Goal: Task Accomplishment & Management: Use online tool/utility

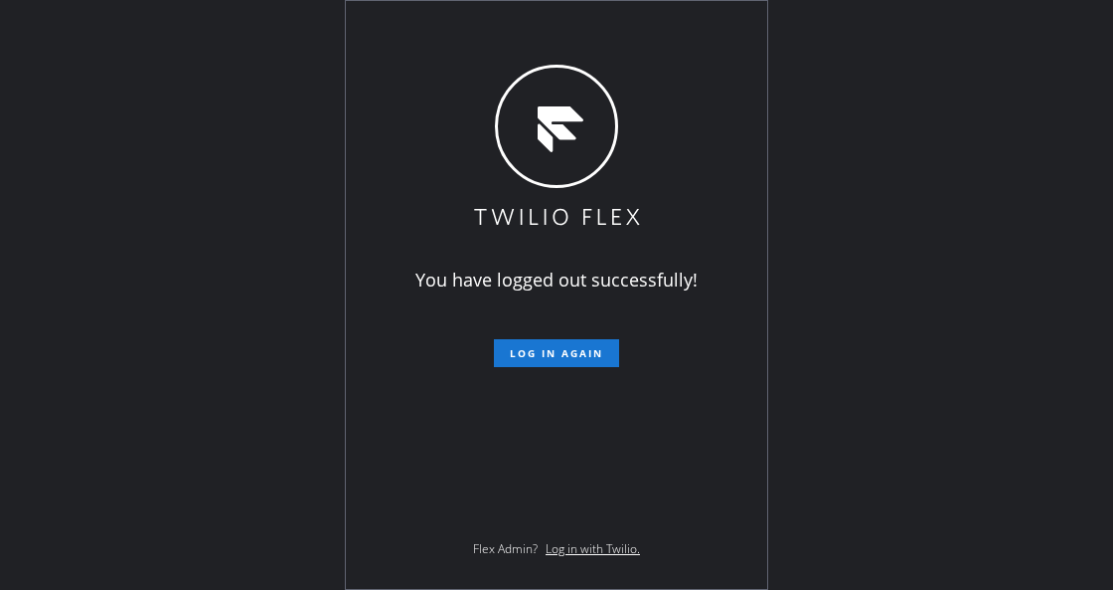
click at [584, 350] on span "Log in again" at bounding box center [556, 353] width 93 height 14
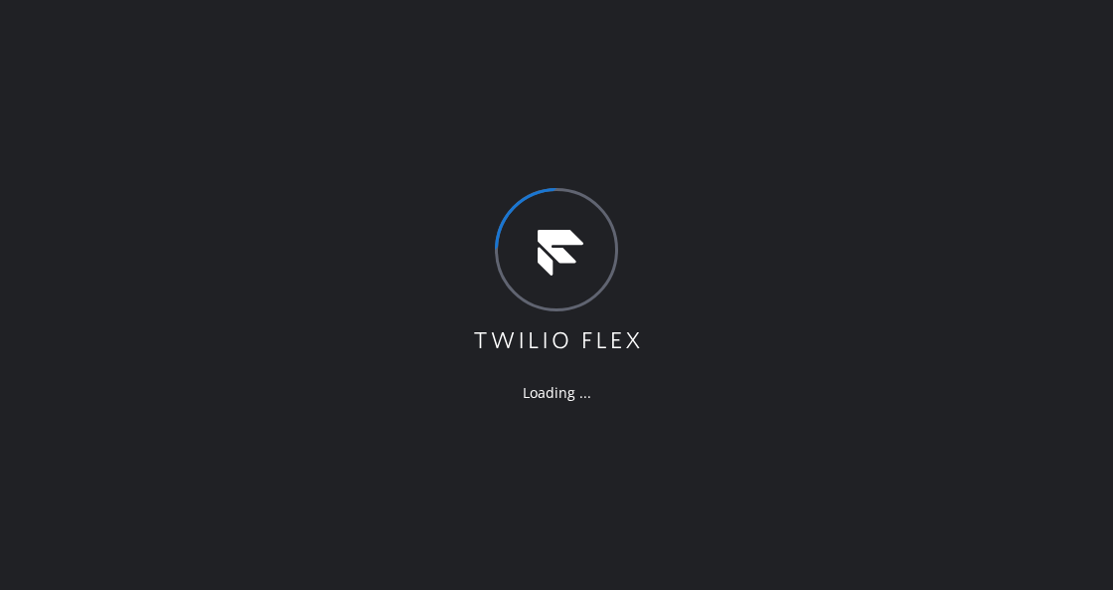
click at [152, 272] on div "Loading ..." at bounding box center [556, 295] width 1113 height 590
click at [414, 343] on div "Loading ..." at bounding box center [556, 295] width 1113 height 590
click at [410, 224] on div "Loading ..." at bounding box center [556, 295] width 1113 height 590
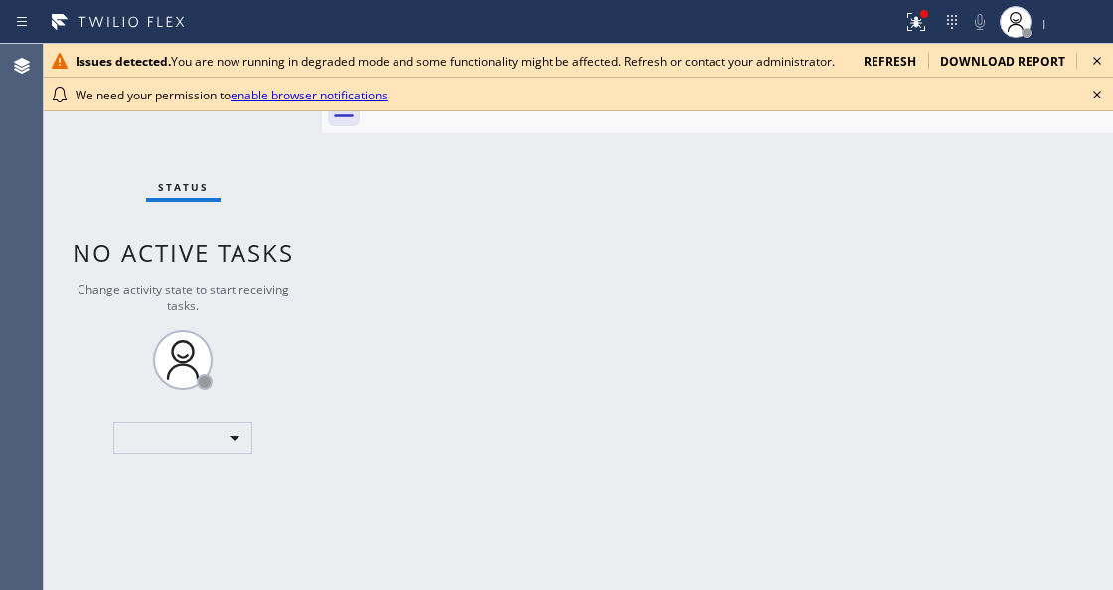
click at [331, 201] on div "Back to Dashboard Change Sender ID Customers Technicians Select a contact Outbo…" at bounding box center [717, 317] width 791 height 546
click at [1098, 77] on div at bounding box center [579, 77] width 1070 height 1
click at [1088, 53] on icon at bounding box center [1098, 61] width 24 height 24
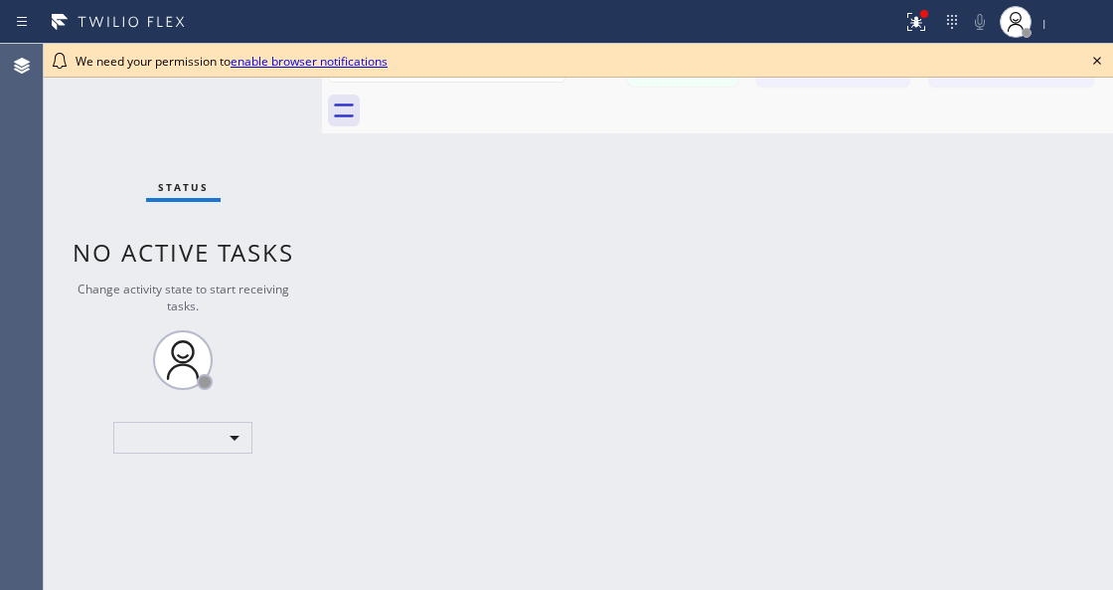
click at [1091, 63] on icon at bounding box center [1098, 61] width 24 height 24
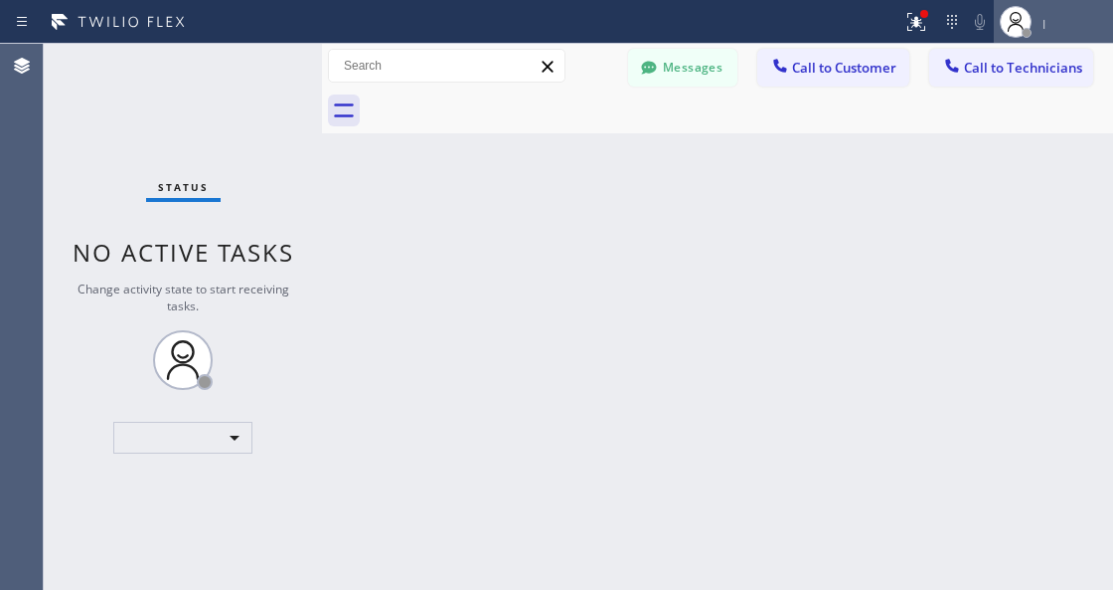
click at [999, 12] on div at bounding box center [1016, 22] width 44 height 44
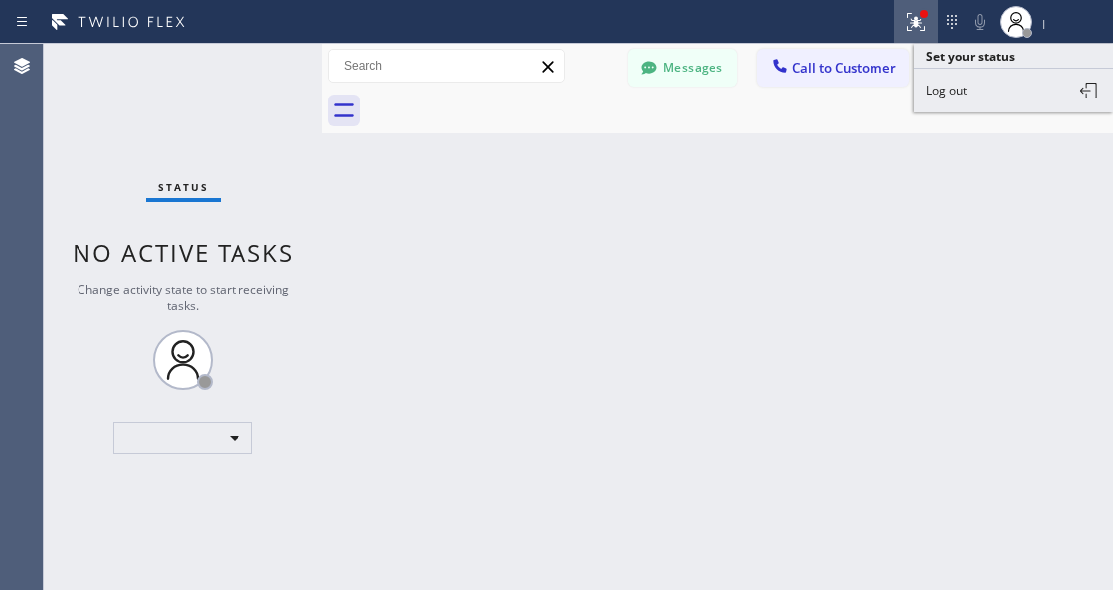
click at [915, 10] on icon at bounding box center [917, 22] width 24 height 24
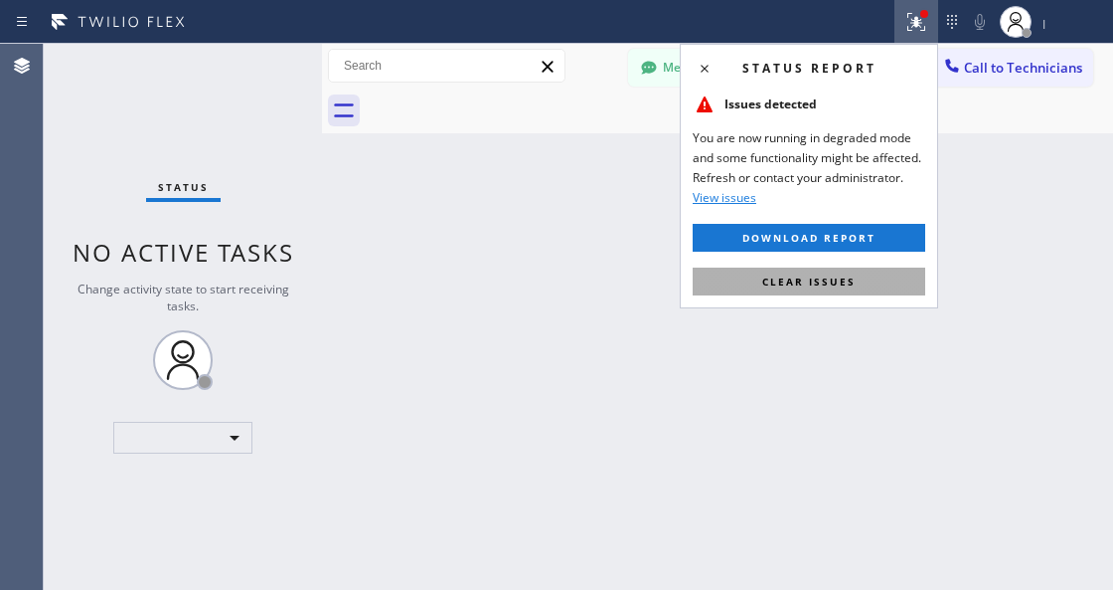
click at [841, 284] on span "Clear issues" at bounding box center [809, 281] width 93 height 14
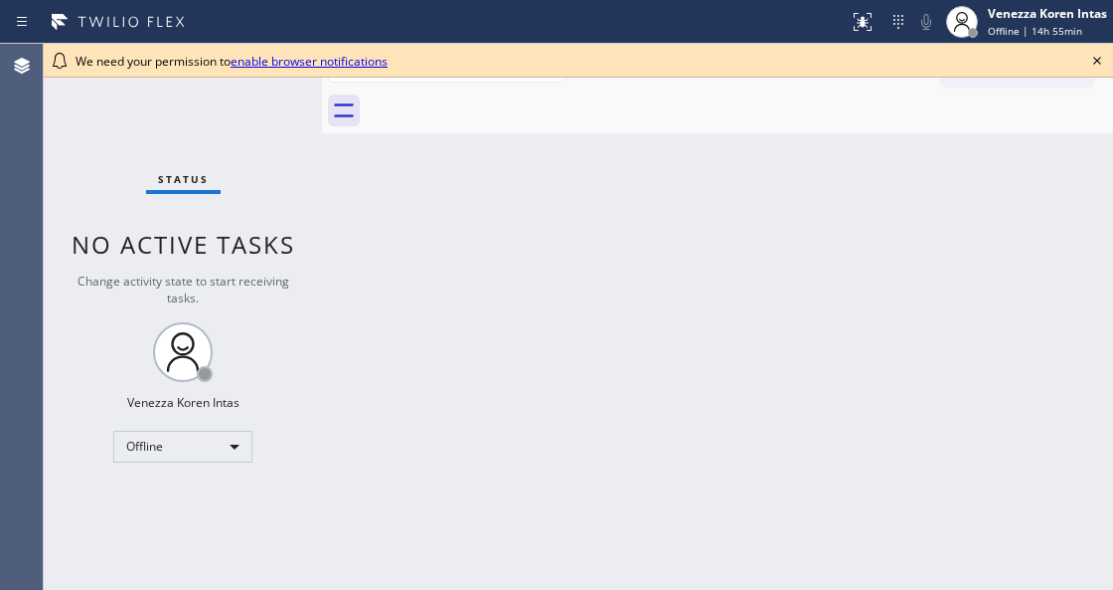
click at [1101, 62] on icon at bounding box center [1098, 61] width 24 height 24
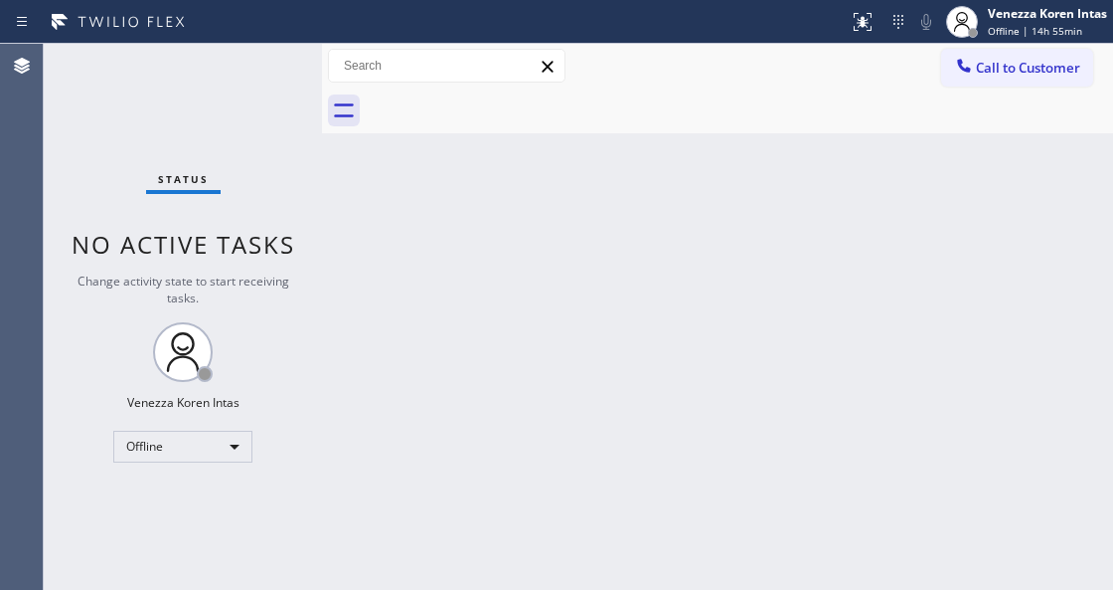
drag, startPoint x: 200, startPoint y: 170, endPoint x: 288, endPoint y: 387, distance: 234.1
click at [200, 170] on div "Status No active tasks Change activity state to start receiving tasks. Venezza …" at bounding box center [183, 317] width 278 height 546
click at [235, 460] on div "Status No active tasks Change activity state to start receiving tasks. Venezza …" at bounding box center [183, 317] width 278 height 546
click at [235, 451] on div "Offline" at bounding box center [182, 446] width 139 height 32
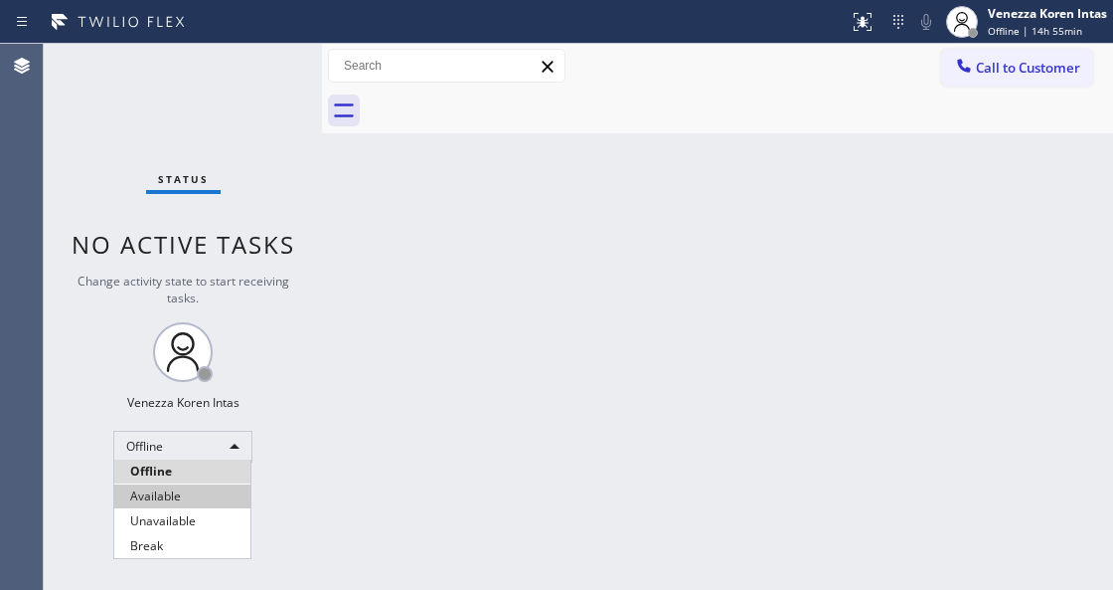
click at [207, 489] on li "Available" at bounding box center [182, 496] width 136 height 24
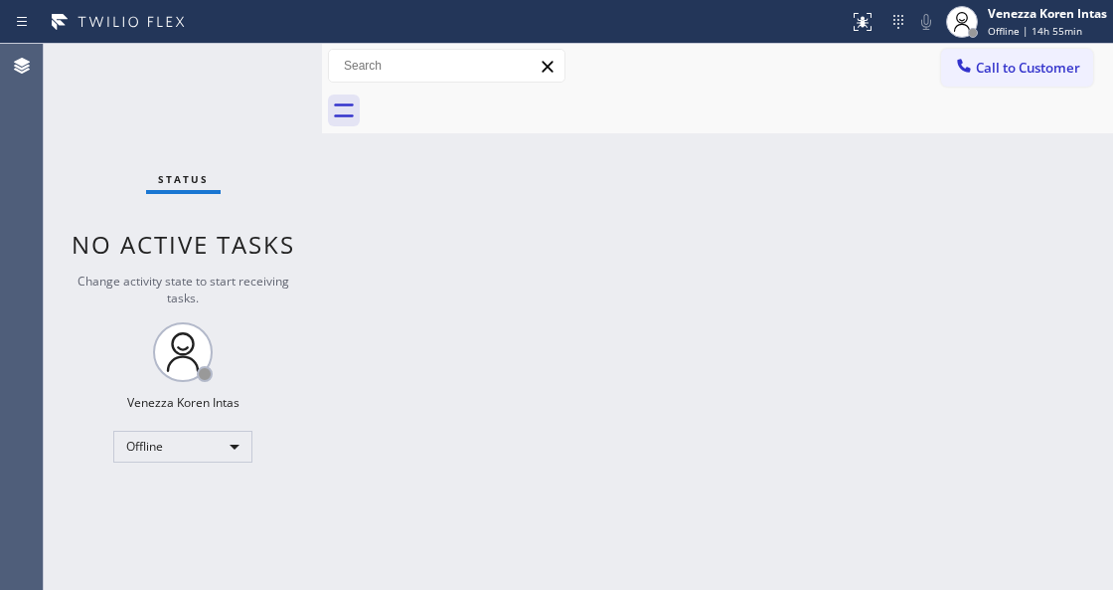
drag, startPoint x: 154, startPoint y: 319, endPoint x: 187, endPoint y: 292, distance: 42.4
click at [155, 318] on div "Status No active tasks Change activity state to start receiving tasks. Venezza …" at bounding box center [183, 317] width 278 height 546
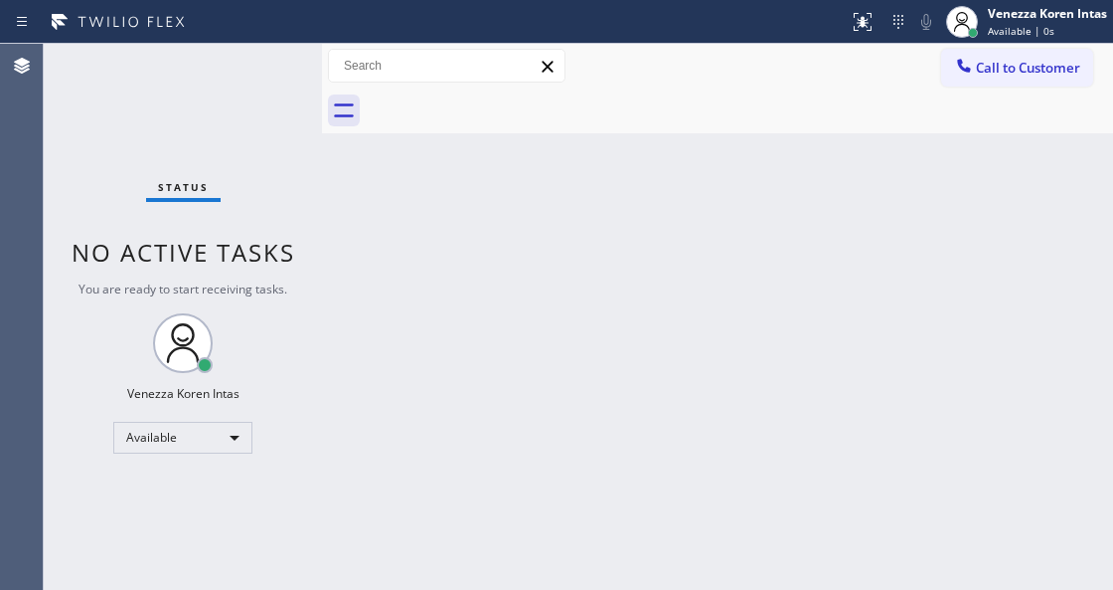
click at [201, 93] on div "Status No active tasks You are ready to start receiving tasks. Venezza Koren In…" at bounding box center [183, 317] width 278 height 546
click at [621, 378] on div "Back to Dashboard Change Sender ID Customers Technicians Select a contact Outbo…" at bounding box center [717, 317] width 791 height 546
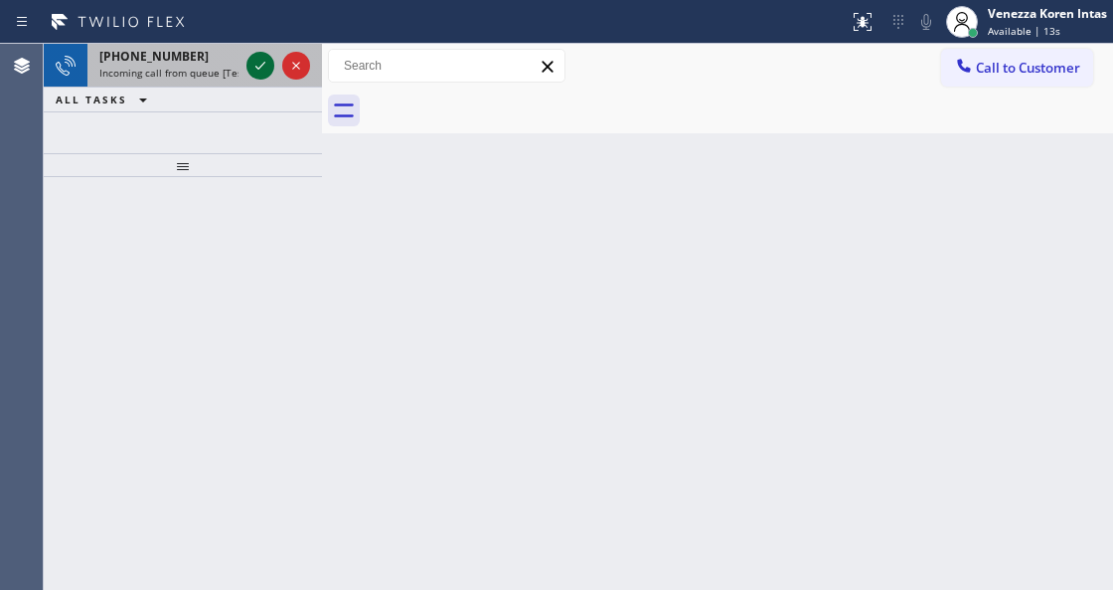
click at [265, 78] on button at bounding box center [261, 66] width 28 height 28
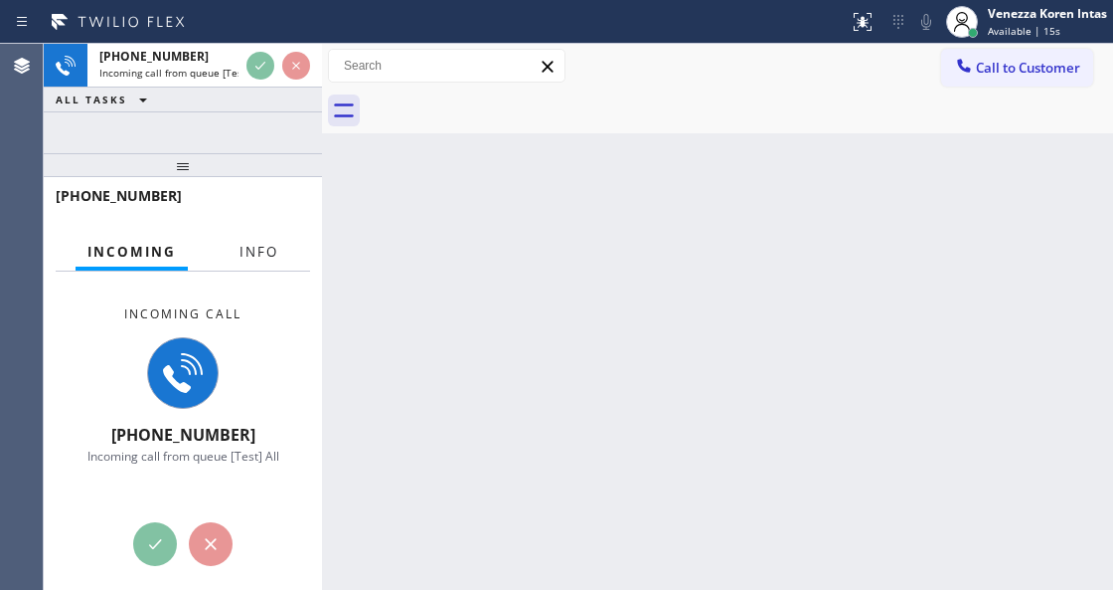
click at [264, 252] on span "Info" at bounding box center [259, 252] width 39 height 18
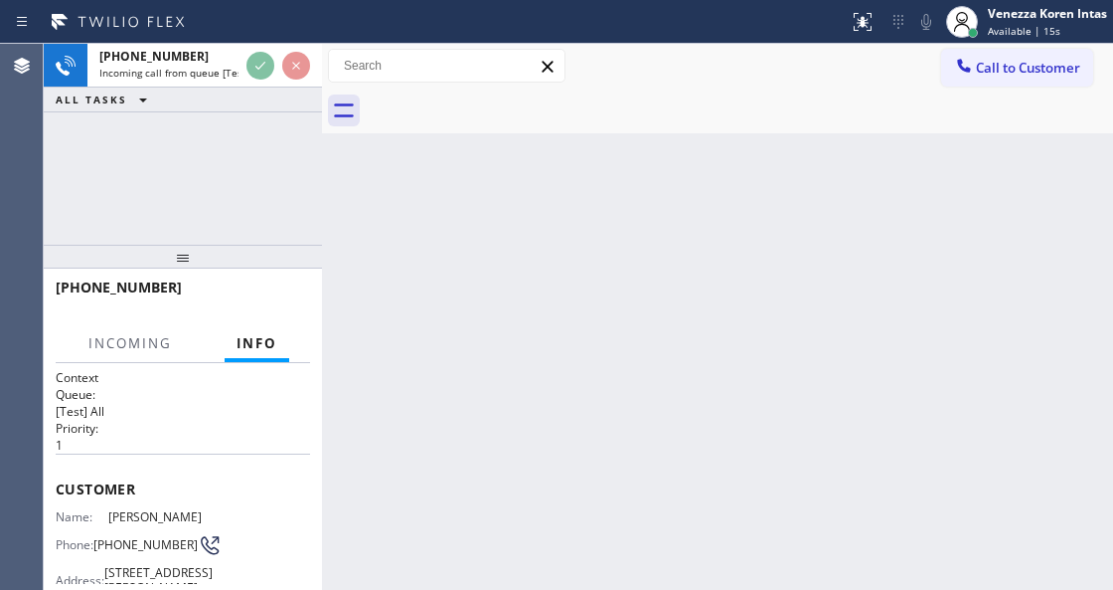
drag, startPoint x: 233, startPoint y: 150, endPoint x: 238, endPoint y: 254, distance: 104.5
click at [234, 245] on div at bounding box center [183, 257] width 278 height 24
click at [457, 356] on div "Back to Dashboard Change Sender ID Customers Technicians Select a contact Outbo…" at bounding box center [717, 317] width 791 height 546
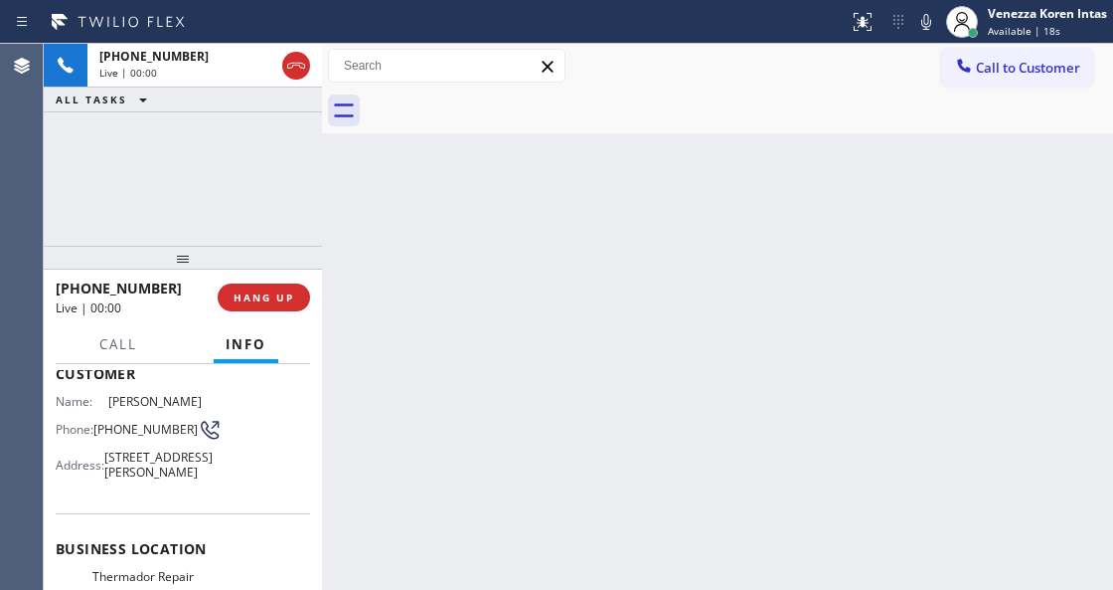
scroll to position [199, 0]
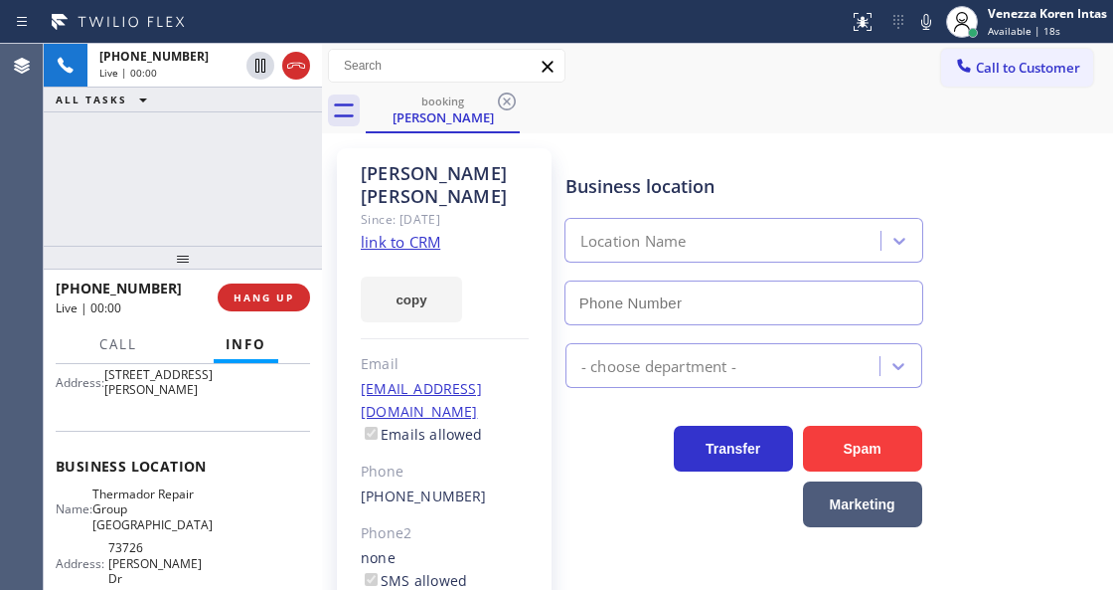
type input "[PHONE_NUMBER]"
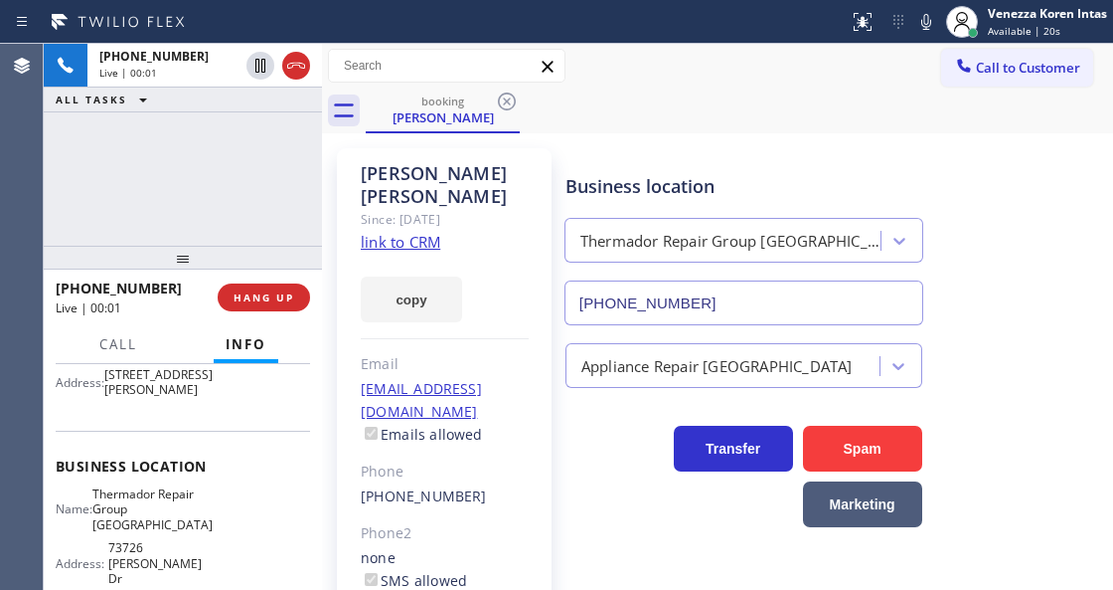
click at [398, 247] on link "link to CRM" at bounding box center [401, 242] width 80 height 20
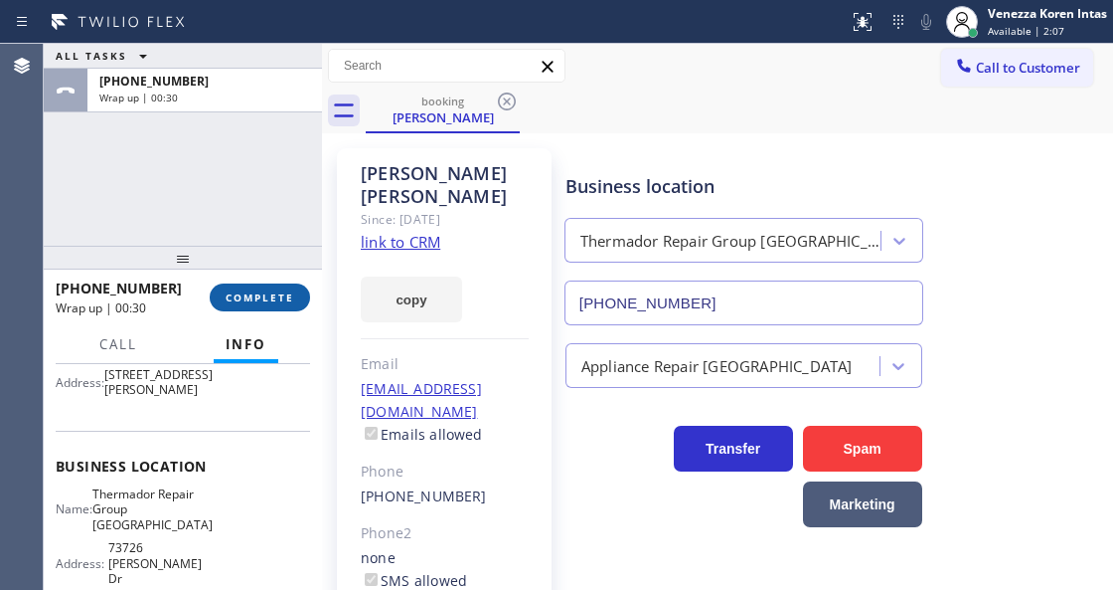
click at [290, 302] on span "COMPLETE" at bounding box center [260, 297] width 69 height 14
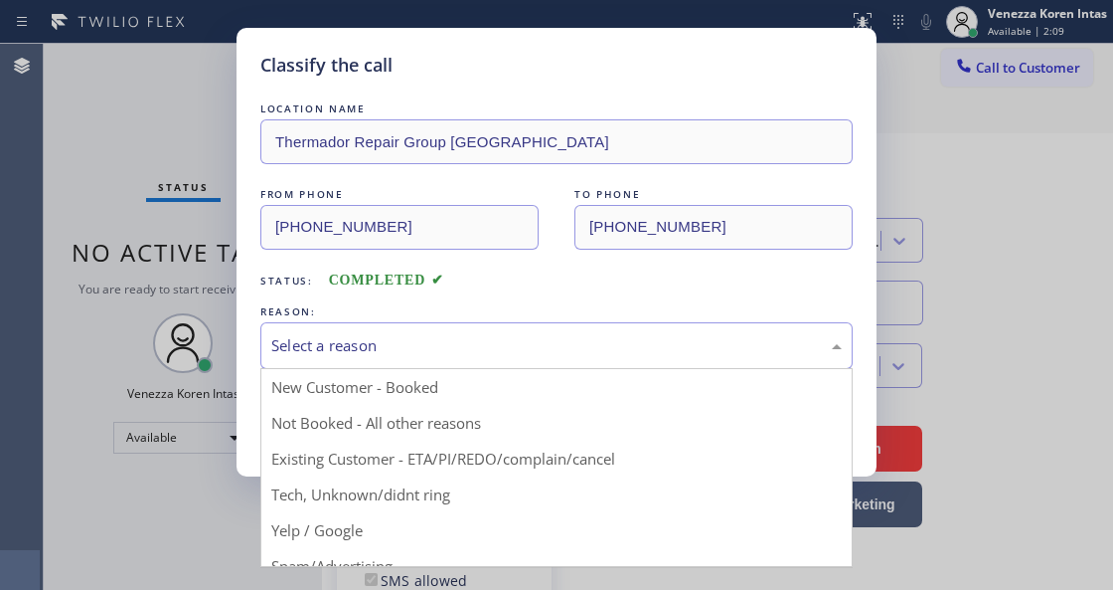
click at [440, 360] on div "Select a reason" at bounding box center [556, 345] width 593 height 47
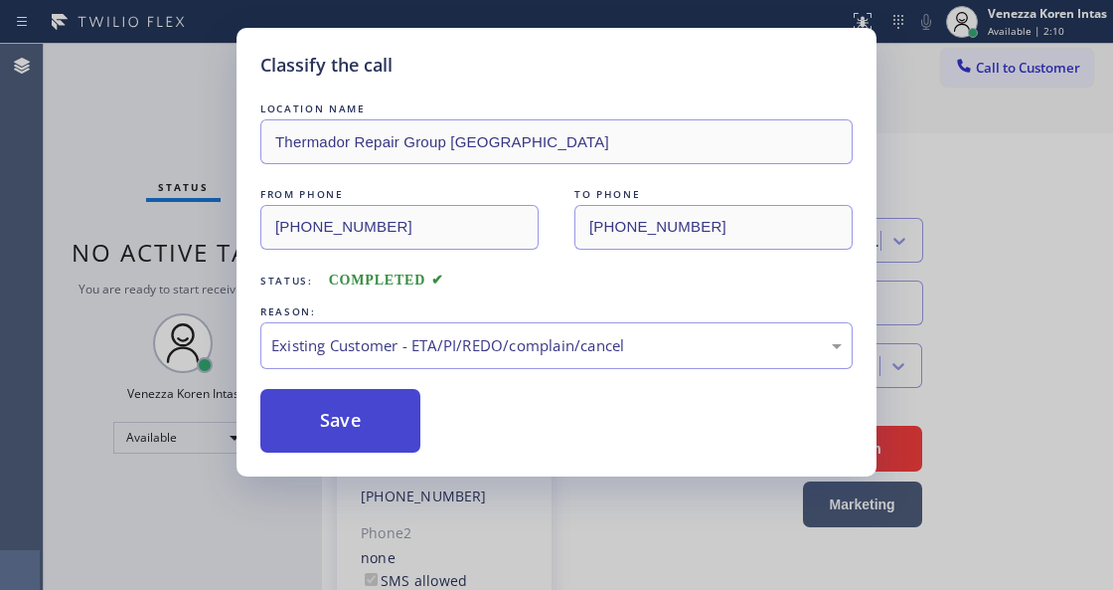
click at [392, 432] on button "Save" at bounding box center [340, 421] width 160 height 64
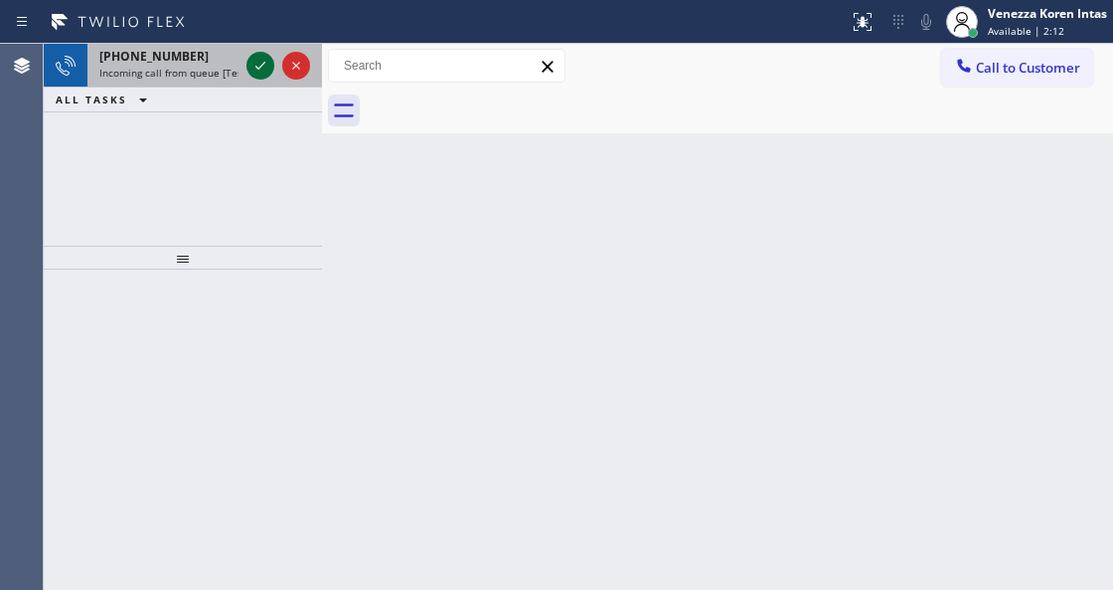
click at [262, 62] on icon at bounding box center [261, 66] width 24 height 24
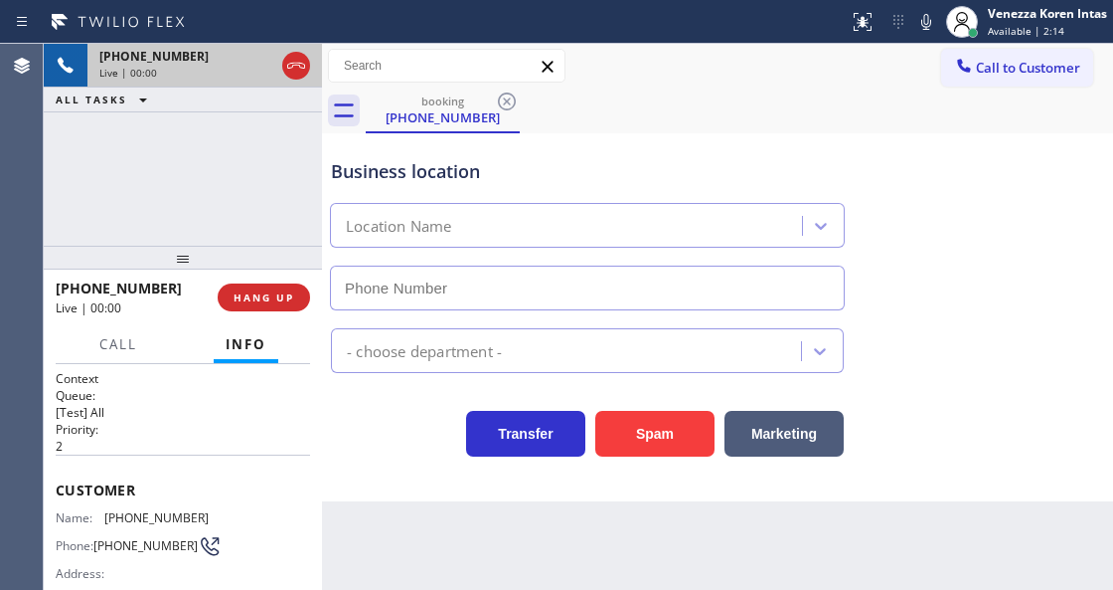
type input "[PHONE_NUMBER]"
click at [308, 81] on div at bounding box center [279, 66] width 72 height 44
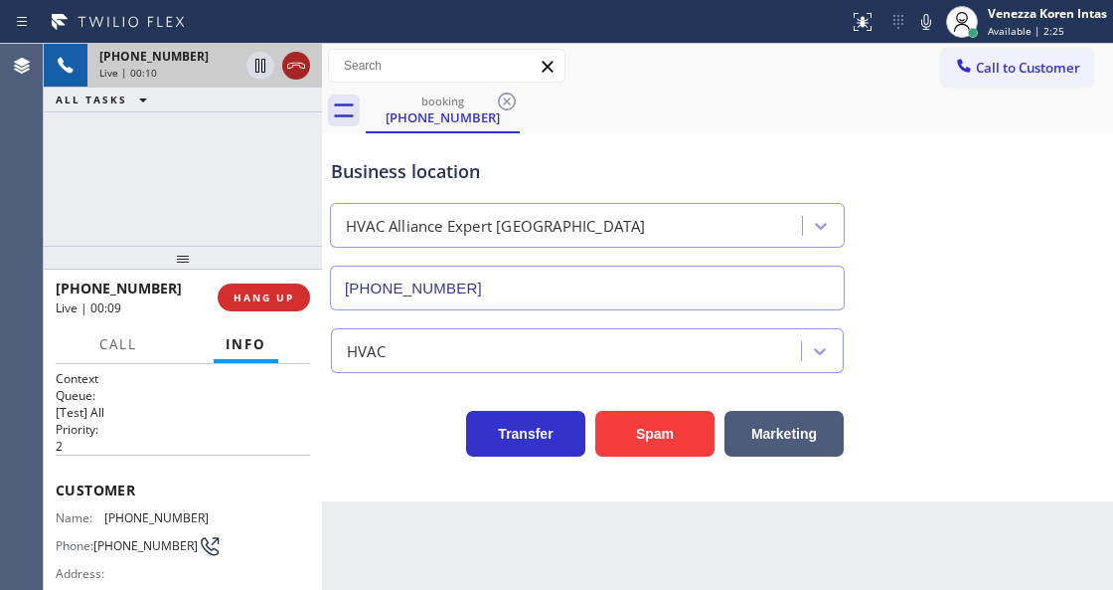
click at [294, 60] on icon at bounding box center [296, 66] width 24 height 24
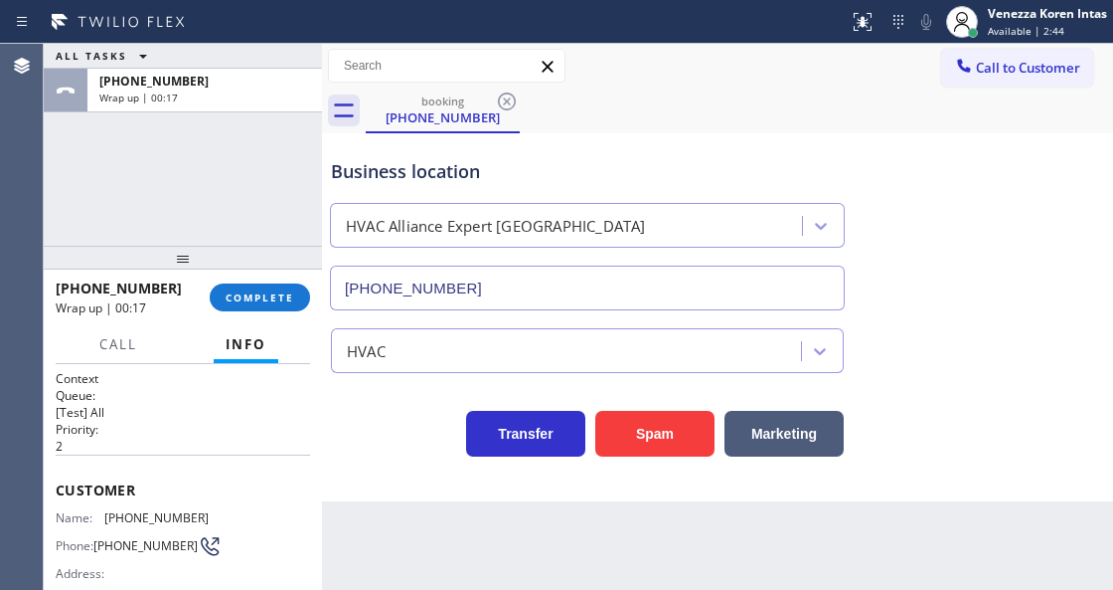
click at [282, 276] on div "[PHONE_NUMBER] Wrap up | 00:17 COMPLETE" at bounding box center [183, 297] width 254 height 52
click at [280, 285] on button "COMPLETE" at bounding box center [260, 297] width 100 height 28
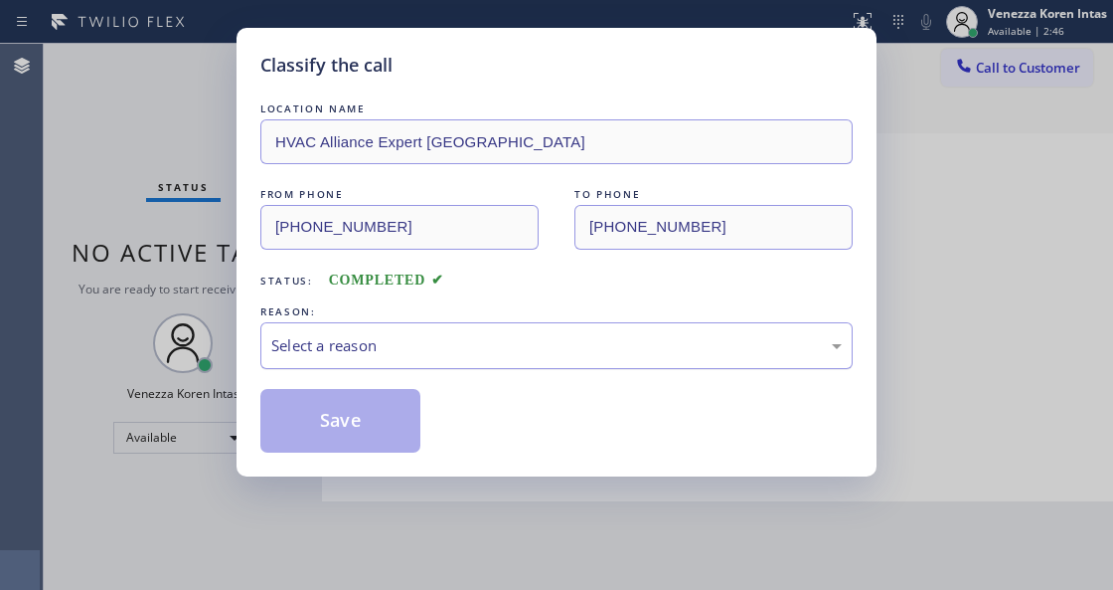
click at [443, 353] on div "Select a reason" at bounding box center [556, 345] width 571 height 23
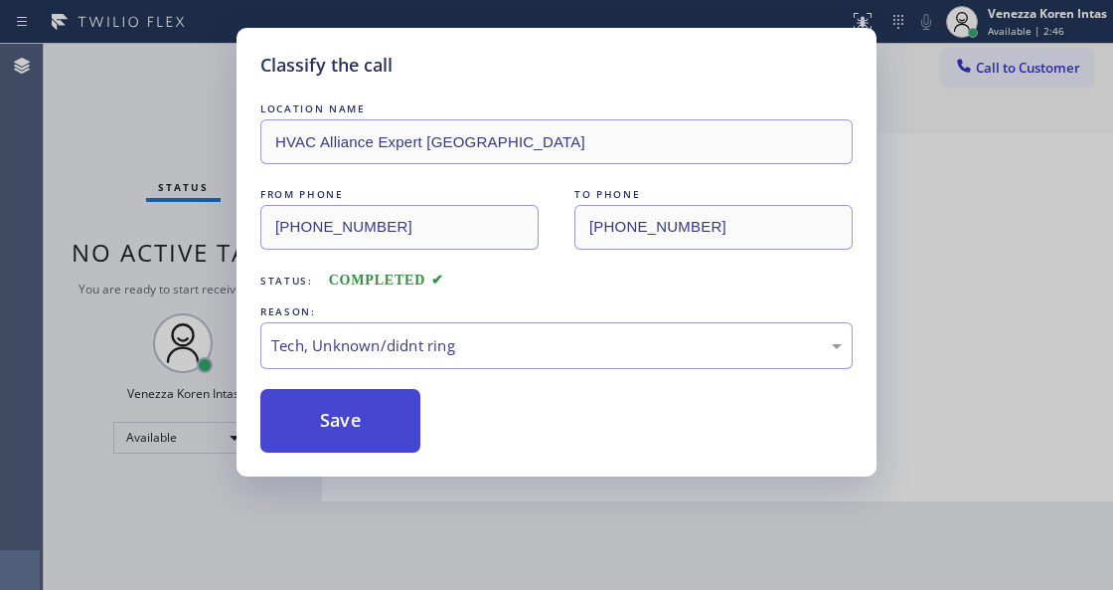
click at [359, 431] on button "Save" at bounding box center [340, 421] width 160 height 64
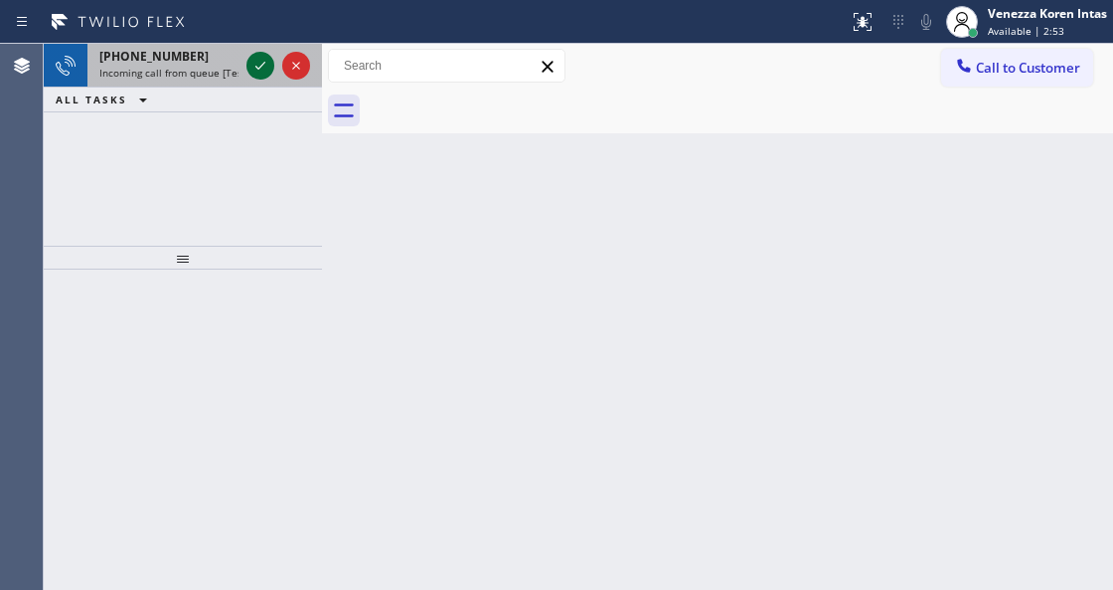
click at [268, 66] on icon at bounding box center [261, 66] width 24 height 24
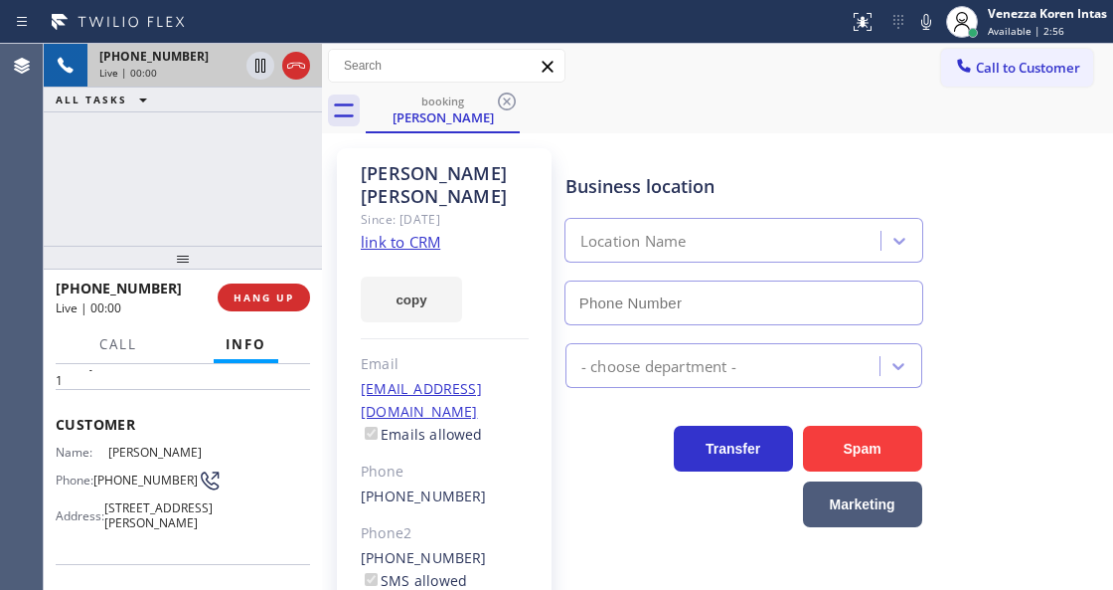
type input "[PHONE_NUMBER]"
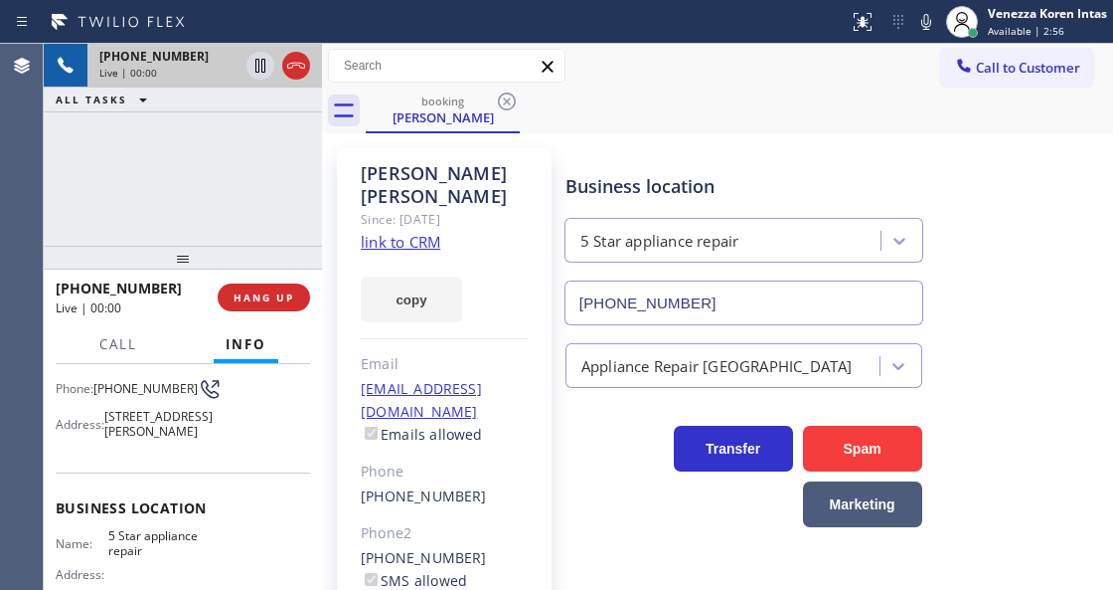
scroll to position [199, 0]
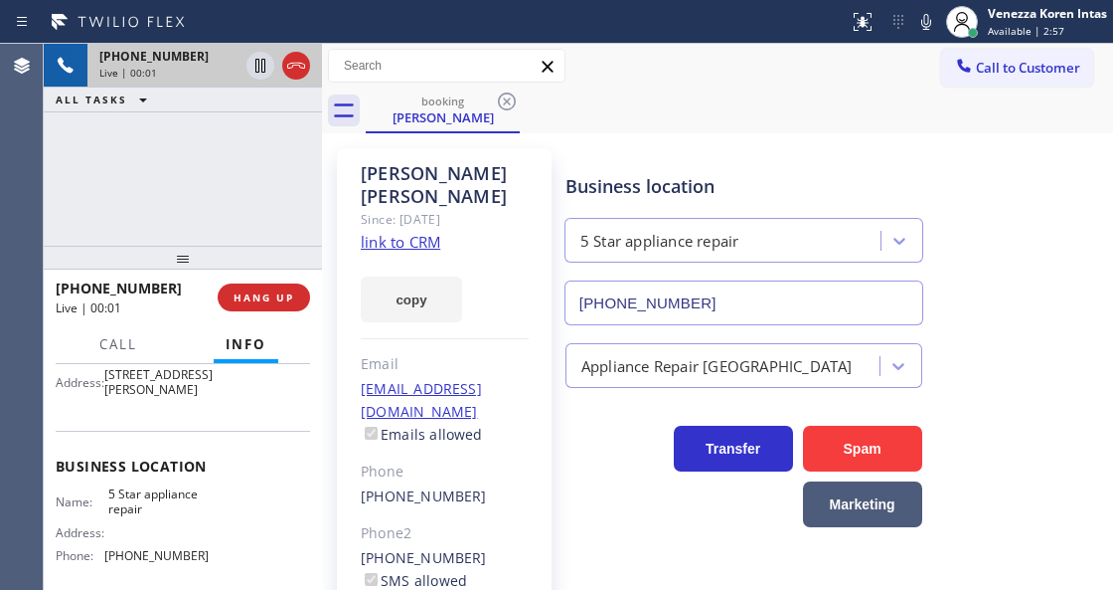
click at [418, 232] on link "link to CRM" at bounding box center [401, 242] width 80 height 20
click at [348, 187] on div "[PERSON_NAME] Since: [DATE] link to CRM copy Email [EMAIL_ADDRESS][DOMAIN_NAME]…" at bounding box center [444, 466] width 215 height 637
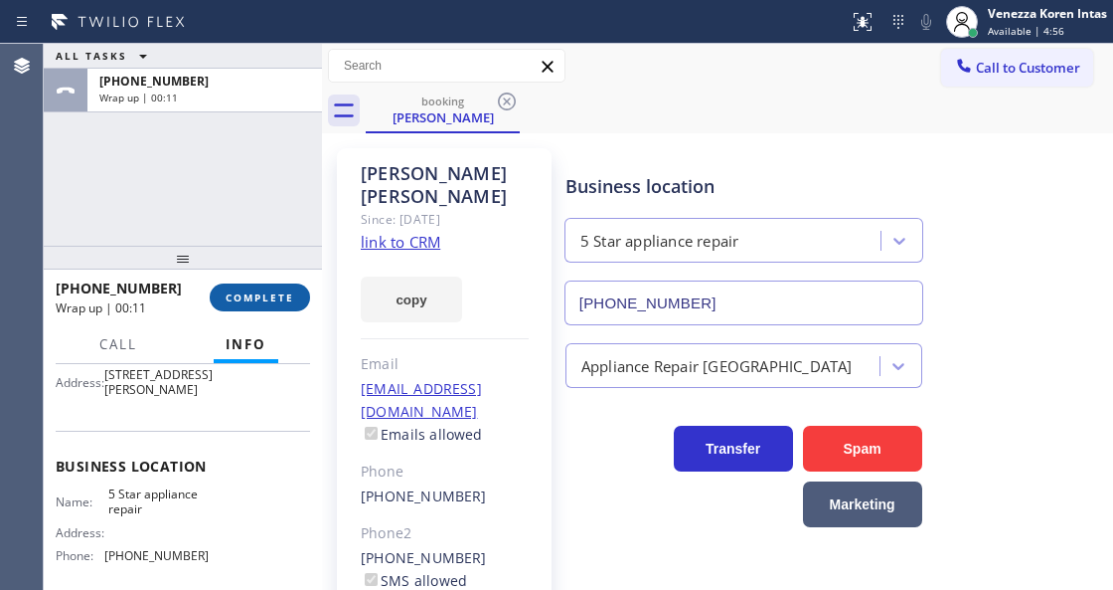
click at [278, 291] on span "COMPLETE" at bounding box center [260, 297] width 69 height 14
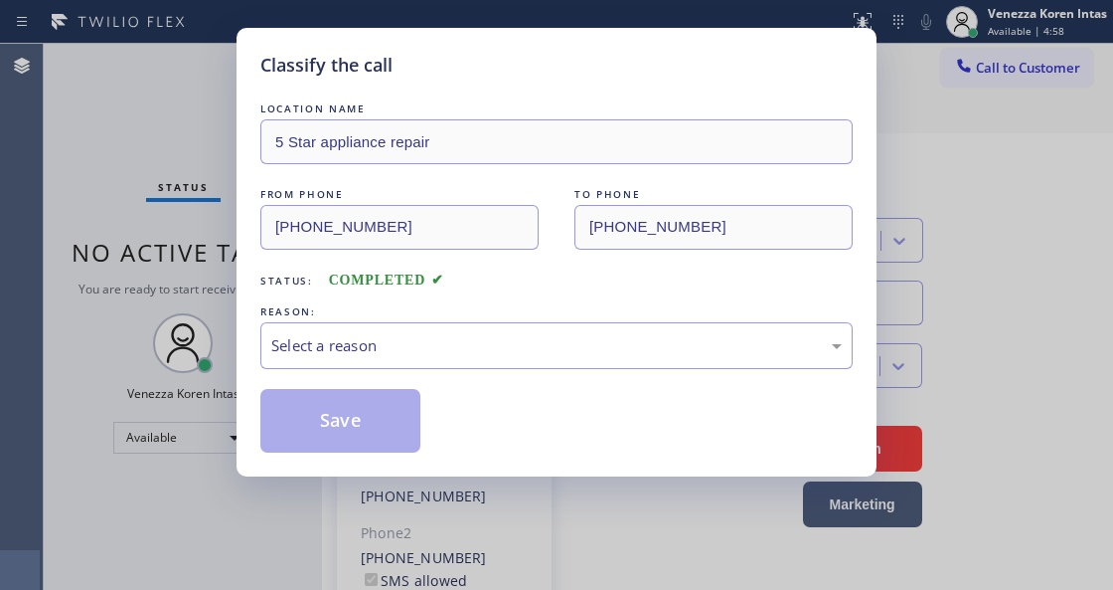
click at [422, 340] on div "Select a reason" at bounding box center [556, 345] width 571 height 23
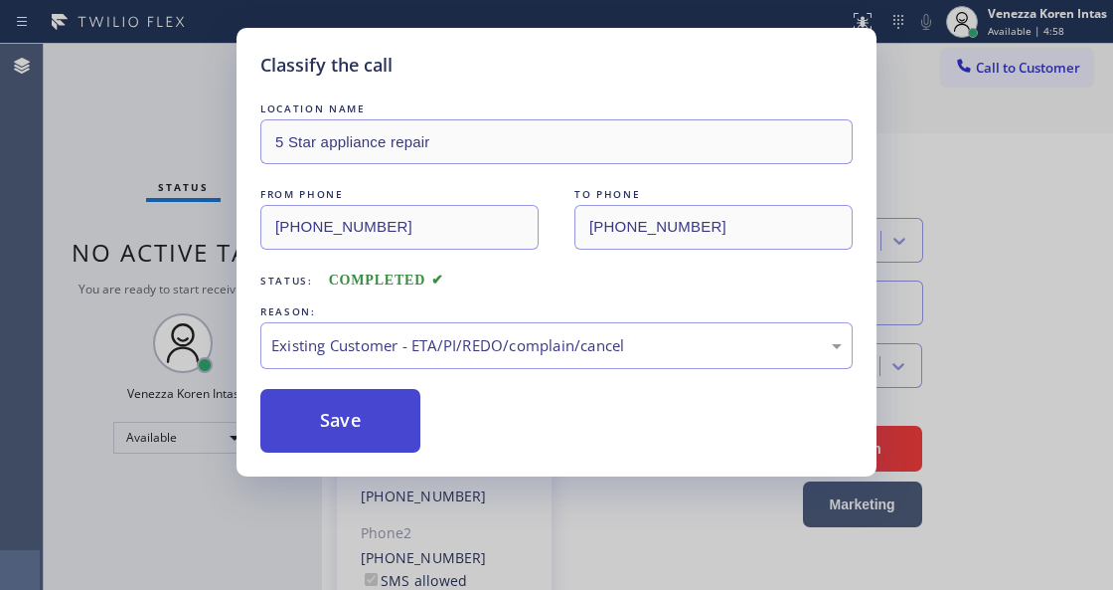
click at [394, 423] on button "Save" at bounding box center [340, 421] width 160 height 64
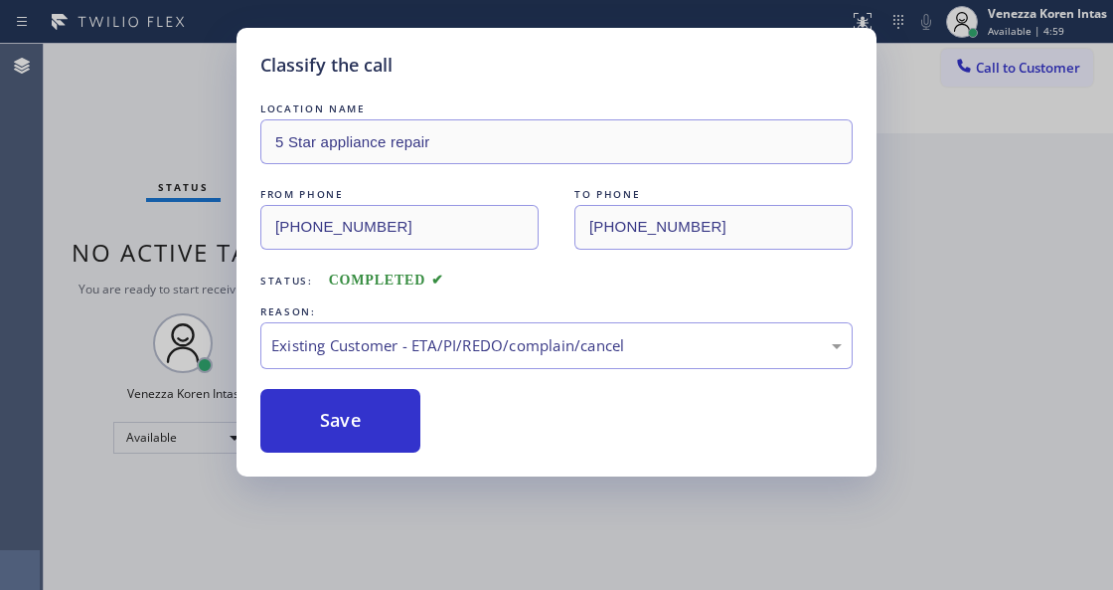
click at [433, 587] on div "Classify the call LOCATION NAME 5 Star appliance repair FROM PHONE [PHONE_NUMBE…" at bounding box center [556, 295] width 1113 height 590
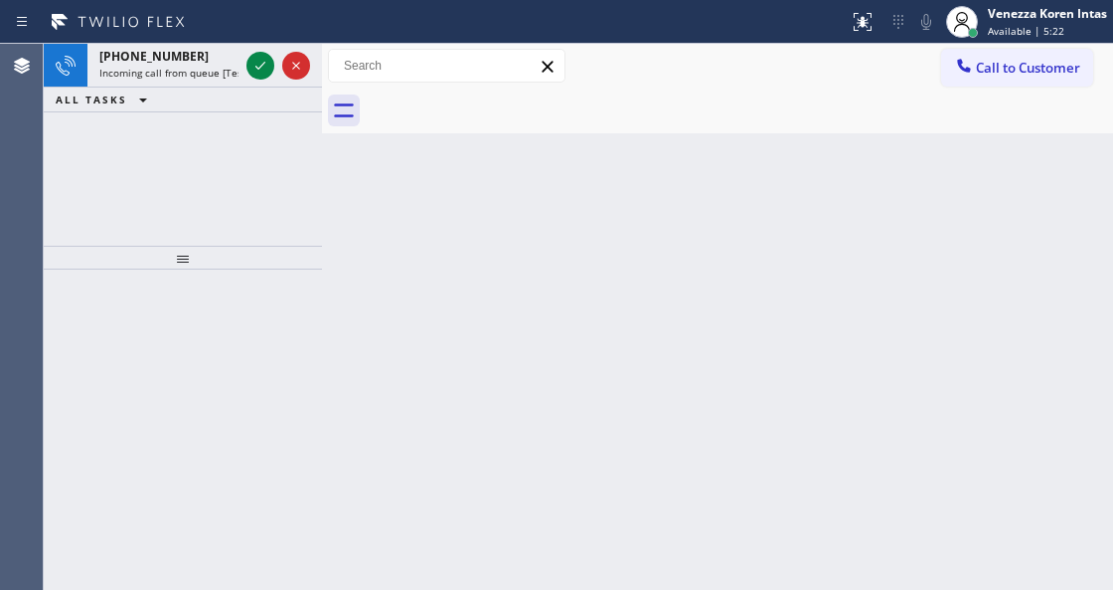
drag, startPoint x: 252, startPoint y: 71, endPoint x: 262, endPoint y: 71, distance: 10.9
click at [262, 71] on icon at bounding box center [261, 66] width 24 height 24
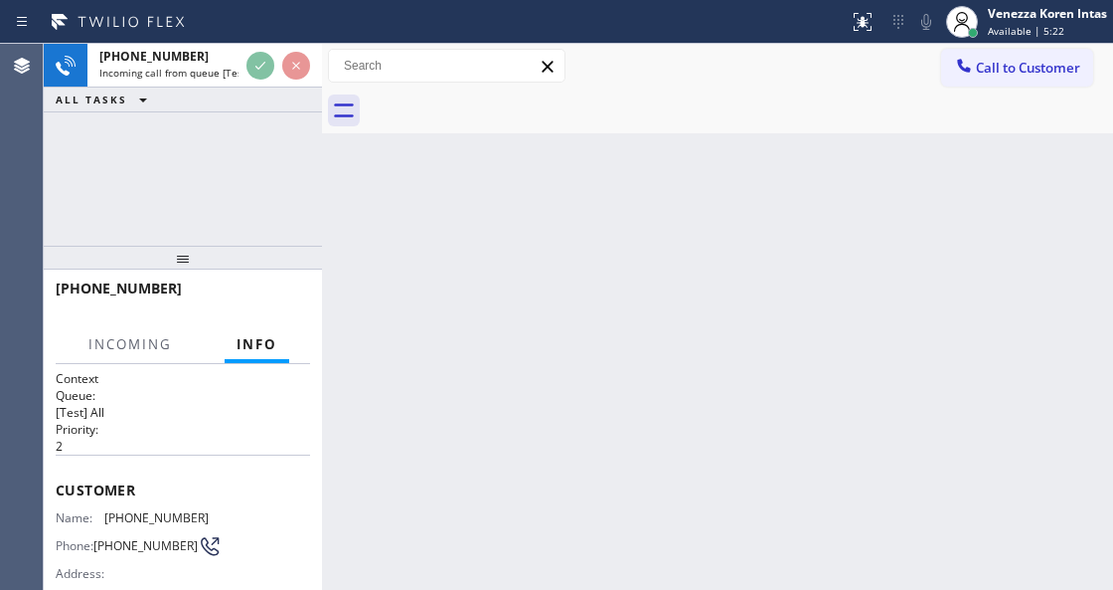
click at [430, 587] on div "Back to Dashboard Change Sender ID Customers Technicians Select a contact Outbo…" at bounding box center [717, 317] width 791 height 546
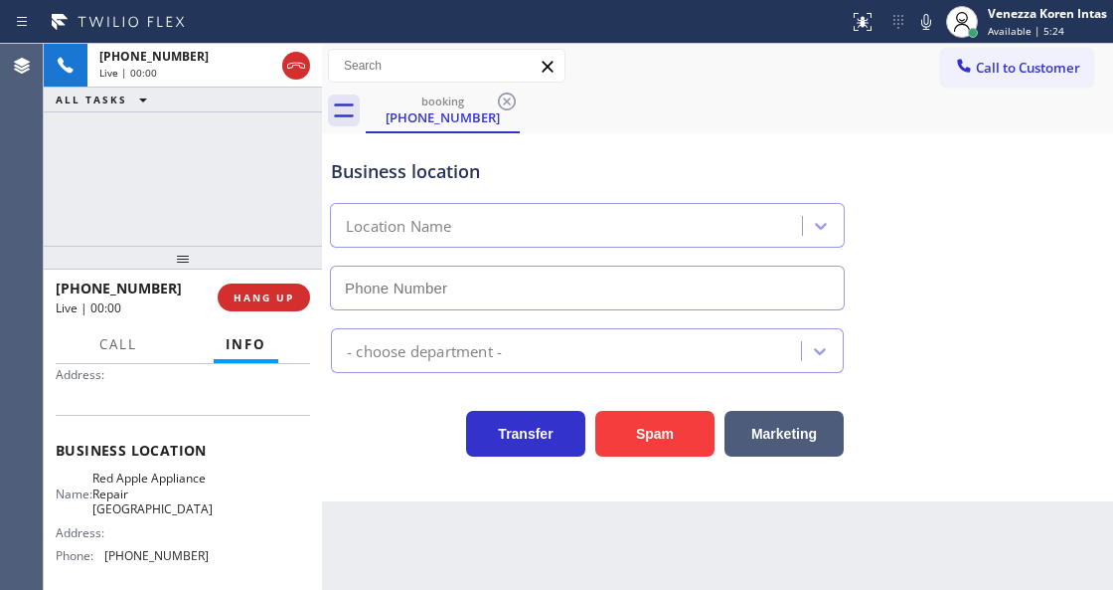
type input "[PHONE_NUMBER]"
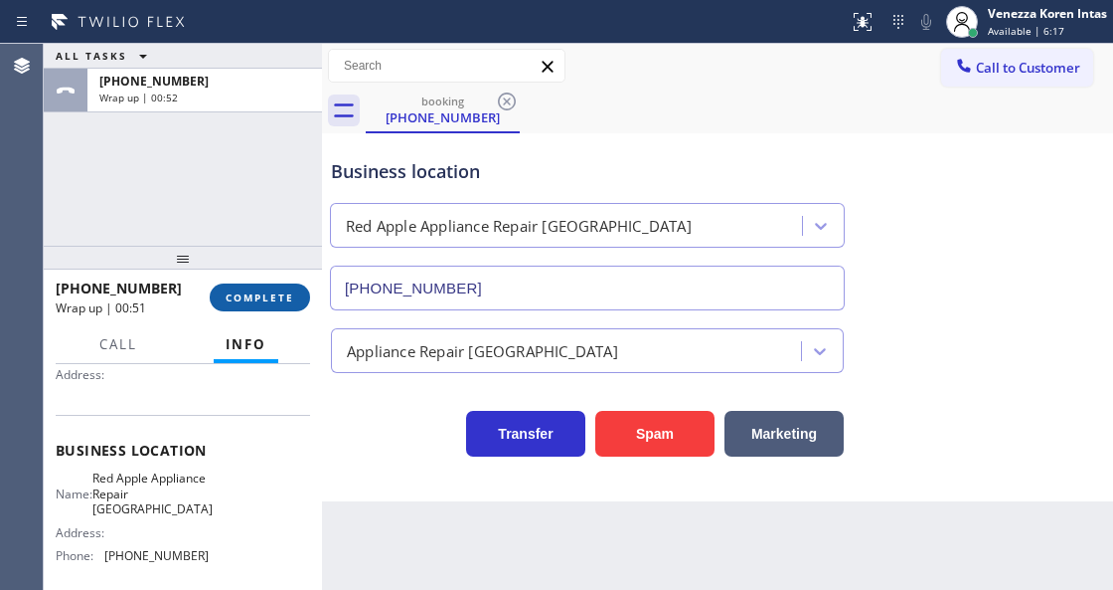
drag, startPoint x: 221, startPoint y: 284, endPoint x: 243, endPoint y: 296, distance: 24.9
click at [221, 284] on button "COMPLETE" at bounding box center [260, 297] width 100 height 28
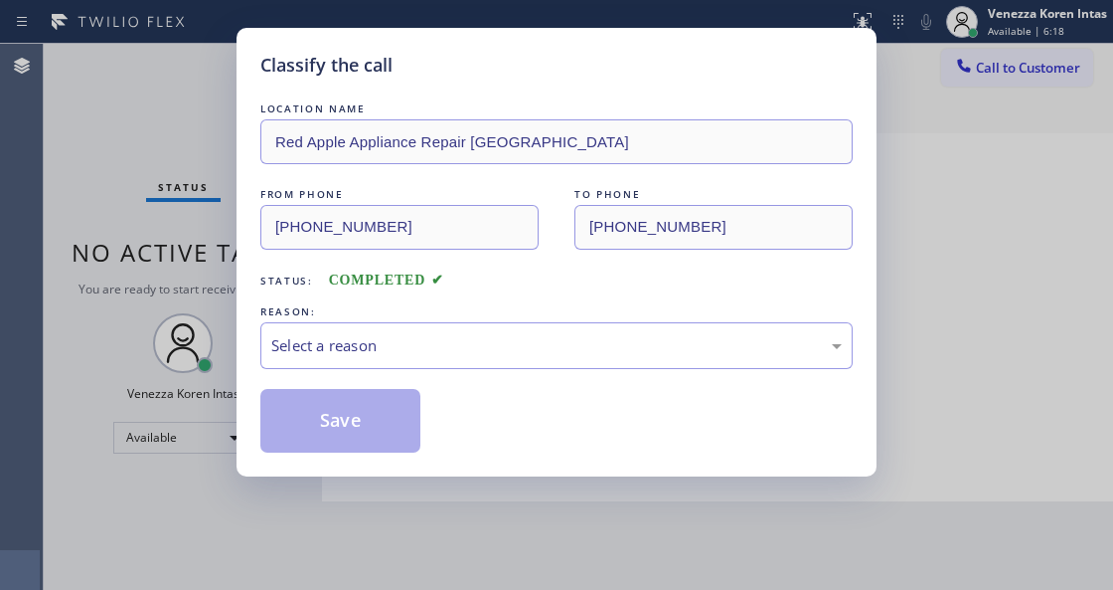
click at [287, 308] on div "REASON:" at bounding box center [556, 311] width 593 height 21
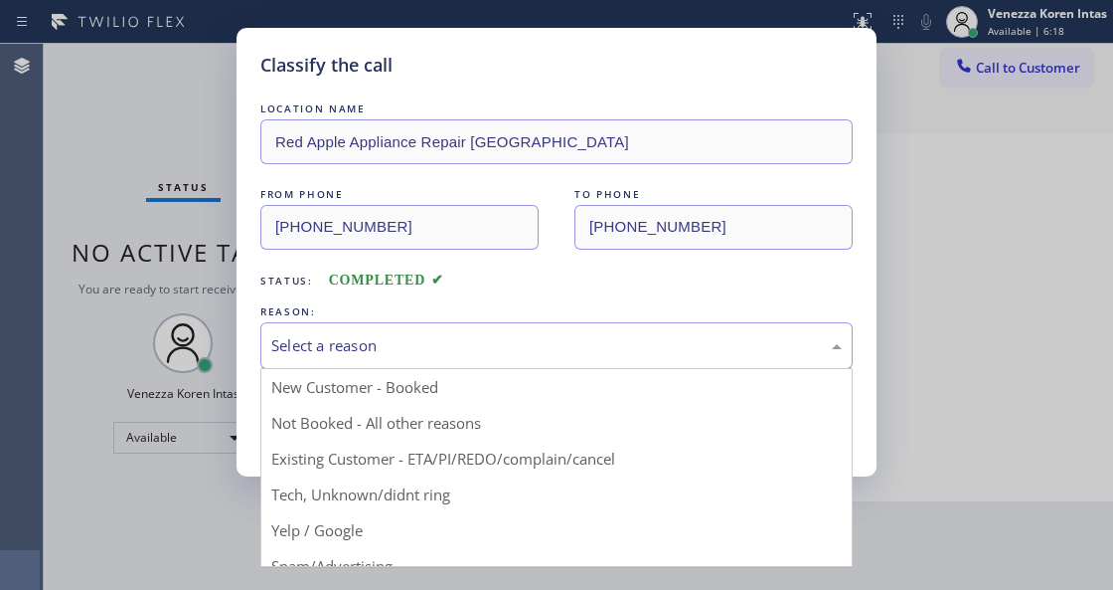
drag, startPoint x: 402, startPoint y: 352, endPoint x: 425, endPoint y: 432, distance: 84.0
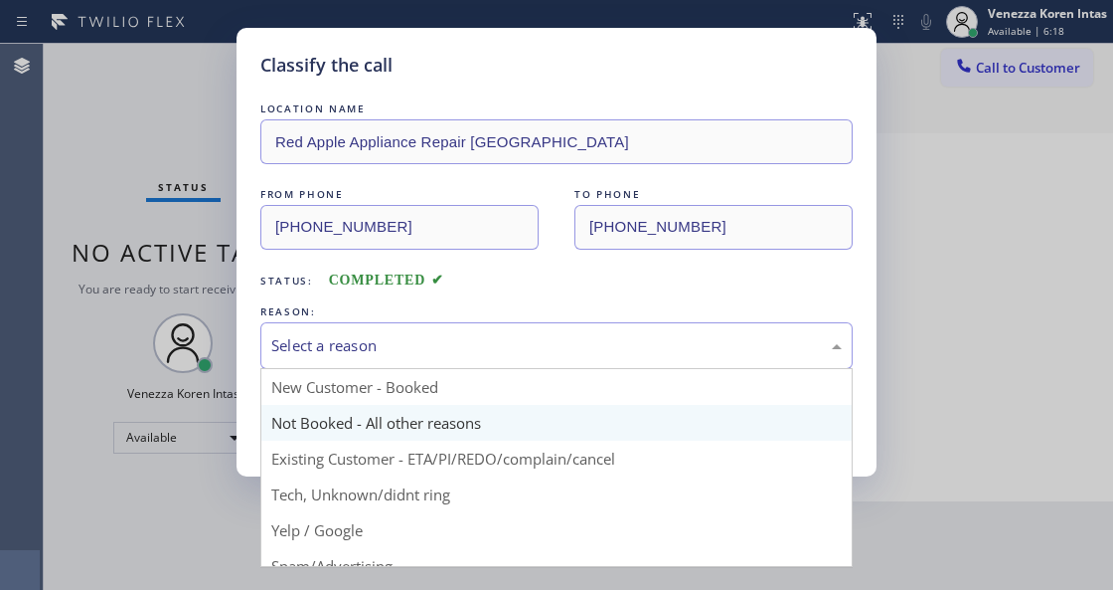
click at [402, 354] on div "Select a reason" at bounding box center [556, 345] width 571 height 23
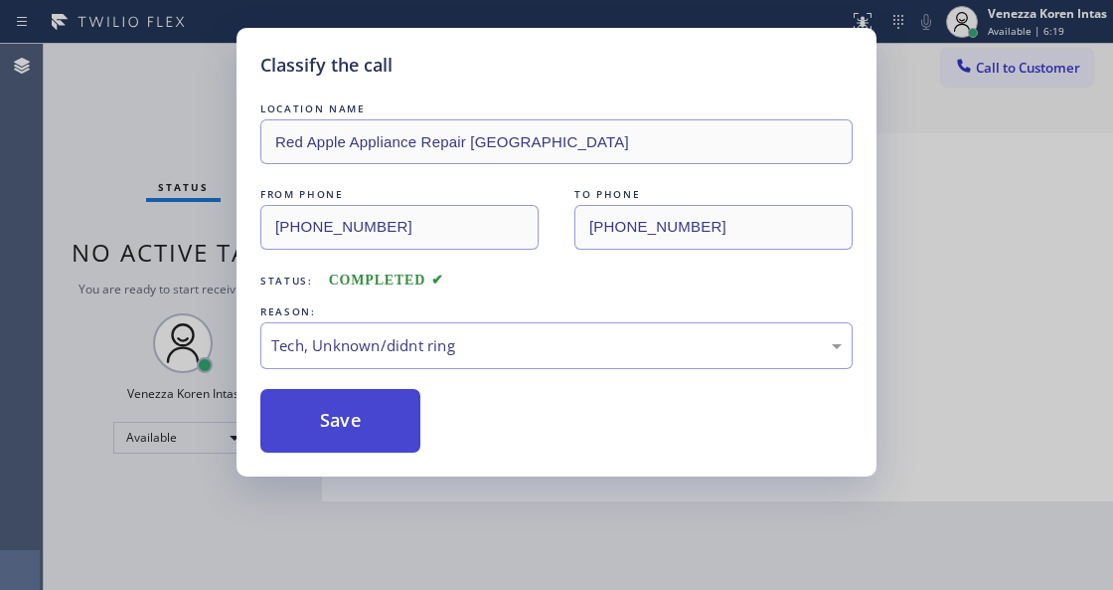
click at [406, 424] on button "Save" at bounding box center [340, 421] width 160 height 64
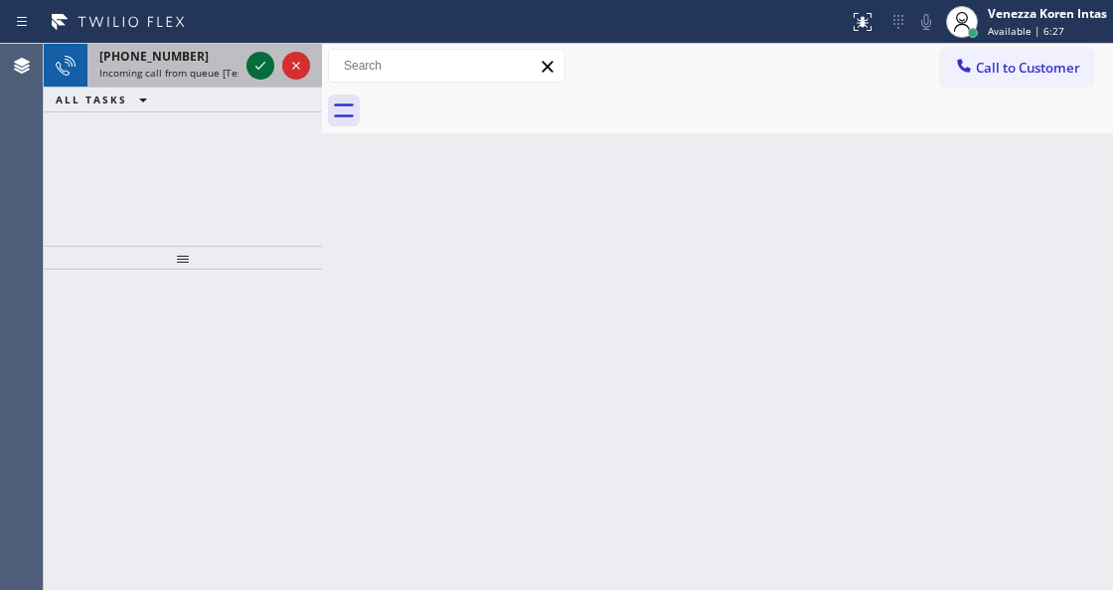
click at [267, 67] on icon at bounding box center [261, 66] width 24 height 24
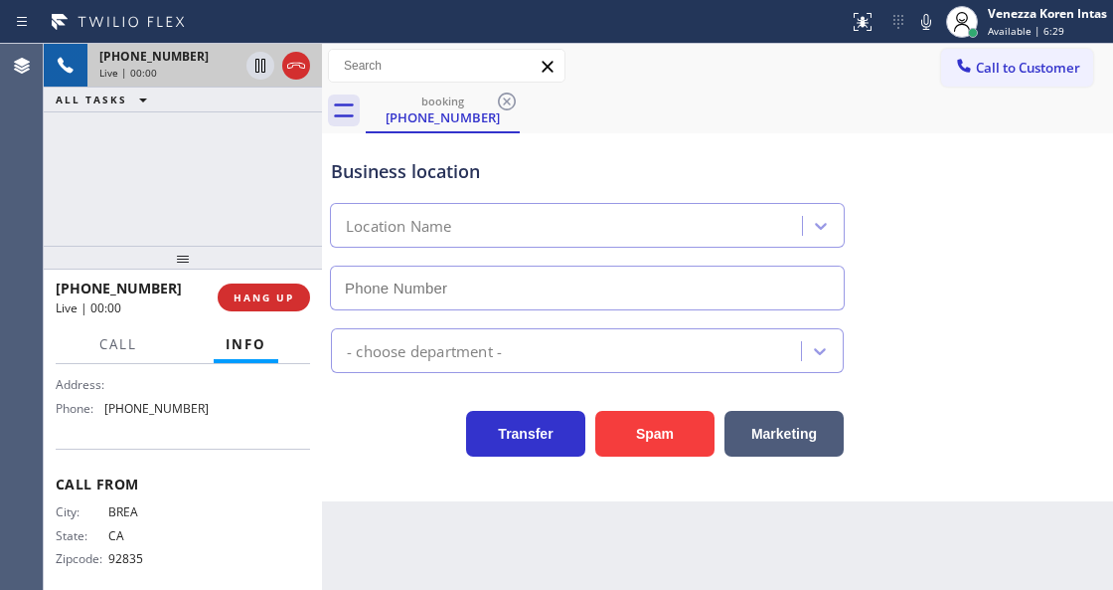
type input "[PHONE_NUMBER]"
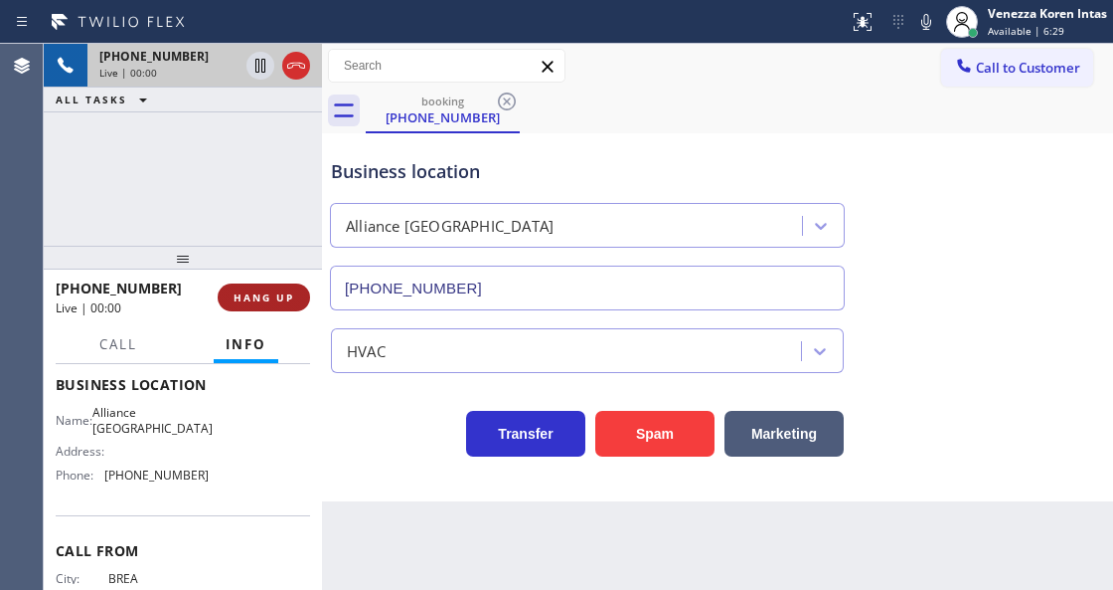
click at [285, 297] on span "HANG UP" at bounding box center [264, 297] width 61 height 14
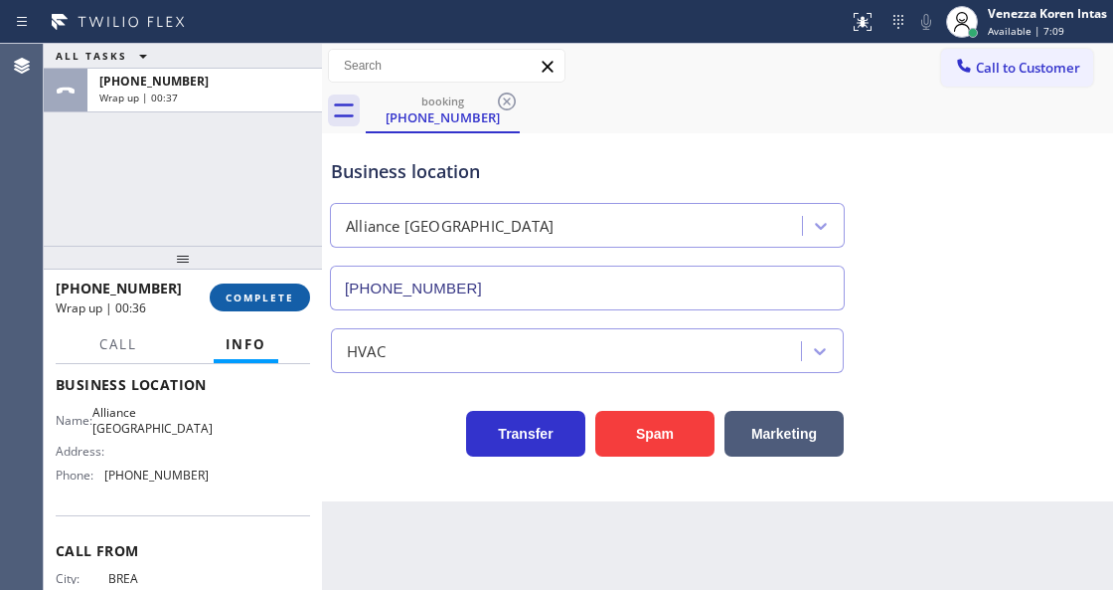
click at [286, 298] on span "COMPLETE" at bounding box center [260, 297] width 69 height 14
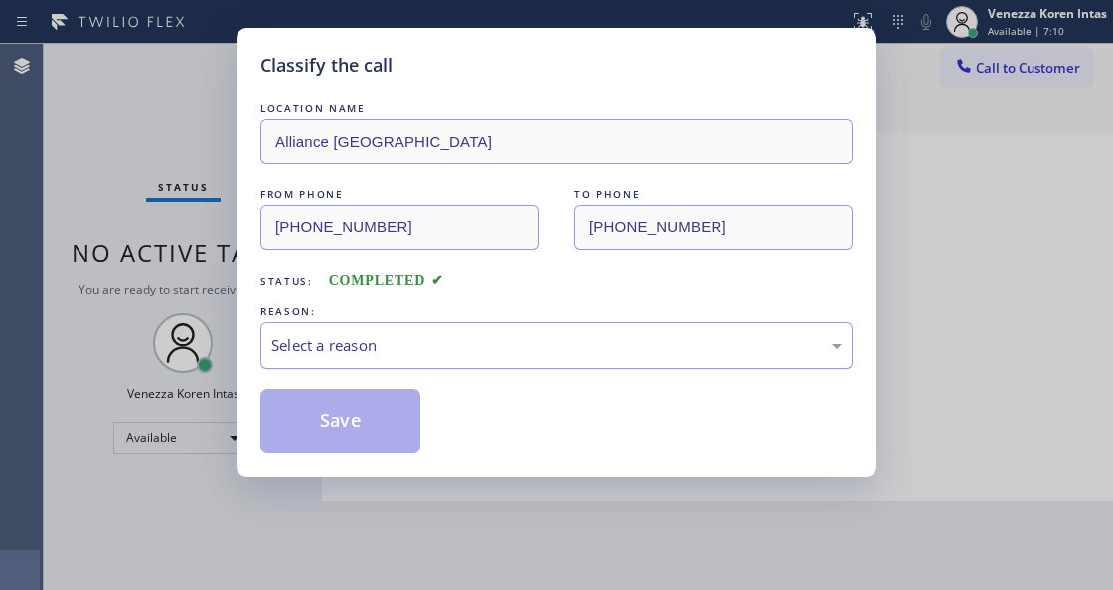
click at [429, 336] on div "Select a reason" at bounding box center [556, 345] width 571 height 23
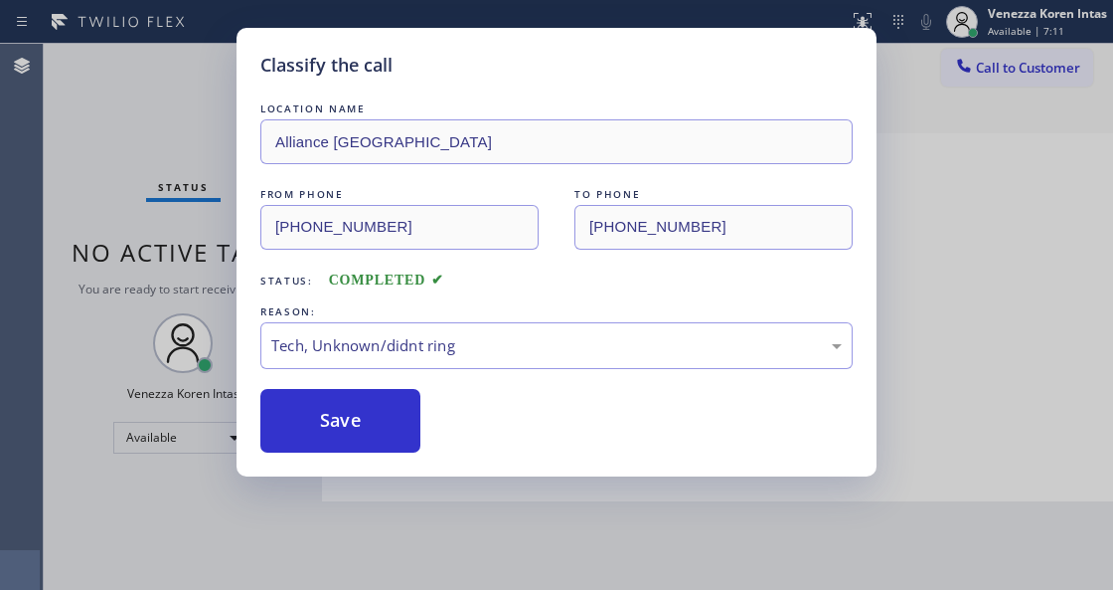
click at [360, 459] on div "Classify the call LOCATION NAME Alliance [GEOGRAPHIC_DATA] FROM PHONE [PHONE_NU…" at bounding box center [557, 252] width 640 height 448
click at [379, 423] on button "Save" at bounding box center [340, 421] width 160 height 64
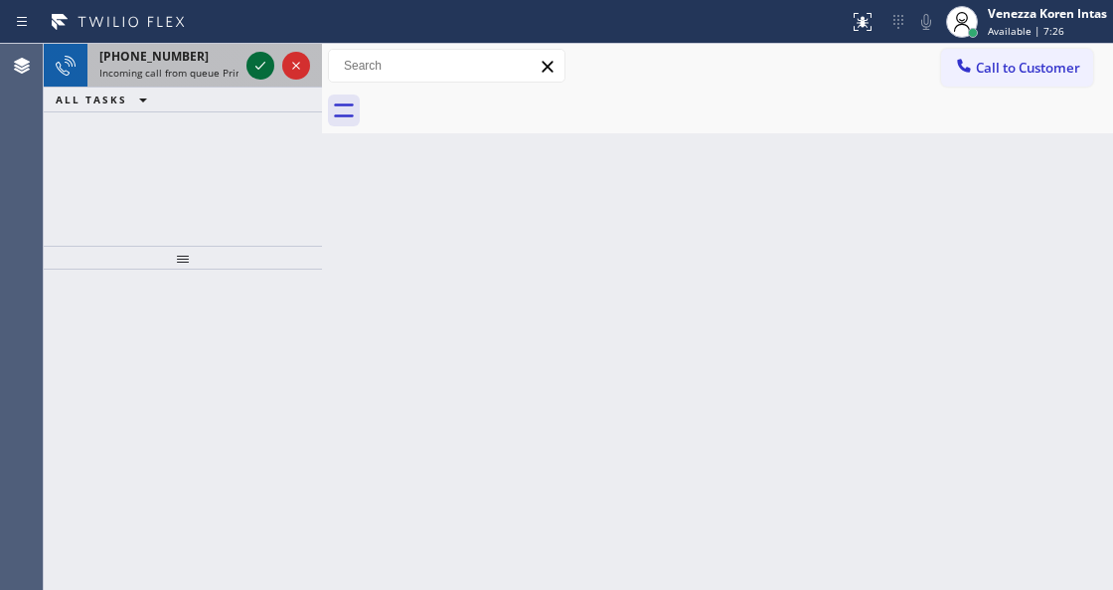
click at [268, 66] on icon at bounding box center [261, 66] width 24 height 24
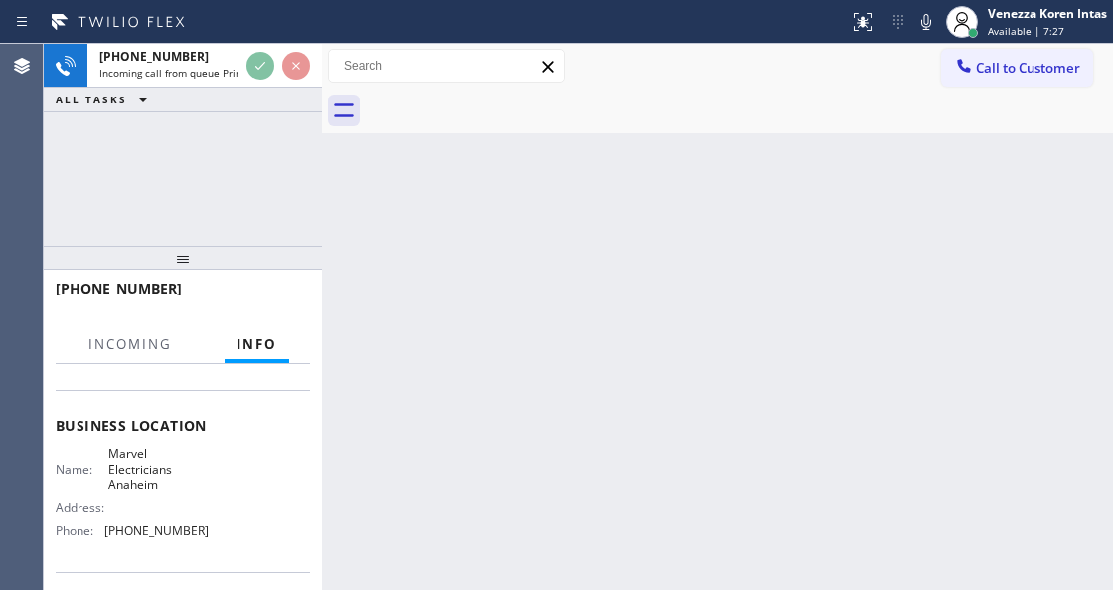
scroll to position [264, 0]
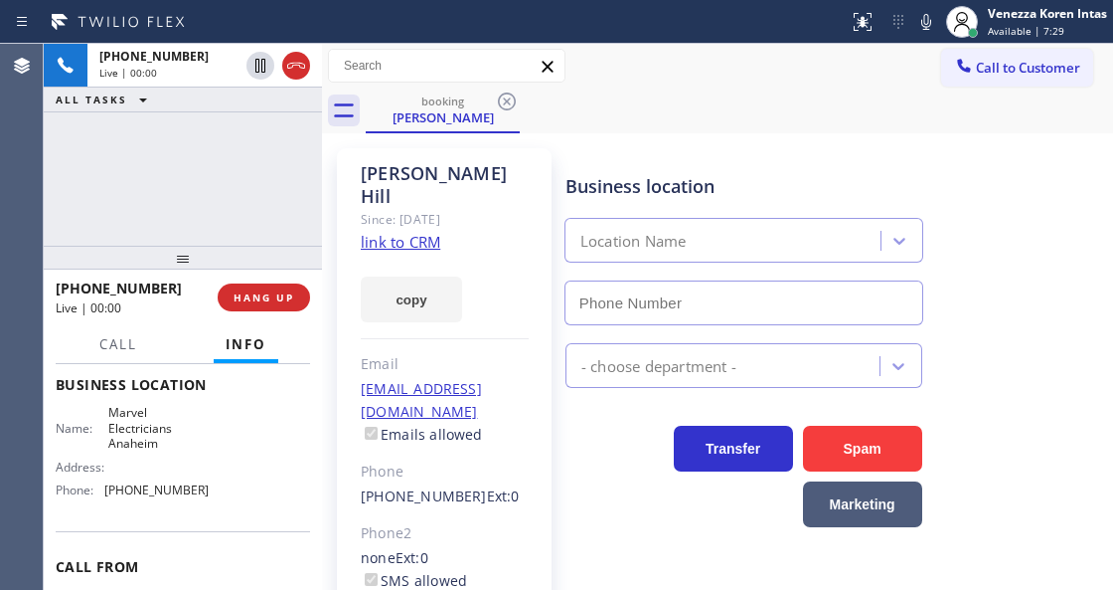
type input "[PHONE_NUMBER]"
click at [383, 232] on link "link to CRM" at bounding box center [401, 242] width 80 height 20
click at [920, 21] on icon at bounding box center [927, 22] width 24 height 24
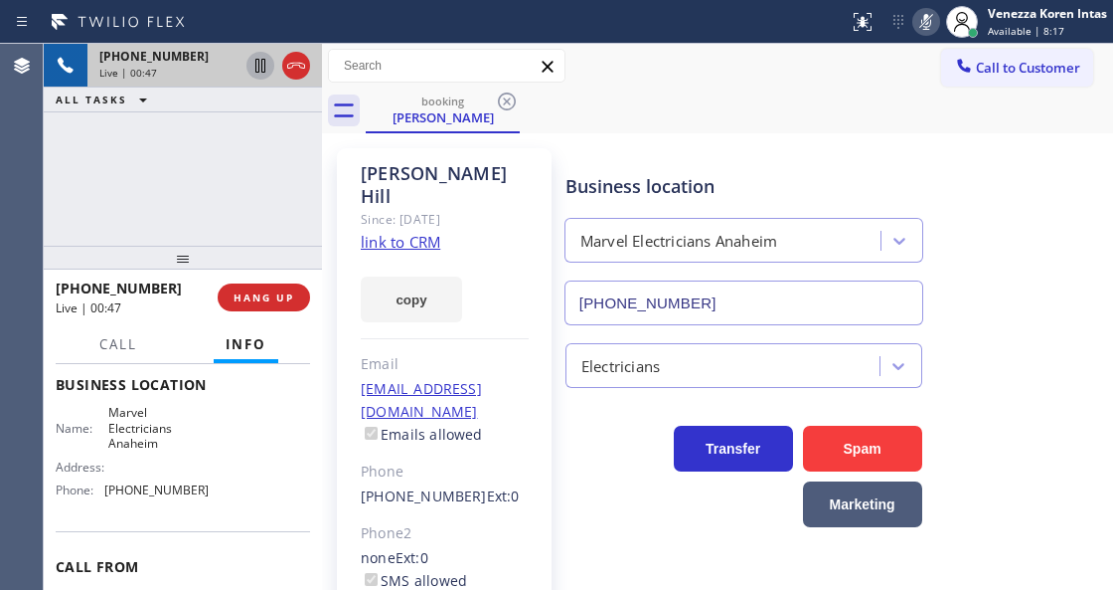
click at [254, 68] on icon at bounding box center [261, 66] width 24 height 24
click at [251, 216] on div "[PHONE_NUMBER] Live | 02:34 ALL TASKS ALL TASKS ACTIVE TASKS TASKS IN WRAP UP" at bounding box center [183, 145] width 278 height 202
click at [537, 205] on div "[PERSON_NAME] Since: [DATE] link to CRM copy Email [EMAIL_ADDRESS][DOMAIN_NAME]…" at bounding box center [444, 455] width 215 height 615
click at [925, 17] on icon at bounding box center [927, 22] width 10 height 16
click at [260, 64] on icon at bounding box center [261, 66] width 24 height 24
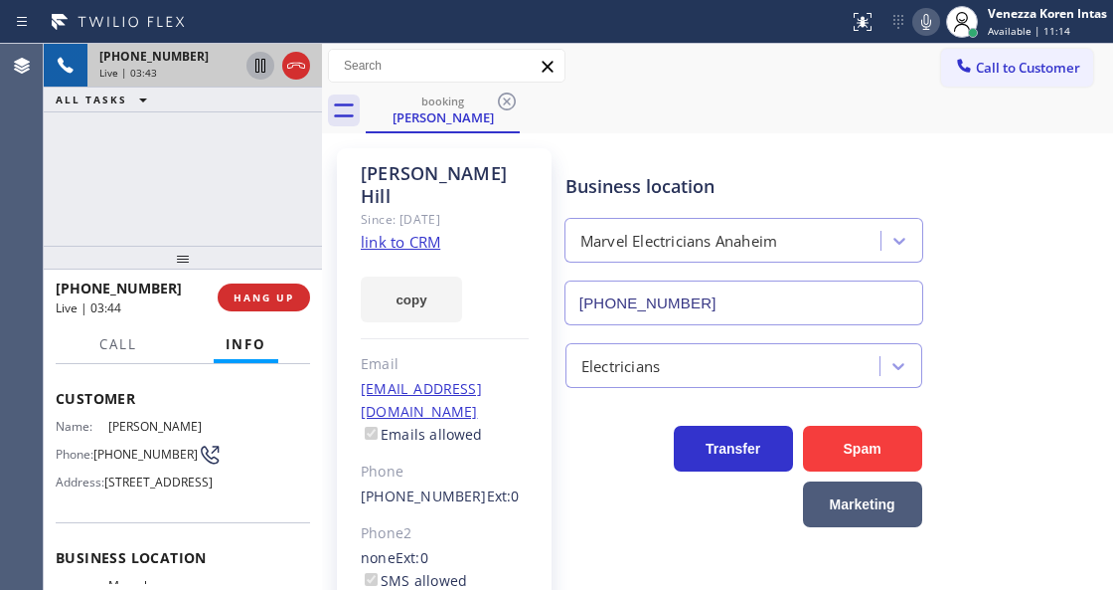
scroll to position [0, 0]
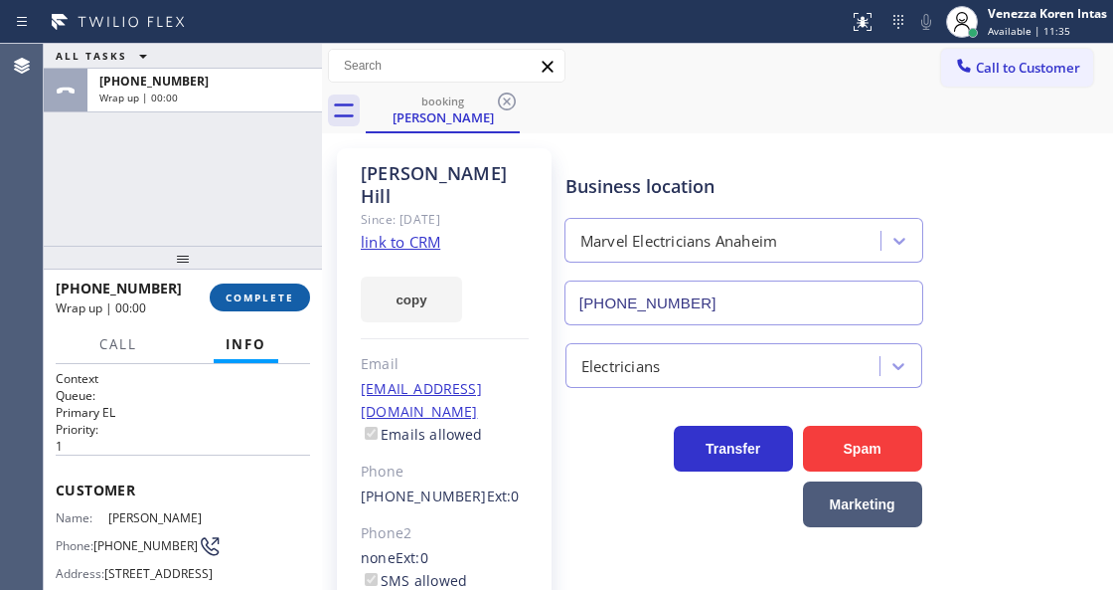
click at [229, 306] on button "COMPLETE" at bounding box center [260, 297] width 100 height 28
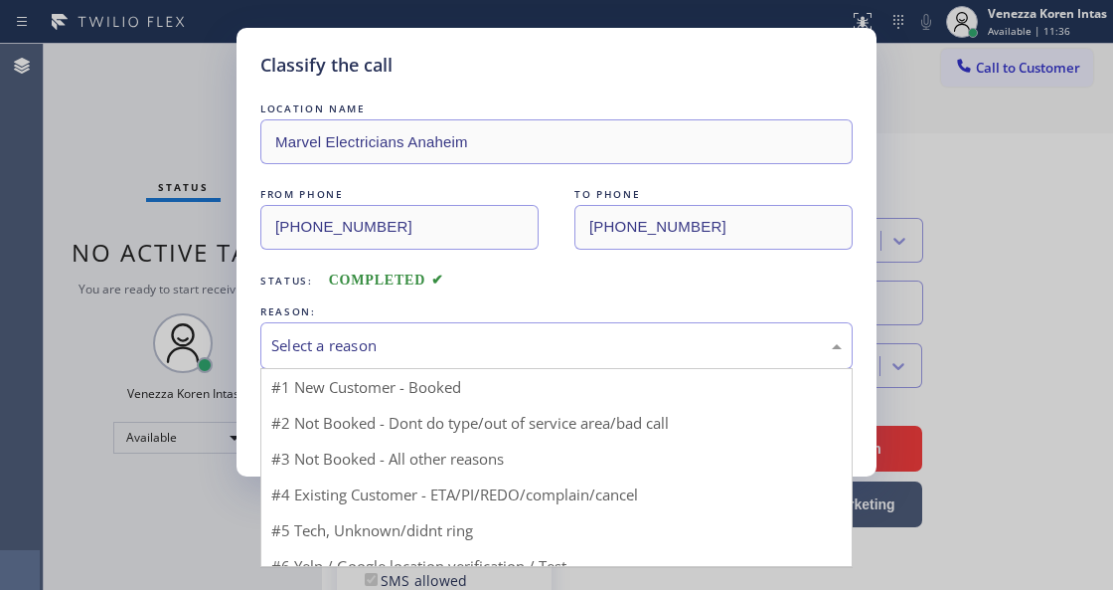
click at [444, 323] on div "Select a reason" at bounding box center [556, 345] width 593 height 47
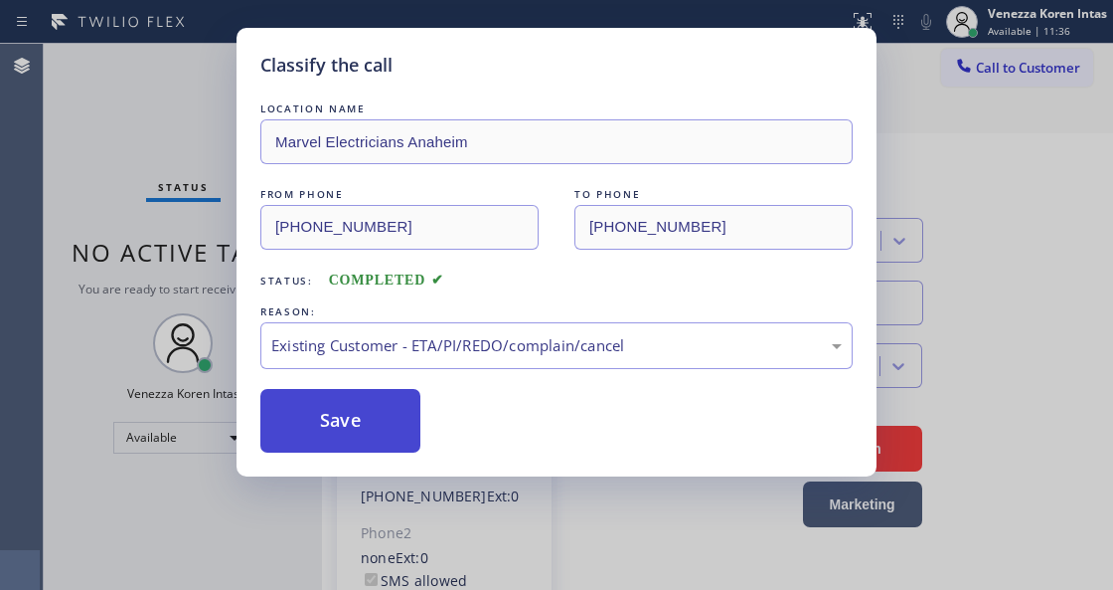
drag, startPoint x: 489, startPoint y: 451, endPoint x: 409, endPoint y: 439, distance: 81.4
click at [400, 437] on button "Save" at bounding box center [340, 421] width 160 height 64
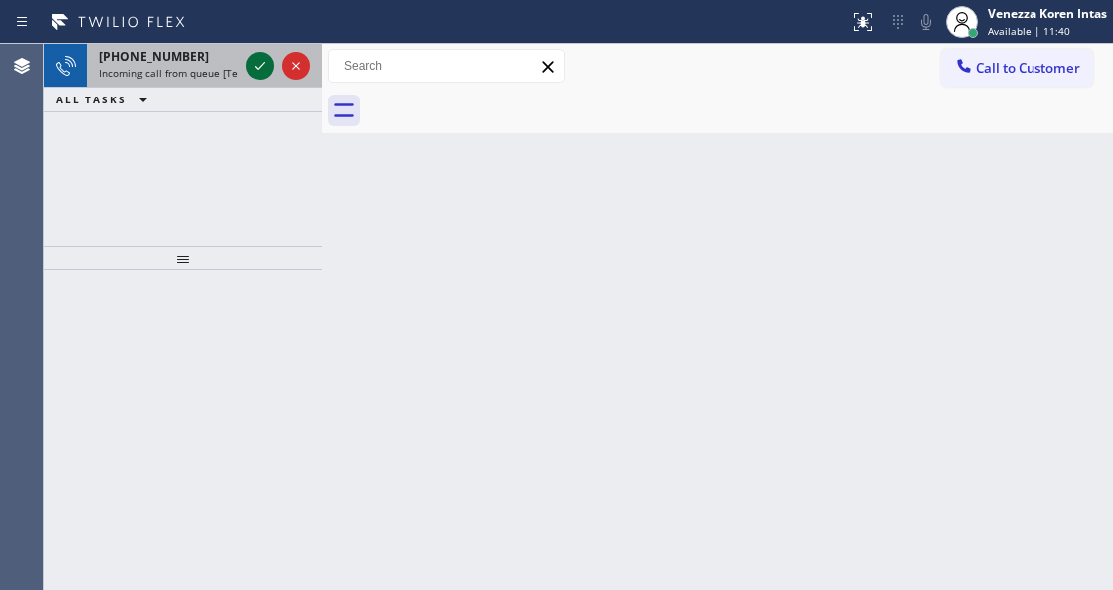
click at [262, 73] on icon at bounding box center [261, 66] width 24 height 24
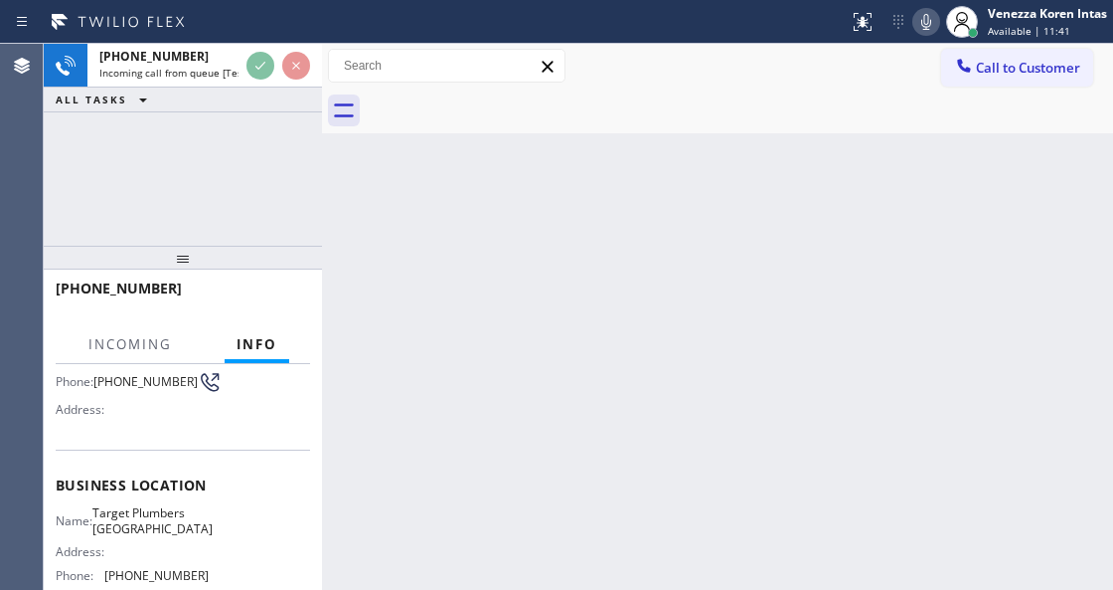
scroll to position [199, 0]
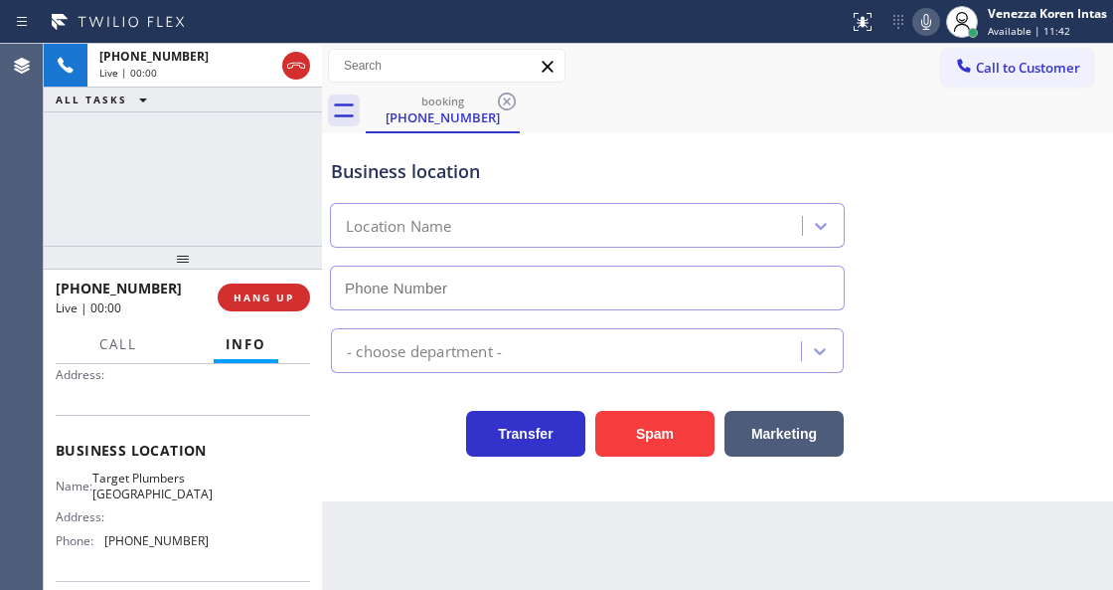
type input "[PHONE_NUMBER]"
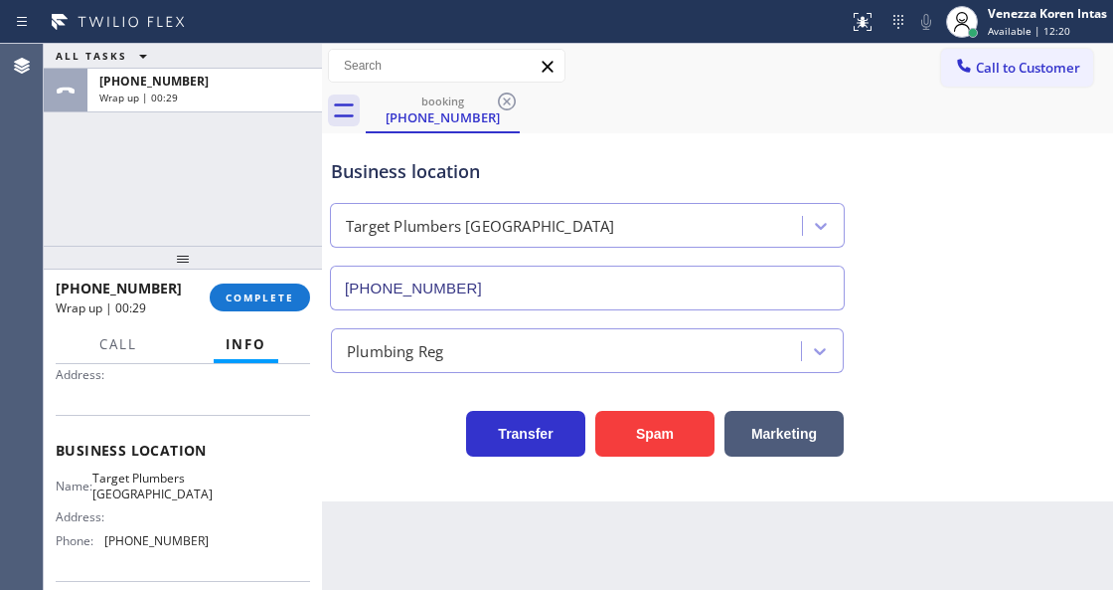
click at [278, 325] on div "Call Info" at bounding box center [183, 345] width 254 height 40
click at [276, 294] on span "COMPLETE" at bounding box center [260, 297] width 69 height 14
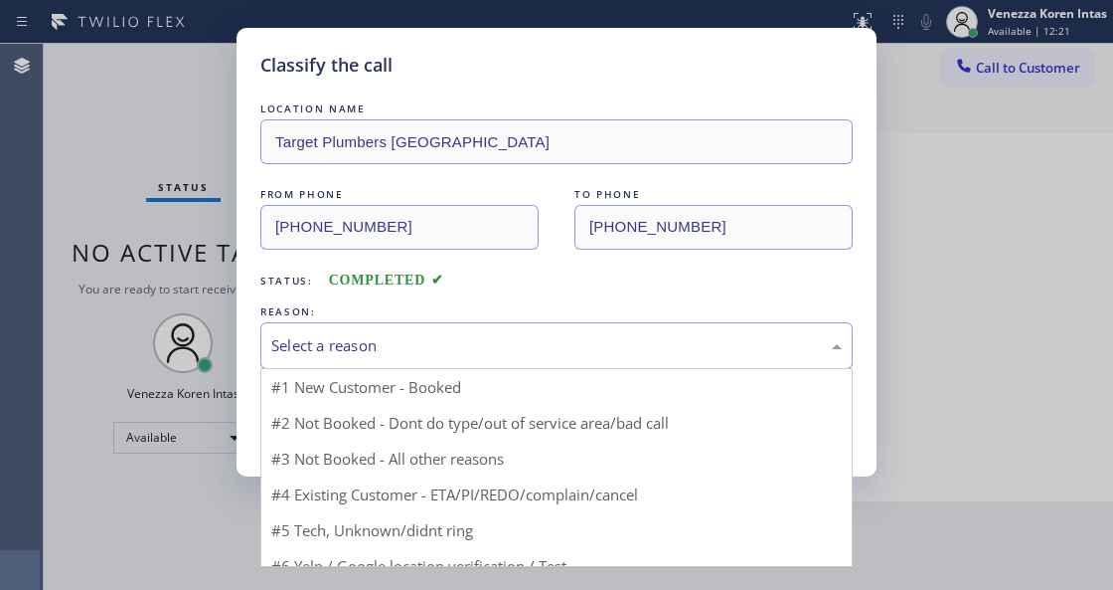
click at [445, 357] on div "Select a reason" at bounding box center [556, 345] width 571 height 23
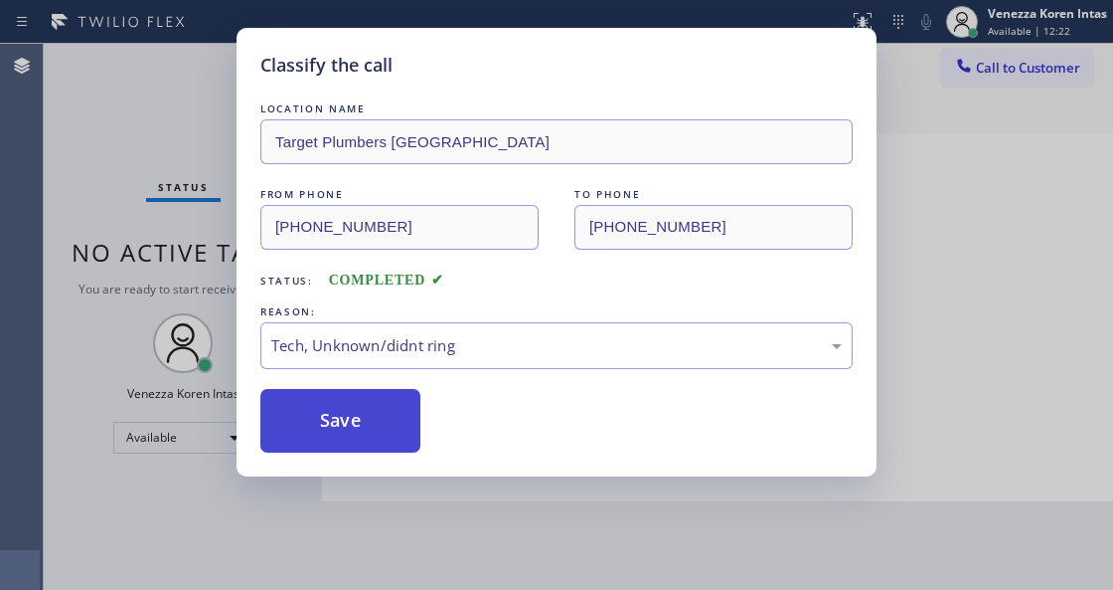
click at [393, 439] on button "Save" at bounding box center [340, 421] width 160 height 64
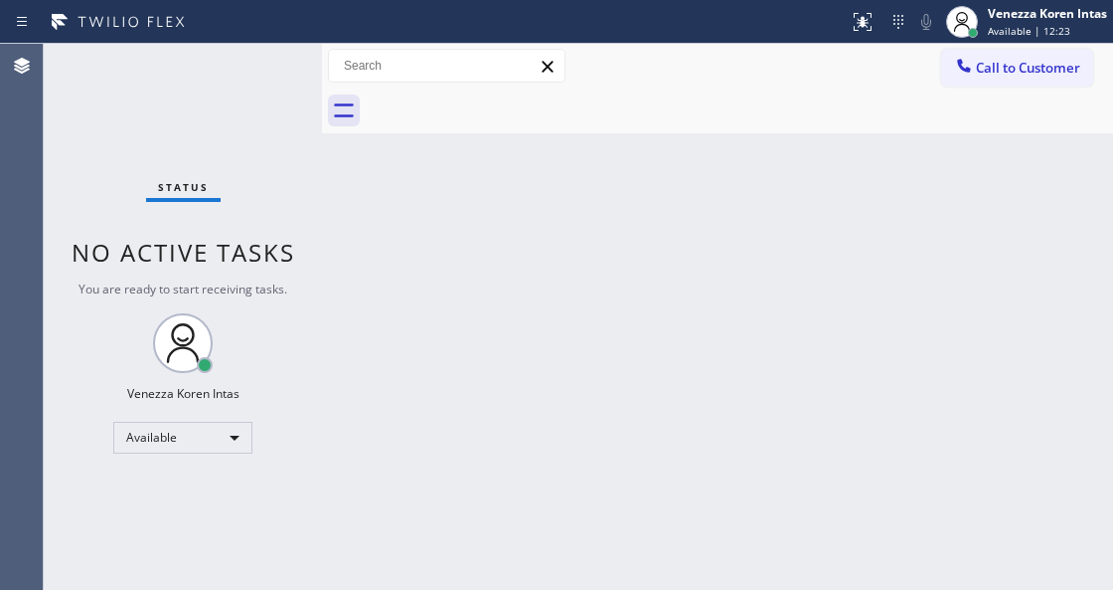
click at [103, 127] on div "Status No active tasks You are ready to start receiving tasks. Venezza Koren In…" at bounding box center [183, 317] width 278 height 546
click at [217, 68] on div "Status No active tasks You are ready to start receiving tasks. Venezza Koren In…" at bounding box center [183, 317] width 278 height 546
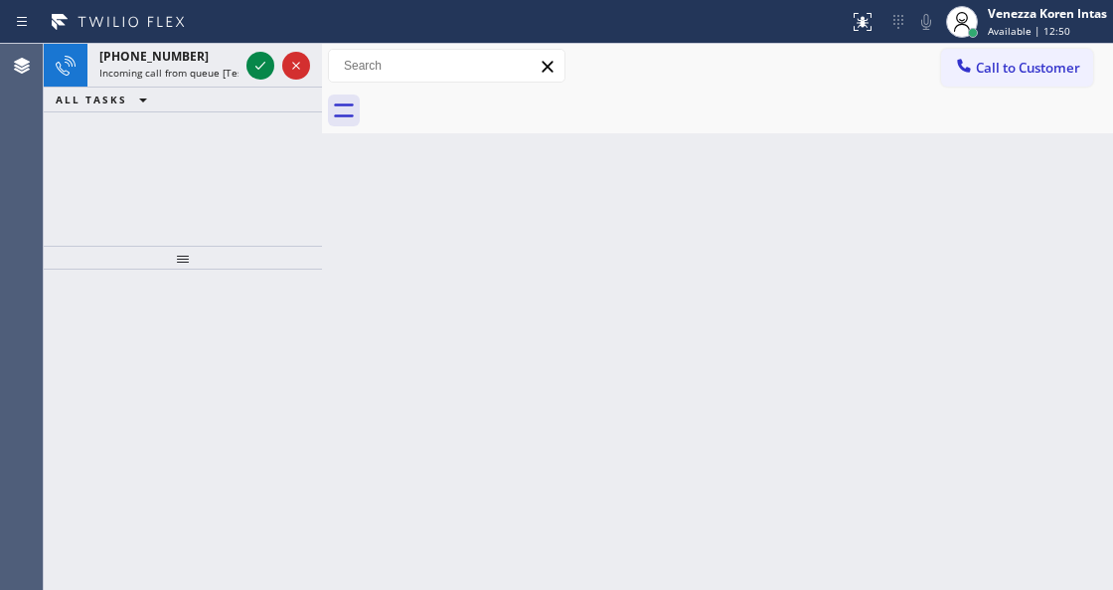
click at [254, 74] on icon at bounding box center [261, 66] width 24 height 24
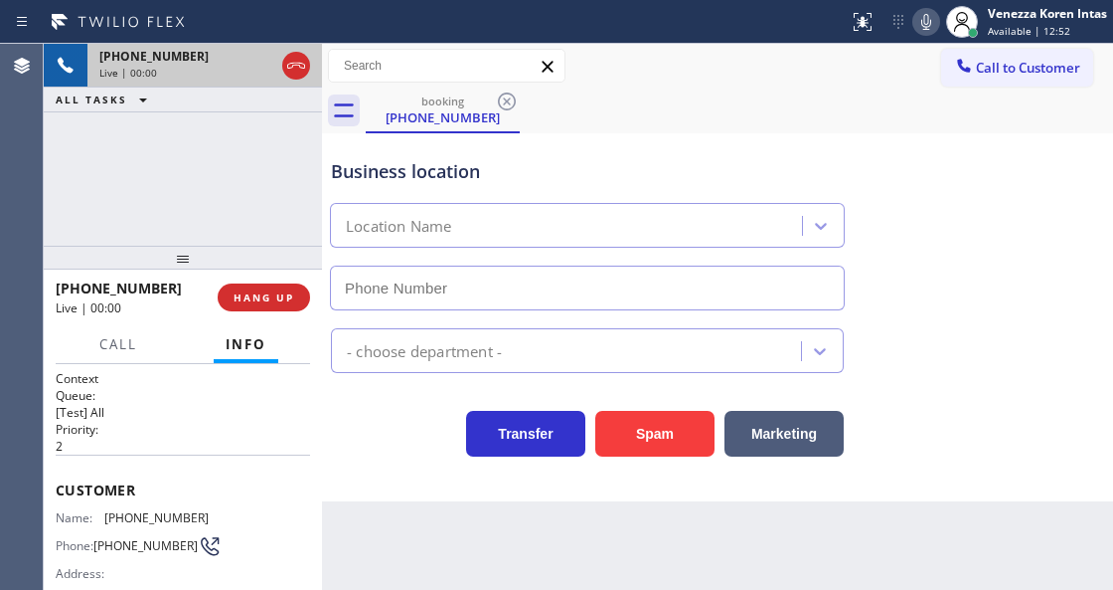
type input "[PHONE_NUMBER]"
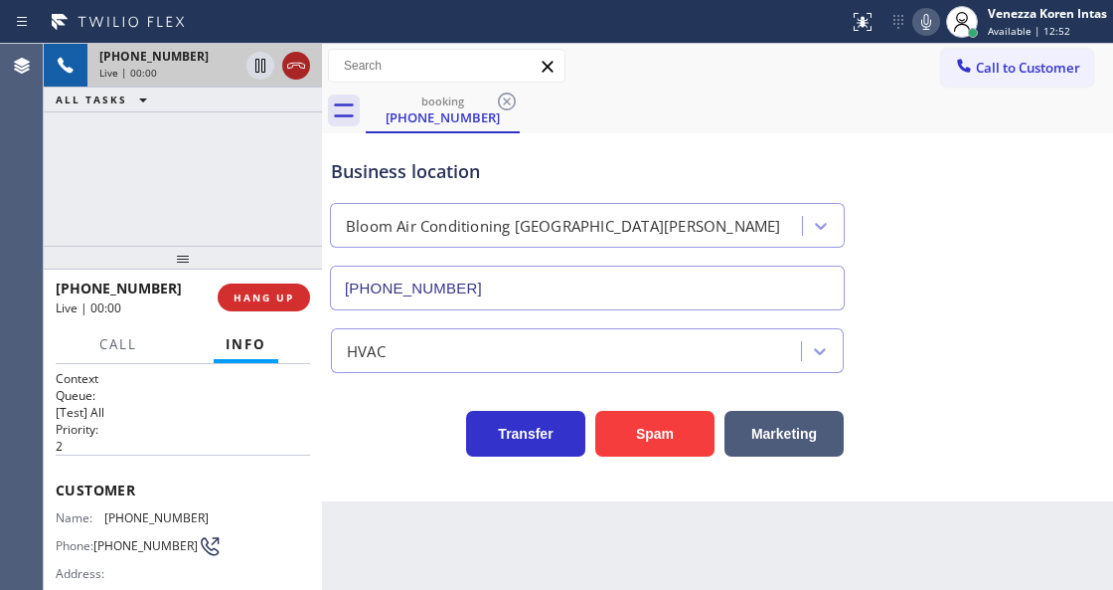
click at [294, 66] on icon at bounding box center [296, 66] width 24 height 24
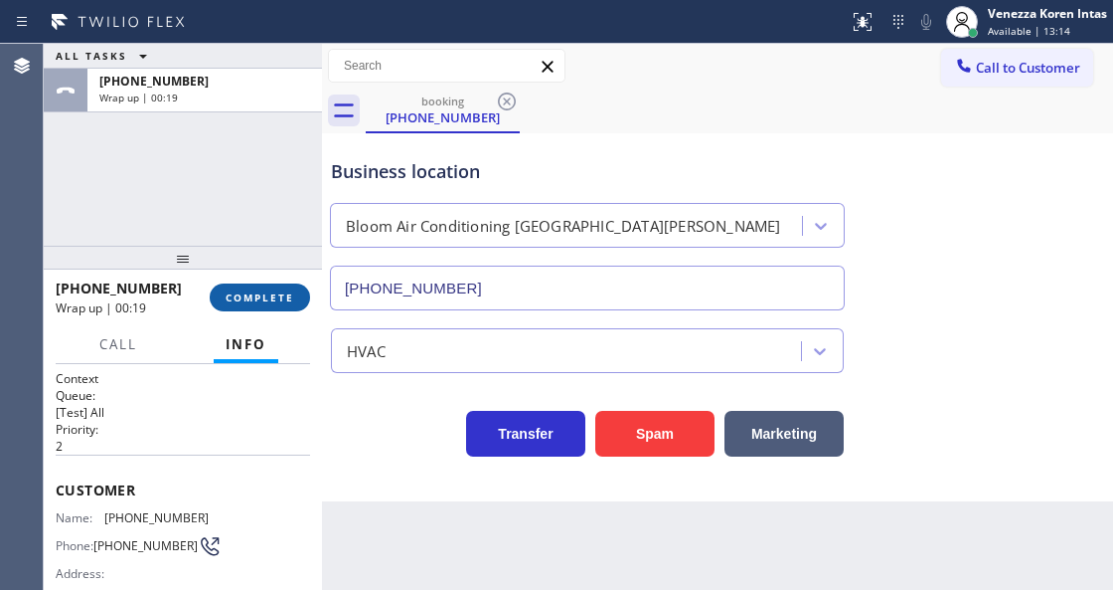
click at [243, 300] on span "COMPLETE" at bounding box center [260, 297] width 69 height 14
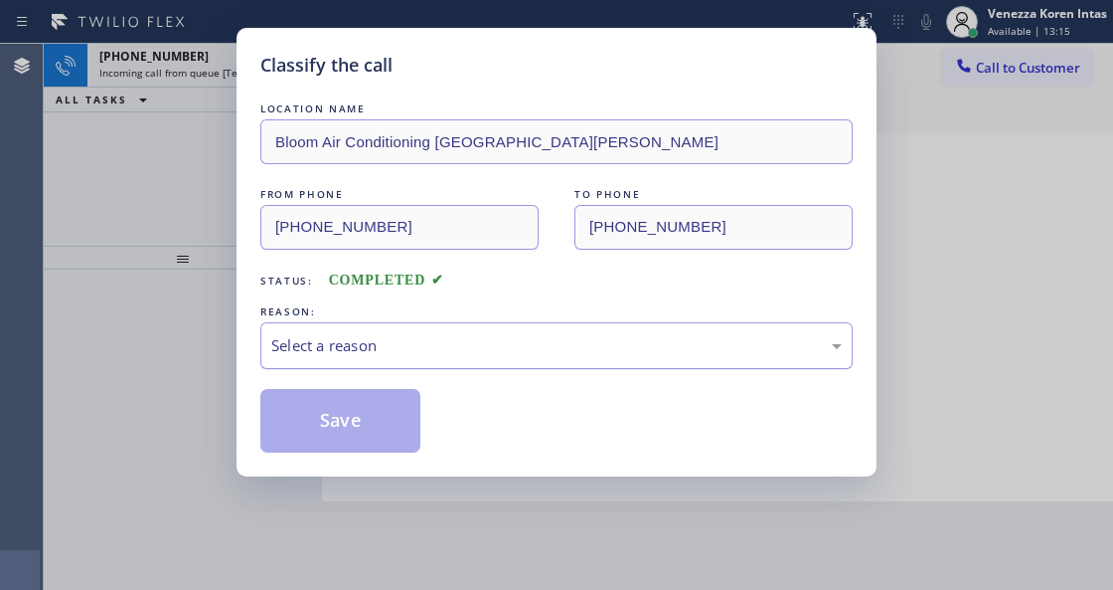
click at [475, 344] on div "Select a reason" at bounding box center [556, 345] width 571 height 23
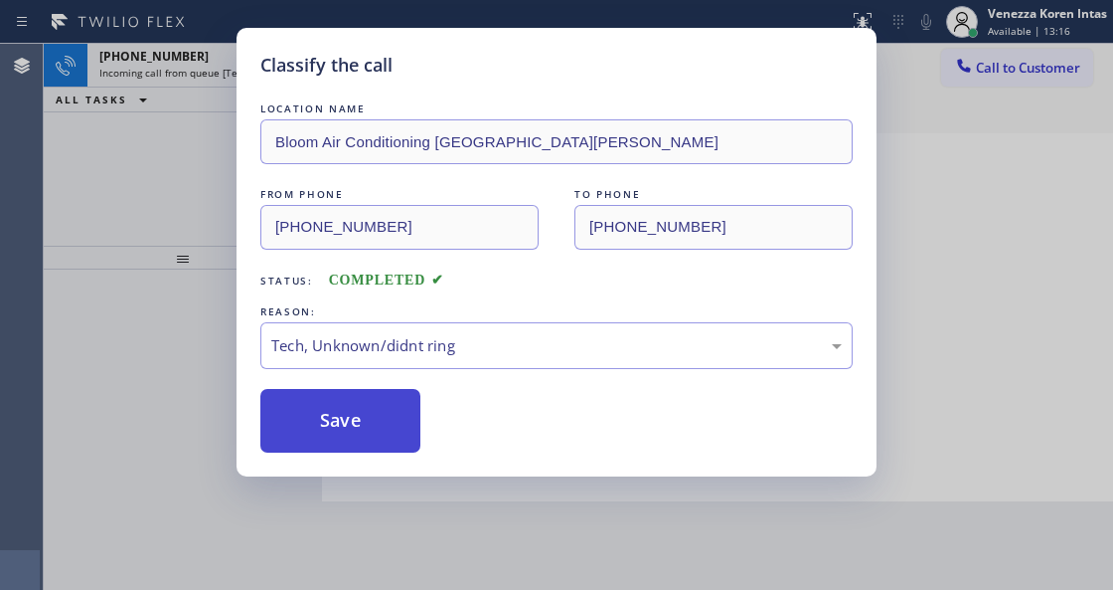
click at [312, 421] on button "Save" at bounding box center [340, 421] width 160 height 64
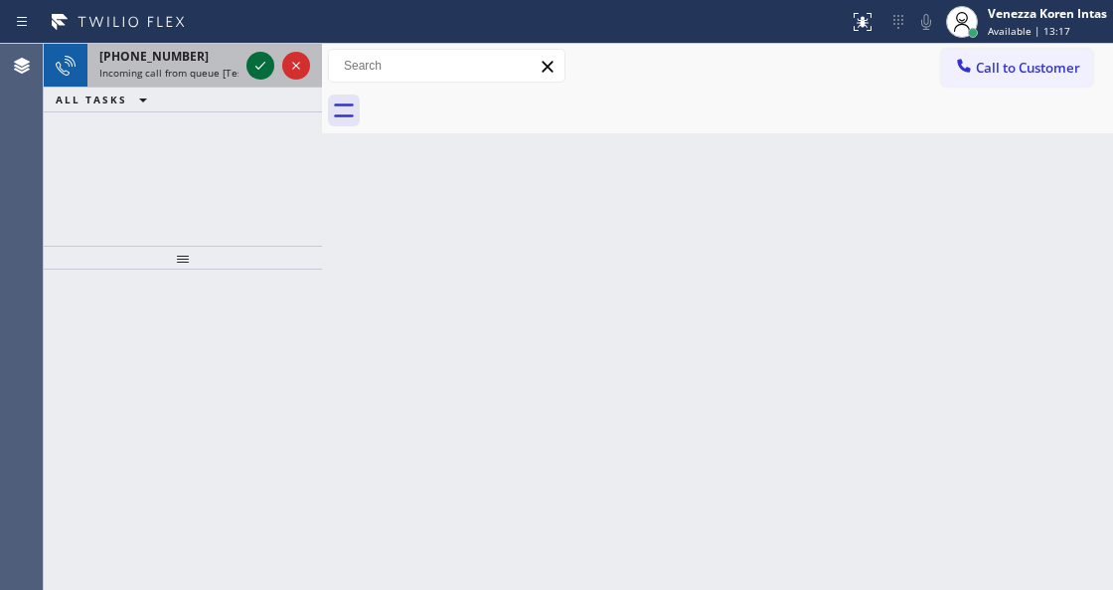
click at [265, 68] on icon at bounding box center [261, 66] width 24 height 24
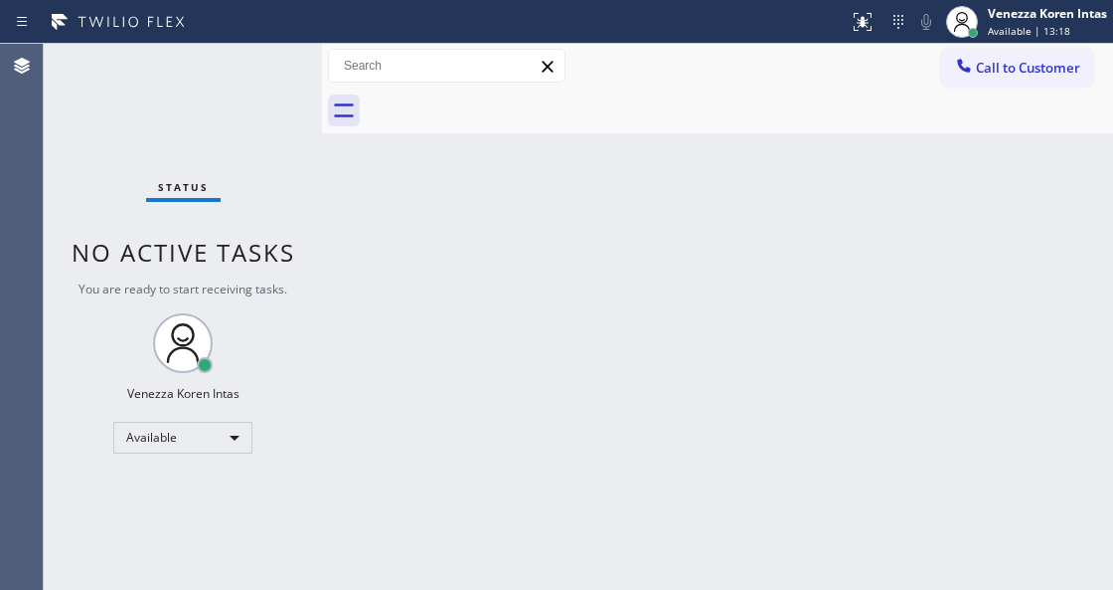
click at [264, 68] on div "Status No active tasks You are ready to start receiving tasks. Venezza Koren In…" at bounding box center [183, 317] width 278 height 546
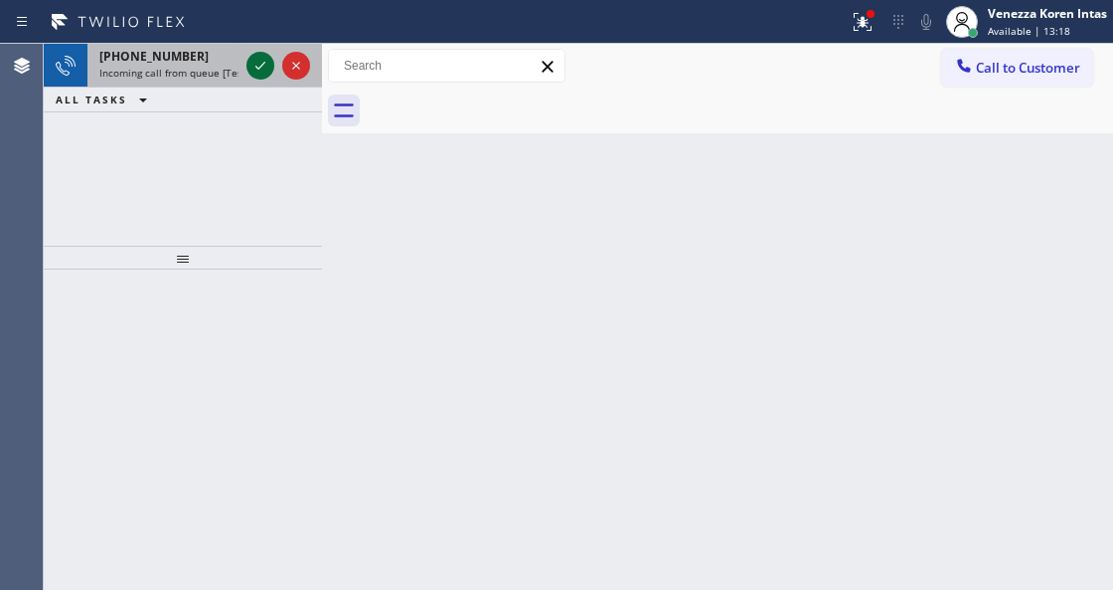
click at [267, 68] on icon at bounding box center [261, 66] width 24 height 24
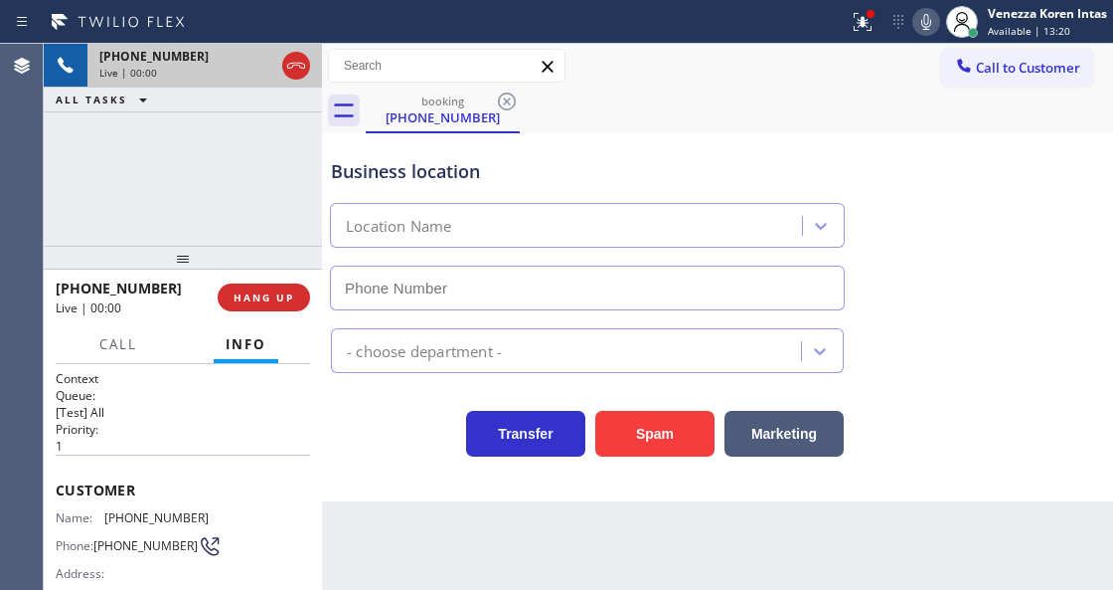
type input "[PHONE_NUMBER]"
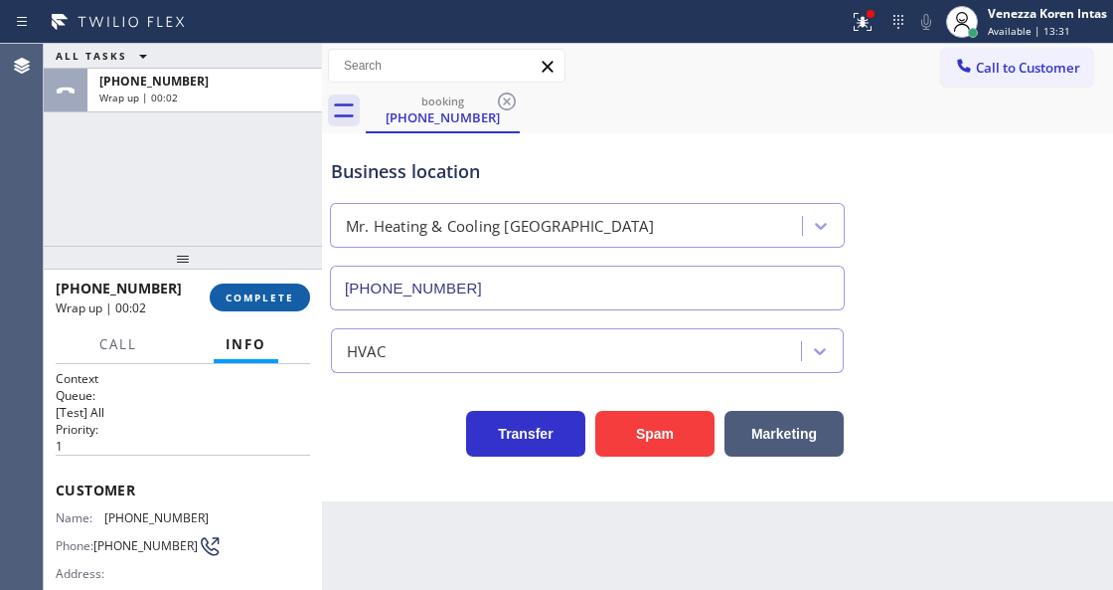
click at [229, 290] on span "COMPLETE" at bounding box center [260, 297] width 69 height 14
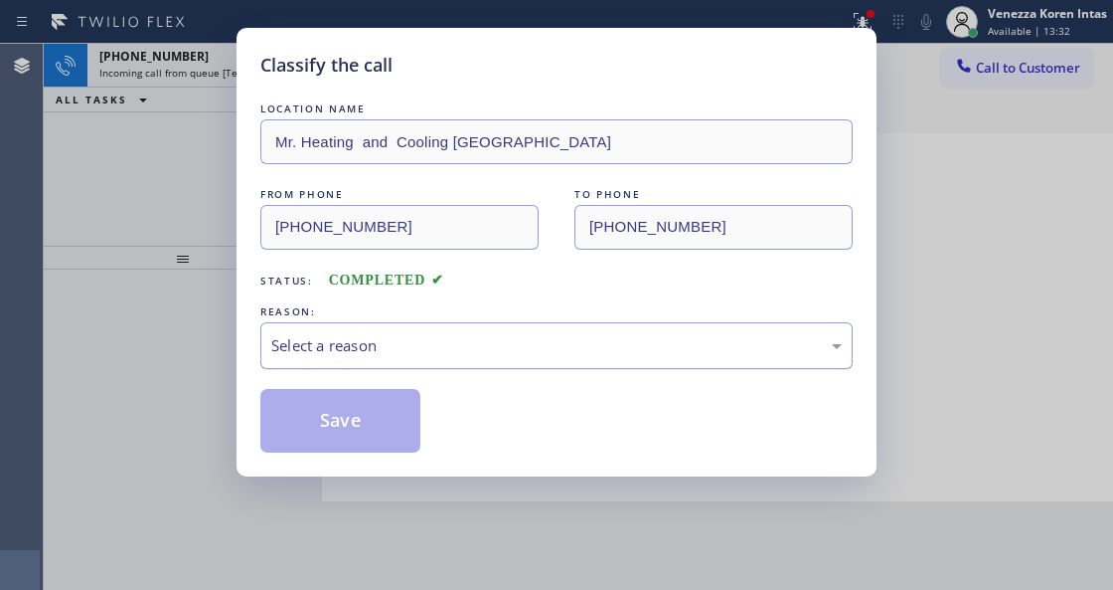
click at [463, 357] on div "Select a reason" at bounding box center [556, 345] width 571 height 23
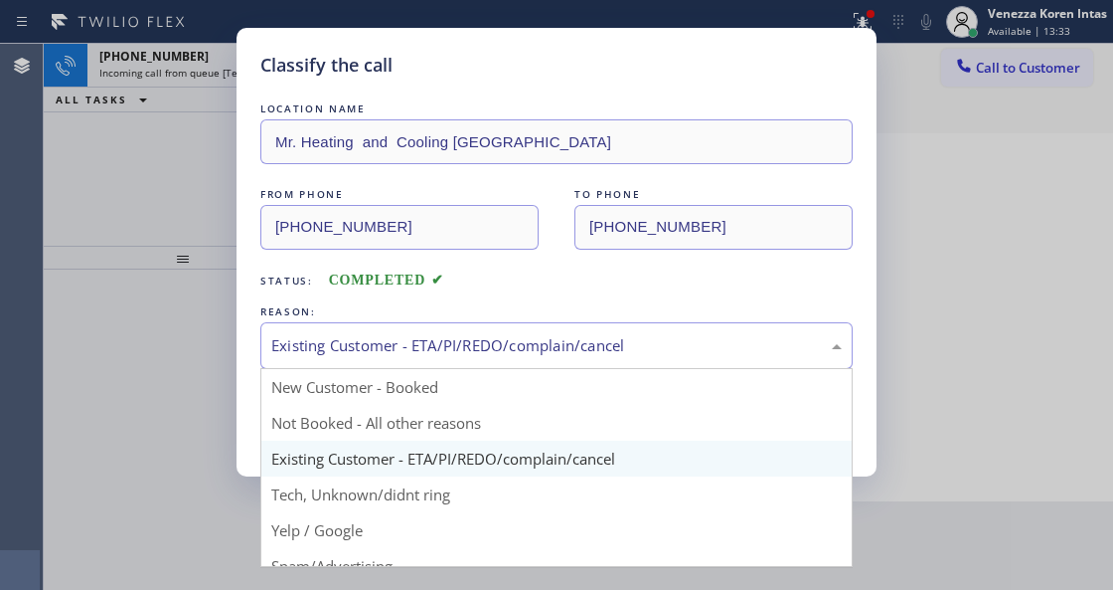
drag, startPoint x: 427, startPoint y: 340, endPoint x: 415, endPoint y: 501, distance: 161.6
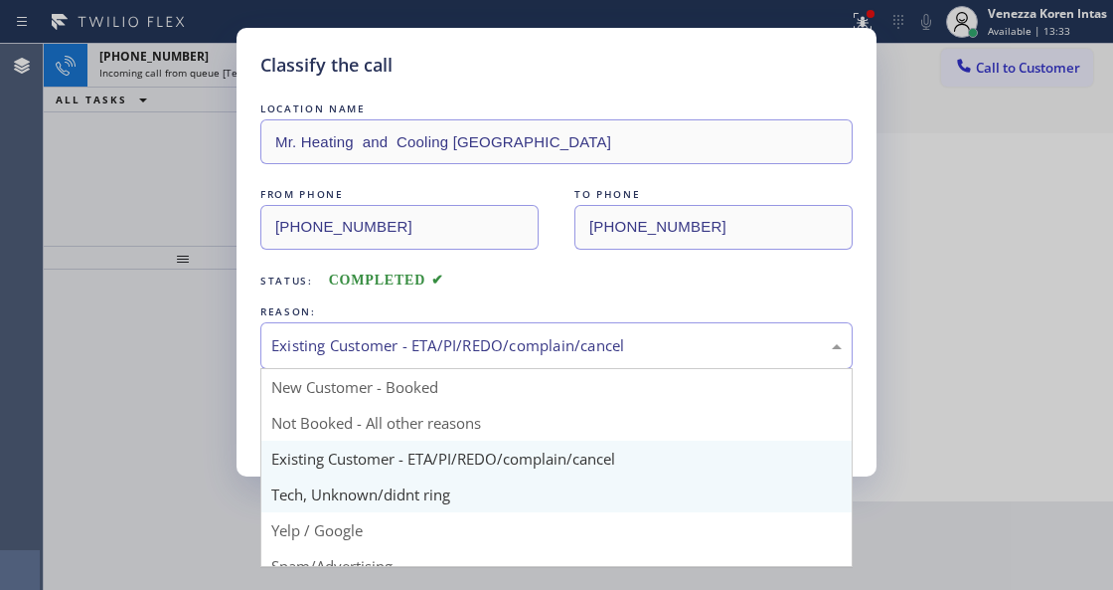
click at [425, 341] on div "Existing Customer - ETA/PI/REDO/complain/cancel" at bounding box center [556, 345] width 571 height 23
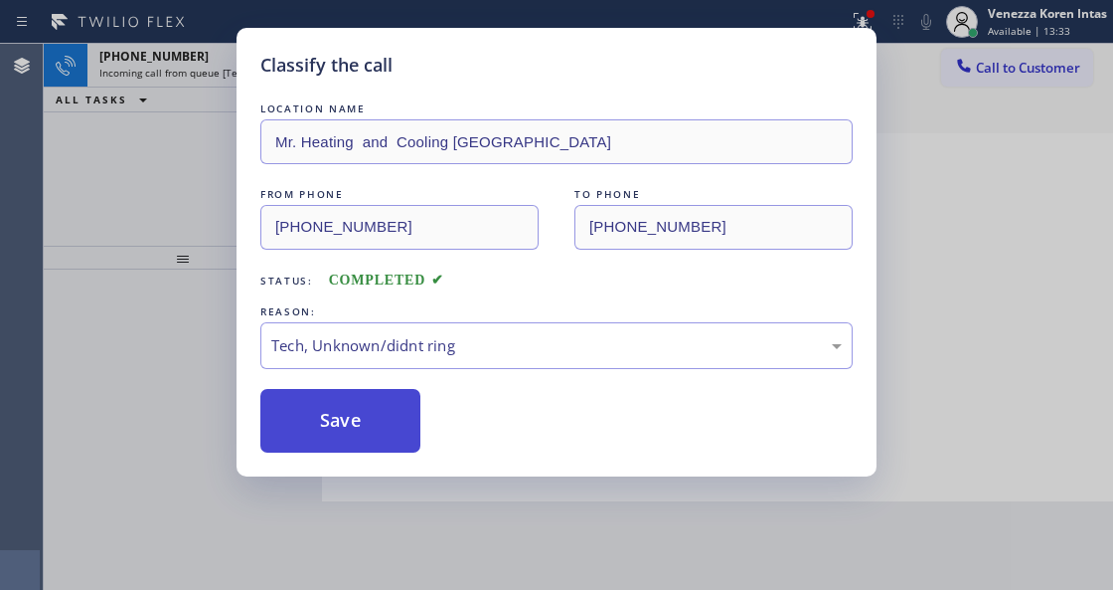
click at [368, 445] on button "Save" at bounding box center [340, 421] width 160 height 64
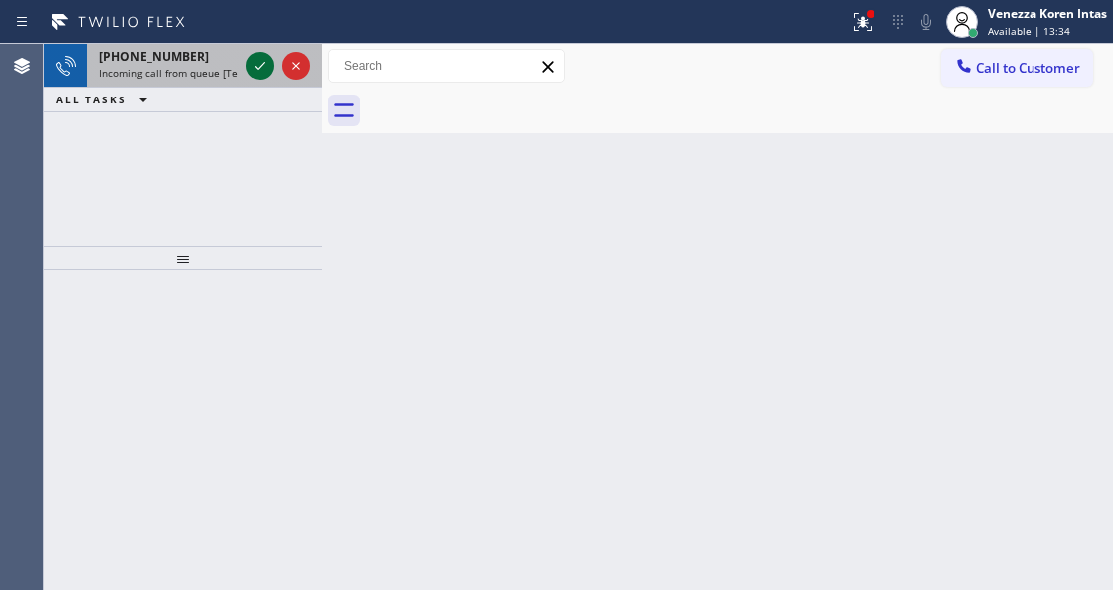
click at [249, 70] on icon at bounding box center [261, 66] width 24 height 24
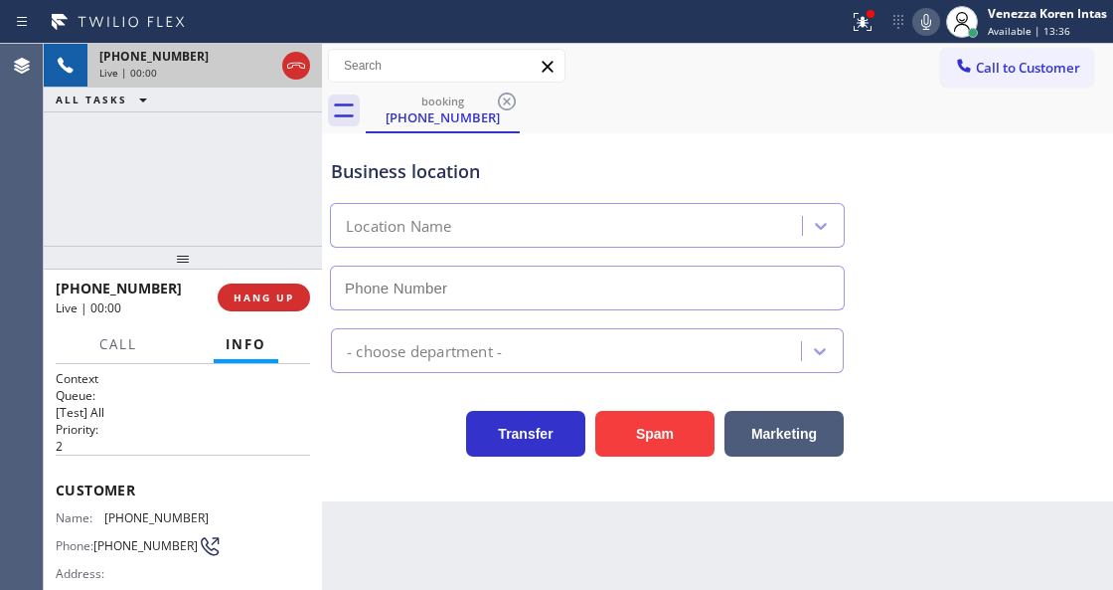
type input "[PHONE_NUMBER]"
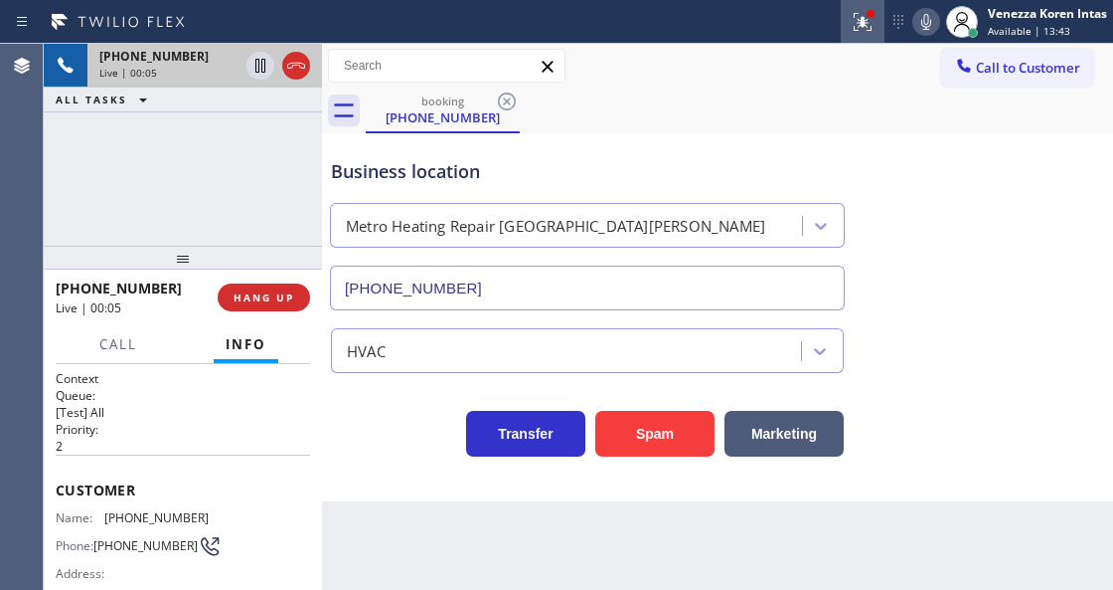
click at [876, 23] on div at bounding box center [863, 22] width 44 height 24
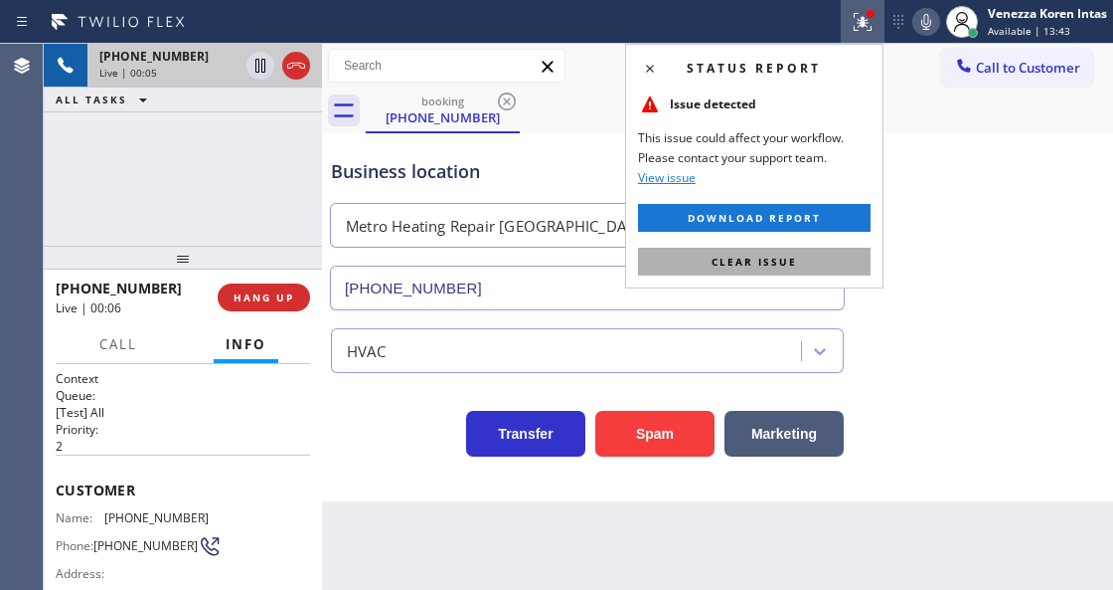
click at [827, 260] on button "Clear issue" at bounding box center [754, 262] width 233 height 28
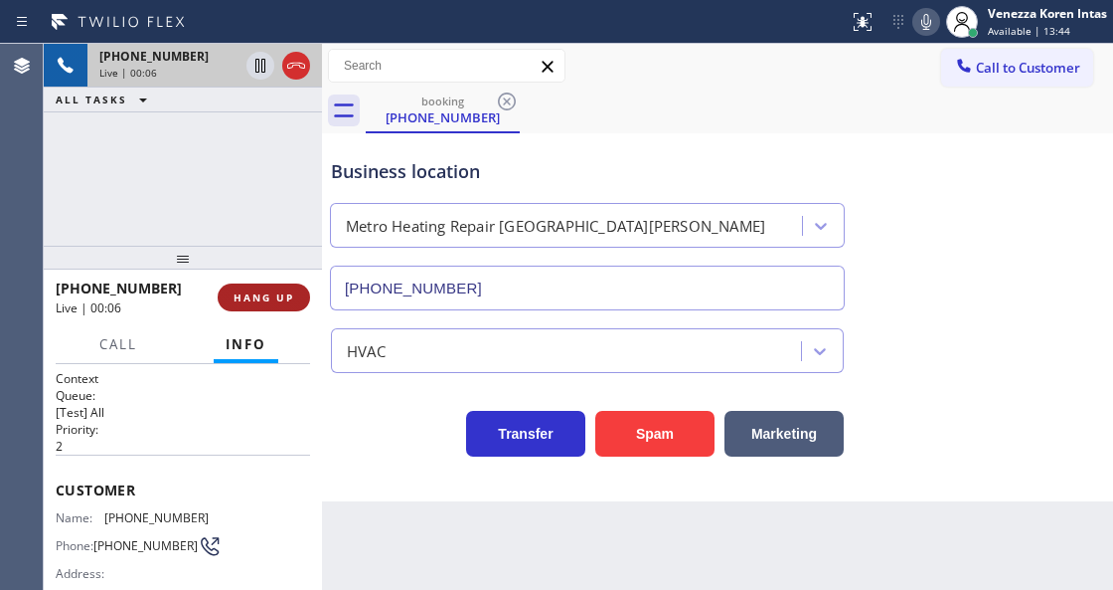
click at [231, 288] on button "HANG UP" at bounding box center [264, 297] width 92 height 28
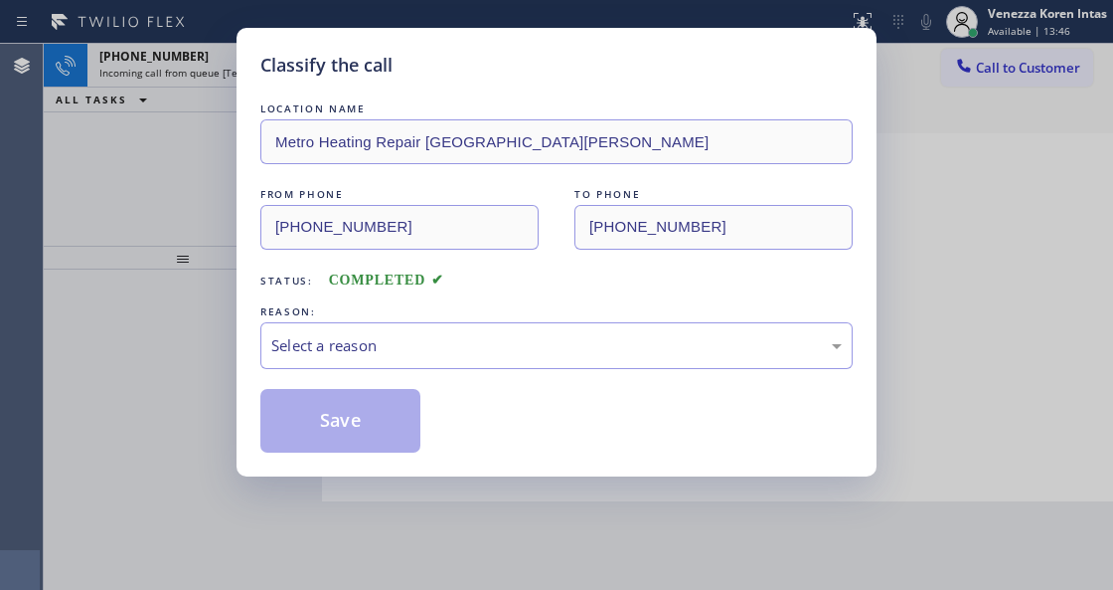
click at [470, 385] on div "LOCATION NAME Metro Heating Repair Santa [PERSON_NAME] FROM PHONE [PHONE_NUMBER…" at bounding box center [556, 275] width 593 height 354
click at [465, 356] on div "Select a reason" at bounding box center [556, 345] width 571 height 23
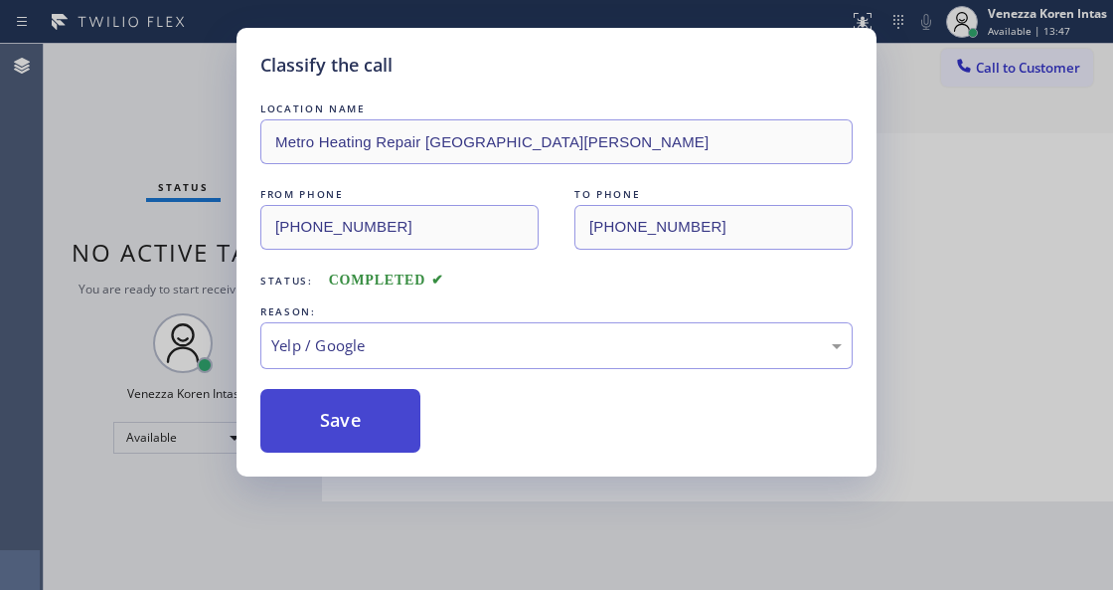
click at [395, 452] on button "Save" at bounding box center [340, 421] width 160 height 64
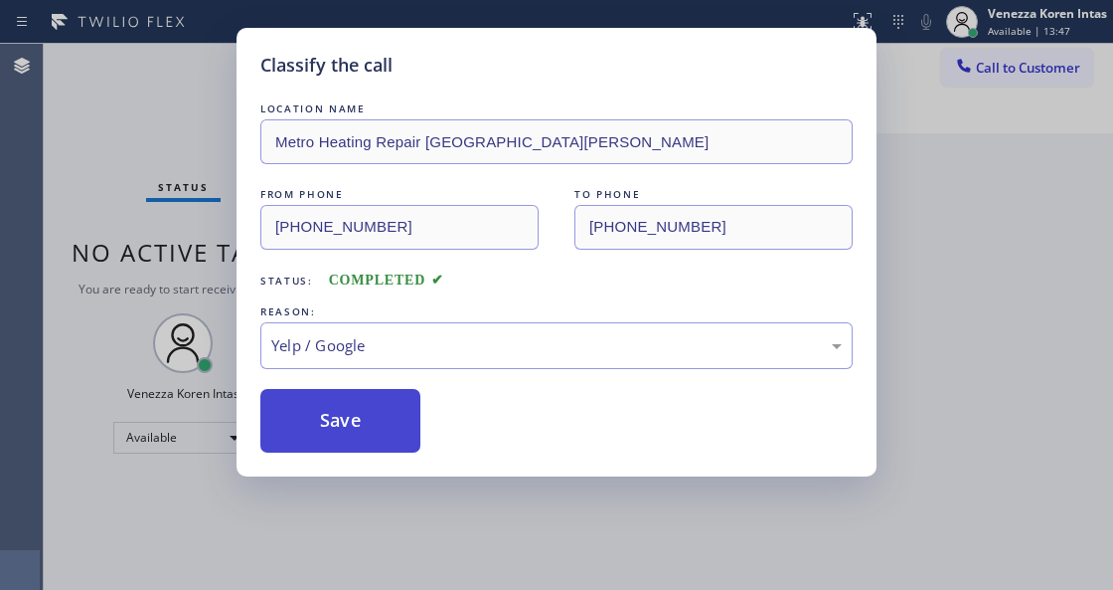
click at [387, 438] on button "Save" at bounding box center [340, 421] width 160 height 64
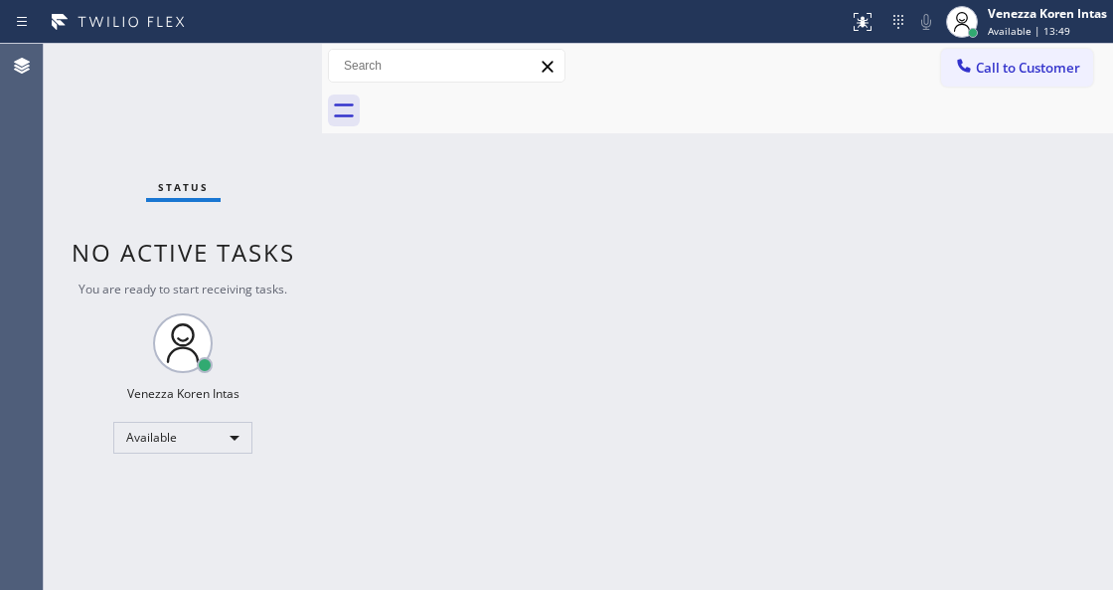
click at [292, 51] on div "Status No active tasks You are ready to start receiving tasks. Venezza Koren In…" at bounding box center [183, 317] width 278 height 546
click at [298, 76] on div "Status No active tasks You are ready to start receiving tasks. Venezza Koren In…" at bounding box center [183, 317] width 278 height 546
click at [253, 74] on div "Status No active tasks You are ready to start receiving tasks. Venezza Koren In…" at bounding box center [183, 317] width 278 height 546
click at [254, 71] on div "Status No active tasks You are ready to start receiving tasks. Venezza Koren In…" at bounding box center [183, 317] width 278 height 546
click at [308, 278] on div "Status No active tasks You are ready to start receiving tasks. Venezza Koren In…" at bounding box center [183, 317] width 278 height 546
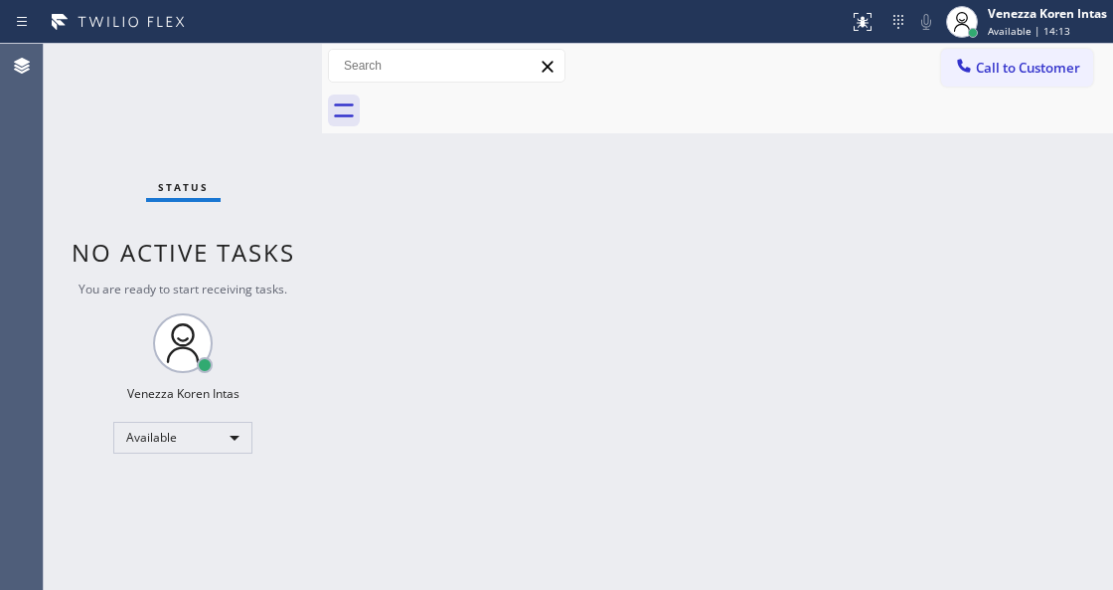
click at [814, 41] on div "Status report No issues detected If you experience an issue, please download th…" at bounding box center [556, 22] width 1113 height 44
click at [980, 31] on div at bounding box center [962, 22] width 44 height 44
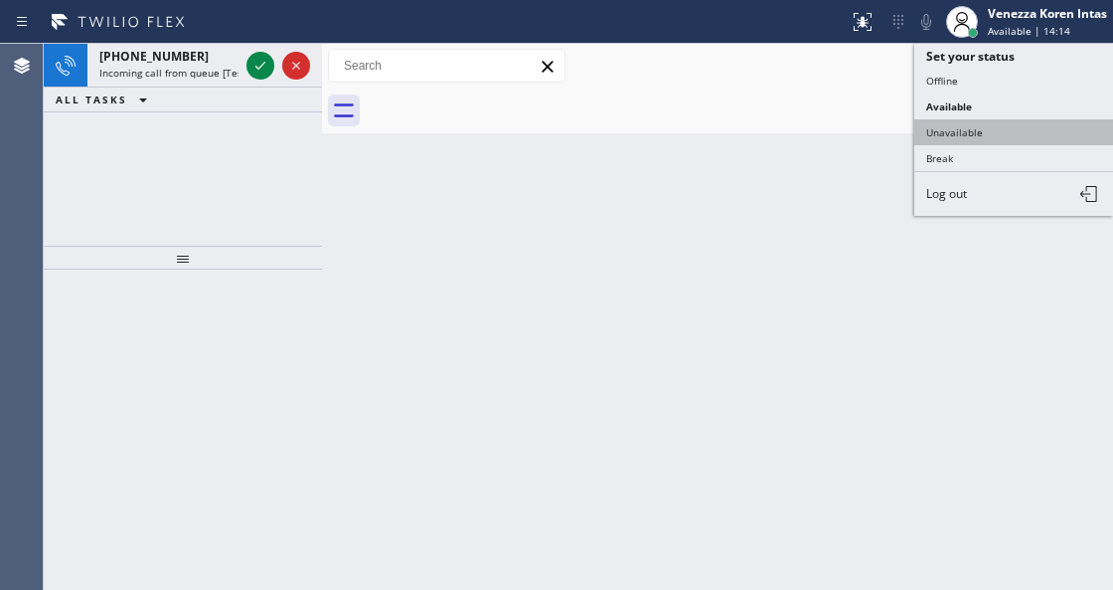
click at [970, 135] on button "Unavailable" at bounding box center [1014, 132] width 199 height 26
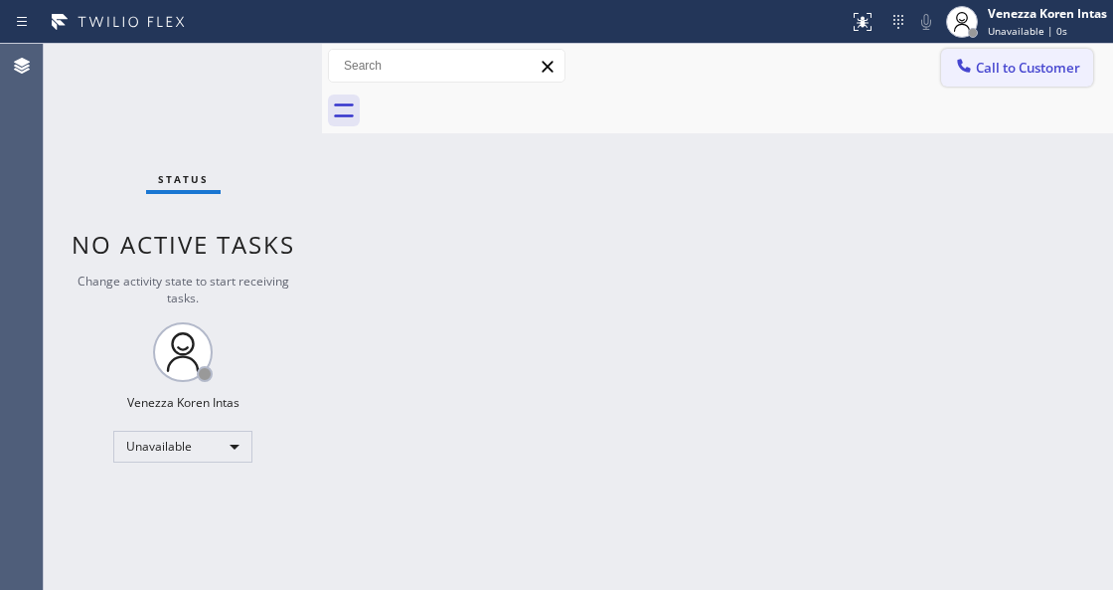
click at [982, 70] on span "Call to Customer" at bounding box center [1028, 68] width 104 height 18
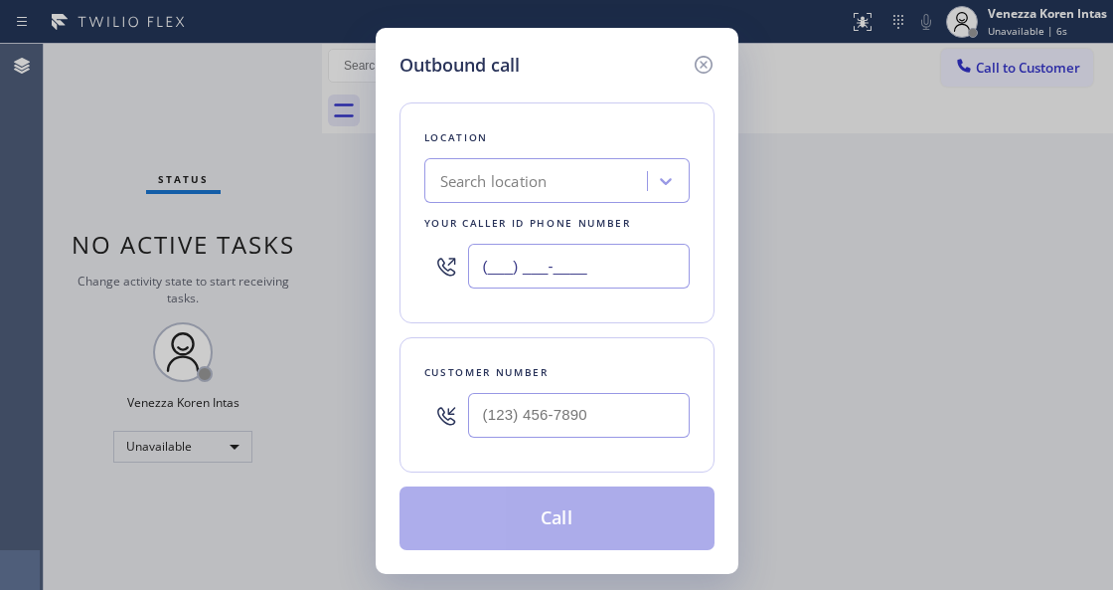
click at [624, 284] on input "(___) ___-____" at bounding box center [579, 266] width 222 height 45
paste input "805) 659-8449"
paste input "text"
type input "[PHONE_NUMBER]"
click at [504, 415] on input "(___) ___-____" at bounding box center [579, 415] width 222 height 45
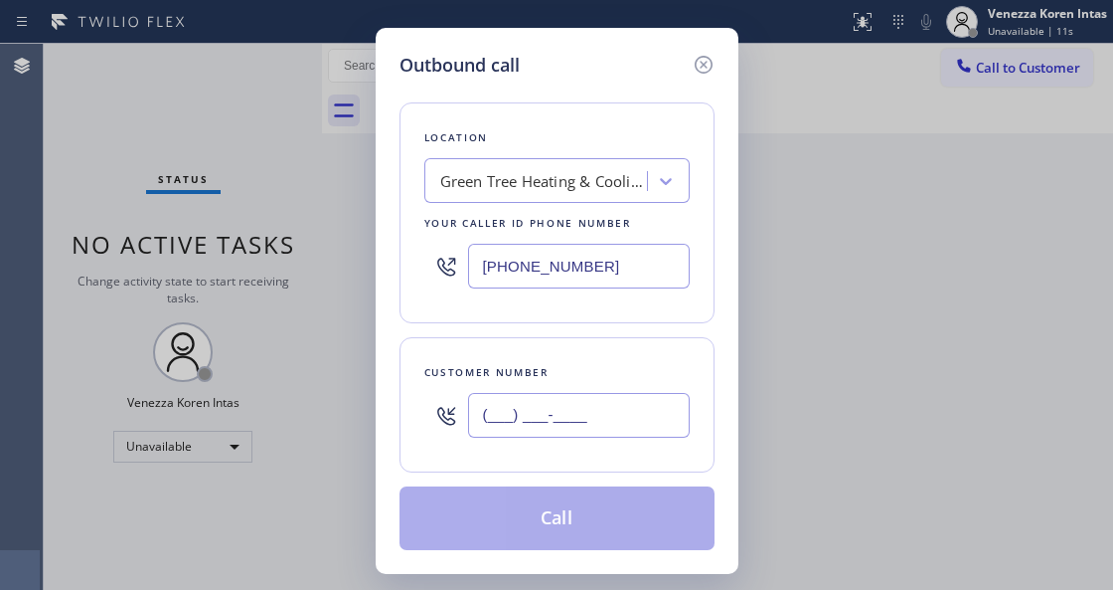
paste input "805) 236-9724"
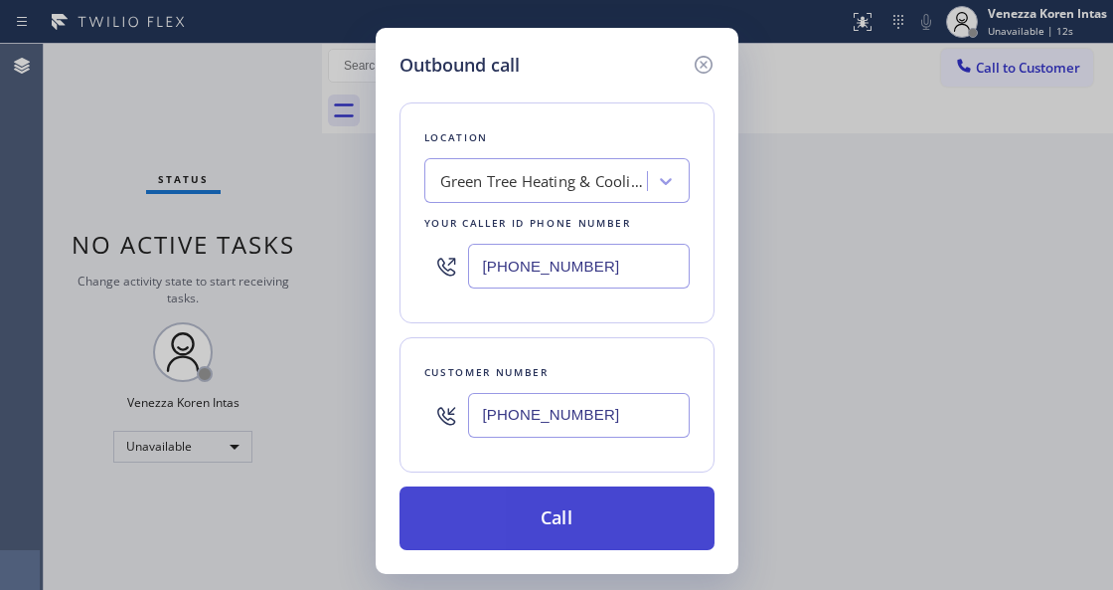
type input "[PHONE_NUMBER]"
click at [600, 498] on button "Call" at bounding box center [557, 518] width 315 height 64
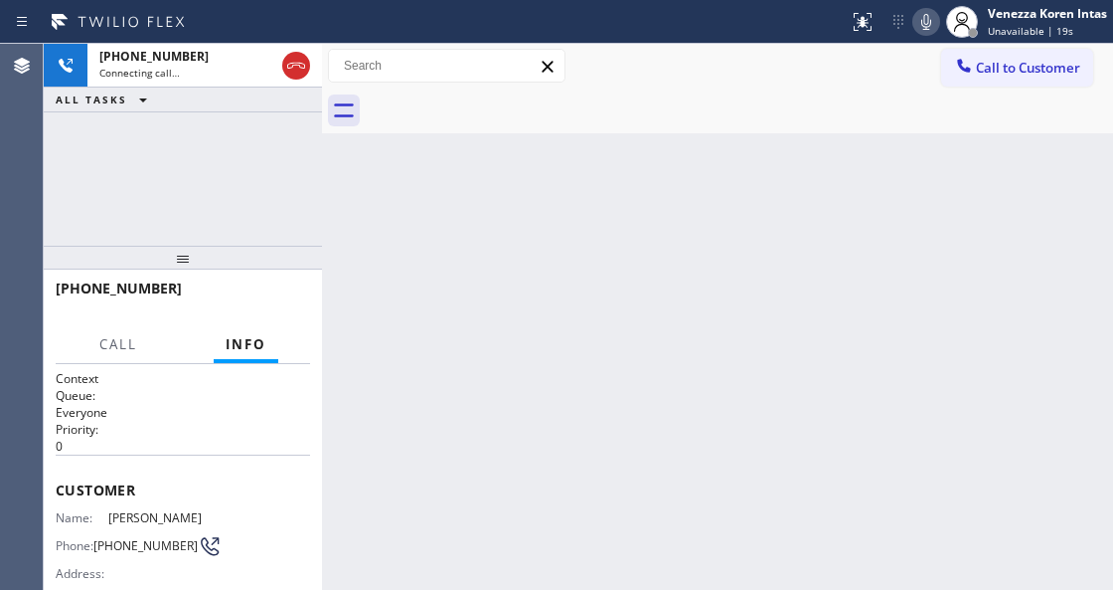
click at [921, 29] on icon at bounding box center [927, 22] width 24 height 24
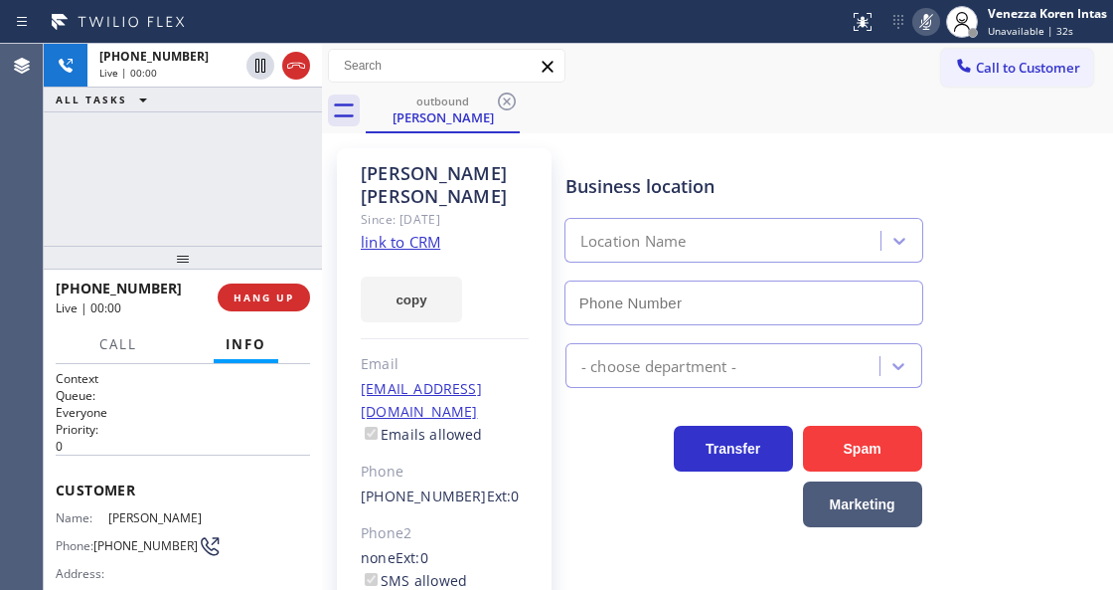
type input "[PHONE_NUMBER]"
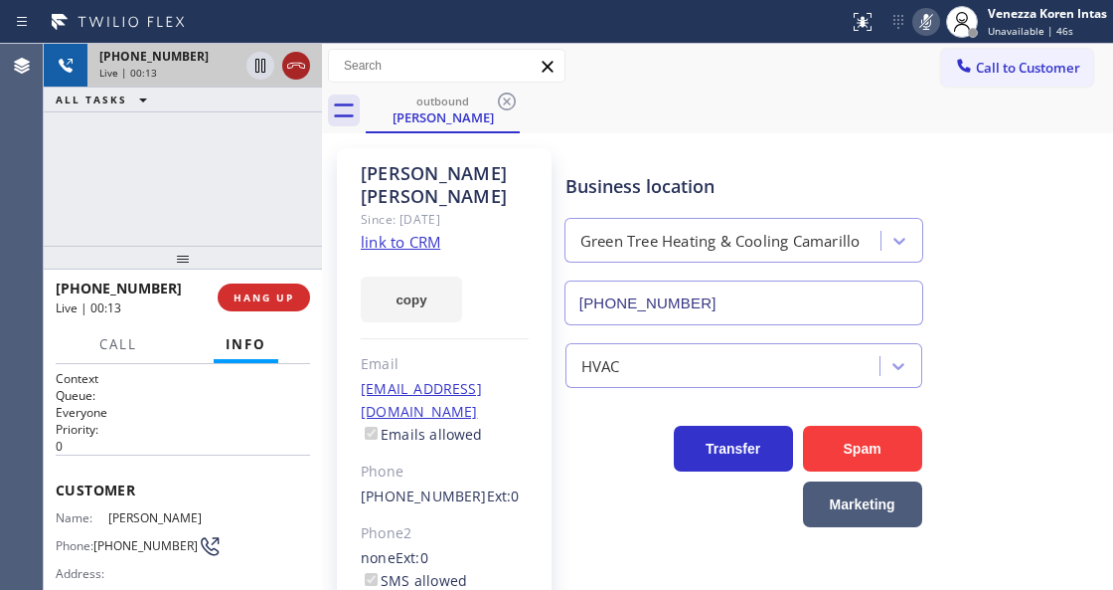
click at [298, 72] on icon at bounding box center [296, 66] width 24 height 24
click at [276, 288] on button "HANG UP" at bounding box center [264, 297] width 92 height 28
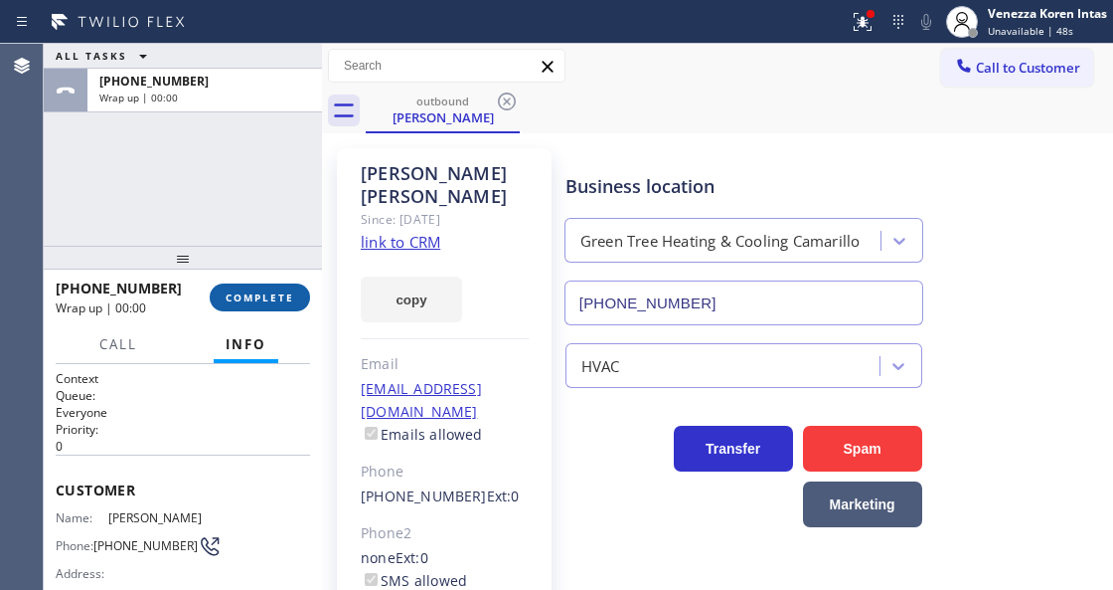
click at [278, 303] on span "COMPLETE" at bounding box center [260, 297] width 69 height 14
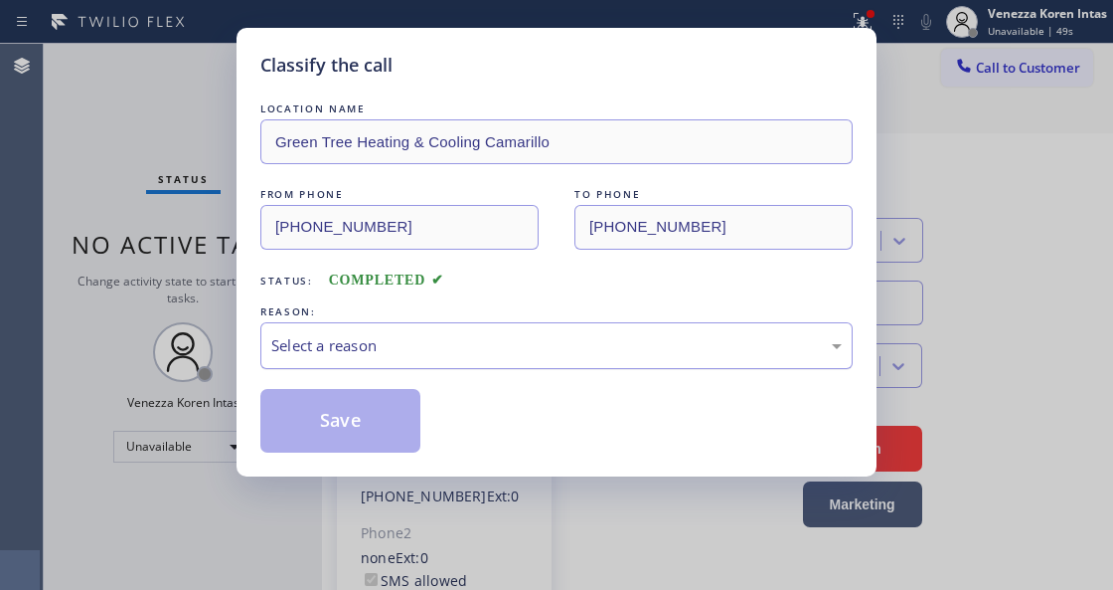
click at [445, 339] on div "Select a reason" at bounding box center [556, 345] width 571 height 23
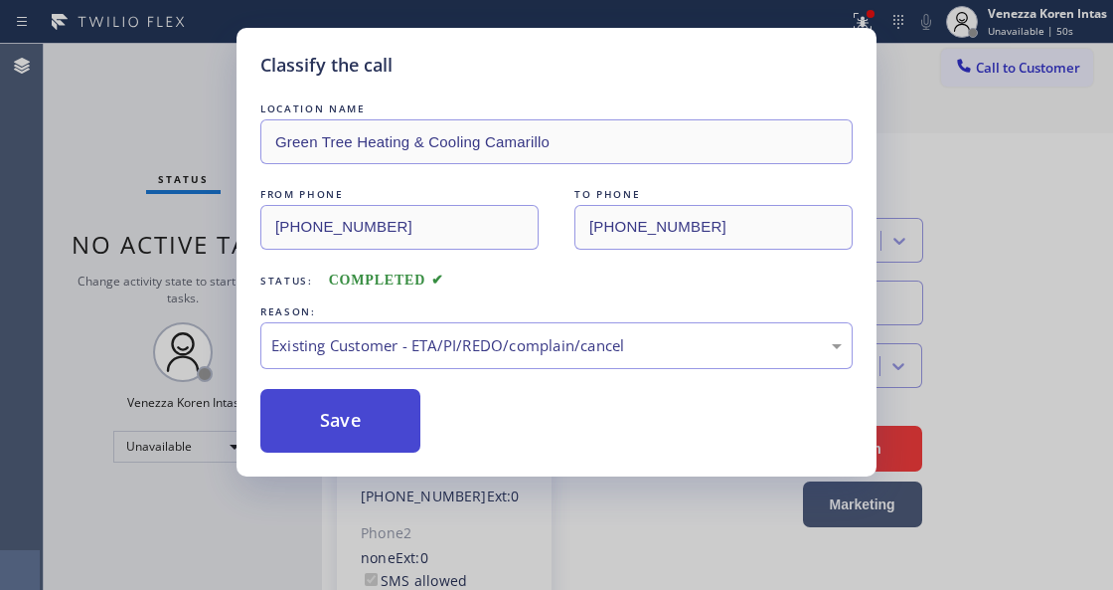
click at [352, 429] on button "Save" at bounding box center [340, 421] width 160 height 64
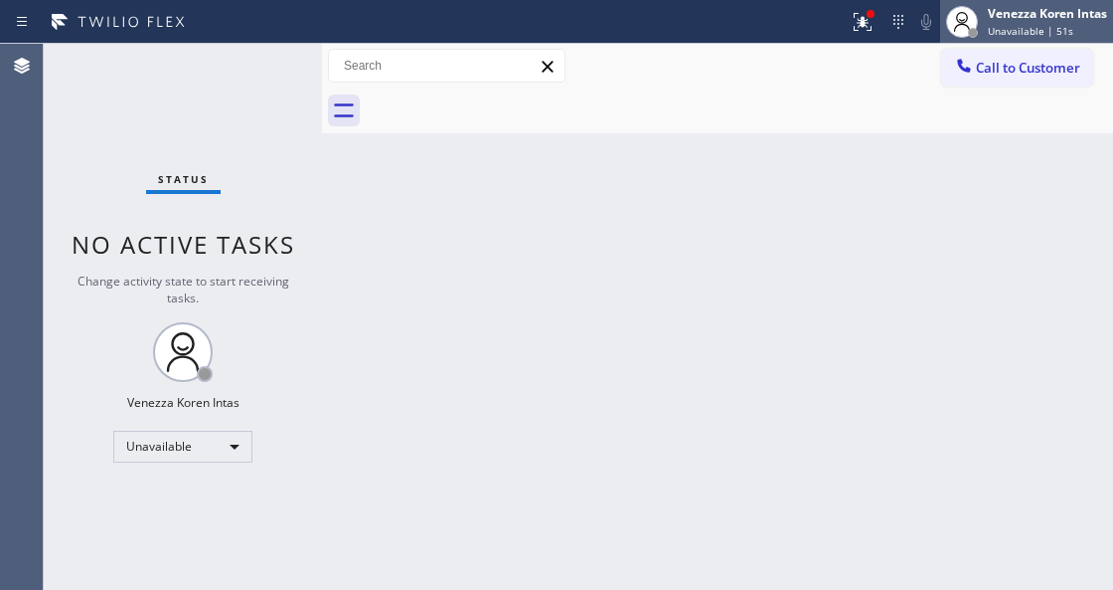
click at [1056, 26] on span "Unavailable | 51s" at bounding box center [1030, 31] width 85 height 14
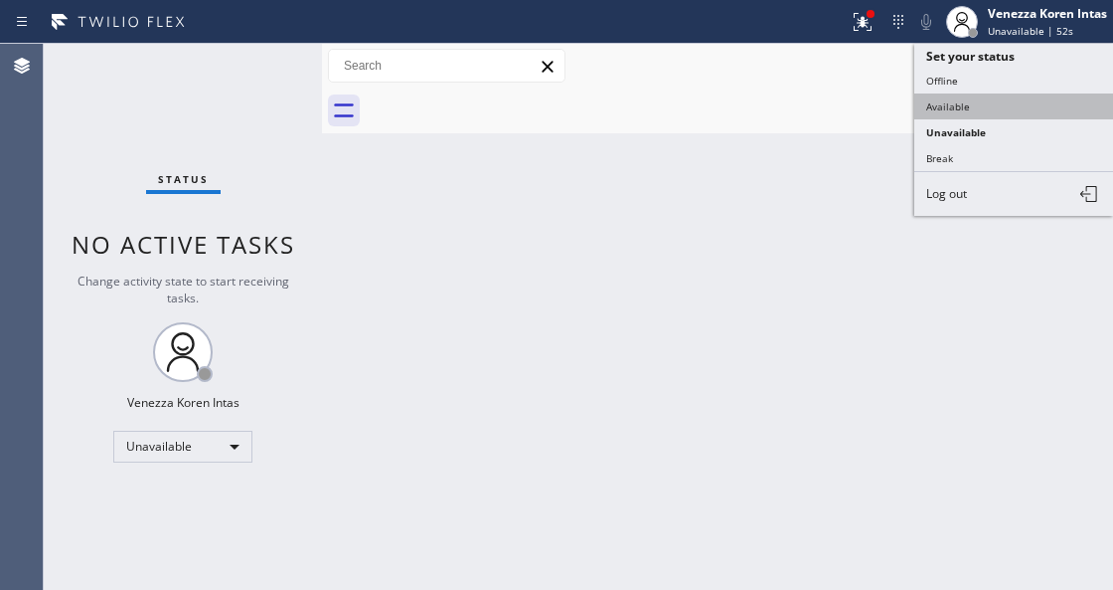
click at [994, 94] on button "Available" at bounding box center [1014, 106] width 199 height 26
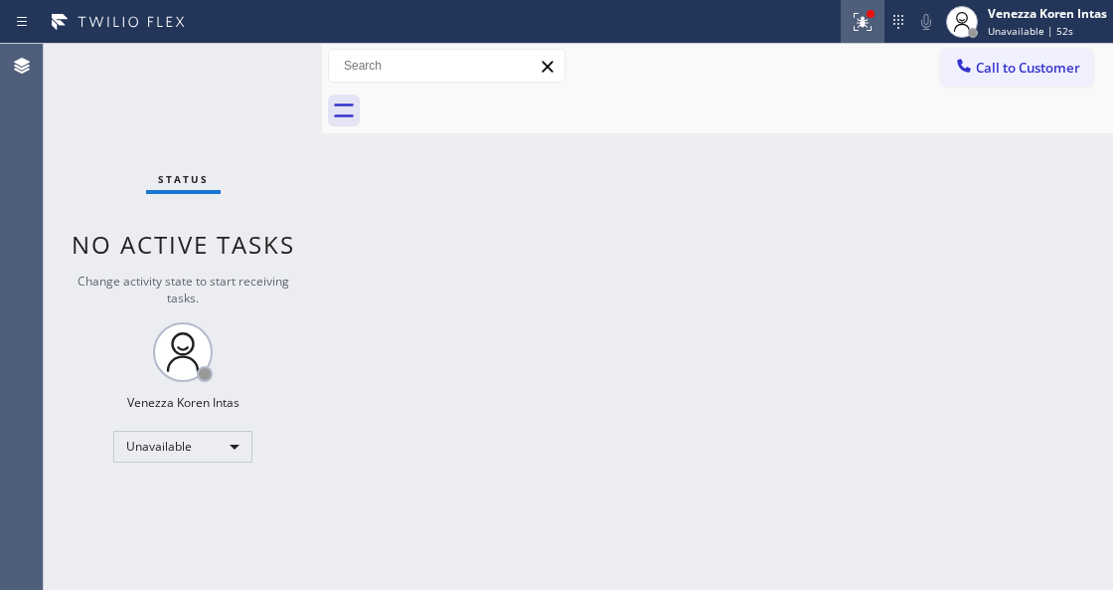
click at [841, 0] on button at bounding box center [863, 22] width 44 height 44
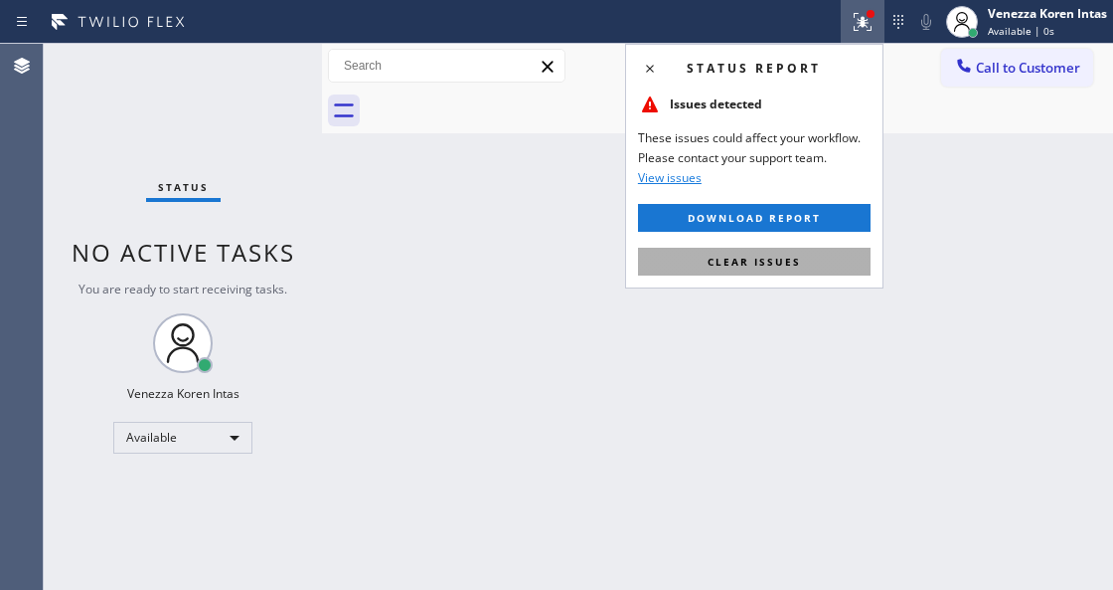
drag, startPoint x: 799, startPoint y: 266, endPoint x: 785, endPoint y: 118, distance: 148.8
click at [798, 266] on span "Clear issues" at bounding box center [754, 261] width 93 height 14
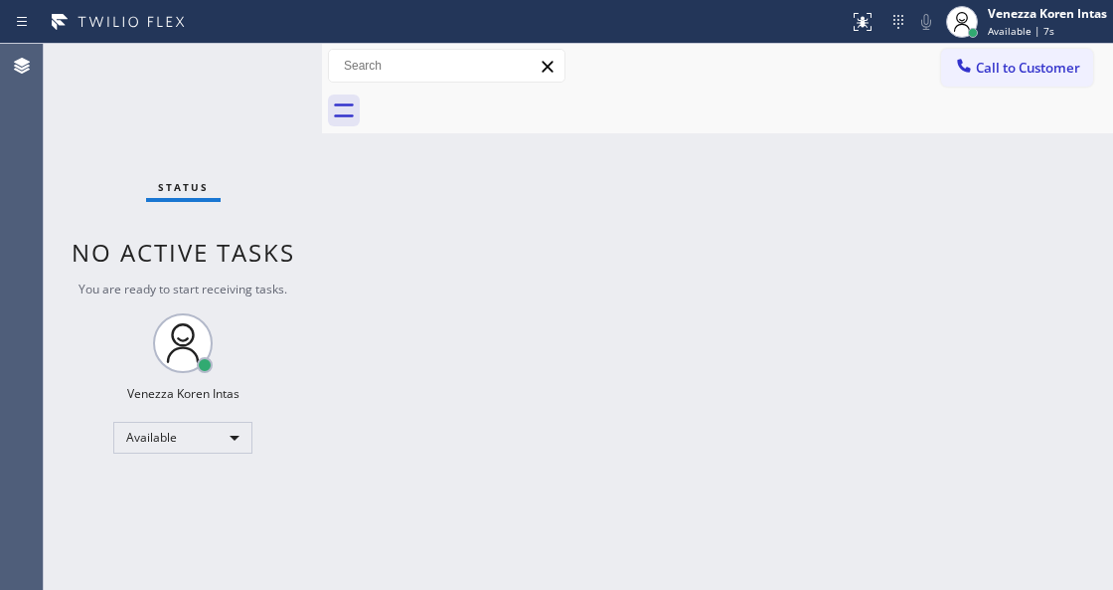
click at [543, 451] on div "Back to Dashboard Change Sender ID Customers Technicians Select a contact Outbo…" at bounding box center [717, 317] width 791 height 546
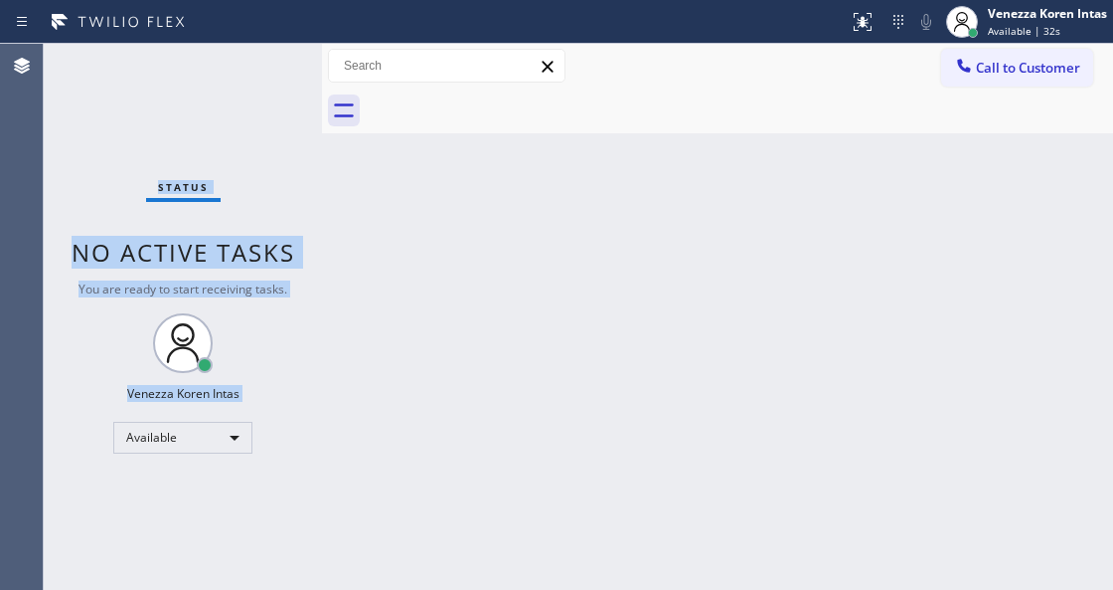
click at [257, 64] on div "Status No active tasks You are ready to start receiving tasks. Venezza Koren In…" at bounding box center [183, 317] width 278 height 546
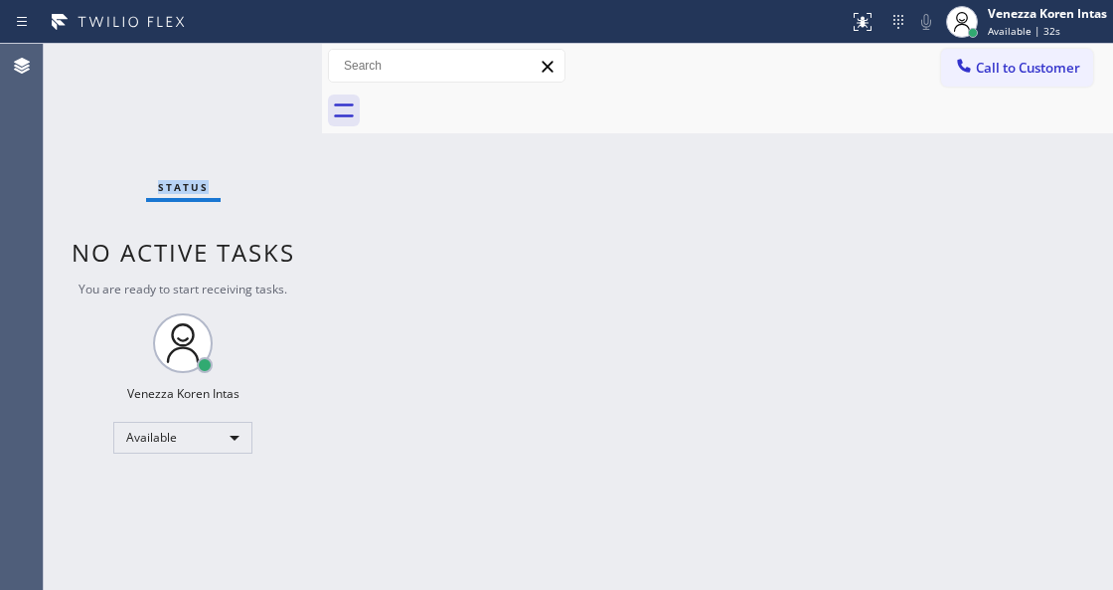
click at [257, 64] on div "Status No active tasks You are ready to start receiving tasks. Venezza Koren In…" at bounding box center [183, 317] width 278 height 546
click at [267, 74] on div "Status No active tasks You are ready to start receiving tasks. Venezza Koren In…" at bounding box center [183, 317] width 278 height 546
click at [266, 74] on div "Status No active tasks You are ready to start receiving tasks. Venezza Koren In…" at bounding box center [183, 317] width 278 height 546
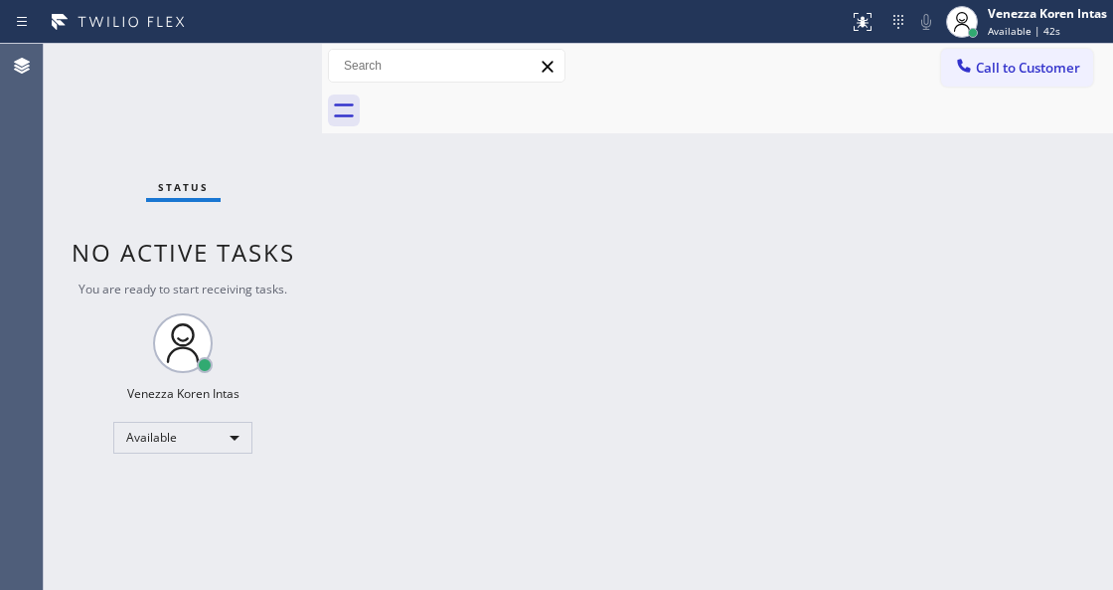
click at [264, 72] on div "Status No active tasks You are ready to start receiving tasks. Venezza Koren In…" at bounding box center [183, 317] width 278 height 546
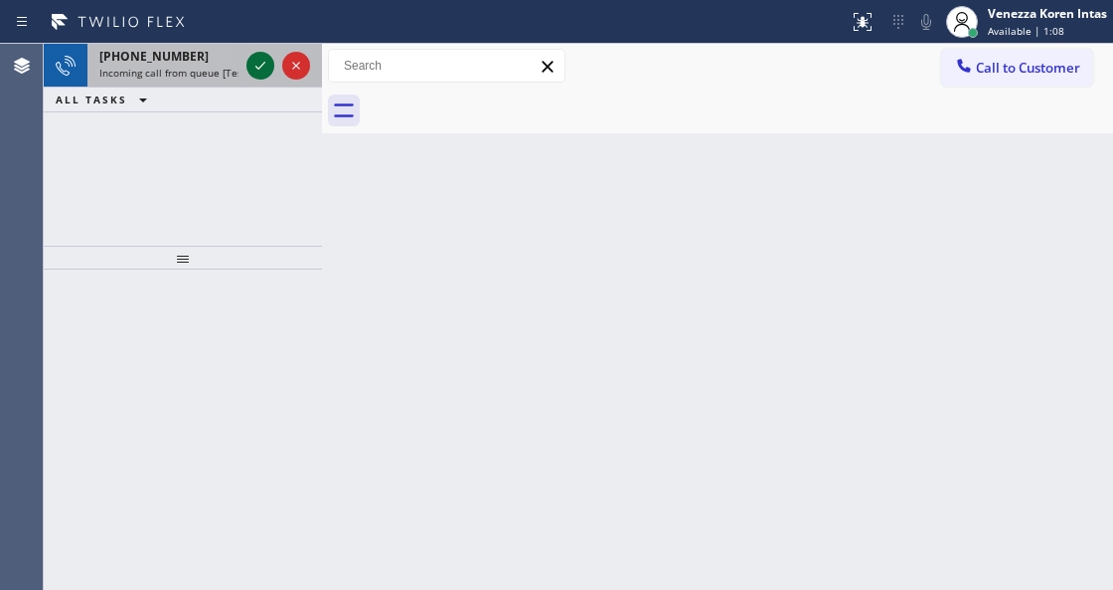
click at [262, 72] on icon at bounding box center [261, 66] width 24 height 24
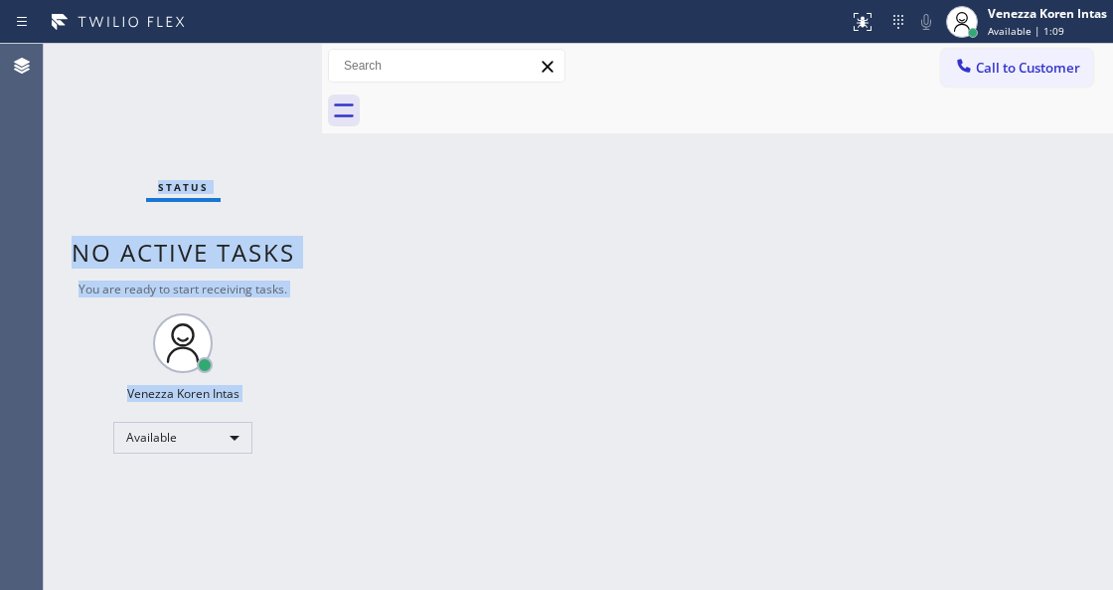
click at [262, 72] on div "Status No active tasks You are ready to start receiving tasks. Venezza Koren In…" at bounding box center [183, 317] width 278 height 546
click at [865, 32] on icon at bounding box center [863, 22] width 24 height 24
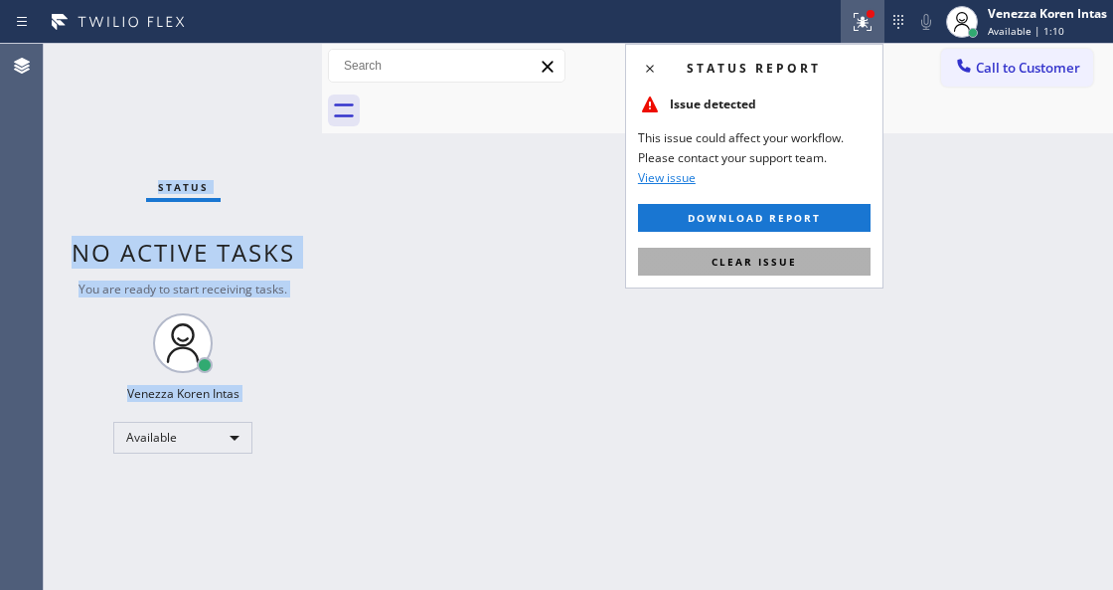
click at [788, 268] on button "Clear issue" at bounding box center [754, 262] width 233 height 28
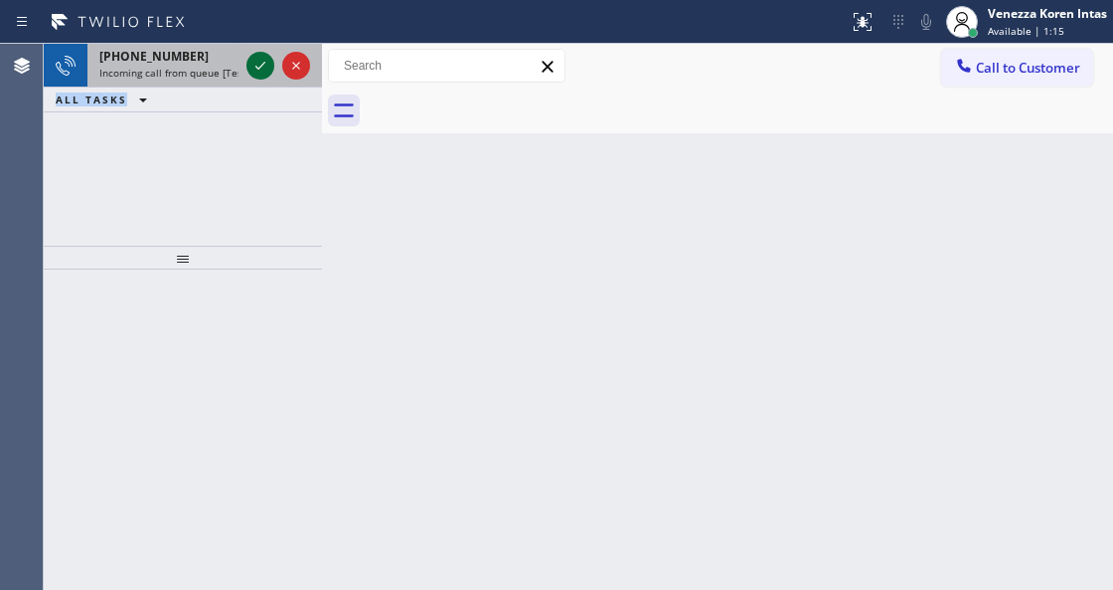
click at [265, 64] on icon at bounding box center [261, 66] width 24 height 24
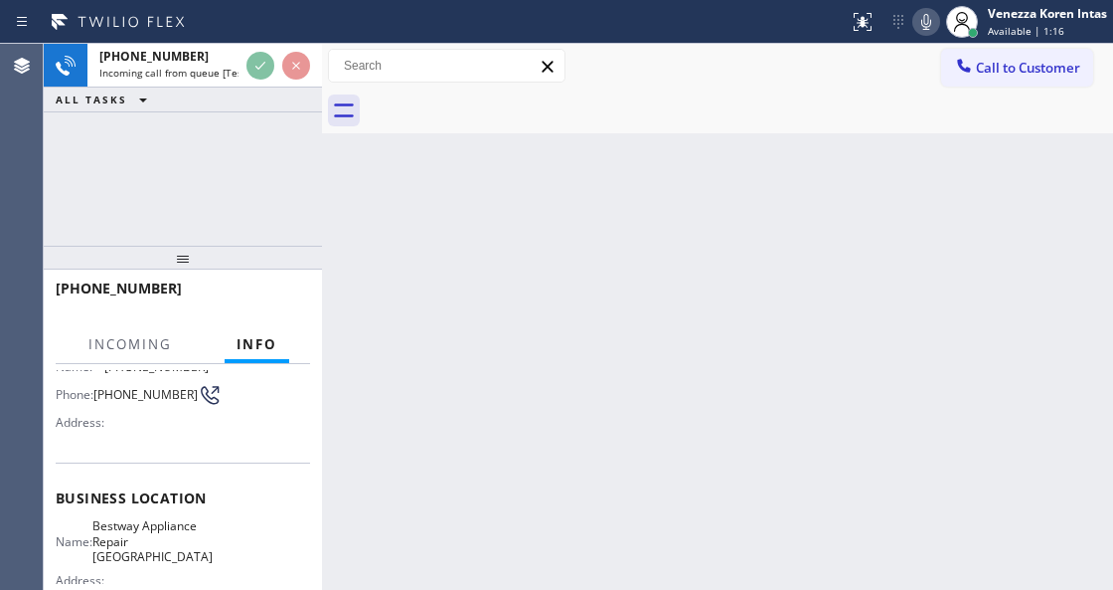
scroll to position [264, 0]
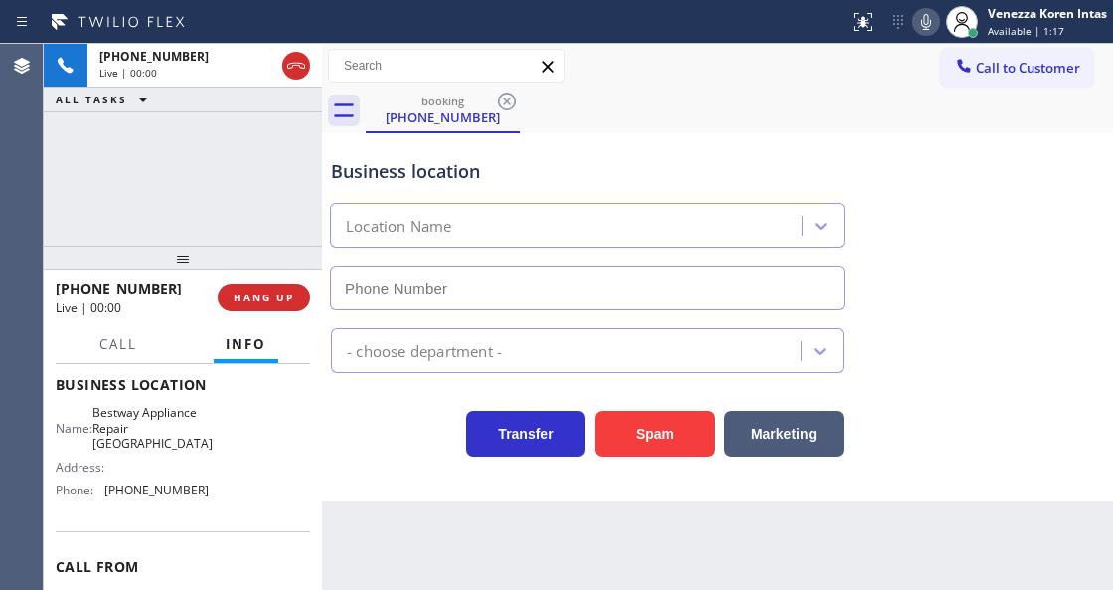
type input "[PHONE_NUMBER]"
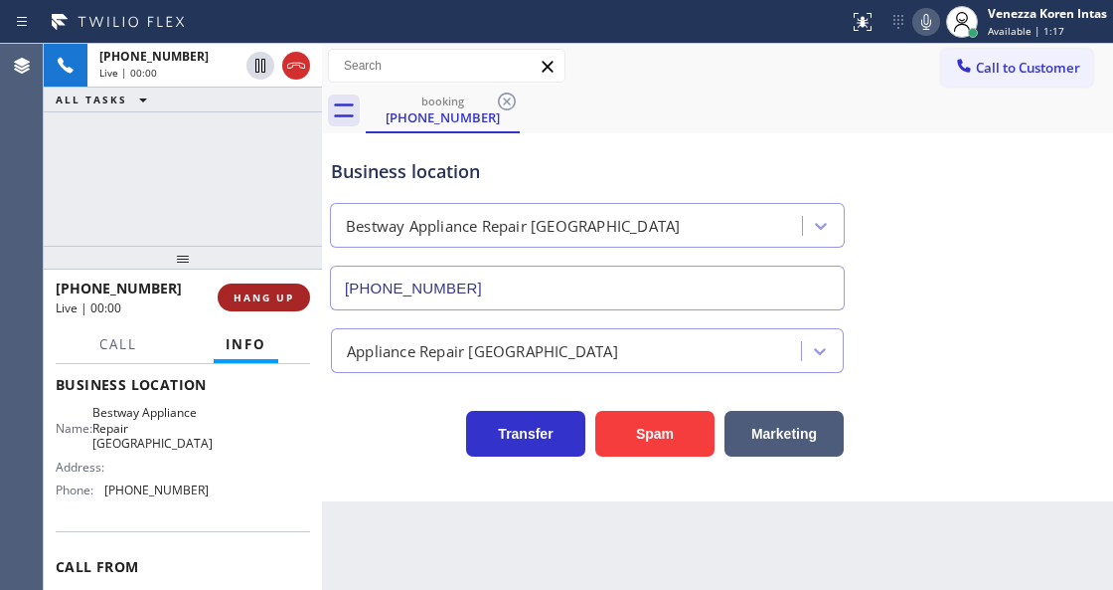
click at [265, 285] on button "HANG UP" at bounding box center [264, 297] width 92 height 28
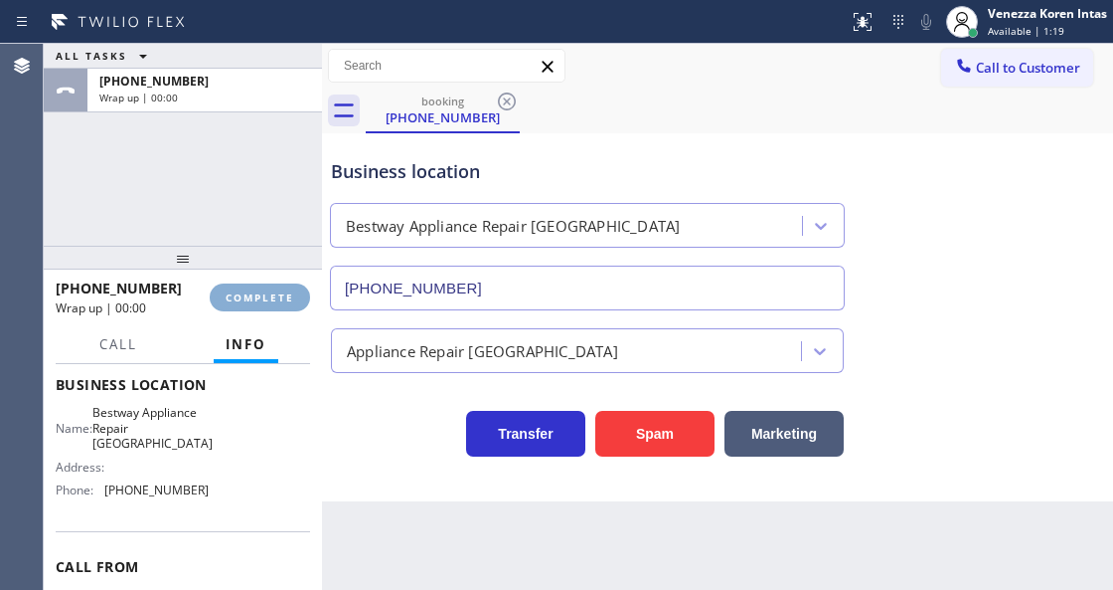
click at [265, 285] on button "COMPLETE" at bounding box center [260, 297] width 100 height 28
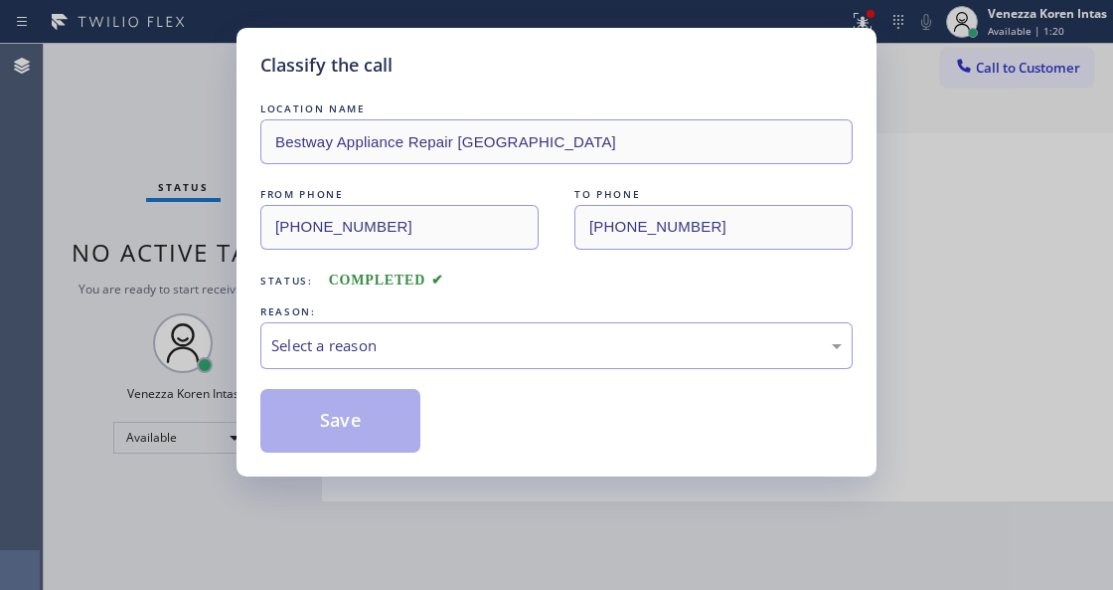
click at [467, 338] on div "Select a reason" at bounding box center [556, 345] width 571 height 23
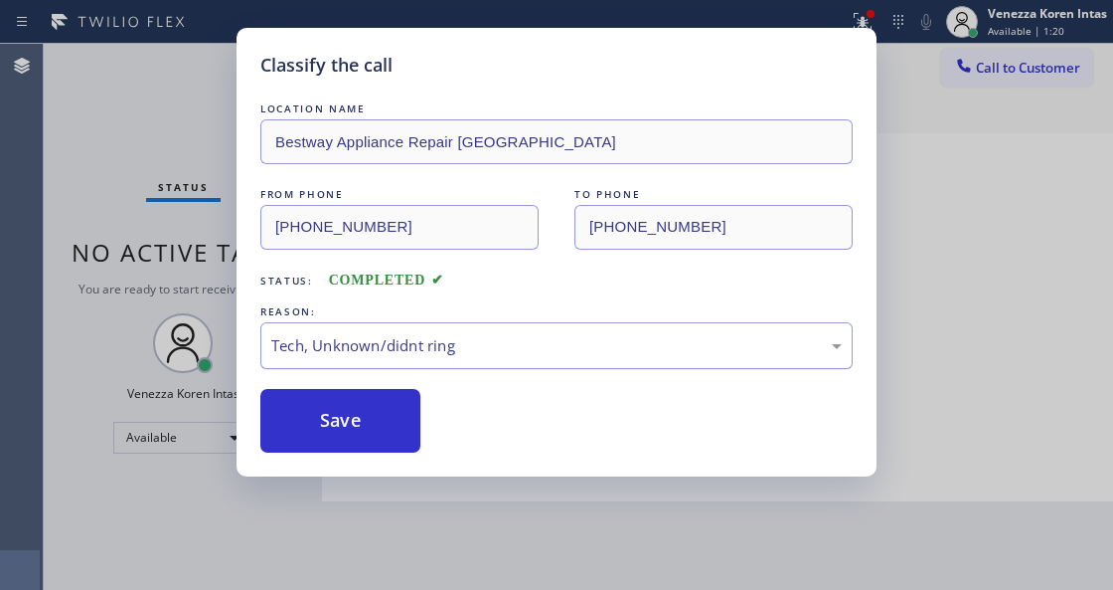
click at [434, 344] on div "Tech, Unknown/didnt ring" at bounding box center [556, 345] width 571 height 23
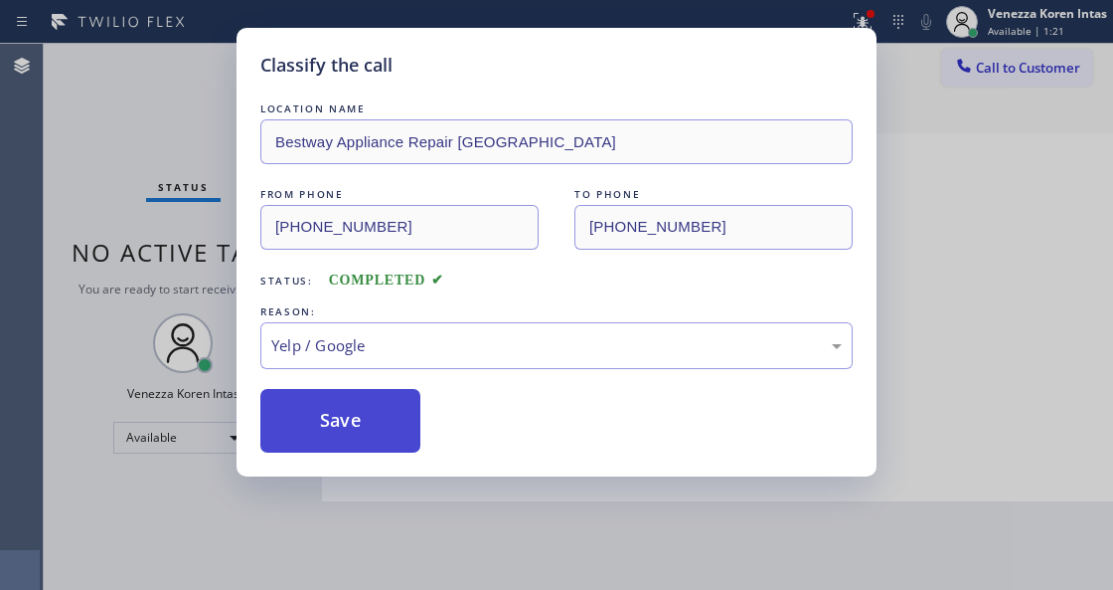
click at [370, 412] on button "Save" at bounding box center [340, 421] width 160 height 64
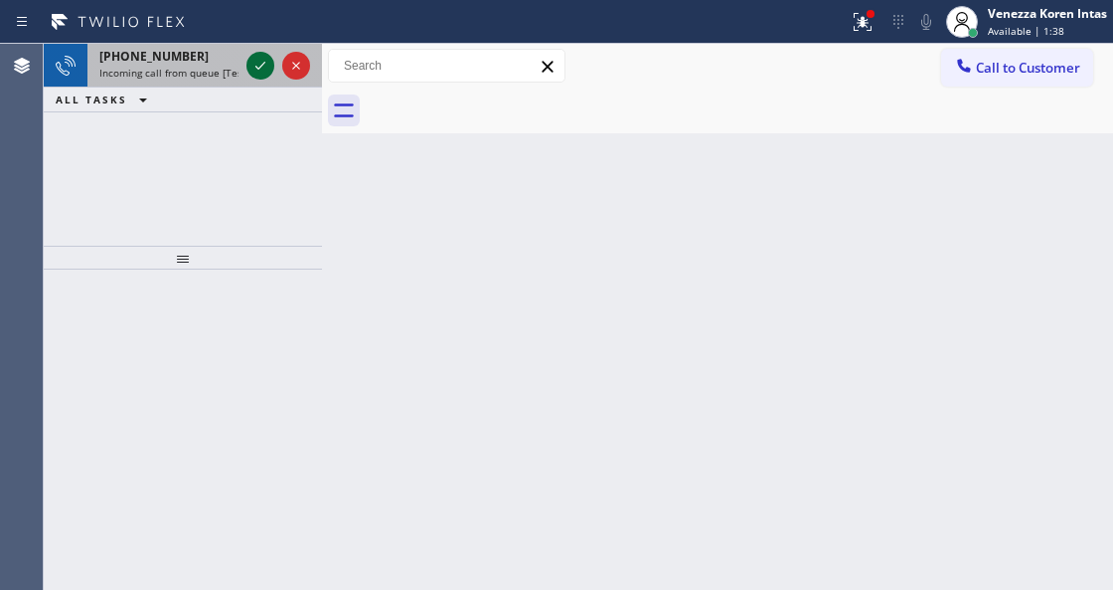
click at [261, 63] on icon at bounding box center [261, 66] width 24 height 24
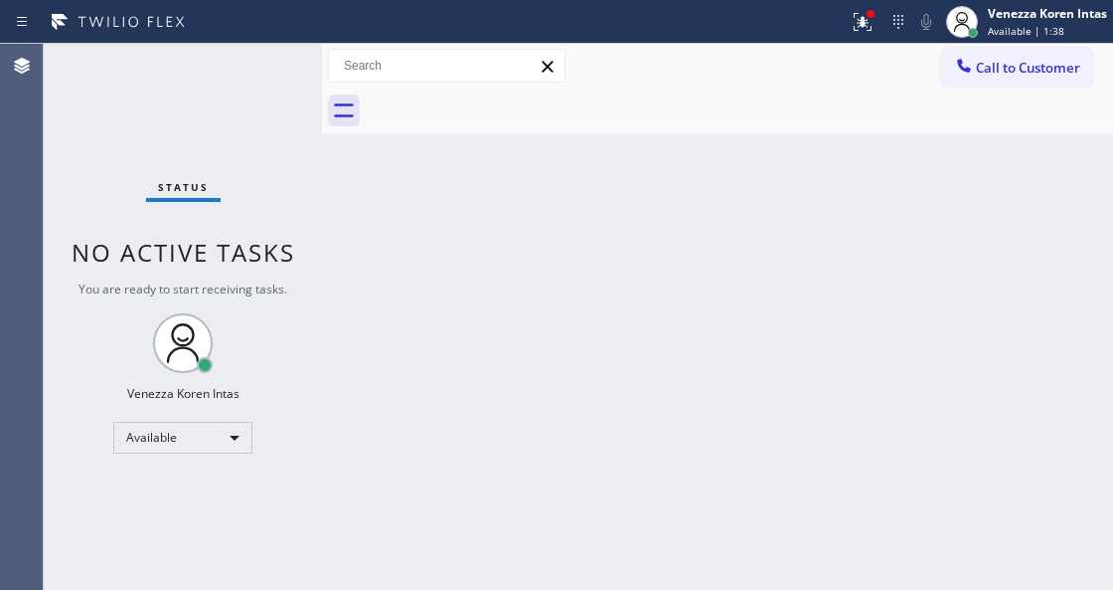
click at [261, 63] on div "Status No active tasks You are ready to start receiving tasks. Venezza Koren In…" at bounding box center [183, 317] width 278 height 546
click at [240, 62] on div "Status No active tasks You are ready to start receiving tasks. Venezza Koren In…" at bounding box center [183, 317] width 278 height 546
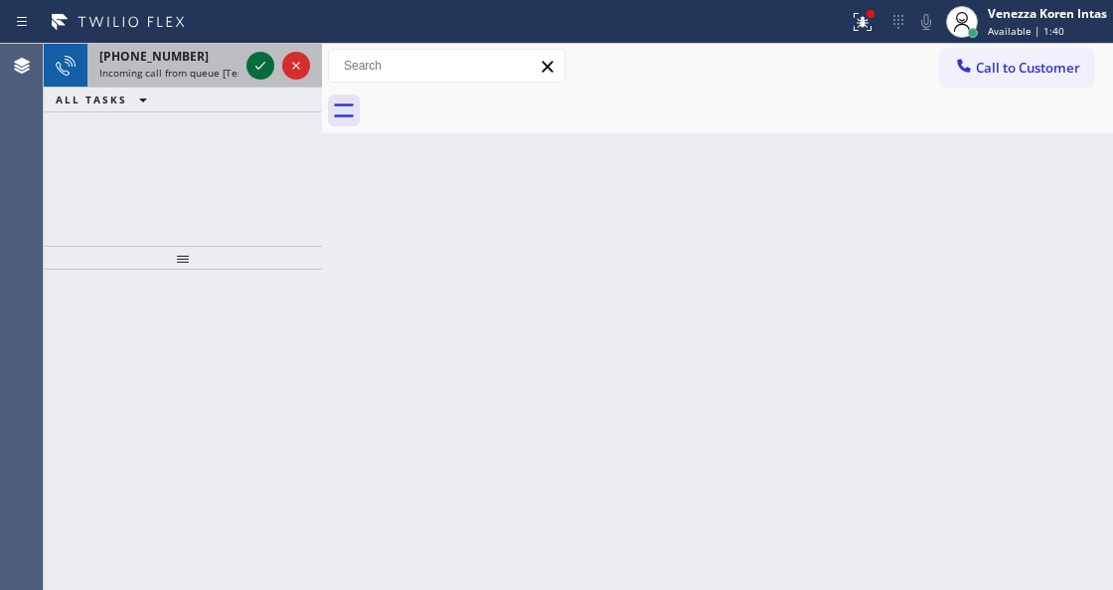
click at [268, 58] on icon at bounding box center [261, 66] width 24 height 24
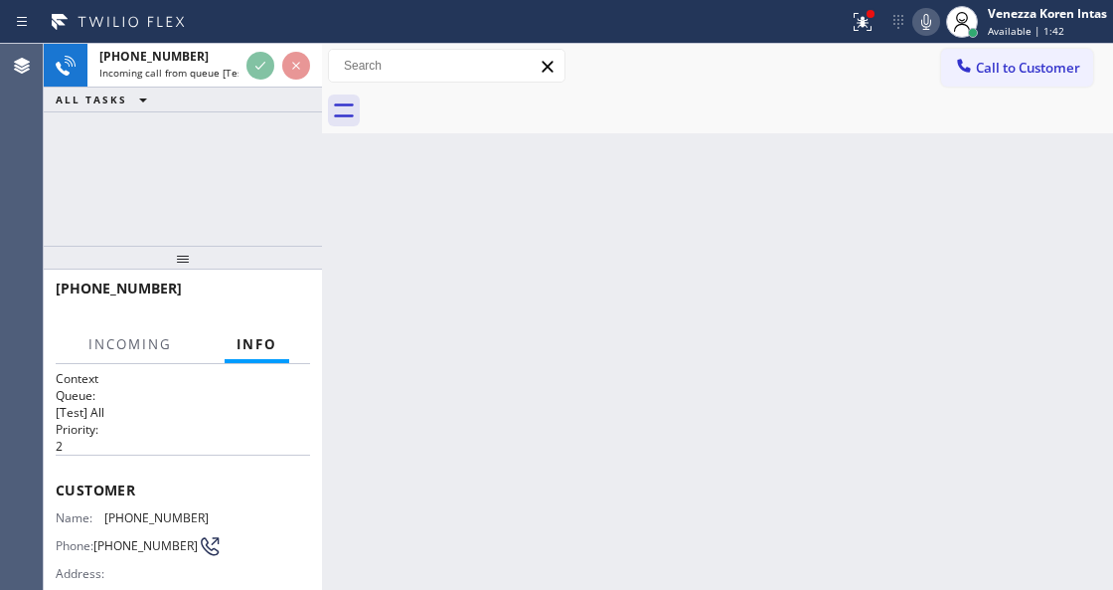
scroll to position [199, 0]
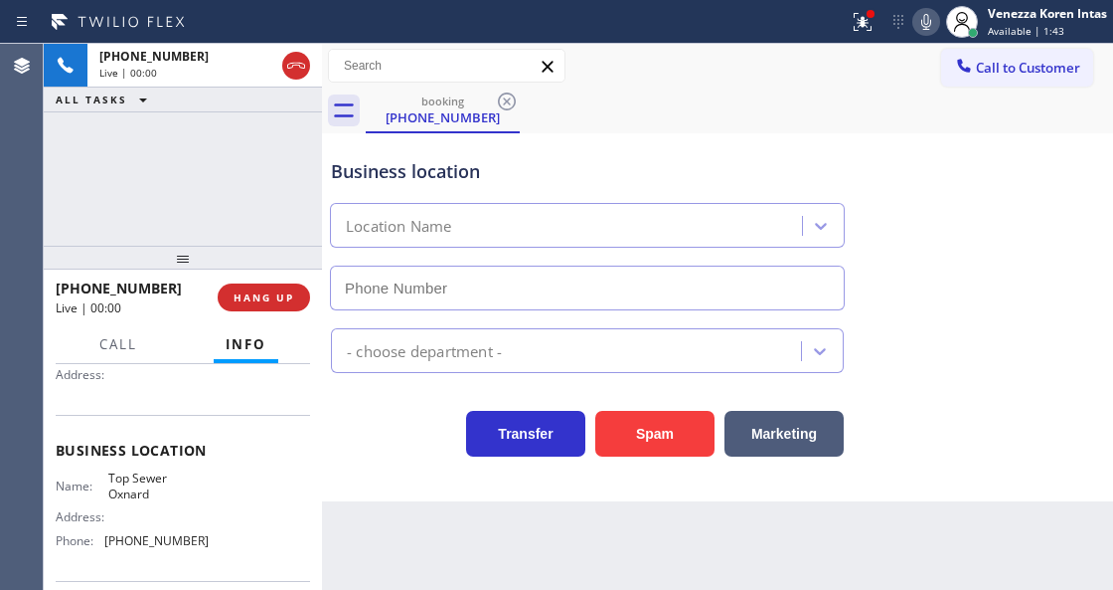
type input "[PHONE_NUMBER]"
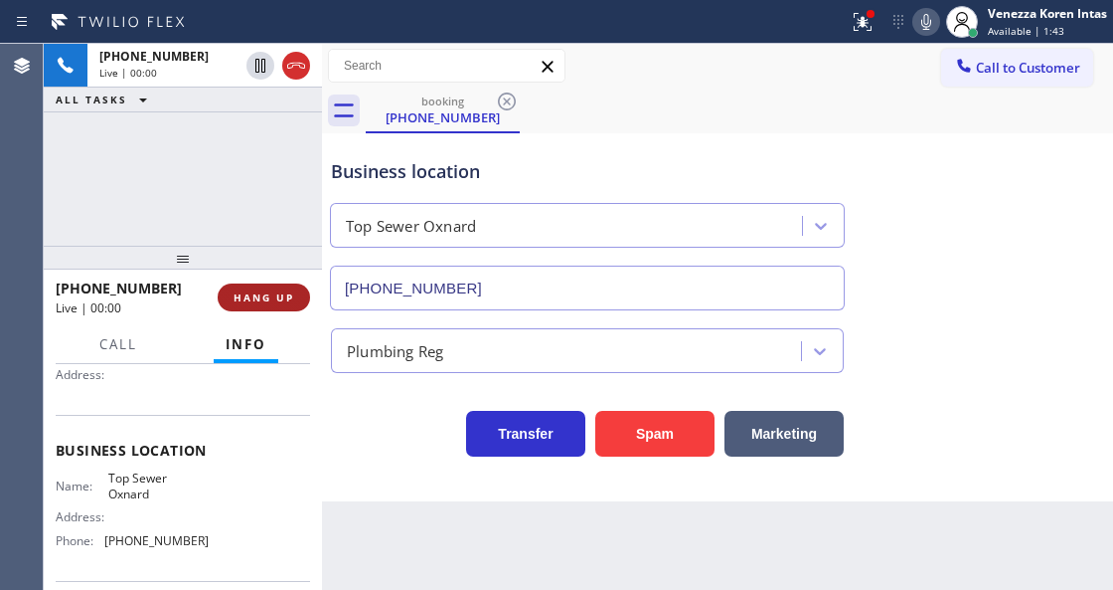
click at [259, 288] on button "HANG UP" at bounding box center [264, 297] width 92 height 28
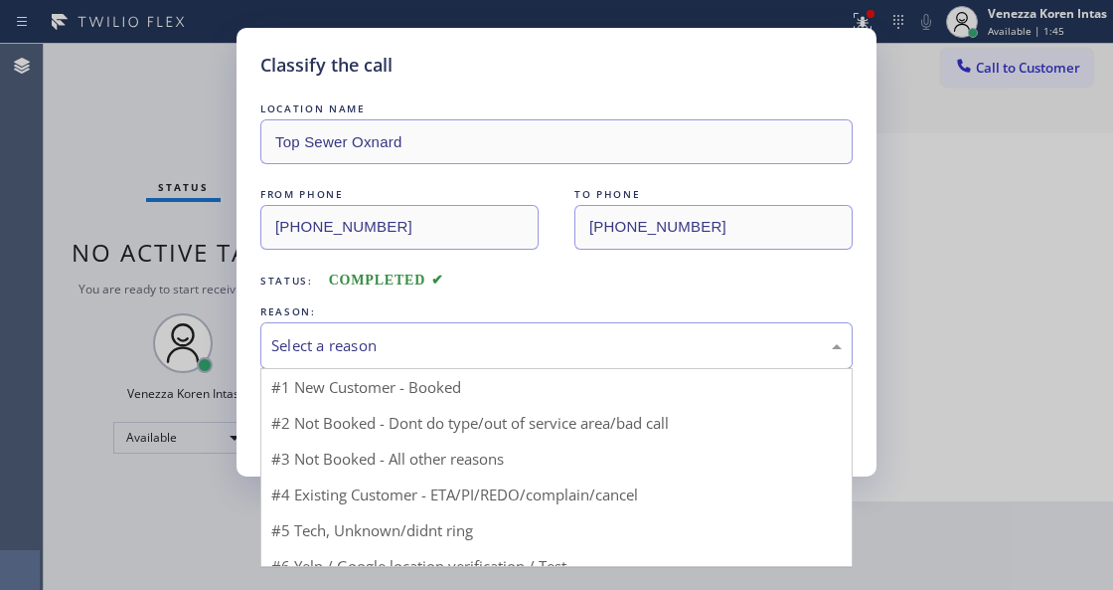
click at [463, 323] on div "Select a reason" at bounding box center [556, 345] width 593 height 47
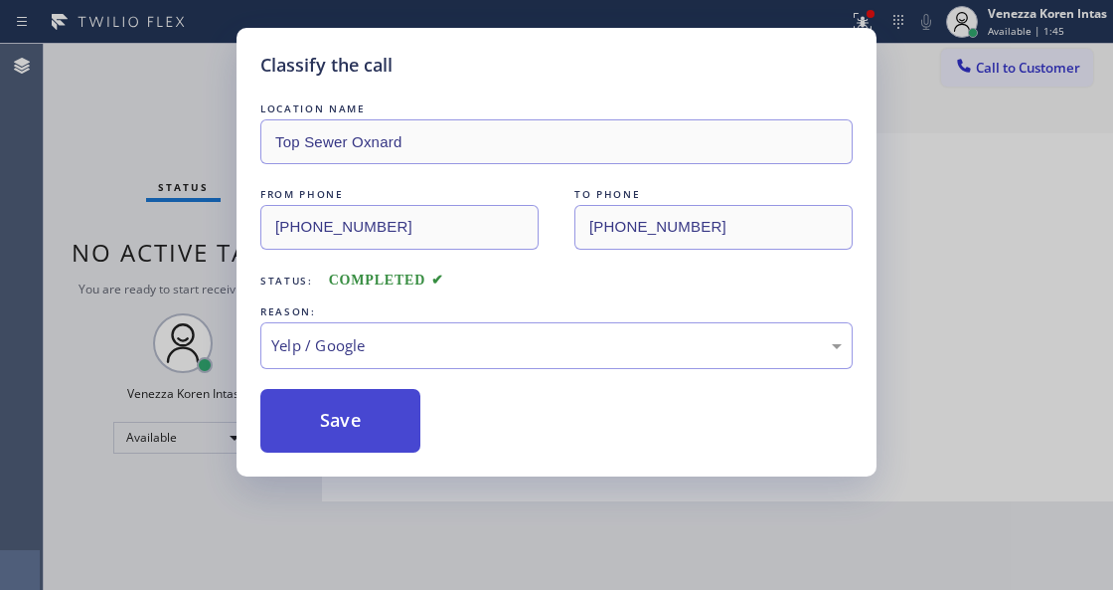
click at [324, 414] on button "Save" at bounding box center [340, 421] width 160 height 64
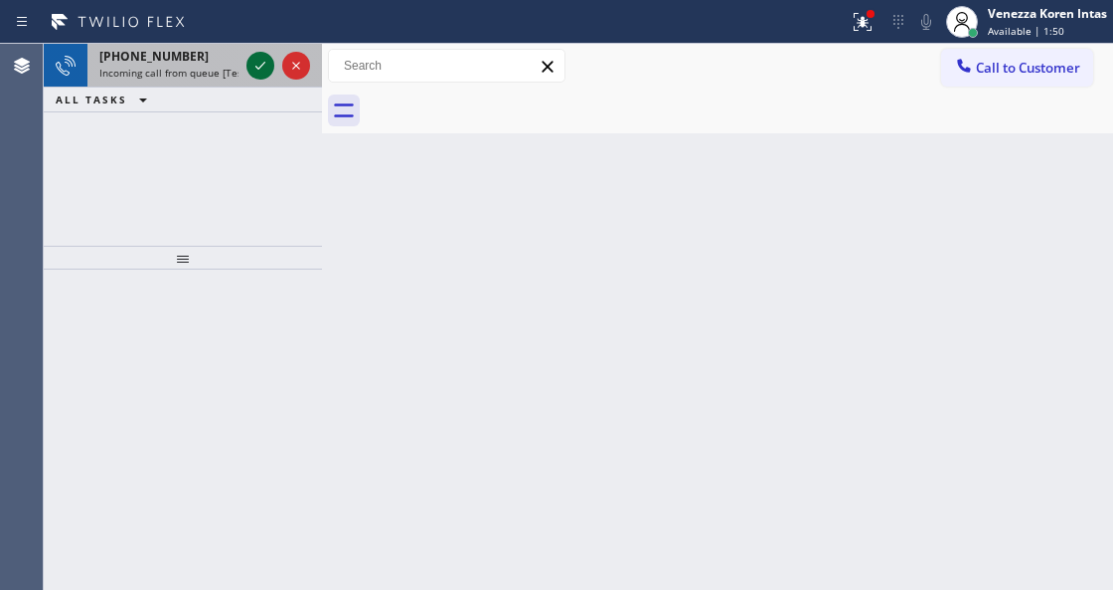
click at [251, 64] on icon at bounding box center [261, 66] width 24 height 24
click at [258, 62] on icon at bounding box center [261, 66] width 24 height 24
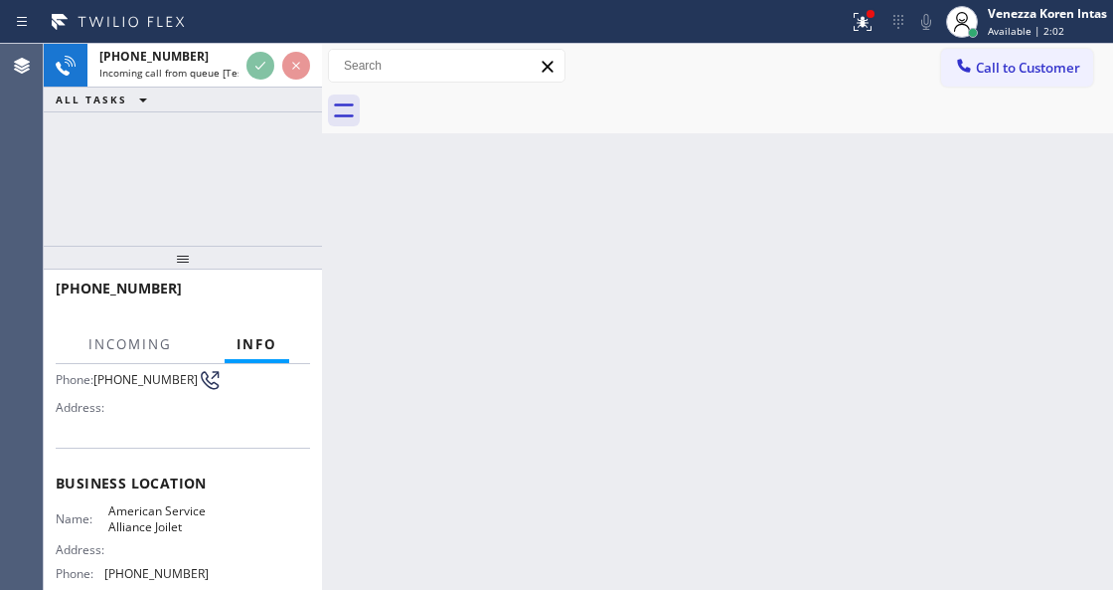
scroll to position [264, 0]
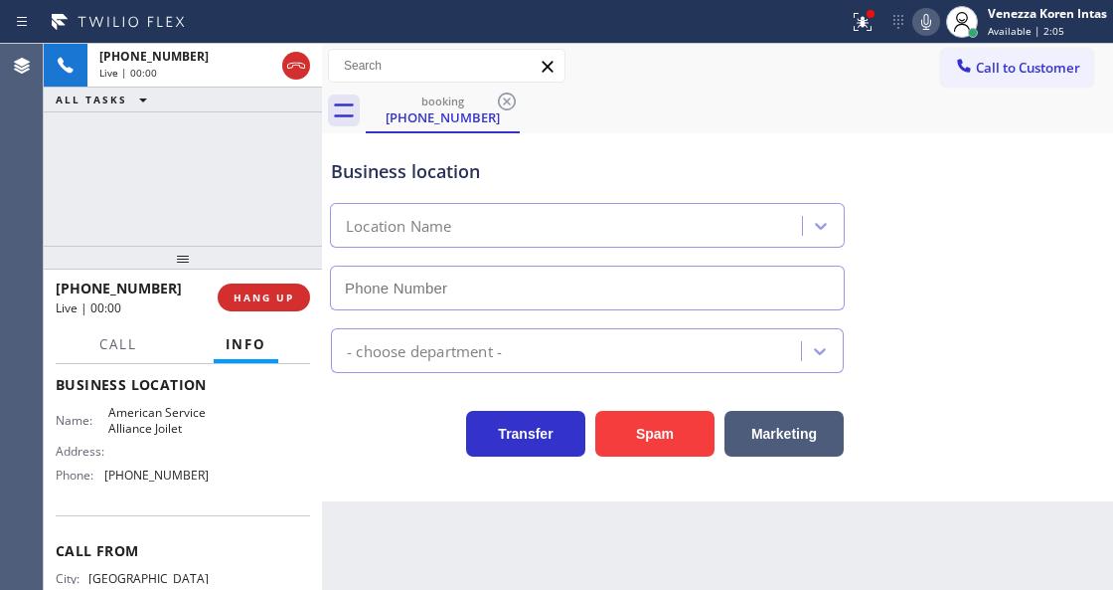
type input "[PHONE_NUMBER]"
click at [517, 185] on div "Business location American Service Alliance Joilet [PHONE_NUMBER]" at bounding box center [587, 224] width 521 height 172
drag, startPoint x: 855, startPoint y: 22, endPoint x: 853, endPoint y: 87, distance: 65.6
click at [855, 22] on icon at bounding box center [863, 22] width 24 height 24
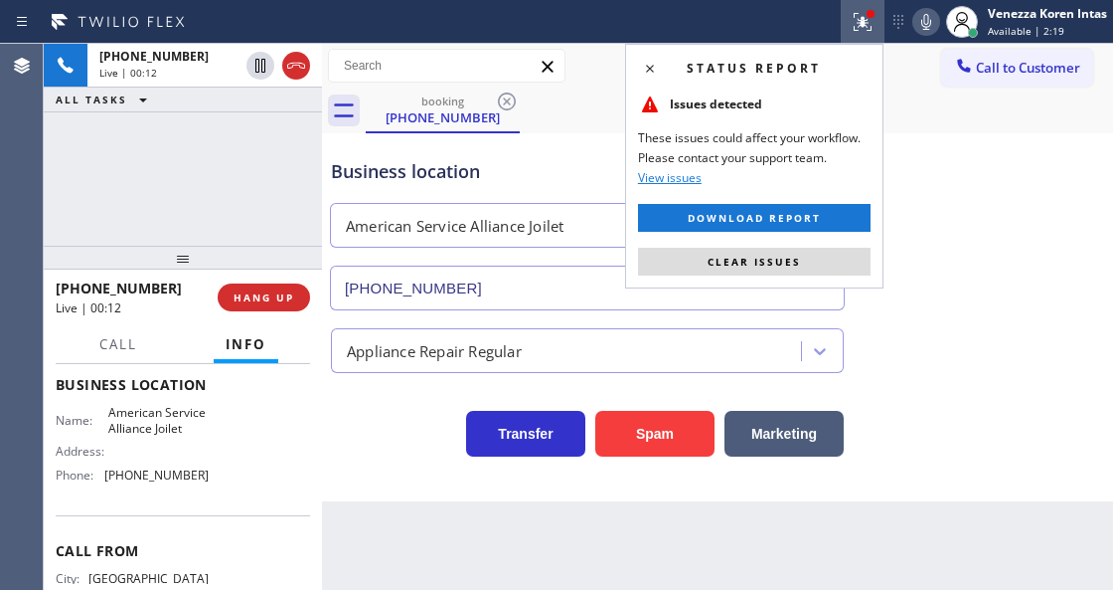
click at [785, 245] on div "Status report Issues detected These issues could affect your workflow. Please c…" at bounding box center [754, 166] width 258 height 245
click at [786, 258] on span "Clear issues" at bounding box center [754, 261] width 93 height 14
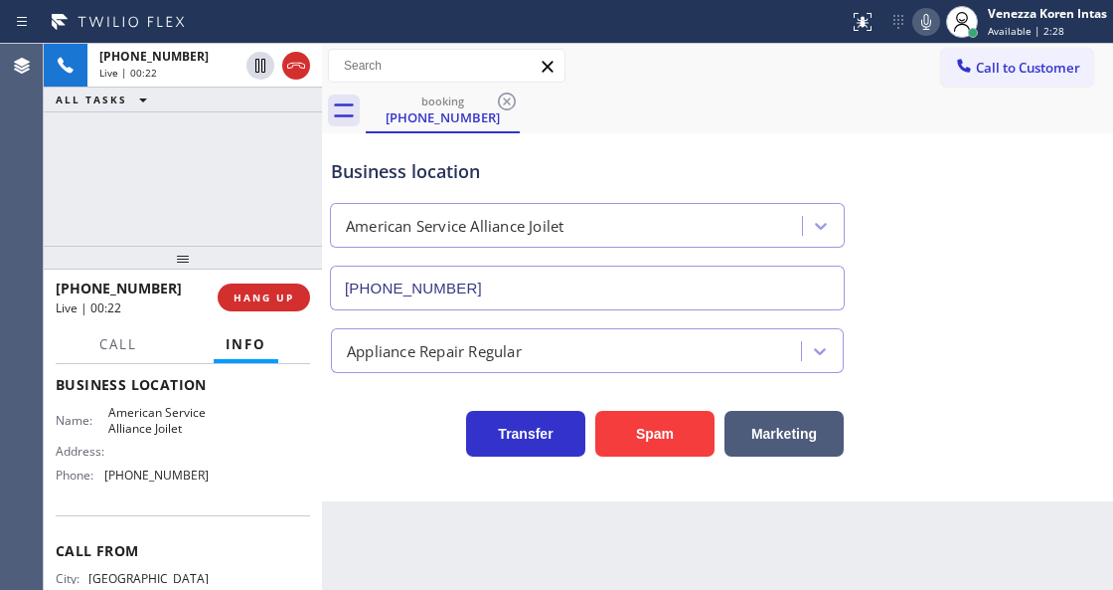
click at [422, 410] on div "Transfer Spam Marketing" at bounding box center [587, 429] width 521 height 56
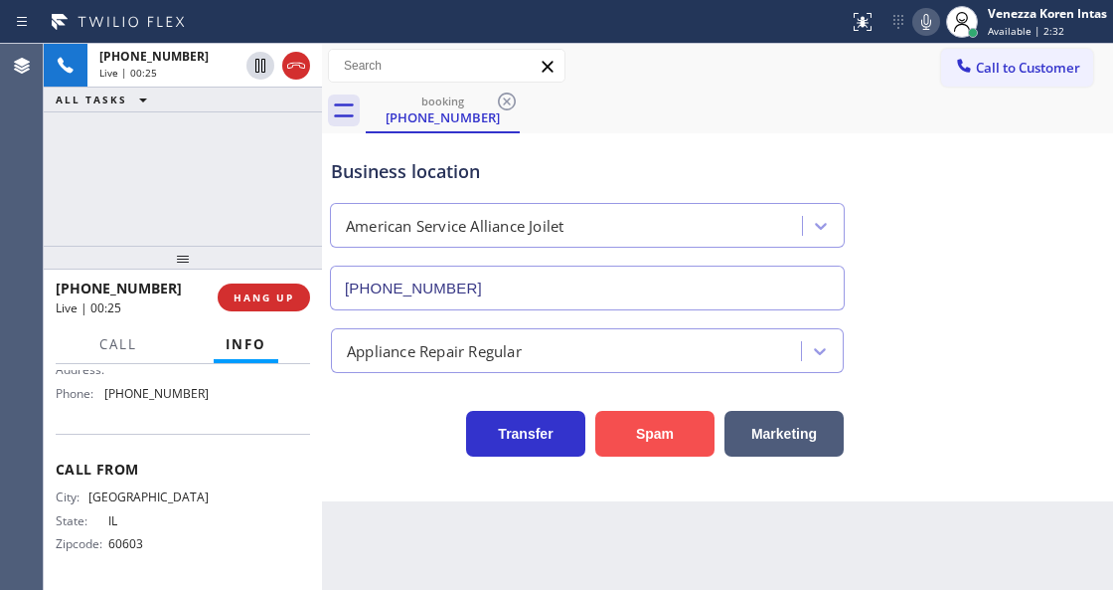
scroll to position [280, 0]
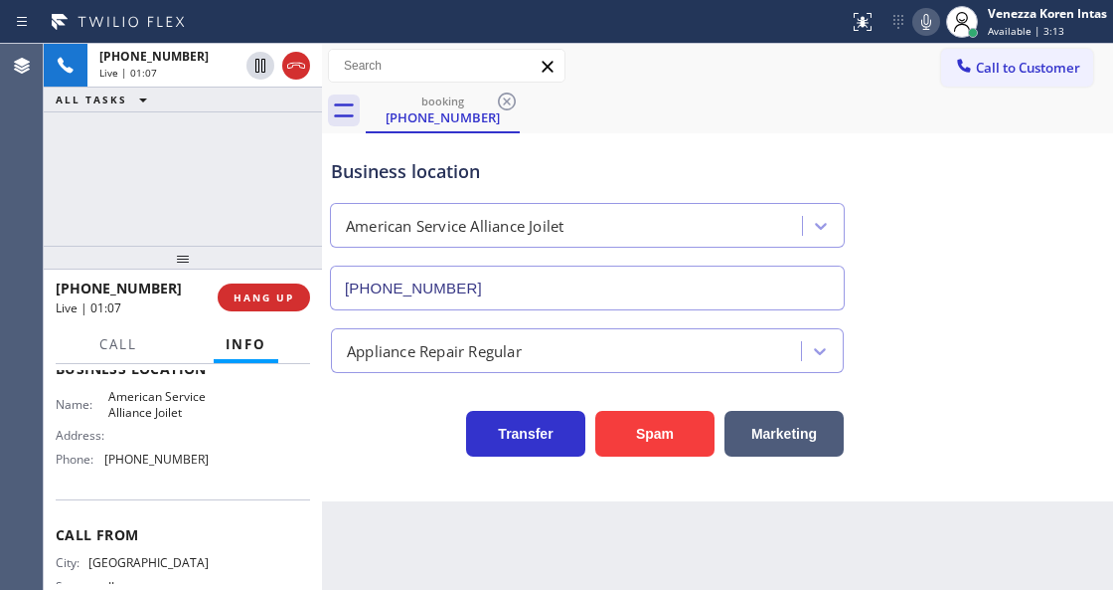
click at [259, 146] on div "[PHONE_NUMBER] Live | 01:07 ALL TASKS ALL TASKS ACTIVE TASKS TASKS IN WRAP UP" at bounding box center [183, 145] width 278 height 202
click at [933, 29] on icon at bounding box center [927, 22] width 24 height 24
drag, startPoint x: 105, startPoint y: 394, endPoint x: 187, endPoint y: 422, distance: 86.1
click at [187, 422] on div "Name: American Service Alliance Joilet Address: Phone: [PHONE_NUMBER]" at bounding box center [132, 431] width 153 height 85
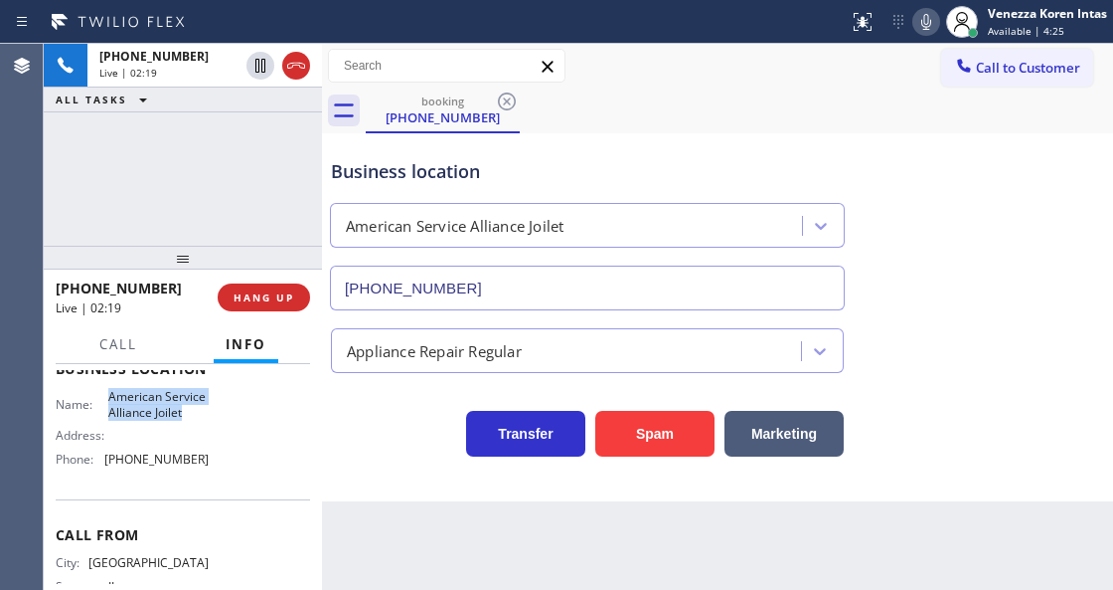
copy span "American Service Alliance Joilet"
click at [587, 588] on div "Back to Dashboard Change Sender ID Customers Technicians Select a contact Outbo…" at bounding box center [717, 317] width 791 height 546
click at [929, 22] on icon at bounding box center [927, 22] width 24 height 24
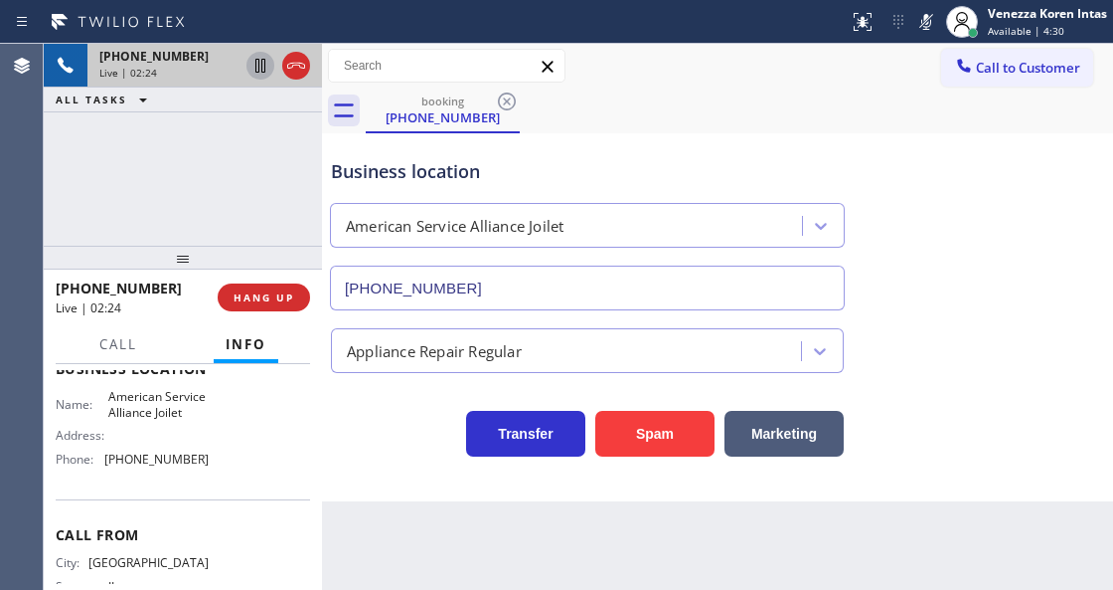
click at [260, 67] on icon at bounding box center [261, 66] width 24 height 24
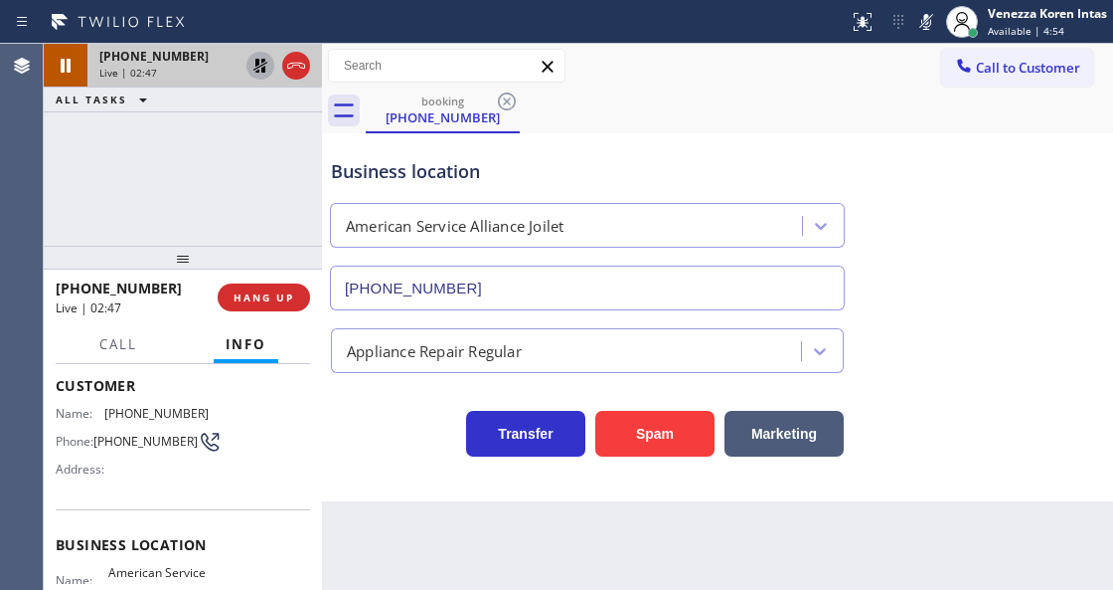
scroll to position [82, 0]
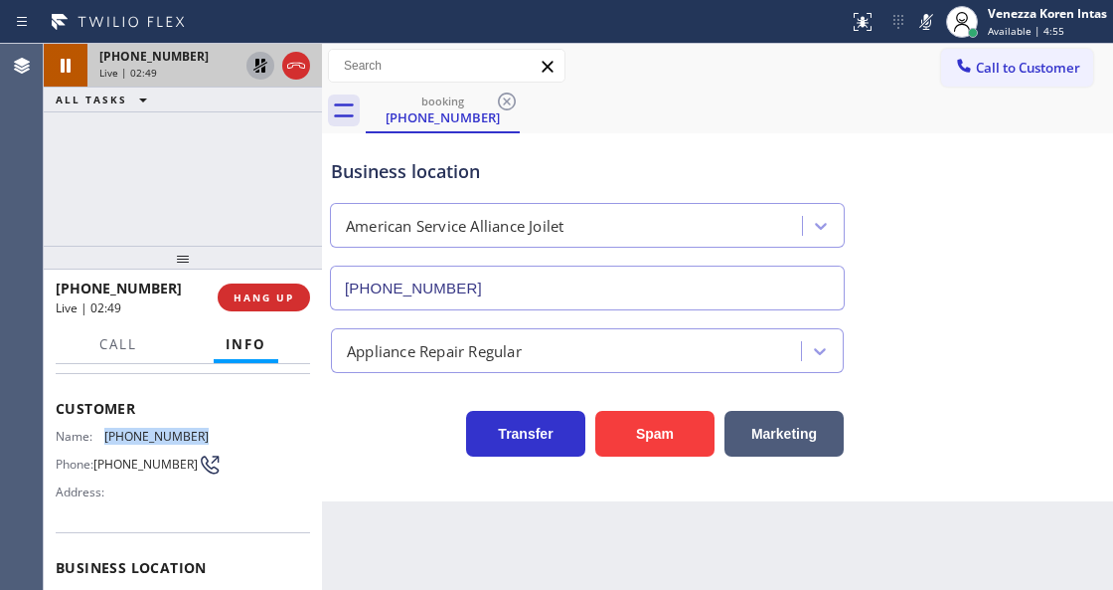
drag, startPoint x: 207, startPoint y: 428, endPoint x: 91, endPoint y: 430, distance: 115.3
click at [91, 430] on div "Name: [PHONE_NUMBER] Phone: [PHONE_NUMBER] Address:" at bounding box center [183, 467] width 254 height 79
copy div "[PHONE_NUMBER]"
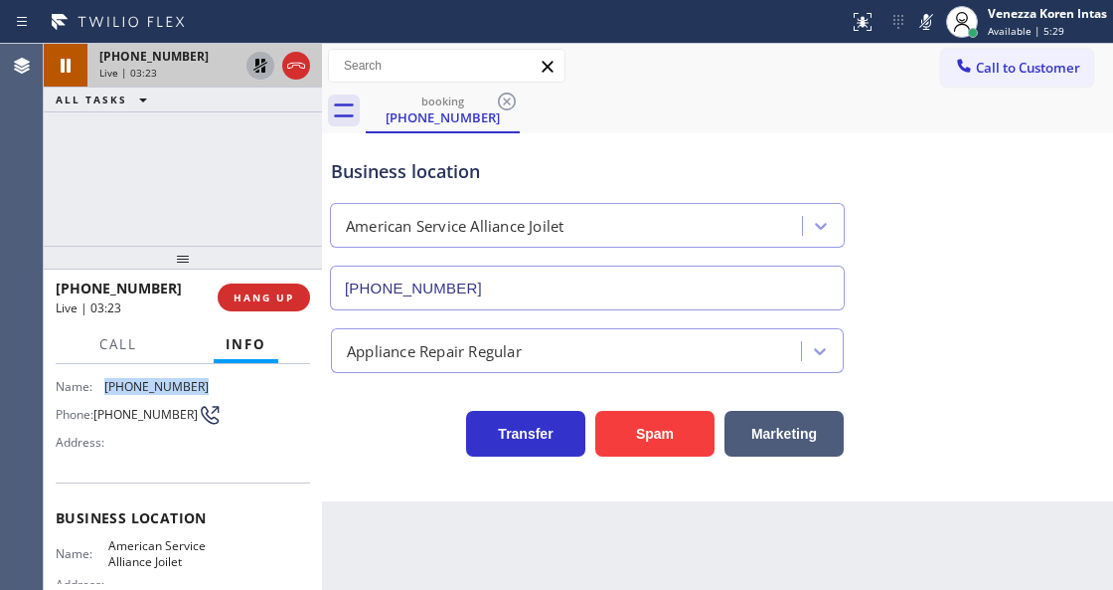
scroll to position [214, 0]
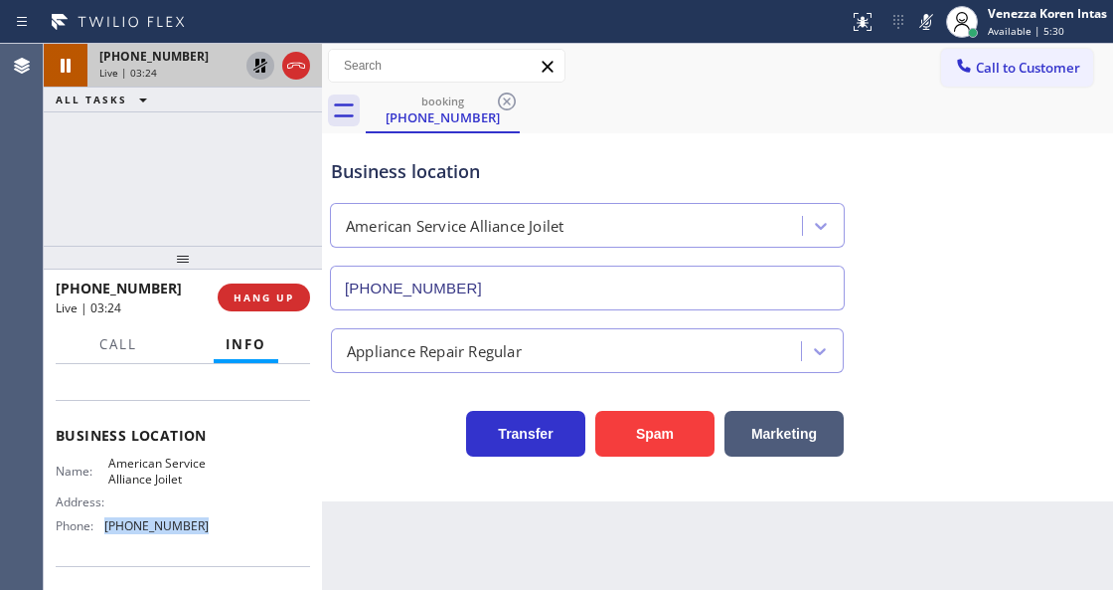
drag, startPoint x: 207, startPoint y: 529, endPoint x: 104, endPoint y: 525, distance: 102.5
click at [104, 525] on div "Name: American Service Alliance Joilet Address: Phone: [PHONE_NUMBER]" at bounding box center [183, 497] width 254 height 85
copy div "[PHONE_NUMBER]"
click at [261, 74] on icon at bounding box center [261, 66] width 24 height 24
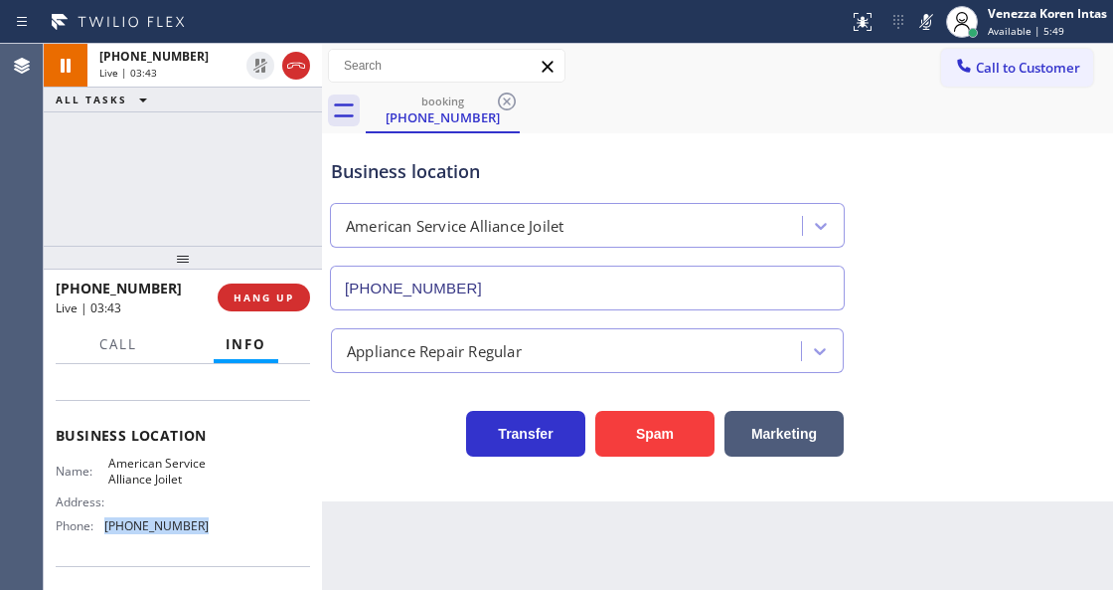
click at [930, 23] on icon at bounding box center [927, 22] width 10 height 16
click at [922, 21] on icon at bounding box center [927, 22] width 24 height 24
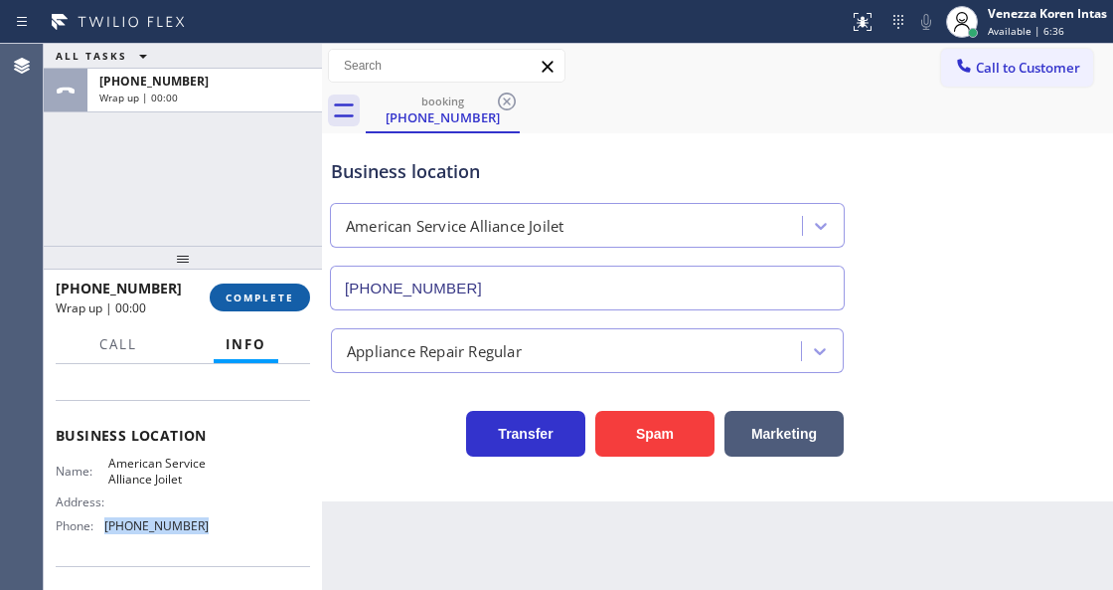
click at [280, 307] on button "COMPLETE" at bounding box center [260, 297] width 100 height 28
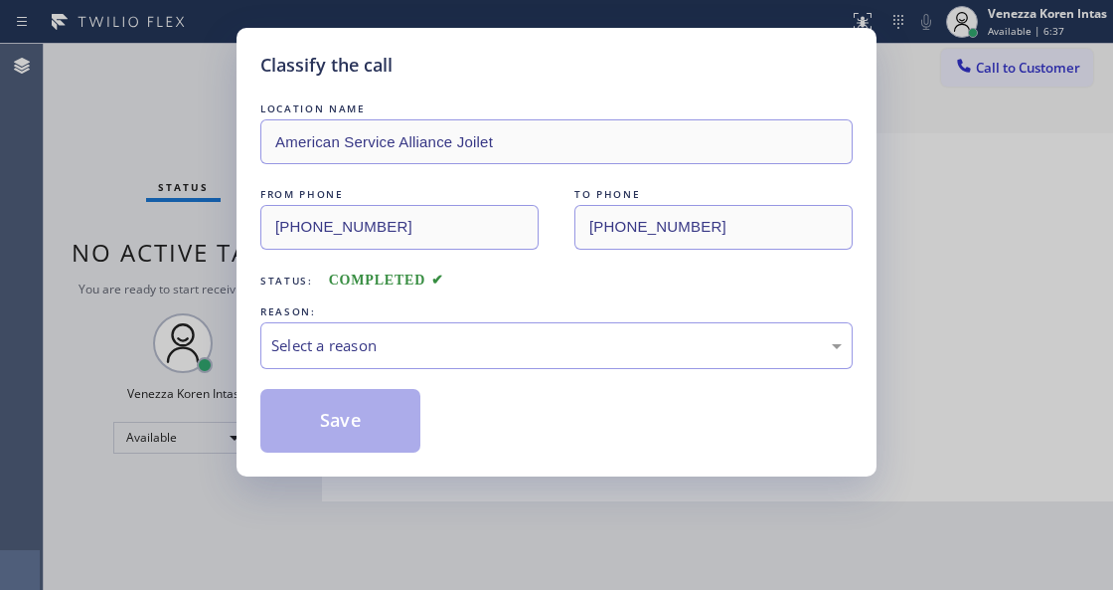
drag, startPoint x: 459, startPoint y: 324, endPoint x: 451, endPoint y: 352, distance: 28.9
click at [458, 338] on div "Select a reason" at bounding box center [556, 345] width 571 height 23
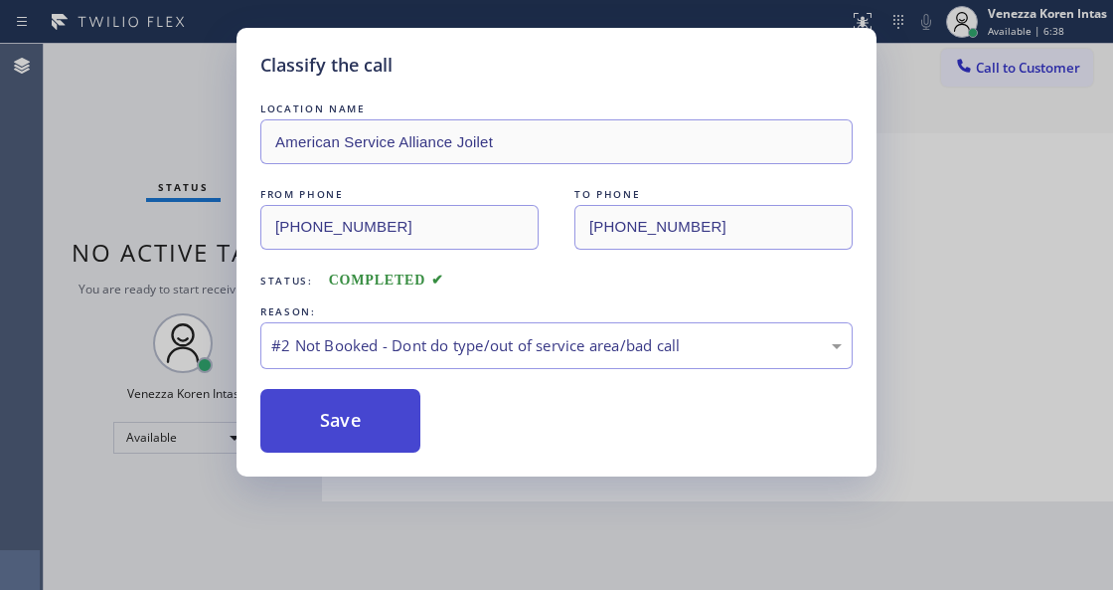
click at [376, 426] on button "Save" at bounding box center [340, 421] width 160 height 64
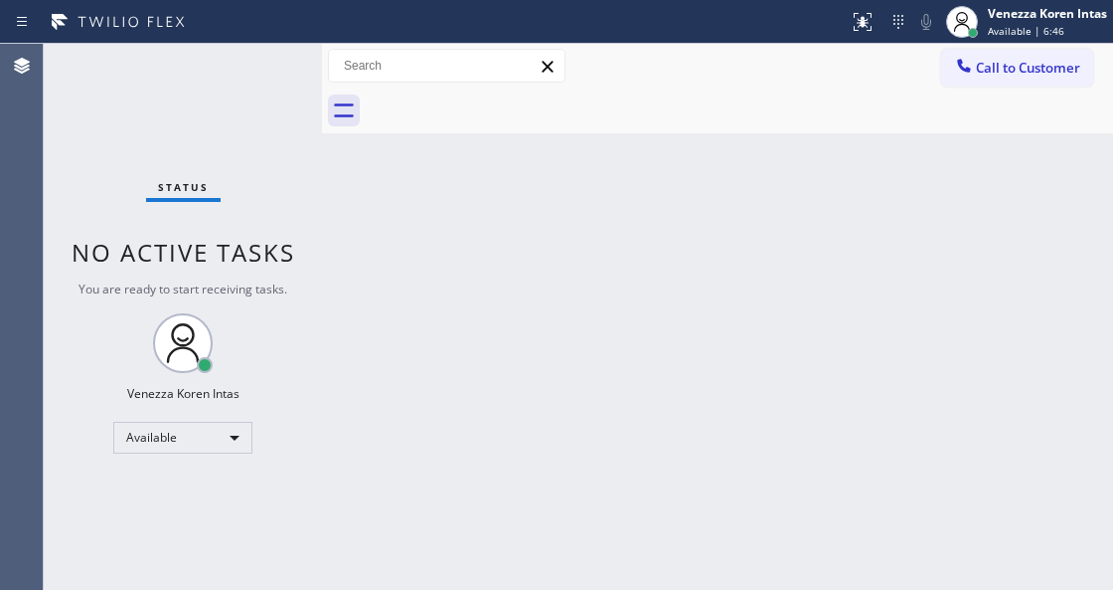
drag, startPoint x: 453, startPoint y: 271, endPoint x: 248, endPoint y: 380, distance: 232.6
click at [453, 271] on div "Back to Dashboard Change Sender ID Customers Technicians Select a contact Outbo…" at bounding box center [717, 317] width 791 height 546
drag, startPoint x: 245, startPoint y: 380, endPoint x: 187, endPoint y: 363, distance: 60.1
click at [234, 380] on div "Status No active tasks You are ready to start receiving tasks. Venezza Koren In…" at bounding box center [183, 317] width 278 height 546
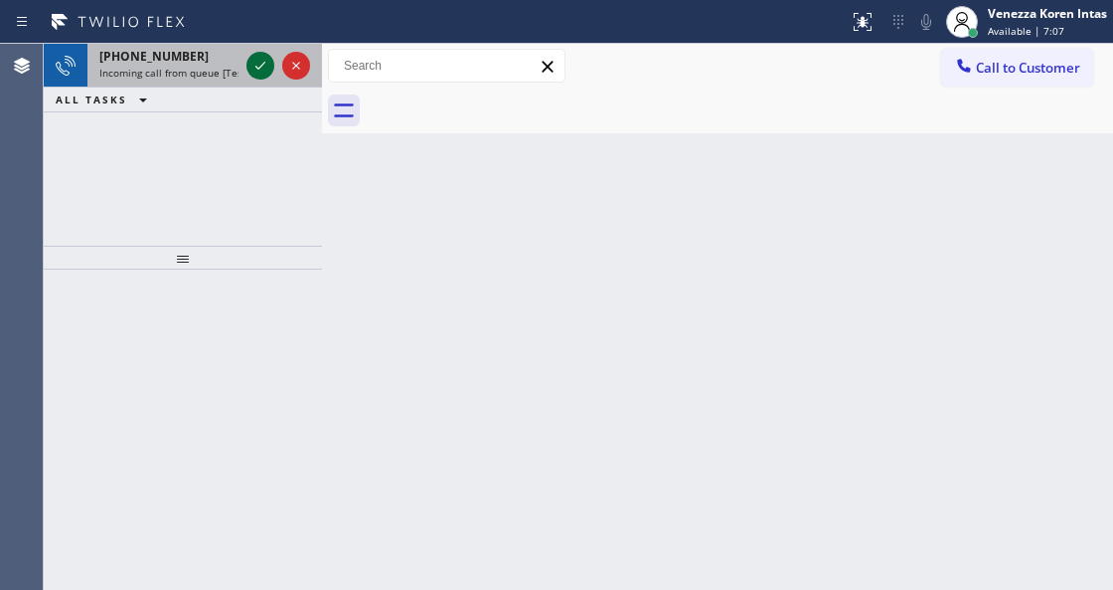
click at [254, 68] on icon at bounding box center [261, 66] width 24 height 24
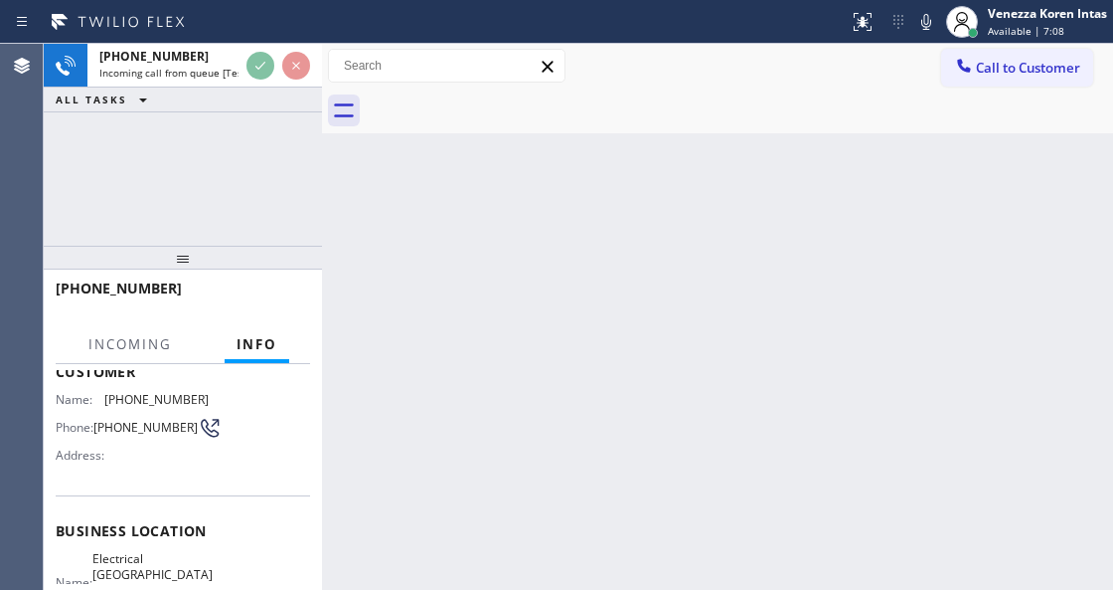
scroll to position [264, 0]
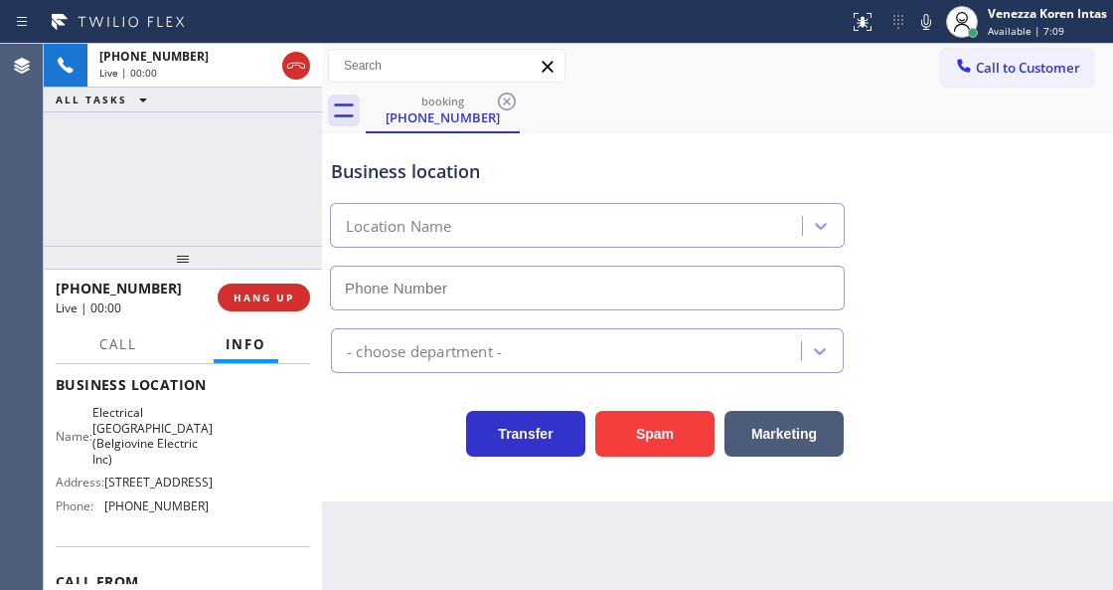
type input "[PHONE_NUMBER]"
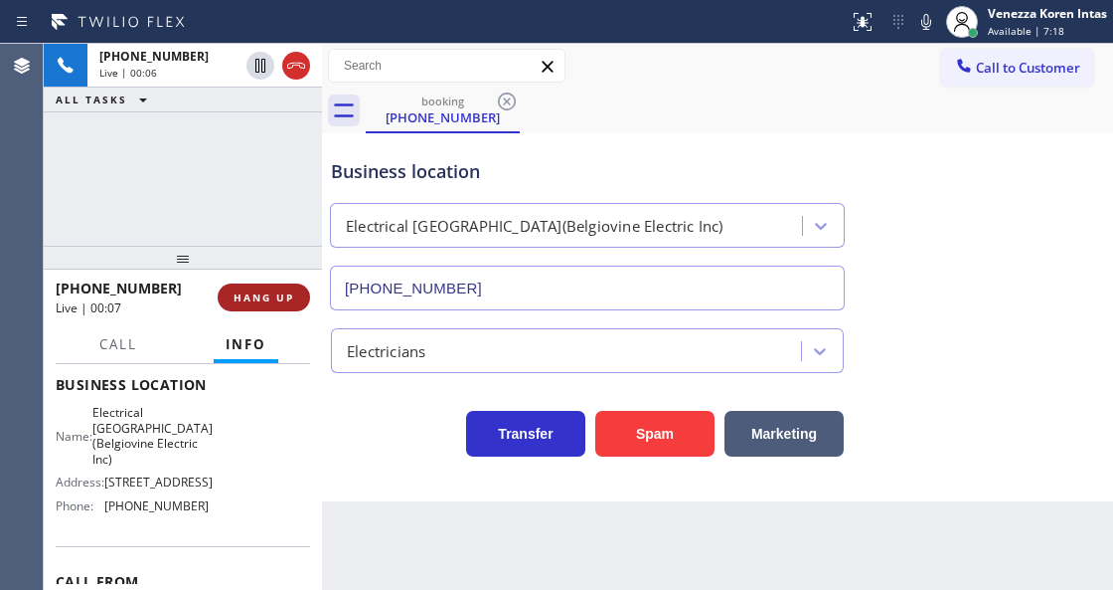
click at [300, 288] on button "HANG UP" at bounding box center [264, 297] width 92 height 28
click at [275, 300] on span "HANG UP" at bounding box center [264, 297] width 61 height 14
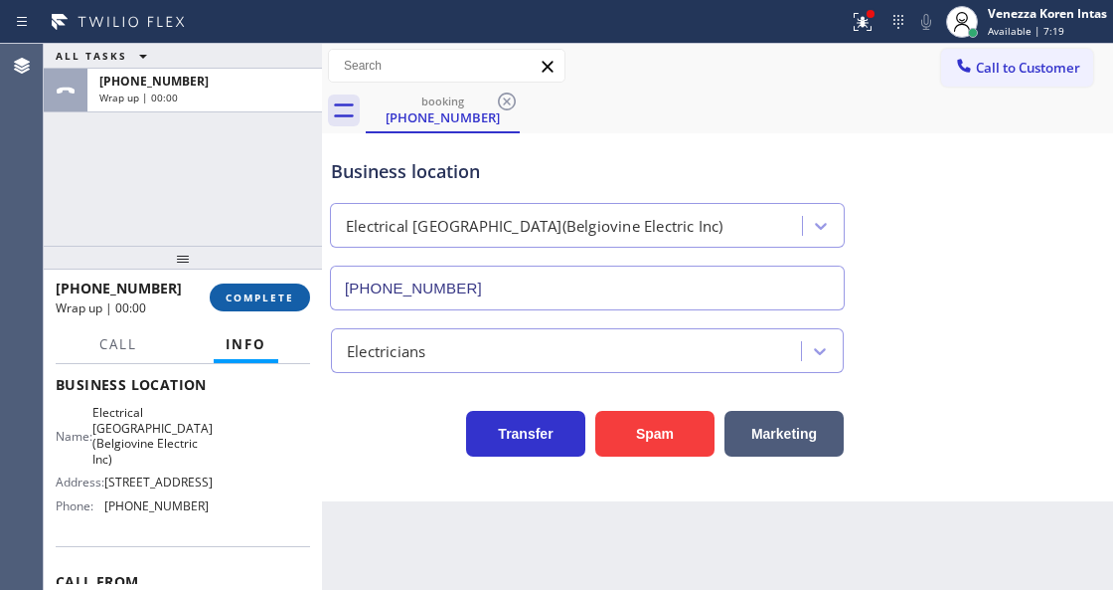
click at [275, 300] on span "COMPLETE" at bounding box center [260, 297] width 69 height 14
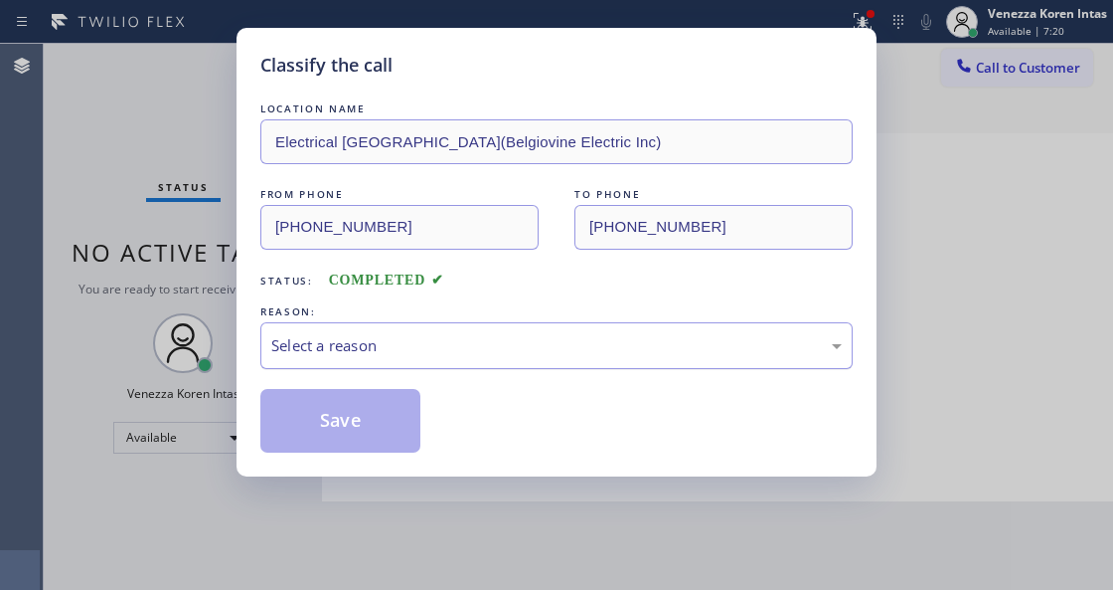
drag, startPoint x: 484, startPoint y: 353, endPoint x: 484, endPoint y: 364, distance: 10.9
click at [484, 355] on div "Select a reason" at bounding box center [556, 345] width 571 height 23
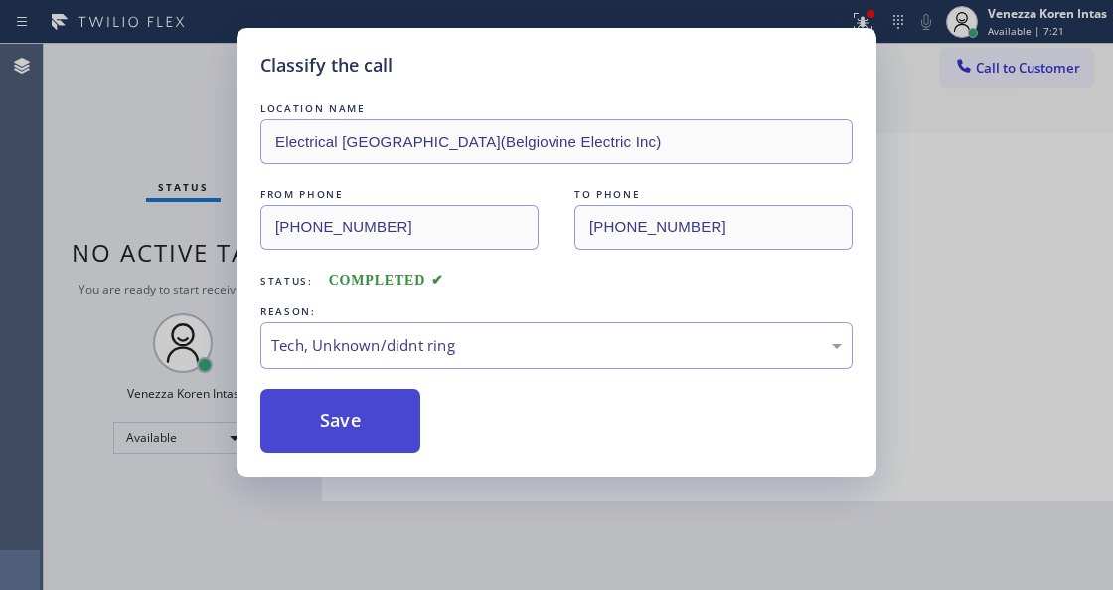
click at [347, 431] on button "Save" at bounding box center [340, 421] width 160 height 64
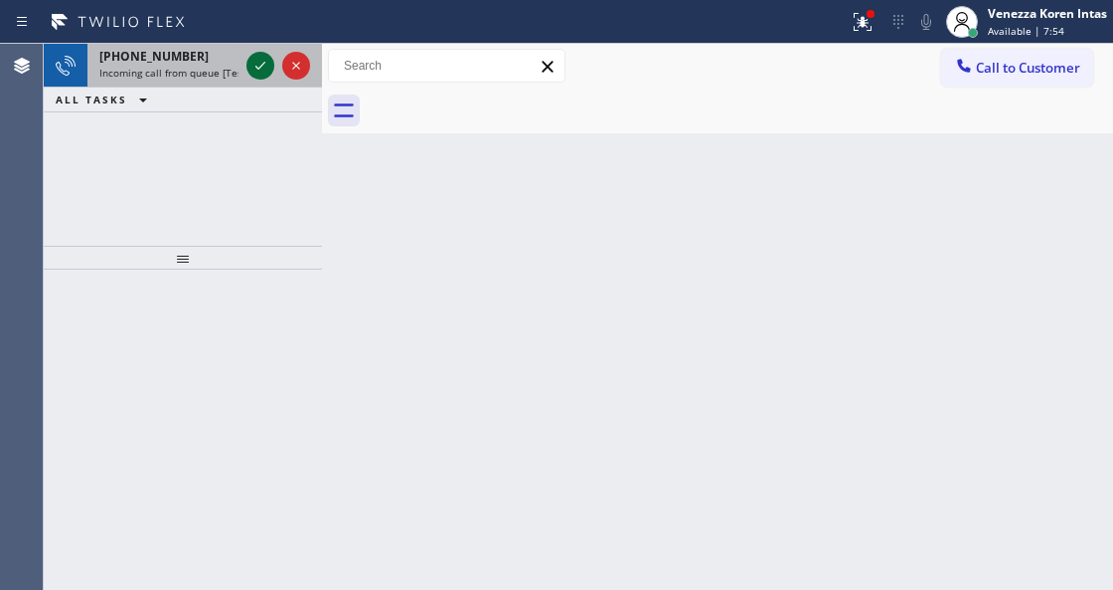
click at [256, 70] on icon at bounding box center [261, 66] width 24 height 24
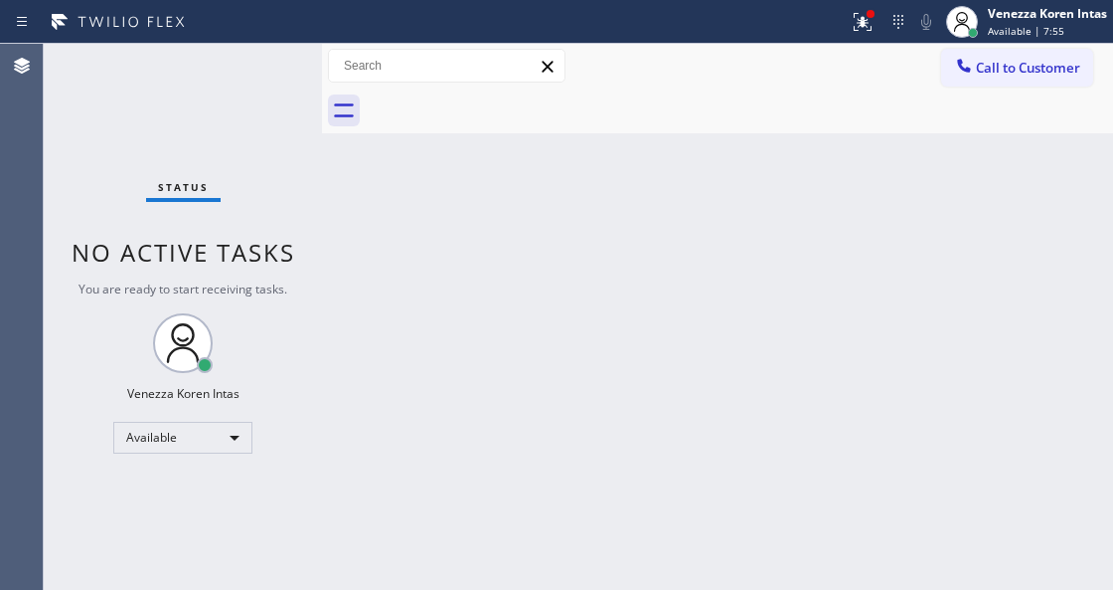
click at [256, 70] on div "Status No active tasks You are ready to start receiving tasks. Venezza Koren In…" at bounding box center [183, 317] width 278 height 546
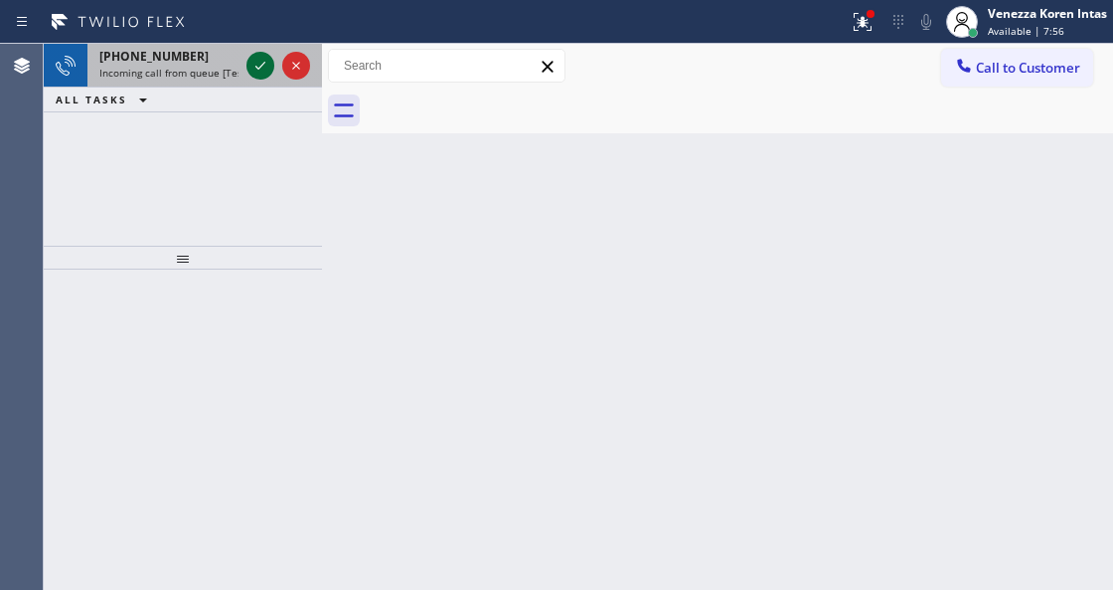
drag, startPoint x: 266, startPoint y: 75, endPoint x: 250, endPoint y: 69, distance: 17.9
click at [266, 75] on icon at bounding box center [261, 66] width 24 height 24
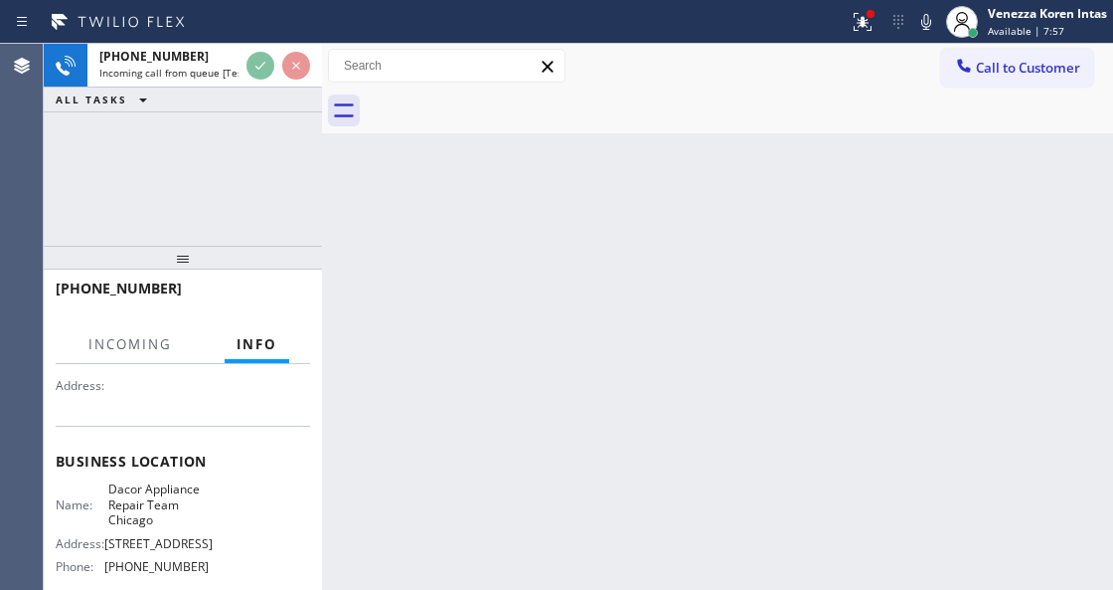
scroll to position [199, 0]
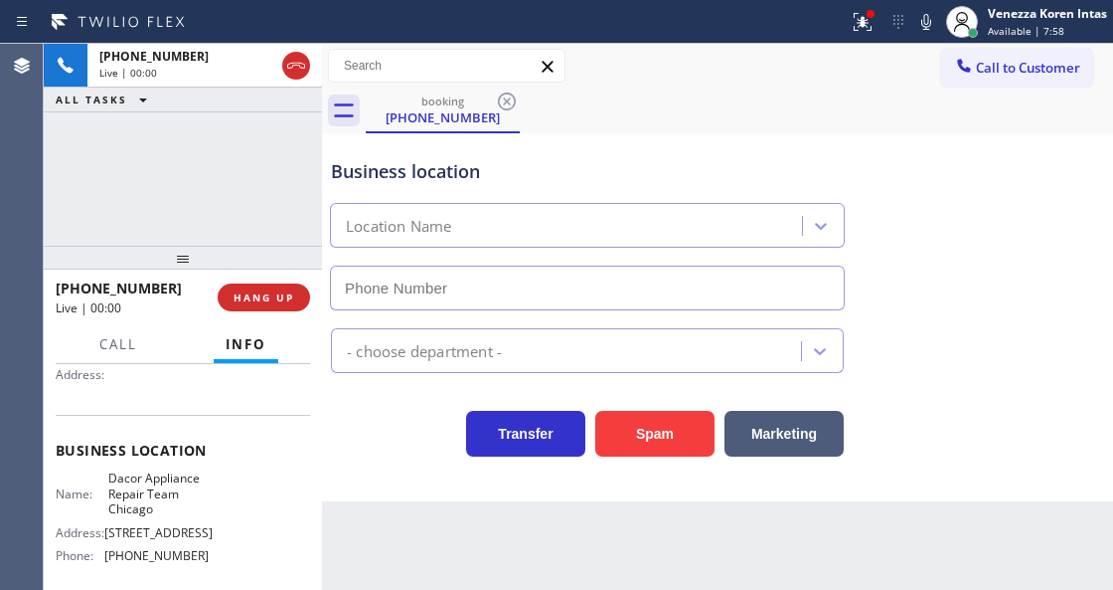
type input "[PHONE_NUMBER]"
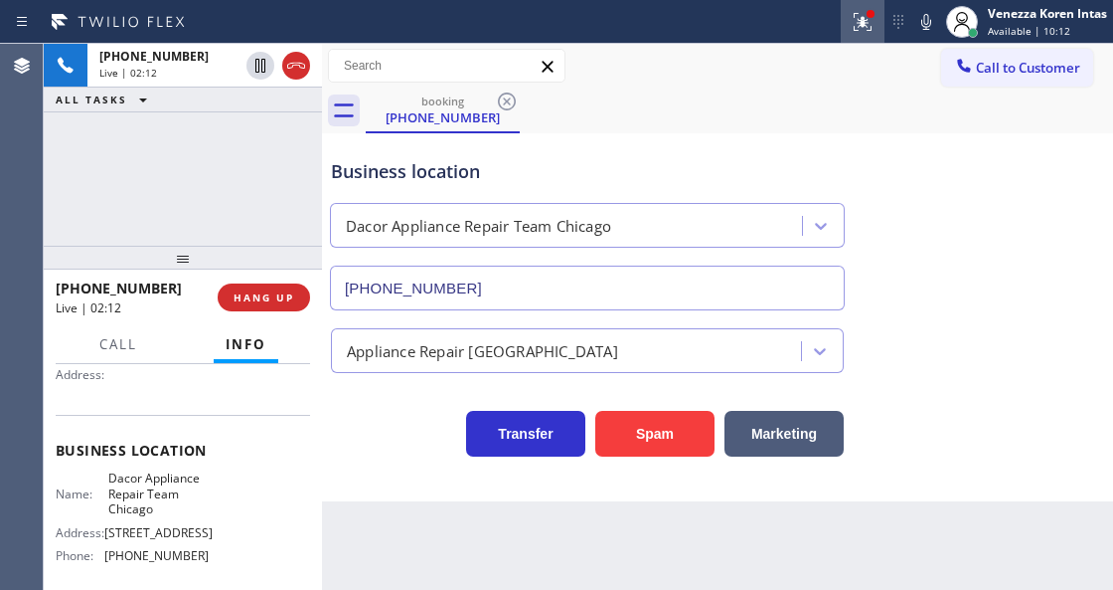
click at [847, 14] on div at bounding box center [863, 22] width 44 height 24
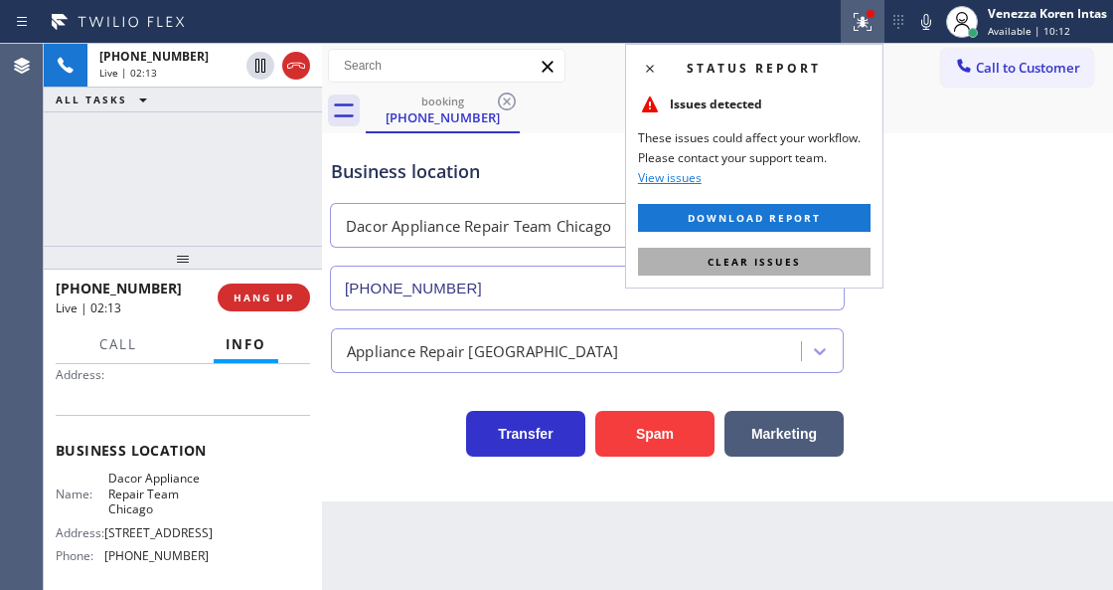
click at [780, 260] on span "Clear issues" at bounding box center [754, 261] width 93 height 14
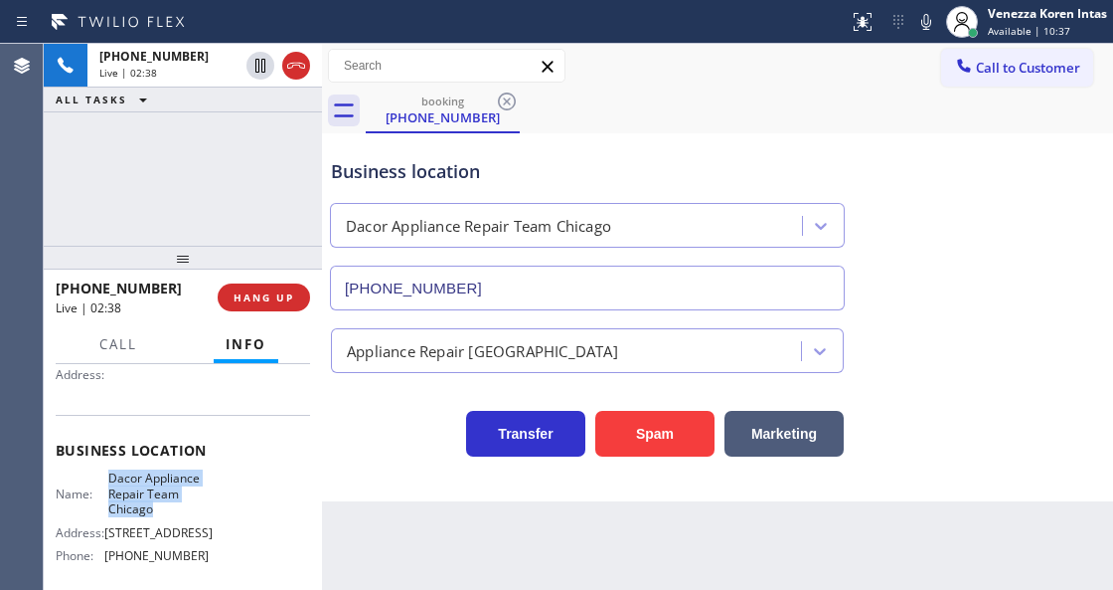
drag, startPoint x: 101, startPoint y: 479, endPoint x: 163, endPoint y: 509, distance: 68.5
click at [163, 509] on div "Name: Dacor Appliance Repair Team Chicago" at bounding box center [132, 493] width 153 height 46
copy span "Dacor Appliance Repair Team Chicago"
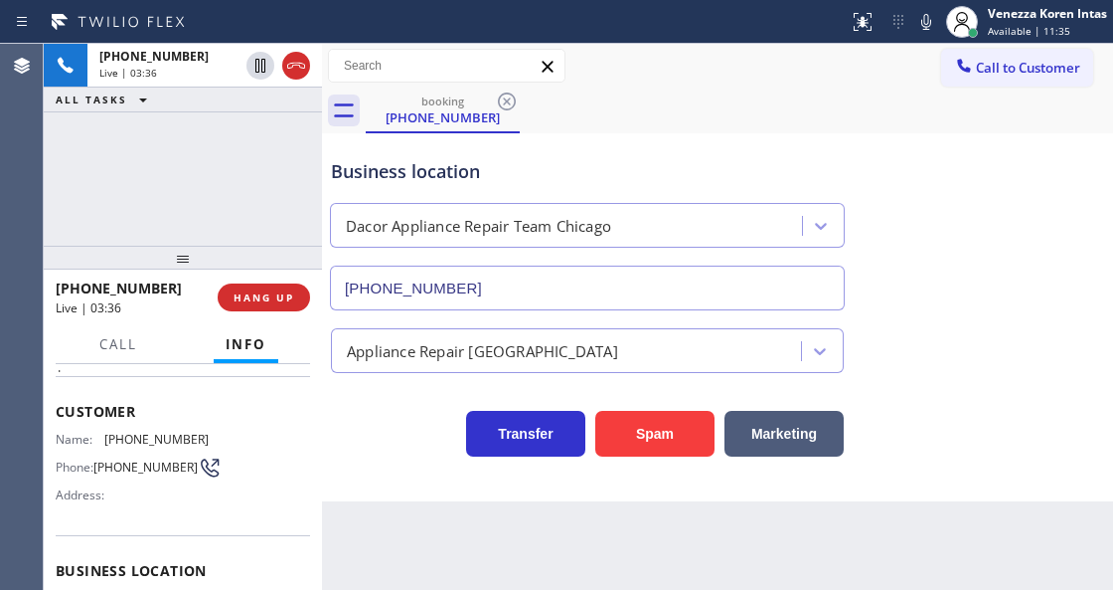
scroll to position [66, 0]
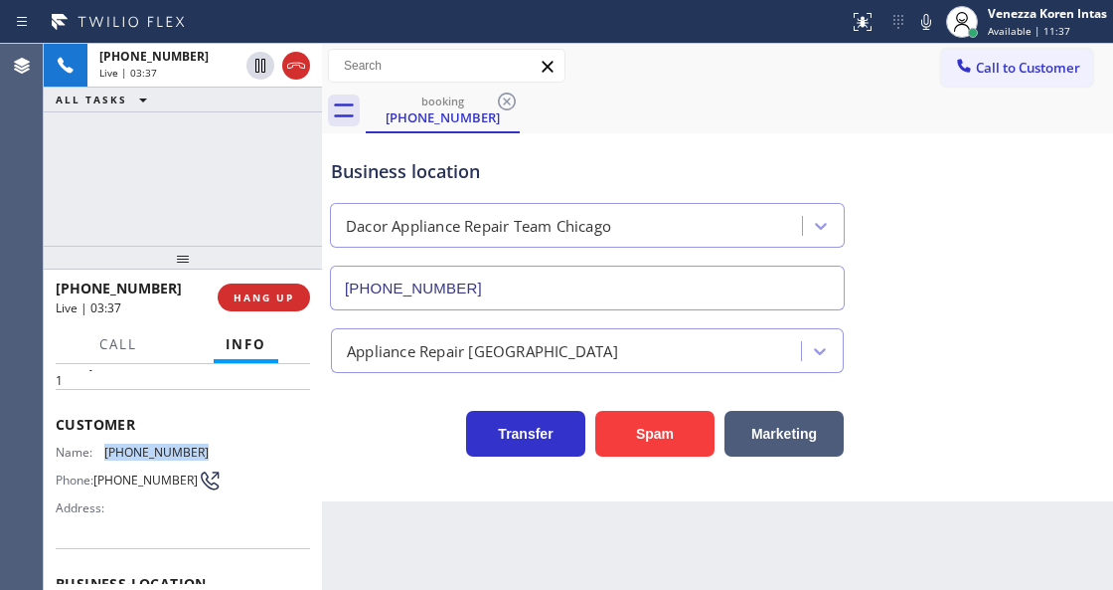
drag, startPoint x: 210, startPoint y: 445, endPoint x: 99, endPoint y: 444, distance: 110.4
click at [99, 444] on div "Name: [PHONE_NUMBER] Phone: [PHONE_NUMBER] Address:" at bounding box center [183, 483] width 254 height 79
copy div "[PHONE_NUMBER]"
click at [263, 415] on span "Customer" at bounding box center [183, 424] width 254 height 19
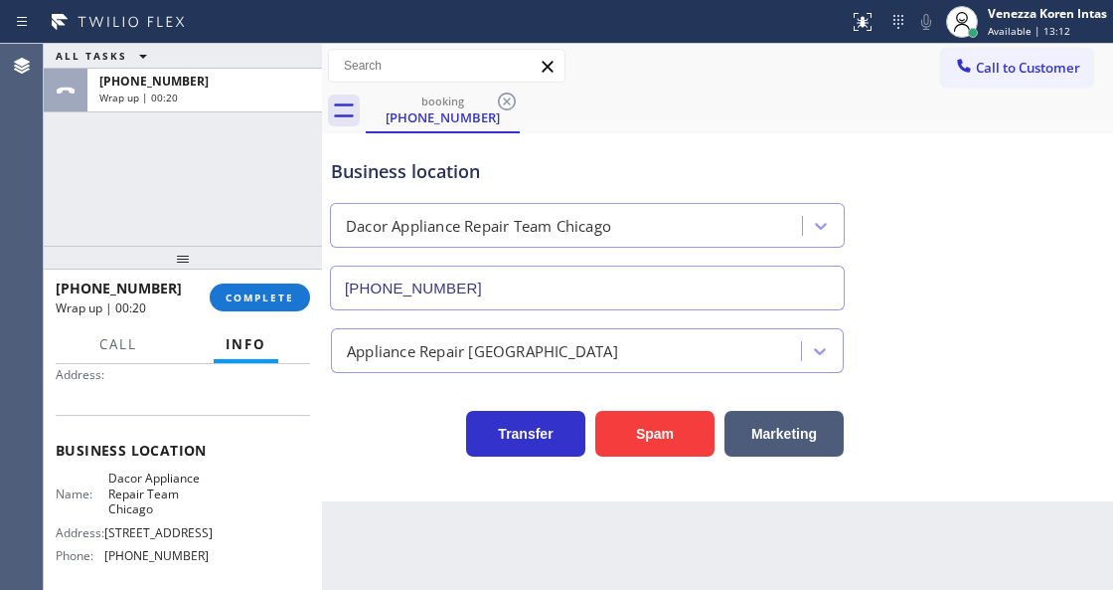
scroll to position [264, 0]
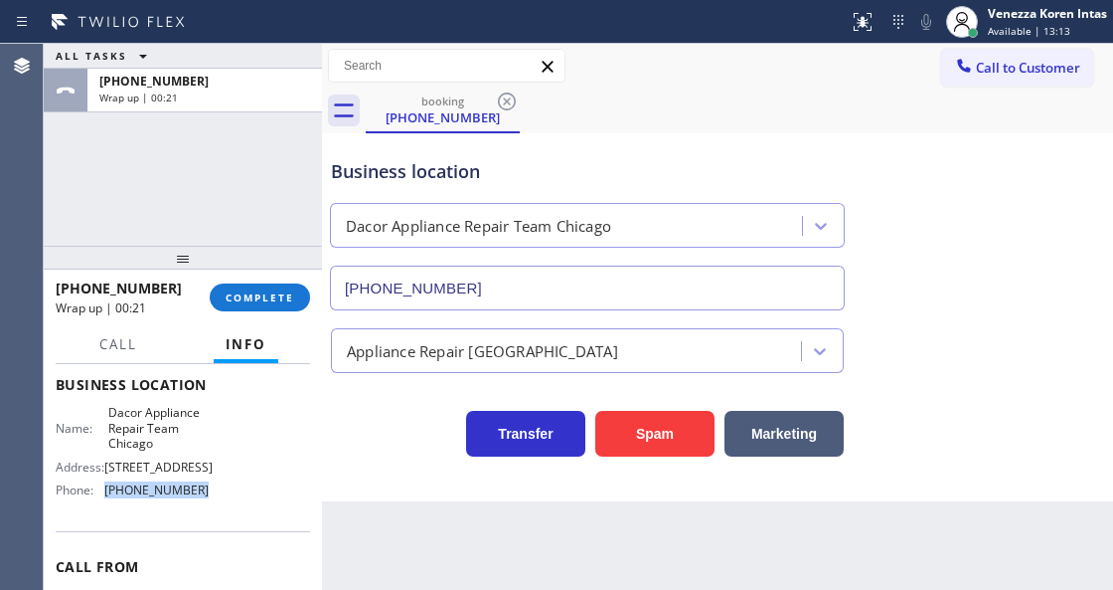
drag, startPoint x: 185, startPoint y: 501, endPoint x: 97, endPoint y: 505, distance: 87.6
click at [97, 497] on div "Phone: [PHONE_NUMBER]" at bounding box center [132, 489] width 153 height 15
copy div "[PHONE_NUMBER]"
click at [251, 286] on button "COMPLETE" at bounding box center [260, 297] width 100 height 28
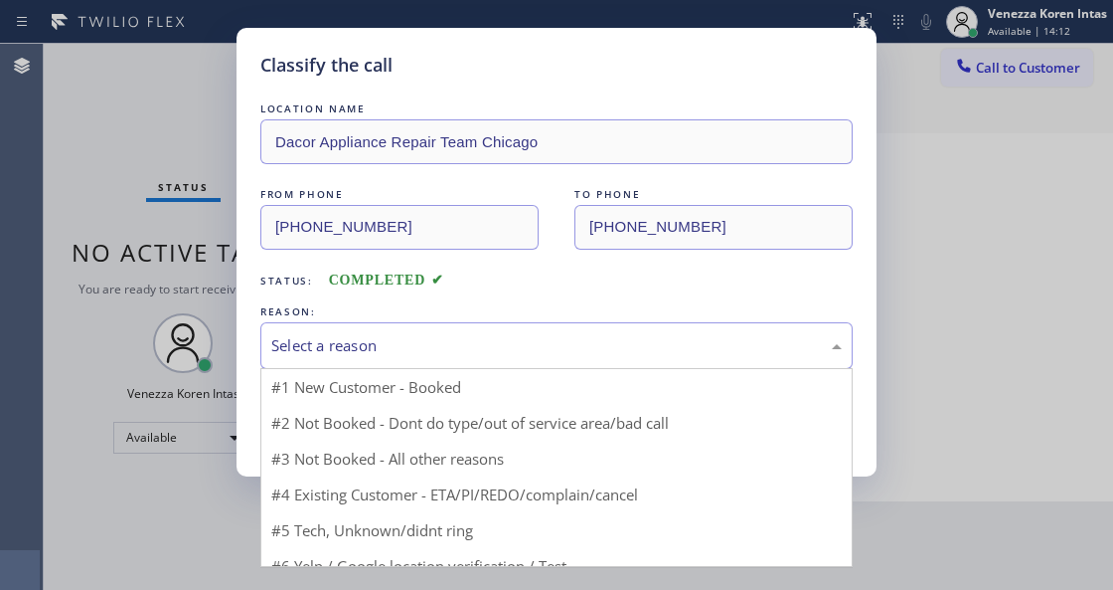
click at [397, 344] on div "Select a reason" at bounding box center [556, 345] width 571 height 23
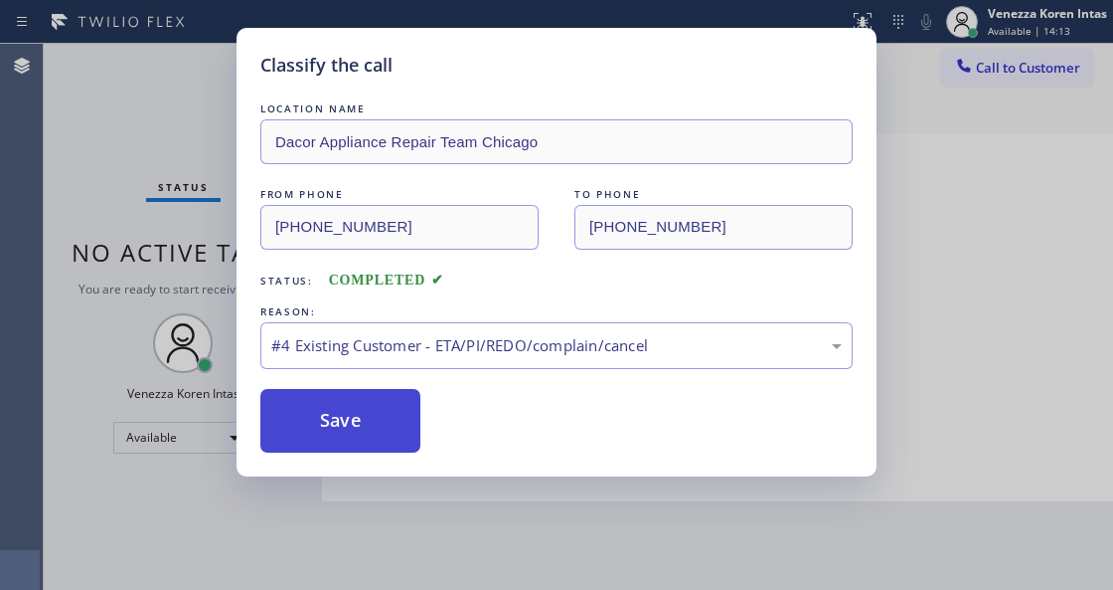
click at [400, 446] on button "Save" at bounding box center [340, 421] width 160 height 64
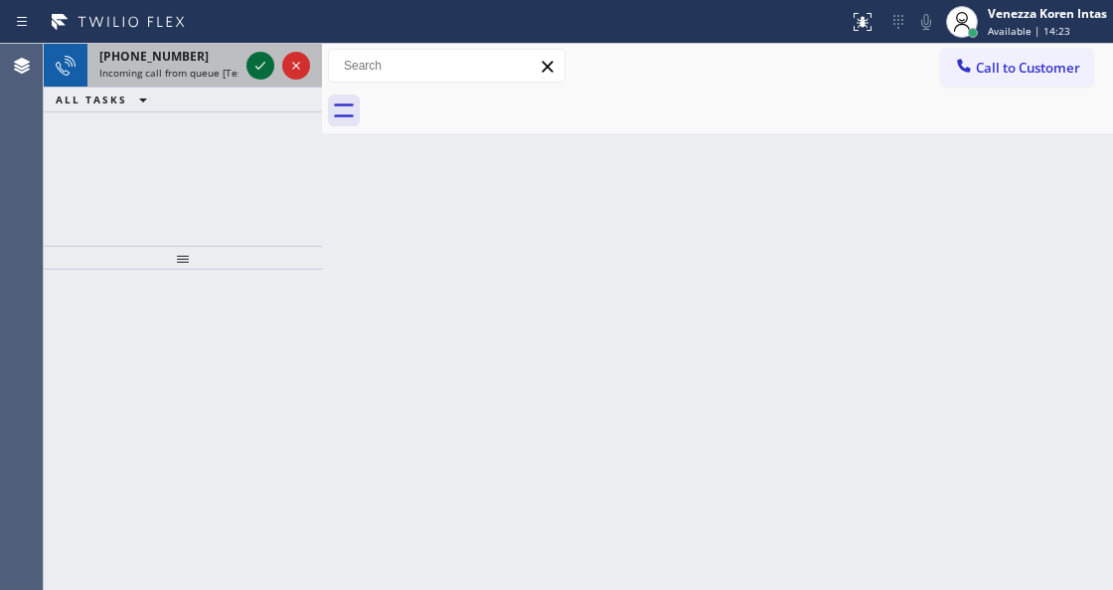
click at [258, 63] on icon at bounding box center [261, 66] width 24 height 24
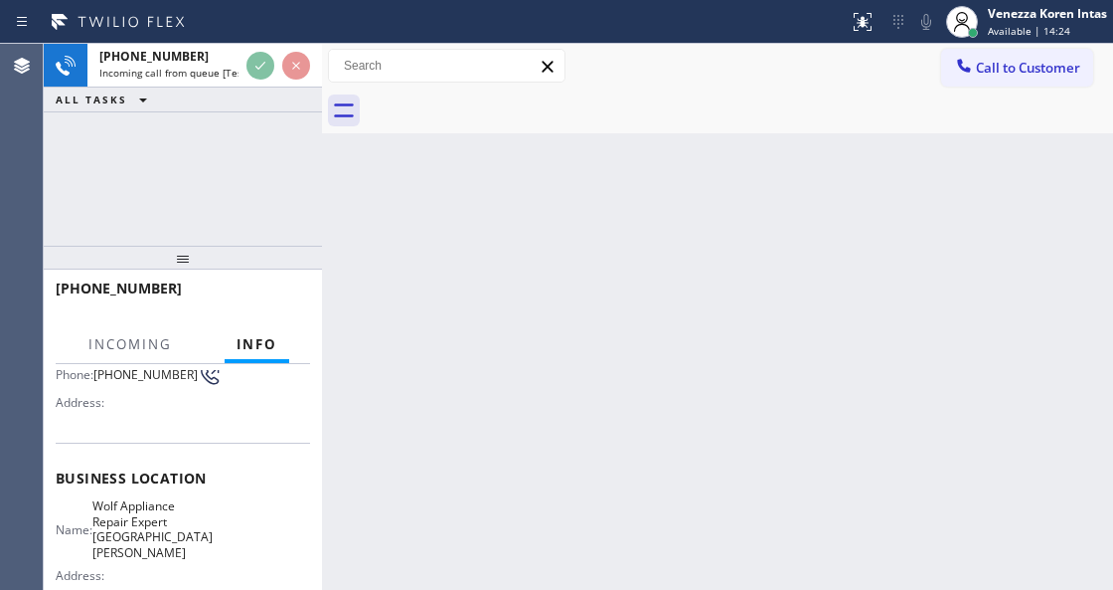
scroll to position [264, 0]
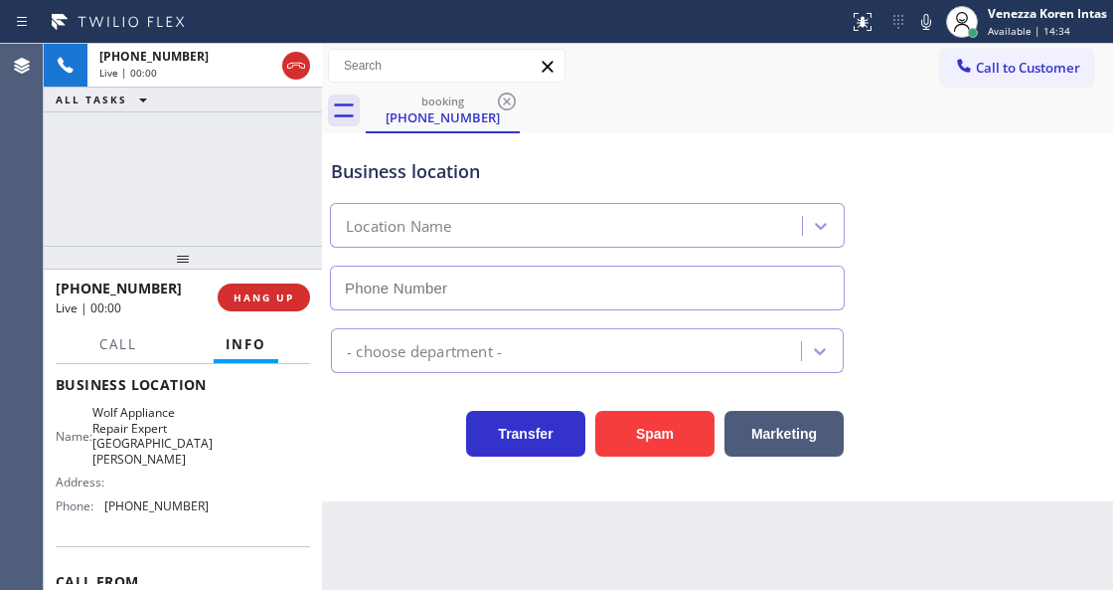
type input "[PHONE_NUMBER]"
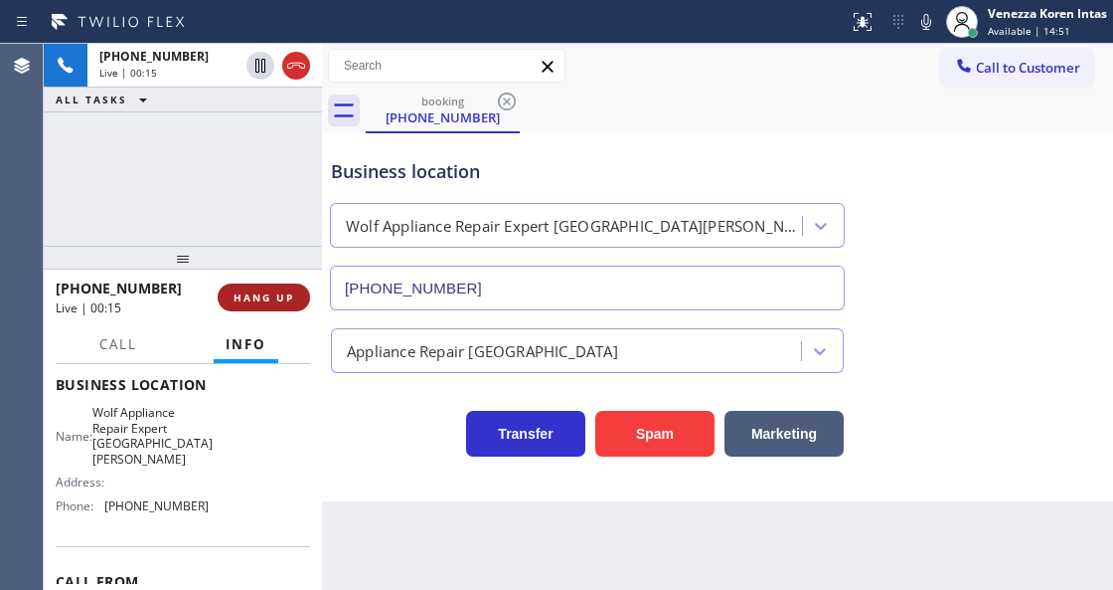
click at [253, 287] on button "HANG UP" at bounding box center [264, 297] width 92 height 28
click at [254, 288] on button "HANG UP" at bounding box center [264, 297] width 92 height 28
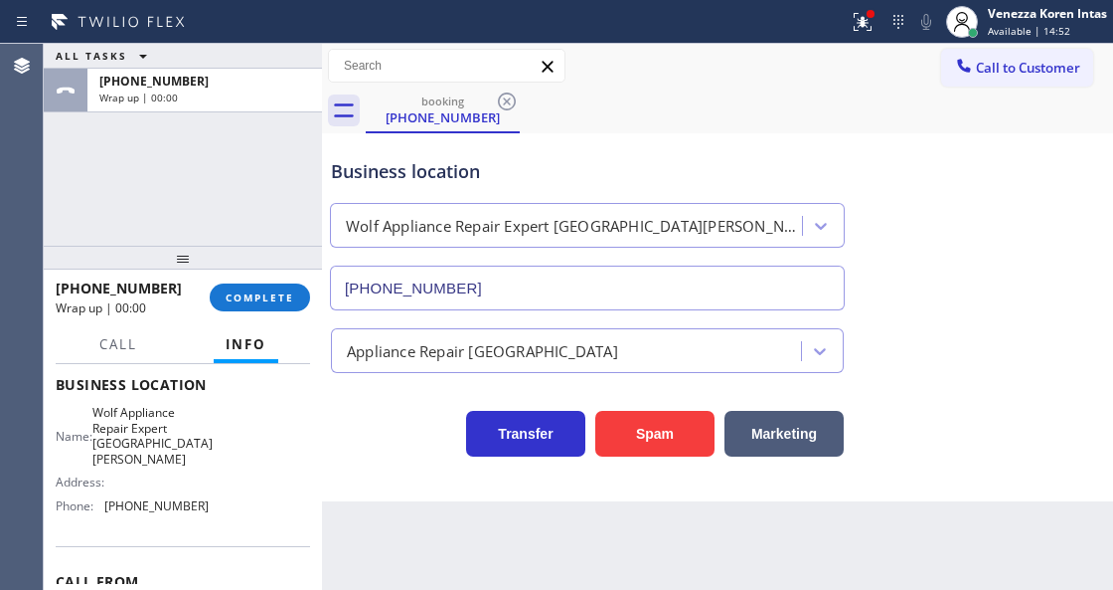
click at [304, 308] on div "[PHONE_NUMBER] Wrap up | 00:00 COMPLETE" at bounding box center [183, 297] width 254 height 52
click at [275, 291] on span "COMPLETE" at bounding box center [260, 297] width 69 height 14
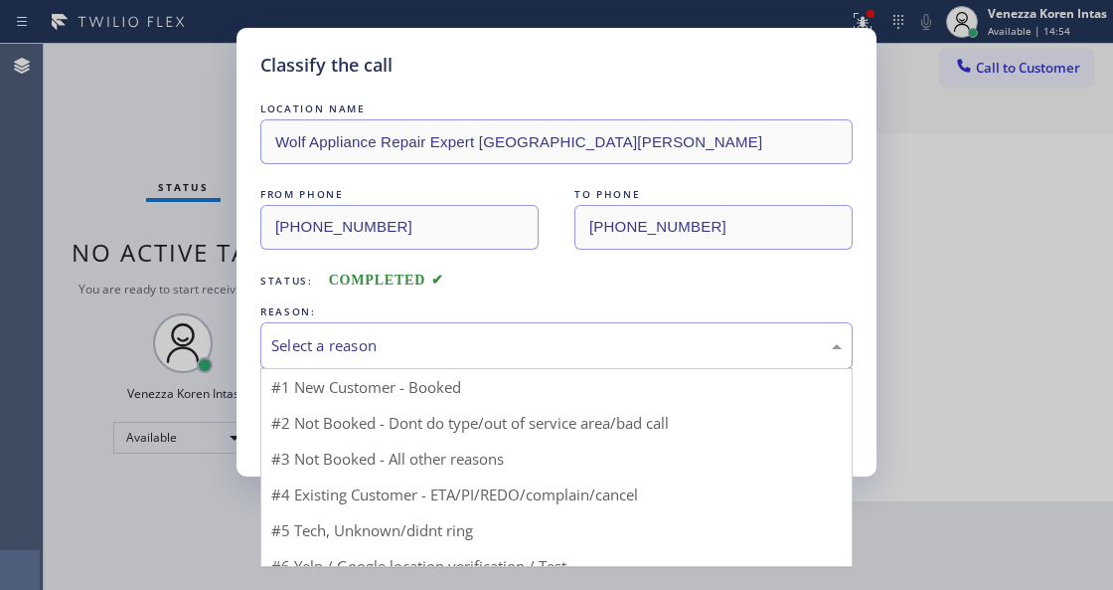
click at [447, 353] on div "Select a reason" at bounding box center [556, 345] width 571 height 23
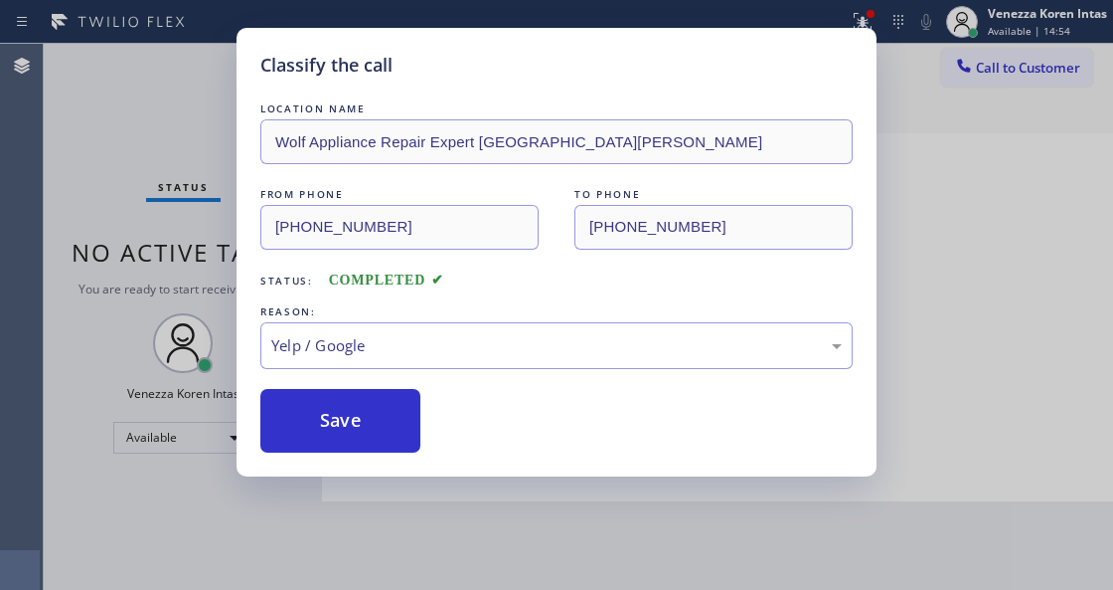
click at [347, 430] on button "Save" at bounding box center [340, 421] width 160 height 64
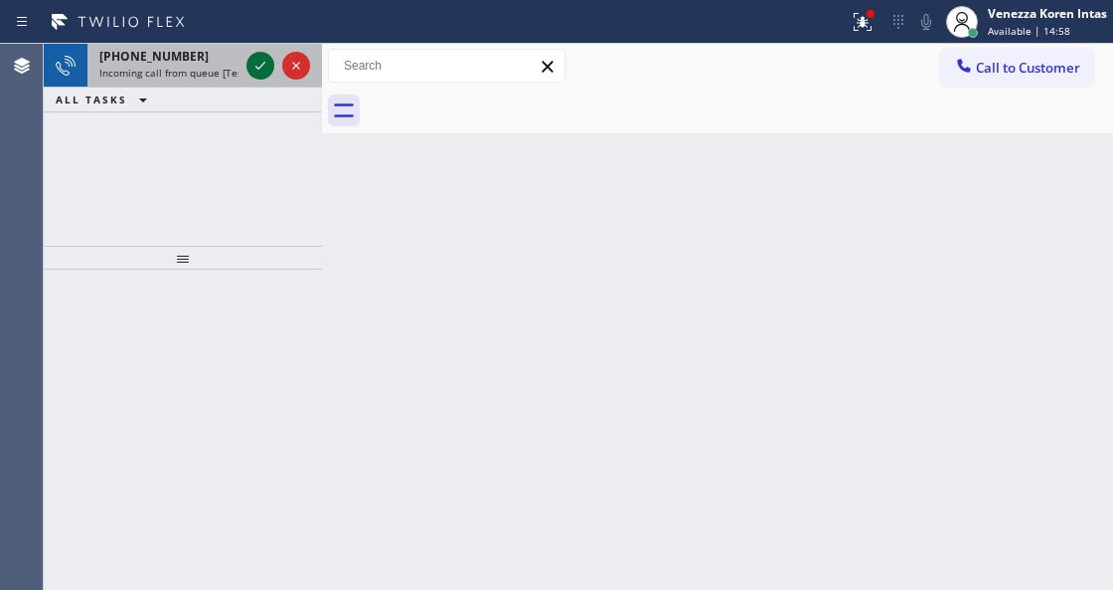
click at [249, 65] on icon at bounding box center [261, 66] width 24 height 24
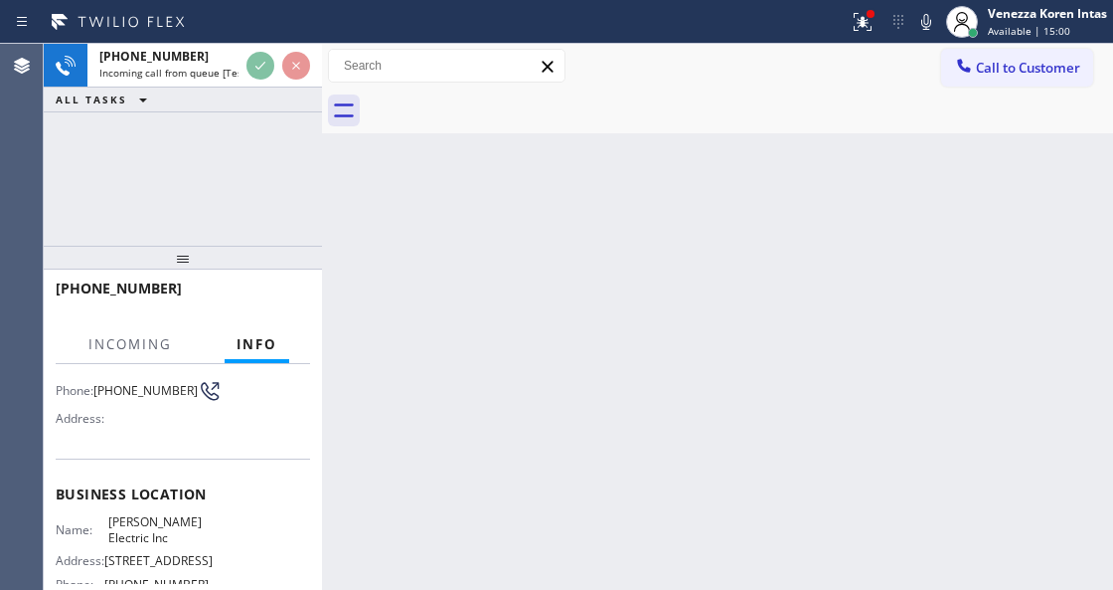
scroll to position [264, 0]
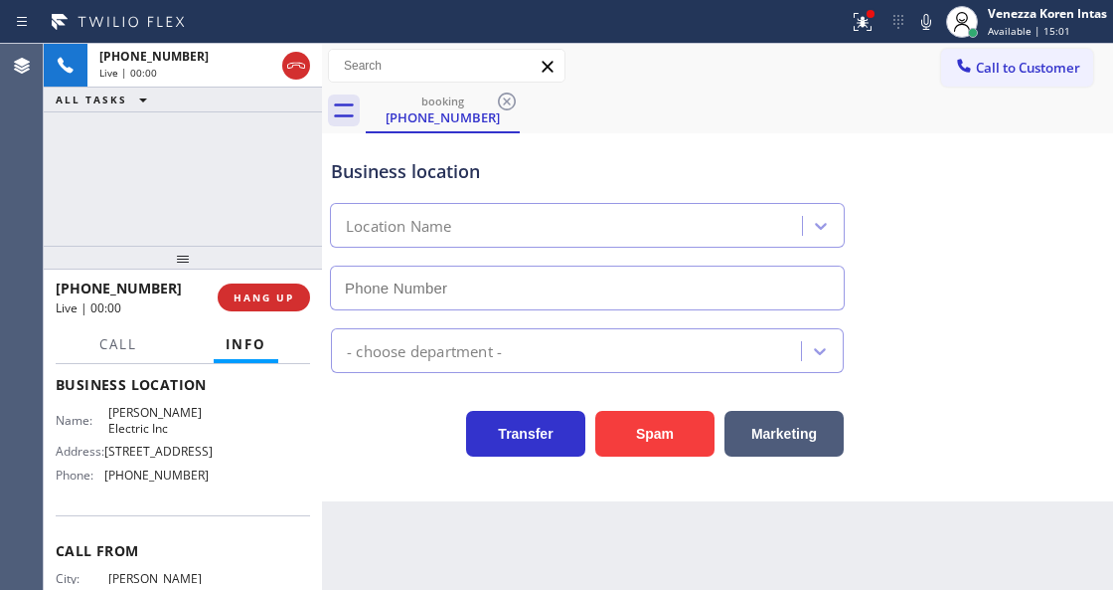
type input "[PHONE_NUMBER]"
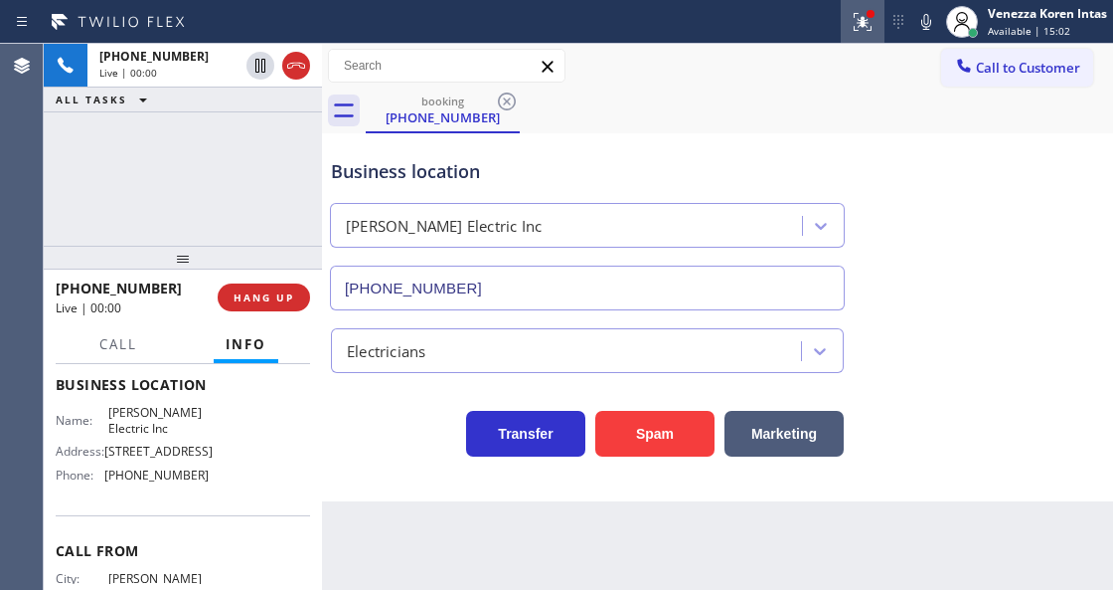
click at [850, 2] on button at bounding box center [863, 22] width 44 height 44
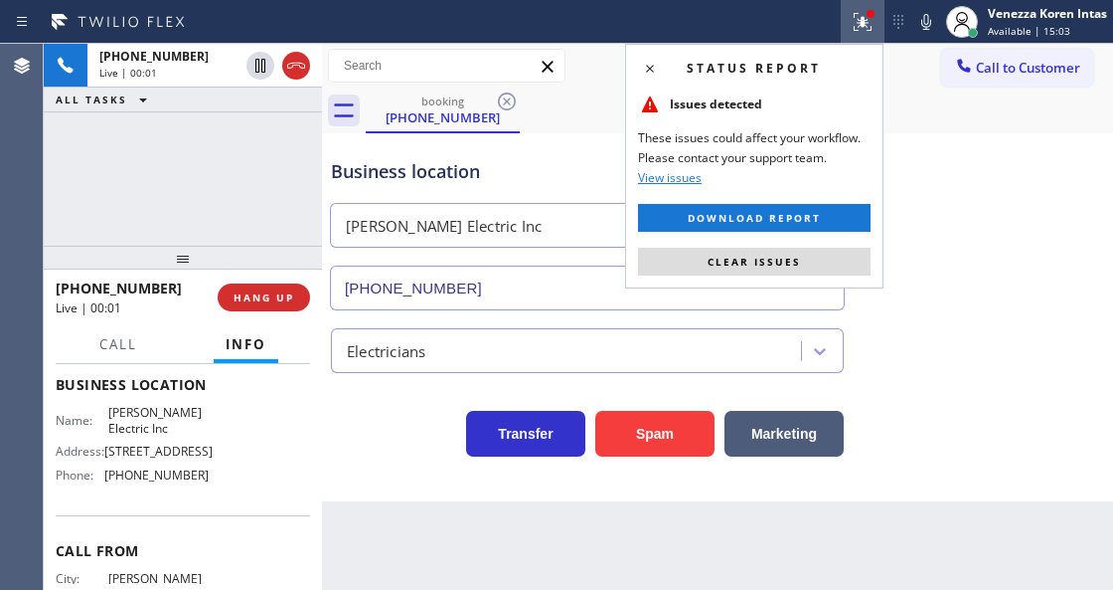
drag, startPoint x: 793, startPoint y: 262, endPoint x: 760, endPoint y: 177, distance: 91.9
click at [787, 263] on span "Clear issues" at bounding box center [754, 261] width 93 height 14
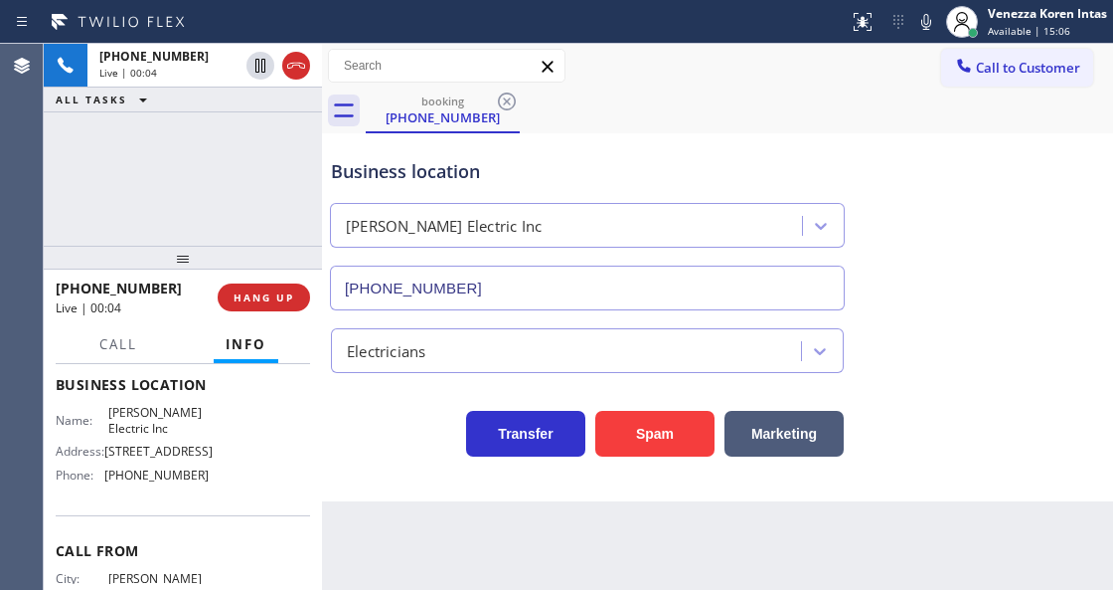
click at [937, 27] on div at bounding box center [927, 22] width 28 height 24
drag, startPoint x: 285, startPoint y: 317, endPoint x: 280, endPoint y: 292, distance: 25.3
click at [286, 313] on div "[PHONE_NUMBER] Live | 00:35 HANG UP" at bounding box center [183, 297] width 254 height 52
click at [280, 292] on span "HANG UP" at bounding box center [264, 297] width 61 height 14
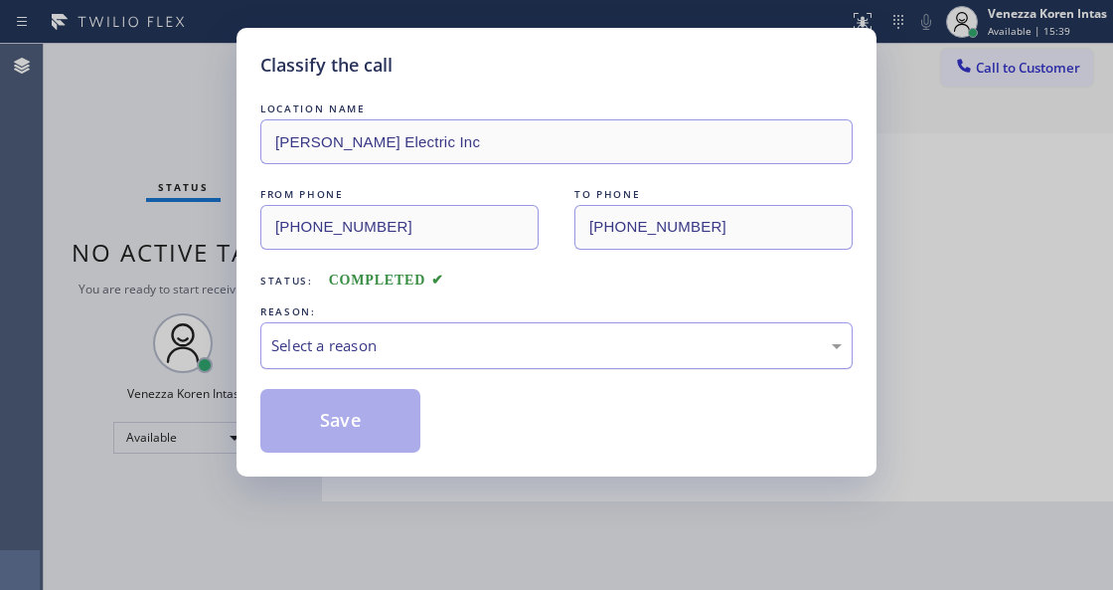
drag, startPoint x: 376, startPoint y: 340, endPoint x: 376, endPoint y: 361, distance: 20.9
click at [376, 346] on div "Select a reason" at bounding box center [556, 345] width 571 height 23
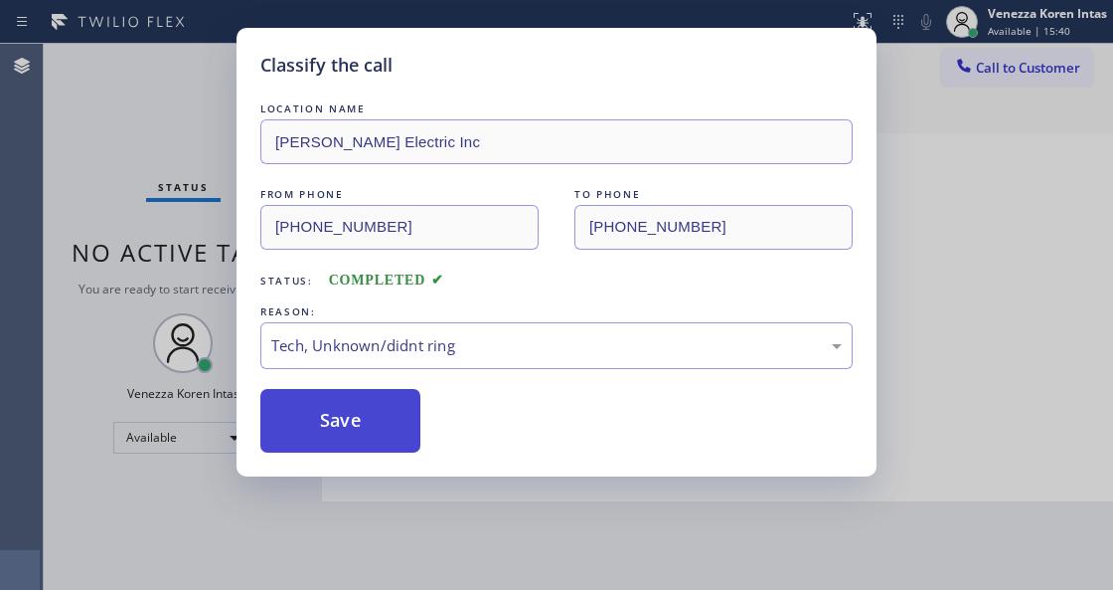
click at [342, 451] on button "Save" at bounding box center [340, 421] width 160 height 64
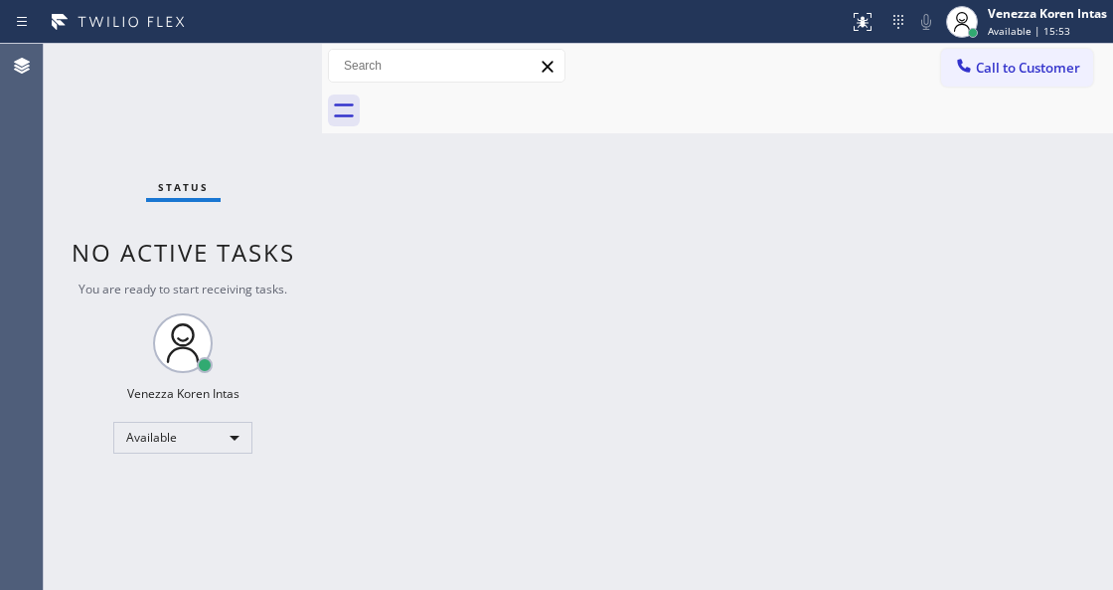
click at [410, 287] on div "Back to Dashboard Change Sender ID Customers Technicians Select a contact Outbo…" at bounding box center [717, 317] width 791 height 546
drag, startPoint x: 405, startPoint y: 264, endPoint x: 373, endPoint y: 241, distance: 39.8
click at [405, 263] on div "Back to Dashboard Change Sender ID Customers Technicians Select a contact Outbo…" at bounding box center [717, 317] width 791 height 546
click at [153, 84] on div "Status No active tasks You are ready to start receiving tasks. Venezza Koren In…" at bounding box center [183, 317] width 278 height 546
drag, startPoint x: 342, startPoint y: 196, endPoint x: 356, endPoint y: 196, distance: 13.9
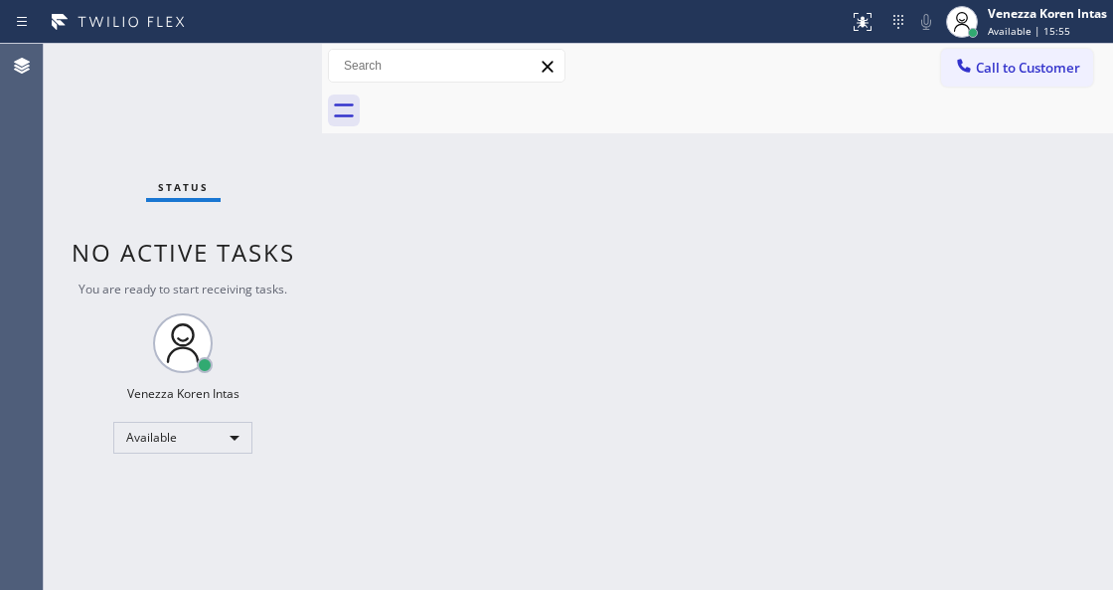
click at [350, 196] on div "Back to Dashboard Change Sender ID Customers Technicians Select a contact Outbo…" at bounding box center [717, 317] width 791 height 546
click at [700, 202] on div "Back to Dashboard Change Sender ID Customers Technicians Select a contact Outbo…" at bounding box center [717, 317] width 791 height 546
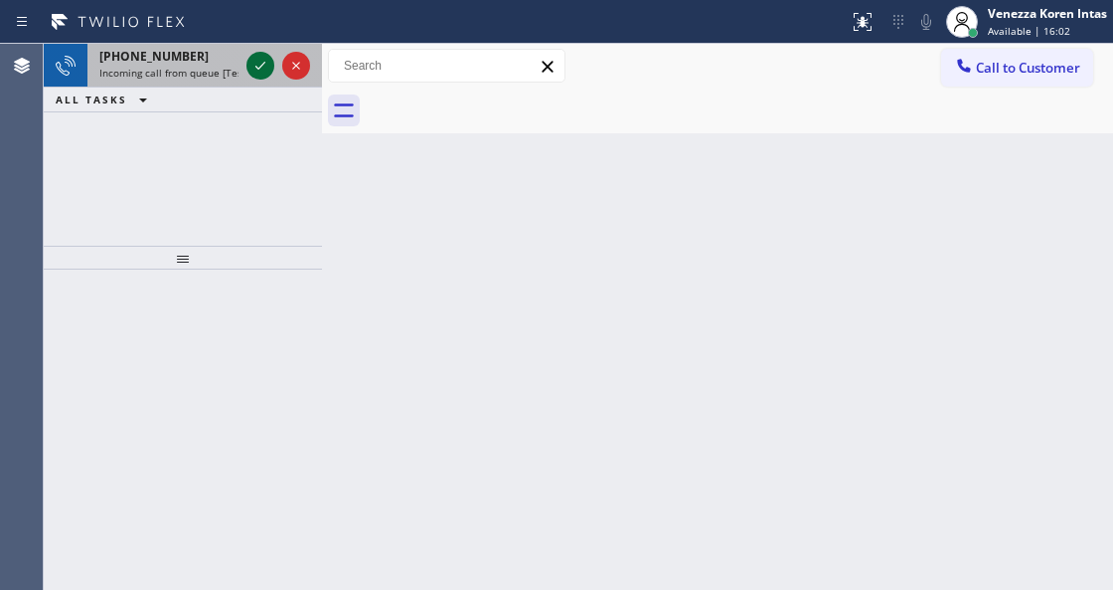
click at [261, 62] on icon at bounding box center [261, 66] width 24 height 24
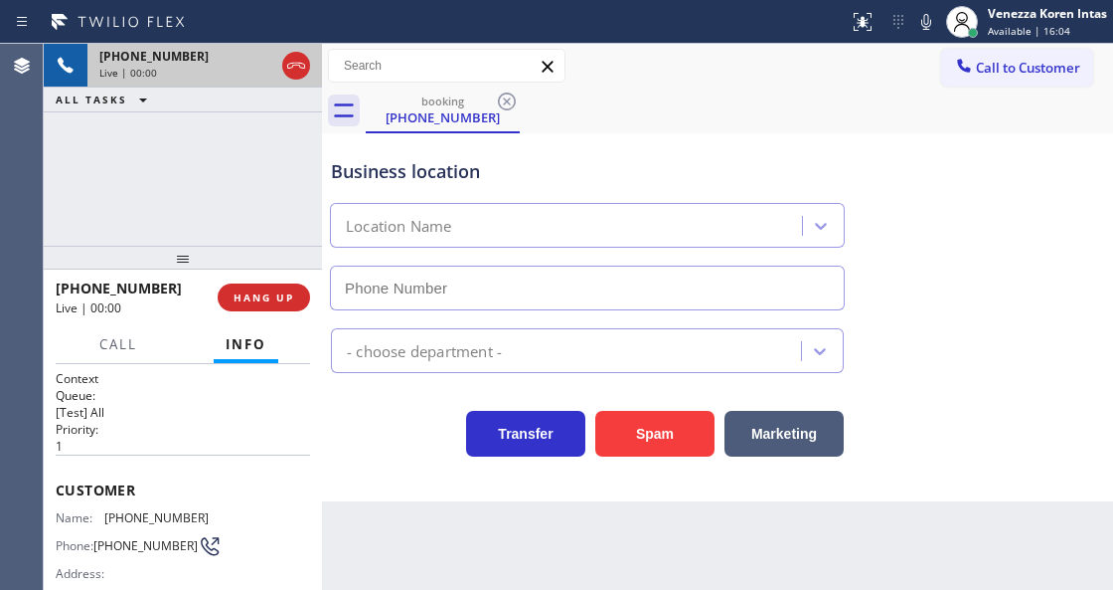
type input "[PHONE_NUMBER]"
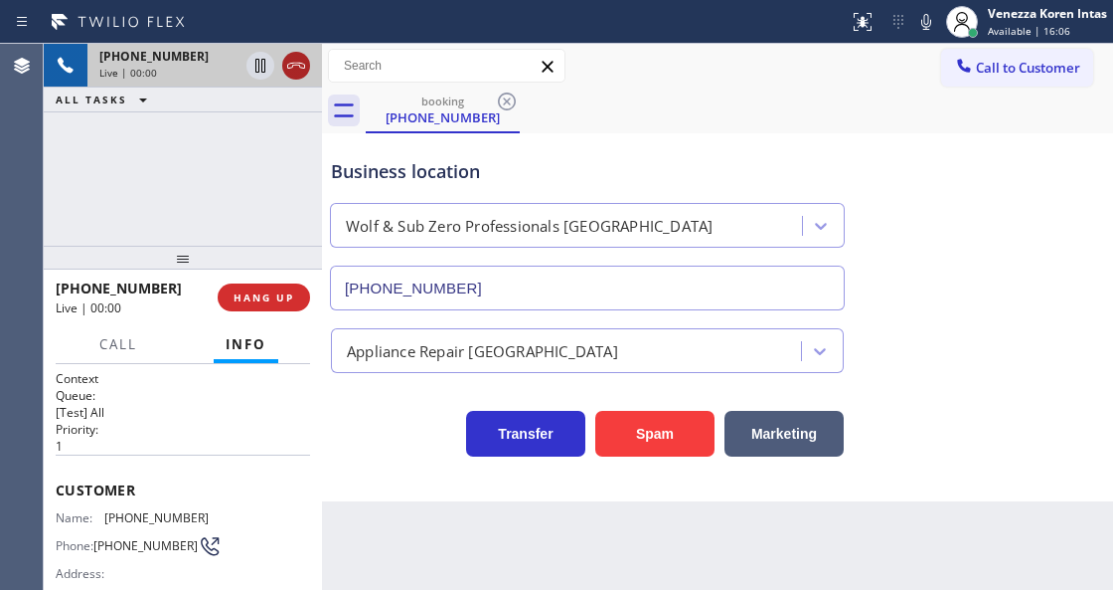
click at [283, 55] on div at bounding box center [296, 66] width 28 height 24
drag, startPoint x: 312, startPoint y: 88, endPoint x: 298, endPoint y: 85, distance: 14.5
click at [312, 89] on div "ALL TASKS ALL TASKS ACTIVE TASKS TASKS IN WRAP UP" at bounding box center [183, 99] width 278 height 25
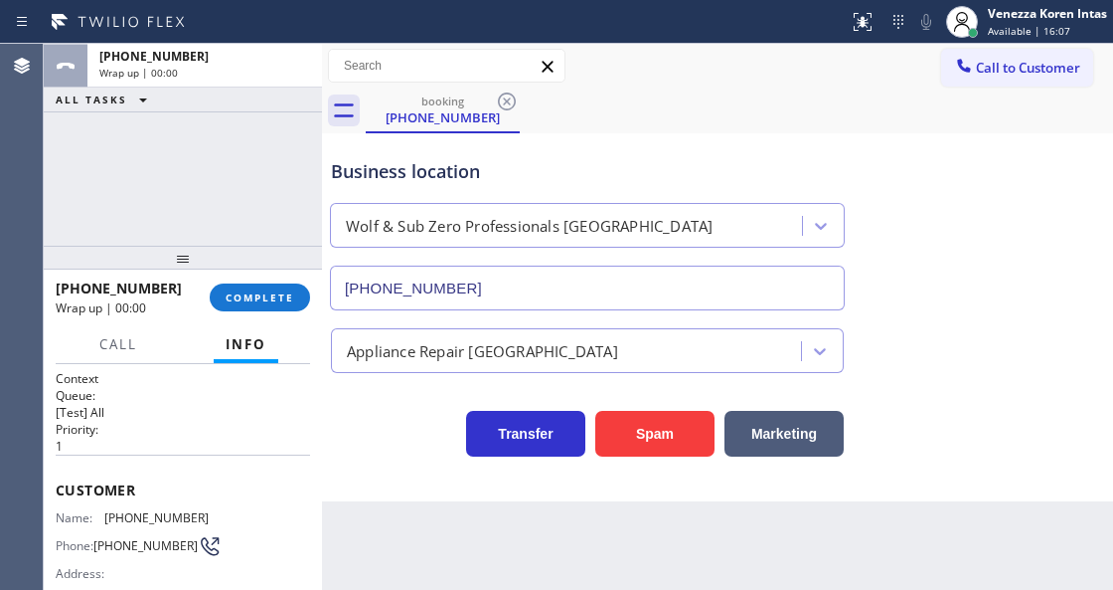
click at [264, 312] on div "[PHONE_NUMBER] Wrap up | 00:00 COMPLETE" at bounding box center [183, 297] width 254 height 52
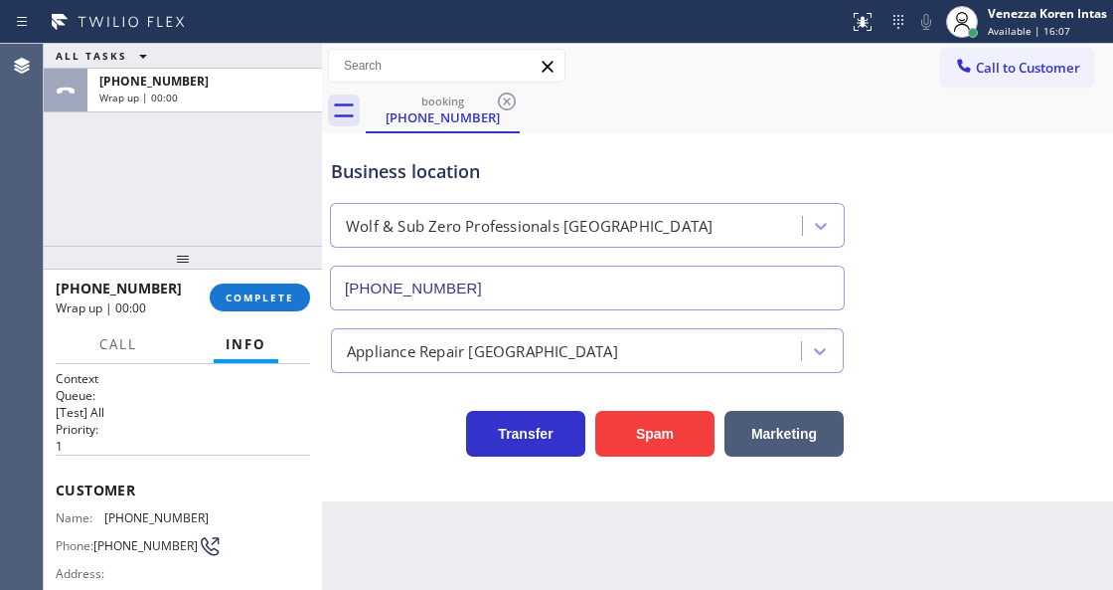
click at [278, 277] on div "[PHONE_NUMBER] Wrap up | 00:00 COMPLETE" at bounding box center [183, 297] width 254 height 52
click at [292, 292] on span "COMPLETE" at bounding box center [260, 297] width 69 height 14
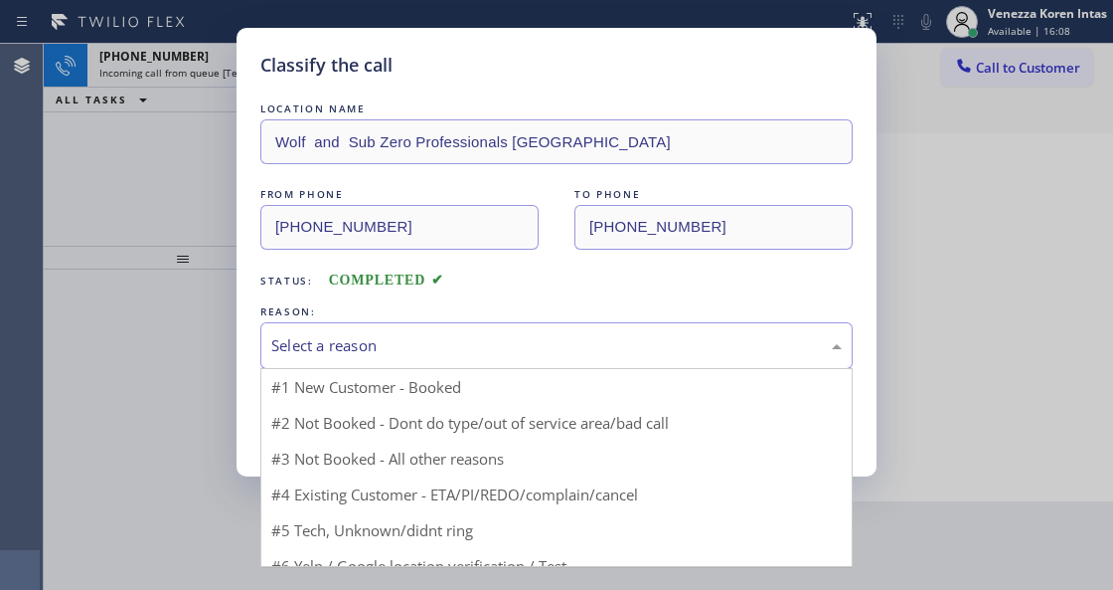
drag, startPoint x: 428, startPoint y: 340, endPoint x: 405, endPoint y: 510, distance: 171.7
click at [427, 348] on div "Select a reason" at bounding box center [556, 345] width 571 height 23
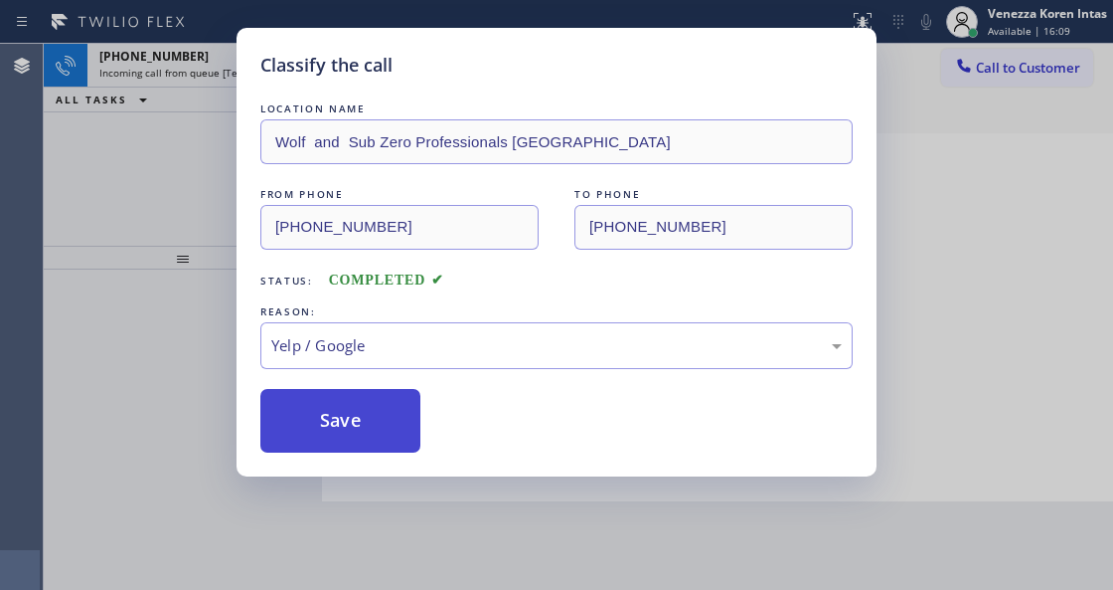
click at [363, 431] on button "Save" at bounding box center [340, 421] width 160 height 64
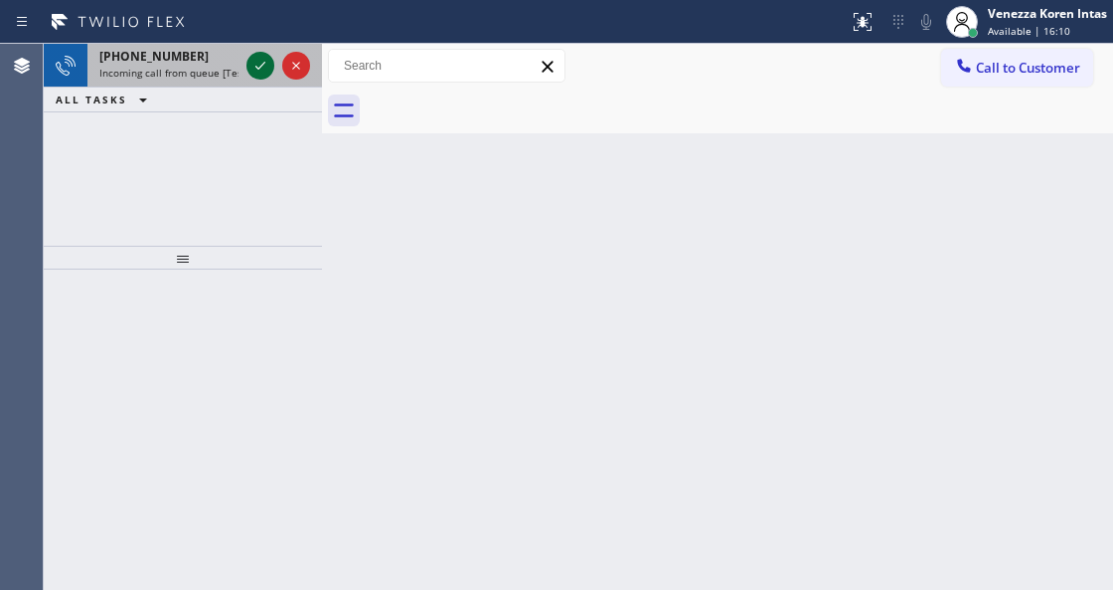
click at [260, 70] on icon at bounding box center [261, 66] width 24 height 24
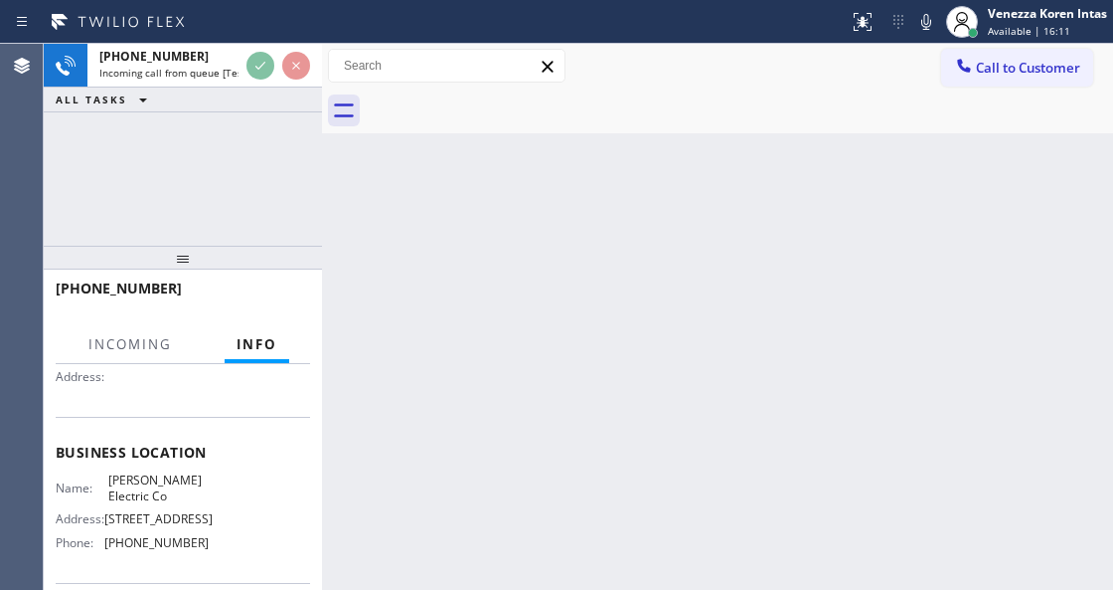
scroll to position [199, 0]
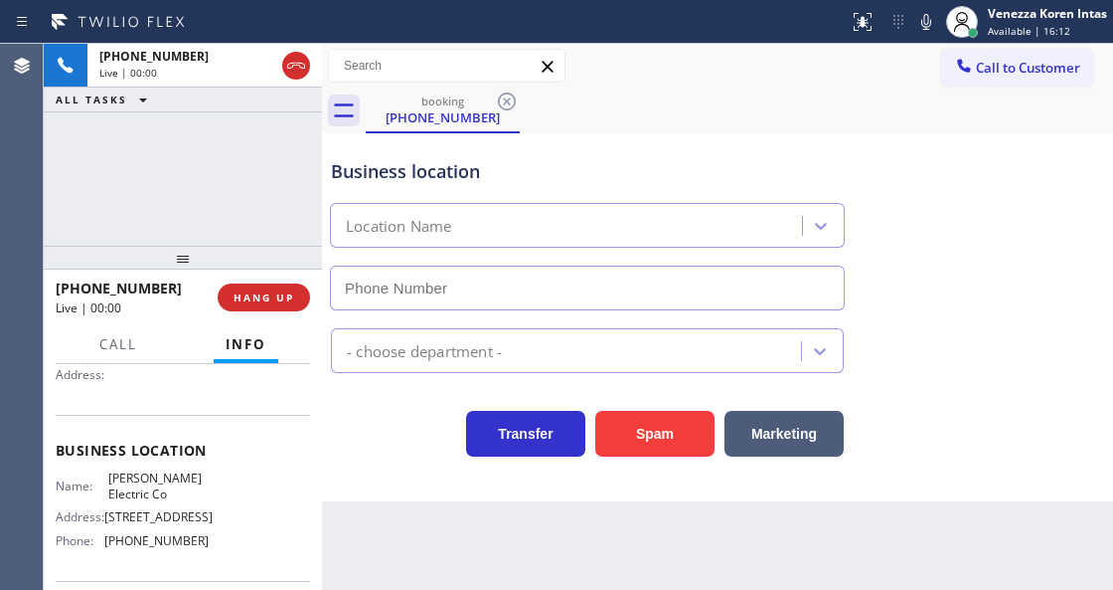
type input "[PHONE_NUMBER]"
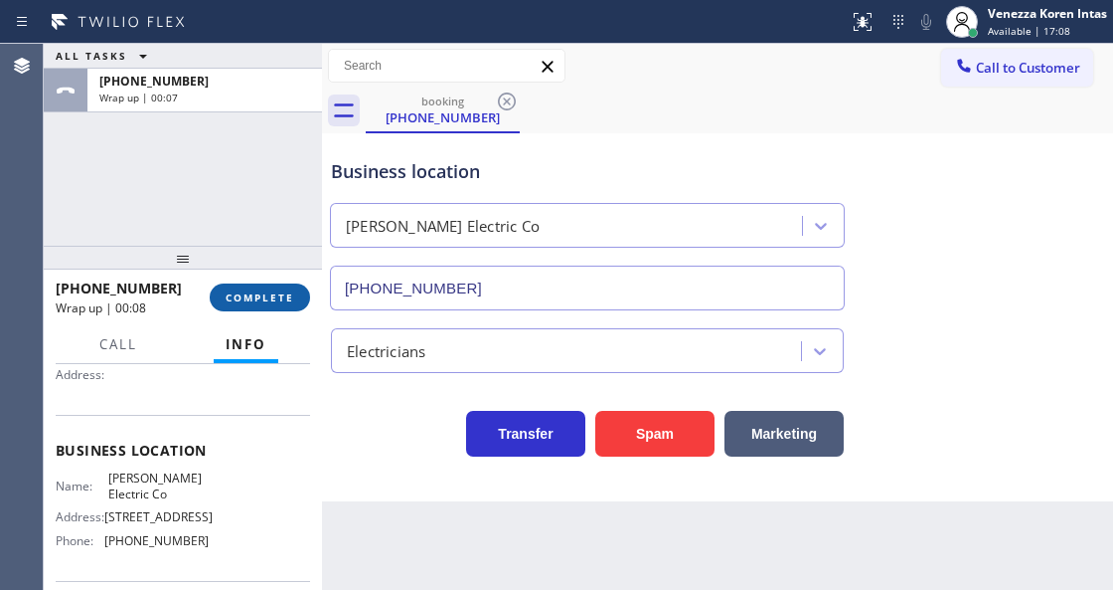
click at [302, 303] on button "COMPLETE" at bounding box center [260, 297] width 100 height 28
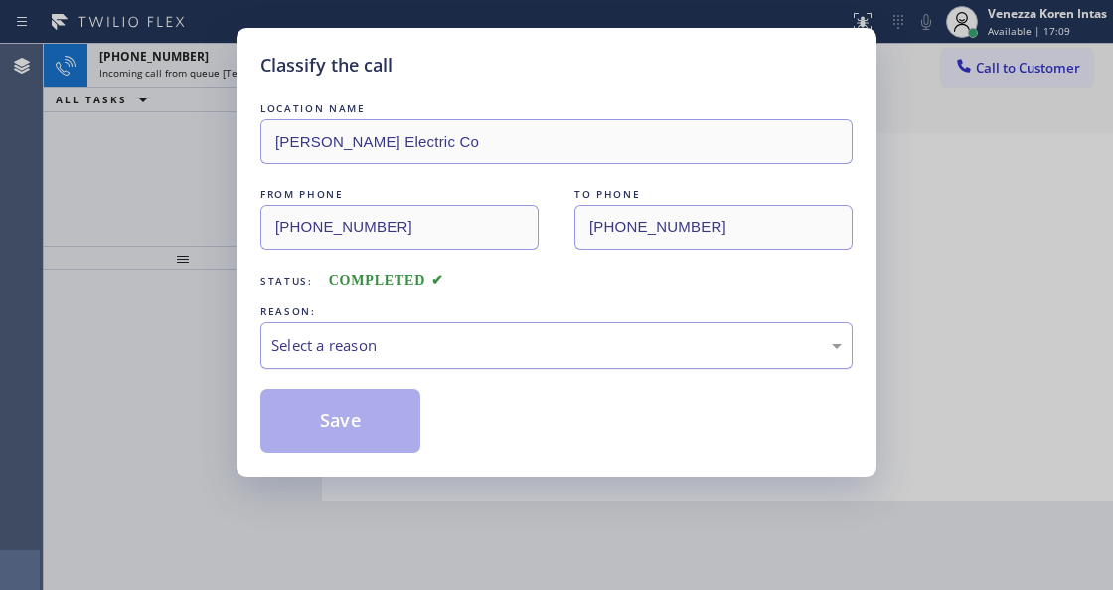
click at [479, 369] on div "Select a reason" at bounding box center [556, 345] width 593 height 47
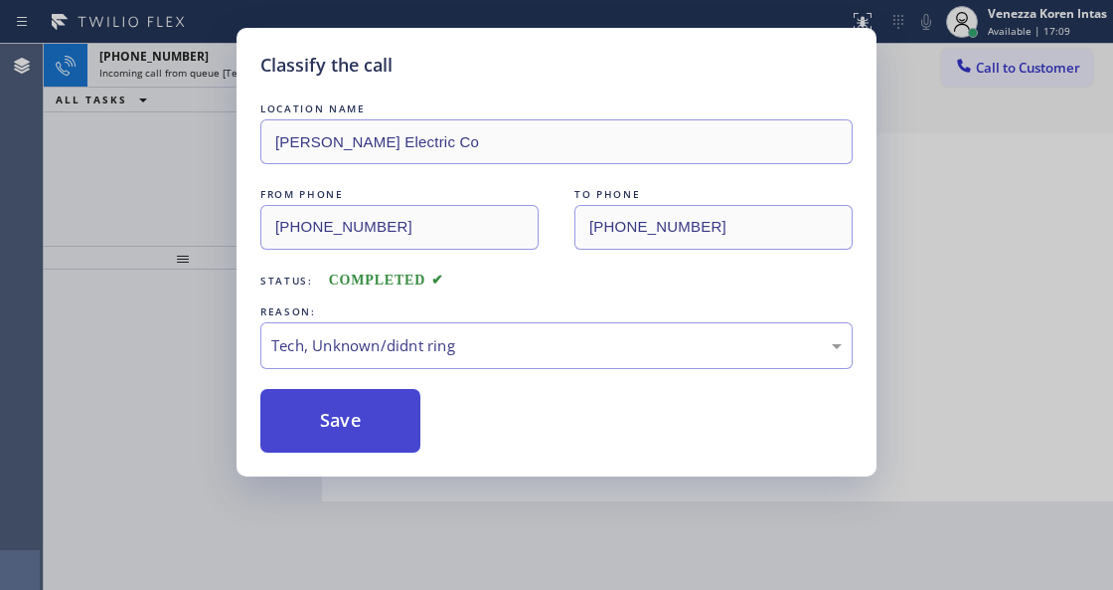
click at [362, 429] on button "Save" at bounding box center [340, 421] width 160 height 64
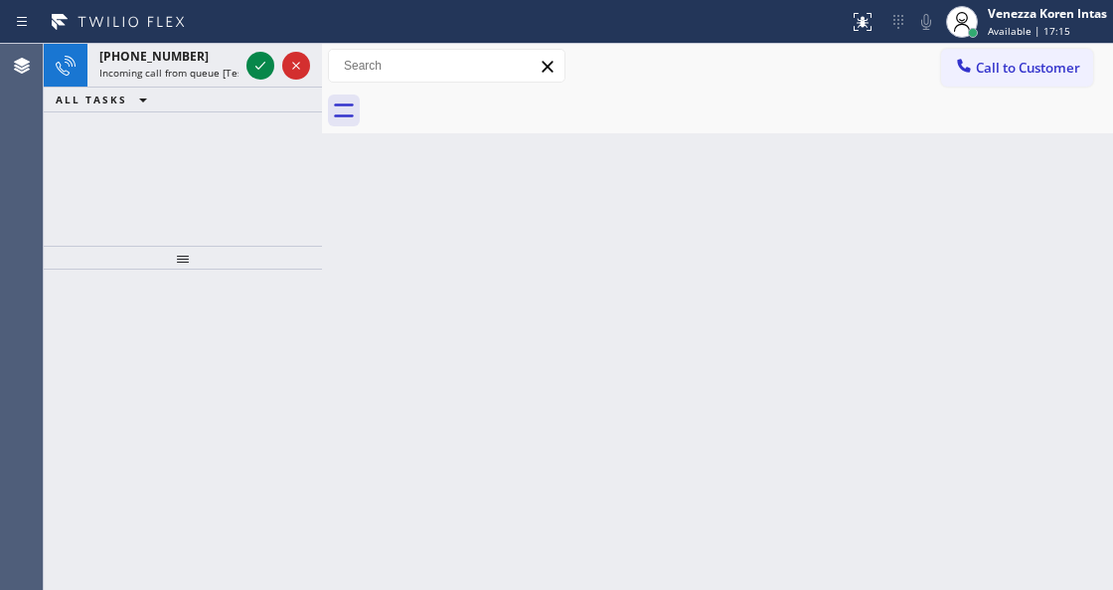
drag, startPoint x: 327, startPoint y: 304, endPoint x: 320, endPoint y: 280, distance: 24.9
click at [332, 300] on div "Back to Dashboard Change Sender ID Customers Technicians Select a contact Outbo…" at bounding box center [717, 317] width 791 height 546
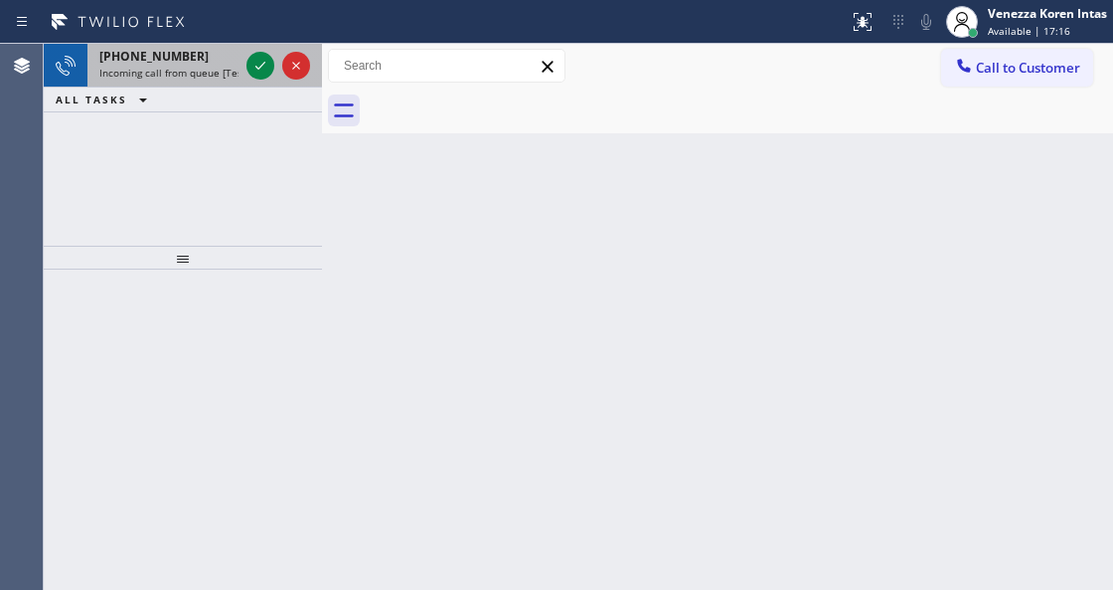
click at [183, 61] on div "[PHONE_NUMBER]" at bounding box center [168, 56] width 139 height 17
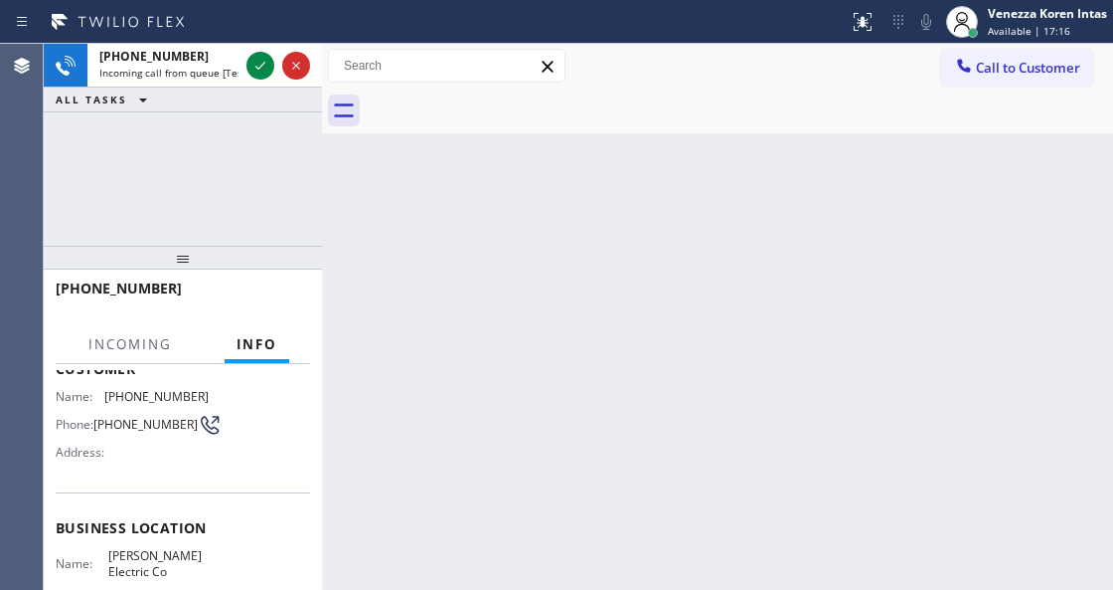
scroll to position [199, 0]
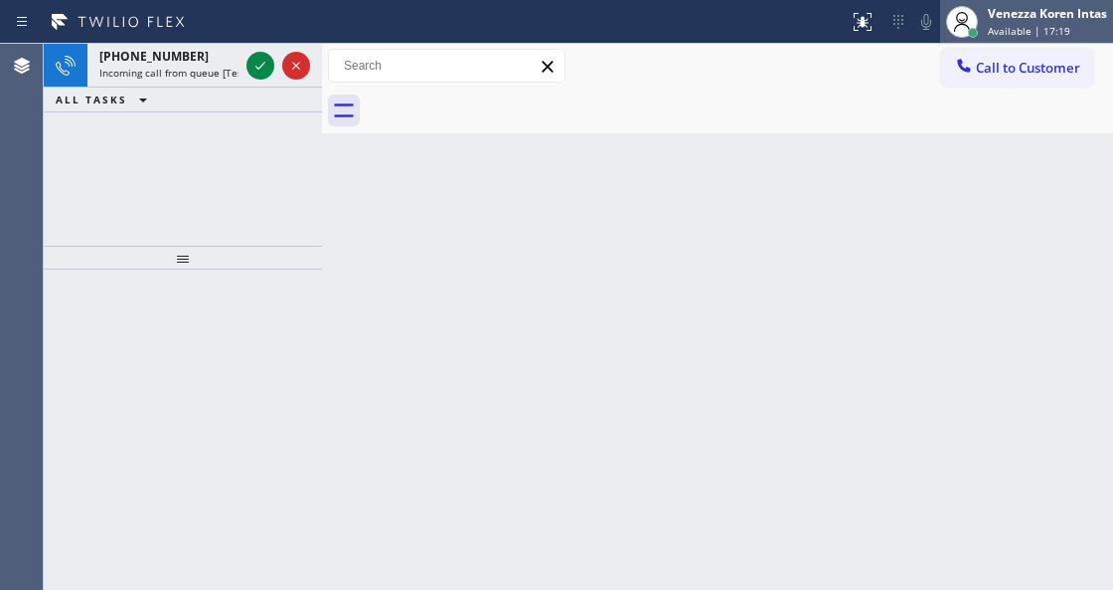
click at [1028, 21] on div "Venezza Koren Intas" at bounding box center [1047, 13] width 119 height 17
click at [170, 39] on div "Status report No issues detected If you experience an issue, please download th…" at bounding box center [556, 22] width 1113 height 44
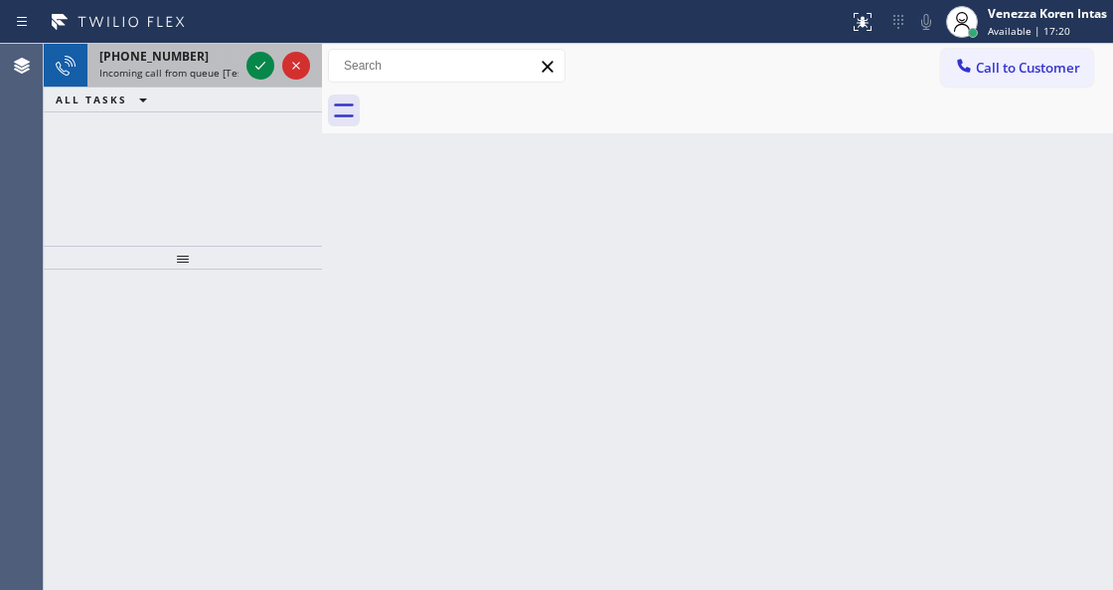
click at [206, 85] on div "[PHONE_NUMBER] Incoming call from queue [Test] All" at bounding box center [164, 66] width 155 height 44
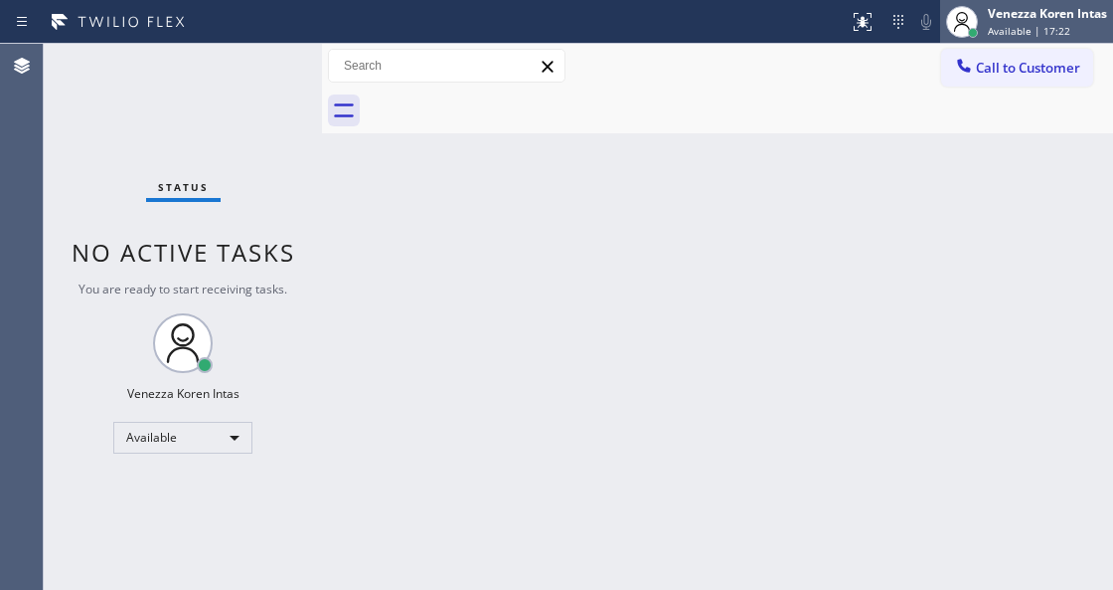
click at [1097, 9] on div "Venezza Koren Intas" at bounding box center [1047, 13] width 119 height 17
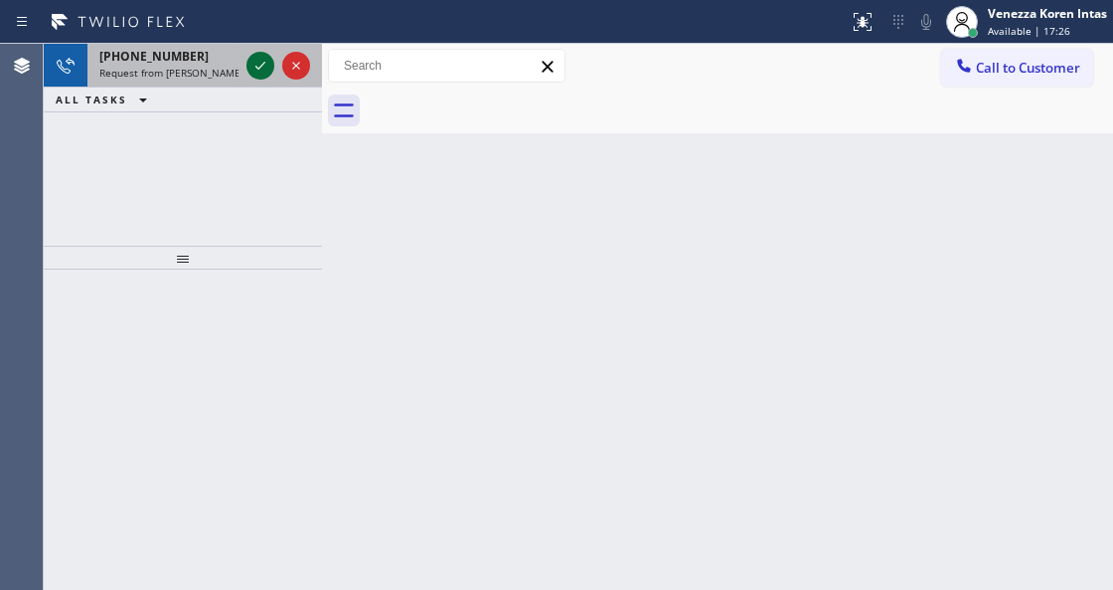
click at [264, 68] on icon at bounding box center [261, 66] width 24 height 24
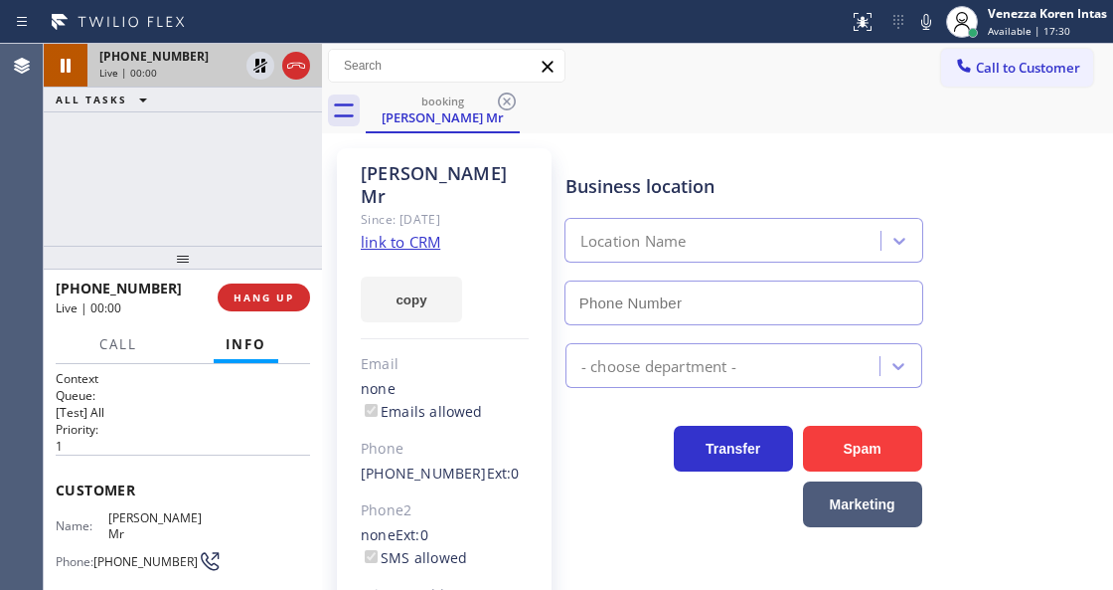
type input "[PHONE_NUMBER]"
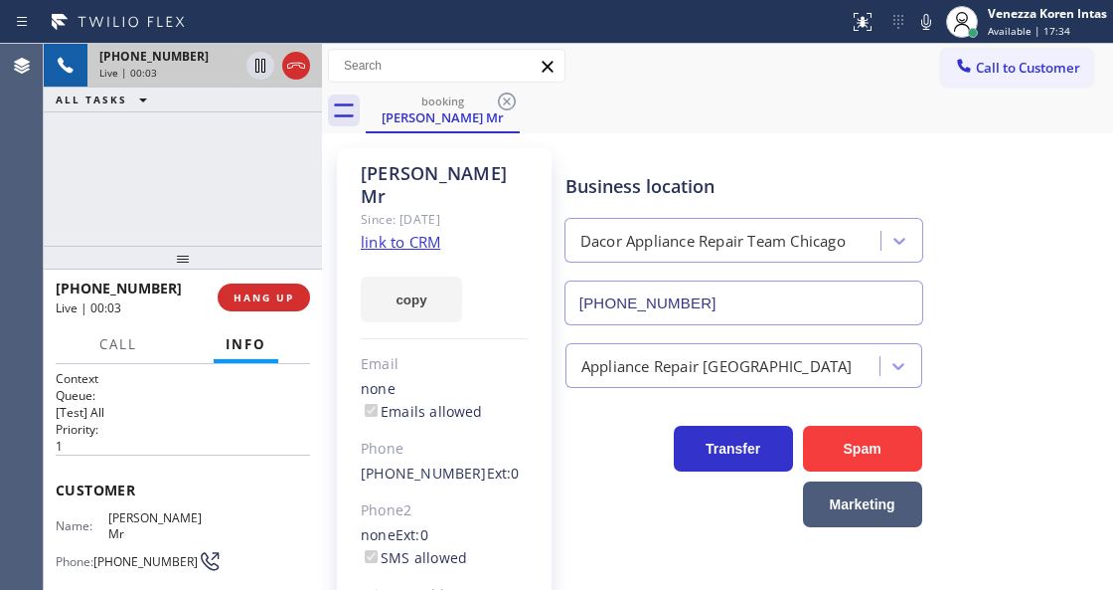
click at [709, 164] on div "Business location Dacor Appliance Repair Team [GEOGRAPHIC_DATA] [PHONE_NUMBER]" at bounding box center [744, 239] width 365 height 172
click at [688, 276] on div "[PHONE_NUMBER]" at bounding box center [744, 298] width 367 height 53
click at [492, 211] on div "[PERSON_NAME] Mr [PERSON_NAME]: [DATE] link to CRM copy Email none Emails allow…" at bounding box center [444, 455] width 215 height 615
click at [372, 149] on div "[PERSON_NAME] Mr [PERSON_NAME]: [DATE] link to CRM copy Email none Emails allow…" at bounding box center [444, 455] width 215 height 615
click at [549, 196] on div "[PERSON_NAME] Mr Since: [DATE] link to CRM copy Email none Emails allowed Phone…" at bounding box center [444, 455] width 235 height 635
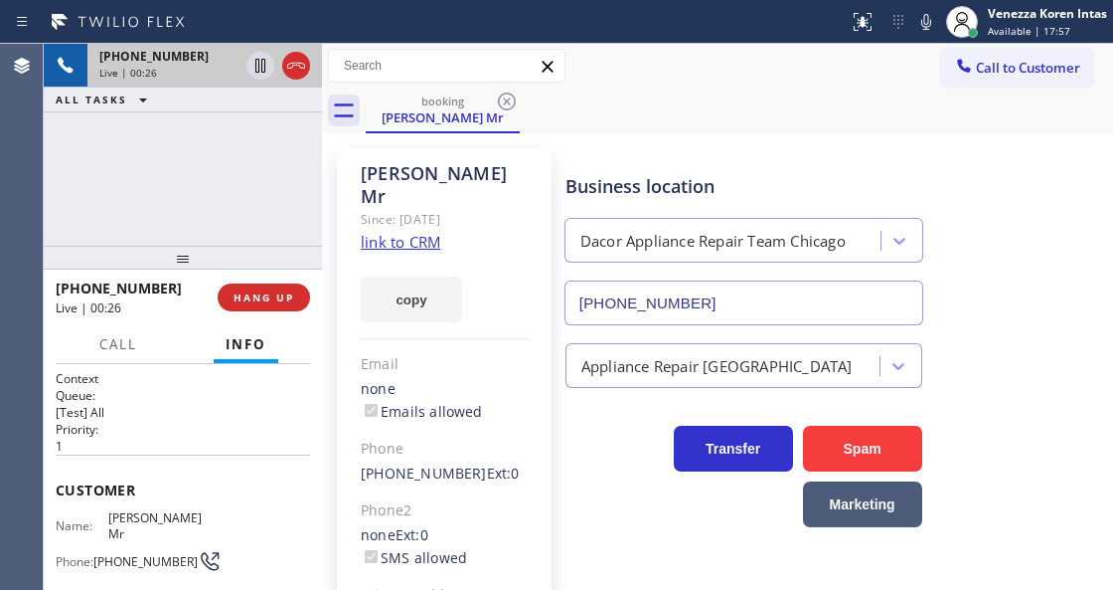
click at [569, 189] on div "Business location" at bounding box center [744, 186] width 357 height 27
drag, startPoint x: 564, startPoint y: 182, endPoint x: 714, endPoint y: 184, distance: 150.1
click at [714, 184] on div "Business location" at bounding box center [744, 186] width 357 height 27
click at [406, 232] on link "link to CRM" at bounding box center [401, 242] width 80 height 20
click at [677, 101] on div "booking [PERSON_NAME] Mr" at bounding box center [740, 110] width 748 height 45
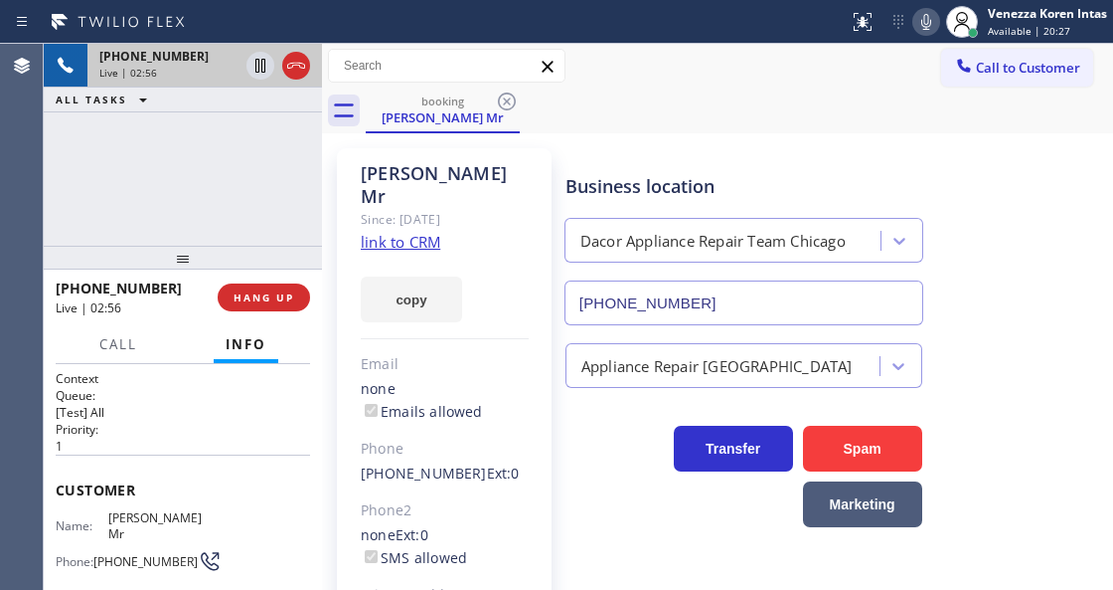
click at [931, 25] on icon at bounding box center [927, 22] width 24 height 24
click at [917, 30] on icon at bounding box center [927, 22] width 24 height 24
click at [925, 18] on icon at bounding box center [927, 22] width 24 height 24
click at [258, 61] on icon at bounding box center [260, 66] width 10 height 14
click at [352, 211] on div "[PERSON_NAME] Mr [PERSON_NAME]: [DATE] link to CRM copy Email none Emails allow…" at bounding box center [444, 455] width 215 height 615
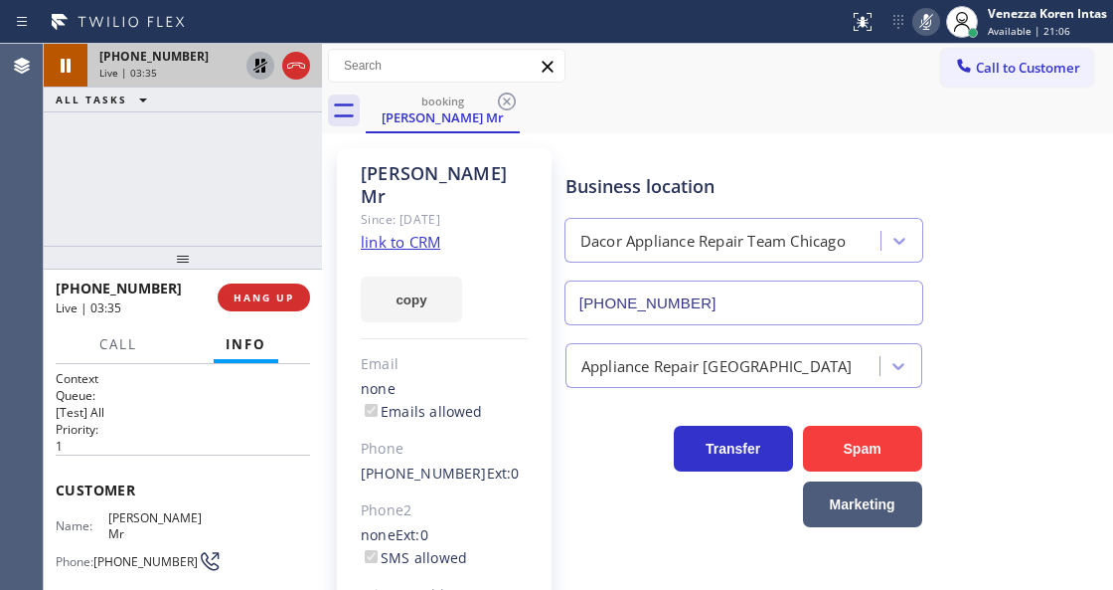
click at [927, 15] on icon at bounding box center [927, 22] width 10 height 16
click at [266, 64] on icon at bounding box center [261, 66] width 24 height 24
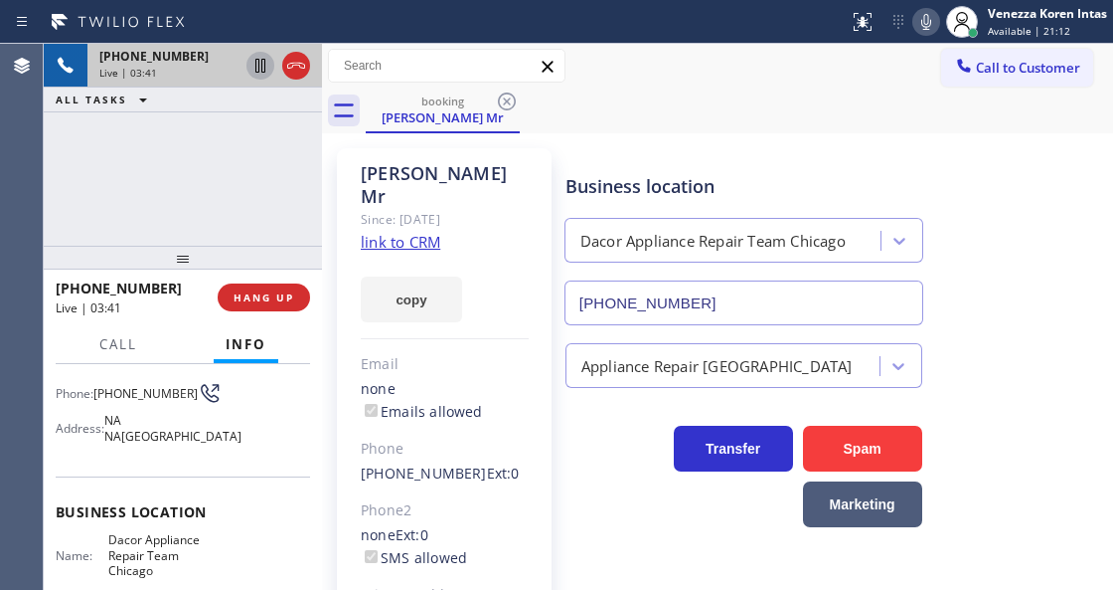
scroll to position [199, 0]
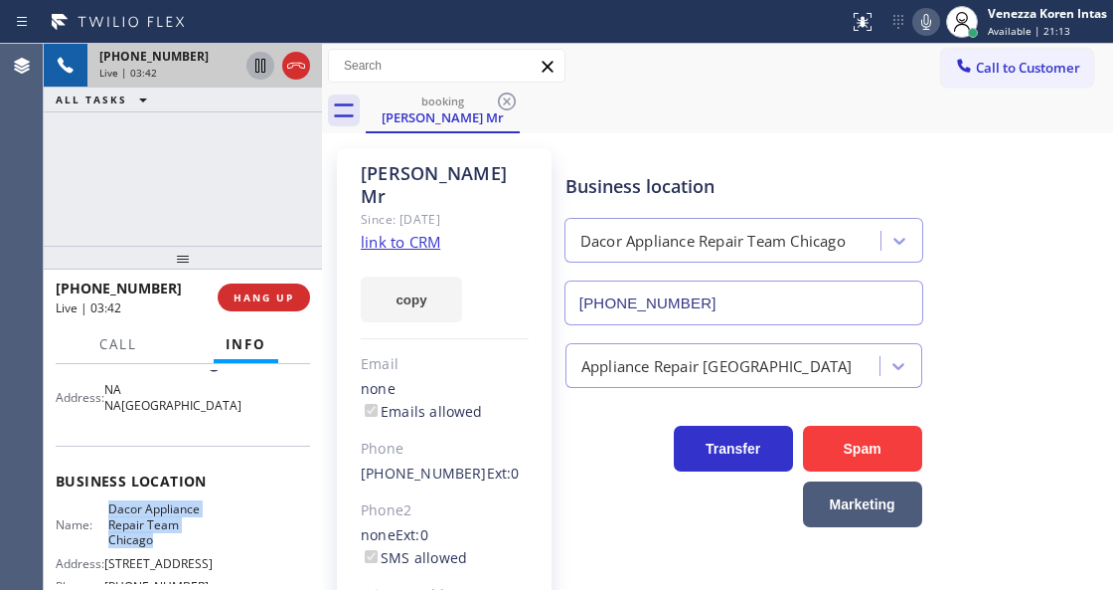
drag, startPoint x: 108, startPoint y: 490, endPoint x: 163, endPoint y: 523, distance: 63.8
click at [163, 523] on span "Dacor Appliance Repair Team Chicago" at bounding box center [157, 524] width 99 height 46
copy span "Dacor Appliance Repair Team Chicago"
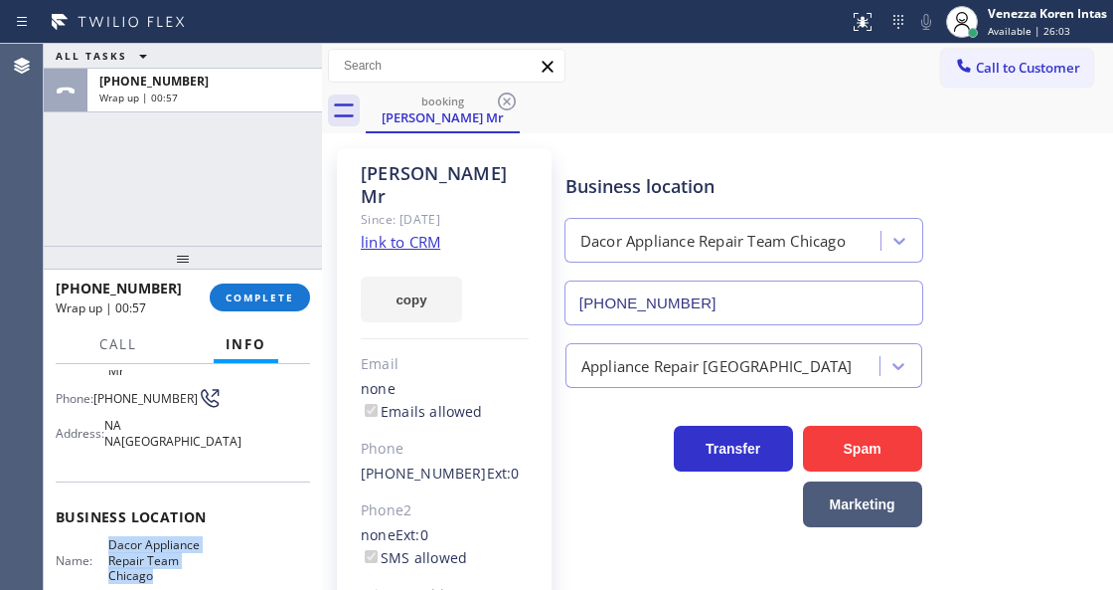
scroll to position [132, 0]
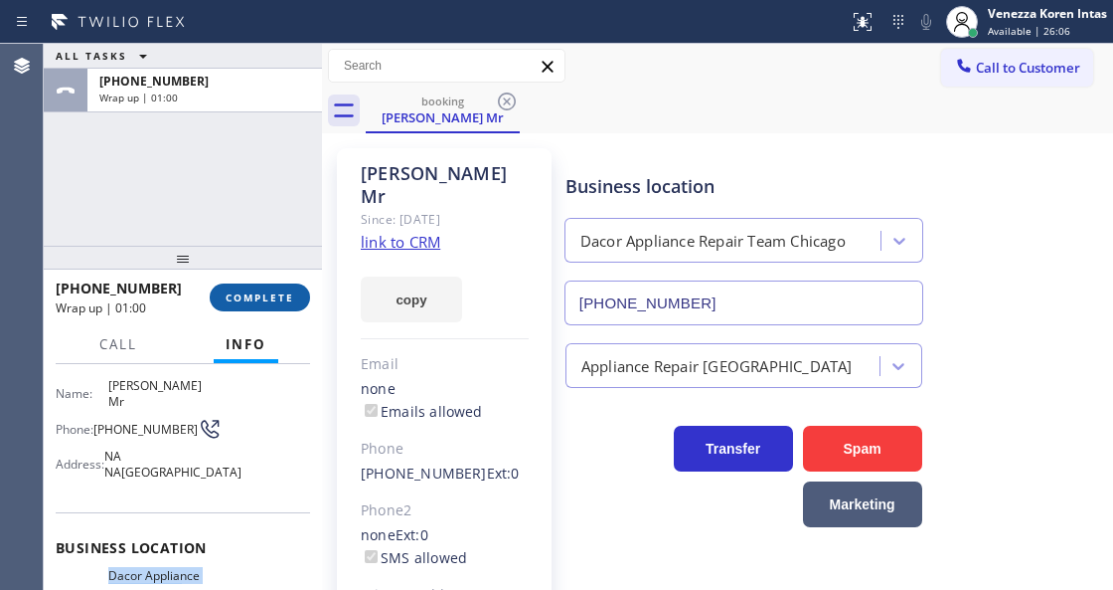
drag, startPoint x: 222, startPoint y: 278, endPoint x: 237, endPoint y: 286, distance: 16.9
click at [222, 278] on div "[PHONE_NUMBER] Wrap up | 01:00 COMPLETE" at bounding box center [183, 297] width 254 height 52
click at [240, 288] on button "COMPLETE" at bounding box center [260, 297] width 100 height 28
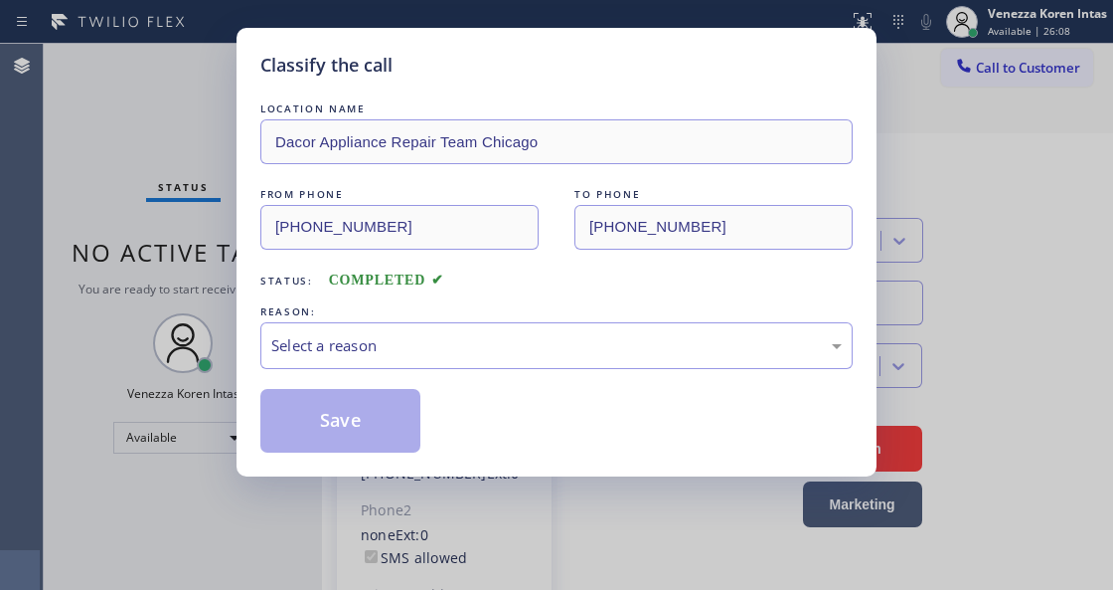
click at [454, 368] on div "Select a reason" at bounding box center [556, 345] width 593 height 47
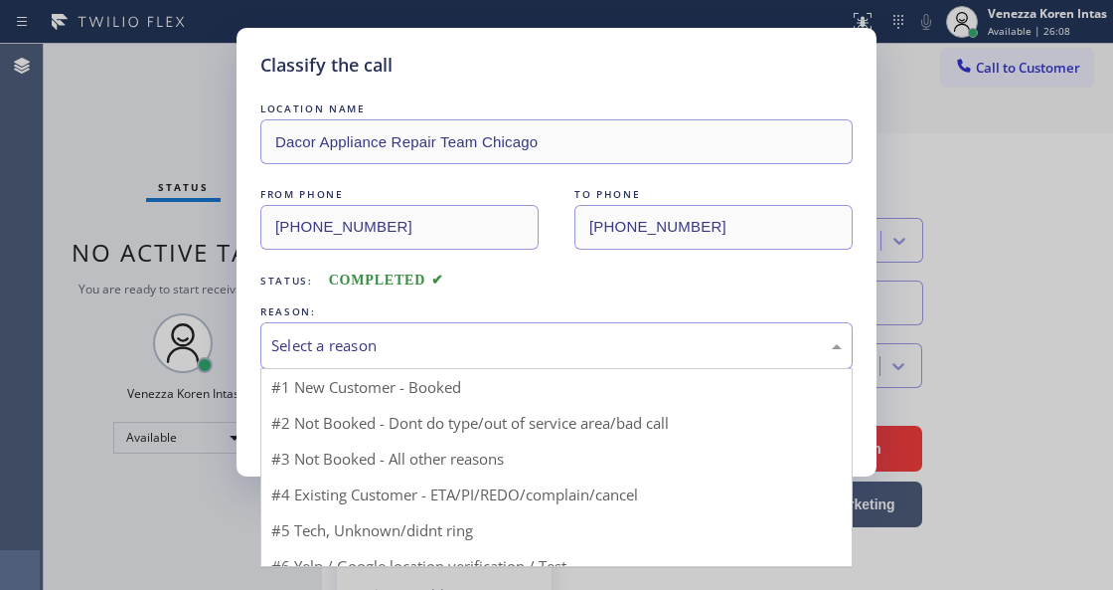
click at [457, 357] on div "Select a reason" at bounding box center [556, 345] width 571 height 23
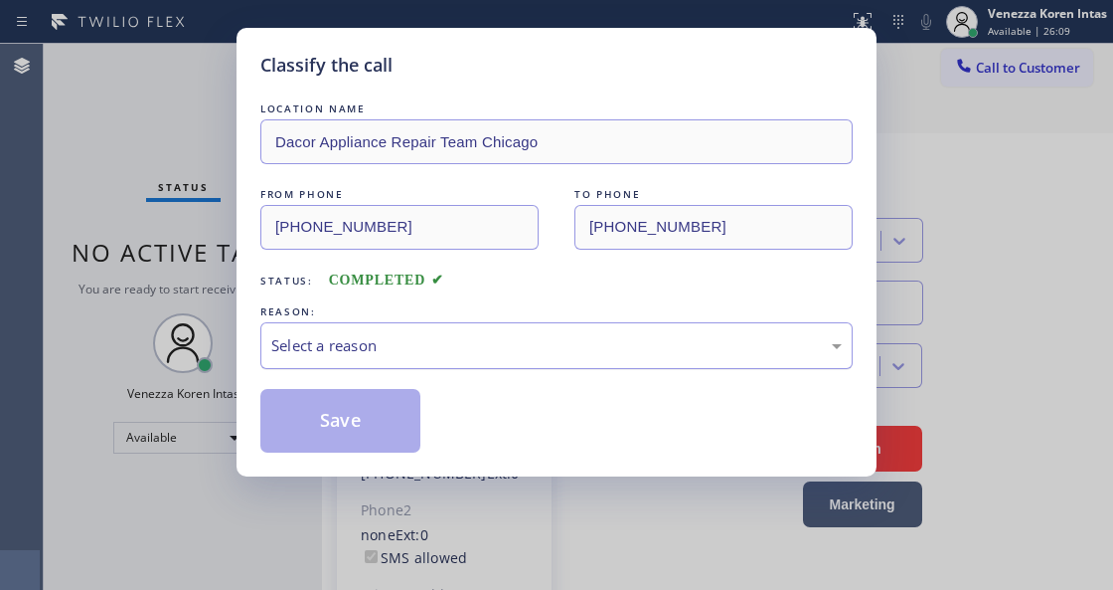
click at [440, 339] on div "Select a reason" at bounding box center [556, 345] width 571 height 23
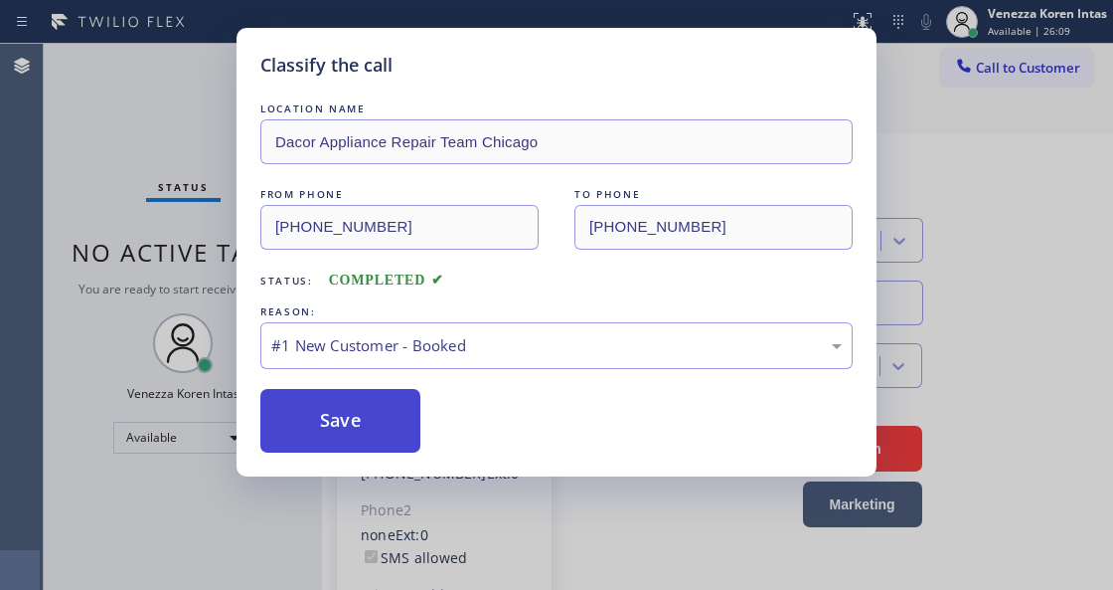
click at [390, 428] on button "Save" at bounding box center [340, 421] width 160 height 64
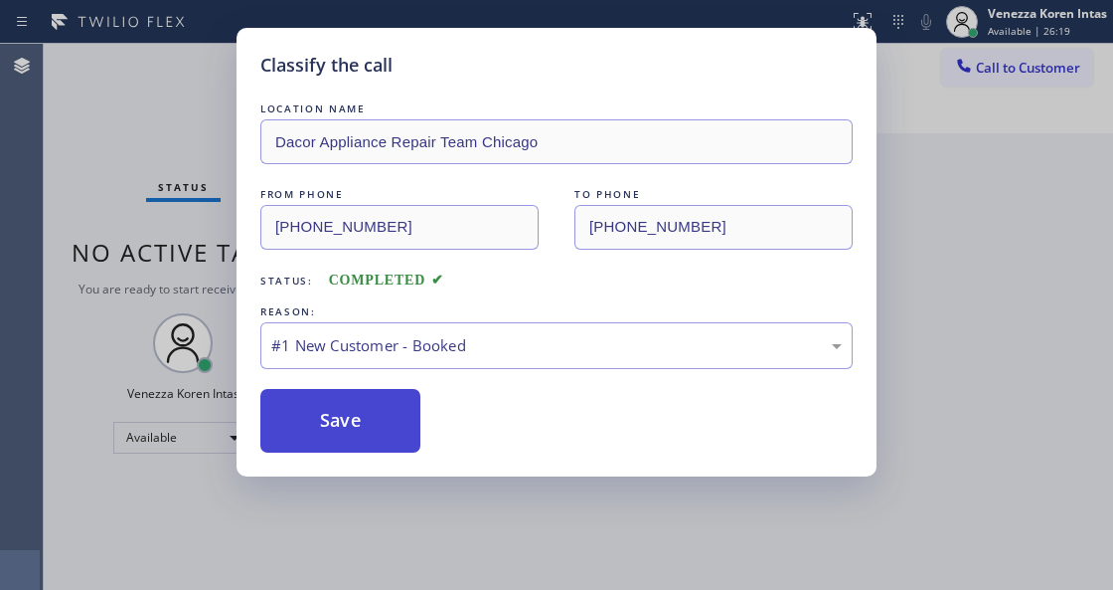
click at [380, 427] on button "Save" at bounding box center [340, 421] width 160 height 64
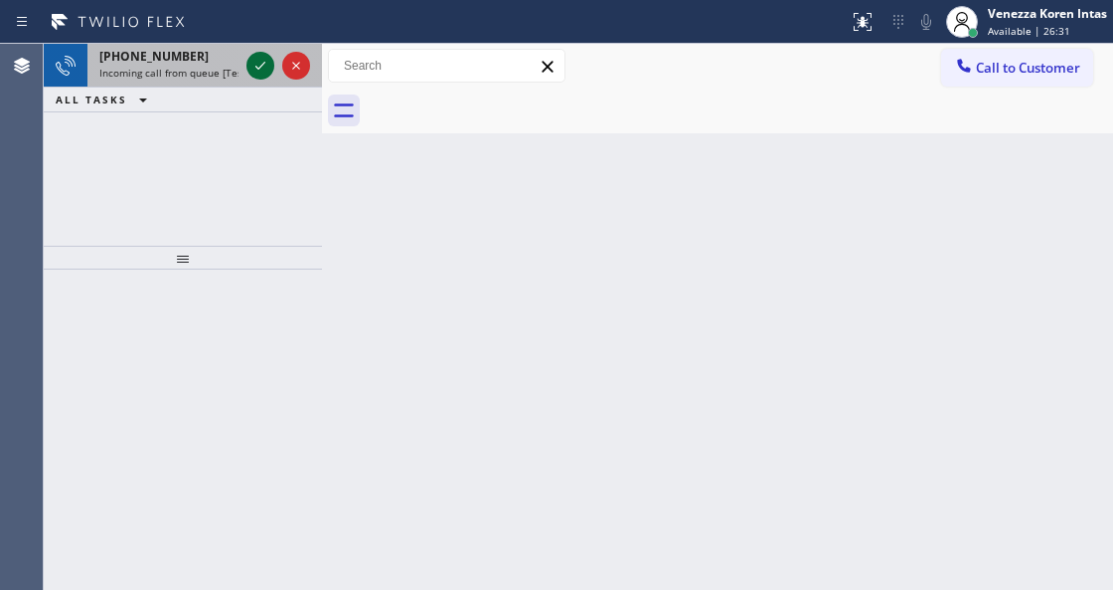
drag, startPoint x: 268, startPoint y: 74, endPoint x: 249, endPoint y: 66, distance: 21.4
click at [264, 74] on icon at bounding box center [261, 66] width 24 height 24
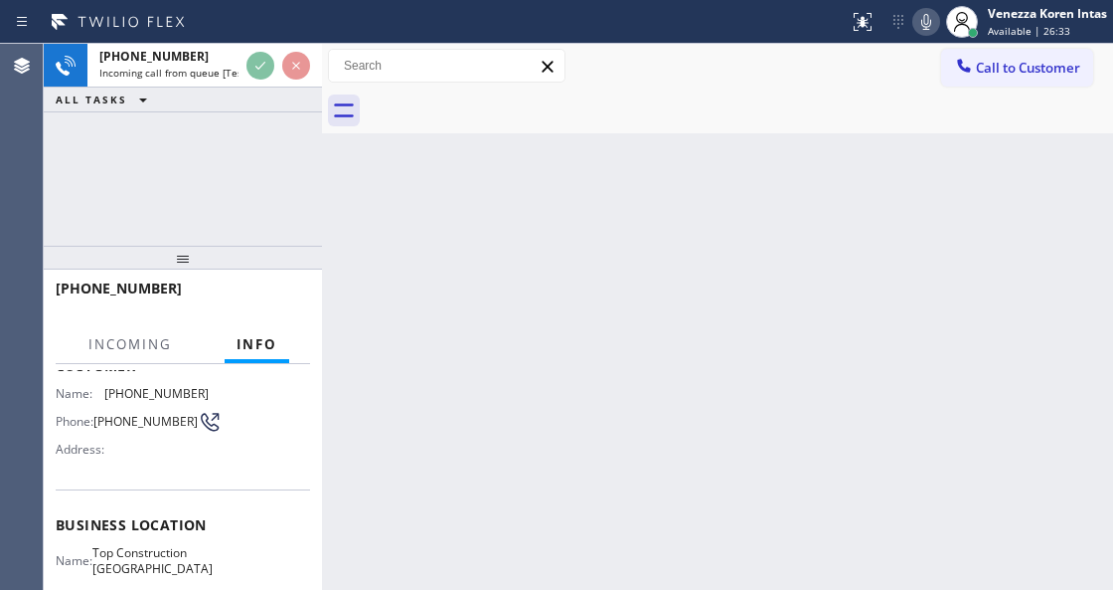
scroll to position [264, 0]
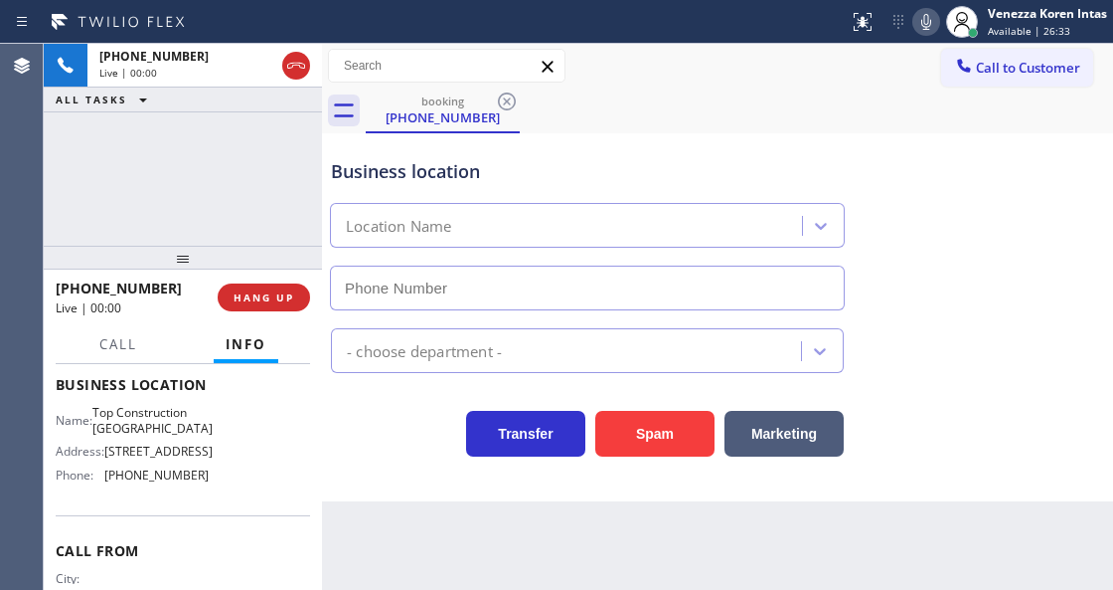
type input "[PHONE_NUMBER]"
click at [623, 70] on div "Call to Customer Outbound call Location Green Tree Heating & Cooling Camarillo …" at bounding box center [717, 66] width 791 height 35
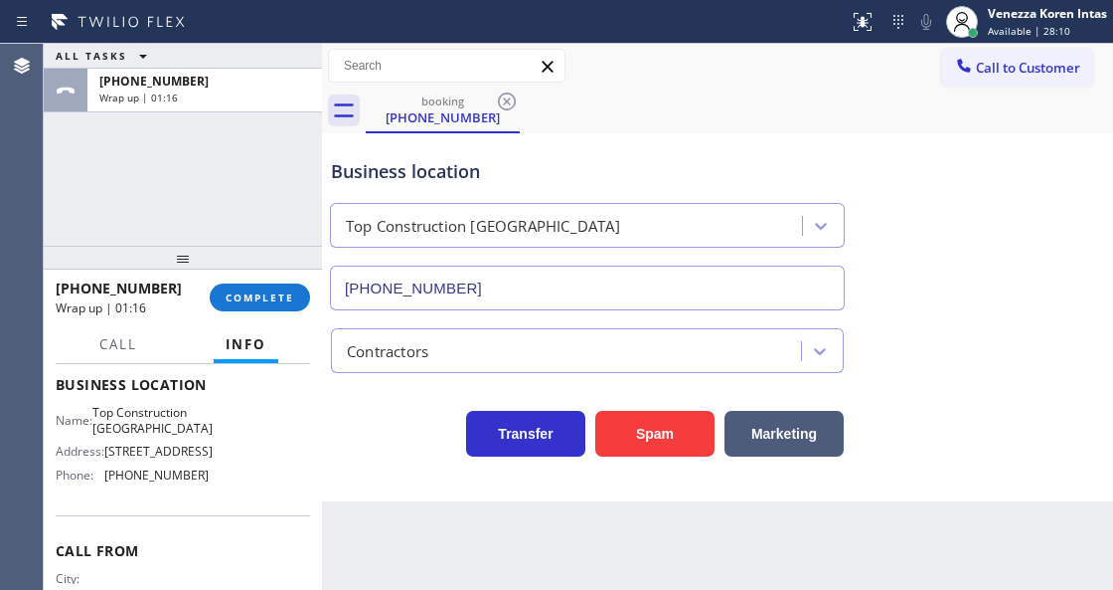
click at [264, 314] on div "[PHONE_NUMBER] Wrap up | 01:16 COMPLETE" at bounding box center [183, 297] width 254 height 52
click at [280, 300] on span "COMPLETE" at bounding box center [260, 297] width 69 height 14
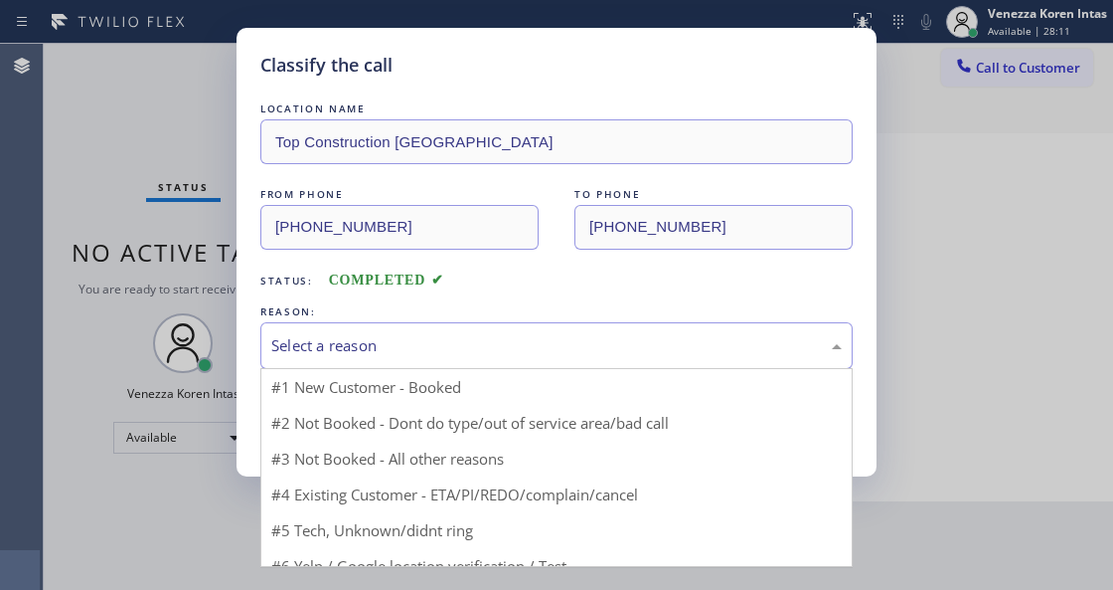
click at [370, 325] on div "Select a reason" at bounding box center [556, 345] width 593 height 47
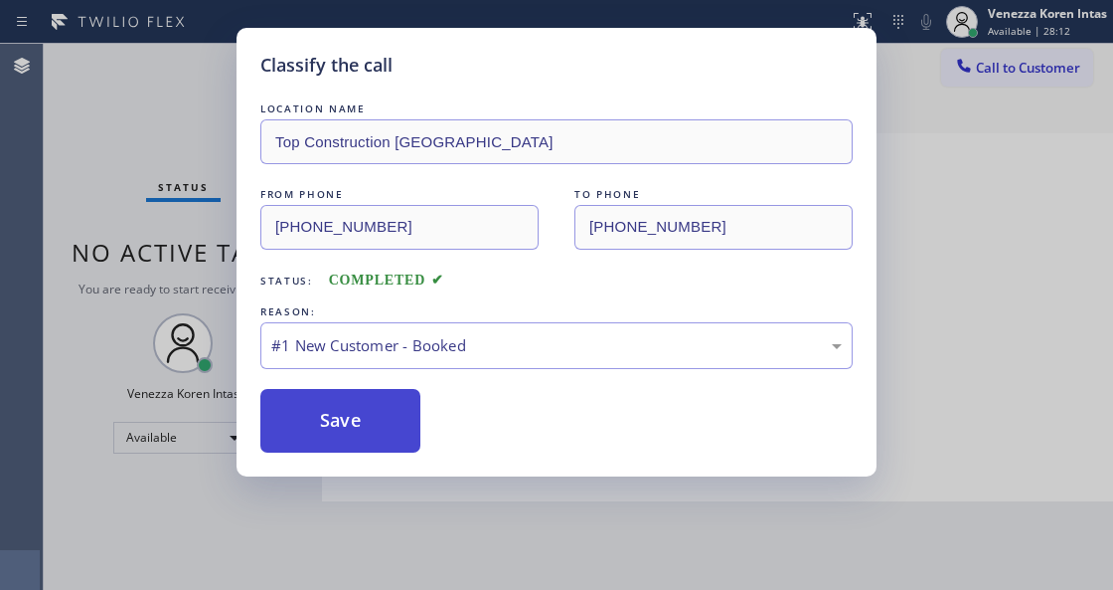
click at [354, 427] on button "Save" at bounding box center [340, 421] width 160 height 64
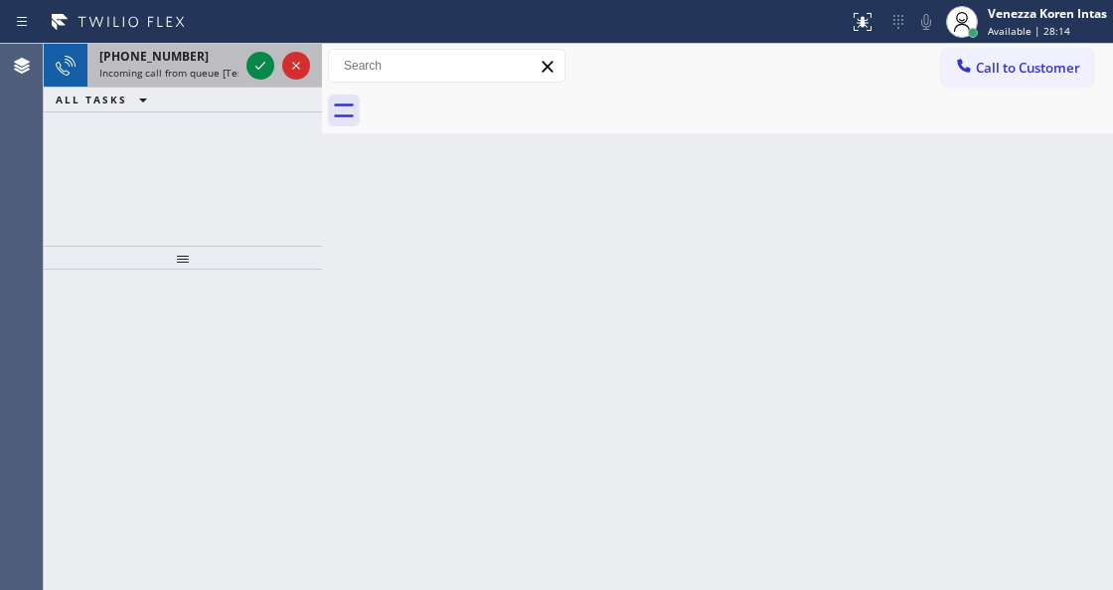
click at [252, 81] on div at bounding box center [279, 66] width 72 height 44
click at [266, 65] on icon at bounding box center [261, 66] width 24 height 24
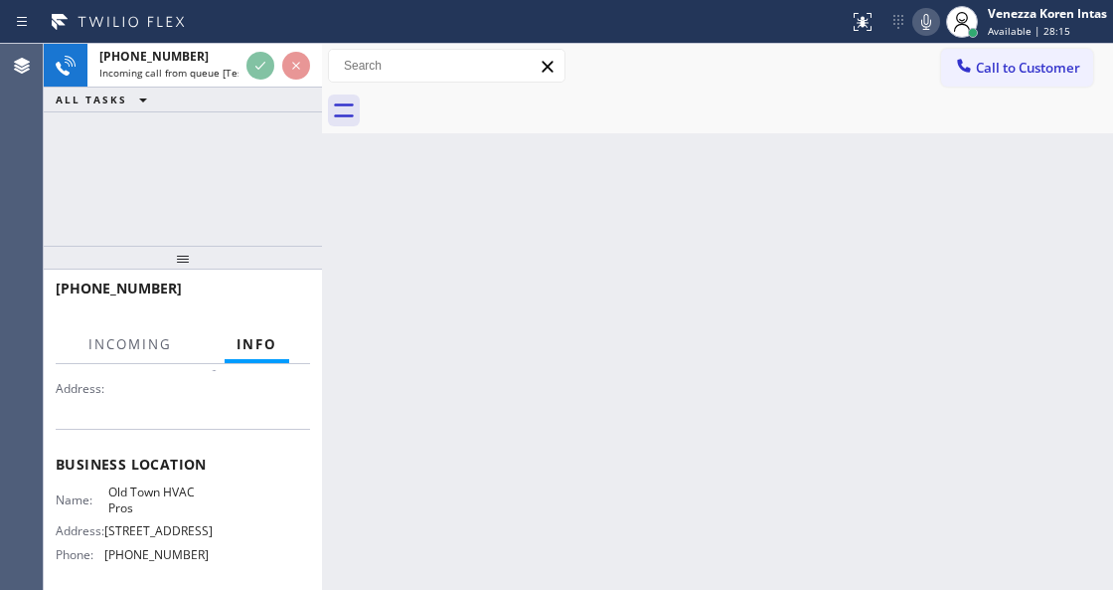
scroll to position [199, 0]
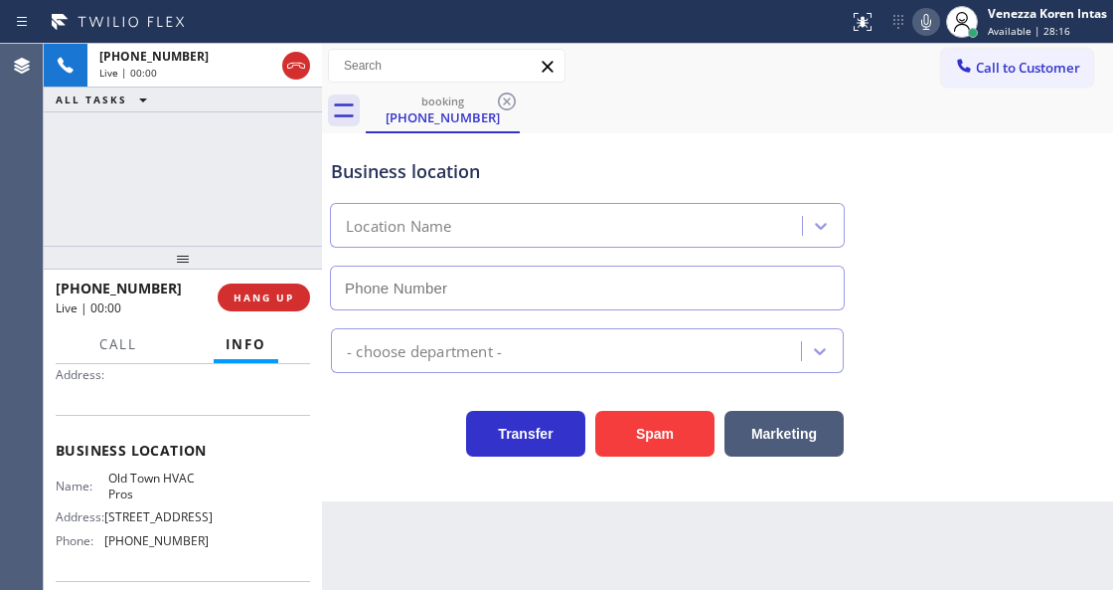
type input "[PHONE_NUMBER]"
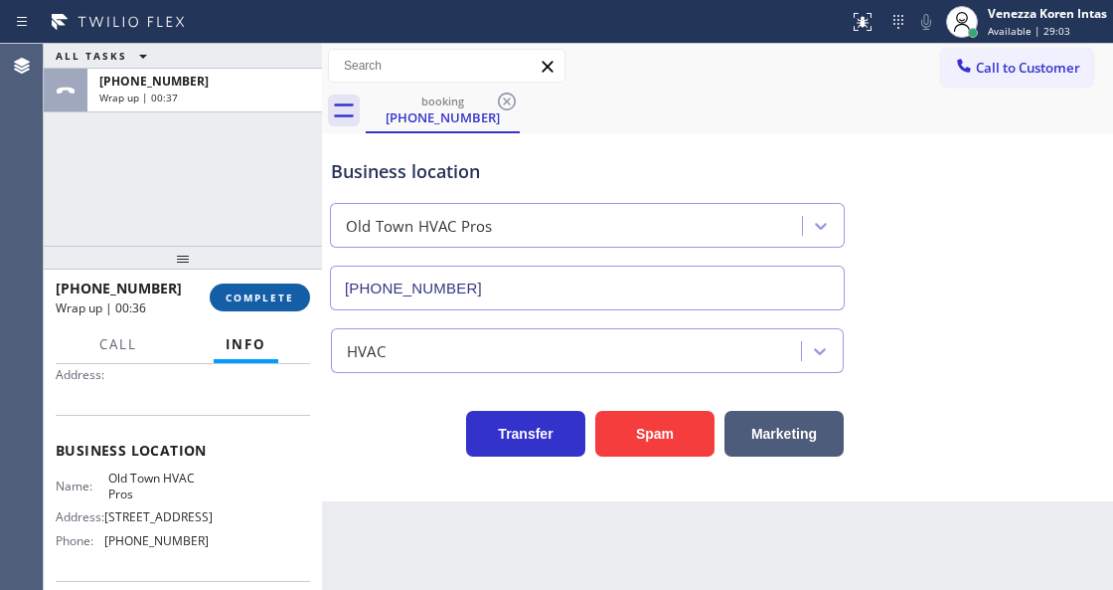
click at [276, 290] on span "COMPLETE" at bounding box center [260, 297] width 69 height 14
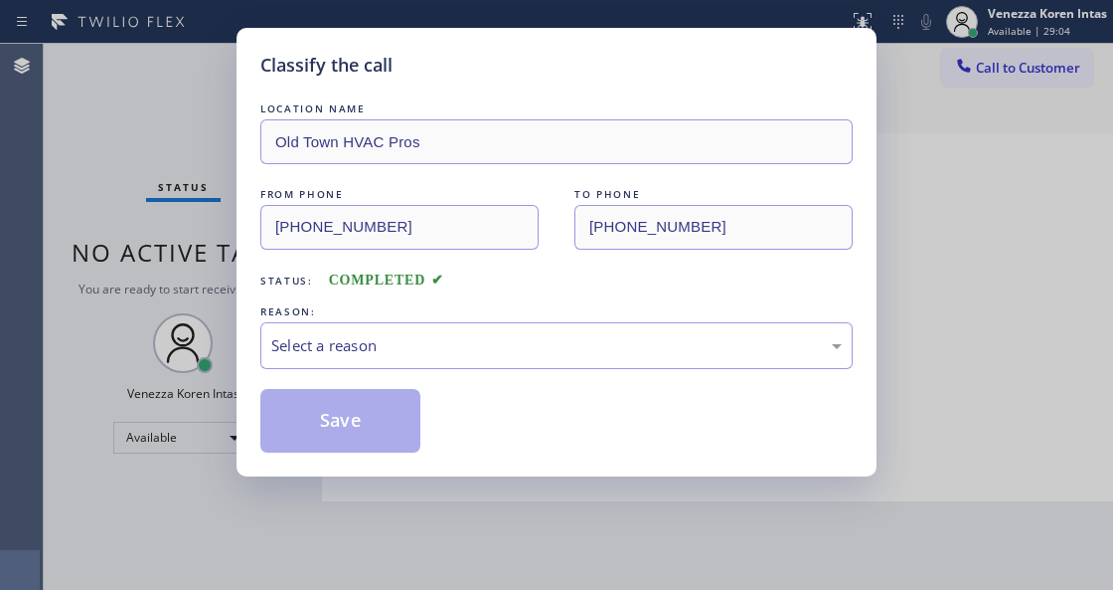
click at [435, 355] on div "Select a reason" at bounding box center [556, 345] width 571 height 23
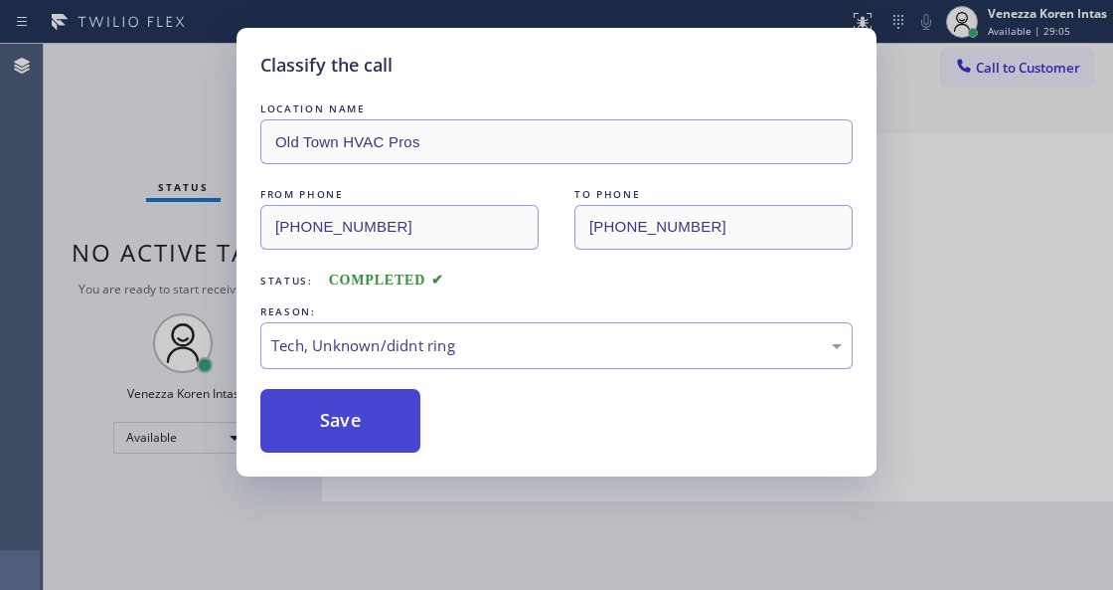
click at [408, 404] on button "Save" at bounding box center [340, 421] width 160 height 64
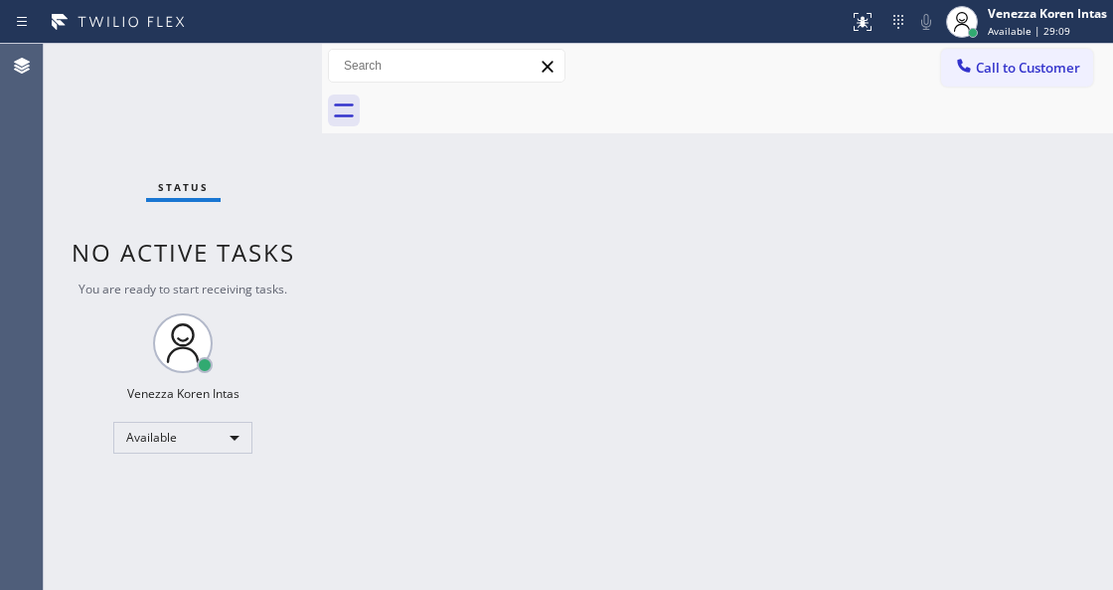
click at [254, 62] on div "Status No active tasks You are ready to start receiving tasks. Venezza Koren In…" at bounding box center [183, 317] width 278 height 546
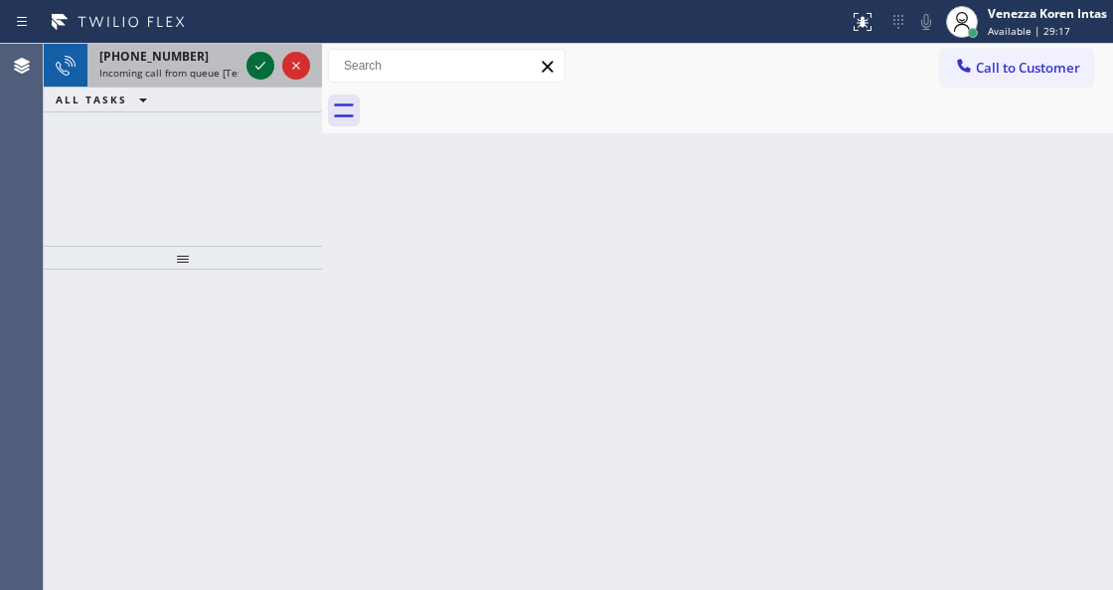
click at [254, 63] on icon at bounding box center [261, 66] width 24 height 24
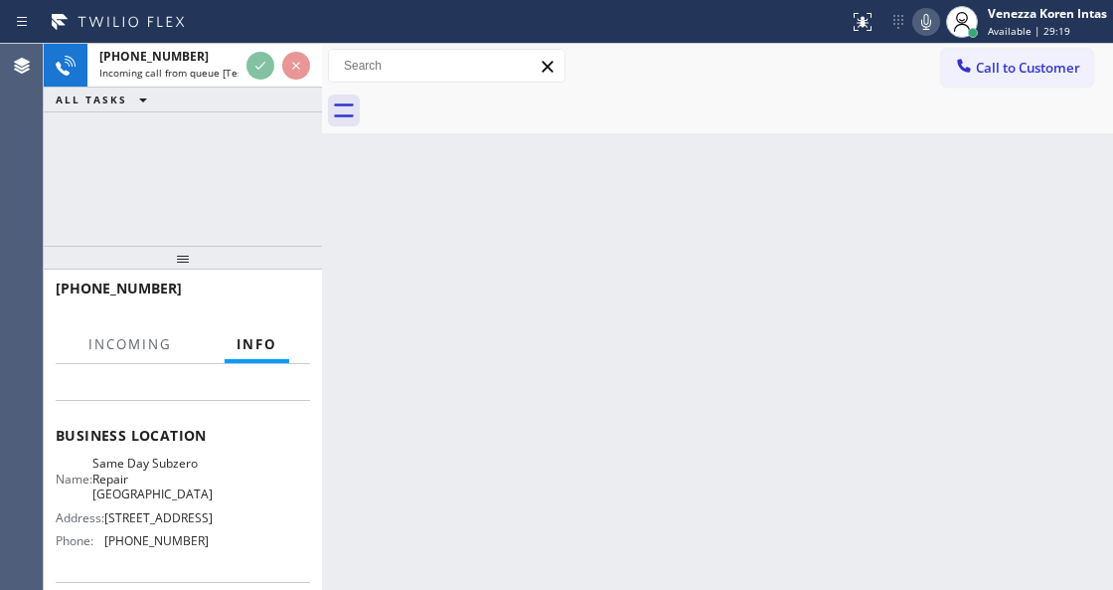
scroll to position [264, 0]
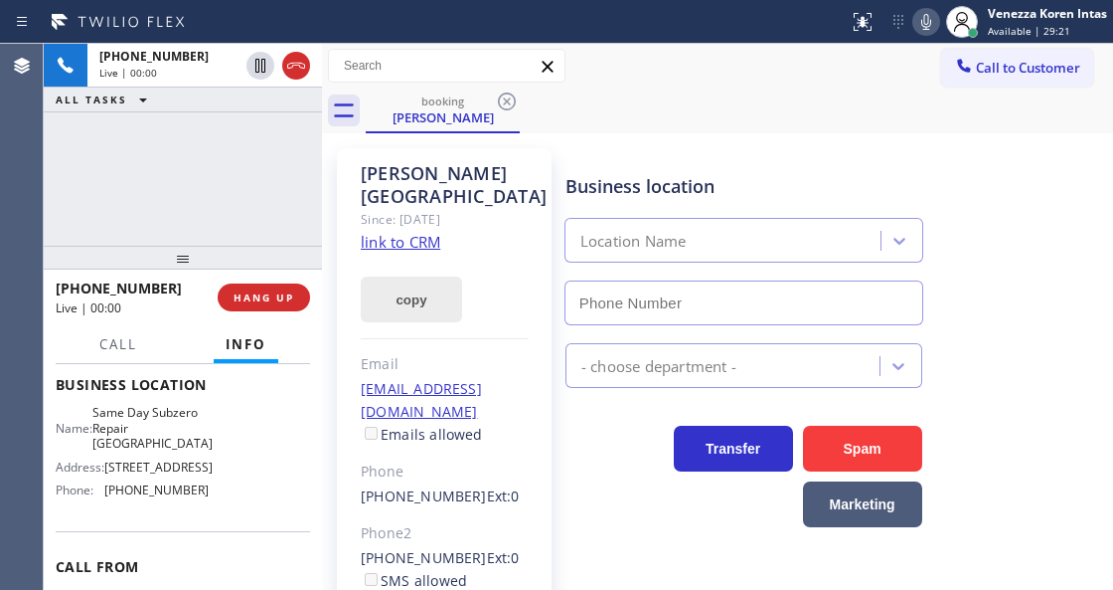
type input "[PHONE_NUMBER]"
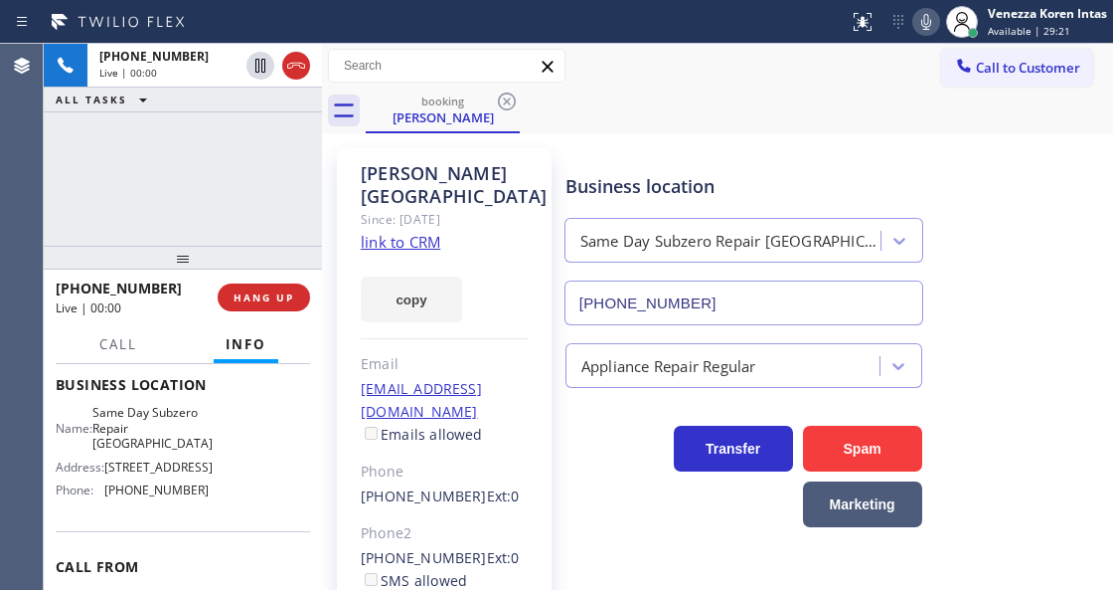
click at [403, 232] on link "link to CRM" at bounding box center [401, 242] width 80 height 20
click at [920, 18] on icon at bounding box center [927, 22] width 24 height 24
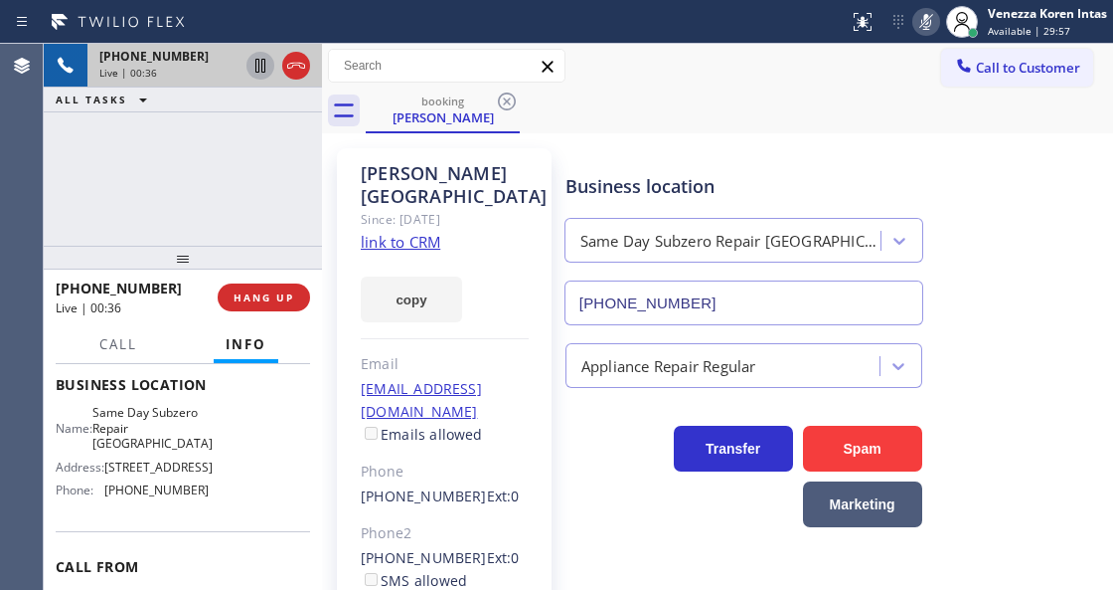
click at [256, 65] on icon at bounding box center [260, 66] width 10 height 14
drag, startPoint x: 257, startPoint y: 160, endPoint x: 314, endPoint y: 179, distance: 59.7
click at [257, 160] on div "[PHONE_NUMBER] Live | 02:12 ALL TASKS ALL TASKS ACTIVE TASKS TASKS IN WRAP UP" at bounding box center [183, 145] width 278 height 202
click at [917, 24] on icon at bounding box center [927, 22] width 24 height 24
click at [258, 68] on icon at bounding box center [261, 66] width 24 height 24
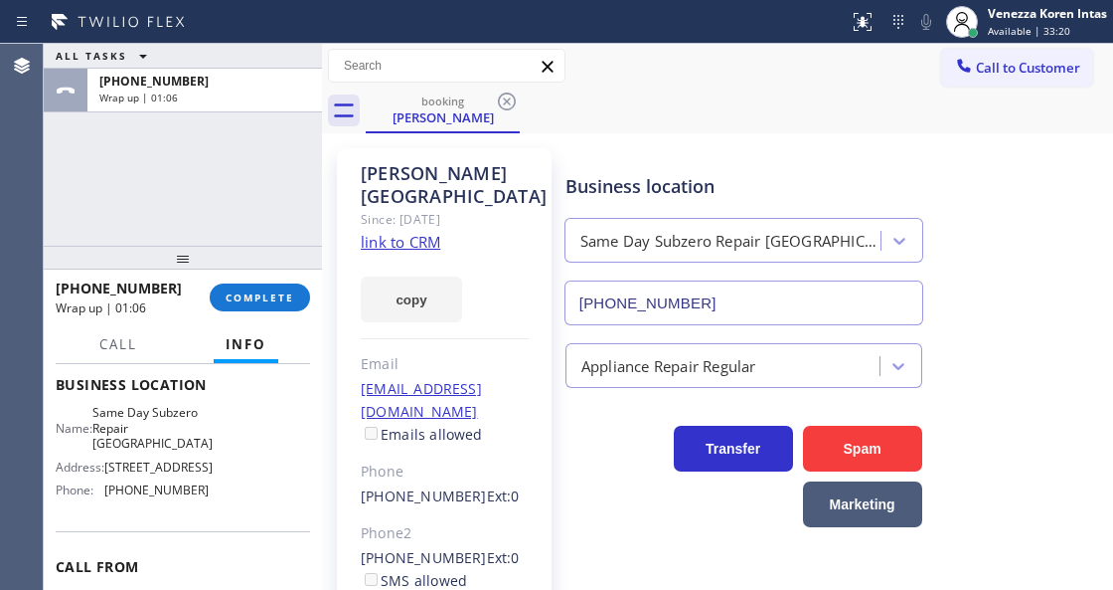
drag, startPoint x: 258, startPoint y: 280, endPoint x: 291, endPoint y: 308, distance: 43.0
click at [258, 282] on div "[PHONE_NUMBER] Wrap up | 01:06 COMPLETE" at bounding box center [183, 297] width 254 height 52
click at [291, 308] on button "COMPLETE" at bounding box center [260, 297] width 100 height 28
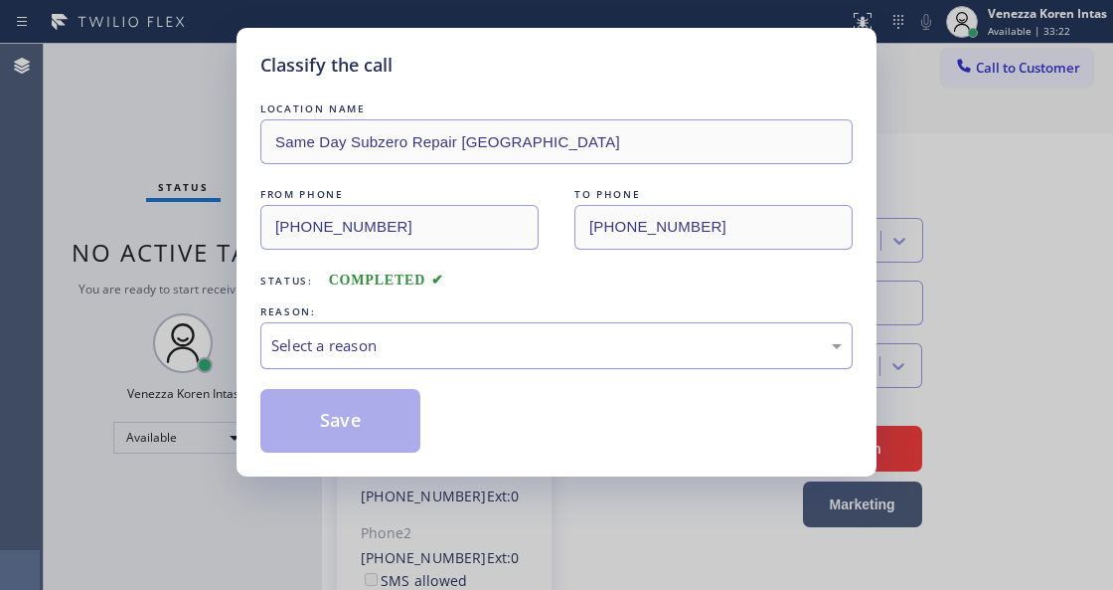
click at [410, 330] on div "Select a reason" at bounding box center [556, 345] width 593 height 47
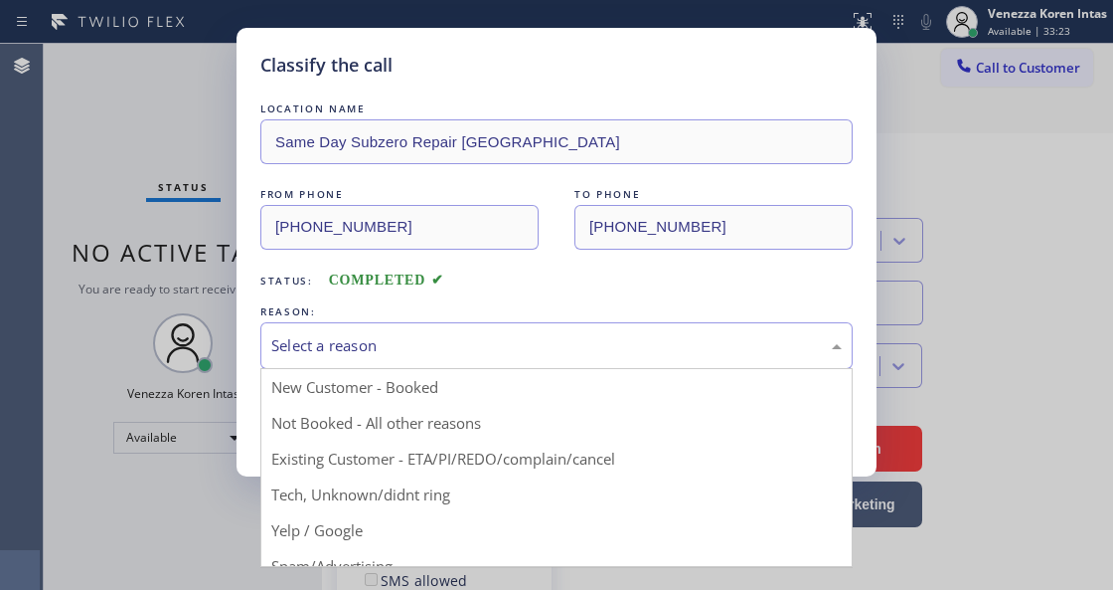
drag, startPoint x: 443, startPoint y: 470, endPoint x: 313, endPoint y: 387, distance: 154.7
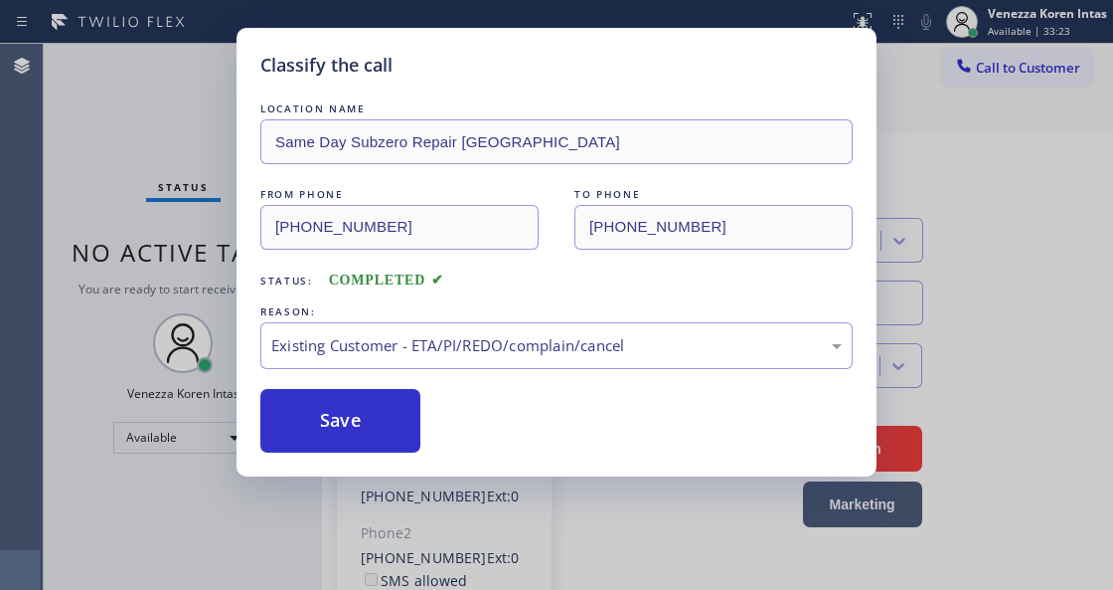
click at [313, 387] on div "LOCATION NAME Same Day Subzero Repair [GEOGRAPHIC_DATA] FROM PHONE [PHONE_NUMBE…" at bounding box center [556, 275] width 593 height 354
drag, startPoint x: 349, startPoint y: 409, endPoint x: 489, endPoint y: 136, distance: 306.3
click at [349, 410] on button "Save" at bounding box center [340, 421] width 160 height 64
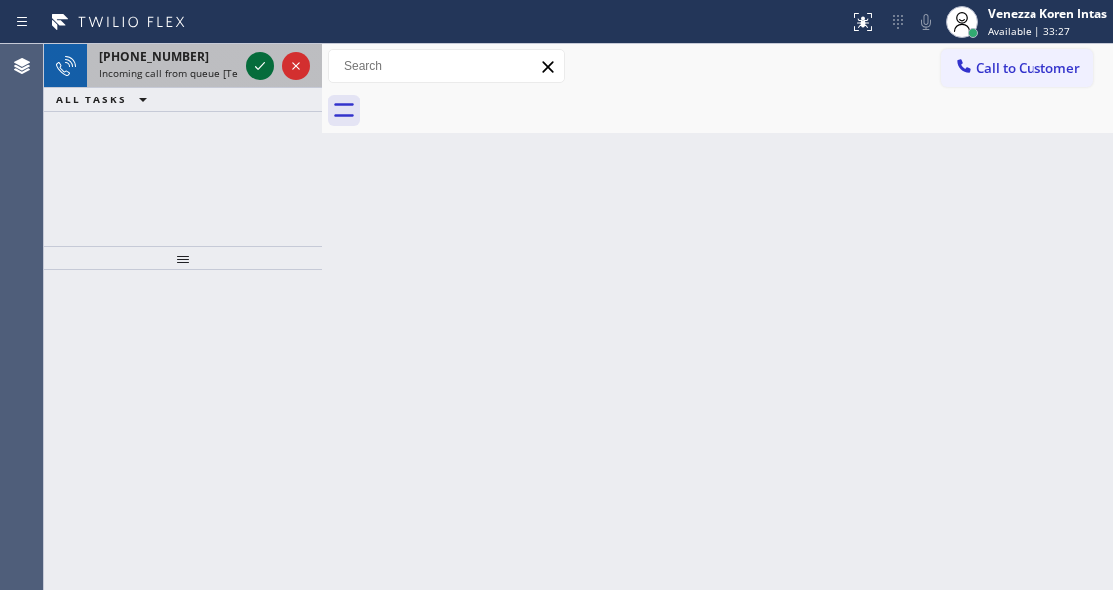
click at [262, 69] on icon at bounding box center [261, 66] width 24 height 24
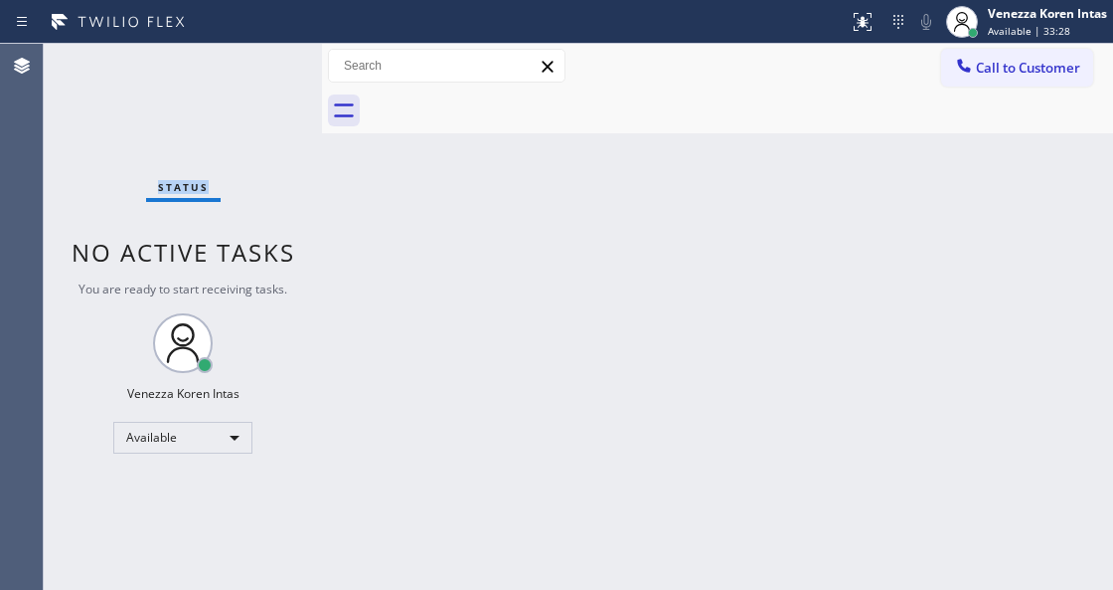
click at [264, 68] on div "Status No active tasks You are ready to start receiving tasks. Venezza Koren In…" at bounding box center [183, 317] width 278 height 546
click at [877, 5] on button at bounding box center [863, 22] width 44 height 44
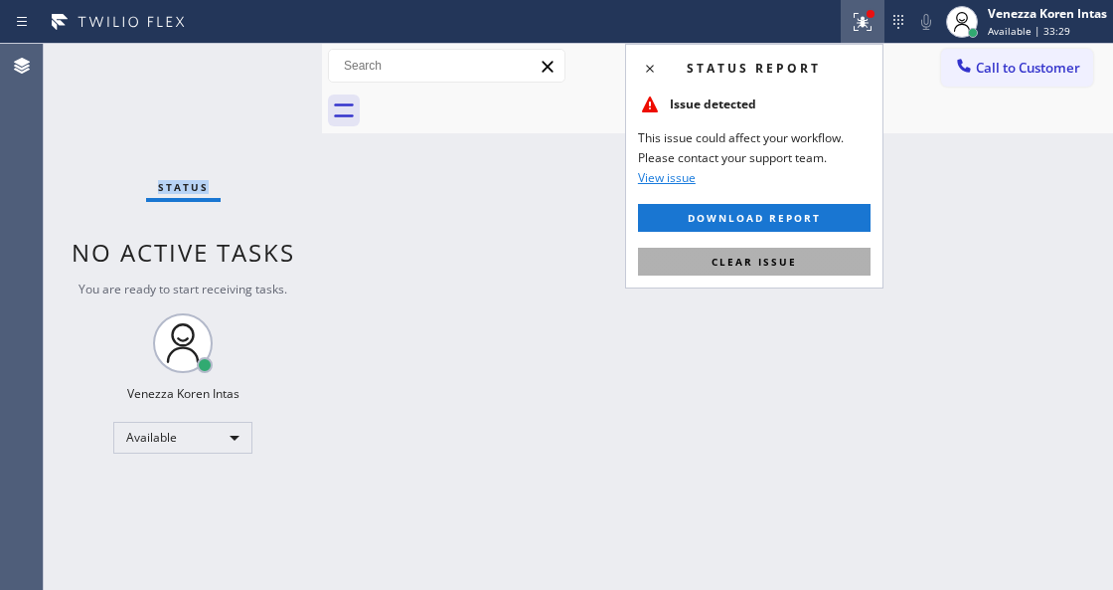
click at [860, 253] on button "Clear issue" at bounding box center [754, 262] width 233 height 28
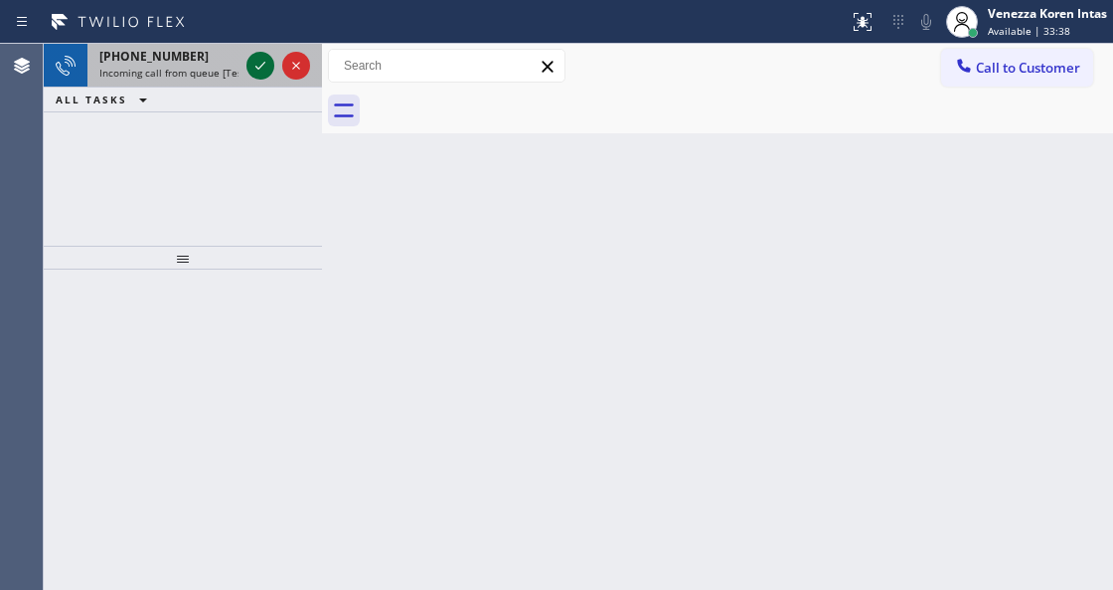
click at [262, 60] on icon at bounding box center [261, 66] width 24 height 24
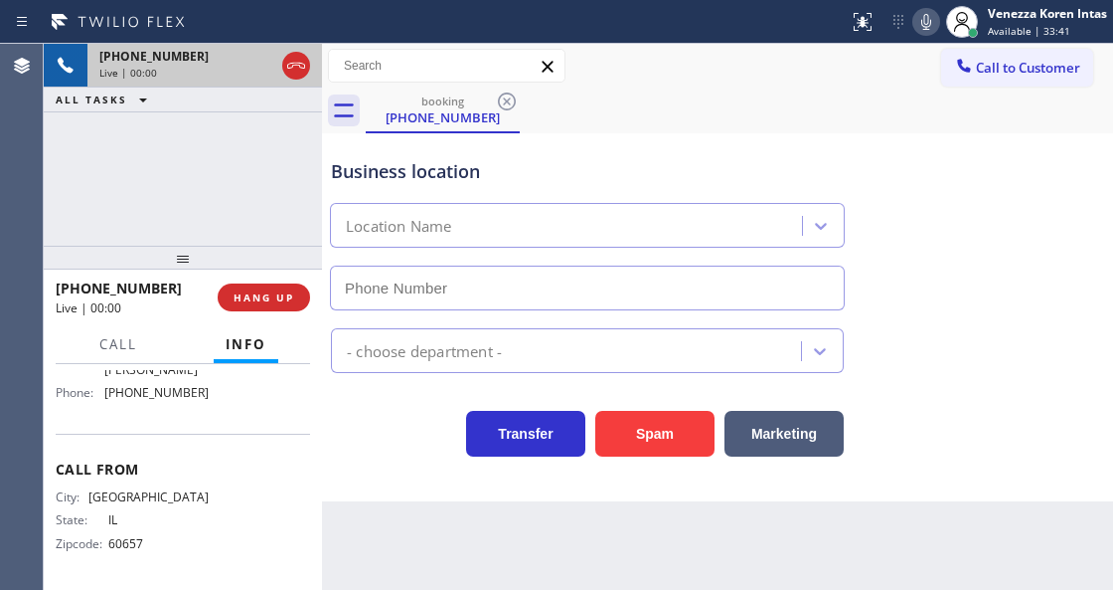
scroll to position [295, 0]
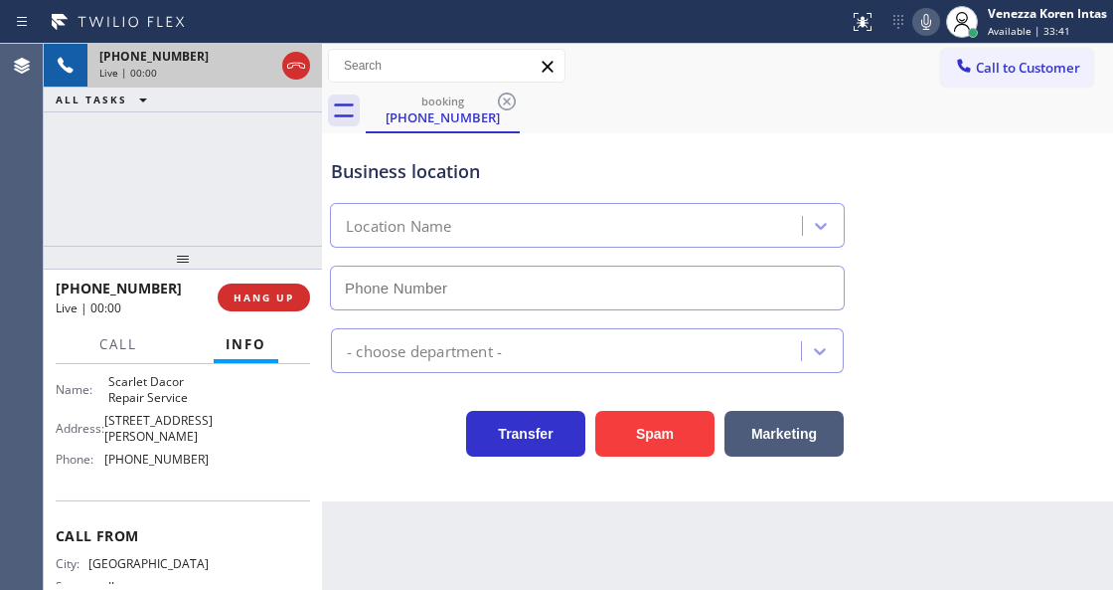
type input "[PHONE_NUMBER]"
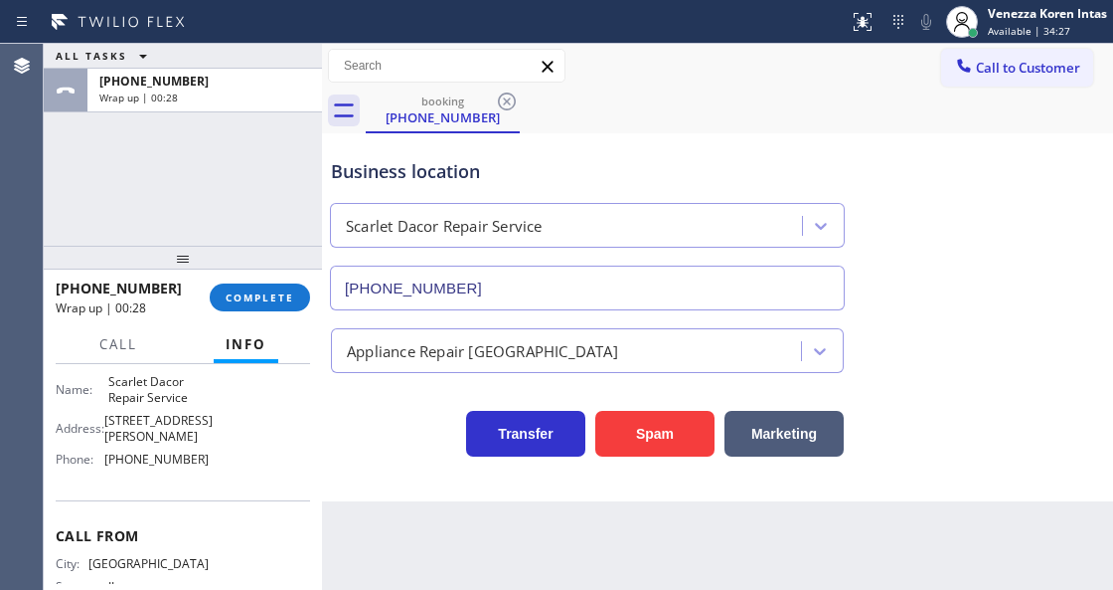
click at [312, 306] on div "[PHONE_NUMBER] Wrap up | 00:28 COMPLETE" at bounding box center [183, 297] width 278 height 56
click at [287, 284] on button "COMPLETE" at bounding box center [260, 297] width 100 height 28
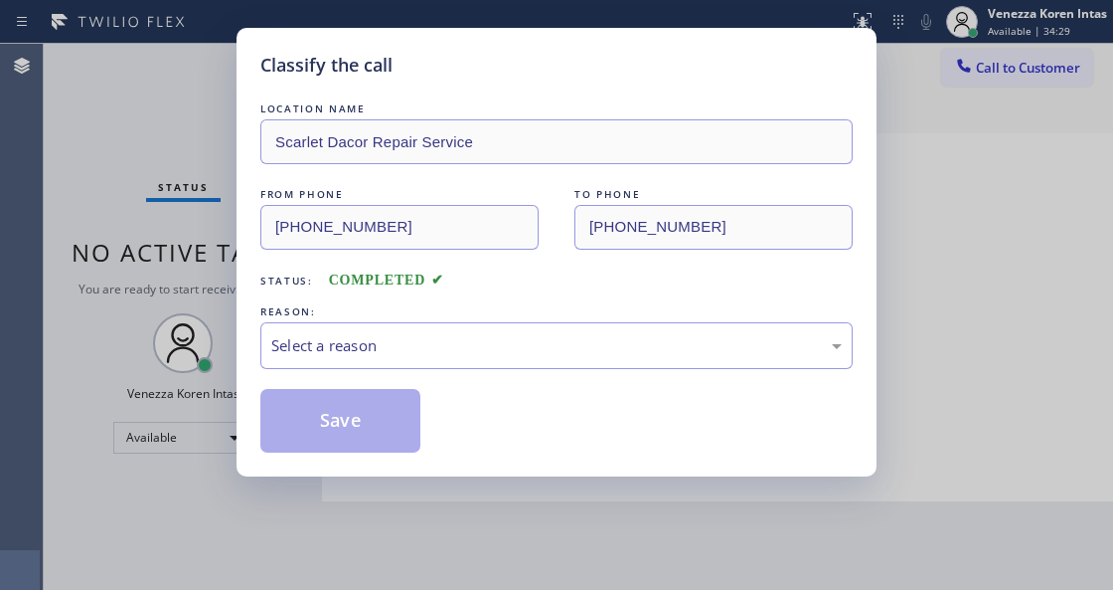
click at [379, 330] on div "Select a reason" at bounding box center [556, 345] width 593 height 47
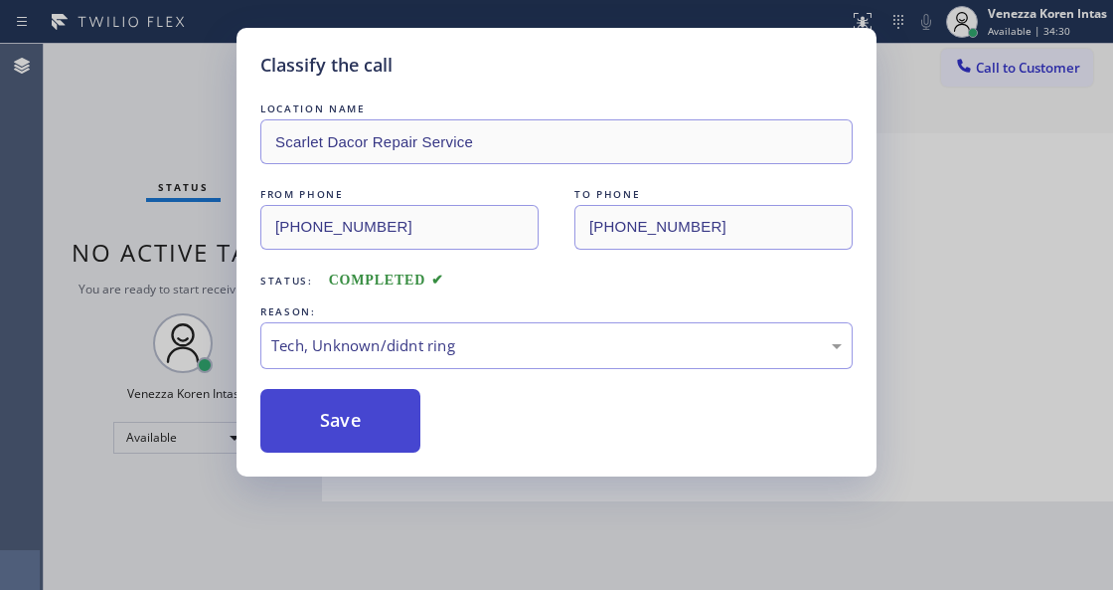
drag, startPoint x: 392, startPoint y: 415, endPoint x: 385, endPoint y: 554, distance: 139.4
click at [391, 415] on button "Save" at bounding box center [340, 421] width 160 height 64
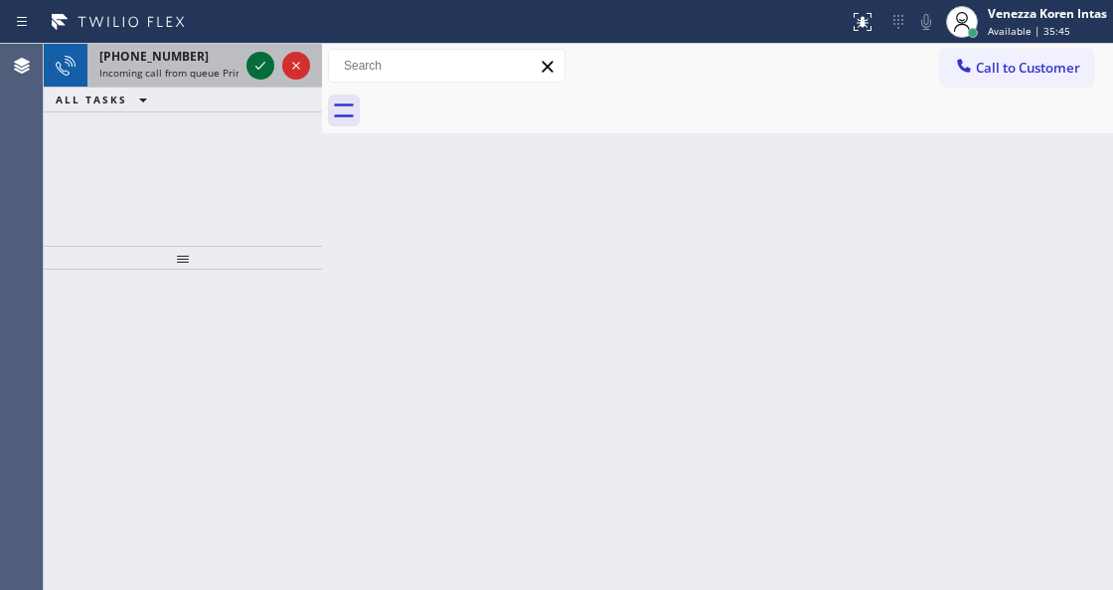
click at [255, 67] on icon at bounding box center [260, 66] width 10 height 8
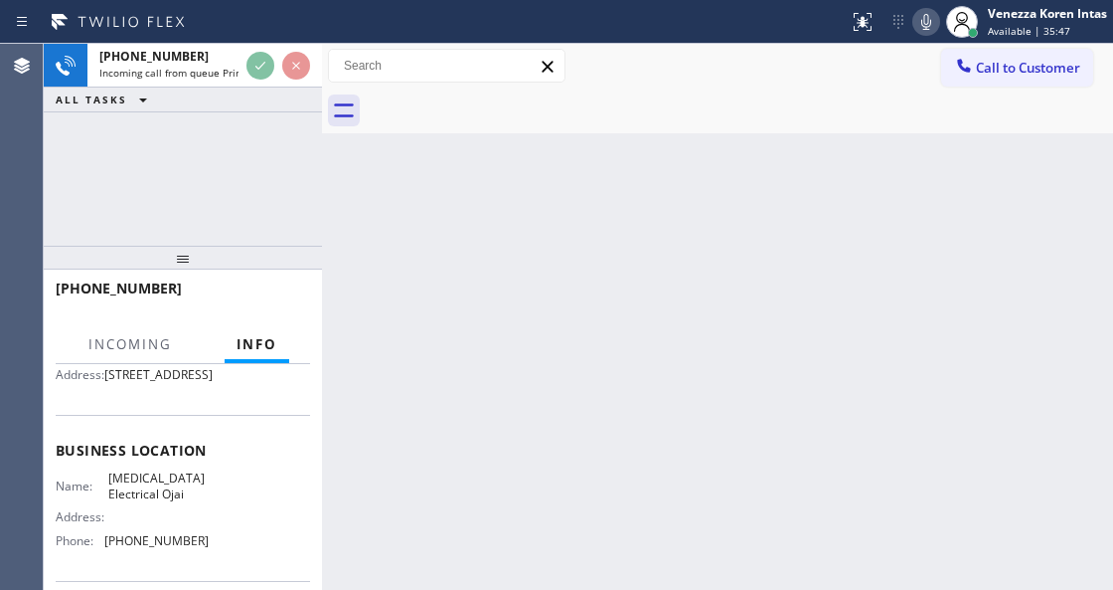
scroll to position [331, 0]
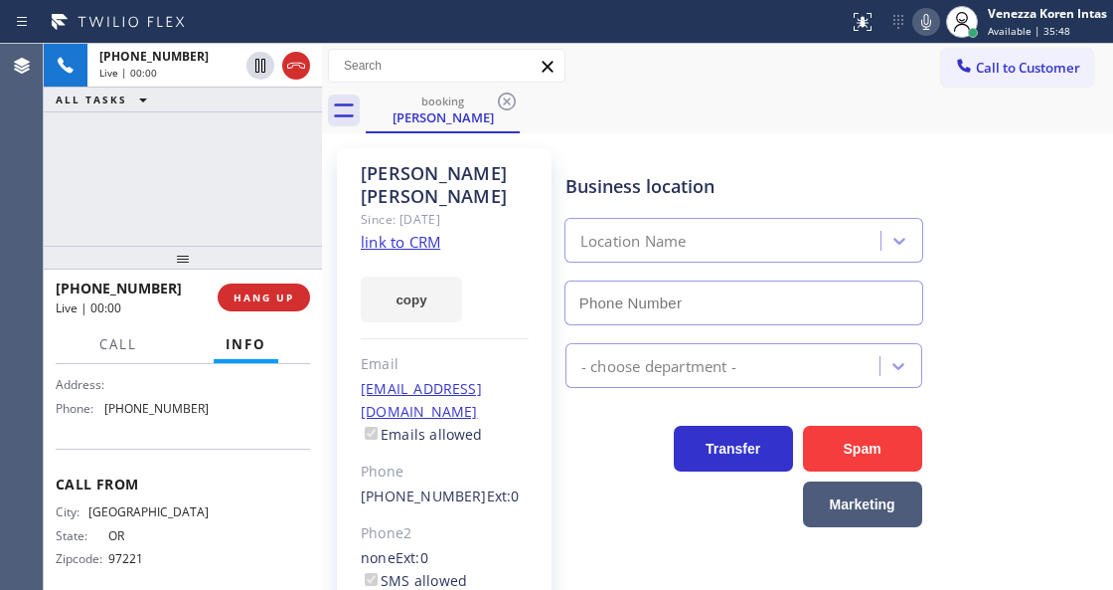
type input "[PHONE_NUMBER]"
click at [402, 232] on link "link to CRM" at bounding box center [401, 242] width 80 height 20
click at [920, 16] on icon at bounding box center [927, 22] width 24 height 24
click at [745, 50] on div "Call to Customer Outbound call Location Green Tree Heating & Cooling Camarillo …" at bounding box center [717, 66] width 791 height 35
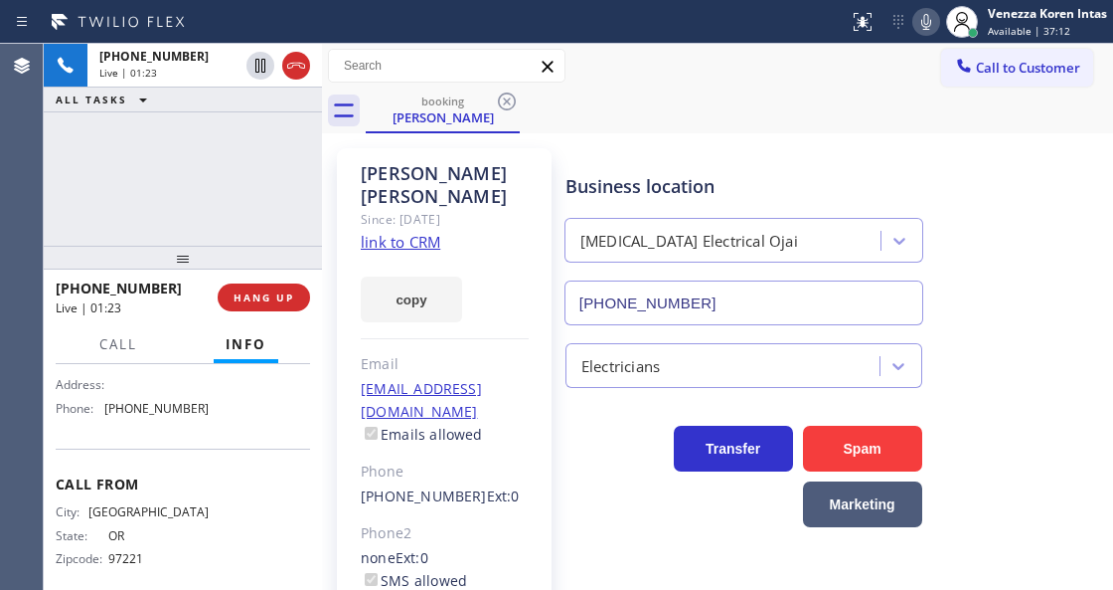
click at [926, 21] on icon at bounding box center [927, 22] width 24 height 24
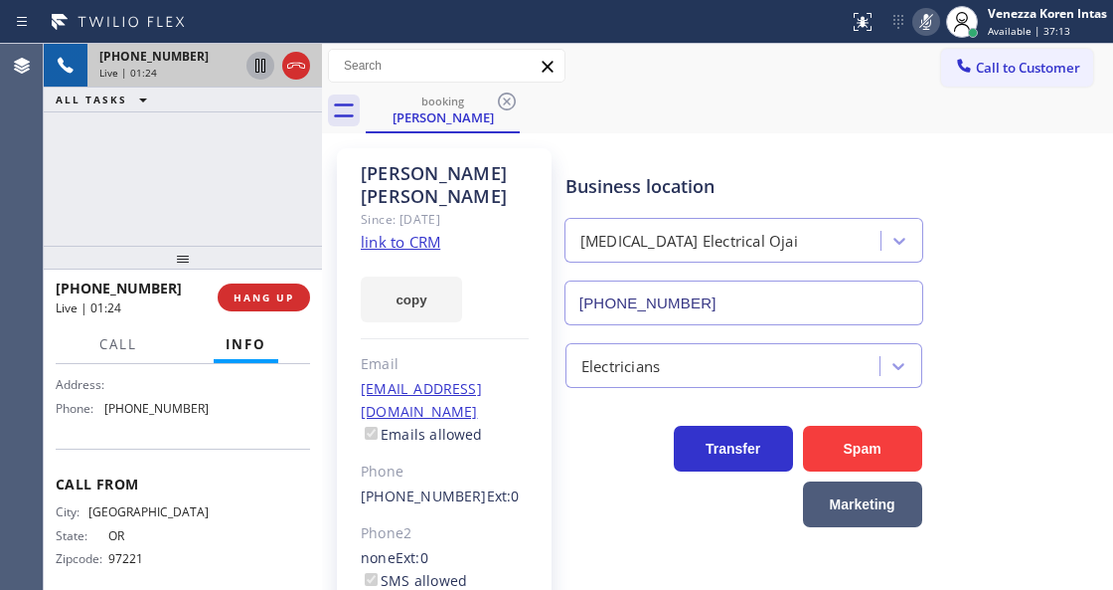
click at [261, 64] on icon at bounding box center [260, 66] width 10 height 14
click at [284, 224] on div "[PHONE_NUMBER] Live | 02:03 ALL TASKS ALL TASKS ACTIVE TASKS TASKS IN WRAP UP" at bounding box center [183, 145] width 278 height 202
click at [525, 208] on div "Since: [DATE]" at bounding box center [445, 219] width 168 height 23
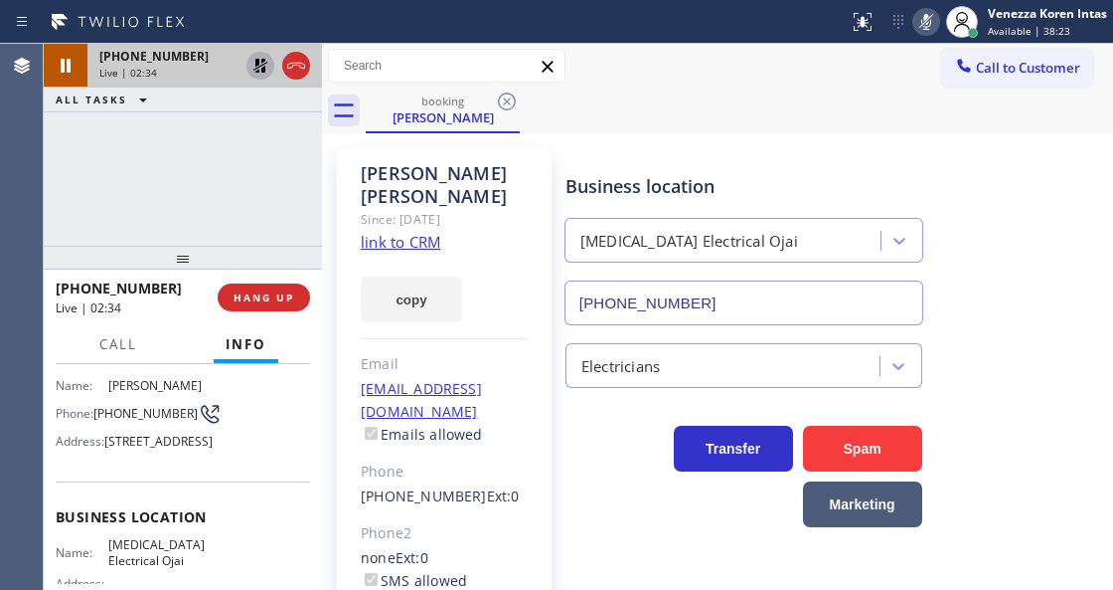
scroll to position [0, 0]
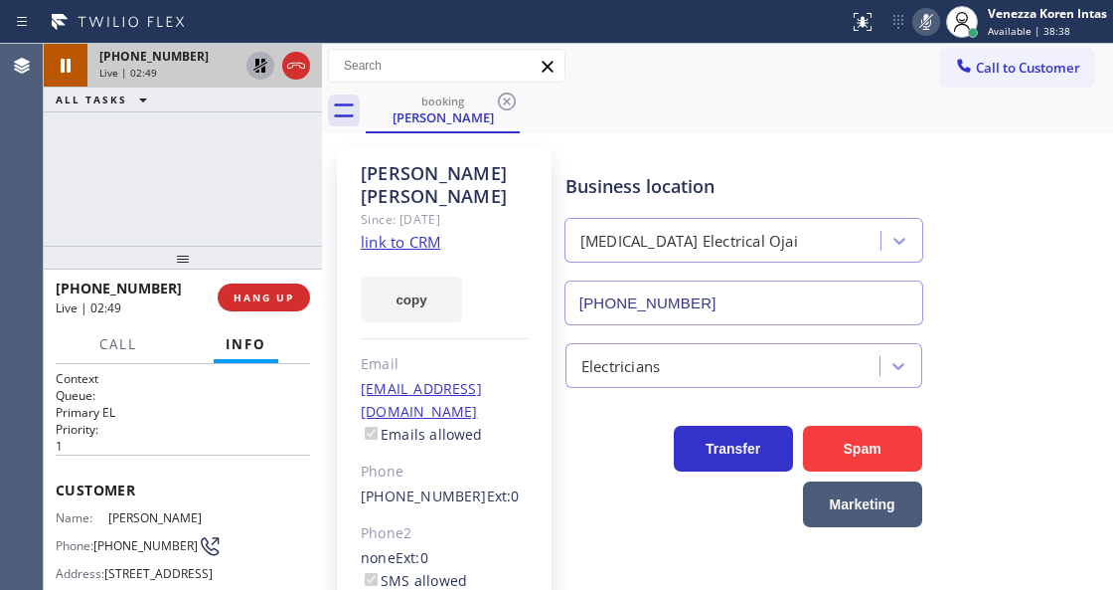
click at [925, 27] on icon at bounding box center [927, 22] width 10 height 16
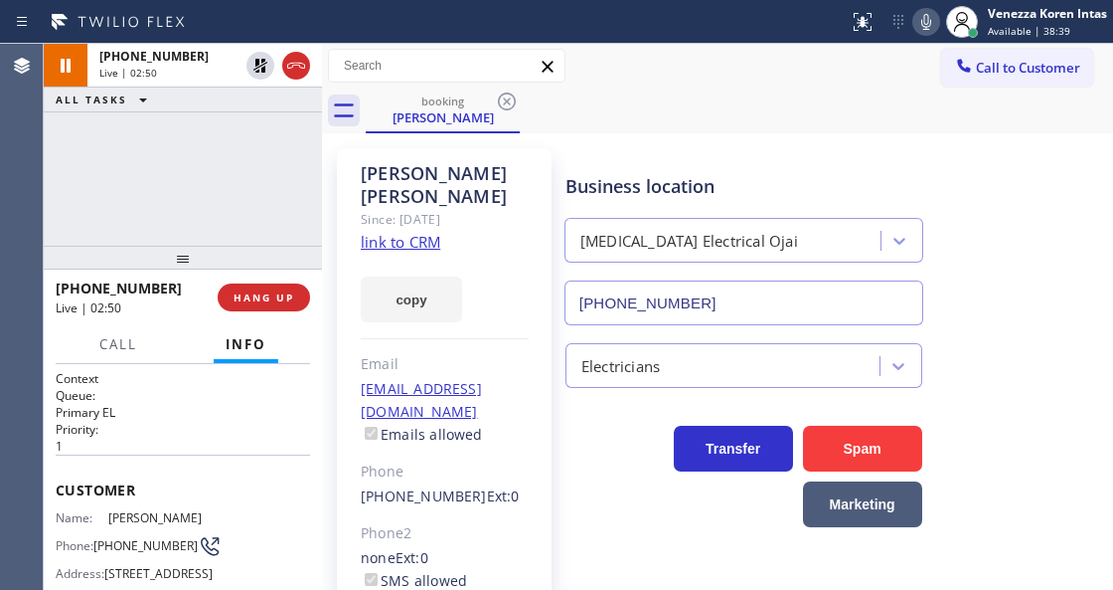
drag, startPoint x: 262, startPoint y: 64, endPoint x: 292, endPoint y: 98, distance: 45.8
click at [262, 64] on icon at bounding box center [261, 66] width 24 height 24
click at [349, 240] on div "[PERSON_NAME] Since: [DATE] link to CRM copy Email [EMAIL_ADDRESS][DOMAIN_NAME]…" at bounding box center [444, 455] width 215 height 615
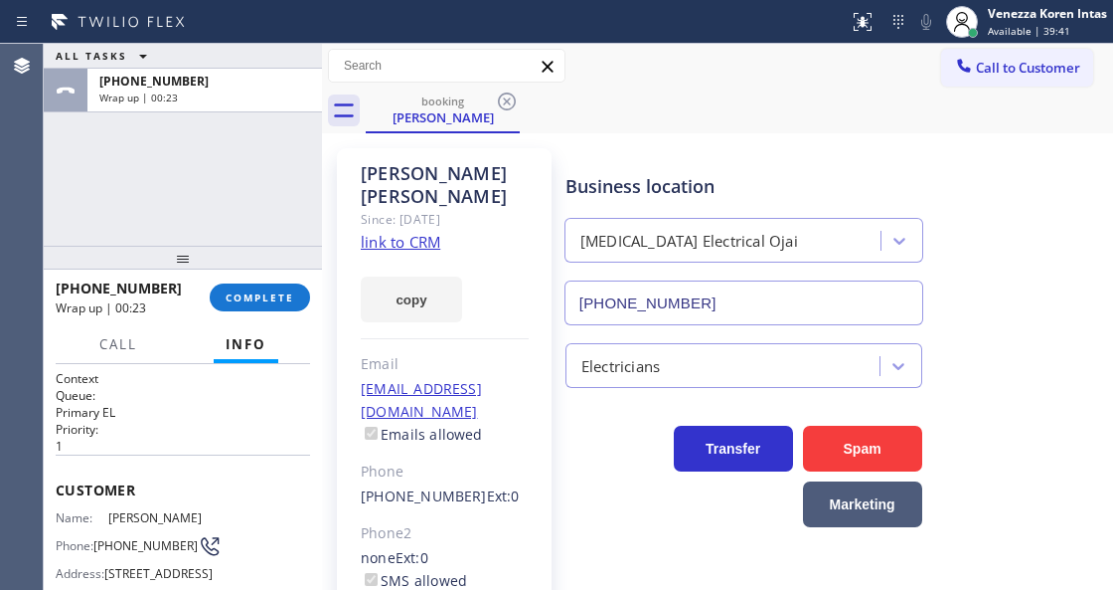
click at [406, 232] on link "link to CRM" at bounding box center [401, 242] width 80 height 20
click at [285, 291] on span "COMPLETE" at bounding box center [260, 297] width 69 height 14
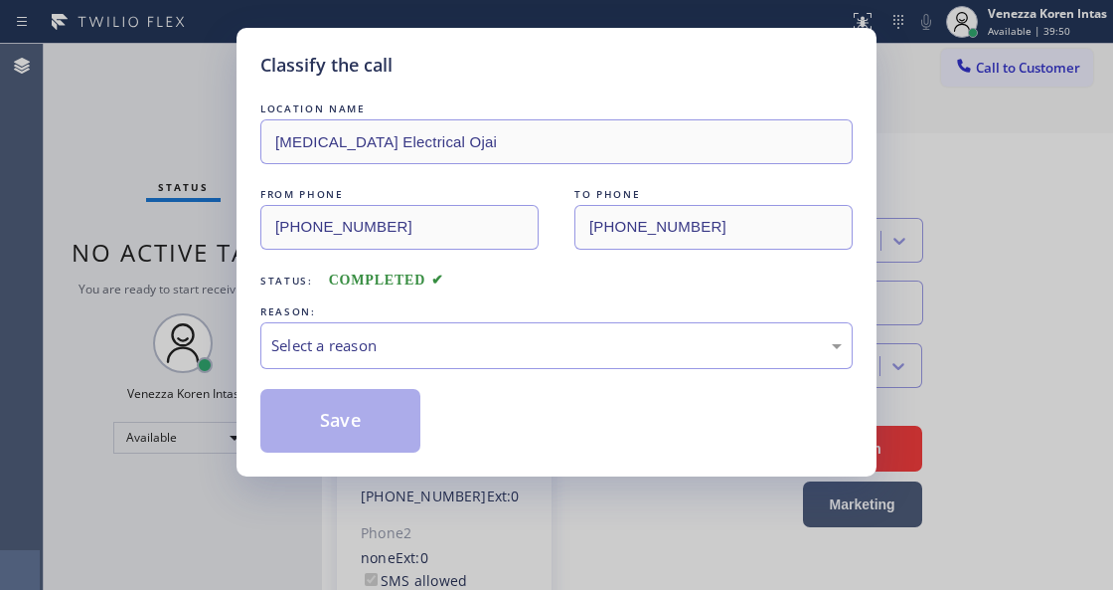
click at [417, 339] on div "Select a reason" at bounding box center [556, 345] width 571 height 23
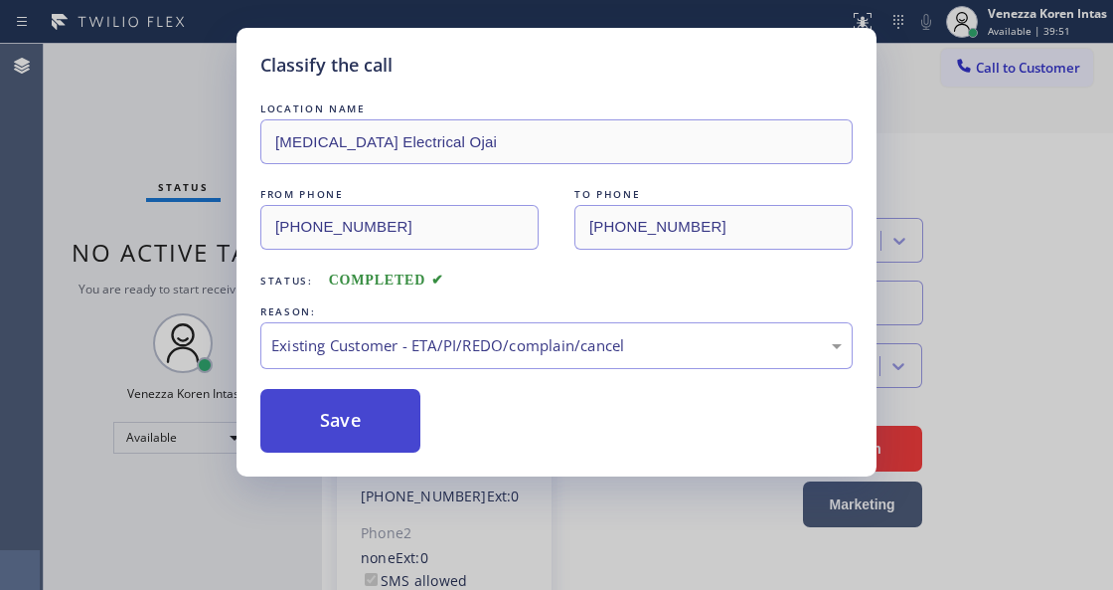
click at [381, 414] on button "Save" at bounding box center [340, 421] width 160 height 64
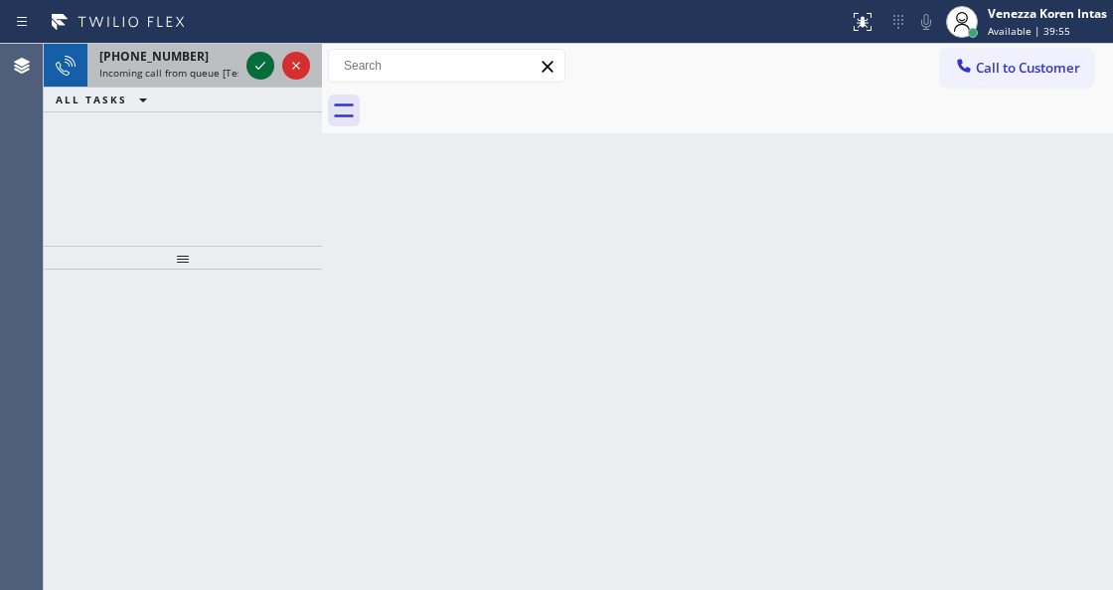
click at [258, 65] on icon at bounding box center [261, 66] width 24 height 24
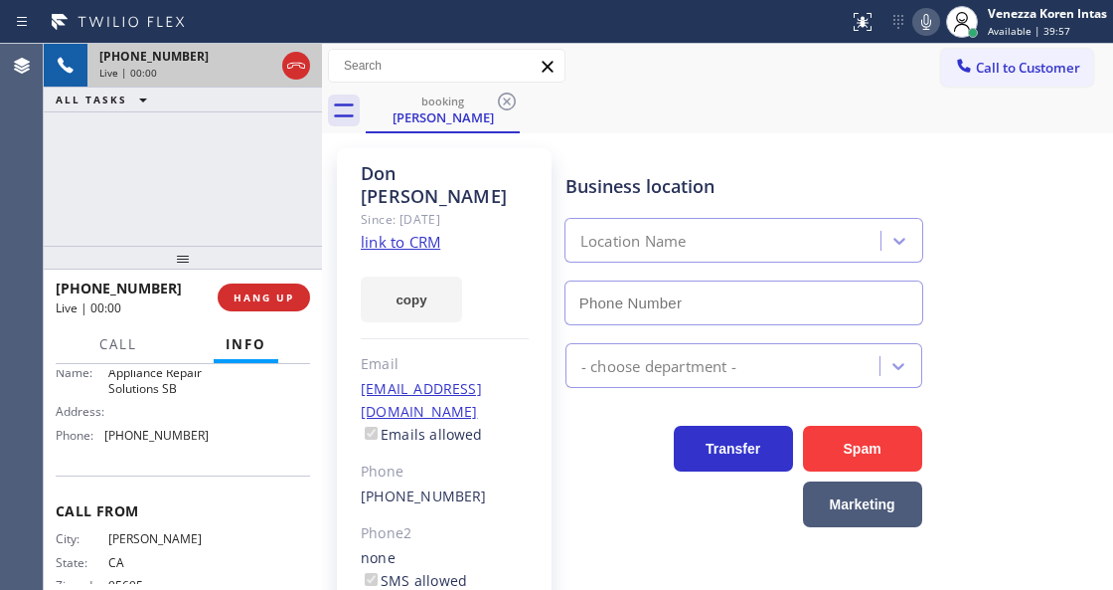
scroll to position [209, 0]
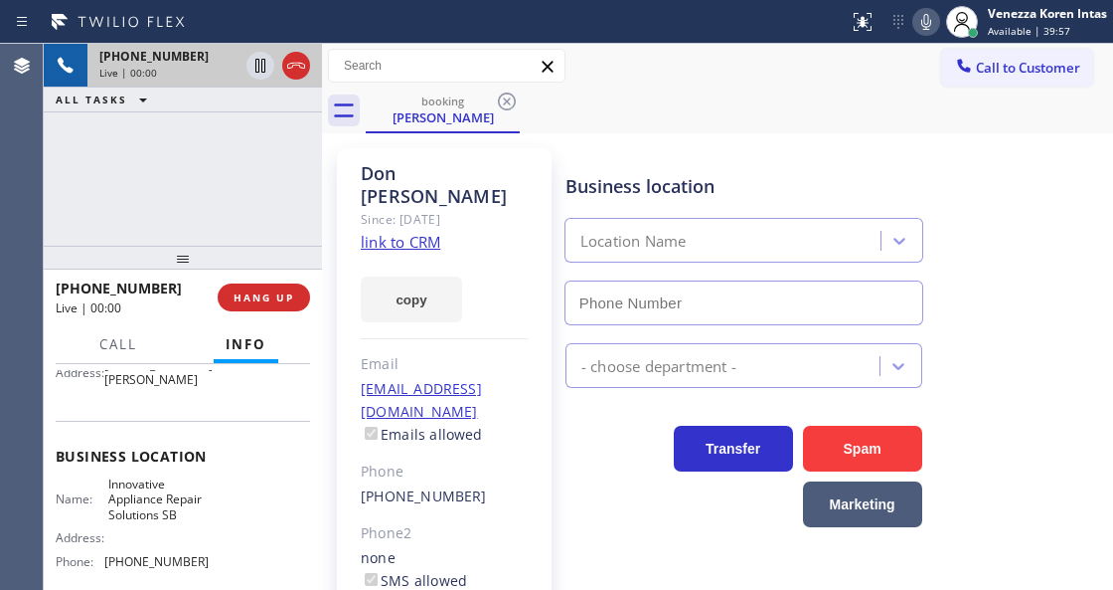
type input "[PHONE_NUMBER]"
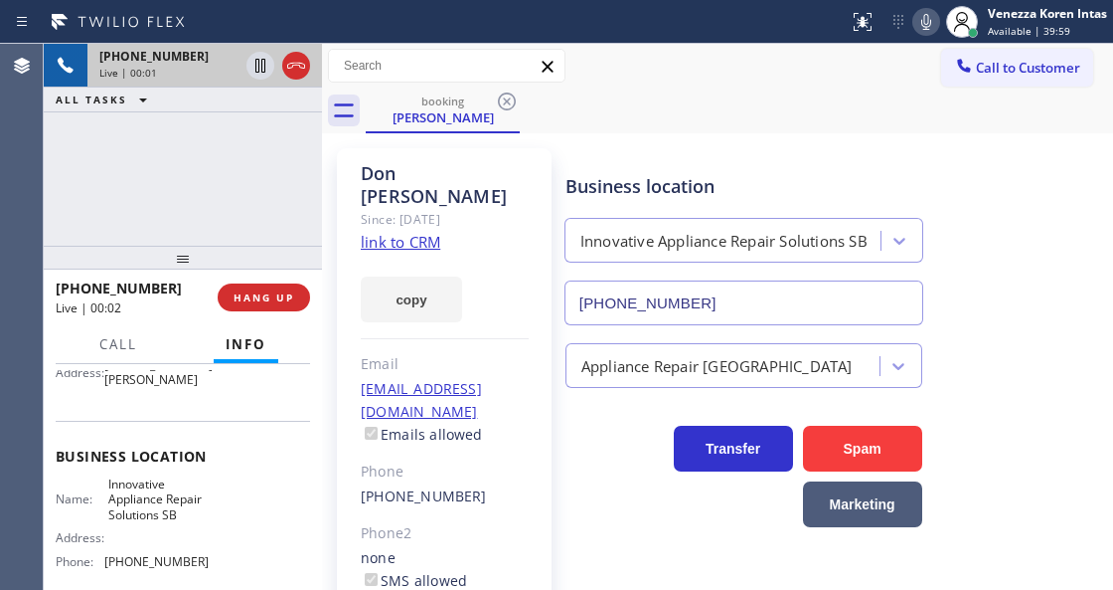
click at [420, 232] on link "link to CRM" at bounding box center [401, 242] width 80 height 20
click at [922, 30] on icon at bounding box center [927, 22] width 24 height 24
click at [933, 13] on icon at bounding box center [927, 22] width 24 height 24
click at [97, 342] on button "Call" at bounding box center [118, 344] width 62 height 39
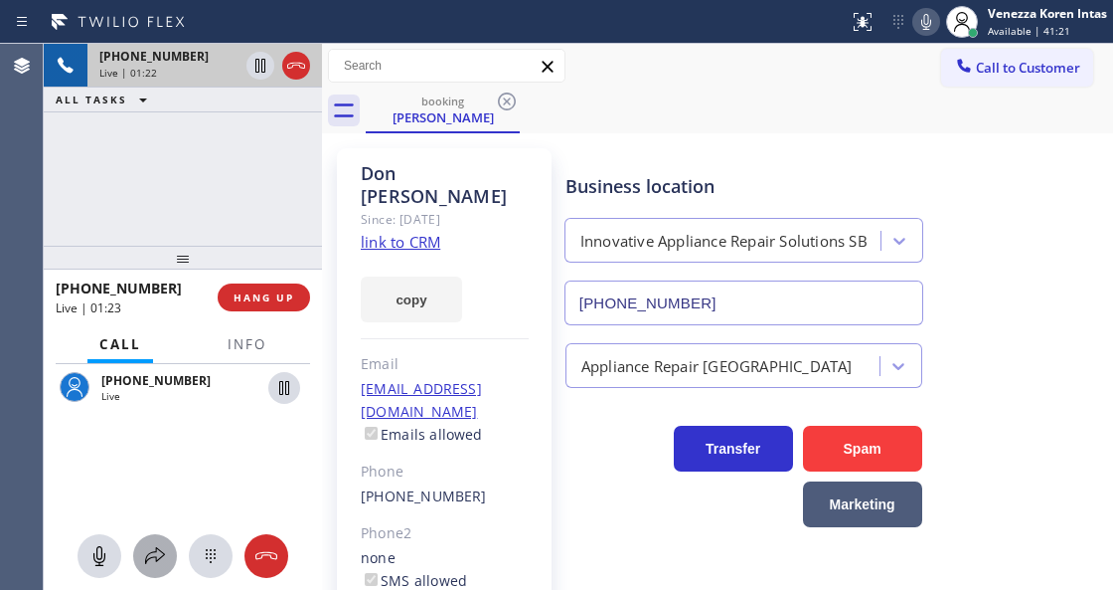
click at [153, 549] on icon at bounding box center [155, 556] width 24 height 24
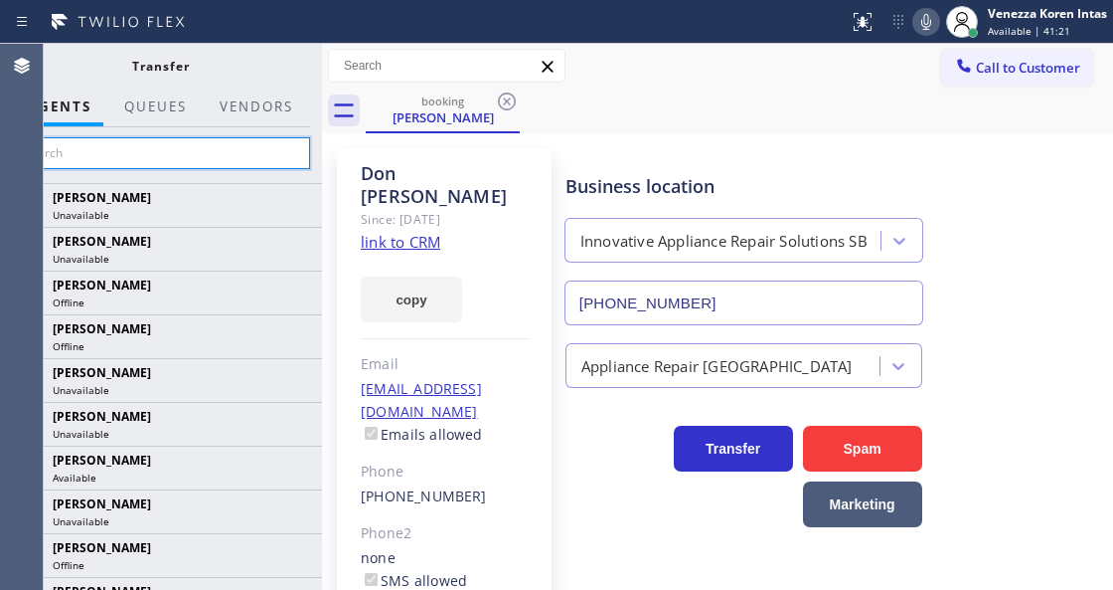
click at [251, 146] on input "text" at bounding box center [160, 153] width 299 height 32
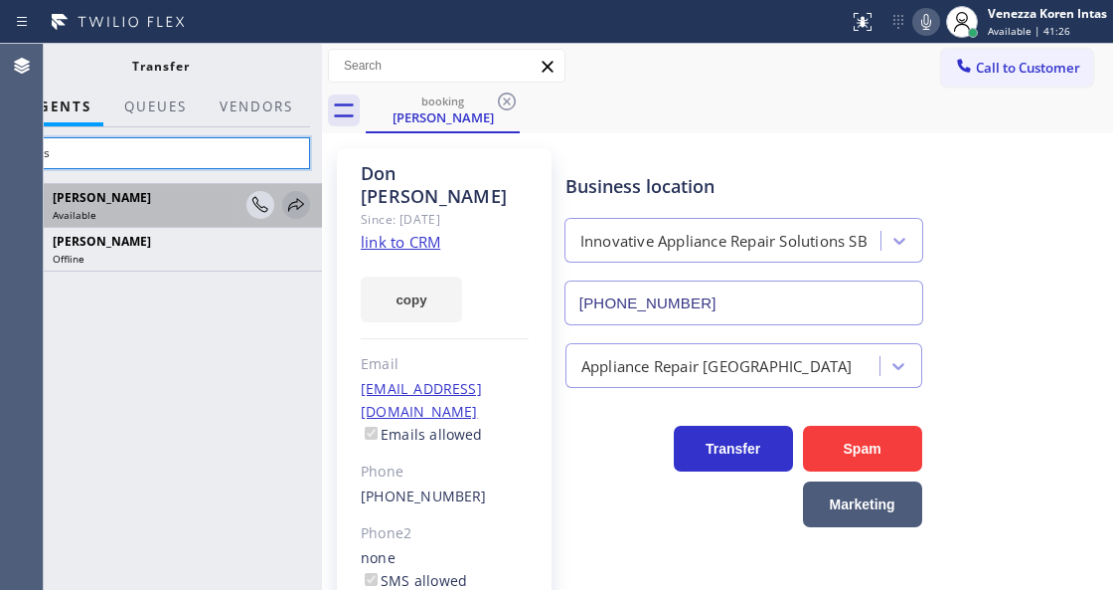
type input "louis"
click at [295, 207] on icon at bounding box center [296, 205] width 24 height 24
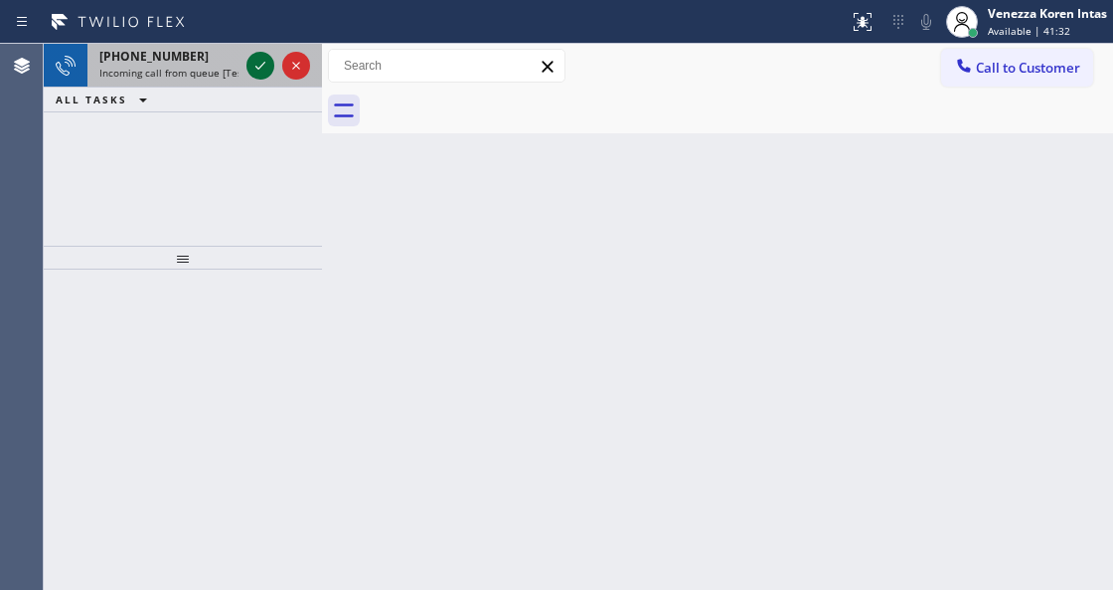
click at [243, 61] on div at bounding box center [279, 66] width 72 height 44
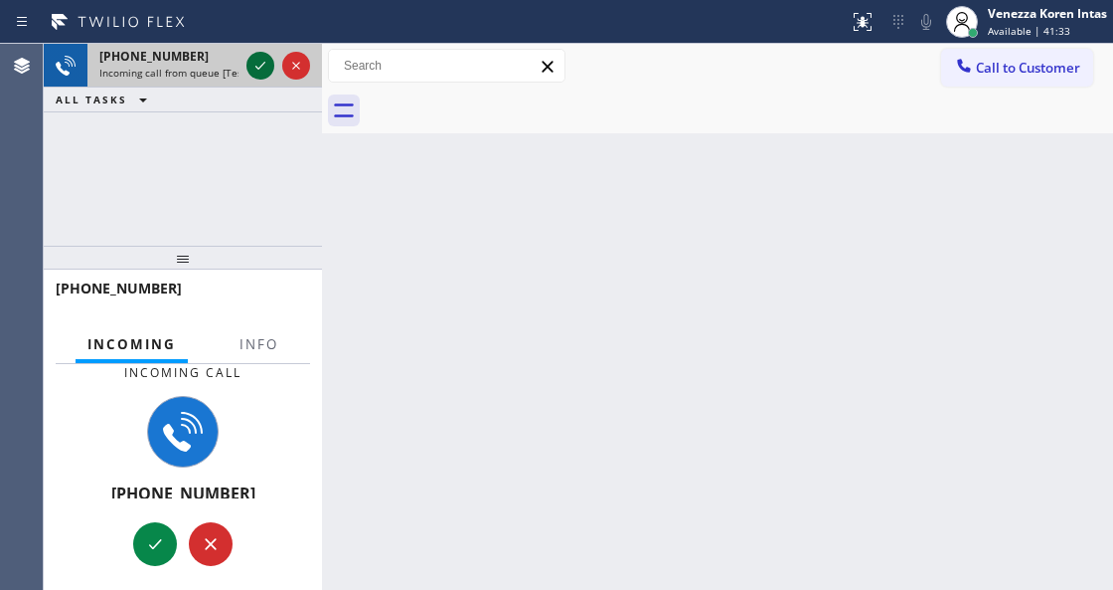
click at [260, 66] on icon at bounding box center [261, 66] width 24 height 24
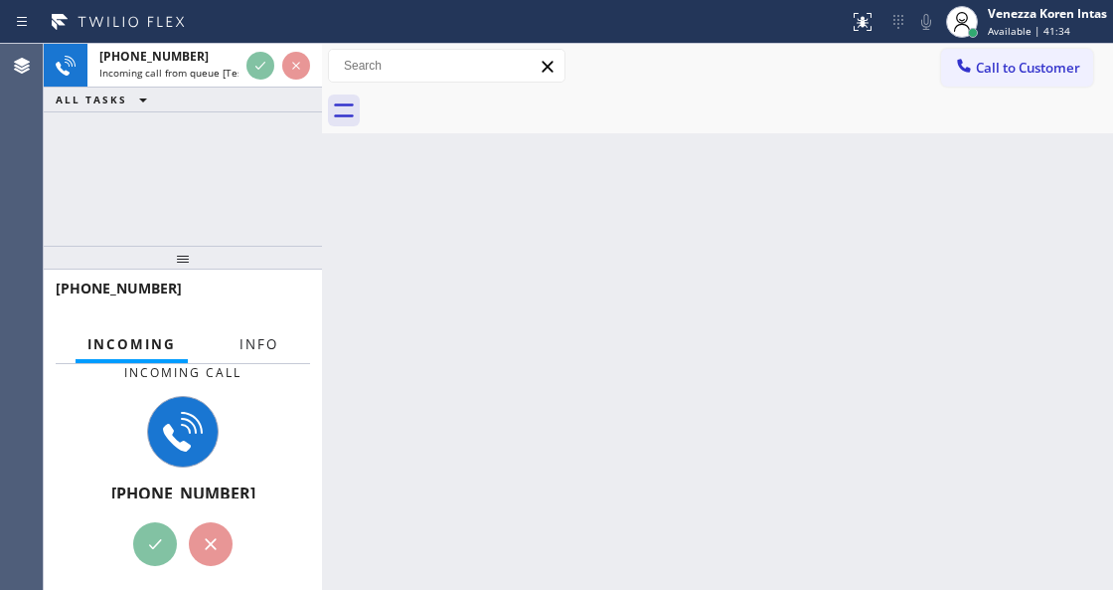
click at [246, 349] on span "Info" at bounding box center [259, 344] width 39 height 18
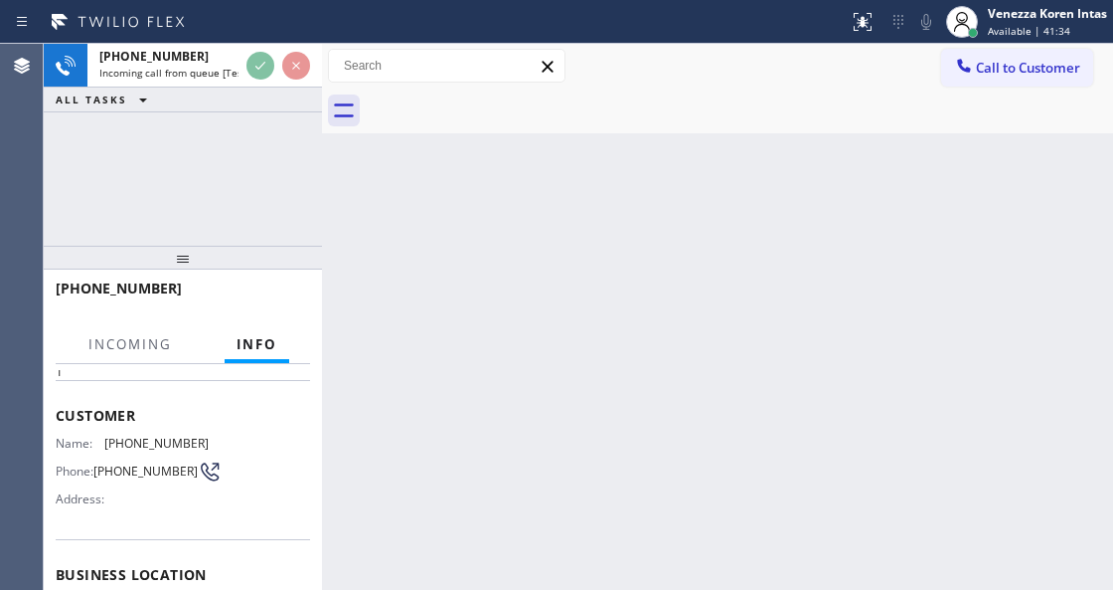
scroll to position [199, 0]
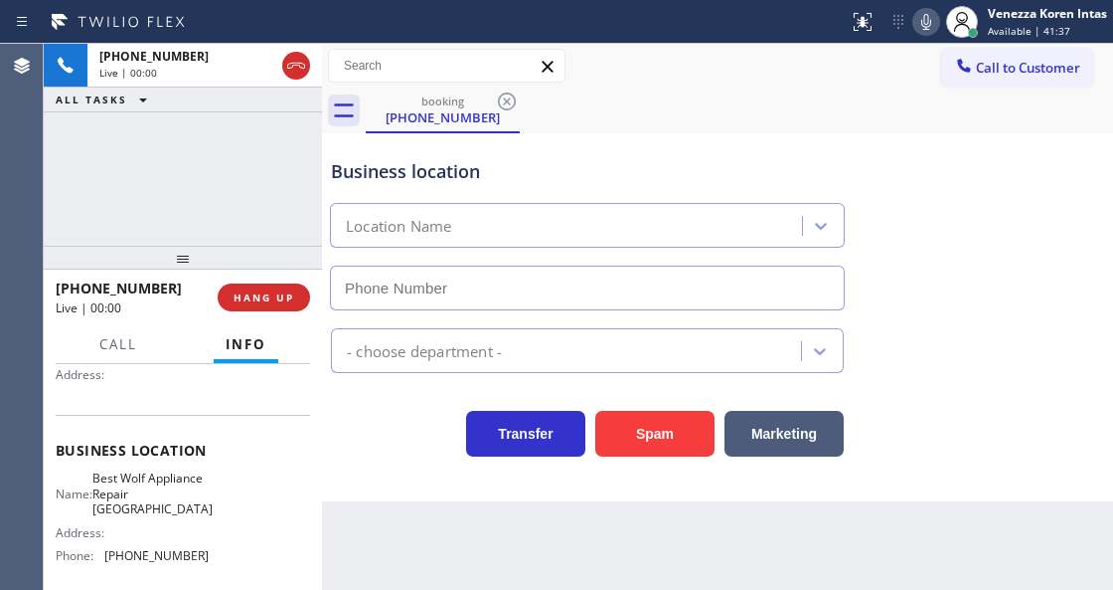
type input "[PHONE_NUMBER]"
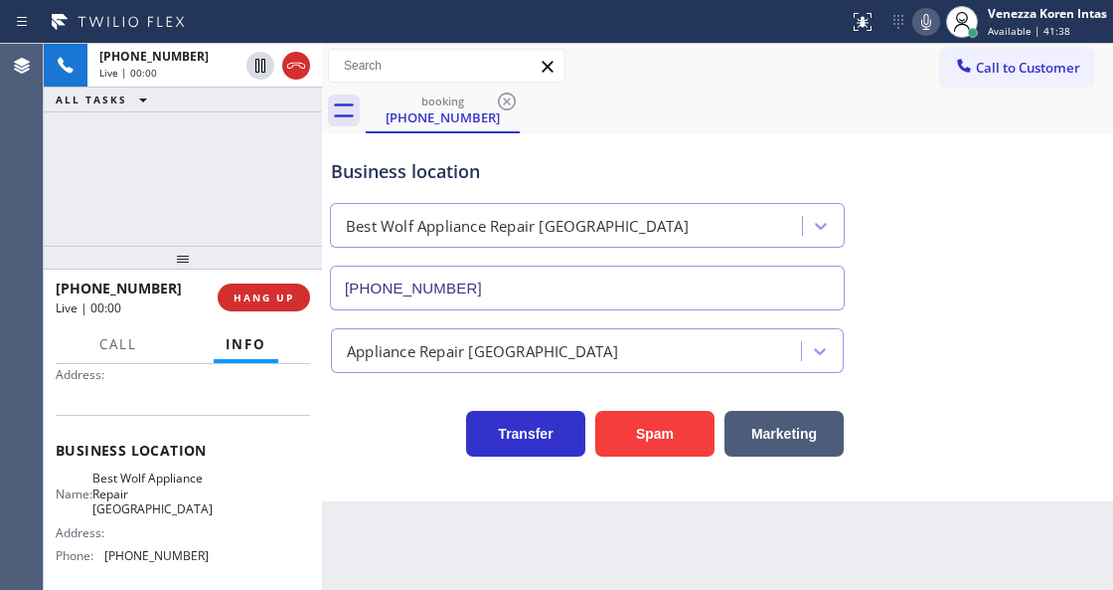
click at [345, 461] on div "Business location Best Wolf Appliance Repair [GEOGRAPHIC_DATA] [PHONE_NUMBER] A…" at bounding box center [717, 317] width 791 height 368
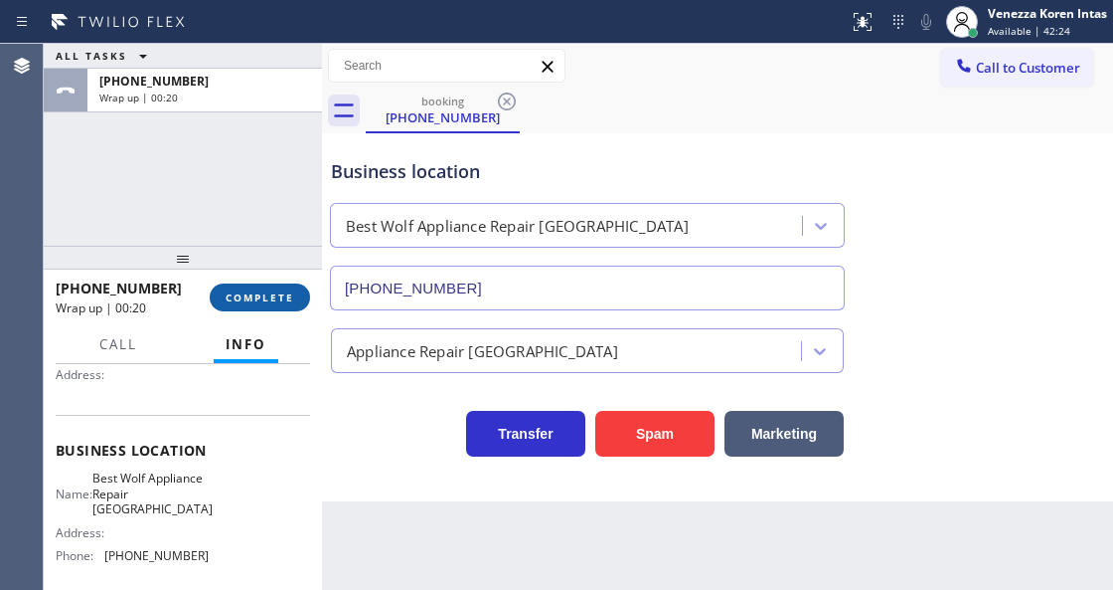
click at [290, 298] on span "COMPLETE" at bounding box center [260, 297] width 69 height 14
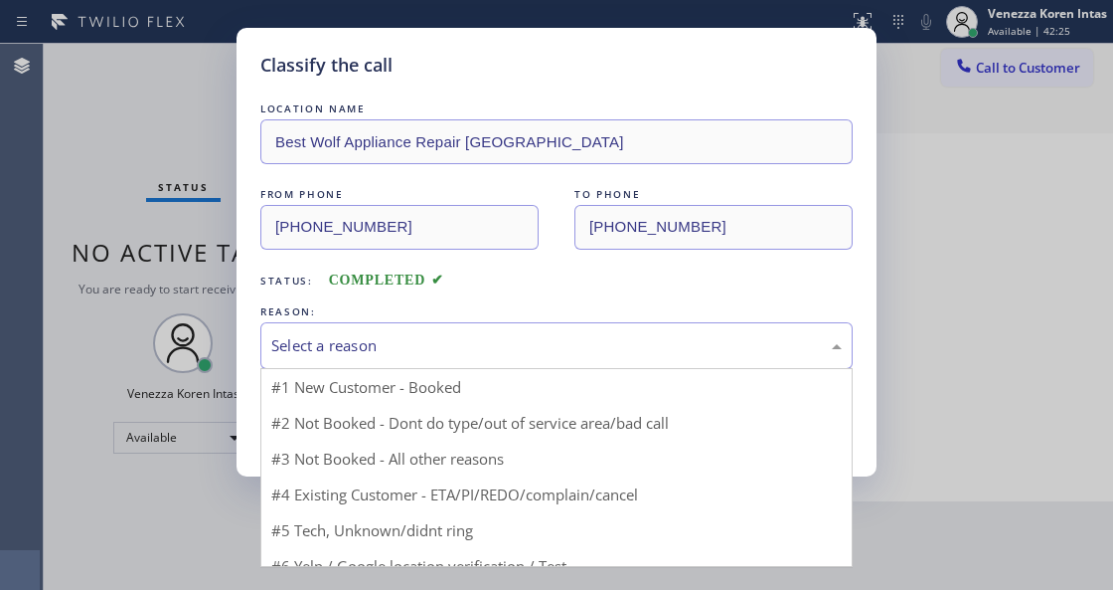
click at [492, 349] on div "Select a reason" at bounding box center [556, 345] width 571 height 23
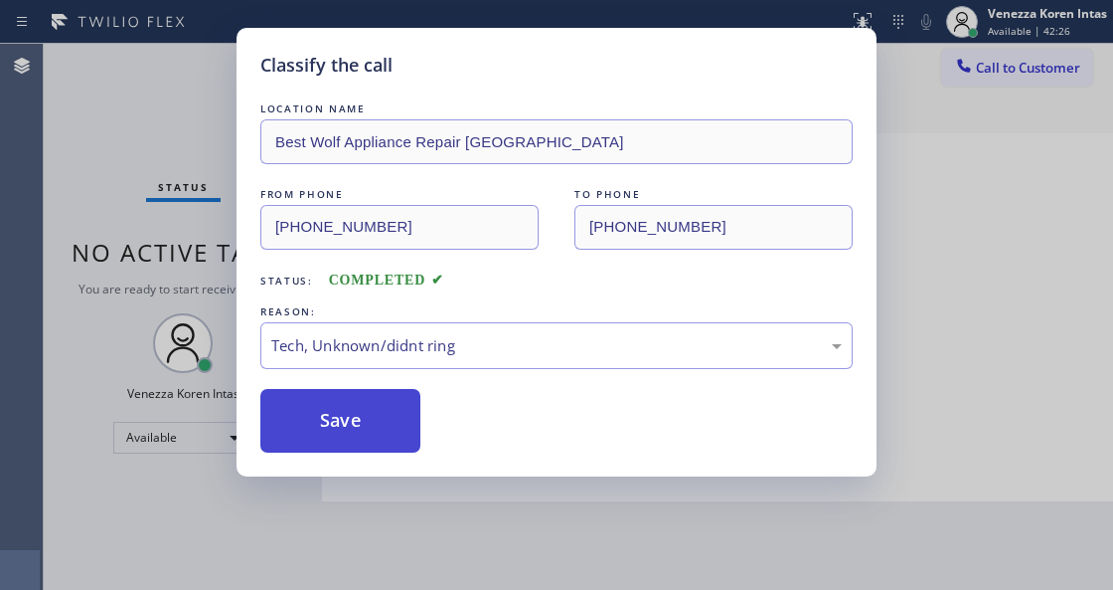
click at [370, 437] on button "Save" at bounding box center [340, 421] width 160 height 64
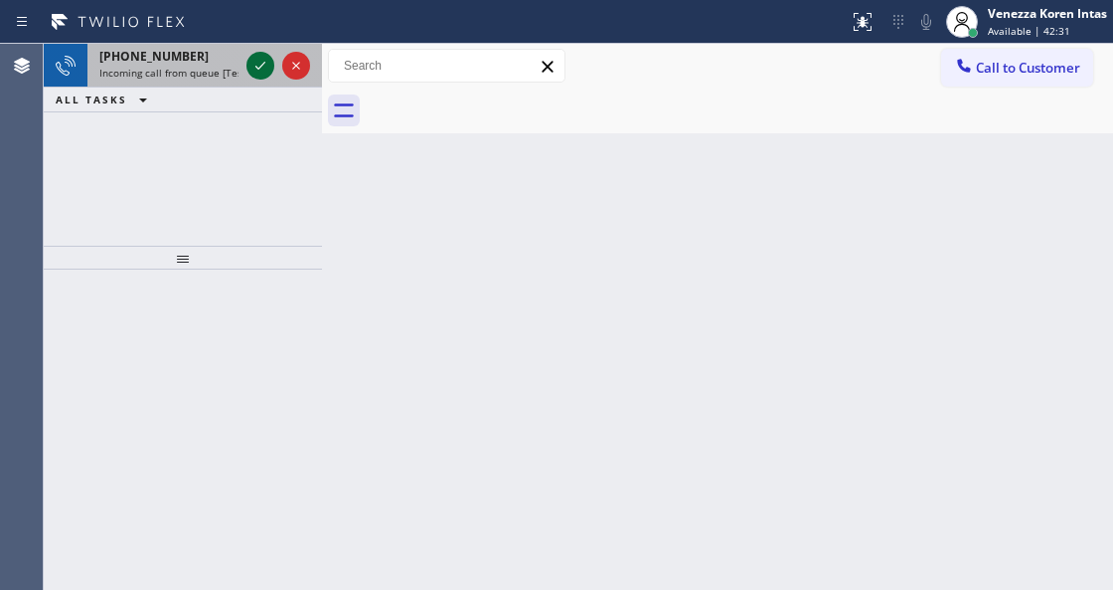
click at [264, 66] on icon at bounding box center [261, 66] width 24 height 24
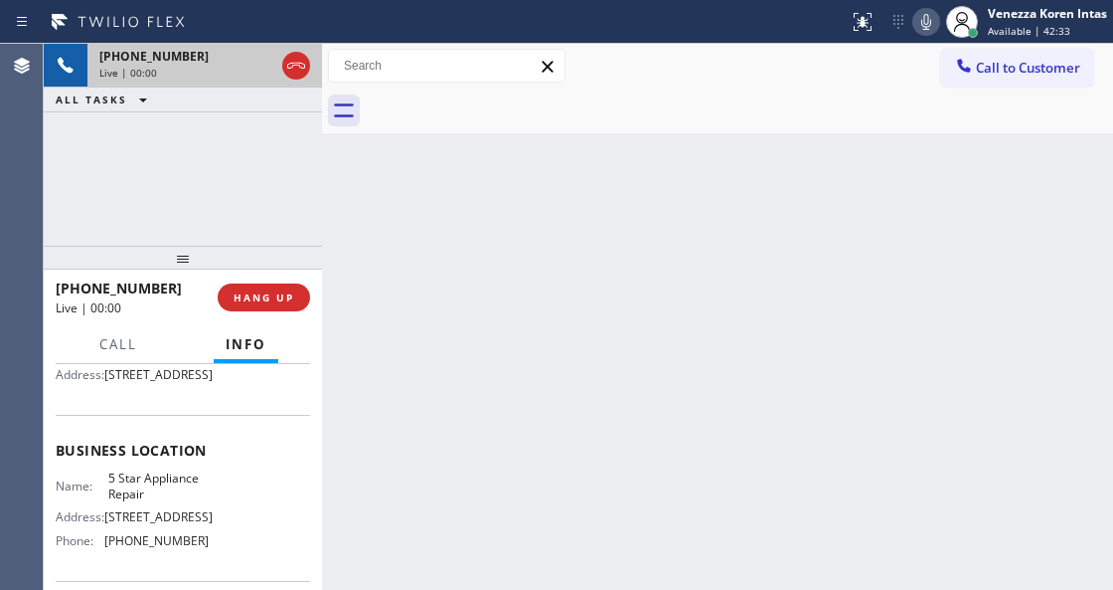
scroll to position [264, 0]
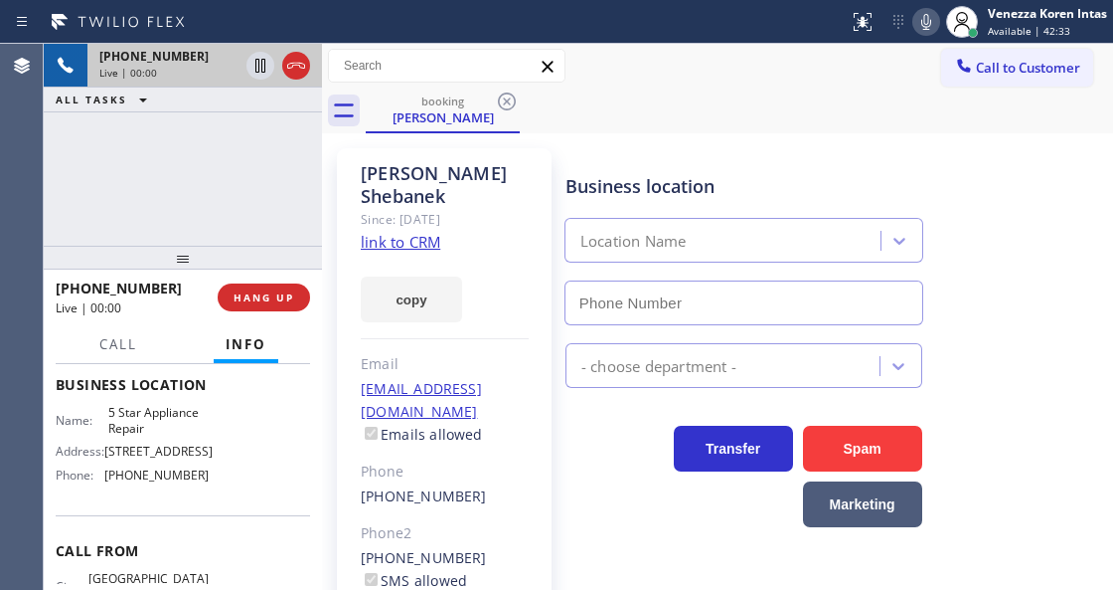
type input "[PHONE_NUMBER]"
click at [419, 232] on link "link to CRM" at bounding box center [401, 242] width 80 height 20
click at [928, 25] on icon at bounding box center [927, 22] width 24 height 24
click at [266, 68] on icon at bounding box center [261, 66] width 24 height 24
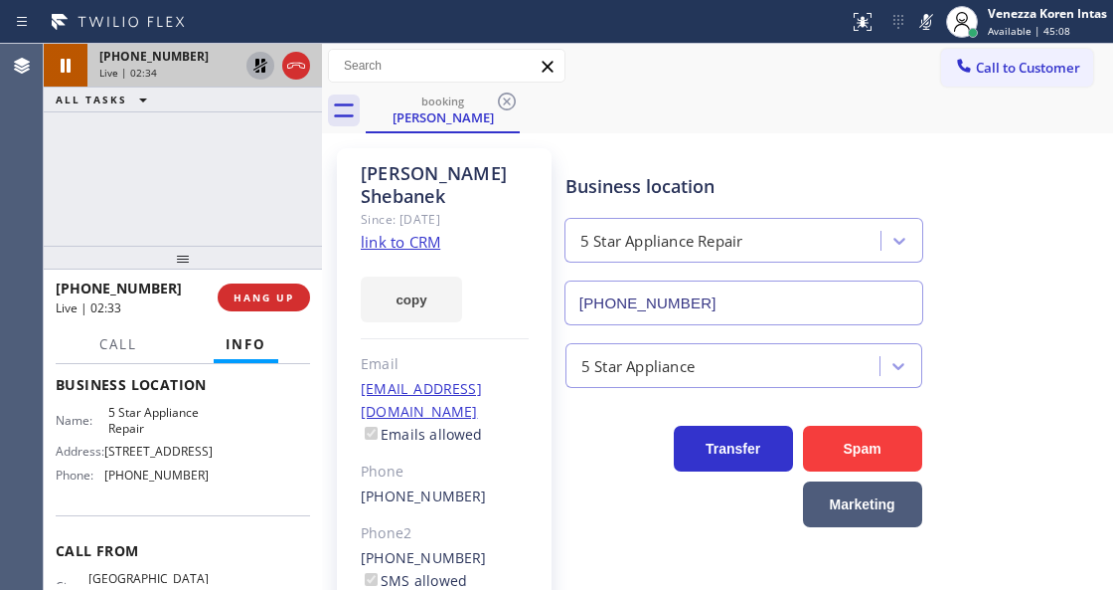
drag, startPoint x: 929, startPoint y: 14, endPoint x: 884, endPoint y: 89, distance: 87.8
click at [929, 14] on icon at bounding box center [927, 22] width 24 height 24
click at [261, 66] on icon at bounding box center [261, 66] width 14 height 14
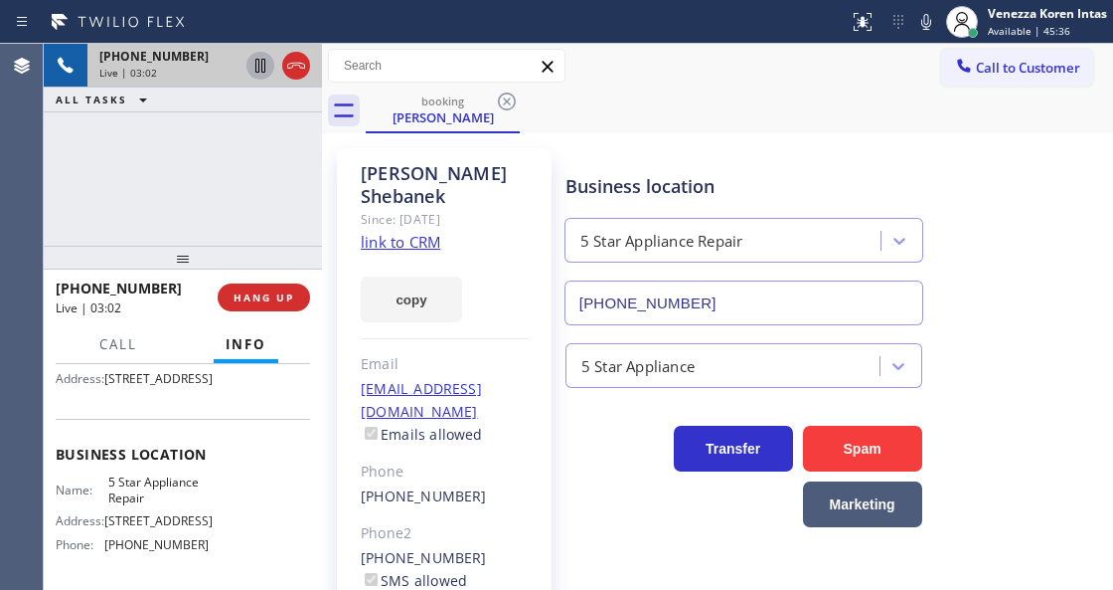
scroll to position [132, 0]
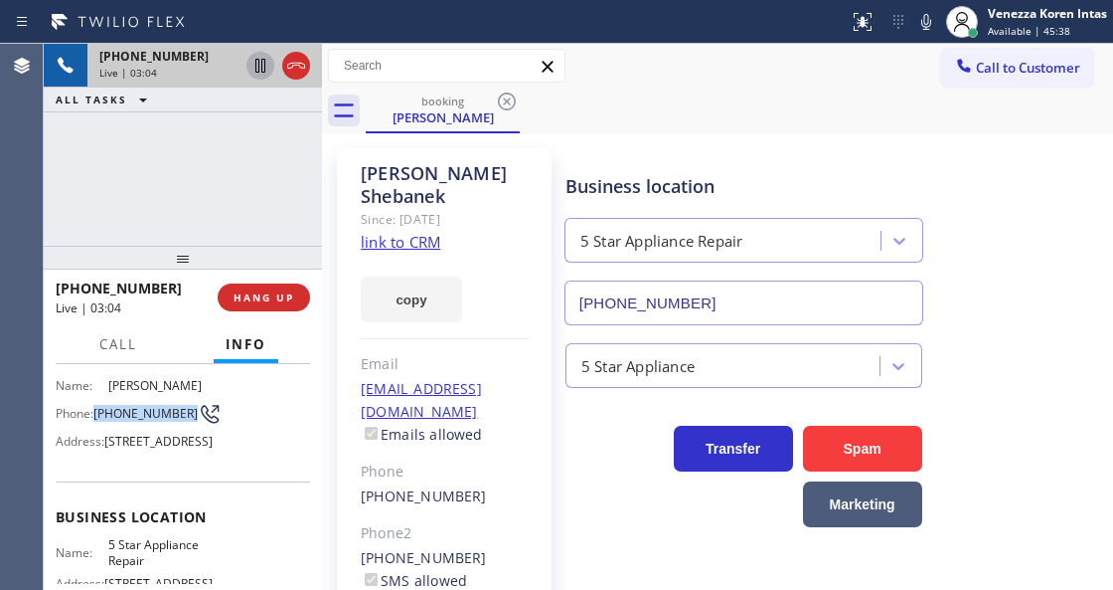
drag, startPoint x: 95, startPoint y: 398, endPoint x: 138, endPoint y: 422, distance: 49.0
click at [138, 422] on div "Phone: [PHONE_NUMBER]" at bounding box center [132, 414] width 153 height 24
click at [927, 27] on icon at bounding box center [927, 22] width 24 height 24
click at [258, 74] on icon at bounding box center [261, 66] width 24 height 24
click at [261, 61] on icon at bounding box center [261, 66] width 14 height 14
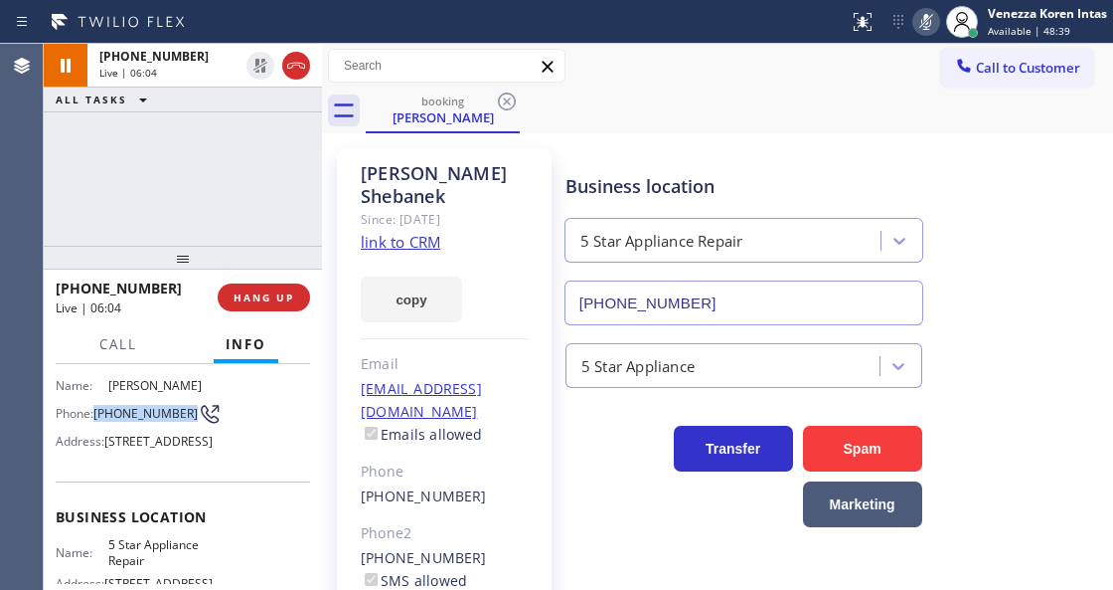
click at [929, 26] on icon at bounding box center [927, 22] width 24 height 24
click at [923, 23] on icon at bounding box center [927, 22] width 10 height 16
click at [923, 23] on rect at bounding box center [927, 20] width 14 height 14
click at [927, 30] on icon at bounding box center [927, 22] width 24 height 24
click at [924, 24] on icon at bounding box center [927, 22] width 24 height 24
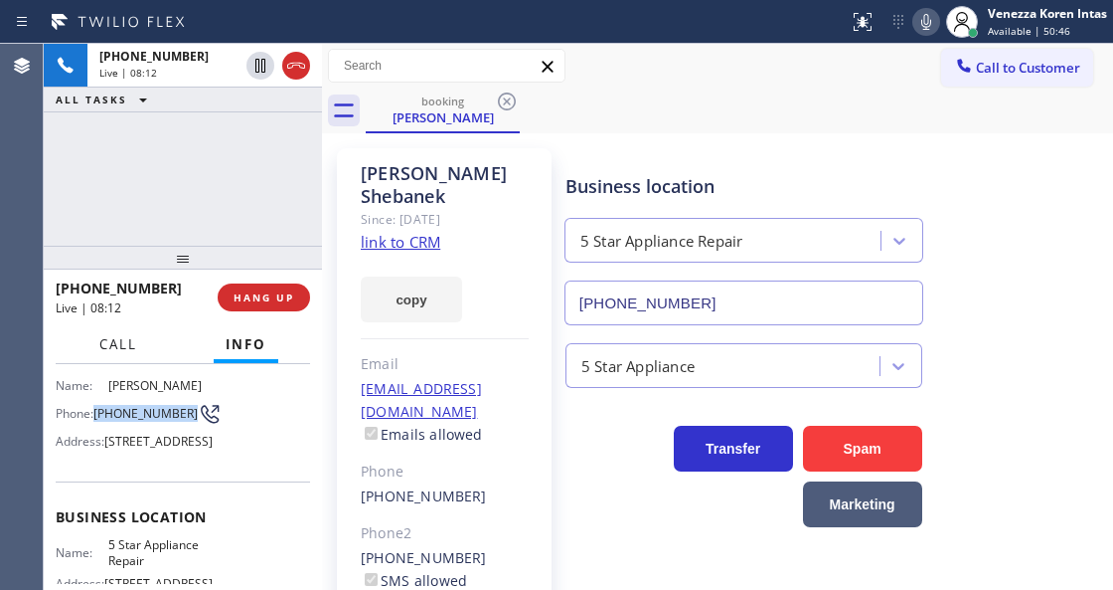
click at [135, 349] on span "Call" at bounding box center [118, 344] width 38 height 18
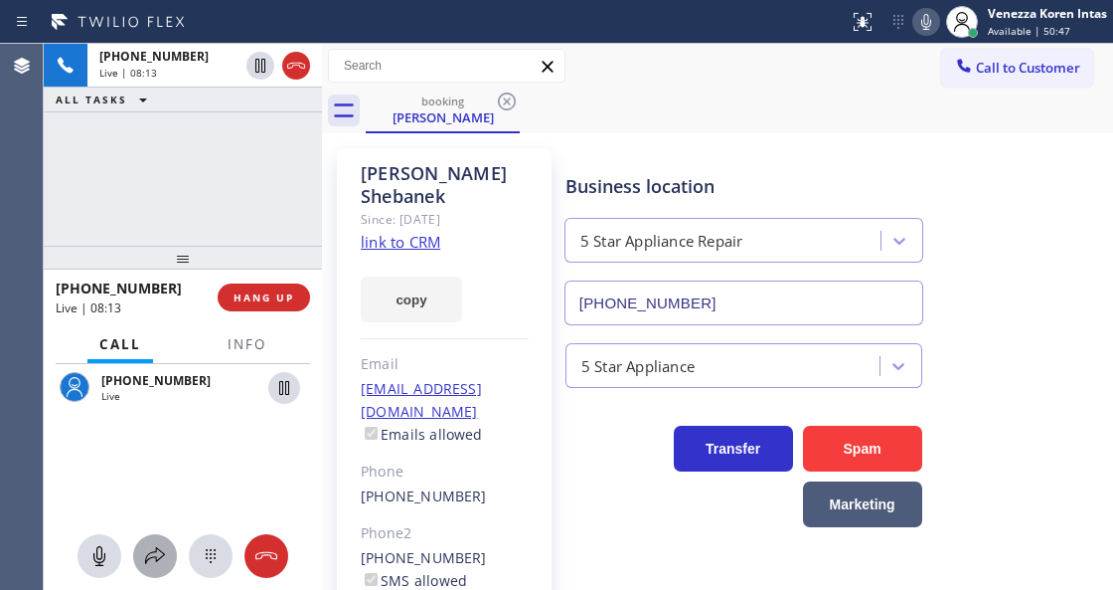
click at [153, 563] on icon at bounding box center [155, 556] width 24 height 24
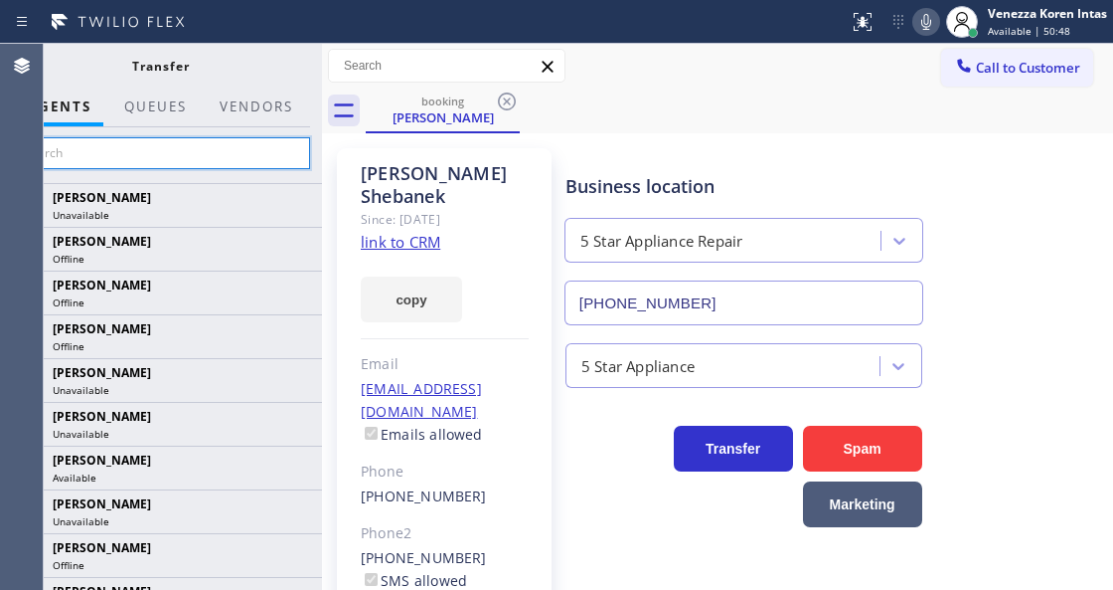
click at [292, 162] on input "text" at bounding box center [160, 153] width 299 height 32
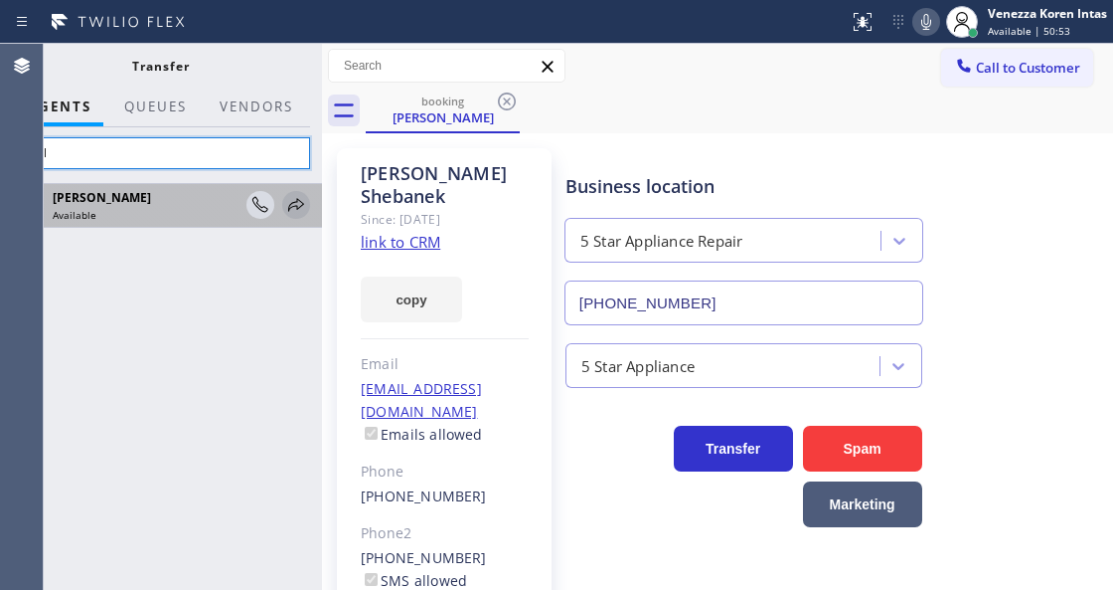
type input "axel"
click at [291, 203] on icon at bounding box center [296, 204] width 16 height 13
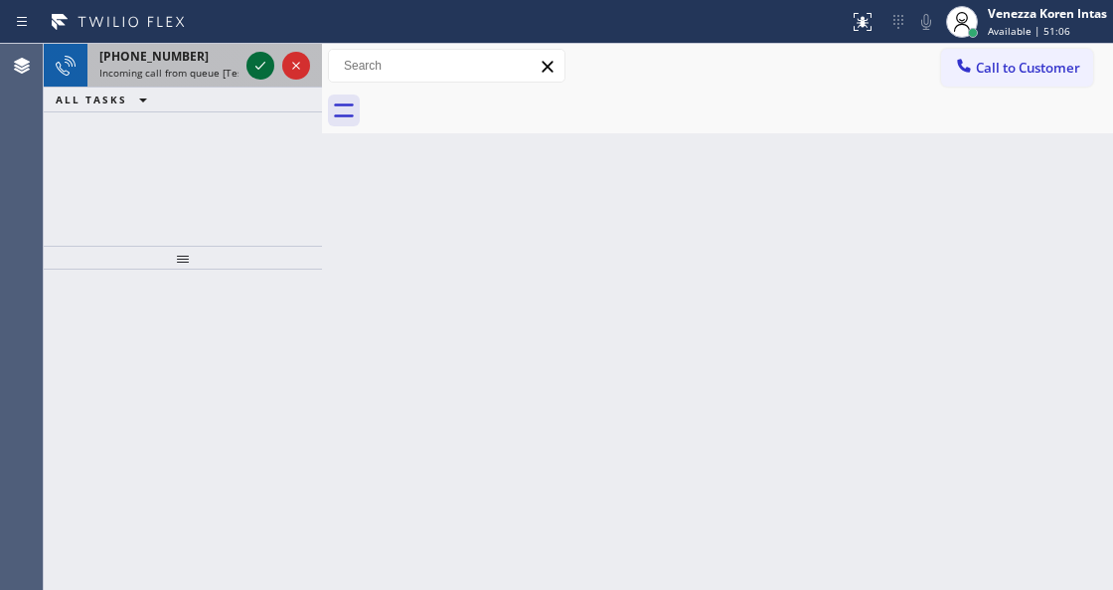
click at [260, 70] on icon at bounding box center [261, 66] width 24 height 24
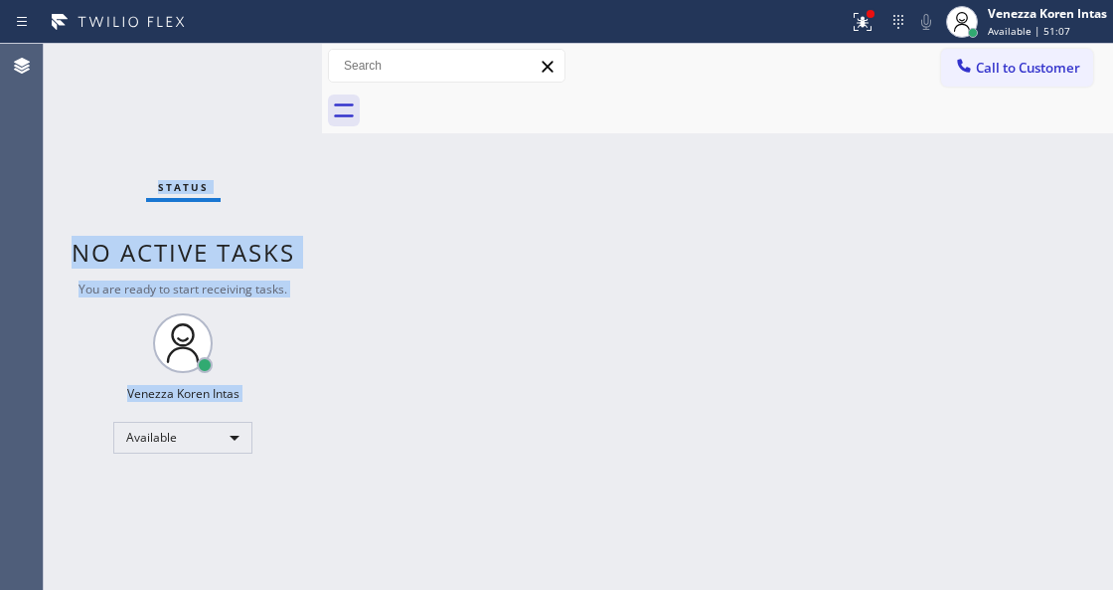
click at [259, 70] on div "Status No active tasks You are ready to start receiving tasks. Venezza Koren In…" at bounding box center [183, 317] width 278 height 546
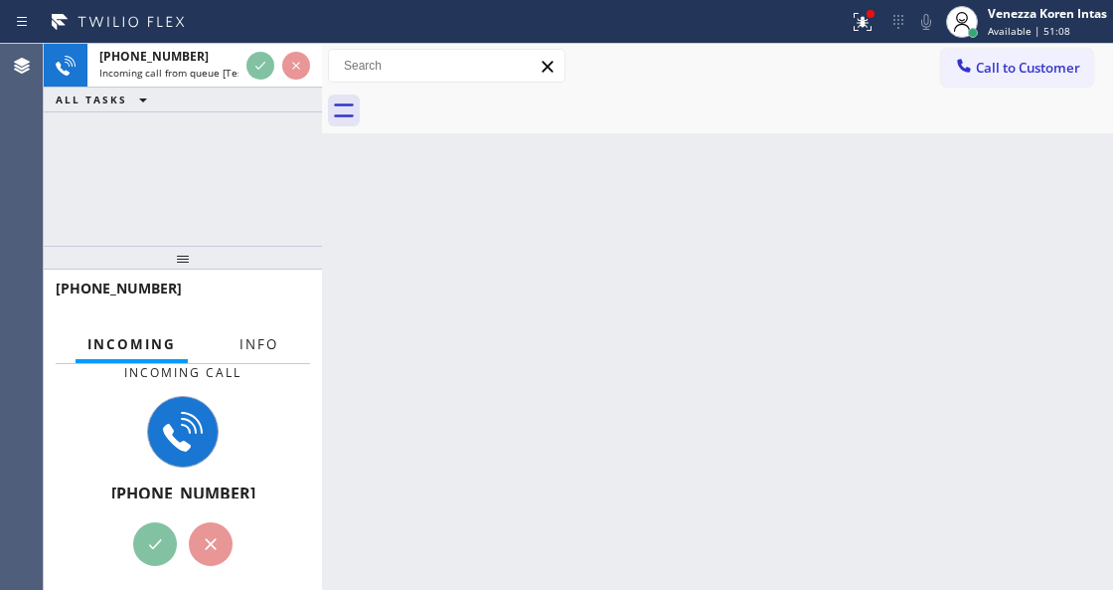
click at [254, 345] on span "Info" at bounding box center [259, 344] width 39 height 18
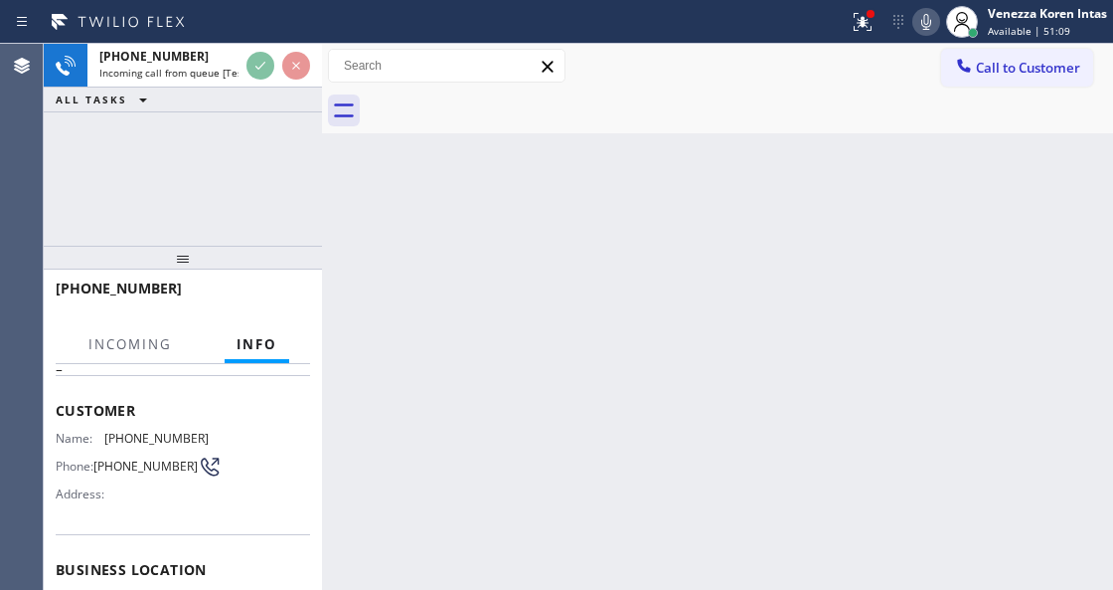
scroll to position [199, 0]
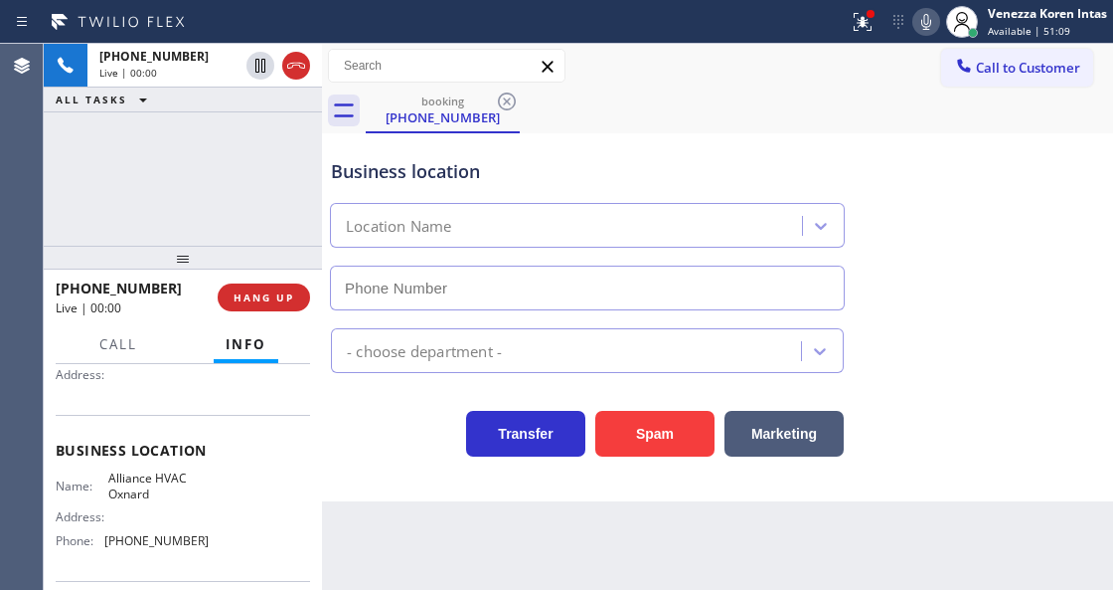
type input "[PHONE_NUMBER]"
click at [229, 215] on div "[PHONE_NUMBER] Live | 00:00 ALL TASKS ALL TASKS ACTIVE TASKS TASKS IN WRAP UP" at bounding box center [183, 145] width 278 height 202
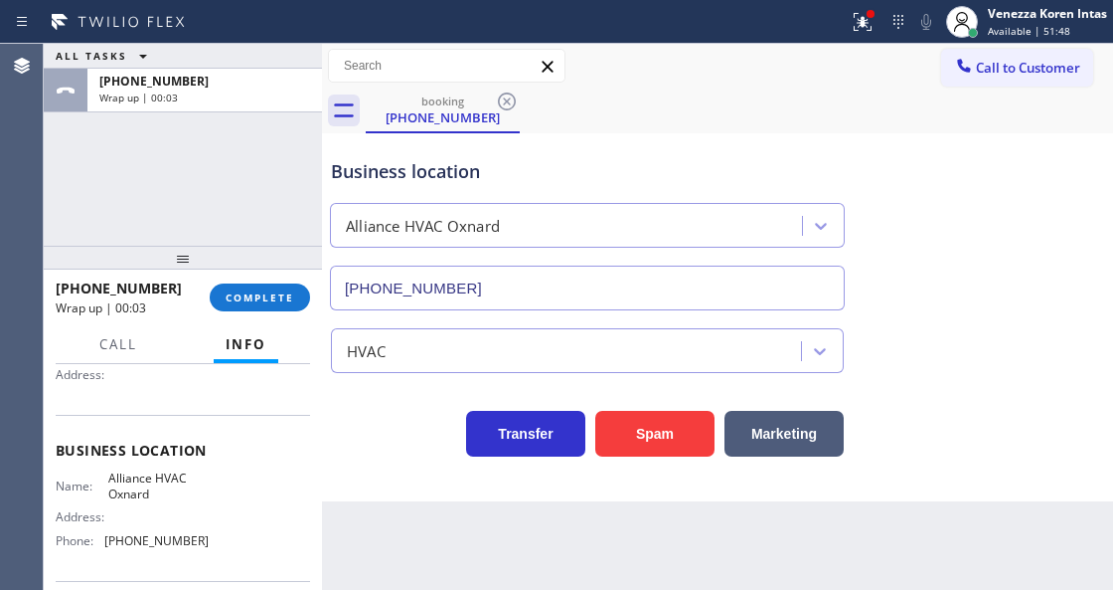
click at [247, 268] on div at bounding box center [183, 258] width 278 height 24
click at [263, 300] on span "COMPLETE" at bounding box center [260, 297] width 69 height 14
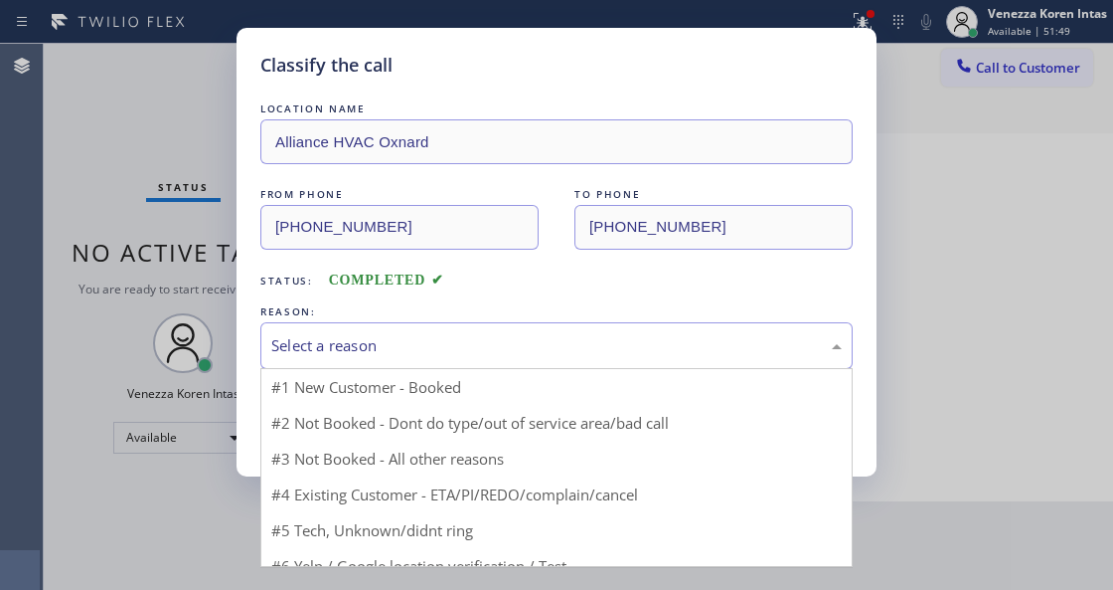
click at [480, 351] on div "Select a reason" at bounding box center [556, 345] width 571 height 23
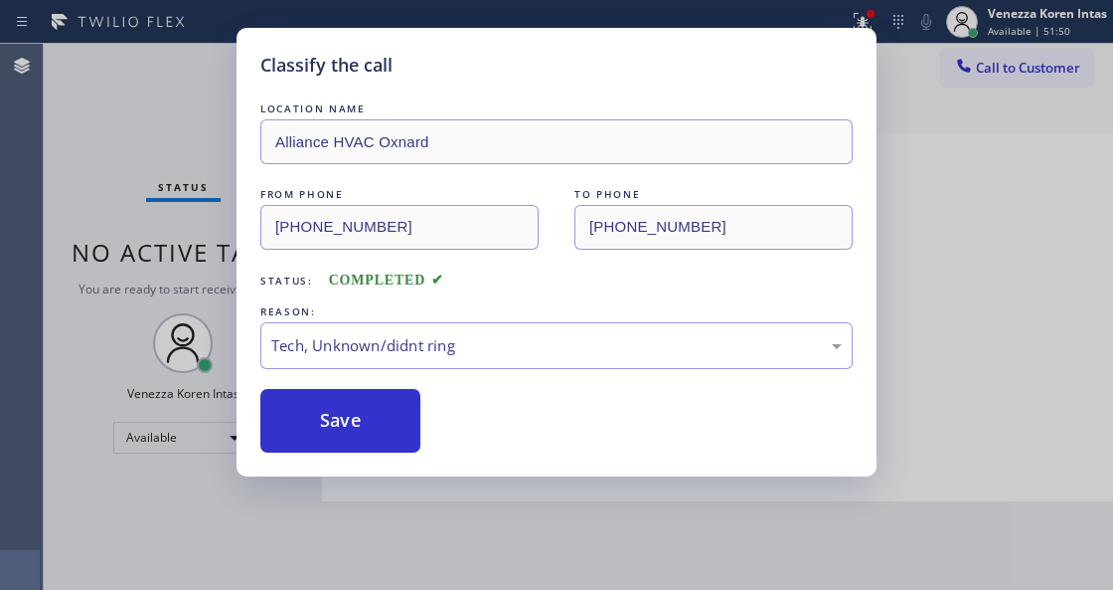
click at [384, 458] on div "Classify the call LOCATION NAME Alliance HVAC Oxnard FROM PHONE [PHONE_NUMBER] …" at bounding box center [557, 252] width 640 height 448
click at [384, 424] on button "Save" at bounding box center [340, 421] width 160 height 64
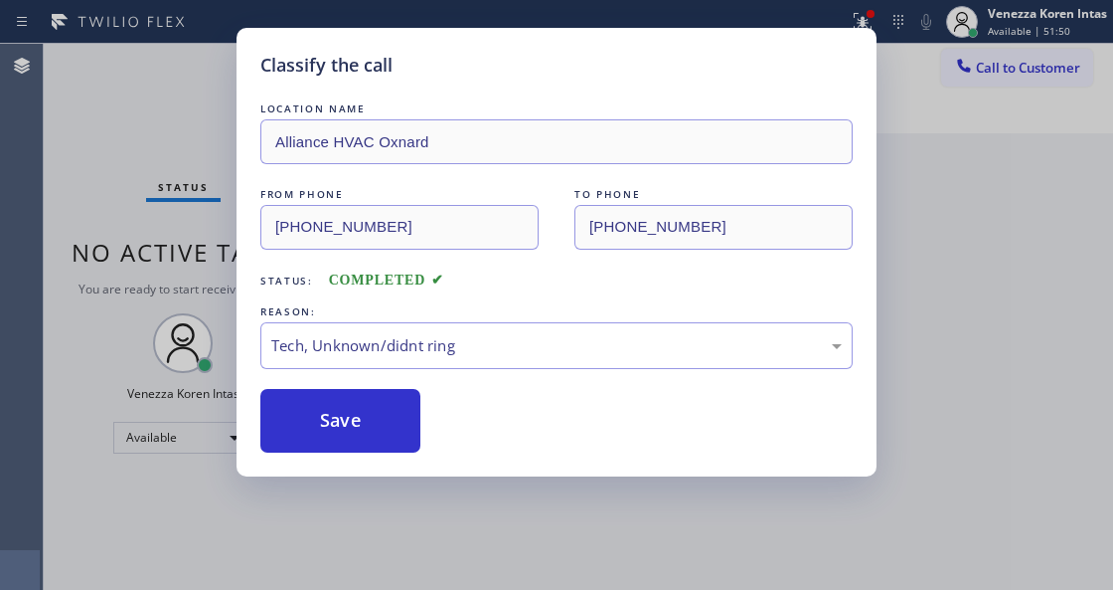
click at [21, 239] on div "Classify the call LOCATION NAME Alliance HVAC Oxnard FROM PHONE [PHONE_NUMBER] …" at bounding box center [556, 295] width 1113 height 590
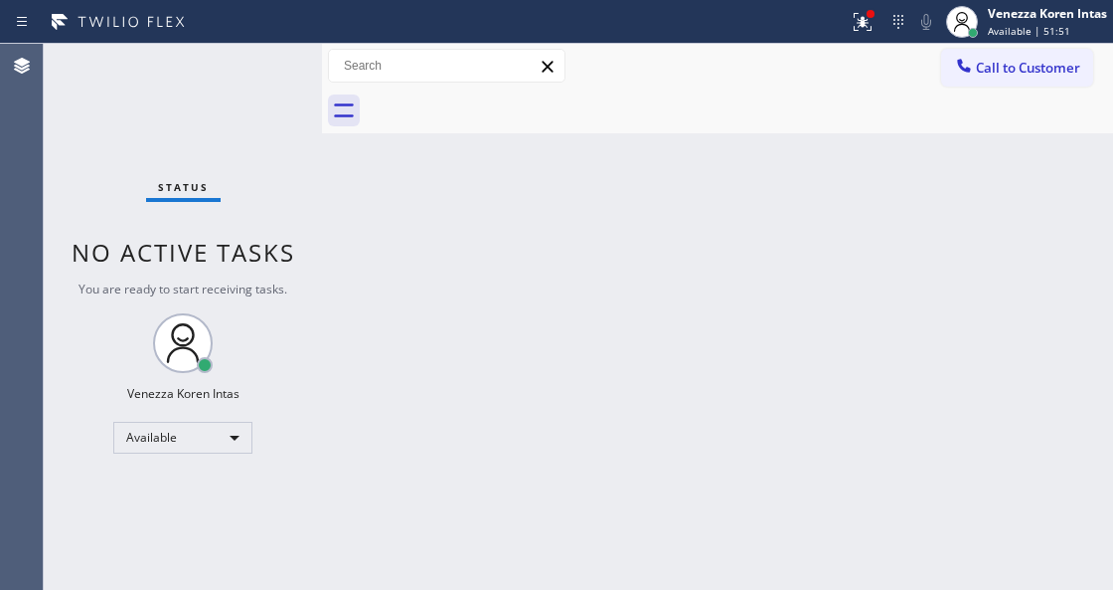
click at [99, 210] on div "Status No active tasks You are ready to start receiving tasks. Venezza Koren In…" at bounding box center [183, 317] width 278 height 546
drag, startPoint x: 489, startPoint y: 412, endPoint x: 737, endPoint y: 52, distance: 436.8
click at [504, 399] on div "Back to Dashboard Change Sender ID Customers Technicians Select a contact Outbo…" at bounding box center [717, 317] width 791 height 546
drag, startPoint x: 861, startPoint y: 26, endPoint x: 810, endPoint y: 190, distance: 171.7
click at [857, 34] on button at bounding box center [863, 22] width 44 height 44
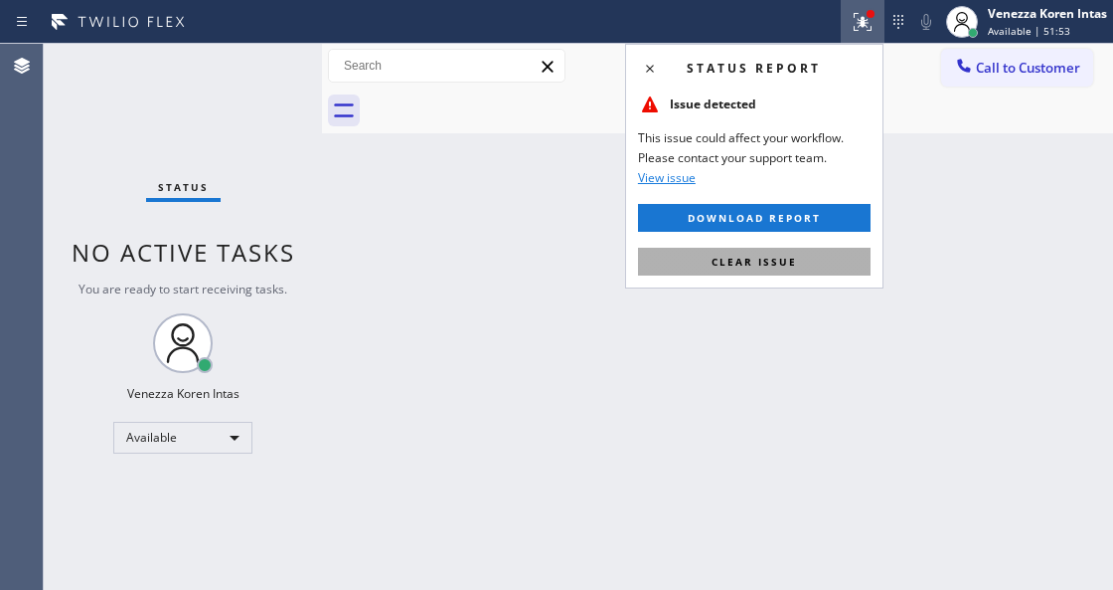
click at [783, 261] on span "Clear issue" at bounding box center [754, 261] width 85 height 14
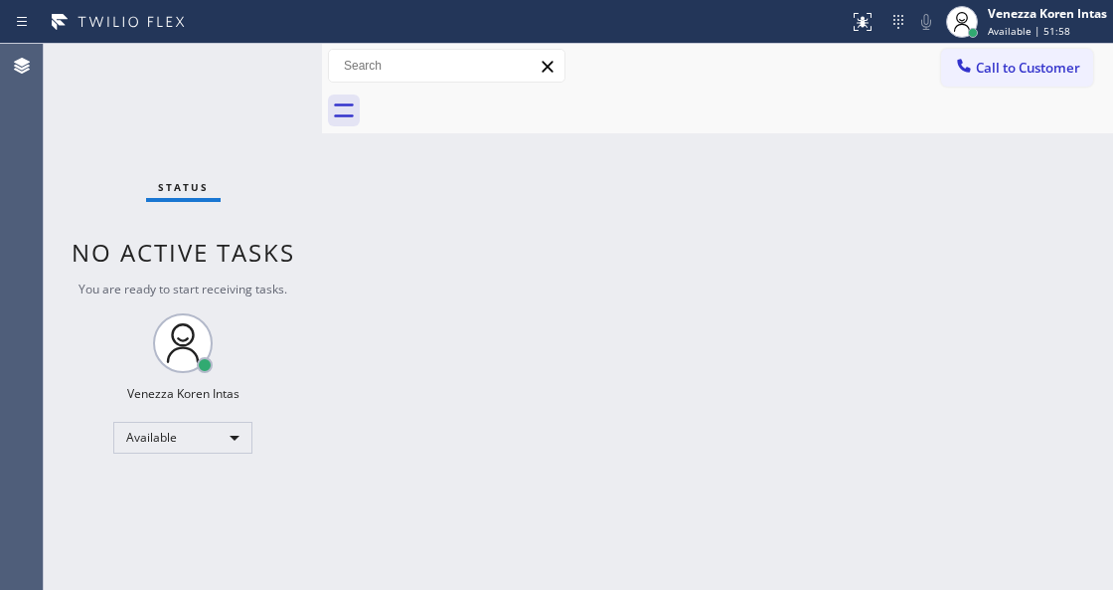
drag, startPoint x: 668, startPoint y: 194, endPoint x: 575, endPoint y: 449, distance: 272.0
click at [663, 206] on div "Back to Dashboard Change Sender ID Customers Technicians Select a contact Outbo…" at bounding box center [717, 317] width 791 height 546
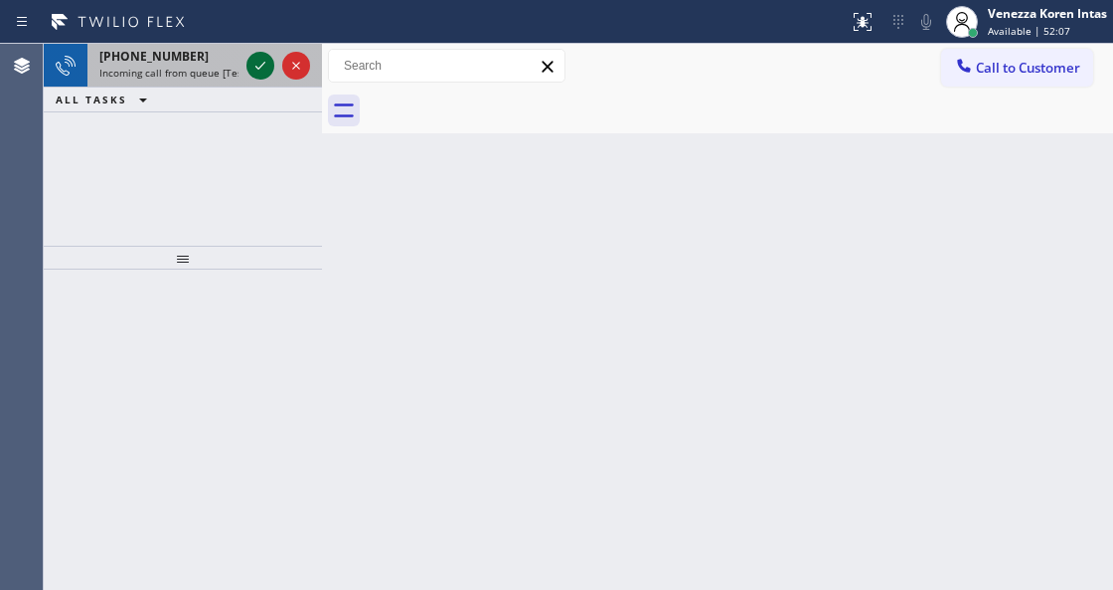
click at [261, 72] on icon at bounding box center [261, 66] width 24 height 24
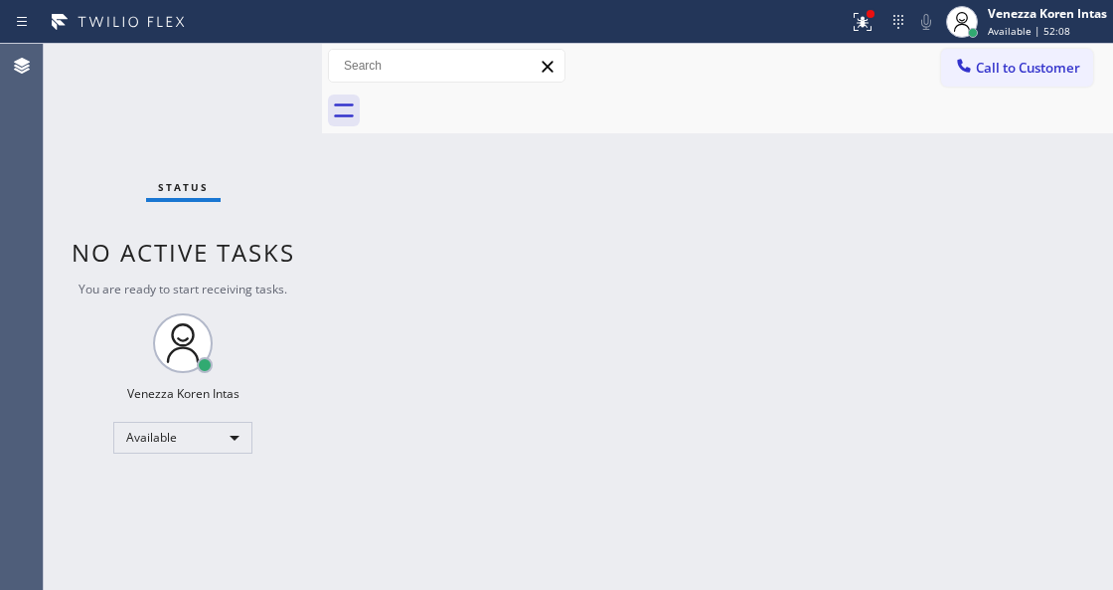
click at [261, 72] on div "Status No active tasks You are ready to start receiving tasks. Venezza Koren In…" at bounding box center [183, 317] width 278 height 546
click at [329, 423] on div "Back to Dashboard Change Sender ID Customers Technicians Select a contact Outbo…" at bounding box center [717, 317] width 791 height 546
drag, startPoint x: 316, startPoint y: 207, endPoint x: 404, endPoint y: 425, distance: 235.6
click at [322, 207] on div at bounding box center [322, 317] width 0 height 546
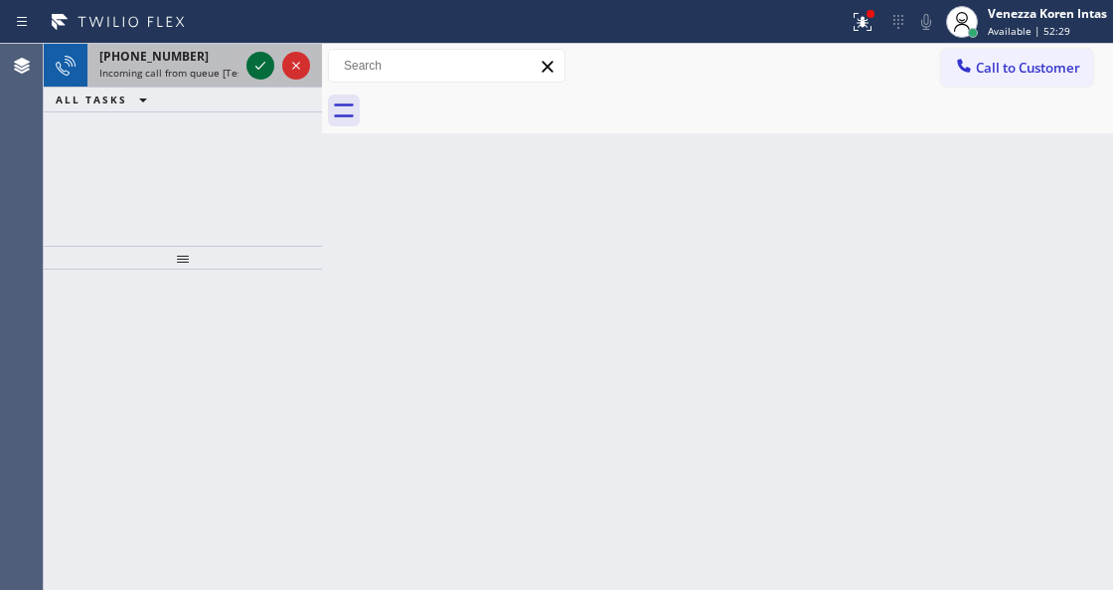
drag, startPoint x: 251, startPoint y: 80, endPoint x: 253, endPoint y: 70, distance: 10.1
click at [251, 80] on div at bounding box center [279, 66] width 72 height 44
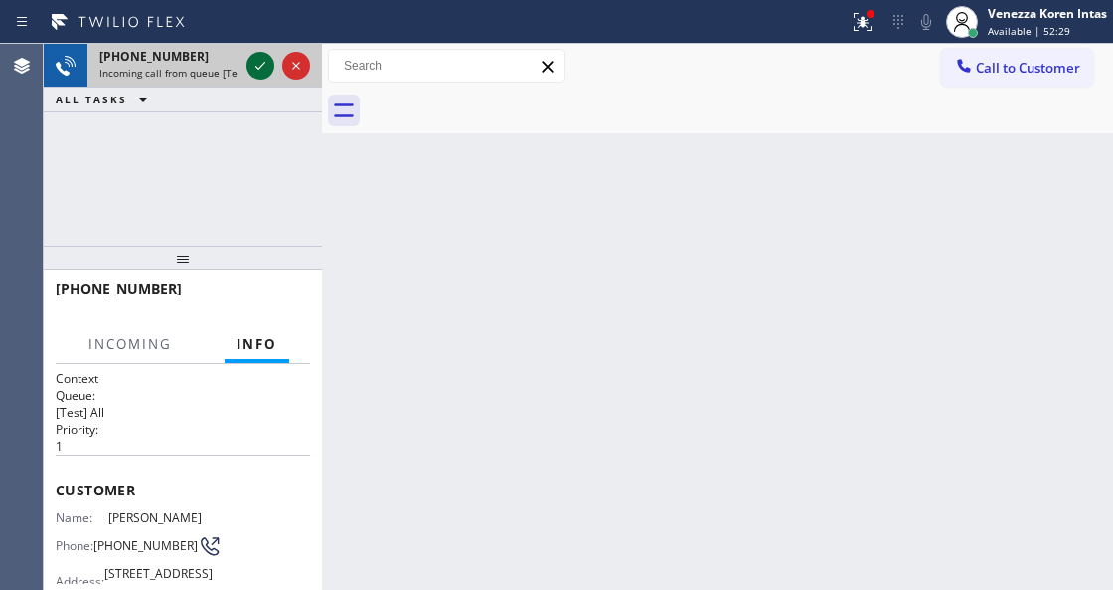
click at [253, 70] on icon at bounding box center [261, 66] width 24 height 24
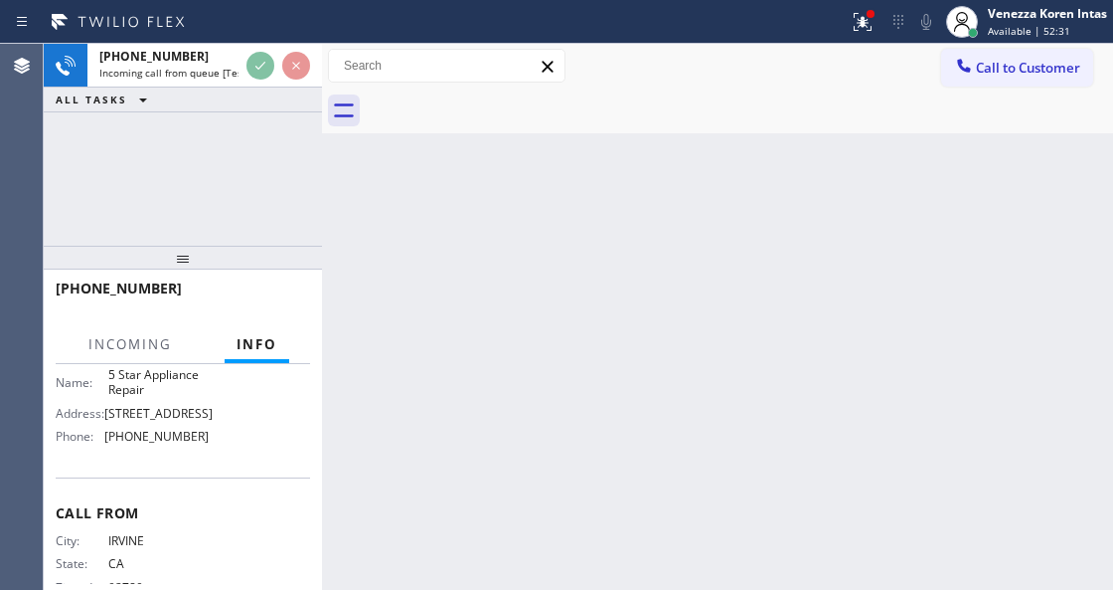
scroll to position [260, 0]
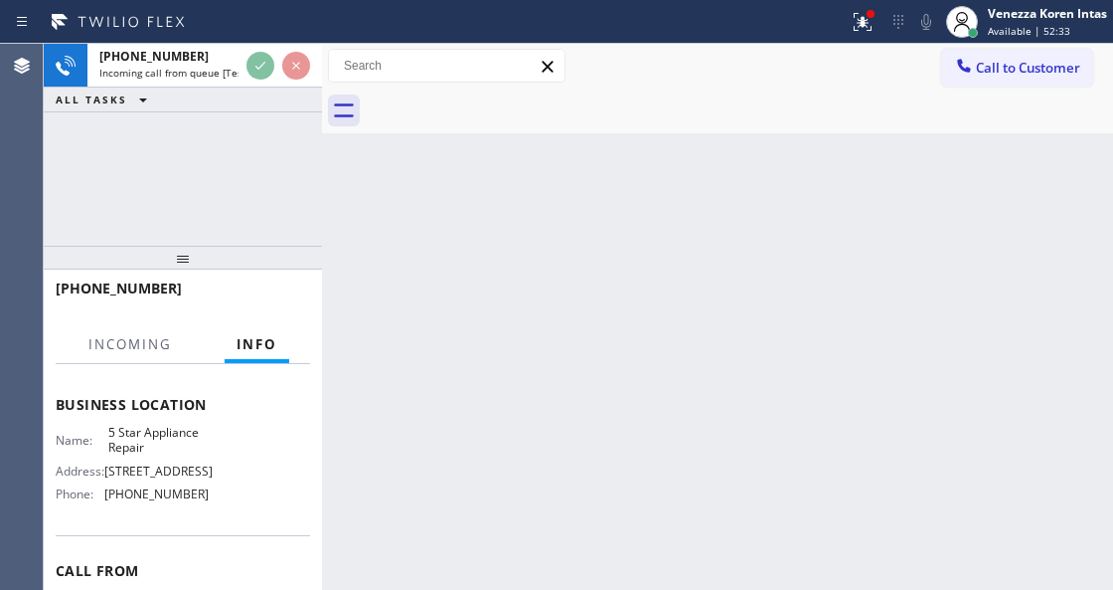
drag, startPoint x: 207, startPoint y: 175, endPoint x: 384, endPoint y: 257, distance: 195.2
click at [207, 175] on div "[PHONE_NUMBER] Incoming call from queue [Test] All ALL TASKS ALL TASKS ACTIVE T…" at bounding box center [183, 145] width 278 height 202
click at [848, 22] on div at bounding box center [863, 22] width 44 height 24
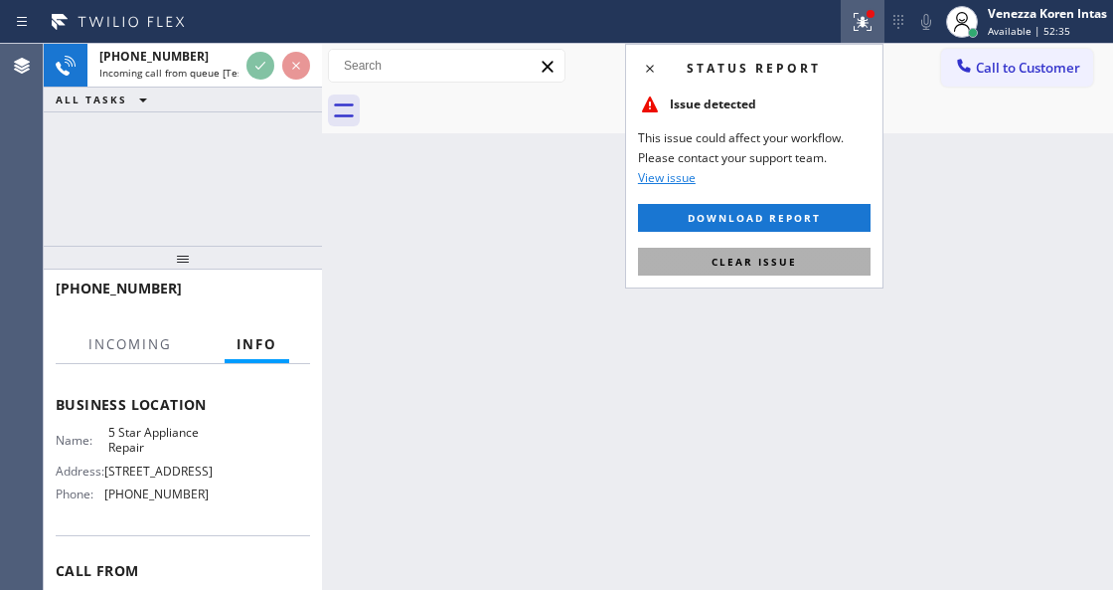
click at [838, 254] on button "Clear issue" at bounding box center [754, 262] width 233 height 28
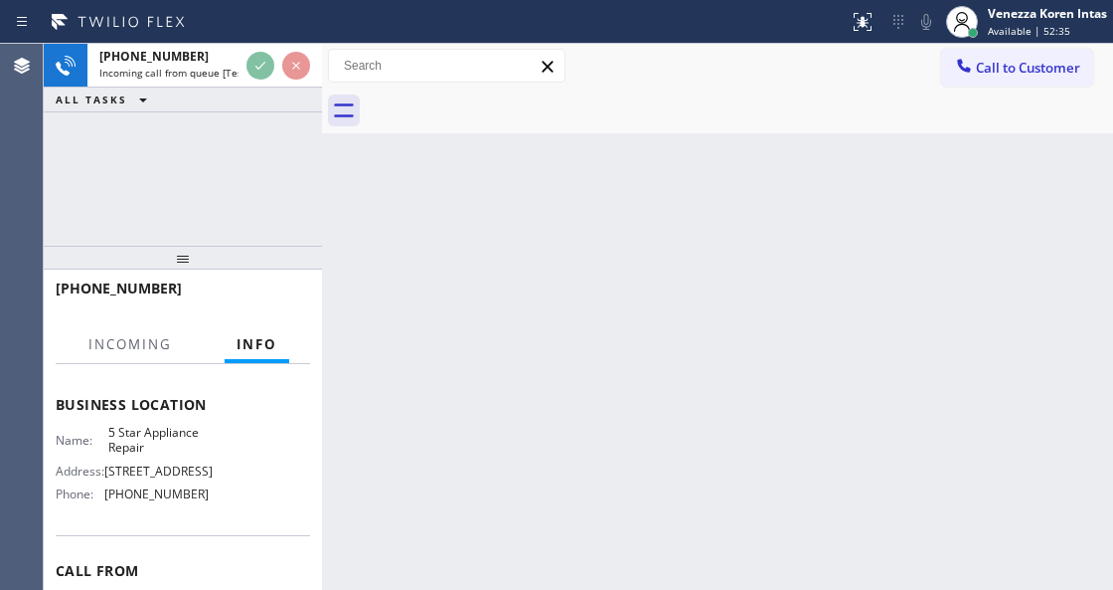
drag, startPoint x: 905, startPoint y: 304, endPoint x: 437, endPoint y: 525, distance: 516.7
click at [905, 306] on div "Back to Dashboard Change Sender ID Customers Technicians Select a contact Outbo…" at bounding box center [717, 317] width 791 height 546
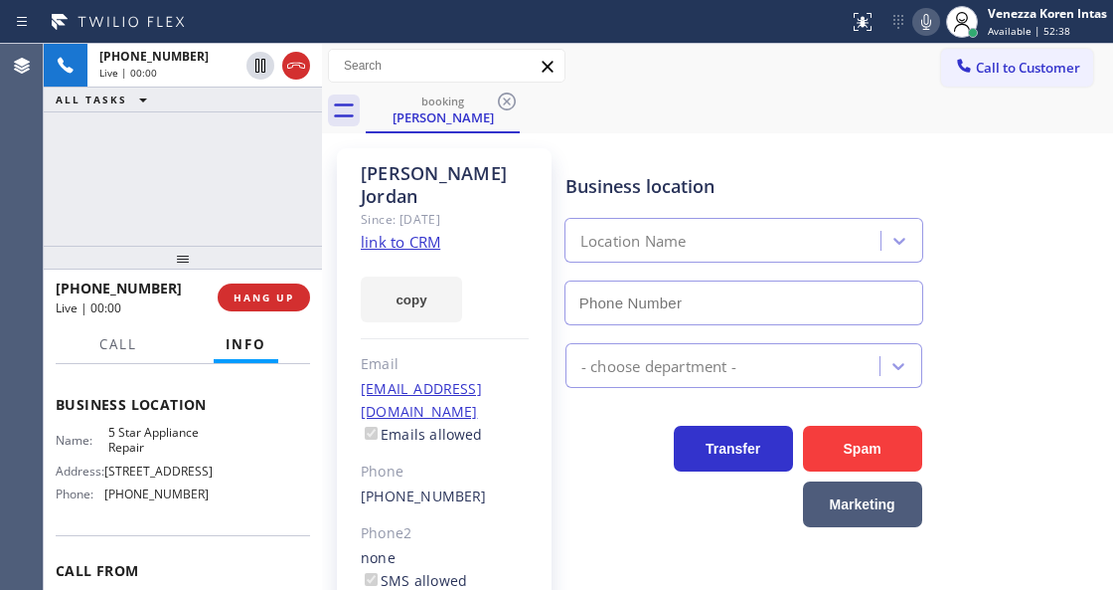
type input "[PHONE_NUMBER]"
click at [422, 232] on link "link to CRM" at bounding box center [401, 242] width 80 height 20
click at [673, 135] on div "[PERSON_NAME] Since: [DATE] link to CRM copy Email [EMAIL_ADDRESS][DOMAIN_NAME]…" at bounding box center [717, 466] width 791 height 667
click at [797, 86] on div "Call to Customer Outbound call Location Green Tree Heating & Cooling Camarillo …" at bounding box center [717, 66] width 791 height 45
click at [927, 24] on icon at bounding box center [927, 22] width 10 height 16
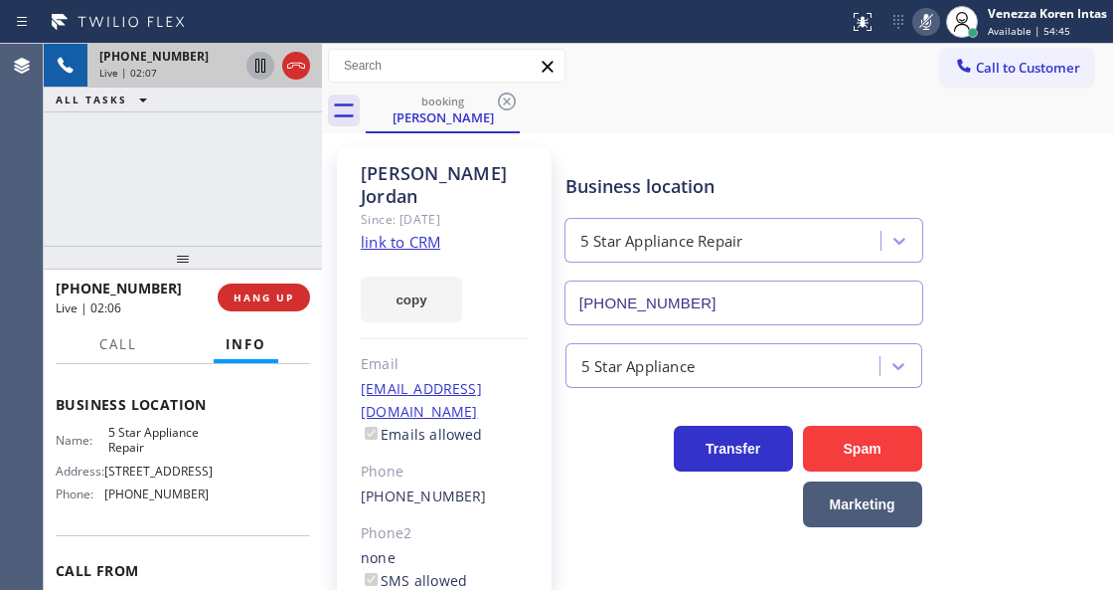
click at [260, 68] on icon at bounding box center [261, 66] width 24 height 24
drag, startPoint x: 101, startPoint y: 457, endPoint x: 153, endPoint y: 476, distance: 55.0
click at [153, 455] on div "Name: 5 Star Appliance Repair" at bounding box center [132, 439] width 153 height 31
copy span "5 Star Appliance Repair"
click at [933, 20] on icon at bounding box center [927, 22] width 24 height 24
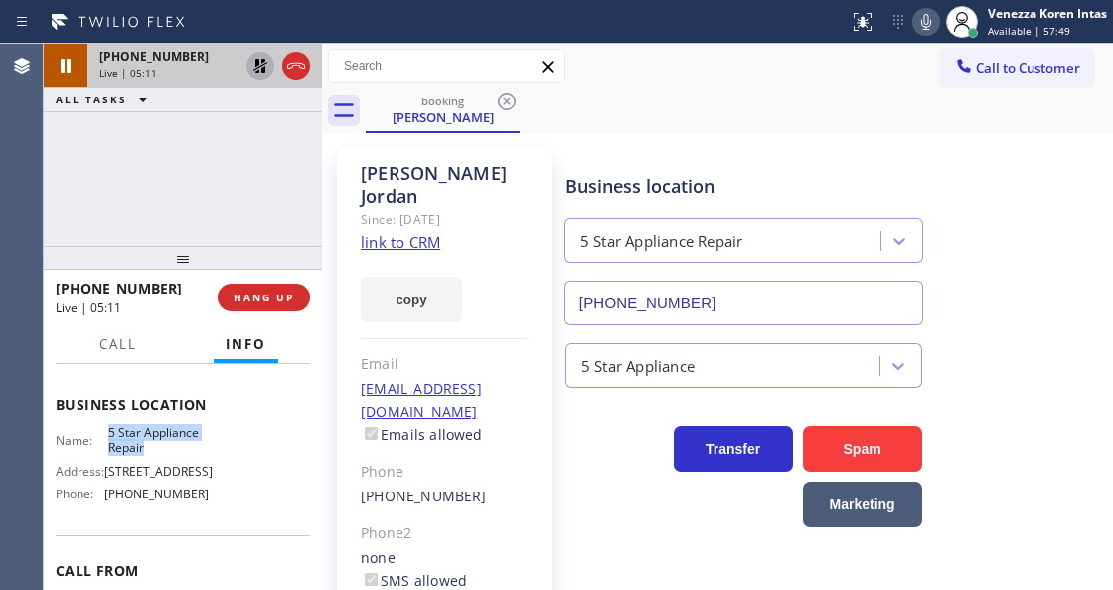
click at [254, 64] on icon at bounding box center [261, 66] width 24 height 24
click at [332, 165] on div "[PERSON_NAME] Since: [DATE] link to CRM copy Email [EMAIL_ADDRESS][DOMAIN_NAME]…" at bounding box center [444, 466] width 235 height 657
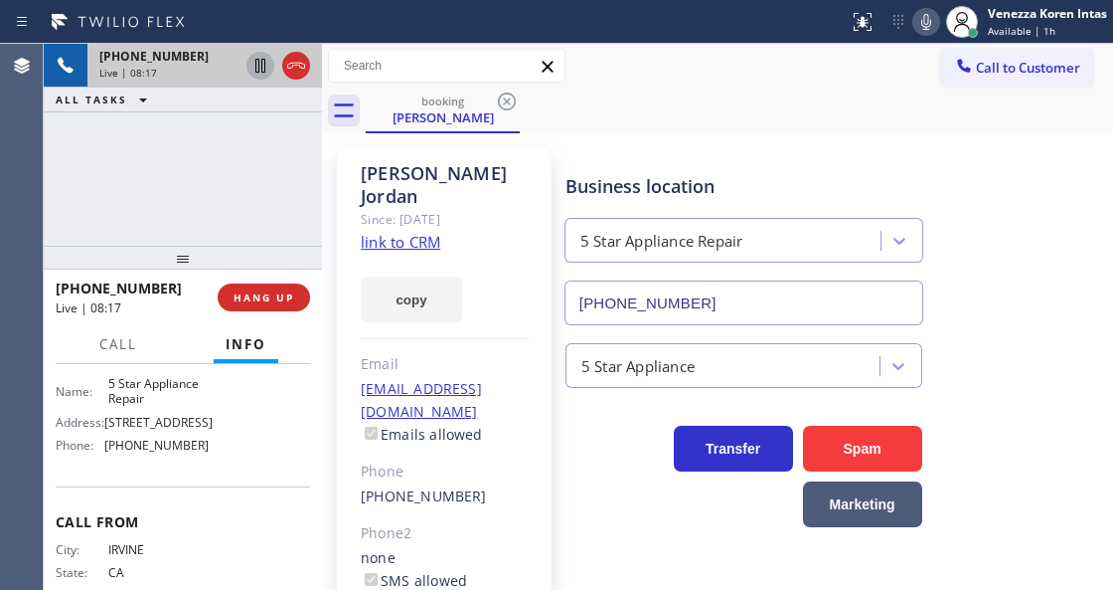
scroll to position [326, 0]
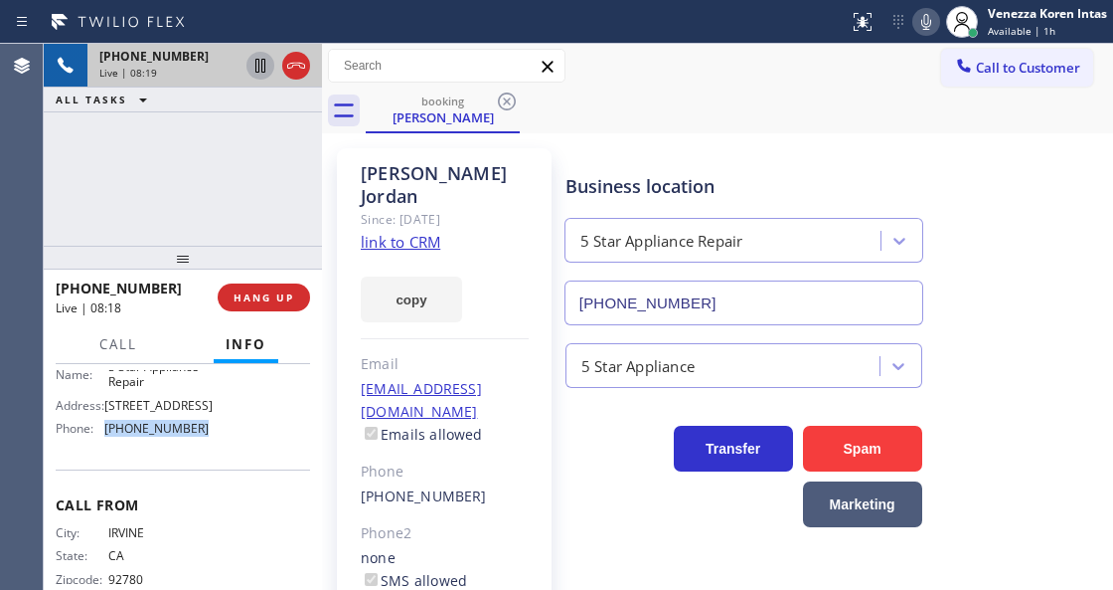
drag, startPoint x: 199, startPoint y: 462, endPoint x: 106, endPoint y: 458, distance: 92.5
click at [106, 444] on div "Name: 5 Star Appliance Repair Address: [STREET_ADDRESS] Phone: [PHONE_NUMBER]" at bounding box center [183, 401] width 254 height 85
copy span "[PHONE_NUMBER]"
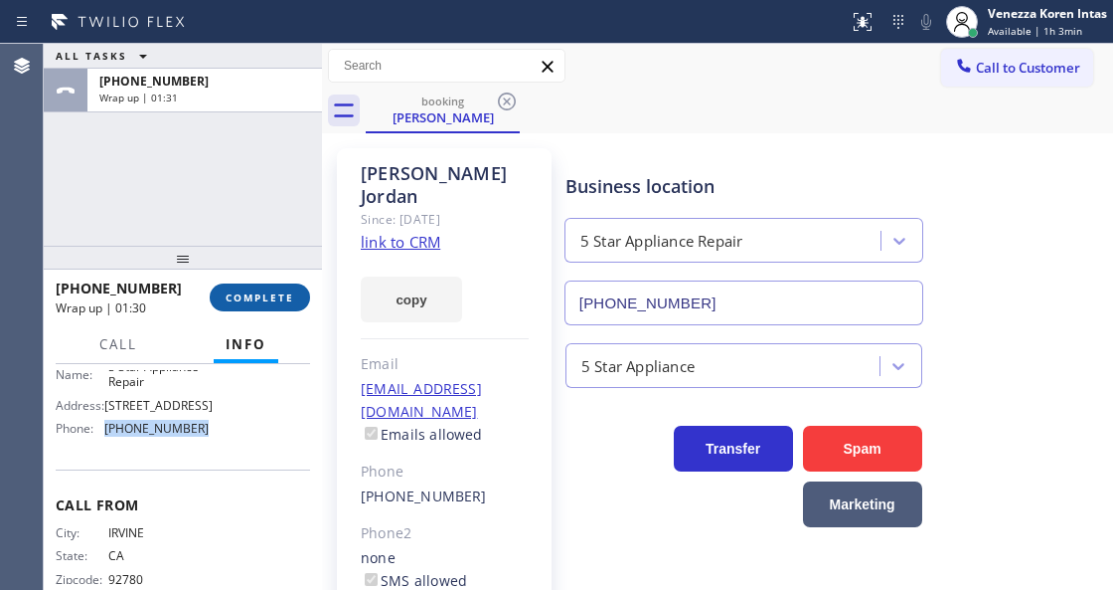
click at [211, 298] on button "COMPLETE" at bounding box center [260, 297] width 100 height 28
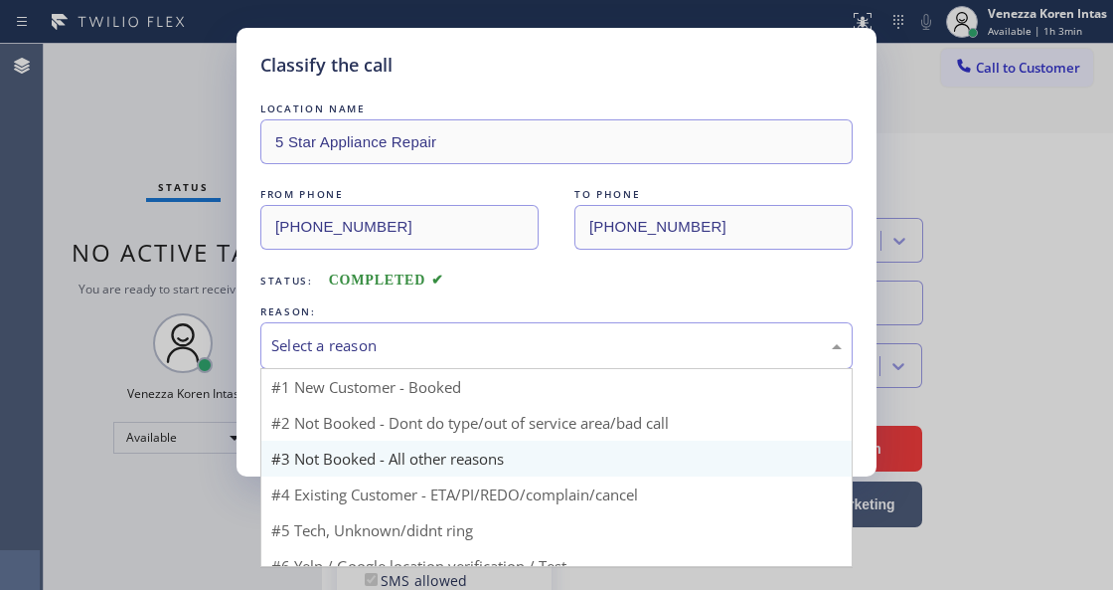
drag, startPoint x: 398, startPoint y: 360, endPoint x: 438, endPoint y: 469, distance: 116.7
click at [400, 369] on div "Select a reason #1 New Customer - Booked #2 Not Booked - Dont do type/out of se…" at bounding box center [556, 345] width 593 height 47
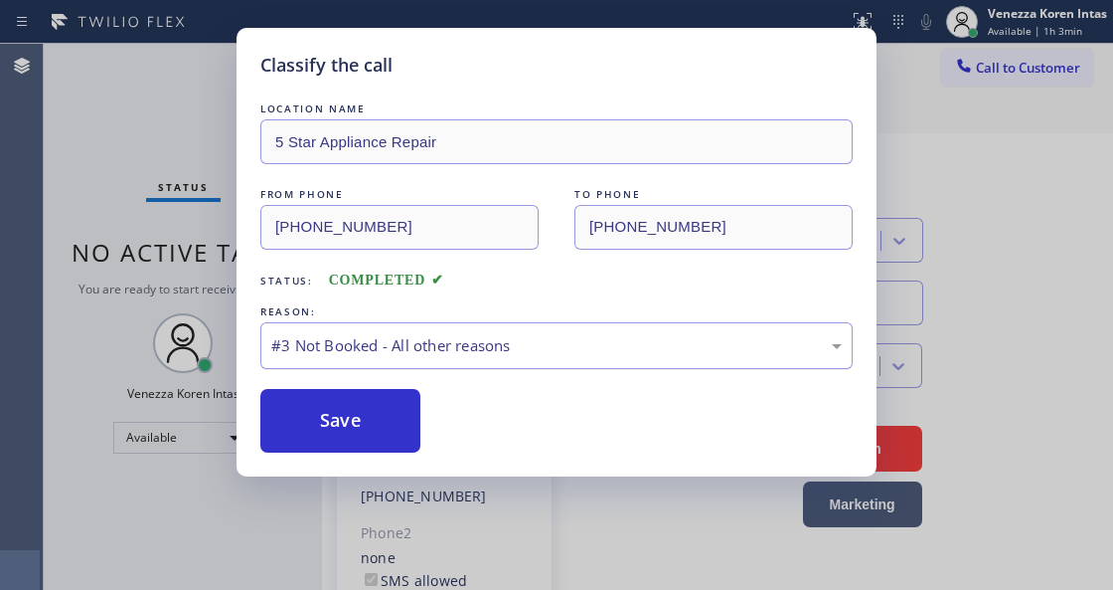
click at [403, 350] on div "#3 Not Booked - All other reasons" at bounding box center [556, 345] width 571 height 23
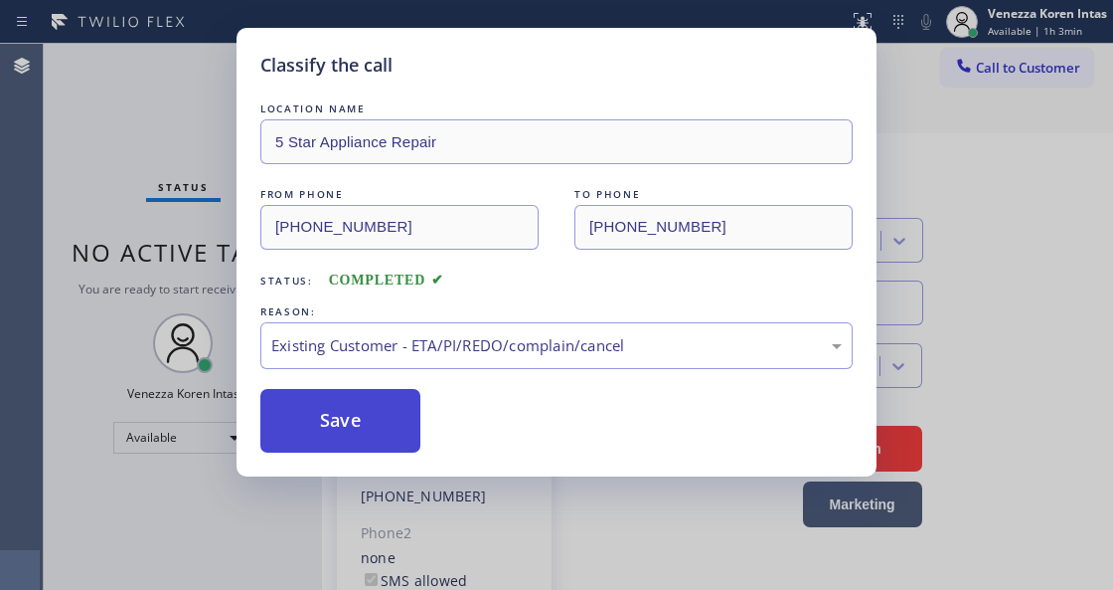
click at [382, 424] on button "Save" at bounding box center [340, 421] width 160 height 64
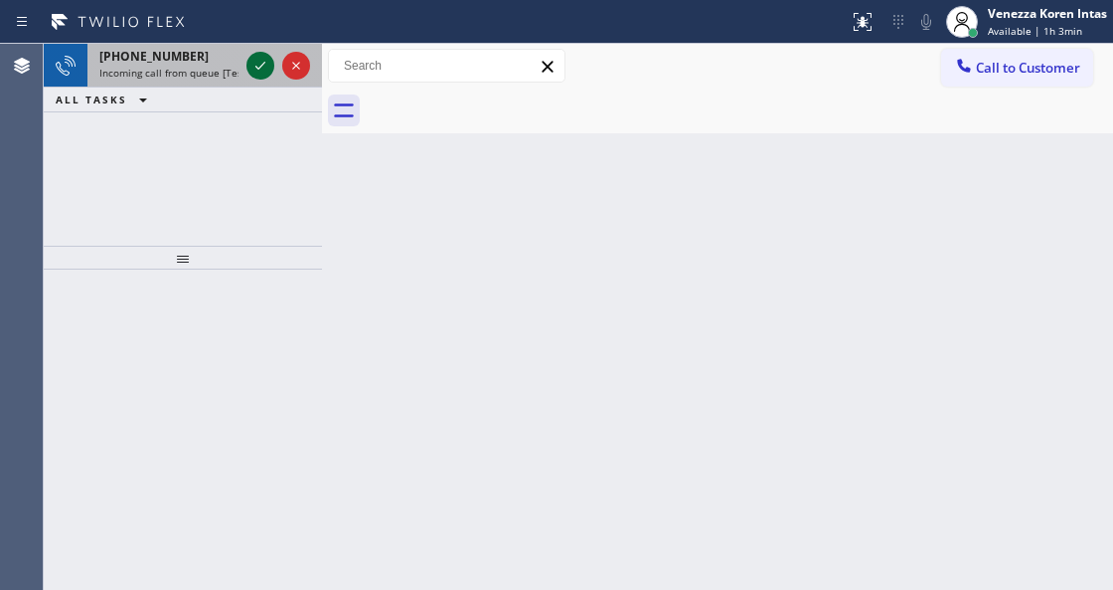
click at [259, 70] on icon at bounding box center [261, 66] width 24 height 24
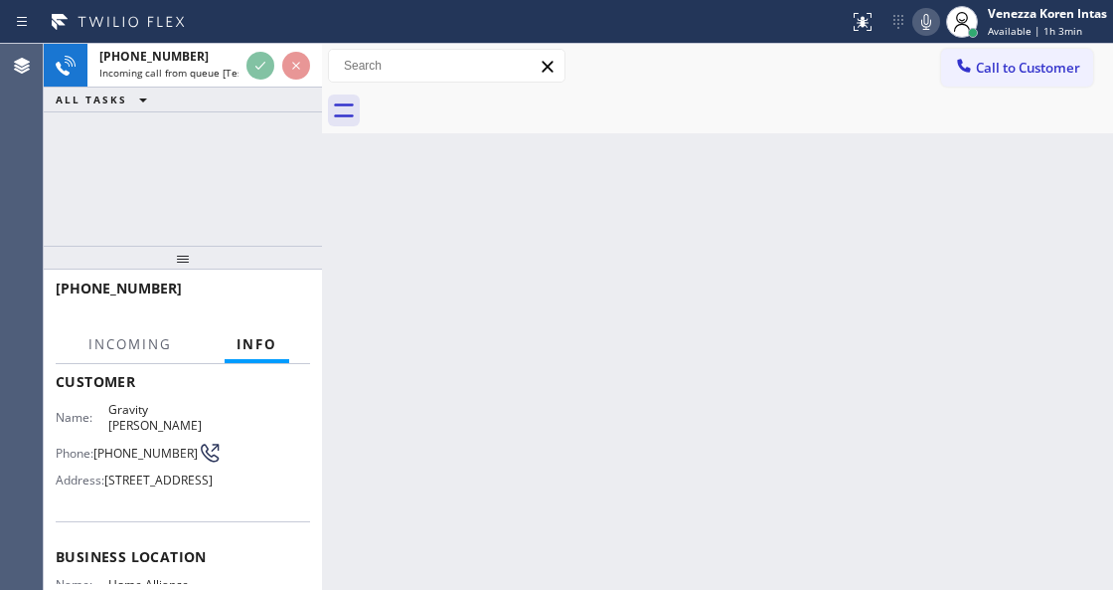
scroll to position [199, 0]
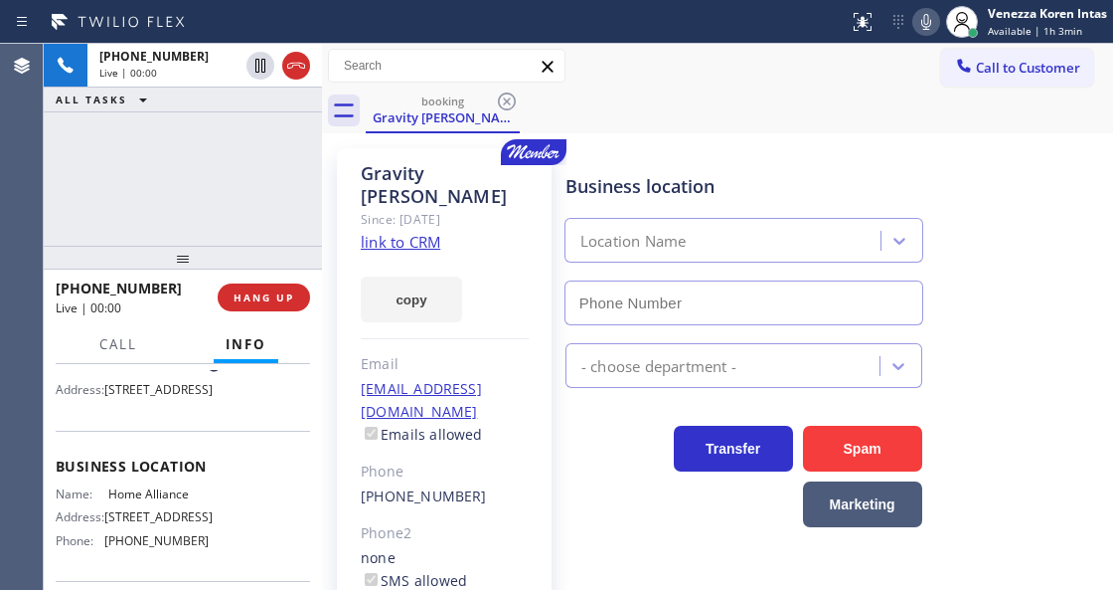
type input "[PHONE_NUMBER]"
click at [397, 232] on link "link to CRM" at bounding box center [401, 242] width 80 height 20
click at [928, 38] on div "Status report No issues detected If you experience an issue, please download th…" at bounding box center [977, 22] width 272 height 44
click at [925, 31] on icon at bounding box center [927, 22] width 24 height 24
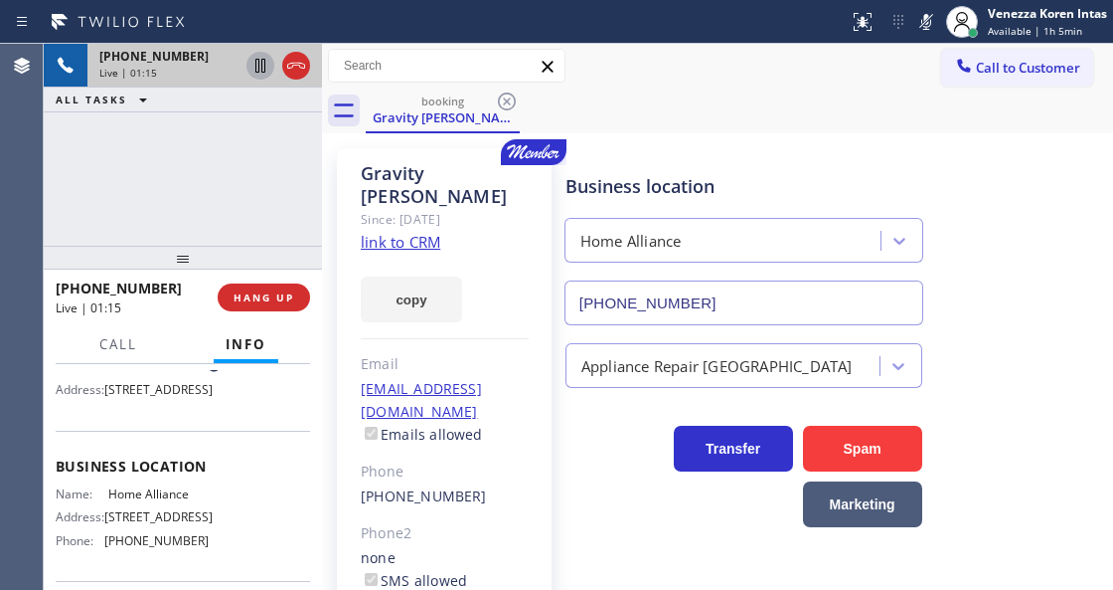
click at [256, 68] on icon at bounding box center [261, 66] width 24 height 24
drag, startPoint x: 932, startPoint y: 23, endPoint x: 923, endPoint y: 37, distance: 16.5
click at [929, 25] on icon at bounding box center [927, 22] width 24 height 24
click at [264, 66] on icon at bounding box center [261, 66] width 24 height 24
click at [929, 30] on icon at bounding box center [927, 22] width 24 height 24
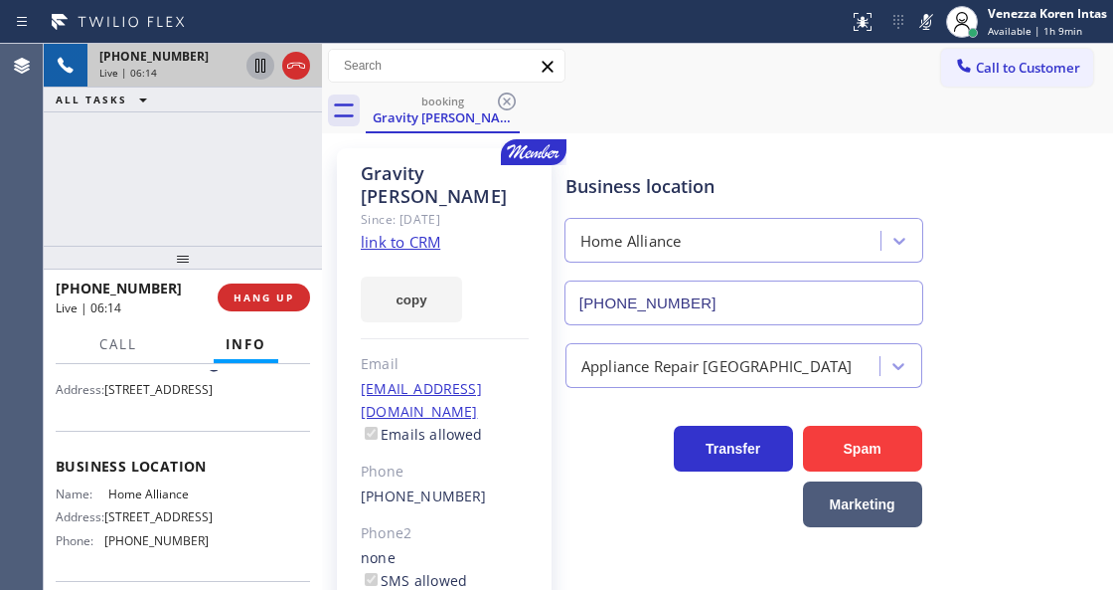
drag, startPoint x: 925, startPoint y: 25, endPoint x: 926, endPoint y: 42, distance: 16.9
click at [925, 25] on icon at bounding box center [927, 22] width 24 height 24
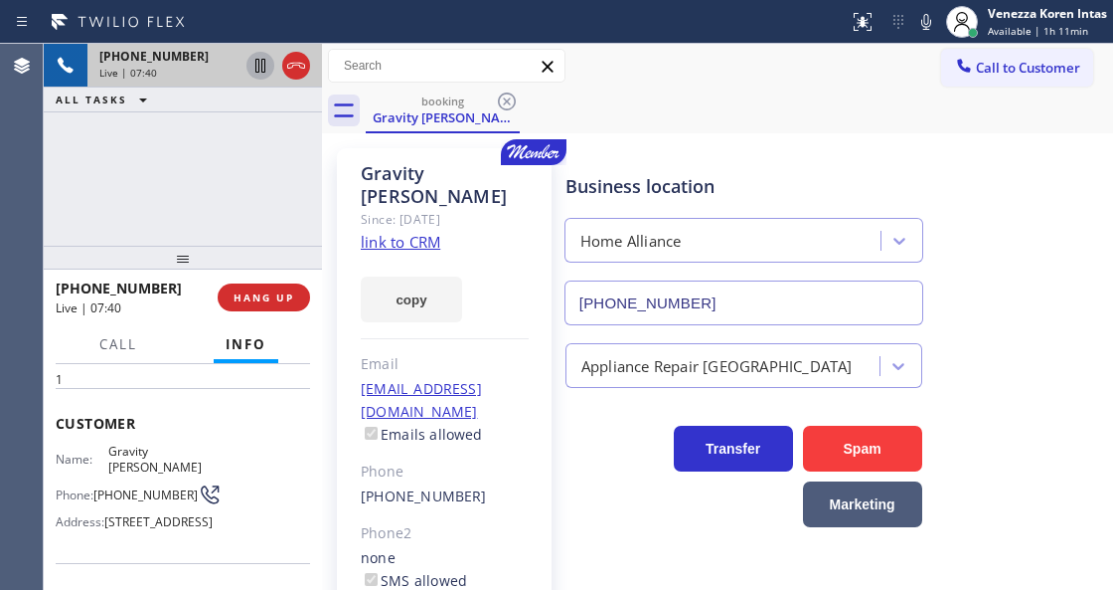
scroll to position [66, 0]
click at [920, 25] on icon at bounding box center [927, 22] width 24 height 24
click at [259, 64] on icon at bounding box center [261, 66] width 24 height 24
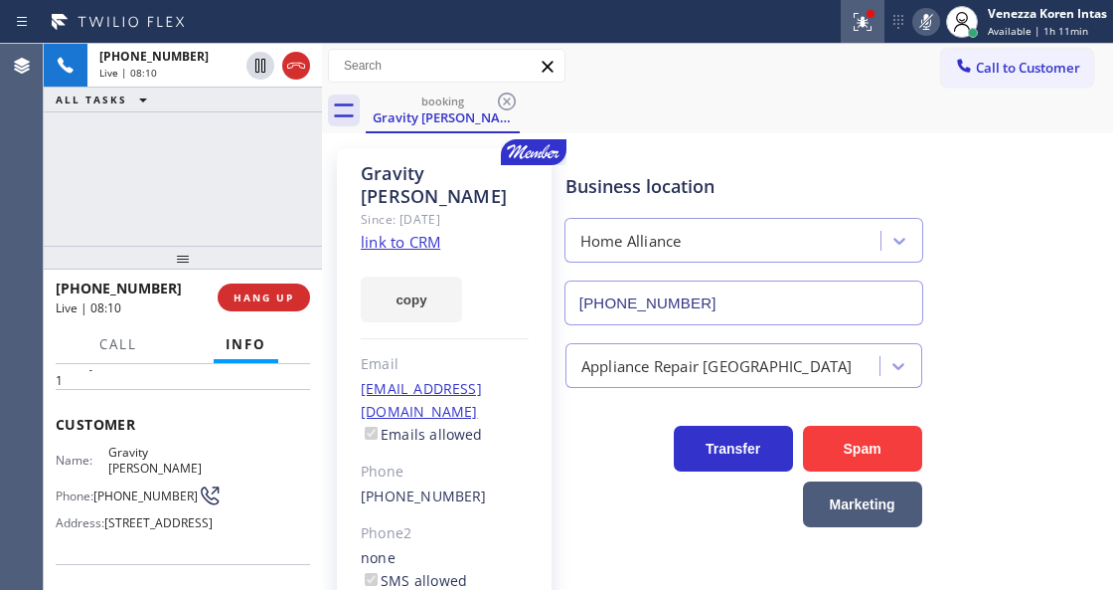
click at [860, 24] on icon at bounding box center [860, 20] width 12 height 14
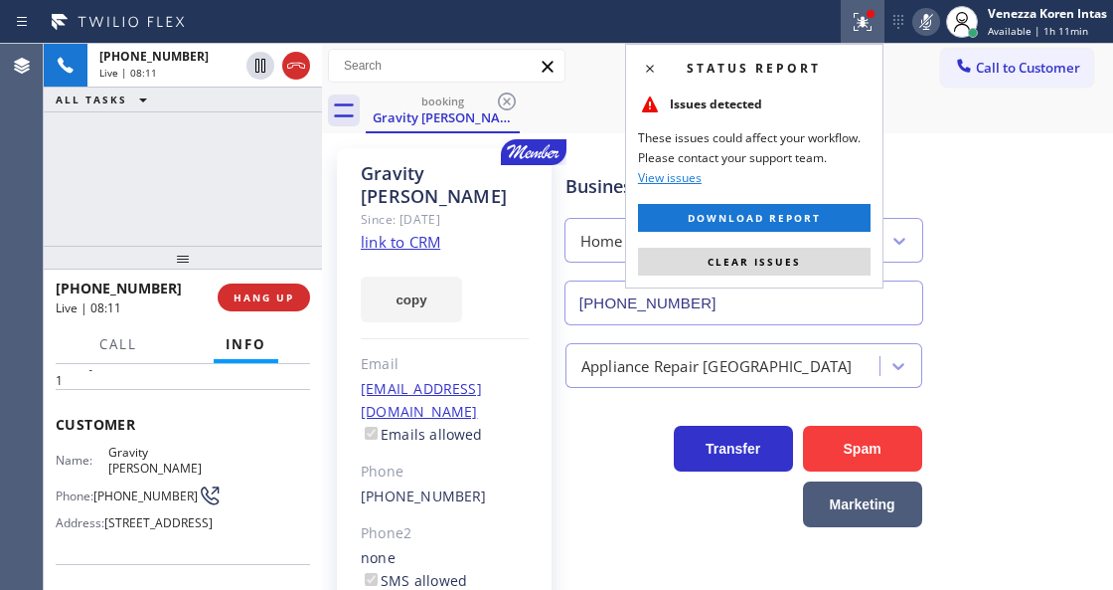
click at [808, 246] on div "Status report Issues detected These issues could affect your workflow. Please c…" at bounding box center [754, 166] width 258 height 245
click at [808, 263] on button "Clear issues" at bounding box center [754, 262] width 233 height 28
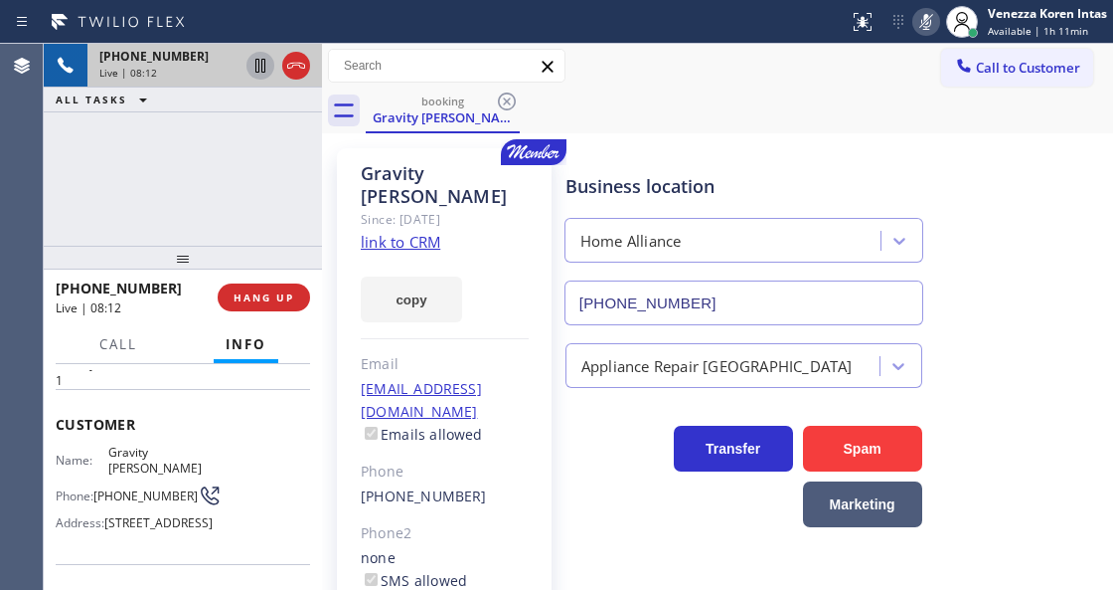
click at [259, 62] on icon at bounding box center [261, 66] width 24 height 24
click at [928, 25] on icon at bounding box center [927, 22] width 24 height 24
click at [251, 60] on icon at bounding box center [261, 66] width 24 height 24
click at [928, 26] on icon at bounding box center [927, 22] width 10 height 16
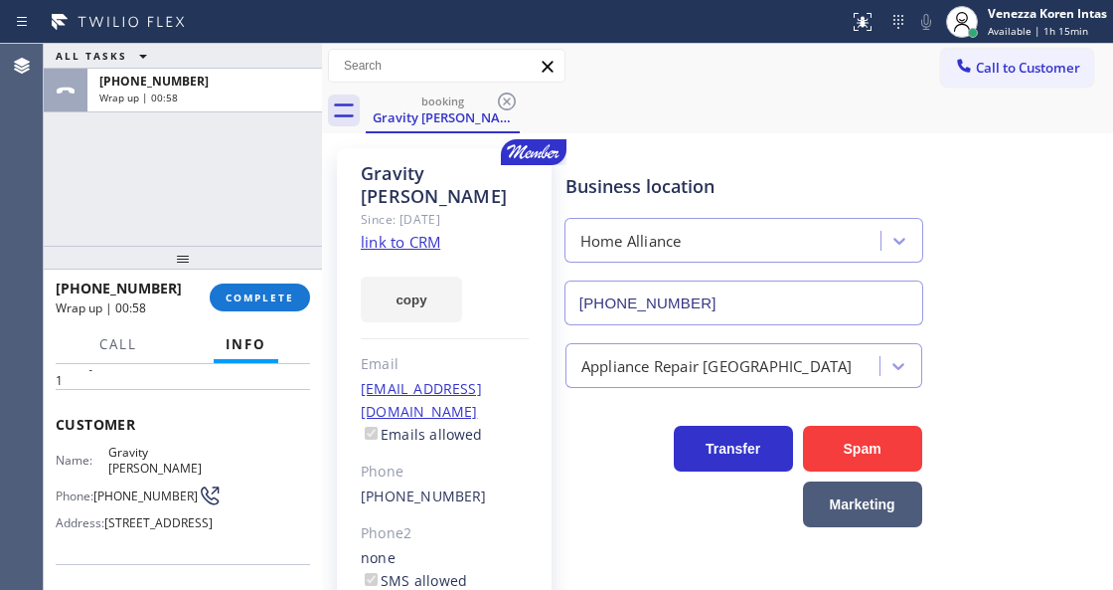
click at [274, 293] on span "COMPLETE" at bounding box center [260, 297] width 69 height 14
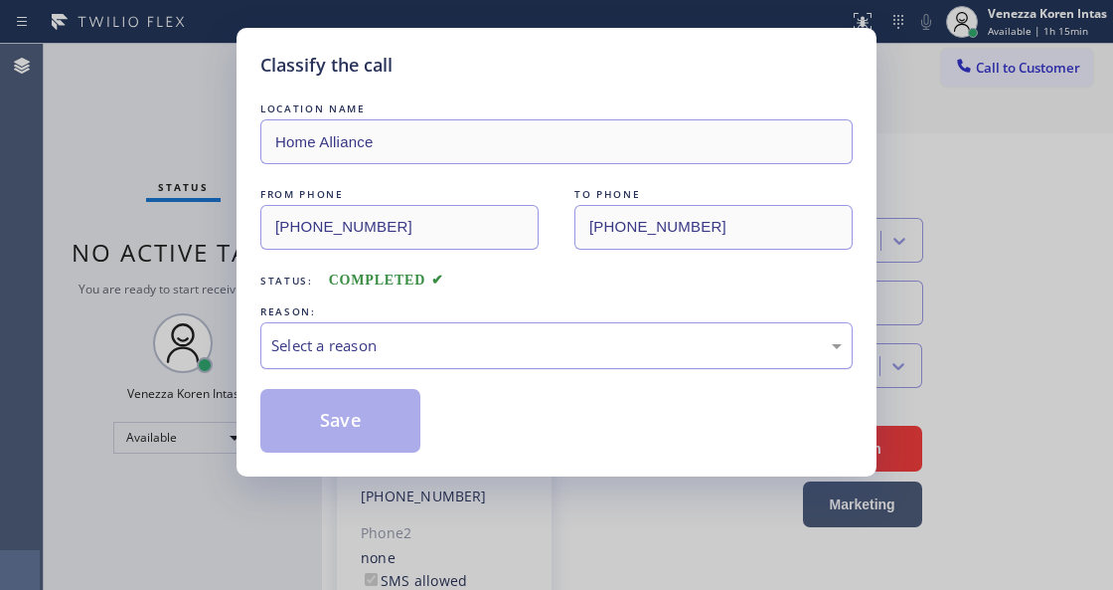
click at [513, 354] on div "Select a reason" at bounding box center [556, 345] width 571 height 23
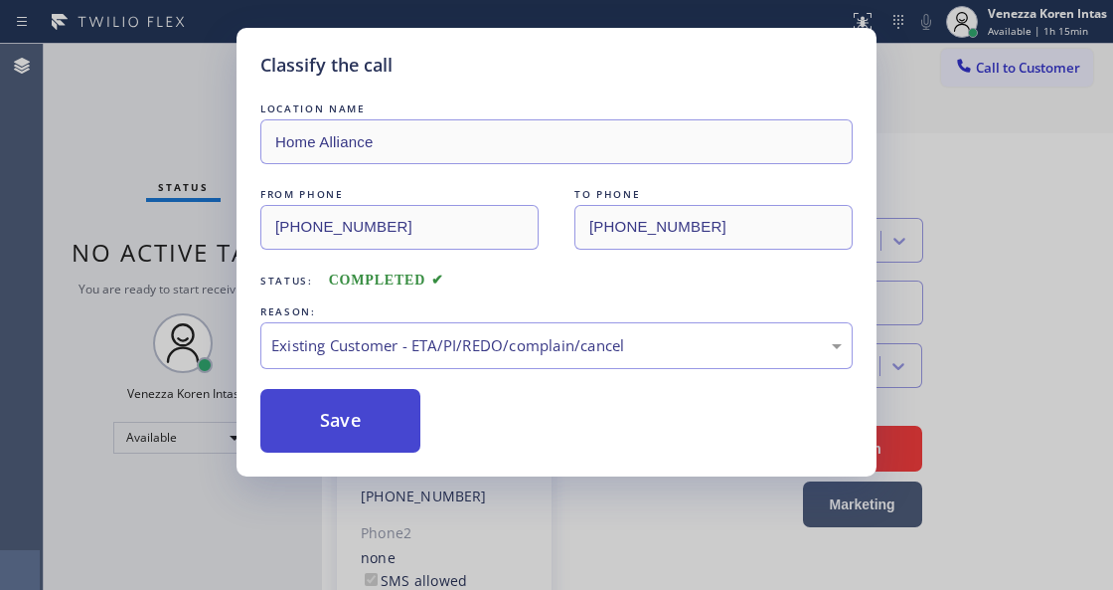
click at [354, 434] on button "Save" at bounding box center [340, 421] width 160 height 64
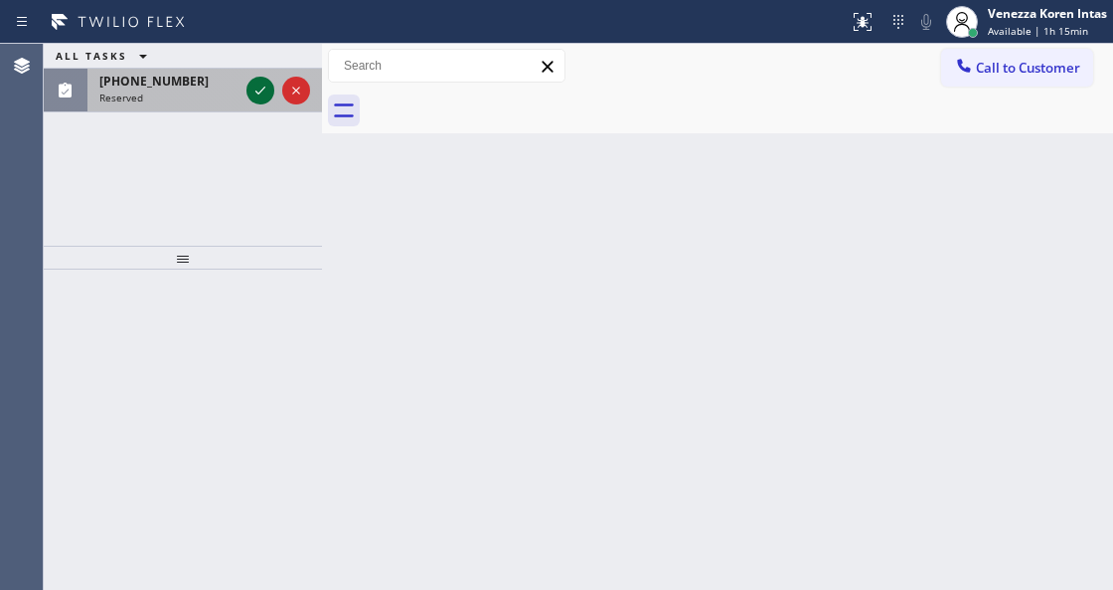
click at [258, 93] on icon at bounding box center [260, 90] width 10 height 8
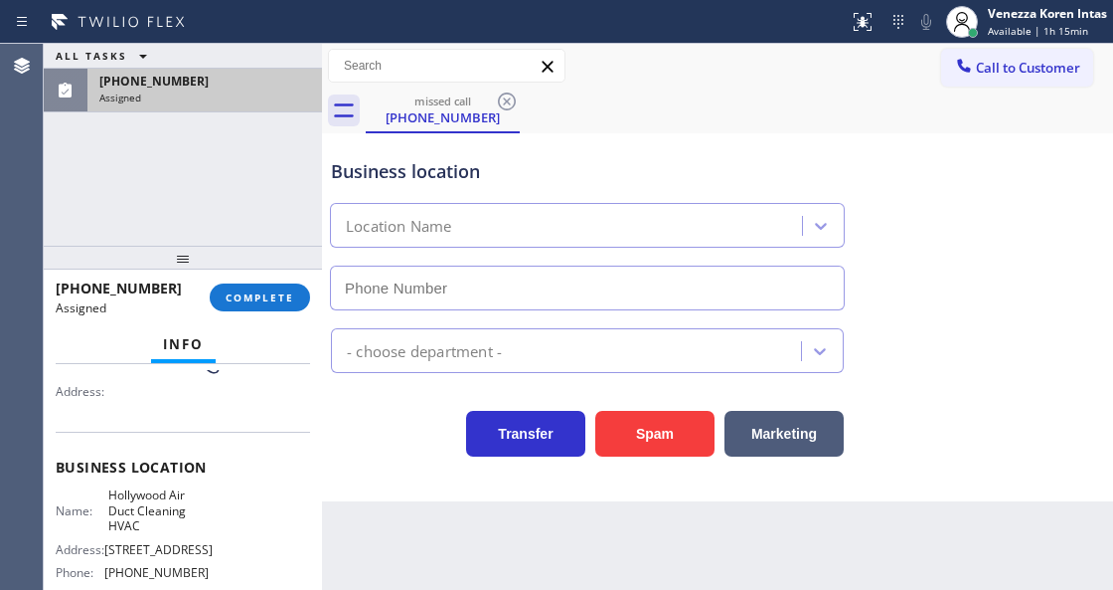
scroll to position [183, 0]
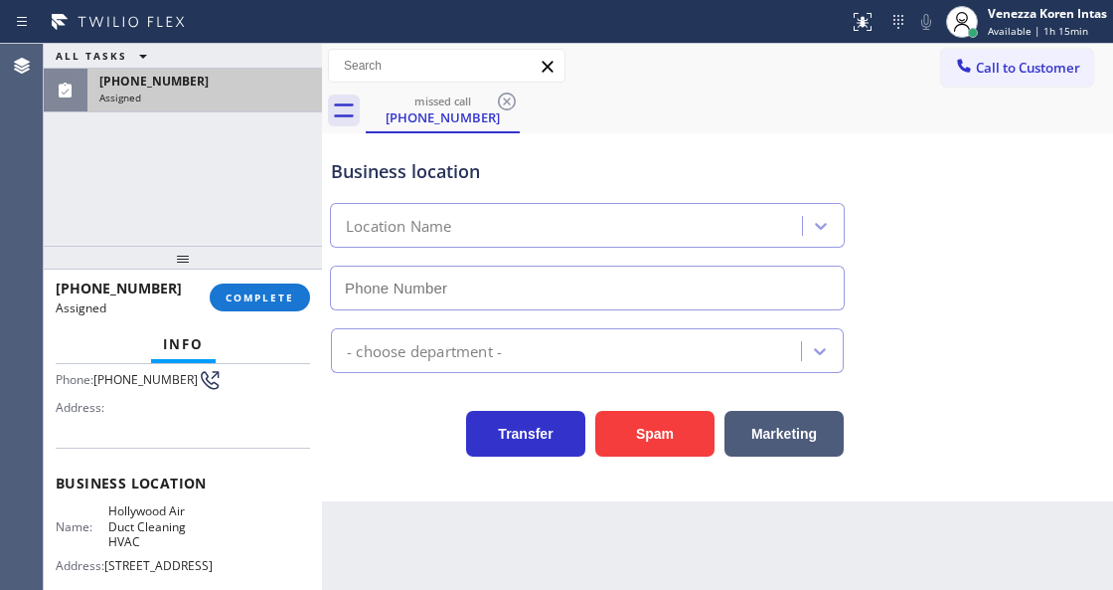
type input "[PHONE_NUMBER]"
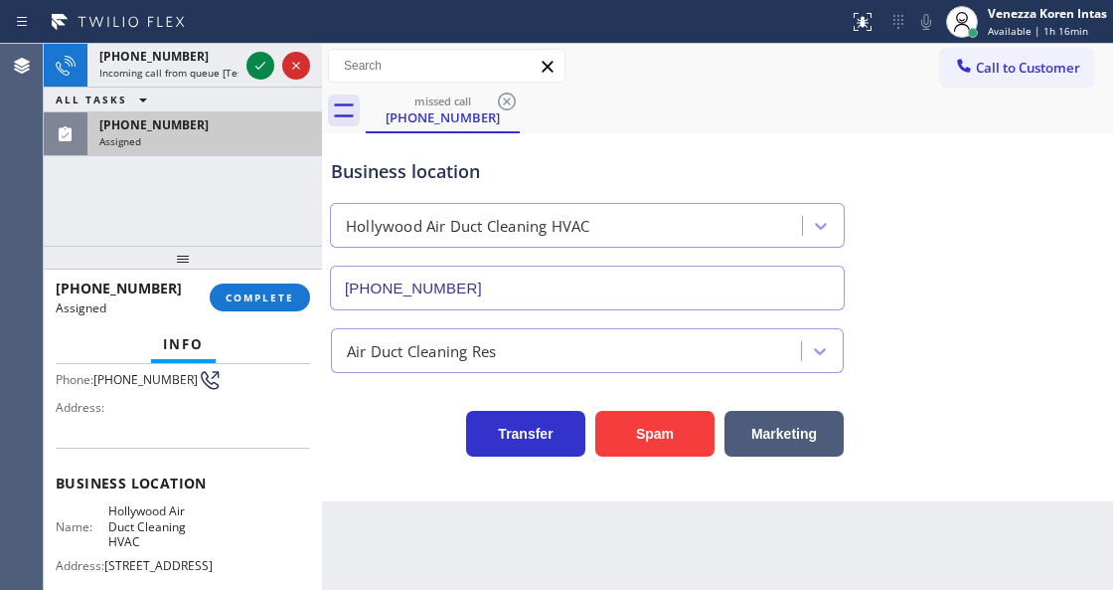
drag, startPoint x: 272, startPoint y: 299, endPoint x: 442, endPoint y: 334, distance: 173.5
click at [272, 300] on span "COMPLETE" at bounding box center [260, 297] width 69 height 14
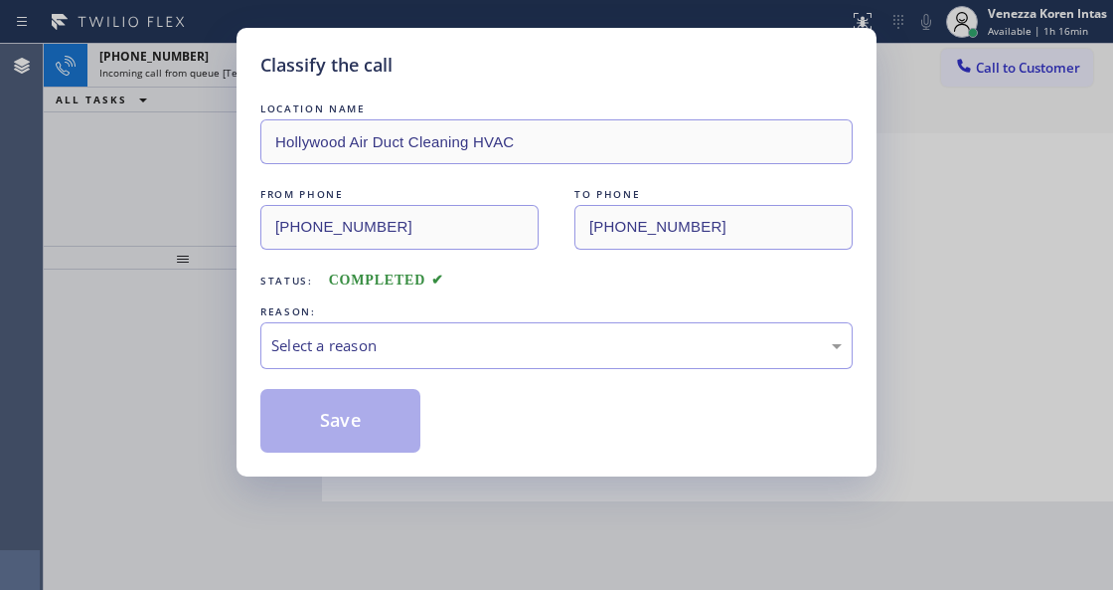
click at [452, 346] on div "Select a reason" at bounding box center [556, 345] width 571 height 23
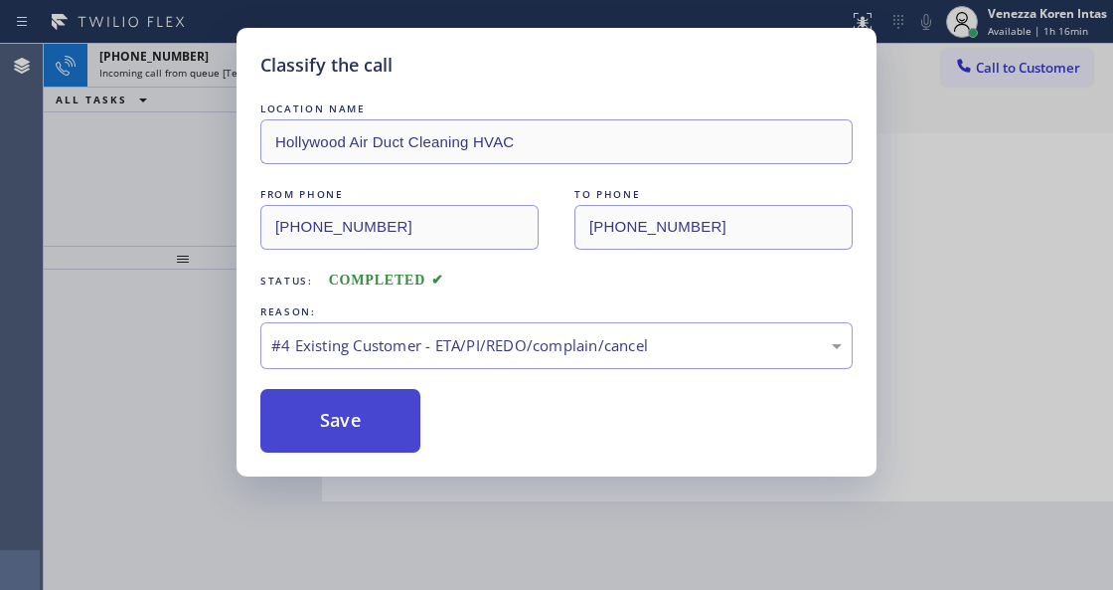
click at [406, 445] on button "Save" at bounding box center [340, 421] width 160 height 64
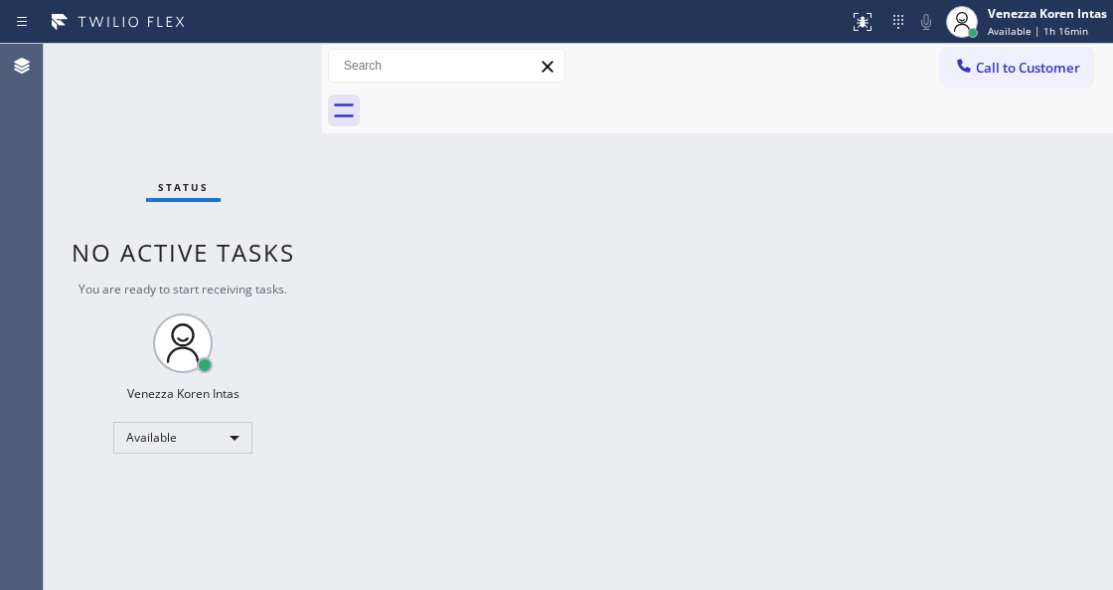
click at [253, 62] on div "Status No active tasks You are ready to start receiving tasks. Venezza Koren In…" at bounding box center [183, 317] width 278 height 546
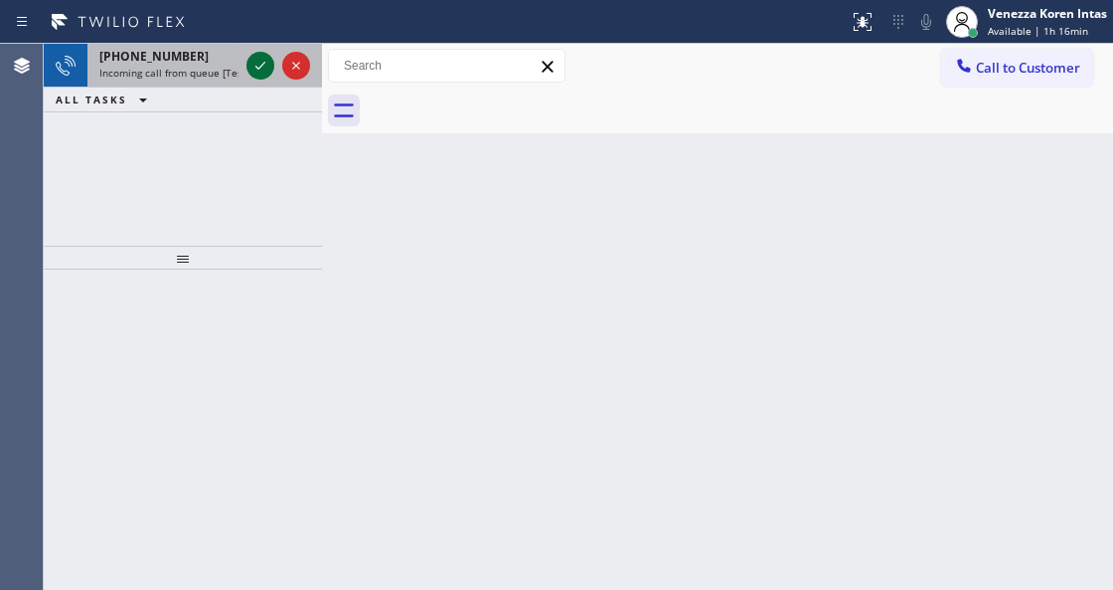
click at [254, 71] on icon at bounding box center [261, 66] width 24 height 24
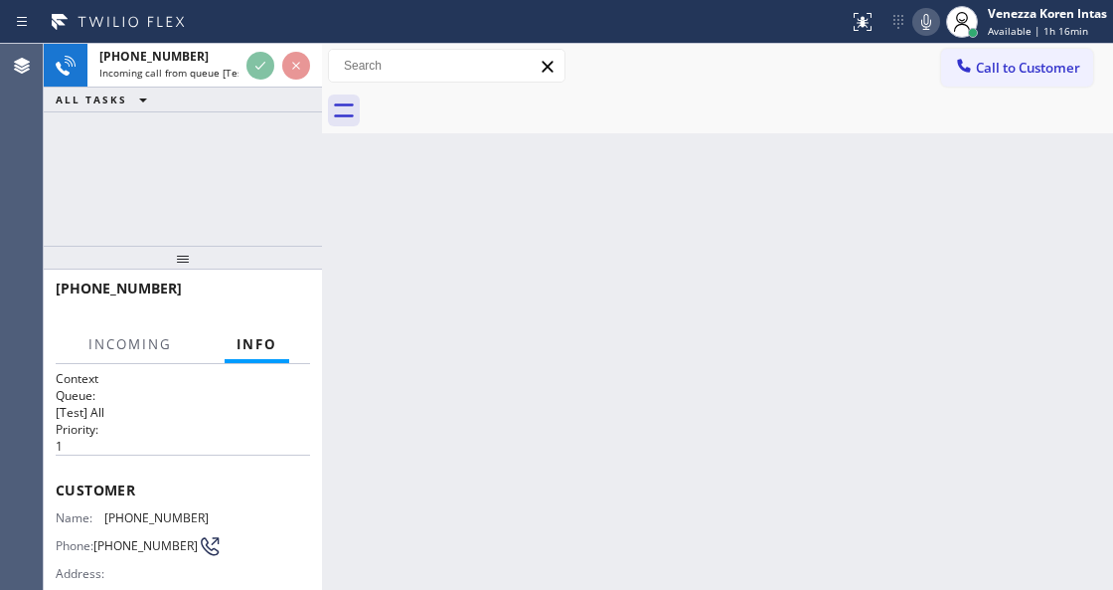
scroll to position [264, 0]
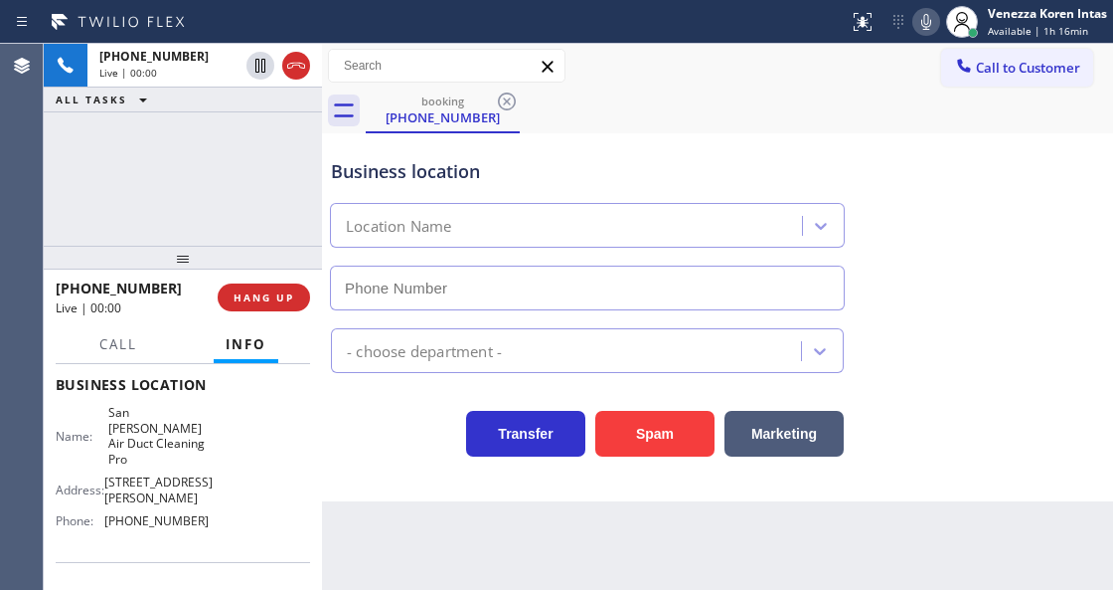
type input "[PHONE_NUMBER]"
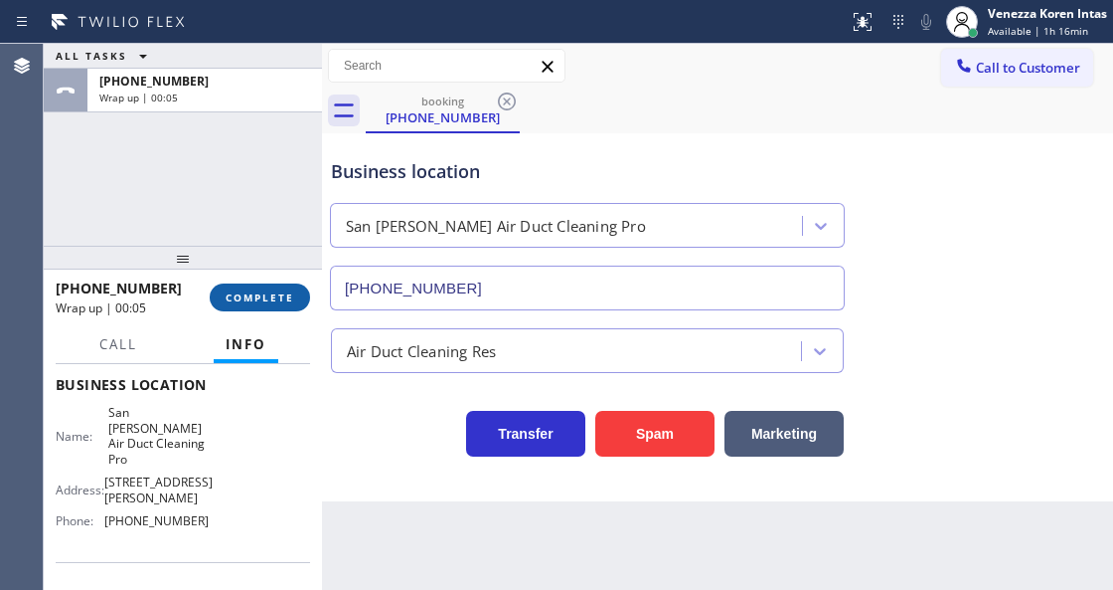
click at [255, 294] on span "COMPLETE" at bounding box center [260, 297] width 69 height 14
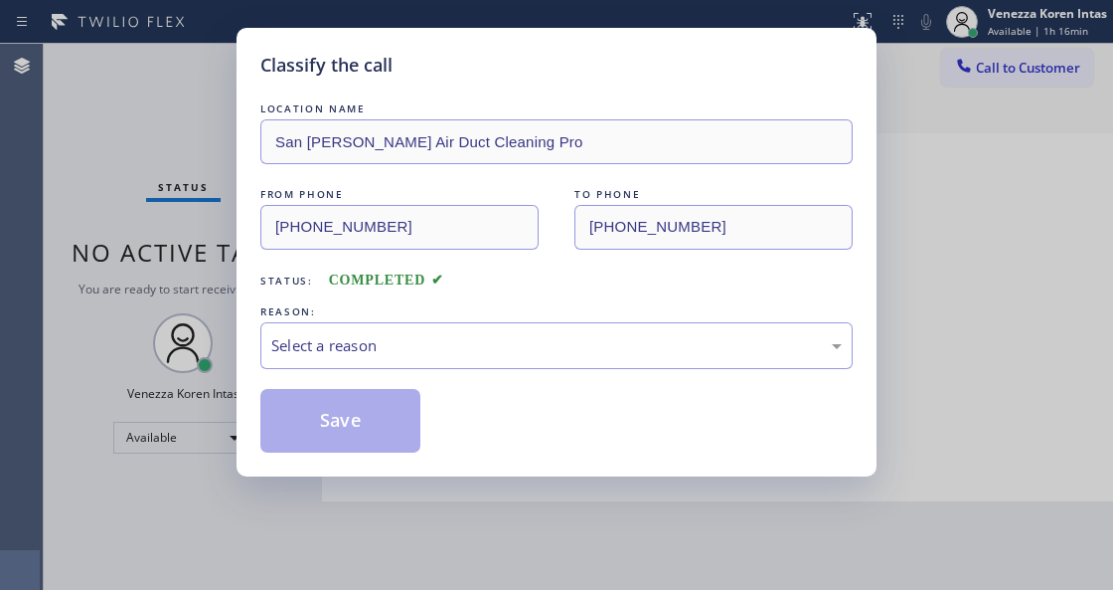
click at [467, 344] on div "Select a reason" at bounding box center [556, 345] width 571 height 23
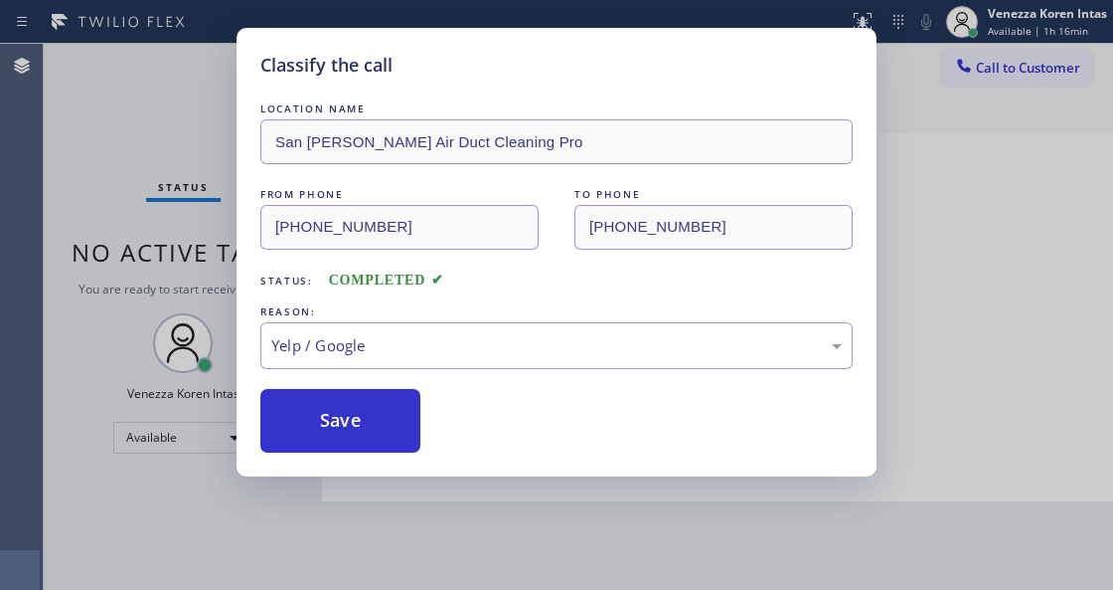
click at [406, 474] on div "Classify the call LOCATION NAME San [PERSON_NAME] Air Duct Cleaning Pro FROM PH…" at bounding box center [557, 252] width 640 height 448
click at [400, 412] on button "Save" at bounding box center [340, 421] width 160 height 64
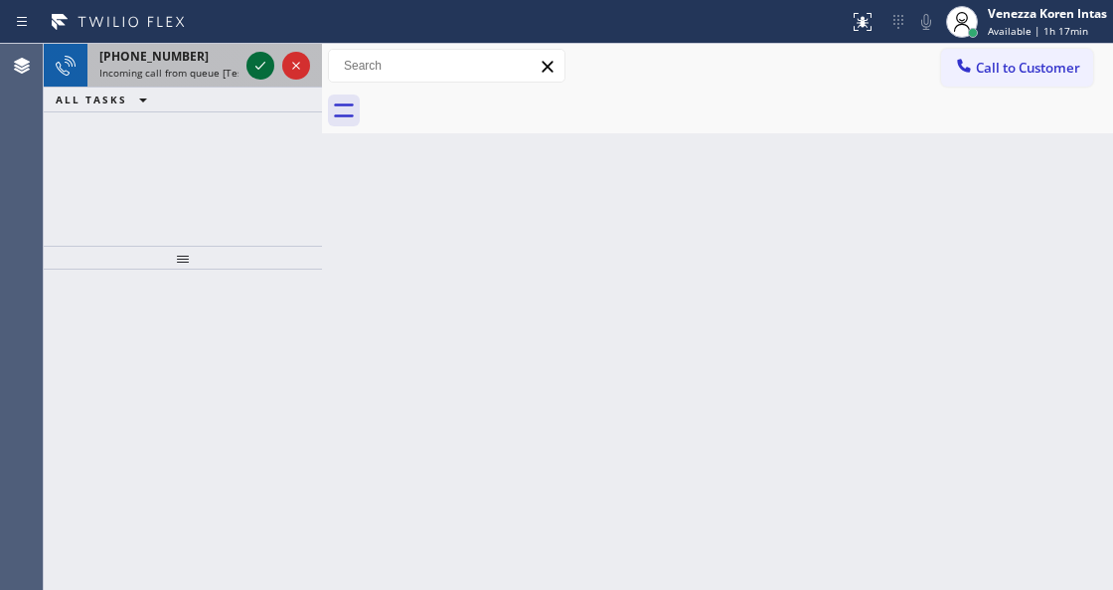
click at [261, 64] on icon at bounding box center [261, 66] width 24 height 24
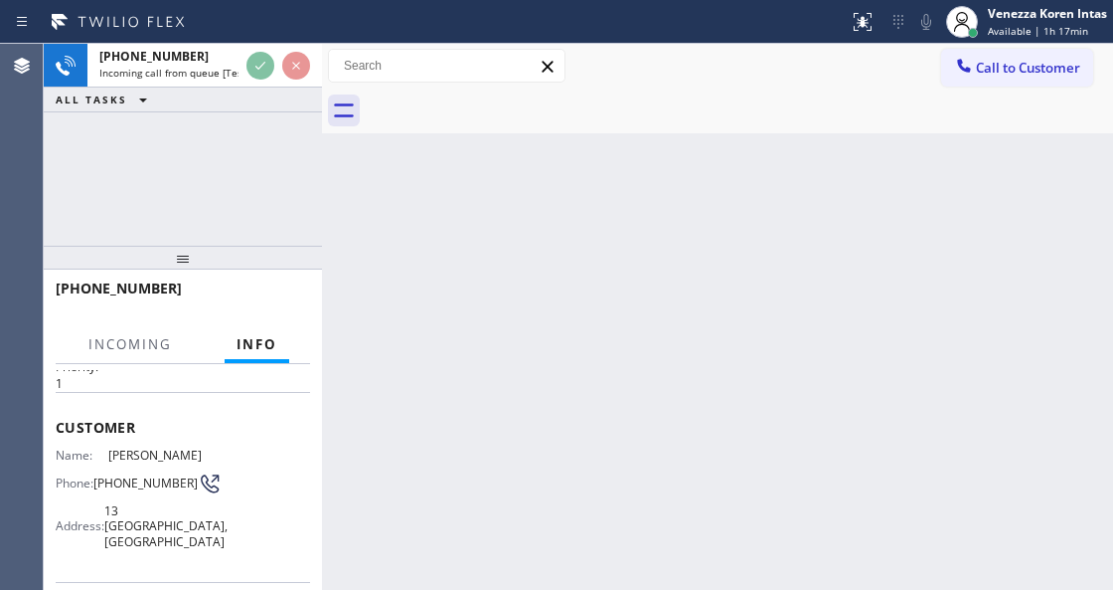
scroll to position [199, 0]
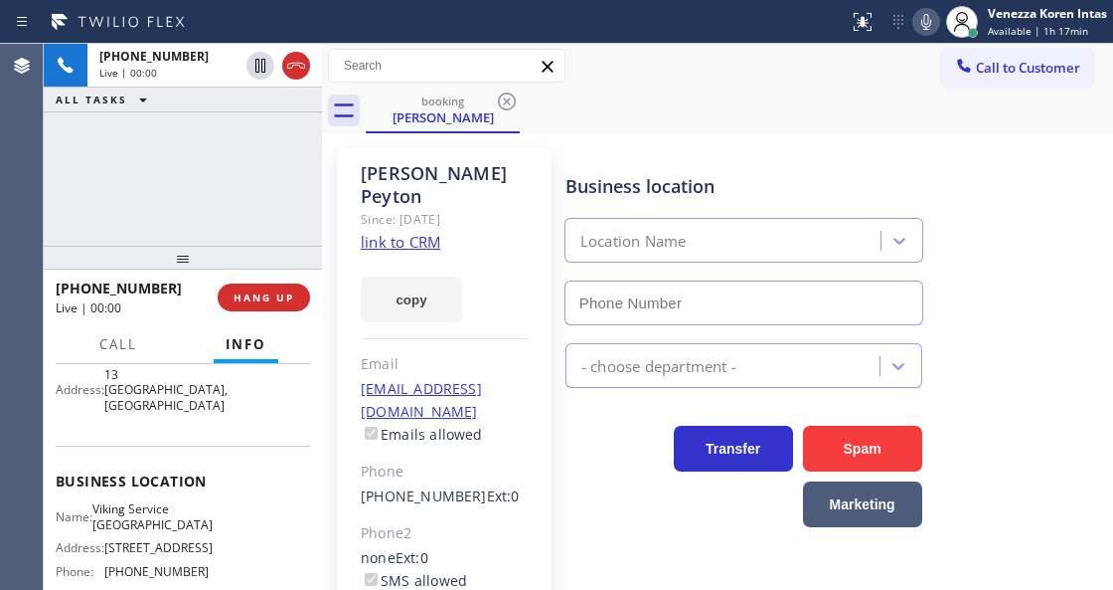
type input "[PHONE_NUMBER]"
click at [421, 232] on link "link to CRM" at bounding box center [401, 242] width 80 height 20
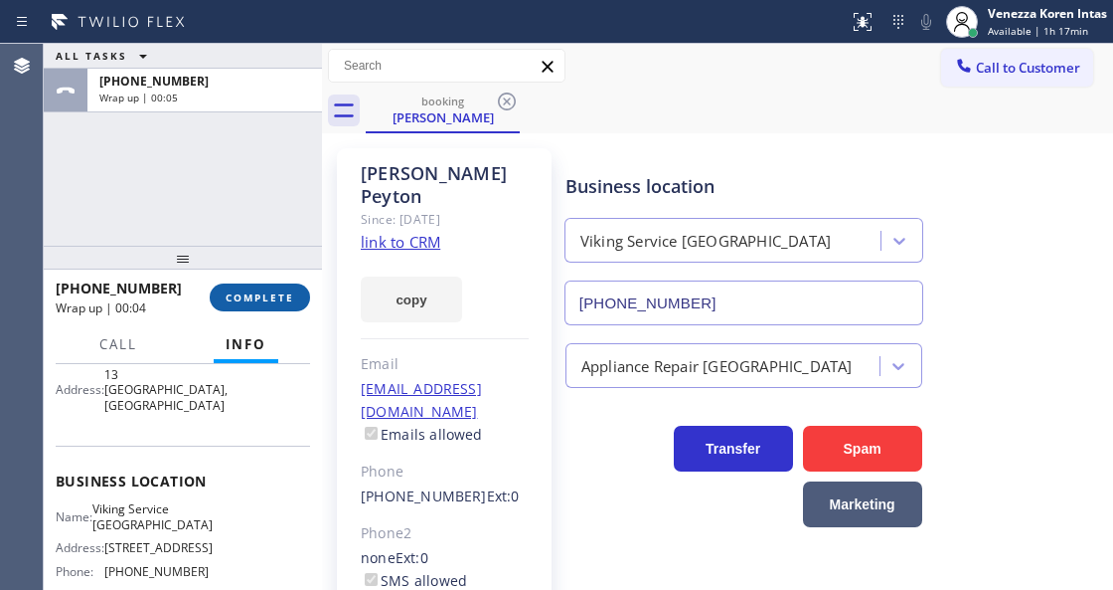
click at [284, 294] on span "COMPLETE" at bounding box center [260, 297] width 69 height 14
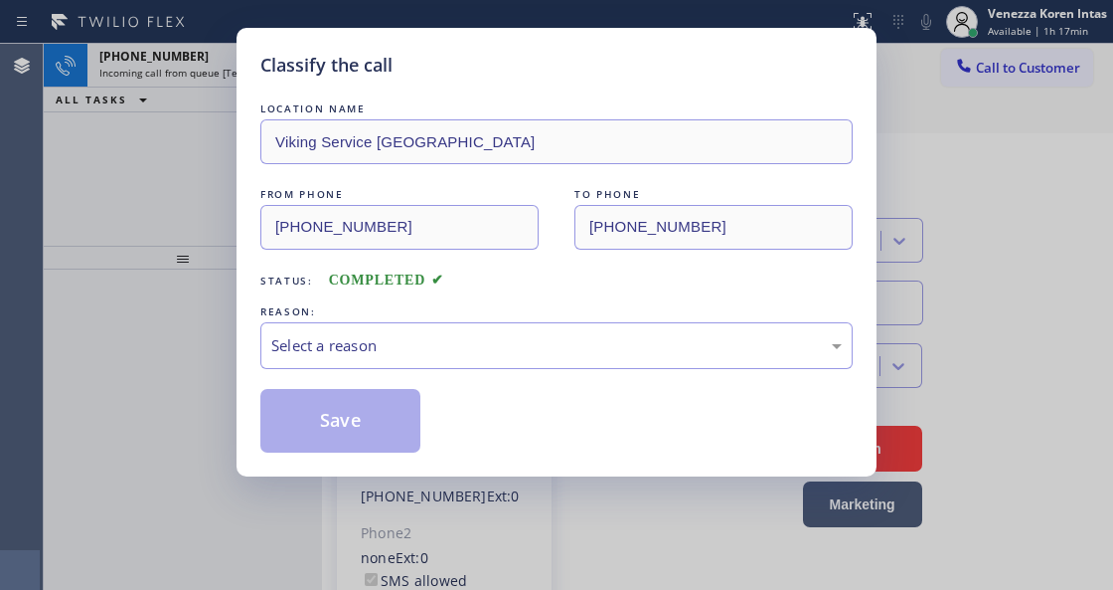
click at [390, 317] on div "REASON:" at bounding box center [556, 311] width 593 height 21
click at [408, 357] on div "Select a reason" at bounding box center [556, 345] width 571 height 23
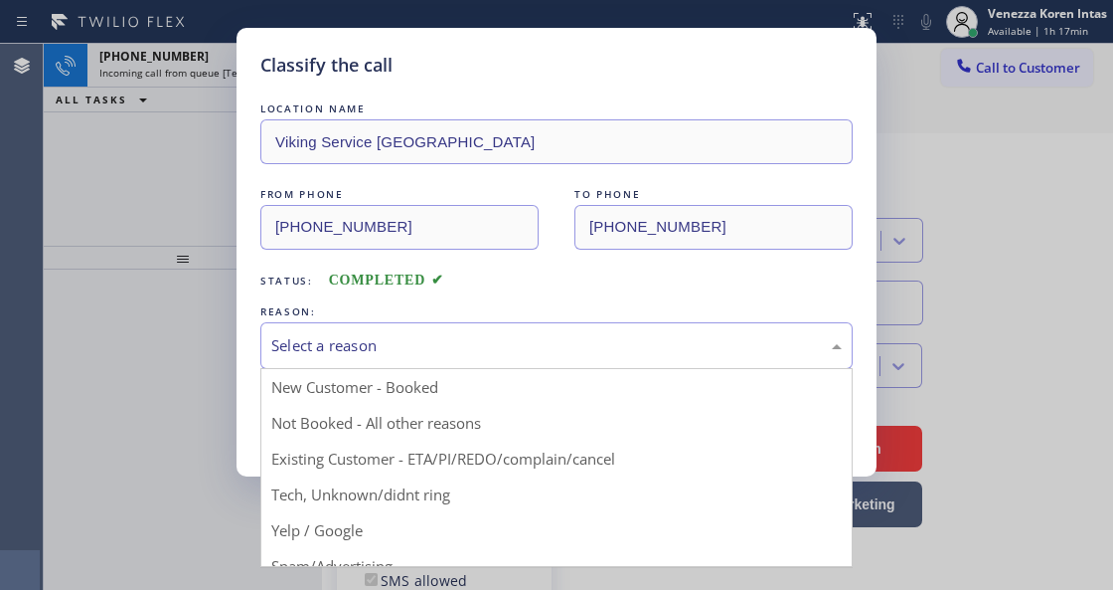
drag, startPoint x: 426, startPoint y: 454, endPoint x: 396, endPoint y: 437, distance: 35.1
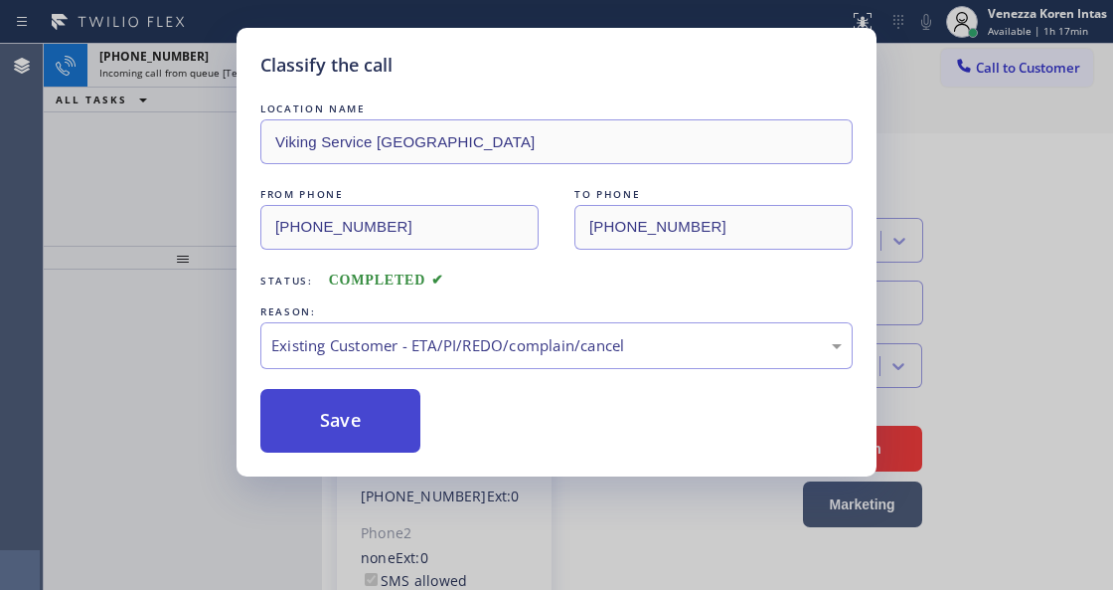
click at [376, 430] on button "Save" at bounding box center [340, 421] width 160 height 64
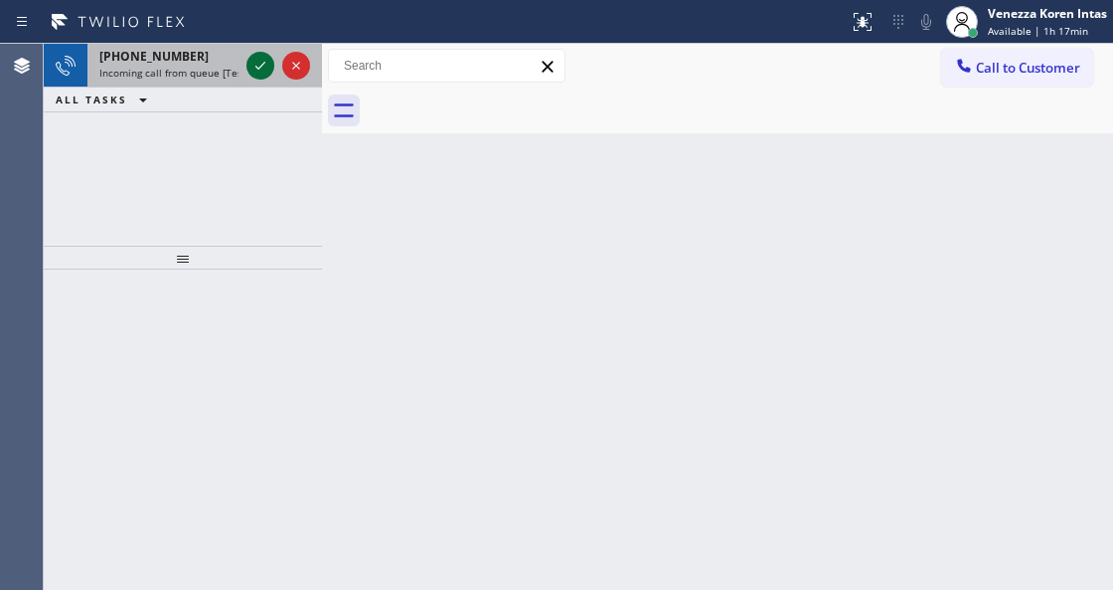
click at [264, 66] on icon at bounding box center [261, 66] width 24 height 24
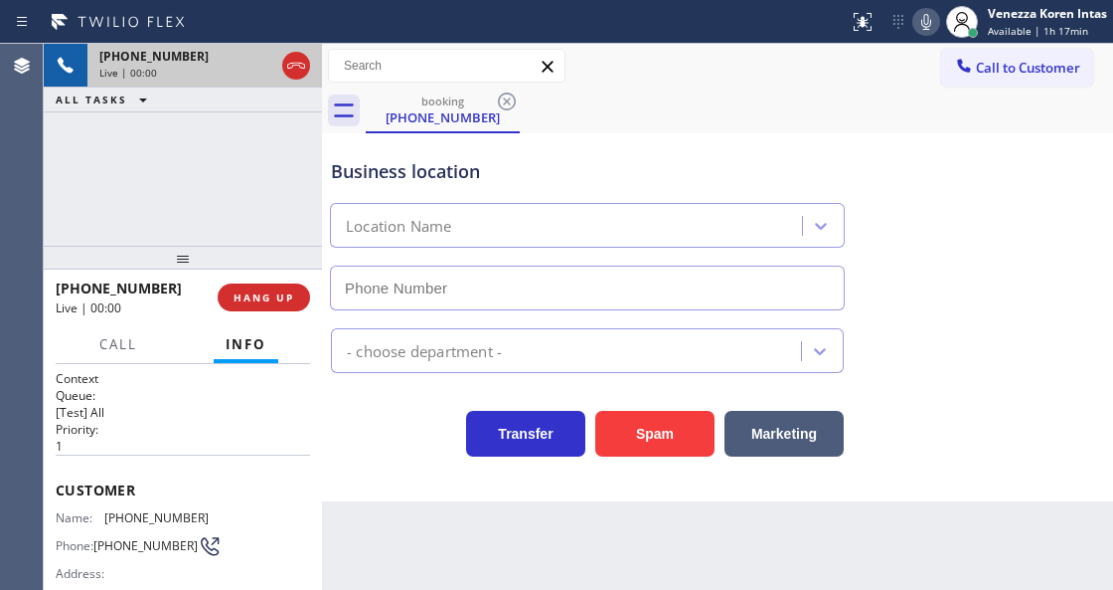
type input "[PHONE_NUMBER]"
click at [992, 155] on div "Business location [GEOGRAPHIC_DATA][PERSON_NAME] [PHONE_NUMBER]" at bounding box center [717, 220] width 781 height 180
click at [412, 150] on div "Business location [GEOGRAPHIC_DATA][PERSON_NAME] [PHONE_NUMBER]" at bounding box center [587, 224] width 521 height 172
click at [367, 445] on div "Transfer Spam Marketing" at bounding box center [587, 429] width 521 height 56
click at [594, 589] on html "Status report No issues detected If you experience an issue, please download th…" at bounding box center [556, 295] width 1113 height 590
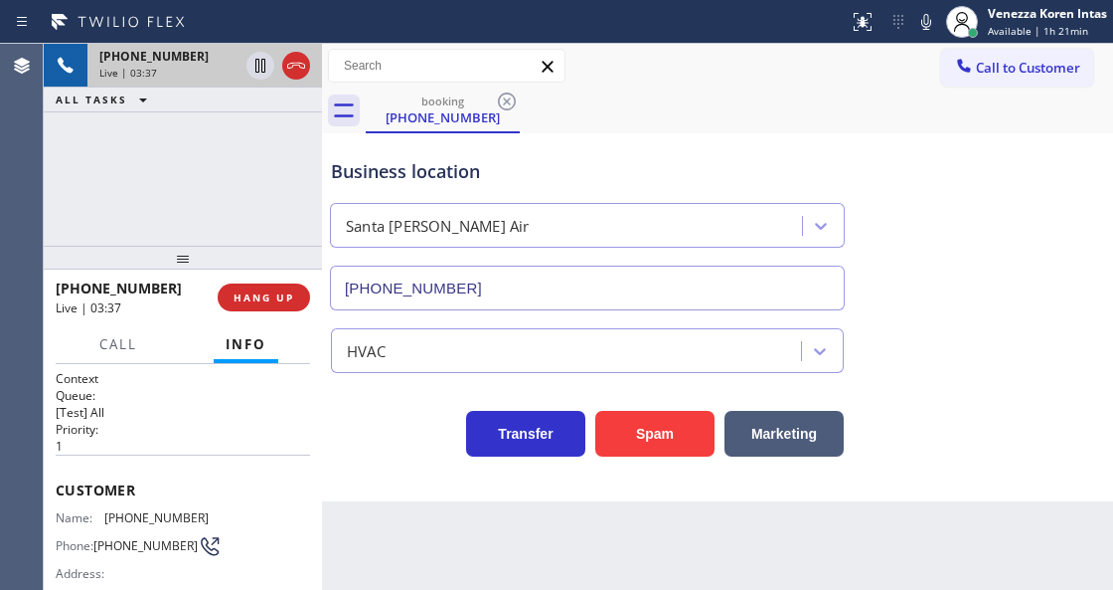
drag, startPoint x: 916, startPoint y: 29, endPoint x: 893, endPoint y: 53, distance: 33.0
click at [916, 30] on icon at bounding box center [927, 22] width 24 height 24
click at [264, 68] on icon at bounding box center [260, 66] width 10 height 14
click at [917, 14] on icon at bounding box center [927, 22] width 24 height 24
click at [261, 64] on icon at bounding box center [261, 66] width 24 height 24
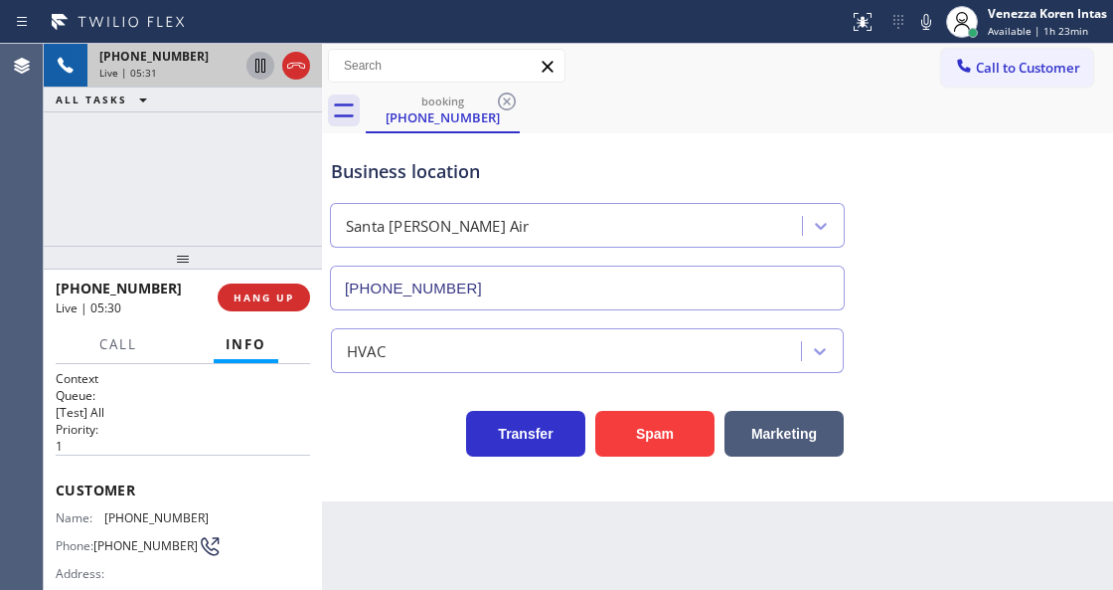
drag, startPoint x: 927, startPoint y: 11, endPoint x: 889, endPoint y: 75, distance: 74.0
click at [927, 11] on icon at bounding box center [927, 22] width 24 height 24
click at [264, 64] on icon at bounding box center [260, 66] width 10 height 14
click at [929, 19] on icon at bounding box center [927, 22] width 24 height 24
click at [251, 68] on icon at bounding box center [261, 66] width 24 height 24
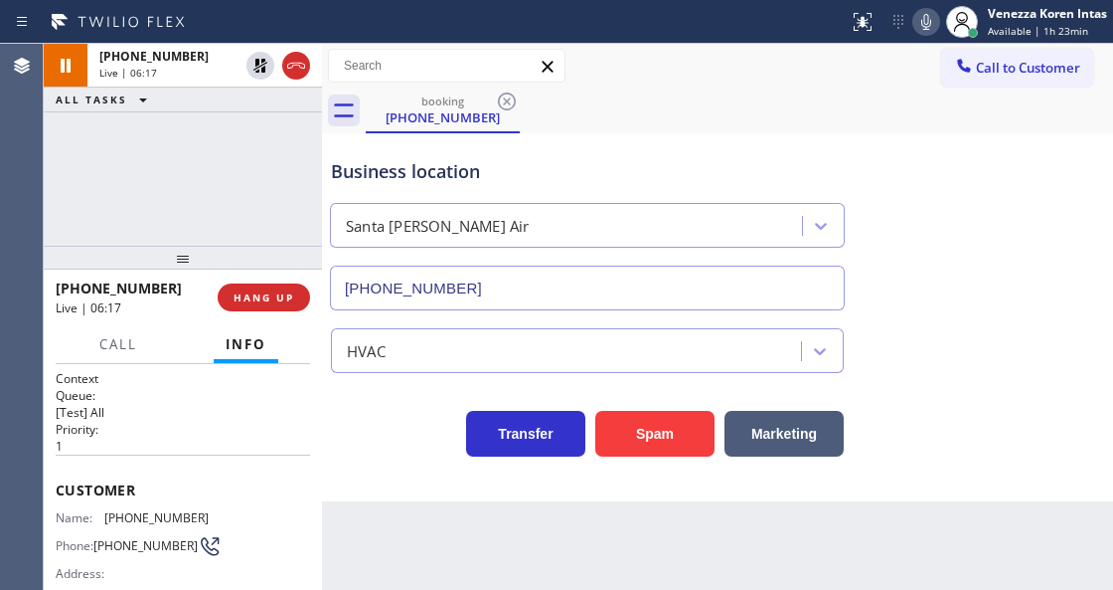
click at [392, 587] on div "Back to Dashboard Change Sender ID Customers Technicians Select a contact Outbo…" at bounding box center [717, 317] width 791 height 546
drag, startPoint x: 932, startPoint y: 21, endPoint x: 929, endPoint y: 60, distance: 38.9
click at [932, 21] on icon at bounding box center [927, 22] width 24 height 24
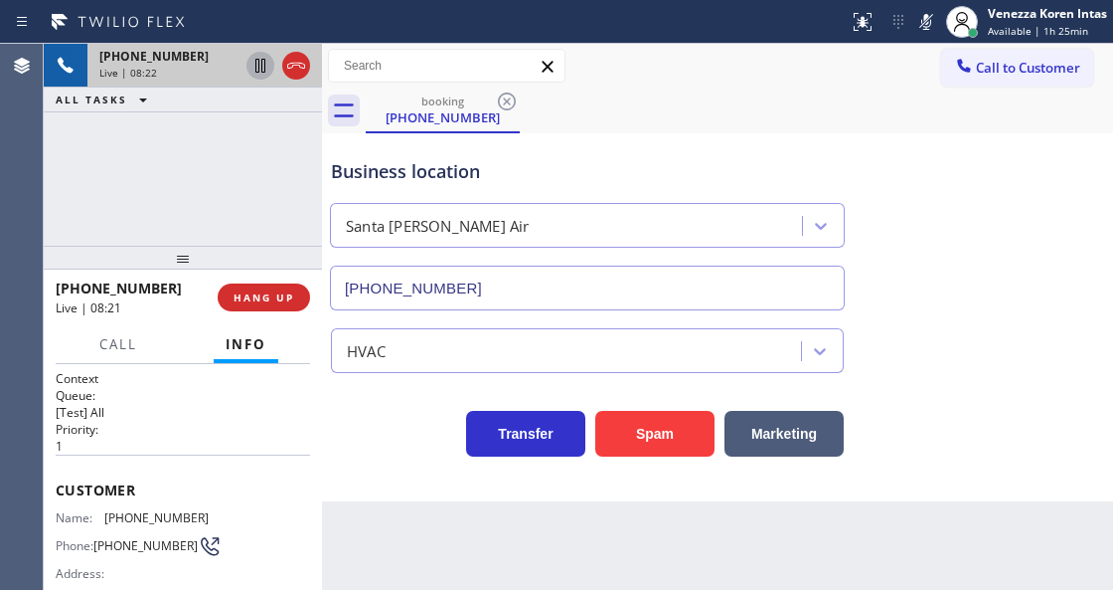
click at [263, 71] on icon at bounding box center [261, 66] width 24 height 24
click at [919, 12] on icon at bounding box center [927, 22] width 24 height 24
click at [266, 65] on icon at bounding box center [261, 66] width 24 height 24
click at [831, 65] on div "Call to Customer Outbound call Location Green Tree Heating & Cooling Camarillo …" at bounding box center [717, 66] width 791 height 35
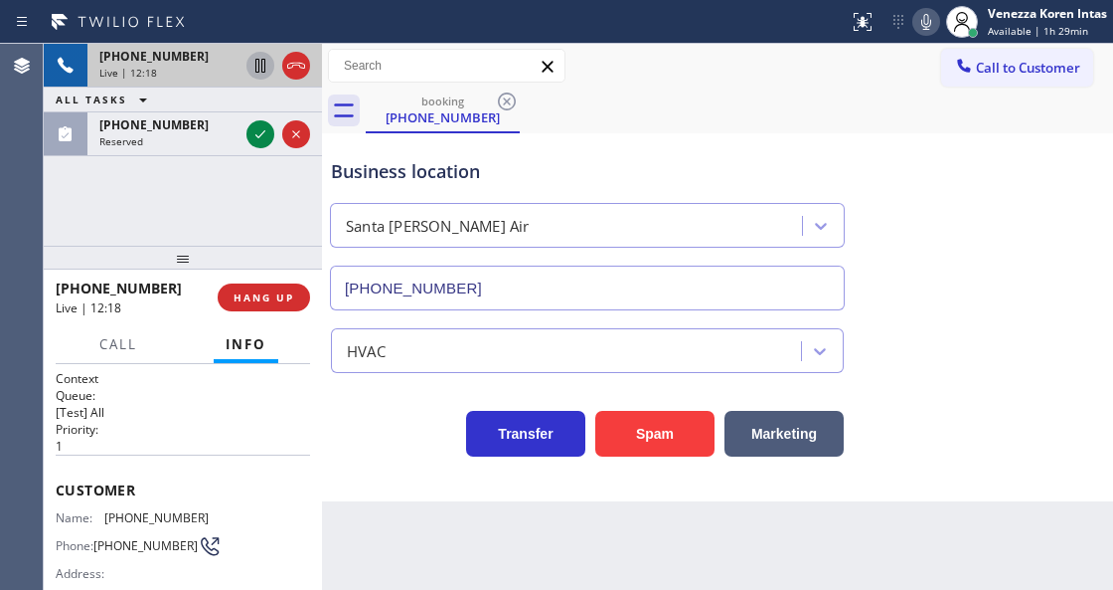
click at [927, 28] on icon at bounding box center [927, 22] width 10 height 16
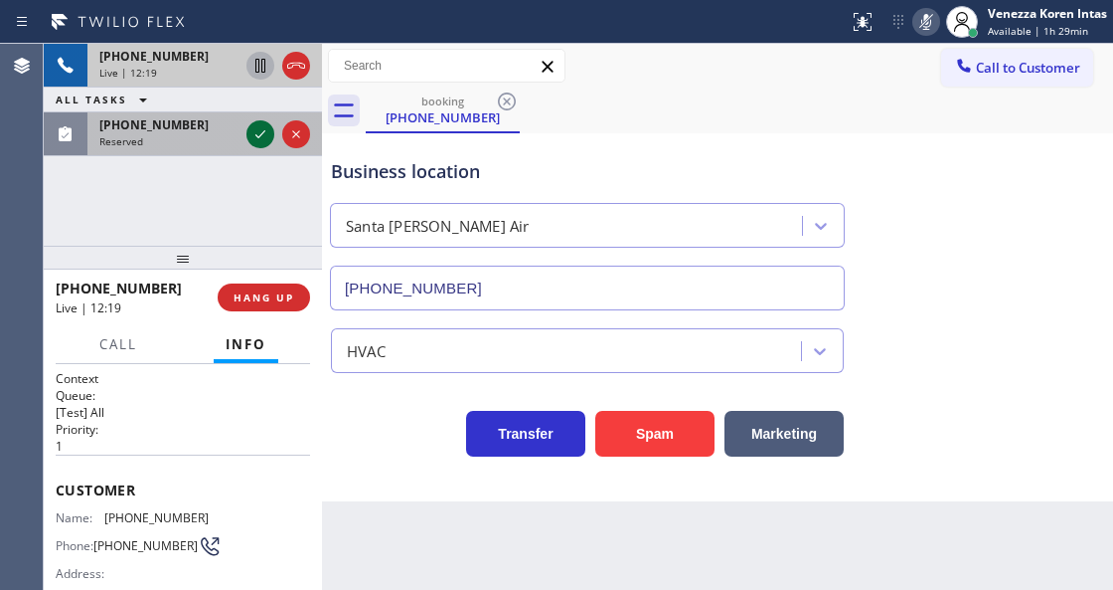
click at [258, 133] on icon at bounding box center [261, 134] width 24 height 24
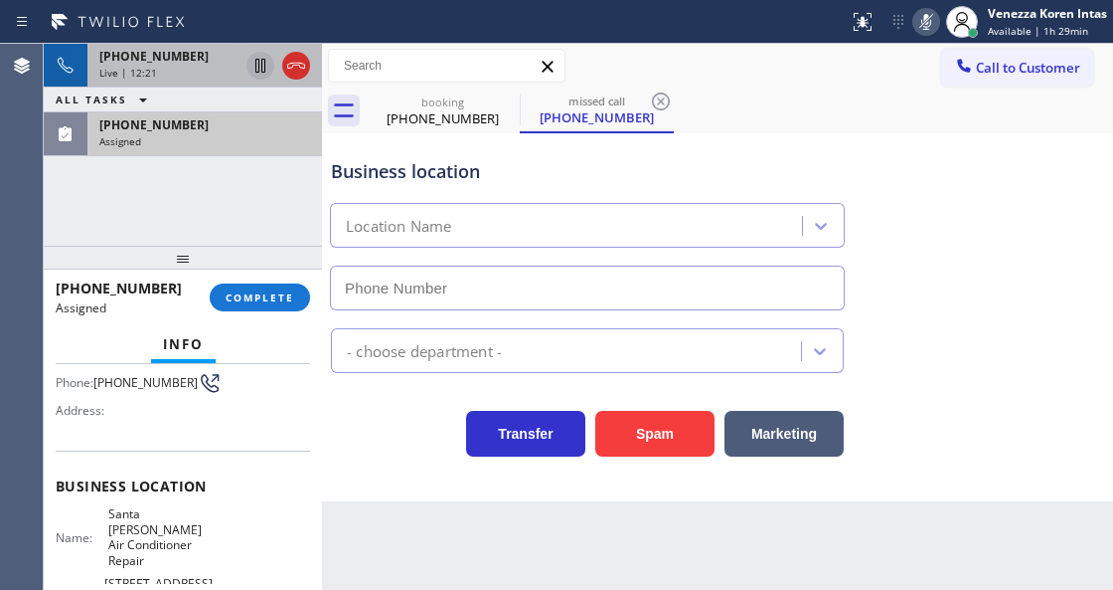
scroll to position [199, 0]
type input "[PHONE_NUMBER]"
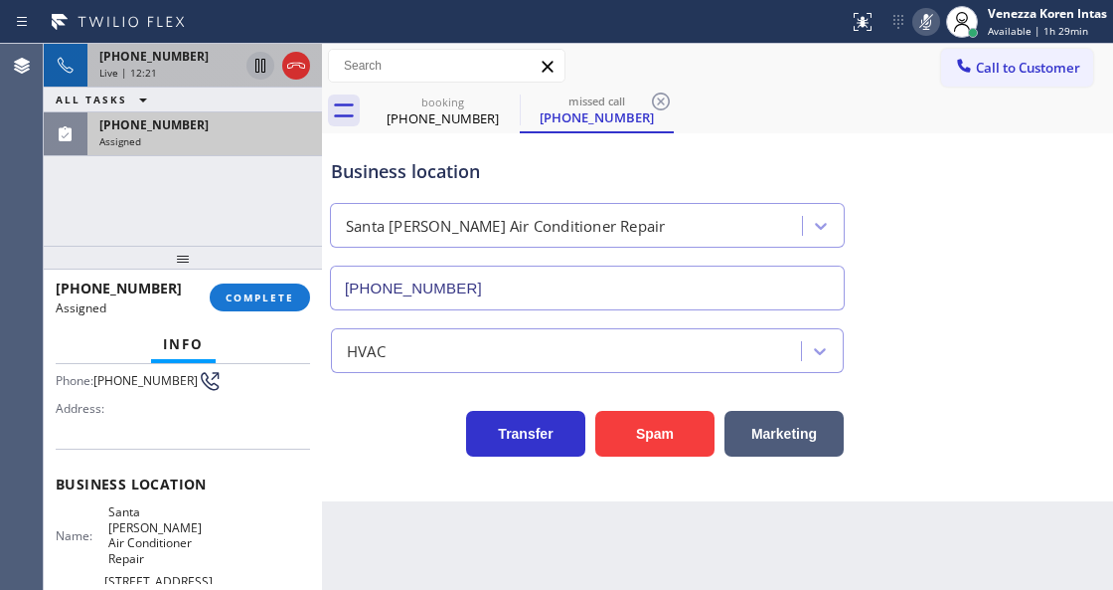
click at [260, 282] on div "[PHONE_NUMBER] Assigned COMPLETE" at bounding box center [183, 297] width 254 height 52
click at [291, 309] on button "COMPLETE" at bounding box center [260, 297] width 100 height 28
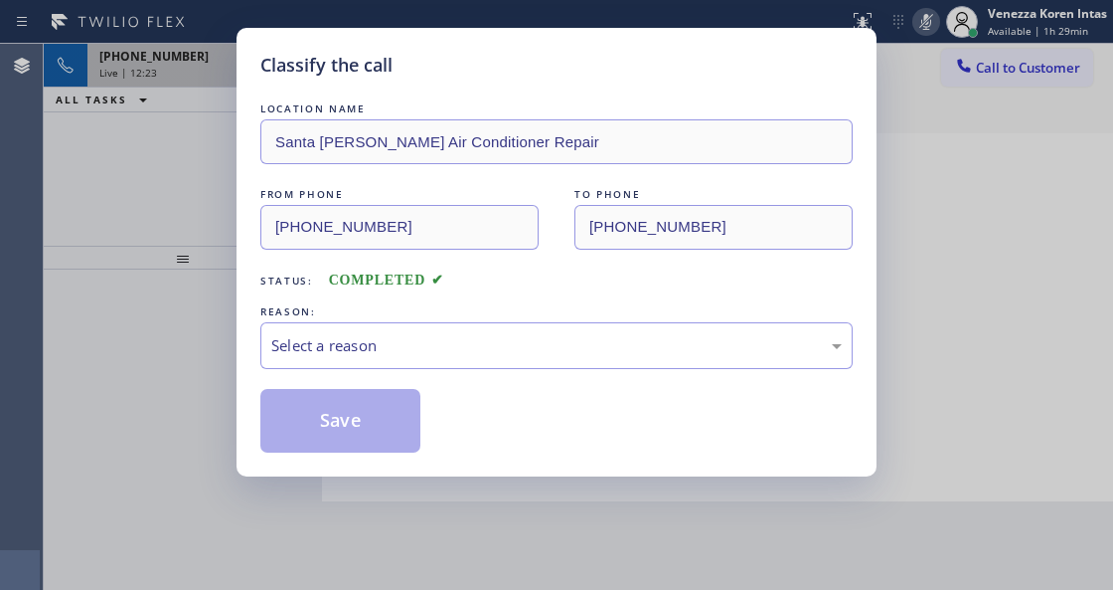
click at [394, 319] on div "REASON:" at bounding box center [556, 311] width 593 height 21
click at [433, 368] on div "Select a reason" at bounding box center [556, 345] width 593 height 47
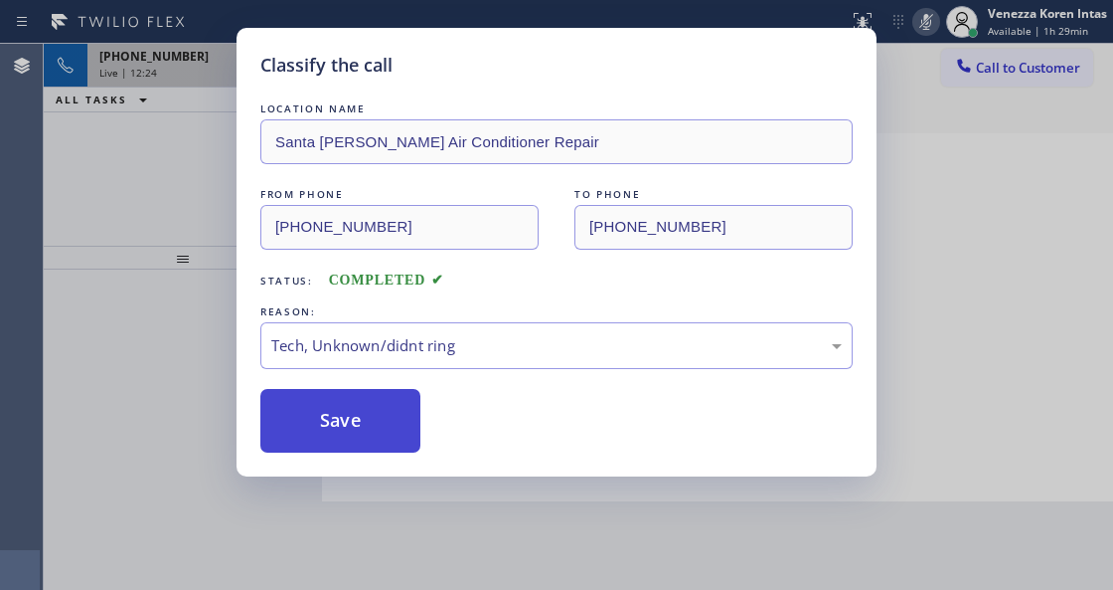
click at [372, 390] on button "Save" at bounding box center [340, 421] width 160 height 64
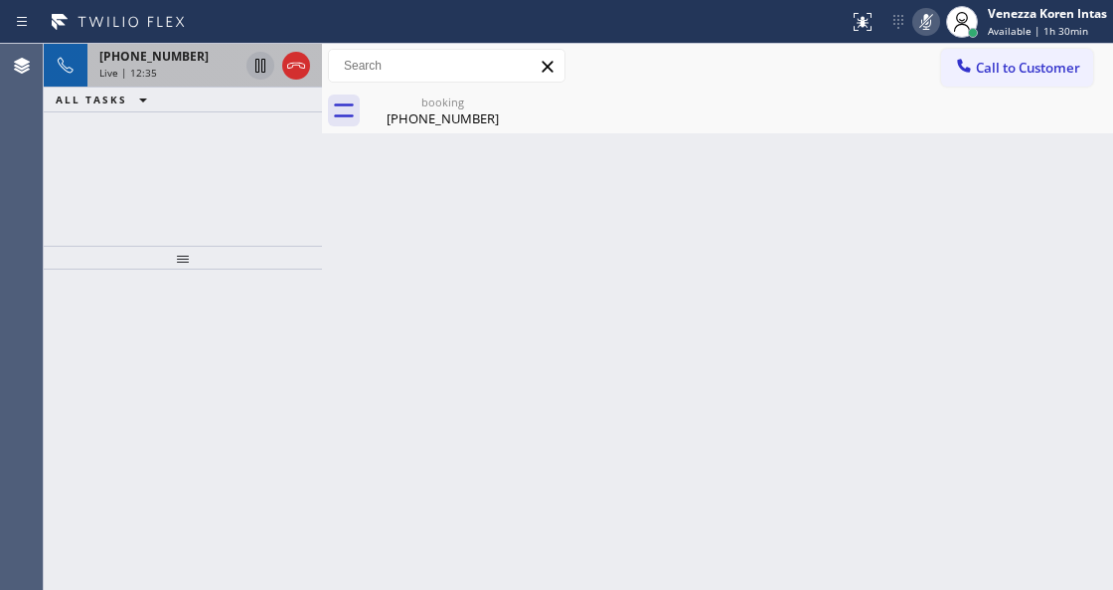
click at [380, 260] on div "Back to Dashboard Change Sender ID Customers Technicians Select a contact Outbo…" at bounding box center [717, 317] width 791 height 546
click at [453, 125] on div "[PHONE_NUMBER]" at bounding box center [443, 118] width 150 height 18
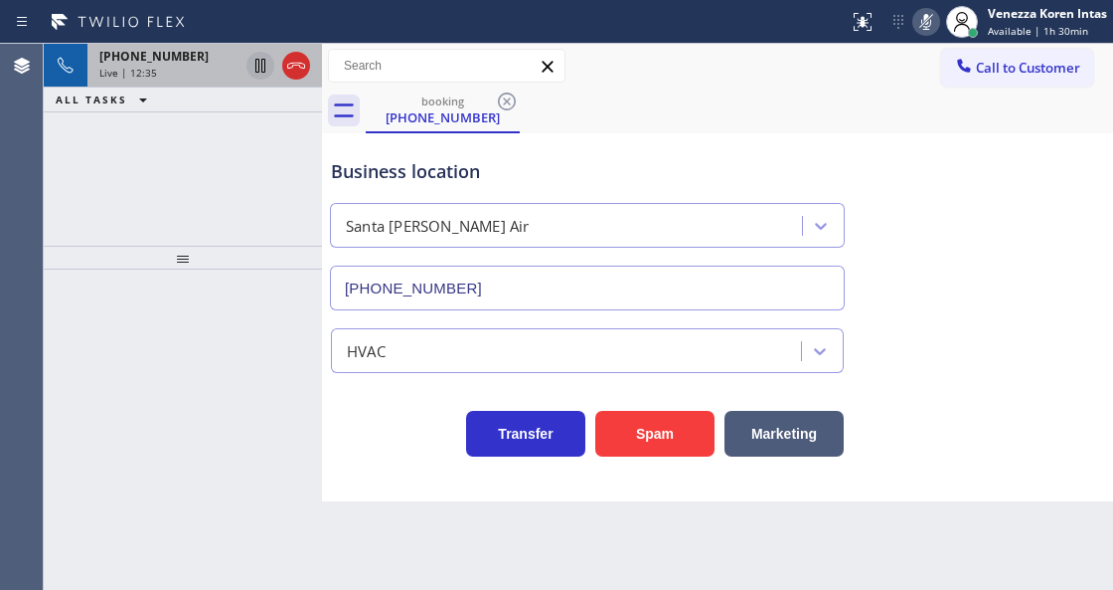
click at [153, 149] on div "[PHONE_NUMBER] Live | 12:35 ALL TASKS ALL TASKS ACTIVE TASKS TASKS IN WRAP UP" at bounding box center [183, 145] width 278 height 202
click at [159, 66] on div "Live | 12:36" at bounding box center [168, 73] width 139 height 14
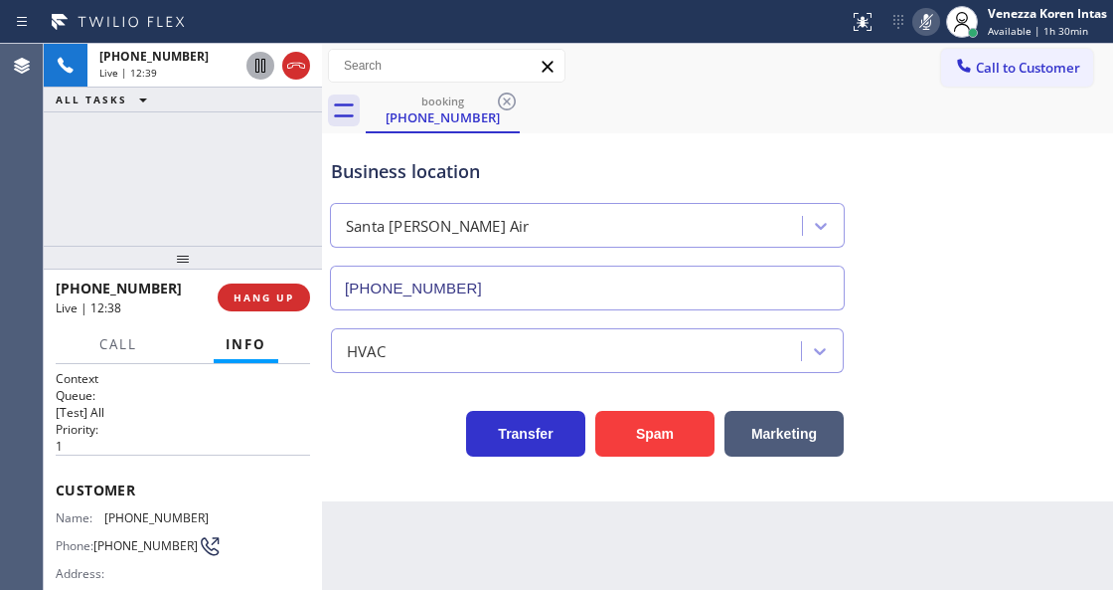
click at [931, 14] on icon at bounding box center [927, 22] width 24 height 24
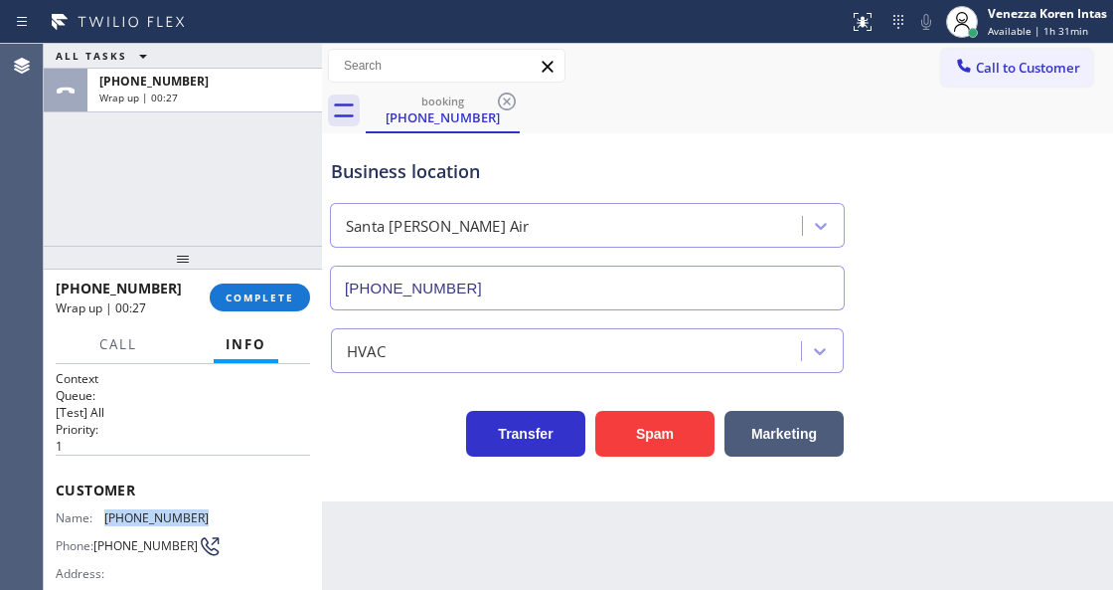
drag, startPoint x: 143, startPoint y: 509, endPoint x: 94, endPoint y: 502, distance: 49.2
click at [94, 502] on div "Customer Name: [PHONE_NUMBER] Phone: [PHONE_NUMBER] Address:" at bounding box center [183, 533] width 254 height 159
copy div "[PHONE_NUMBER]"
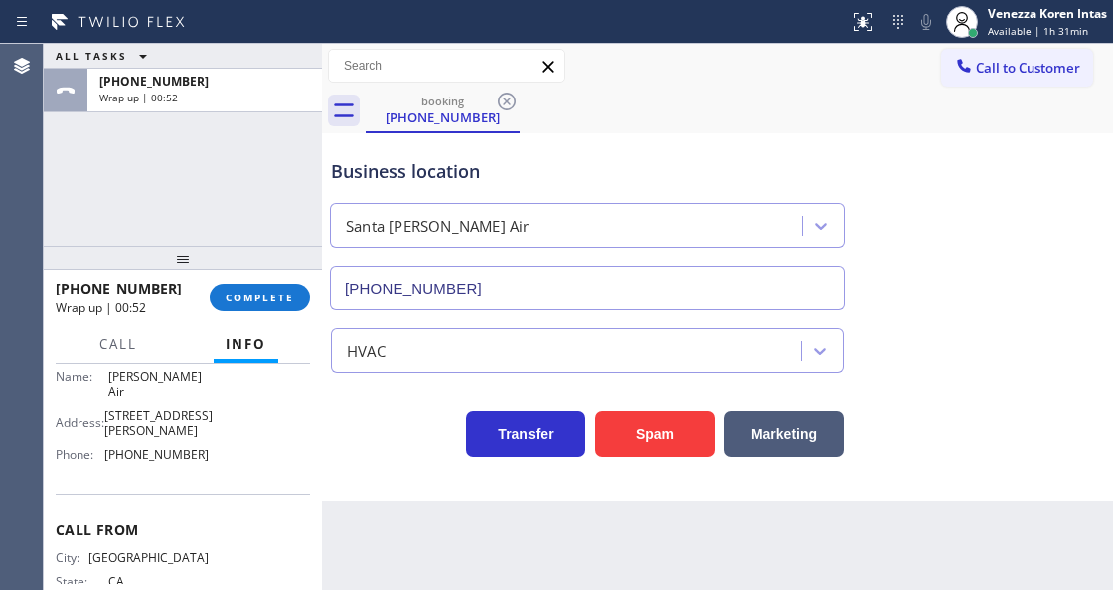
scroll to position [229, 0]
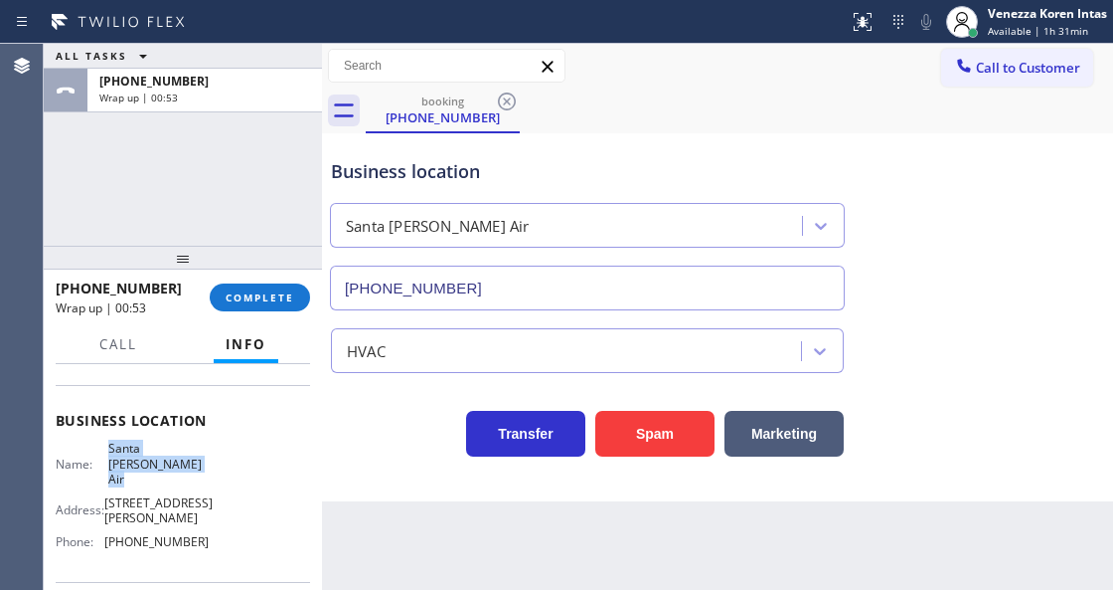
drag, startPoint x: 105, startPoint y: 445, endPoint x: 179, endPoint y: 464, distance: 76.0
click at [179, 464] on div "Name: Santa [PERSON_NAME] Air" at bounding box center [132, 463] width 153 height 46
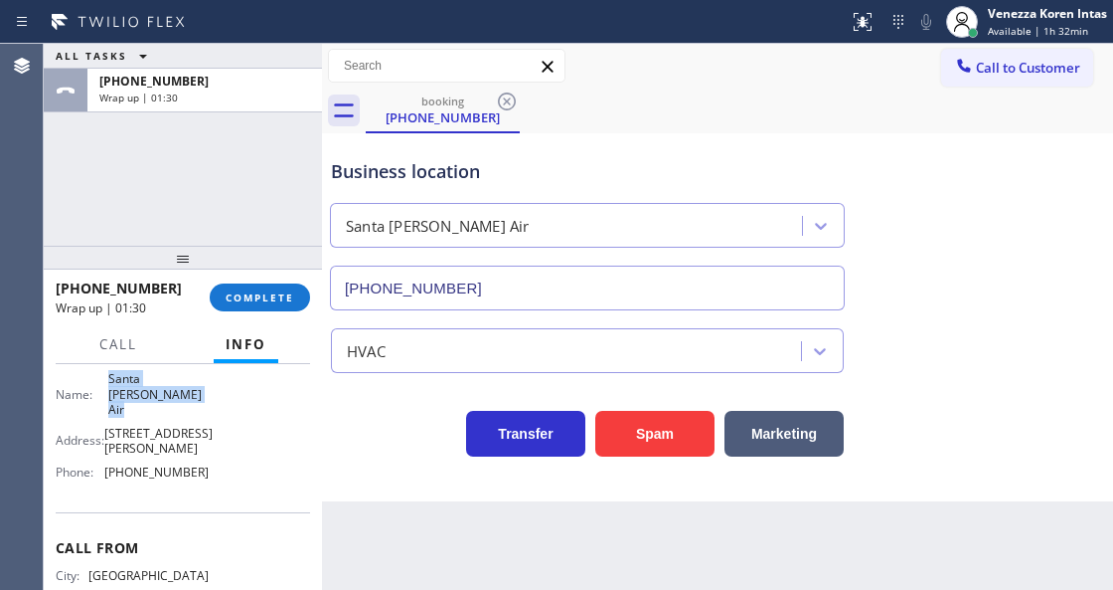
scroll to position [362, 0]
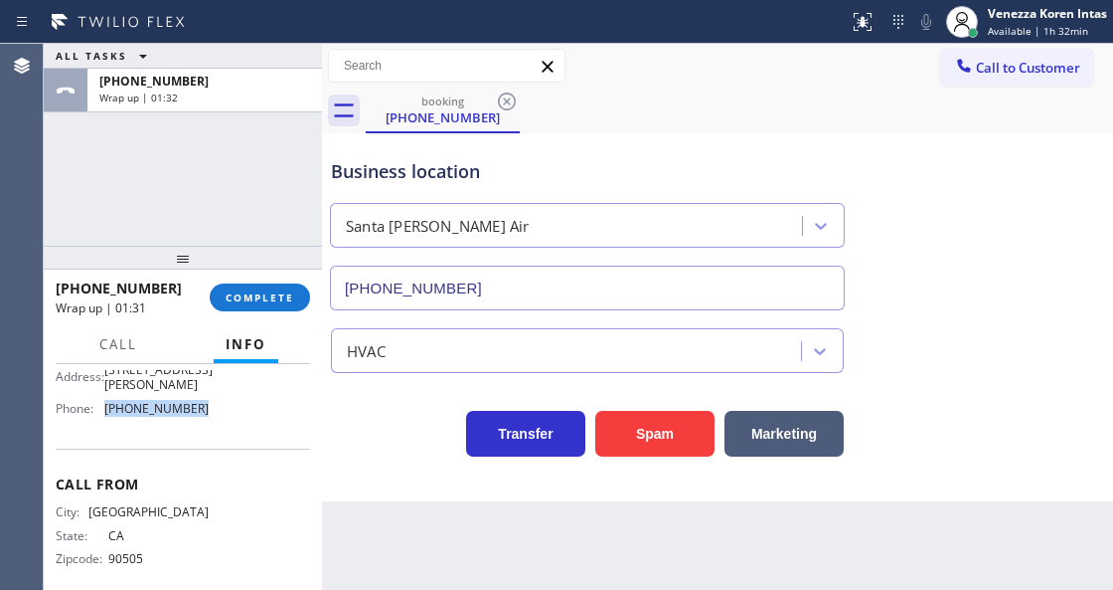
drag, startPoint x: 191, startPoint y: 397, endPoint x: 104, endPoint y: 398, distance: 86.5
click at [104, 401] on div "Phone: [PHONE_NUMBER]" at bounding box center [132, 408] width 153 height 15
click at [253, 308] on button "COMPLETE" at bounding box center [260, 297] width 100 height 28
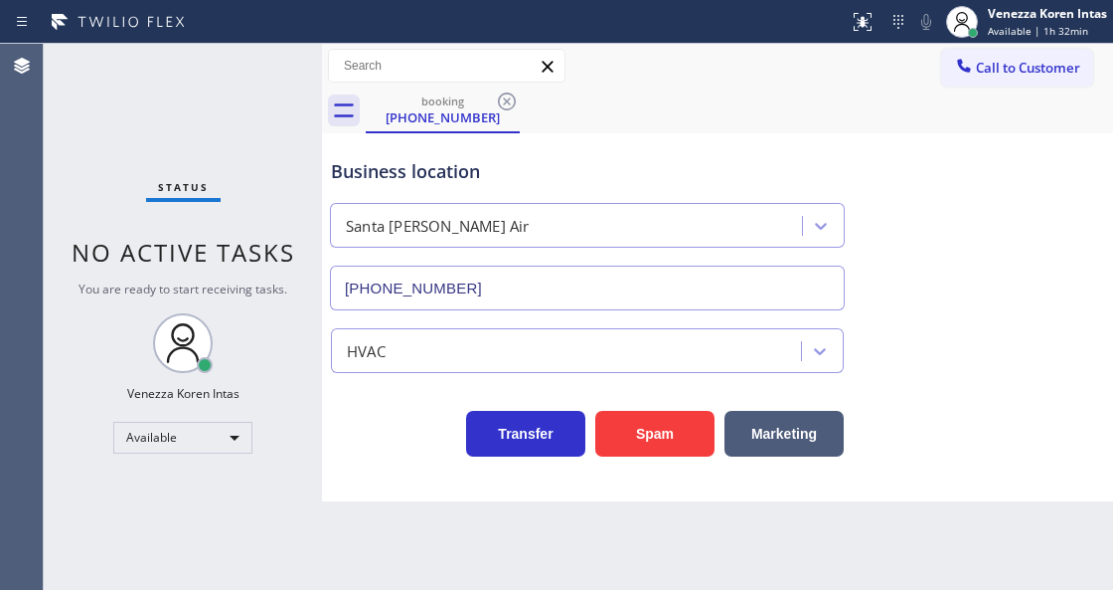
click at [413, 340] on div "HVAC" at bounding box center [569, 350] width 464 height 35
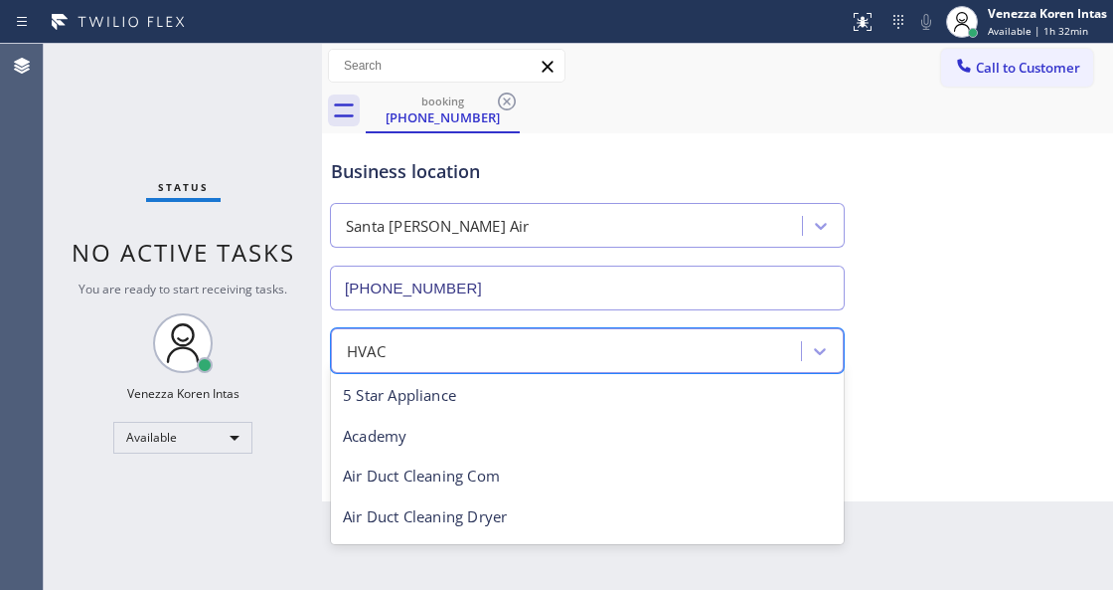
scroll to position [245, 0]
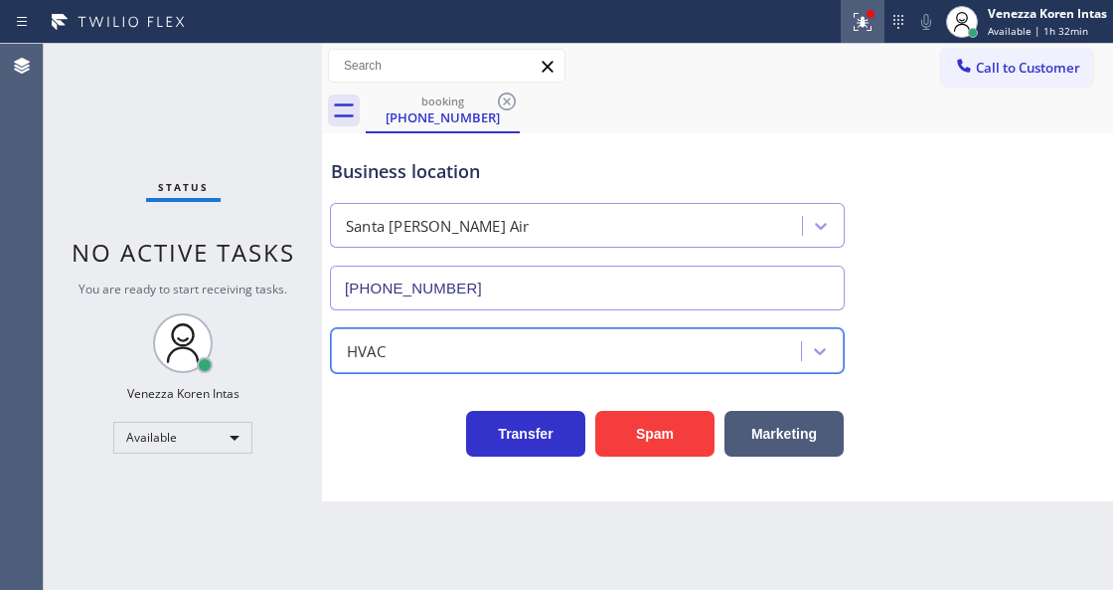
click at [851, 29] on icon at bounding box center [863, 22] width 24 height 24
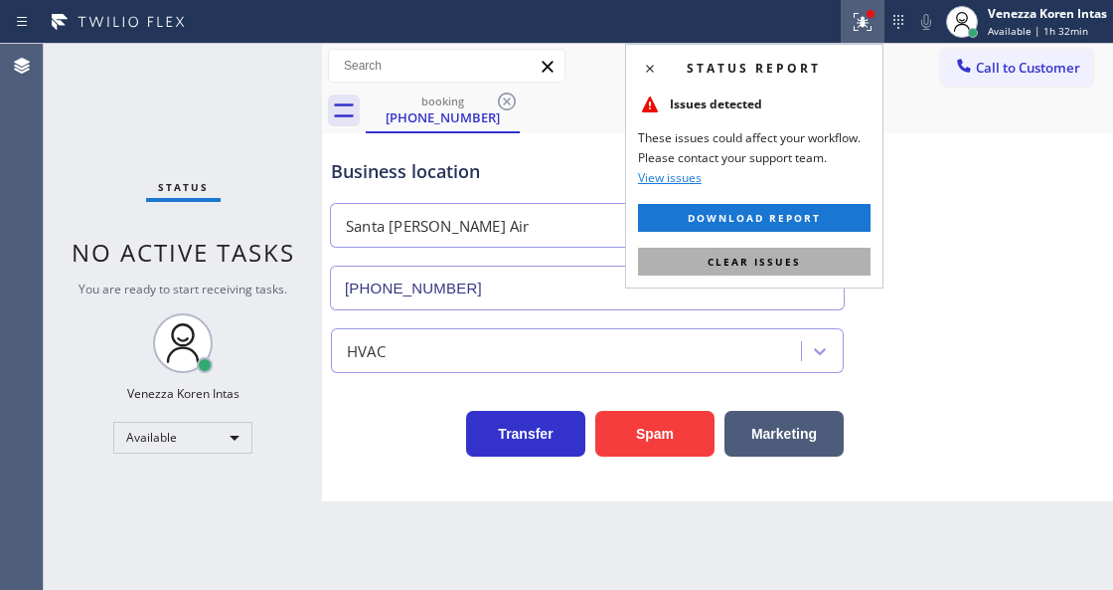
click at [836, 262] on button "Clear issues" at bounding box center [754, 262] width 233 height 28
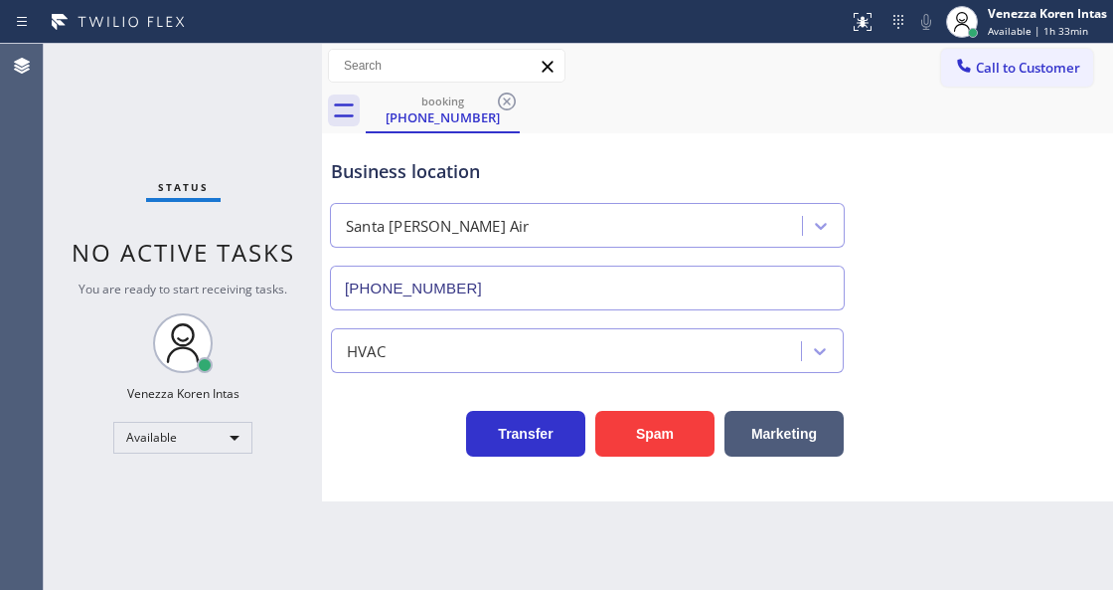
click at [259, 62] on div "Status No active tasks You are ready to start receiving tasks. Venezza Koren In…" at bounding box center [183, 317] width 278 height 546
click at [259, 64] on div "Status No active tasks You are ready to start receiving tasks. Venezza Koren In…" at bounding box center [183, 317] width 278 height 546
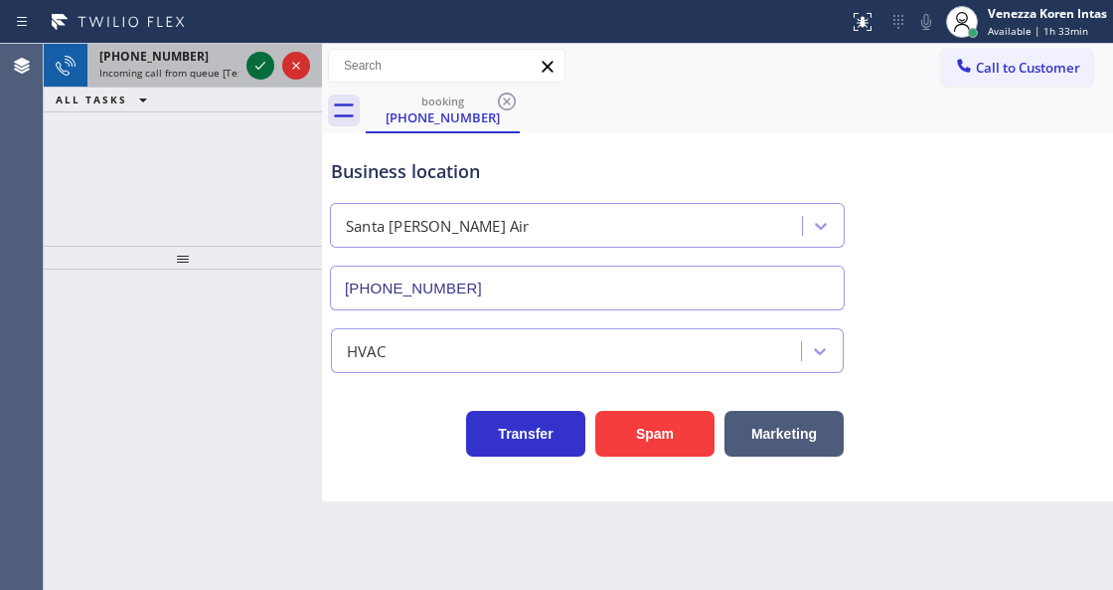
click at [264, 62] on icon at bounding box center [261, 66] width 24 height 24
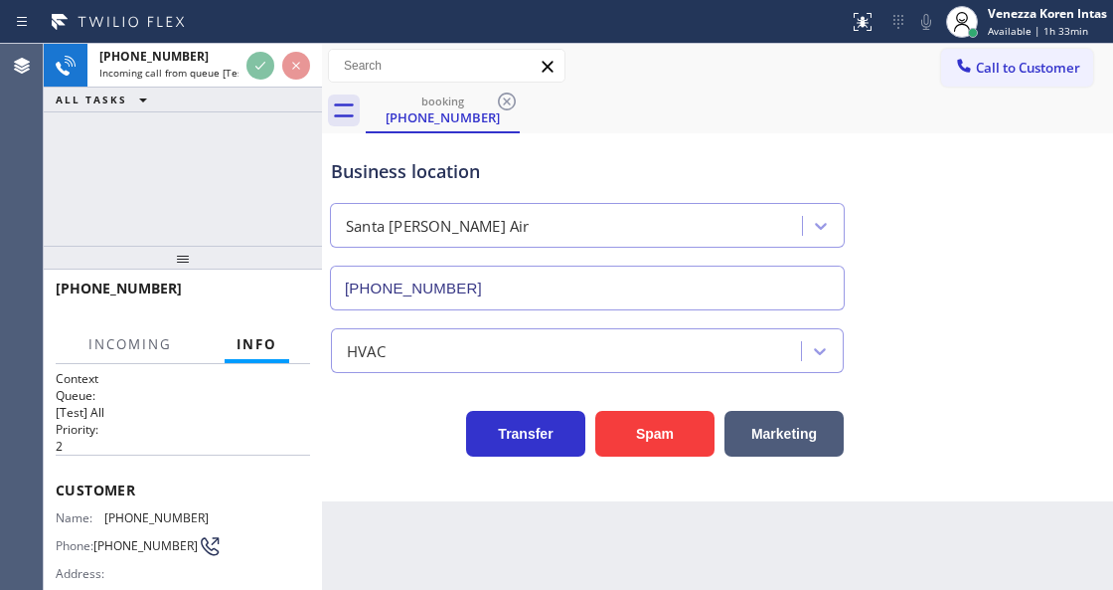
click at [479, 86] on div "Call to Customer Outbound call Location Green Tree Heating & Cooling Camarillo …" at bounding box center [717, 66] width 791 height 45
click at [505, 99] on icon at bounding box center [507, 101] width 18 height 18
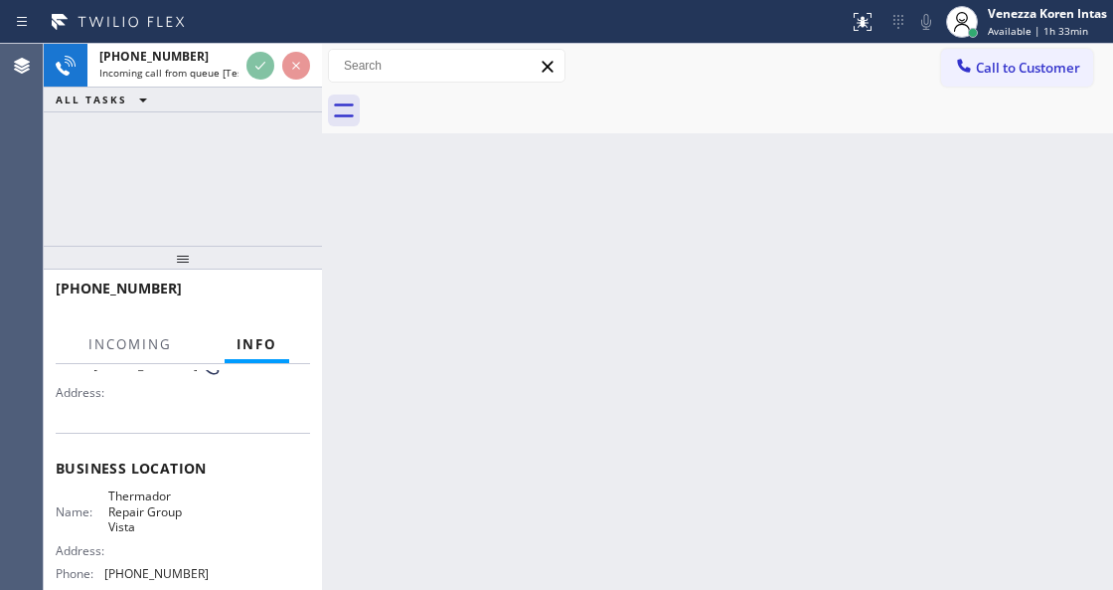
scroll to position [264, 0]
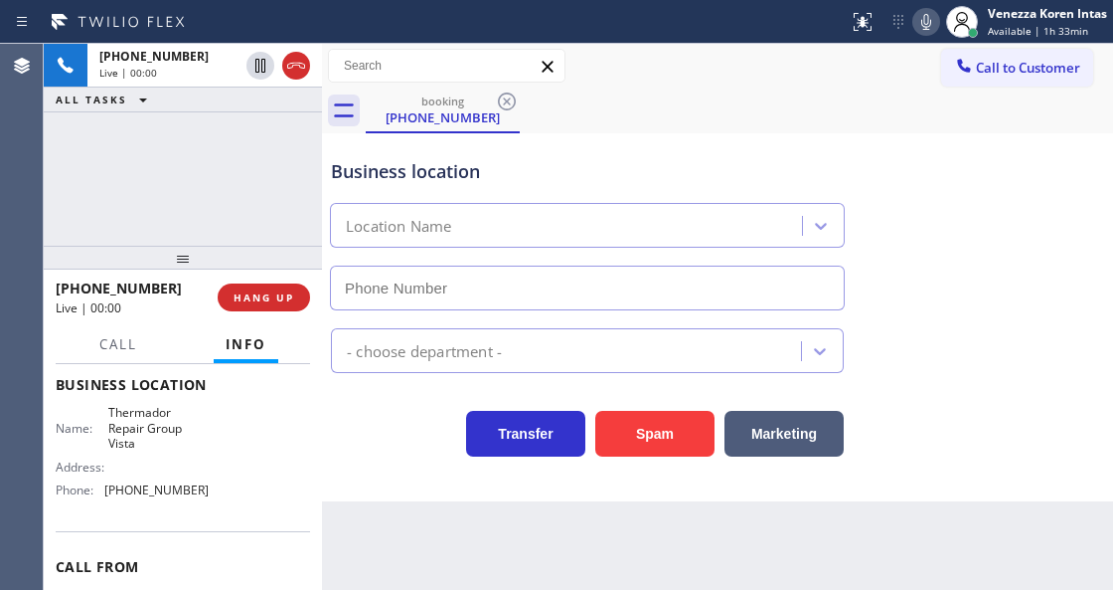
type input "[PHONE_NUMBER]"
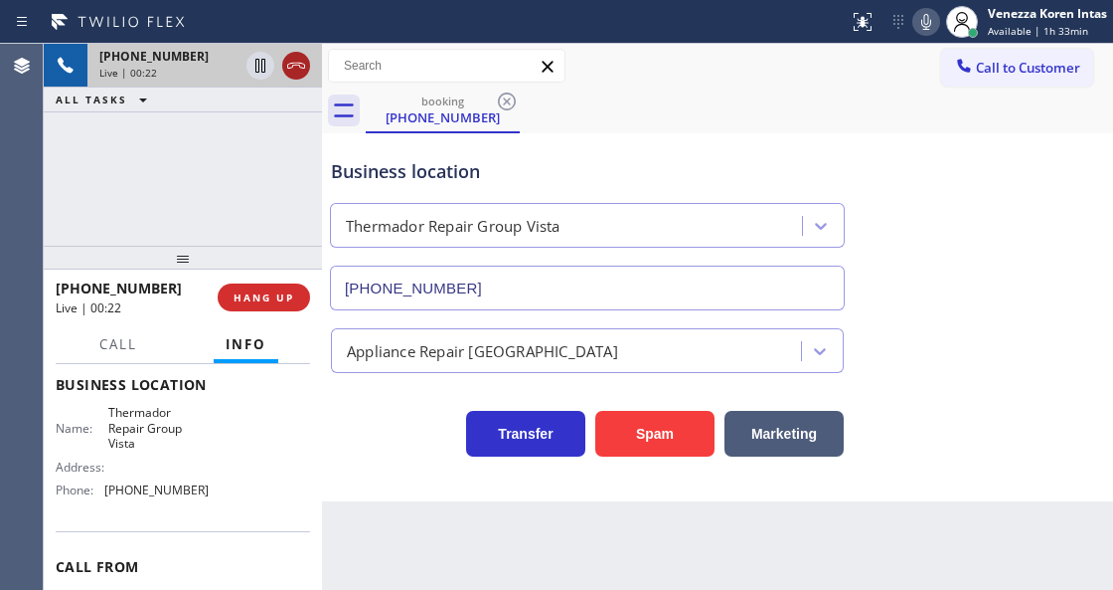
click at [301, 74] on icon at bounding box center [296, 66] width 24 height 24
click at [268, 292] on span "HANG UP" at bounding box center [264, 297] width 61 height 14
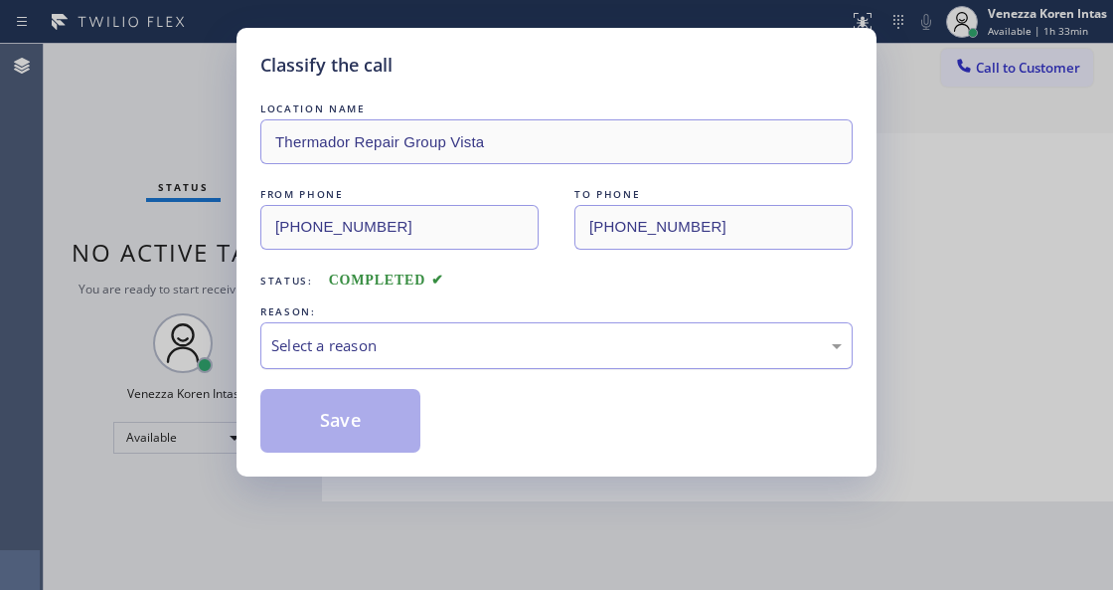
click at [408, 341] on div "Select a reason" at bounding box center [556, 345] width 571 height 23
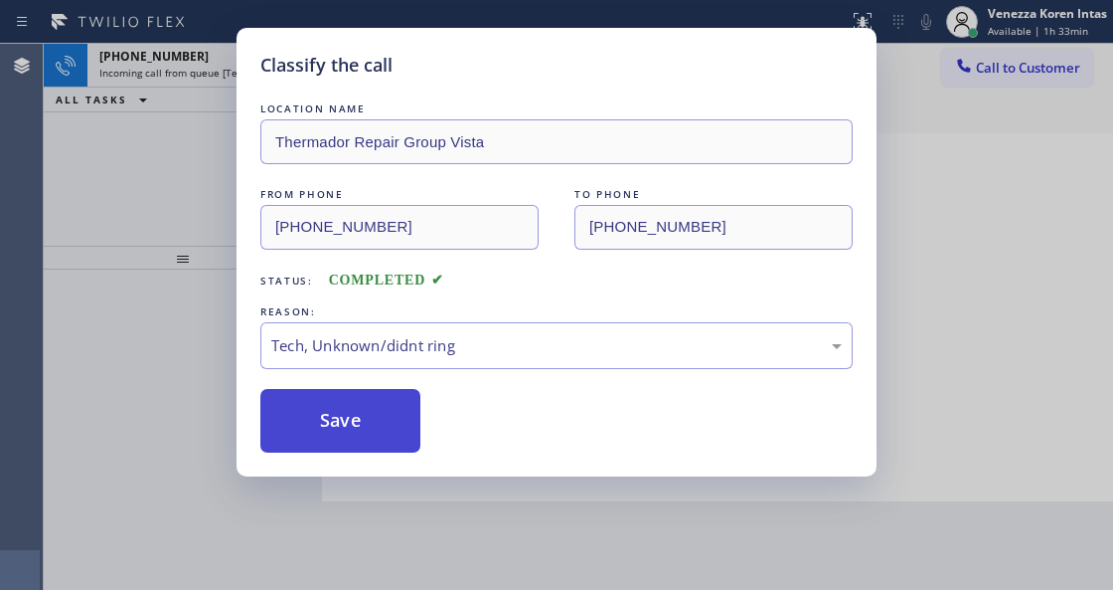
click at [359, 433] on button "Save" at bounding box center [340, 421] width 160 height 64
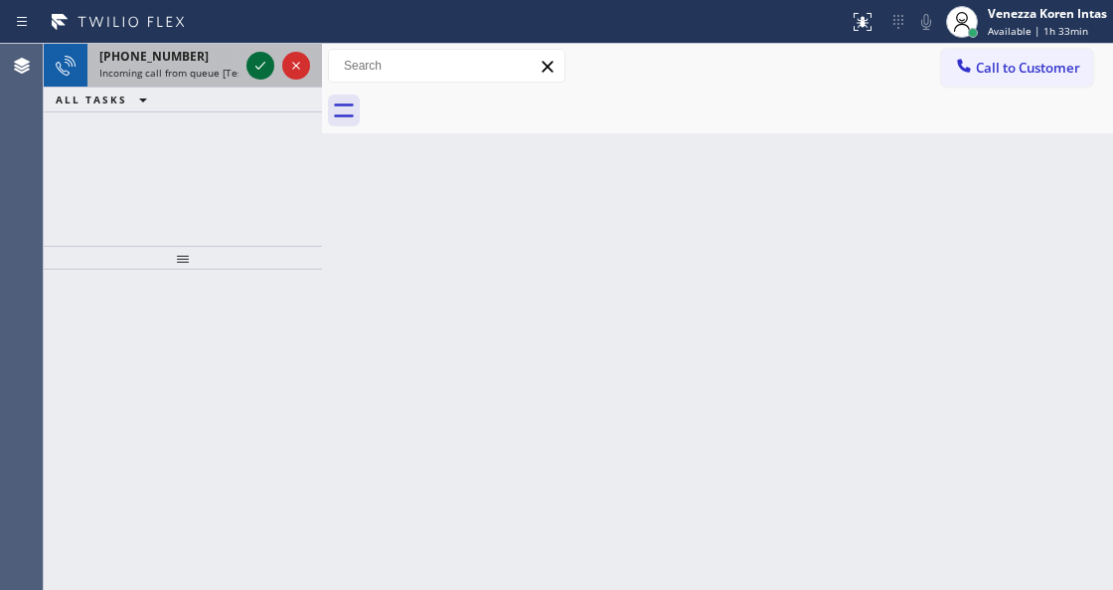
click at [258, 64] on icon at bounding box center [261, 66] width 24 height 24
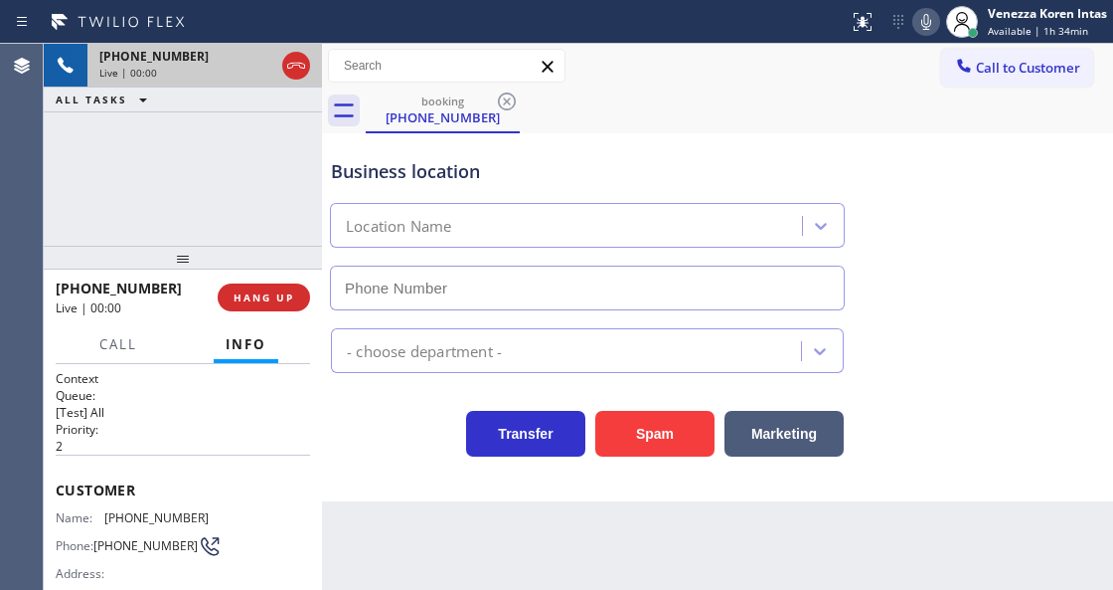
type input "[PHONE_NUMBER]"
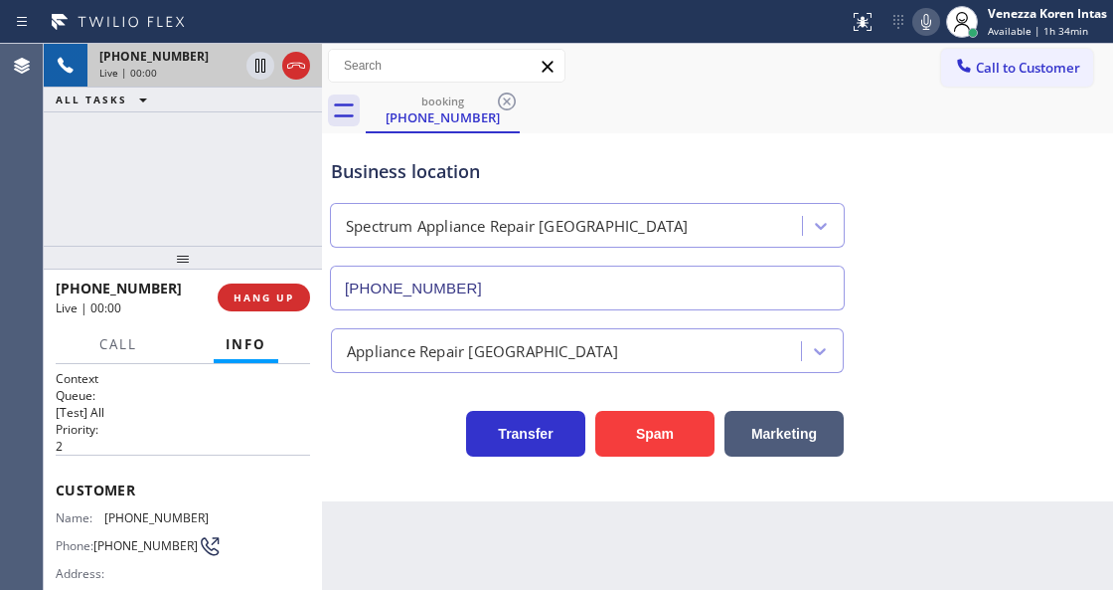
click at [404, 437] on div "Transfer Spam Marketing" at bounding box center [587, 429] width 521 height 56
click at [581, 136] on div "Business location Spectrum Appliance Repair [GEOGRAPHIC_DATA] [PHONE_NUMBER]" at bounding box center [717, 220] width 781 height 180
click at [296, 68] on icon at bounding box center [296, 66] width 24 height 24
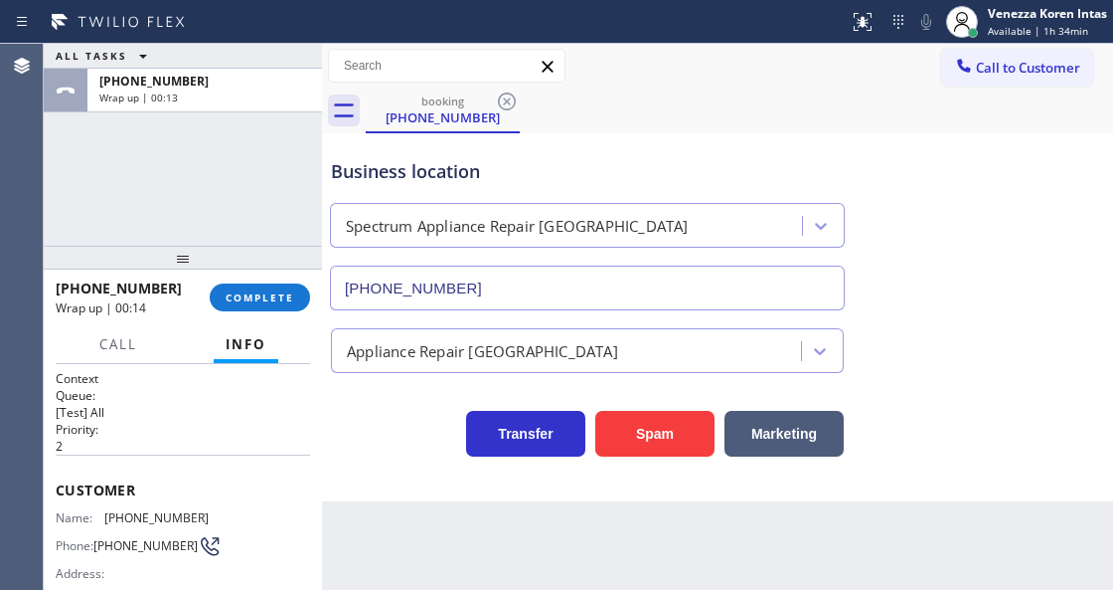
drag, startPoint x: 235, startPoint y: 302, endPoint x: 382, endPoint y: 340, distance: 151.9
click at [236, 302] on span "COMPLETE" at bounding box center [260, 297] width 69 height 14
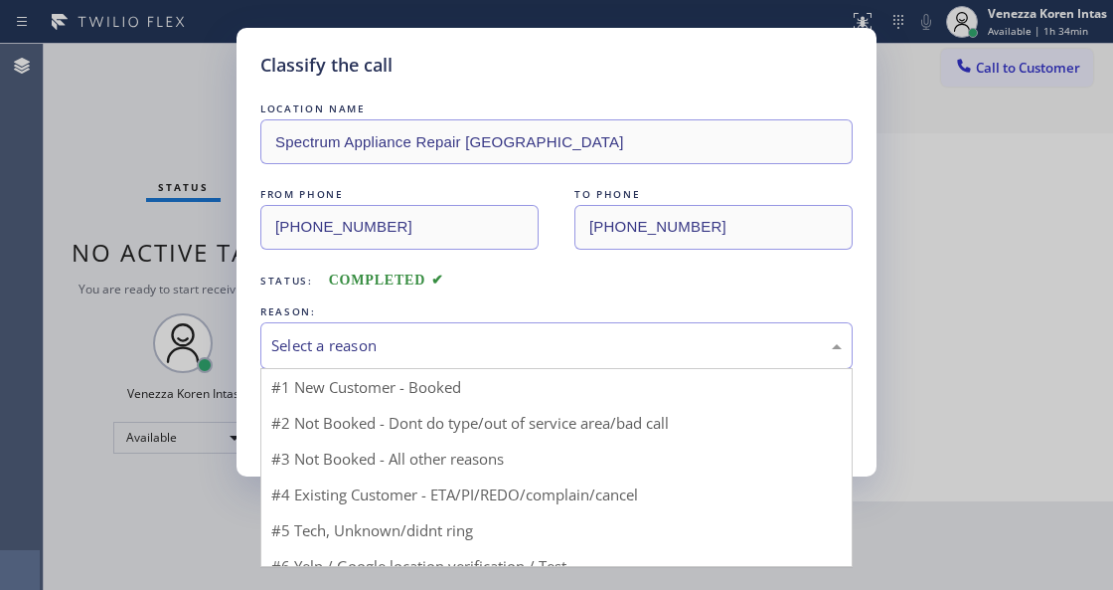
click at [443, 344] on div "Select a reason" at bounding box center [556, 345] width 571 height 23
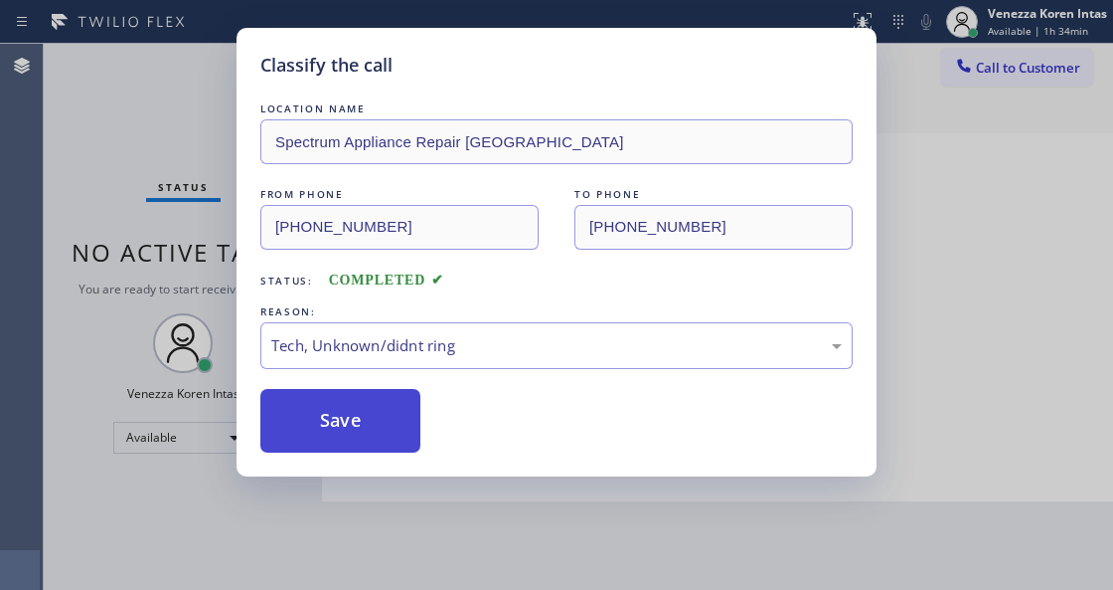
drag, startPoint x: 358, startPoint y: 429, endPoint x: 410, endPoint y: 578, distance: 156.9
click at [361, 442] on button "Save" at bounding box center [340, 421] width 160 height 64
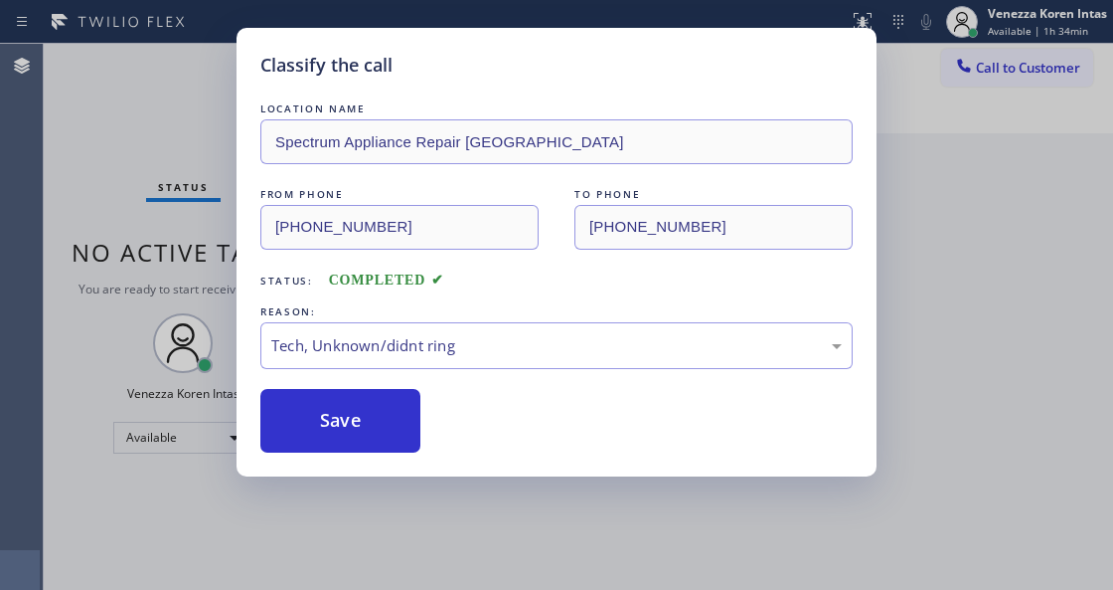
click at [412, 588] on div "Classify the call LOCATION NAME Spectrum Appliance Repair [GEOGRAPHIC_DATA] FRO…" at bounding box center [556, 295] width 1113 height 590
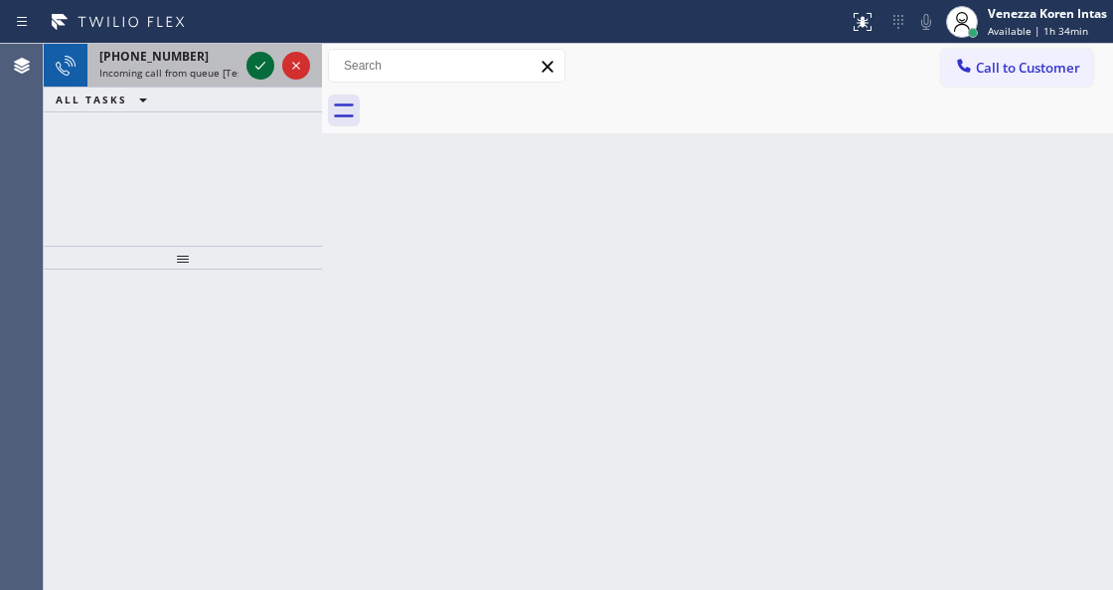
click at [262, 68] on icon at bounding box center [261, 66] width 24 height 24
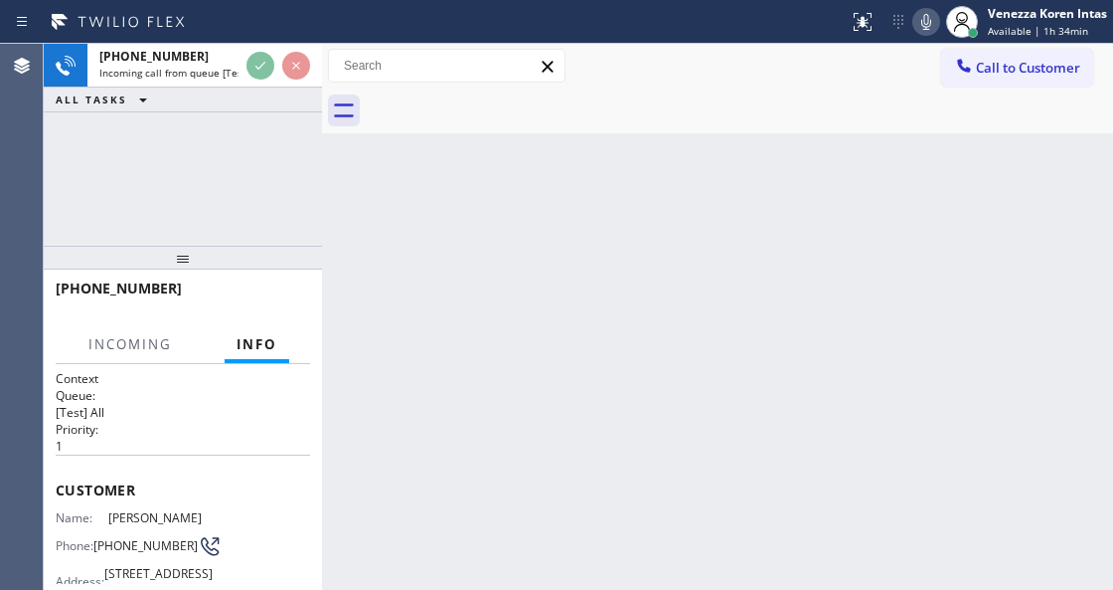
scroll to position [199, 0]
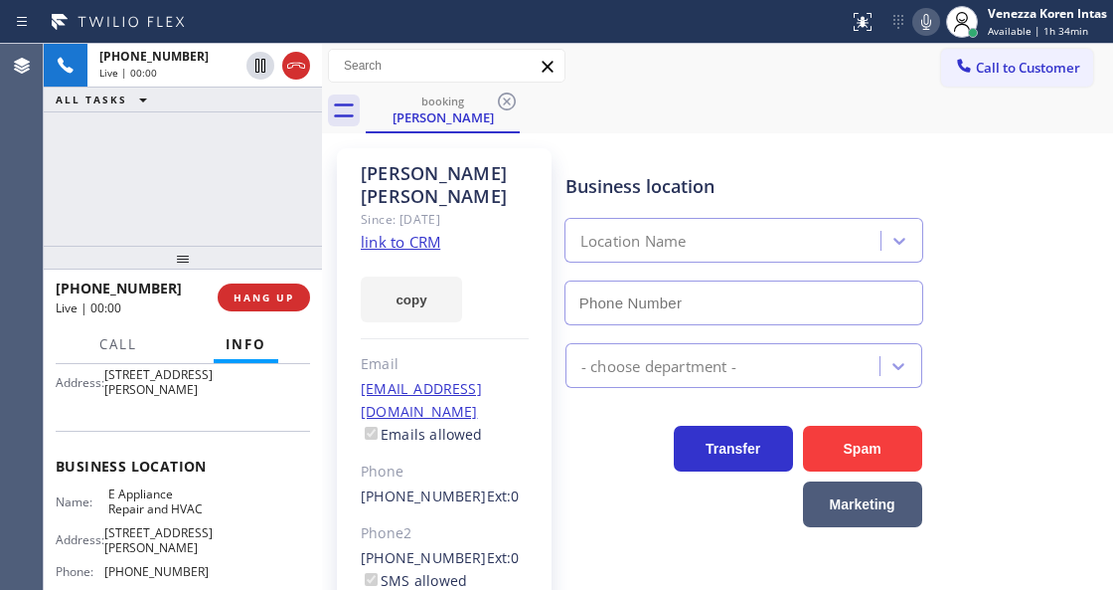
type input "[PHONE_NUMBER]"
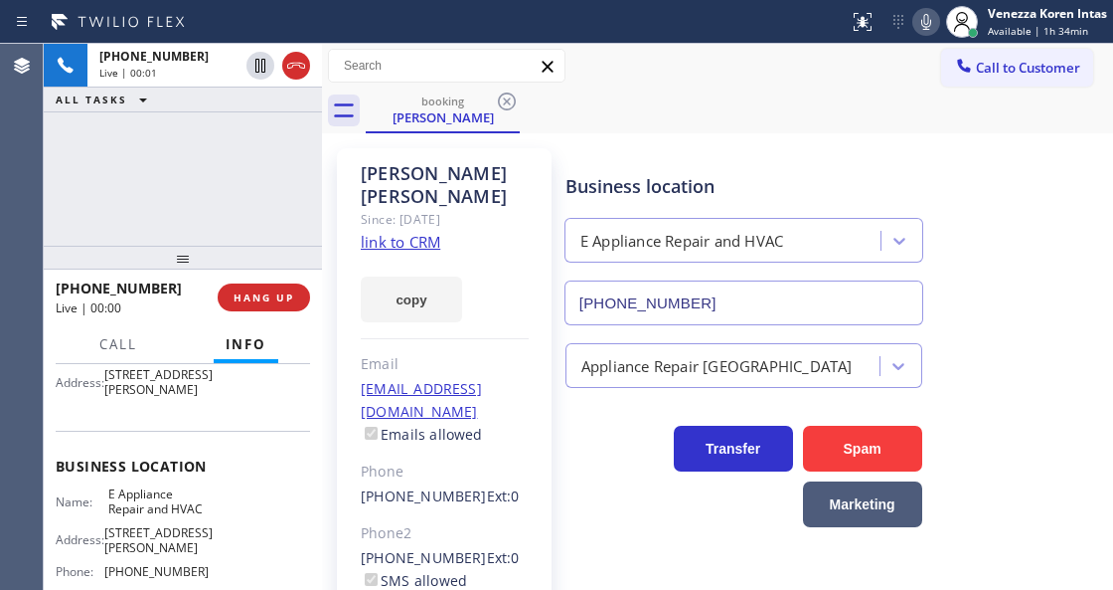
click at [402, 229] on div "[PERSON_NAME] Since: [DATE] link to CRM copy Email [EMAIL_ADDRESS][DOMAIN_NAME]…" at bounding box center [444, 478] width 215 height 660
click at [405, 232] on link "link to CRM" at bounding box center [401, 242] width 80 height 20
click at [636, 122] on div "booking [PERSON_NAME]" at bounding box center [740, 110] width 748 height 45
click at [931, 24] on icon at bounding box center [927, 22] width 24 height 24
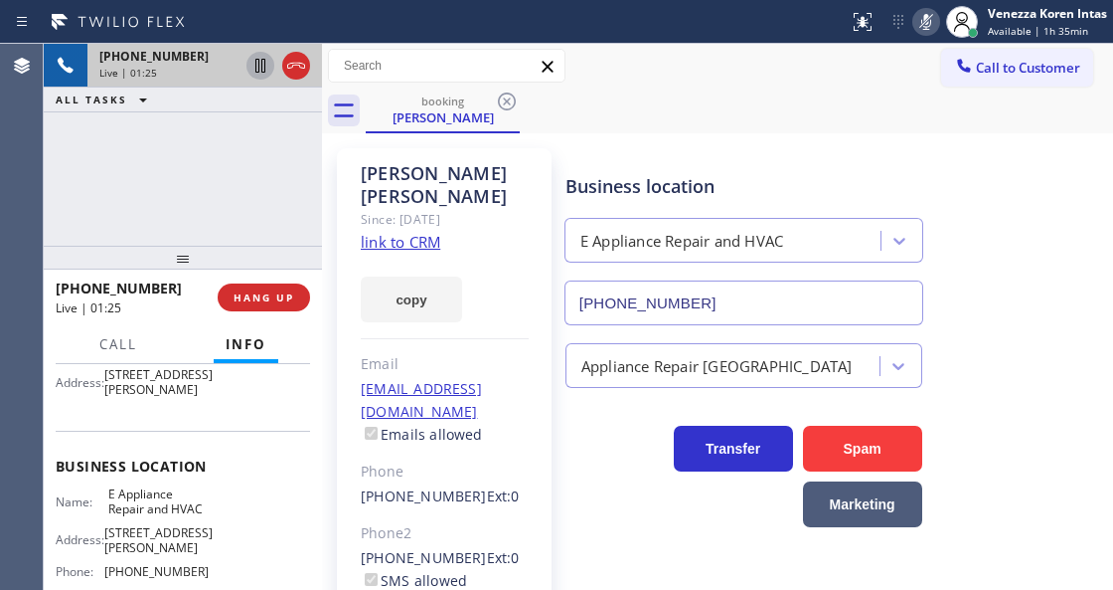
click at [265, 65] on icon at bounding box center [261, 66] width 24 height 24
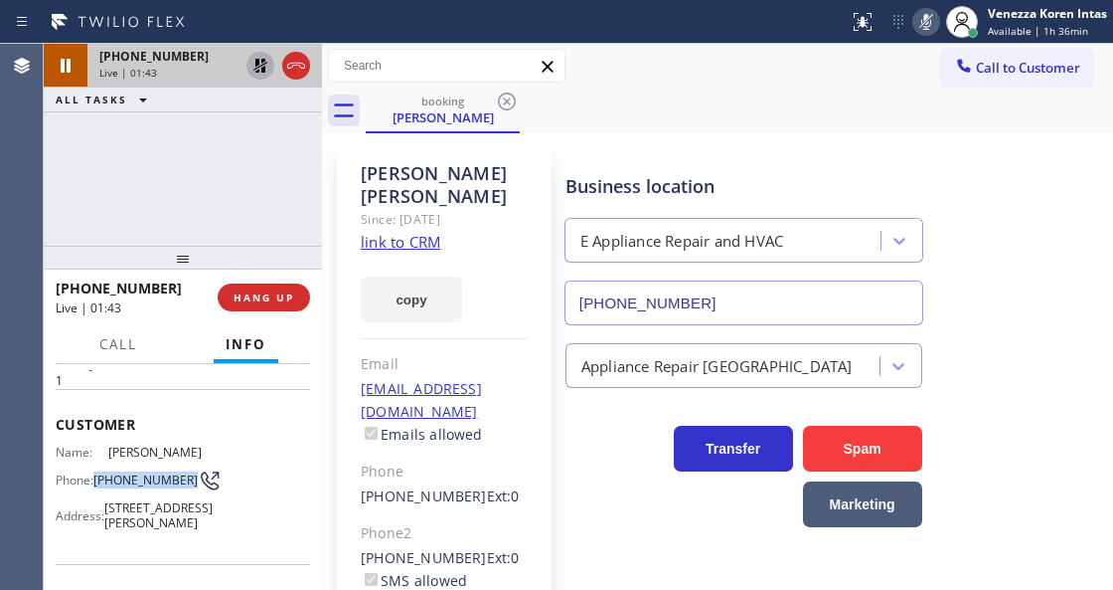
drag, startPoint x: 137, startPoint y: 487, endPoint x: 97, endPoint y: 463, distance: 46.4
click at [97, 468] on div "Phone: [PHONE_NUMBER]" at bounding box center [132, 480] width 153 height 24
click at [634, 133] on div "[PERSON_NAME] Since: [DATE] link to CRM copy Email [EMAIL_ADDRESS][DOMAIN_NAME]…" at bounding box center [717, 478] width 791 height 690
click at [933, 25] on icon at bounding box center [927, 22] width 24 height 24
click at [258, 72] on icon at bounding box center [261, 66] width 14 height 14
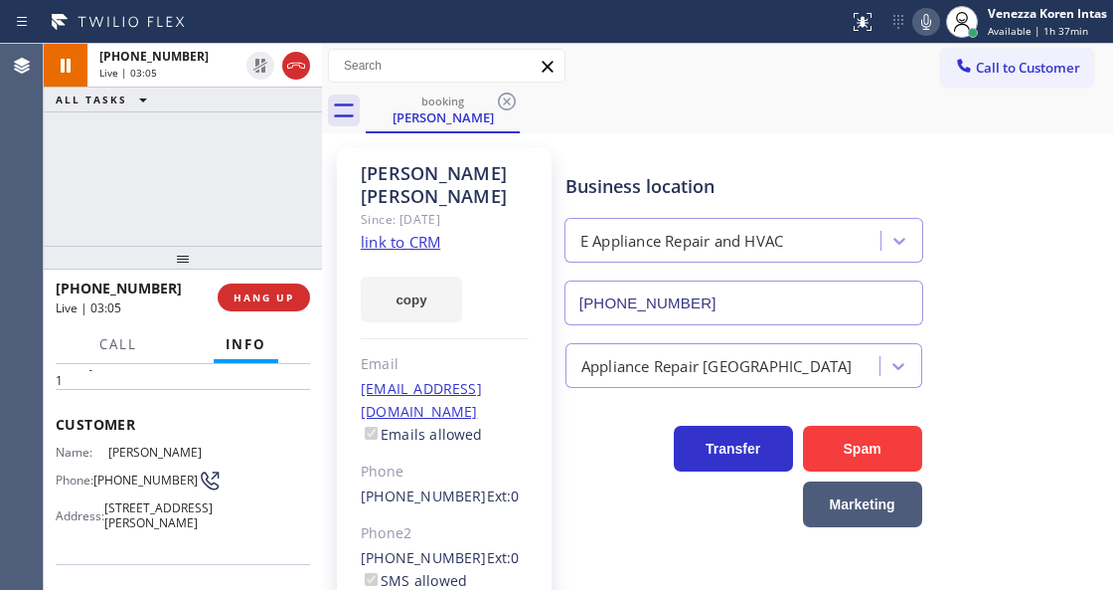
click at [600, 36] on div at bounding box center [424, 22] width 833 height 32
click at [640, 41] on div "Status report No issues detected If you experience an issue, please download th…" at bounding box center [556, 22] width 1113 height 44
click at [653, 103] on div "booking [PERSON_NAME]" at bounding box center [740, 110] width 748 height 45
click at [256, 294] on span "HANG UP" at bounding box center [264, 297] width 61 height 14
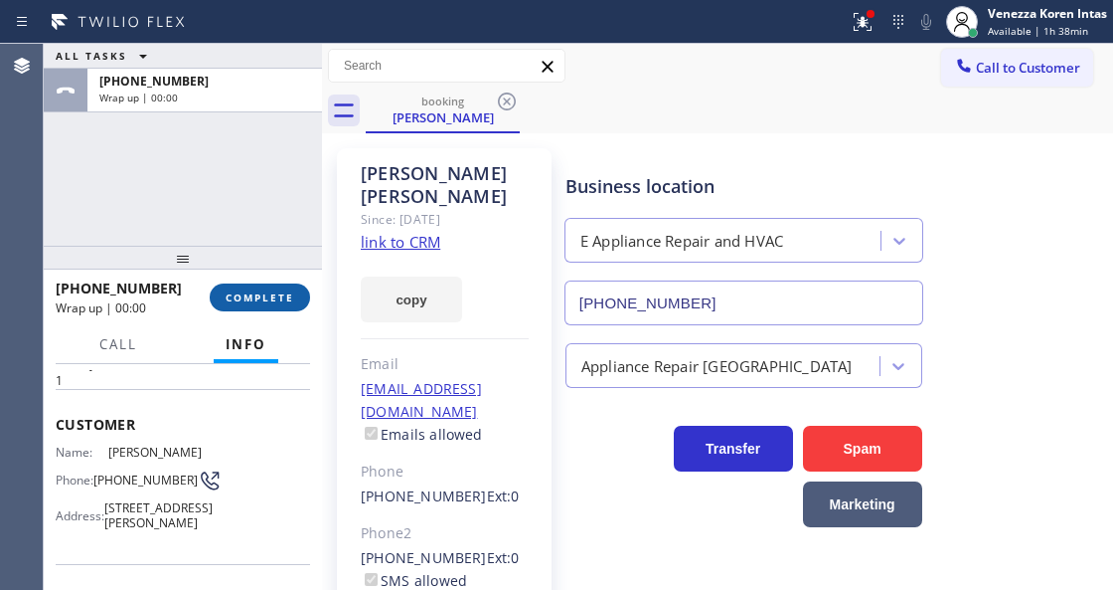
click at [273, 300] on span "COMPLETE" at bounding box center [260, 297] width 69 height 14
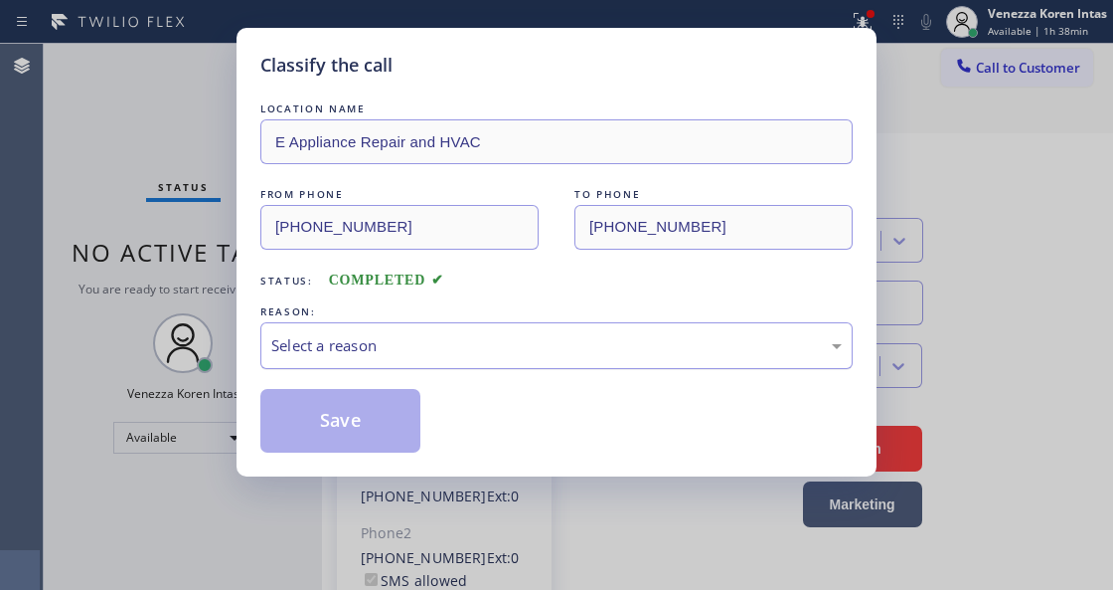
click at [493, 350] on div "Select a reason" at bounding box center [556, 345] width 571 height 23
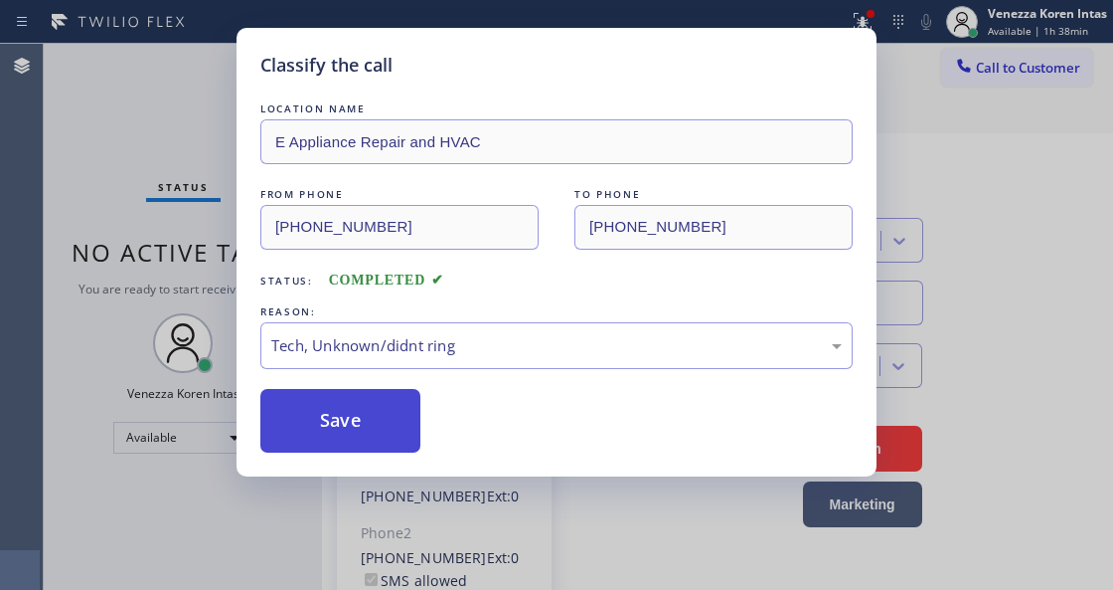
click at [391, 427] on button "Save" at bounding box center [340, 421] width 160 height 64
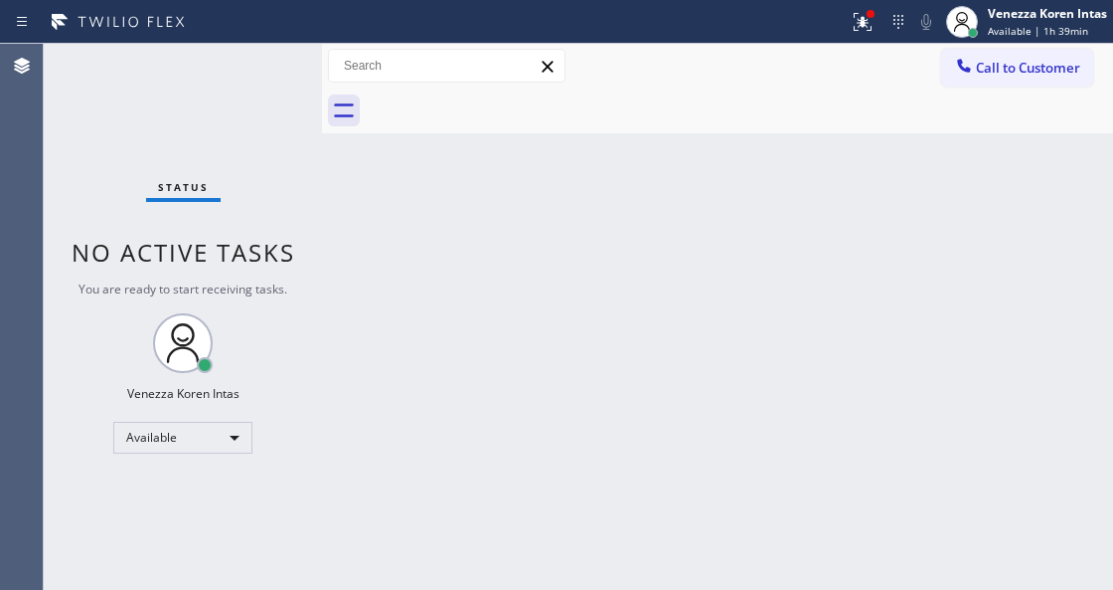
drag, startPoint x: 879, startPoint y: 12, endPoint x: 878, endPoint y: 56, distance: 43.8
click at [879, 12] on div at bounding box center [863, 22] width 44 height 24
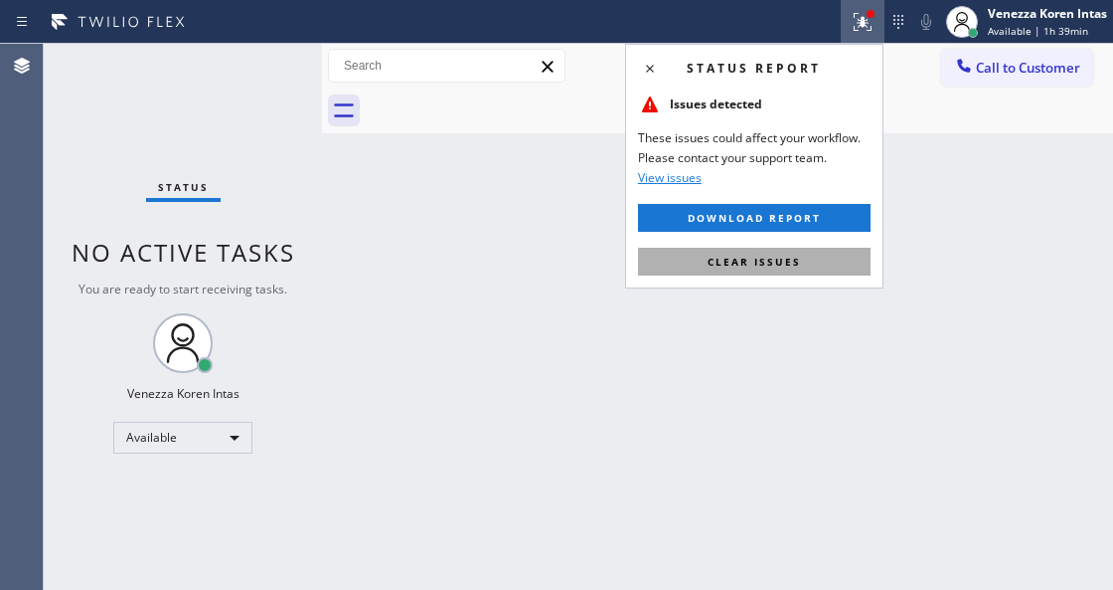
click at [795, 263] on span "Clear issues" at bounding box center [754, 261] width 93 height 14
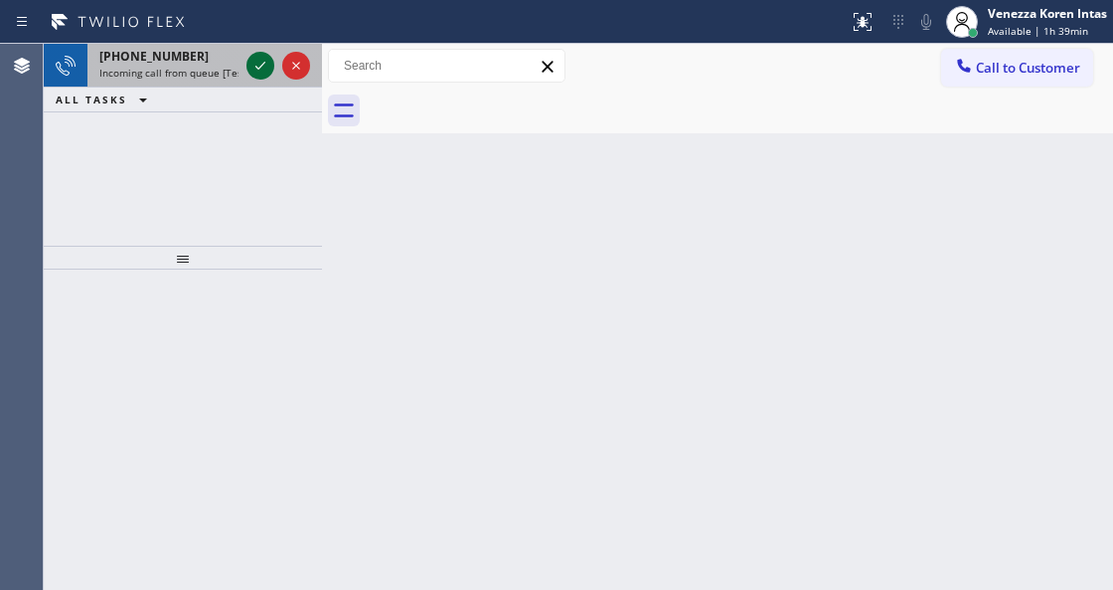
click at [266, 64] on icon at bounding box center [261, 66] width 24 height 24
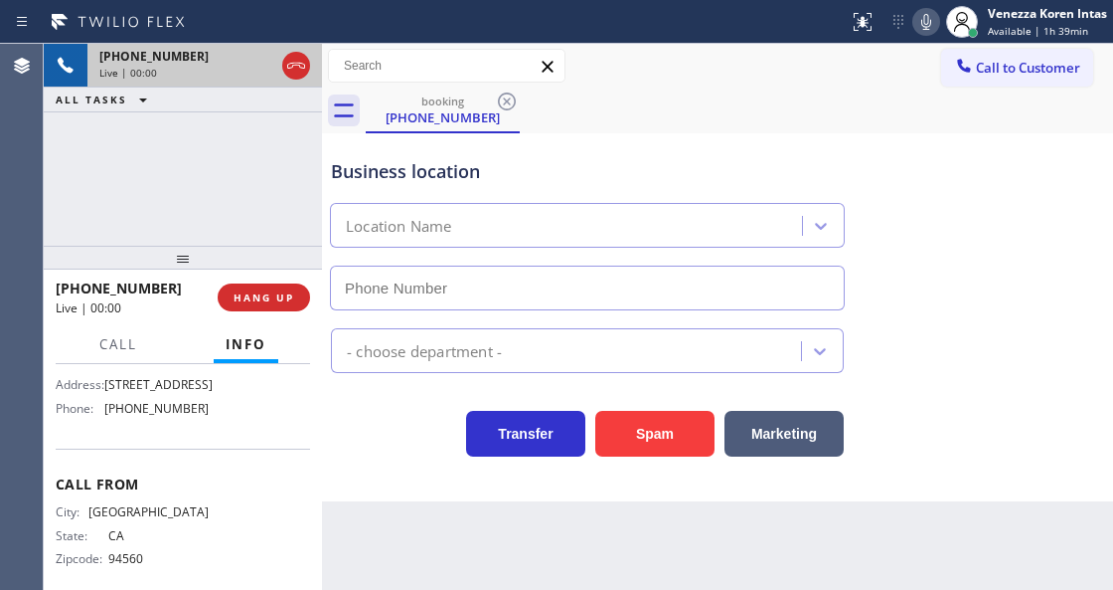
type input "[PHONE_NUMBER]"
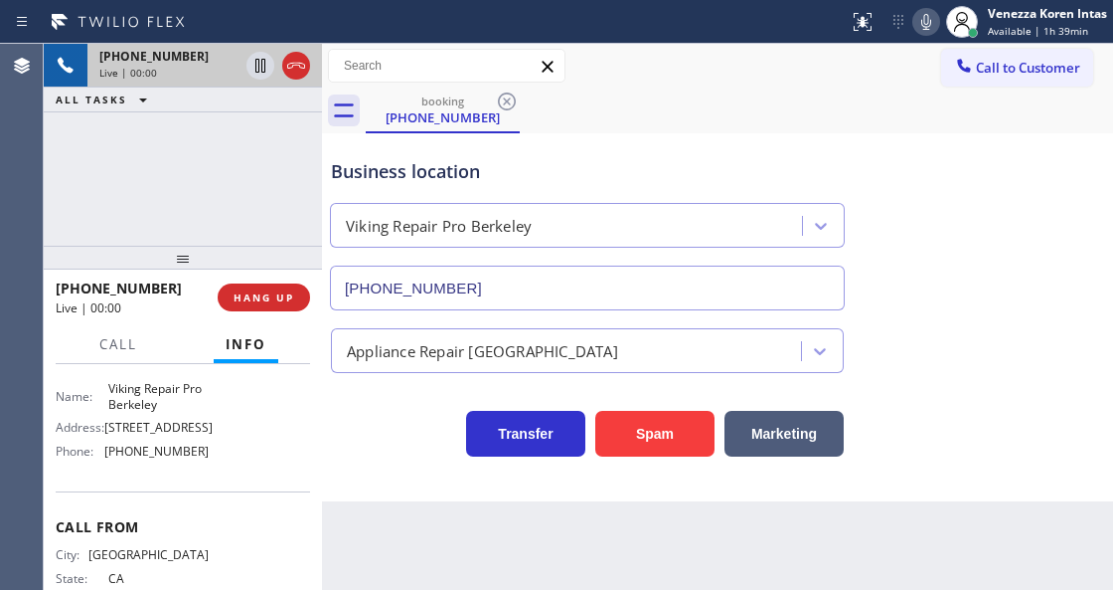
scroll to position [264, 0]
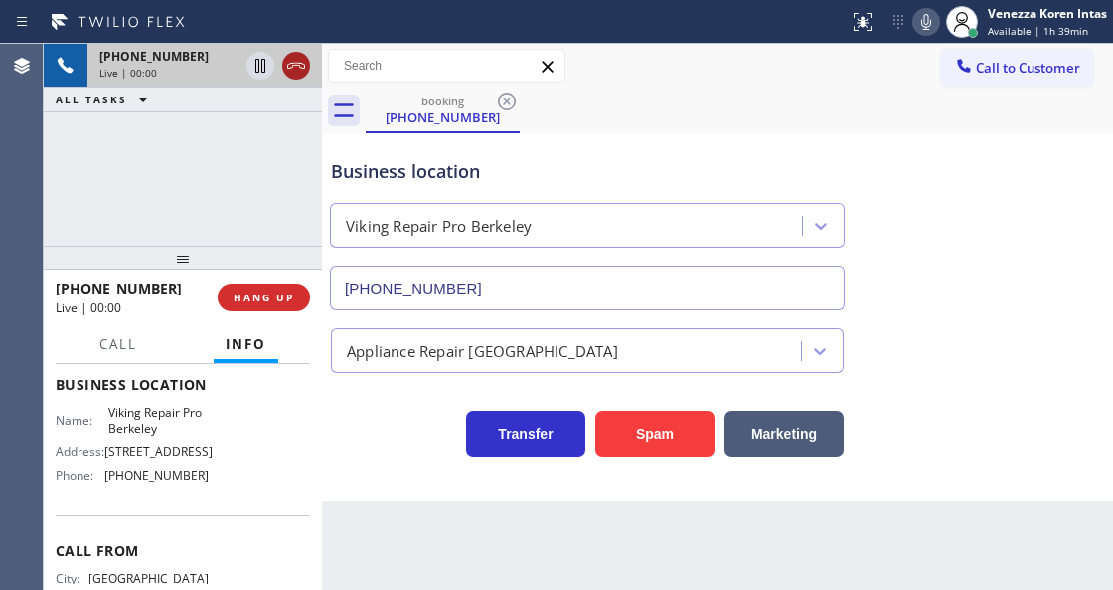
click at [309, 60] on div at bounding box center [296, 66] width 28 height 24
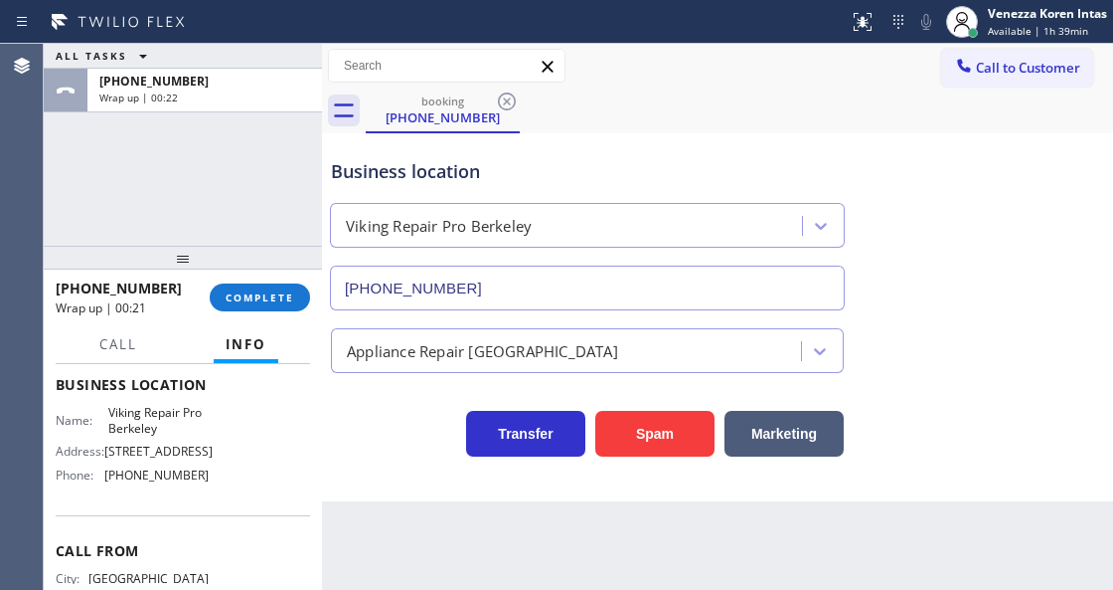
drag, startPoint x: 266, startPoint y: 290, endPoint x: 443, endPoint y: 338, distance: 183.3
click at [266, 290] on span "COMPLETE" at bounding box center [260, 297] width 69 height 14
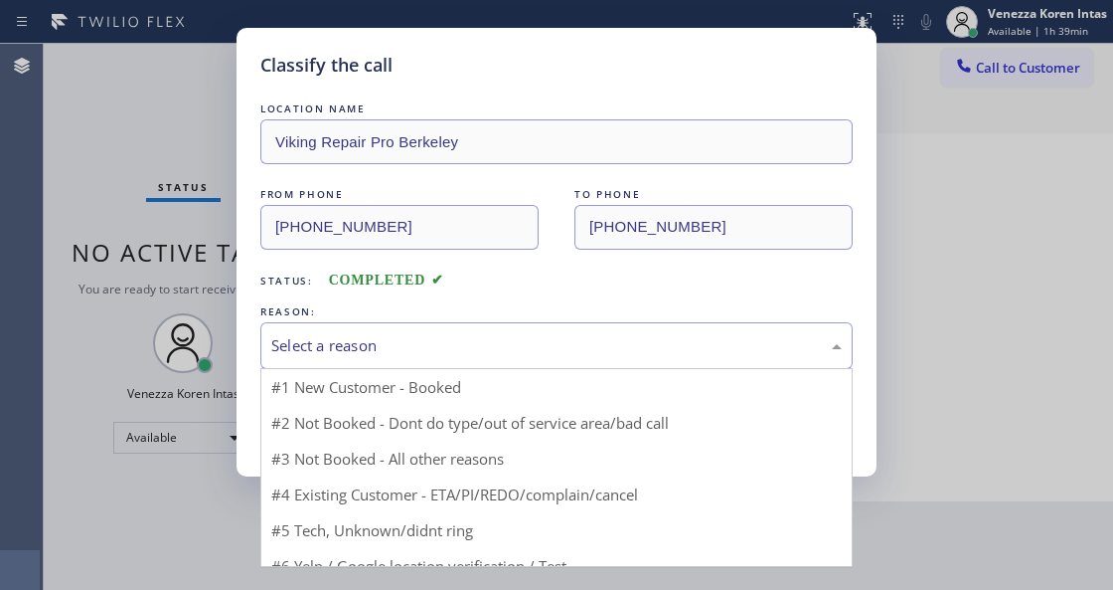
click at [457, 362] on div "Select a reason" at bounding box center [556, 345] width 593 height 47
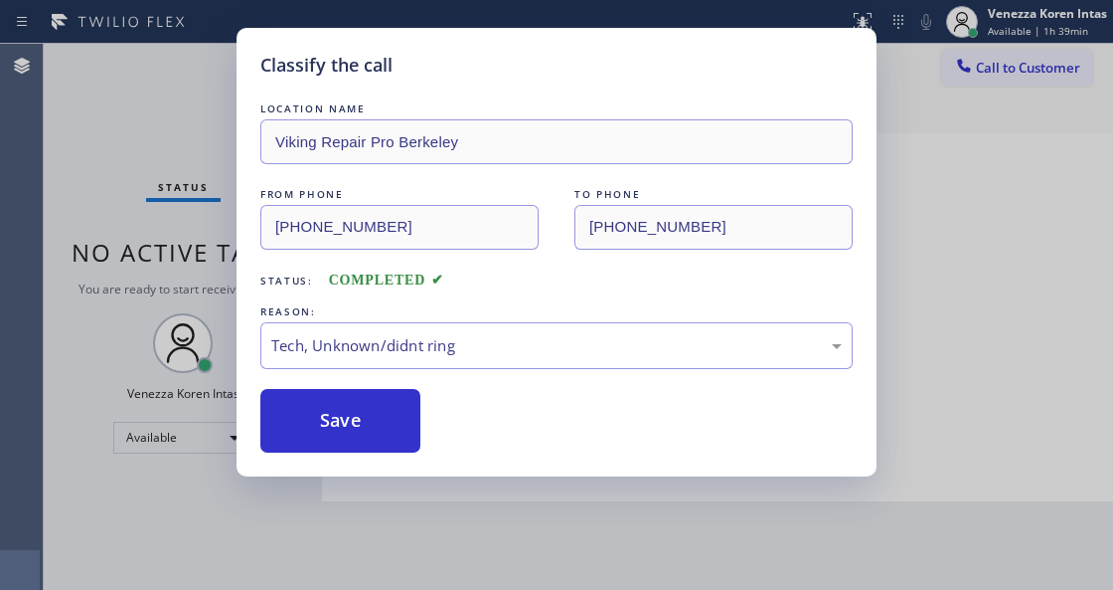
drag, startPoint x: 383, startPoint y: 443, endPoint x: 428, endPoint y: 491, distance: 66.1
click at [383, 441] on button "Save" at bounding box center [340, 421] width 160 height 64
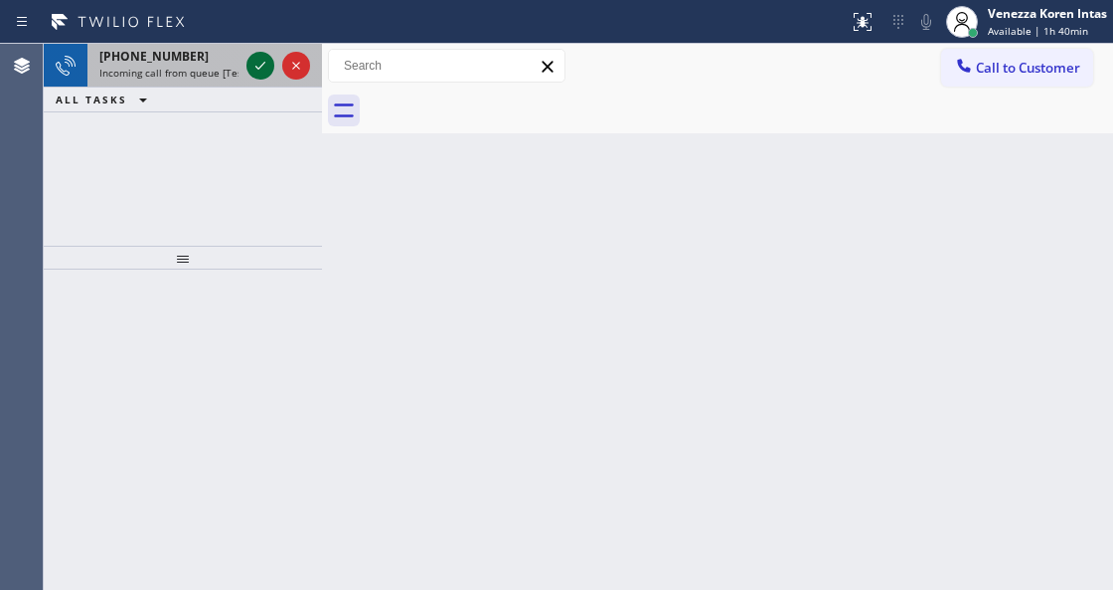
click at [258, 60] on icon at bounding box center [261, 66] width 24 height 24
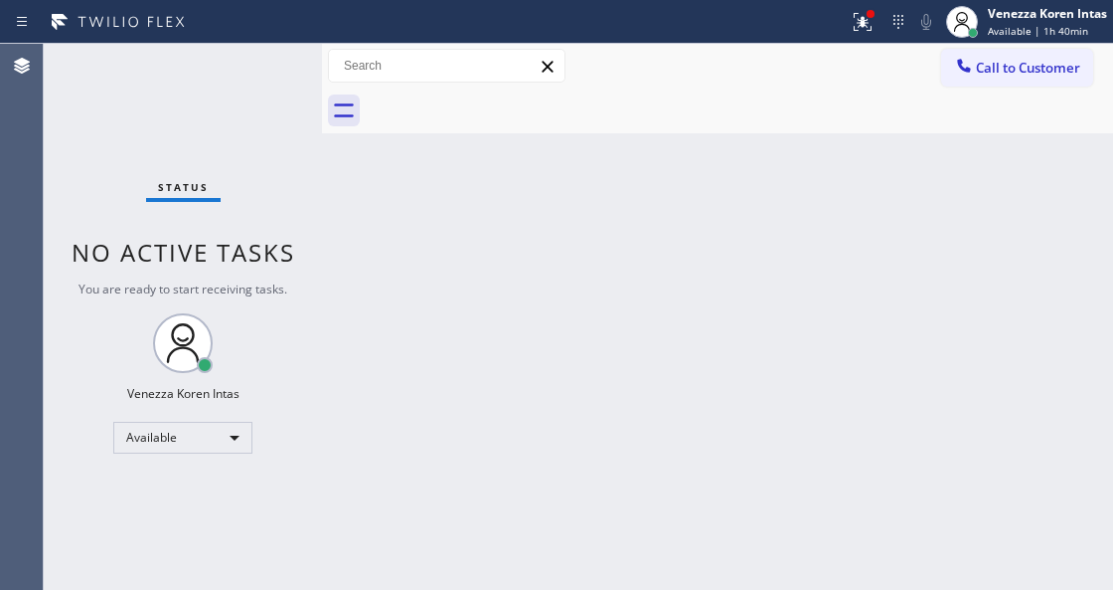
click at [719, 384] on div "Back to Dashboard Change Sender ID Customers Technicians Select a contact Outbo…" at bounding box center [717, 317] width 791 height 546
click at [863, 17] on icon at bounding box center [863, 22] width 24 height 24
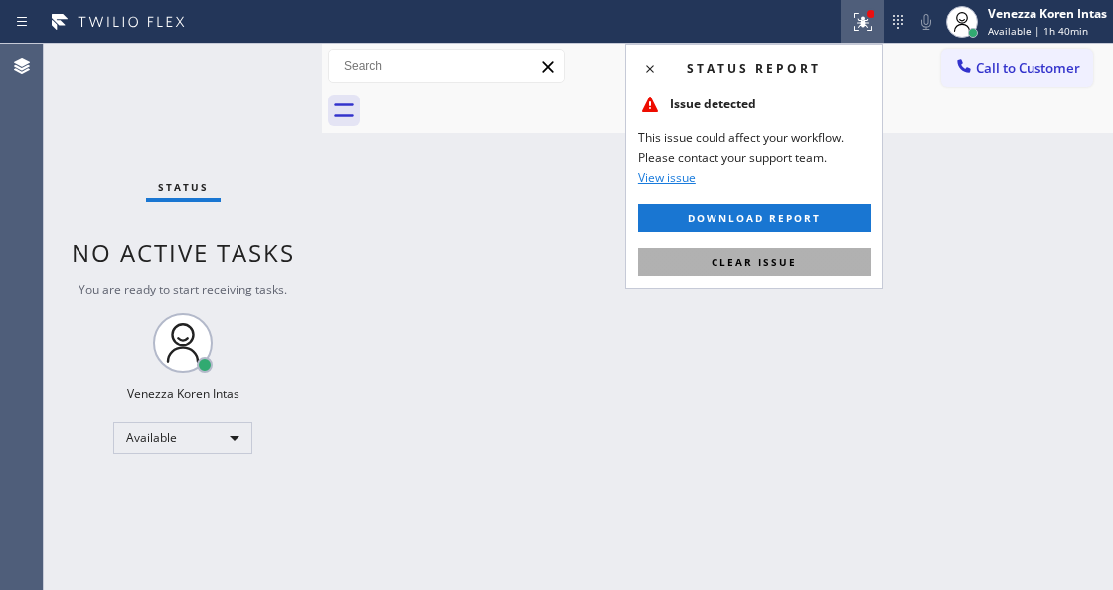
click at [823, 252] on button "Clear issue" at bounding box center [754, 262] width 233 height 28
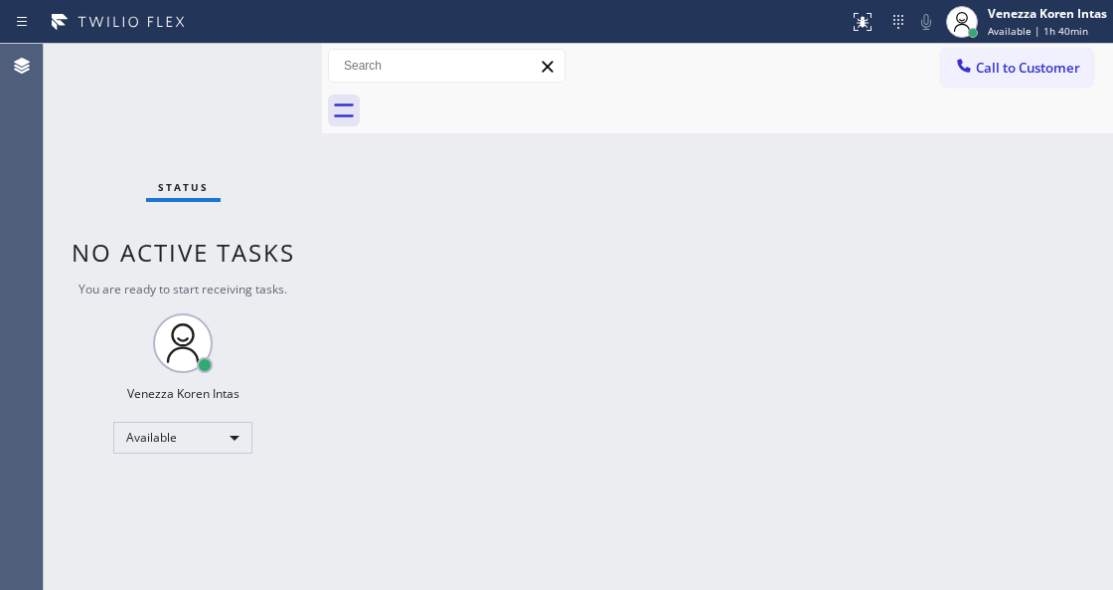
click at [901, 272] on div "Back to Dashboard Change Sender ID Customers Technicians Select a contact Outbo…" at bounding box center [717, 317] width 791 height 546
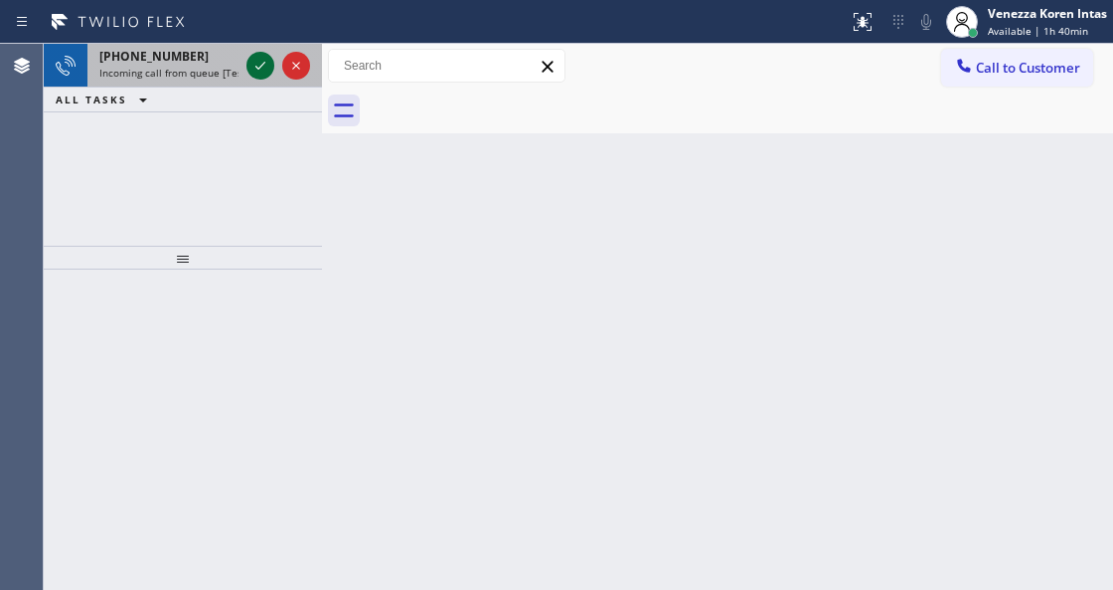
click at [258, 65] on icon at bounding box center [261, 66] width 24 height 24
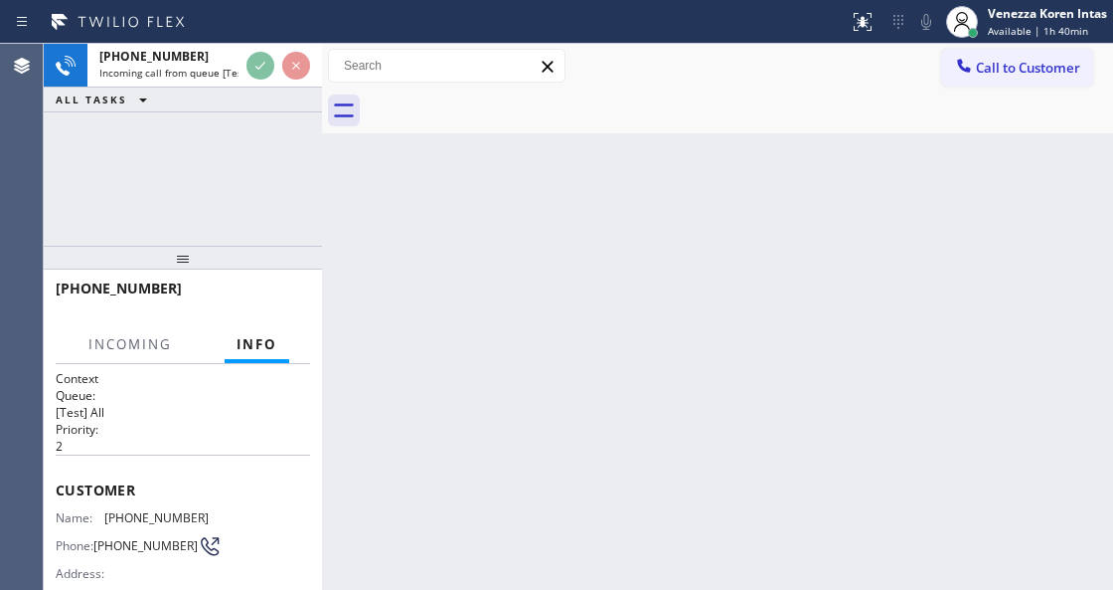
scroll to position [264, 0]
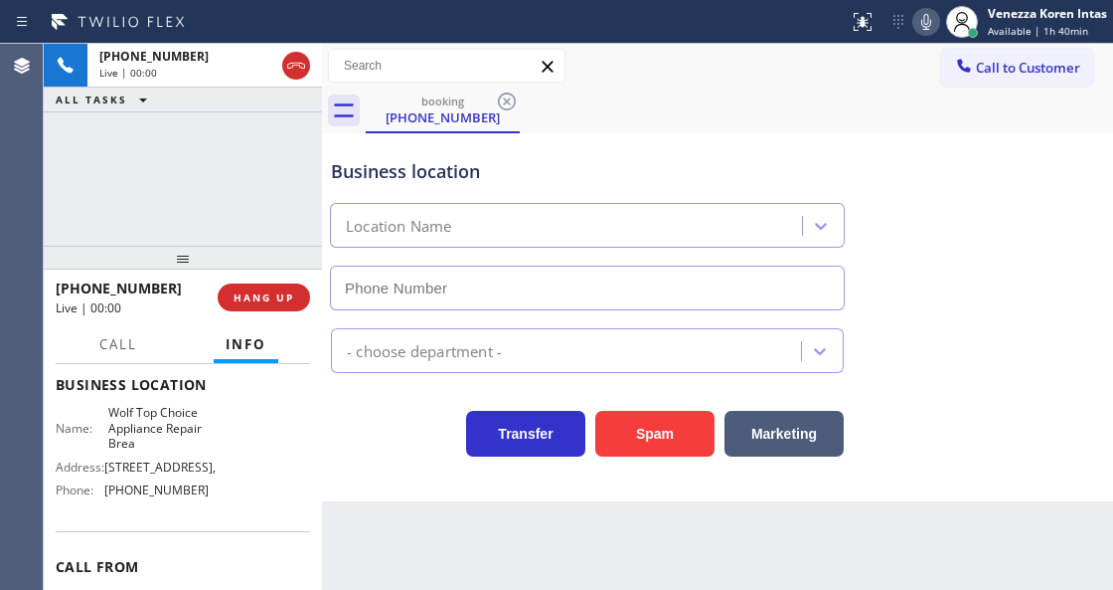
type input "[PHONE_NUMBER]"
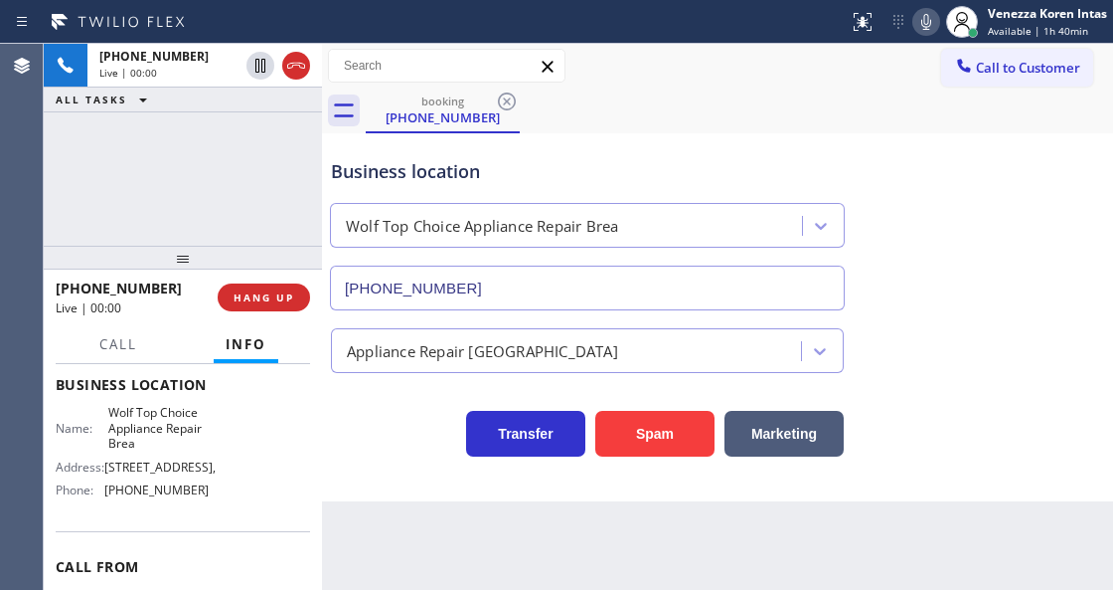
click at [329, 432] on div "Transfer Spam Marketing" at bounding box center [587, 429] width 521 height 56
click at [360, 453] on div "Transfer Spam Marketing" at bounding box center [587, 429] width 521 height 56
click at [480, 148] on div "Business location Wolf Top Choice Appliance Repair Brea [PHONE_NUMBER]" at bounding box center [587, 224] width 521 height 172
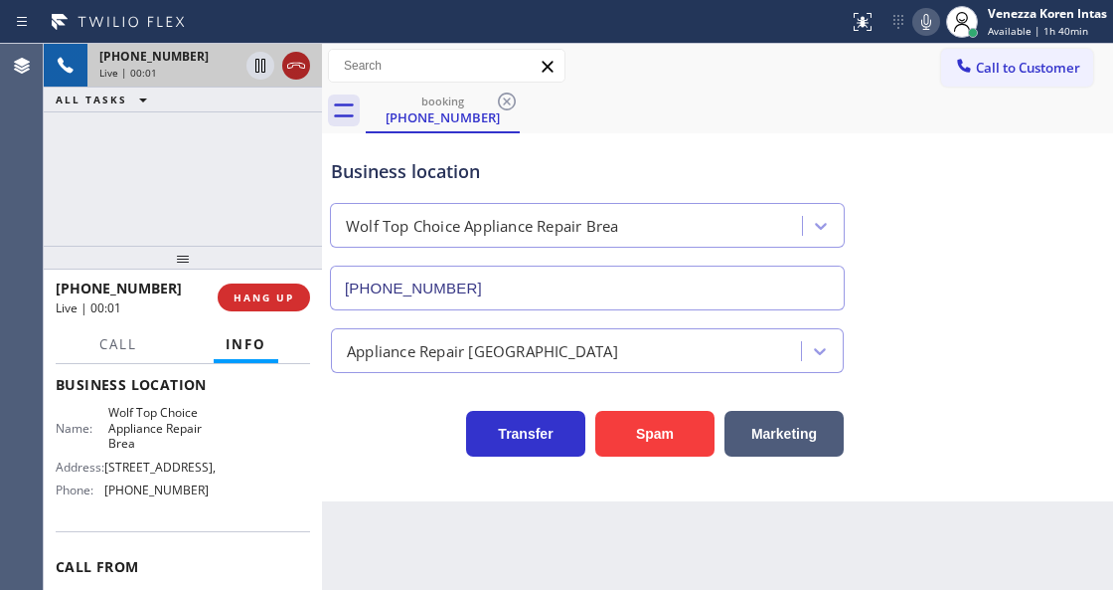
click at [293, 66] on icon at bounding box center [296, 66] width 24 height 24
click at [716, 159] on div "Business location" at bounding box center [587, 171] width 513 height 27
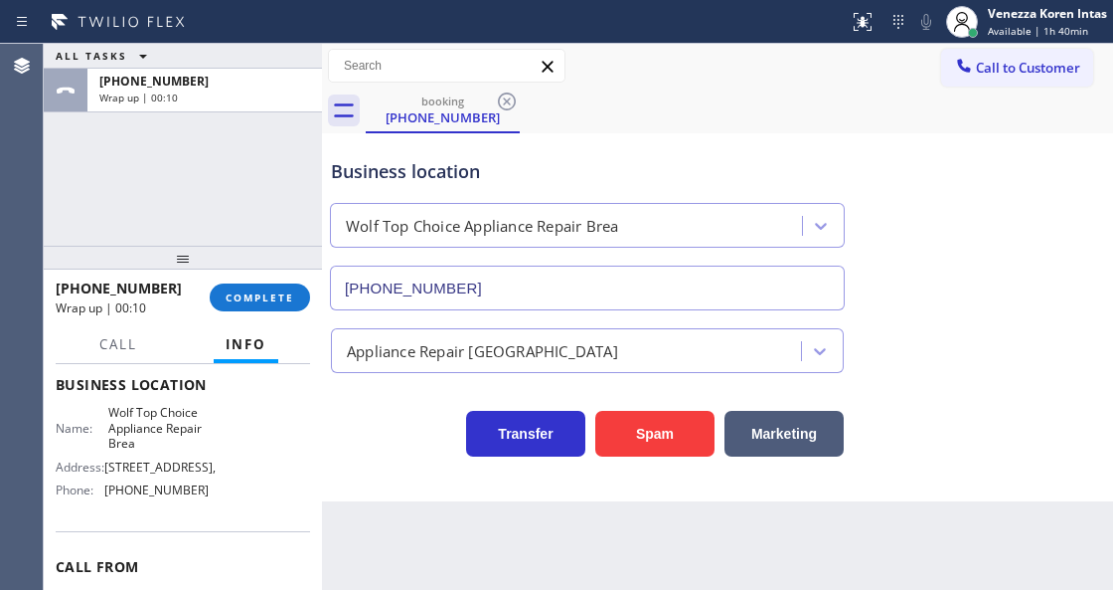
click at [632, 80] on div "Call to Customer Outbound call Location Green Tree Heating & Cooling Camarillo …" at bounding box center [717, 66] width 791 height 35
drag, startPoint x: 309, startPoint y: 290, endPoint x: 406, endPoint y: 321, distance: 101.2
click at [308, 290] on div "[PHONE_NUMBER] Wrap up | 00:11 COMPLETE" at bounding box center [183, 297] width 254 height 52
click at [306, 317] on div "[PHONE_NUMBER] Wrap up | 00:12 COMPLETE" at bounding box center [183, 297] width 254 height 52
click at [276, 291] on span "COMPLETE" at bounding box center [260, 297] width 69 height 14
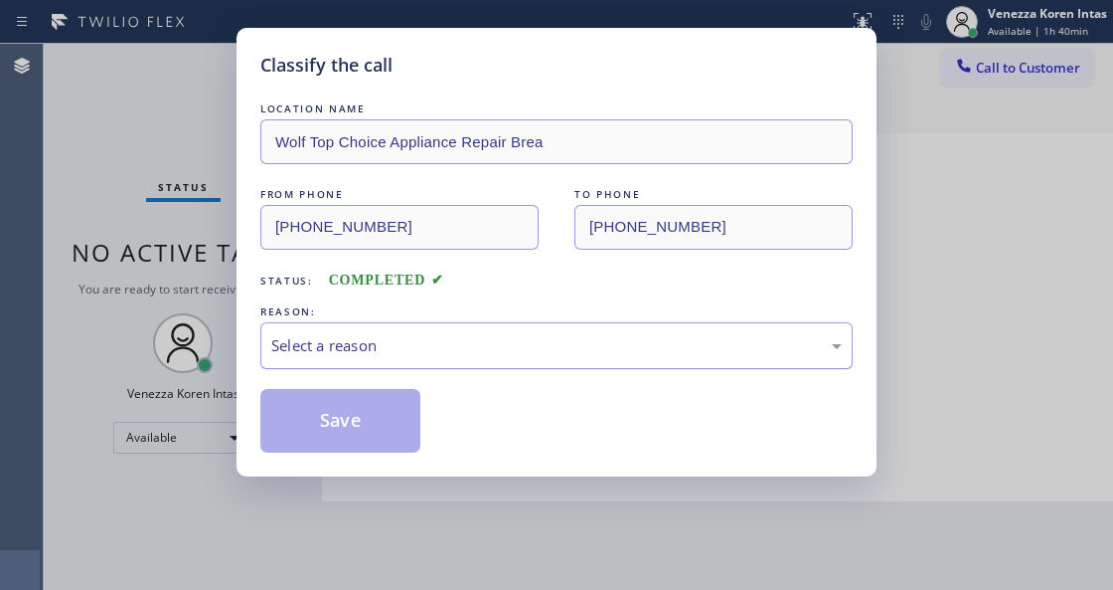
click at [443, 338] on div "Select a reason" at bounding box center [556, 345] width 571 height 23
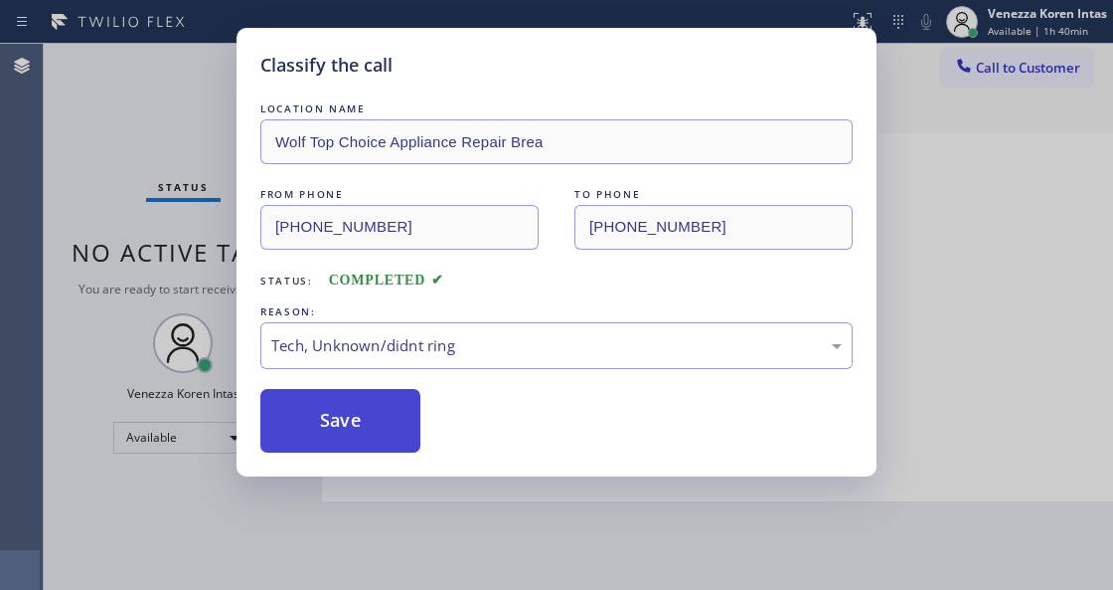
click at [376, 437] on button "Save" at bounding box center [340, 421] width 160 height 64
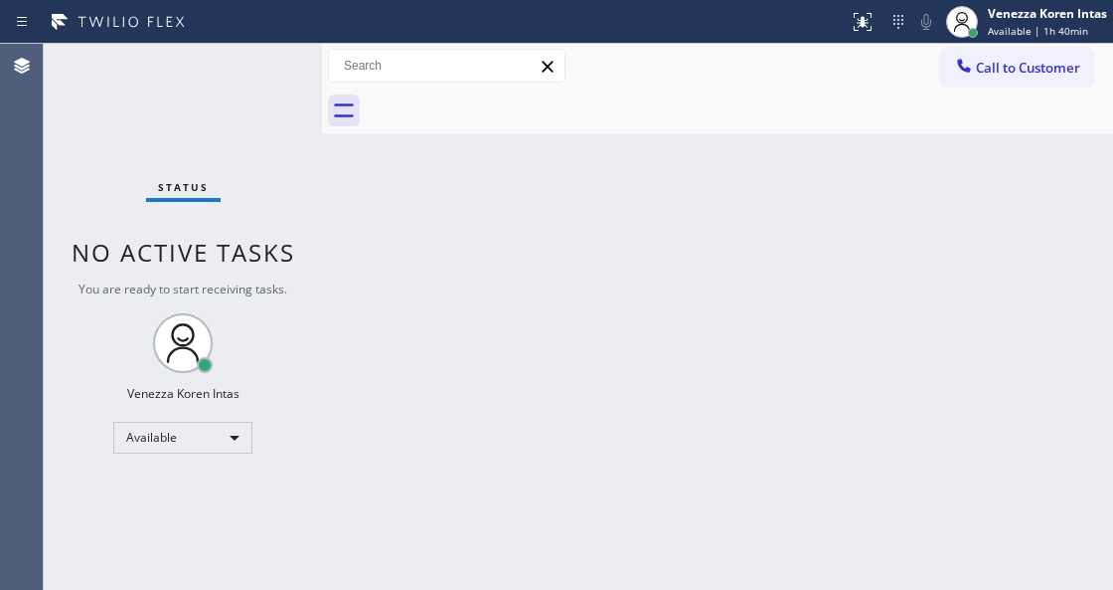
click at [239, 358] on div "Status No active tasks You are ready to start receiving tasks. Venezza Koren In…" at bounding box center [183, 317] width 278 height 546
click at [337, 465] on div "Back to Dashboard Change Sender ID Customers Technicians Select a contact Outbo…" at bounding box center [717, 317] width 791 height 546
drag, startPoint x: 157, startPoint y: 187, endPoint x: 250, endPoint y: 238, distance: 105.4
click at [157, 187] on div "Status" at bounding box center [183, 191] width 75 height 22
click at [352, 233] on div "Back to Dashboard Change Sender ID Customers Technicians Select a contact Outbo…" at bounding box center [717, 317] width 791 height 546
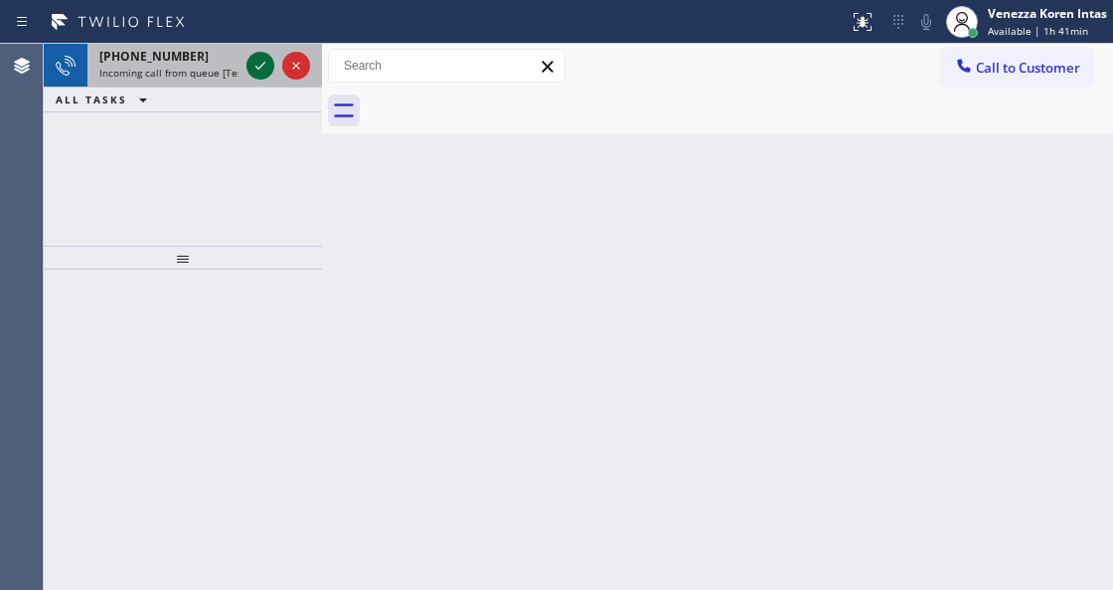
click at [266, 58] on icon at bounding box center [261, 66] width 24 height 24
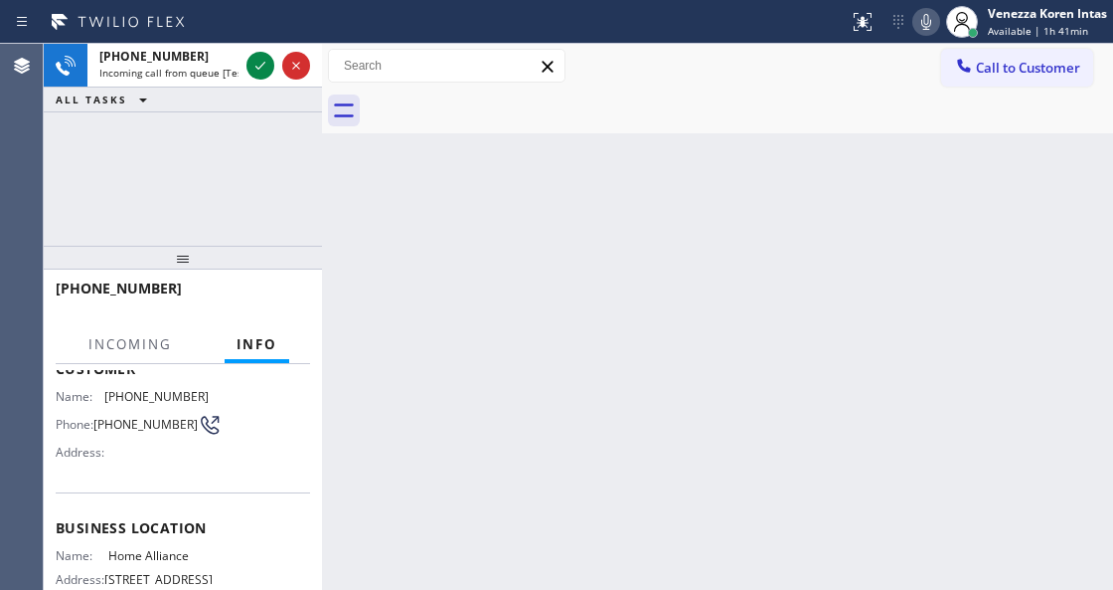
scroll to position [264, 0]
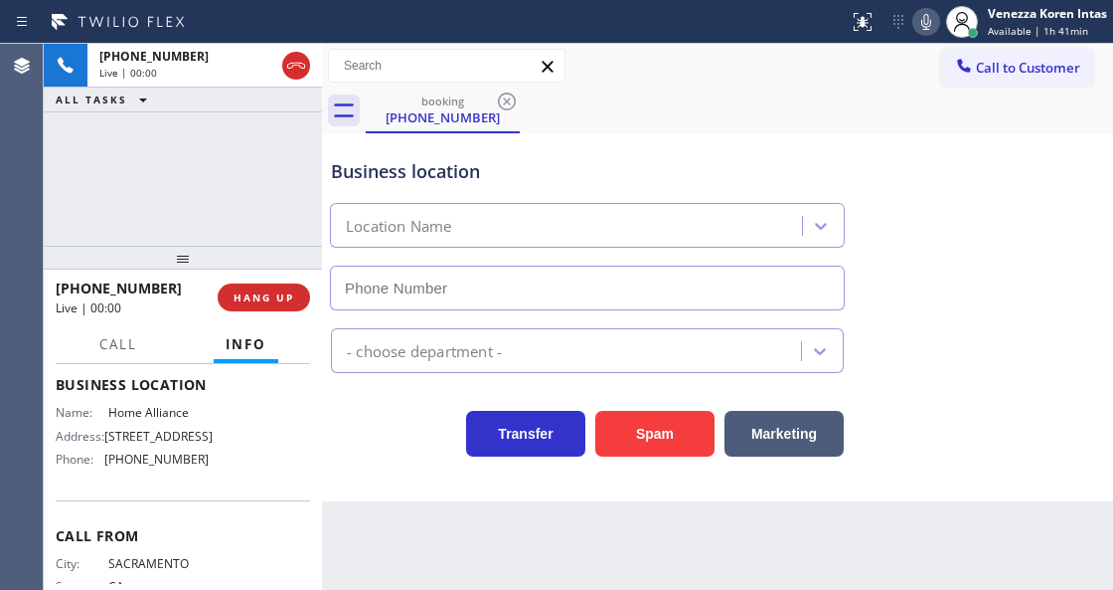
type input "[PHONE_NUMBER]"
click at [477, 185] on div "Business location Home Alliance [PHONE_NUMBER]" at bounding box center [587, 224] width 521 height 172
click at [383, 586] on div "Back to Dashboard Change Sender ID Customers Technicians Select a contact Outbo…" at bounding box center [717, 317] width 791 height 546
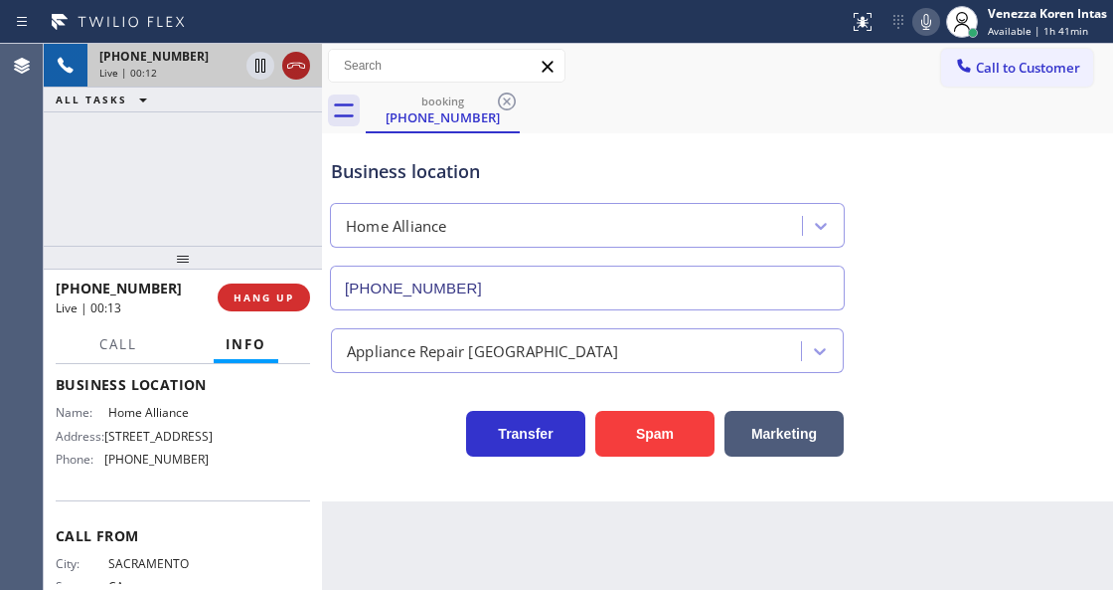
click at [303, 72] on icon at bounding box center [296, 66] width 24 height 24
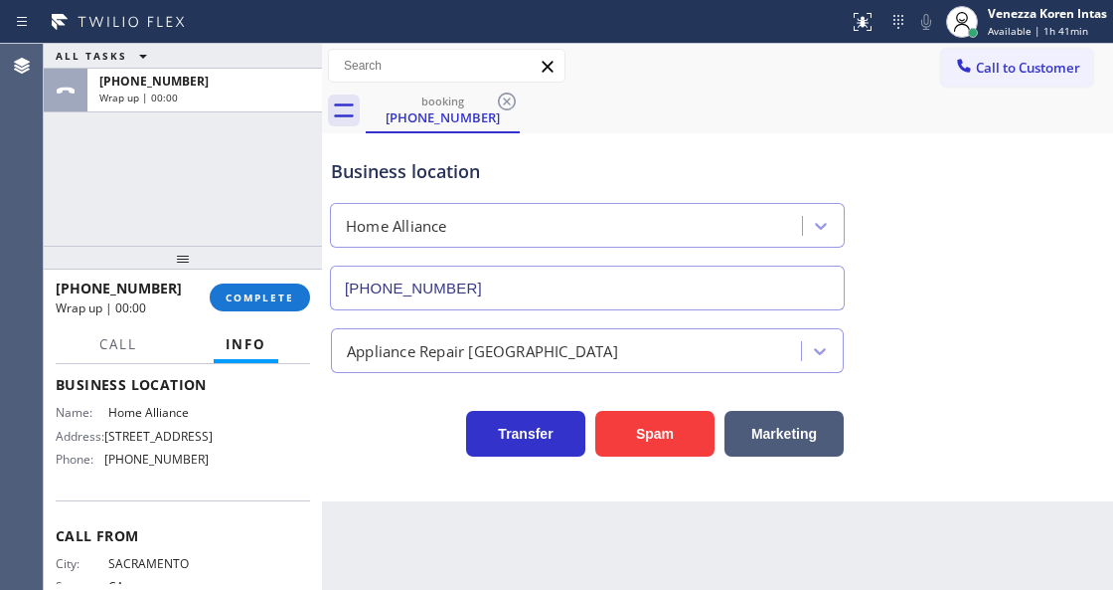
click at [268, 278] on div "[PHONE_NUMBER] Wrap up | 00:00 COMPLETE" at bounding box center [183, 297] width 254 height 52
click at [284, 302] on span "COMPLETE" at bounding box center [260, 297] width 69 height 14
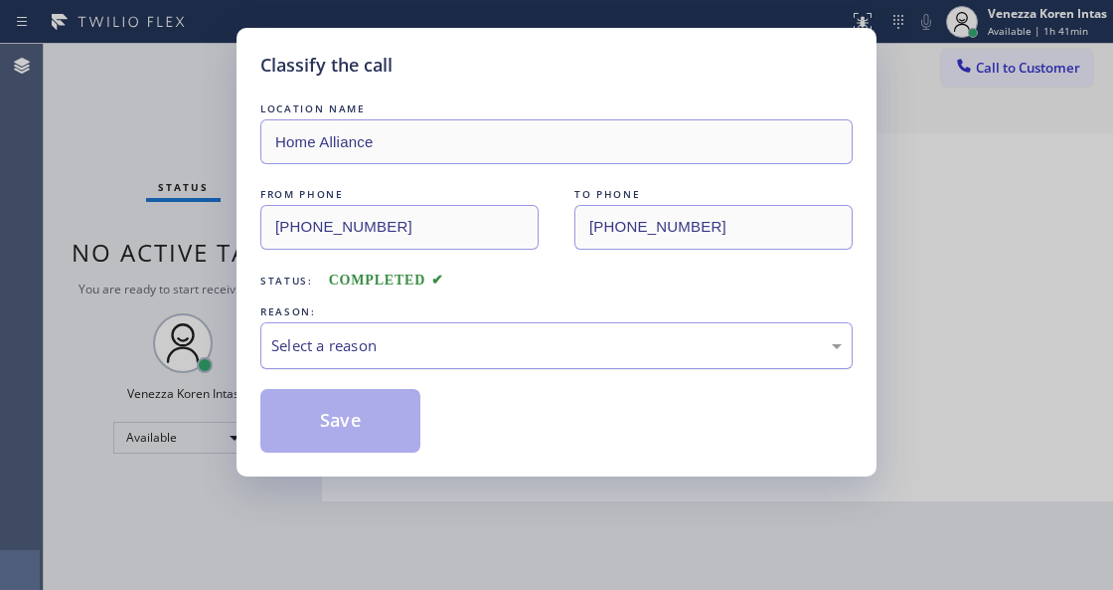
click at [481, 335] on div "Select a reason" at bounding box center [556, 345] width 571 height 23
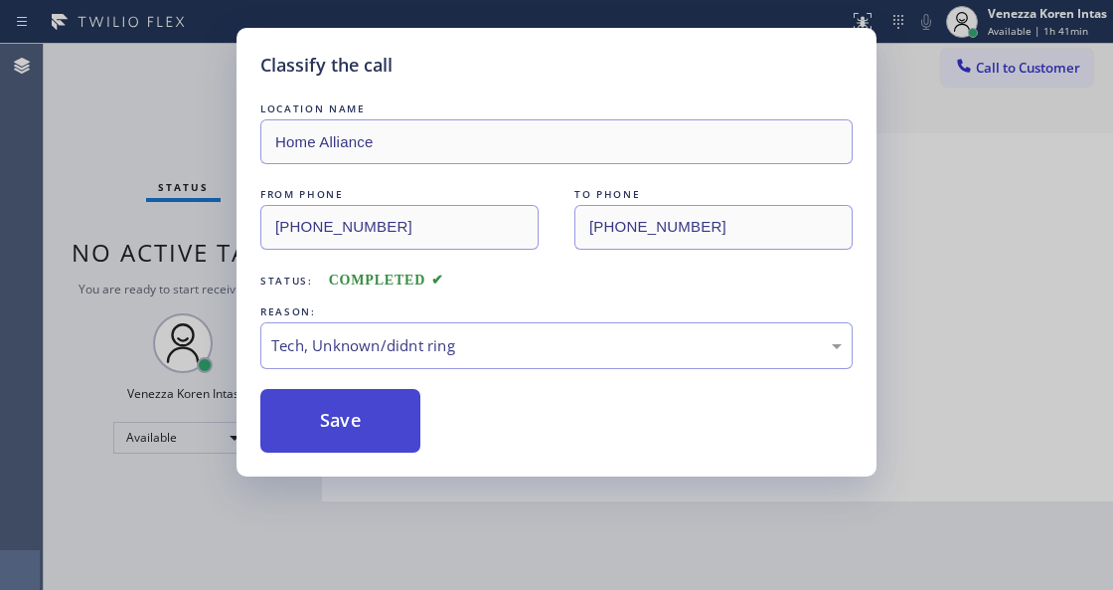
click at [402, 433] on button "Save" at bounding box center [340, 421] width 160 height 64
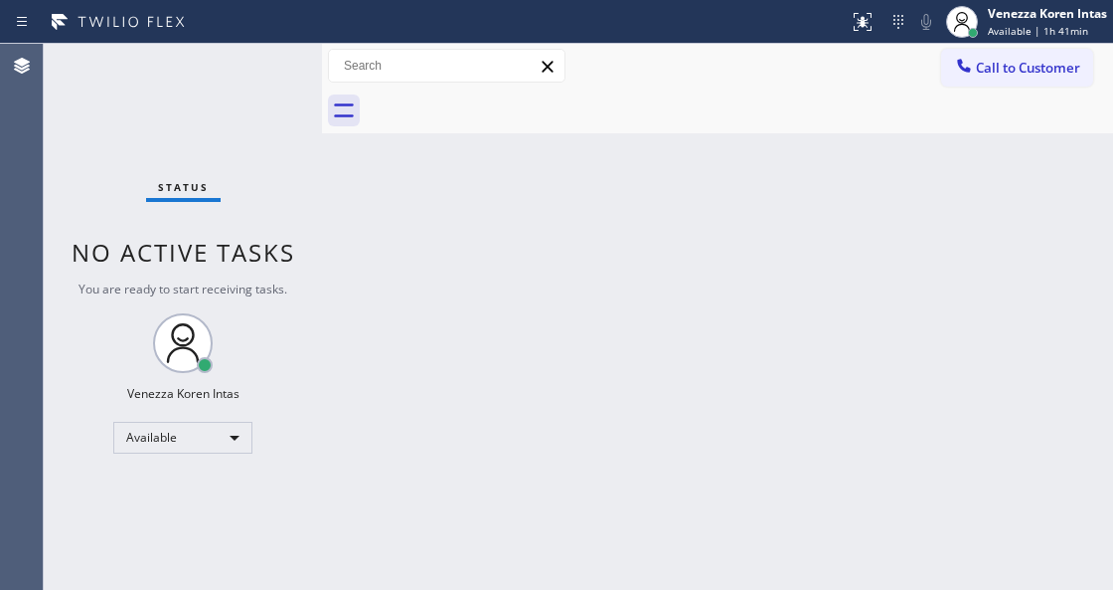
click at [351, 402] on div "Back to Dashboard Change Sender ID Customers Technicians Select a contact Outbo…" at bounding box center [717, 317] width 791 height 546
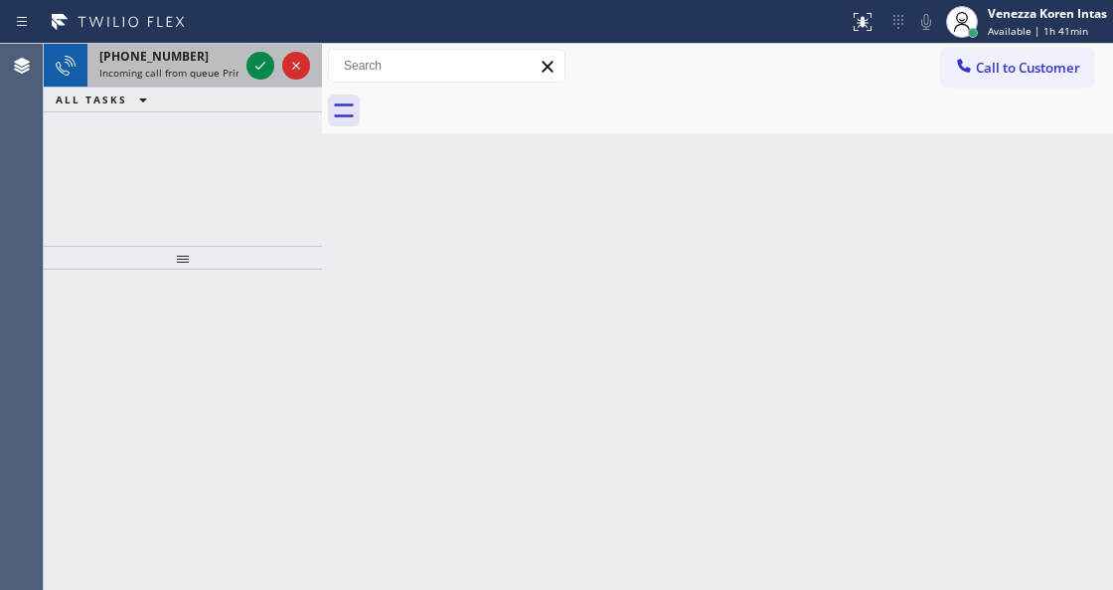
click at [225, 80] on div "[PHONE_NUMBER] Incoming call from queue Primary EL" at bounding box center [164, 66] width 155 height 44
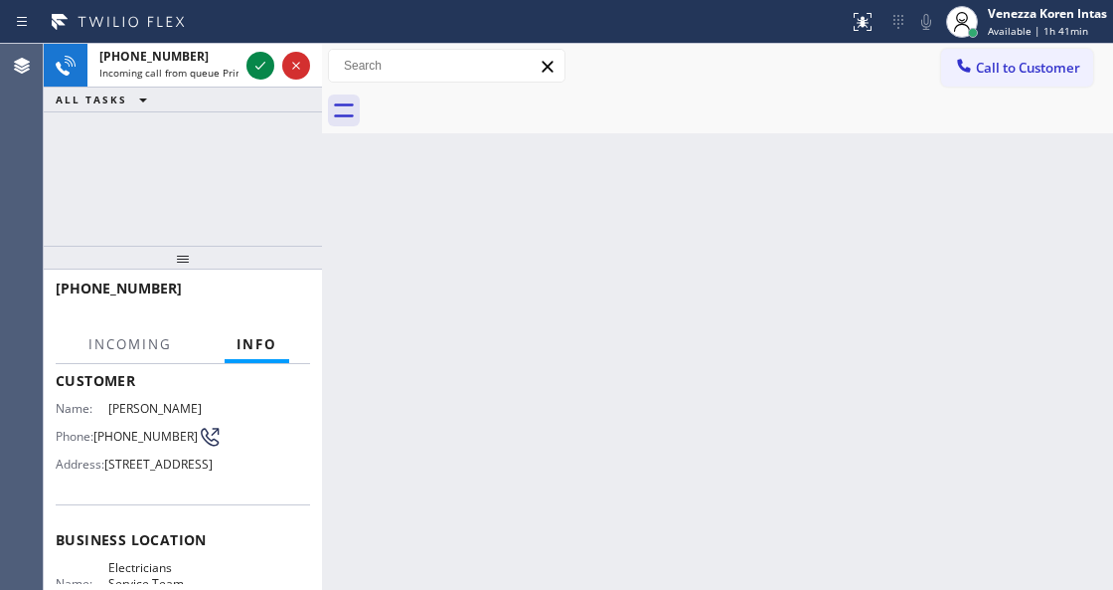
scroll to position [199, 0]
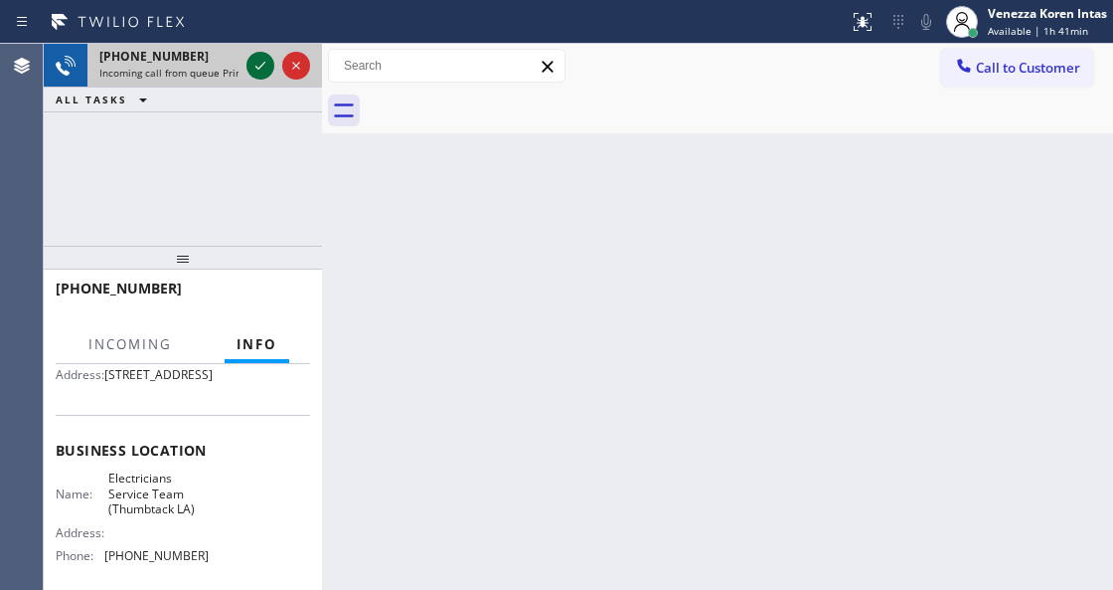
click at [255, 70] on icon at bounding box center [261, 66] width 24 height 24
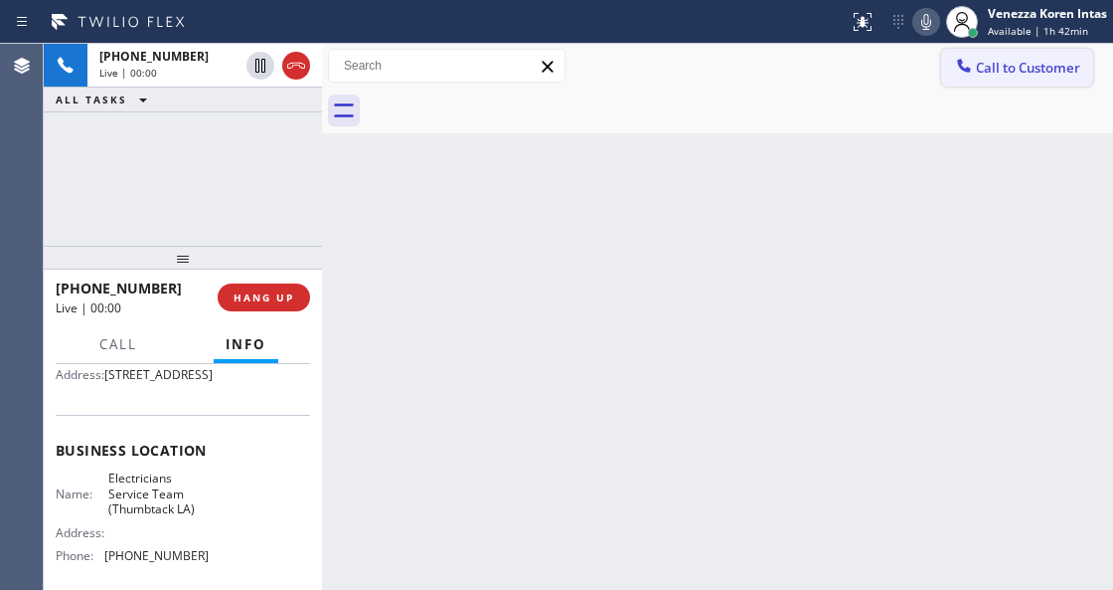
click at [1014, 74] on span "Call to Customer" at bounding box center [1028, 68] width 104 height 18
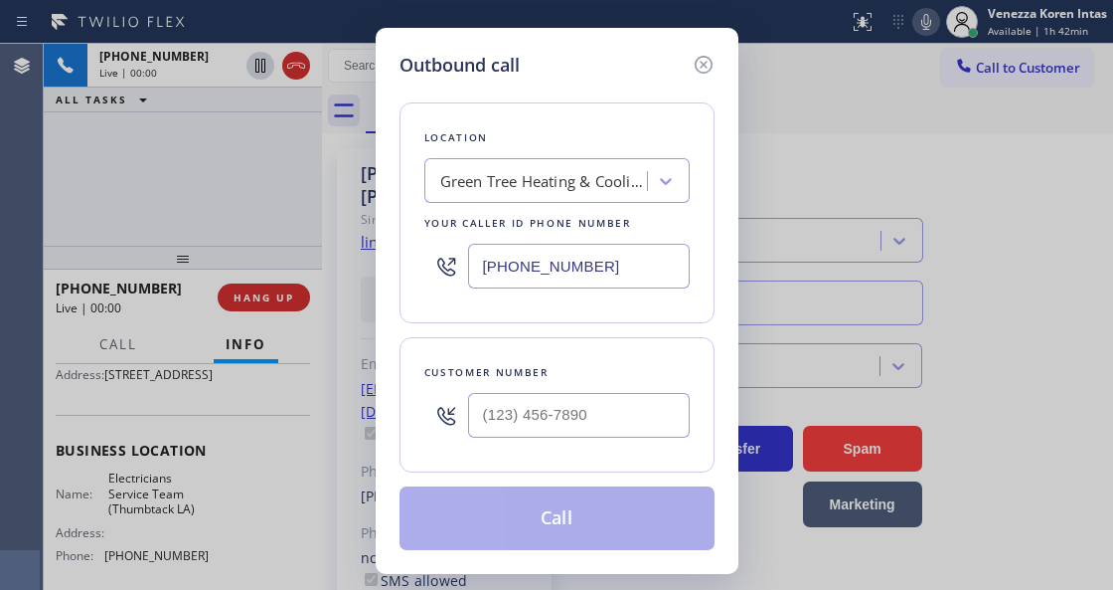
type input "[PHONE_NUMBER]"
drag, startPoint x: 630, startPoint y: 264, endPoint x: 439, endPoint y: 248, distance: 191.6
click at [473, 267] on input "[PHONE_NUMBER]" at bounding box center [579, 266] width 222 height 45
paste input "916) 361-5110"
drag, startPoint x: 617, startPoint y: 262, endPoint x: 337, endPoint y: 228, distance: 282.5
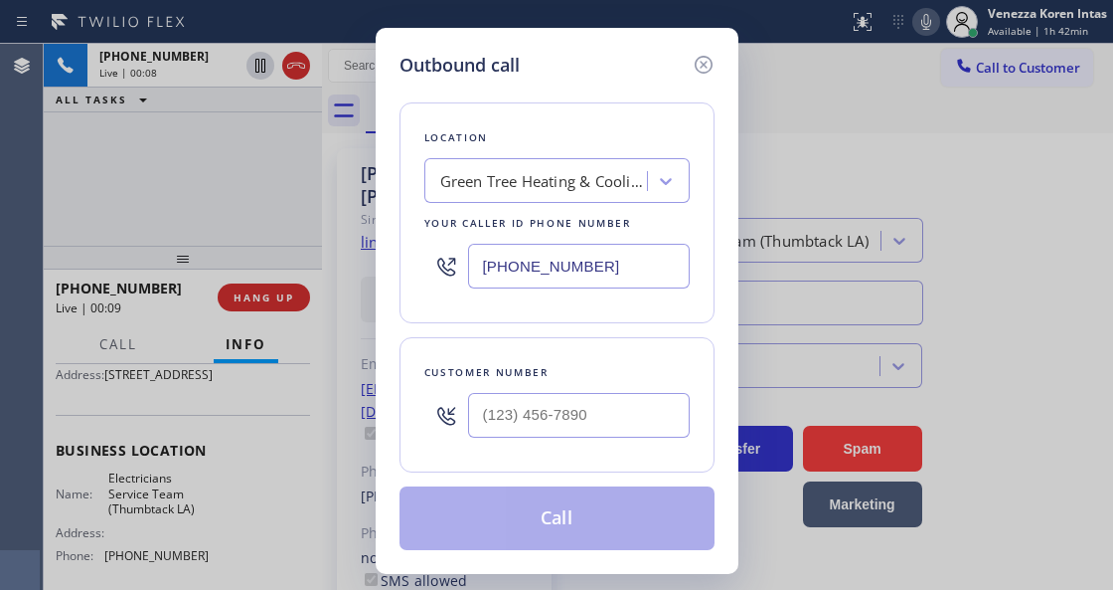
click at [347, 236] on div "Outbound call Location Green Tree Heating & Cooling Camarillo Your caller id ph…" at bounding box center [556, 295] width 1113 height 590
paste input "77) 777-0796"
drag, startPoint x: 624, startPoint y: 276, endPoint x: 445, endPoint y: 264, distance: 179.3
click at [447, 264] on div "[PHONE_NUMBER]" at bounding box center [556, 266] width 265 height 65
type input "[PHONE_NUMBER]"
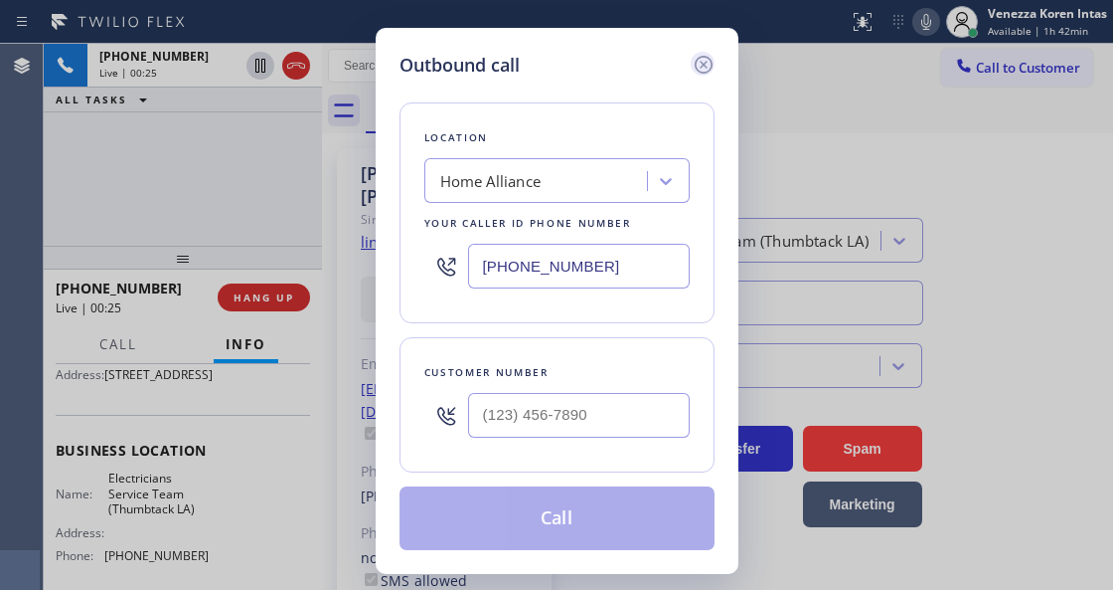
click at [696, 62] on icon at bounding box center [703, 65] width 18 height 18
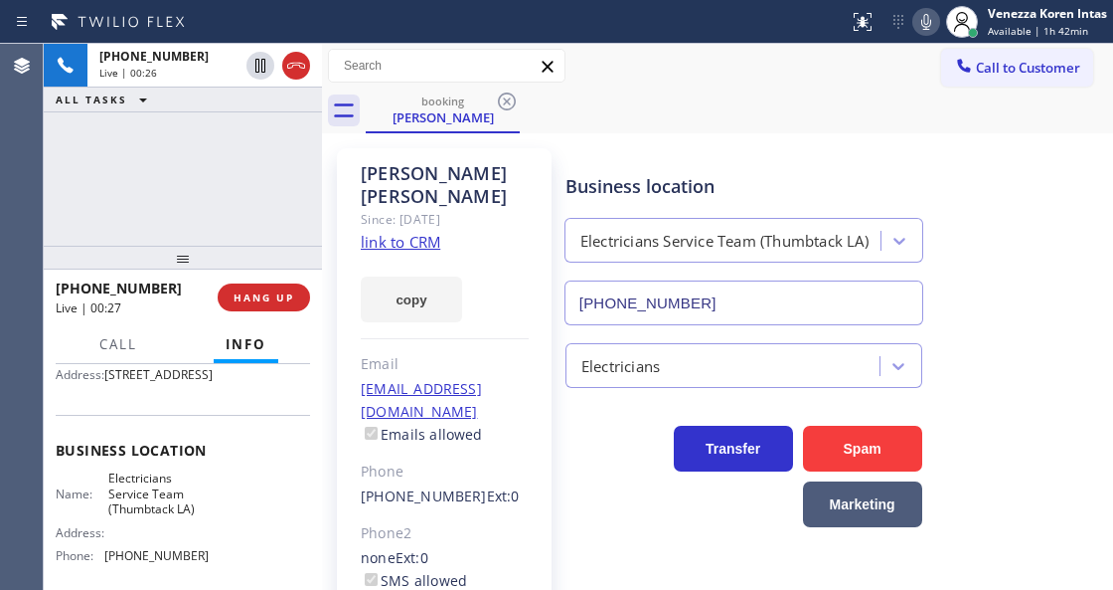
click at [424, 254] on div "copy" at bounding box center [445, 288] width 168 height 69
click at [424, 232] on link "link to CRM" at bounding box center [401, 242] width 80 height 20
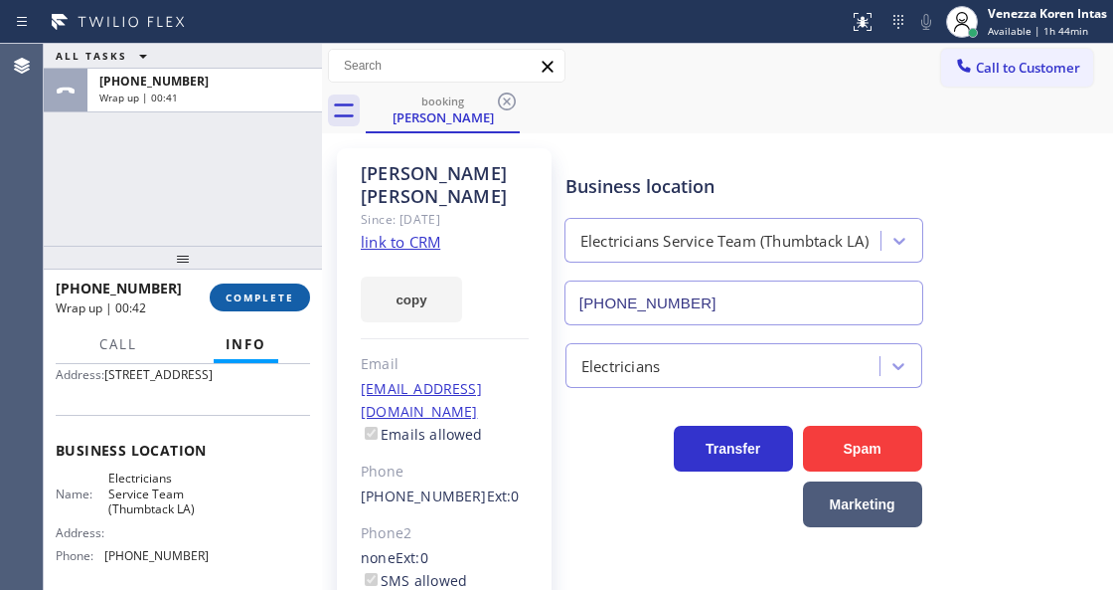
click at [294, 300] on button "COMPLETE" at bounding box center [260, 297] width 100 height 28
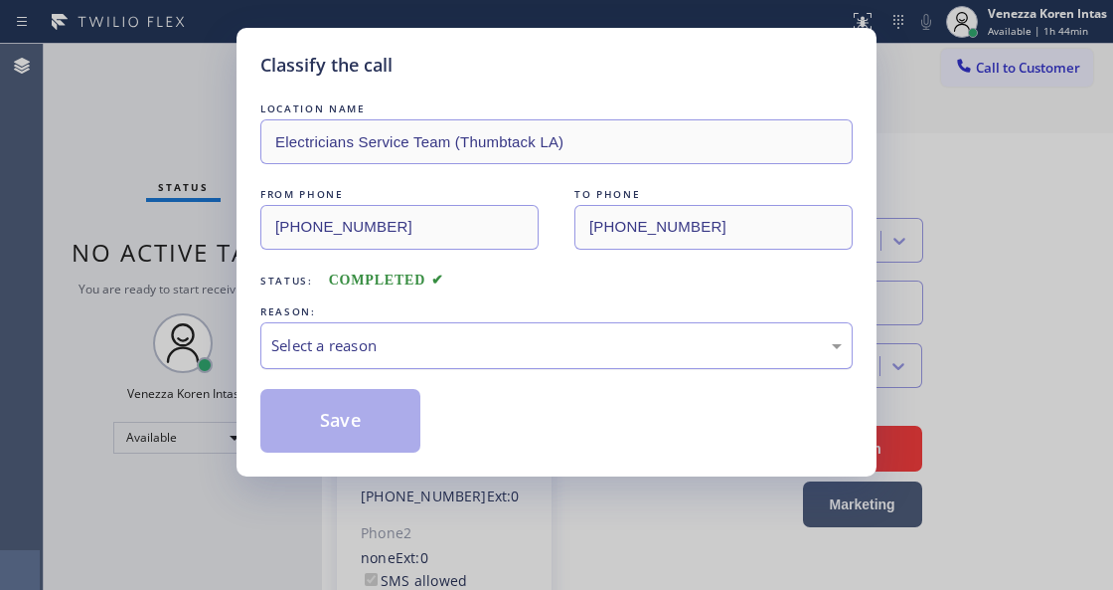
click at [515, 345] on div "Select a reason" at bounding box center [556, 345] width 571 height 23
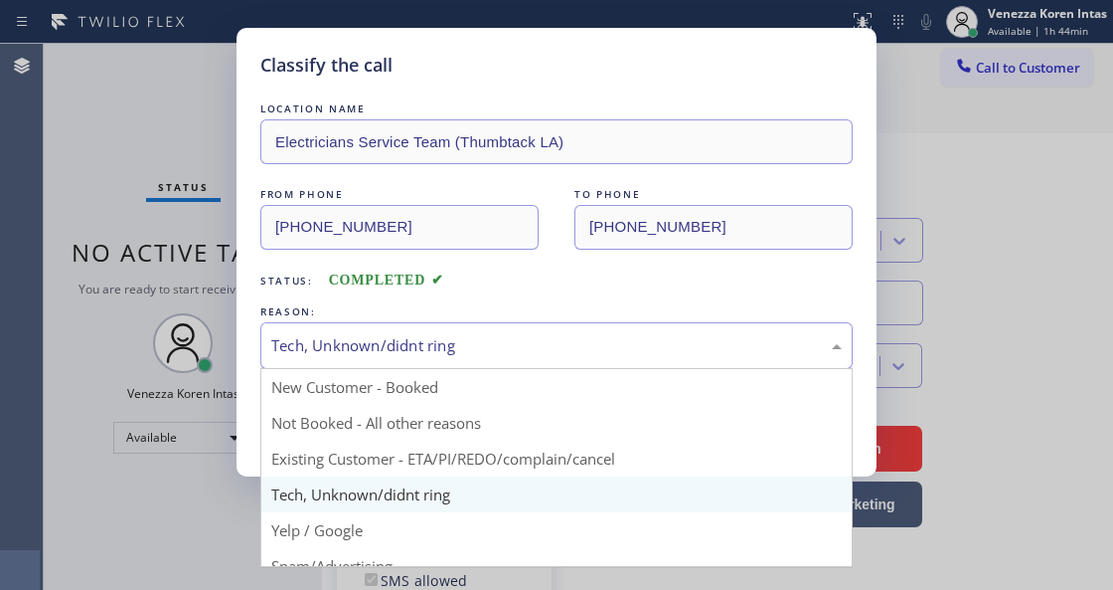
click at [475, 362] on div "Tech, Unknown/didnt ring" at bounding box center [556, 345] width 593 height 47
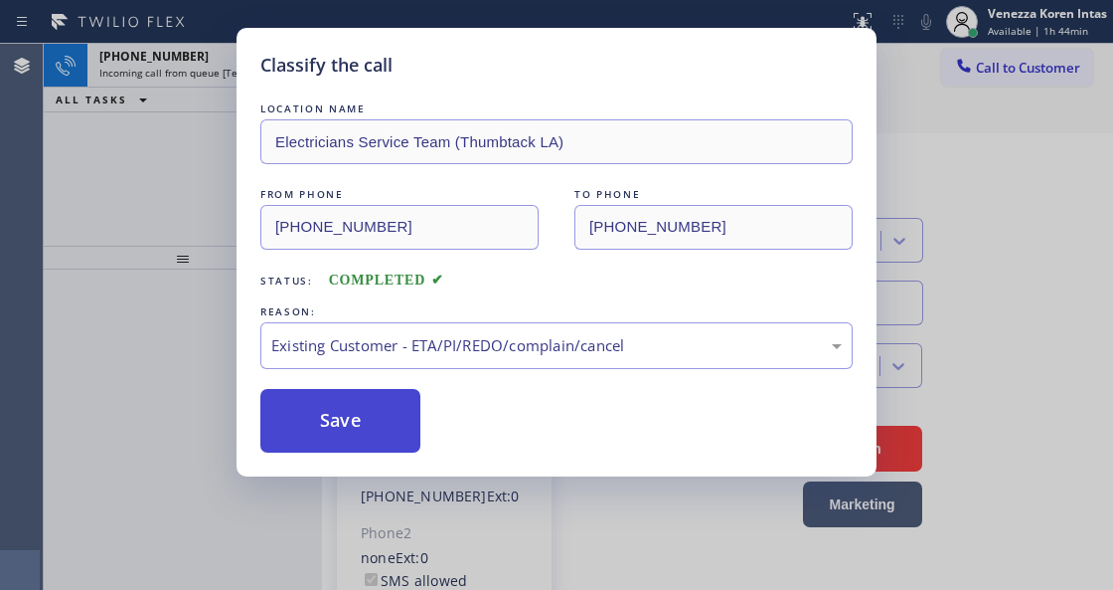
click at [371, 408] on button "Save" at bounding box center [340, 421] width 160 height 64
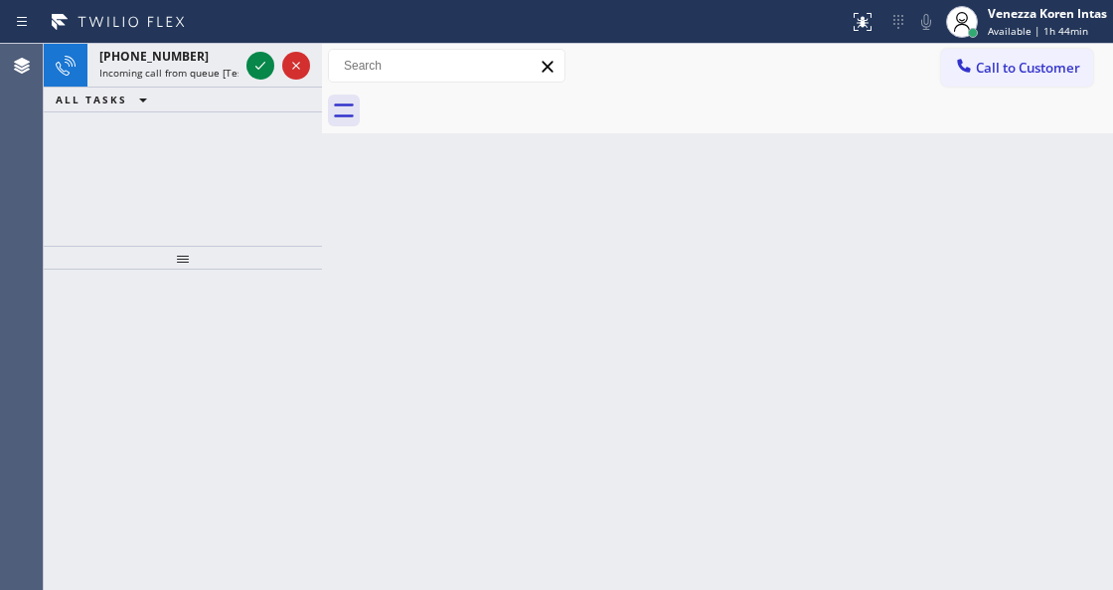
click at [196, 64] on div "[PHONE_NUMBER] Incoming call from queue [Test] All" at bounding box center [164, 66] width 155 height 44
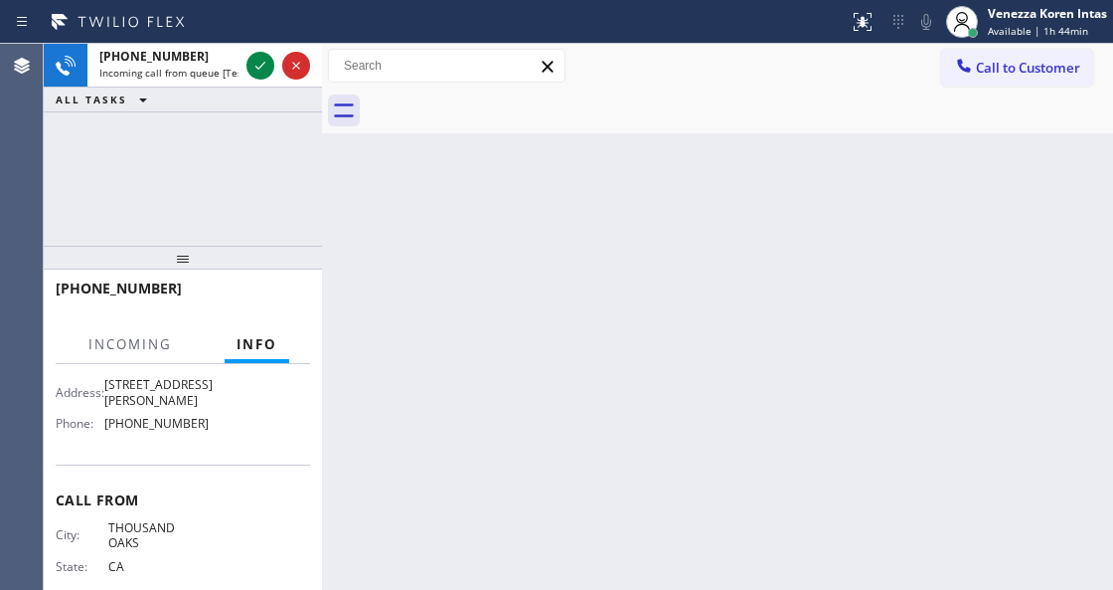
scroll to position [199, 0]
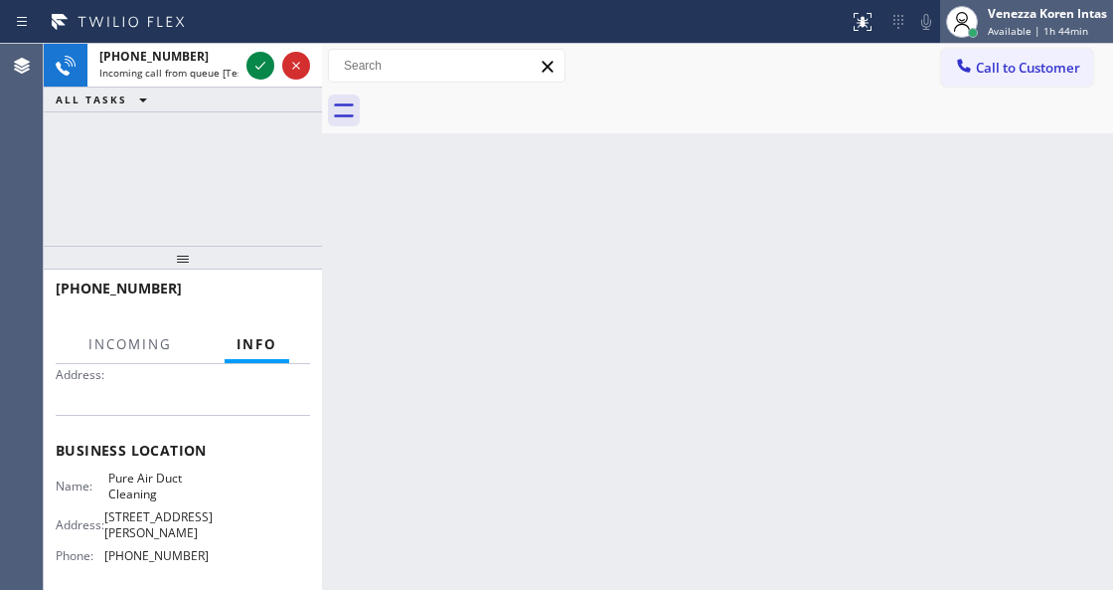
click at [1057, 5] on div "Venezza Koren Intas Available | 1h 44min" at bounding box center [1048, 21] width 129 height 35
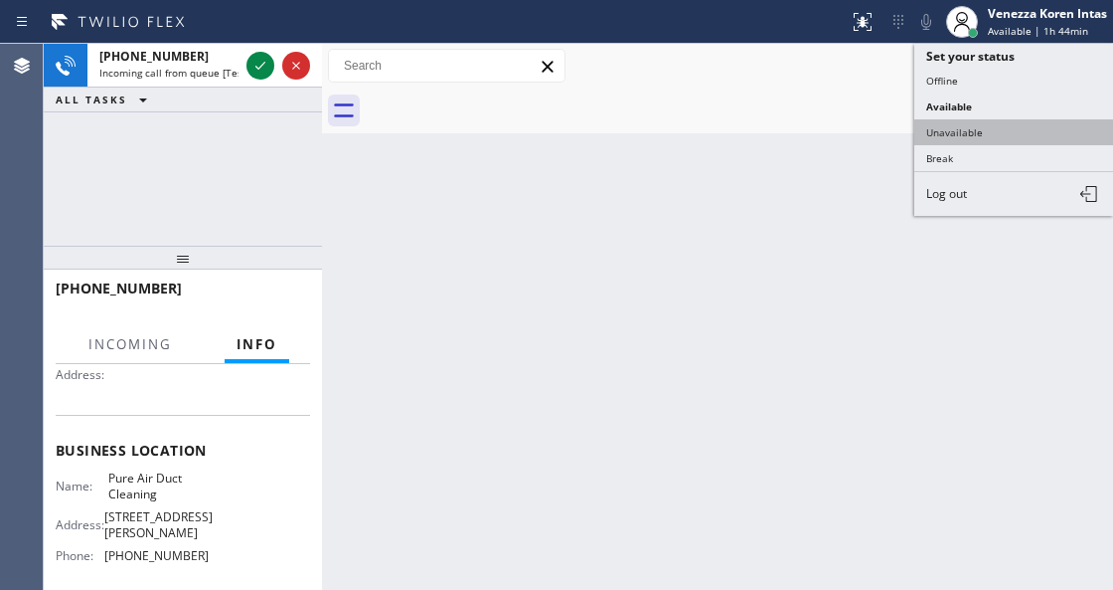
click at [968, 129] on button "Unavailable" at bounding box center [1014, 132] width 199 height 26
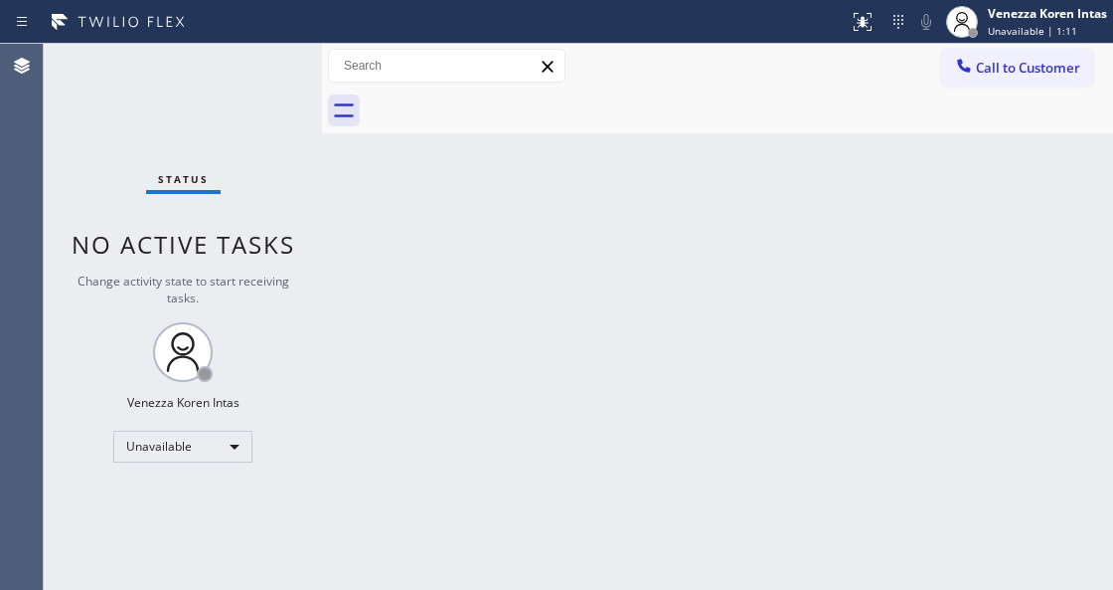
click at [387, 244] on div "Back to Dashboard Change Sender ID Customers Technicians Select a contact Outbo…" at bounding box center [717, 317] width 791 height 546
click at [183, 444] on div "Unavailable" at bounding box center [182, 446] width 139 height 32
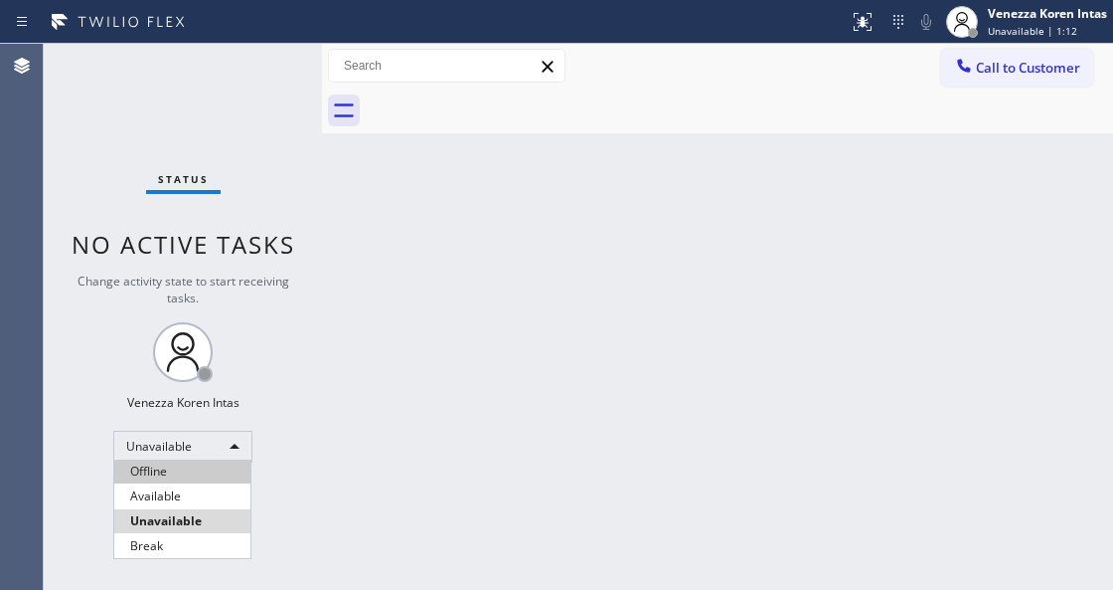
click at [200, 480] on li "Offline" at bounding box center [182, 471] width 136 height 24
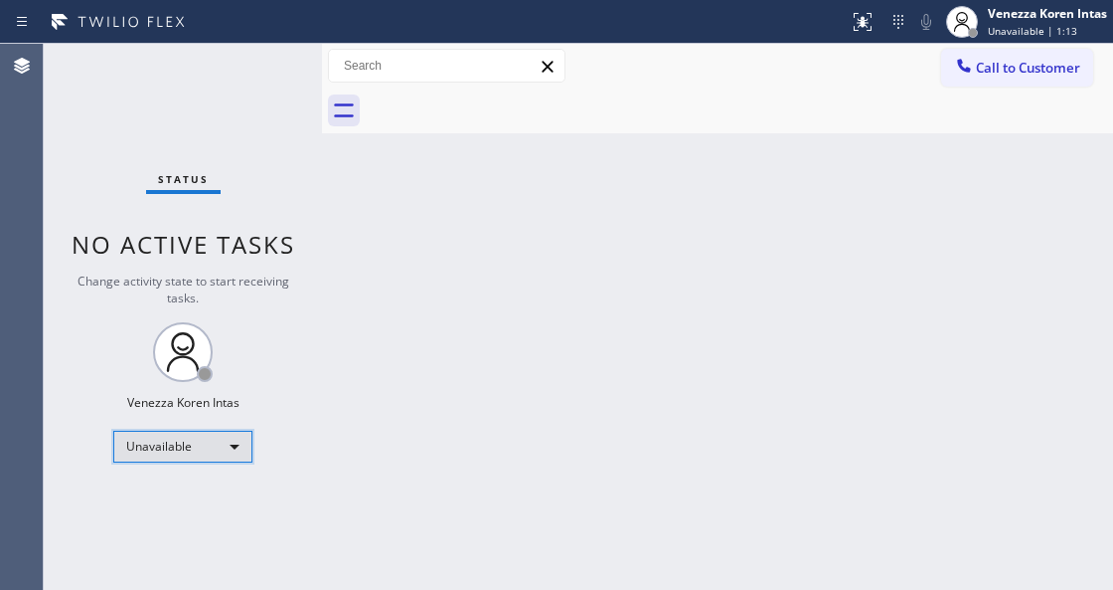
click at [209, 436] on div "Unavailable" at bounding box center [182, 446] width 139 height 32
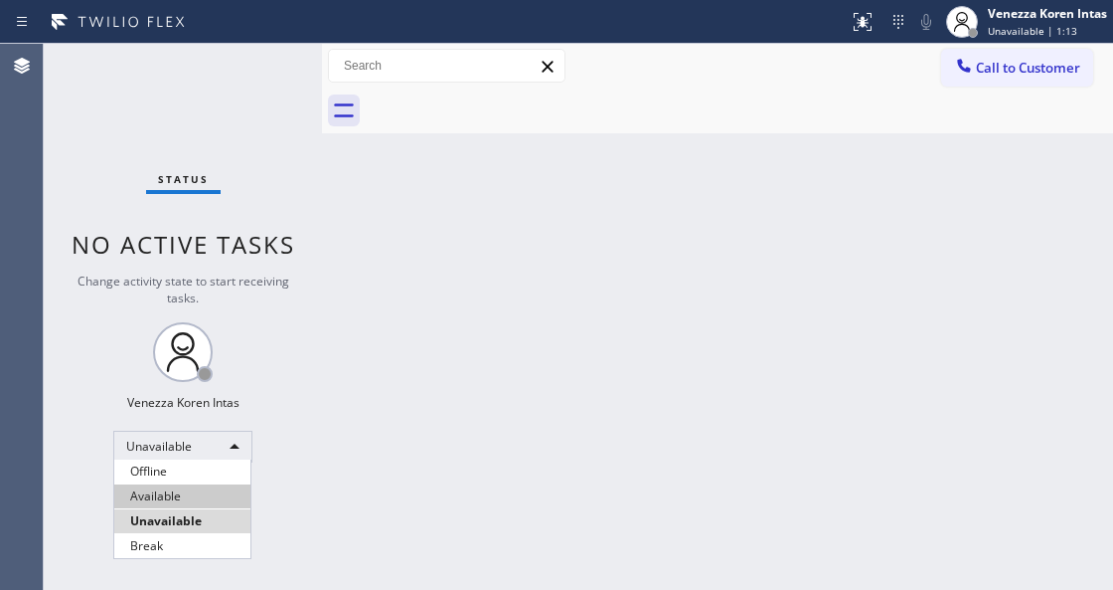
click at [206, 496] on li "Available" at bounding box center [182, 496] width 136 height 24
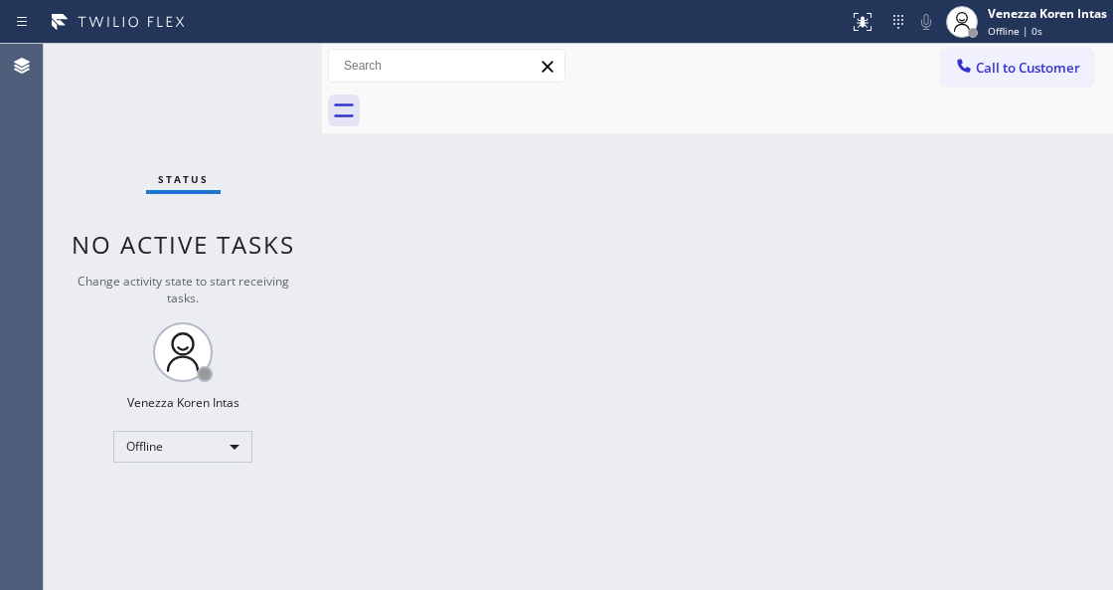
click at [356, 434] on div "Back to Dashboard Change Sender ID Customers Technicians Select a contact Outbo…" at bounding box center [717, 317] width 791 height 546
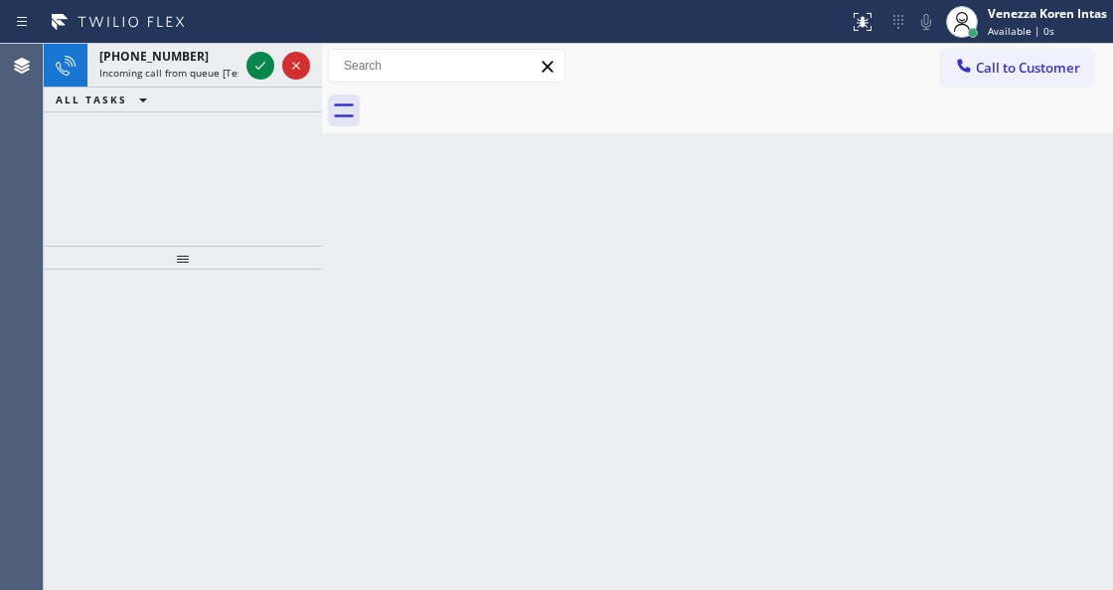
click at [295, 200] on div "[PHONE_NUMBER] Incoming call from queue [Test] All ALL TASKS ALL TASKS ACTIVE T…" at bounding box center [183, 145] width 278 height 202
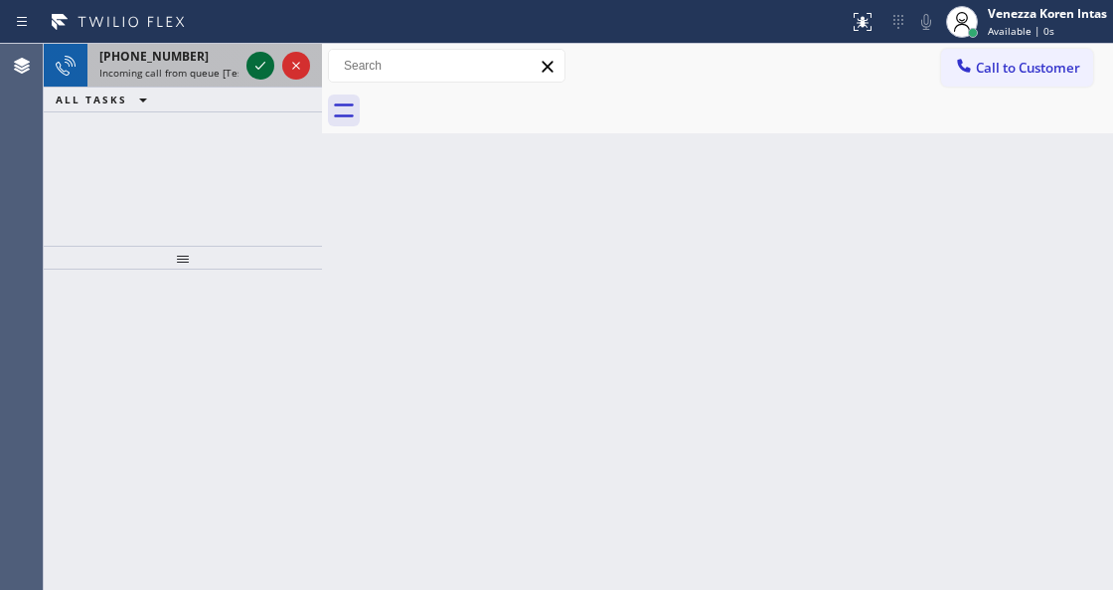
click at [253, 60] on div at bounding box center [279, 66] width 72 height 44
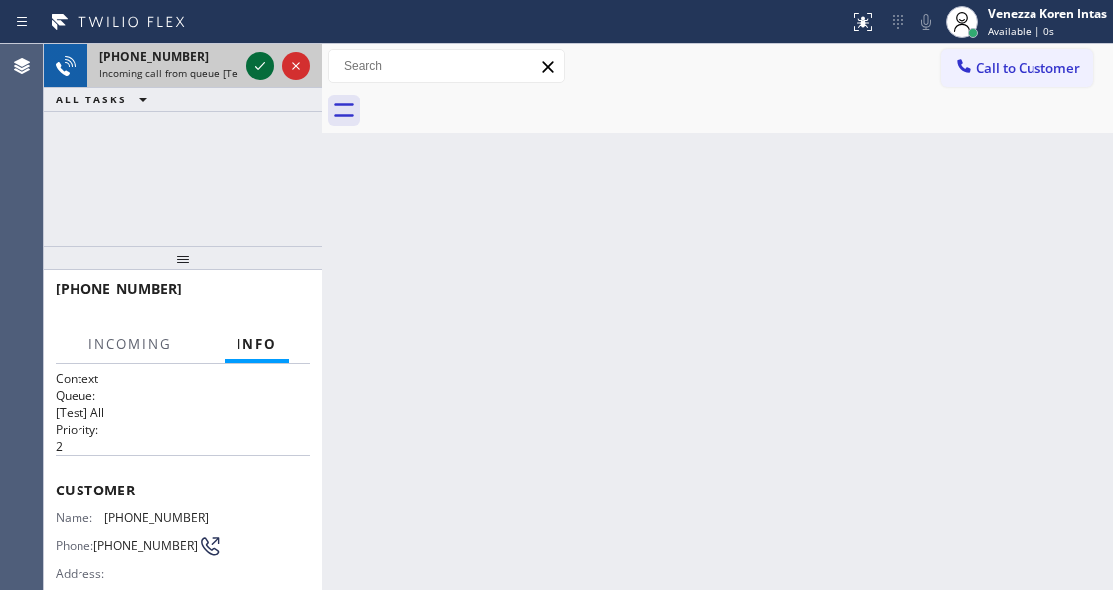
click at [257, 67] on icon at bounding box center [261, 66] width 24 height 24
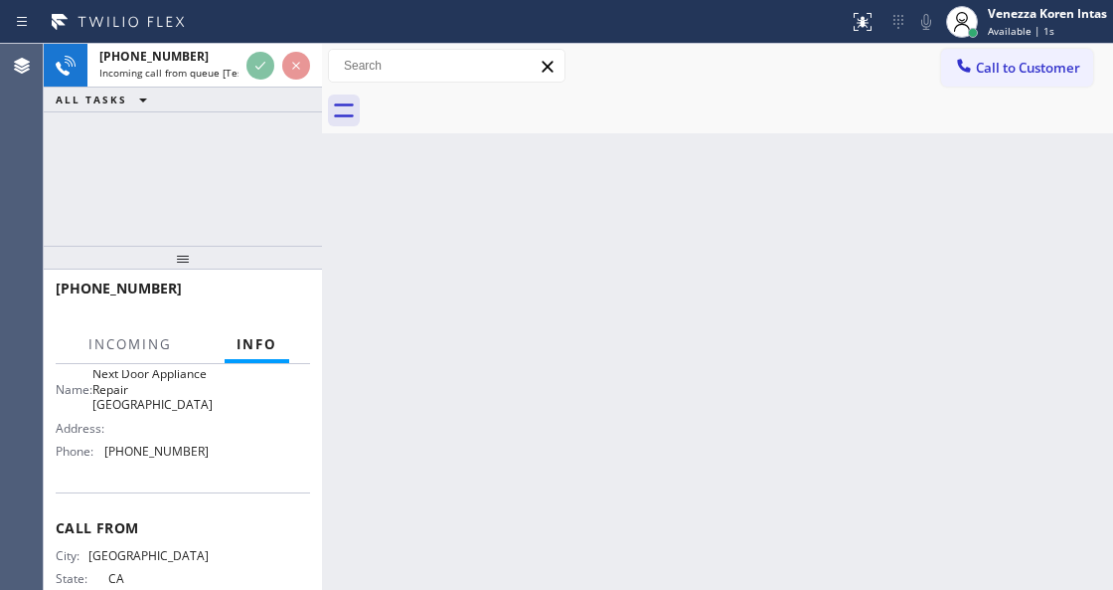
scroll to position [229, 0]
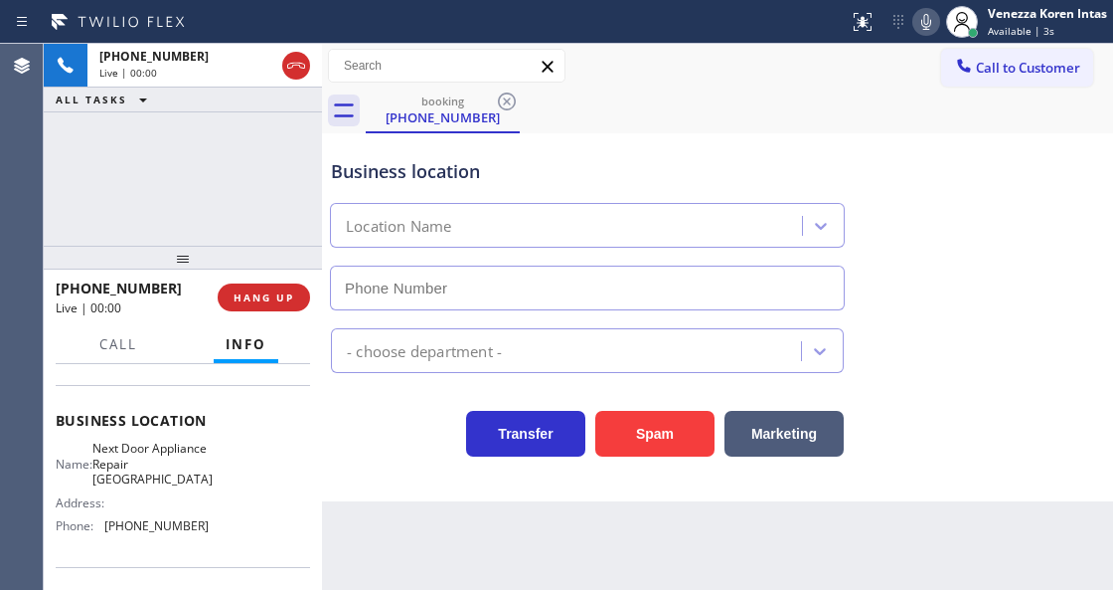
type input "[PHONE_NUMBER]"
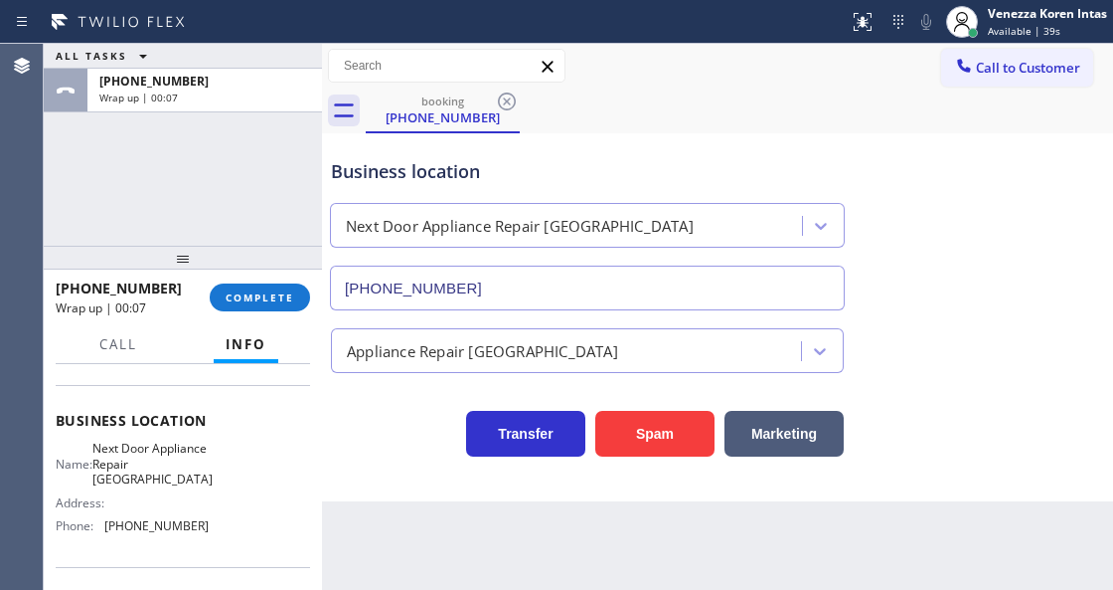
click at [666, 104] on div "booking [PHONE_NUMBER]" at bounding box center [740, 110] width 748 height 45
drag, startPoint x: 654, startPoint y: 105, endPoint x: 578, endPoint y: 181, distance: 107.6
click at [654, 107] on div "booking [PHONE_NUMBER]" at bounding box center [740, 110] width 748 height 45
click at [320, 292] on div "ALL TASKS ALL TASKS ACTIVE TASKS TASKS IN WRAP UP [PHONE_NUMBER] Wrap up | 00:2…" at bounding box center [579, 317] width 1070 height 546
click at [288, 288] on button "COMPLETE" at bounding box center [260, 297] width 100 height 28
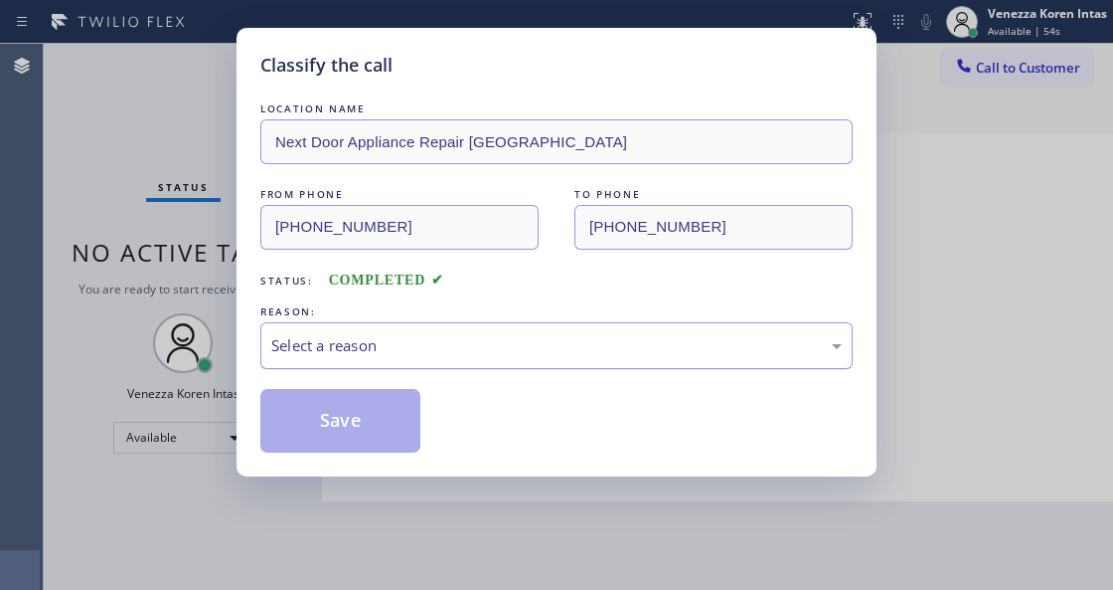
click at [404, 349] on div "Select a reason" at bounding box center [556, 345] width 571 height 23
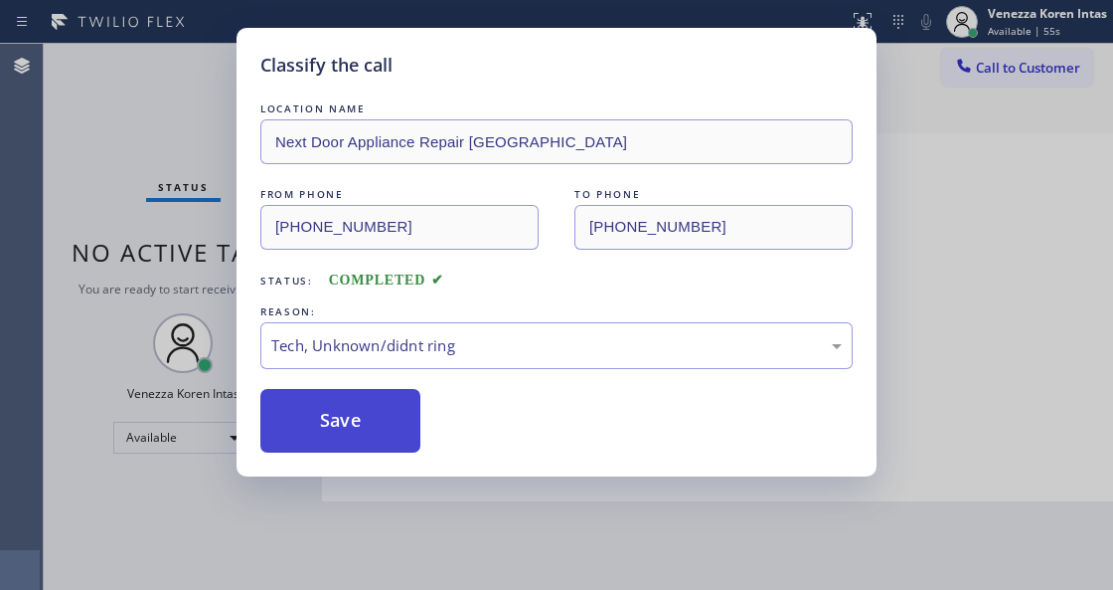
click at [372, 402] on button "Save" at bounding box center [340, 421] width 160 height 64
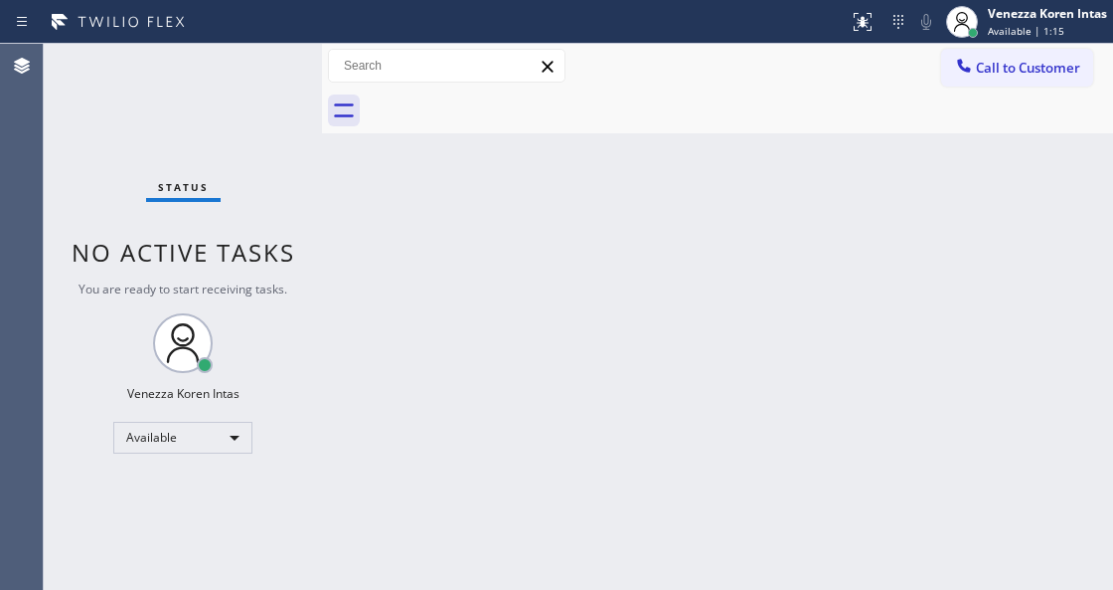
click at [404, 350] on div "Back to Dashboard Change Sender ID Customers Technicians Select a contact Outbo…" at bounding box center [717, 317] width 791 height 546
click at [153, 132] on div "Status No active tasks You are ready to start receiving tasks. Venezza Koren In…" at bounding box center [183, 317] width 278 height 546
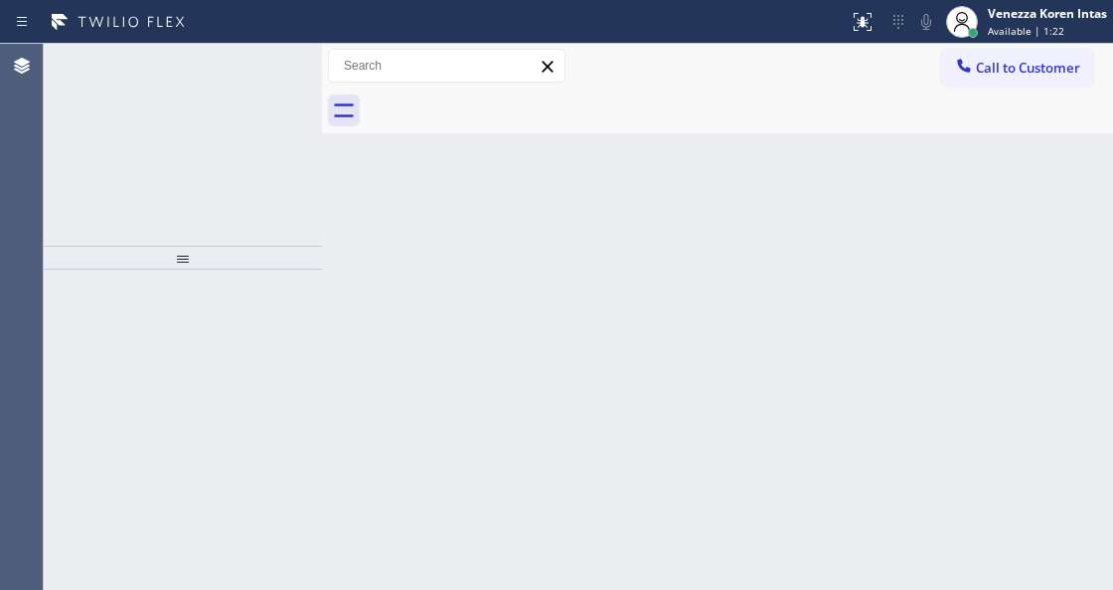
click at [631, 133] on div "Back to Dashboard Change Sender ID Customers Technicians Select a contact Outbo…" at bounding box center [717, 317] width 791 height 546
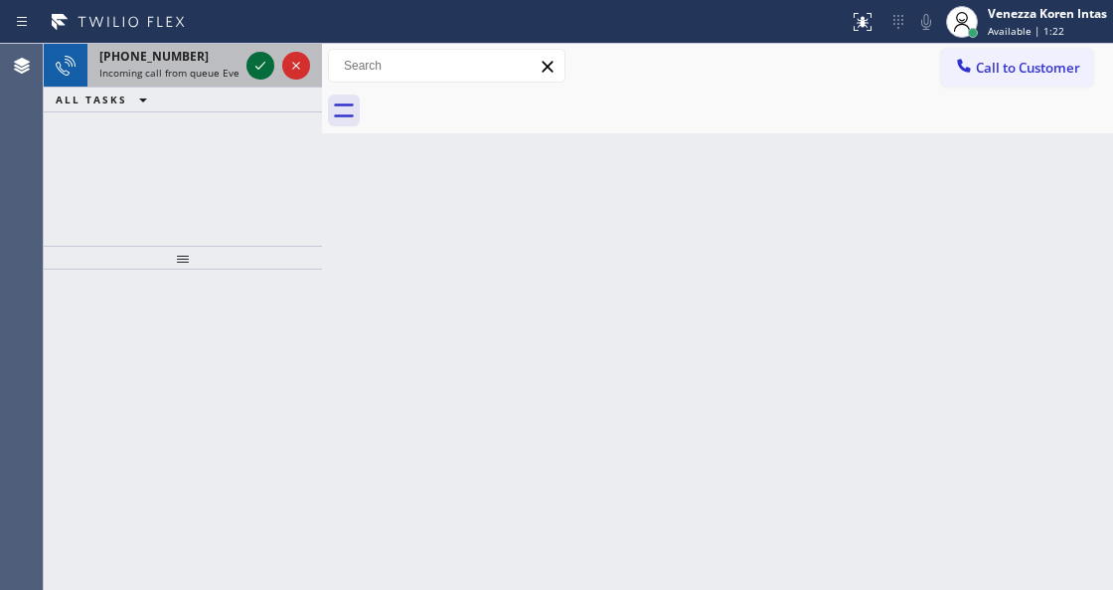
click at [258, 56] on icon at bounding box center [261, 66] width 24 height 24
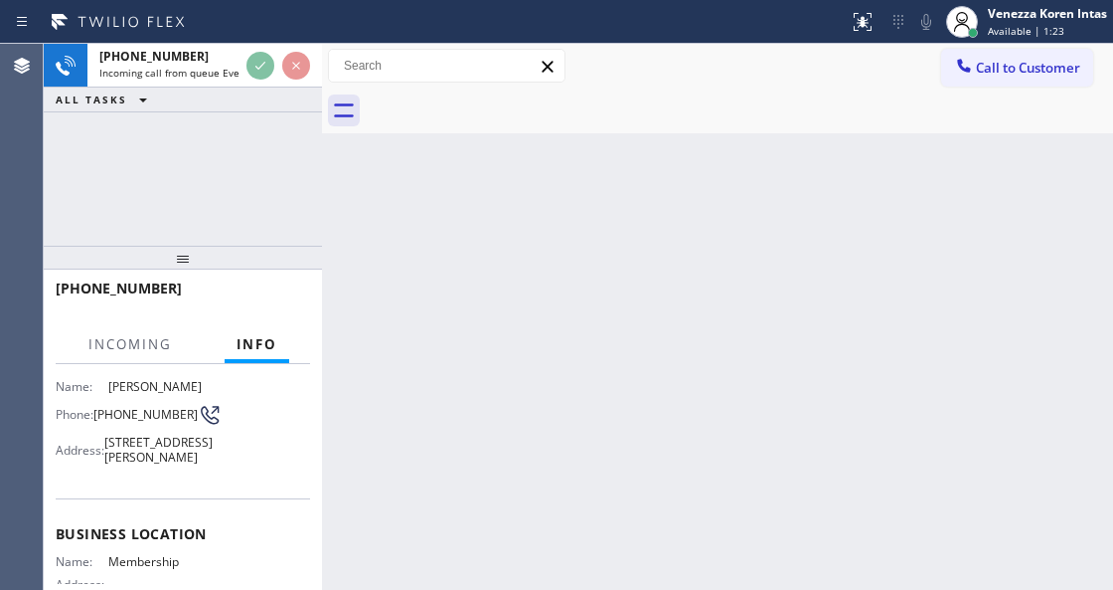
scroll to position [264, 0]
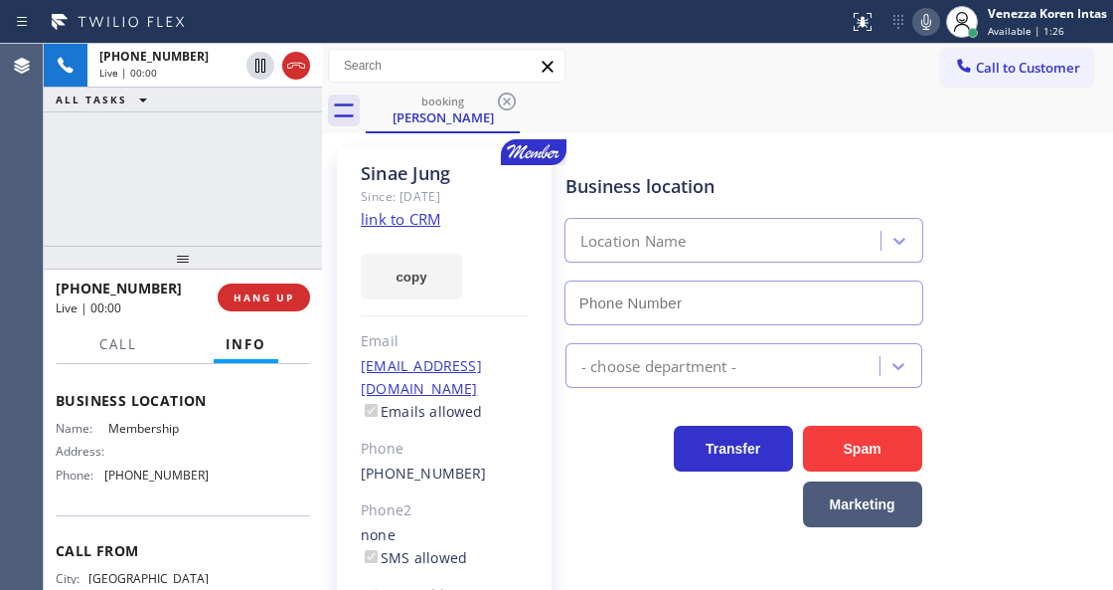
type input "[PHONE_NUMBER]"
click at [426, 223] on link "link to CRM" at bounding box center [401, 219] width 80 height 20
drag, startPoint x: 933, startPoint y: 17, endPoint x: 920, endPoint y: 58, distance: 42.8
click at [932, 18] on icon at bounding box center [927, 22] width 24 height 24
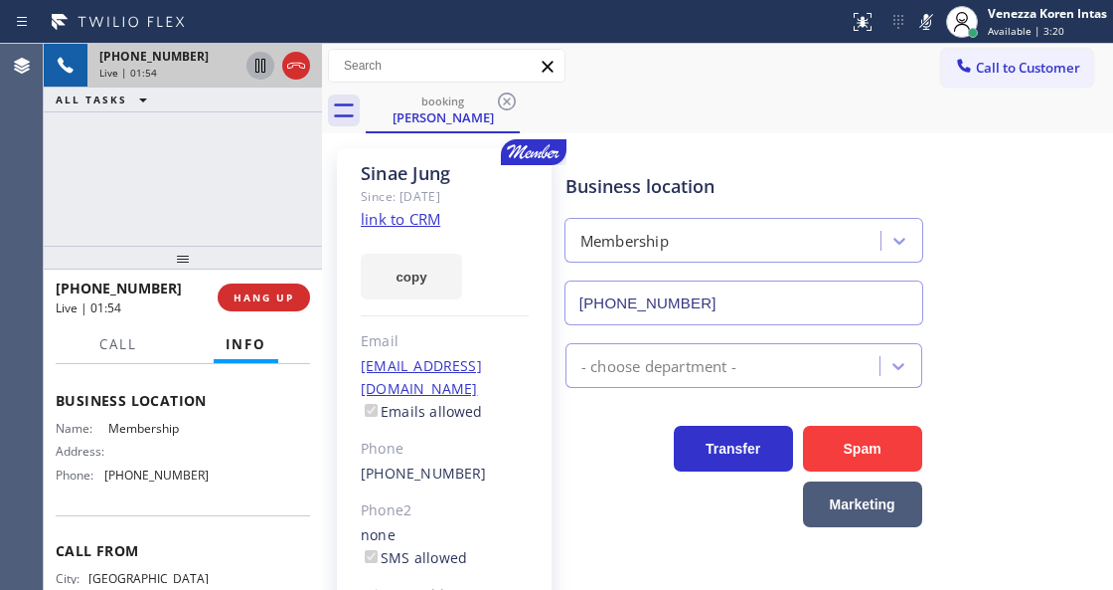
click at [260, 63] on icon at bounding box center [261, 66] width 24 height 24
drag, startPoint x: 923, startPoint y: 27, endPoint x: 924, endPoint y: 38, distance: 11.0
click at [923, 27] on icon at bounding box center [927, 22] width 24 height 24
click at [262, 62] on icon at bounding box center [261, 66] width 14 height 14
drag, startPoint x: 104, startPoint y: 439, endPoint x: 193, endPoint y: 441, distance: 88.5
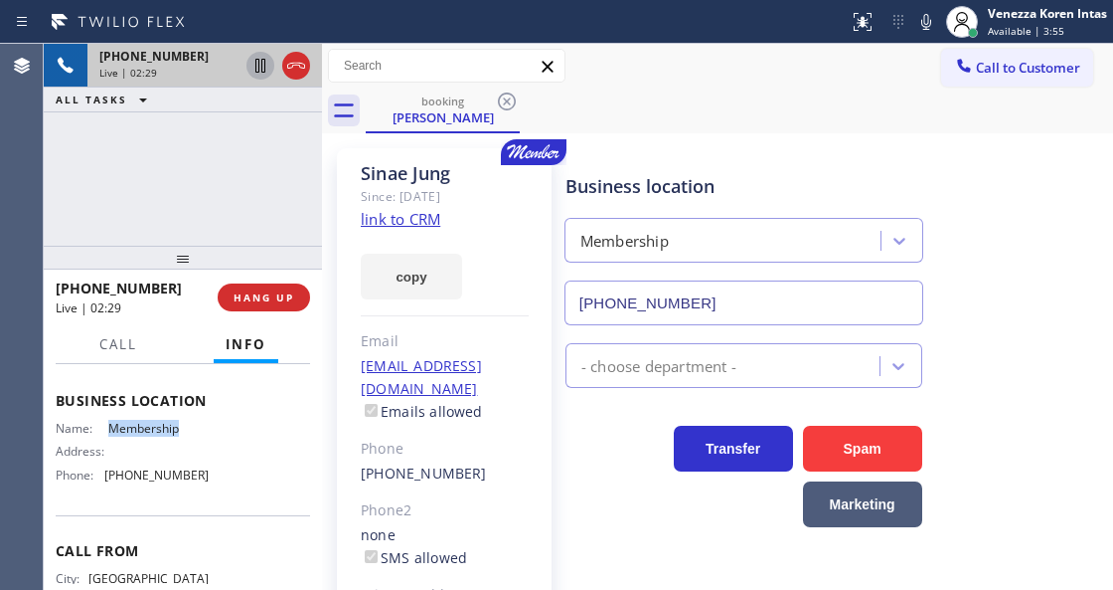
click at [193, 435] on div "Name: Membership" at bounding box center [132, 428] width 153 height 15
drag, startPoint x: 202, startPoint y: 492, endPoint x: 106, endPoint y: 491, distance: 95.4
click at [106, 482] on span "[PHONE_NUMBER]" at bounding box center [156, 474] width 104 height 15
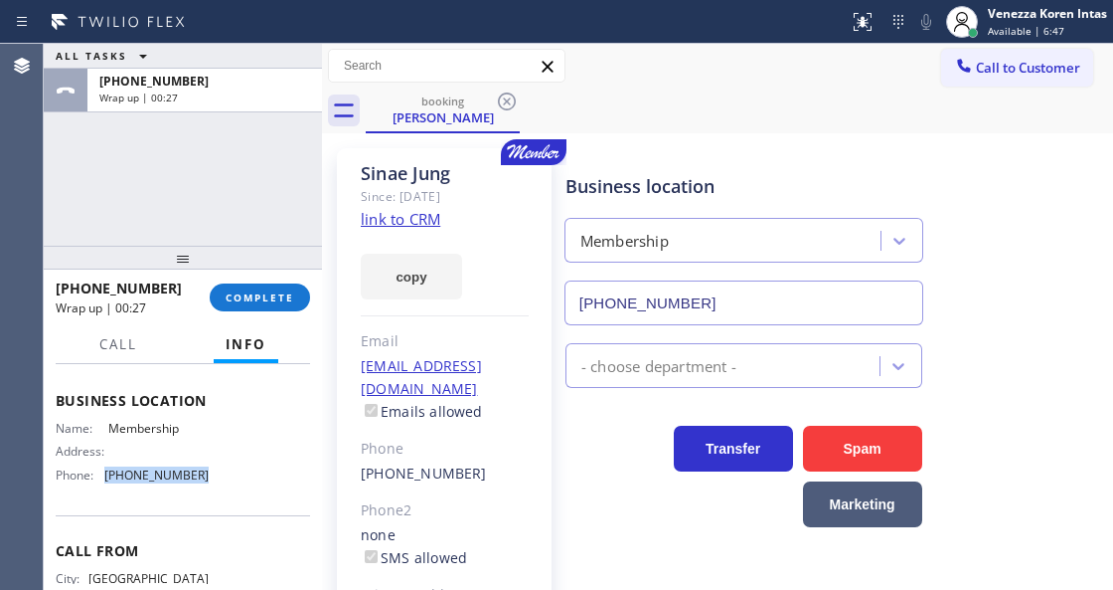
click at [396, 211] on link "link to CRM" at bounding box center [401, 219] width 80 height 20
click at [274, 280] on div "[PHONE_NUMBER] Wrap up | 00:28 COMPLETE" at bounding box center [183, 297] width 254 height 52
click at [281, 288] on button "COMPLETE" at bounding box center [260, 297] width 100 height 28
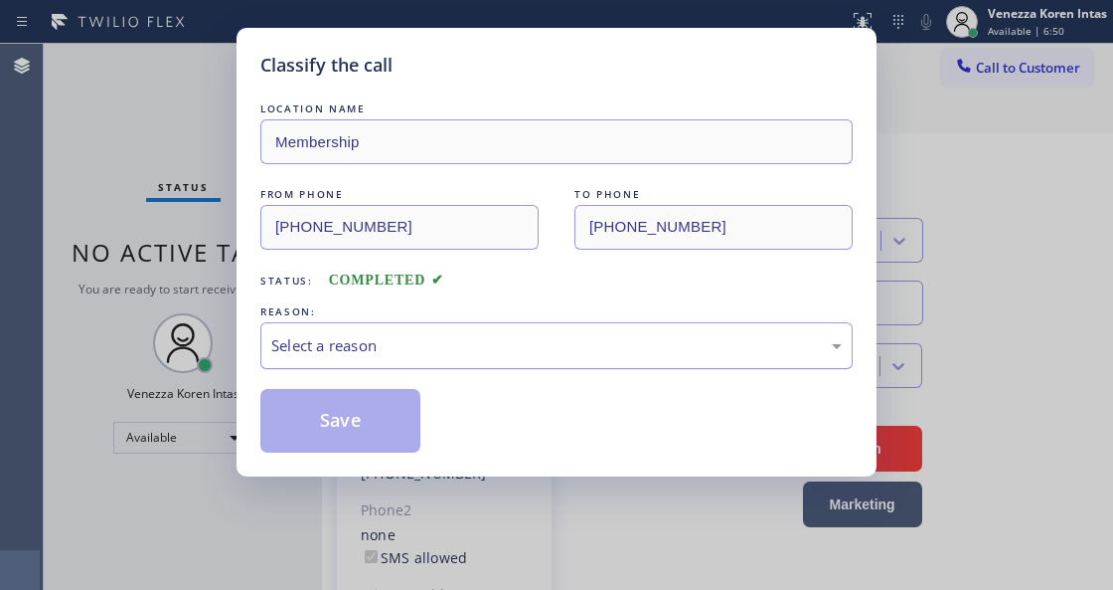
click at [394, 326] on div "Select a reason" at bounding box center [556, 345] width 593 height 47
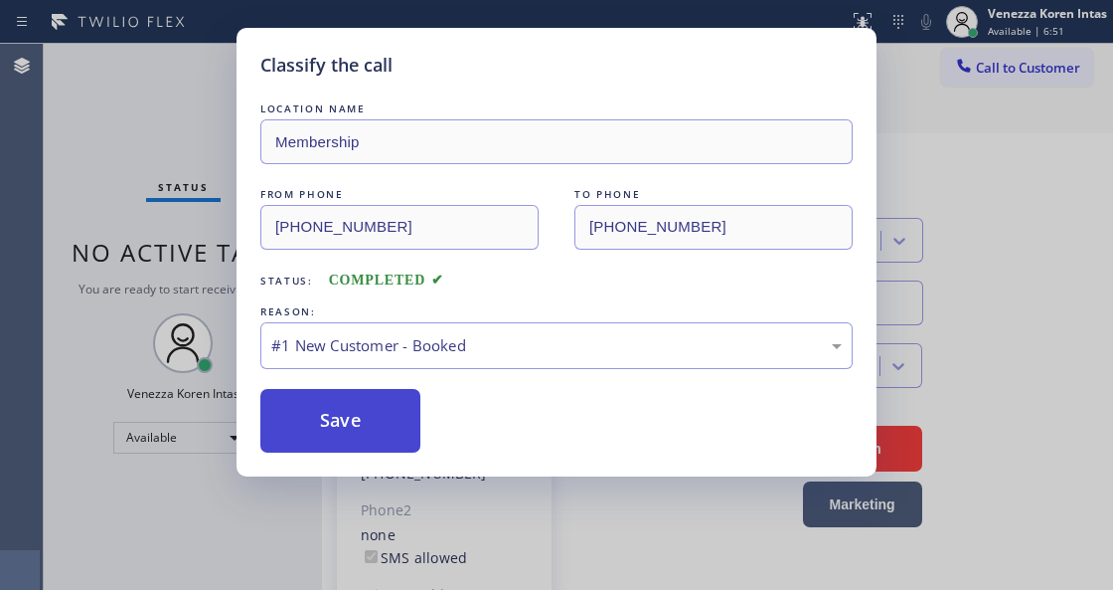
click at [383, 417] on button "Save" at bounding box center [340, 421] width 160 height 64
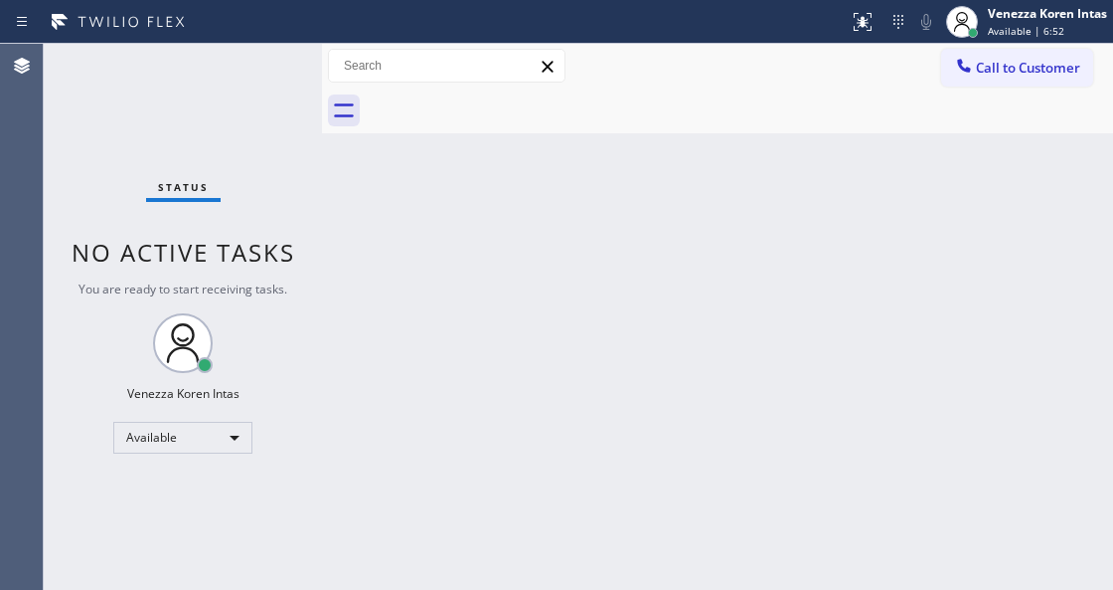
drag, startPoint x: 172, startPoint y: 150, endPoint x: 319, endPoint y: 306, distance: 214.5
click at [172, 150] on div "Status No active tasks You are ready to start receiving tasks. Venezza Koren In…" at bounding box center [183, 317] width 278 height 546
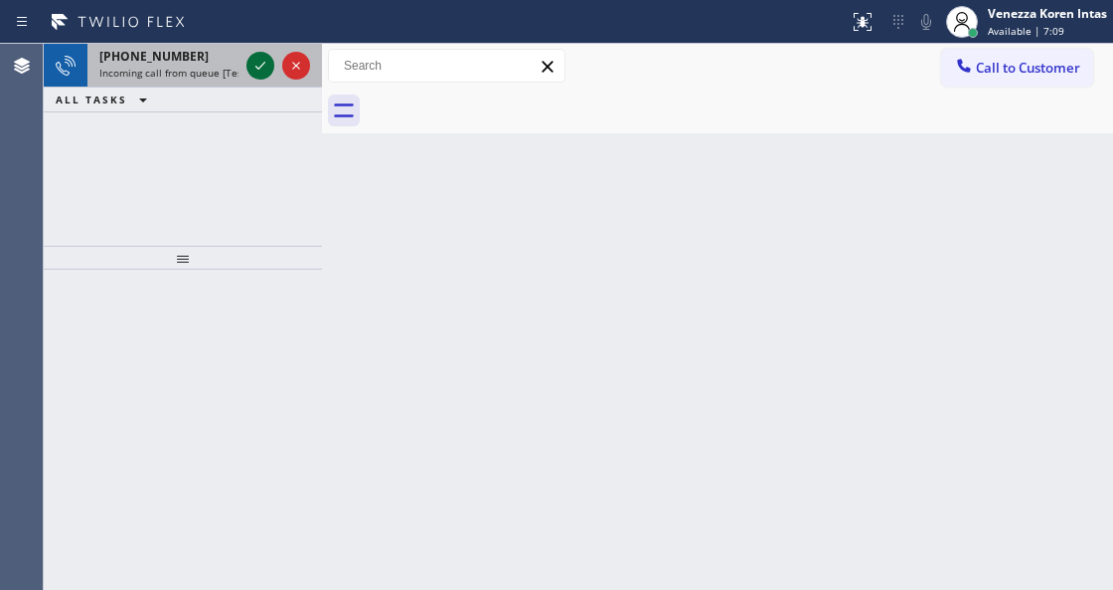
click at [259, 72] on icon at bounding box center [261, 66] width 24 height 24
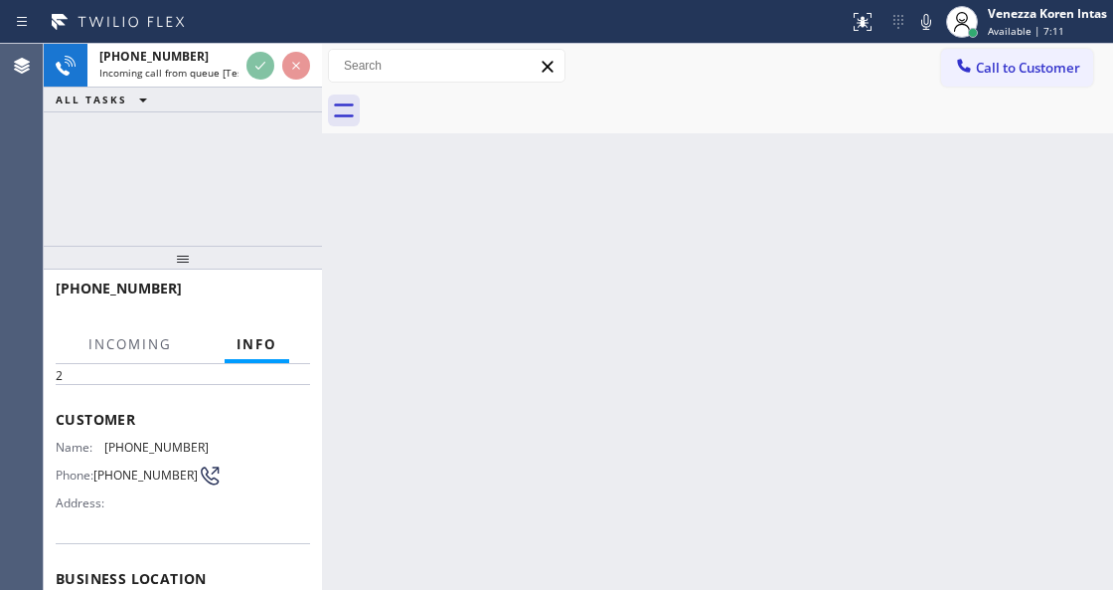
scroll to position [199, 0]
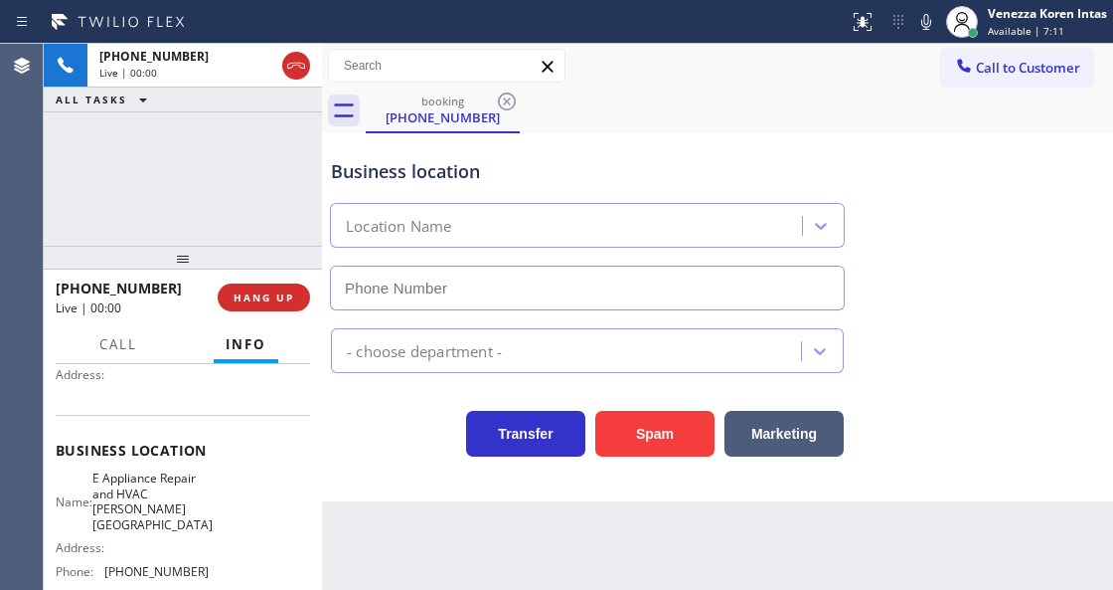
type input "[PHONE_NUMBER]"
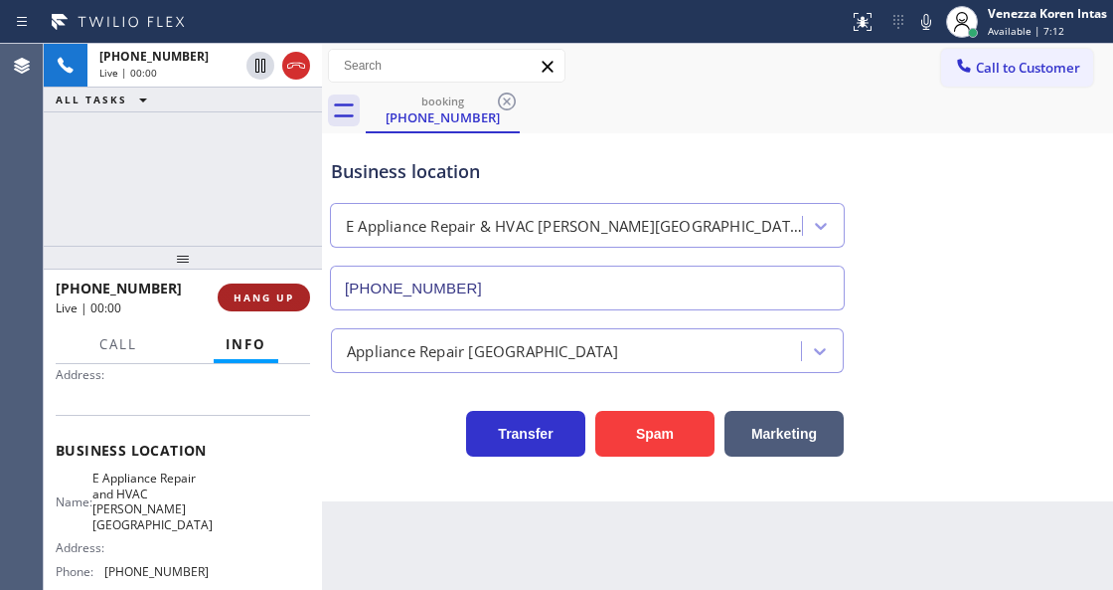
click at [269, 301] on span "HANG UP" at bounding box center [264, 297] width 61 height 14
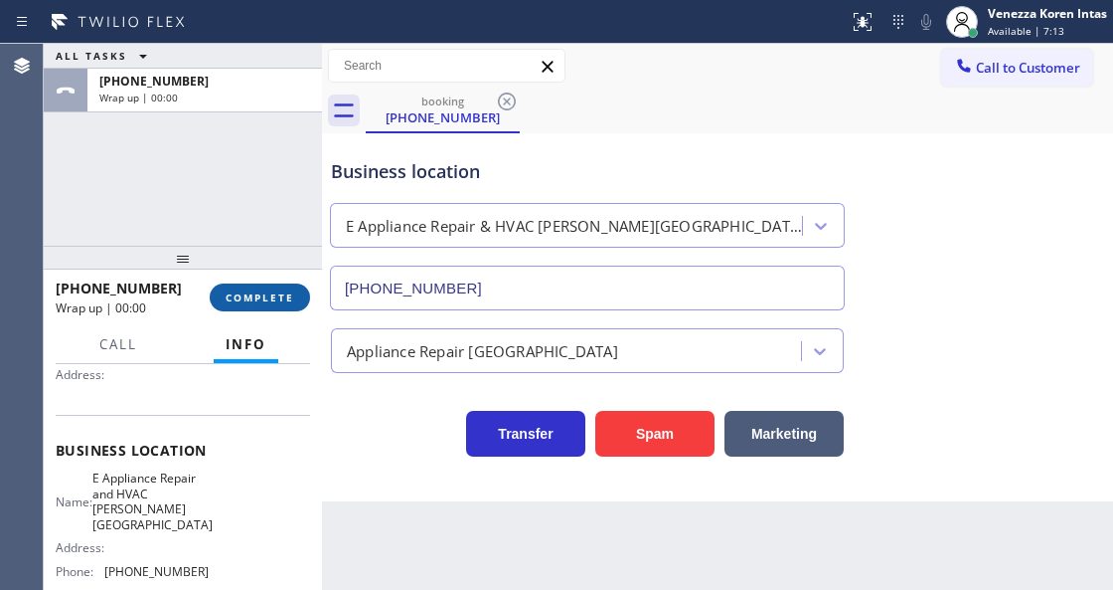
click at [268, 296] on span "COMPLETE" at bounding box center [260, 297] width 69 height 14
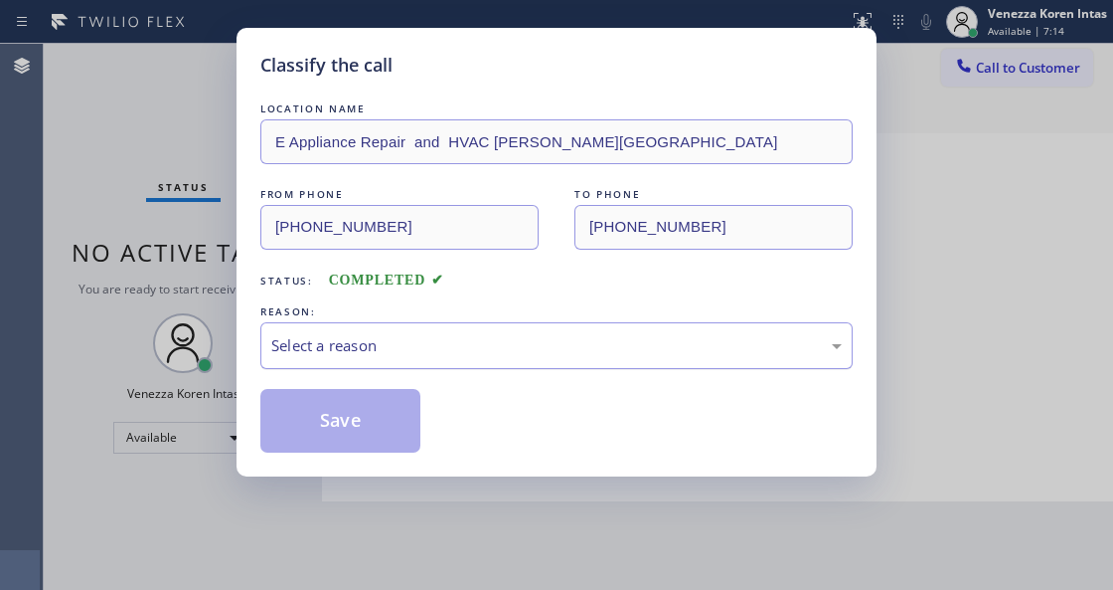
click at [469, 339] on div "Select a reason" at bounding box center [556, 345] width 571 height 23
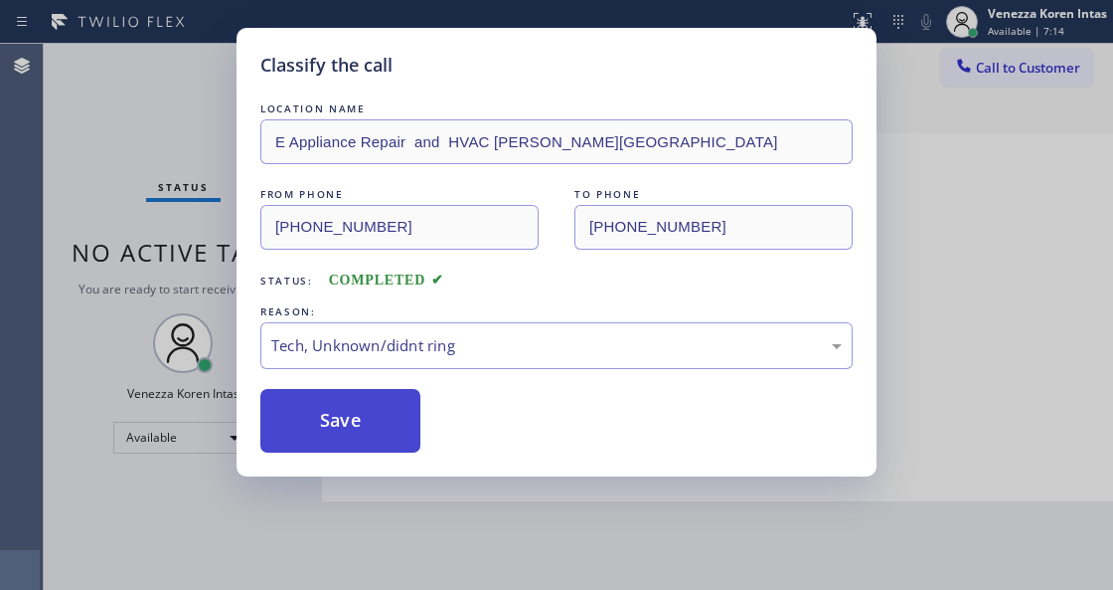
click at [363, 402] on button "Save" at bounding box center [340, 421] width 160 height 64
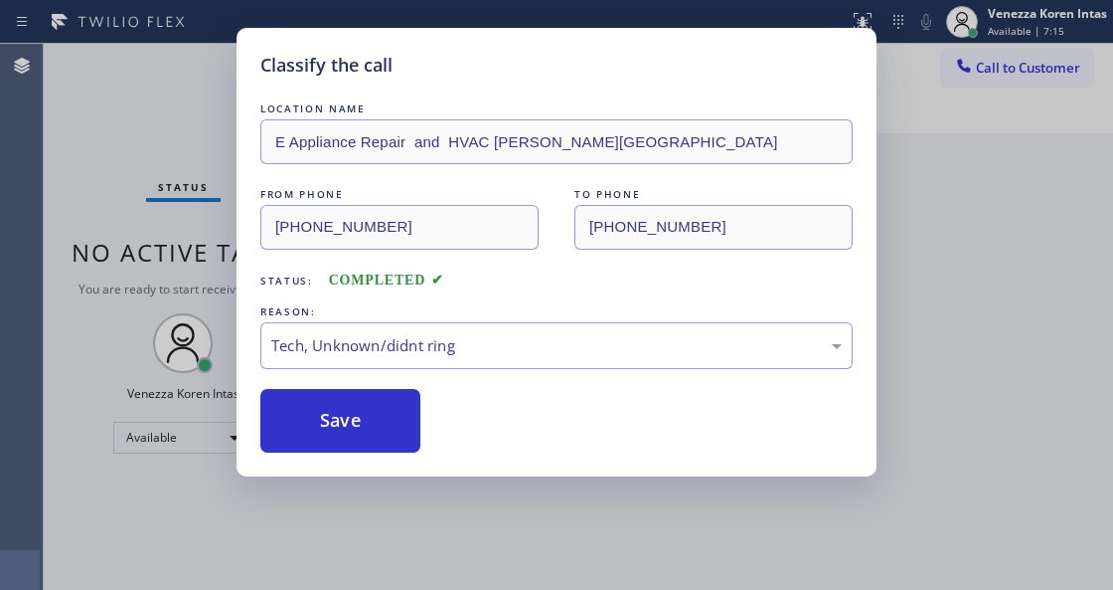
click at [116, 200] on div "Classify the call LOCATION NAME E Appliance Repair and HVAC [PERSON_NAME] Hills…" at bounding box center [556, 295] width 1113 height 590
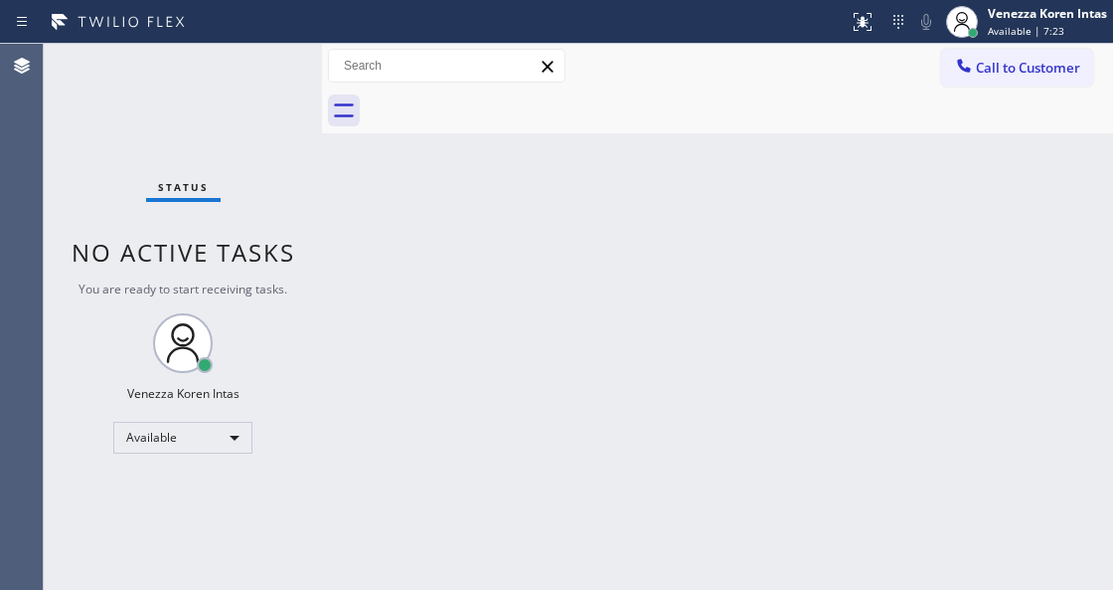
click at [350, 341] on div "Back to Dashboard Change Sender ID Customers Technicians Select a contact Outbo…" at bounding box center [717, 317] width 791 height 546
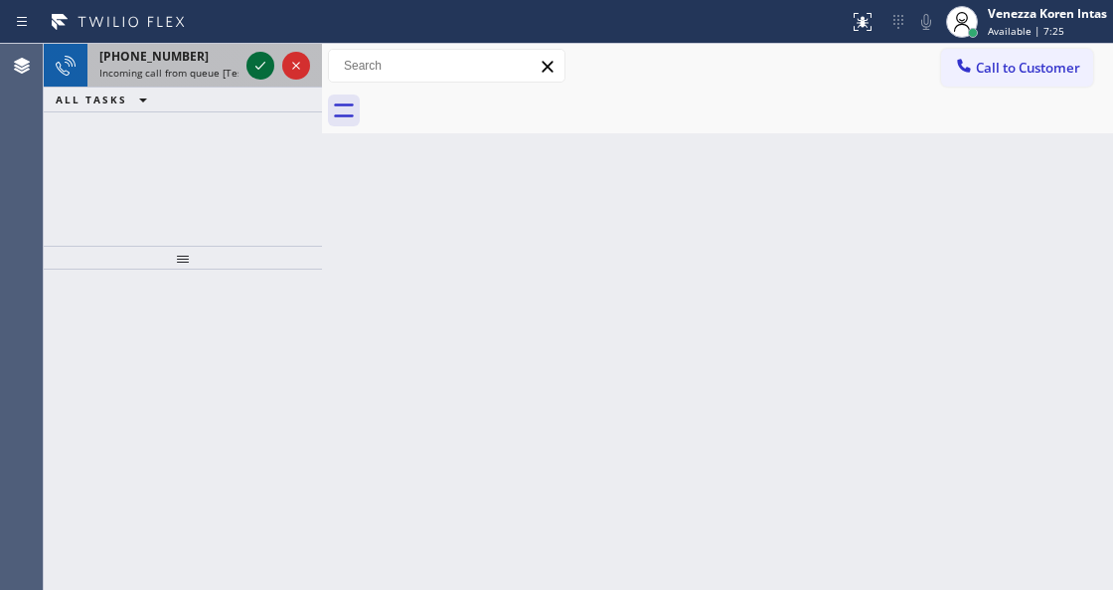
click at [263, 63] on icon at bounding box center [261, 66] width 24 height 24
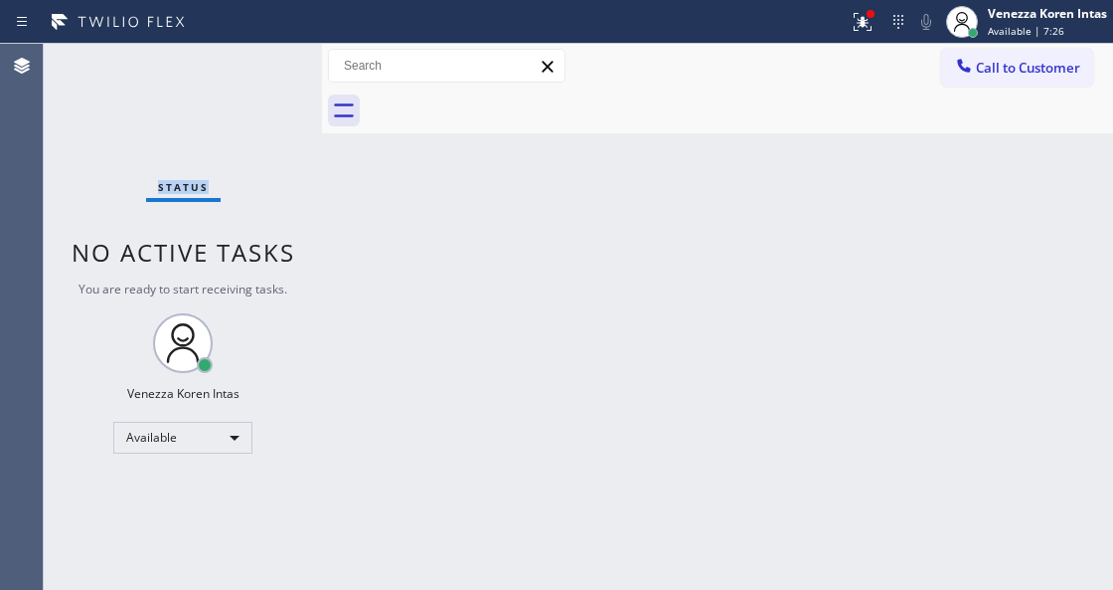
click at [264, 68] on div "Status No active tasks You are ready to start receiving tasks. Venezza Koren In…" at bounding box center [183, 317] width 278 height 546
click at [290, 249] on span "No active tasks" at bounding box center [184, 252] width 224 height 33
drag, startPoint x: 241, startPoint y: 141, endPoint x: 240, endPoint y: 163, distance: 21.9
click at [241, 141] on div "Status No active tasks You are ready to start receiving tasks. Venezza Koren In…" at bounding box center [183, 317] width 278 height 546
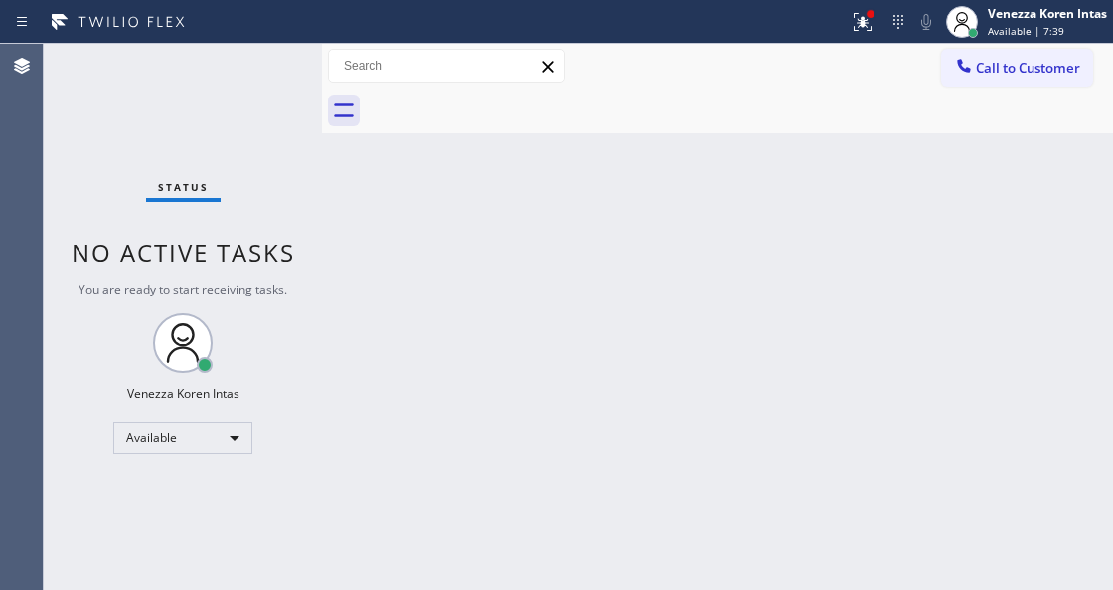
click at [389, 349] on div "Back to Dashboard Change Sender ID Customers Technicians Select a contact Outbo…" at bounding box center [717, 317] width 791 height 546
drag, startPoint x: 551, startPoint y: 312, endPoint x: 593, endPoint y: 270, distance: 59.0
click at [557, 304] on div "Back to Dashboard Change Sender ID Customers Technicians Select a contact Outbo…" at bounding box center [717, 317] width 791 height 546
click at [855, 20] on icon at bounding box center [863, 22] width 24 height 24
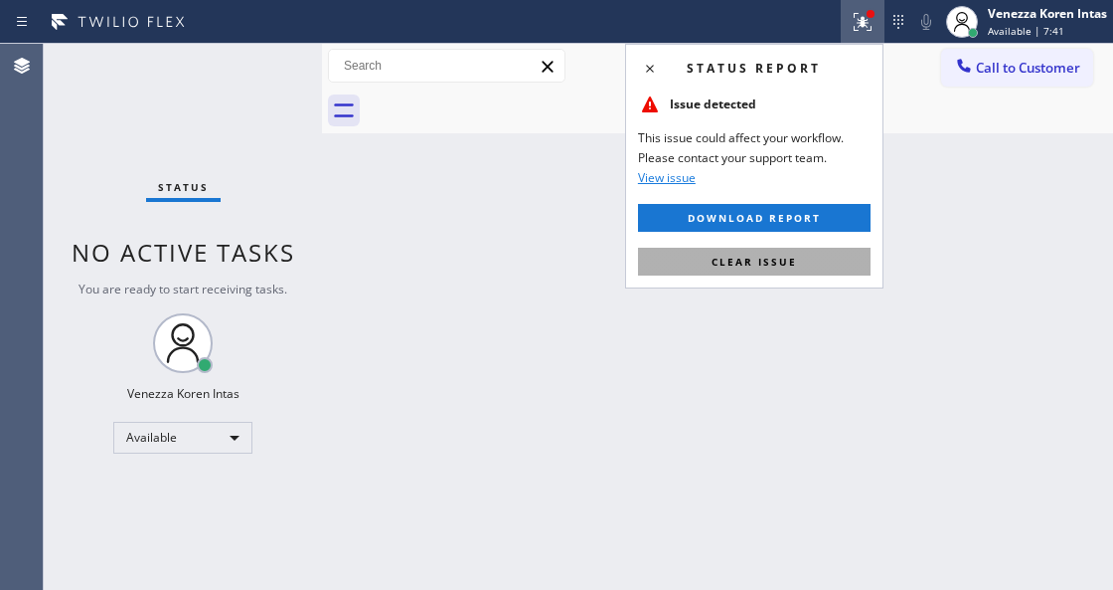
click at [817, 265] on button "Clear issue" at bounding box center [754, 262] width 233 height 28
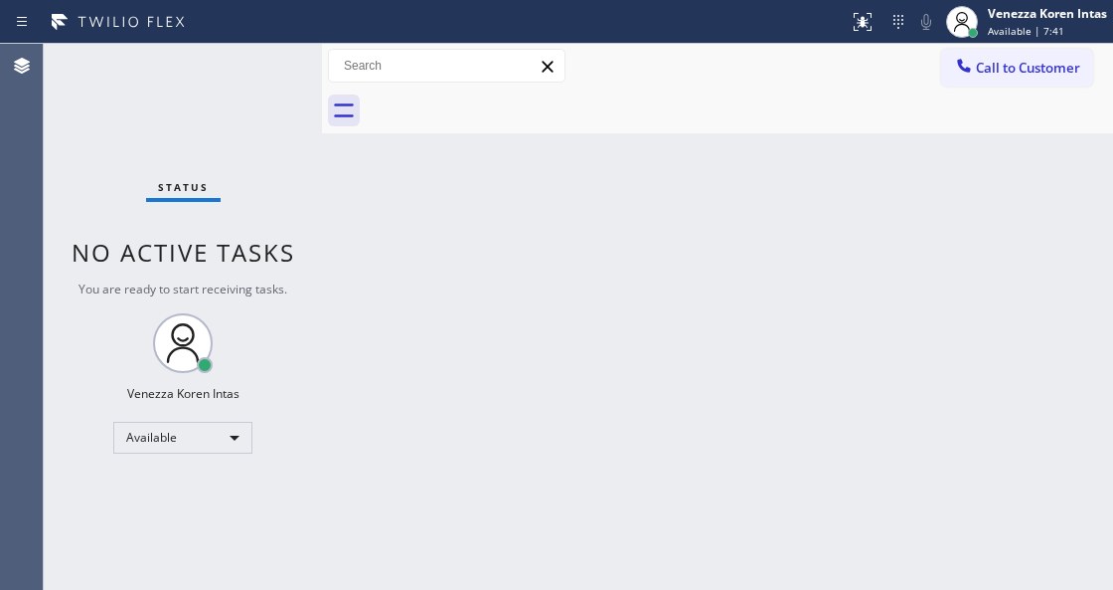
click at [865, 281] on div "Back to Dashboard Change Sender ID Customers Technicians Select a contact Outbo…" at bounding box center [717, 317] width 791 height 546
drag, startPoint x: 616, startPoint y: 217, endPoint x: 641, endPoint y: 322, distance: 108.3
click at [615, 235] on div "Back to Dashboard Change Sender ID Customers Technicians Select a contact Outbo…" at bounding box center [717, 317] width 791 height 546
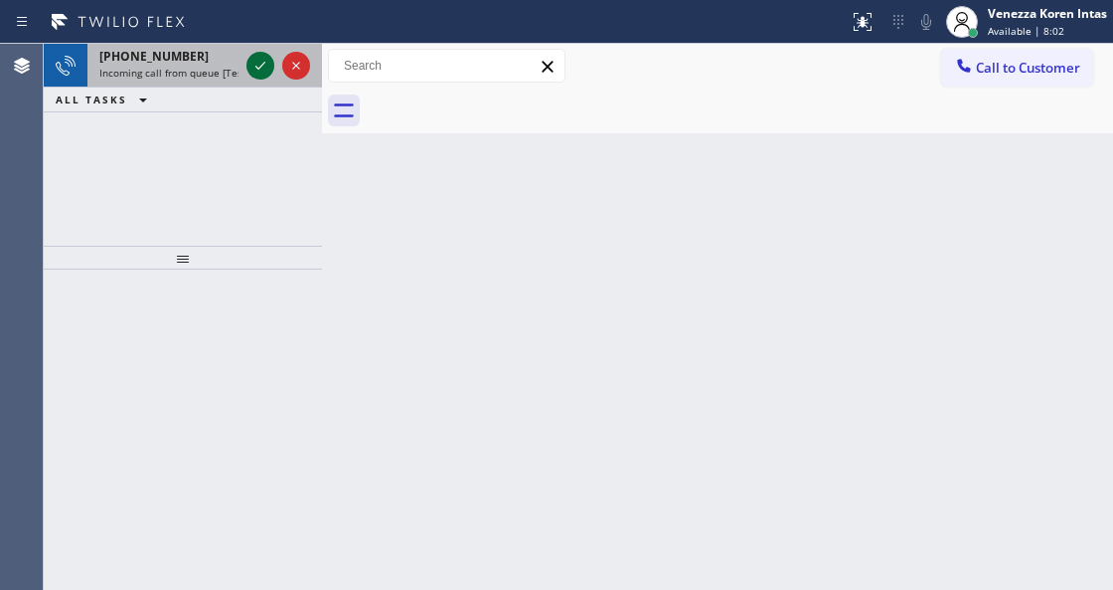
click at [261, 74] on icon at bounding box center [261, 66] width 24 height 24
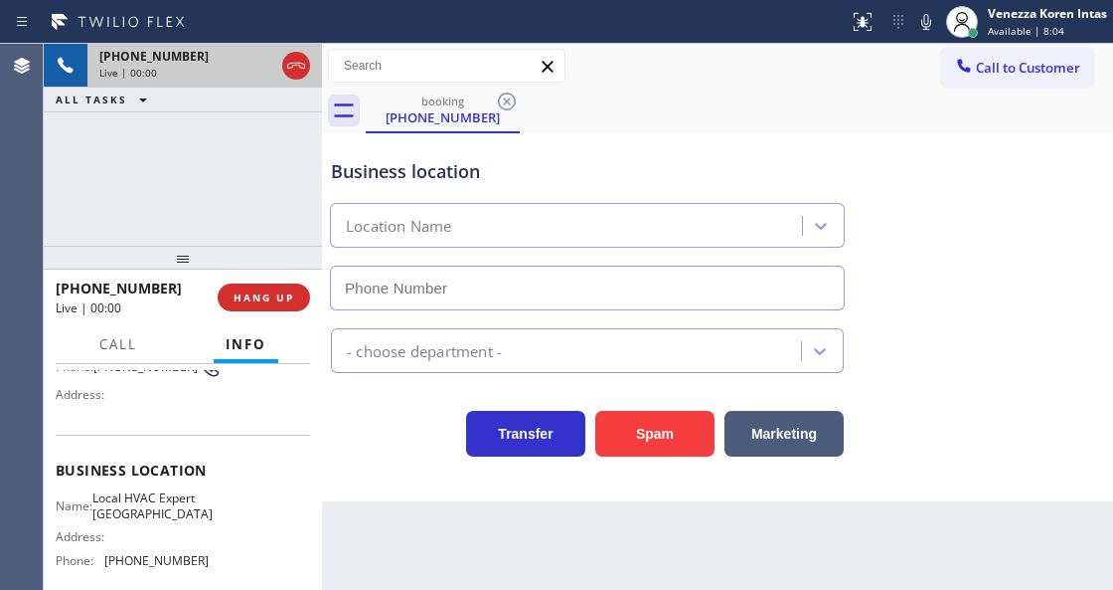
scroll to position [199, 0]
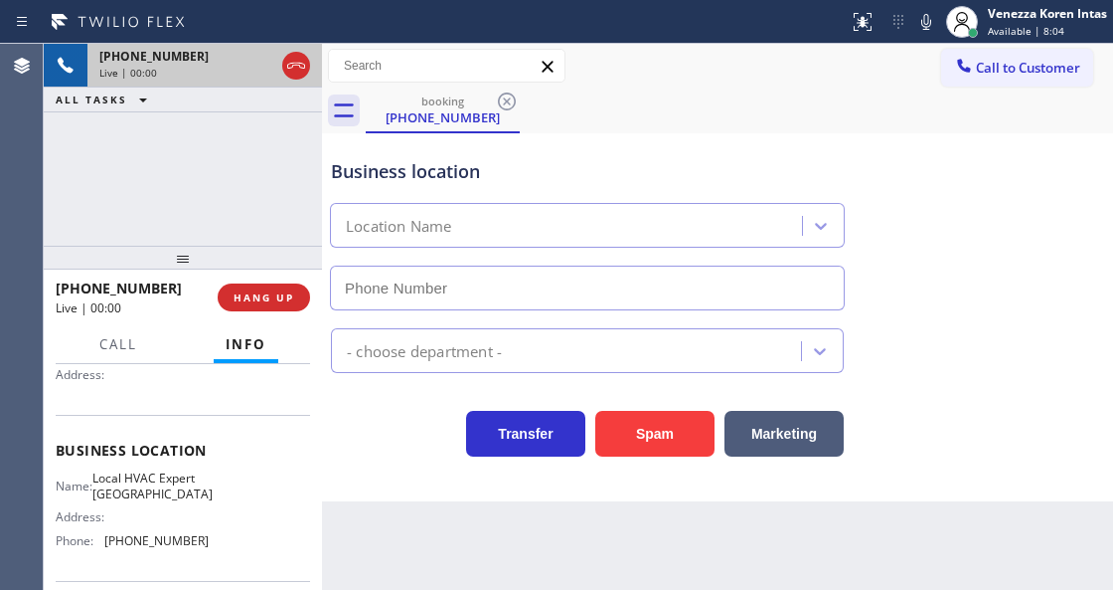
type input "[PHONE_NUMBER]"
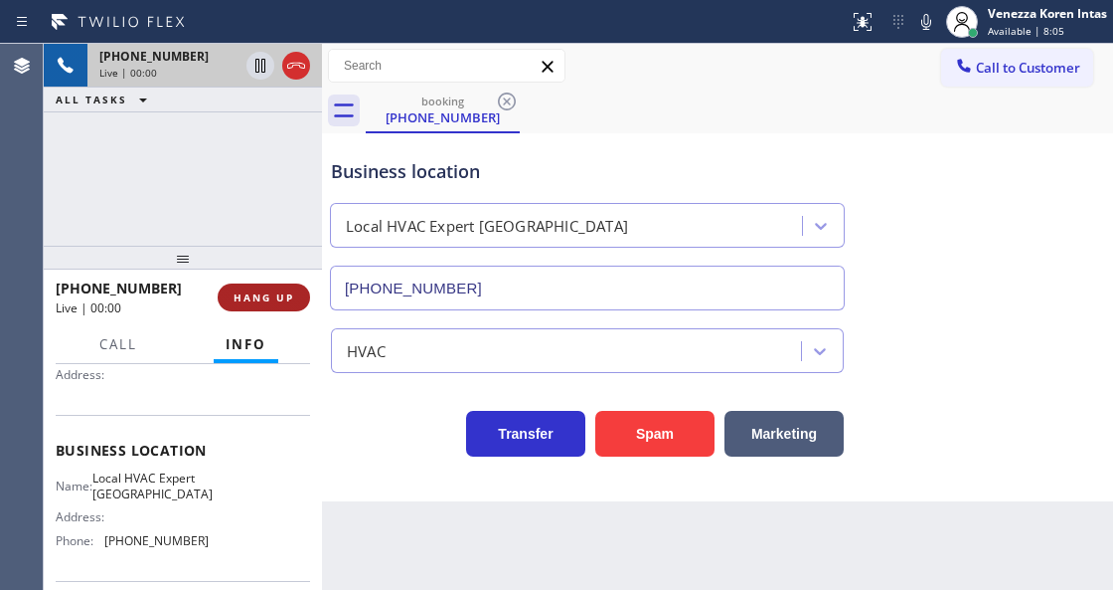
click at [255, 302] on span "HANG UP" at bounding box center [264, 297] width 61 height 14
click at [258, 305] on button "HANG UP" at bounding box center [264, 297] width 92 height 28
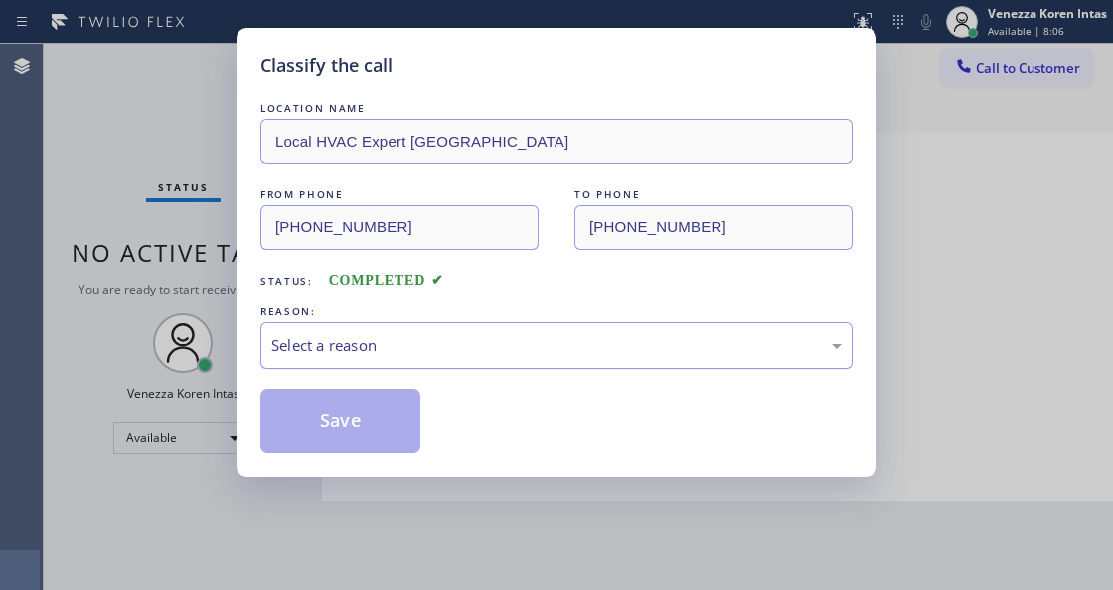
click at [366, 325] on div "Select a reason" at bounding box center [556, 345] width 593 height 47
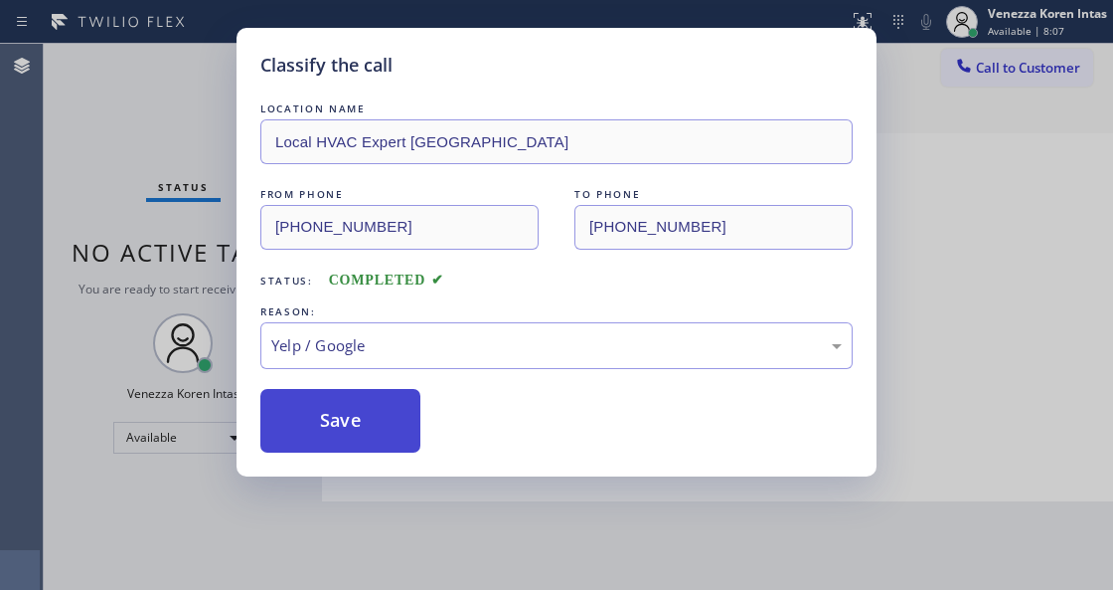
click at [349, 426] on button "Save" at bounding box center [340, 421] width 160 height 64
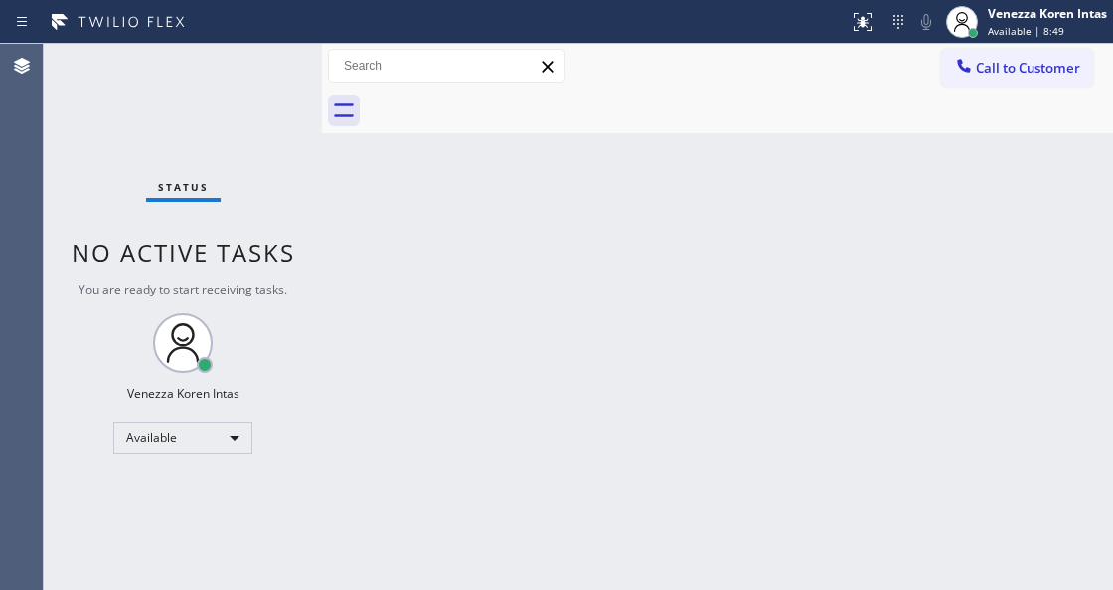
drag, startPoint x: 356, startPoint y: 300, endPoint x: 294, endPoint y: 258, distance: 74.4
click at [356, 299] on div "Back to Dashboard Change Sender ID Customers Technicians Select a contact Outbo…" at bounding box center [717, 317] width 791 height 546
click at [246, 60] on div "Status No active tasks You are ready to start receiving tasks. Venezza Koren In…" at bounding box center [183, 317] width 278 height 546
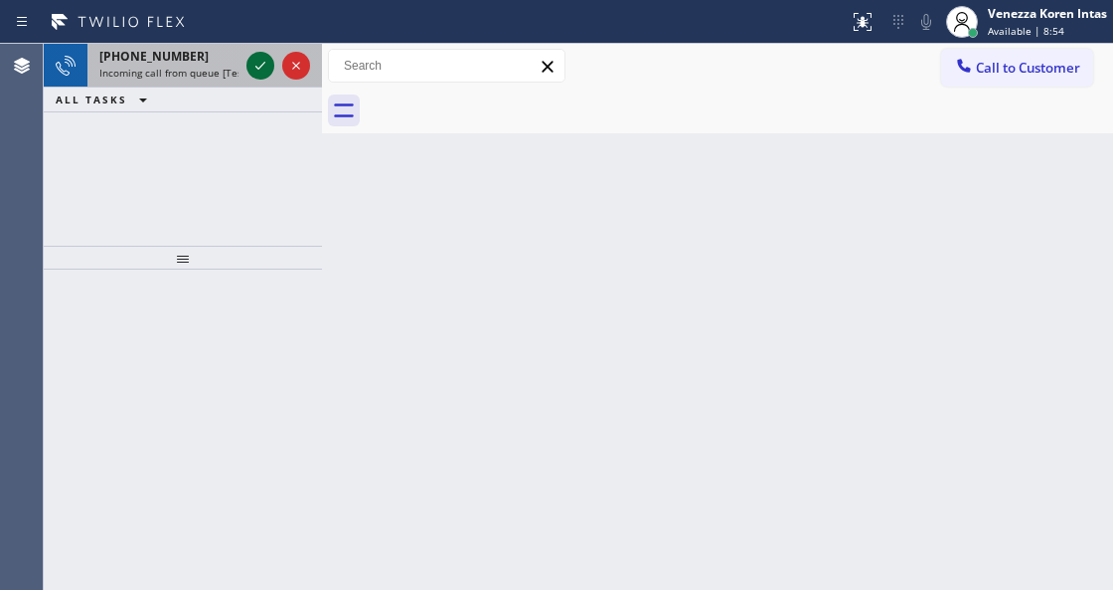
click at [260, 66] on icon at bounding box center [261, 66] width 24 height 24
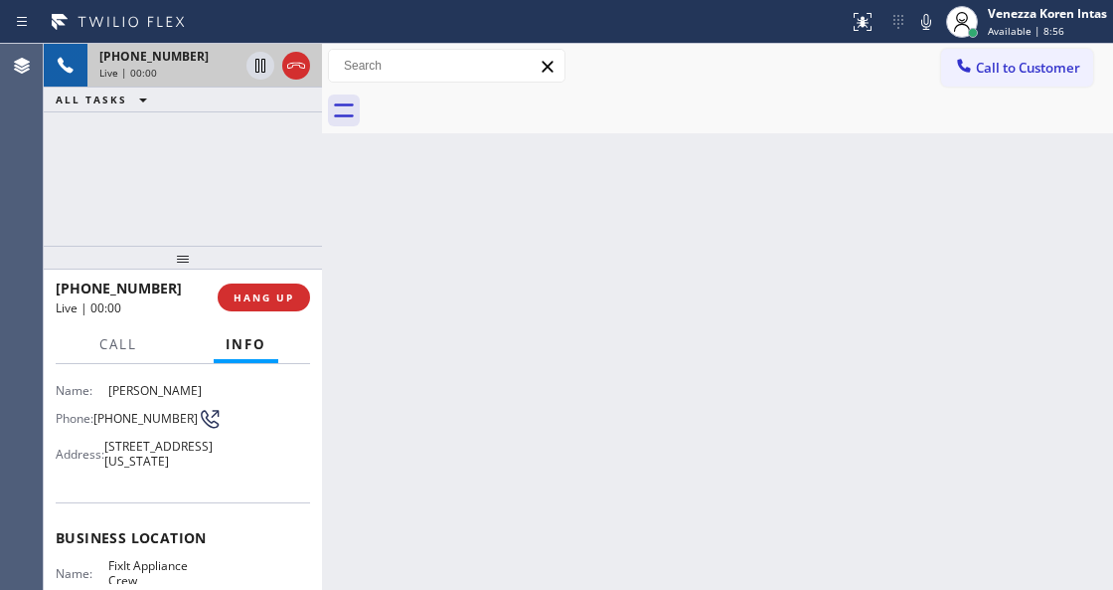
scroll to position [199, 0]
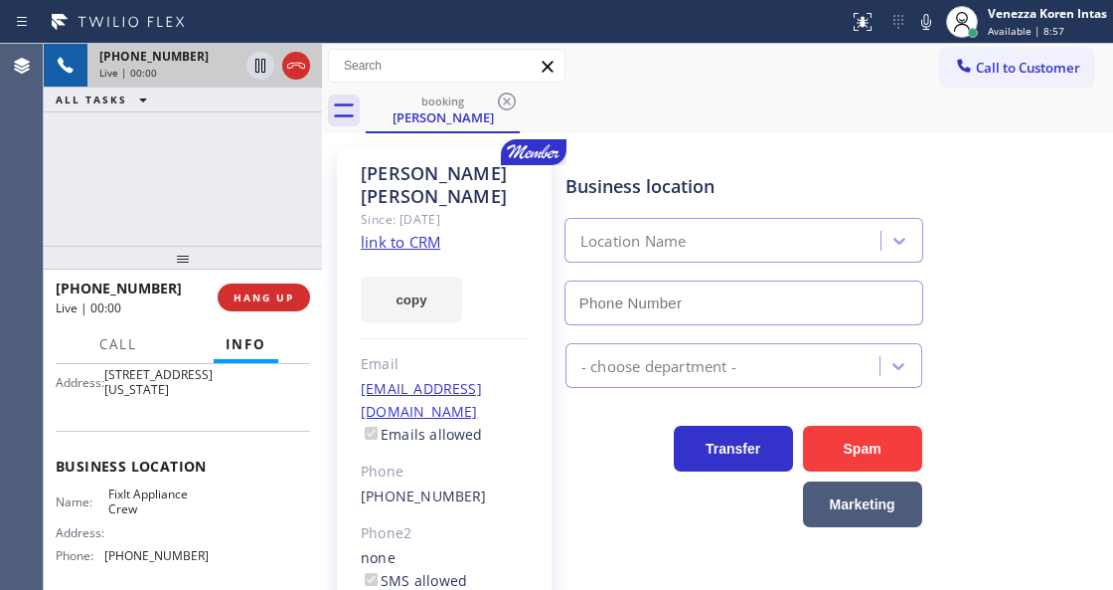
type input "[PHONE_NUMBER]"
click at [403, 232] on link "link to CRM" at bounding box center [401, 242] width 80 height 20
click at [921, 14] on icon at bounding box center [927, 22] width 24 height 24
click at [262, 68] on icon at bounding box center [260, 66] width 10 height 14
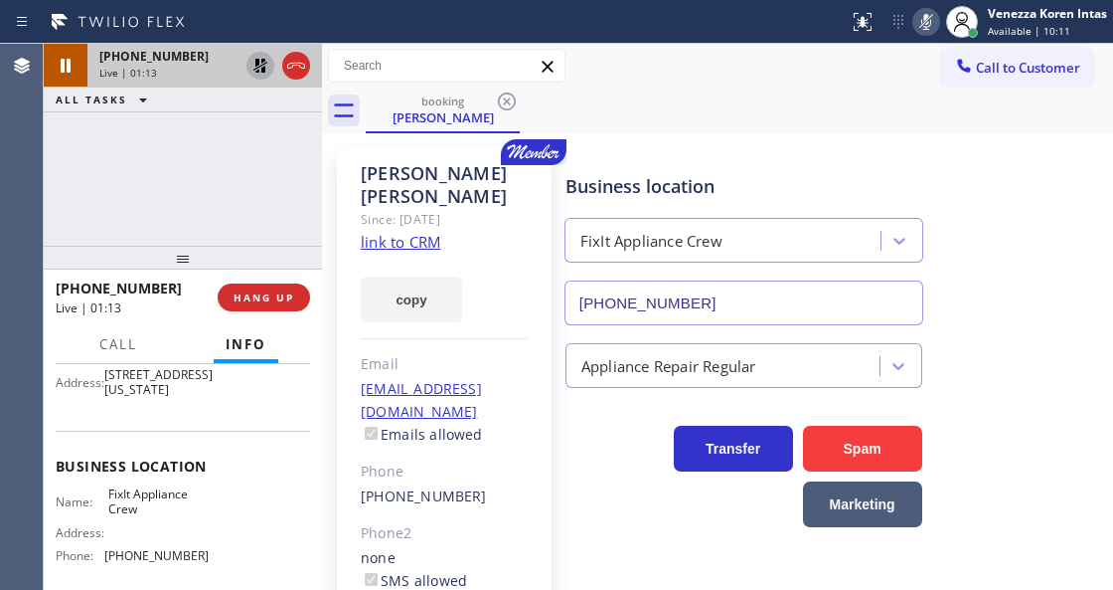
click at [666, 138] on div "[PERSON_NAME] Since: [DATE] link to CRM copy Email [EMAIL_ADDRESS][DOMAIN_NAME]…" at bounding box center [717, 466] width 781 height 657
click at [159, 211] on div "[PHONE_NUMBER] Live | 01:14 ALL TASKS ALL TASKS ACTIVE TASKS TASKS IN WRAP UP" at bounding box center [183, 145] width 278 height 202
click at [216, 139] on div "[PHONE_NUMBER] Live | 01:15 ALL TASKS ALL TASKS ACTIVE TASKS TASKS IN WRAP UP" at bounding box center [183, 145] width 278 height 202
click at [917, 18] on icon at bounding box center [927, 22] width 24 height 24
click at [260, 66] on icon at bounding box center [261, 66] width 14 height 14
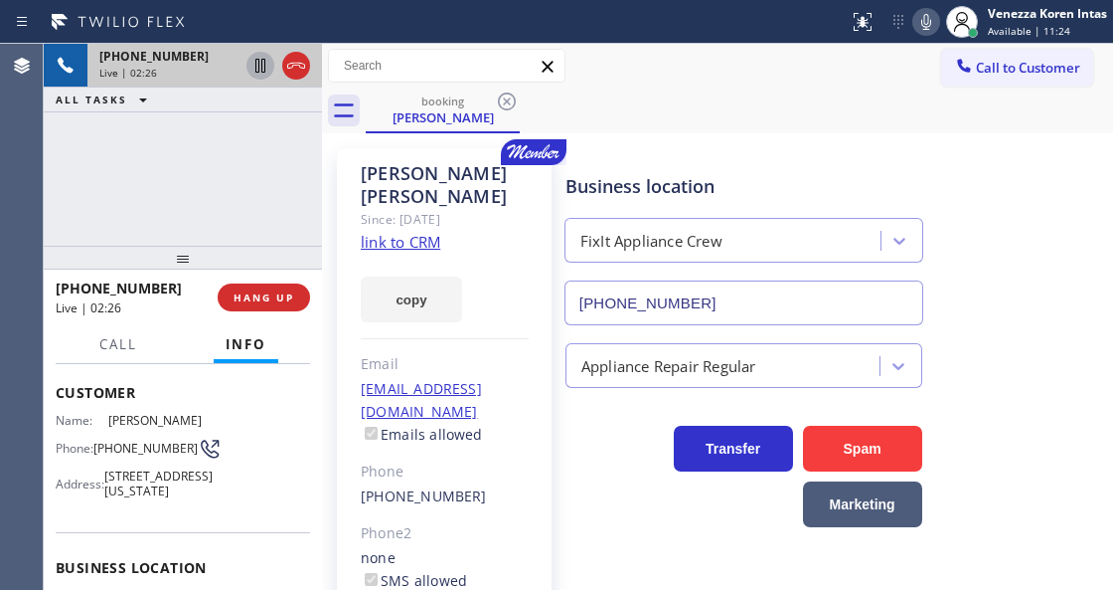
scroll to position [66, 0]
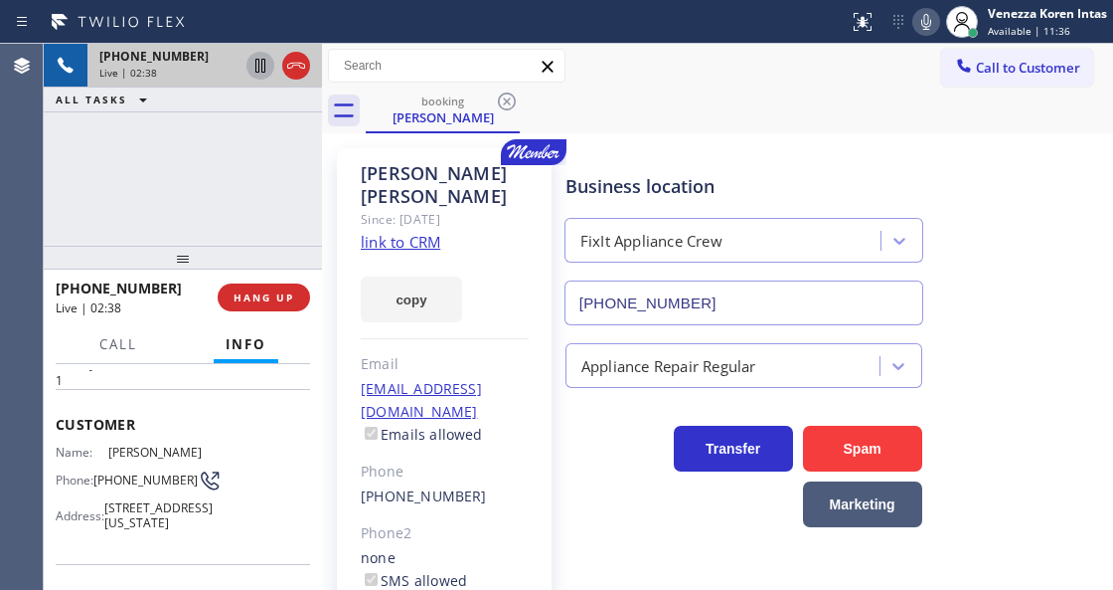
click at [157, 472] on span "[PHONE_NUMBER]" at bounding box center [145, 479] width 104 height 15
click at [143, 476] on span "[PHONE_NUMBER]" at bounding box center [145, 479] width 104 height 15
drag, startPoint x: 131, startPoint y: 485, endPoint x: 96, endPoint y: 459, distance: 43.3
click at [96, 459] on div "Name: [PERSON_NAME] Phone: [PHONE_NUMBER] Address: [STREET_ADDRESS][US_STATE]" at bounding box center [132, 490] width 153 height 93
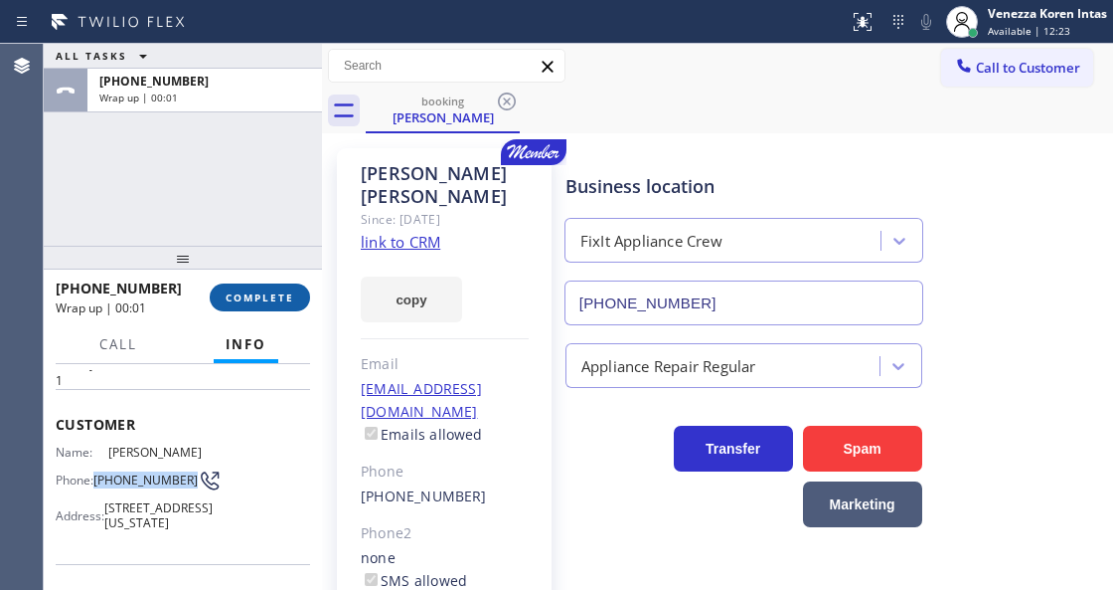
click at [261, 285] on button "COMPLETE" at bounding box center [260, 297] width 100 height 28
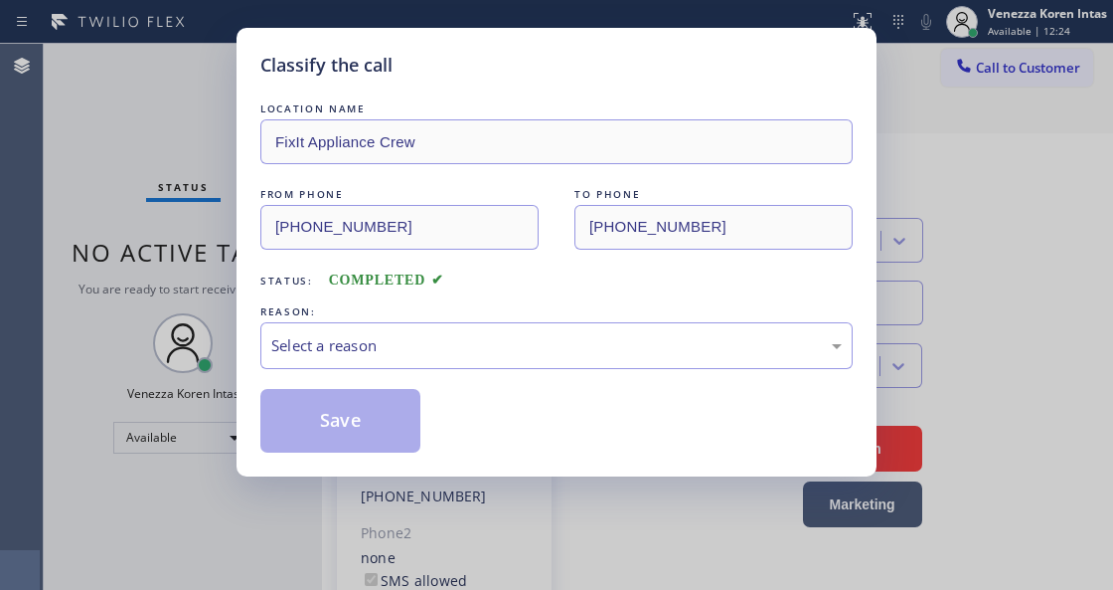
click at [511, 344] on div "Select a reason" at bounding box center [556, 345] width 571 height 23
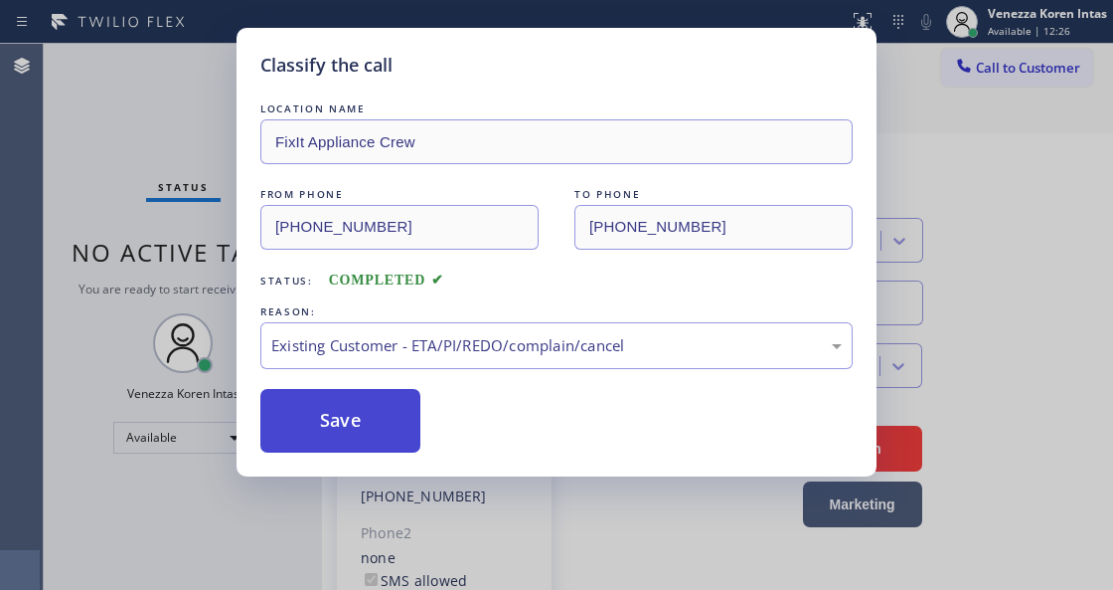
click at [374, 411] on button "Save" at bounding box center [340, 421] width 160 height 64
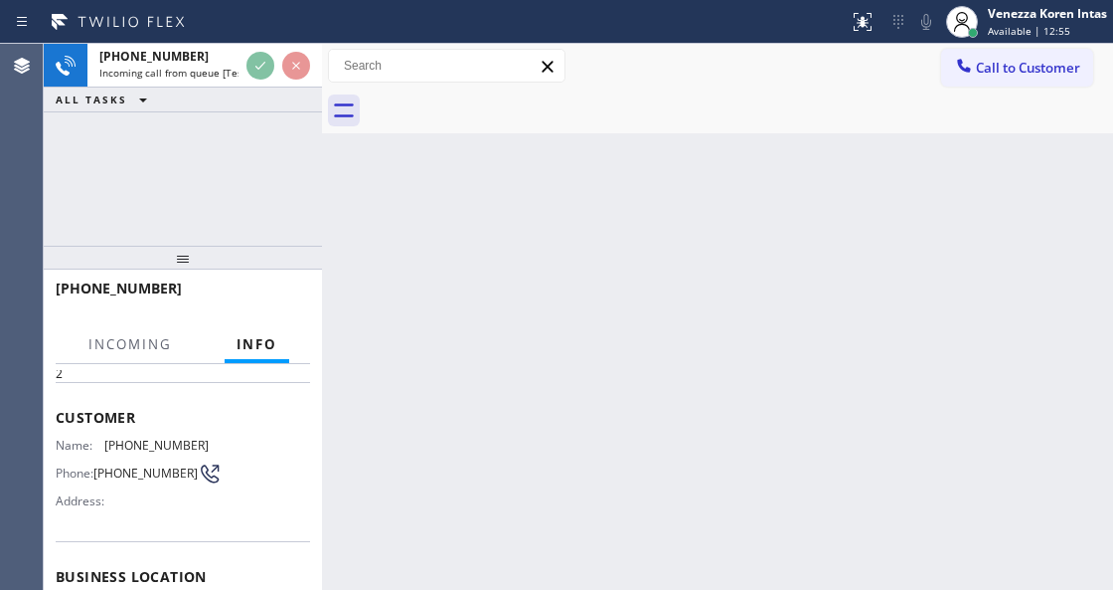
scroll to position [264, 0]
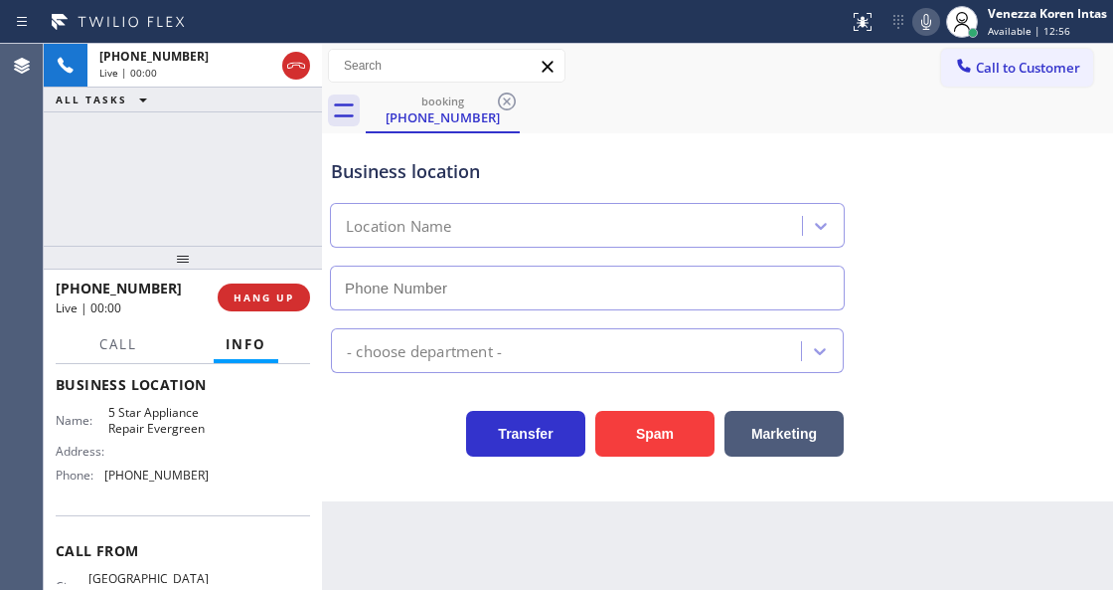
type input "[PHONE_NUMBER]"
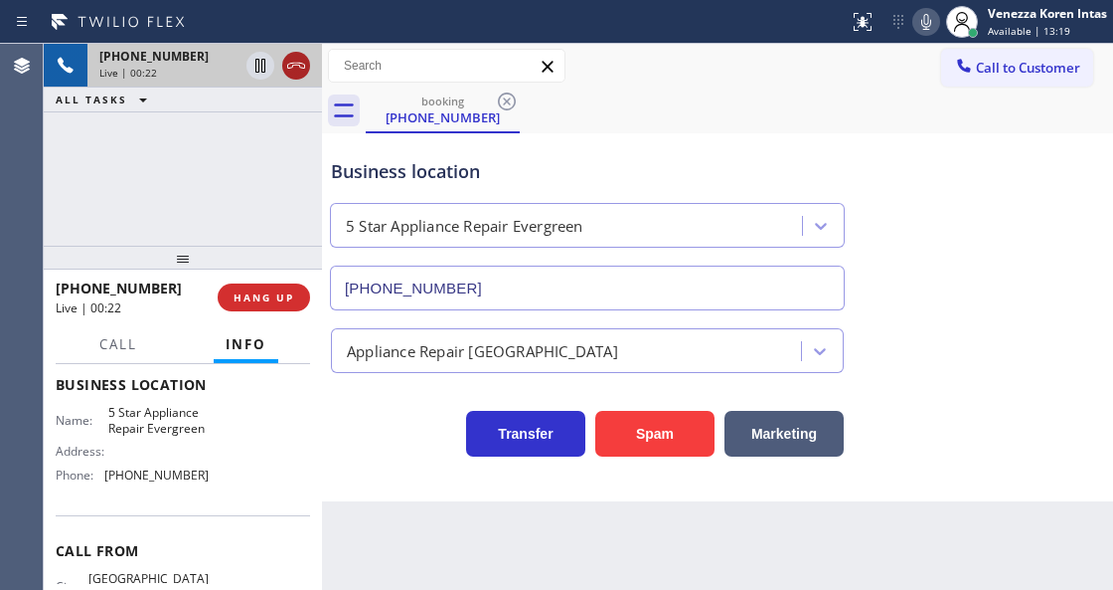
click at [299, 64] on icon at bounding box center [296, 66] width 24 height 24
click at [275, 292] on span "HANG UP" at bounding box center [264, 297] width 61 height 14
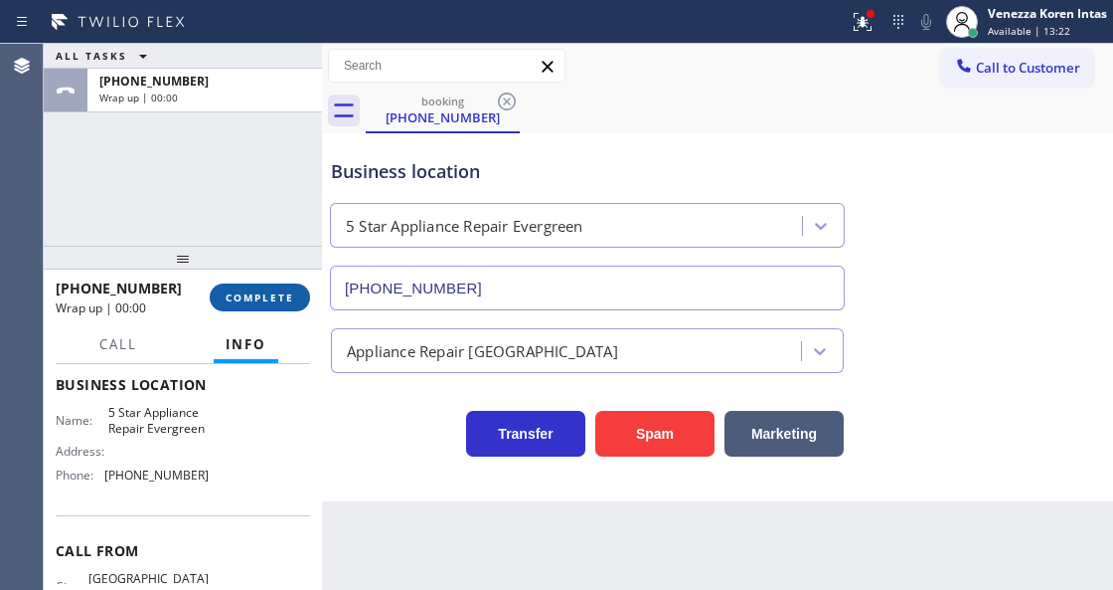
click at [279, 292] on span "COMPLETE" at bounding box center [260, 297] width 69 height 14
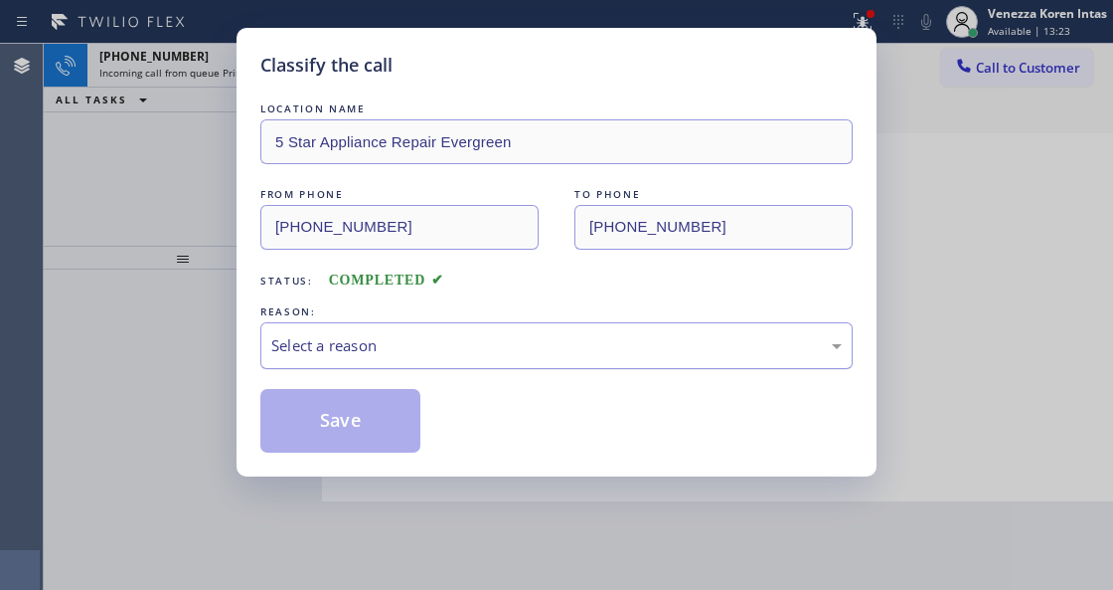
click at [377, 348] on div "Select a reason" at bounding box center [556, 345] width 571 height 23
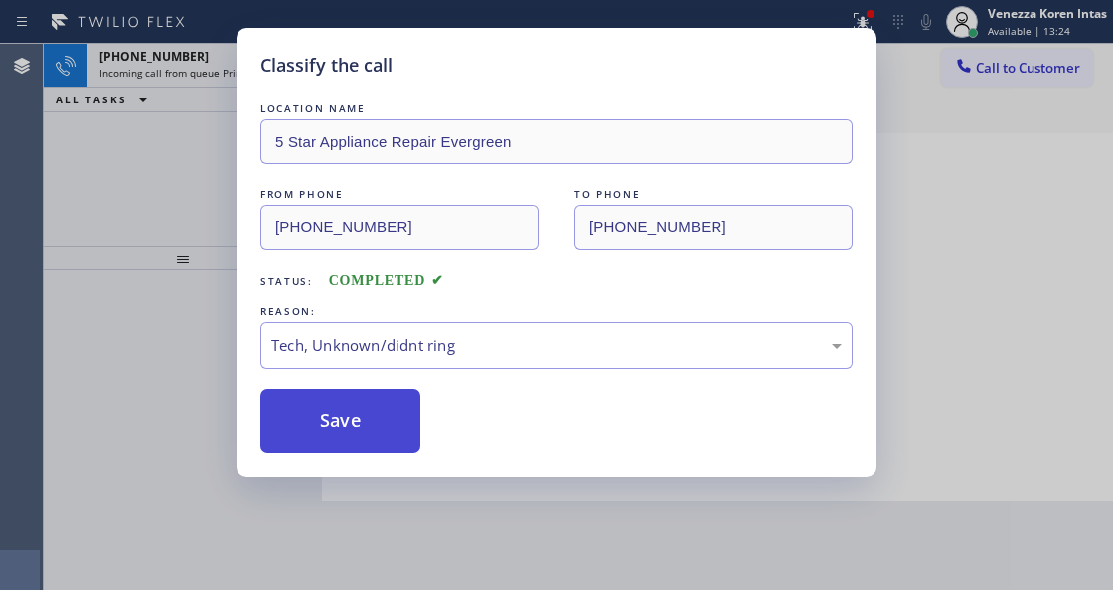
click at [380, 441] on button "Save" at bounding box center [340, 421] width 160 height 64
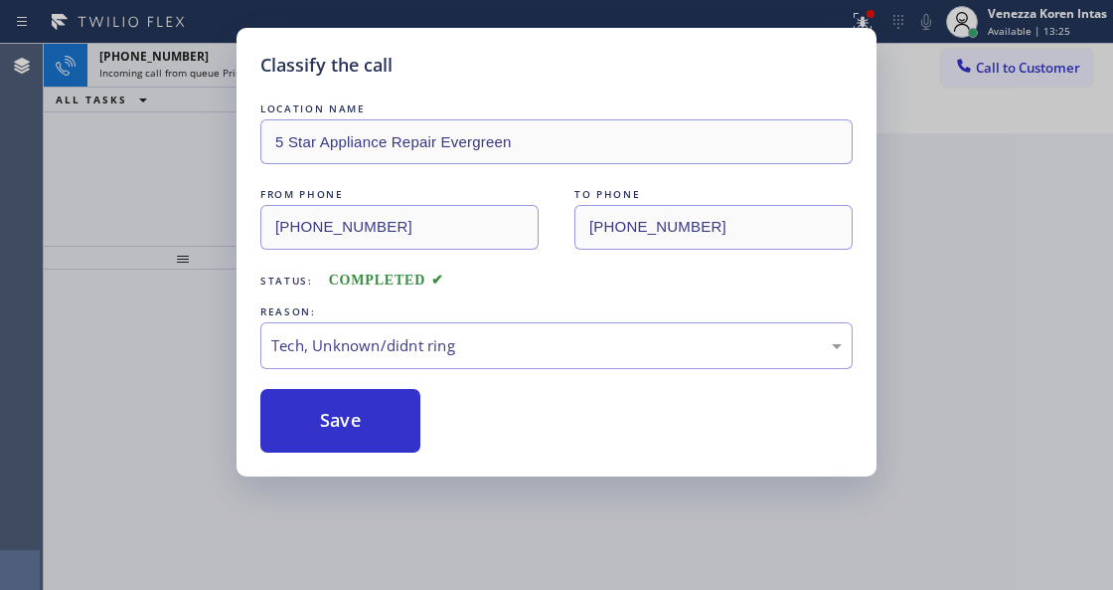
click at [439, 589] on div "Classify the call LOCATION NAME 5 Star Appliance Repair Evergreen FROM PHONE [P…" at bounding box center [556, 295] width 1113 height 590
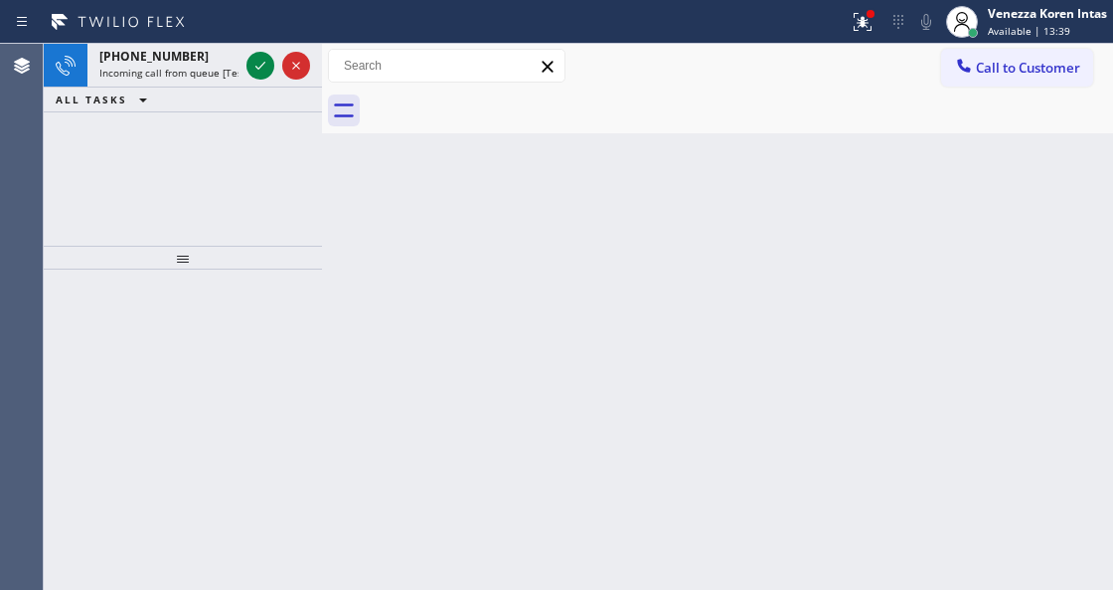
drag, startPoint x: 260, startPoint y: 62, endPoint x: 261, endPoint y: 230, distance: 168.0
click at [260, 62] on icon at bounding box center [261, 66] width 24 height 24
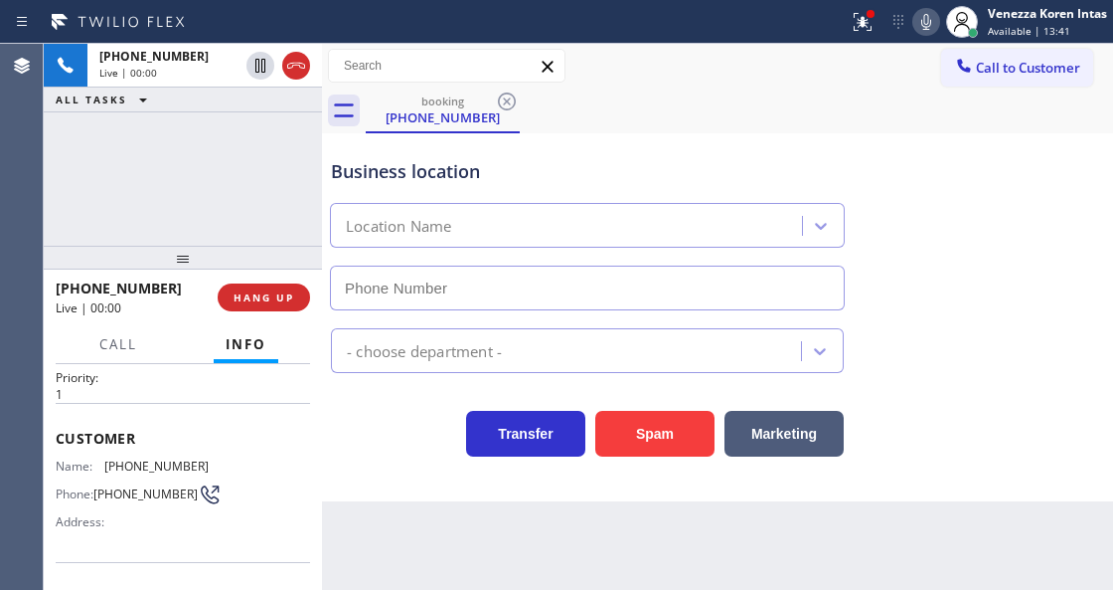
scroll to position [264, 0]
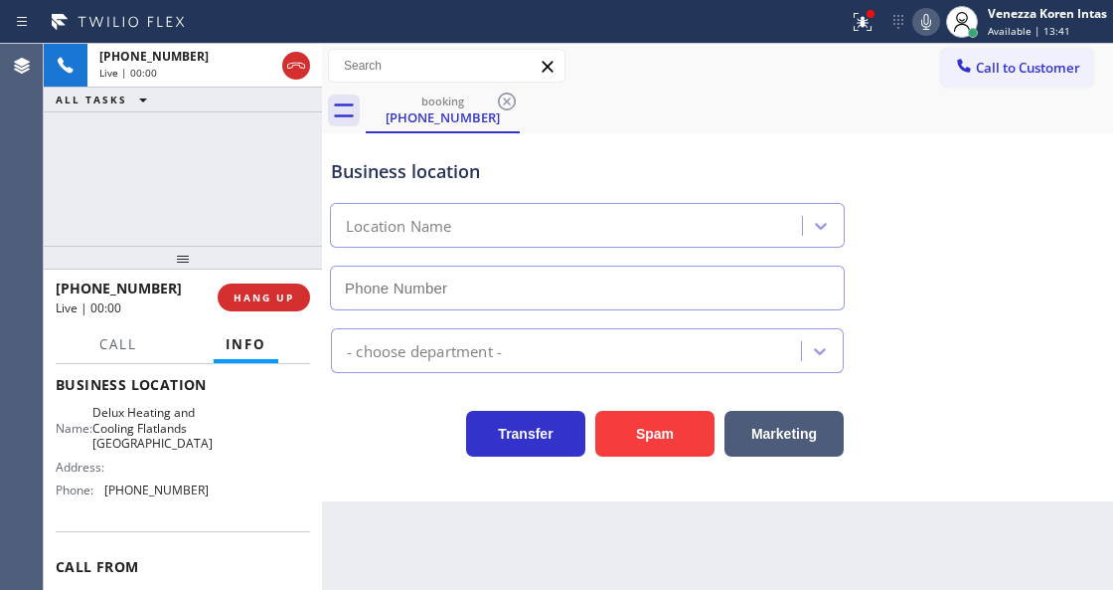
type input "[PHONE_NUMBER]"
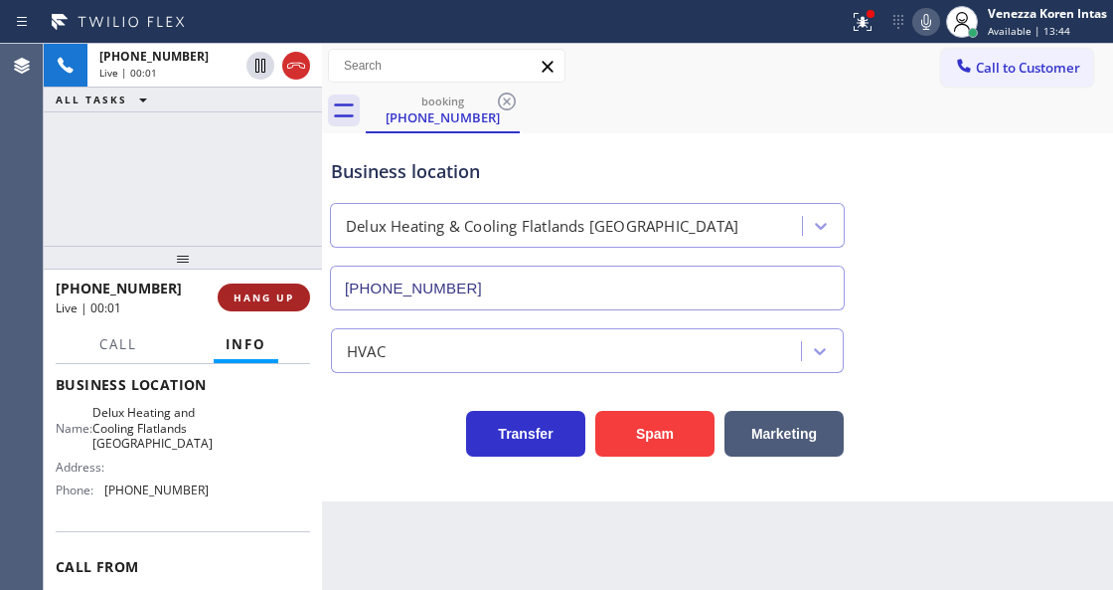
click at [274, 291] on span "HANG UP" at bounding box center [264, 297] width 61 height 14
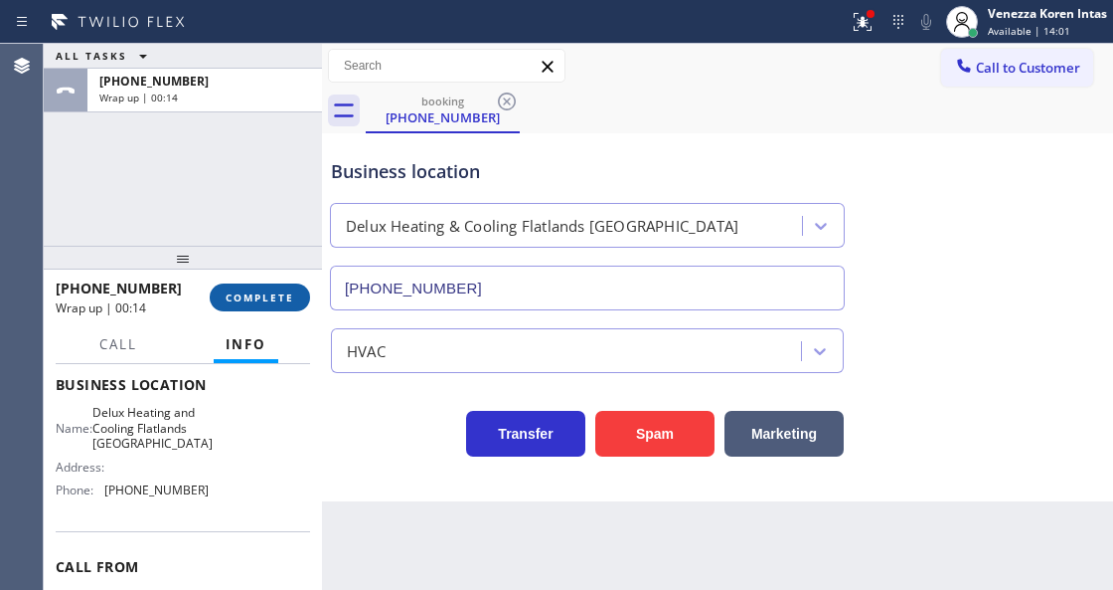
click at [230, 284] on button "COMPLETE" at bounding box center [260, 297] width 100 height 28
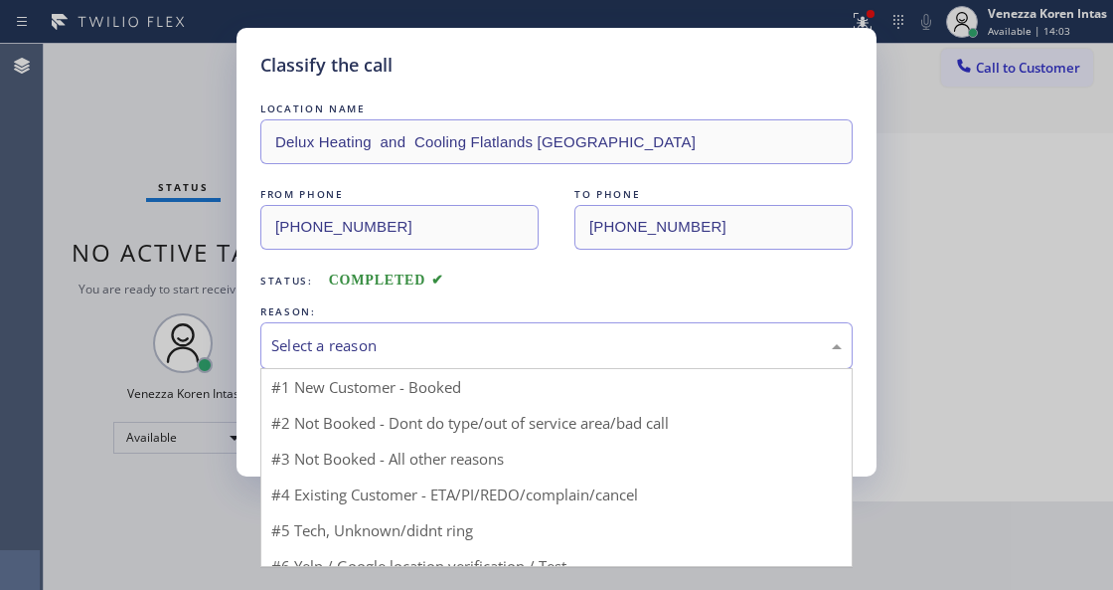
click at [437, 346] on div "Select a reason" at bounding box center [556, 345] width 571 height 23
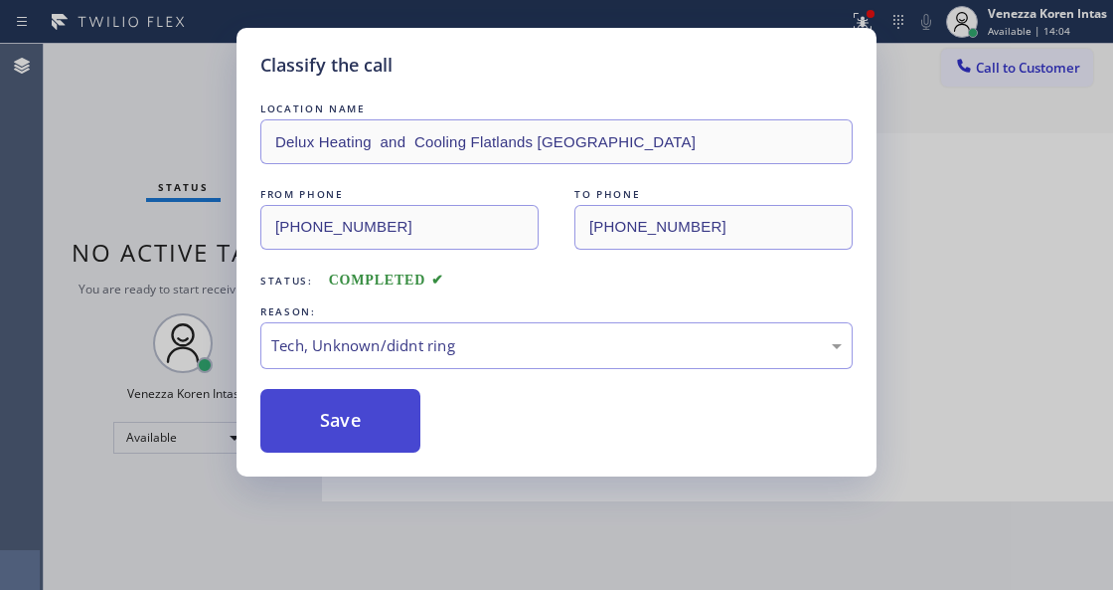
click at [350, 423] on button "Save" at bounding box center [340, 421] width 160 height 64
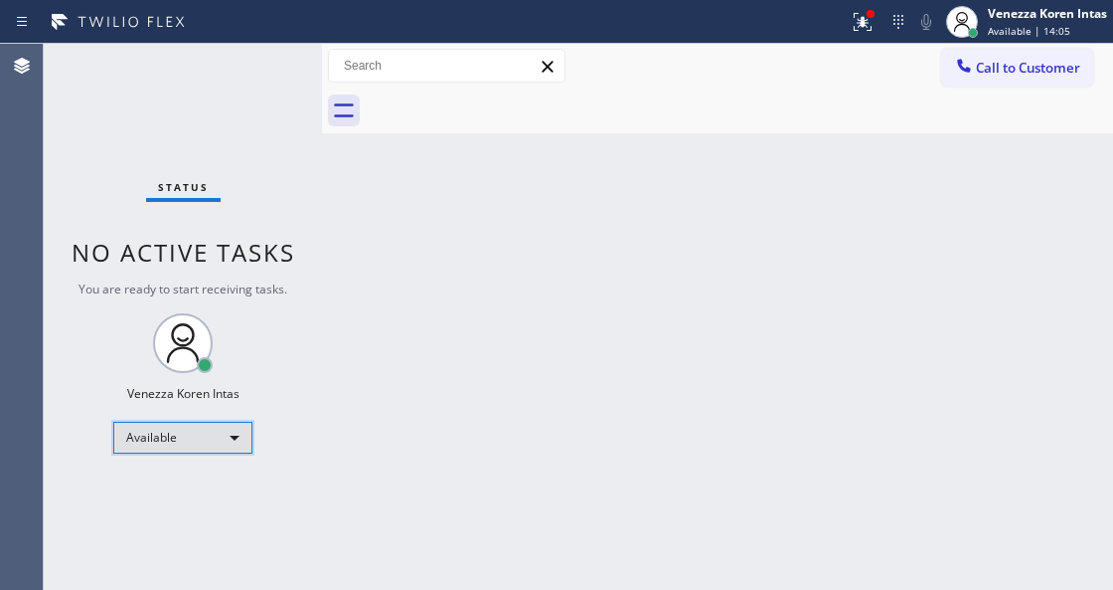
click at [220, 437] on div "Available" at bounding box center [182, 438] width 139 height 32
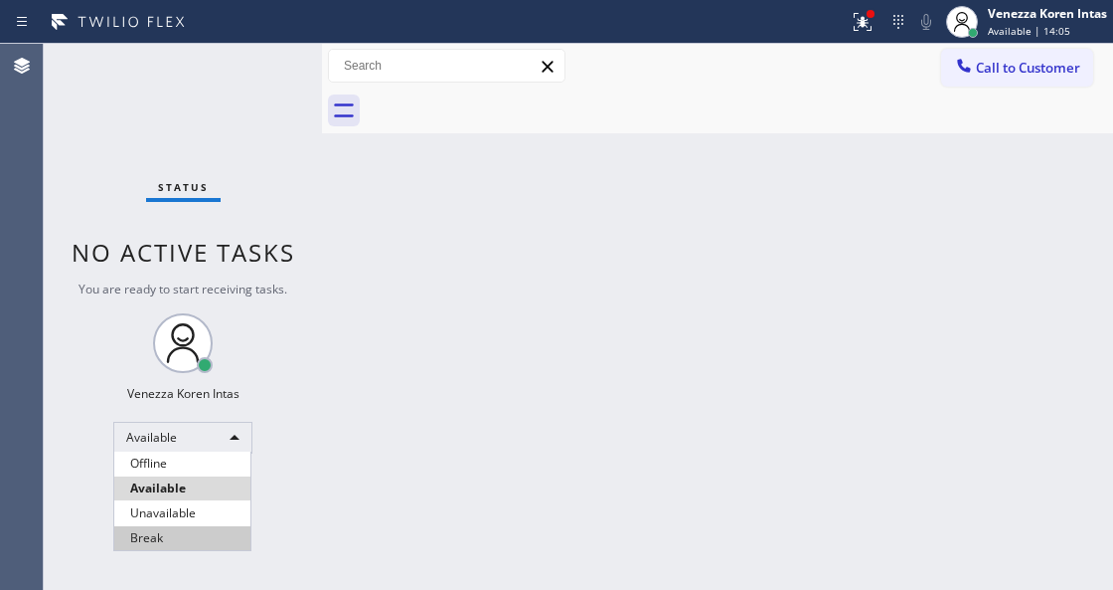
click at [186, 541] on li "Break" at bounding box center [182, 538] width 136 height 24
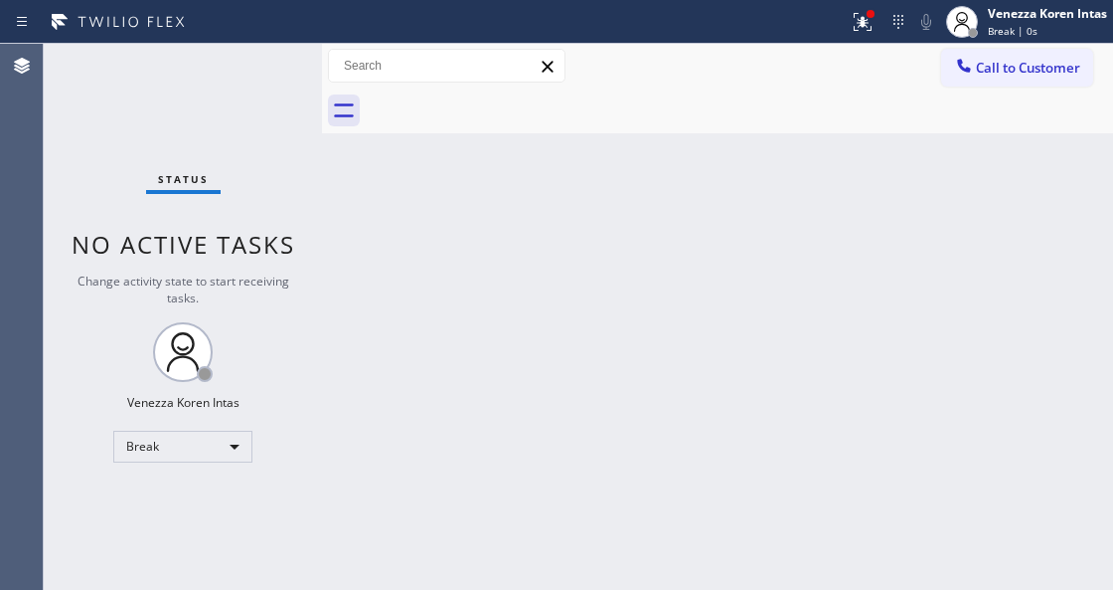
click at [553, 440] on div "Back to Dashboard Change Sender ID Customers Technicians Select a contact Outbo…" at bounding box center [717, 317] width 791 height 546
click at [872, 22] on icon at bounding box center [863, 22] width 24 height 24
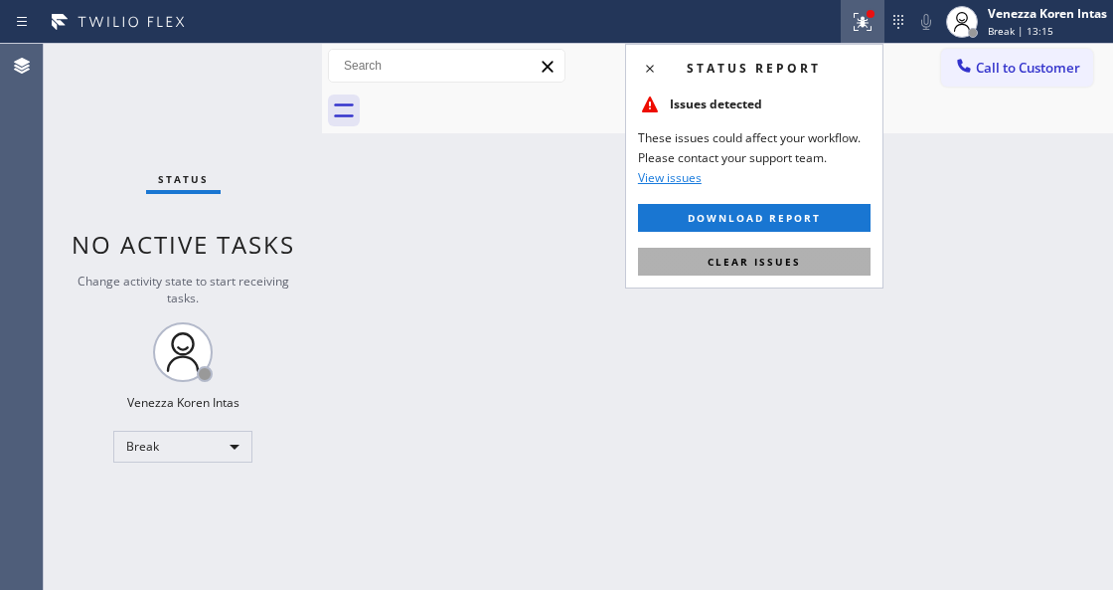
click at [811, 254] on button "Clear issues" at bounding box center [754, 262] width 233 height 28
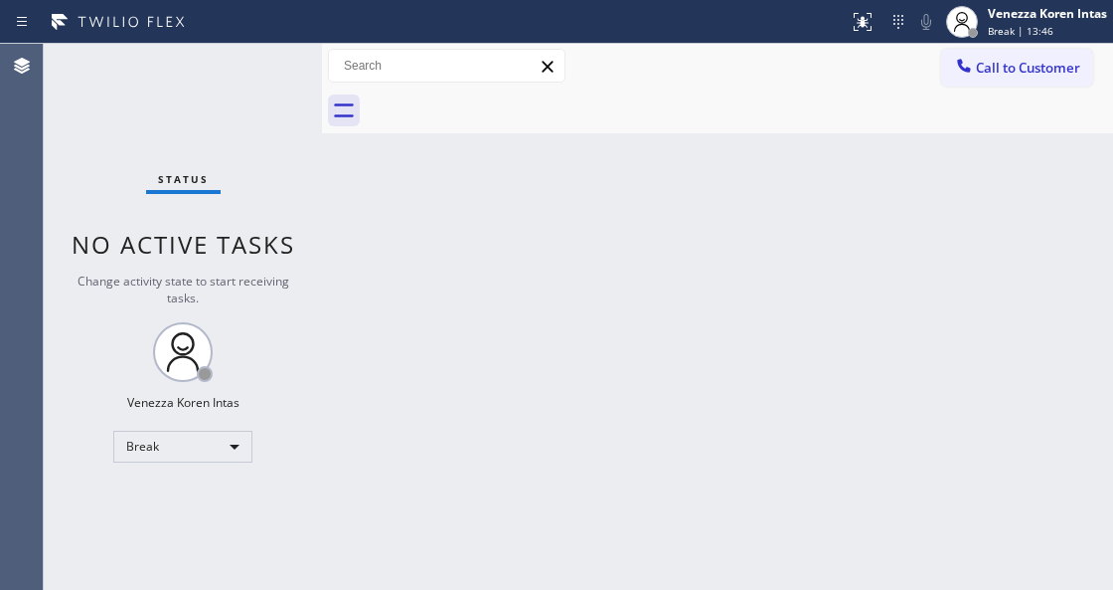
click at [664, 198] on div "Back to Dashboard Change Sender ID Customers Technicians Select a contact Outbo…" at bounding box center [717, 317] width 791 height 546
click at [256, 74] on div "Status No active tasks Change activity state to start receiving tasks. Venezza …" at bounding box center [183, 317] width 278 height 546
click at [255, 75] on div "Status No active tasks Change activity state to start receiving tasks. Venezza …" at bounding box center [183, 317] width 278 height 546
click at [335, 347] on div "Back to Dashboard Change Sender ID Customers Technicians Select a contact Outbo…" at bounding box center [717, 317] width 791 height 546
drag, startPoint x: 169, startPoint y: 112, endPoint x: 213, endPoint y: 167, distance: 70.0
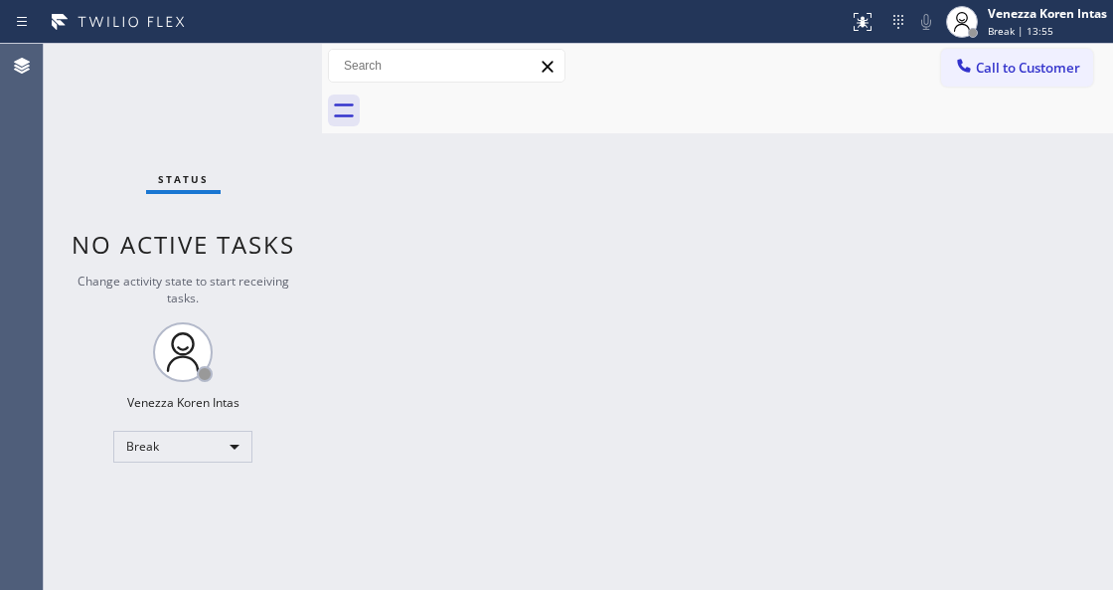
click at [169, 112] on div "Status No active tasks Change activity state to start receiving tasks. Venezza …" at bounding box center [183, 317] width 278 height 546
drag, startPoint x: 316, startPoint y: 276, endPoint x: 463, endPoint y: 517, distance: 282.0
click at [316, 276] on div "Status No active tasks Change activity state to start receiving tasks. Venezza …" at bounding box center [579, 317] width 1070 height 546
click at [380, 343] on div "Back to Dashboard Change Sender ID Customers Technicians Select a contact Outbo…" at bounding box center [717, 317] width 791 height 546
click at [420, 471] on div "Back to Dashboard Change Sender ID Customers Technicians Select a contact Outbo…" at bounding box center [717, 317] width 791 height 546
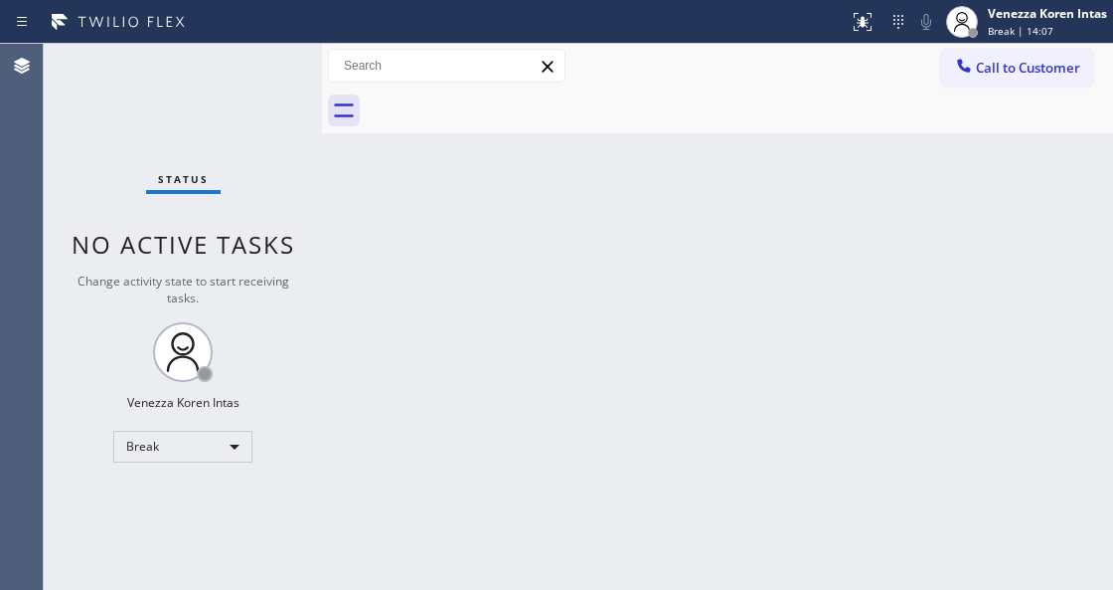
drag, startPoint x: 378, startPoint y: 273, endPoint x: 342, endPoint y: 241, distance: 48.6
click at [377, 272] on div "Back to Dashboard Change Sender ID Customers Technicians Select a contact Outbo…" at bounding box center [717, 317] width 791 height 546
click at [342, 240] on div "Back to Dashboard Change Sender ID Customers Technicians Select a contact Outbo…" at bounding box center [717, 317] width 791 height 546
click at [266, 182] on div "Status No active tasks Change activity state to start receiving tasks. Venezza …" at bounding box center [183, 317] width 278 height 546
click at [53, 133] on div "Status No active tasks Change activity state to start receiving tasks. Venezza …" at bounding box center [183, 317] width 278 height 546
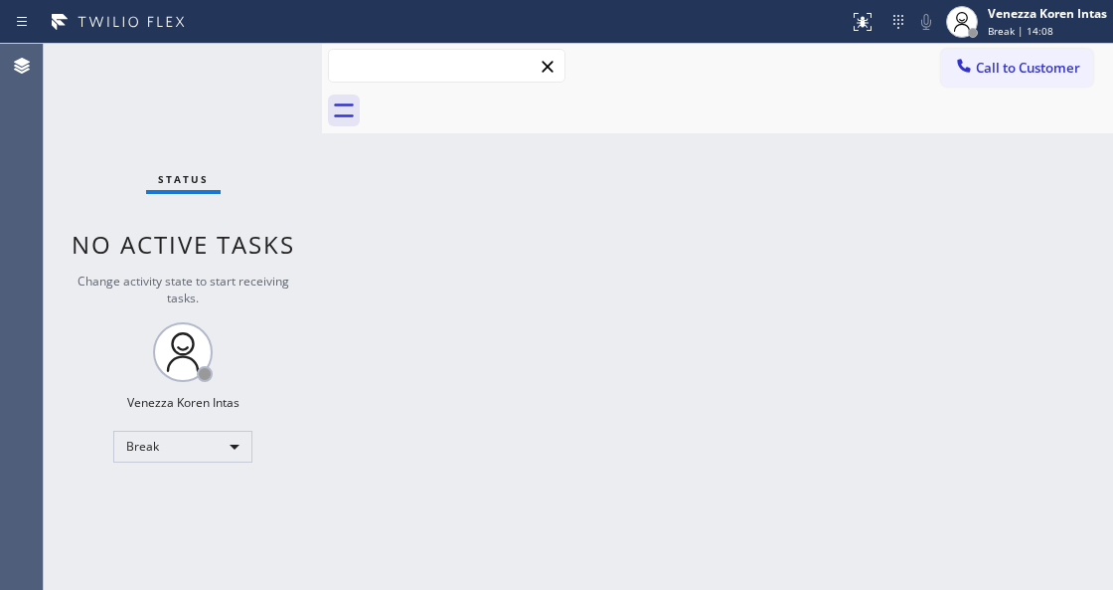
click at [350, 74] on input "text" at bounding box center [447, 66] width 236 height 32
drag, startPoint x: 1044, startPoint y: 16, endPoint x: 986, endPoint y: 134, distance: 131.6
click at [1044, 16] on div "Venezza Koren Intas" at bounding box center [1047, 13] width 119 height 17
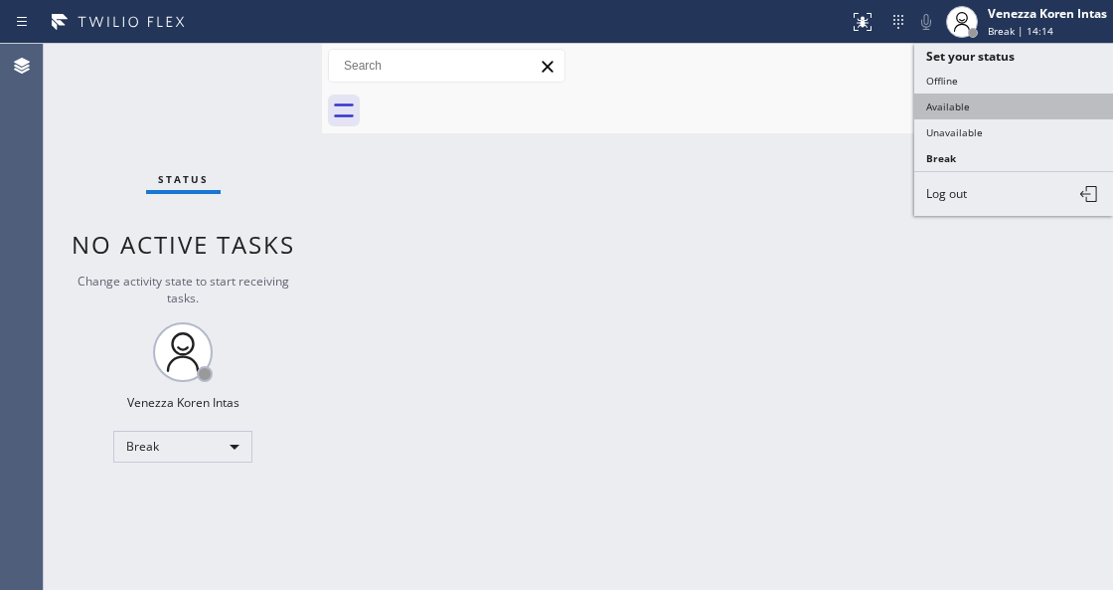
click at [967, 107] on button "Available" at bounding box center [1014, 106] width 199 height 26
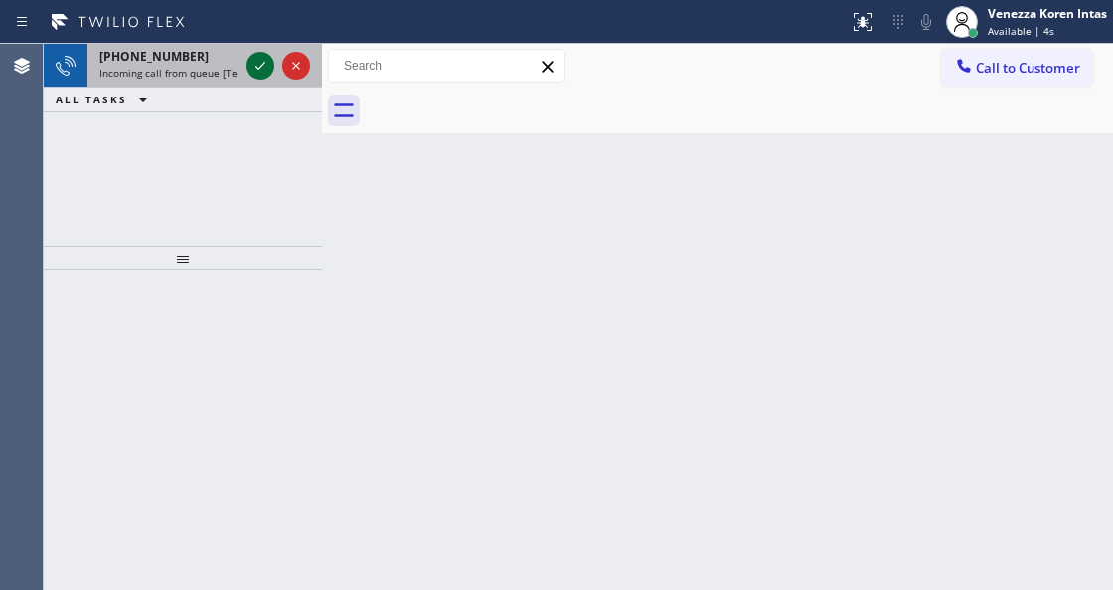
click at [264, 72] on icon at bounding box center [261, 66] width 24 height 24
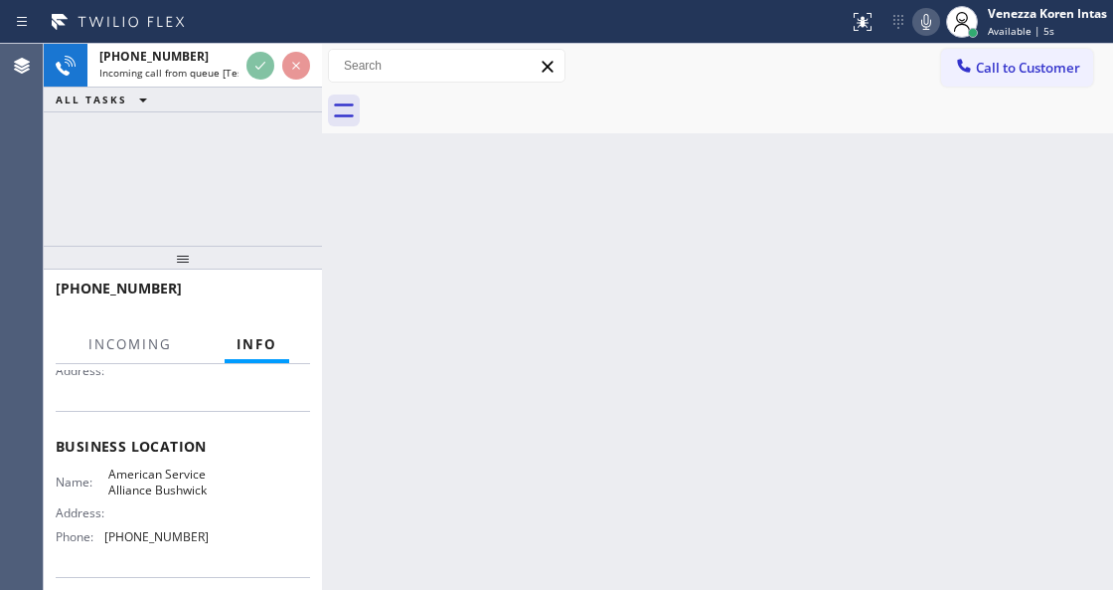
scroll to position [264, 0]
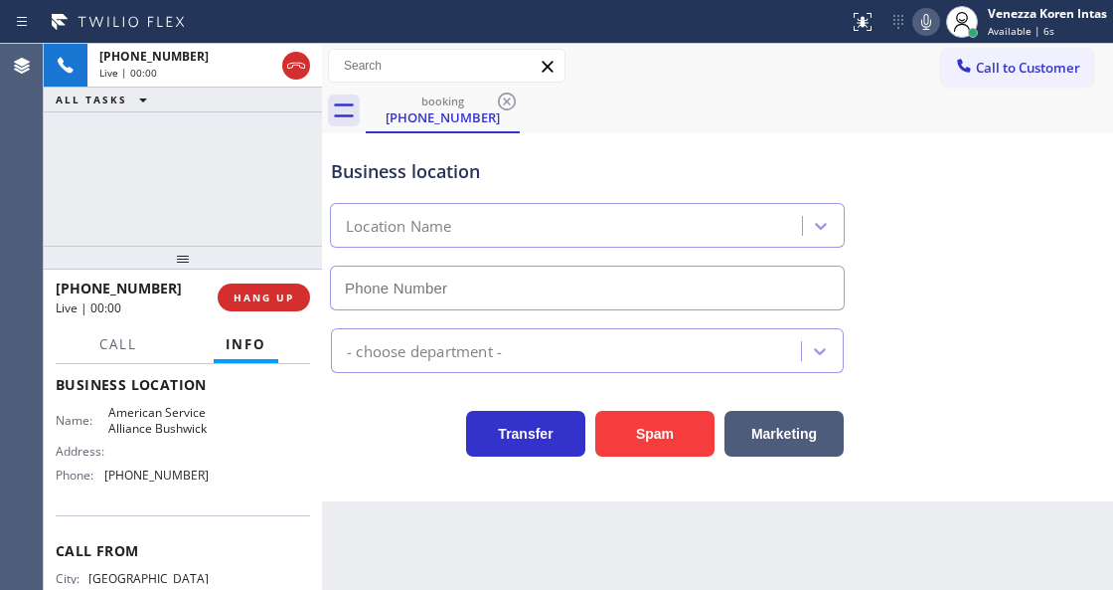
type input "[PHONE_NUMBER]"
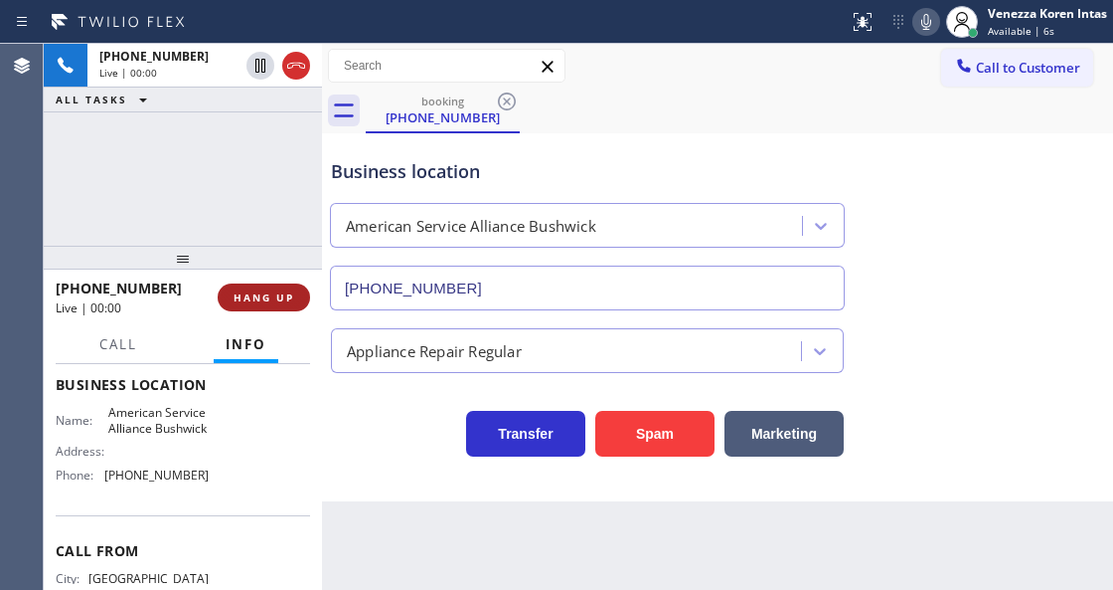
click at [270, 302] on span "HANG UP" at bounding box center [264, 297] width 61 height 14
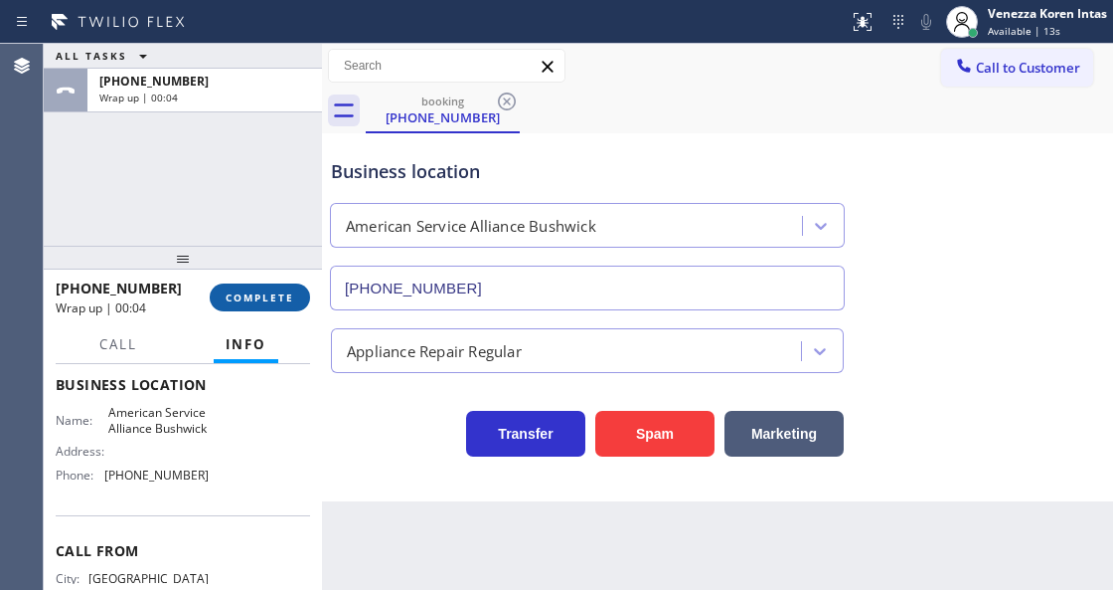
click at [249, 307] on button "COMPLETE" at bounding box center [260, 297] width 100 height 28
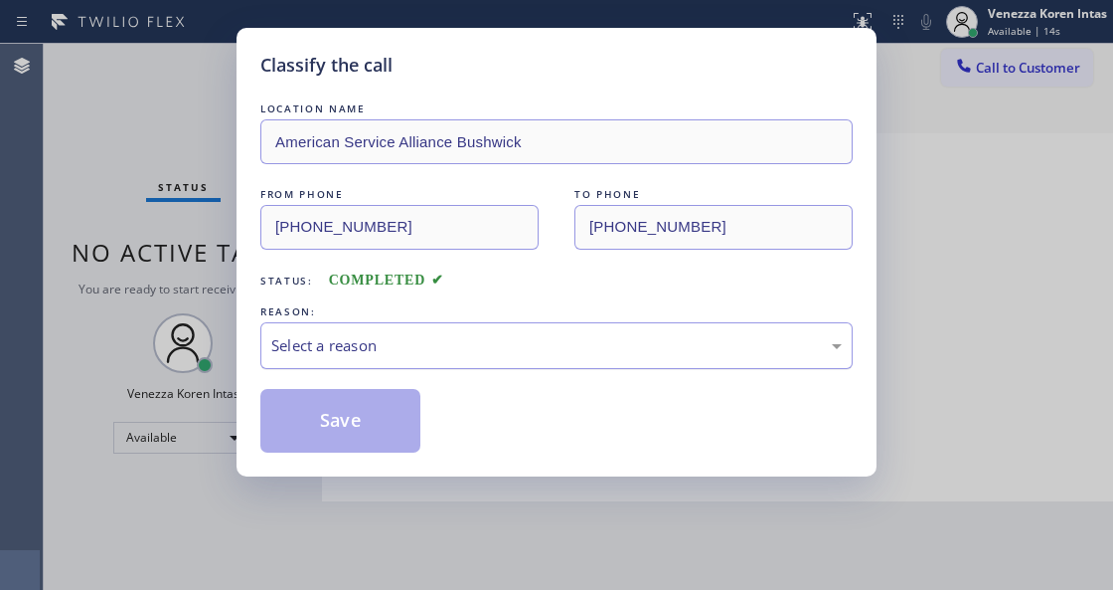
click at [426, 349] on div "Select a reason" at bounding box center [556, 345] width 571 height 23
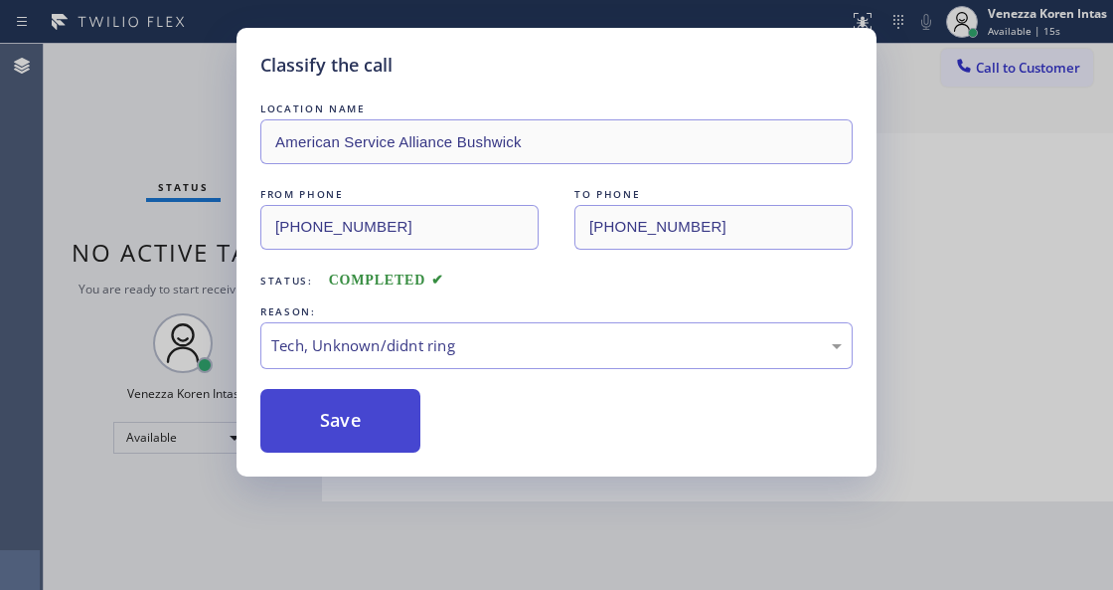
click at [360, 404] on button "Save" at bounding box center [340, 421] width 160 height 64
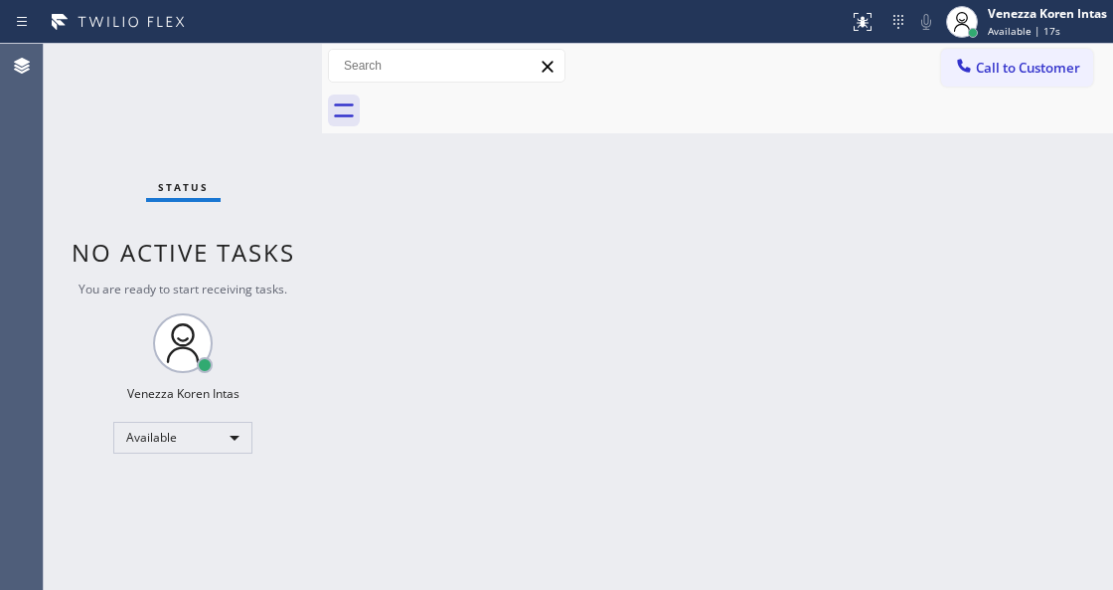
click at [163, 219] on div "Status No active tasks You are ready to start receiving tasks. Venezza Koren In…" at bounding box center [183, 317] width 278 height 546
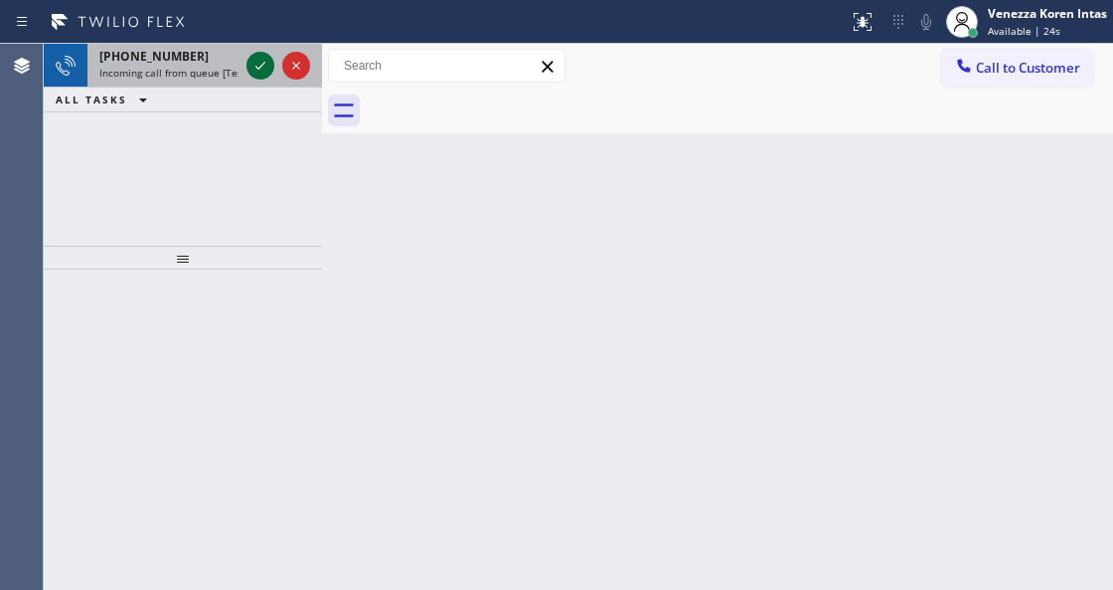
click at [258, 65] on icon at bounding box center [261, 66] width 24 height 24
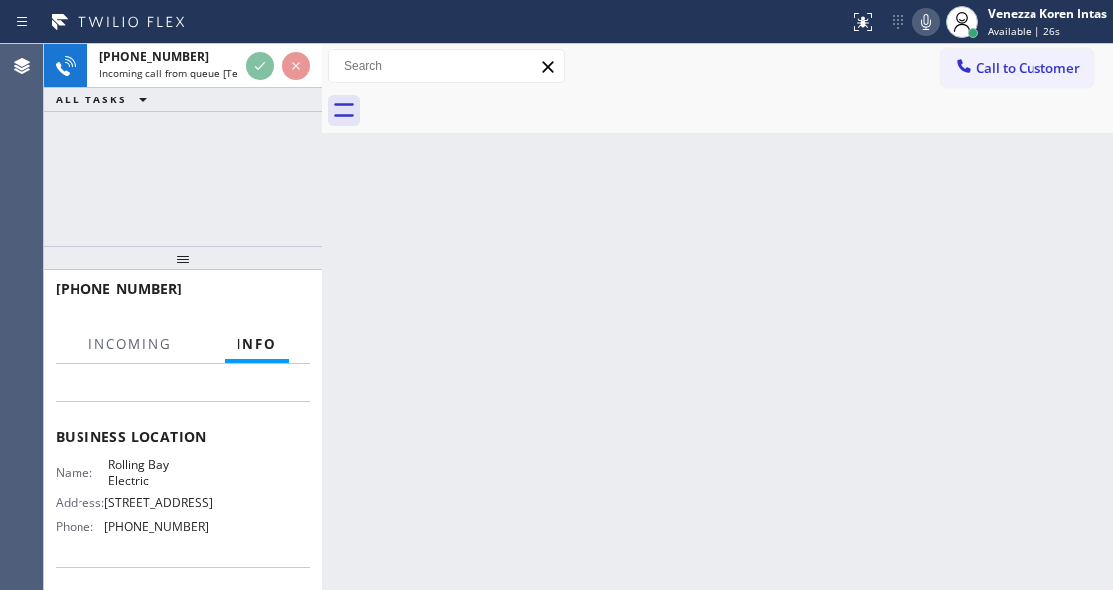
scroll to position [264, 0]
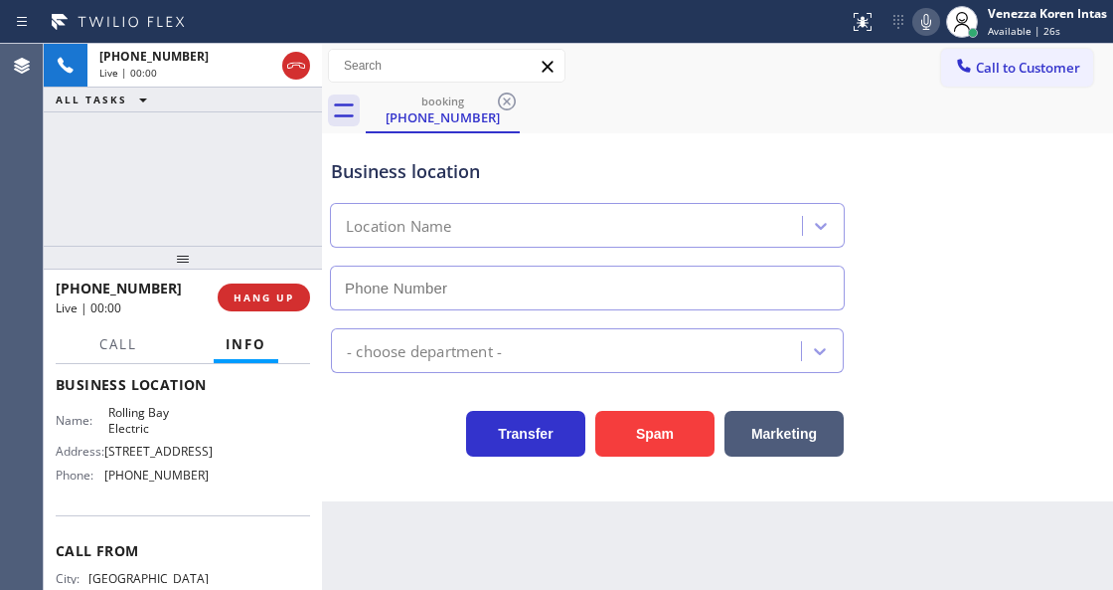
type input "[PHONE_NUMBER]"
drag, startPoint x: 332, startPoint y: 146, endPoint x: 340, endPoint y: 155, distance: 12.0
click at [332, 146] on div "Business location [GEOGRAPHIC_DATA] [PHONE_NUMBER]" at bounding box center [587, 224] width 521 height 172
click at [495, 170] on div "Business location" at bounding box center [587, 171] width 513 height 27
click at [915, 10] on icon at bounding box center [927, 22] width 24 height 24
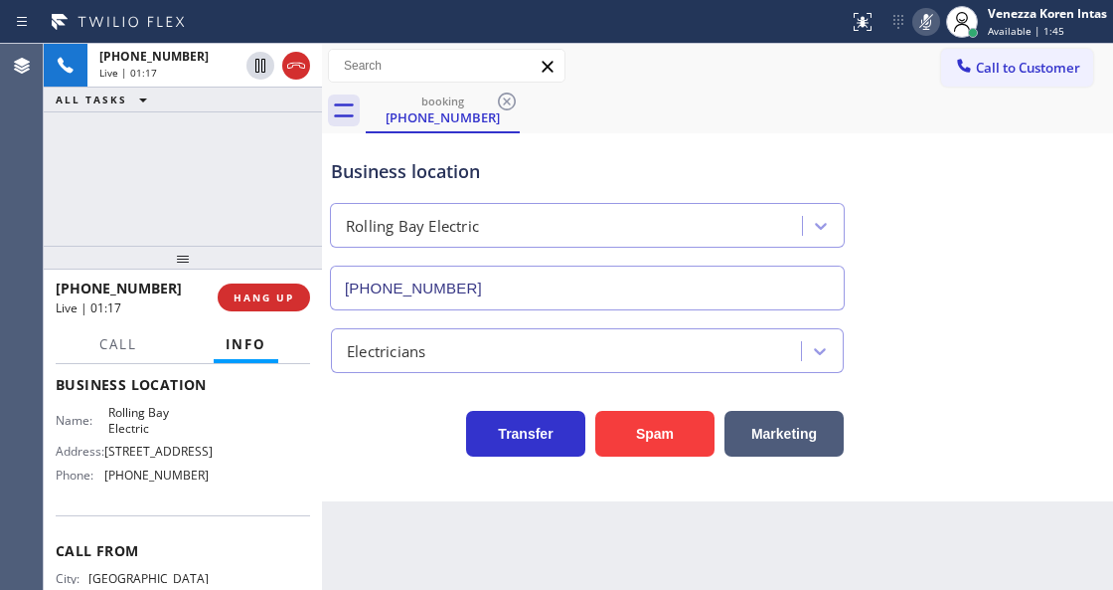
click at [915, 10] on icon at bounding box center [927, 22] width 24 height 24
click at [795, 80] on div "Call to Customer Outbound call Location Home Alliance Your caller id phone numb…" at bounding box center [717, 66] width 791 height 35
drag, startPoint x: 104, startPoint y: 511, endPoint x: 142, endPoint y: 513, distance: 37.8
click at [142, 458] on div "Address: [STREET_ADDRESS]" at bounding box center [132, 450] width 153 height 15
click at [933, 18] on icon at bounding box center [927, 22] width 24 height 24
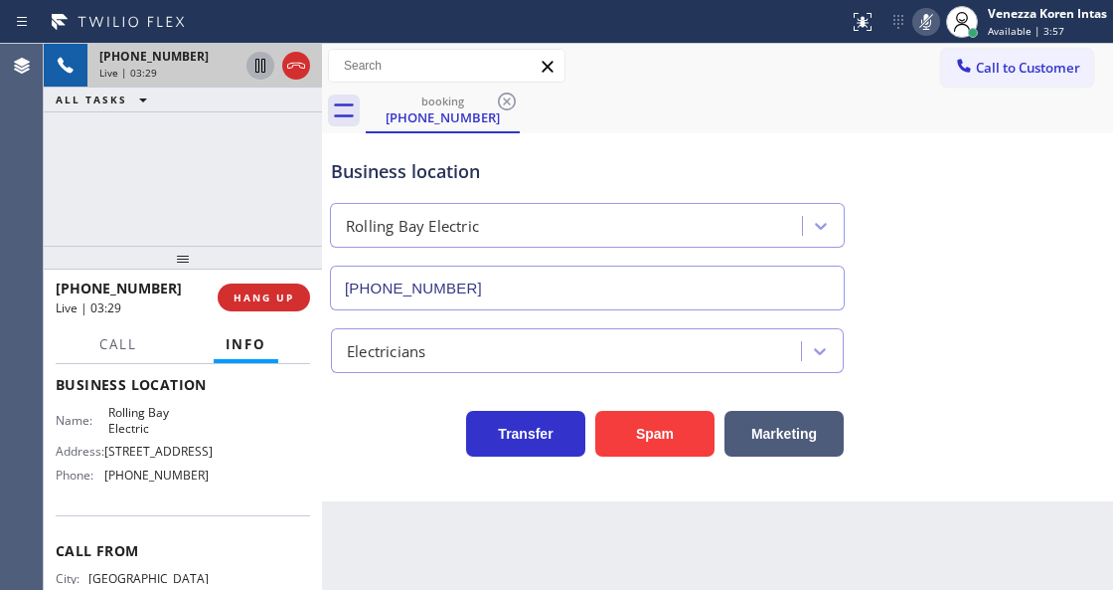
click at [254, 61] on icon at bounding box center [261, 66] width 24 height 24
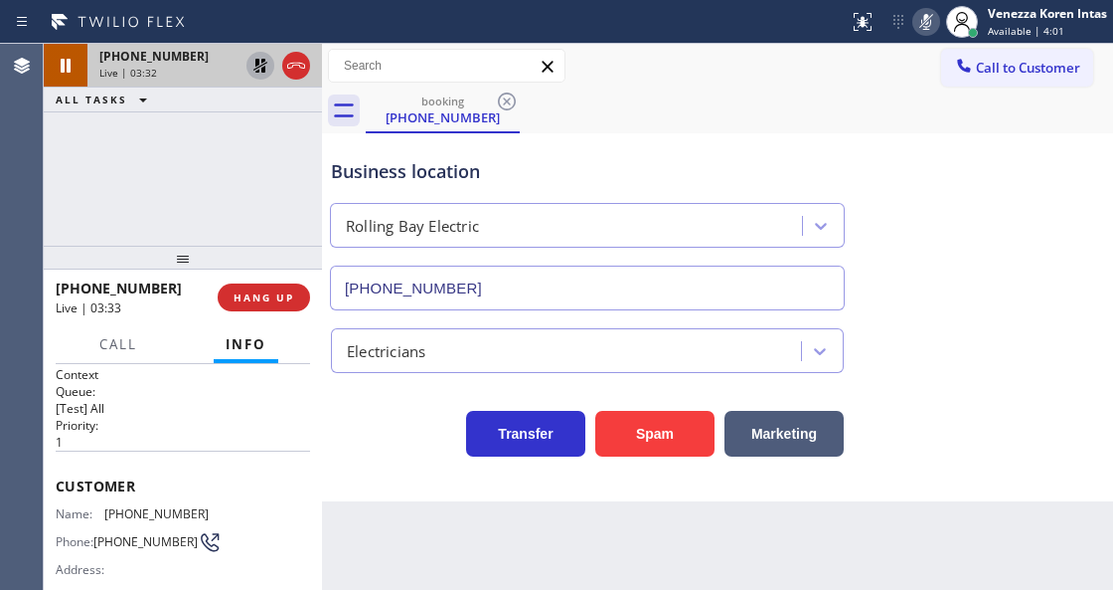
scroll to position [0, 0]
drag, startPoint x: 209, startPoint y: 505, endPoint x: 97, endPoint y: 509, distance: 111.4
click at [97, 510] on div "Name: [PHONE_NUMBER] Phone: [PHONE_NUMBER] Address:" at bounding box center [183, 549] width 254 height 79
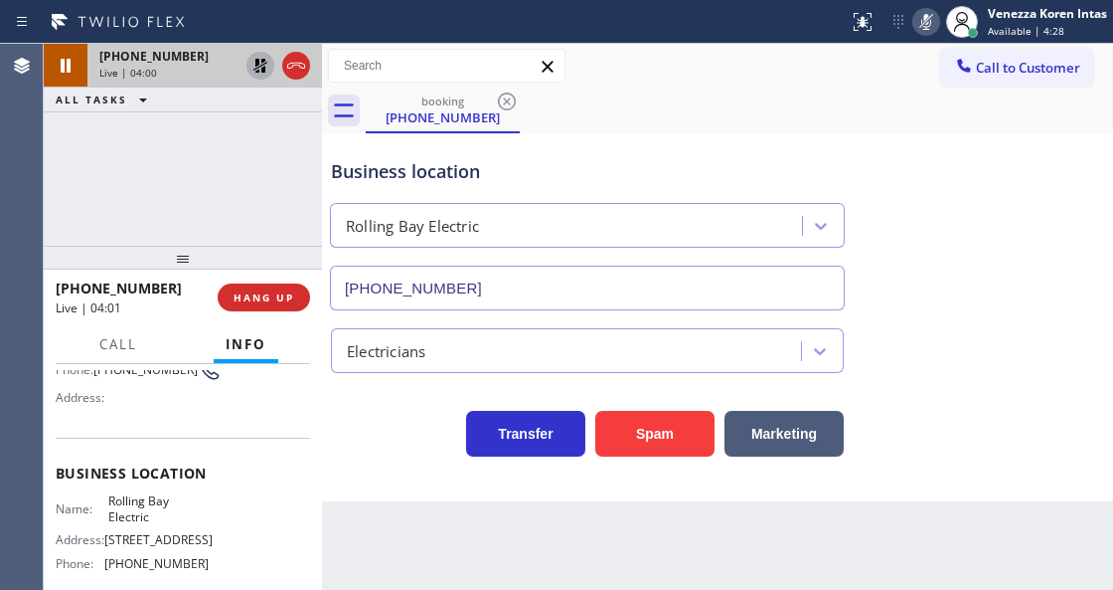
scroll to position [264, 0]
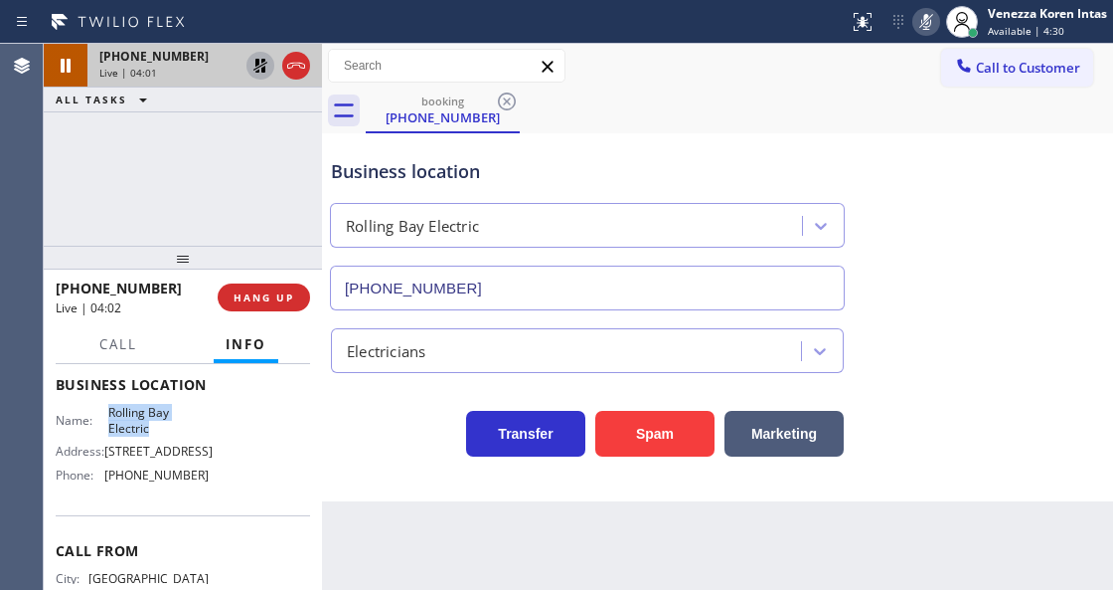
drag, startPoint x: 107, startPoint y: 407, endPoint x: 171, endPoint y: 421, distance: 65.1
click at [171, 421] on span "Rolling Bay Electric" at bounding box center [157, 420] width 99 height 31
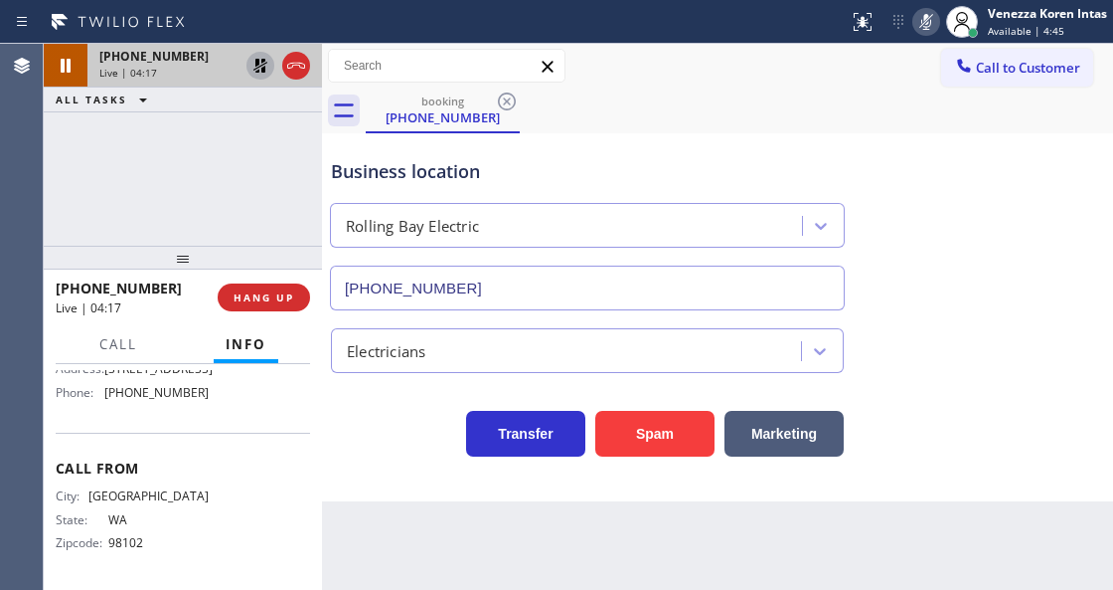
scroll to position [290, 0]
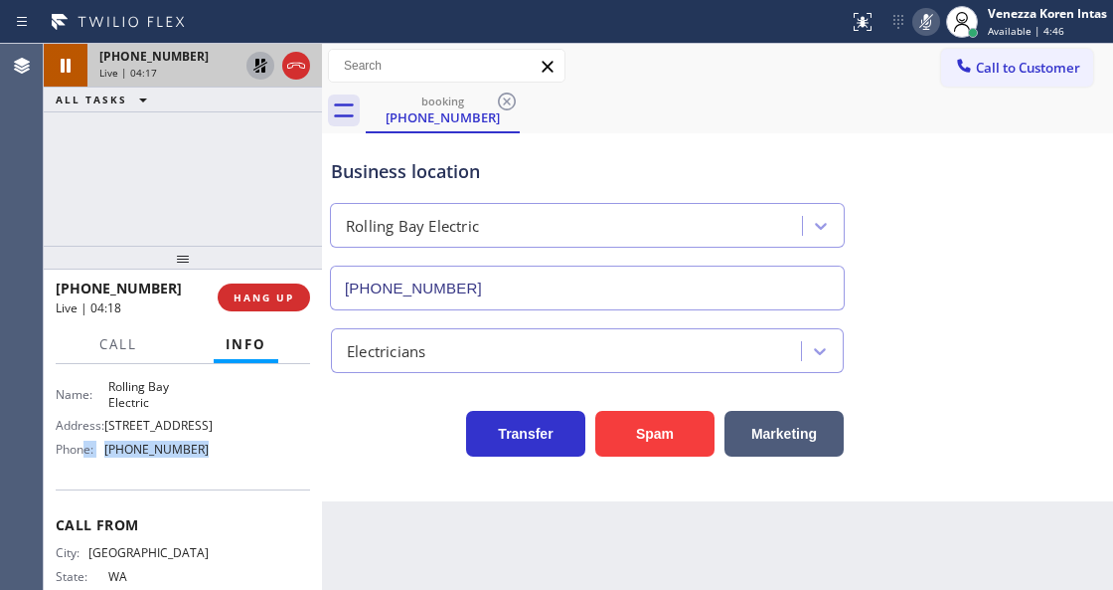
drag, startPoint x: 214, startPoint y: 521, endPoint x: 84, endPoint y: 521, distance: 130.2
click at [84, 464] on div "Name: Rolling Bay Electric Address: [STREET_ADDRESS] Phone: [PHONE_NUMBER]" at bounding box center [183, 421] width 254 height 85
click at [170, 456] on span "[PHONE_NUMBER]" at bounding box center [156, 448] width 104 height 15
drag, startPoint x: 200, startPoint y: 523, endPoint x: 107, endPoint y: 522, distance: 92.5
click at [107, 456] on span "[PHONE_NUMBER]" at bounding box center [156, 448] width 104 height 15
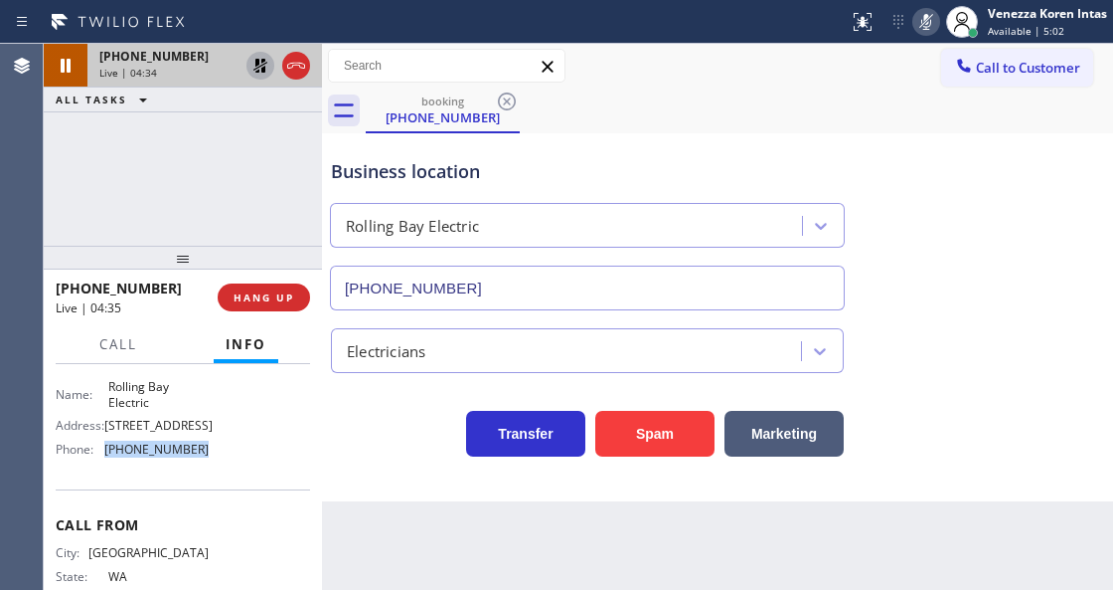
drag, startPoint x: 930, startPoint y: 28, endPoint x: 556, endPoint y: 125, distance: 386.3
click at [927, 33] on icon at bounding box center [927, 22] width 24 height 24
click at [254, 67] on icon at bounding box center [261, 66] width 24 height 24
click at [692, 38] on div "Status report No issues detected If you experience an issue, please download th…" at bounding box center [556, 22] width 1113 height 44
click at [686, 84] on div "Call to Customer Outbound call Location Home Alliance Your caller id phone numb…" at bounding box center [717, 66] width 791 height 45
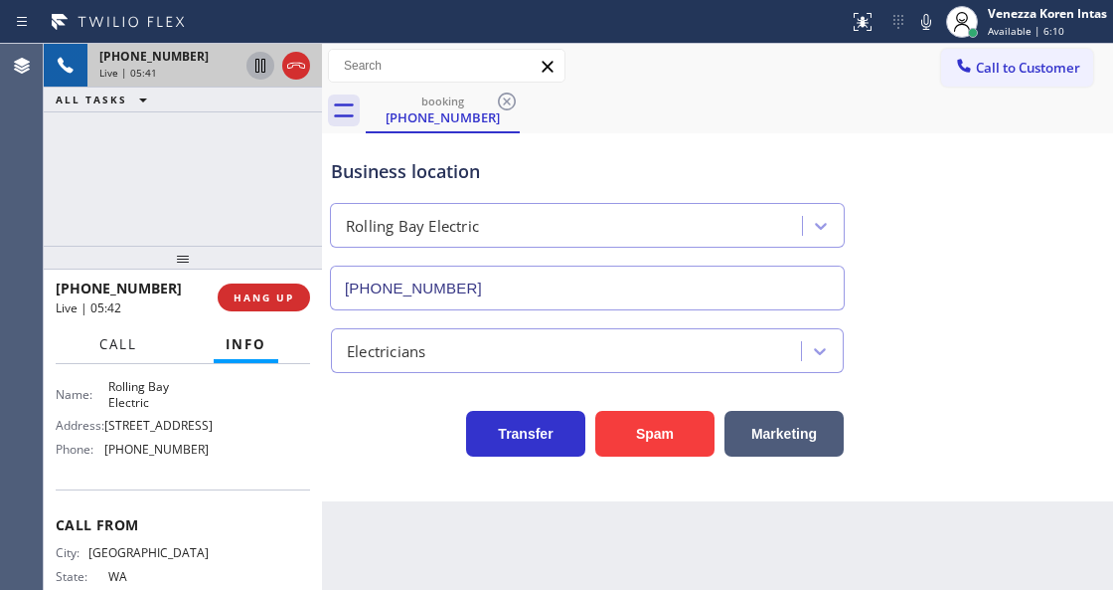
click at [127, 348] on span "Call" at bounding box center [118, 344] width 38 height 18
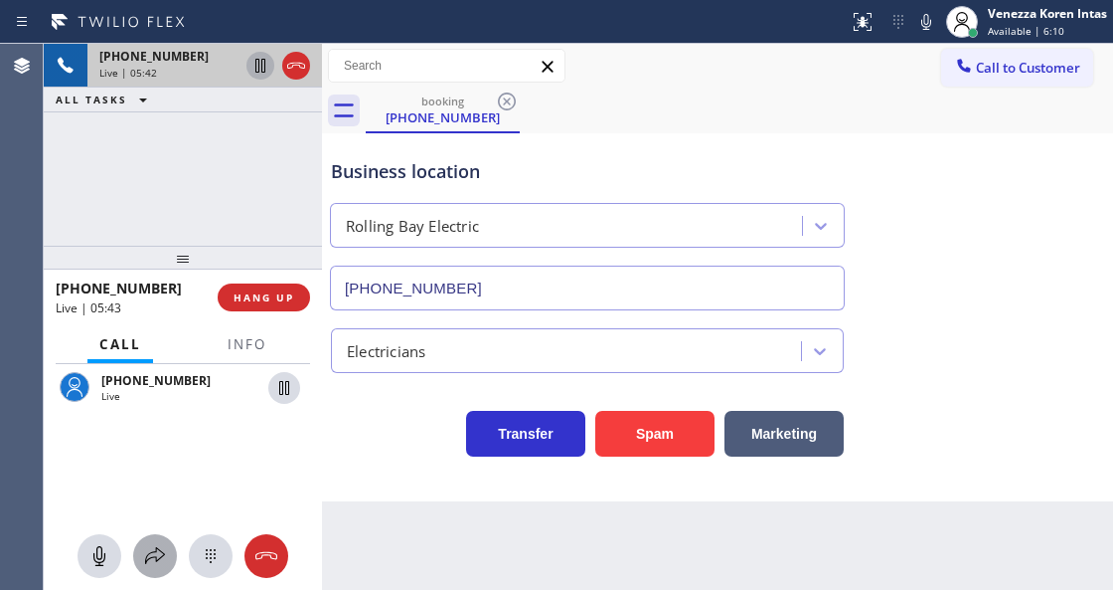
click at [154, 565] on icon at bounding box center [155, 556] width 24 height 24
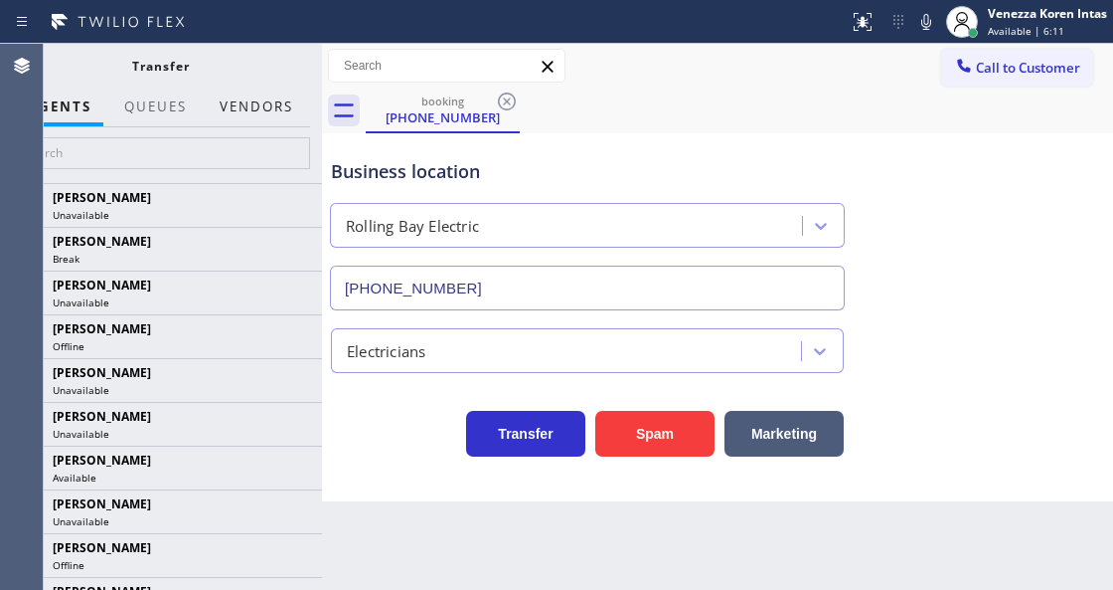
click at [290, 106] on button "Vendors" at bounding box center [256, 106] width 97 height 39
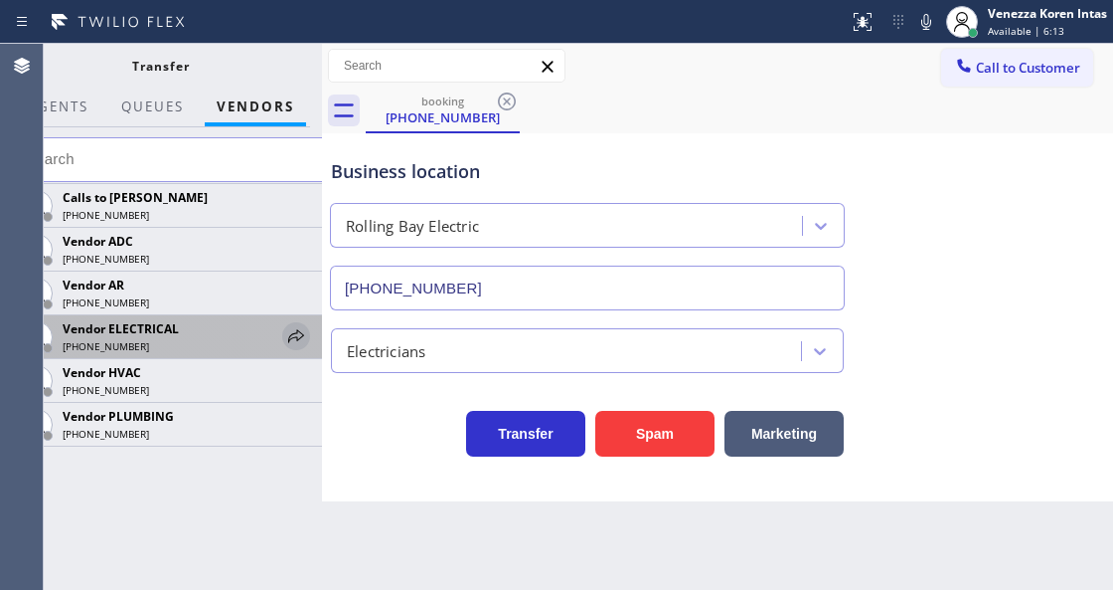
click at [289, 332] on icon at bounding box center [296, 336] width 24 height 24
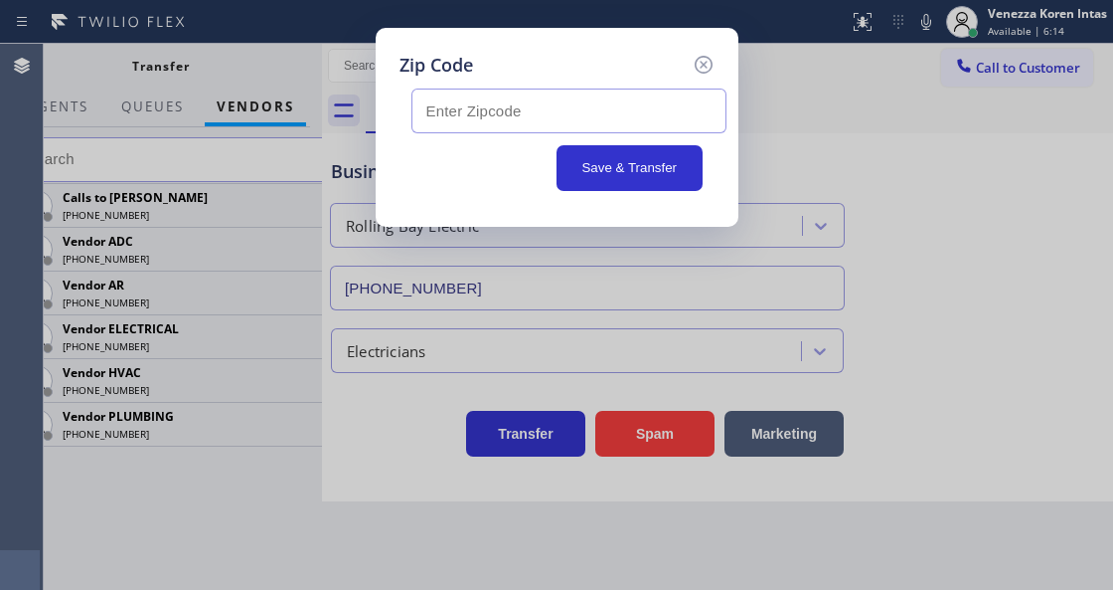
click at [480, 121] on input "text" at bounding box center [569, 110] width 315 height 45
paste input "98110"
type input "98110"
click at [618, 167] on button "Save & Transfer" at bounding box center [630, 168] width 146 height 46
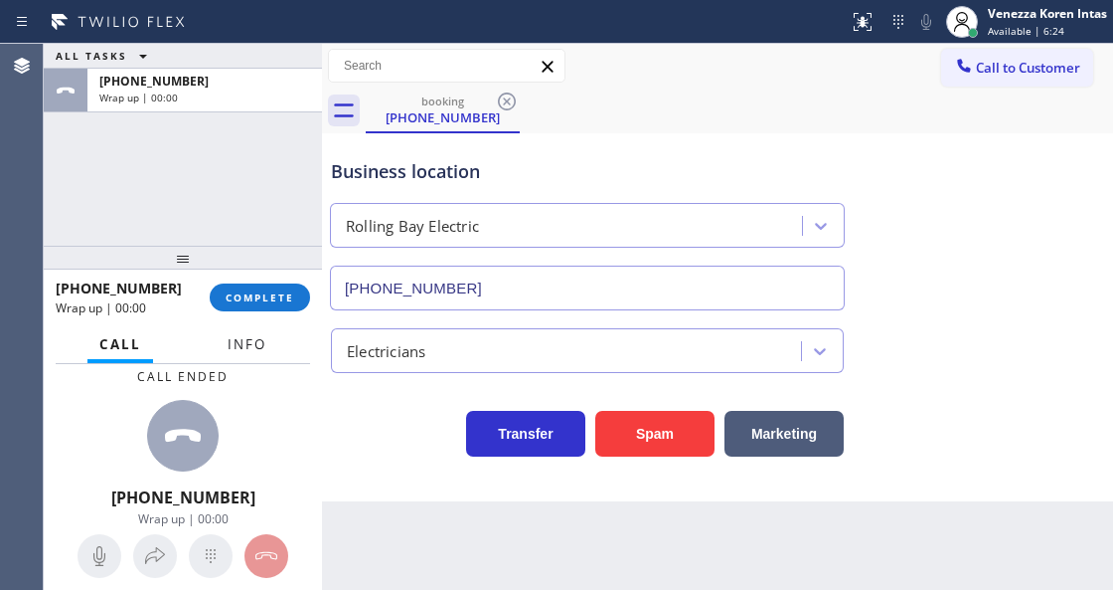
click at [247, 345] on span "Info" at bounding box center [247, 344] width 39 height 18
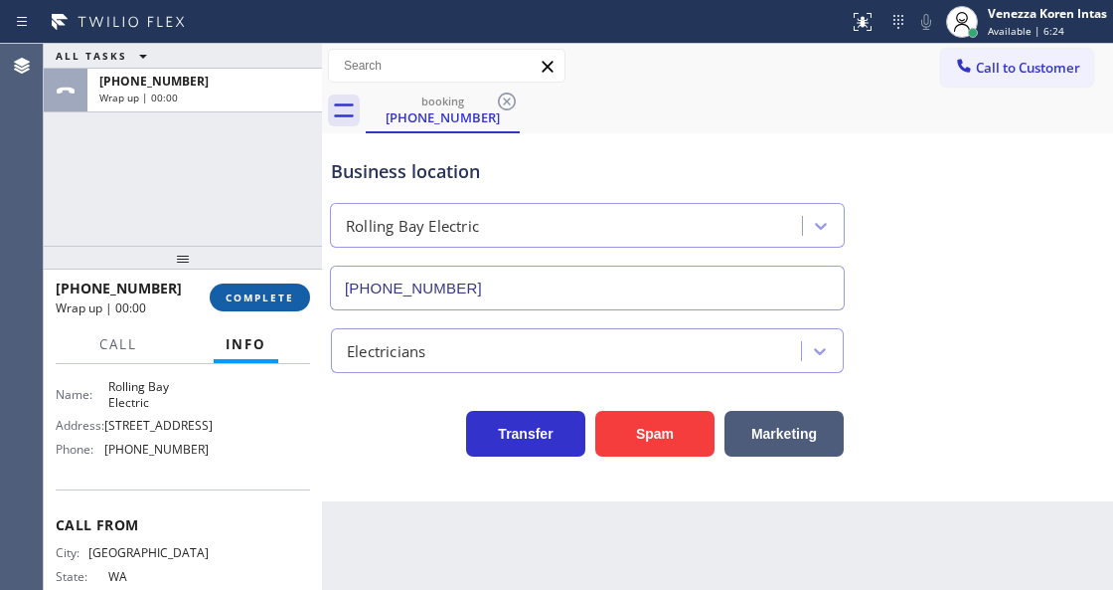
click at [256, 302] on span "COMPLETE" at bounding box center [260, 297] width 69 height 14
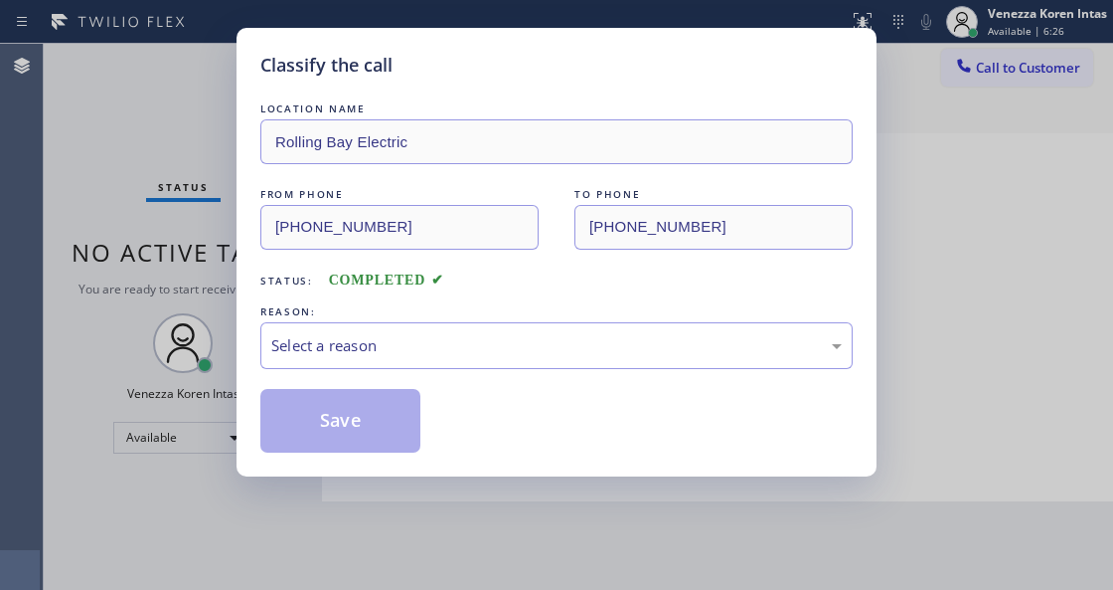
click at [433, 349] on div "Select a reason" at bounding box center [556, 345] width 571 height 23
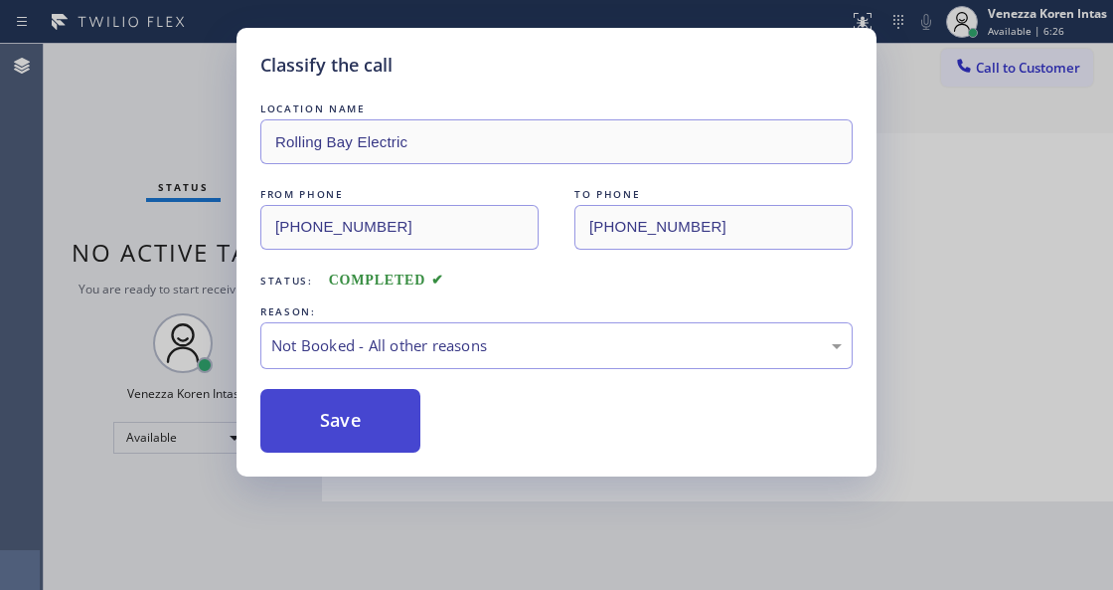
click at [387, 424] on button "Save" at bounding box center [340, 421] width 160 height 64
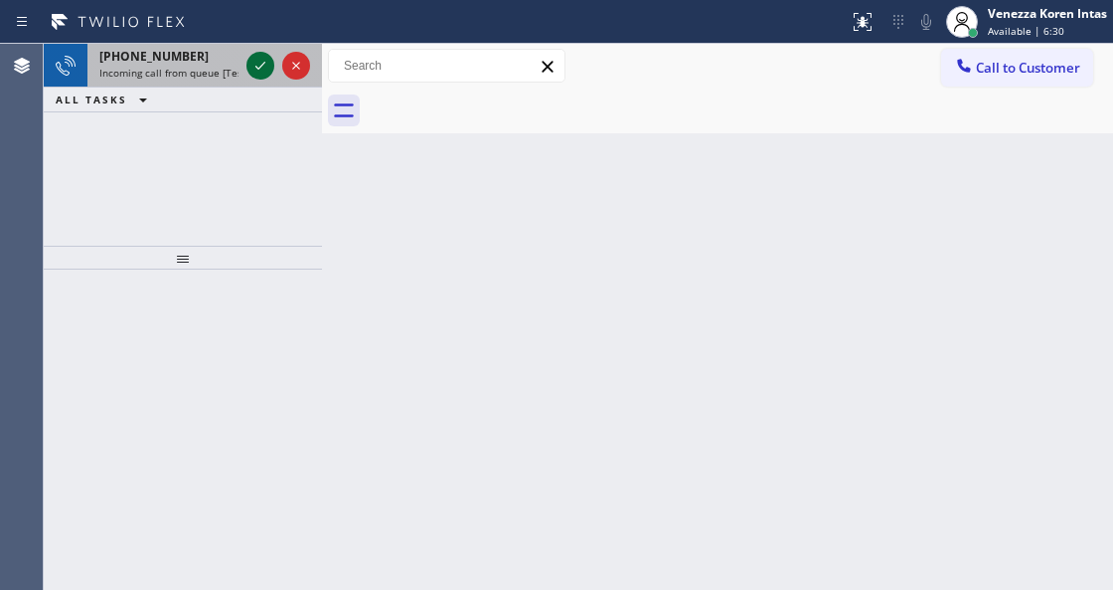
click at [257, 74] on icon at bounding box center [261, 66] width 24 height 24
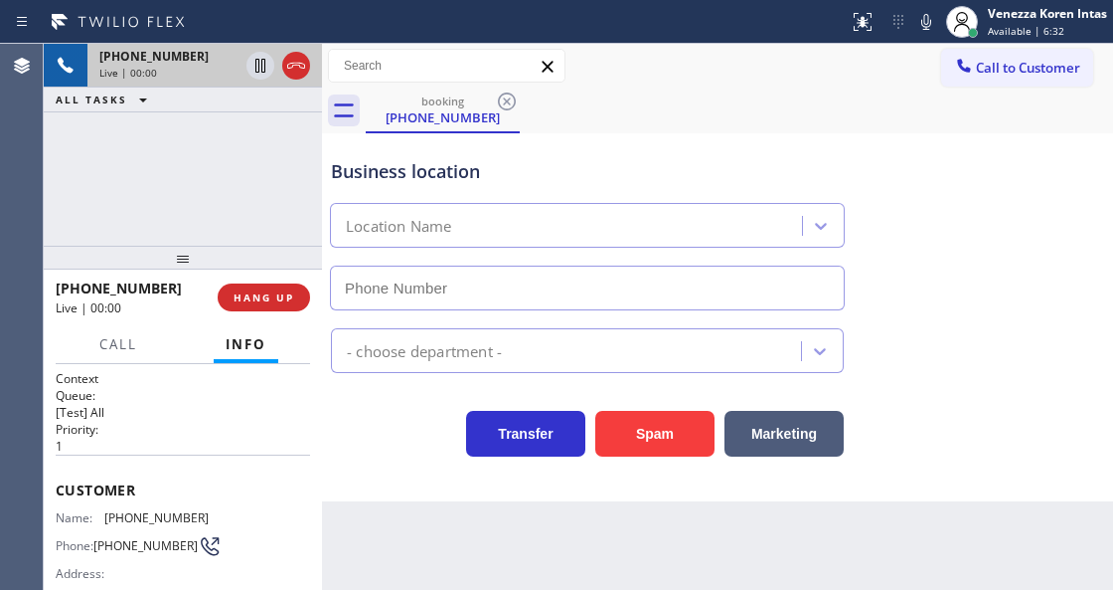
scroll to position [264, 0]
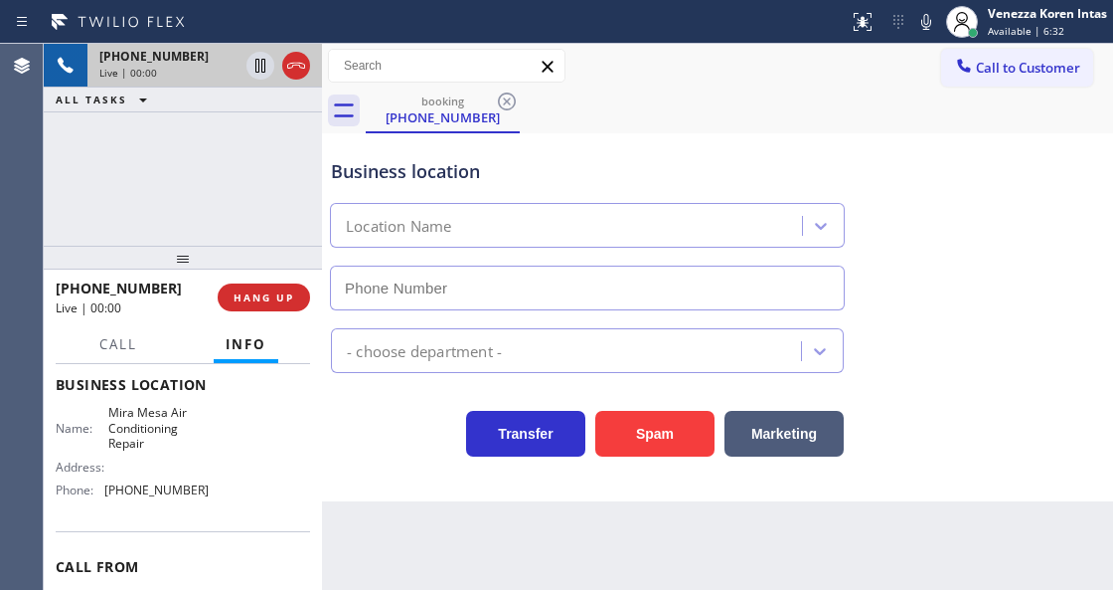
type input "[PHONE_NUMBER]"
drag, startPoint x: 36, startPoint y: 190, endPoint x: 20, endPoint y: 191, distance: 15.9
click at [35, 190] on div "Agent Desktop" at bounding box center [21, 317] width 43 height 546
click at [205, 197] on div "[PHONE_NUMBER] Live | 00:01 ALL TASKS ALL TASKS ACTIVE TASKS TASKS IN WRAP UP" at bounding box center [183, 145] width 278 height 202
drag, startPoint x: 338, startPoint y: 466, endPoint x: 382, endPoint y: 493, distance: 51.3
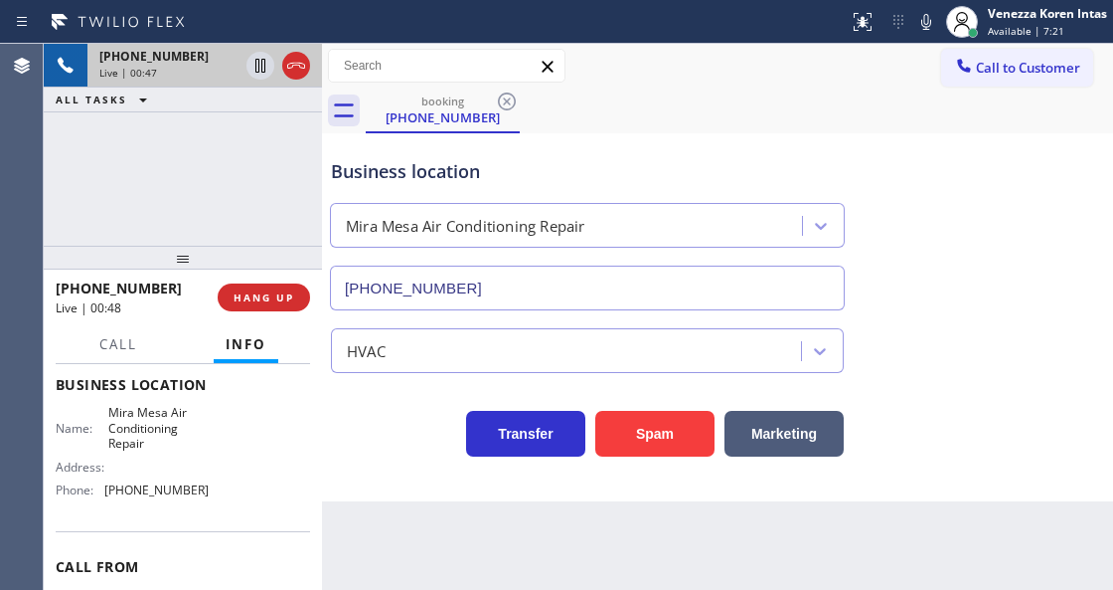
click at [338, 466] on div "Business location [GEOGRAPHIC_DATA] Air Conditioning Repair [PHONE_NUMBER] HVAC…" at bounding box center [717, 317] width 791 height 368
click at [735, 74] on div "Call to Customer Outbound call Location Home Alliance Your caller id phone numb…" at bounding box center [717, 66] width 791 height 35
drag, startPoint x: 945, startPoint y: 25, endPoint x: 931, endPoint y: 25, distance: 14.9
click at [946, 25] on div at bounding box center [962, 22] width 32 height 32
click at [923, 25] on icon at bounding box center [927, 22] width 24 height 24
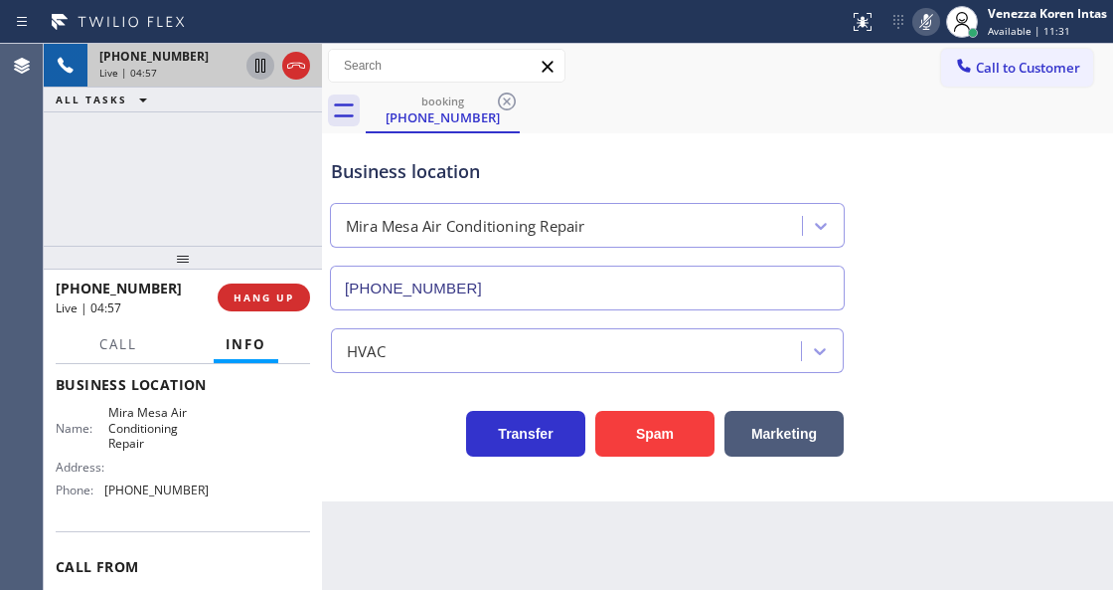
click at [264, 68] on icon at bounding box center [260, 66] width 10 height 14
click at [923, 23] on rect at bounding box center [927, 20] width 14 height 14
click at [267, 68] on icon at bounding box center [261, 66] width 24 height 24
drag, startPoint x: 634, startPoint y: 72, endPoint x: 647, endPoint y: 6, distance: 66.9
click at [632, 71] on div "Call to Customer Outbound call Location Home Alliance Your caller id phone numb…" at bounding box center [717, 66] width 791 height 35
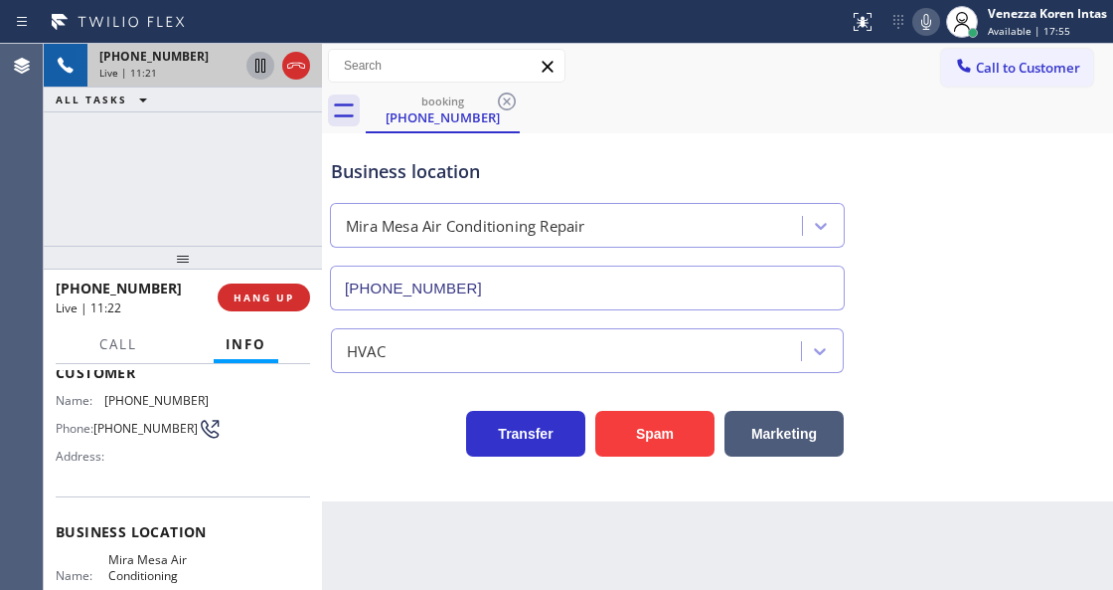
scroll to position [66, 0]
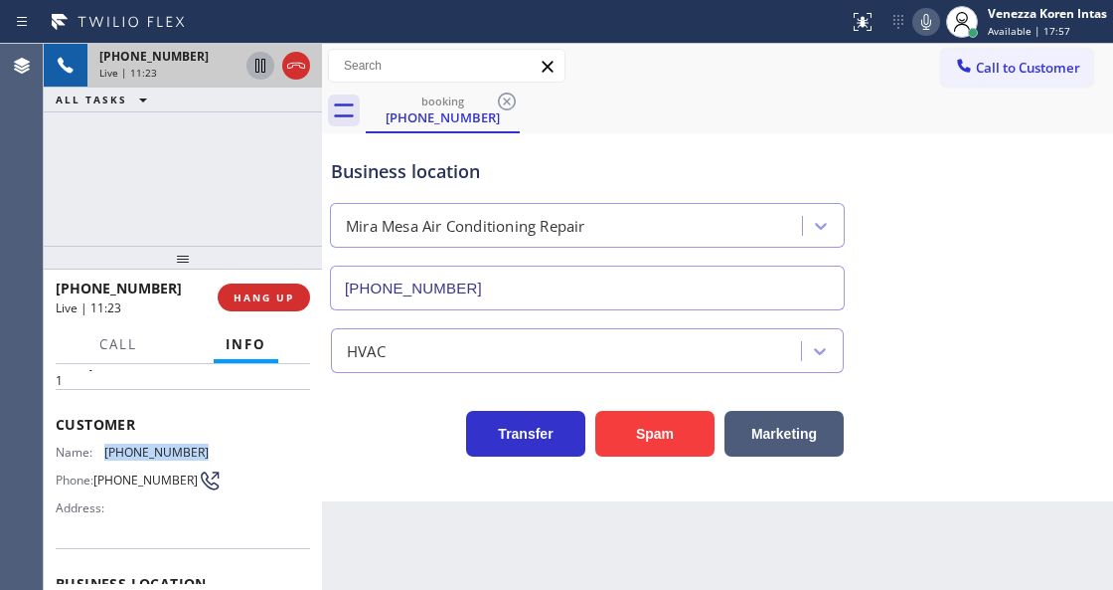
drag, startPoint x: 202, startPoint y: 441, endPoint x: 99, endPoint y: 442, distance: 102.4
click at [99, 444] on div "Name: [PHONE_NUMBER] Phone: [PHONE_NUMBER] Address:" at bounding box center [183, 483] width 254 height 79
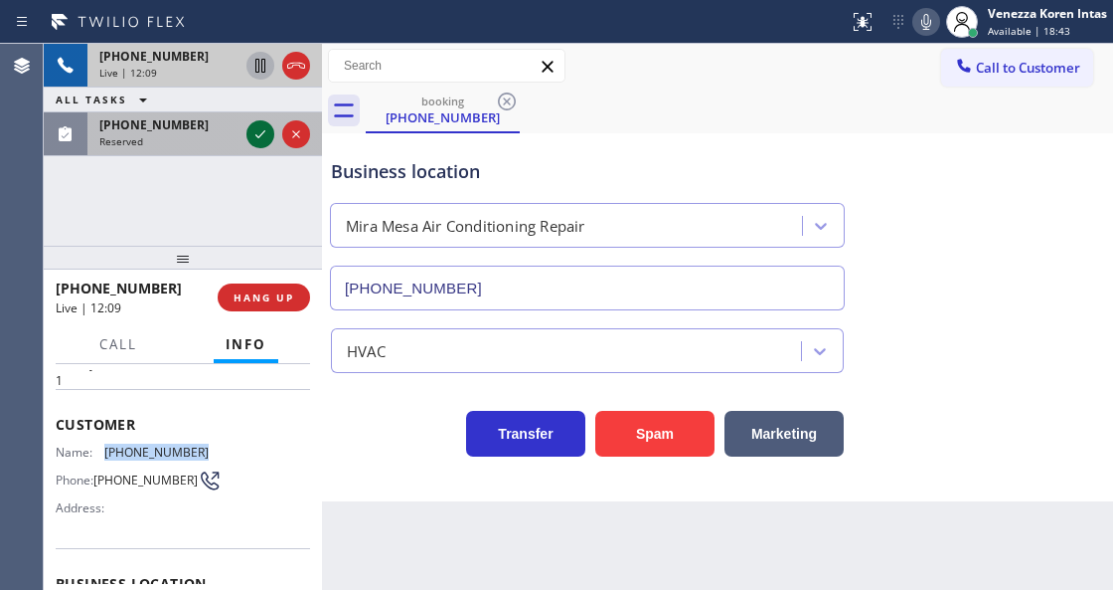
click at [263, 135] on icon at bounding box center [261, 134] width 24 height 24
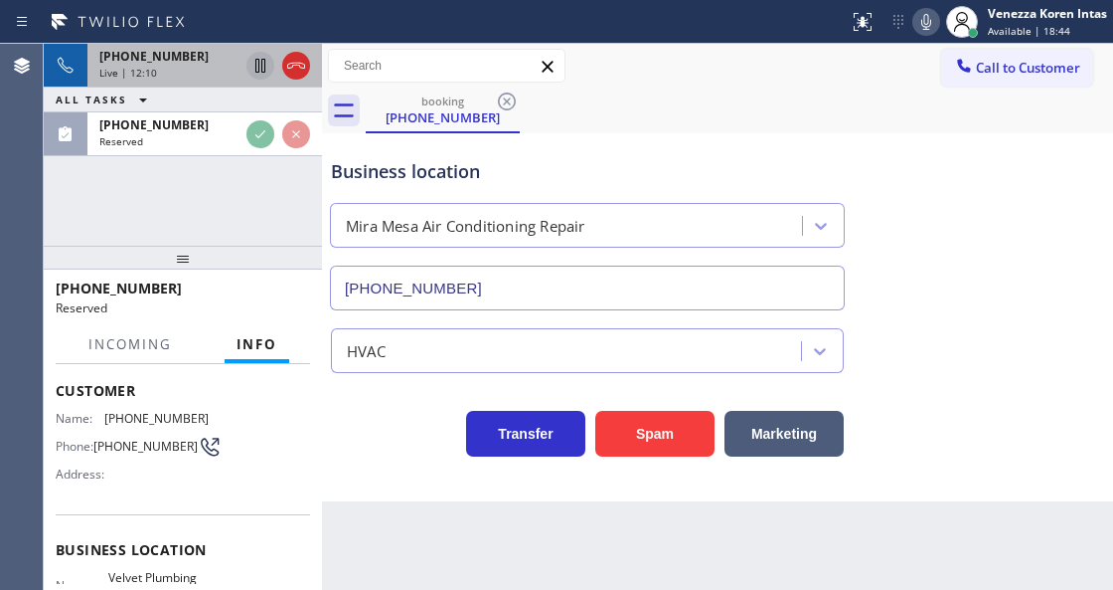
scroll to position [199, 0]
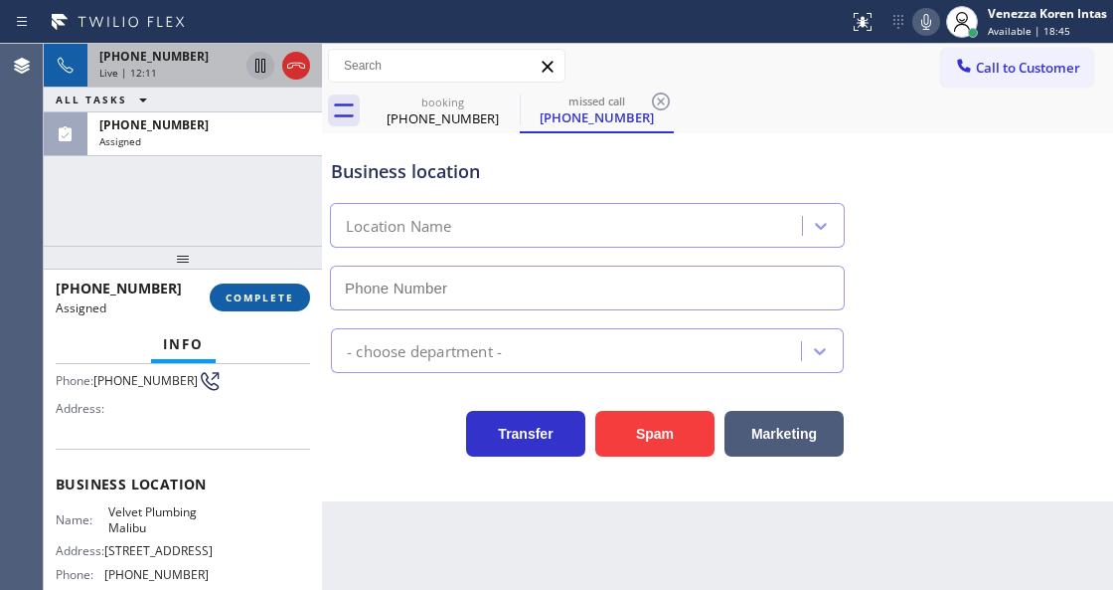
type input "[PHONE_NUMBER]"
click at [289, 302] on span "COMPLETE" at bounding box center [260, 297] width 69 height 14
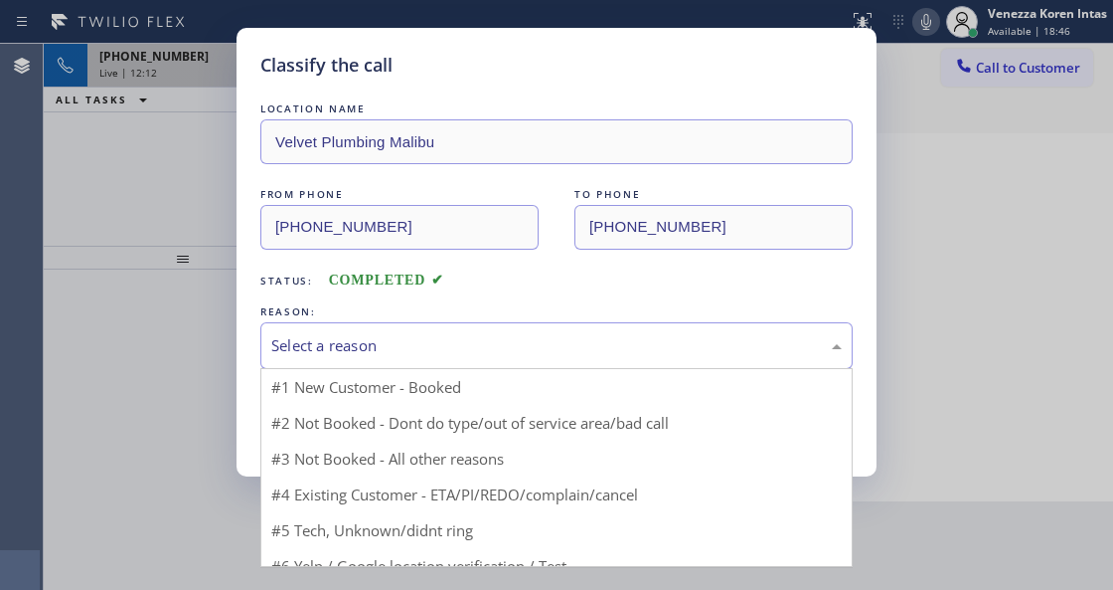
click at [385, 350] on div "Select a reason" at bounding box center [556, 345] width 571 height 23
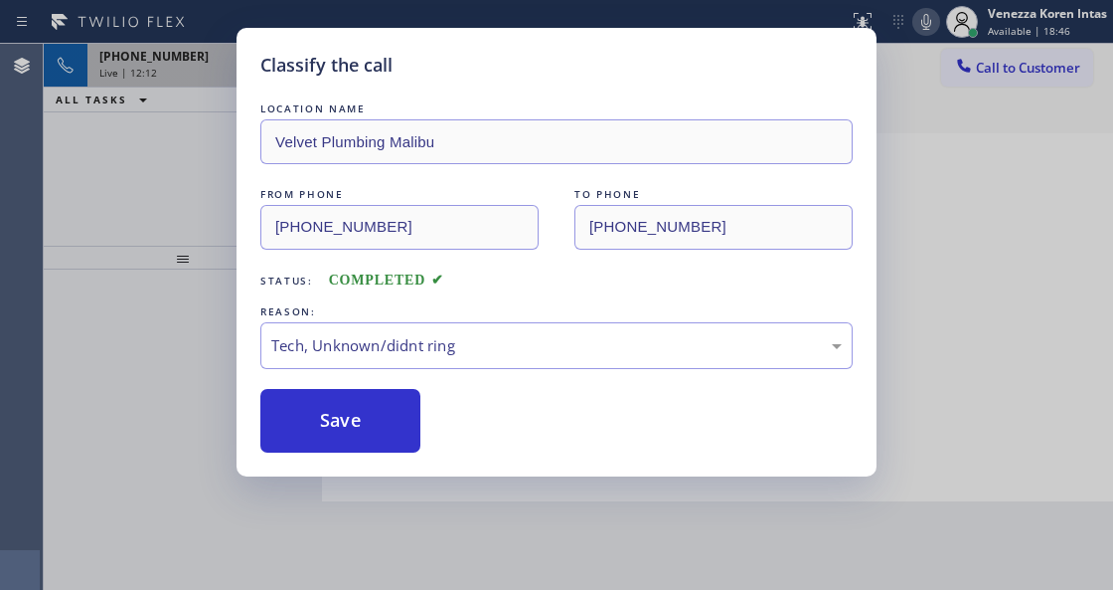
click at [363, 456] on div "Classify the call LOCATION NAME Velvet Plumbing Malibu FROM PHONE [PHONE_NUMBER…" at bounding box center [557, 252] width 640 height 448
click at [376, 428] on button "Save" at bounding box center [340, 421] width 160 height 64
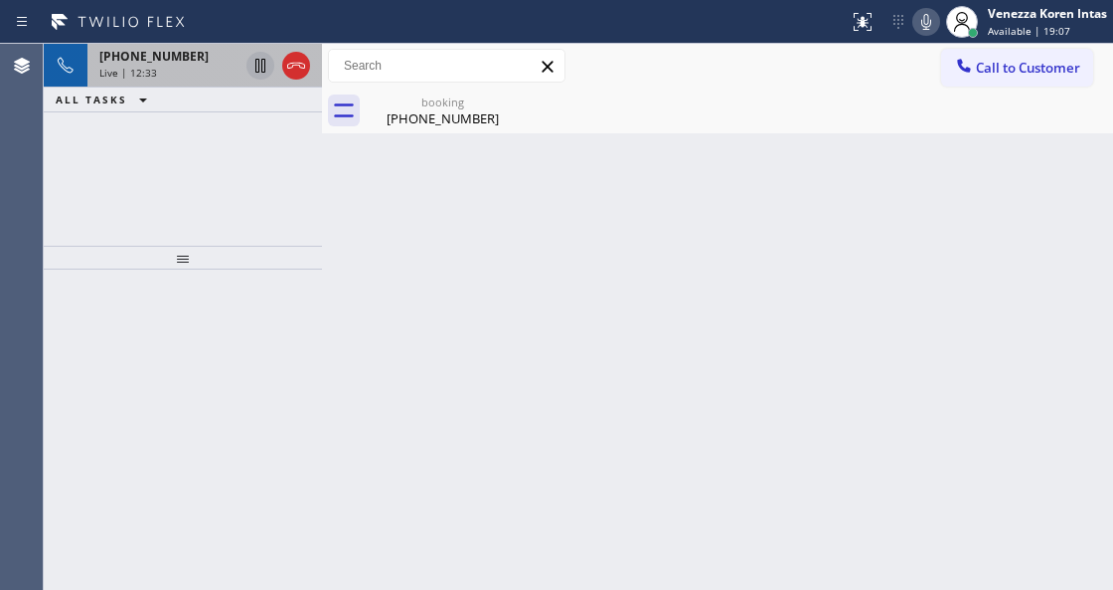
click at [700, 50] on div "Call to Customer Outbound call Location Home Alliance Your caller id phone numb…" at bounding box center [717, 66] width 791 height 35
click at [457, 107] on div "booking" at bounding box center [443, 101] width 150 height 15
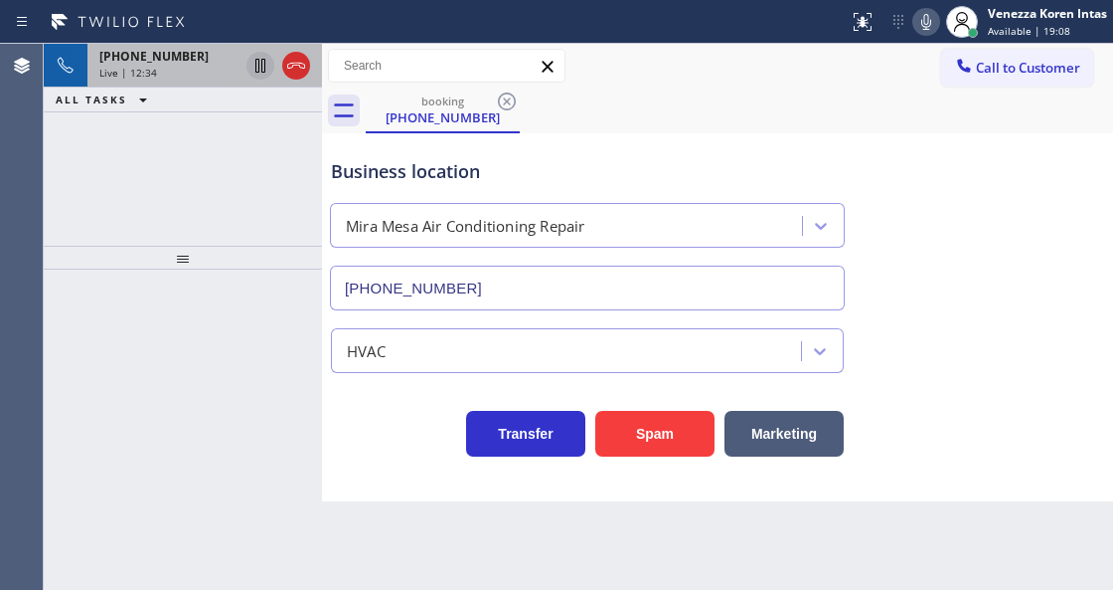
click at [690, 141] on div "Business location [GEOGRAPHIC_DATA] Air Conditioning Repair [PHONE_NUMBER]" at bounding box center [587, 224] width 521 height 172
click at [238, 246] on div at bounding box center [183, 258] width 278 height 24
click at [196, 48] on div "[PHONE_NUMBER]" at bounding box center [168, 56] width 139 height 17
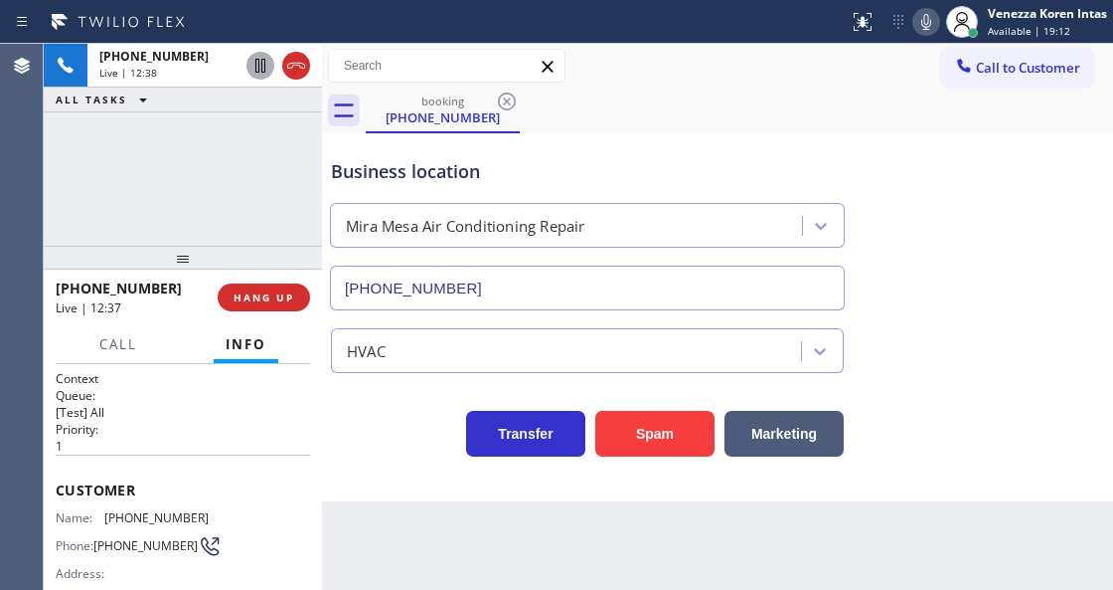
click at [608, 585] on div "Back to Dashboard Change Sender ID Customers Technicians Select a contact Outbo…" at bounding box center [717, 317] width 791 height 546
click at [708, 97] on div "booking [PHONE_NUMBER]" at bounding box center [740, 110] width 748 height 45
click at [923, 26] on icon at bounding box center [927, 22] width 10 height 16
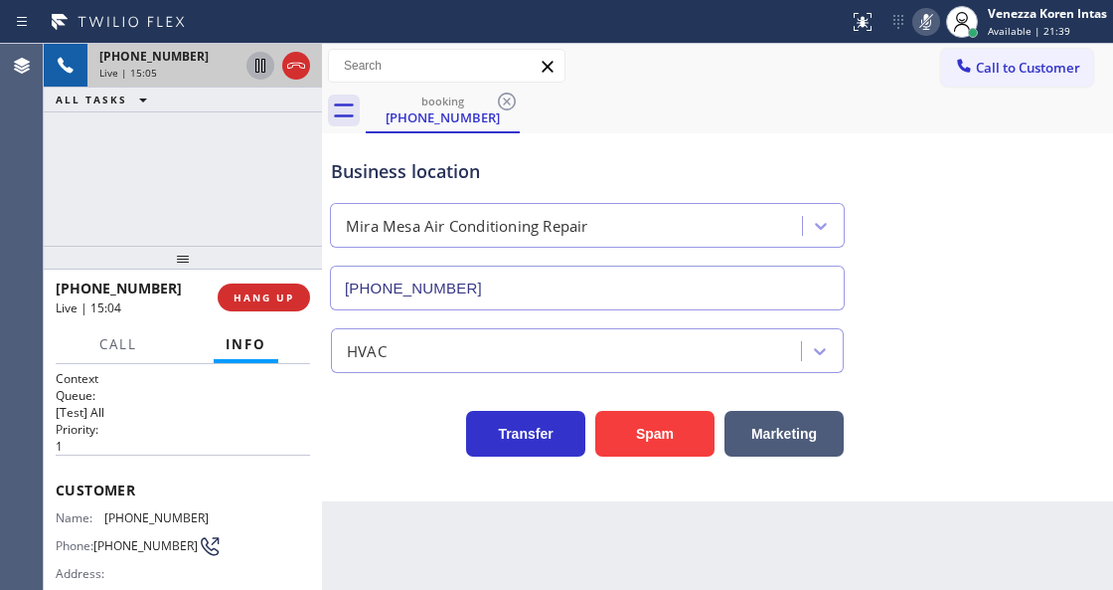
click at [262, 66] on icon at bounding box center [261, 66] width 24 height 24
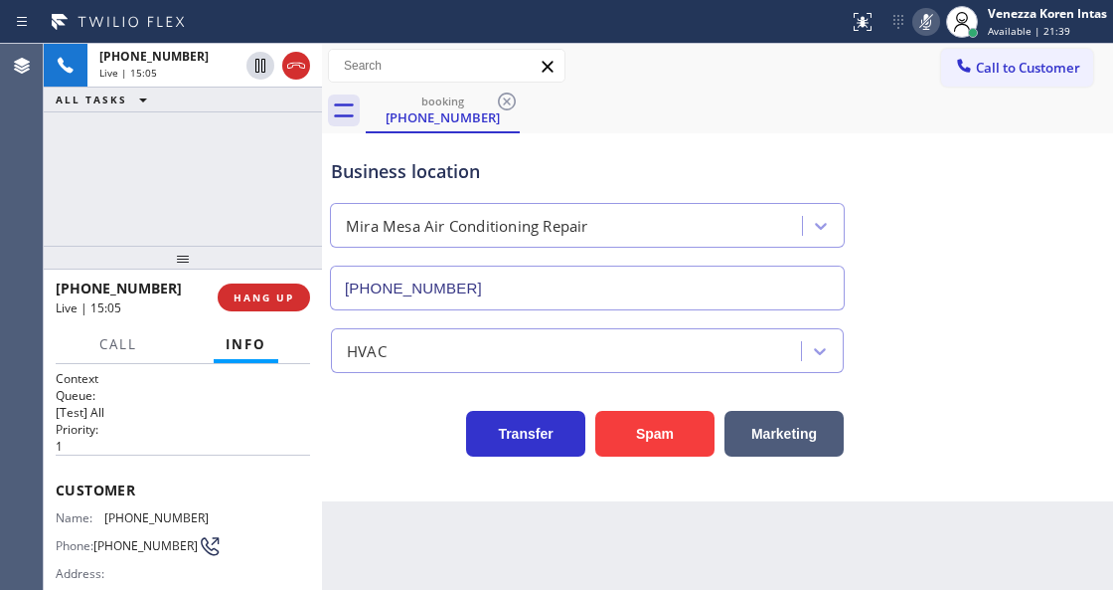
click at [411, 589] on div "Back to Dashboard Change Sender ID Customers Technicians Select a contact Outbo…" at bounding box center [717, 317] width 791 height 546
click at [235, 217] on div "+13109896650 Live | 16:58 ALL TASKS ALL TASKS ACTIVE TASKS TASKS IN WRAP UP" at bounding box center [183, 145] width 278 height 202
click at [562, 533] on div "Back to Dashboard Change Sender ID Customers Technicians Select a contact Outbo…" at bounding box center [717, 317] width 791 height 546
click at [573, 340] on div "HVAC" at bounding box center [569, 350] width 464 height 35
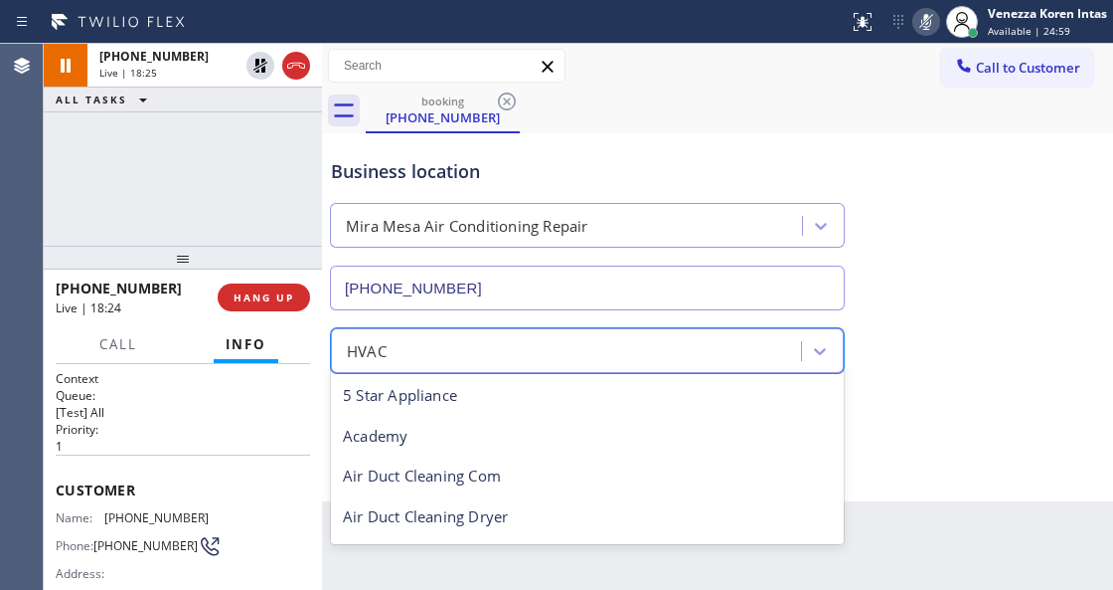
scroll to position [245, 0]
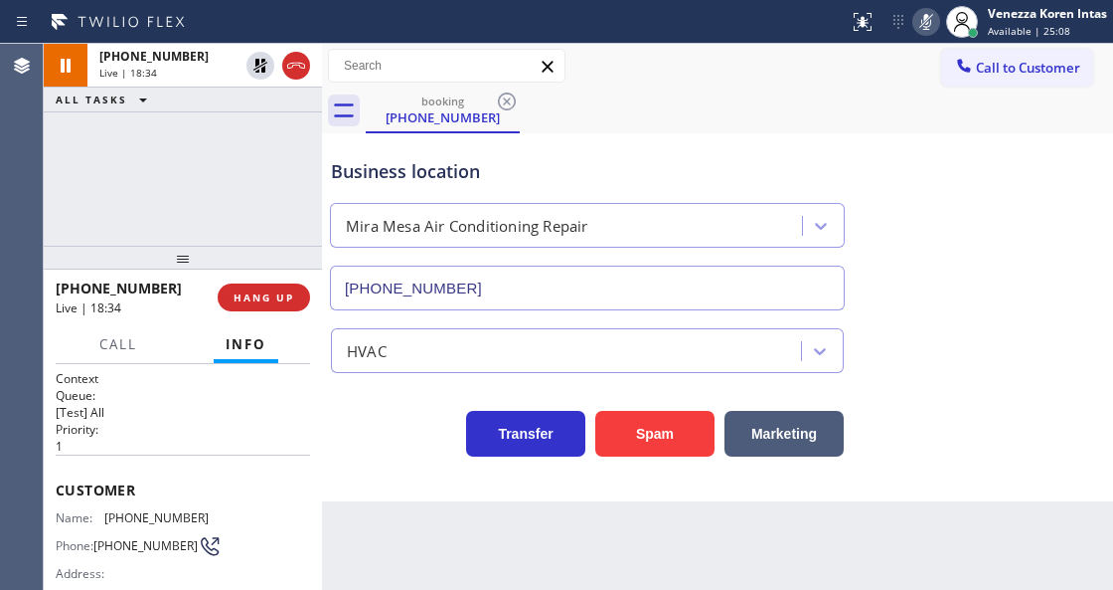
click at [101, 183] on div "+13109896650 Live | 18:34 ALL TASKS ALL TASKS ACTIVE TASKS TASKS IN WRAP UP" at bounding box center [183, 145] width 278 height 202
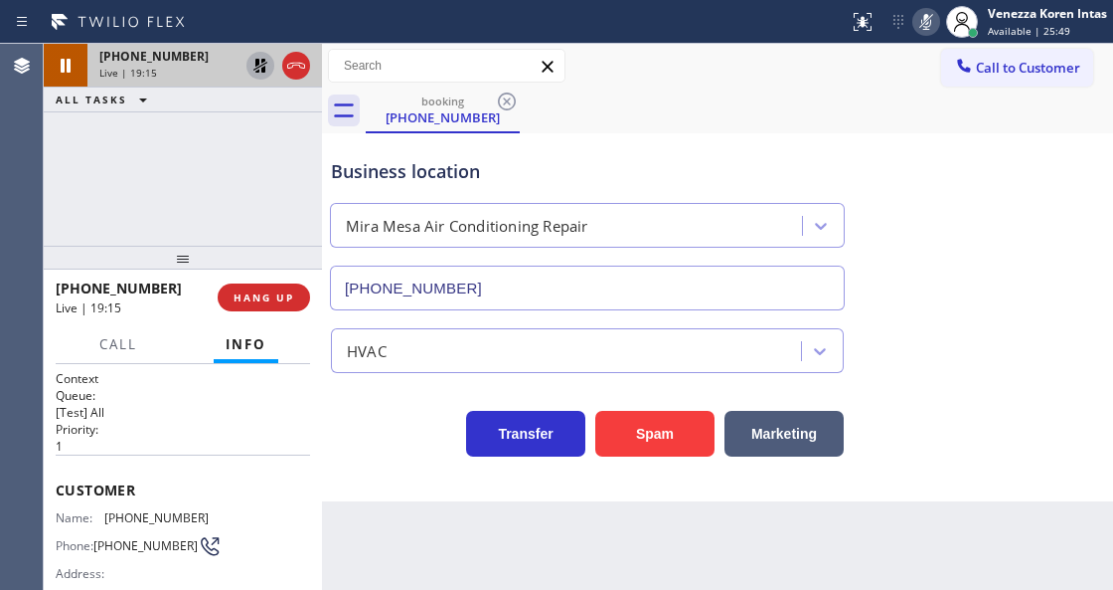
click at [256, 66] on icon at bounding box center [261, 66] width 24 height 24
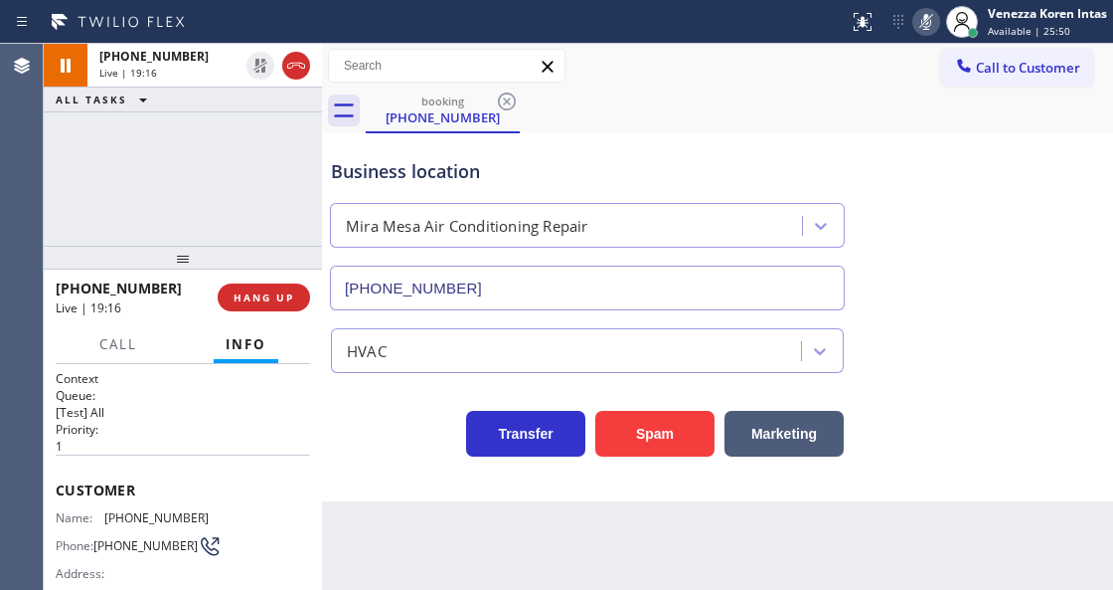
click at [921, 27] on icon at bounding box center [927, 22] width 24 height 24
drag, startPoint x: 619, startPoint y: 90, endPoint x: 613, endPoint y: 284, distance: 193.9
click at [619, 96] on div "booking (310) 989-6650" at bounding box center [740, 110] width 748 height 45
click at [298, 237] on div "+13109896650 Live | 23:51 ALL TASKS ALL TASKS ACTIVE TASKS TASKS IN WRAP UP" at bounding box center [183, 145] width 278 height 202
click at [431, 481] on div "Business location [GEOGRAPHIC_DATA] Air Conditioning Repair [PHONE_NUMBER] HVAC…" at bounding box center [717, 317] width 791 height 368
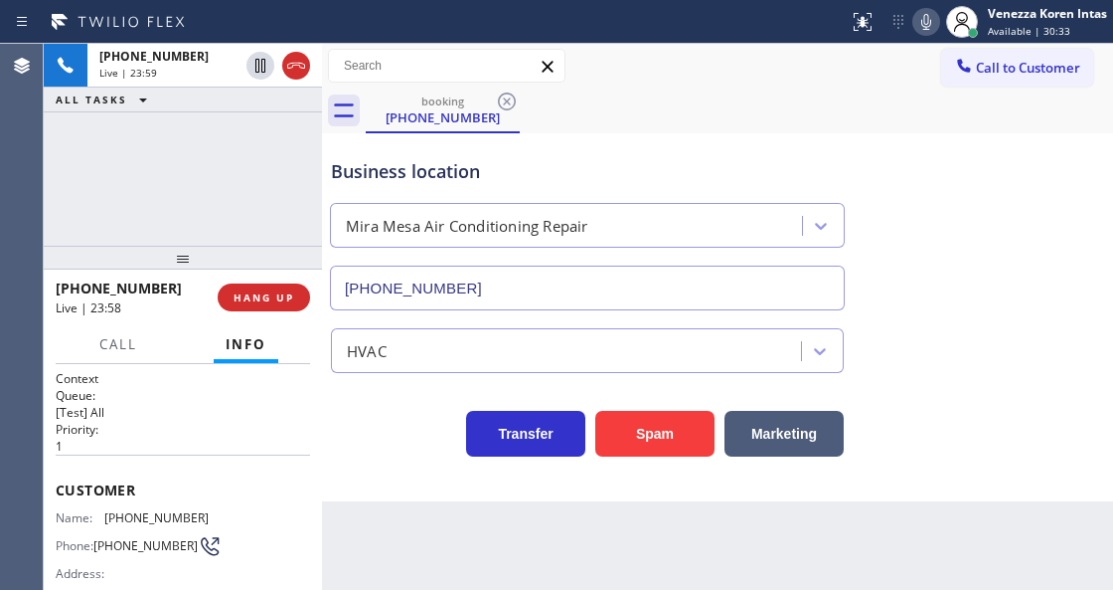
click at [384, 183] on div "Business location" at bounding box center [587, 171] width 513 height 27
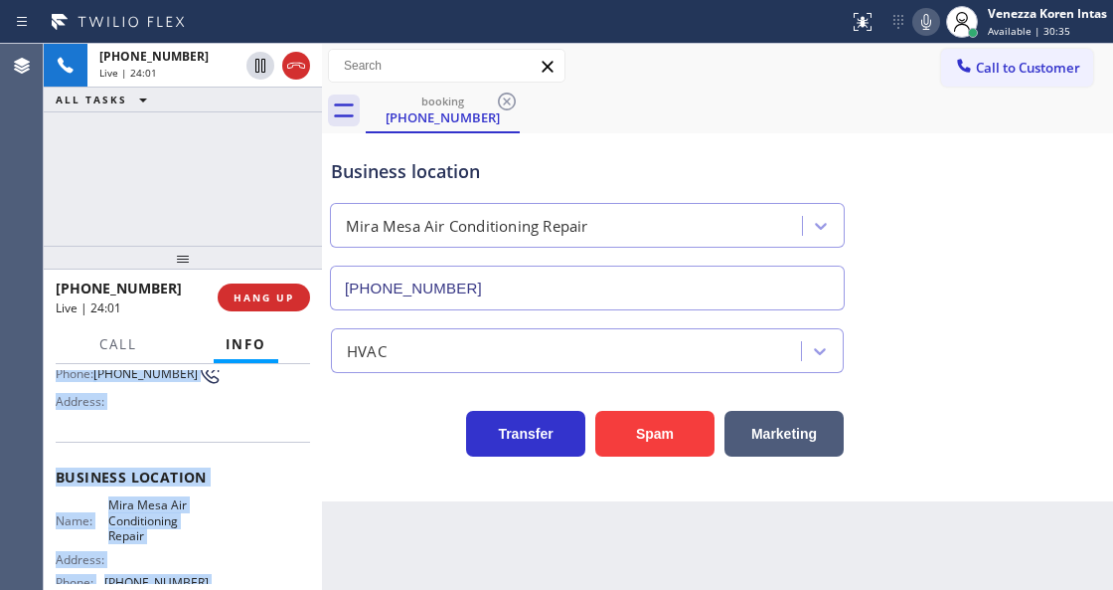
scroll to position [362, 0]
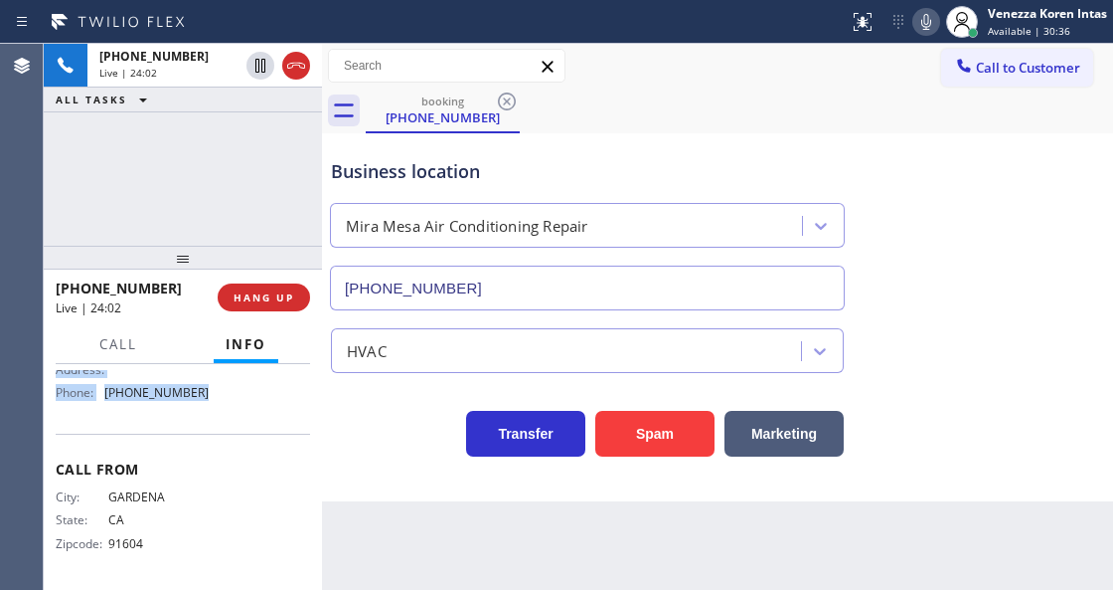
drag, startPoint x: 52, startPoint y: 478, endPoint x: 215, endPoint y: 406, distance: 178.5
click at [215, 406] on div "Context Queue: [Test] All Priority: 1 Customer Name: (310) 989-6650 Phone: (310…" at bounding box center [183, 476] width 278 height 225
copy div "Customer Name: (310) 989-6650 Phone: (310) 989-6650 Address: Business location …"
click at [275, 294] on span "HANG UP" at bounding box center [264, 297] width 61 height 14
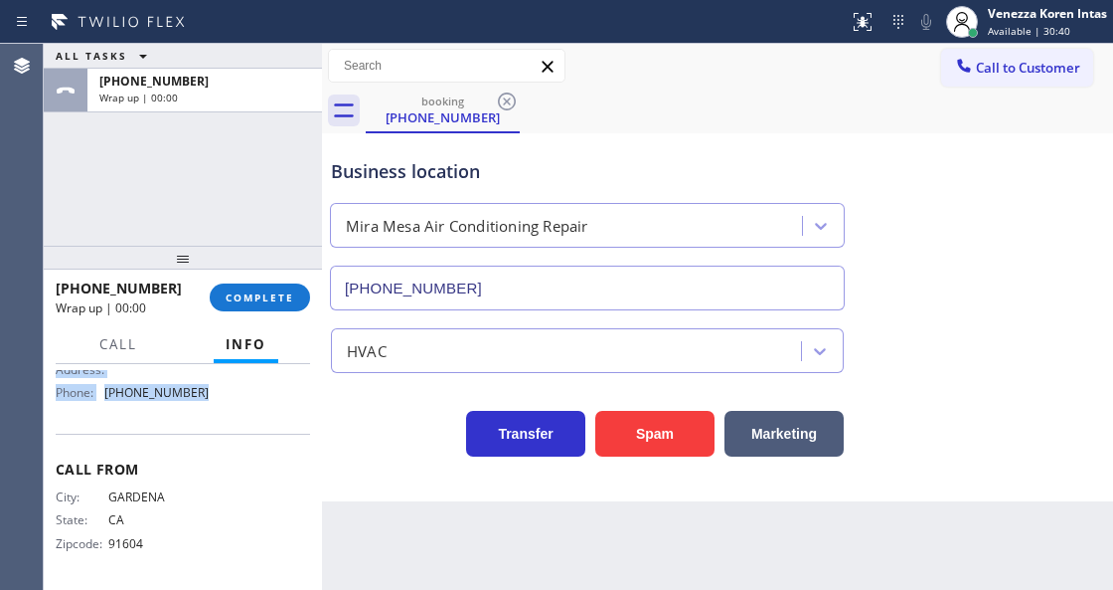
drag, startPoint x: 282, startPoint y: 304, endPoint x: 402, endPoint y: 369, distance: 135.7
click at [282, 304] on button "COMPLETE" at bounding box center [260, 297] width 100 height 28
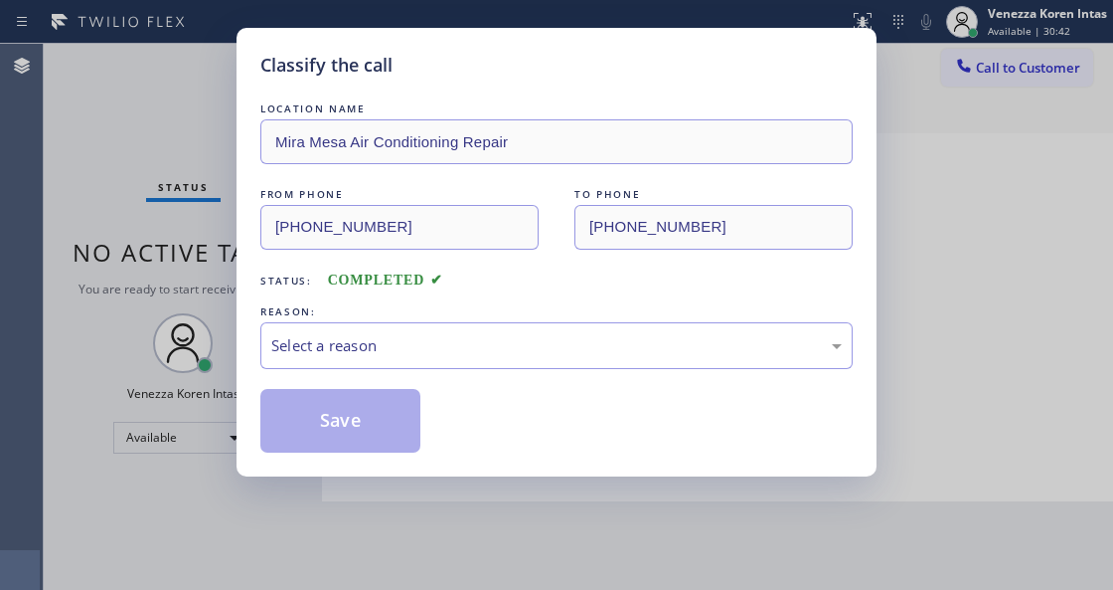
click at [412, 363] on div "Select a reason" at bounding box center [556, 345] width 593 height 47
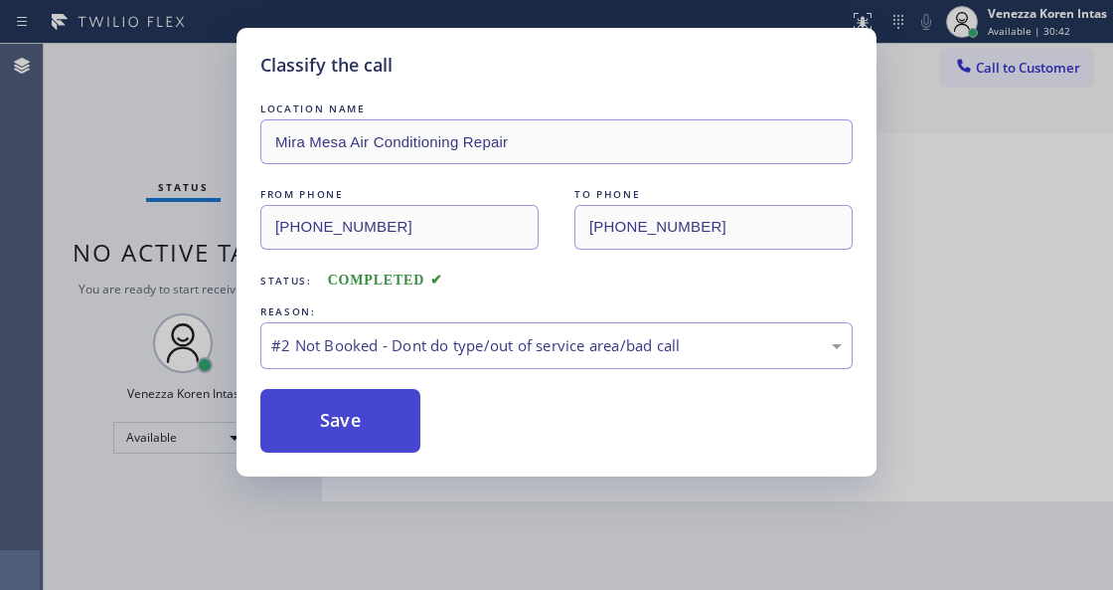
drag, startPoint x: 384, startPoint y: 426, endPoint x: 440, endPoint y: 414, distance: 58.1
click at [384, 426] on button "Save" at bounding box center [340, 421] width 160 height 64
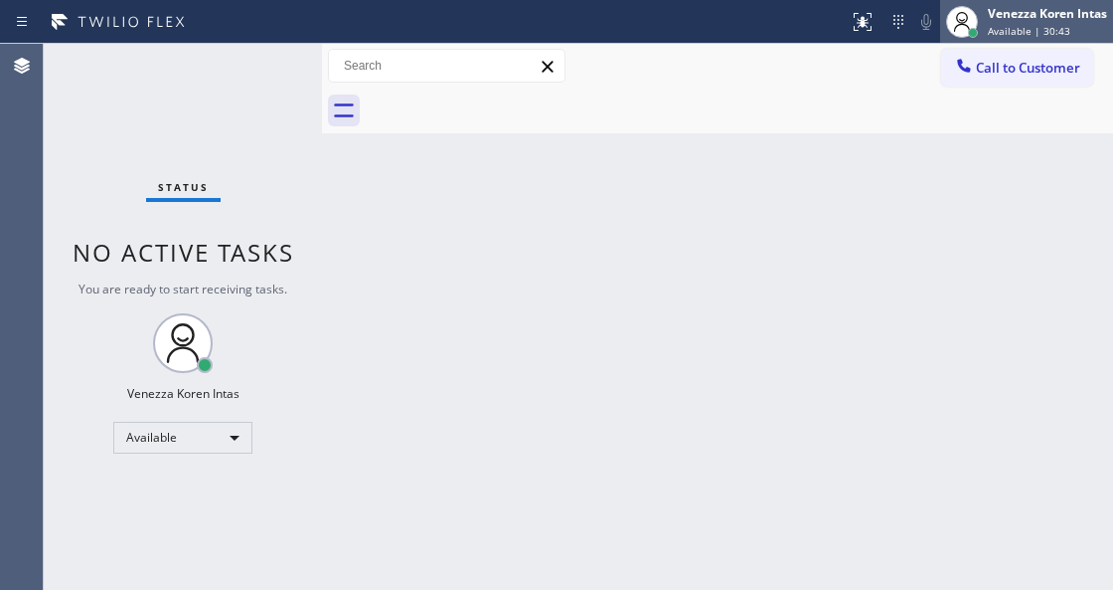
click at [1025, 30] on span "Available | 30:43" at bounding box center [1029, 31] width 83 height 14
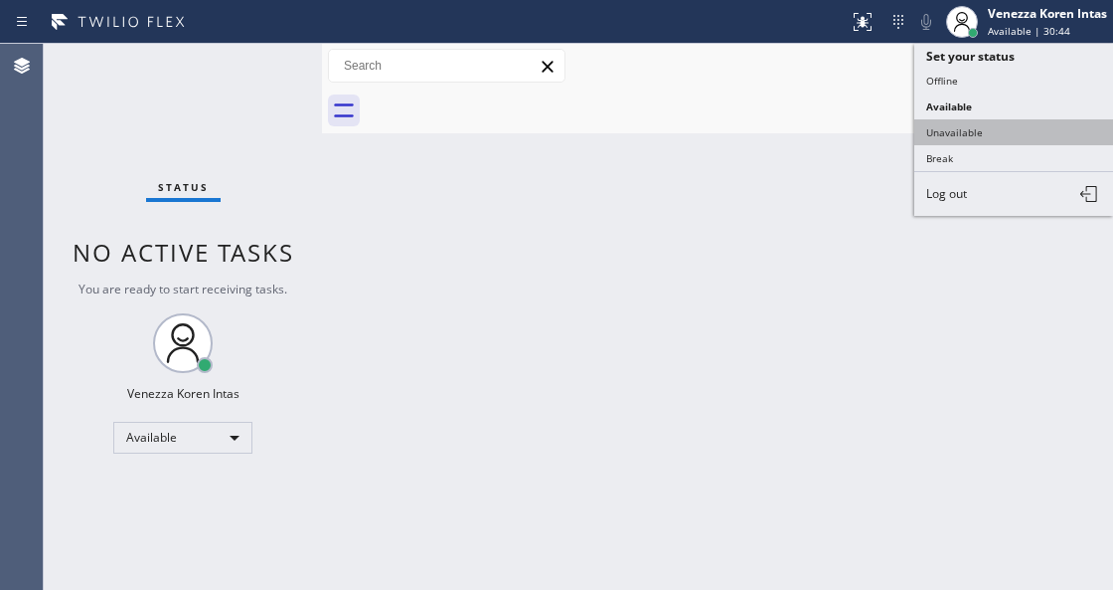
click at [1000, 129] on button "Unavailable" at bounding box center [1014, 132] width 199 height 26
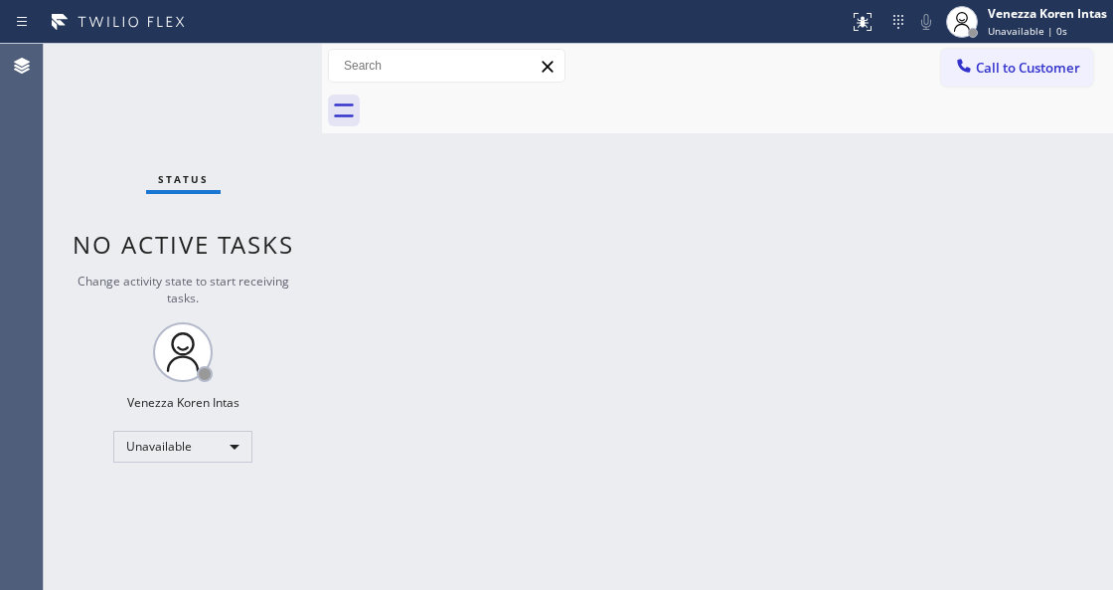
drag, startPoint x: 1017, startPoint y: 75, endPoint x: 824, endPoint y: 378, distance: 359.4
click at [1017, 76] on span "Call to Customer" at bounding box center [1028, 68] width 104 height 18
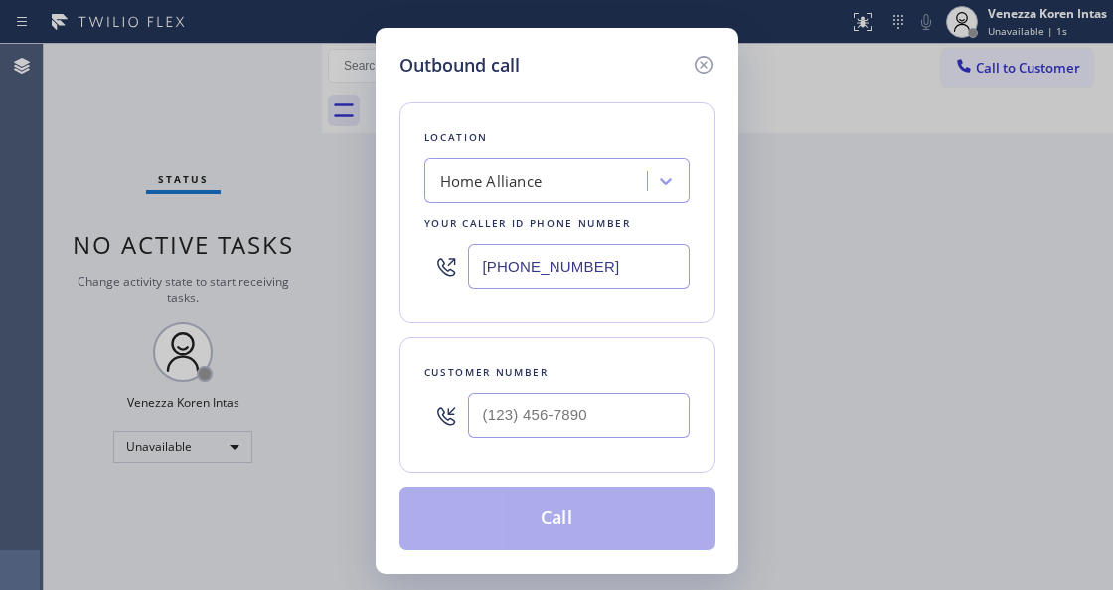
drag, startPoint x: 429, startPoint y: 263, endPoint x: 353, endPoint y: 253, distance: 77.3
click at [353, 253] on div "Outbound call Location Home Alliance Your caller id phone number (877) 777-0796…" at bounding box center [556, 295] width 1113 height 590
paste input "619) 762-3215"
type input "[PHONE_NUMBER]"
click at [573, 403] on input "(___) ___-____" at bounding box center [579, 415] width 222 height 45
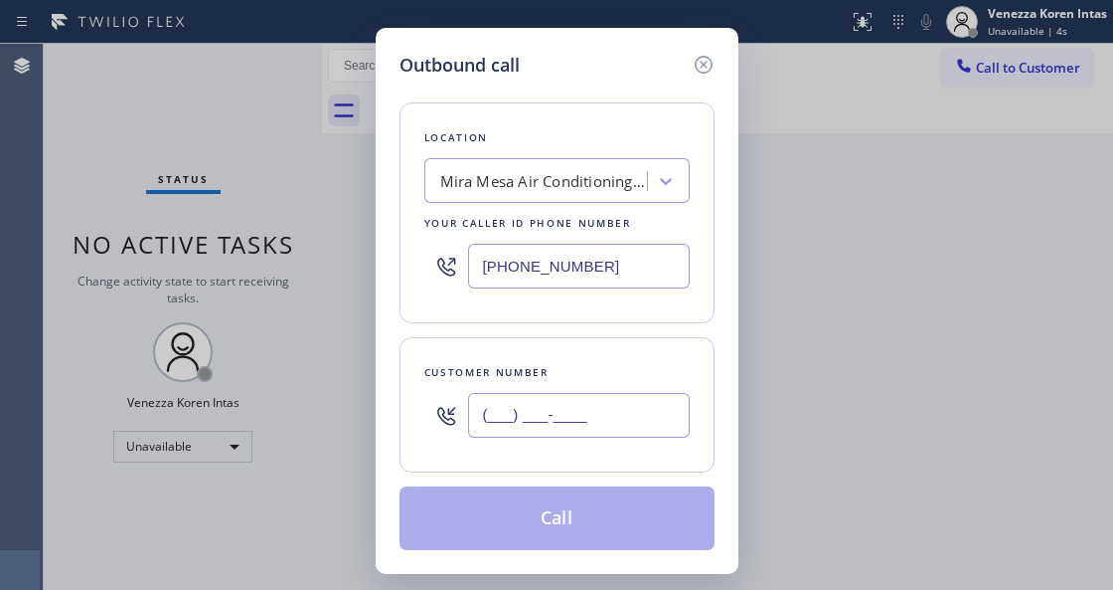
paste input "310) 989-6650"
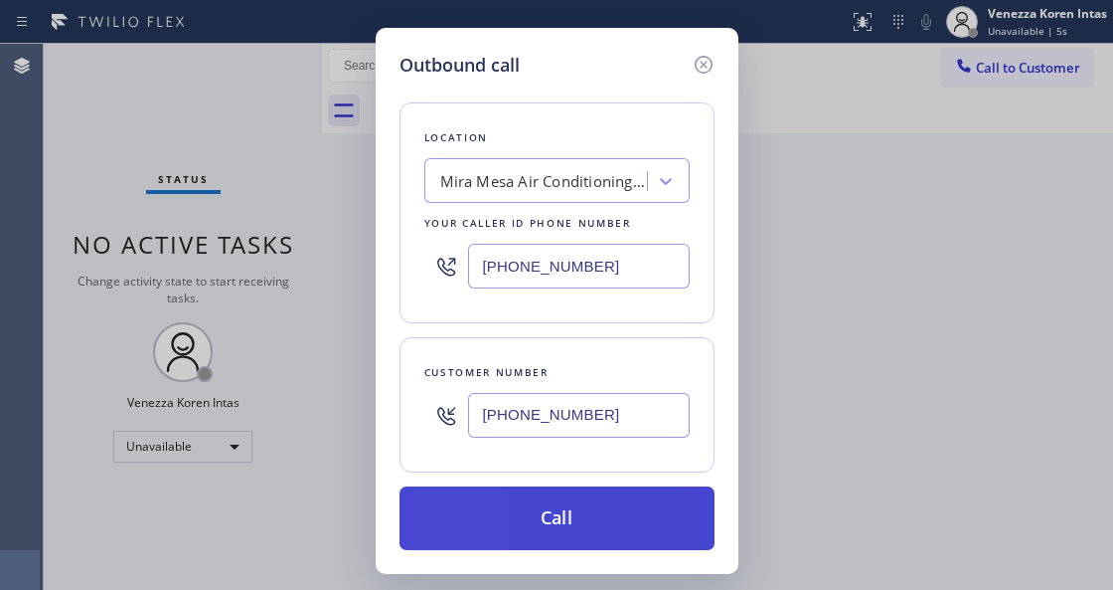
click at [598, 517] on button "Call" at bounding box center [557, 518] width 315 height 64
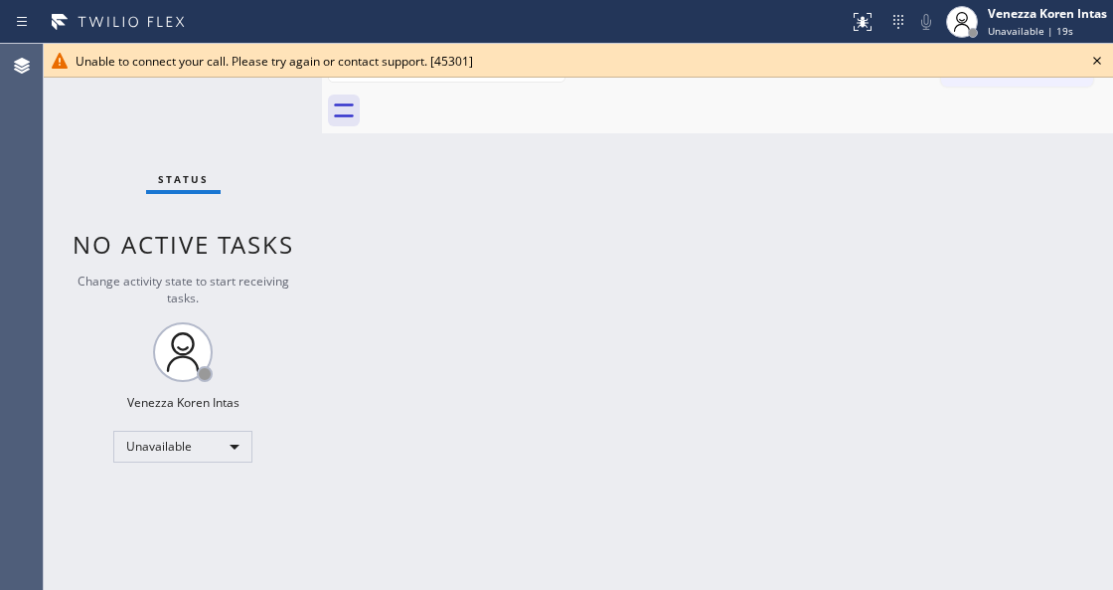
click at [441, 421] on div "Back to Dashboard Change Sender ID Customers Technicians Select a contact Outbo…" at bounding box center [717, 317] width 791 height 546
click at [1094, 52] on icon at bounding box center [1098, 61] width 24 height 24
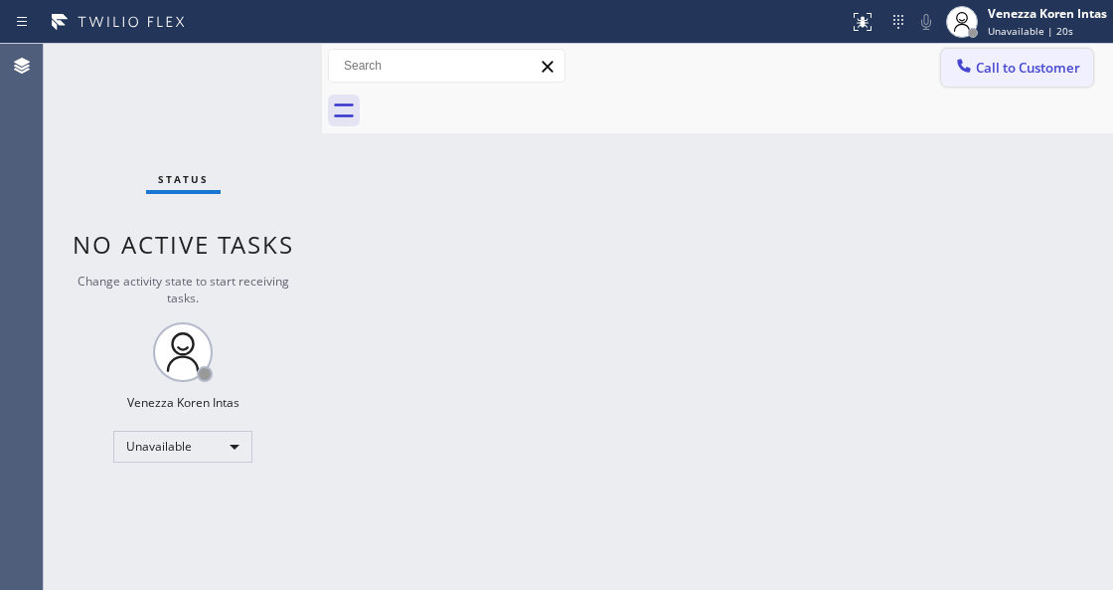
click at [1020, 64] on span "Call to Customer" at bounding box center [1028, 68] width 104 height 18
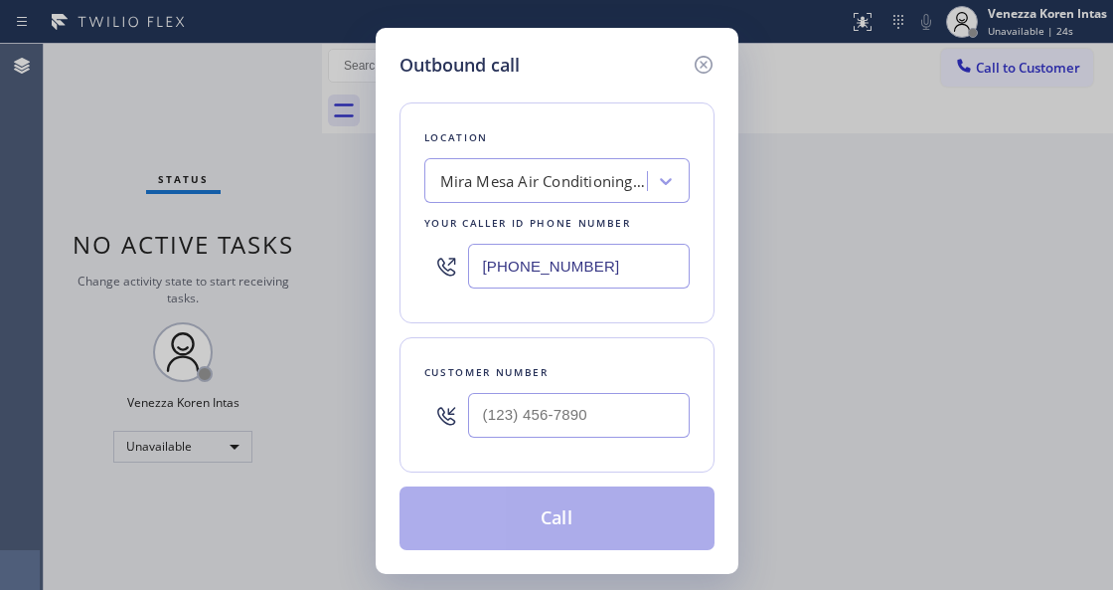
click at [551, 388] on div at bounding box center [579, 415] width 222 height 65
click at [555, 398] on input "(___) ___-____" at bounding box center [579, 415] width 222 height 45
paste input "310) 989-6650"
type input "[PHONE_NUMBER]"
click at [539, 525] on button "Call" at bounding box center [557, 518] width 315 height 64
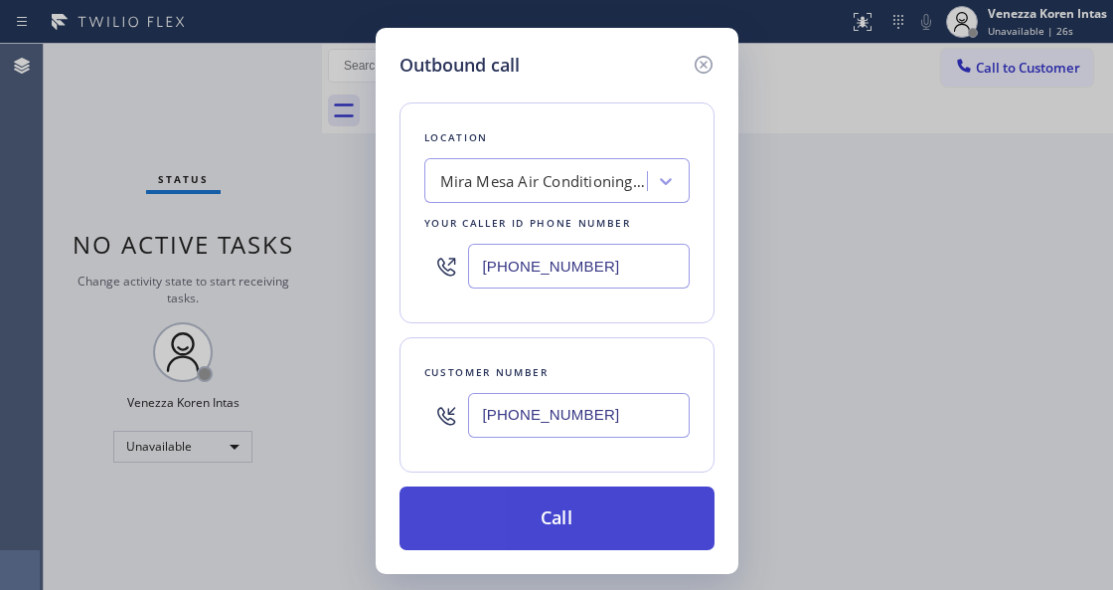
click at [539, 525] on button "Call" at bounding box center [557, 518] width 315 height 64
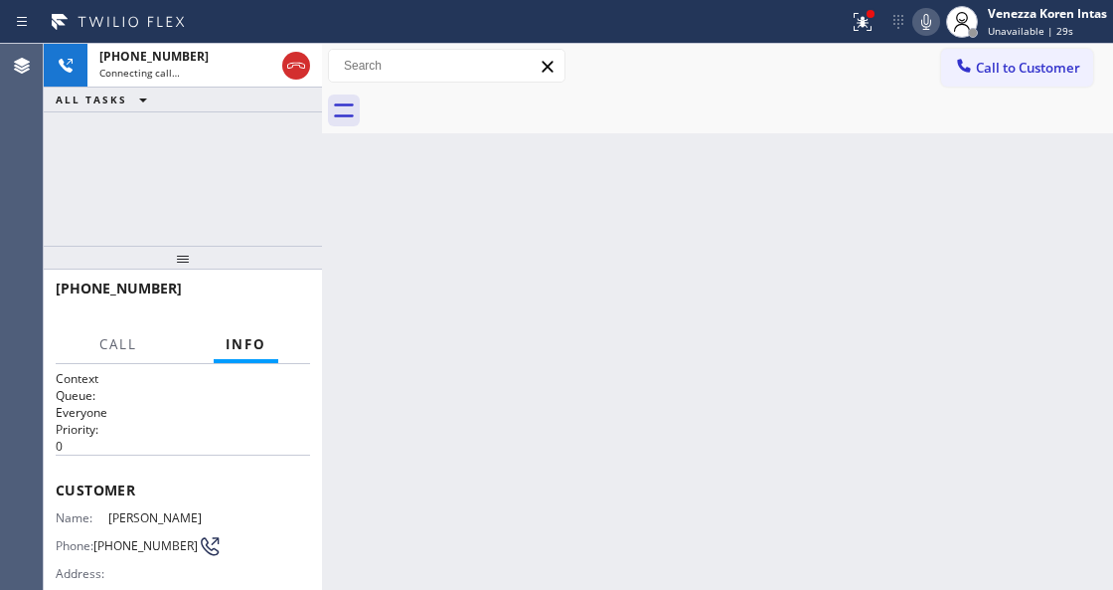
click at [861, 32] on icon at bounding box center [863, 22] width 24 height 24
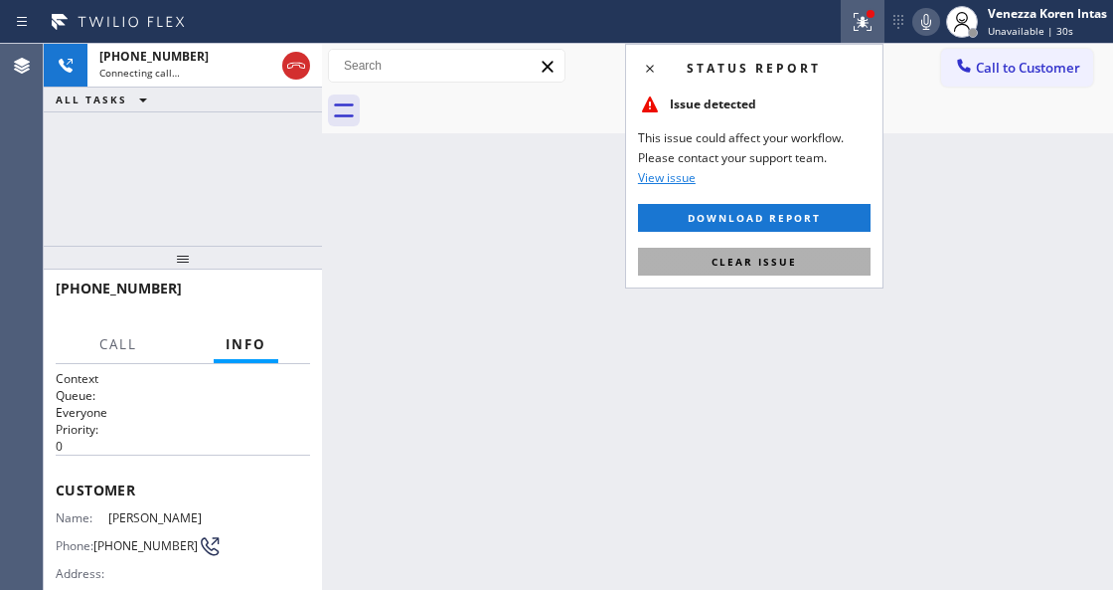
click at [811, 253] on button "Clear issue" at bounding box center [754, 262] width 233 height 28
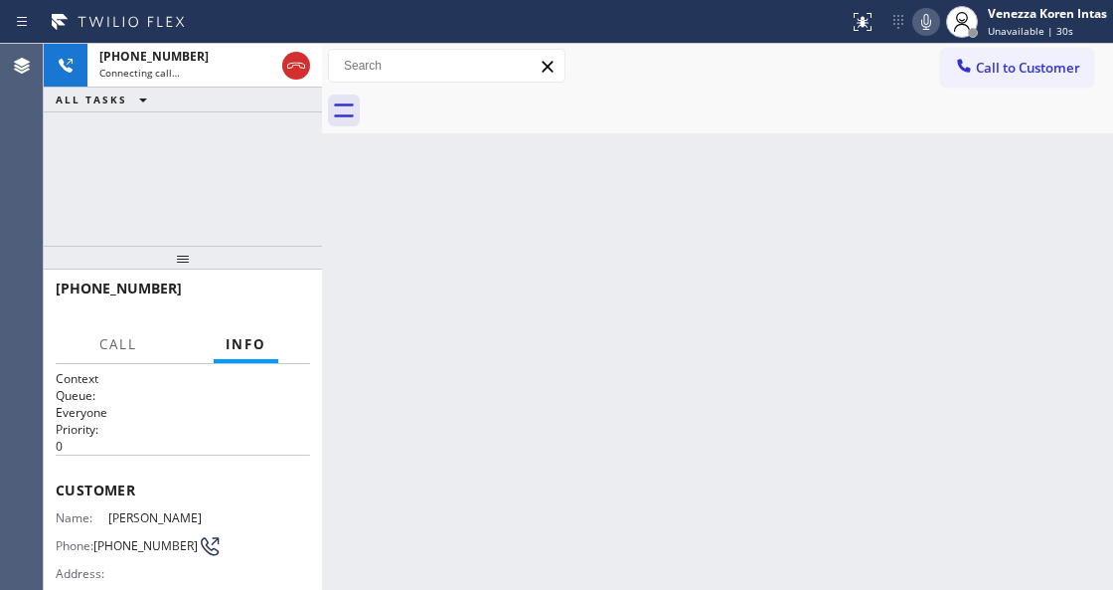
click at [895, 262] on div "Back to Dashboard Change Sender ID Customers Technicians Select a contact Outbo…" at bounding box center [717, 317] width 791 height 546
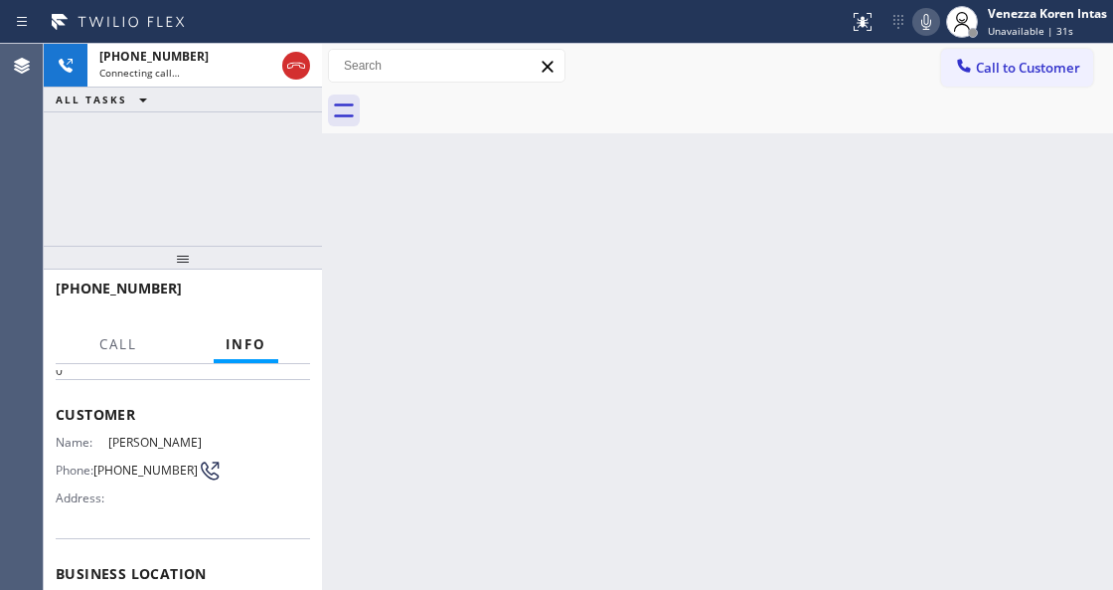
scroll to position [132, 0]
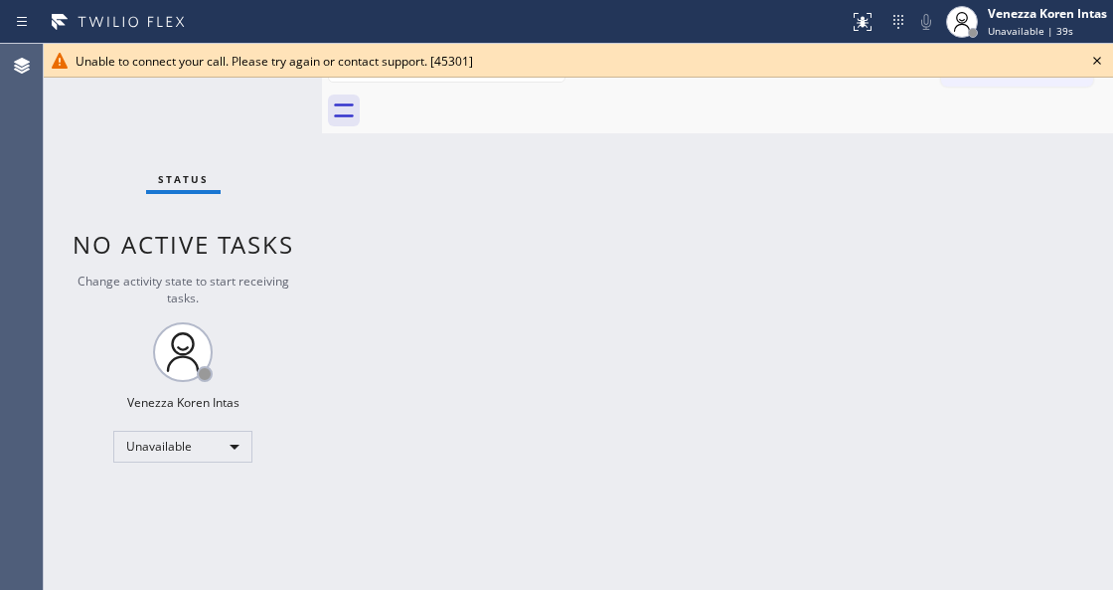
drag, startPoint x: 565, startPoint y: 233, endPoint x: 943, endPoint y: 168, distance: 384.2
click at [565, 233] on div "Back to Dashboard Change Sender ID Customers Technicians Select a contact Outbo…" at bounding box center [717, 317] width 791 height 546
click at [1095, 64] on icon at bounding box center [1098, 61] width 24 height 24
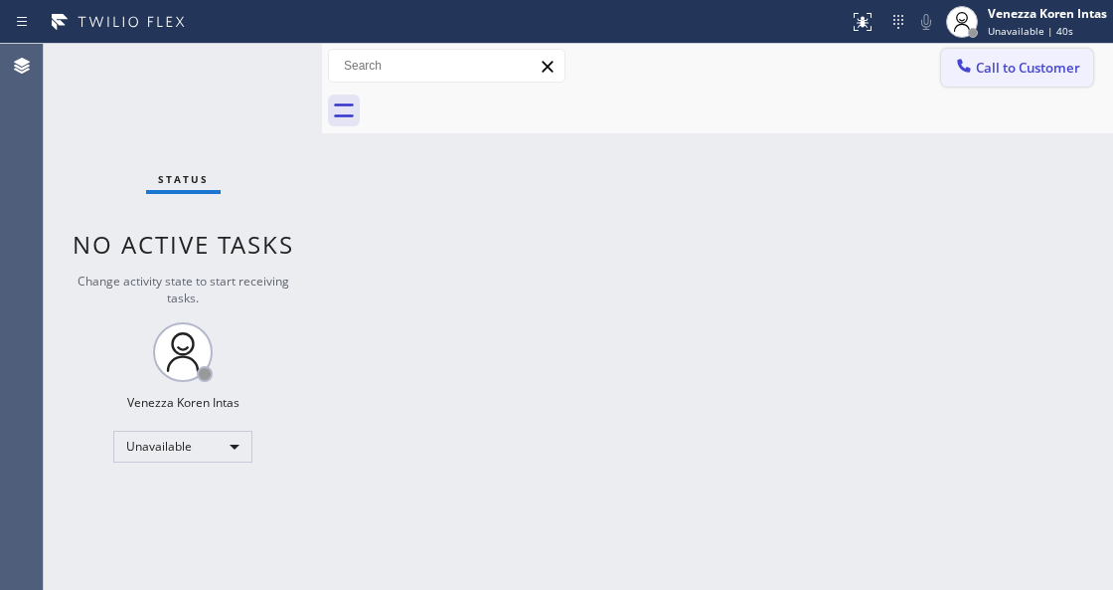
click at [1014, 58] on button "Call to Customer" at bounding box center [1017, 68] width 152 height 38
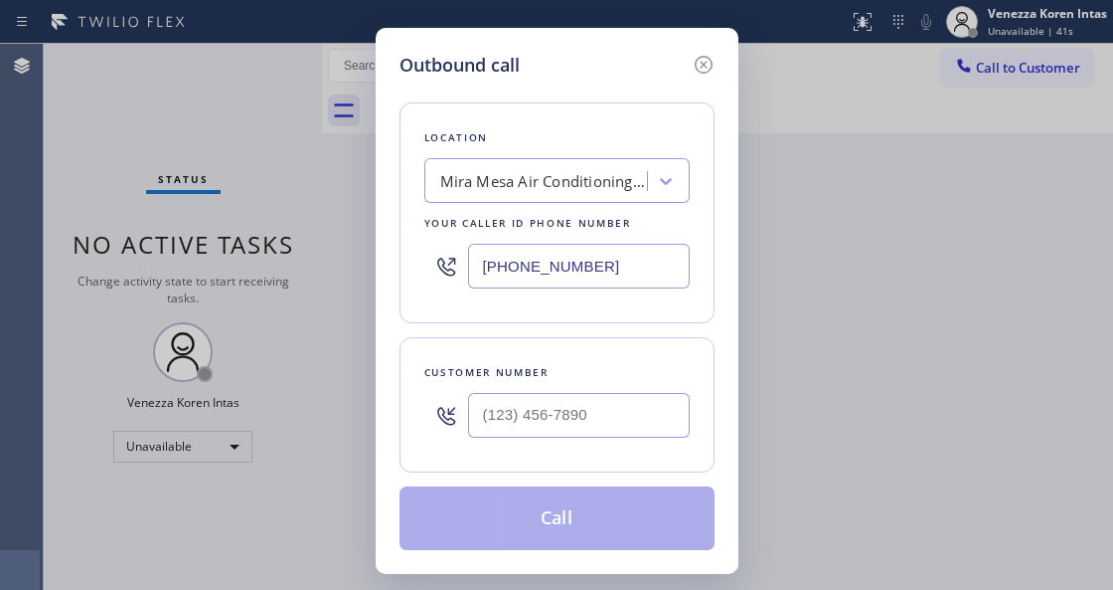
click at [628, 187] on div "Mira Mesa Air Conditioning Repair" at bounding box center [544, 181] width 209 height 23
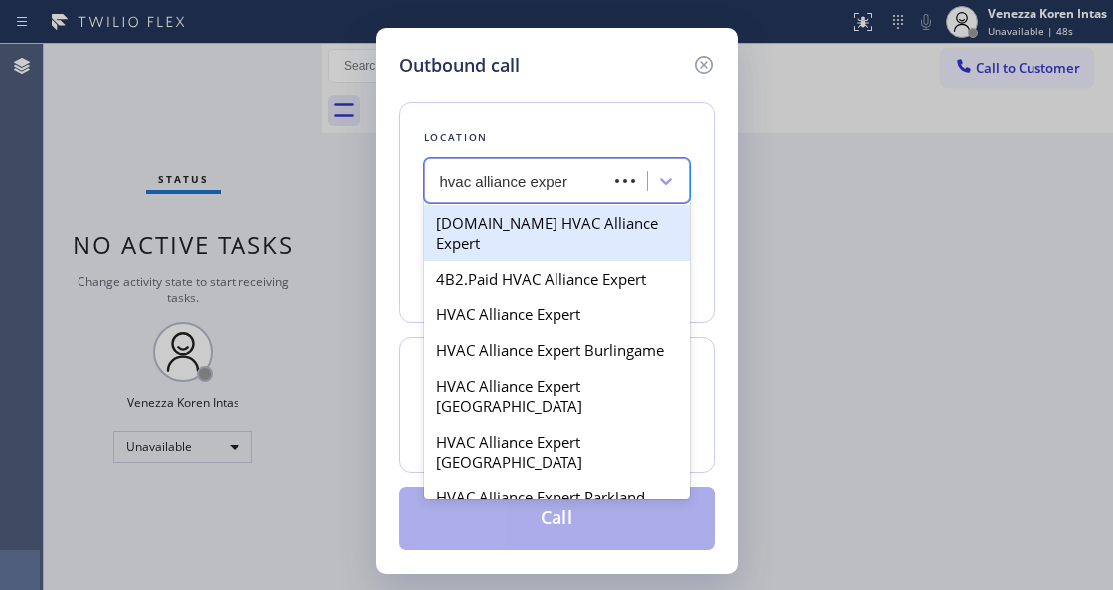
type input "hvac alliance expert"
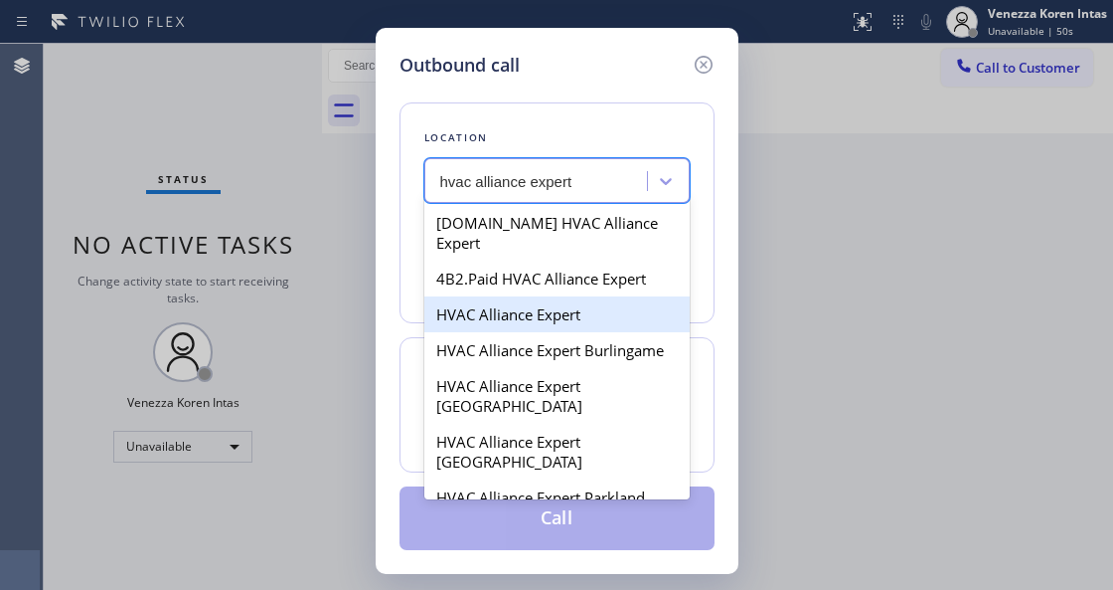
click at [591, 296] on div "HVAC Alliance Expert" at bounding box center [556, 314] width 265 height 36
type input "(323) 991-9198"
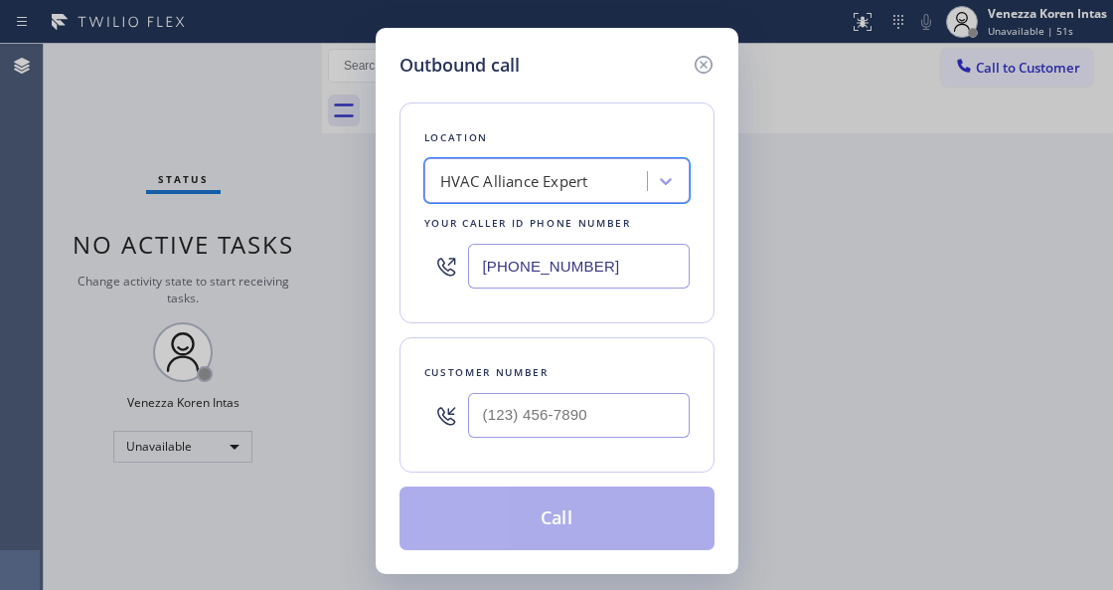
type input "(___) ___-____"
click at [593, 427] on input "(___) ___-____" at bounding box center [579, 415] width 222 height 45
click at [545, 414] on input "(___) ___-____" at bounding box center [579, 415] width 222 height 45
paste input "310) 989-6650"
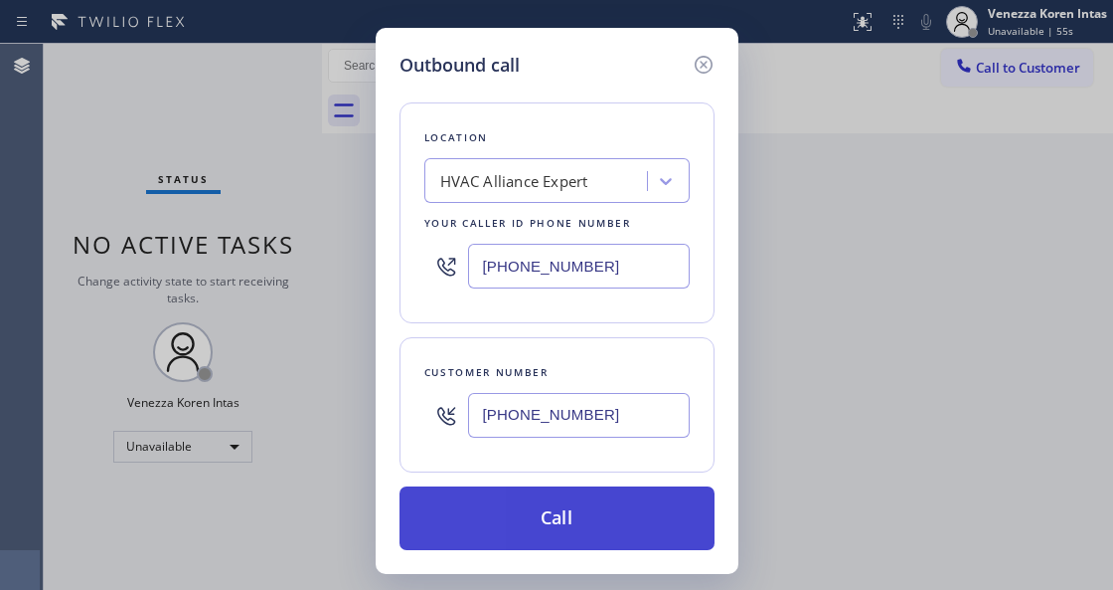
click at [533, 526] on button "Call" at bounding box center [557, 518] width 315 height 64
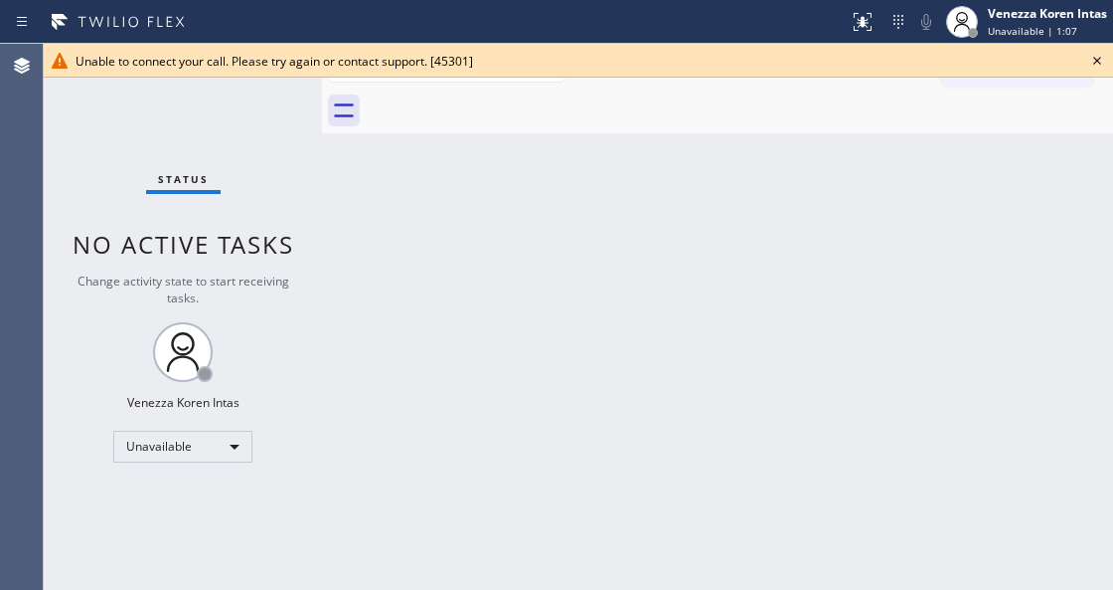
click at [387, 260] on div "Back to Dashboard Change Sender ID Customers Technicians Select a contact Outbo…" at bounding box center [717, 317] width 791 height 546
click at [1097, 60] on icon at bounding box center [1098, 61] width 8 height 8
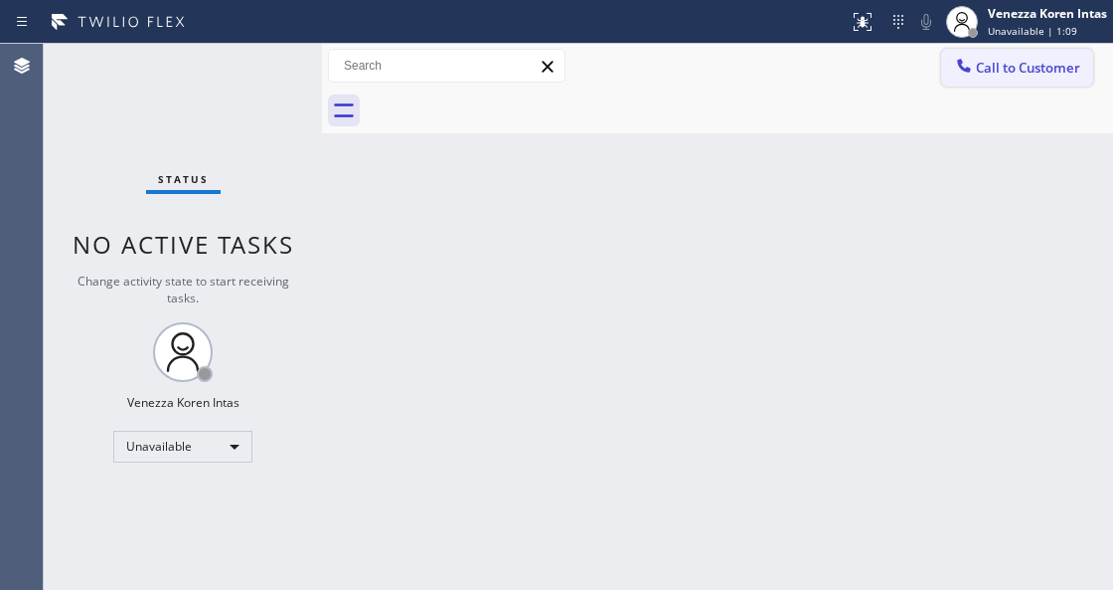
click at [1015, 85] on button "Call to Customer" at bounding box center [1017, 68] width 152 height 38
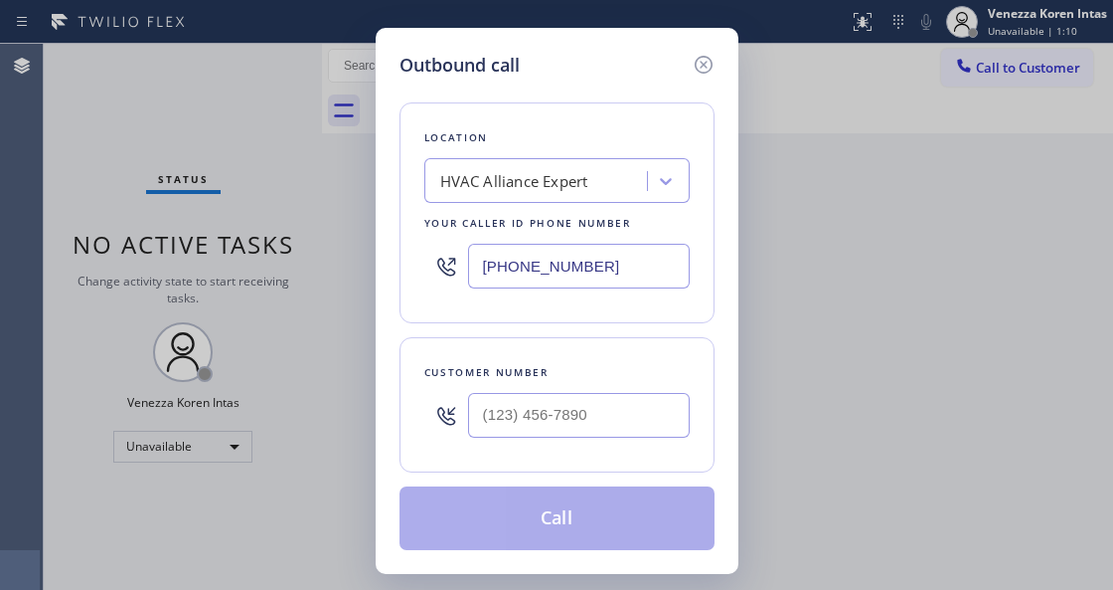
click at [601, 268] on input "(323) 991-9198" at bounding box center [579, 266] width 222 height 45
type input "(___) ___-____"
click at [547, 414] on input "(___) ___-____" at bounding box center [579, 415] width 222 height 45
click at [429, 320] on div "Location HVAC Alliance Expert Your caller id phone number (323) 991-9198" at bounding box center [557, 212] width 315 height 221
click at [581, 280] on input "(323) 991-9198" at bounding box center [579, 266] width 222 height 45
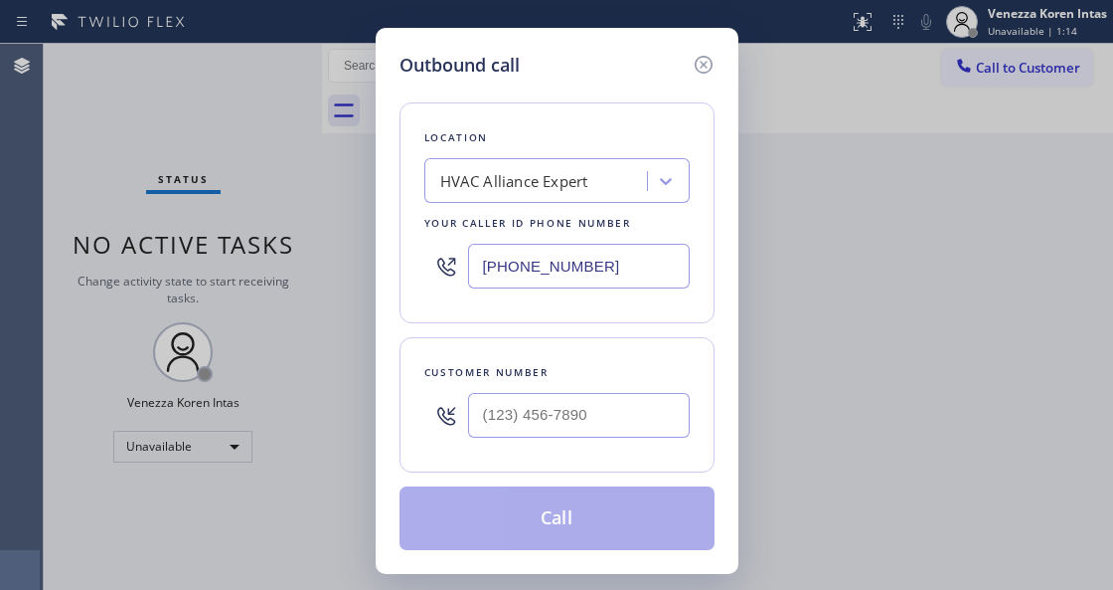
click at [596, 199] on div "HVAC Alliance Expert" at bounding box center [556, 180] width 265 height 45
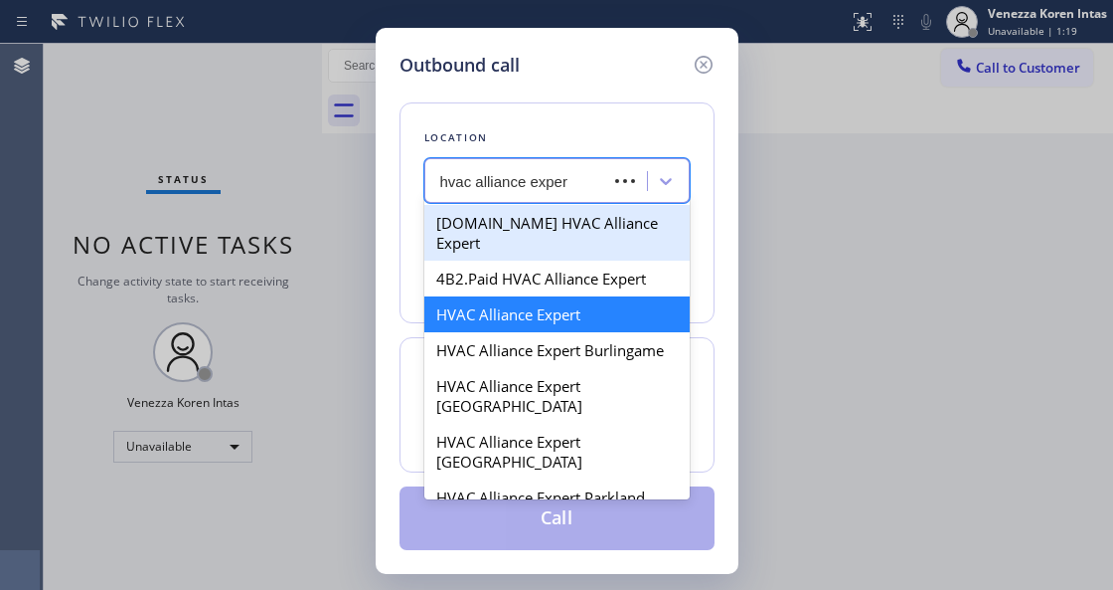
type input "hvac alliance expert"
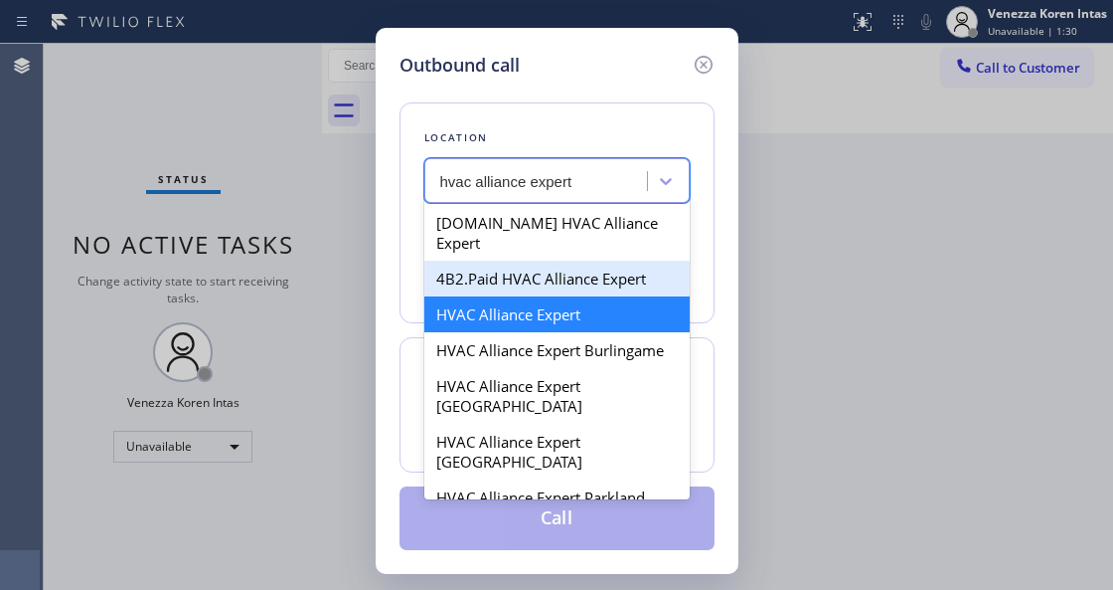
click at [587, 266] on div "4B2.Paid HVAC Alliance Expert" at bounding box center [556, 278] width 265 height 36
type input "(855) 999-4417"
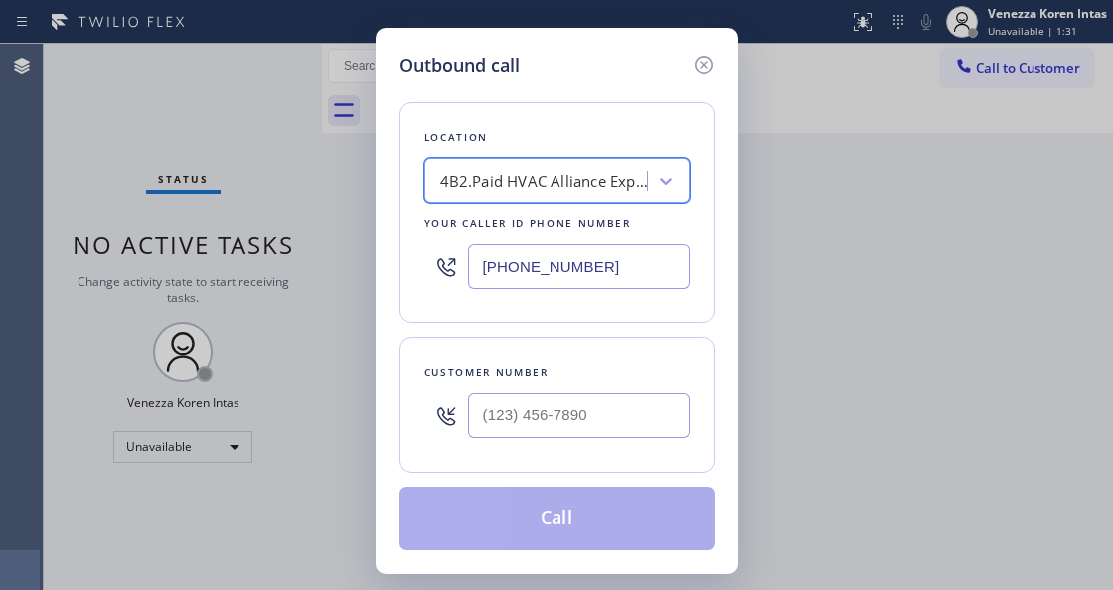
type input "(___) ___-____"
click at [562, 430] on input "(___) ___-____" at bounding box center [579, 415] width 222 height 45
click at [581, 410] on input "(___) ___-____" at bounding box center [579, 415] width 222 height 45
paste input "310) 989-6650"
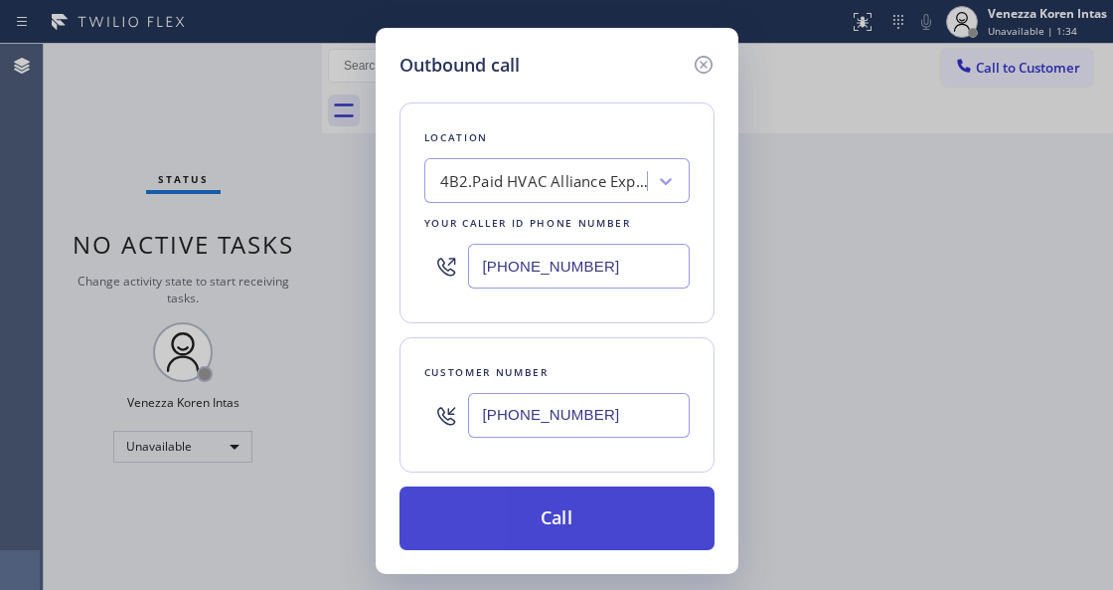
type input "[PHONE_NUMBER]"
click at [545, 520] on button "Call" at bounding box center [557, 518] width 315 height 64
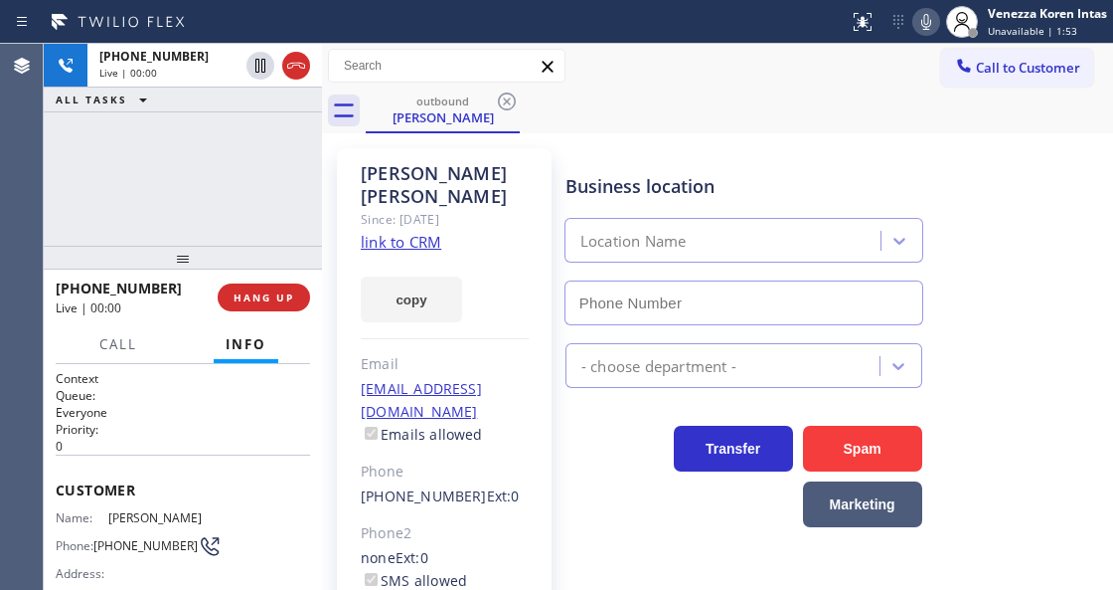
type input "(855) 999-4417"
click at [349, 171] on div "Jorge Chavez Since: 20 may 2020 link to CRM copy Email jchavez196818@gmail.com …" at bounding box center [444, 455] width 215 height 615
click at [668, 169] on div "Business location HVAC Alliance Expert (855) 999-4417" at bounding box center [744, 239] width 365 height 172
click at [917, 28] on icon at bounding box center [927, 22] width 24 height 24
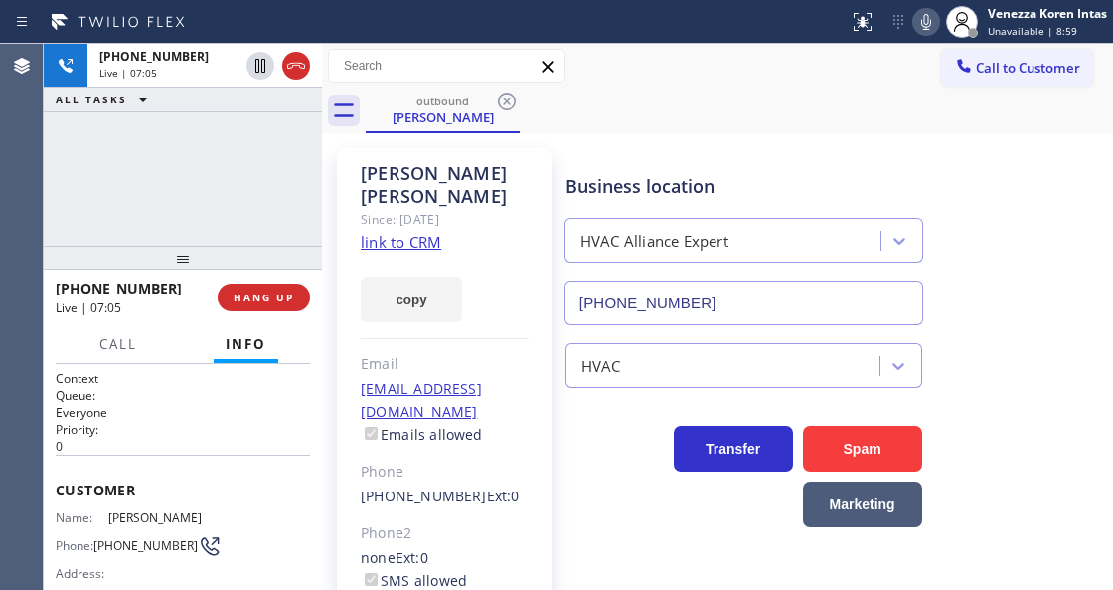
click at [698, 100] on div "outbound Jorge Chavez" at bounding box center [740, 110] width 748 height 45
click at [921, 20] on icon at bounding box center [927, 22] width 24 height 24
click at [922, 20] on icon at bounding box center [927, 22] width 10 height 16
click at [298, 182] on div "+13109896650 Live | 12:01 ALL TASKS ALL TASKS ACTIVE TASKS TASKS IN WRAP UP" at bounding box center [183, 145] width 278 height 202
click at [339, 422] on div "Jorge Chavez Since: 20 may 2020 link to CRM copy Email jchavez196818@gmail.com …" at bounding box center [444, 455] width 215 height 615
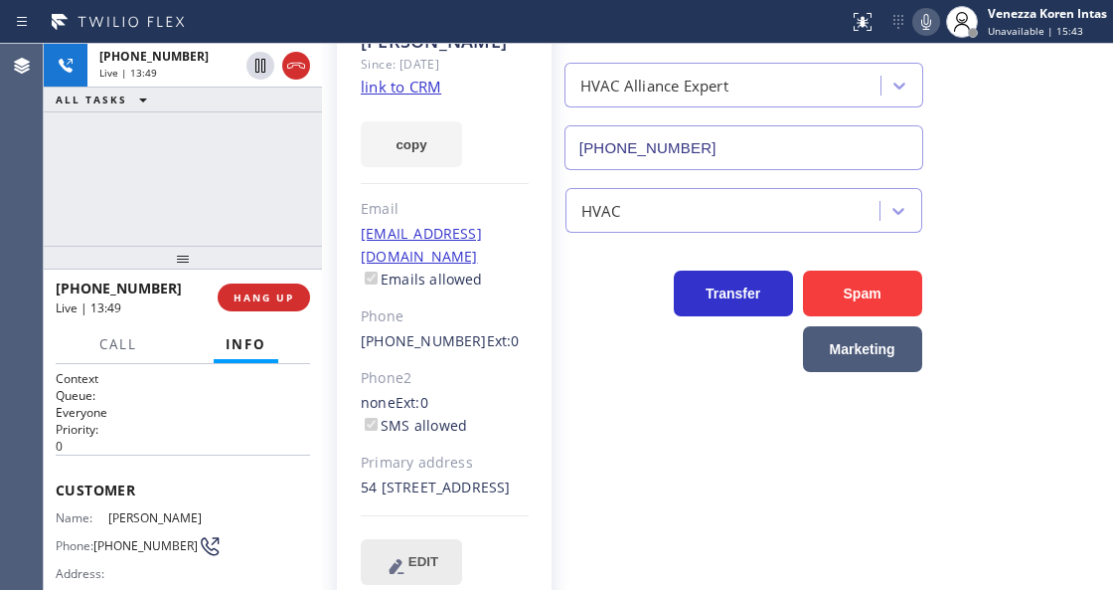
scroll to position [165, 0]
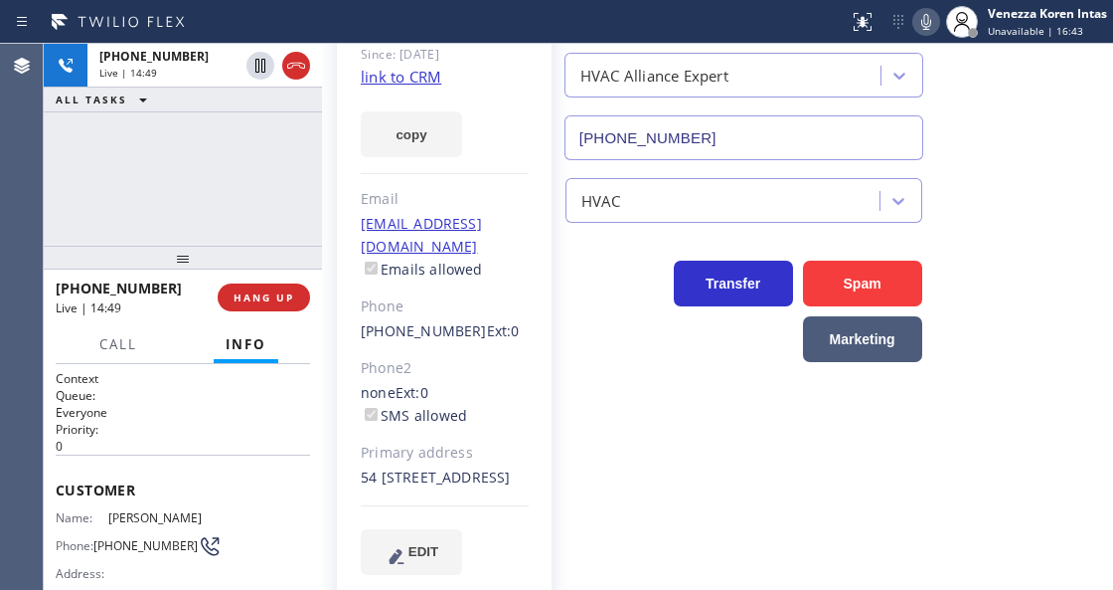
click at [292, 139] on div "+13109896650 Live | 14:49 ALL TASKS ALL TASKS ACTIVE TASKS TASKS IN WRAP UP" at bounding box center [183, 145] width 278 height 202
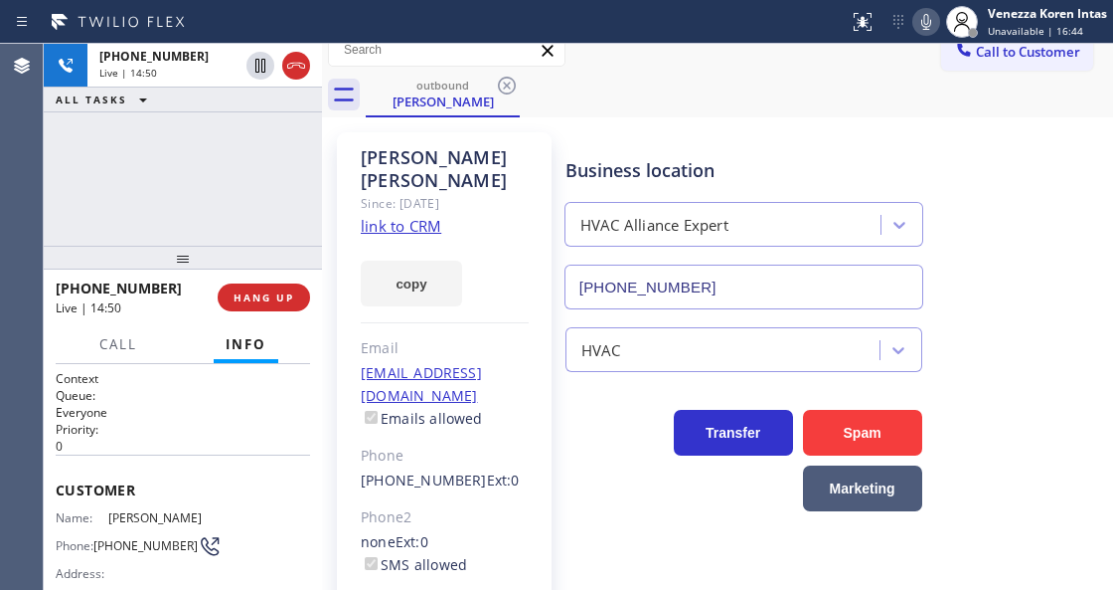
scroll to position [0, 0]
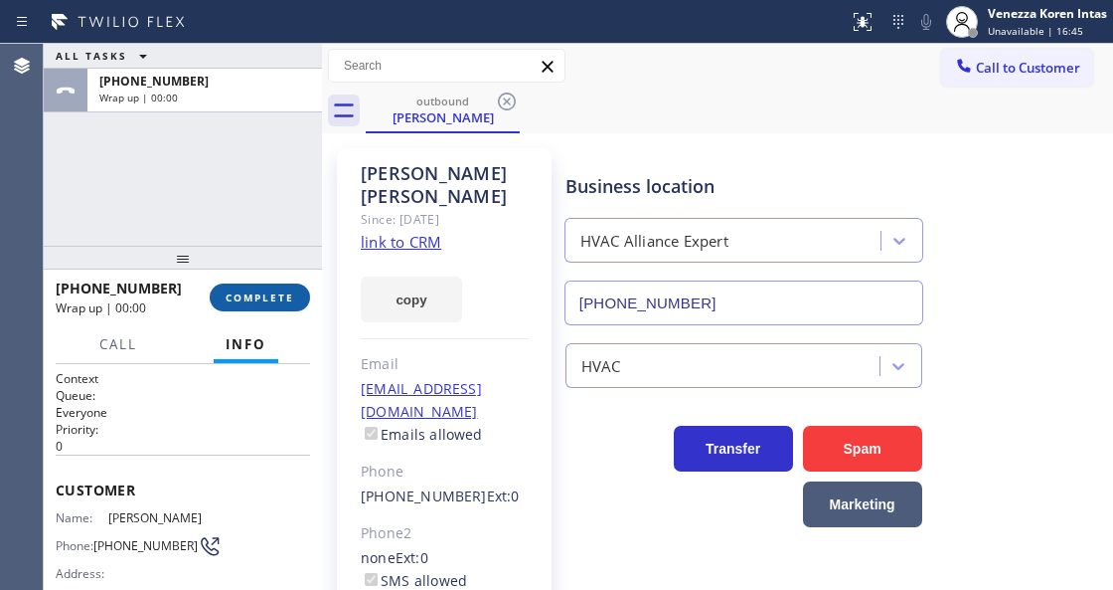
click at [254, 303] on span "COMPLETE" at bounding box center [260, 297] width 69 height 14
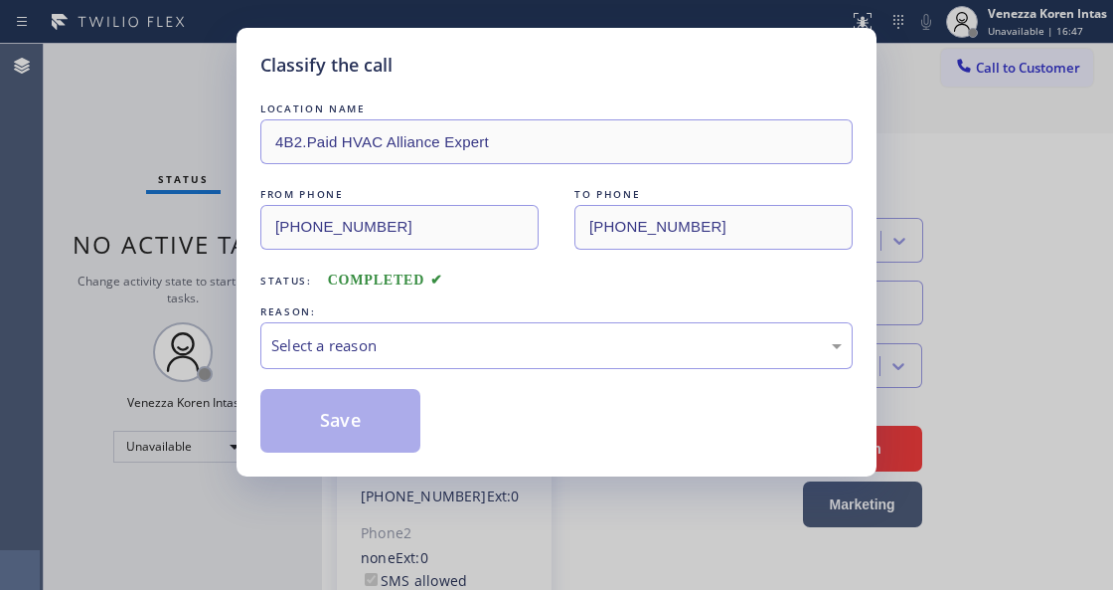
click at [480, 386] on div "LOCATION NAME 4B2.Paid HVAC Alliance Expert FROM PHONE (855) 999-4417 TO PHONE …" at bounding box center [556, 275] width 593 height 354
click at [484, 354] on div "Select a reason" at bounding box center [556, 345] width 571 height 23
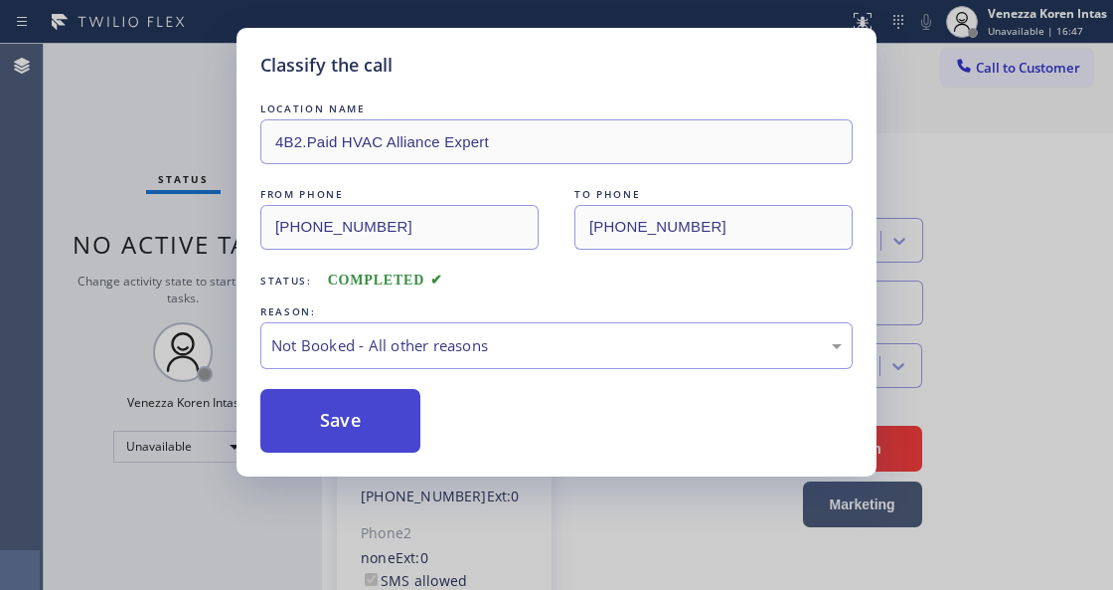
click at [391, 422] on button "Save" at bounding box center [340, 421] width 160 height 64
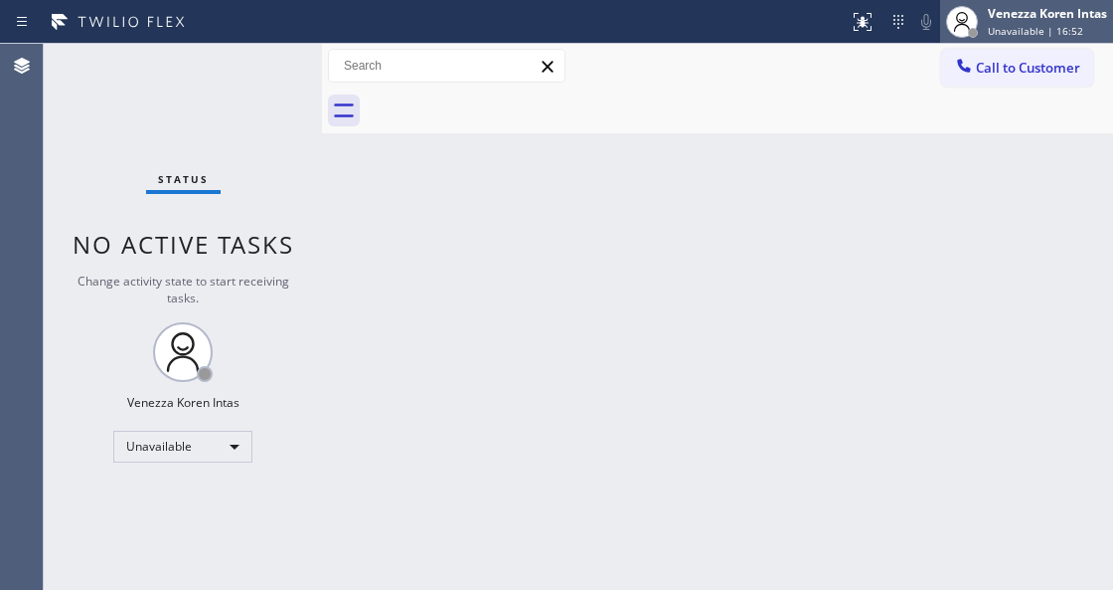
click at [986, 4] on div "Venezza Koren Intas Unavailable | 16:52" at bounding box center [1048, 21] width 129 height 35
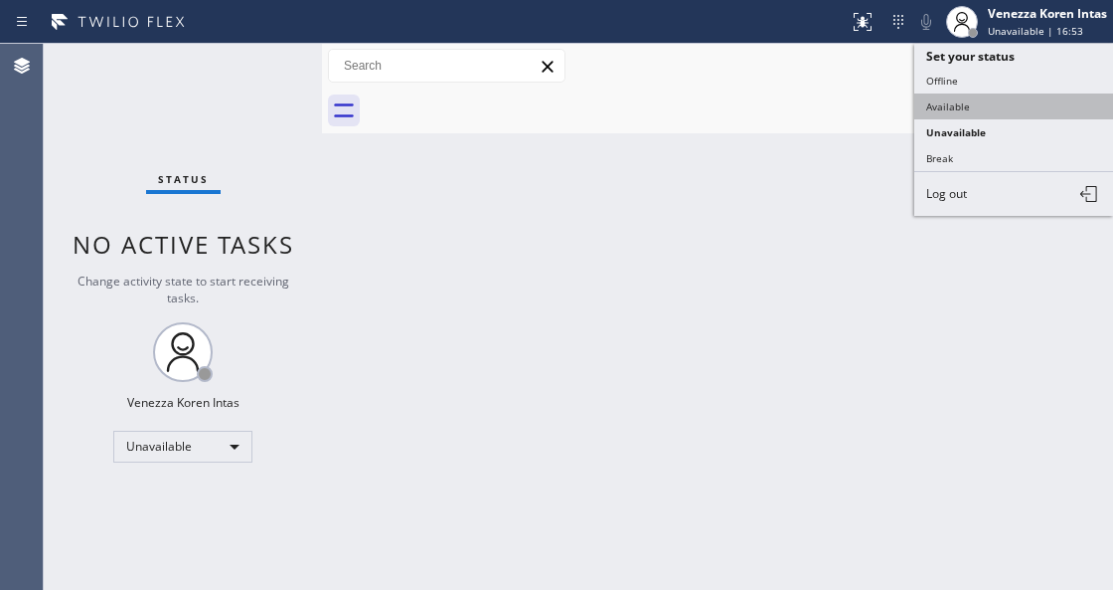
click at [1024, 106] on button "Available" at bounding box center [1014, 106] width 199 height 26
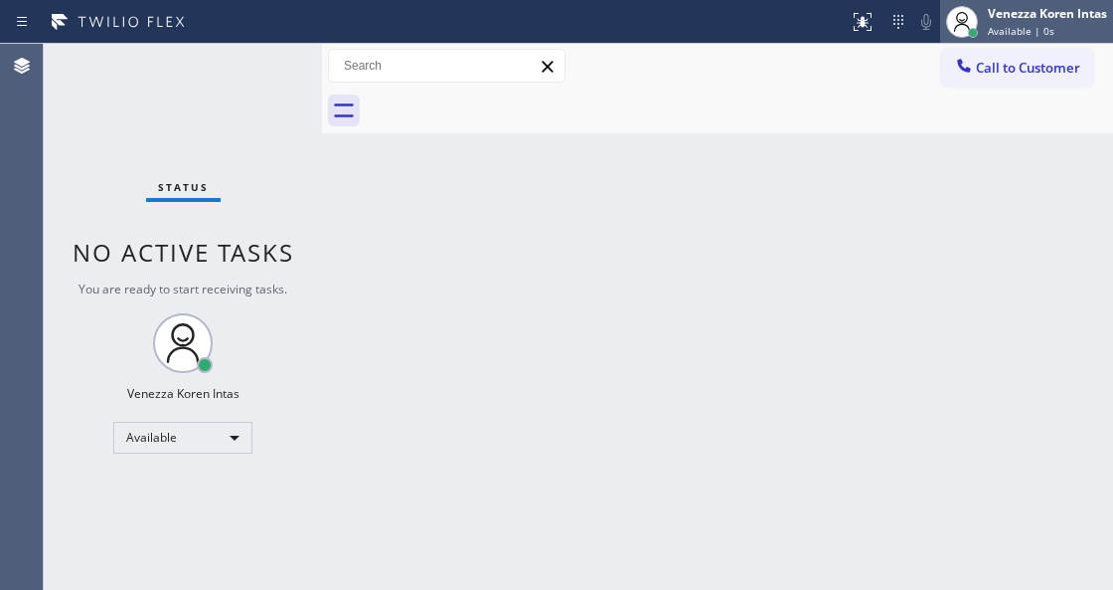
click at [988, 30] on span "Available | 0s" at bounding box center [1021, 31] width 67 height 14
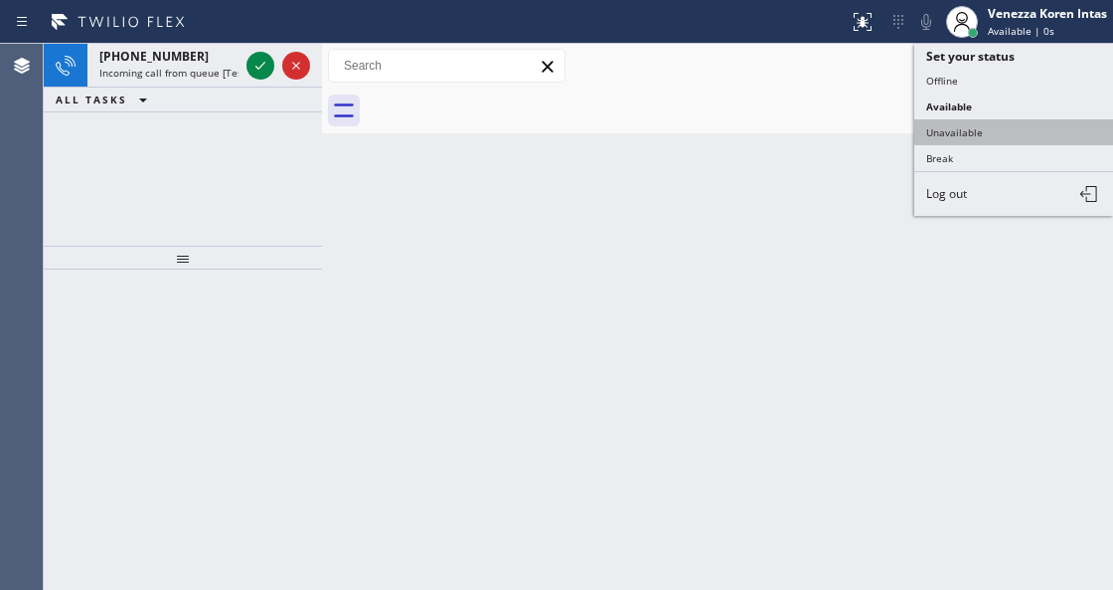
click at [982, 131] on button "Unavailable" at bounding box center [1014, 132] width 199 height 26
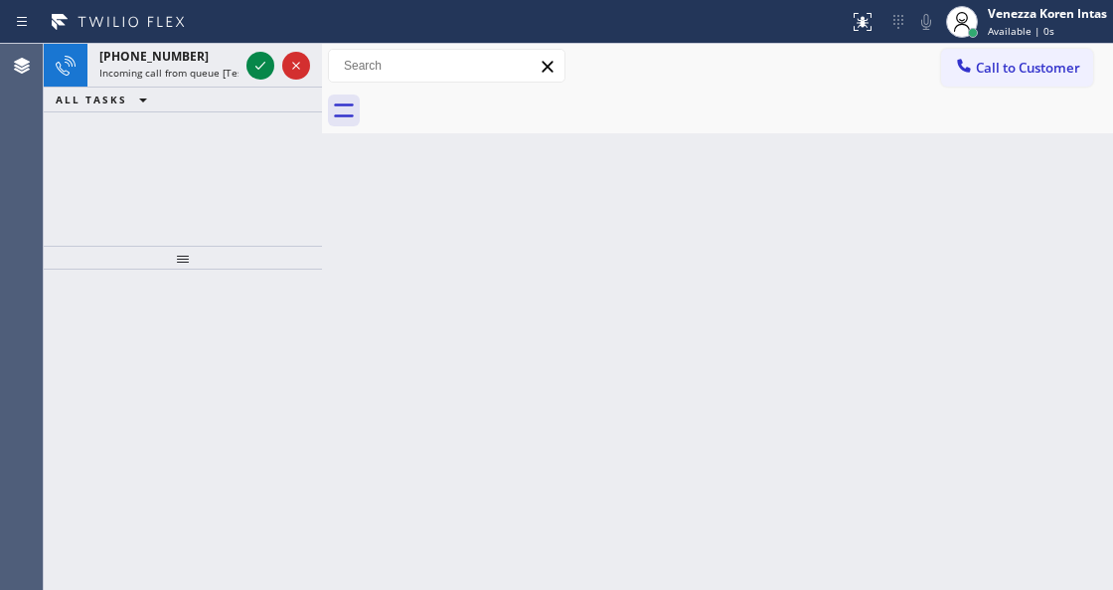
click at [793, 199] on div "Back to Dashboard Change Sender ID Customers Technicians Select a contact Outbo…" at bounding box center [717, 317] width 791 height 546
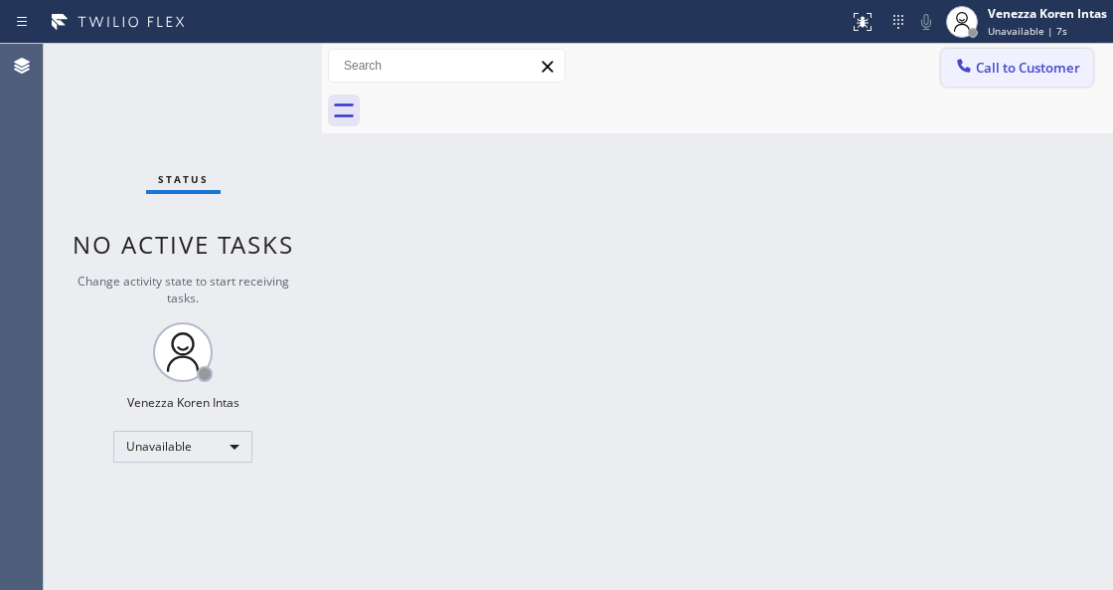
click at [1020, 76] on span "Call to Customer" at bounding box center [1028, 68] width 104 height 18
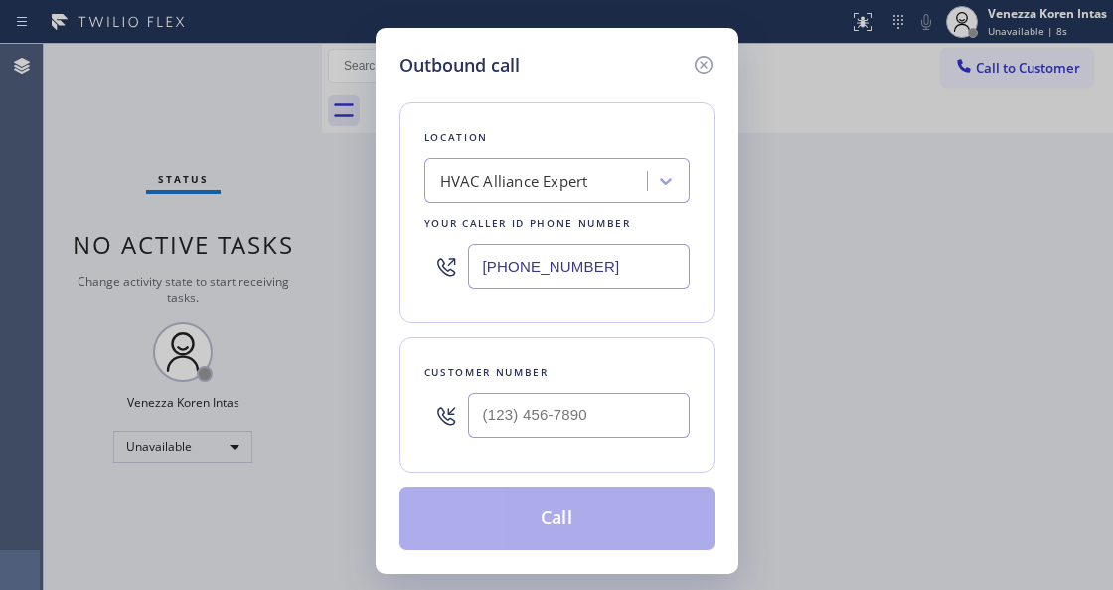
click at [594, 441] on div at bounding box center [579, 415] width 222 height 65
type input "(___) ___-____"
click at [594, 429] on input "(___) ___-____" at bounding box center [579, 415] width 222 height 45
click at [577, 425] on input "(___) ___-____" at bounding box center [579, 415] width 222 height 45
paste input "202) 826-6318"
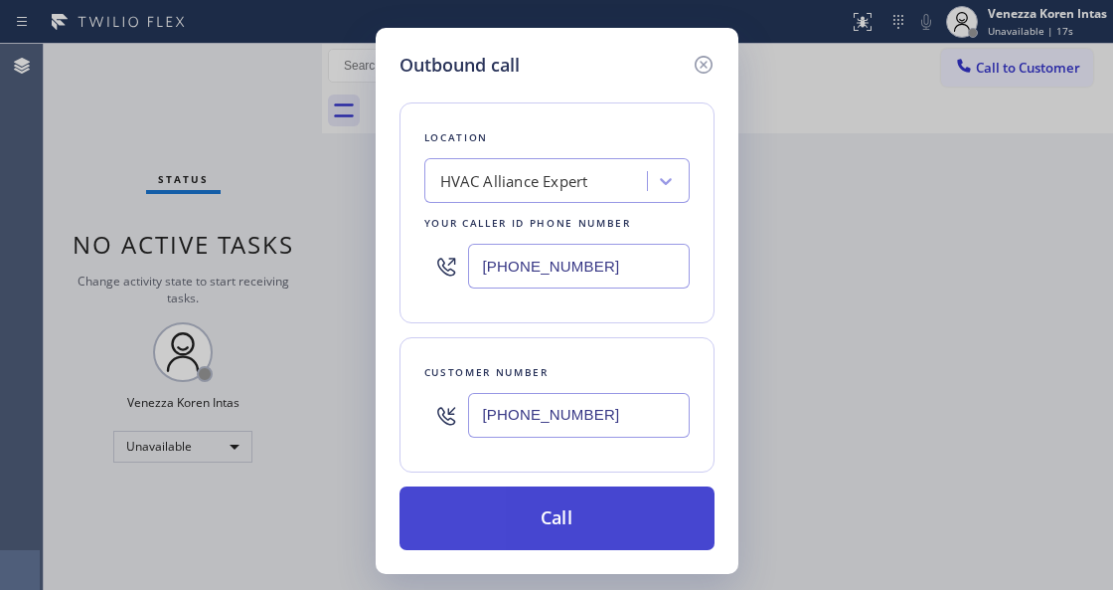
type input "(202) 826-6318"
click at [553, 522] on button "Call" at bounding box center [557, 518] width 315 height 64
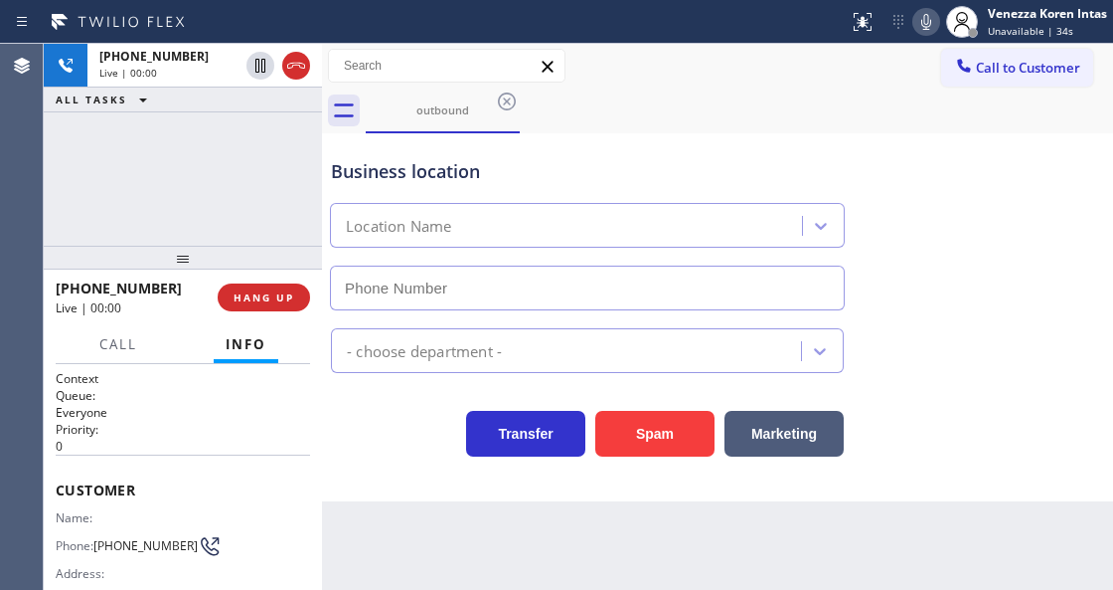
type input "(855) 999-4417"
click at [663, 38] on div "Status report No issues detected If you experience an issue, please download th…" at bounding box center [556, 22] width 1113 height 44
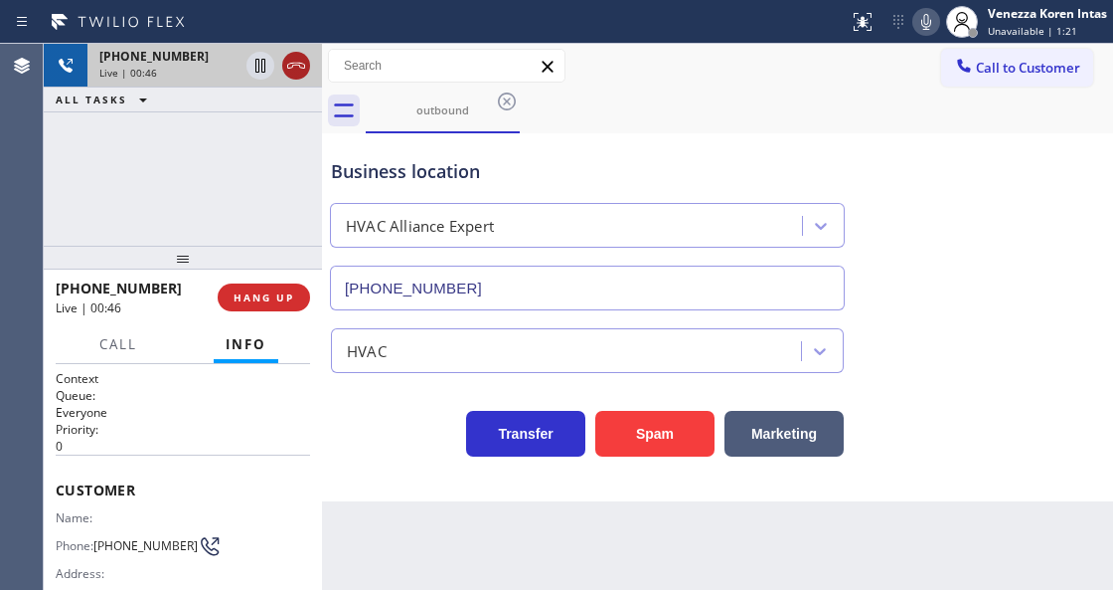
click at [298, 56] on icon at bounding box center [296, 66] width 24 height 24
click at [276, 287] on button "HANG UP" at bounding box center [264, 297] width 92 height 28
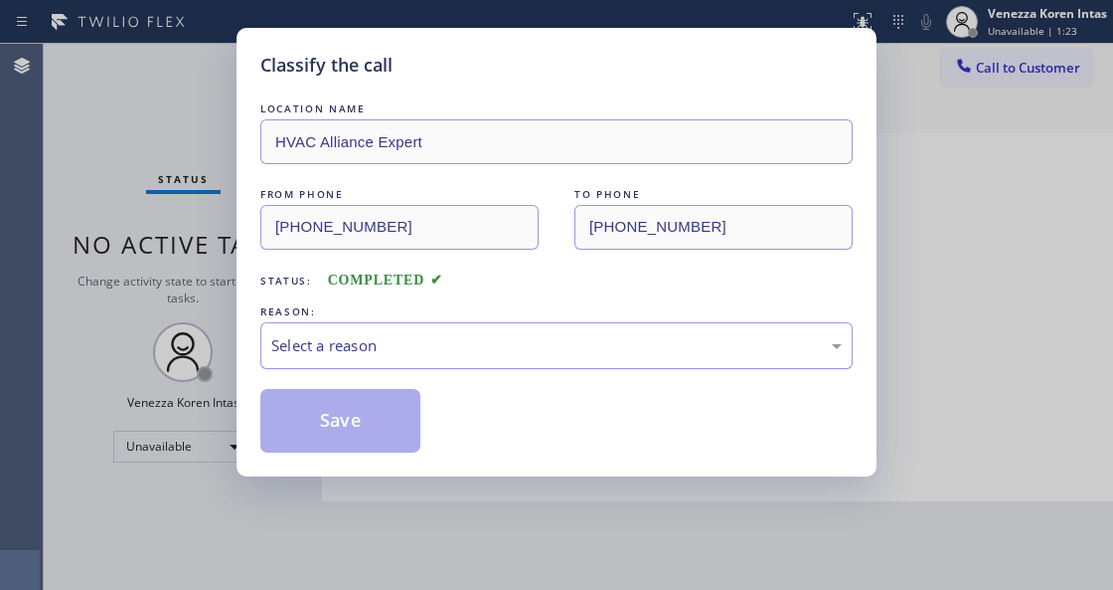
click at [393, 346] on div "Select a reason" at bounding box center [556, 345] width 571 height 23
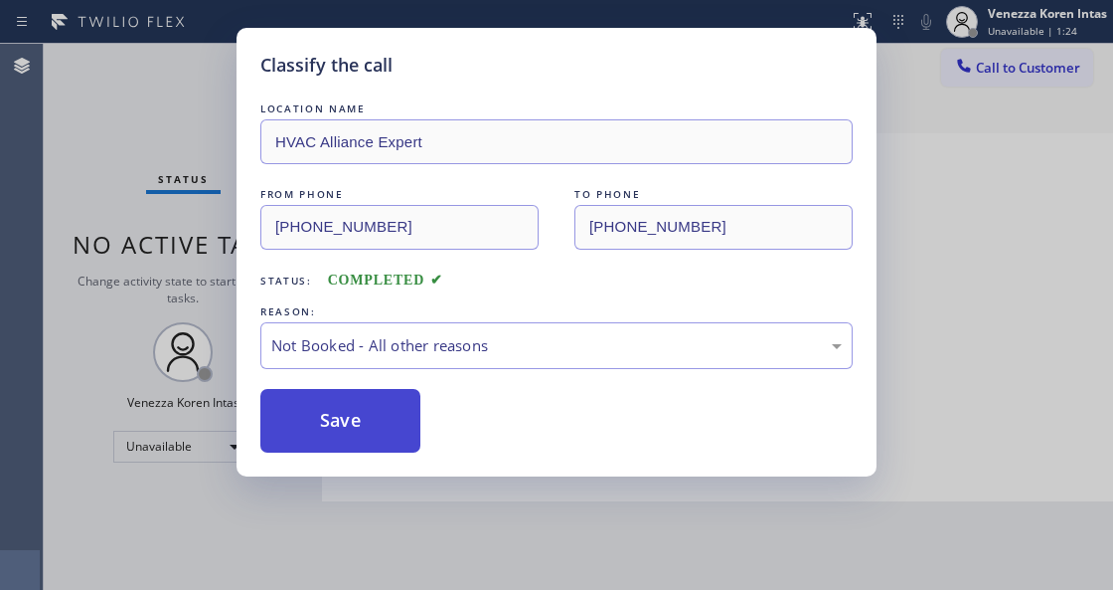
click at [366, 436] on button "Save" at bounding box center [340, 421] width 160 height 64
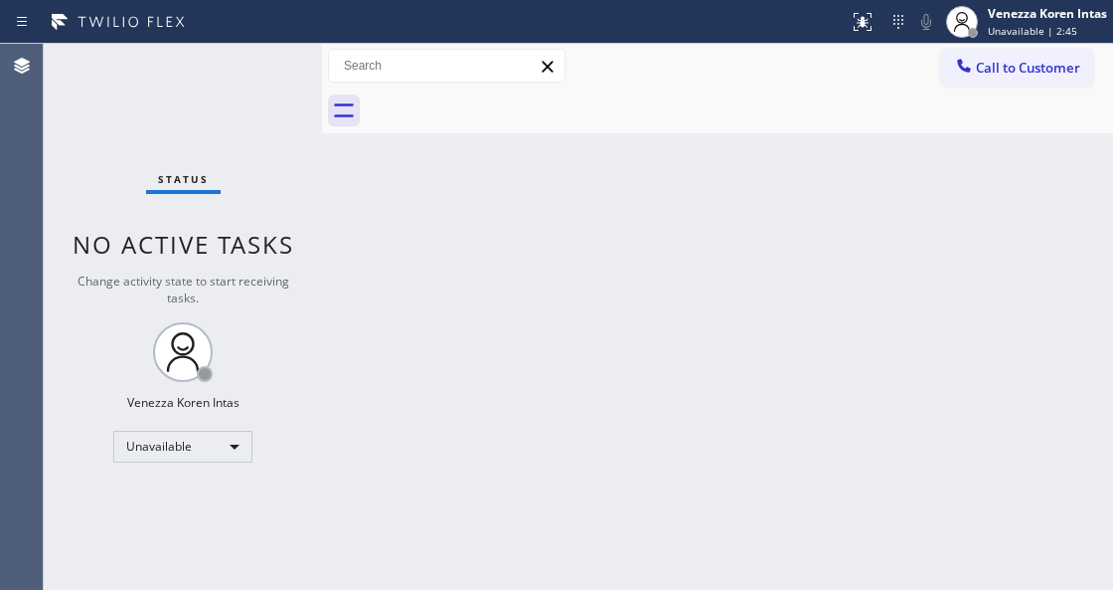
click at [696, 193] on div "Back to Dashboard Change Sender ID Customers Technicians Select a contact Outbo…" at bounding box center [717, 317] width 791 height 546
click at [400, 378] on div "Back to Dashboard Change Sender ID Customers Technicians Select a contact Outbo…" at bounding box center [717, 317] width 791 height 546
click at [243, 447] on div "Unavailable" at bounding box center [182, 446] width 139 height 32
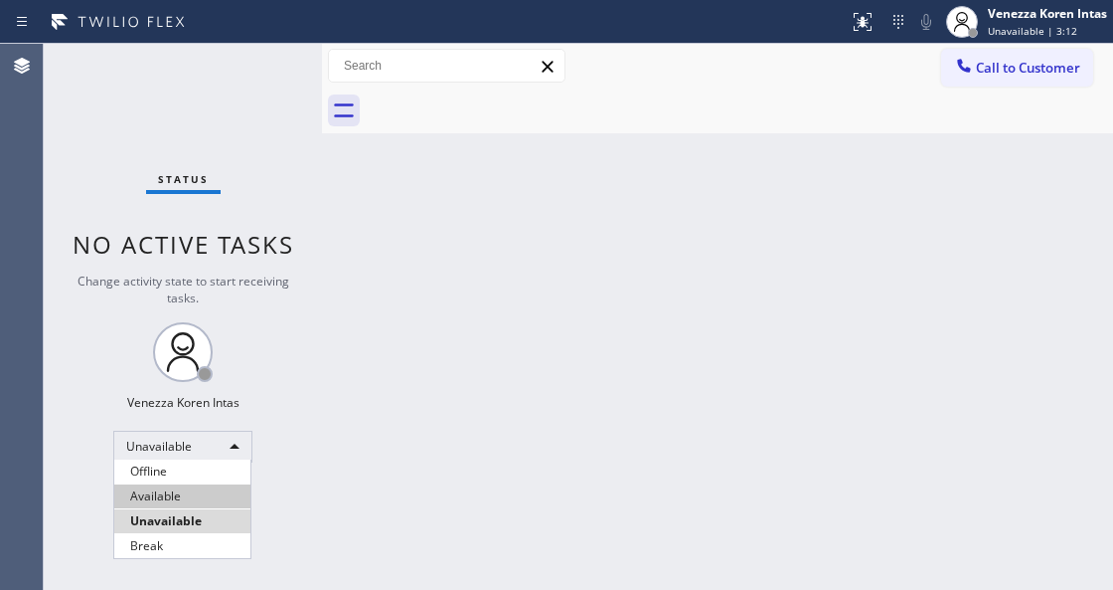
click at [223, 496] on li "Available" at bounding box center [182, 496] width 136 height 24
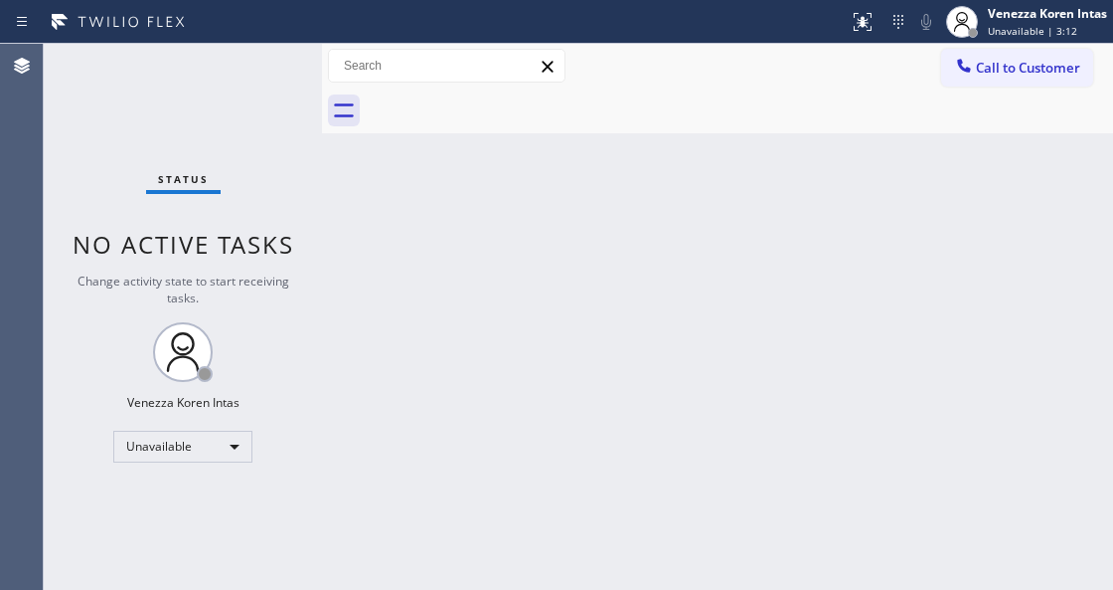
click at [445, 447] on div "Back to Dashboard Change Sender ID Customers Technicians Select a contact Outbo…" at bounding box center [717, 317] width 791 height 546
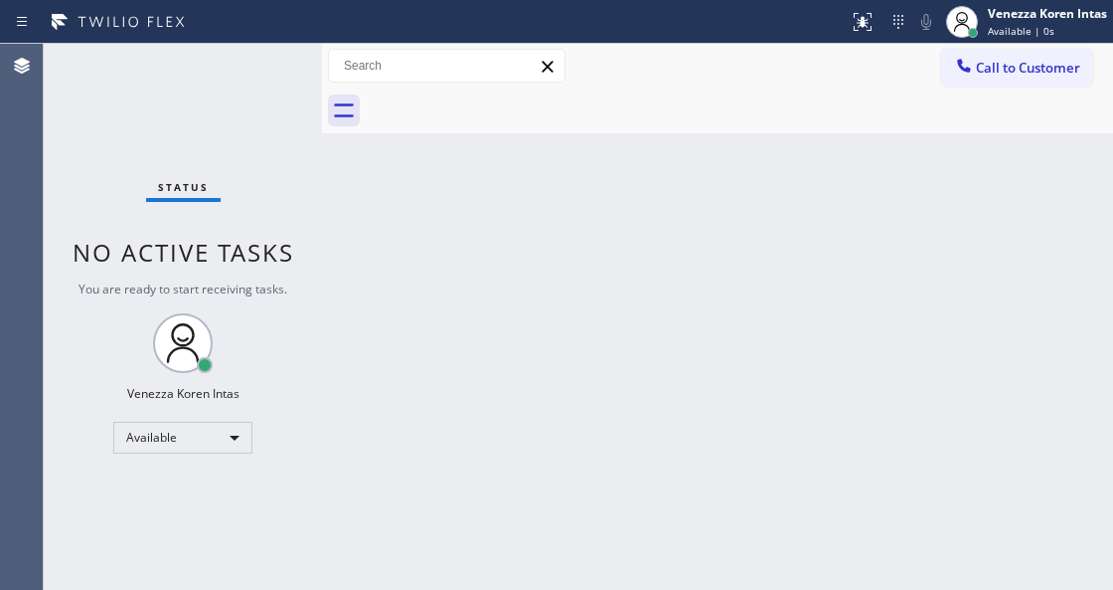
click at [259, 221] on div "Status No active tasks You are ready to start receiving tasks. Venezza Koren In…" at bounding box center [183, 317] width 278 height 546
drag, startPoint x: 380, startPoint y: 273, endPoint x: 479, endPoint y: 271, distance: 99.4
click at [380, 273] on div "Back to Dashboard Change Sender ID Customers Technicians Select a contact Outbo…" at bounding box center [717, 317] width 791 height 546
click at [583, 139] on div "Back to Dashboard Change Sender ID Customers Technicians Select a contact Outbo…" at bounding box center [717, 317] width 791 height 546
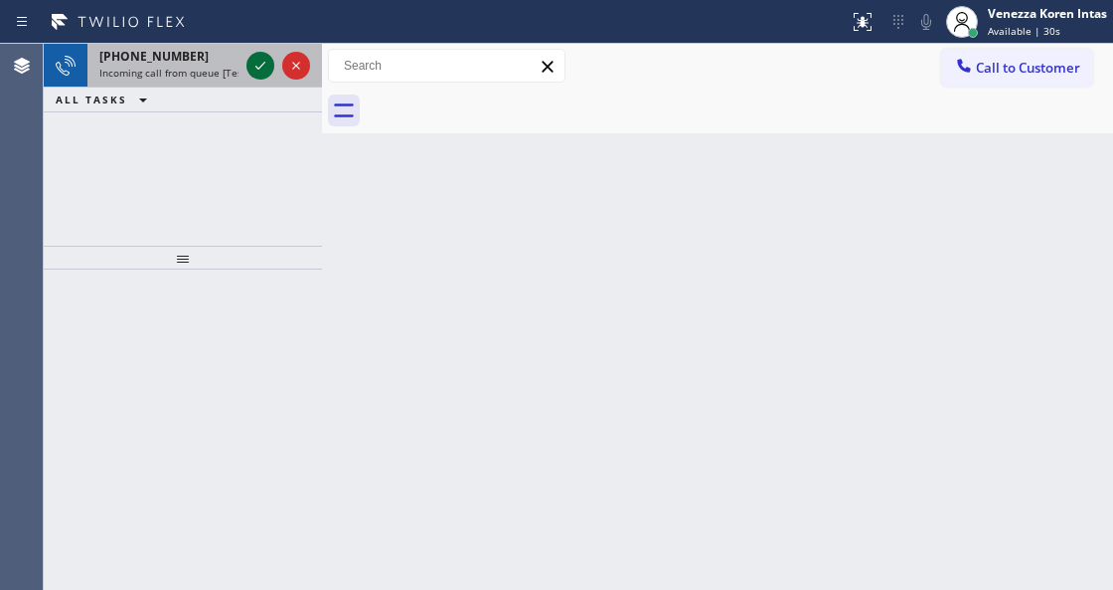
click at [263, 61] on icon at bounding box center [261, 66] width 24 height 24
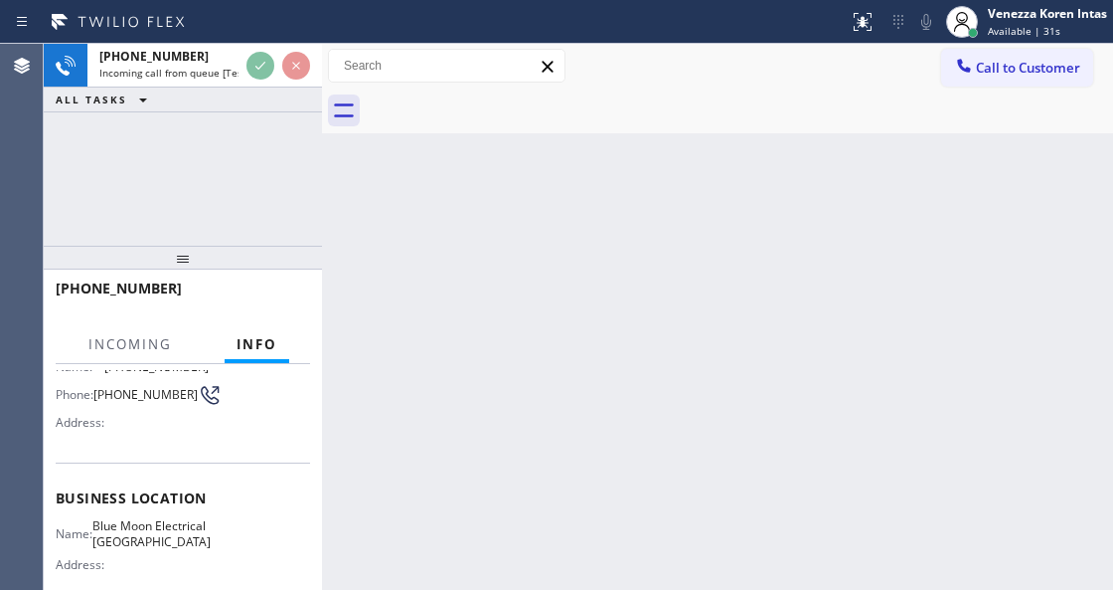
scroll to position [264, 0]
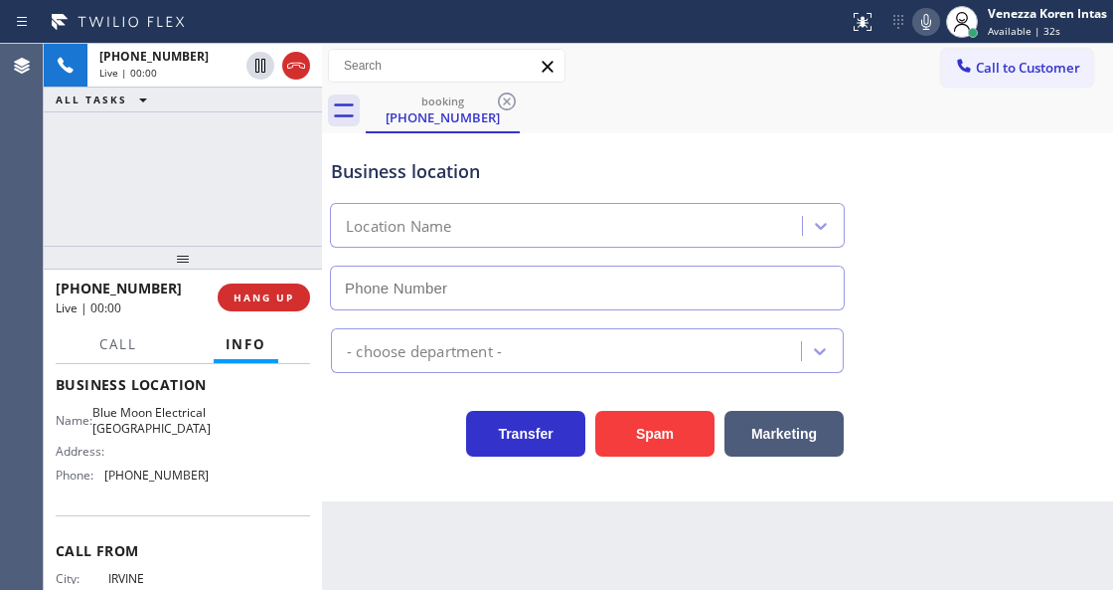
type input "(949) 334-2488"
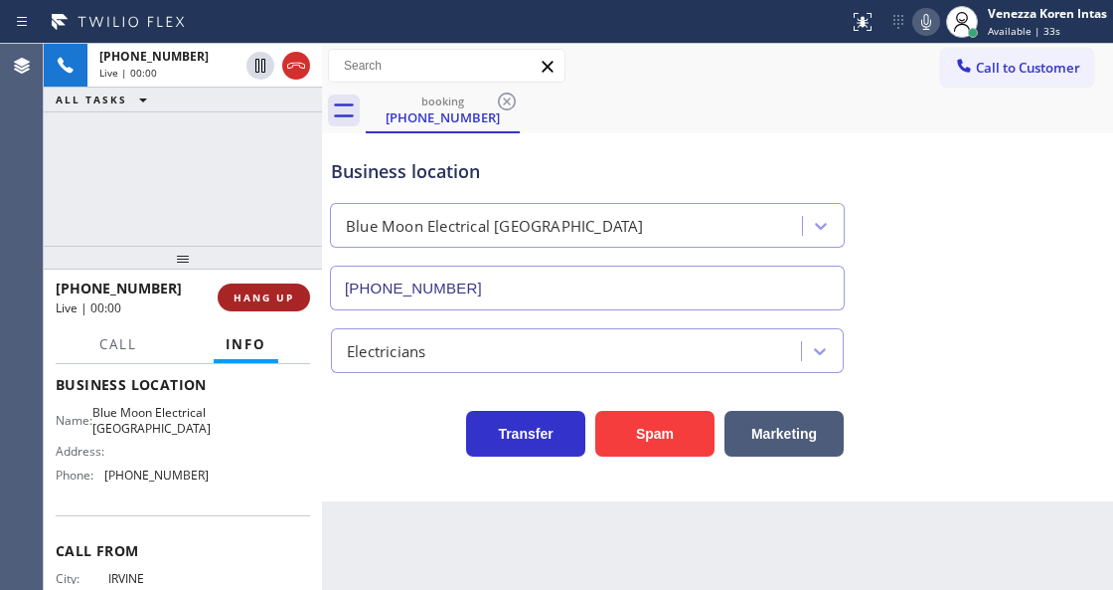
click at [267, 306] on button "HANG UP" at bounding box center [264, 297] width 92 height 28
click at [394, 586] on div "Back to Dashboard Change Sender ID Customers Technicians Select a contact Outbo…" at bounding box center [717, 317] width 791 height 546
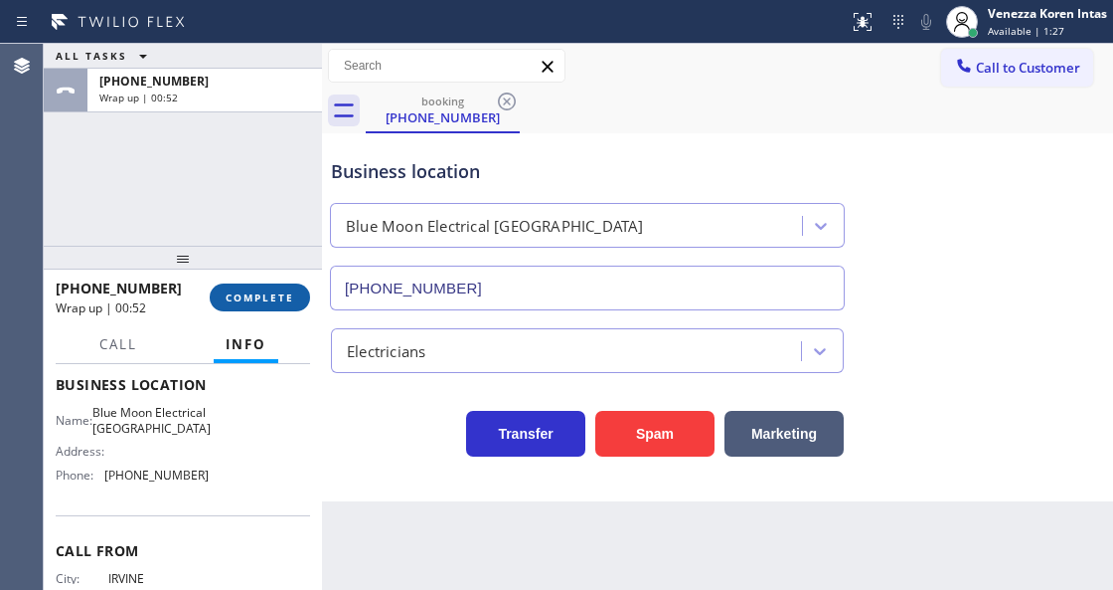
click at [258, 297] on span "COMPLETE" at bounding box center [260, 297] width 69 height 14
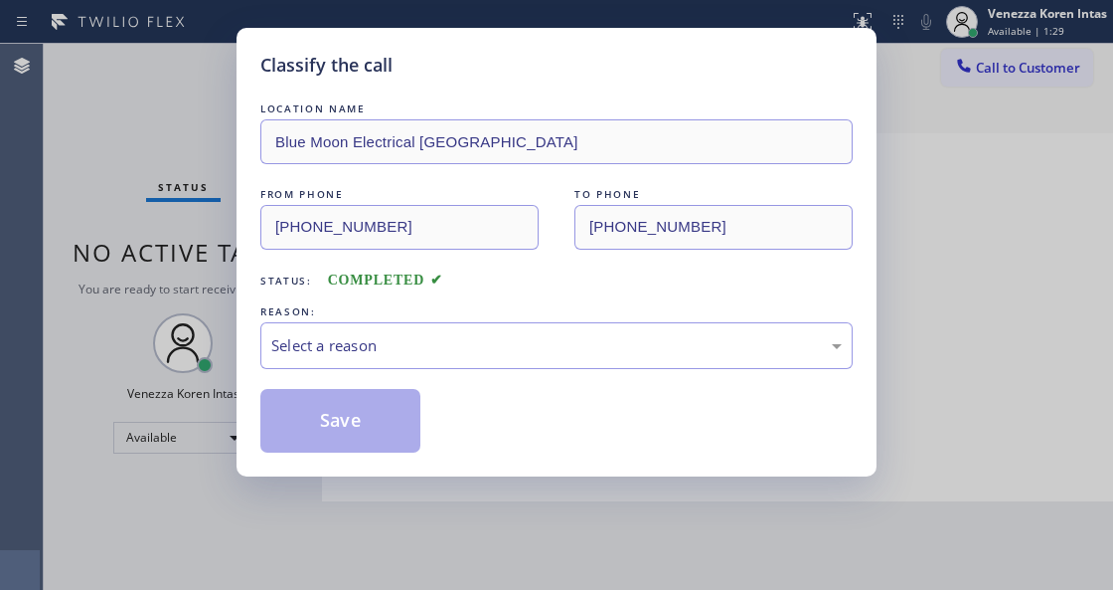
click at [432, 336] on div "Select a reason" at bounding box center [556, 345] width 571 height 23
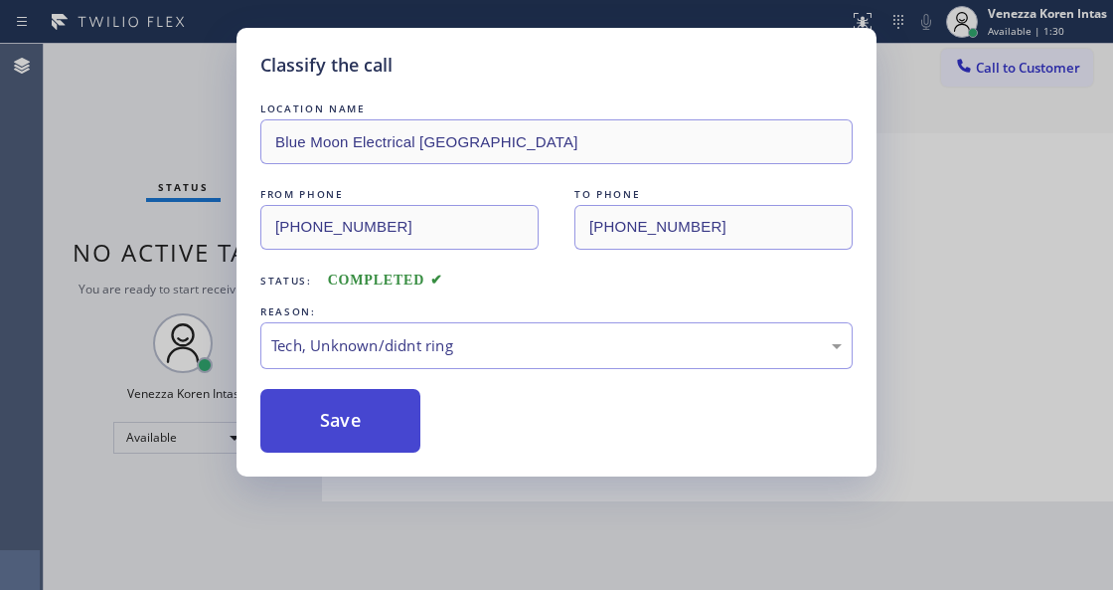
click at [368, 424] on button "Save" at bounding box center [340, 421] width 160 height 64
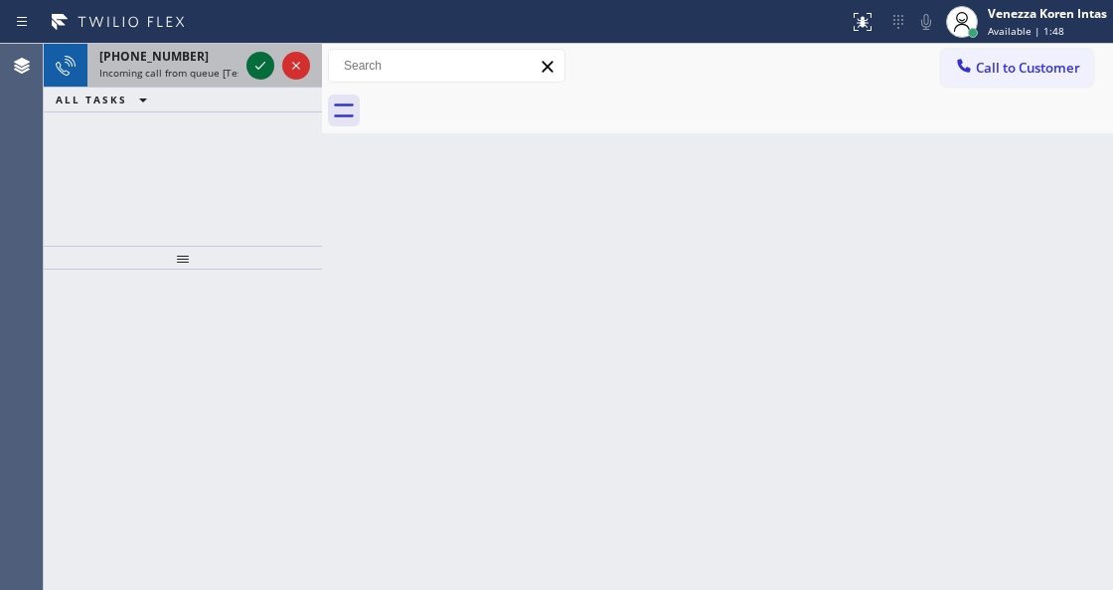
click at [258, 68] on icon at bounding box center [260, 66] width 10 height 8
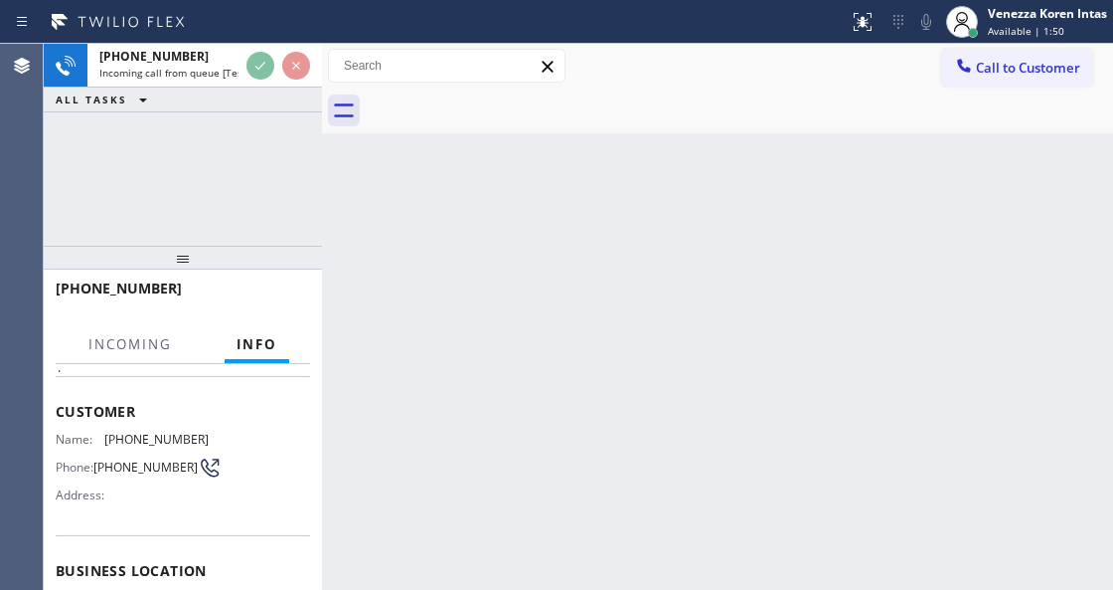
scroll to position [199, 0]
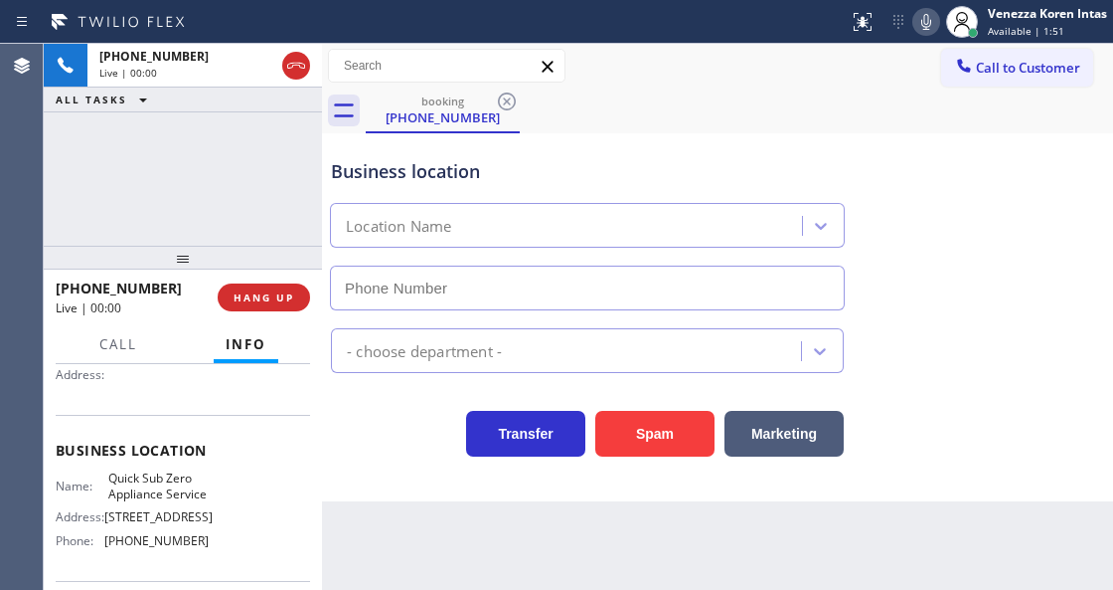
type input "(203) 496-8384"
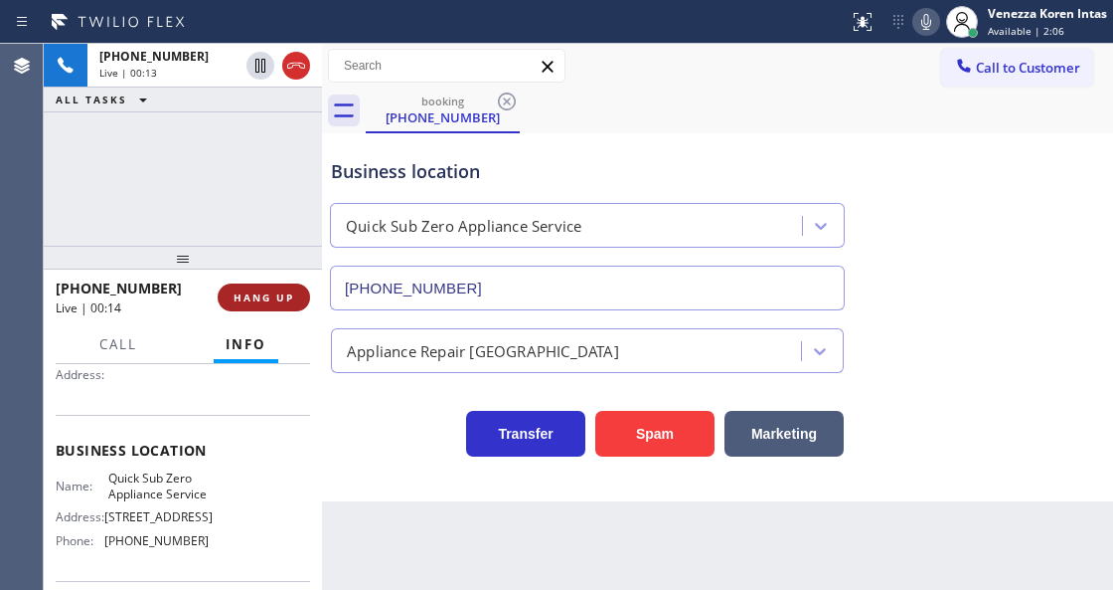
click at [288, 290] on span "HANG UP" at bounding box center [264, 297] width 61 height 14
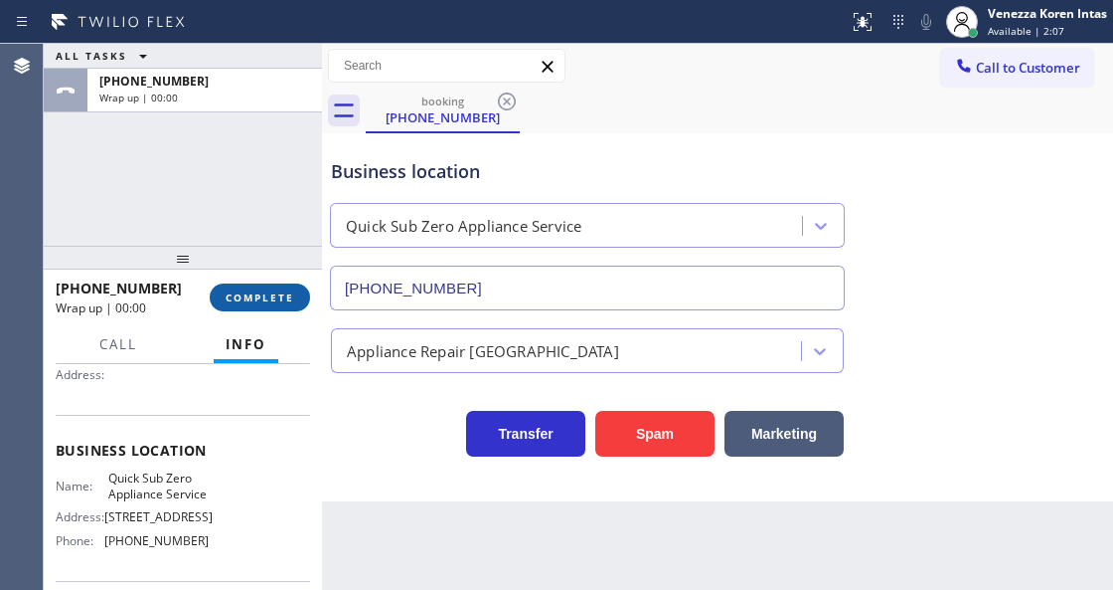
click at [288, 293] on span "COMPLETE" at bounding box center [260, 297] width 69 height 14
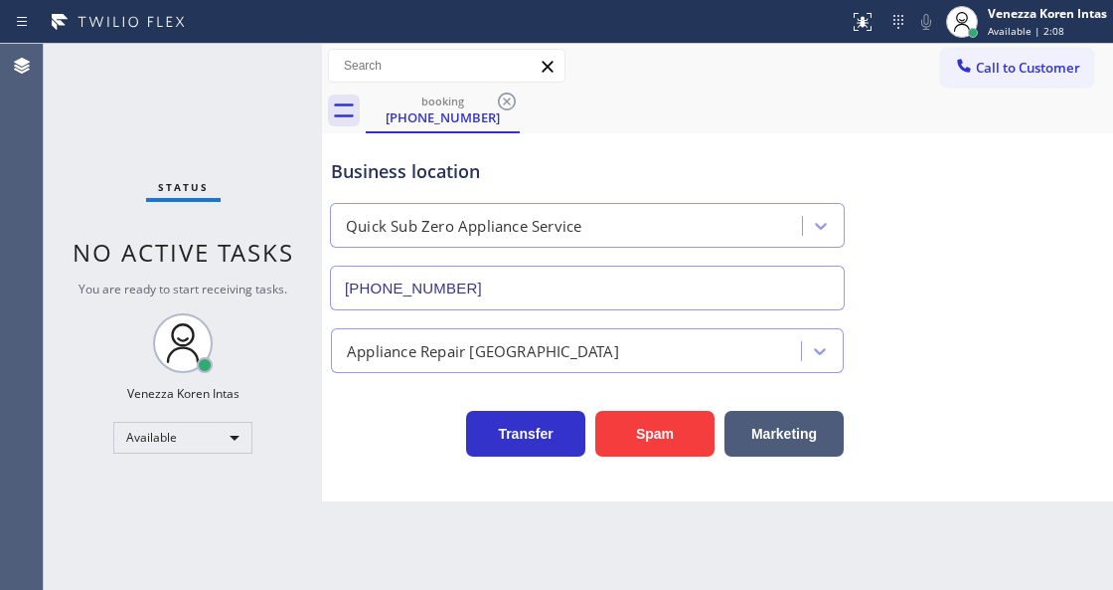
click at [398, 328] on div "Appliance Repair [GEOGRAPHIC_DATA]" at bounding box center [717, 346] width 781 height 53
click at [322, 112] on div at bounding box center [322, 317] width 0 height 546
click at [503, 101] on icon at bounding box center [507, 101] width 24 height 24
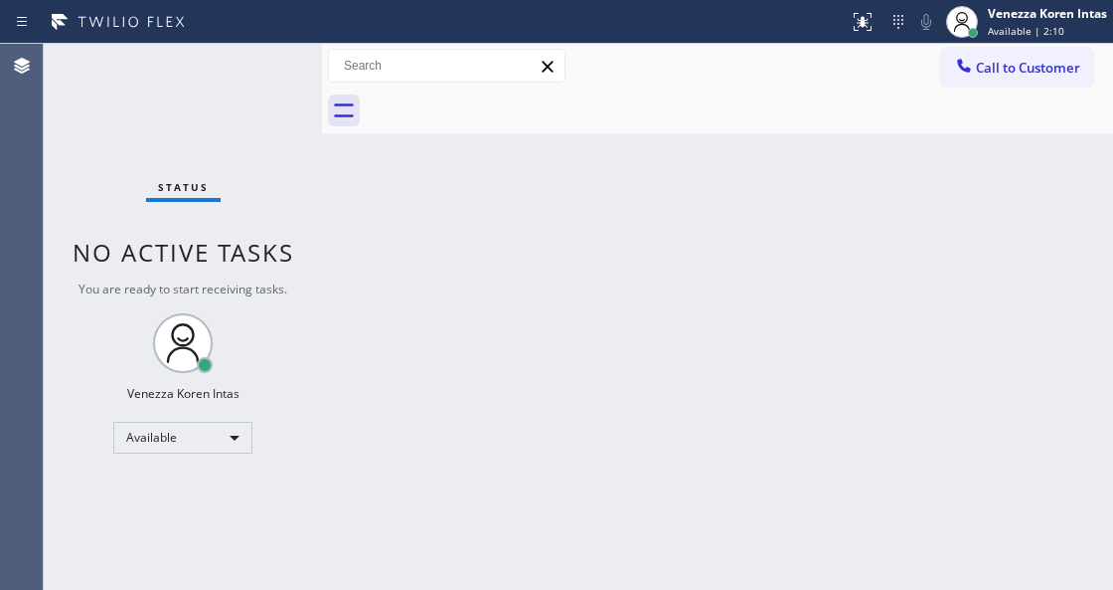
click at [648, 167] on div "Back to Dashboard Change Sender ID Customers Technicians Select a contact Outbo…" at bounding box center [717, 317] width 791 height 546
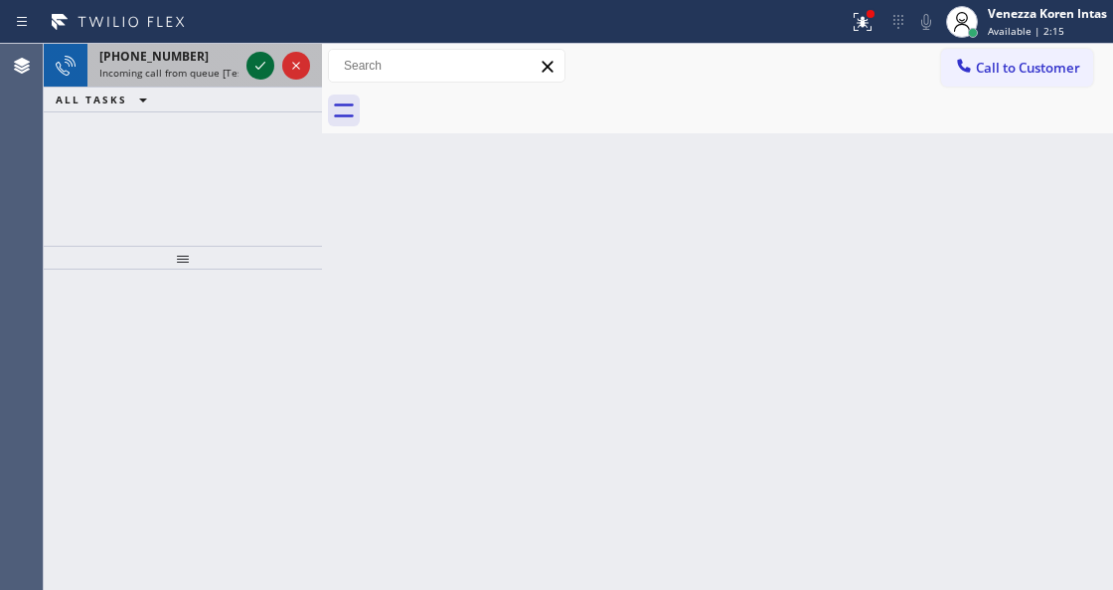
click at [264, 66] on icon at bounding box center [261, 66] width 24 height 24
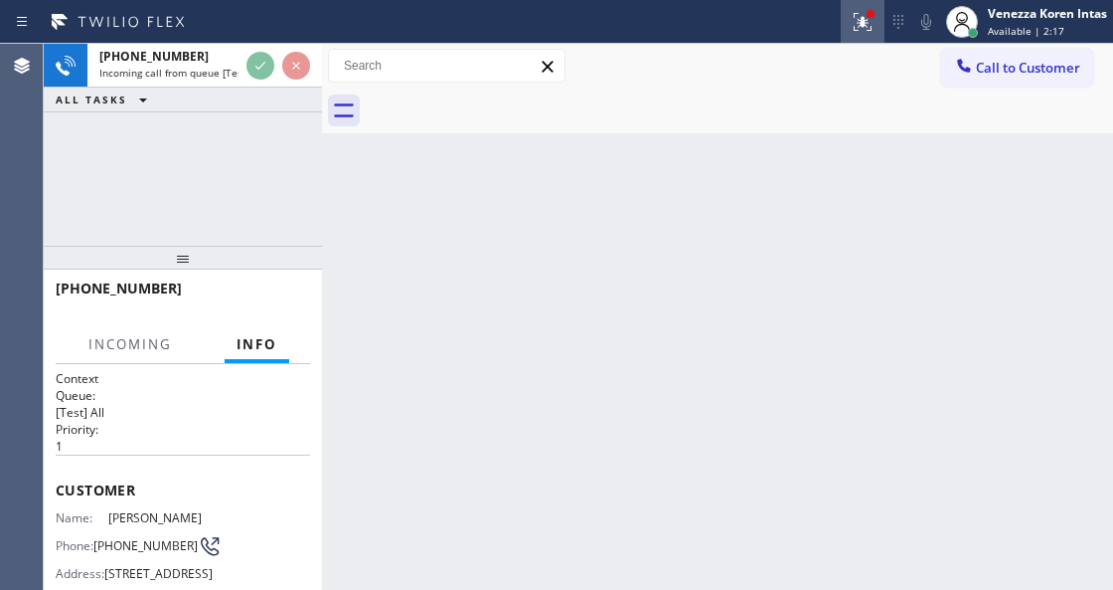
click at [859, 18] on icon at bounding box center [863, 22] width 24 height 24
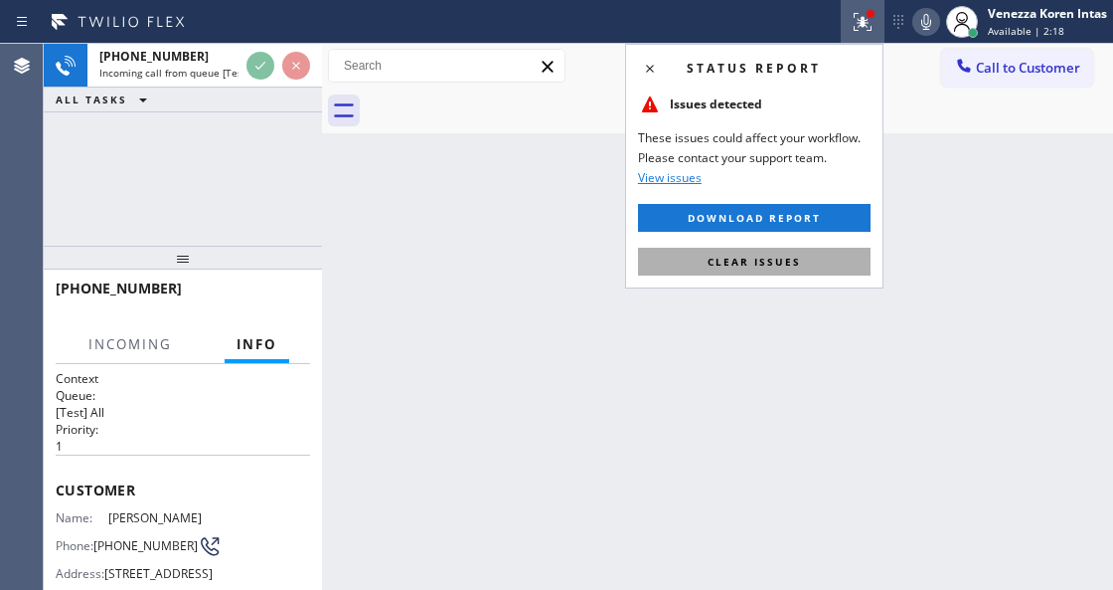
drag, startPoint x: 797, startPoint y: 268, endPoint x: 625, endPoint y: 365, distance: 197.2
click at [794, 268] on button "Clear issues" at bounding box center [754, 262] width 233 height 28
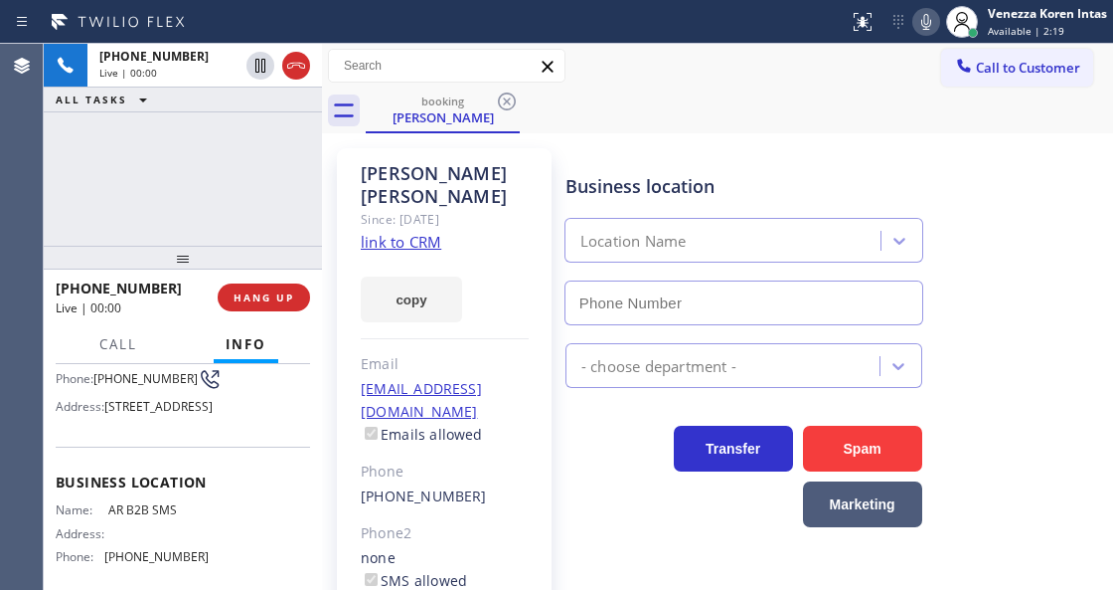
scroll to position [199, 0]
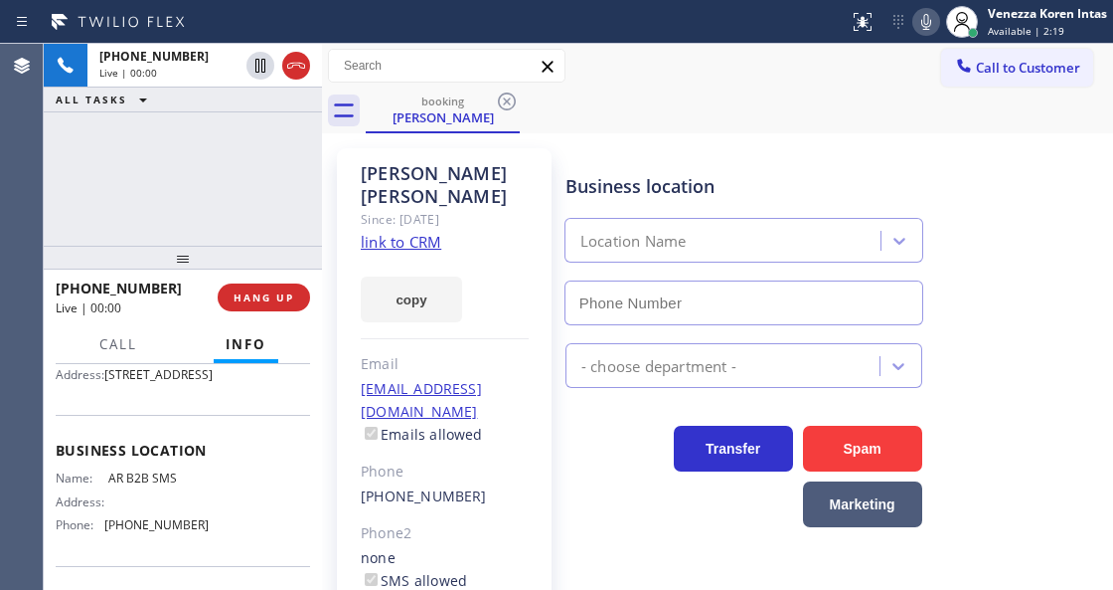
type input "(833) 692-2271"
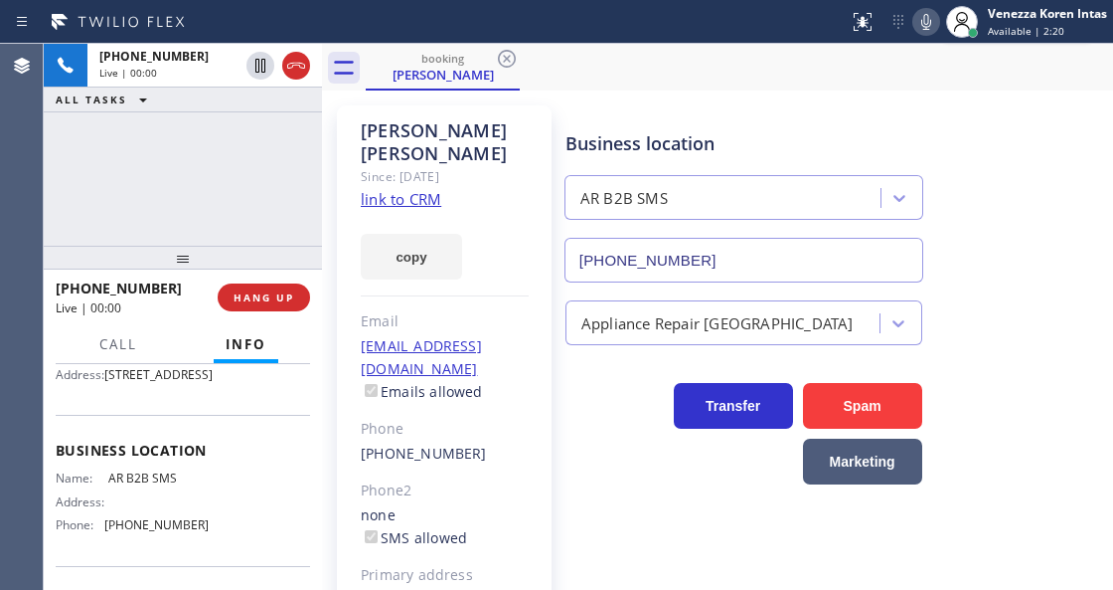
scroll to position [66, 0]
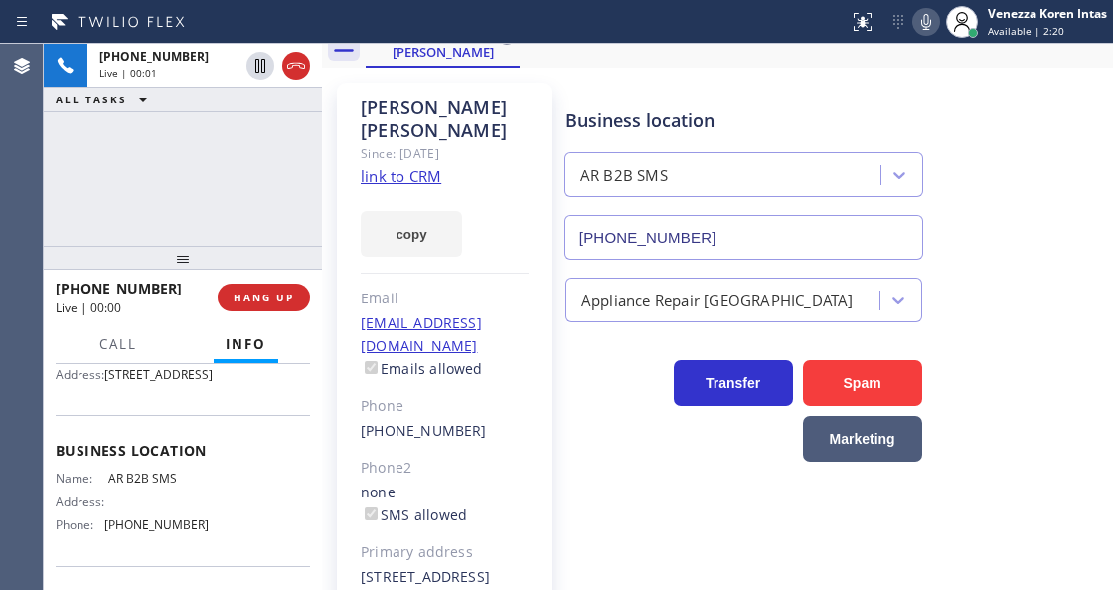
click at [427, 166] on link "link to CRM" at bounding box center [401, 176] width 81 height 20
click at [686, 49] on div "booking Michael Mccaffrey" at bounding box center [740, 45] width 748 height 45
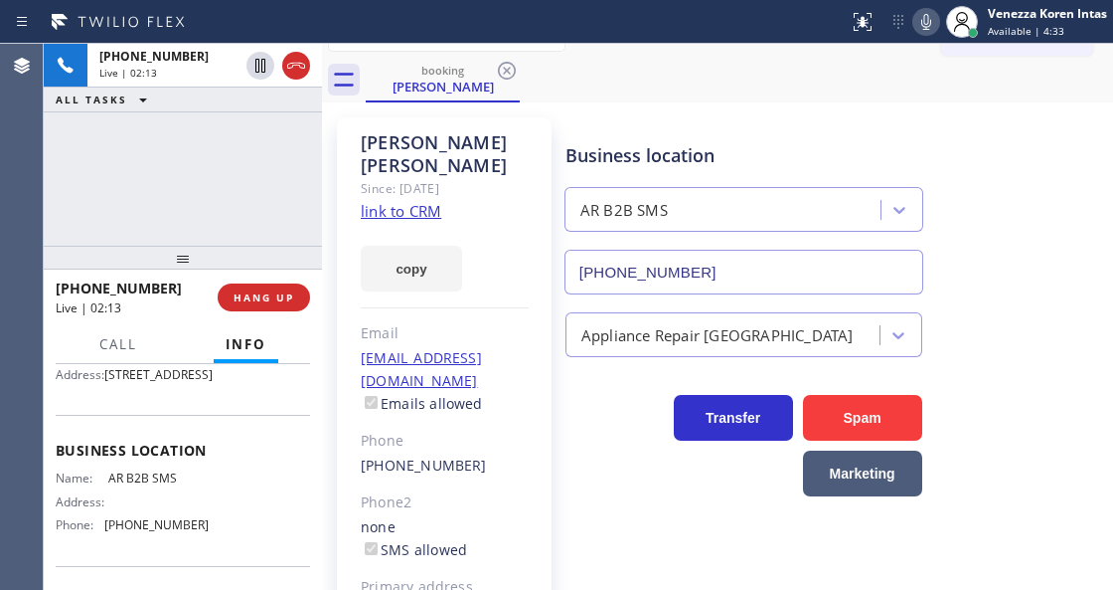
scroll to position [0, 0]
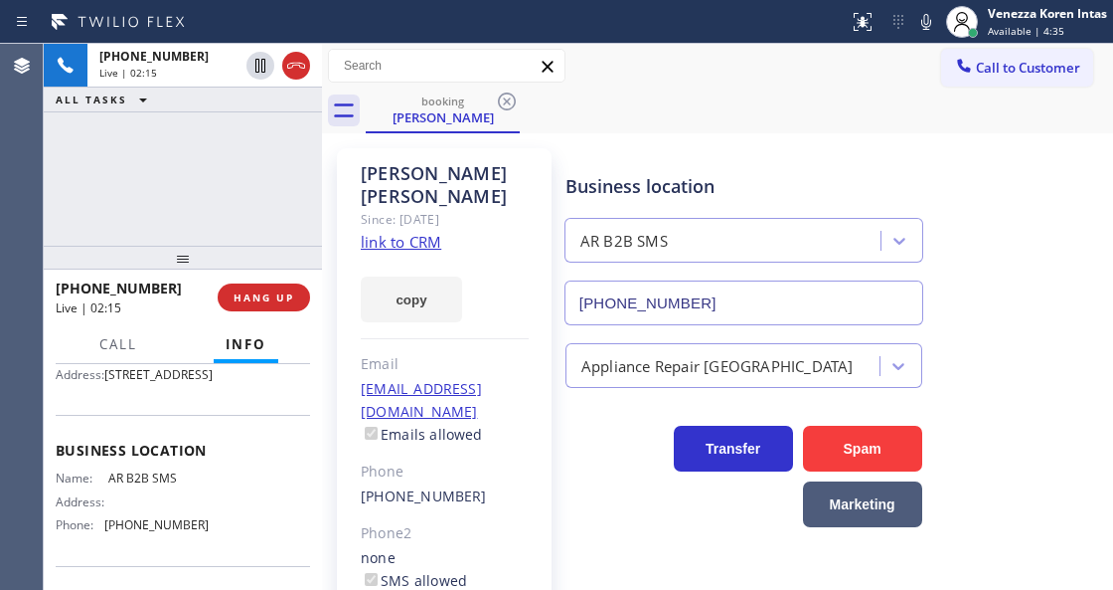
drag, startPoint x: 932, startPoint y: 22, endPoint x: 917, endPoint y: 34, distance: 19.1
click at [932, 22] on icon at bounding box center [927, 22] width 24 height 24
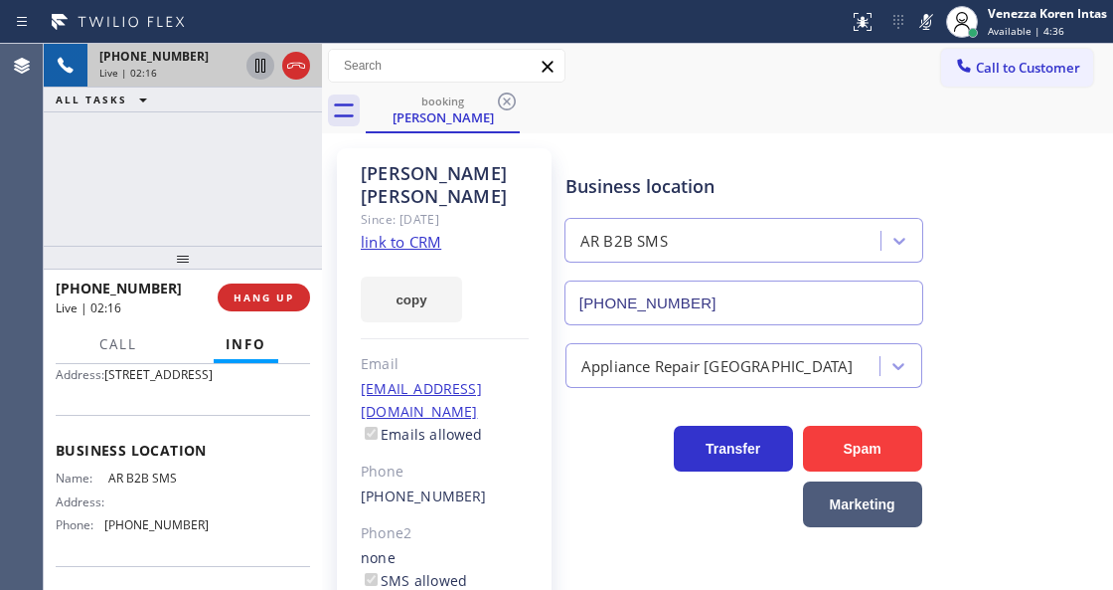
click at [259, 70] on icon at bounding box center [261, 66] width 24 height 24
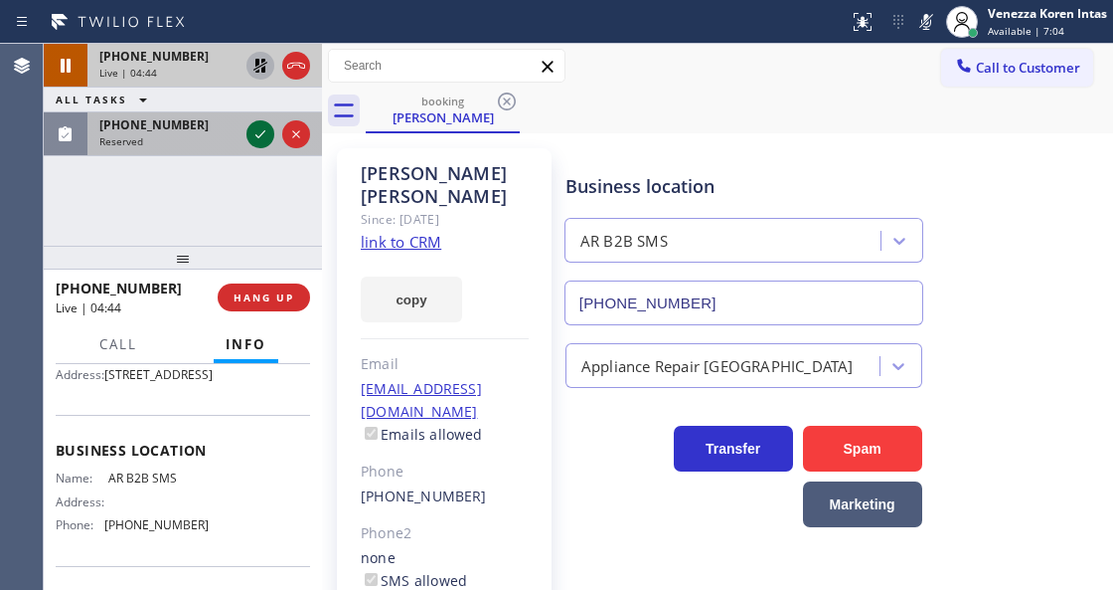
click at [264, 129] on icon at bounding box center [261, 134] width 24 height 24
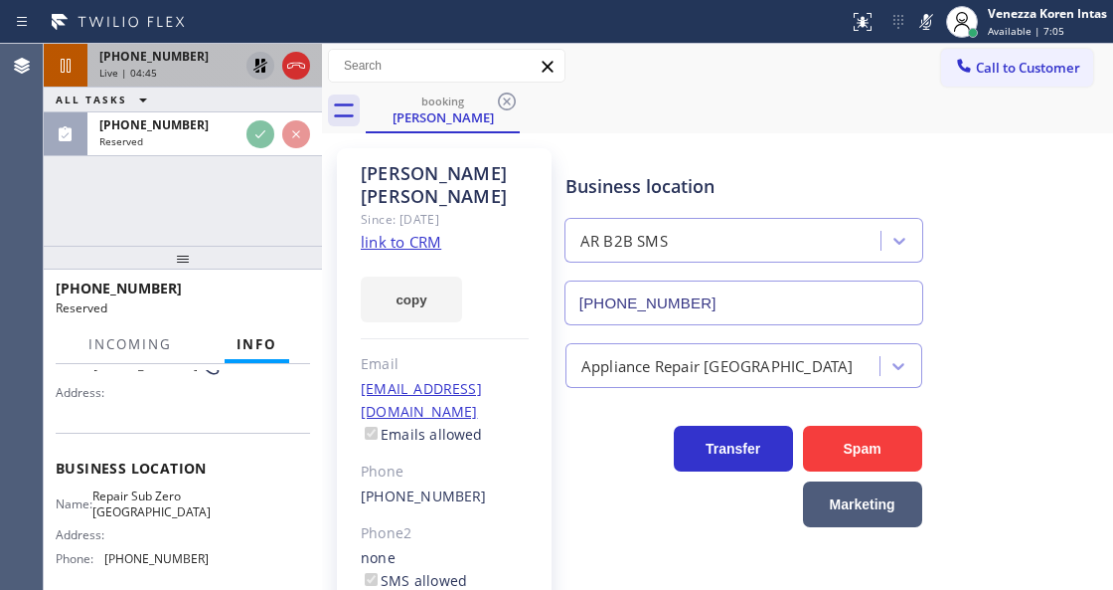
scroll to position [378, 0]
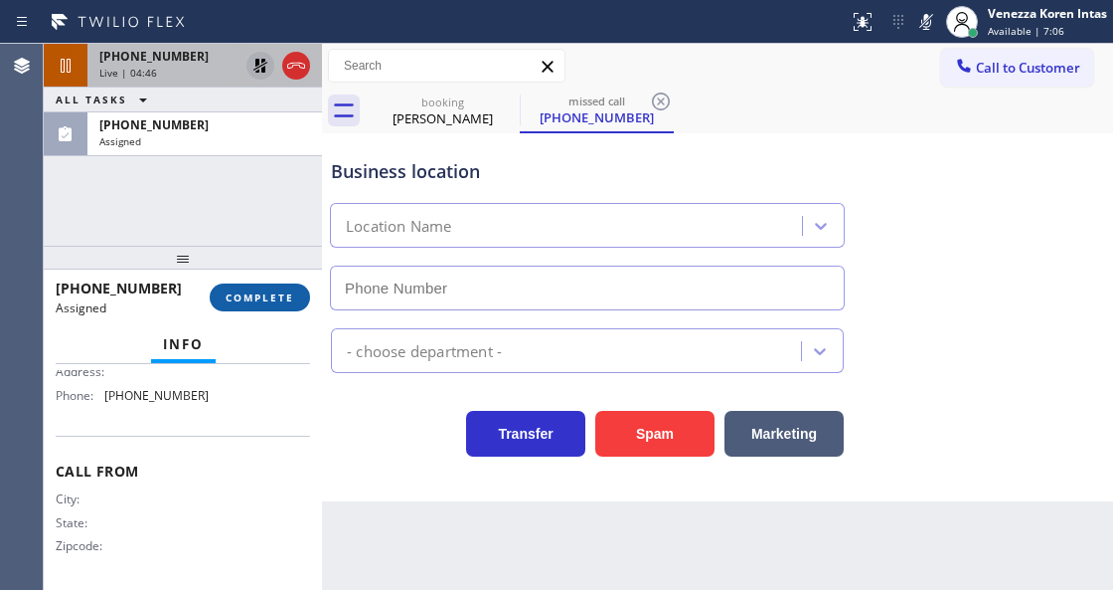
type input "(361) 202-8932"
click at [276, 290] on span "COMPLETE" at bounding box center [260, 297] width 69 height 14
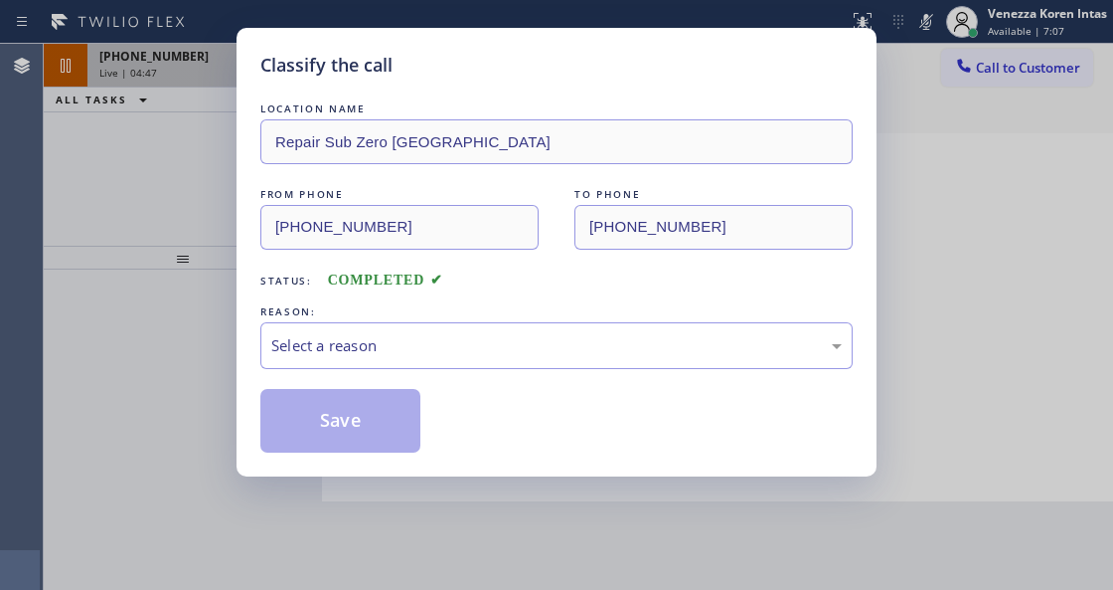
click at [435, 339] on div "Select a reason" at bounding box center [556, 345] width 571 height 23
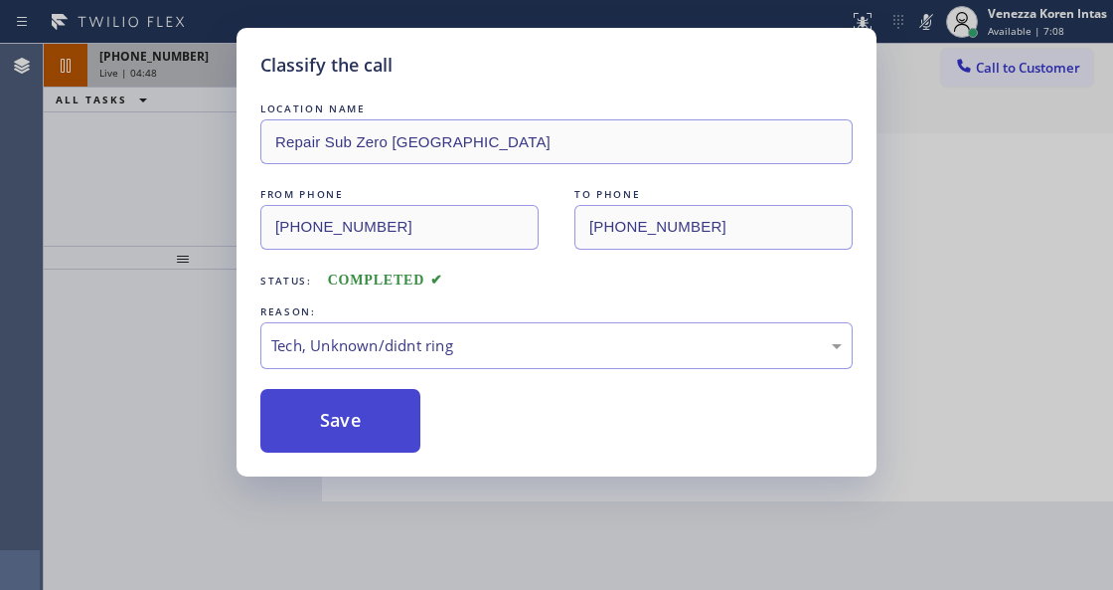
click at [386, 443] on button "Save" at bounding box center [340, 421] width 160 height 64
type input "(833) 692-2271"
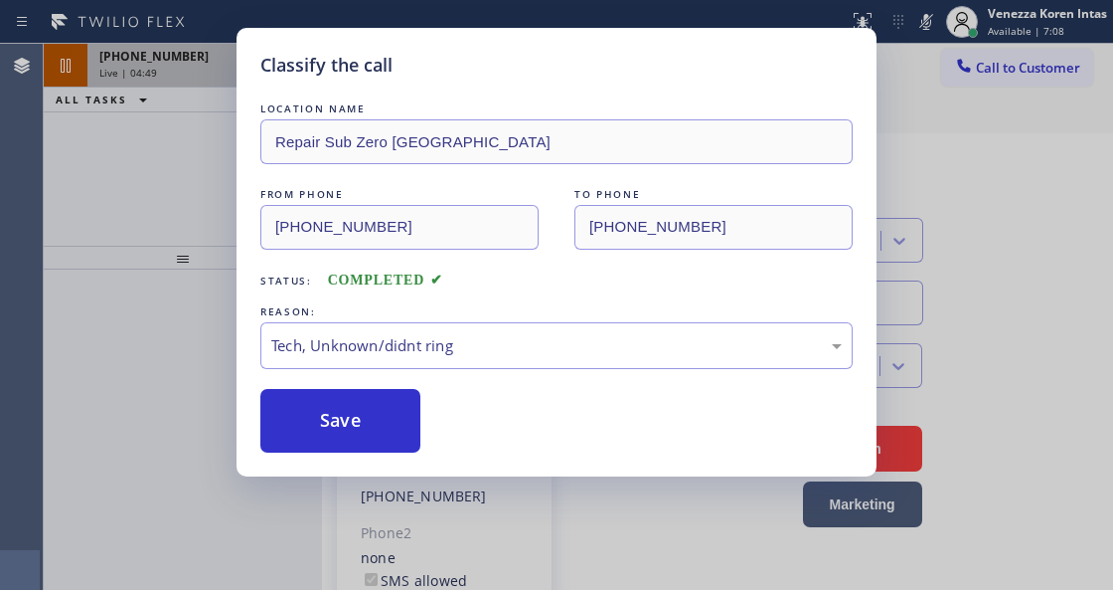
click at [189, 165] on div "Classify the call LOCATION NAME Repair Sub Zero San Diego FROM PHONE (806) 325-…" at bounding box center [556, 295] width 1113 height 590
click at [192, 88] on div "Classify the call LOCATION NAME Thermador Repair Group Palm Desert FROM PHONE (…" at bounding box center [579, 317] width 1070 height 546
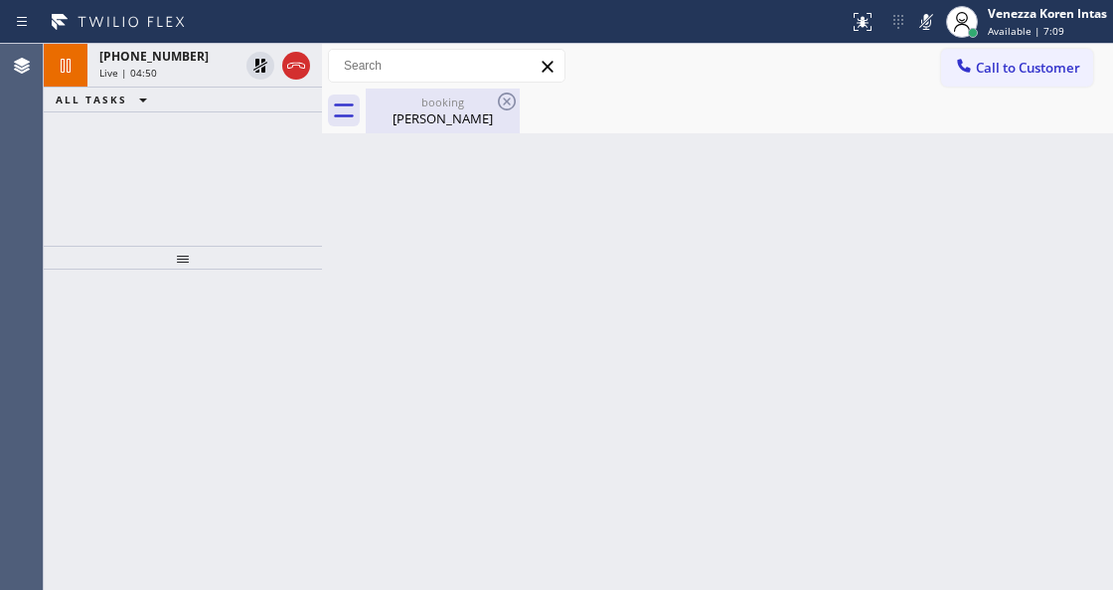
drag, startPoint x: 266, startPoint y: 70, endPoint x: 440, endPoint y: 109, distance: 178.5
click at [265, 70] on icon at bounding box center [261, 66] width 24 height 24
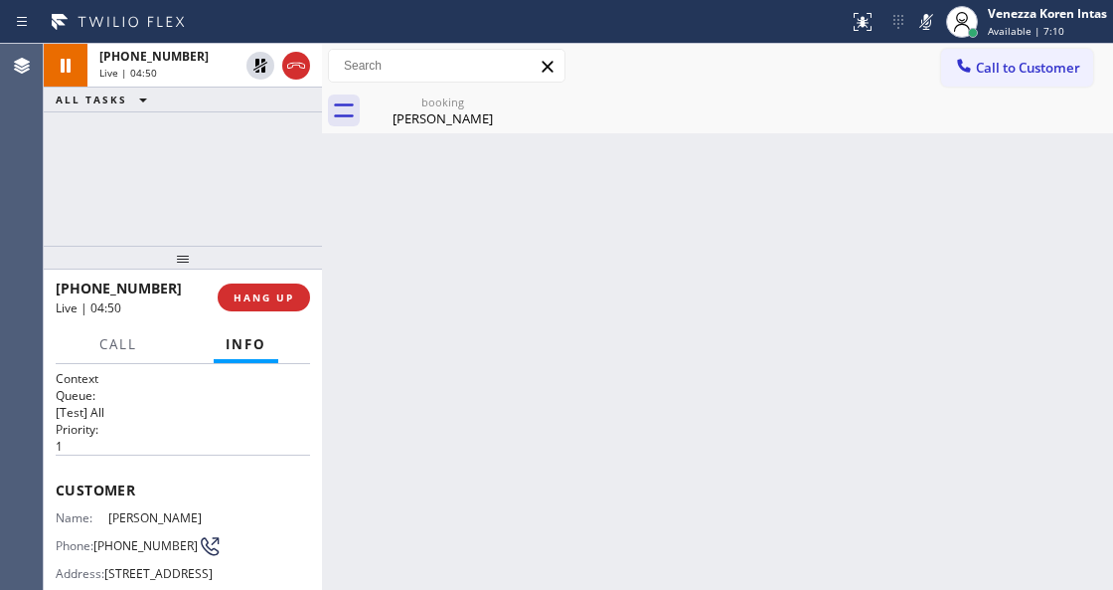
click at [937, 18] on div at bounding box center [927, 22] width 28 height 24
drag, startPoint x: 410, startPoint y: 121, endPoint x: 410, endPoint y: 164, distance: 42.7
click at [410, 121] on div "Michael Mccaffrey" at bounding box center [443, 118] width 150 height 18
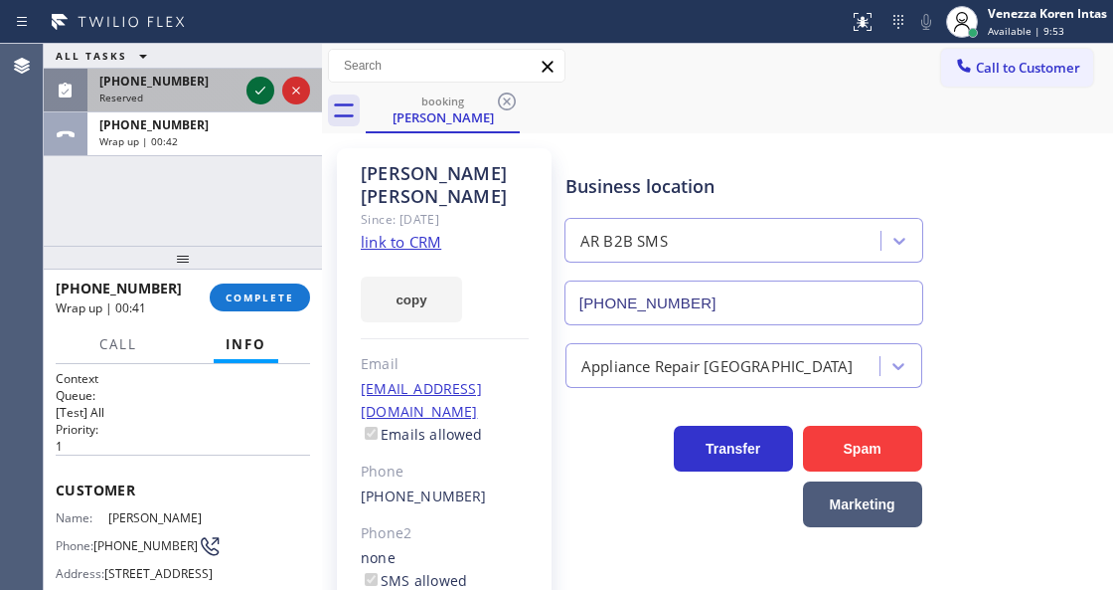
click at [254, 89] on icon at bounding box center [261, 91] width 24 height 24
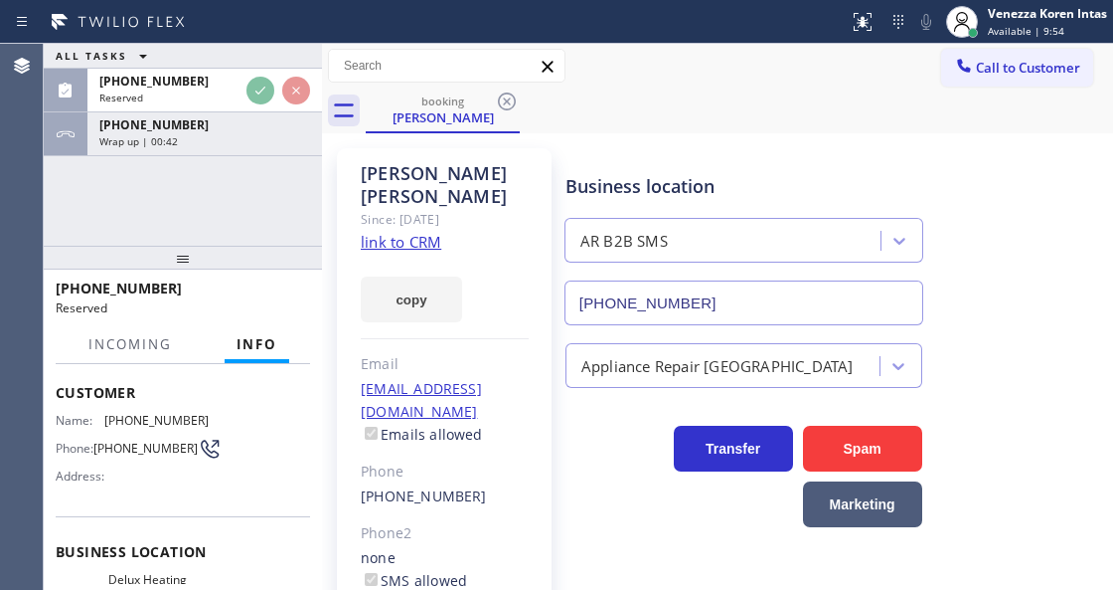
scroll to position [132, 0]
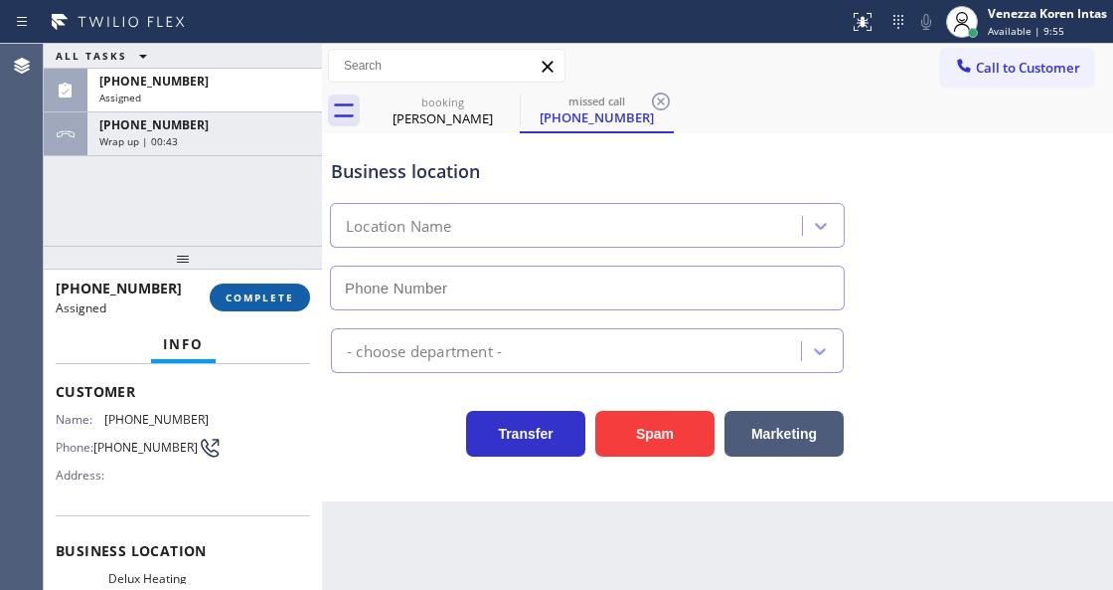
type input "(805) 892-6959"
click at [263, 304] on button "COMPLETE" at bounding box center [260, 297] width 100 height 28
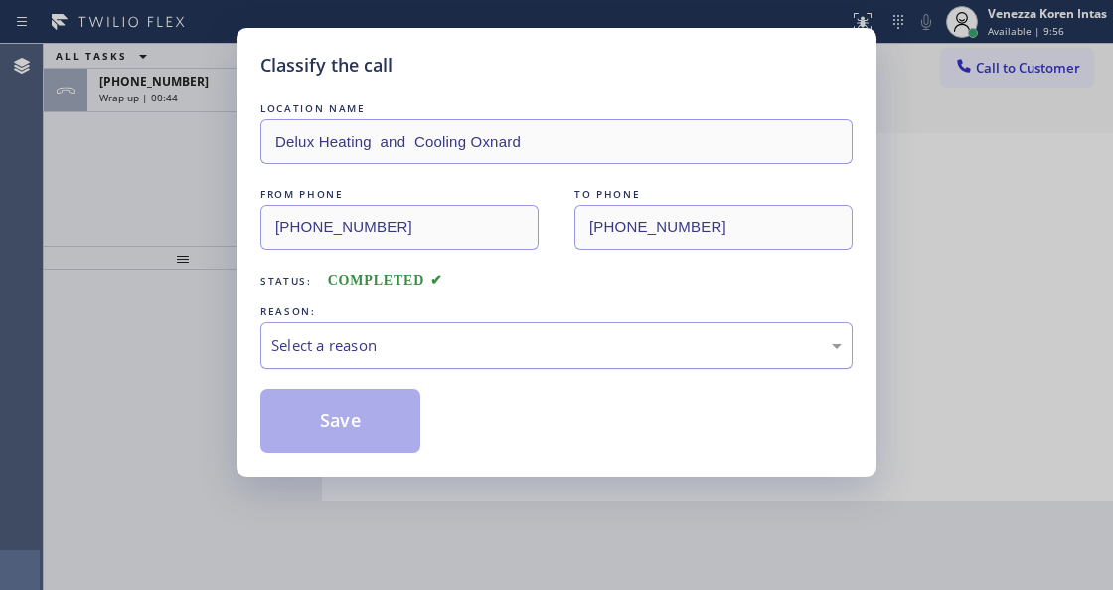
click at [455, 352] on div "Select a reason" at bounding box center [556, 345] width 571 height 23
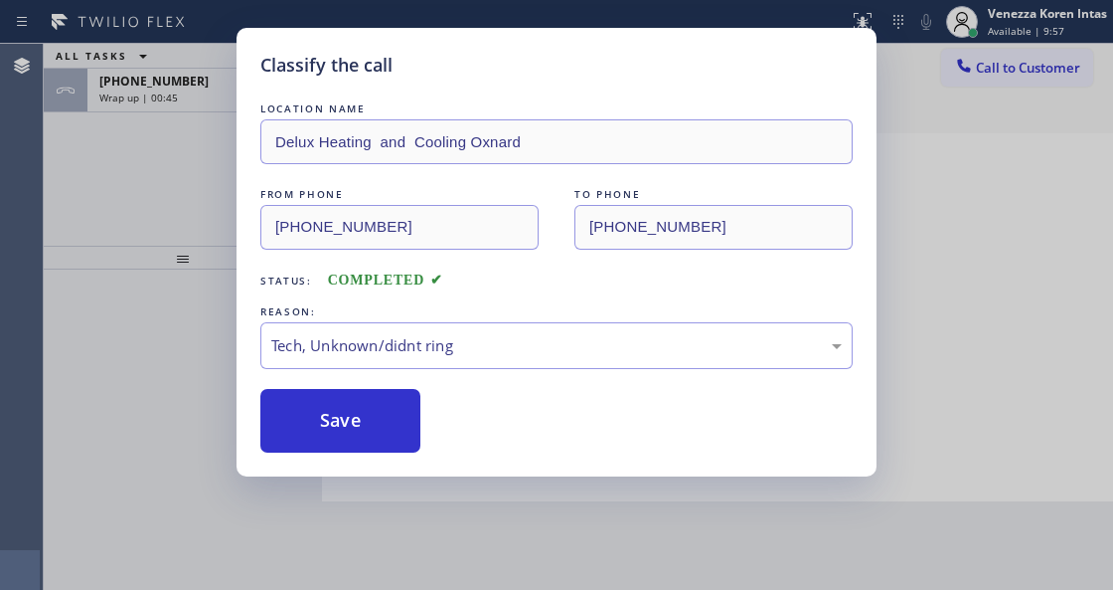
drag, startPoint x: 435, startPoint y: 497, endPoint x: 333, endPoint y: 447, distance: 113.8
click at [333, 447] on button "Save" at bounding box center [340, 421] width 160 height 64
type input "(833) 692-2271"
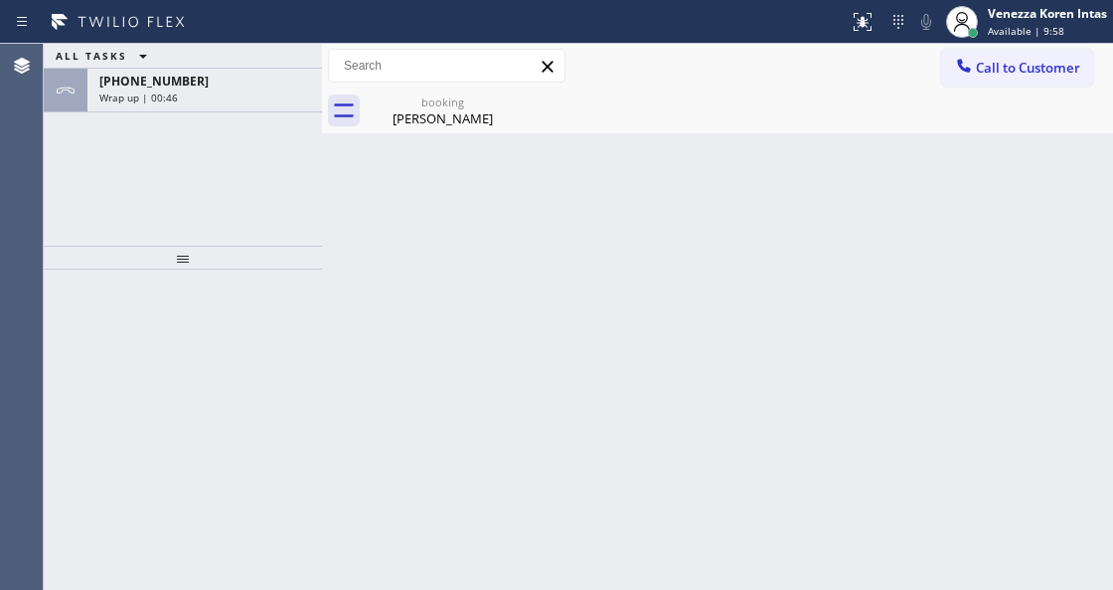
click at [216, 91] on div "Wrap up | 00:46" at bounding box center [204, 97] width 211 height 14
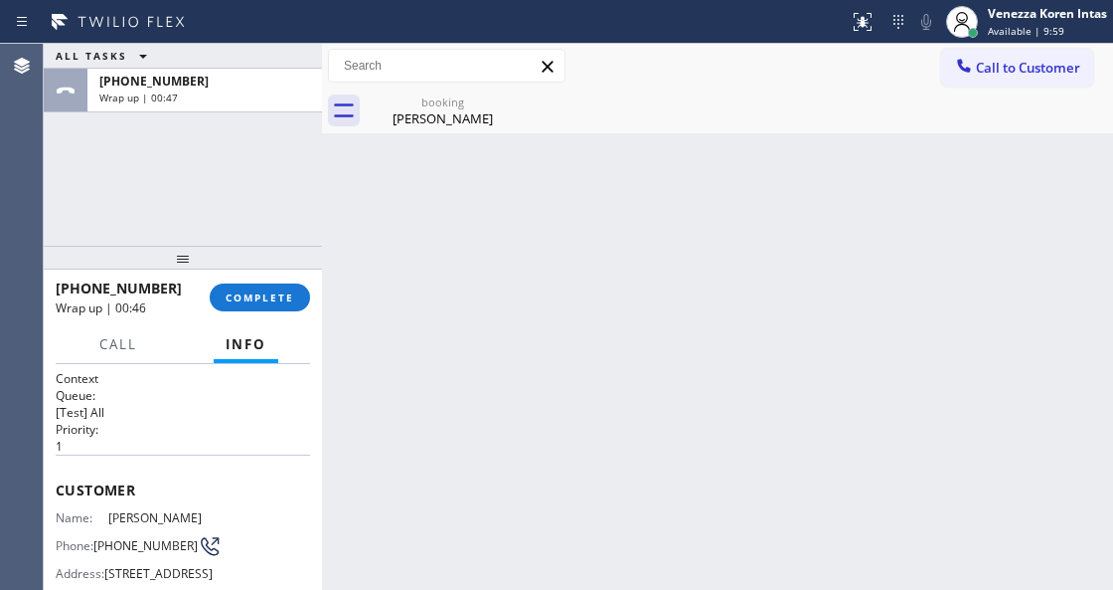
click at [270, 274] on div "+16313799314 Wrap up | 00:46 COMPLETE" at bounding box center [183, 297] width 254 height 52
click at [279, 282] on div "+16313799314 Wrap up | 00:46 COMPLETE" at bounding box center [183, 297] width 254 height 52
click at [278, 305] on button "COMPLETE" at bounding box center [260, 297] width 100 height 28
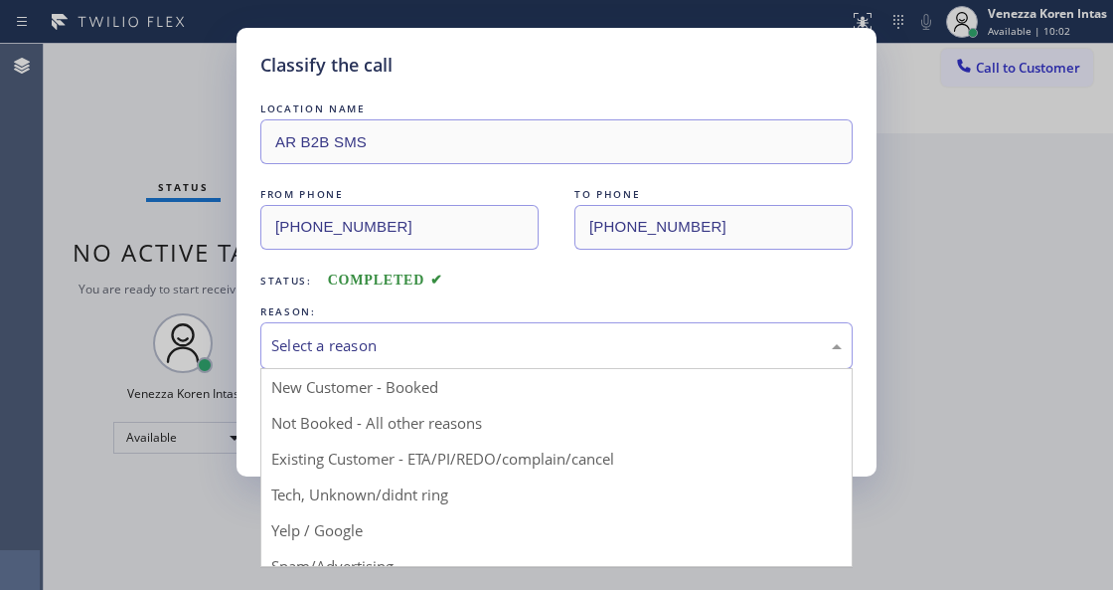
click at [310, 324] on div "Select a reason" at bounding box center [556, 345] width 593 height 47
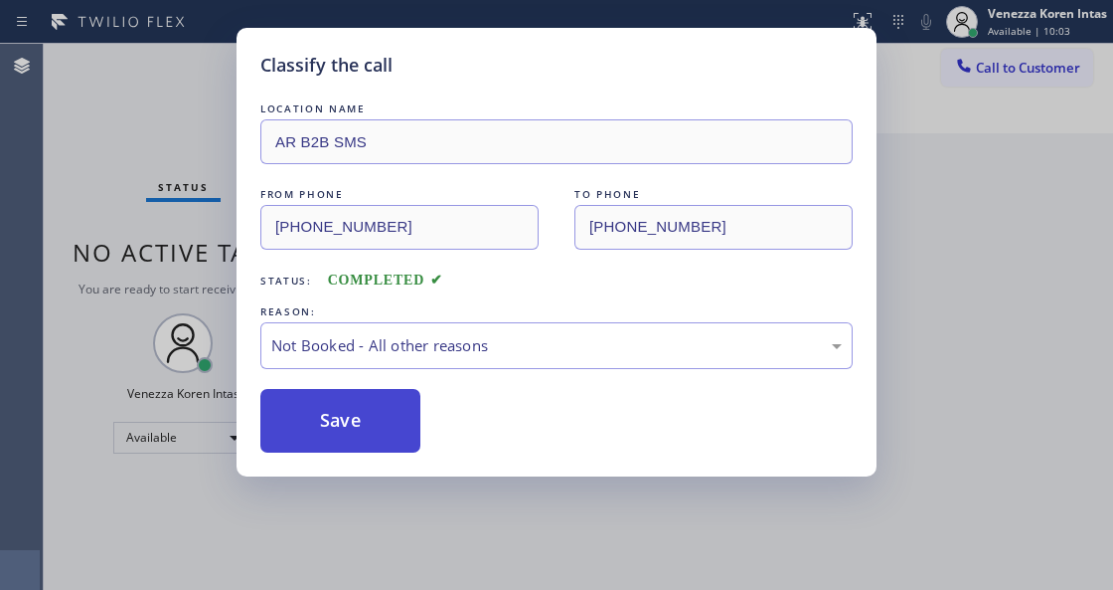
click at [369, 429] on button "Save" at bounding box center [340, 421] width 160 height 64
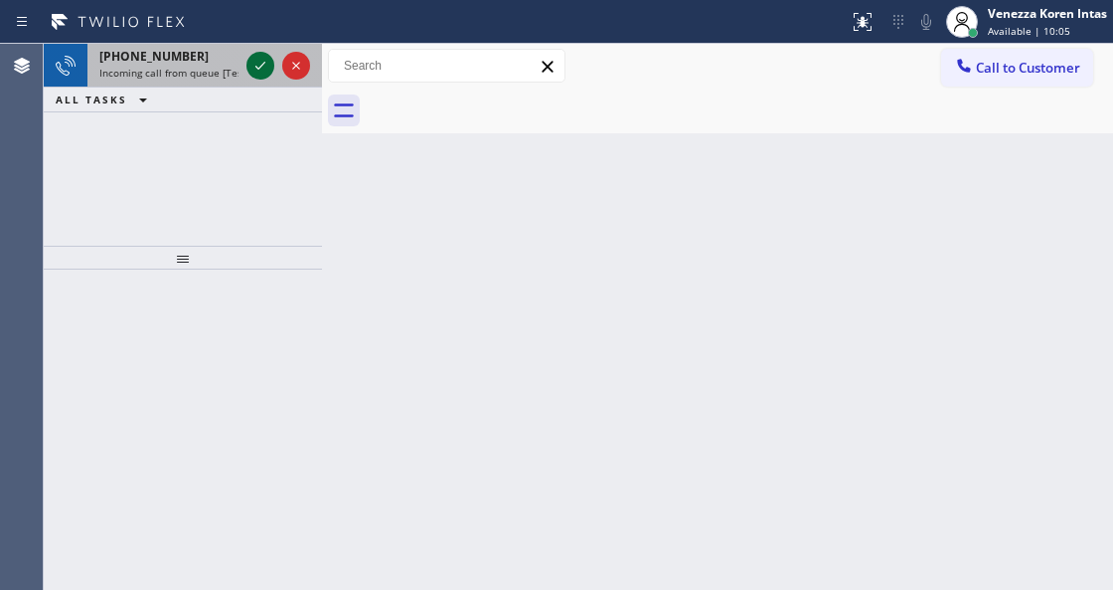
click at [264, 70] on icon at bounding box center [261, 66] width 24 height 24
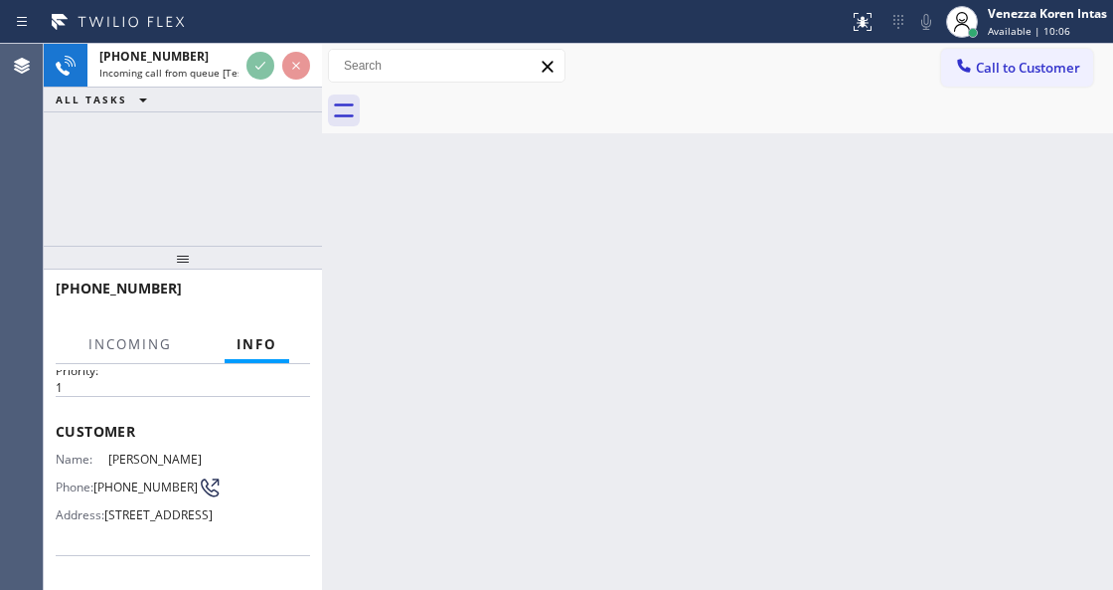
scroll to position [199, 0]
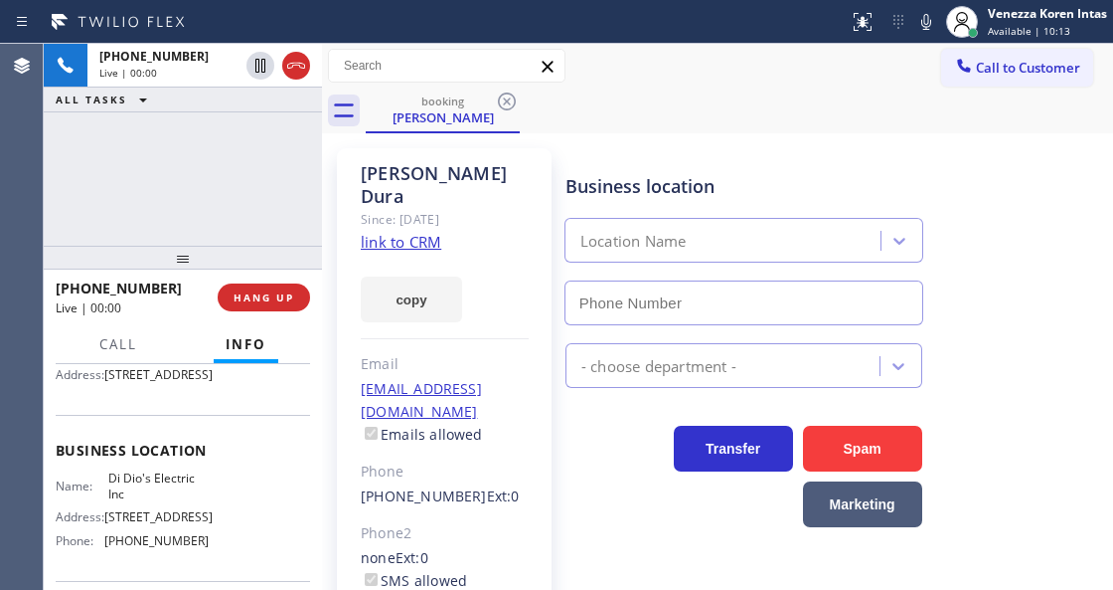
type input "(973) 816-2155"
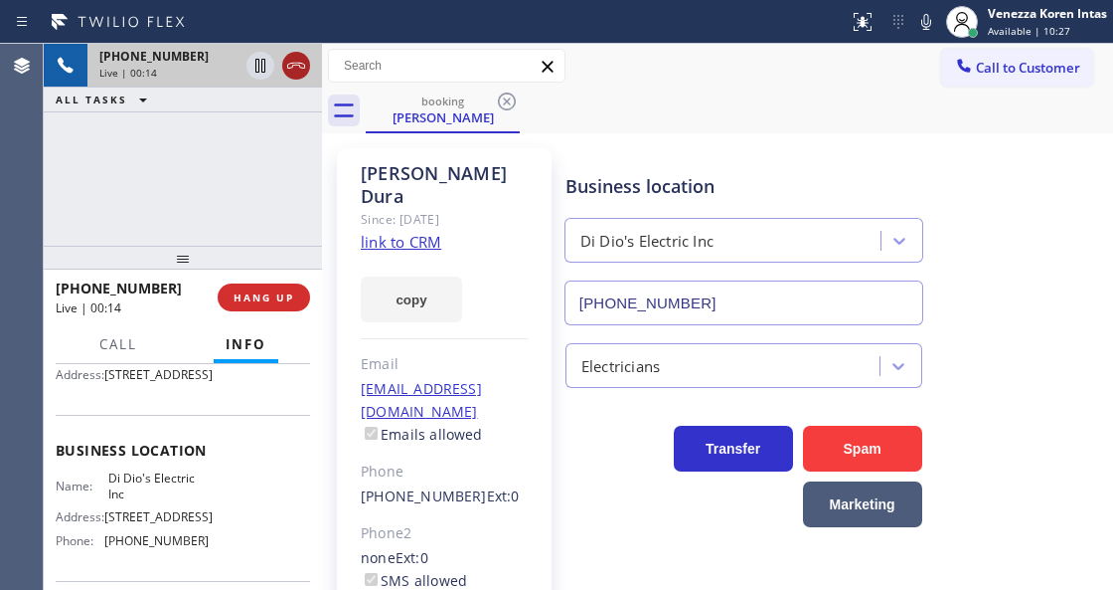
click at [290, 62] on icon at bounding box center [296, 66] width 24 height 24
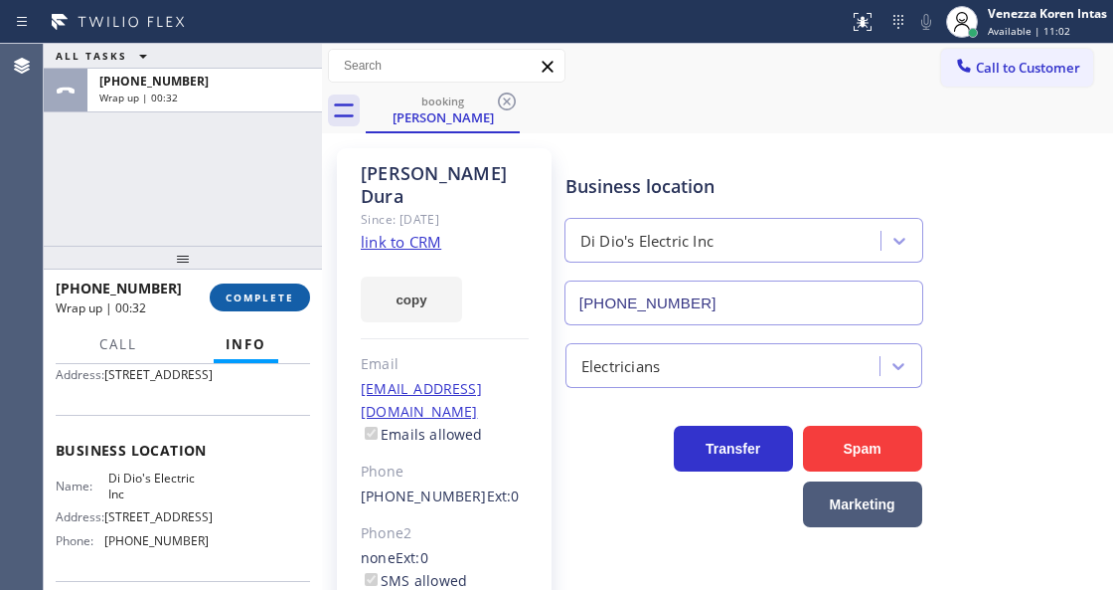
drag, startPoint x: 256, startPoint y: 273, endPoint x: 261, endPoint y: 286, distance: 13.8
click at [256, 269] on div at bounding box center [183, 258] width 278 height 24
click at [271, 300] on span "COMPLETE" at bounding box center [260, 297] width 69 height 14
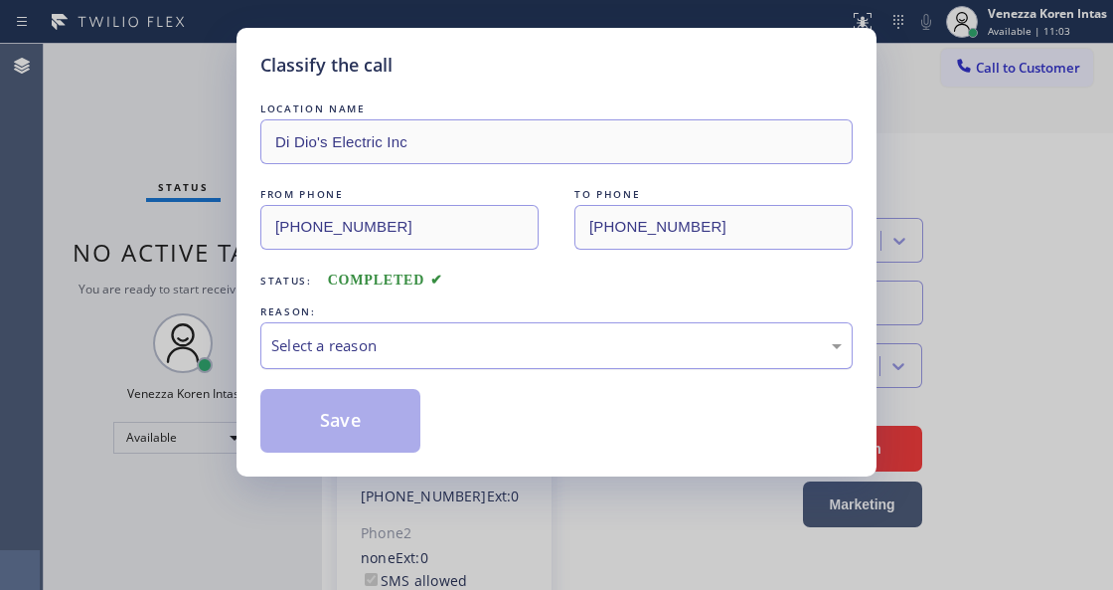
drag, startPoint x: 445, startPoint y: 350, endPoint x: 450, endPoint y: 360, distance: 11.1
click at [450, 360] on div "Select a reason" at bounding box center [556, 345] width 593 height 47
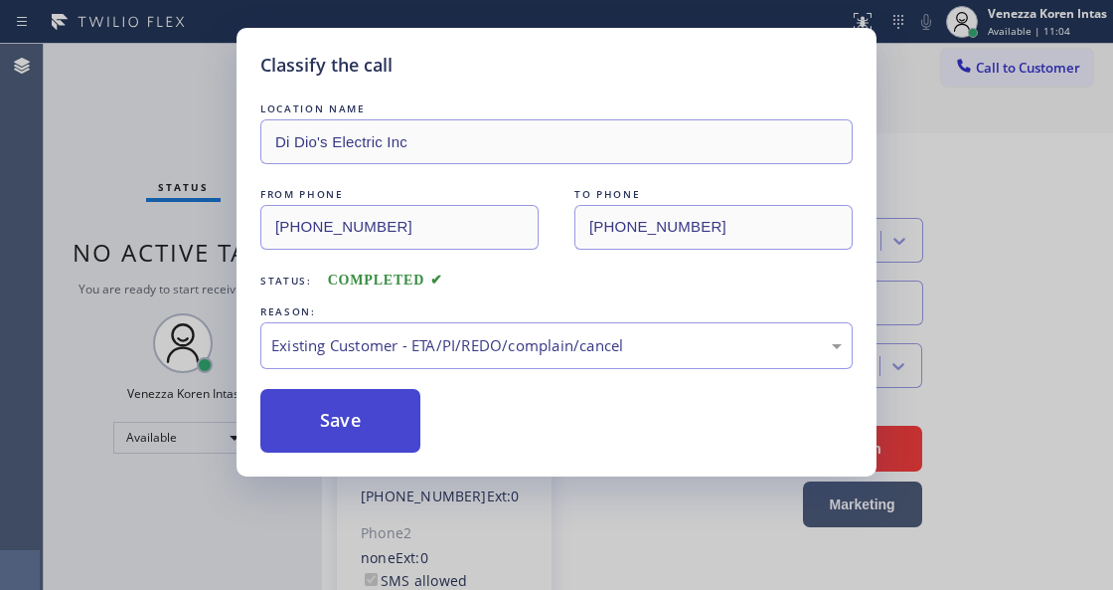
click at [384, 436] on button "Save" at bounding box center [340, 421] width 160 height 64
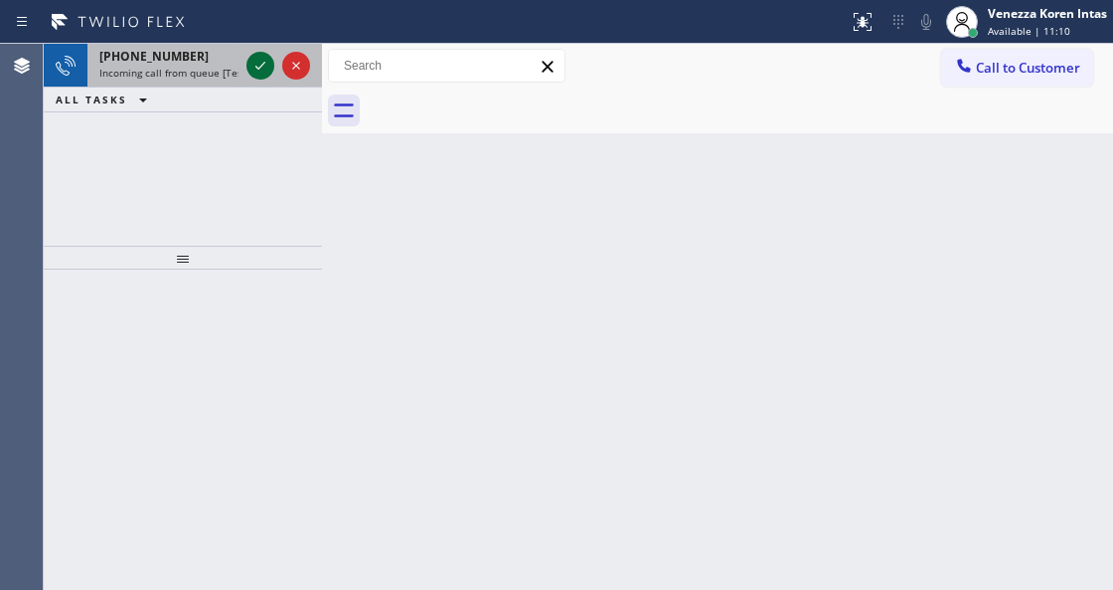
click at [266, 74] on icon at bounding box center [261, 66] width 24 height 24
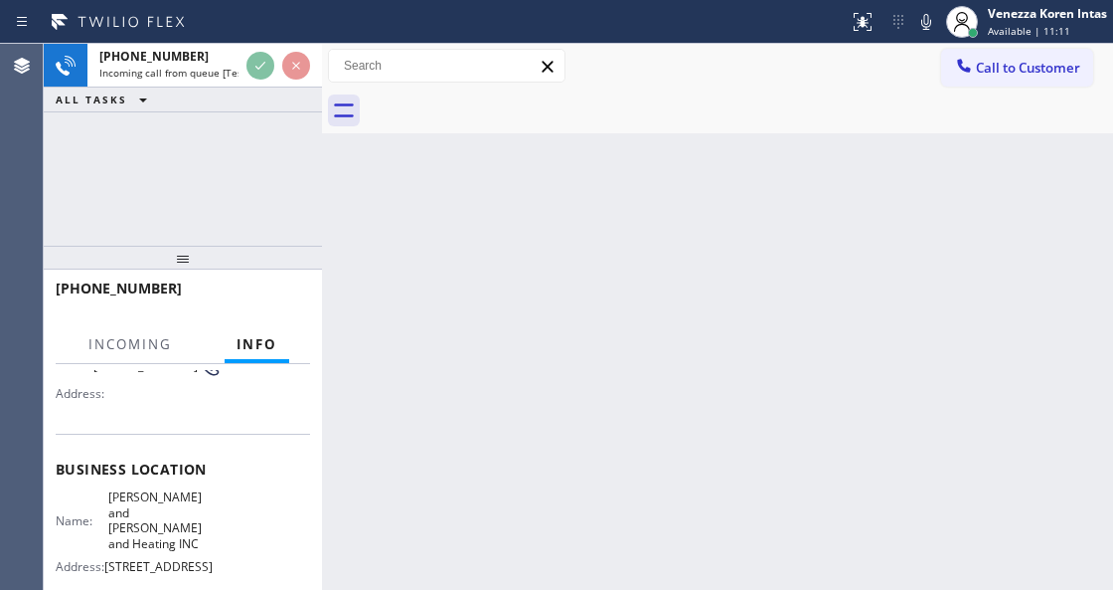
scroll to position [199, 0]
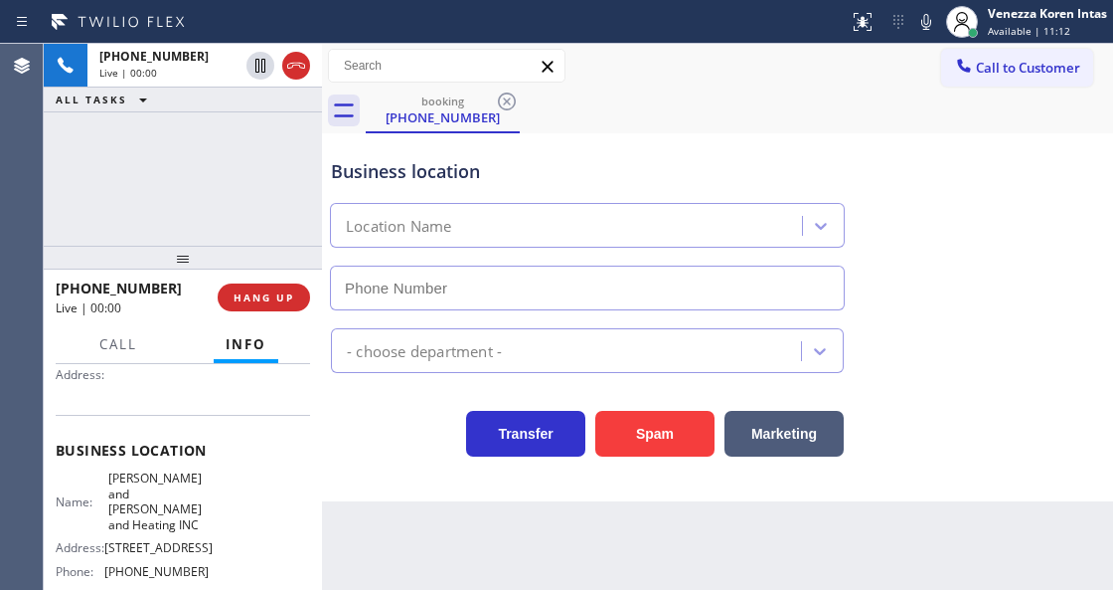
type input "(346) 585-7917"
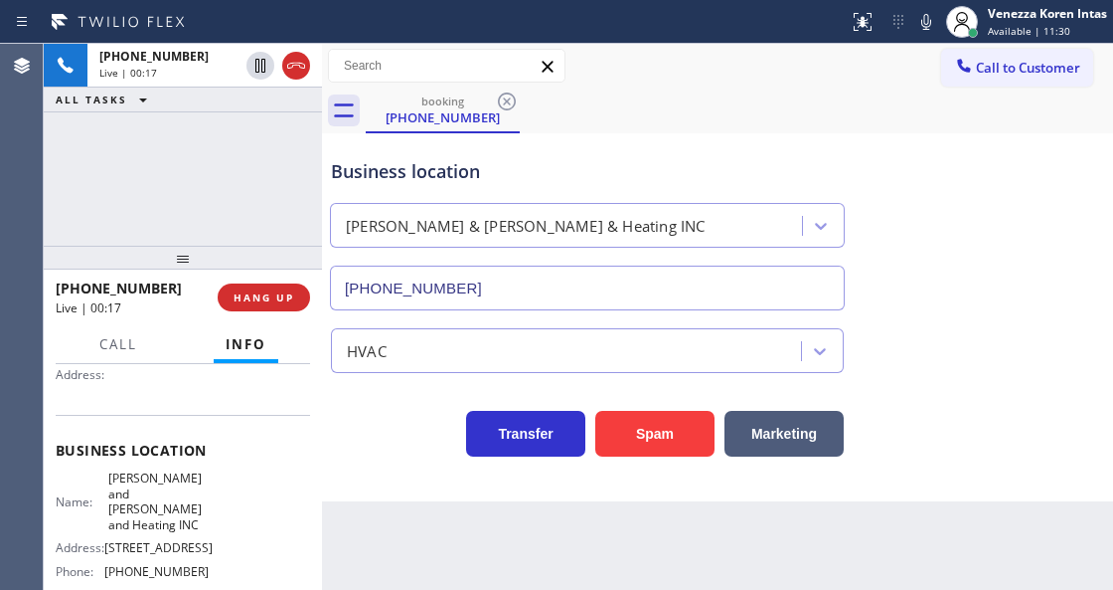
click at [342, 448] on div "Transfer Spam Marketing" at bounding box center [587, 429] width 521 height 56
click at [260, 307] on button "HANG UP" at bounding box center [264, 297] width 92 height 28
click at [278, 292] on span "HANG UP" at bounding box center [264, 297] width 61 height 14
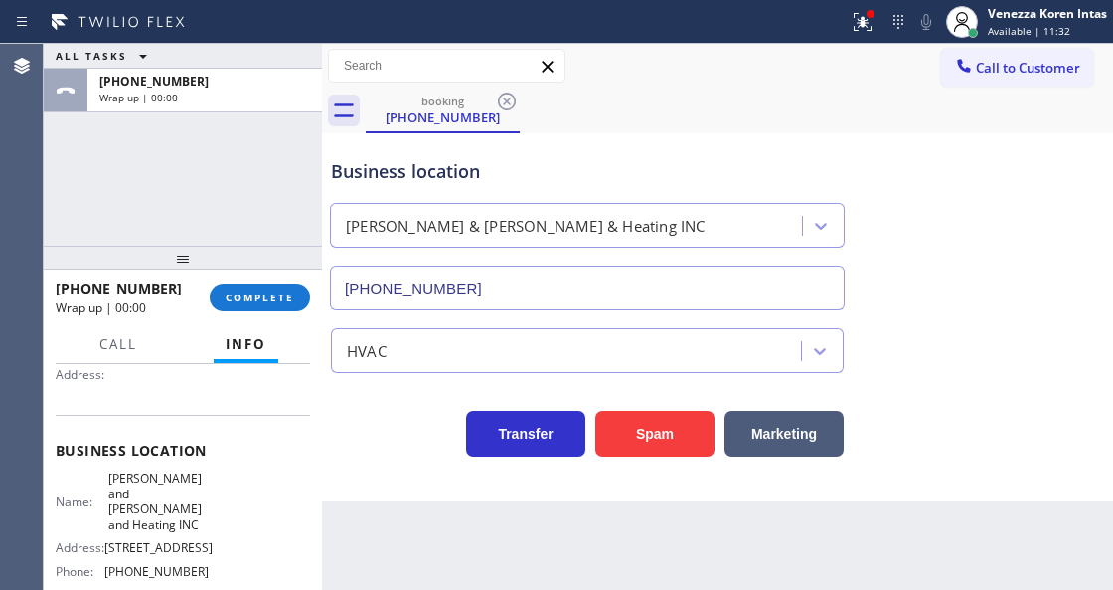
click at [207, 296] on div "+18062032548 Wrap up | 00:00" at bounding box center [133, 297] width 154 height 52
click at [232, 277] on div "+18062032548 Wrap up | 00:00 COMPLETE" at bounding box center [183, 297] width 254 height 52
click at [304, 320] on div "+18062032548 Wrap up | 00:00 COMPLETE" at bounding box center [183, 297] width 254 height 52
click at [291, 290] on span "COMPLETE" at bounding box center [260, 297] width 69 height 14
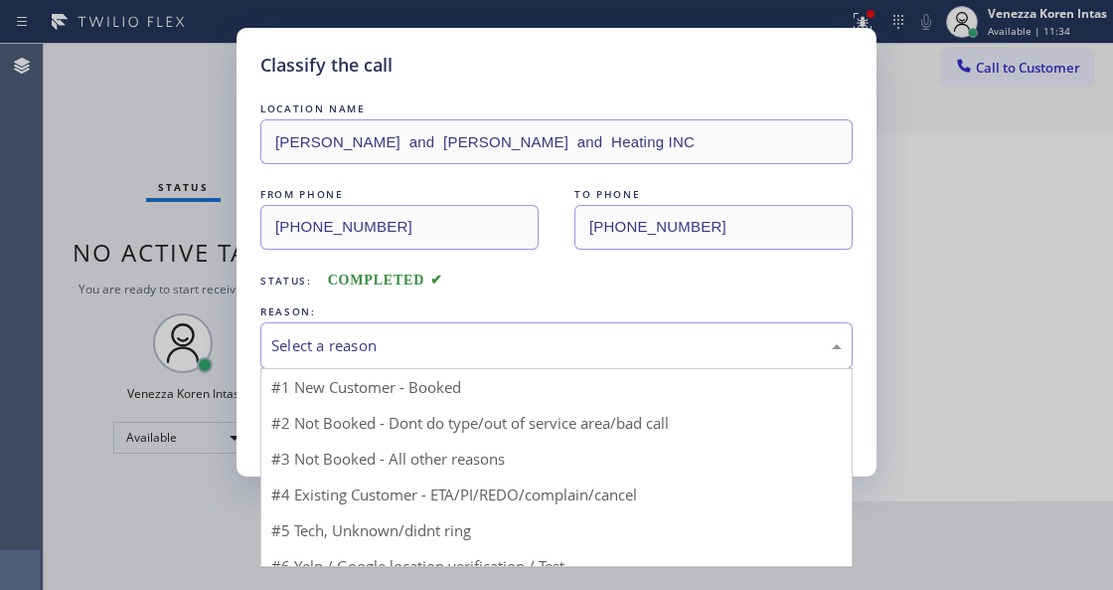
click at [495, 364] on div "Select a reason" at bounding box center [556, 345] width 593 height 47
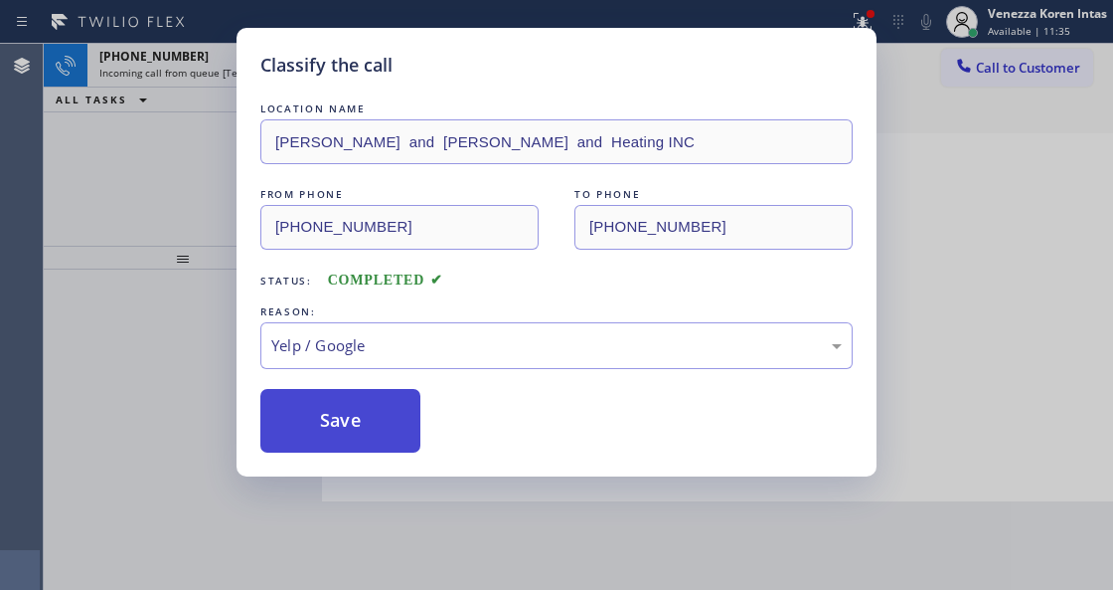
click at [352, 420] on button "Save" at bounding box center [340, 421] width 160 height 64
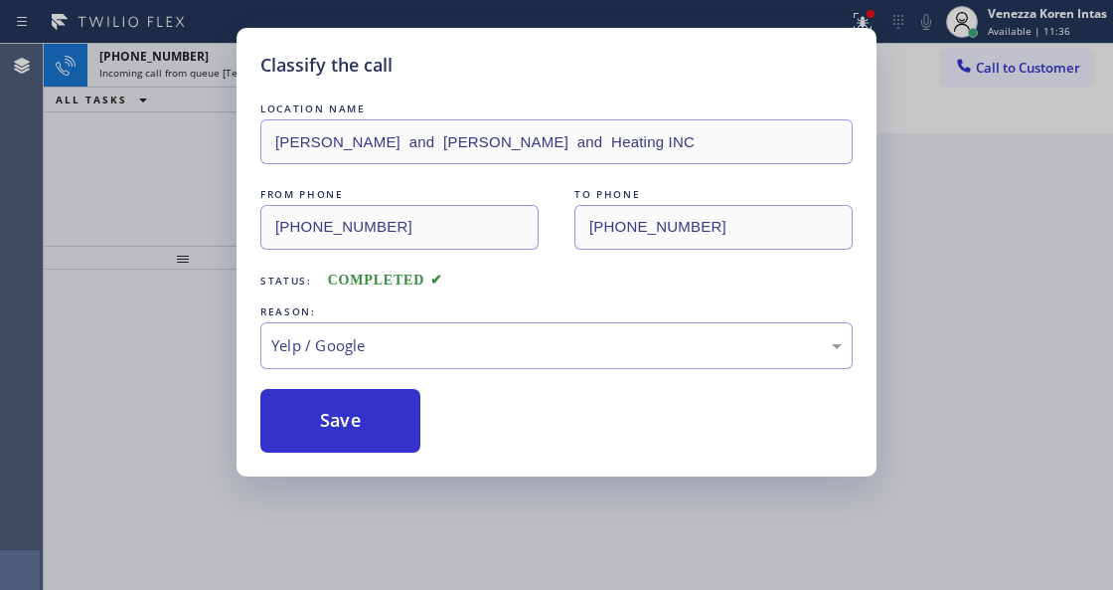
click at [256, 72] on div "Classify the call LOCATION NAME Thermador Repair Group Palm Desert FROM PHONE (…" at bounding box center [579, 317] width 1070 height 546
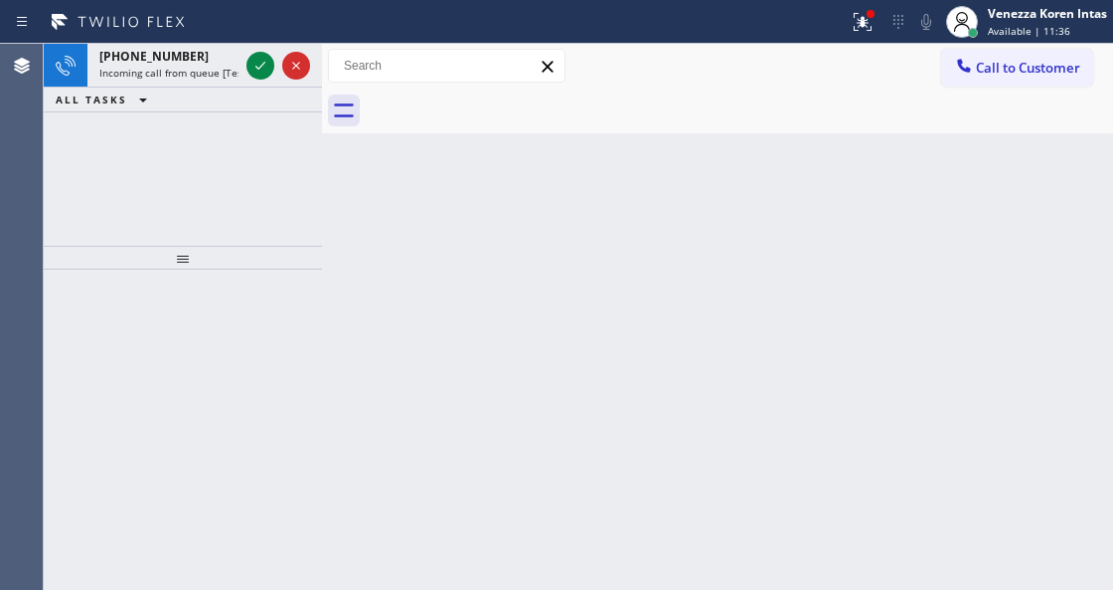
click at [256, 72] on icon at bounding box center [261, 66] width 24 height 24
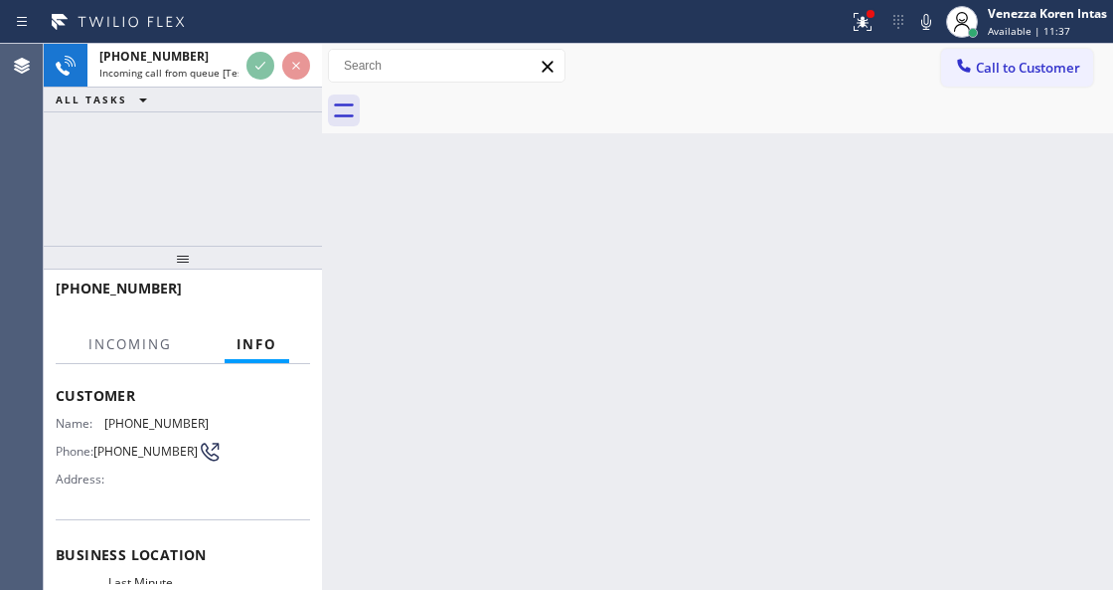
scroll to position [199, 0]
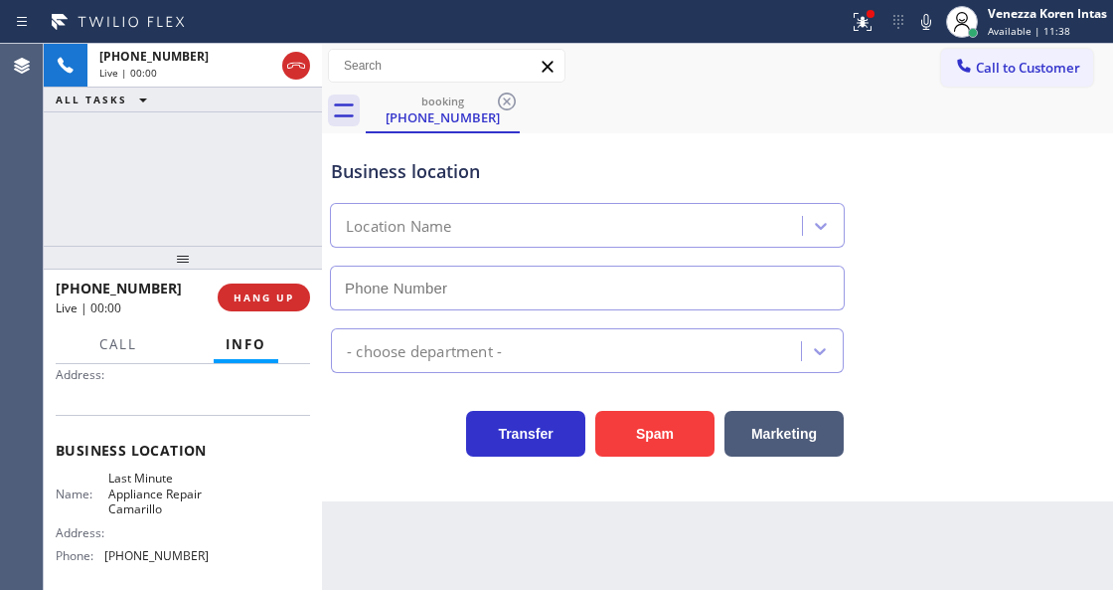
type input "(805) 600-5908"
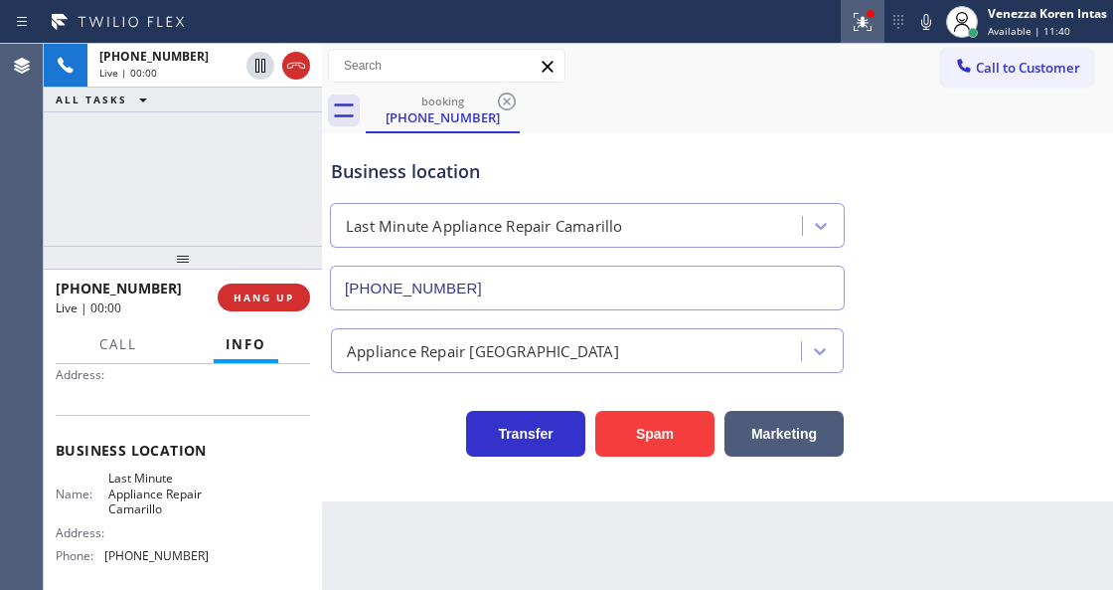
click at [877, 25] on div at bounding box center [863, 22] width 44 height 24
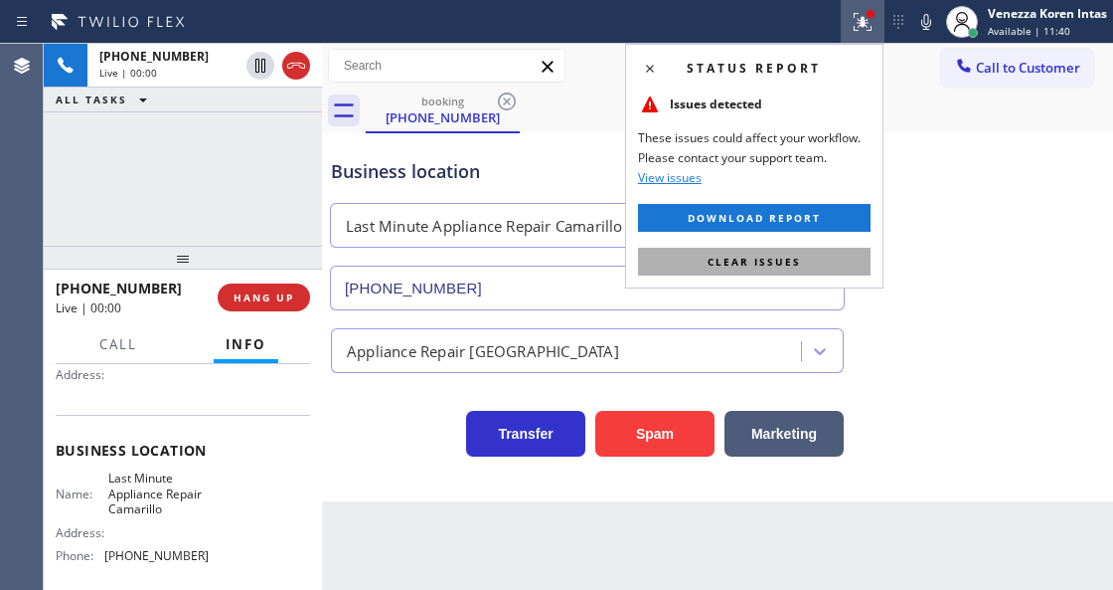
click at [834, 258] on button "Clear issues" at bounding box center [754, 262] width 233 height 28
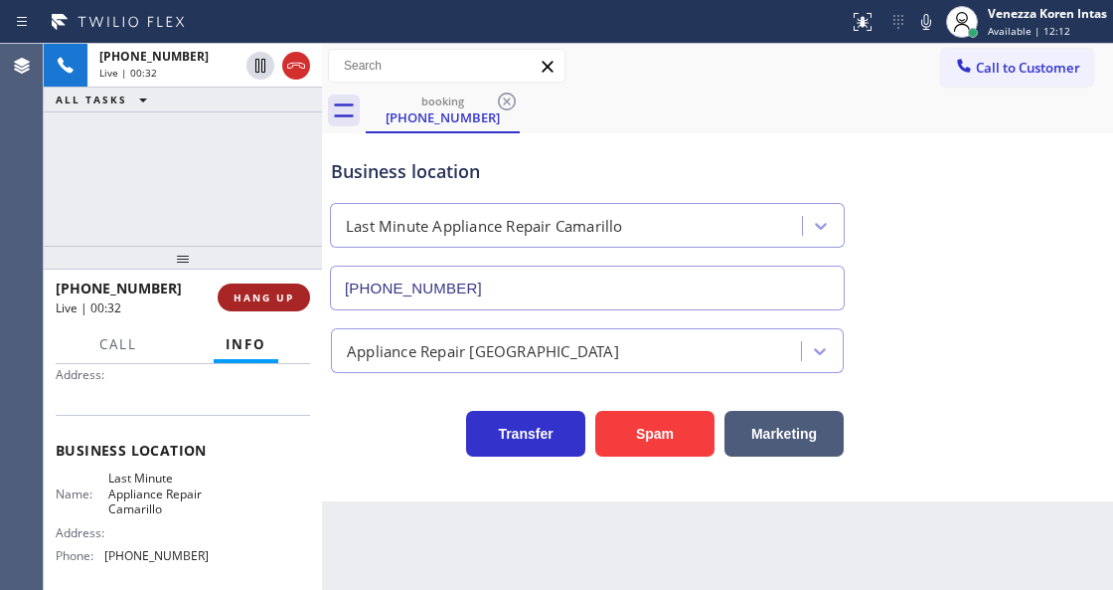
drag, startPoint x: 272, startPoint y: 275, endPoint x: 272, endPoint y: 290, distance: 14.9
click at [272, 280] on div "+18052855721 Live | 00:32 HANG UP" at bounding box center [183, 297] width 254 height 52
click at [272, 290] on span "HANG UP" at bounding box center [264, 297] width 61 height 14
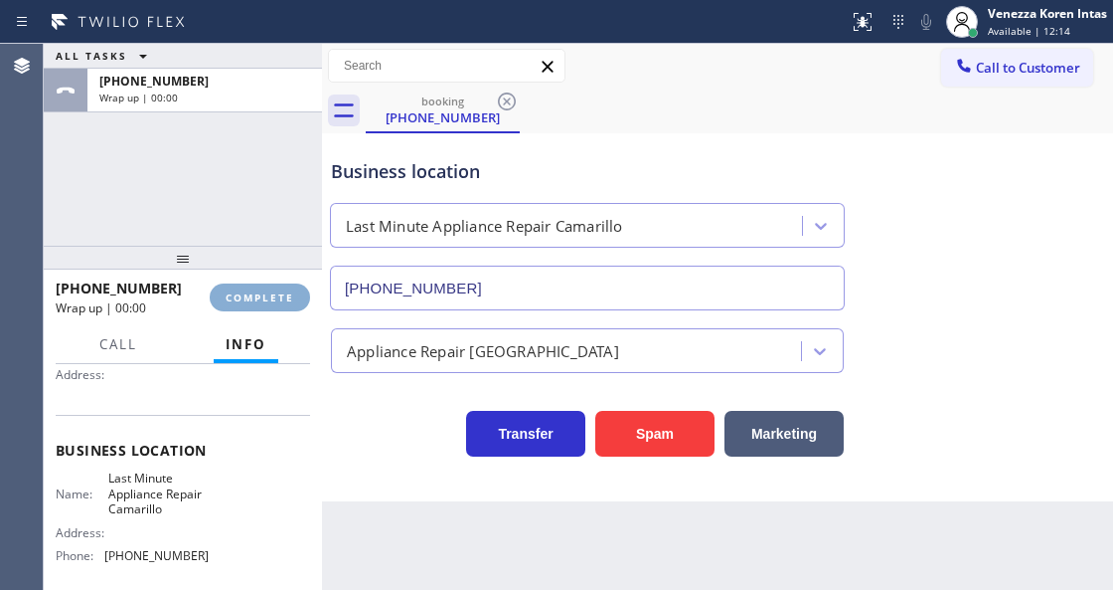
click at [272, 290] on span "COMPLETE" at bounding box center [260, 297] width 69 height 14
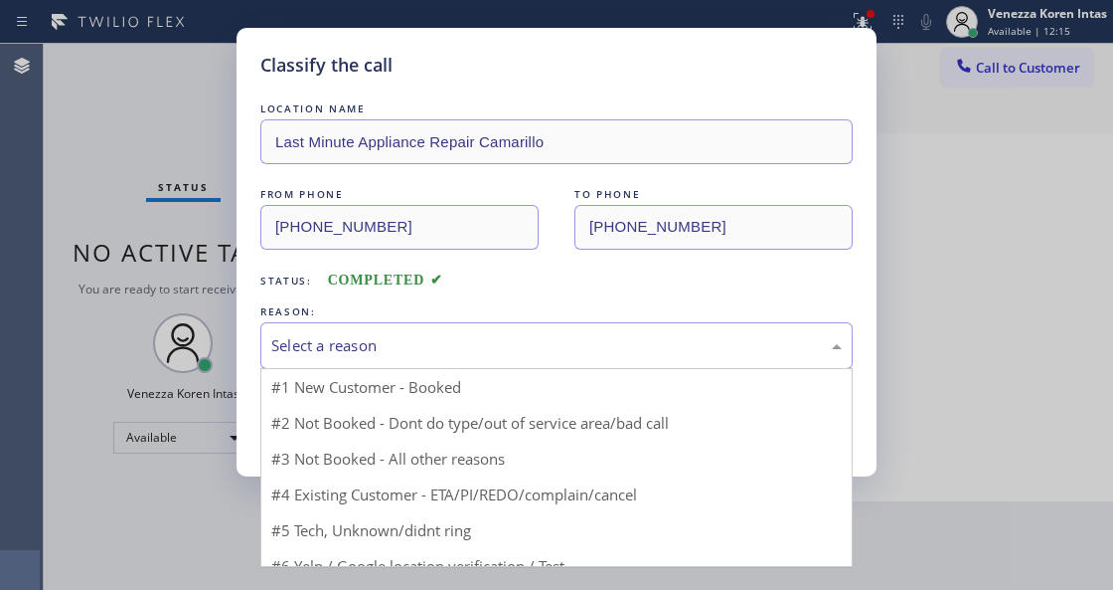
click at [417, 336] on div "Select a reason" at bounding box center [556, 345] width 571 height 23
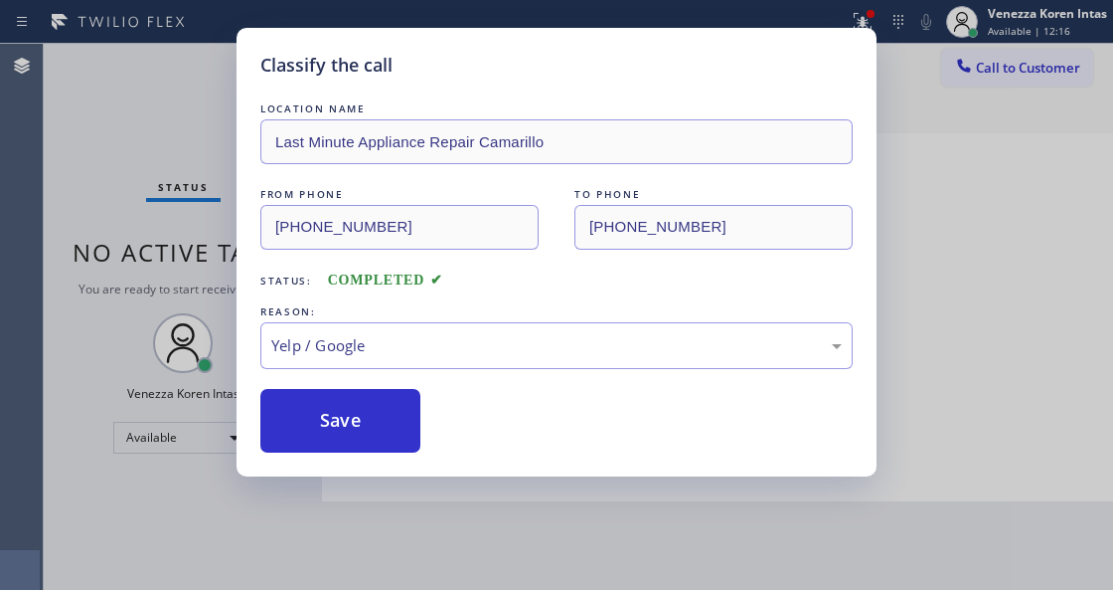
click at [336, 455] on div "Classify the call LOCATION NAME Last Minute Appliance Repair Camarillo FROM PHO…" at bounding box center [557, 252] width 640 height 448
click at [414, 414] on button "Save" at bounding box center [340, 421] width 160 height 64
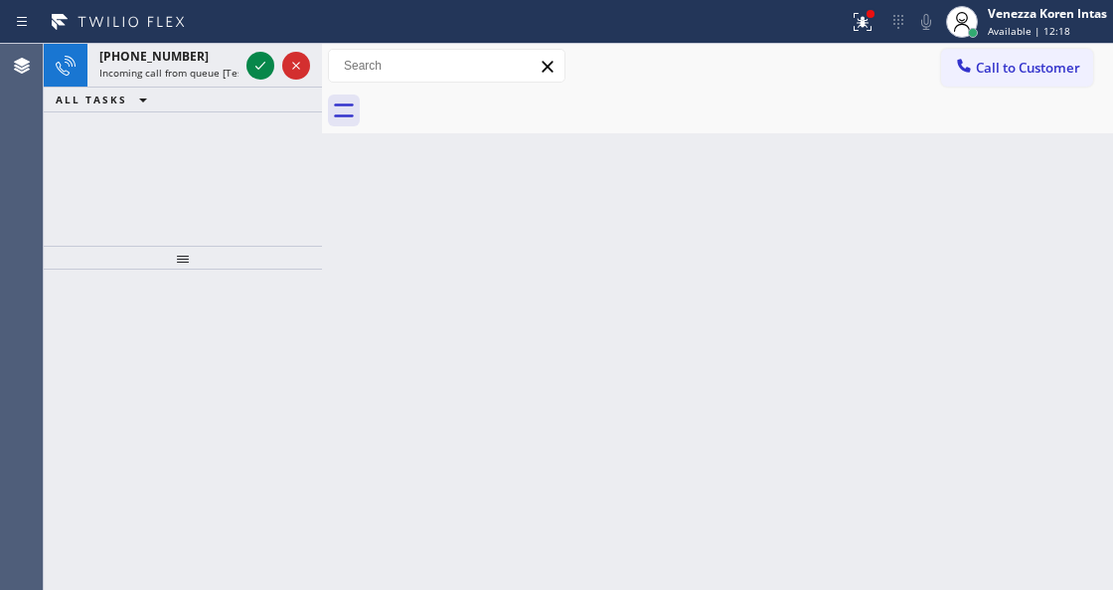
drag, startPoint x: 868, startPoint y: 25, endPoint x: 862, endPoint y: 141, distance: 116.5
click at [863, 39] on button at bounding box center [863, 22] width 44 height 44
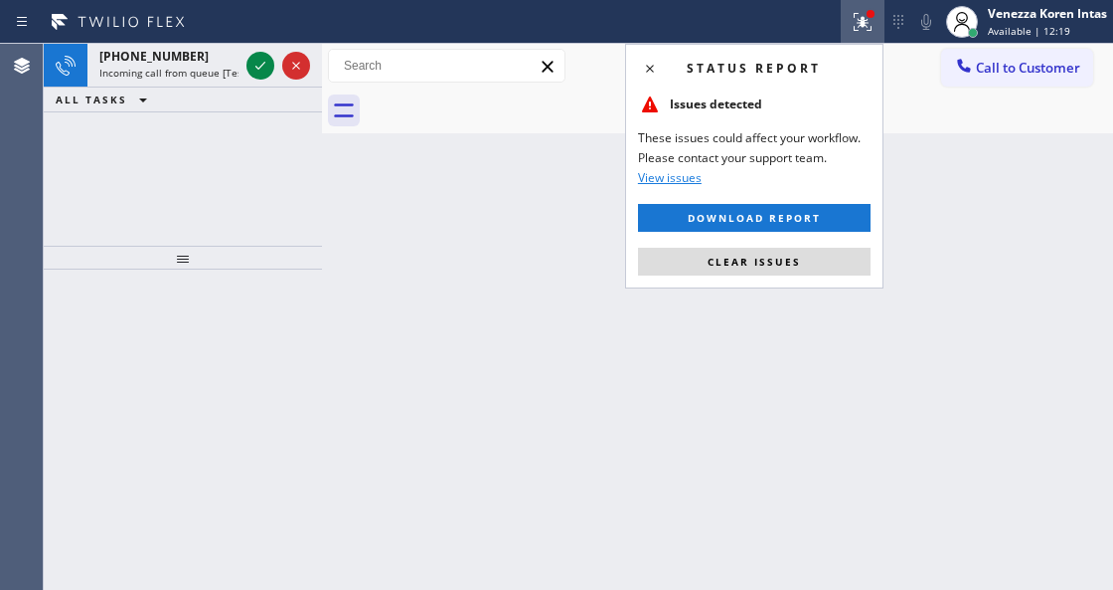
drag, startPoint x: 836, startPoint y: 265, endPoint x: 818, endPoint y: 269, distance: 18.3
click at [827, 266] on button "Clear issues" at bounding box center [754, 262] width 233 height 28
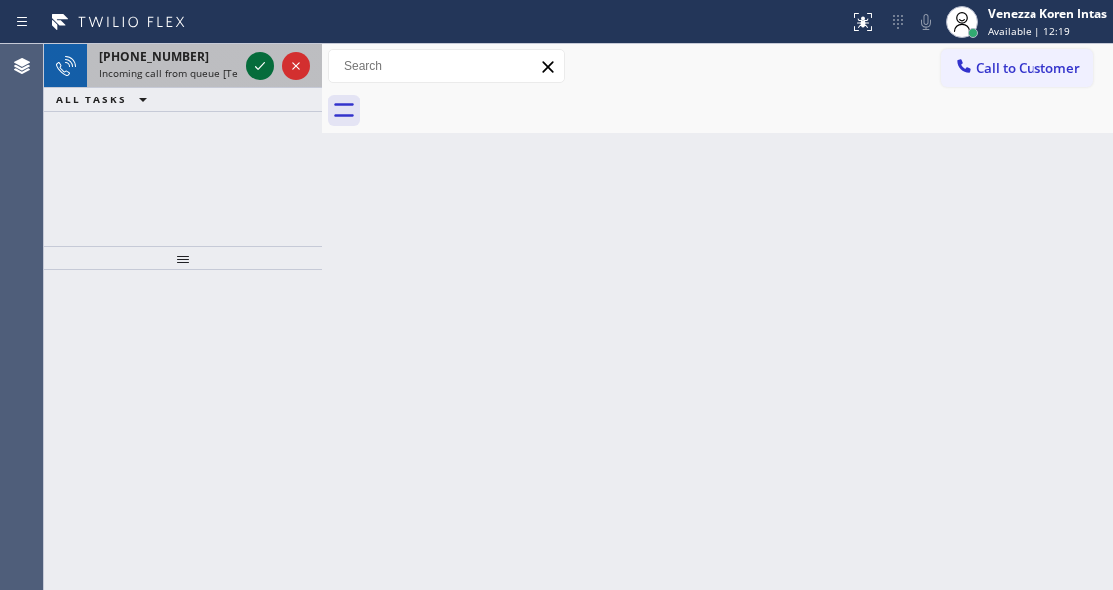
drag, startPoint x: 270, startPoint y: 71, endPoint x: 259, endPoint y: 70, distance: 11.0
click at [270, 71] on icon at bounding box center [261, 66] width 24 height 24
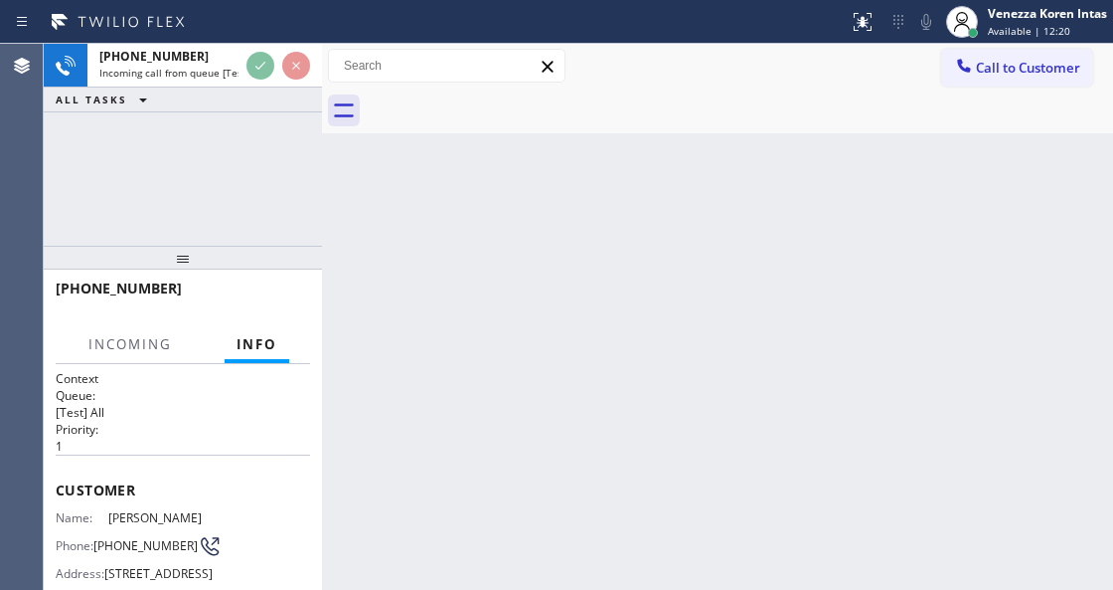
scroll to position [199, 0]
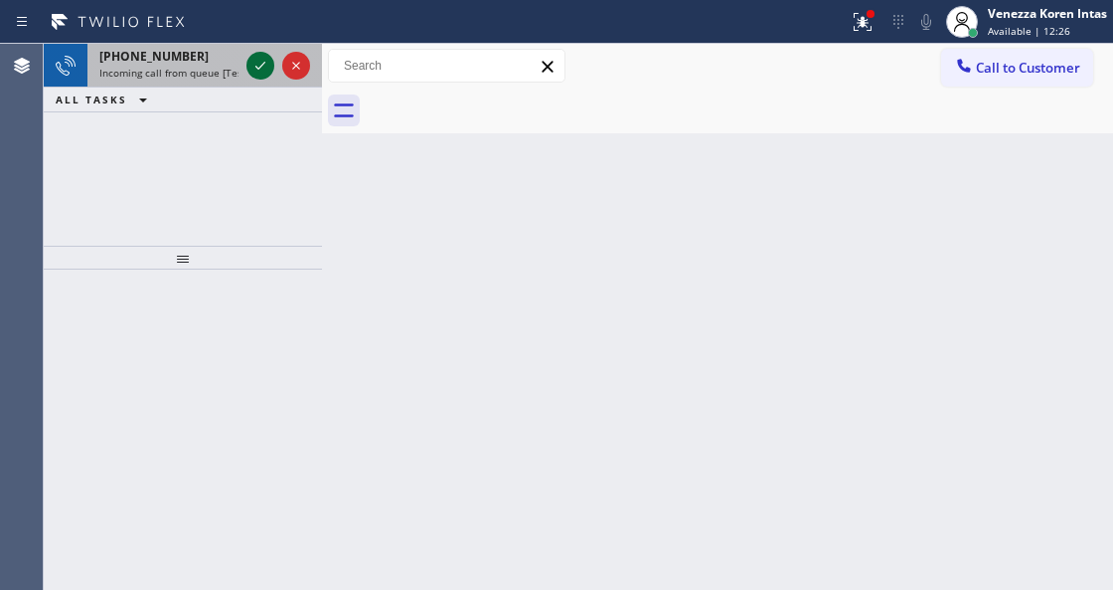
click at [259, 69] on icon at bounding box center [261, 66] width 24 height 24
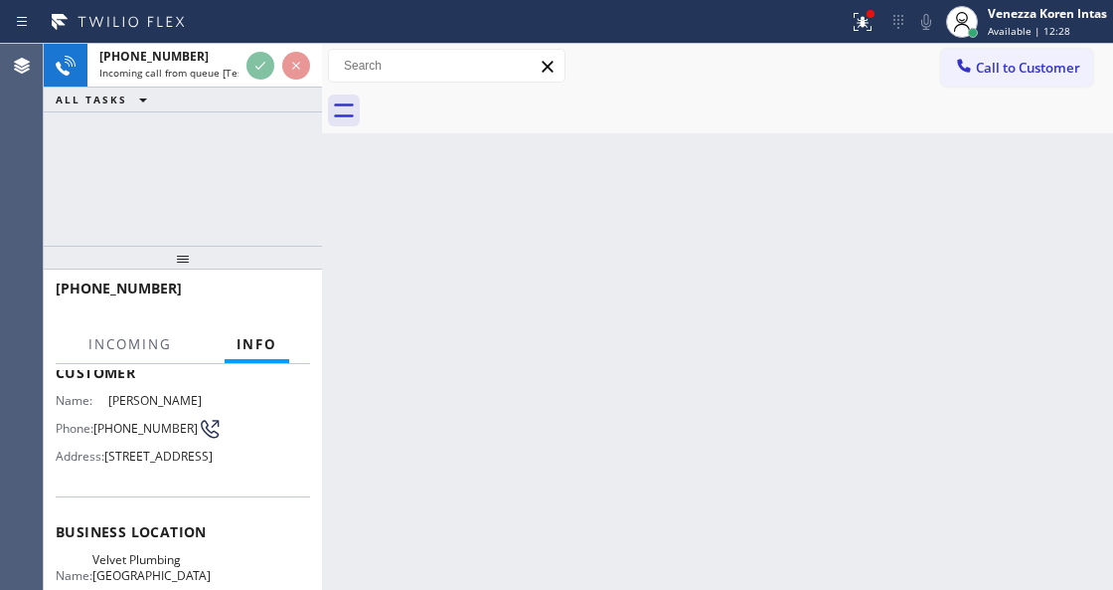
scroll to position [199, 0]
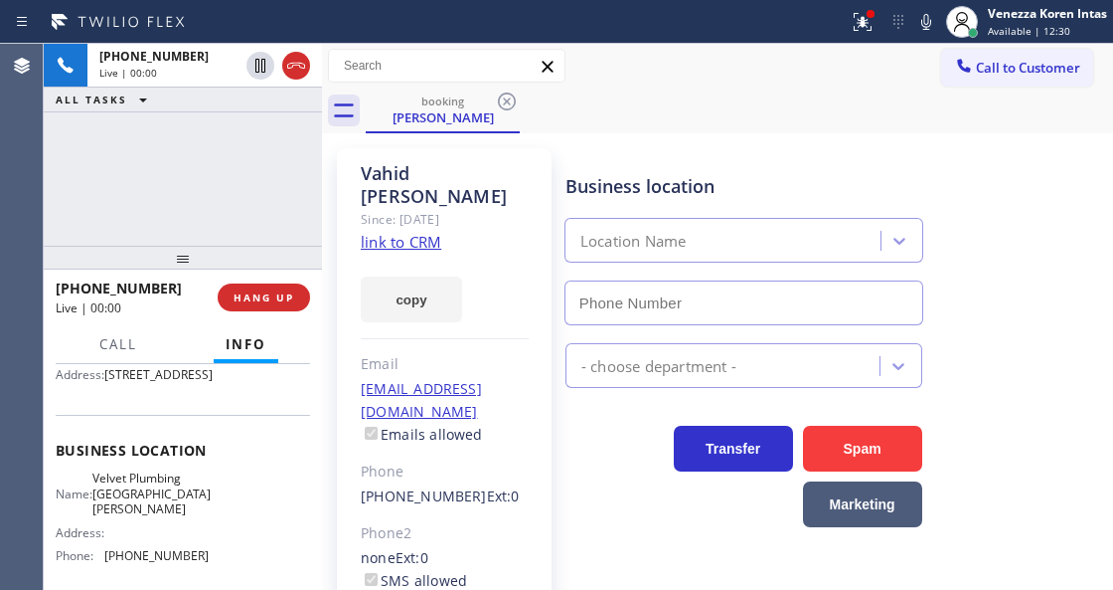
type input "(408) 549-2416"
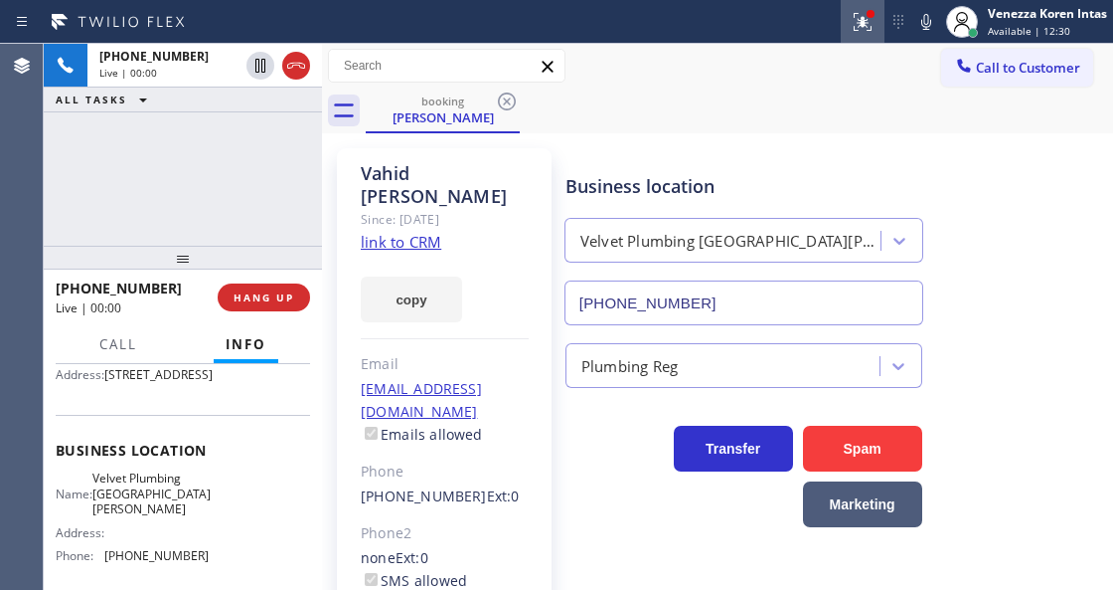
click at [873, 28] on icon at bounding box center [863, 22] width 24 height 24
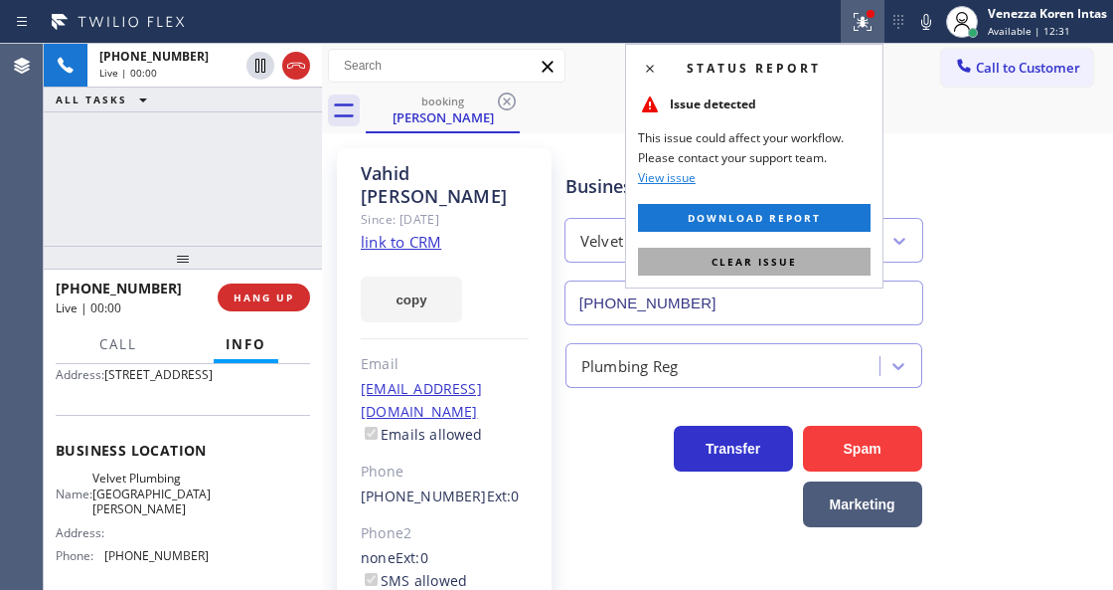
click at [811, 253] on button "Clear issue" at bounding box center [754, 262] width 233 height 28
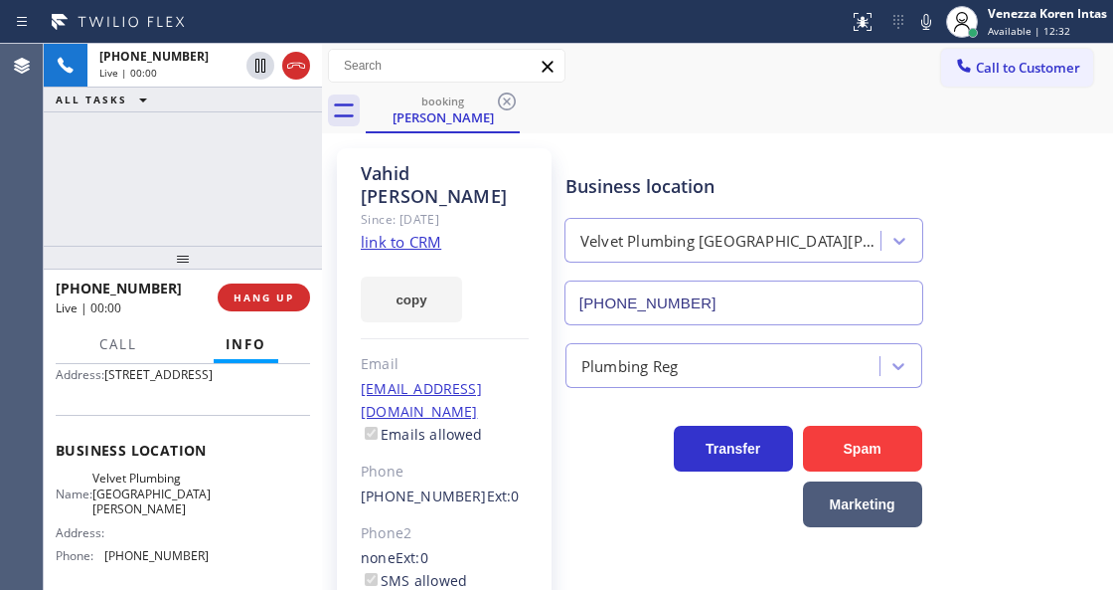
click at [404, 232] on link "link to CRM" at bounding box center [401, 242] width 81 height 20
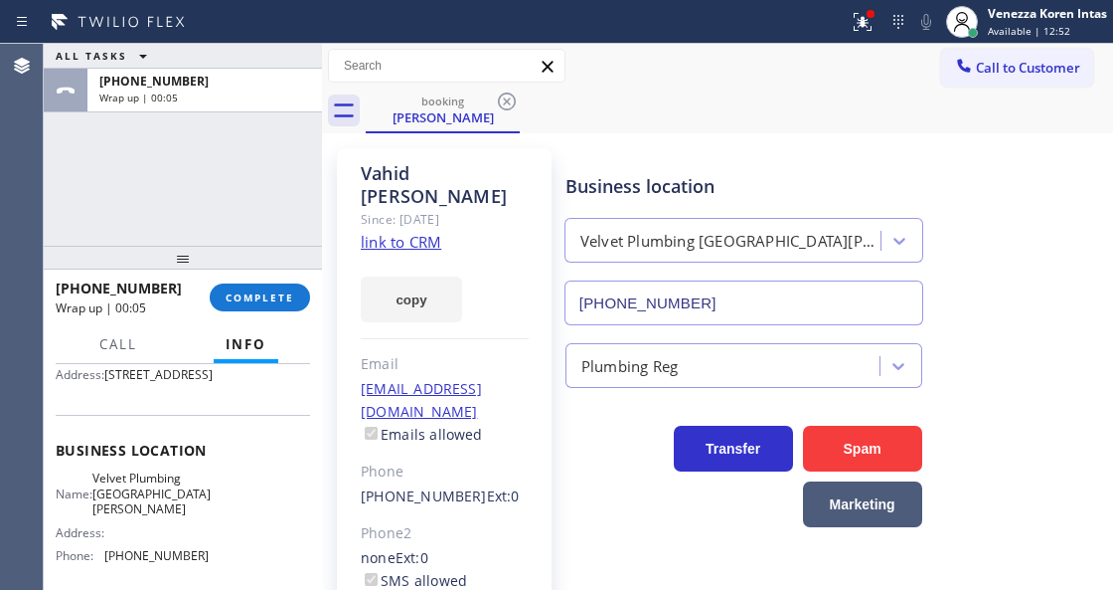
drag, startPoint x: 877, startPoint y: 31, endPoint x: 773, endPoint y: 289, distance: 278.4
click at [877, 33] on div at bounding box center [863, 22] width 44 height 24
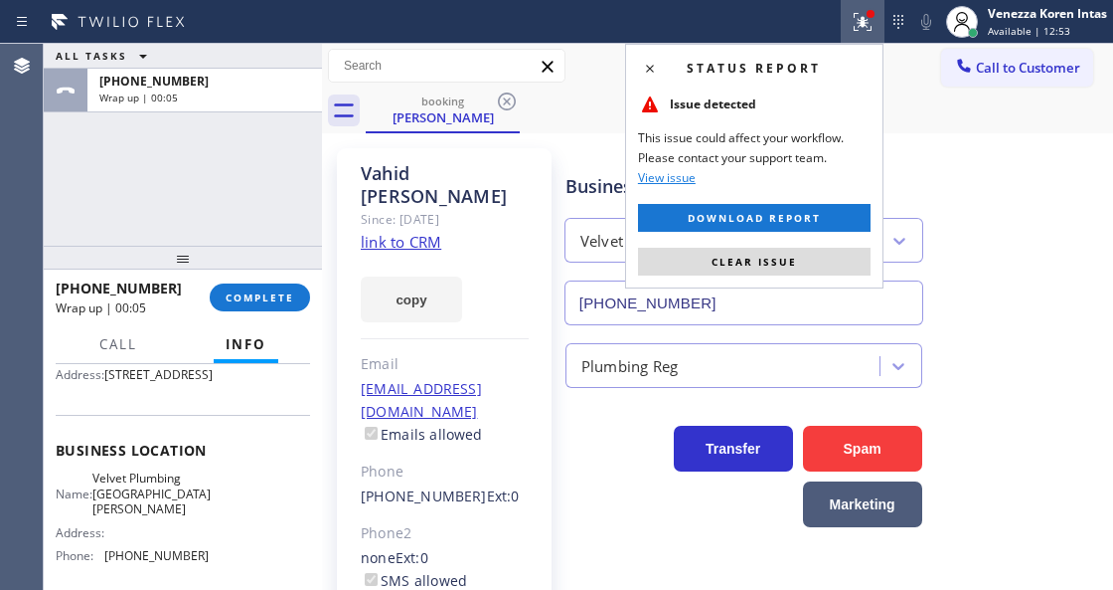
click at [769, 246] on div "Status report Issue detected This issue could affect your workflow. Please cont…" at bounding box center [754, 166] width 258 height 245
click at [770, 252] on button "Clear issue" at bounding box center [754, 262] width 233 height 28
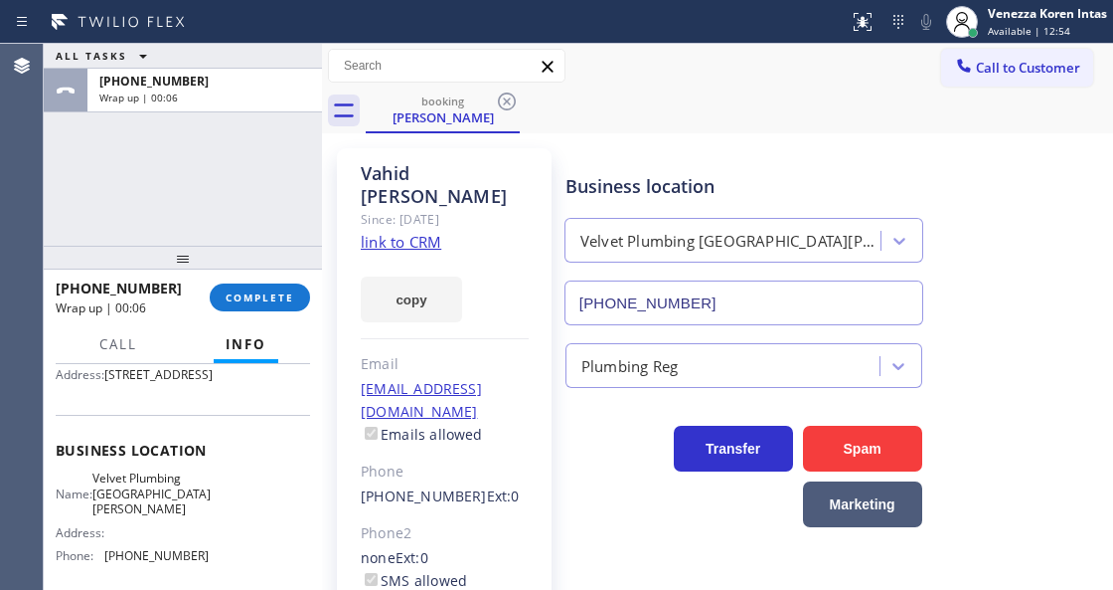
click at [711, 76] on div "Call to Customer Outbound call Location HVAC Alliance Expert Your caller id pho…" at bounding box center [717, 66] width 791 height 35
click at [641, 175] on div "Business location" at bounding box center [744, 186] width 357 height 27
click at [276, 300] on span "COMPLETE" at bounding box center [260, 297] width 69 height 14
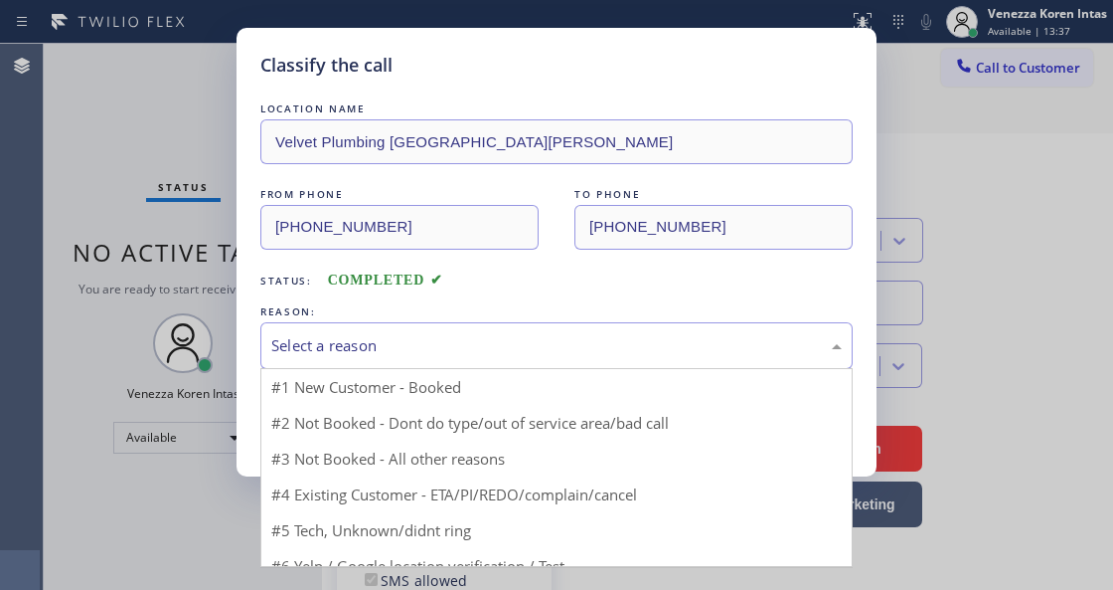
click at [447, 330] on div "Select a reason" at bounding box center [556, 345] width 593 height 47
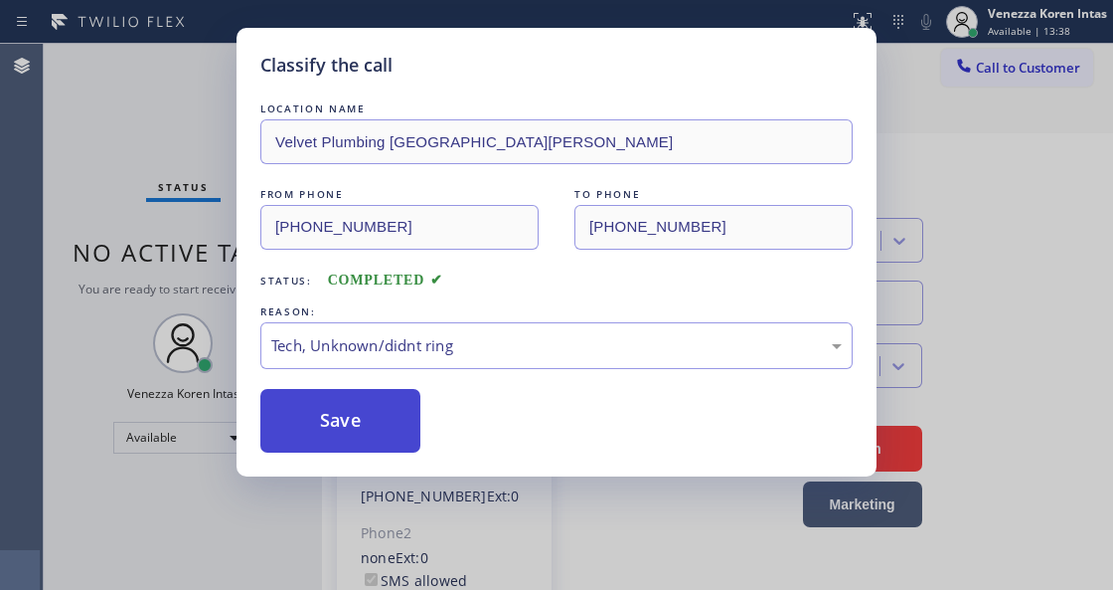
click at [392, 429] on button "Save" at bounding box center [340, 421] width 160 height 64
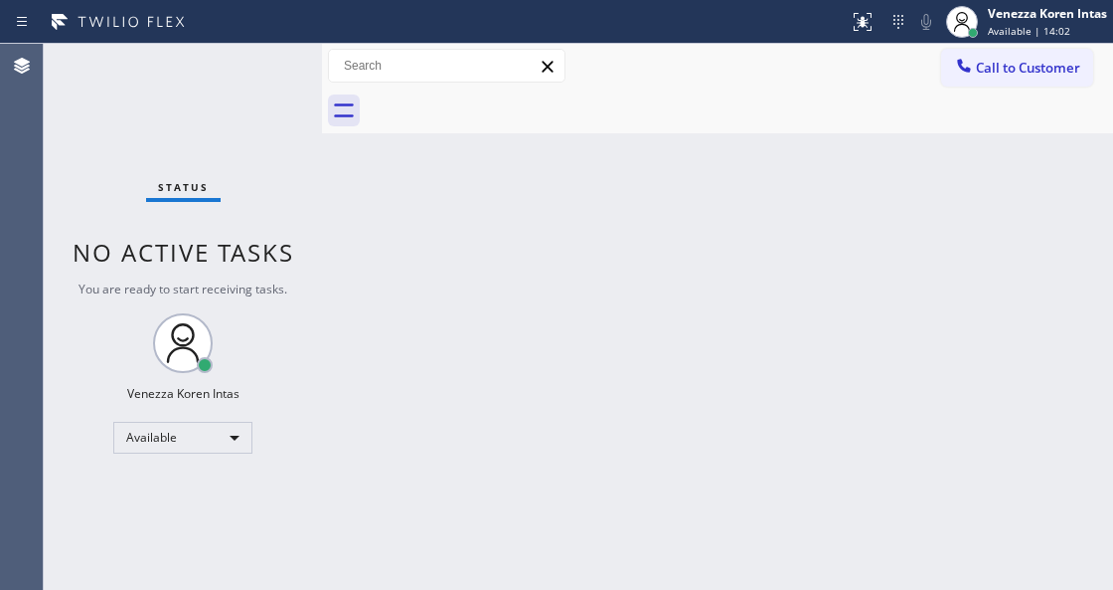
click at [384, 104] on div at bounding box center [740, 110] width 748 height 45
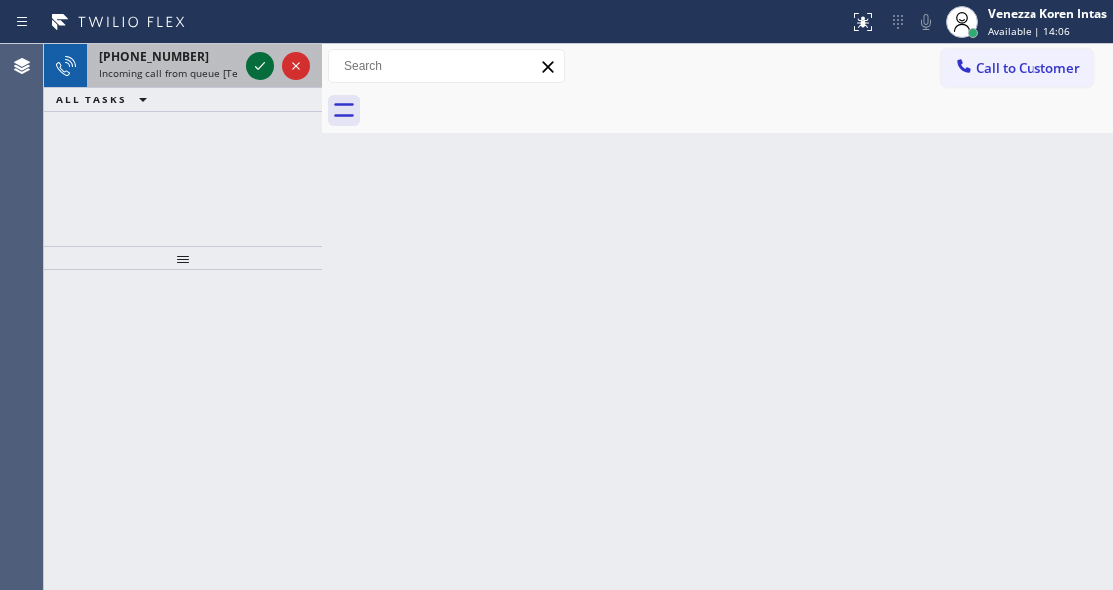
click at [254, 66] on icon at bounding box center [261, 66] width 24 height 24
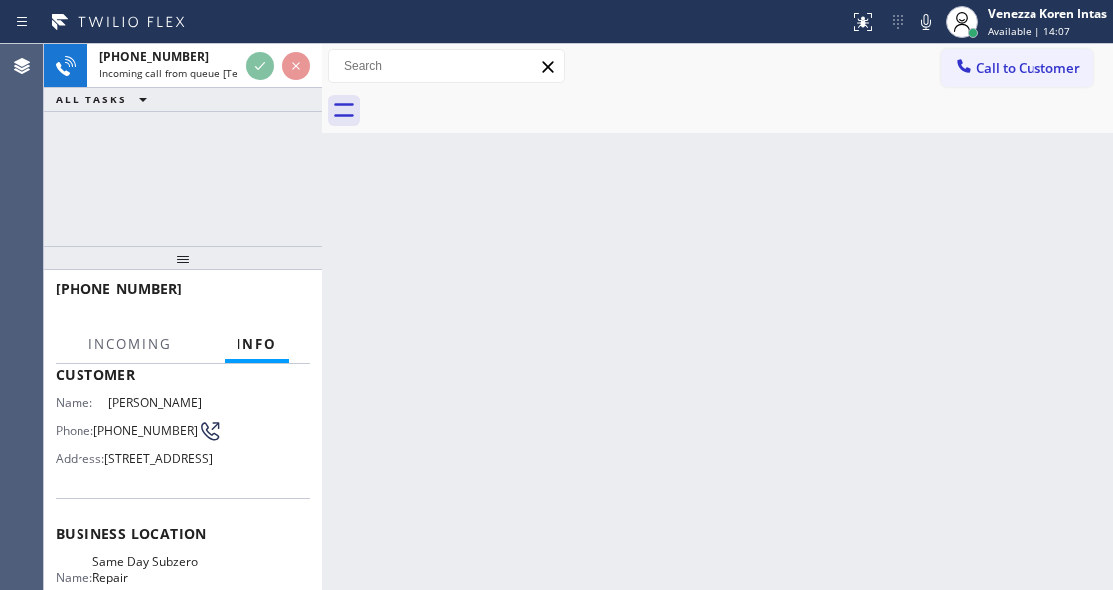
scroll to position [199, 0]
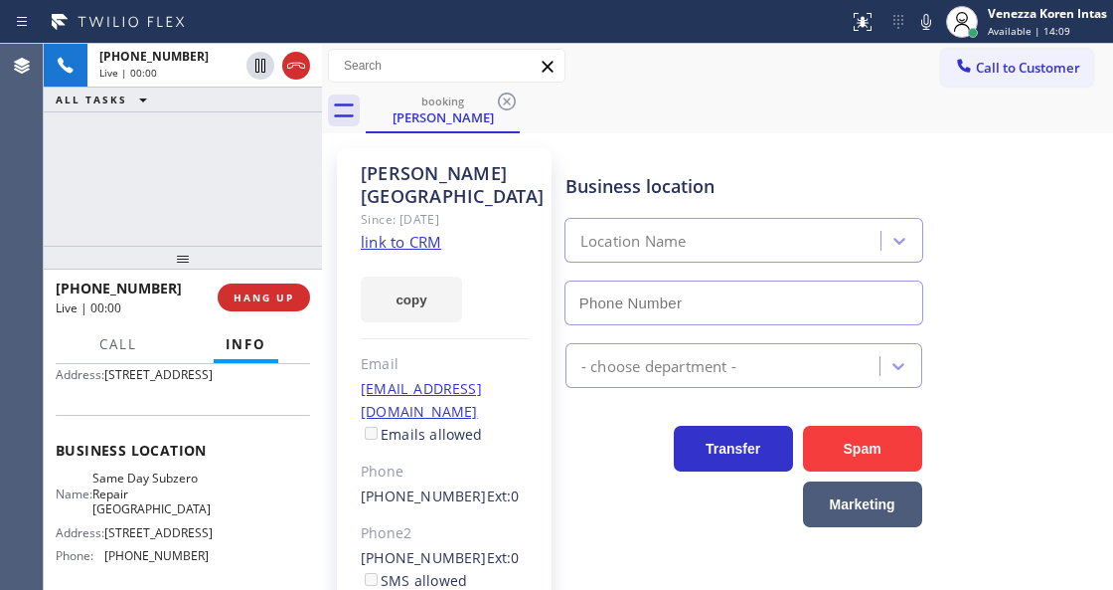
type input "[PHONE_NUMBER]"
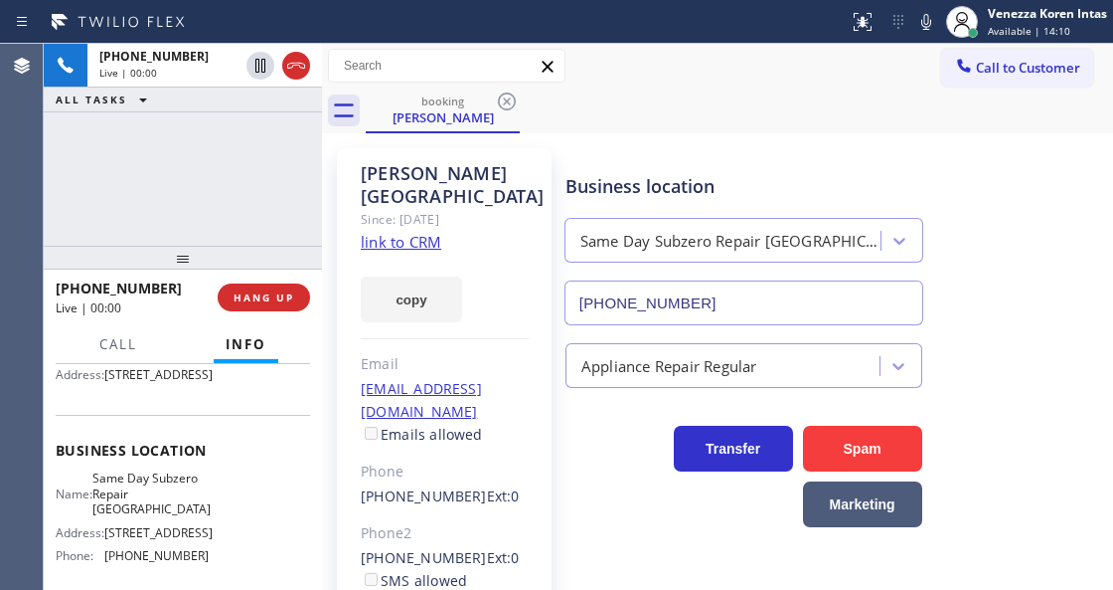
click at [431, 232] on link "link to CRM" at bounding box center [401, 242] width 81 height 20
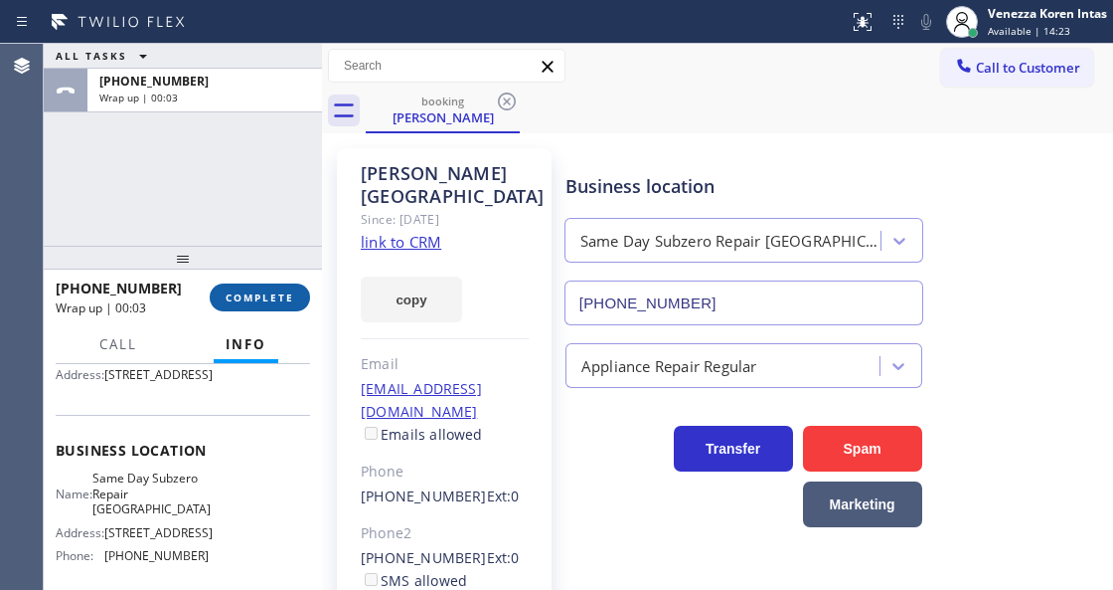
click at [264, 298] on span "COMPLETE" at bounding box center [260, 297] width 69 height 14
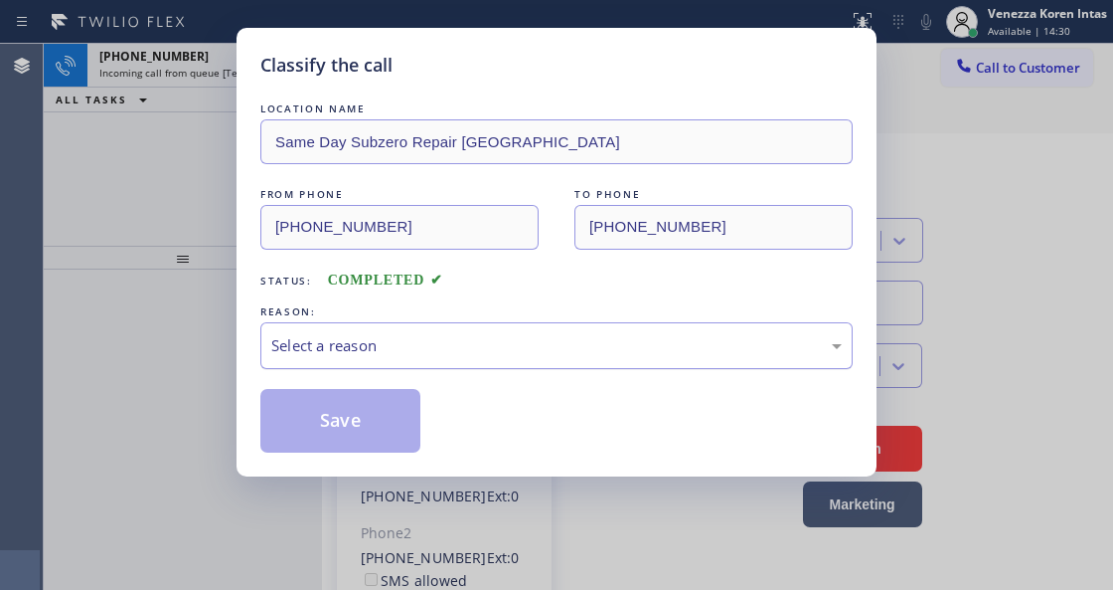
click at [527, 325] on div "Select a reason" at bounding box center [556, 345] width 593 height 47
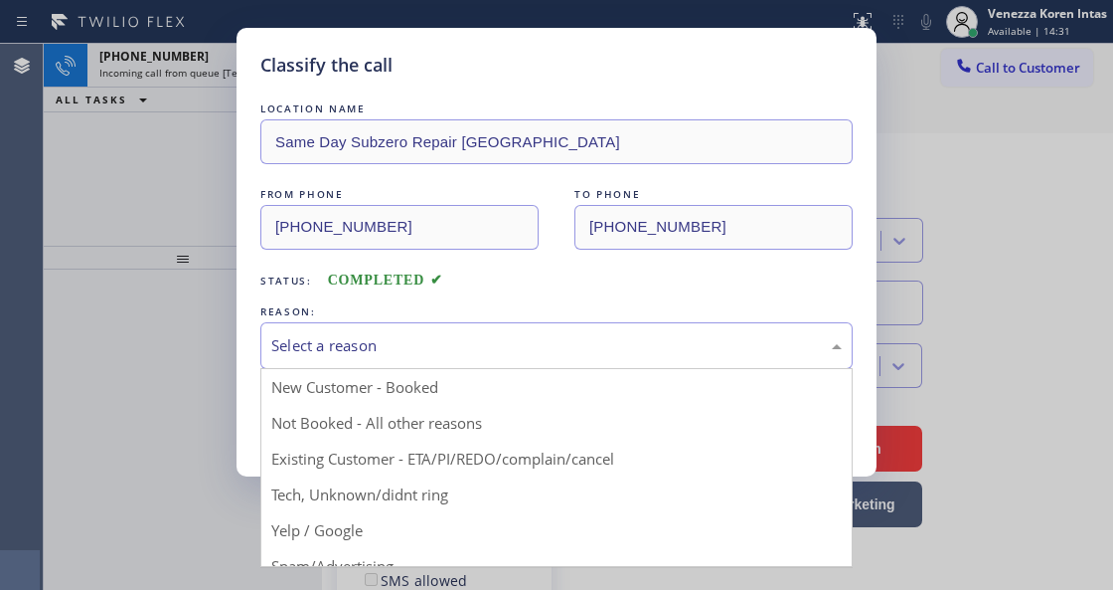
drag, startPoint x: 476, startPoint y: 459, endPoint x: 424, endPoint y: 444, distance: 53.8
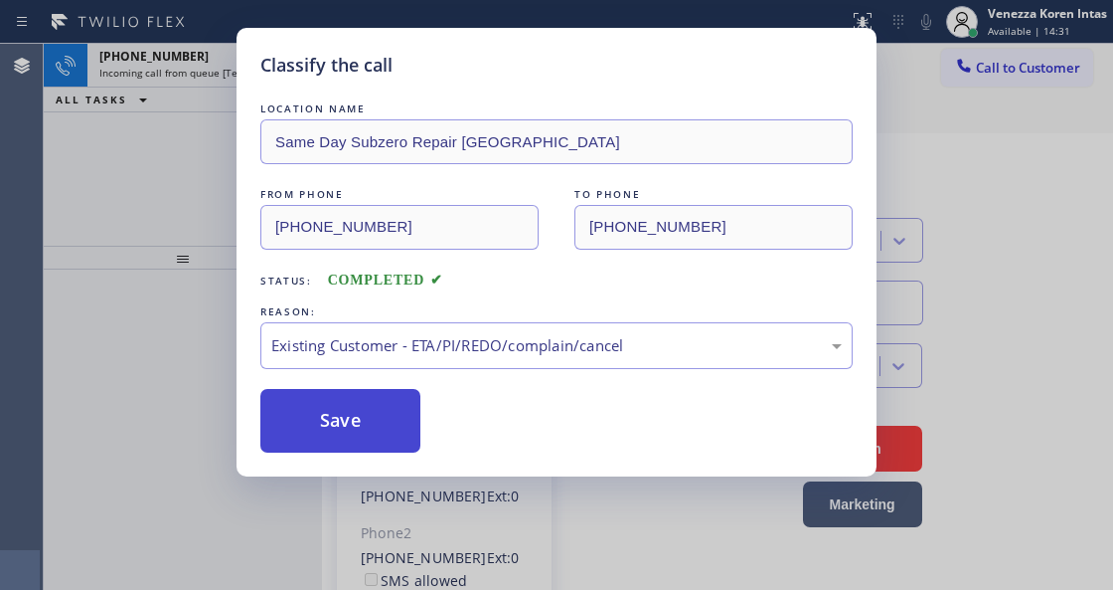
click at [410, 440] on button "Save" at bounding box center [340, 421] width 160 height 64
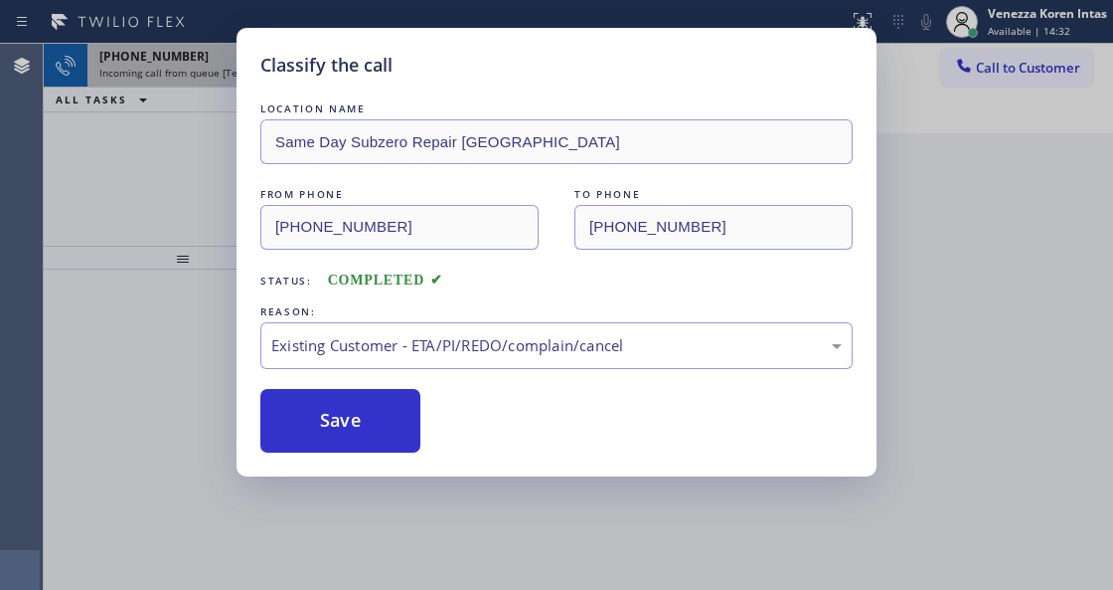
click at [266, 73] on icon at bounding box center [261, 66] width 24 height 24
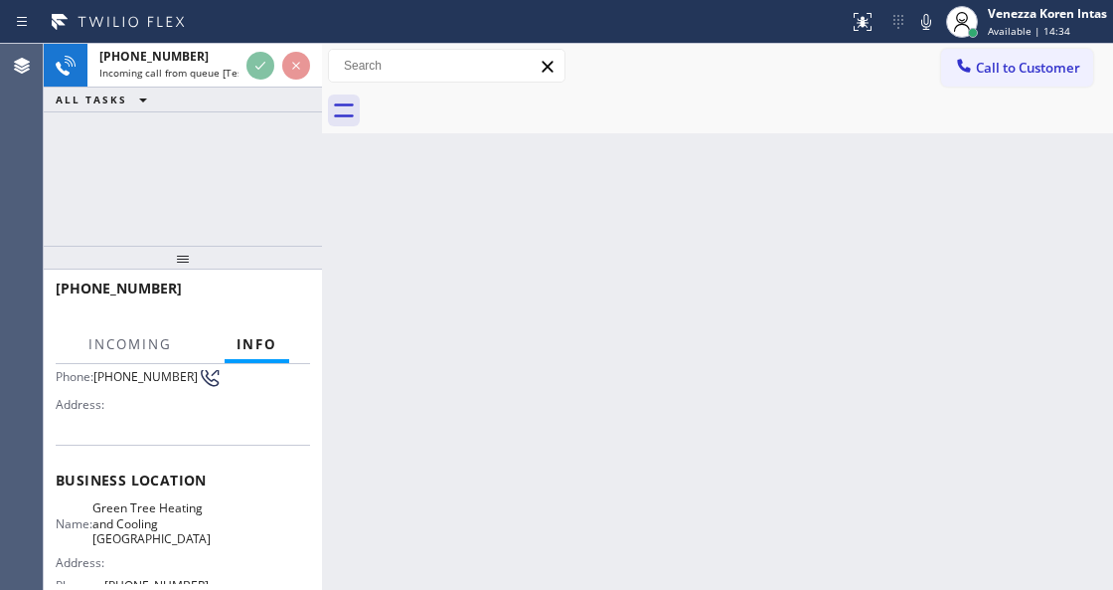
scroll to position [264, 0]
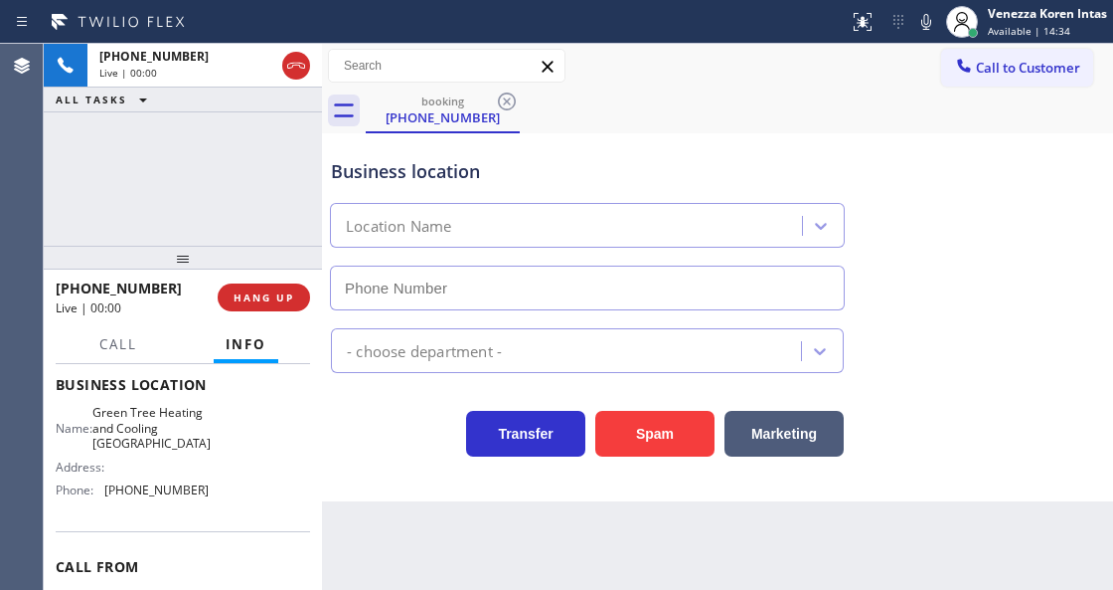
type input "(510) 462-5646"
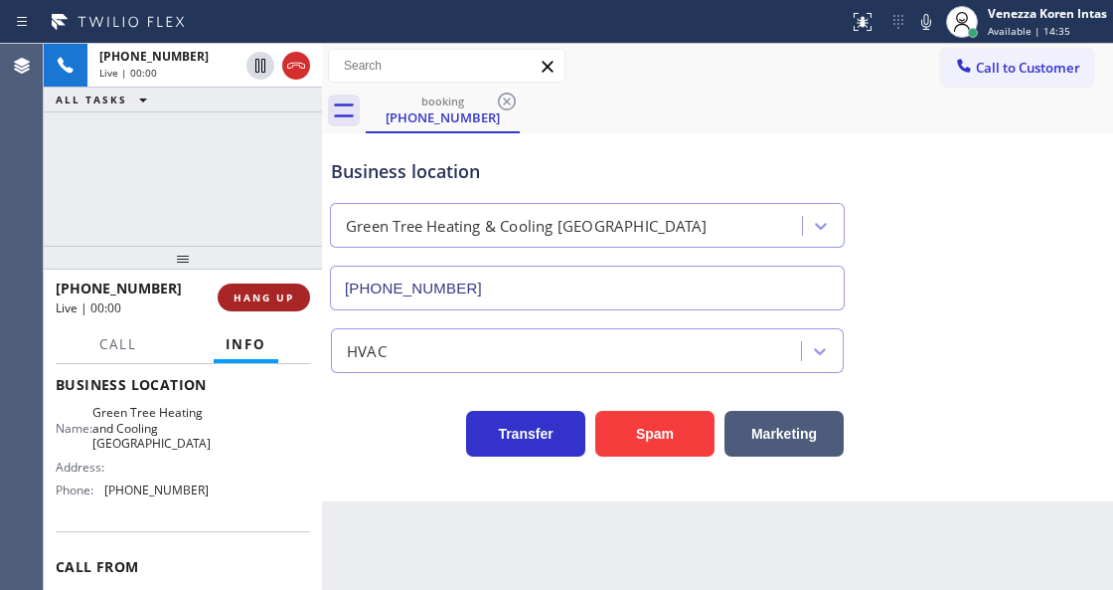
click at [286, 304] on button "HANG UP" at bounding box center [264, 297] width 92 height 28
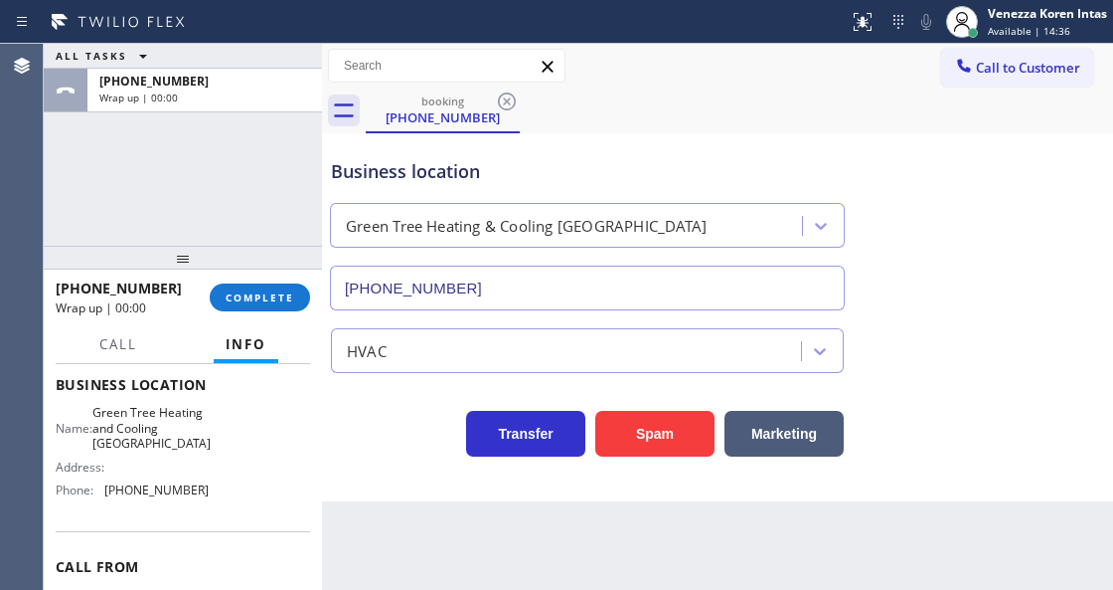
drag, startPoint x: 250, startPoint y: 292, endPoint x: 365, endPoint y: 334, distance: 122.6
click at [250, 292] on span "COMPLETE" at bounding box center [260, 297] width 69 height 14
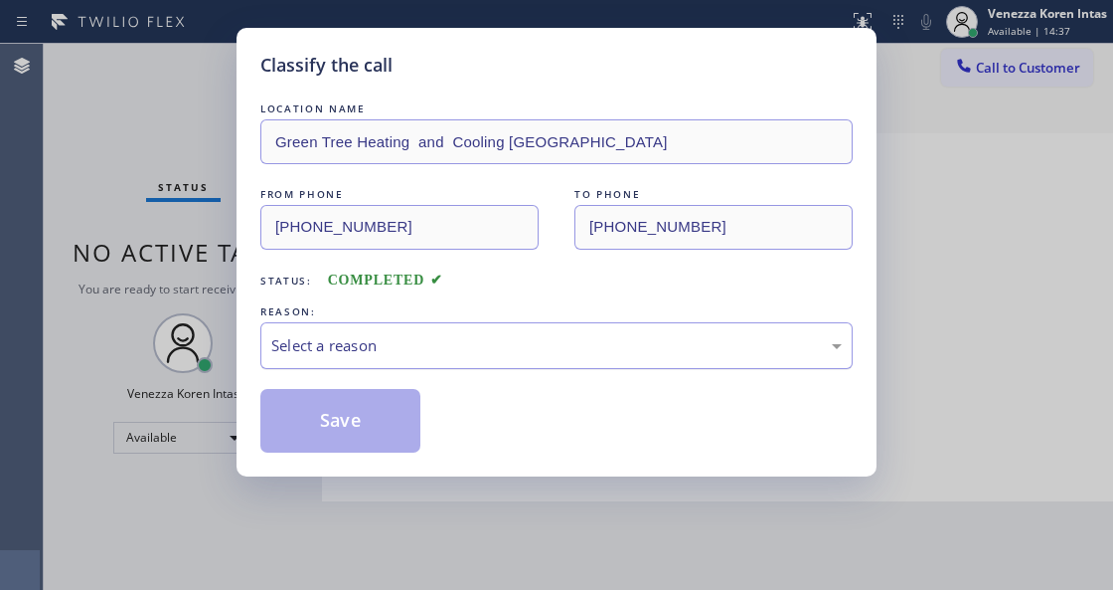
click at [515, 369] on div "Select a reason" at bounding box center [556, 345] width 593 height 47
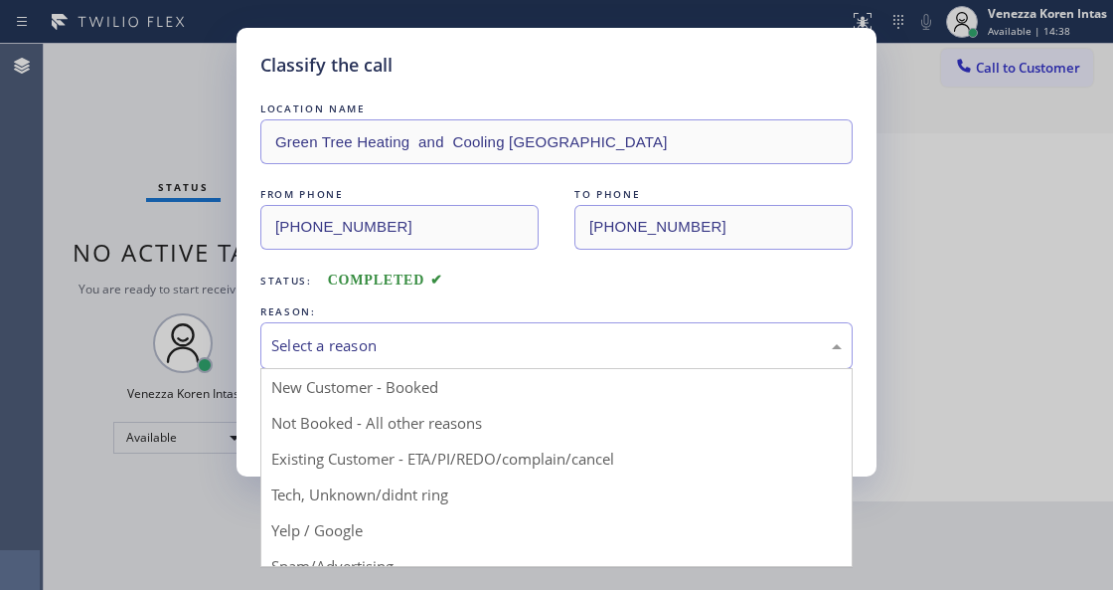
drag, startPoint x: 437, startPoint y: 520, endPoint x: 347, endPoint y: 447, distance: 116.0
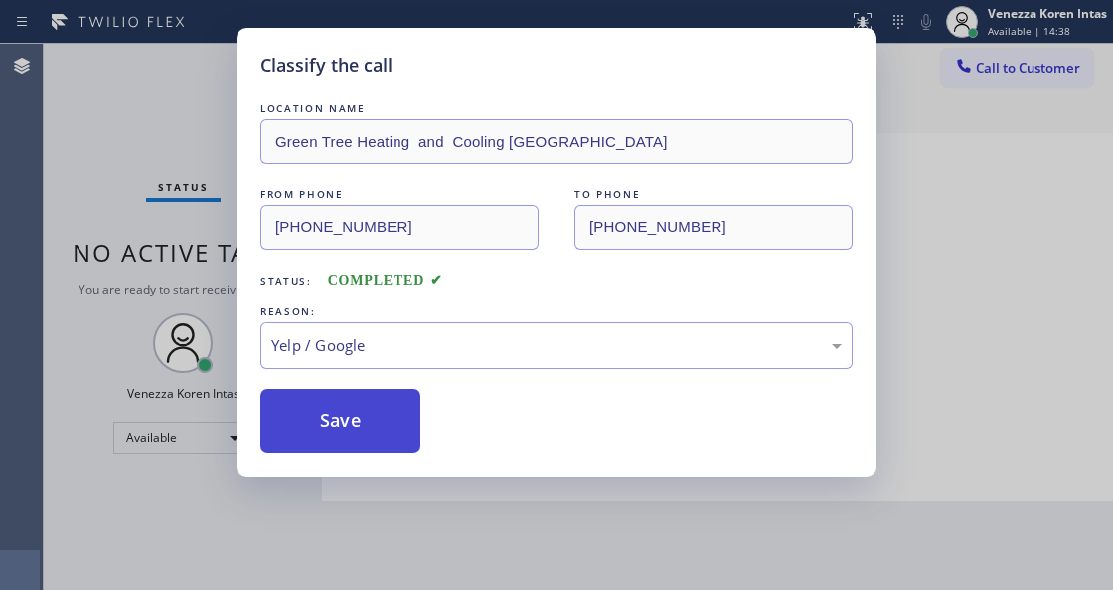
click at [347, 445] on button "Save" at bounding box center [340, 421] width 160 height 64
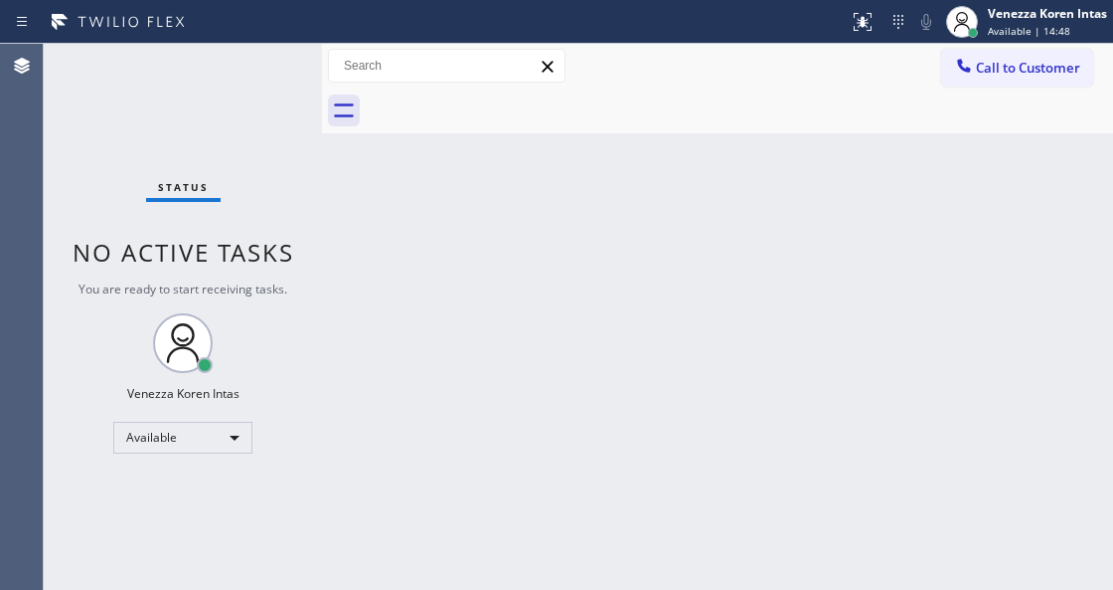
drag, startPoint x: 594, startPoint y: 270, endPoint x: 451, endPoint y: 427, distance: 212.5
click at [594, 270] on div "Back to Dashboard Change Sender ID Customers Technicians Select a contact Outbo…" at bounding box center [717, 317] width 791 height 546
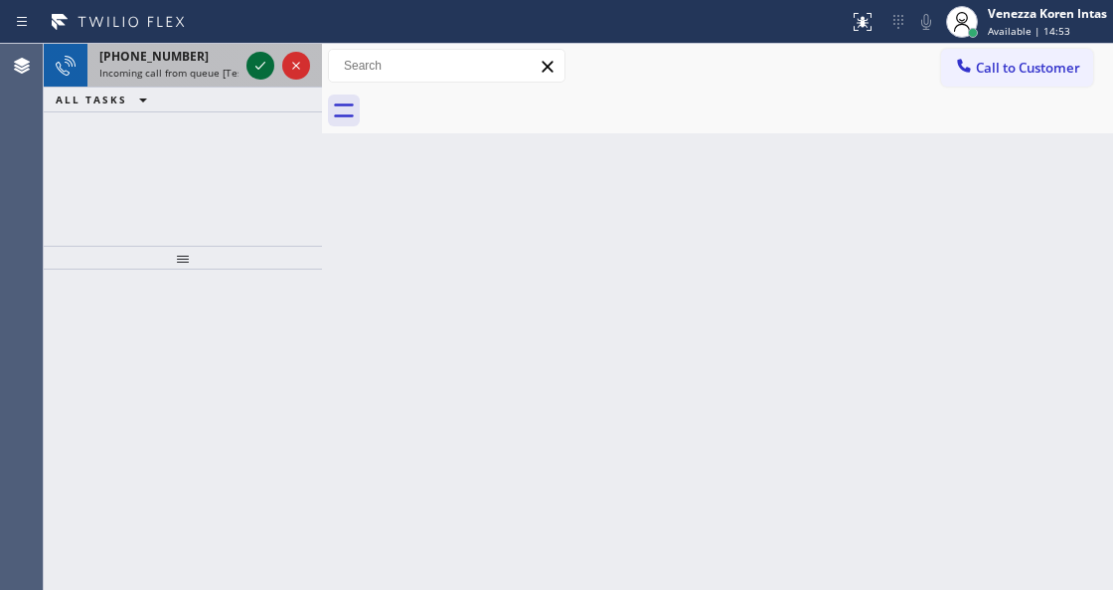
click at [264, 75] on icon at bounding box center [261, 66] width 24 height 24
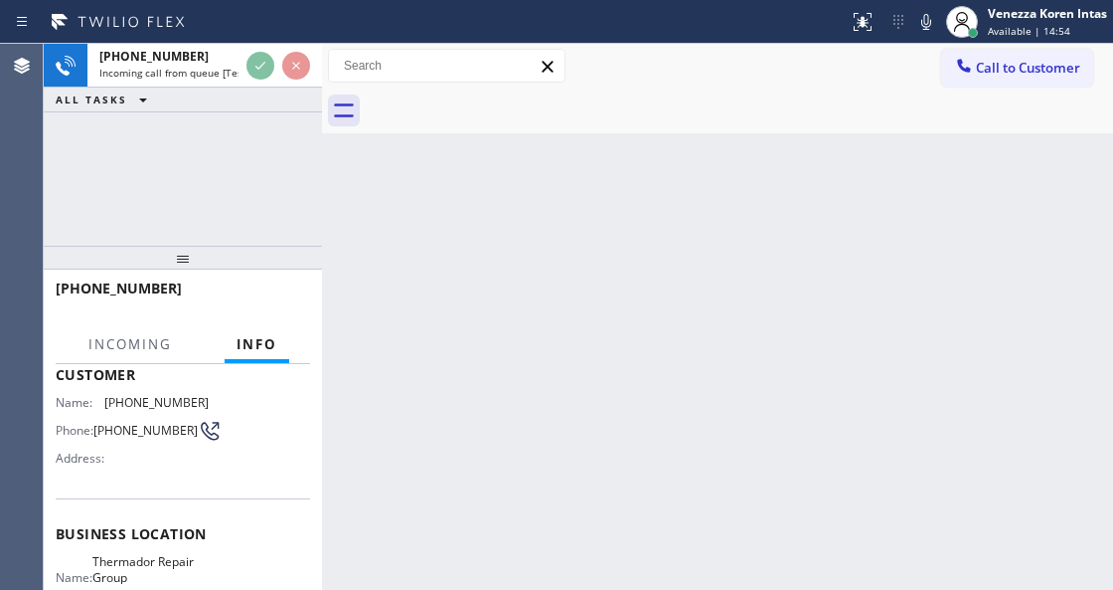
scroll to position [264, 0]
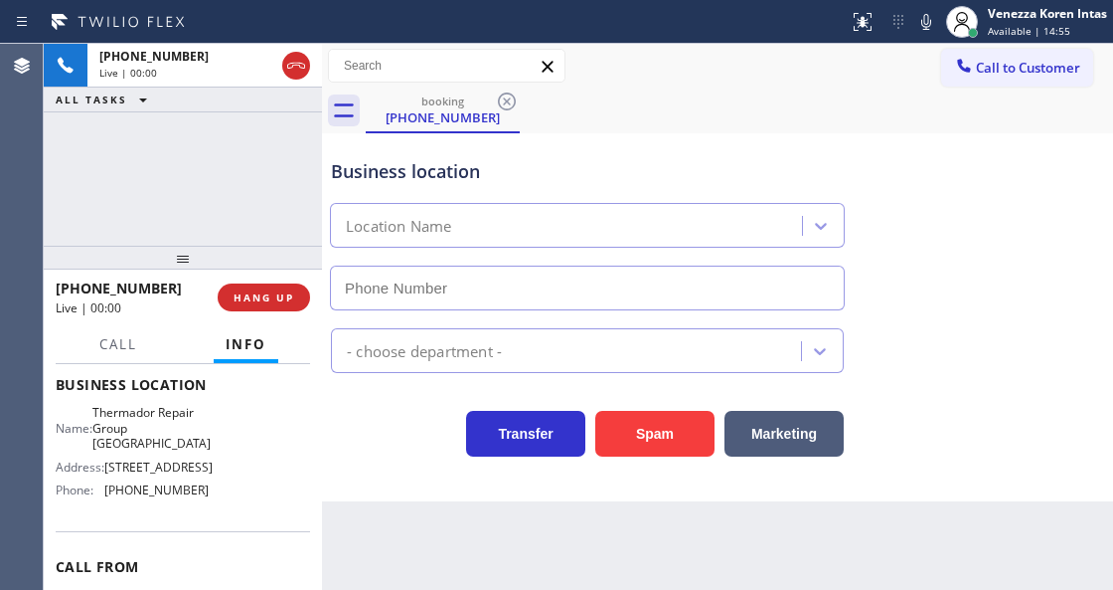
type input "(708) 998-5526"
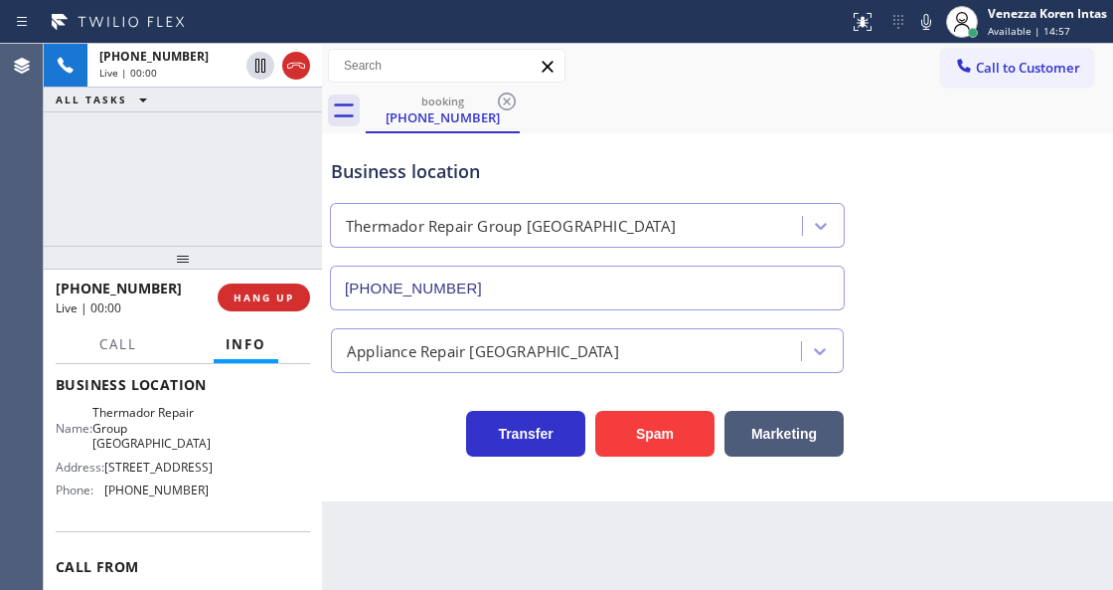
drag, startPoint x: 221, startPoint y: 171, endPoint x: 245, endPoint y: 274, distance: 106.1
click at [221, 171] on div "+13129256475 Live | 00:00 ALL TASKS ALL TASKS ACTIVE TASKS TASKS IN WRAP UP" at bounding box center [183, 145] width 278 height 202
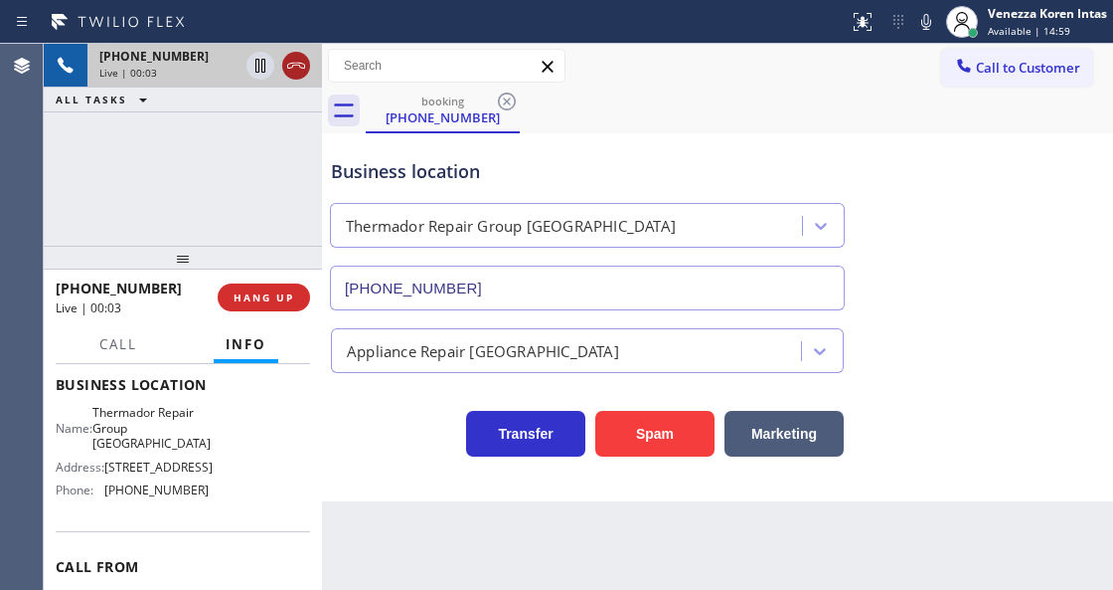
click at [298, 65] on icon at bounding box center [296, 66] width 18 height 6
click at [1034, 22] on div "Venezza Koren Intas Available | 15:00" at bounding box center [1048, 21] width 129 height 35
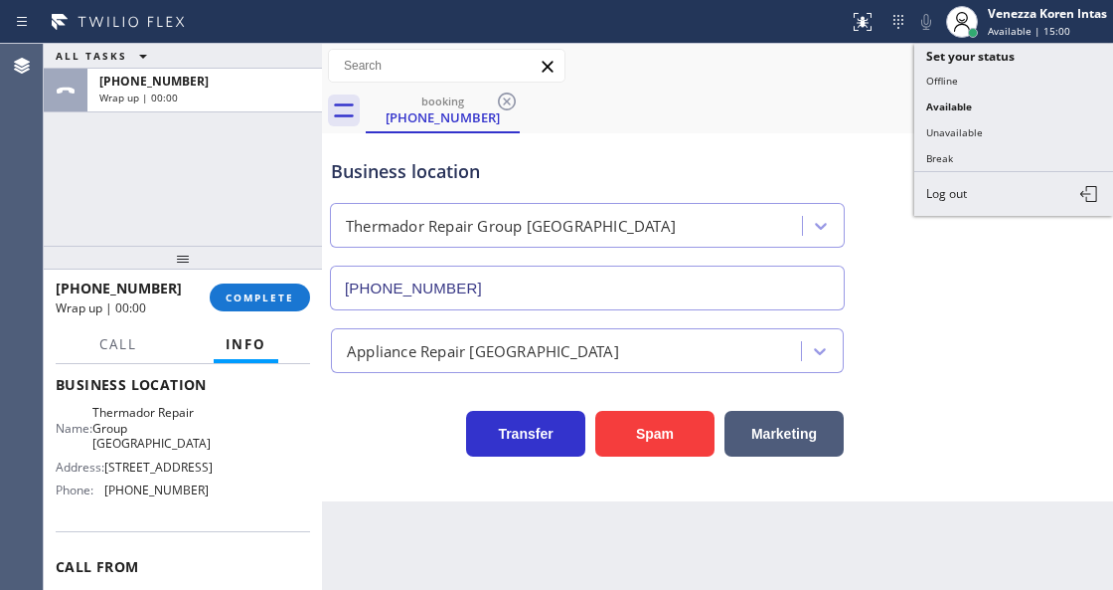
drag, startPoint x: 1000, startPoint y: 130, endPoint x: 793, endPoint y: 154, distance: 208.2
click at [1000, 130] on button "Unavailable" at bounding box center [1014, 132] width 199 height 26
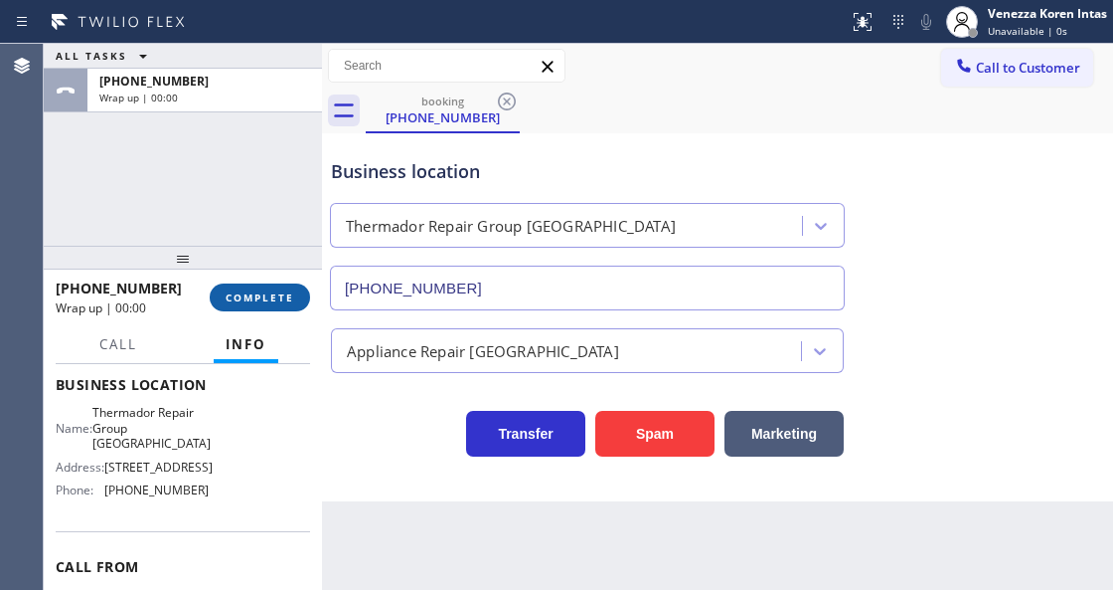
drag, startPoint x: 282, startPoint y: 296, endPoint x: 424, endPoint y: 316, distance: 143.5
click at [284, 296] on span "COMPLETE" at bounding box center [260, 297] width 69 height 14
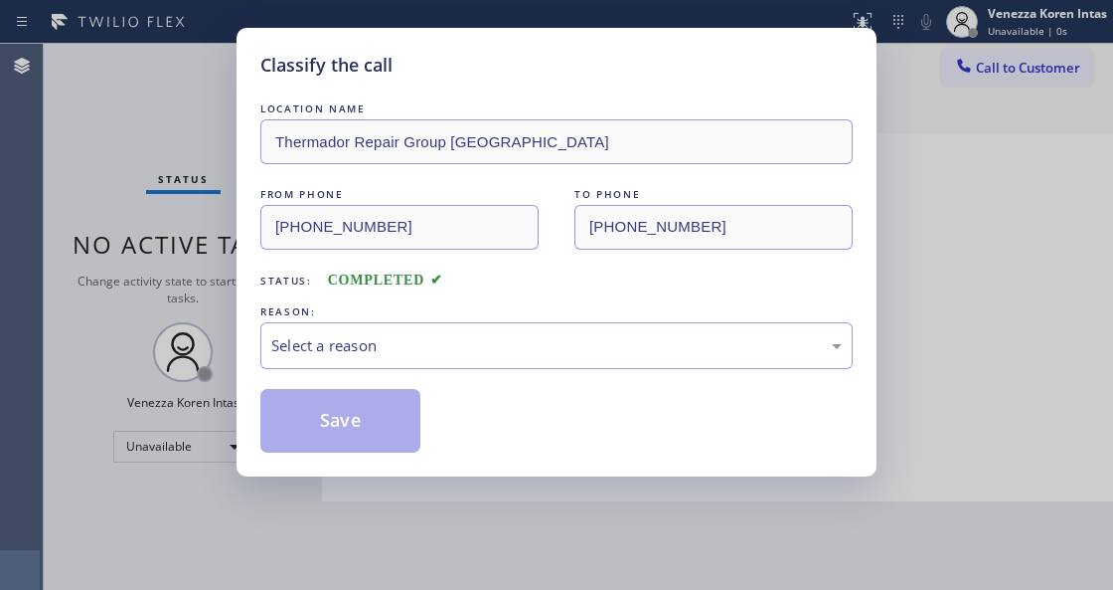
click at [429, 346] on div "Select a reason" at bounding box center [556, 345] width 571 height 23
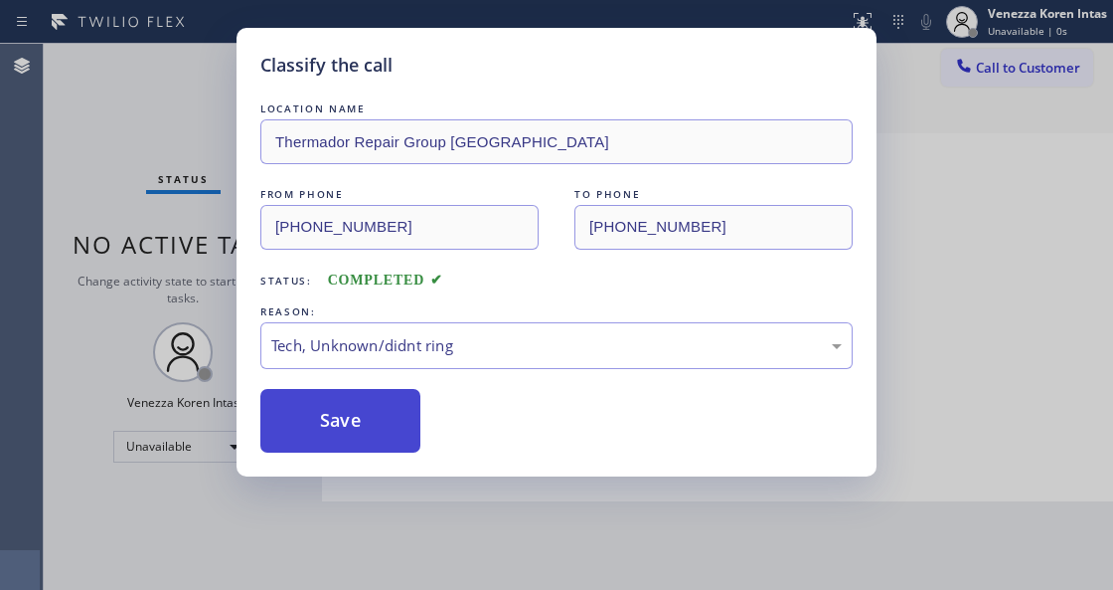
click at [379, 418] on button "Save" at bounding box center [340, 421] width 160 height 64
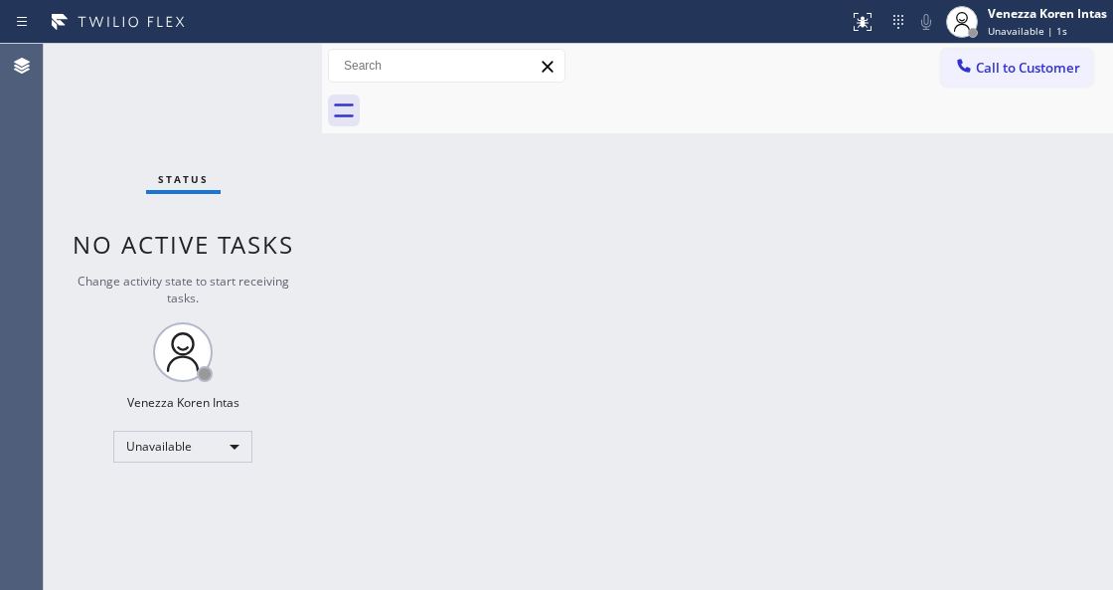
click at [1004, 73] on span "Call to Customer" at bounding box center [1028, 68] width 104 height 18
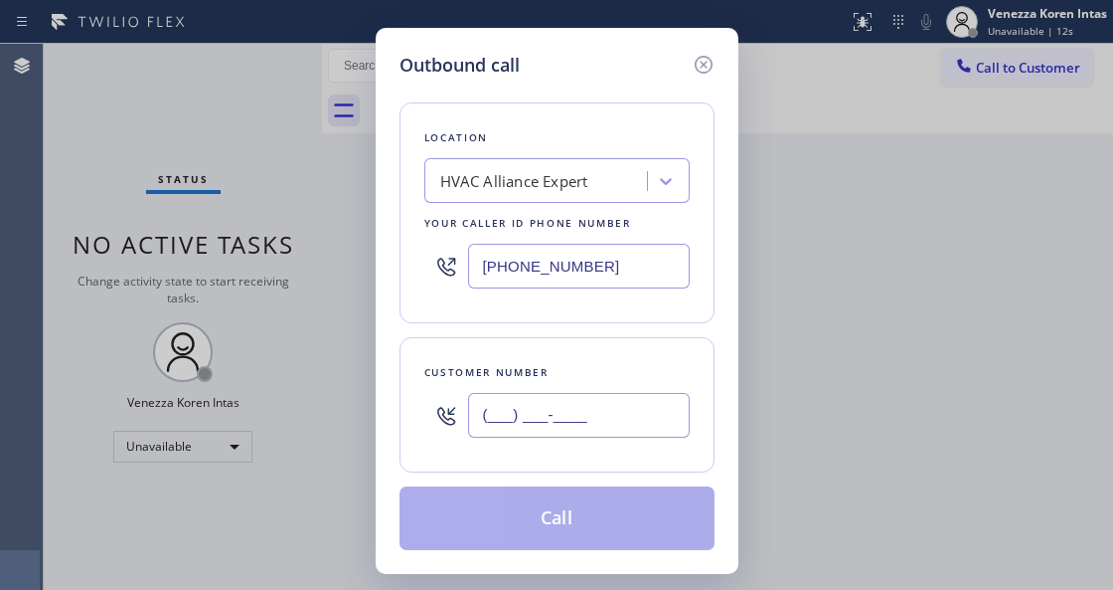
click at [602, 398] on input "(___) ___-____" at bounding box center [579, 415] width 222 height 45
paste input "310) 989-6650"
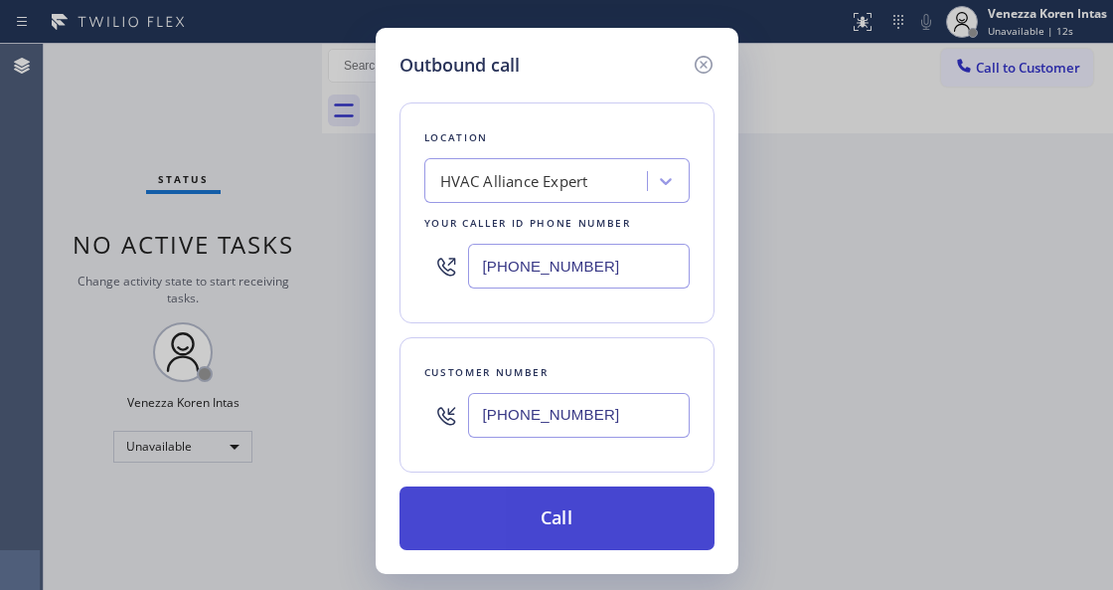
type input "[PHONE_NUMBER]"
click at [533, 527] on button "Call" at bounding box center [557, 518] width 315 height 64
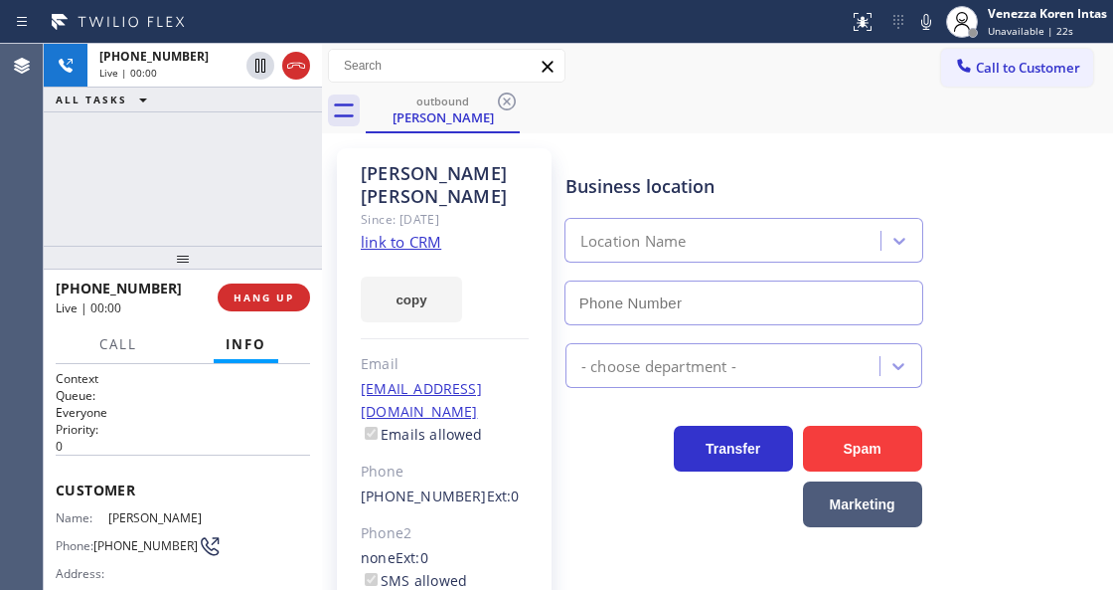
type input "(855) 999-4417"
click at [348, 177] on div "Jorge Chavez Since: 20 may 2020 link to CRM copy Email jchavez196818@gmail.com …" at bounding box center [444, 455] width 215 height 615
drag, startPoint x: 719, startPoint y: 185, endPoint x: 643, endPoint y: 189, distance: 75.7
click at [643, 189] on div "Business location" at bounding box center [744, 186] width 357 height 27
click at [666, 194] on div "Business location" at bounding box center [744, 186] width 357 height 27
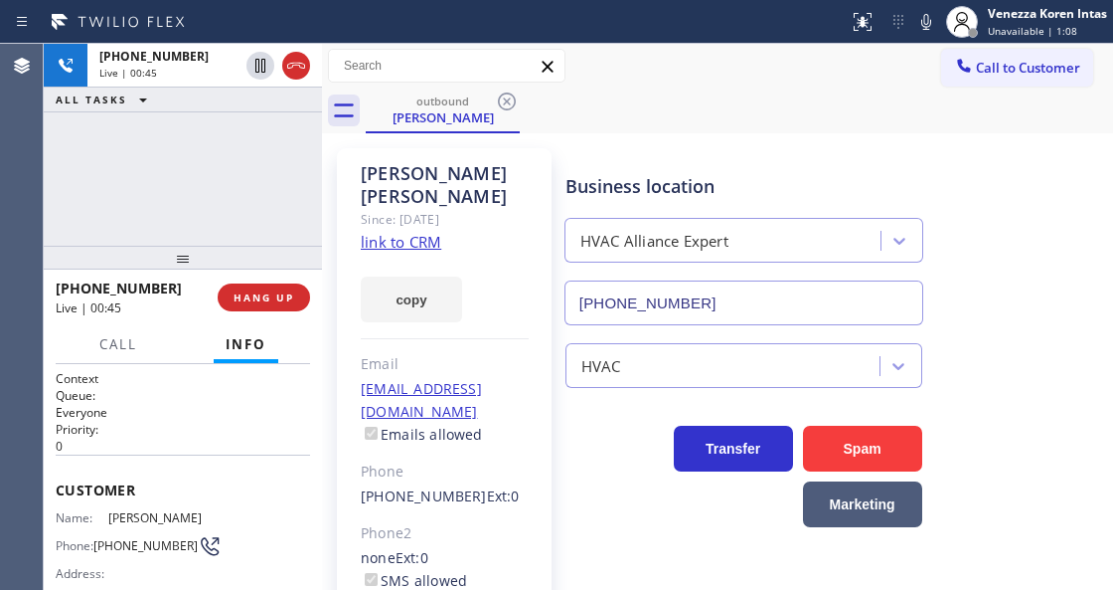
click at [706, 189] on div "Business location" at bounding box center [744, 186] width 357 height 27
drag, startPoint x: 713, startPoint y: 186, endPoint x: 561, endPoint y: 182, distance: 152.2
click at [562, 182] on div "Business location HVAC Alliance Expert (855) 999-4417" at bounding box center [744, 239] width 365 height 172
click at [586, 182] on div "Business location" at bounding box center [744, 186] width 357 height 27
click at [600, 184] on div "Business location" at bounding box center [744, 186] width 357 height 27
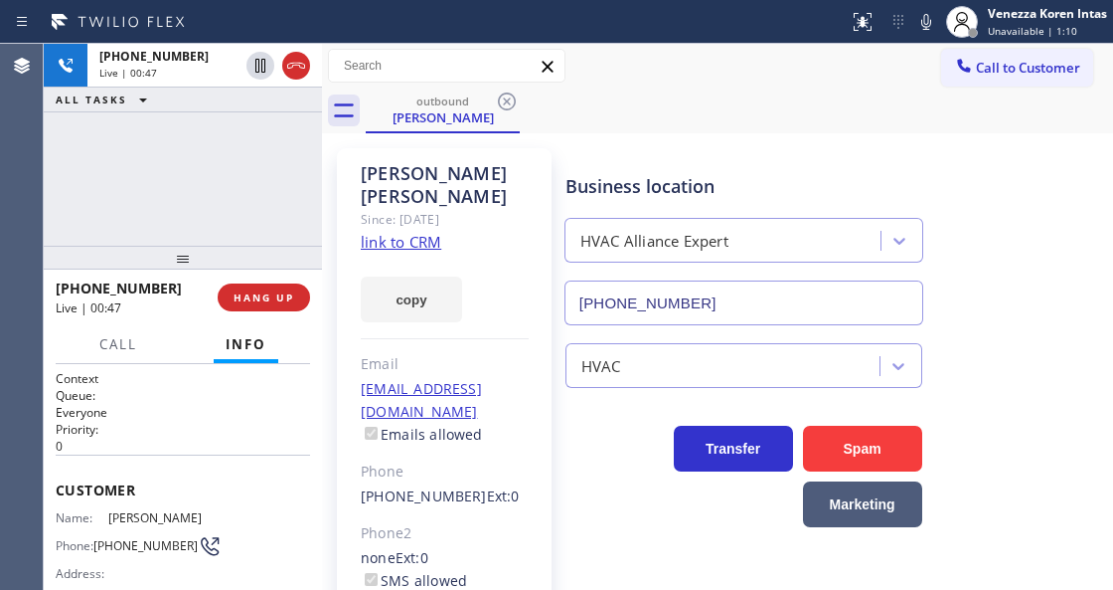
click at [634, 187] on div "Business location" at bounding box center [744, 186] width 357 height 27
click at [689, 179] on div "Business location" at bounding box center [744, 186] width 357 height 27
click at [664, 191] on div "Business location" at bounding box center [744, 186] width 357 height 27
click at [679, 117] on div "outbound Jorge Chavez" at bounding box center [740, 110] width 748 height 45
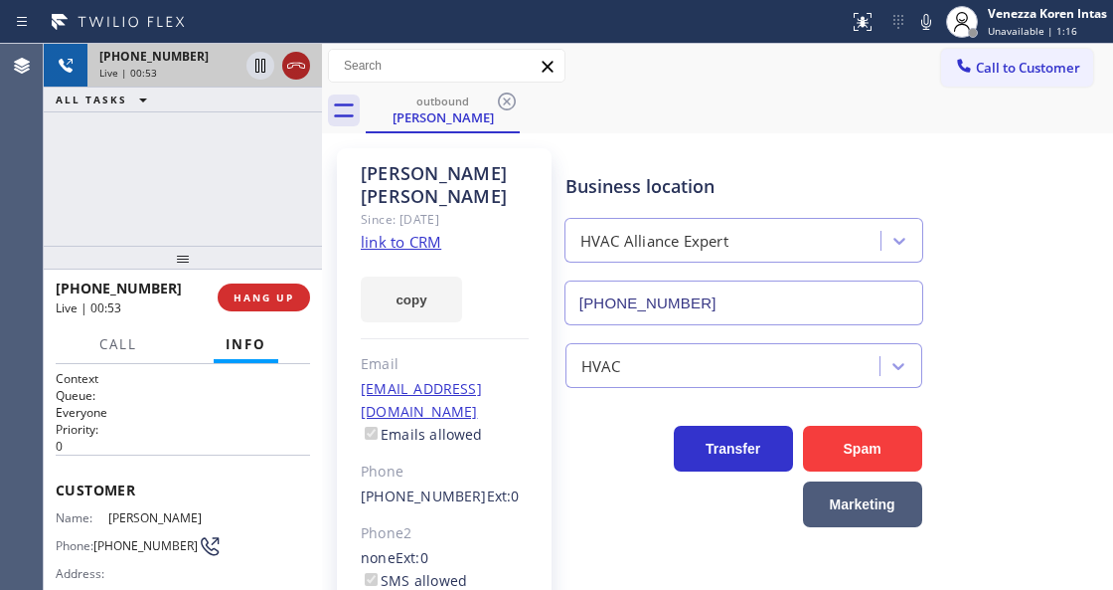
click at [308, 70] on div at bounding box center [296, 66] width 28 height 24
click at [270, 309] on button "HANG UP" at bounding box center [264, 297] width 92 height 28
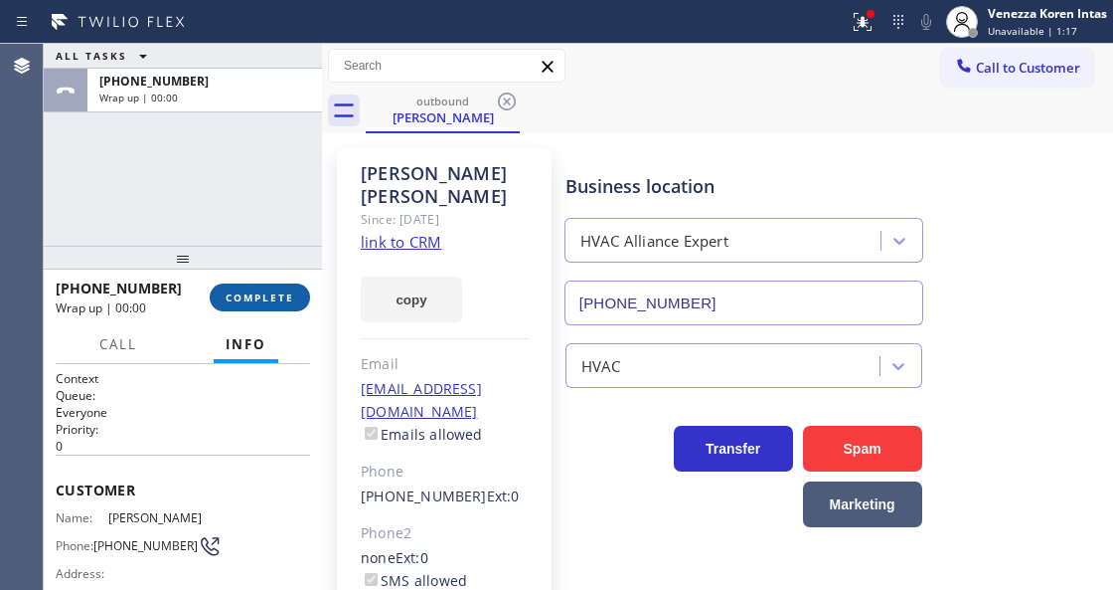
click at [282, 299] on span "COMPLETE" at bounding box center [260, 297] width 69 height 14
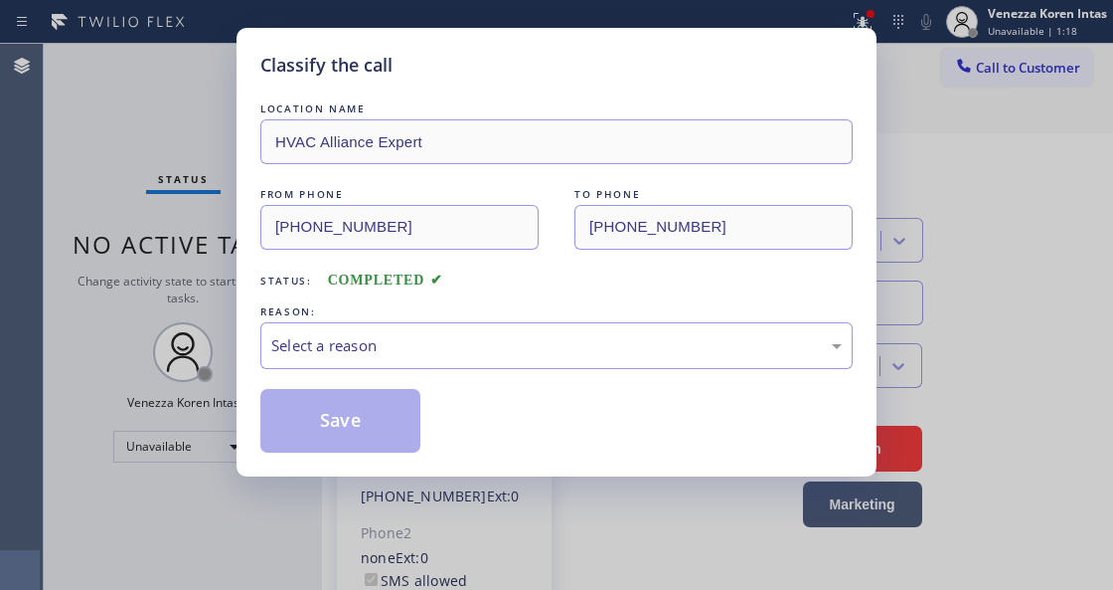
click at [501, 375] on div "LOCATION NAME HVAC Alliance Expert FROM PHONE (855) 999-4417 TO PHONE (310) 989…" at bounding box center [556, 275] width 593 height 354
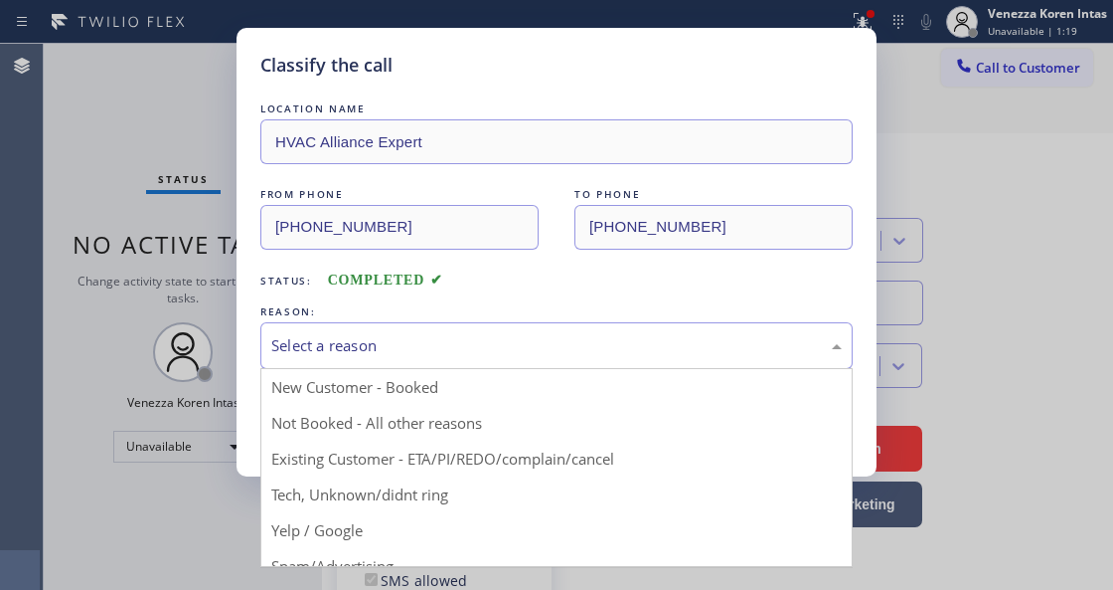
drag, startPoint x: 503, startPoint y: 327, endPoint x: 476, endPoint y: 499, distance: 174.1
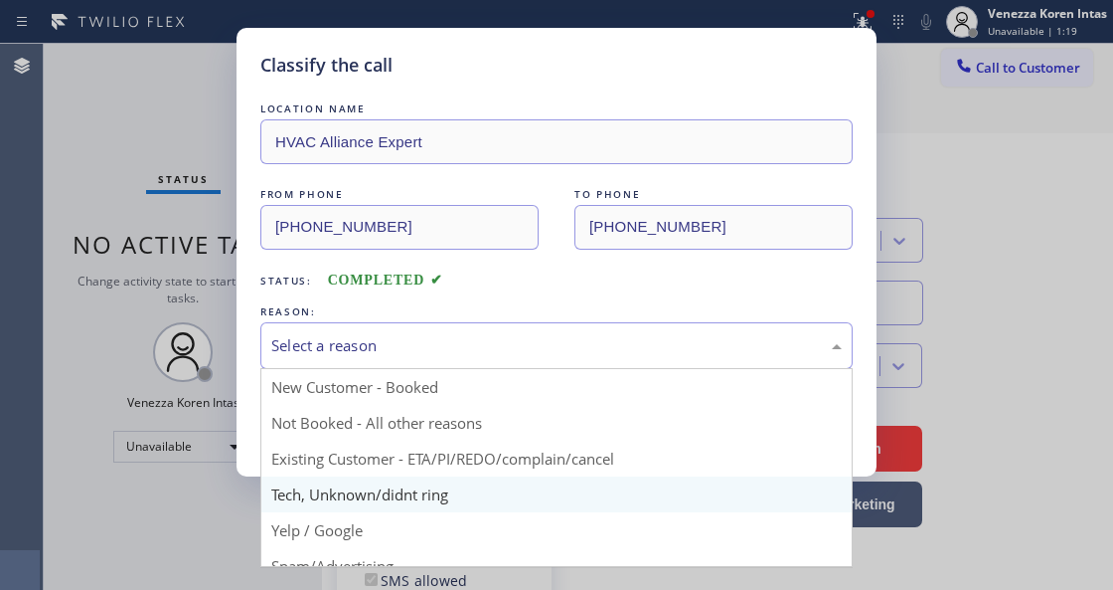
click at [501, 332] on div "Select a reason" at bounding box center [556, 345] width 593 height 47
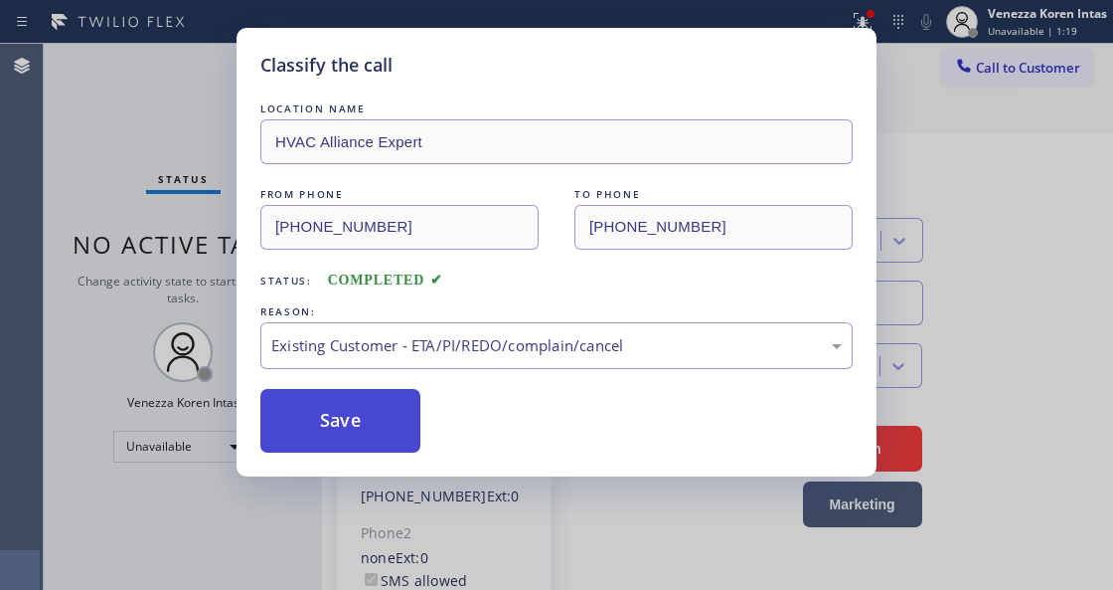
click at [381, 449] on button "Save" at bounding box center [340, 421] width 160 height 64
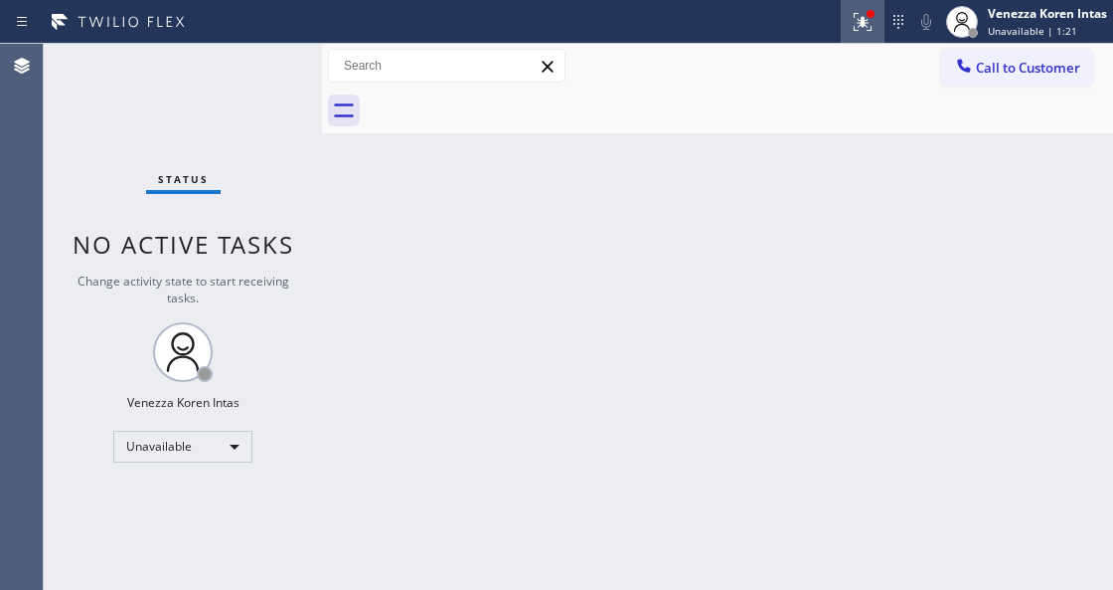
click at [869, 2] on button at bounding box center [863, 22] width 44 height 44
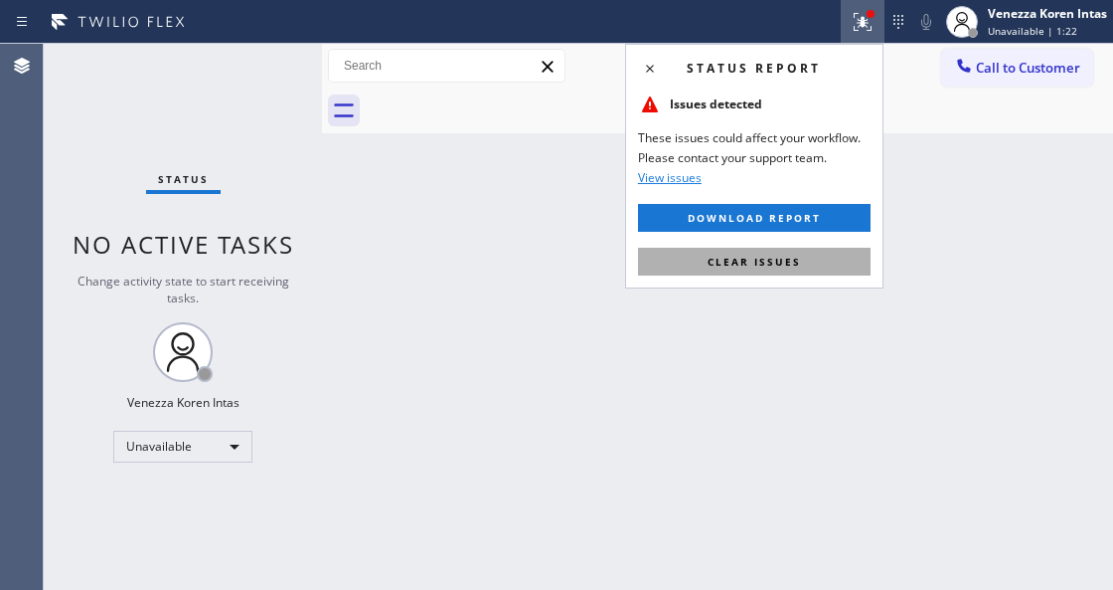
click at [777, 249] on button "Clear issues" at bounding box center [754, 262] width 233 height 28
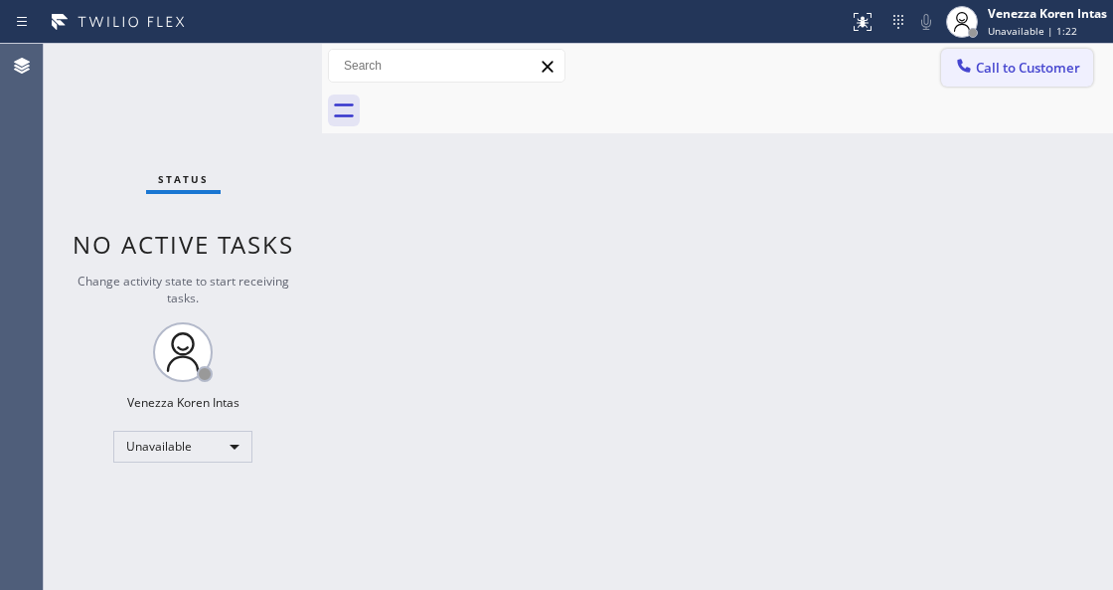
click at [976, 49] on button "Call to Customer" at bounding box center [1017, 68] width 152 height 38
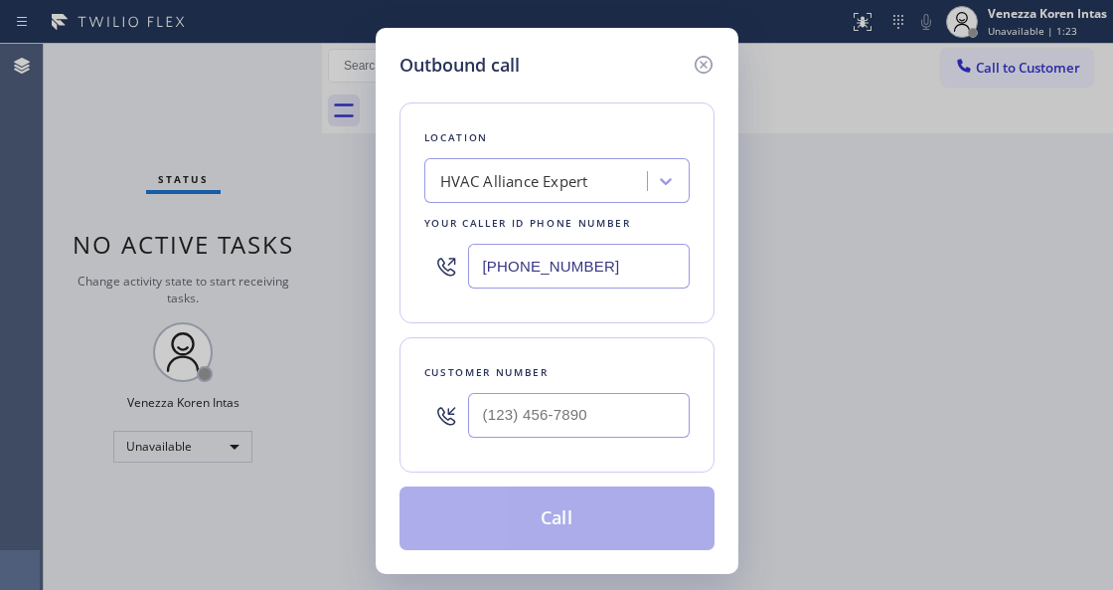
click at [978, 36] on div "Outbound call Location HVAC Alliance Expert Your caller id phone number (855) 9…" at bounding box center [556, 295] width 1113 height 590
click at [703, 63] on icon at bounding box center [704, 65] width 24 height 24
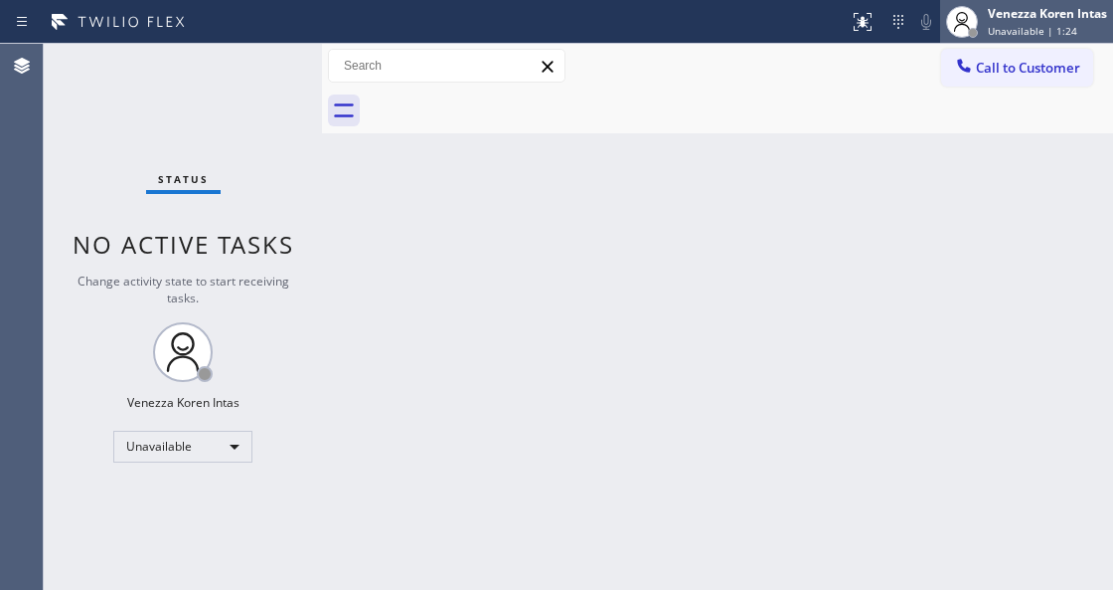
drag, startPoint x: 984, startPoint y: 9, endPoint x: 990, endPoint y: 112, distance: 103.6
click at [985, 10] on div "Venezza Koren Intas Unavailable | 1:24" at bounding box center [1048, 21] width 129 height 35
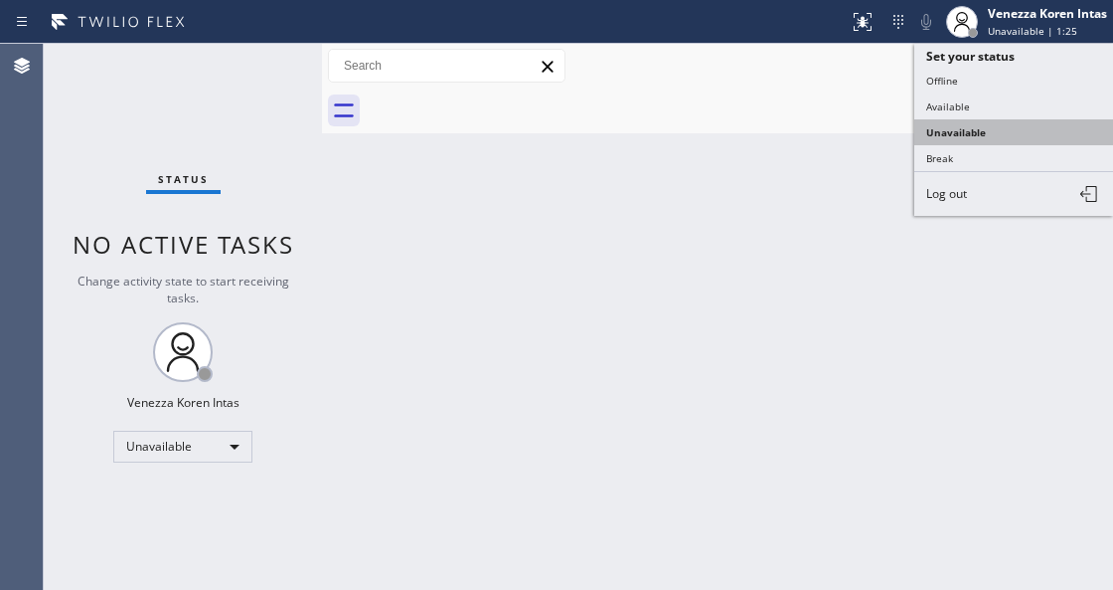
click at [974, 129] on button "Unavailable" at bounding box center [1014, 132] width 199 height 26
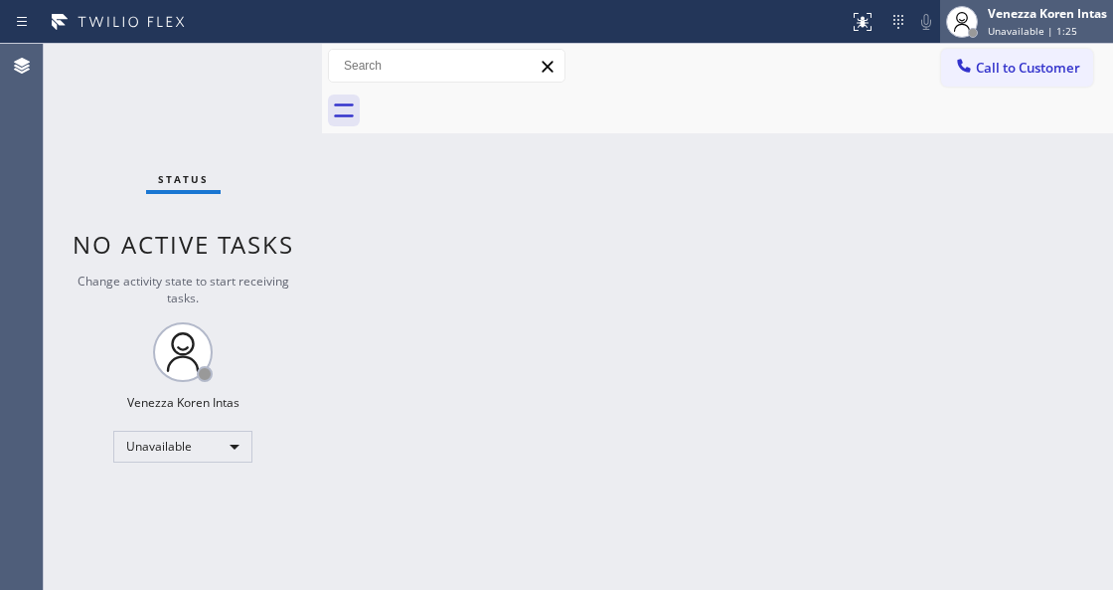
click at [1002, 29] on span "Unavailable | 1:25" at bounding box center [1032, 31] width 89 height 14
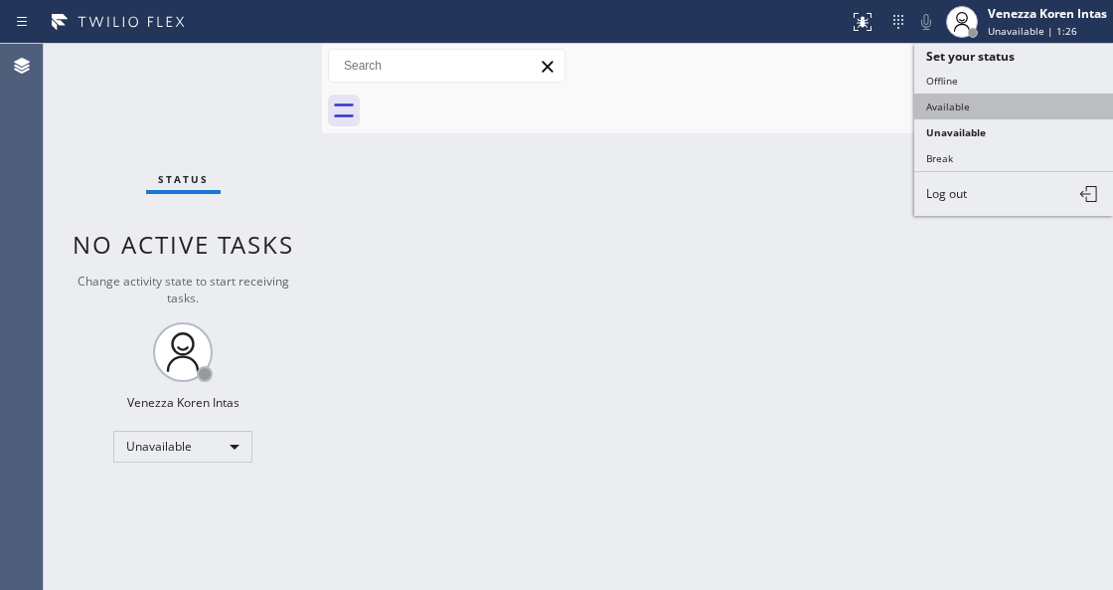
click at [987, 109] on button "Available" at bounding box center [1014, 106] width 199 height 26
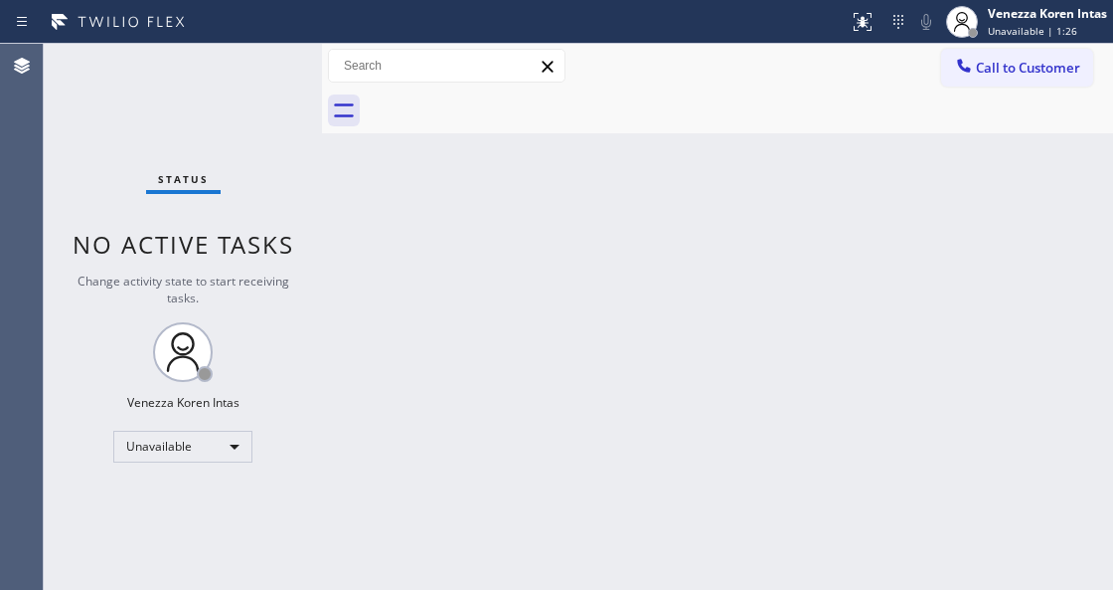
click at [775, 109] on div at bounding box center [740, 110] width 748 height 45
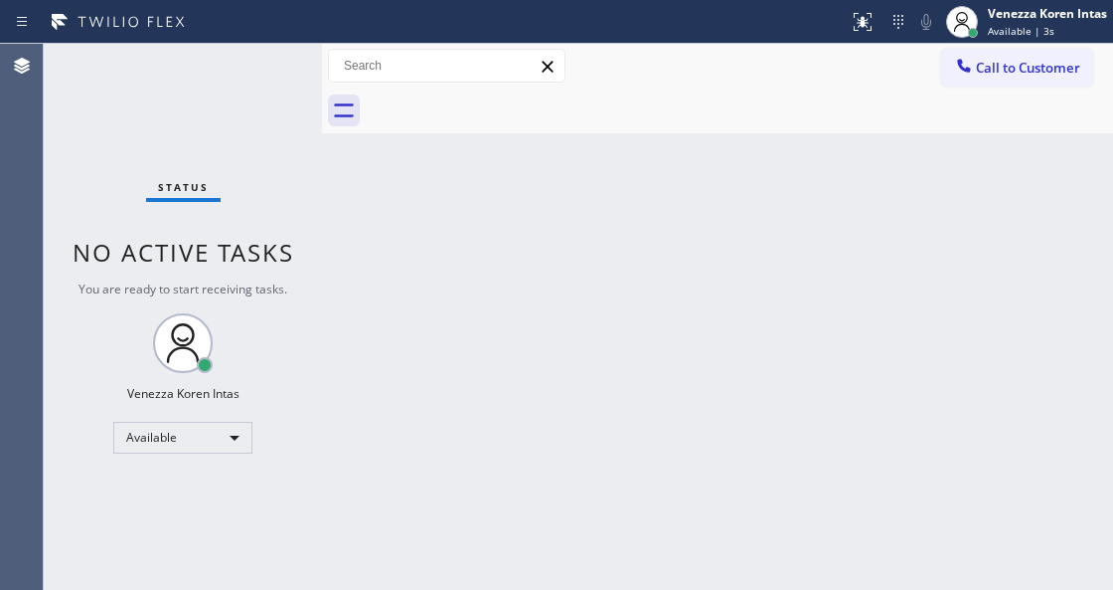
drag, startPoint x: 603, startPoint y: 233, endPoint x: 391, endPoint y: 589, distance: 414.6
click at [599, 237] on div "Back to Dashboard Change Sender ID Customers Technicians Select a contact Outbo…" at bounding box center [717, 317] width 791 height 546
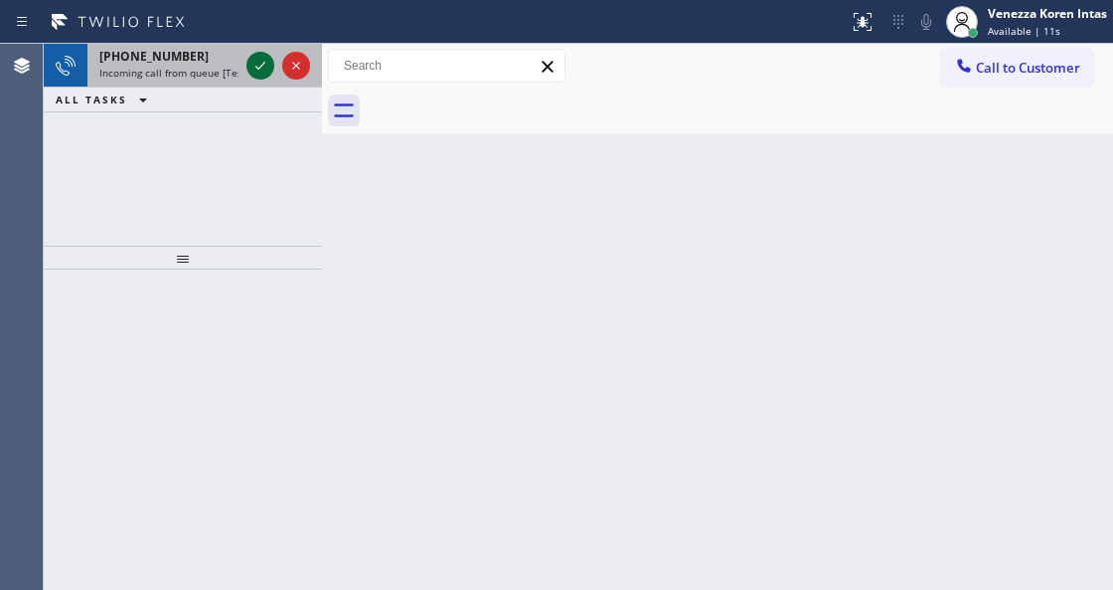
click at [247, 72] on div at bounding box center [261, 66] width 28 height 24
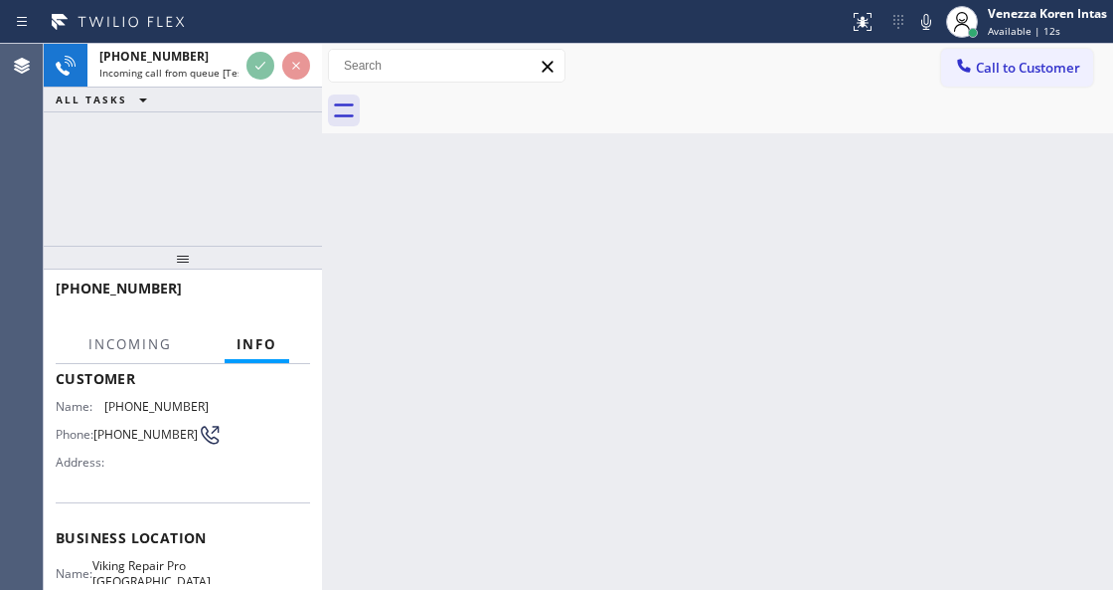
scroll to position [199, 0]
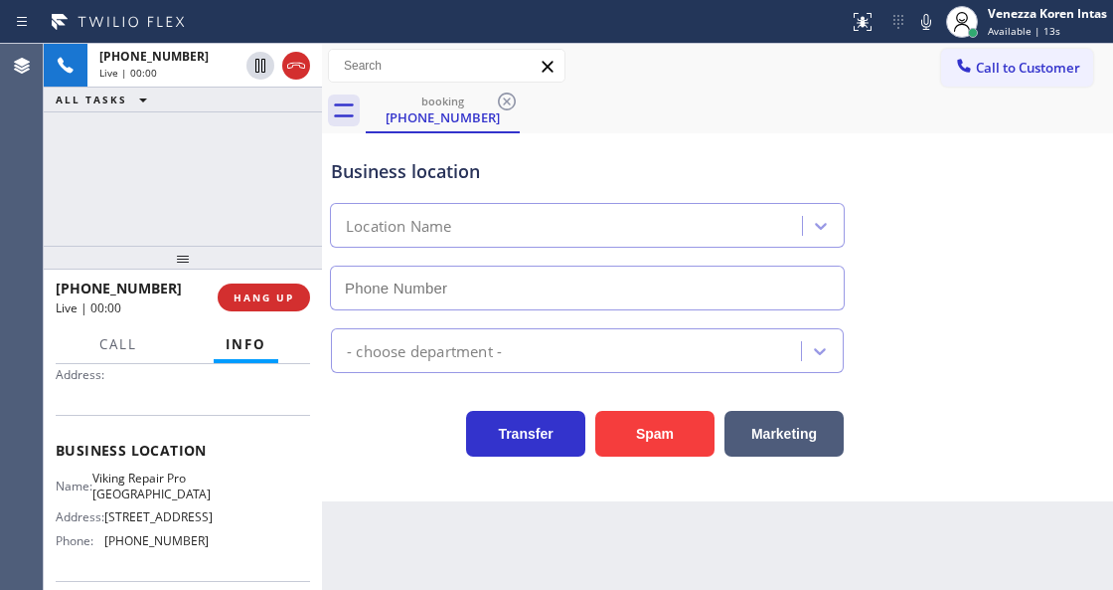
type input "(551) 295-8186"
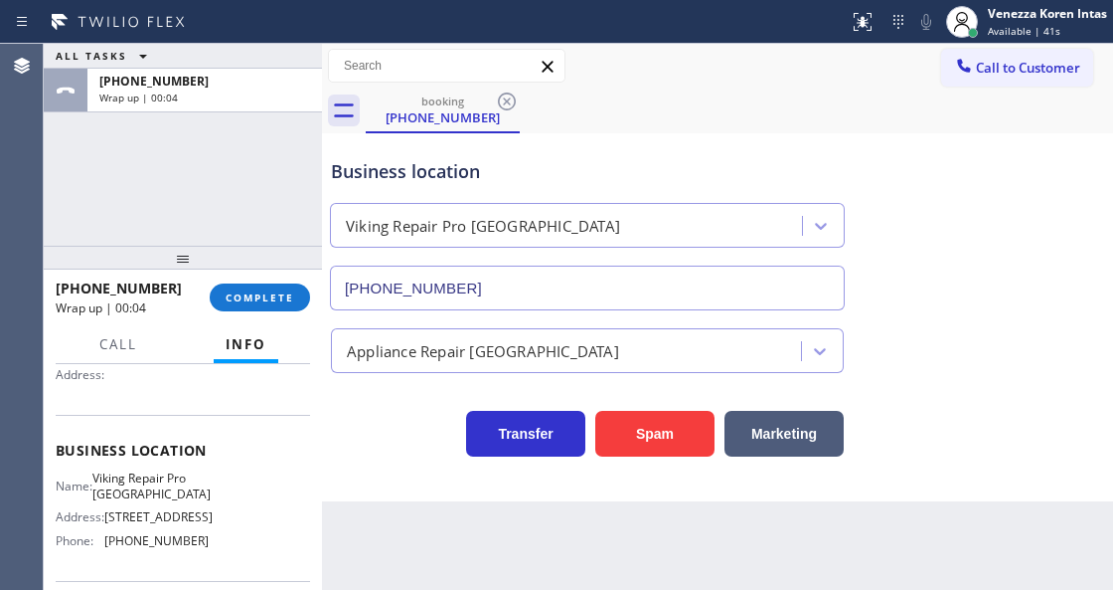
drag, startPoint x: 299, startPoint y: 286, endPoint x: 481, endPoint y: 300, distance: 182.5
click at [299, 286] on button "COMPLETE" at bounding box center [260, 297] width 100 height 28
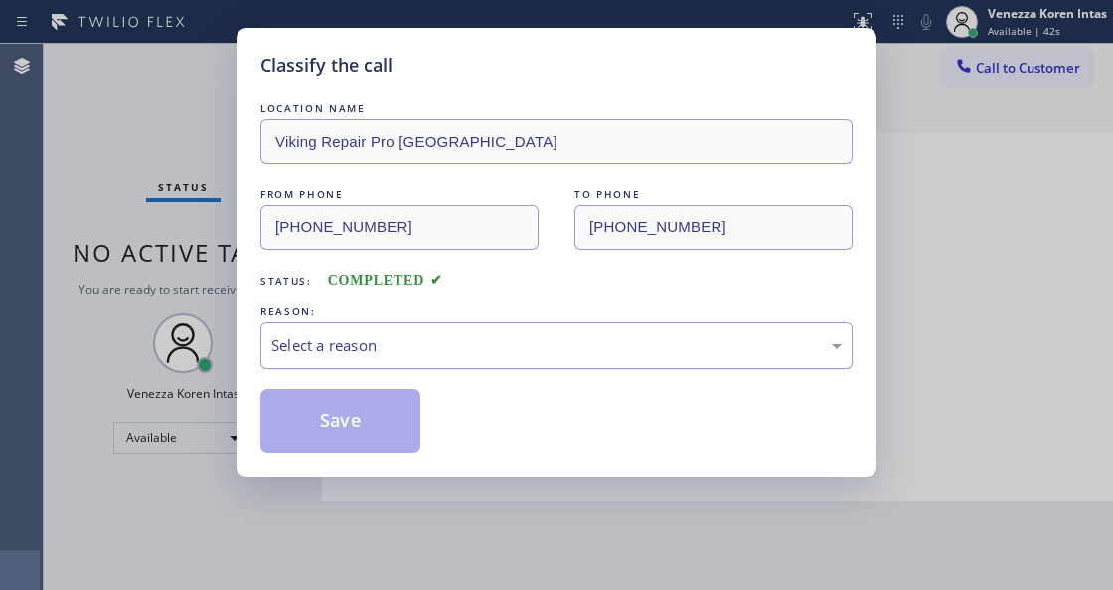
click at [459, 330] on div "Select a reason" at bounding box center [556, 345] width 593 height 47
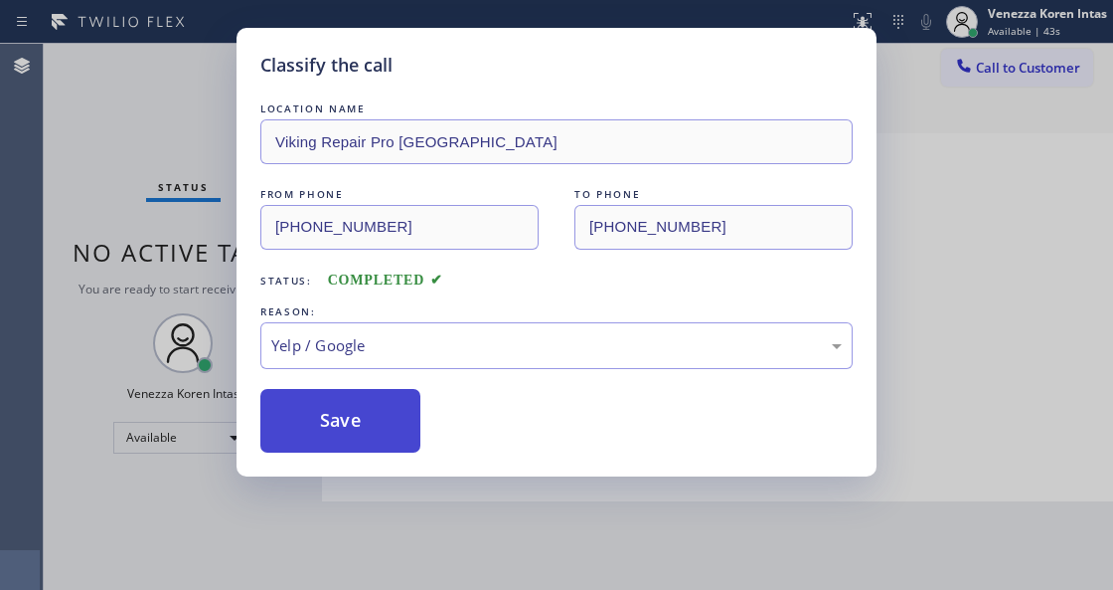
click at [323, 437] on button "Save" at bounding box center [340, 421] width 160 height 64
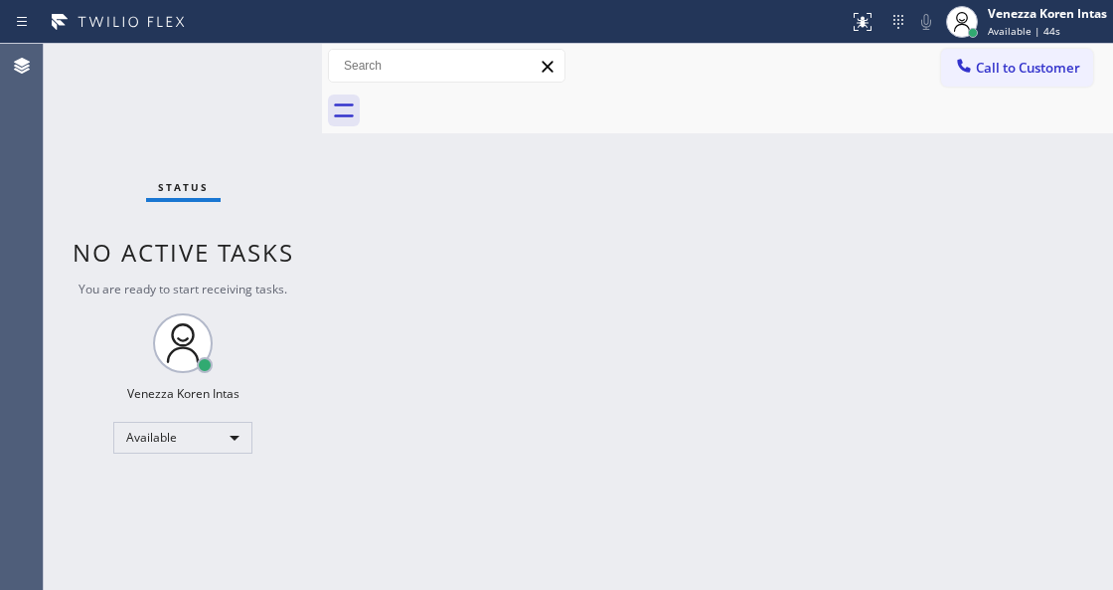
drag, startPoint x: 515, startPoint y: 258, endPoint x: 775, endPoint y: 128, distance: 291.2
click at [533, 254] on div "Back to Dashboard Change Sender ID Customers Technicians Select a contact Outbo…" at bounding box center [717, 317] width 791 height 546
click at [589, 100] on div at bounding box center [740, 110] width 748 height 45
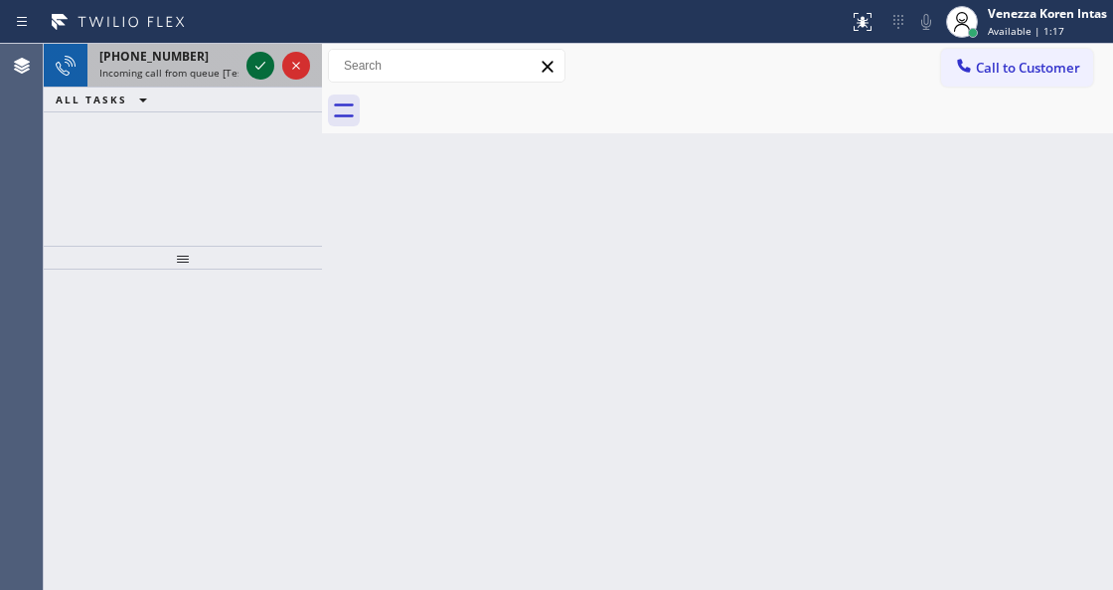
click at [251, 59] on icon at bounding box center [261, 66] width 24 height 24
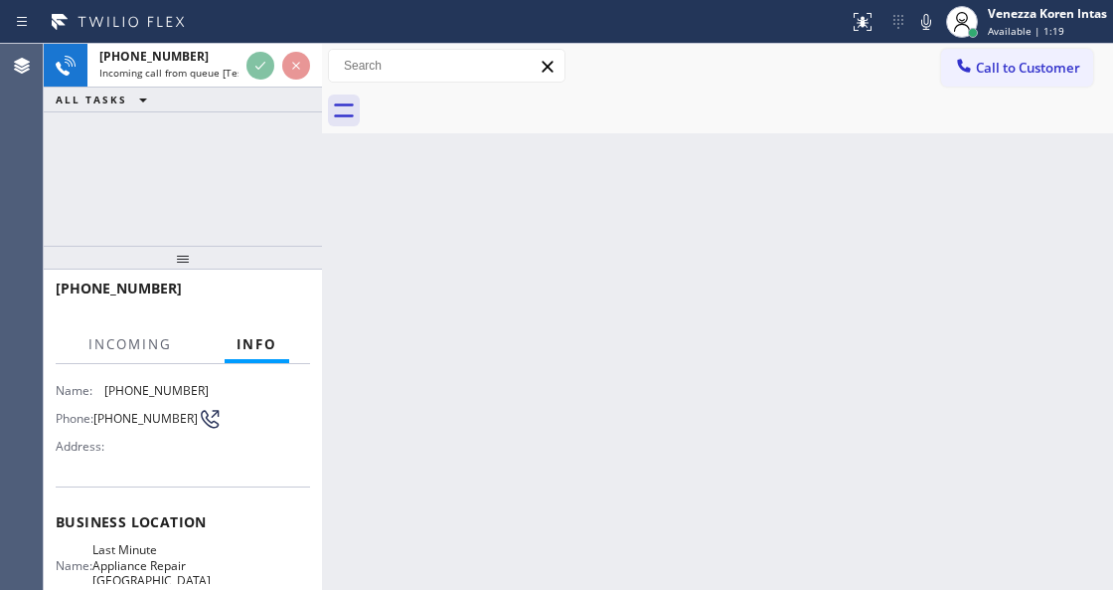
scroll to position [264, 0]
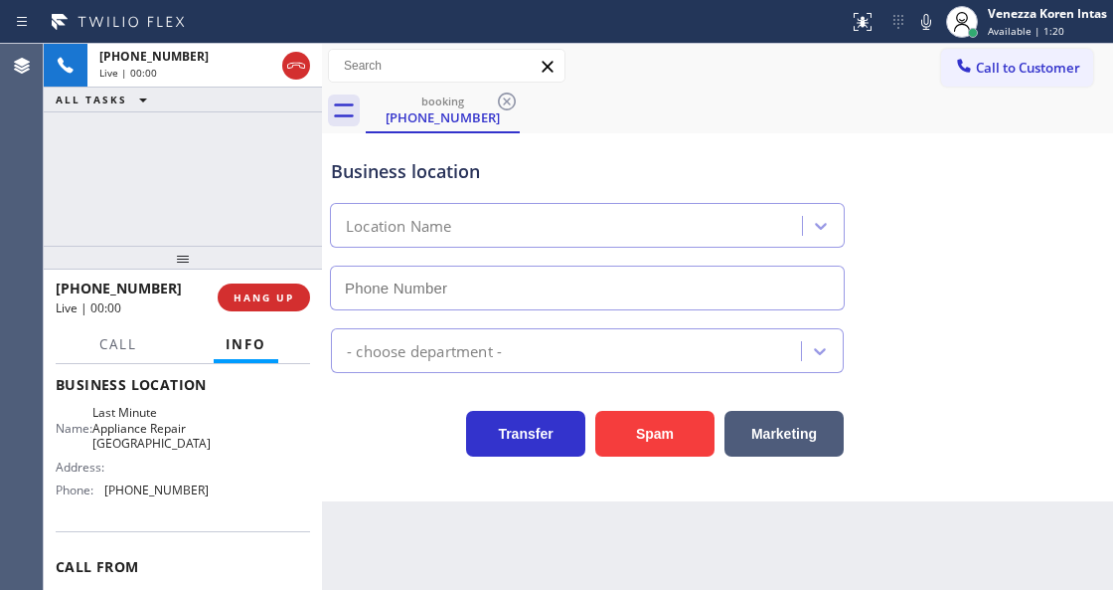
type input "(425) 243-1747"
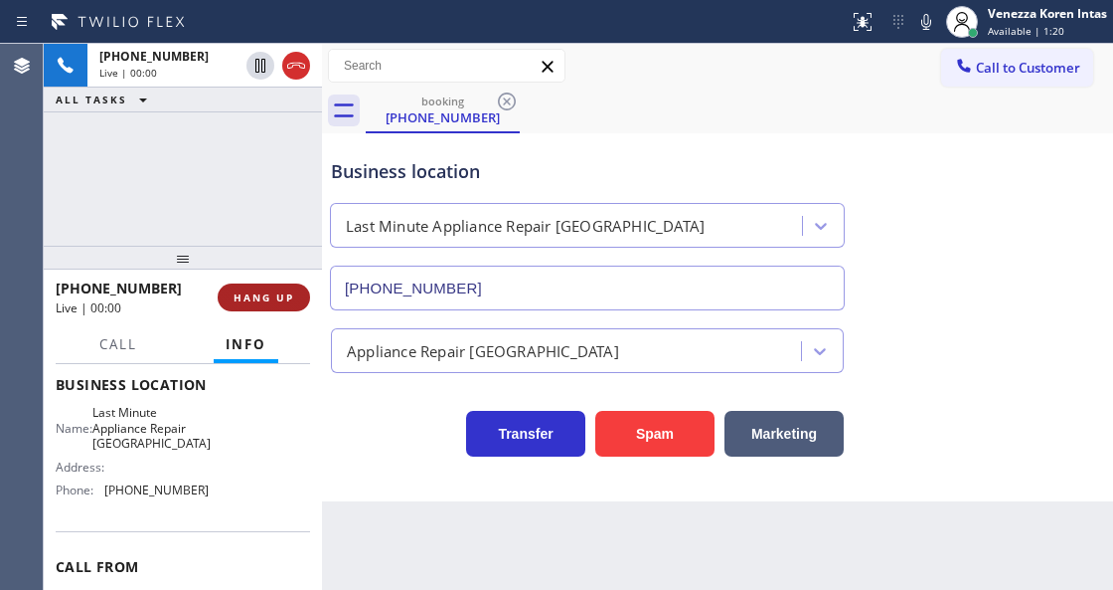
click at [276, 275] on div "+14259777416 Live | 00:00 HANG UP" at bounding box center [183, 297] width 254 height 52
click at [278, 299] on span "HANG UP" at bounding box center [264, 297] width 61 height 14
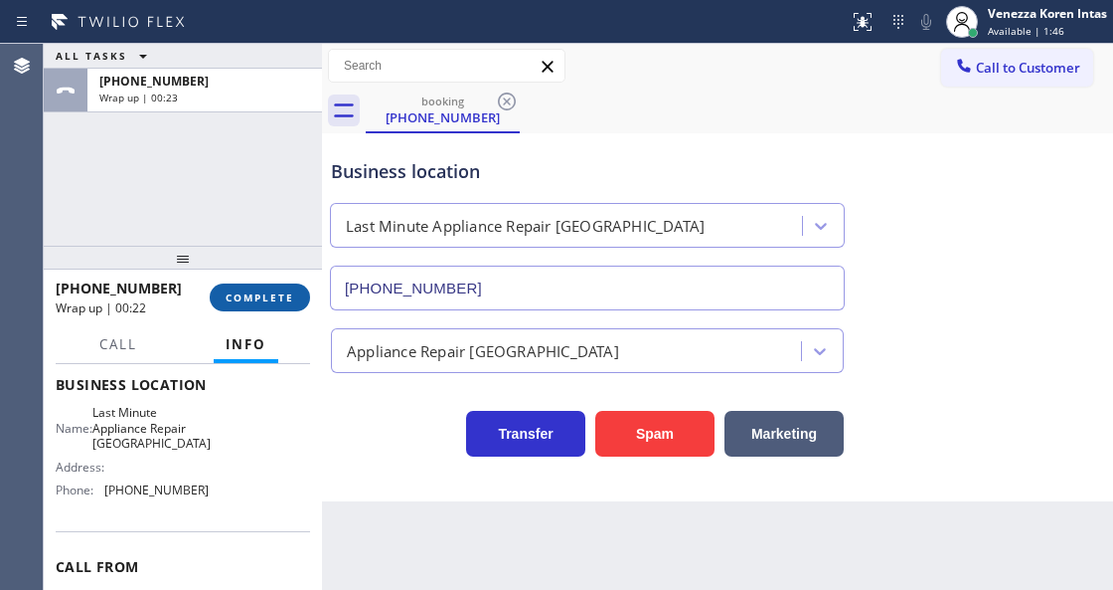
click at [301, 291] on button "COMPLETE" at bounding box center [260, 297] width 100 height 28
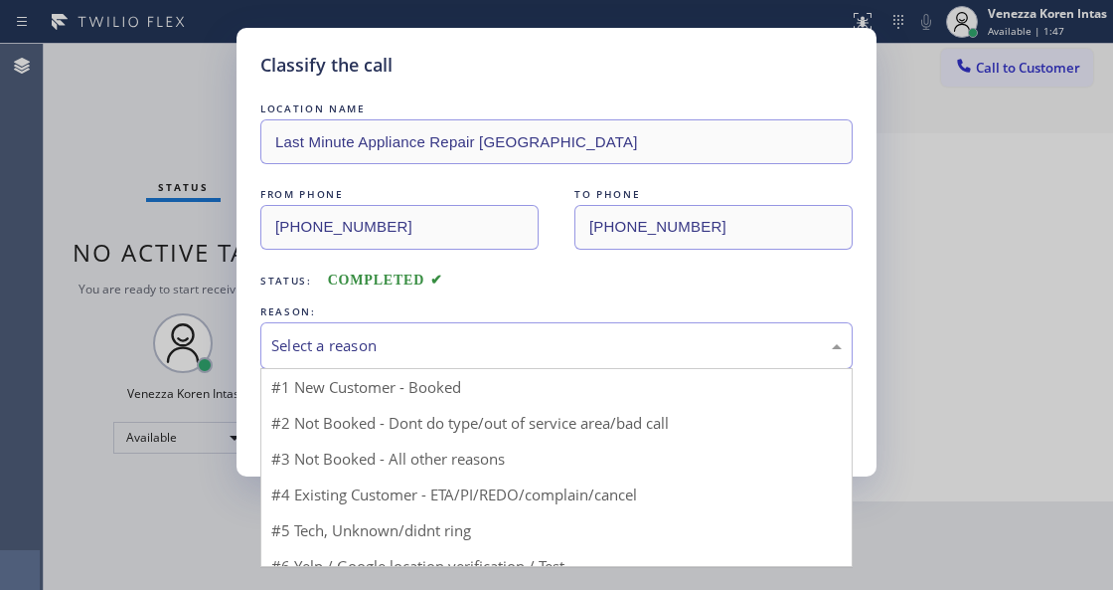
click at [489, 358] on div "Select a reason" at bounding box center [556, 345] width 593 height 47
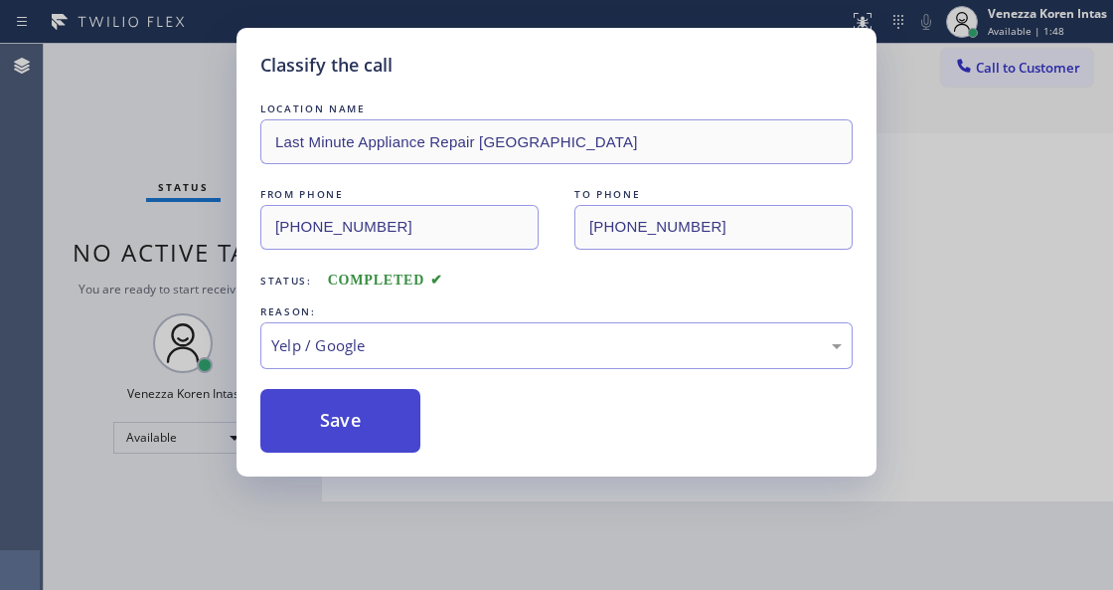
click at [352, 425] on button "Save" at bounding box center [340, 421] width 160 height 64
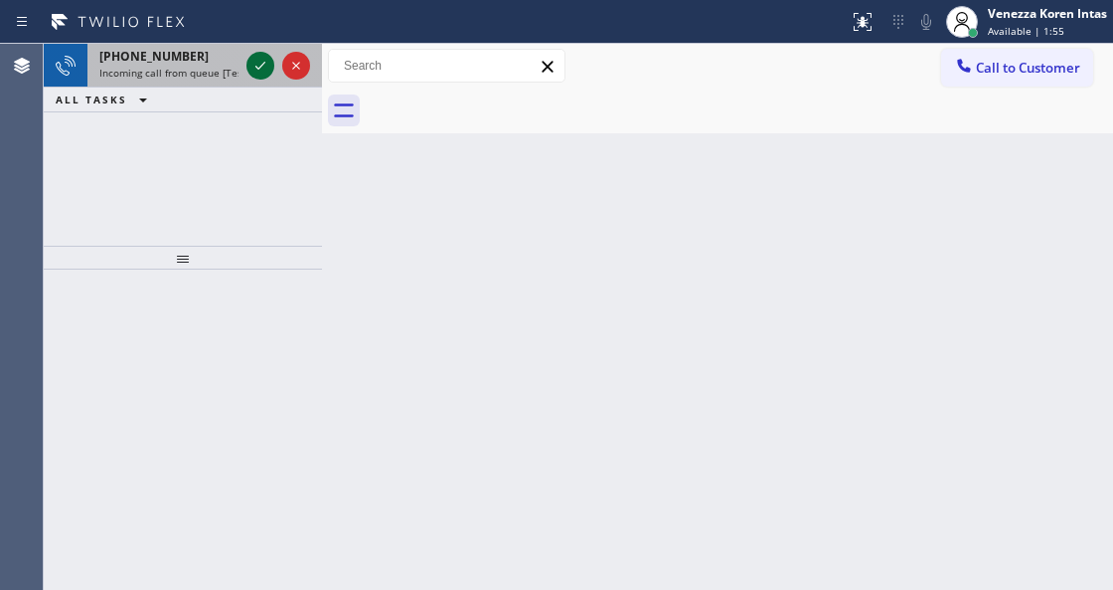
click at [256, 76] on icon at bounding box center [261, 66] width 24 height 24
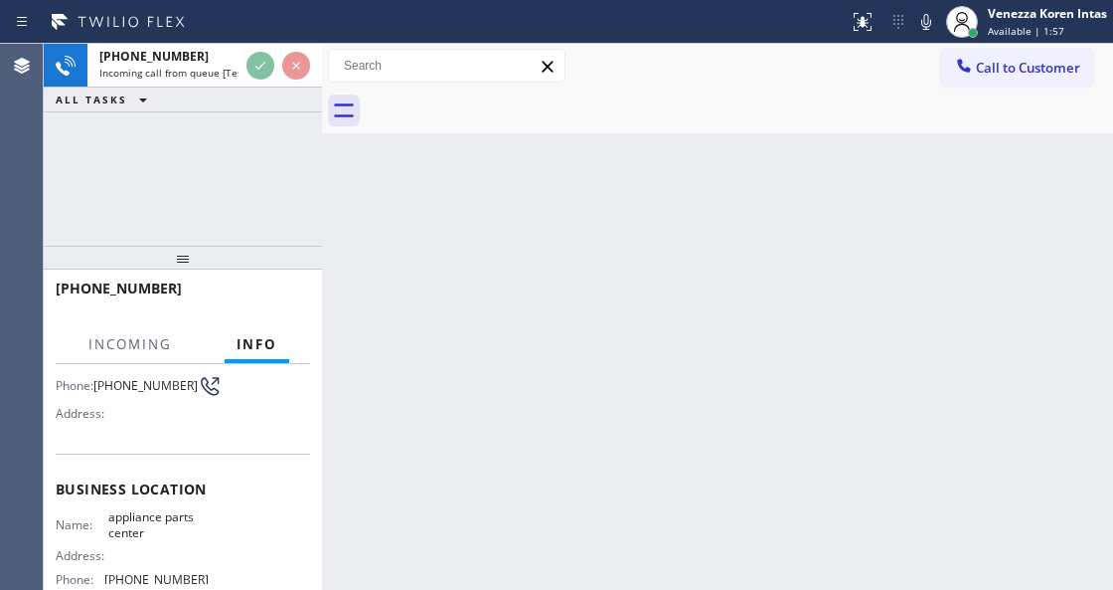
scroll to position [199, 0]
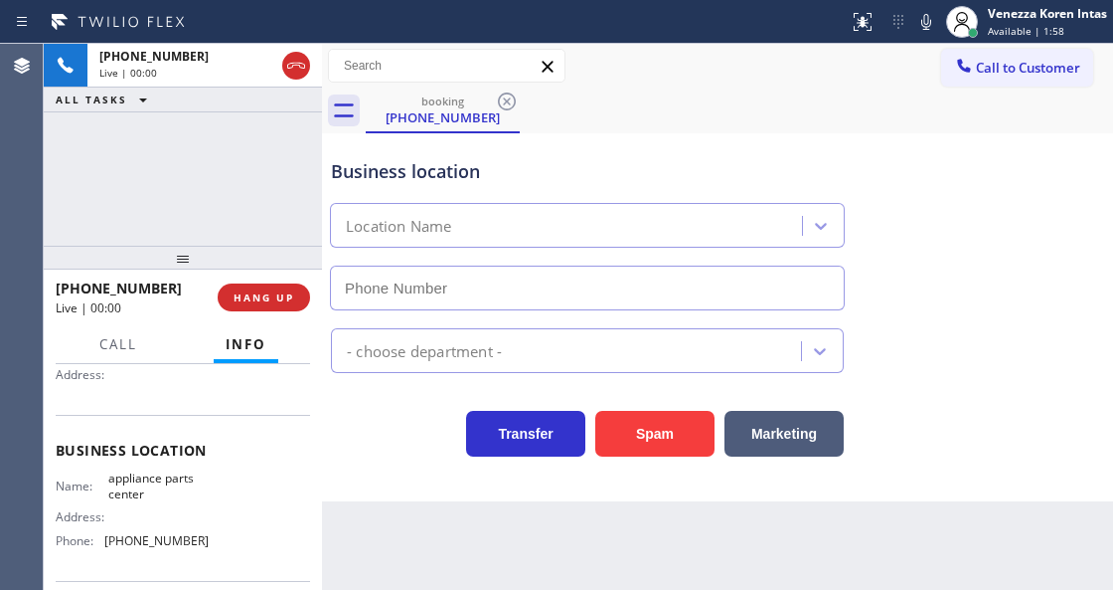
type input "(817) 482-5346"
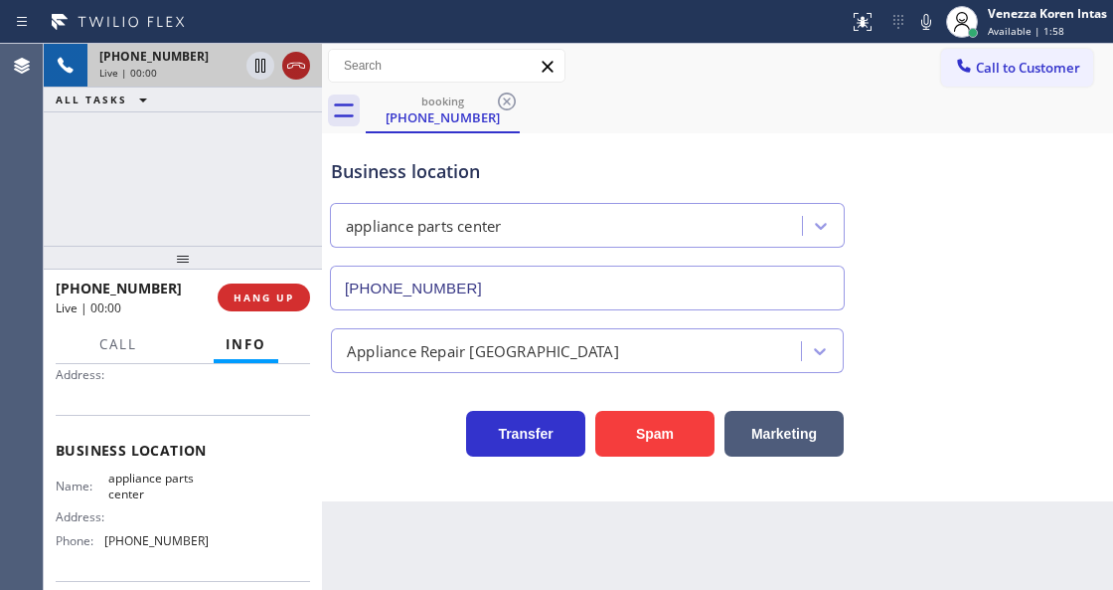
click at [305, 74] on icon at bounding box center [296, 66] width 24 height 24
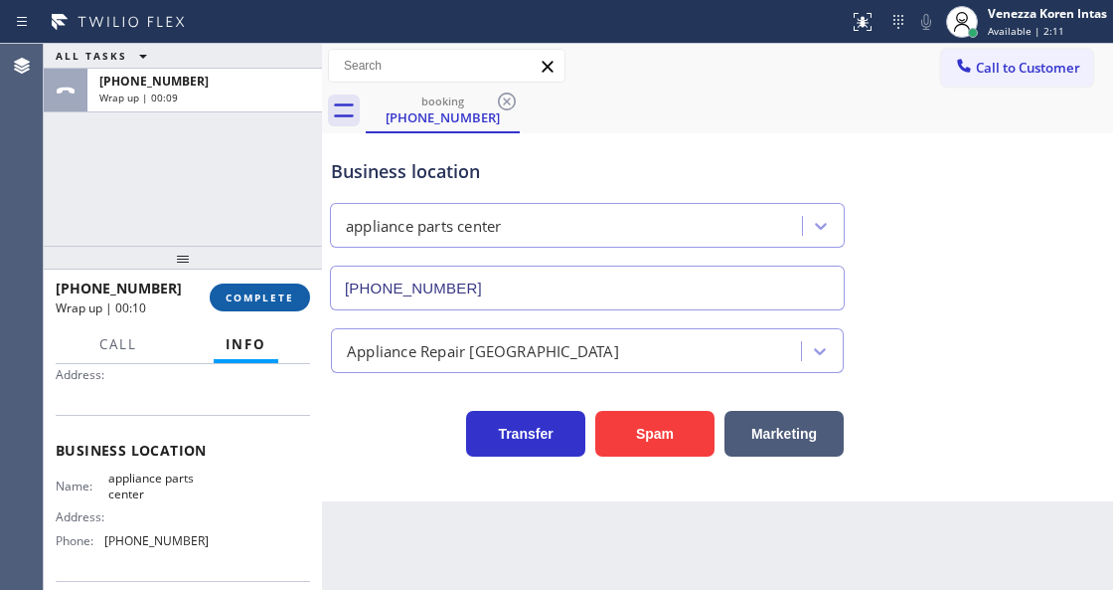
click at [243, 298] on span "COMPLETE" at bounding box center [260, 297] width 69 height 14
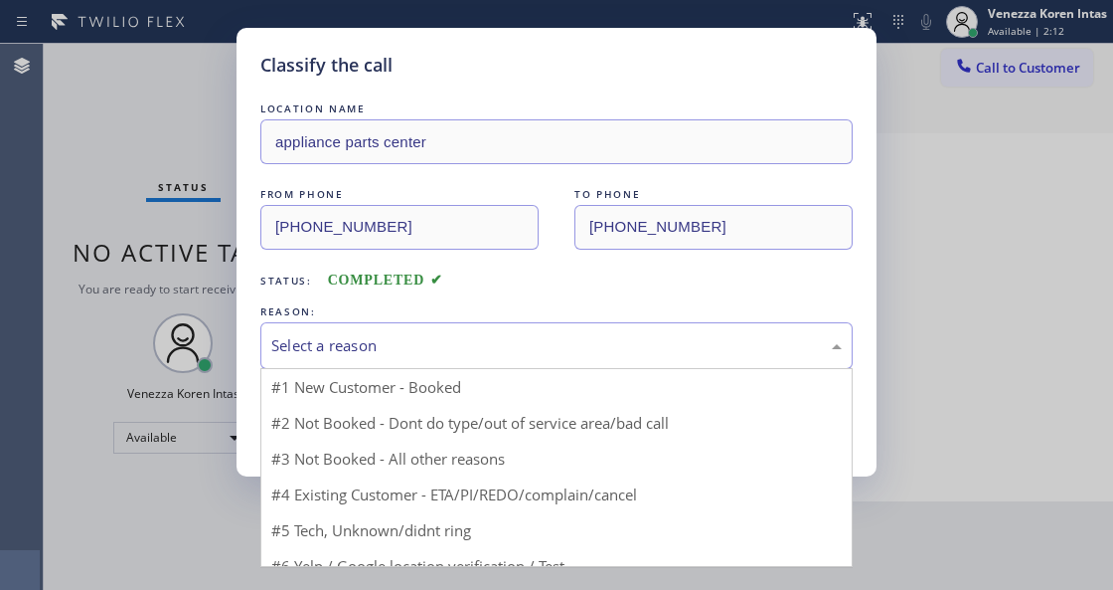
click at [441, 348] on div "Select a reason" at bounding box center [556, 345] width 571 height 23
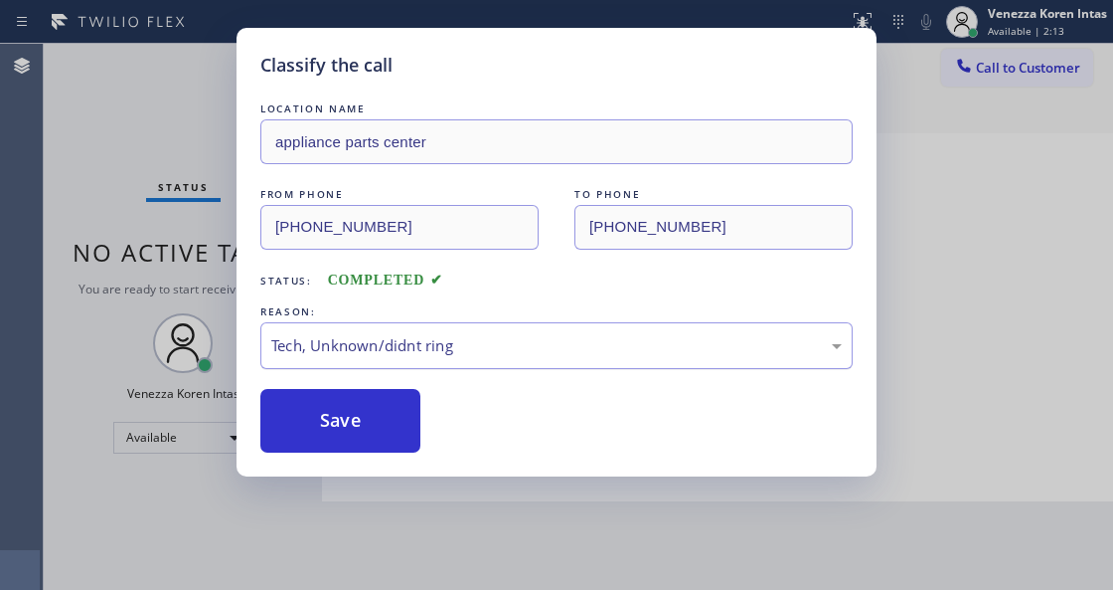
click at [409, 361] on div "Tech, Unknown/didnt ring" at bounding box center [556, 345] width 593 height 47
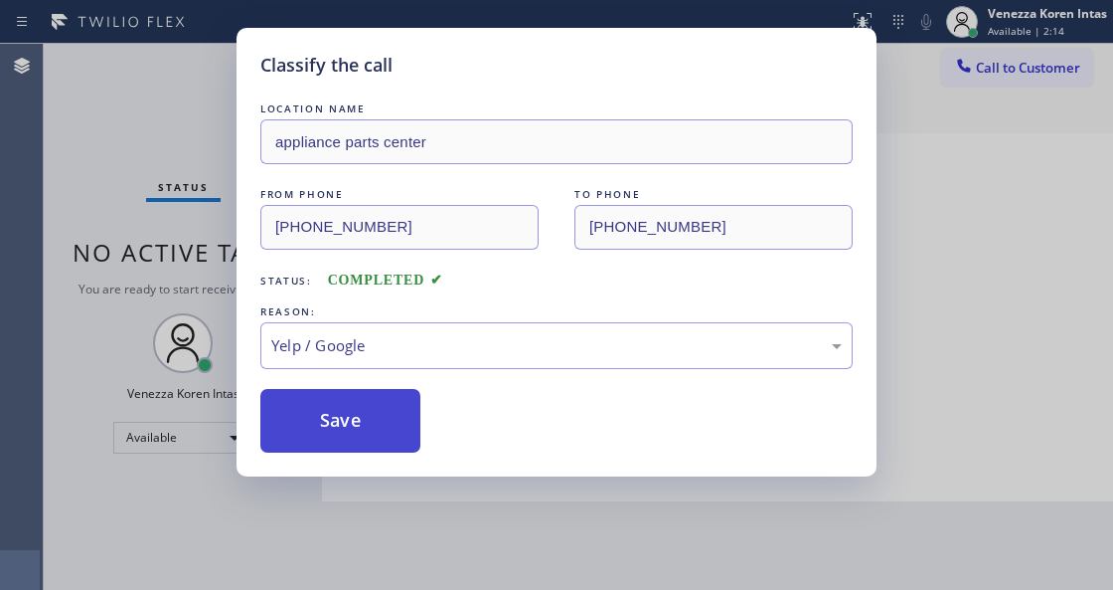
click at [376, 437] on button "Save" at bounding box center [340, 421] width 160 height 64
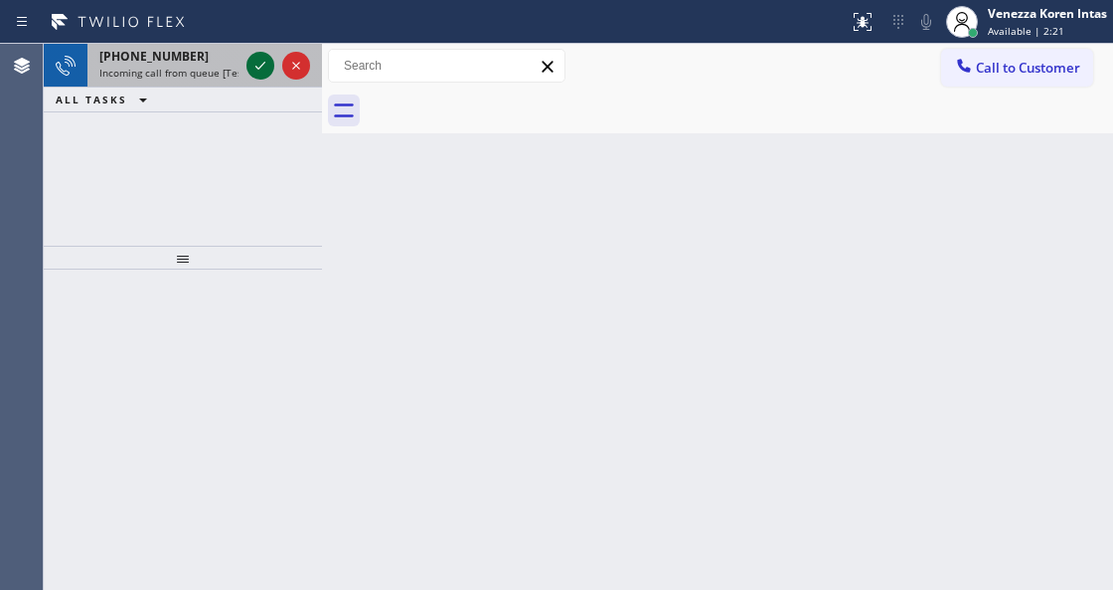
click at [260, 62] on icon at bounding box center [261, 66] width 24 height 24
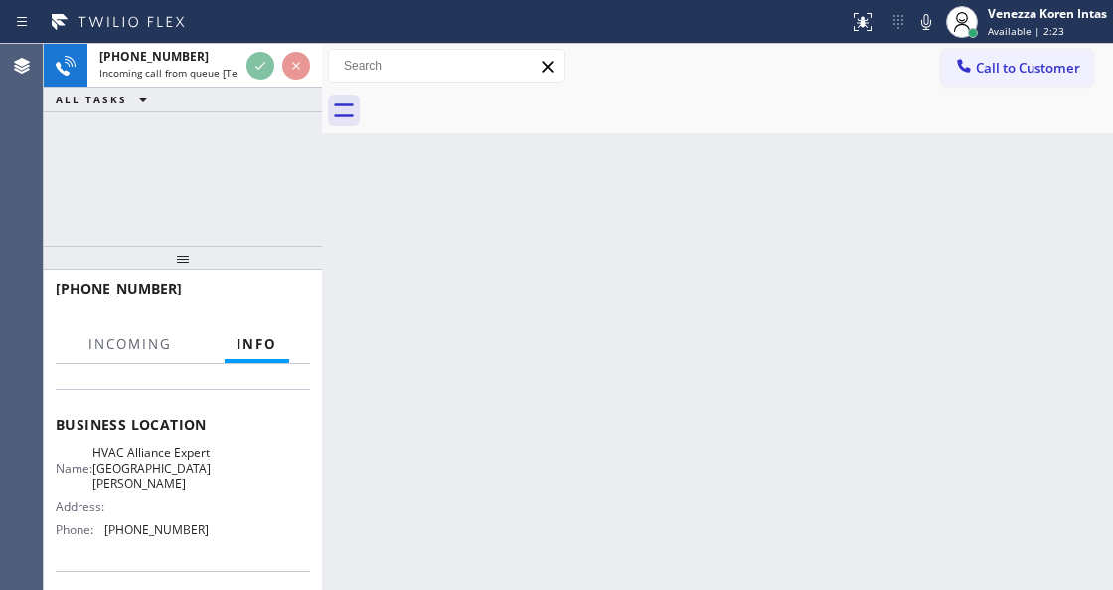
scroll to position [264, 0]
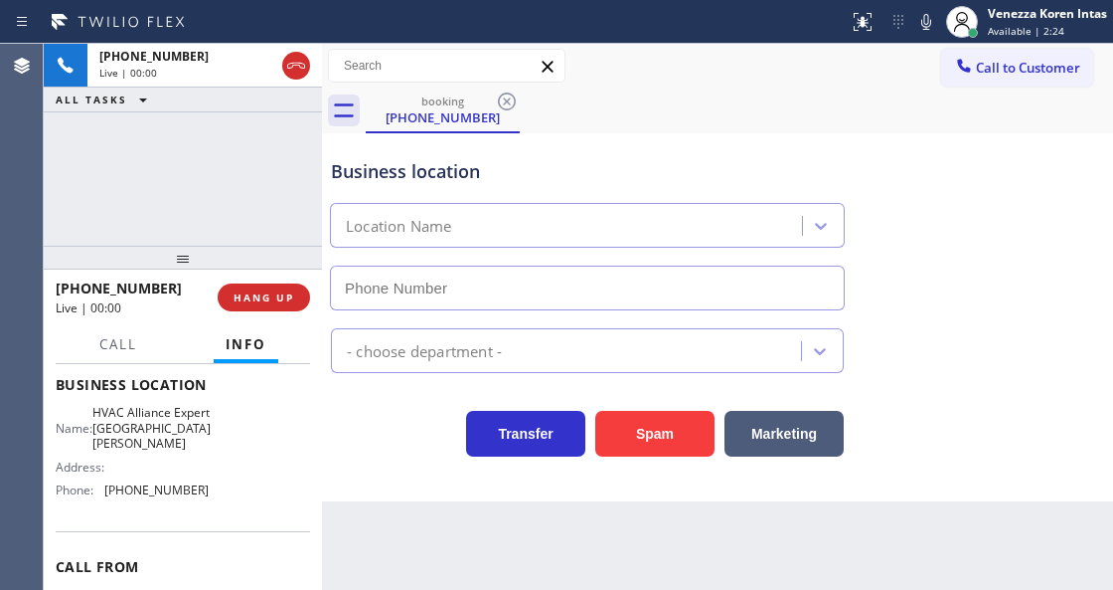
type input "(650) 800-8611"
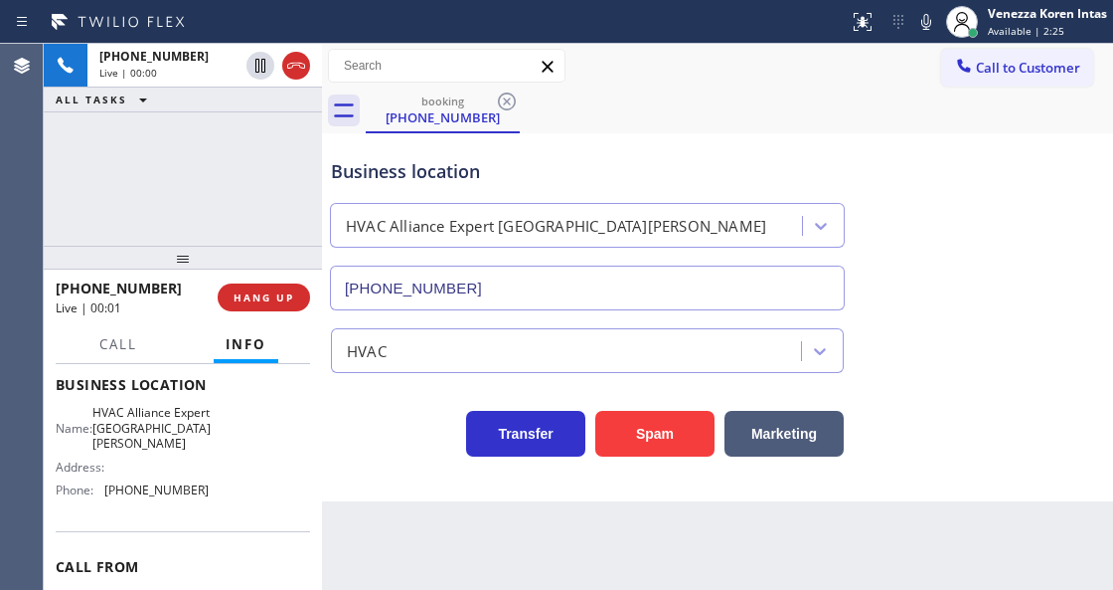
click at [270, 315] on div "+16503725420 Live | 00:01 HANG UP" at bounding box center [183, 297] width 254 height 52
click at [290, 295] on span "HANG UP" at bounding box center [264, 297] width 61 height 14
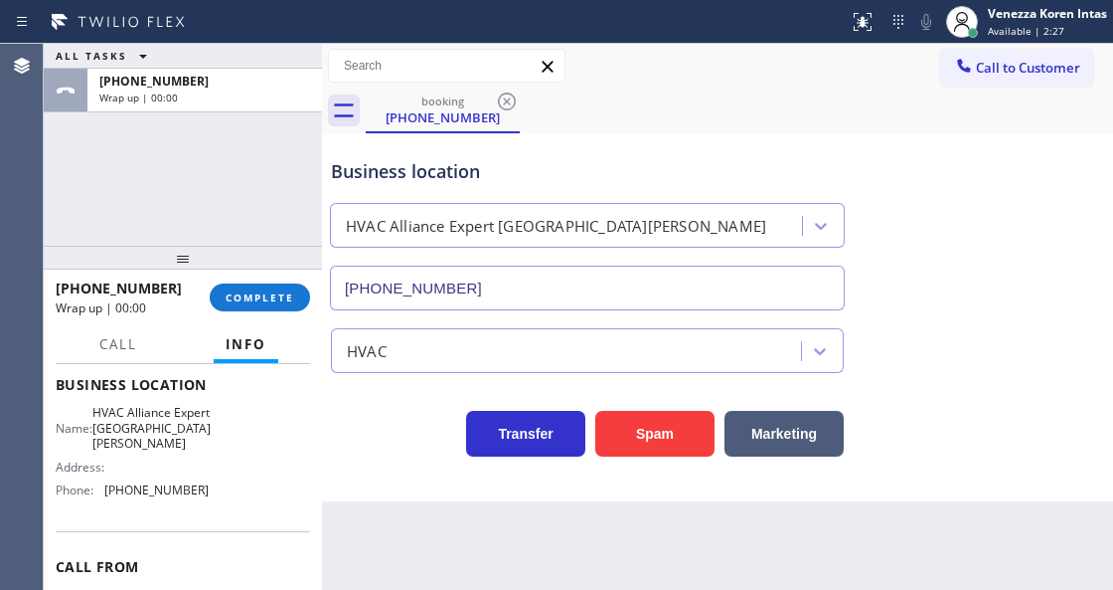
click at [289, 203] on div "ALL TASKS ALL TASKS ACTIVE TASKS TASKS IN WRAP UP +16503725420 Wrap up | 00:00" at bounding box center [183, 145] width 278 height 202
click at [282, 302] on span "COMPLETE" at bounding box center [260, 297] width 69 height 14
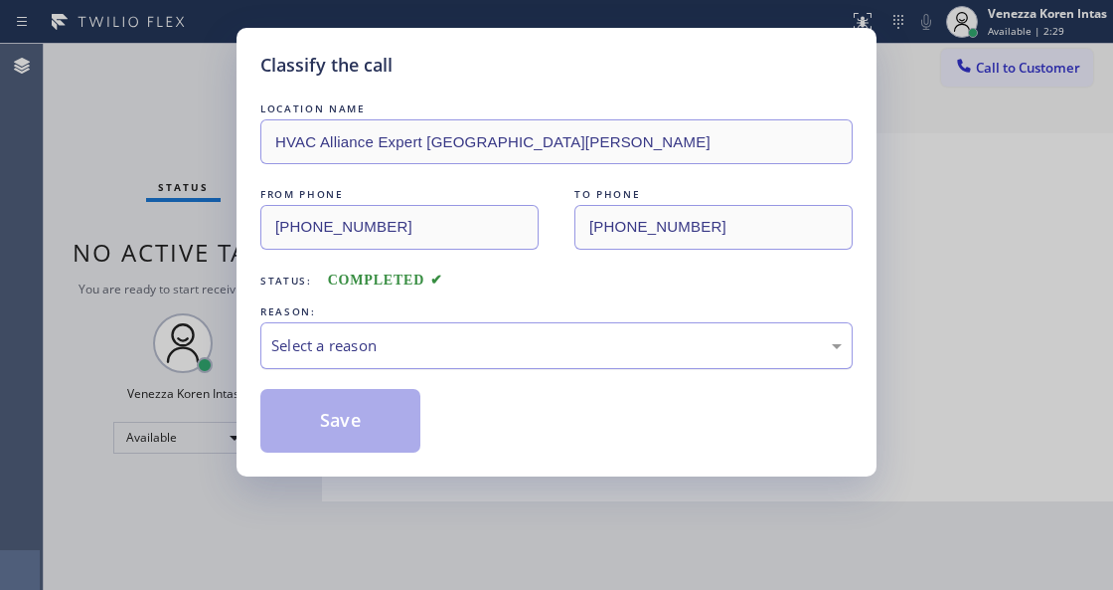
click at [499, 348] on div "Select a reason" at bounding box center [556, 345] width 571 height 23
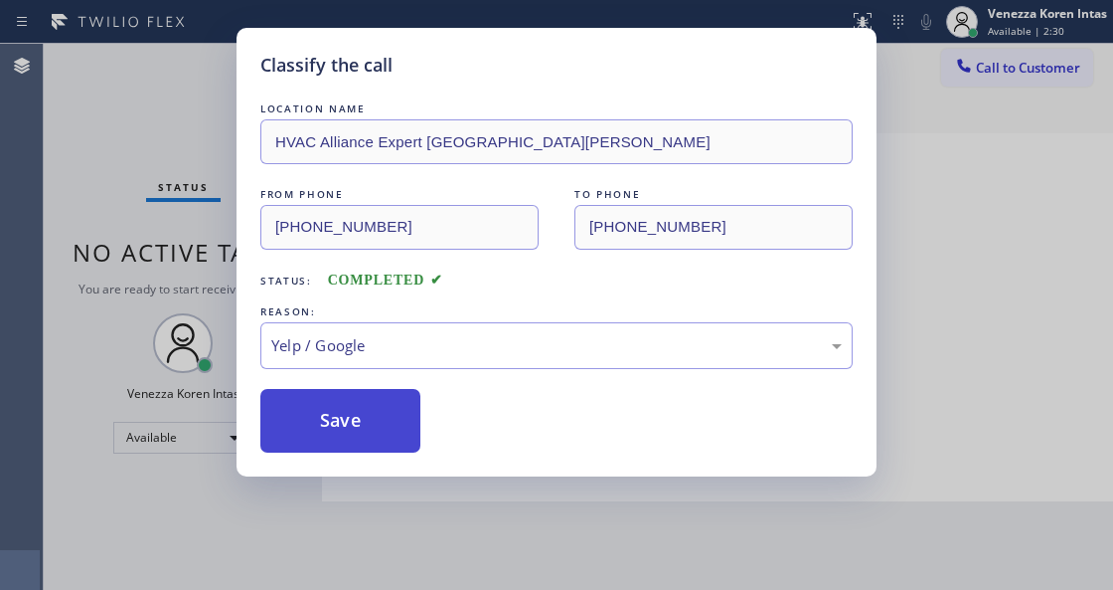
click at [382, 435] on button "Save" at bounding box center [340, 421] width 160 height 64
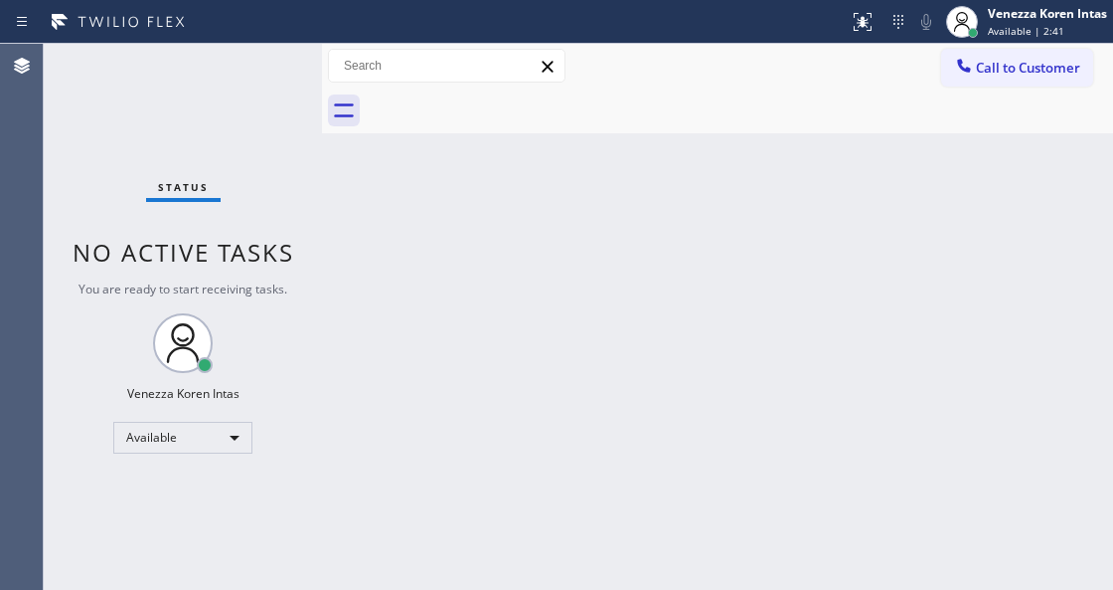
click at [251, 65] on div "Status No active tasks You are ready to start receiving tasks. Venezza Koren In…" at bounding box center [183, 317] width 278 height 546
click at [249, 65] on div "Status No active tasks You are ready to start receiving tasks. Venezza Koren In…" at bounding box center [183, 317] width 278 height 546
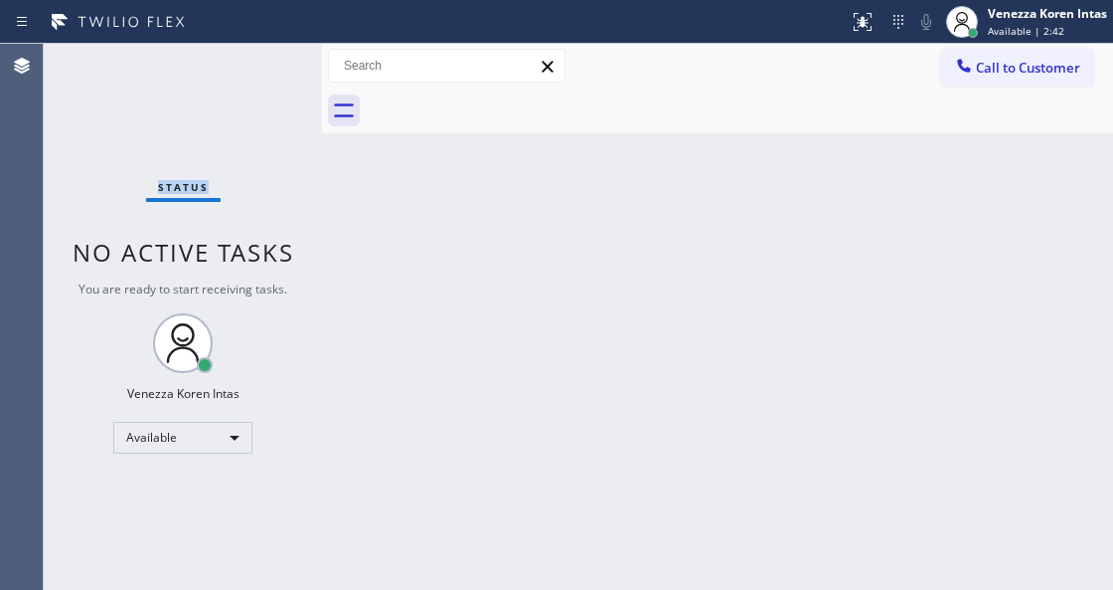
click at [249, 65] on div "Status No active tasks You are ready to start receiving tasks. Venezza Koren In…" at bounding box center [183, 317] width 278 height 546
click at [239, 180] on div "Status No active tasks You are ready to start receiving tasks. Venezza Koren In…" at bounding box center [183, 317] width 278 height 546
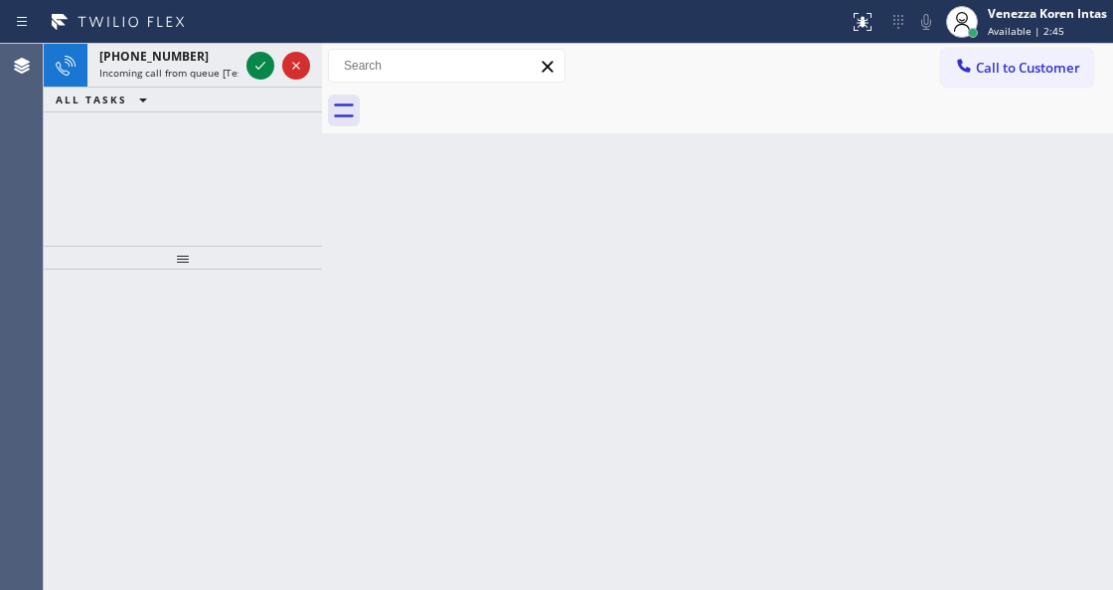
drag, startPoint x: 226, startPoint y: 103, endPoint x: 345, endPoint y: 229, distance: 173.0
click at [209, 98] on div "ALL TASKS ALL TASKS ACTIVE TASKS TASKS IN WRAP UP" at bounding box center [183, 99] width 278 height 25
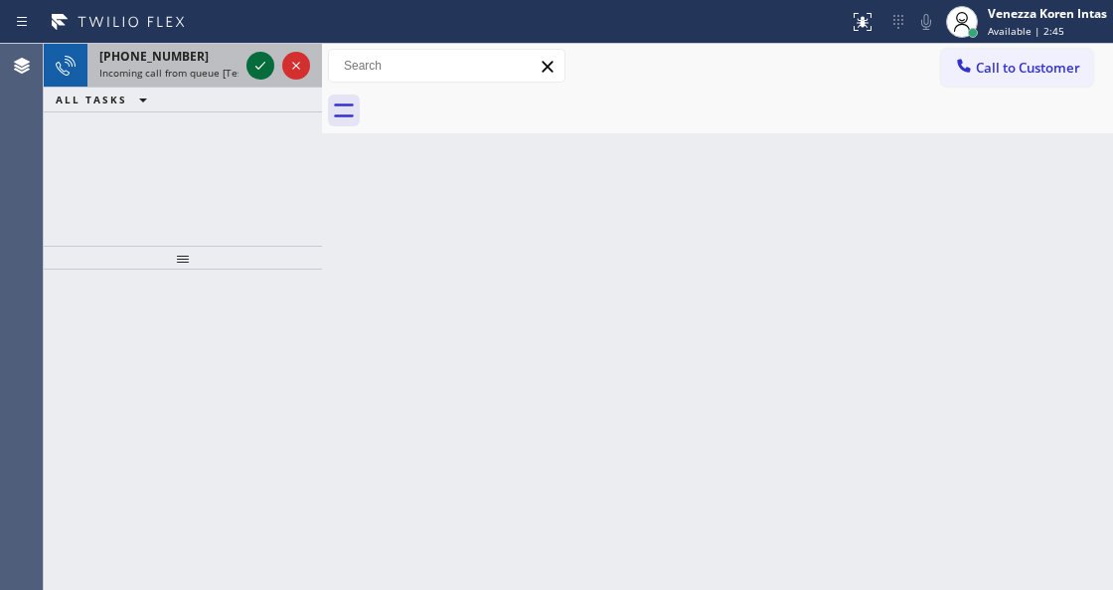
click at [264, 59] on icon at bounding box center [261, 66] width 24 height 24
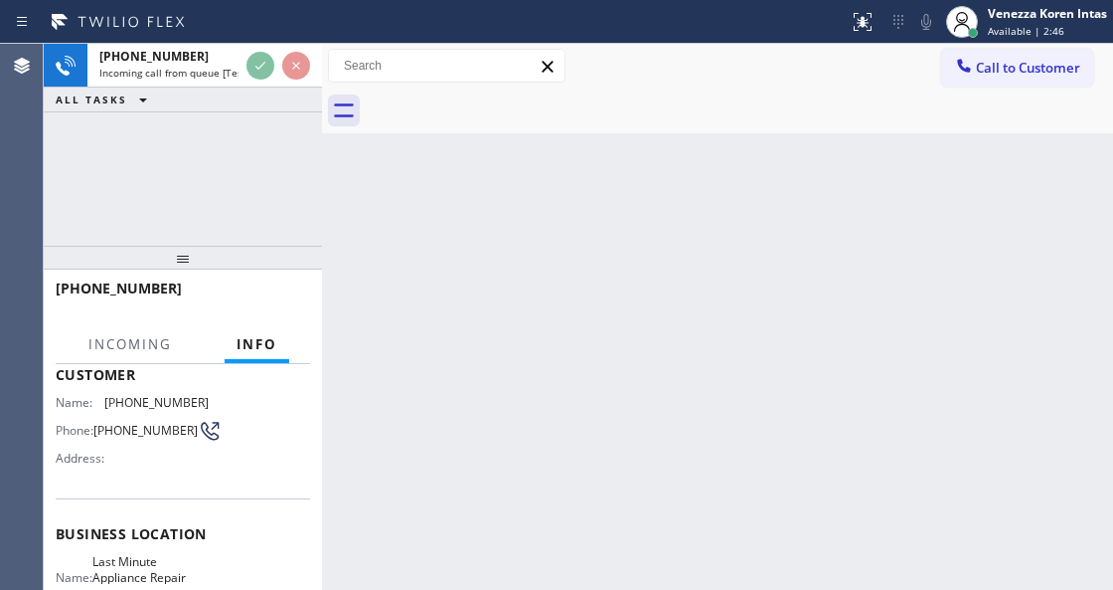
scroll to position [199, 0]
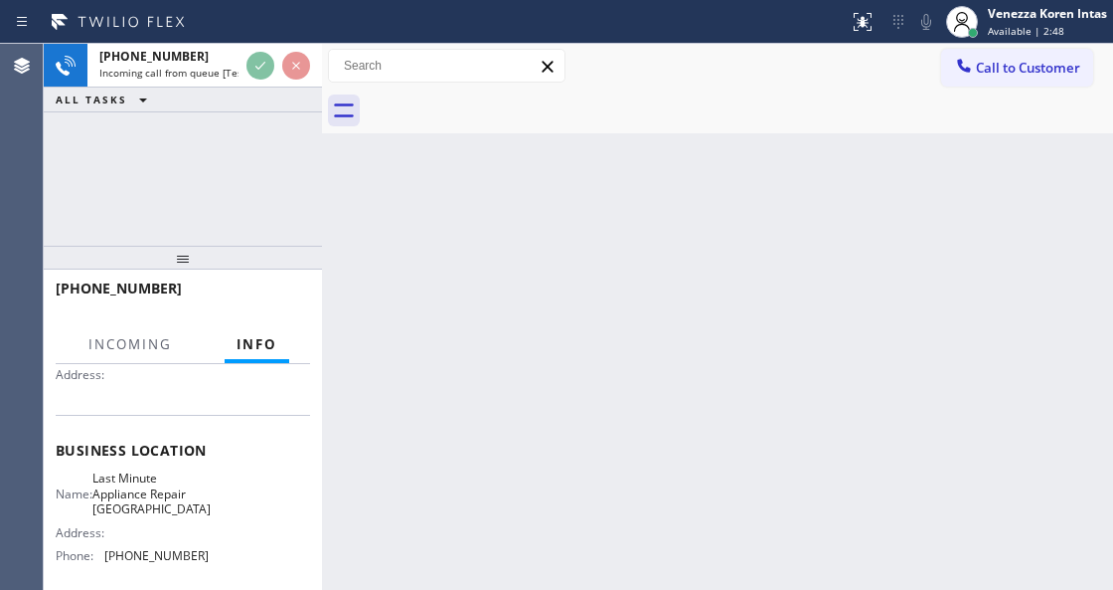
click at [237, 246] on div at bounding box center [183, 258] width 278 height 24
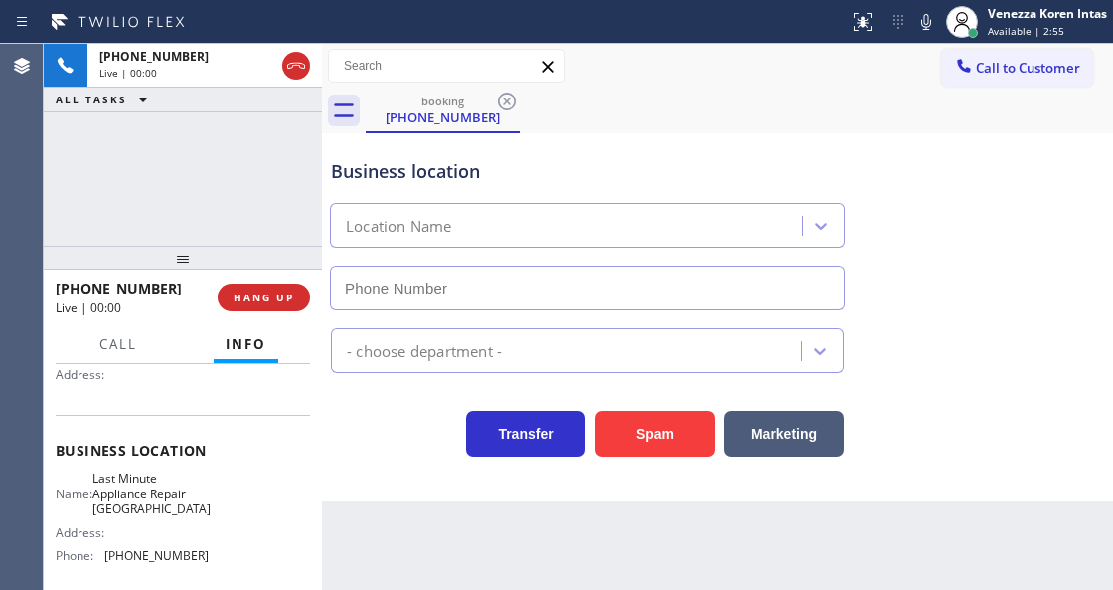
type input "(510) 781-9303"
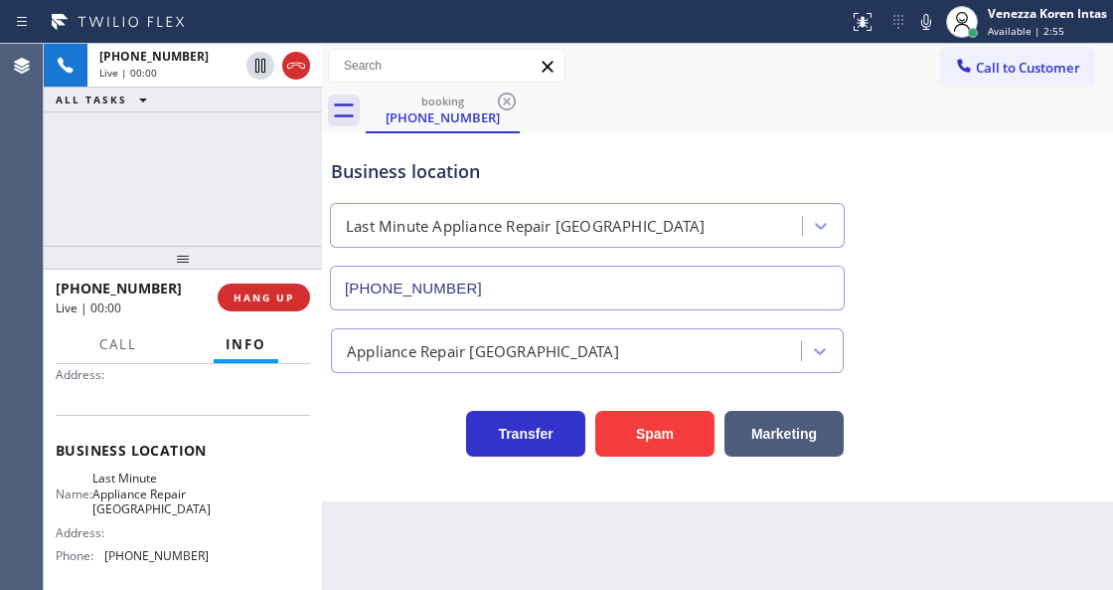
click at [372, 420] on div "Transfer Spam Marketing" at bounding box center [587, 429] width 521 height 56
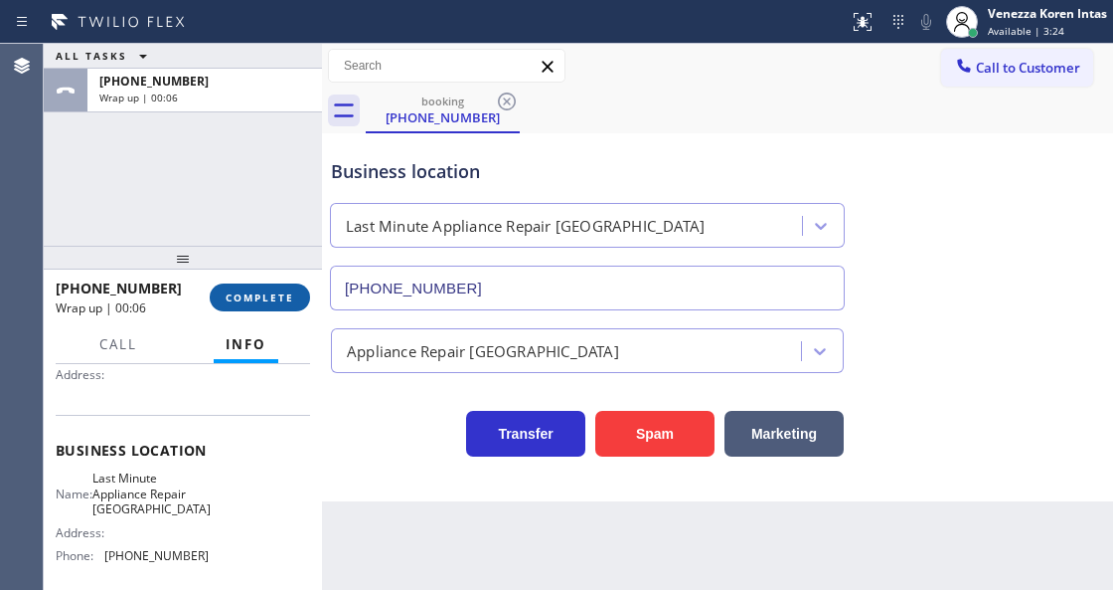
click at [298, 297] on button "COMPLETE" at bounding box center [260, 297] width 100 height 28
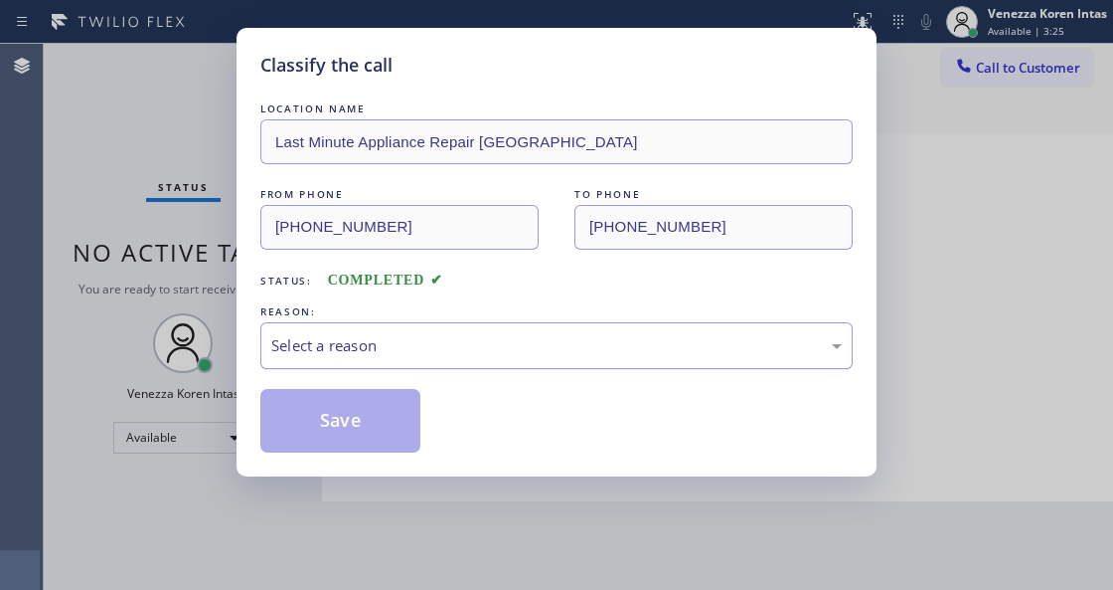
click at [441, 337] on div "Select a reason" at bounding box center [556, 345] width 571 height 23
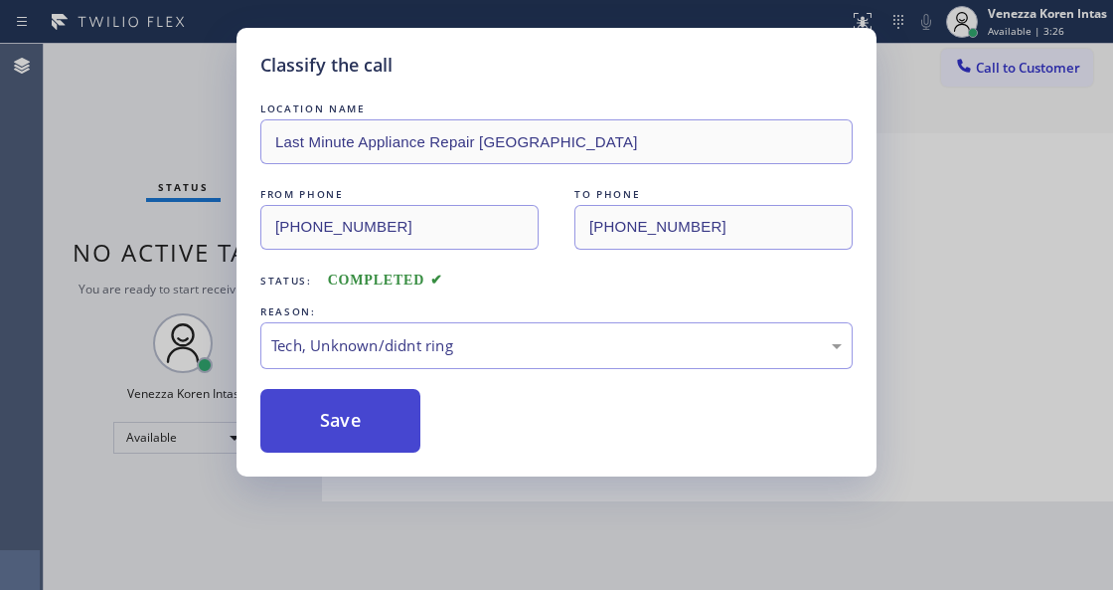
click at [403, 435] on button "Save" at bounding box center [340, 421] width 160 height 64
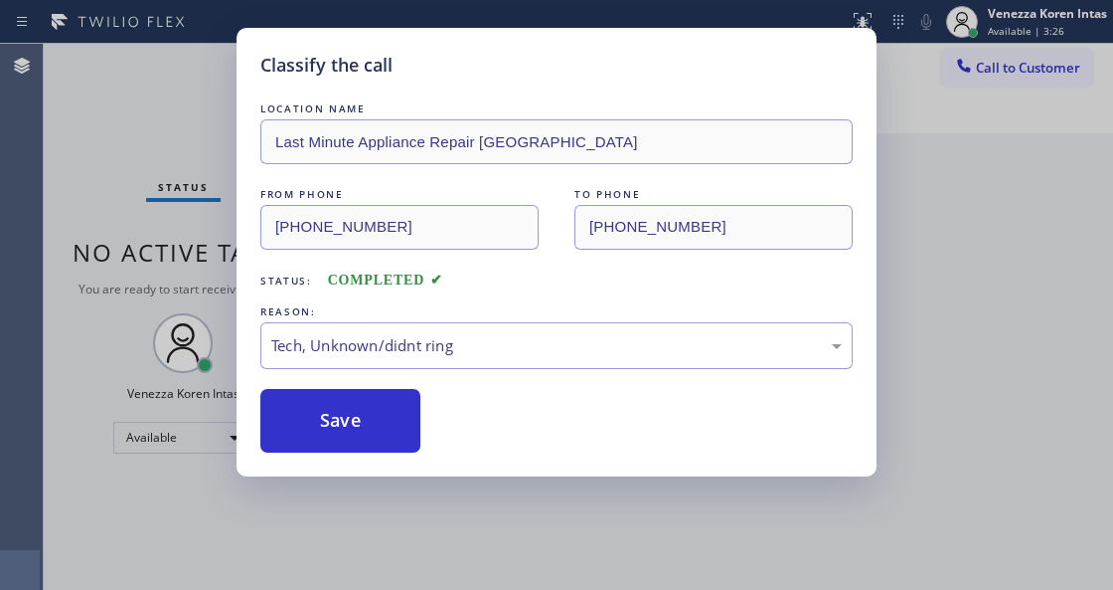
click at [412, 568] on div "Classify the call LOCATION NAME Last Minute Appliance Repair Union City FROM PH…" at bounding box center [556, 295] width 1113 height 590
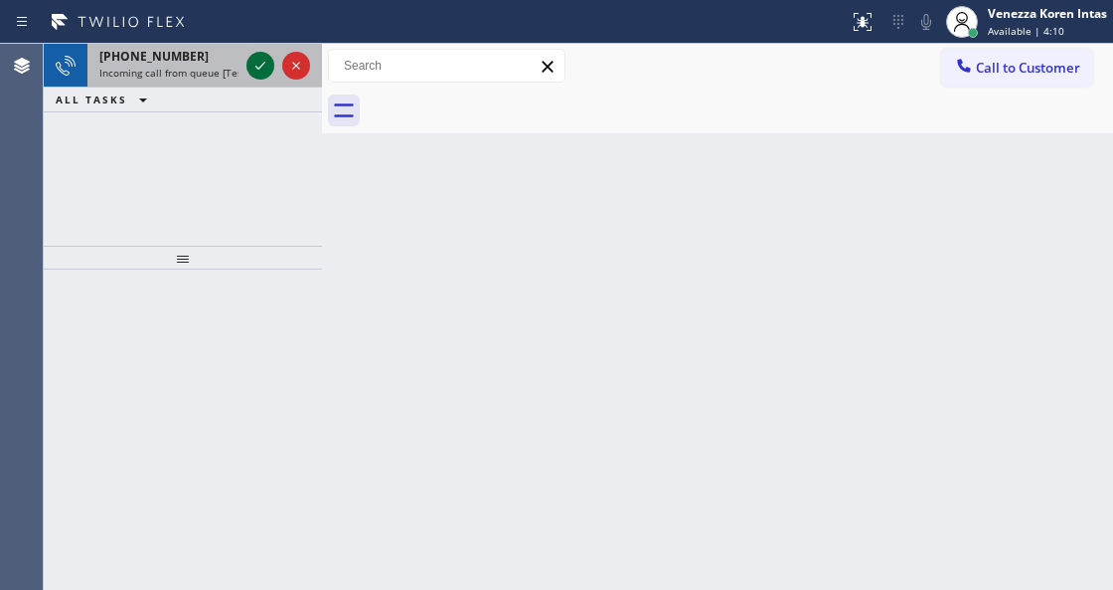
click at [260, 64] on icon at bounding box center [261, 66] width 24 height 24
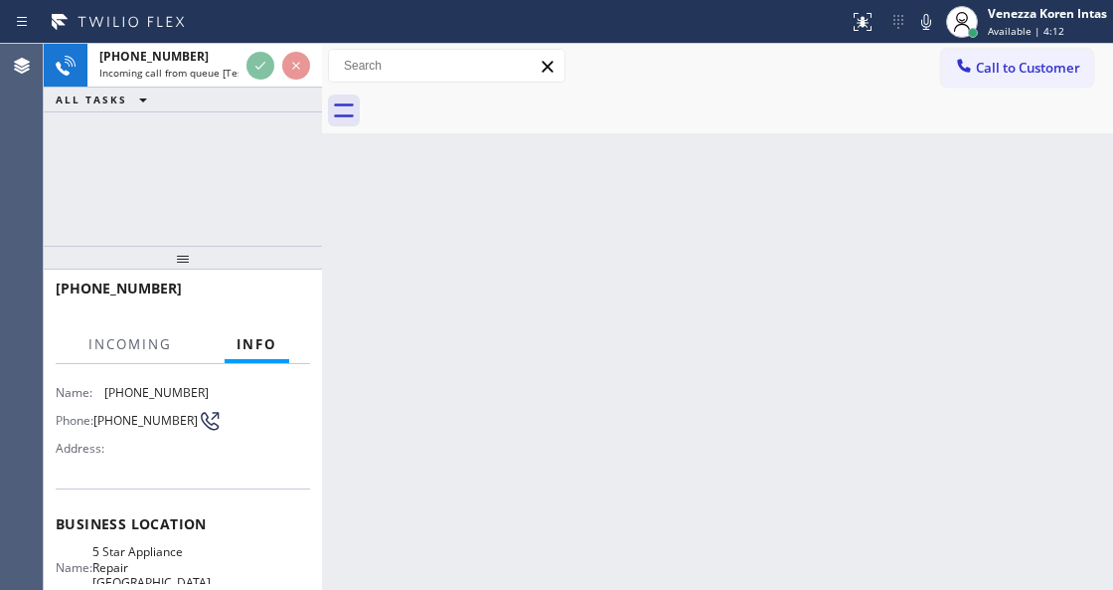
scroll to position [199, 0]
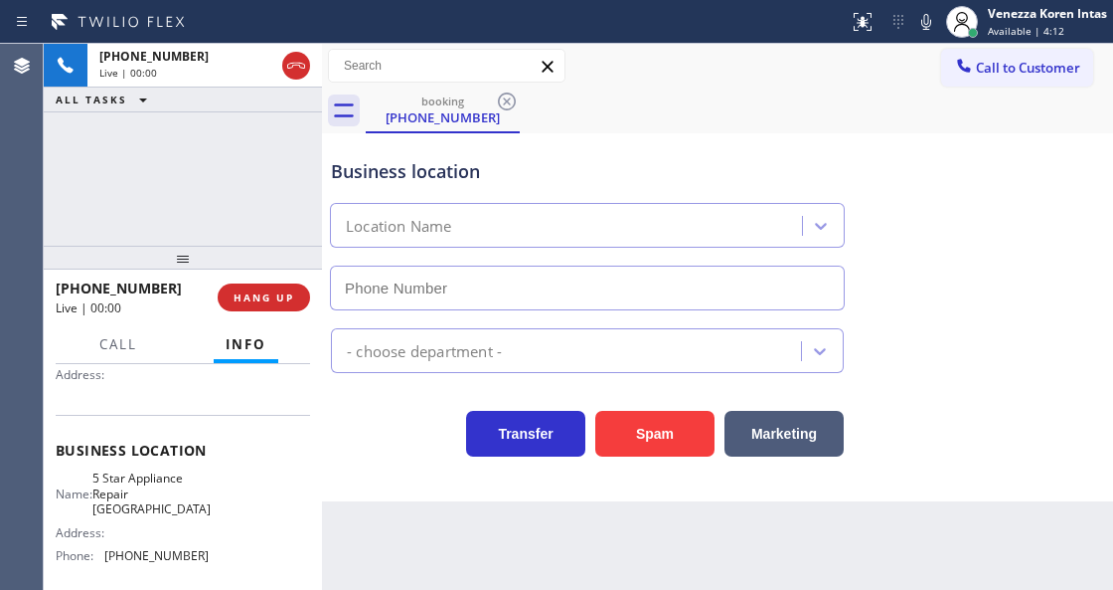
type input "(813) 638-0108"
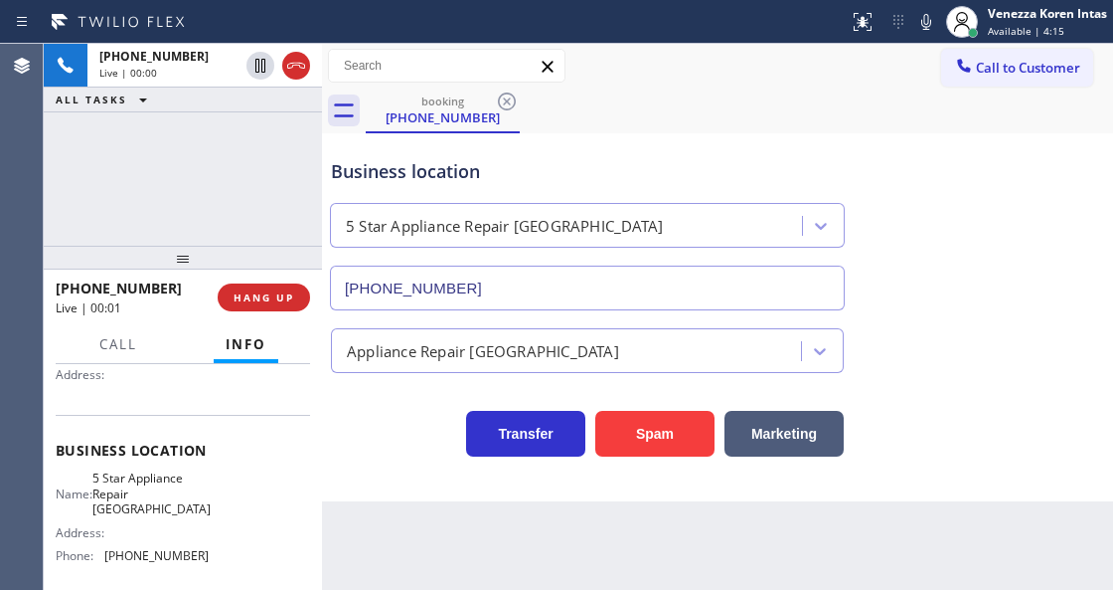
click at [139, 139] on div "+18135642582 Live | 00:00 ALL TASKS ALL TASKS ACTIVE TASKS TASKS IN WRAP UP" at bounding box center [183, 145] width 278 height 202
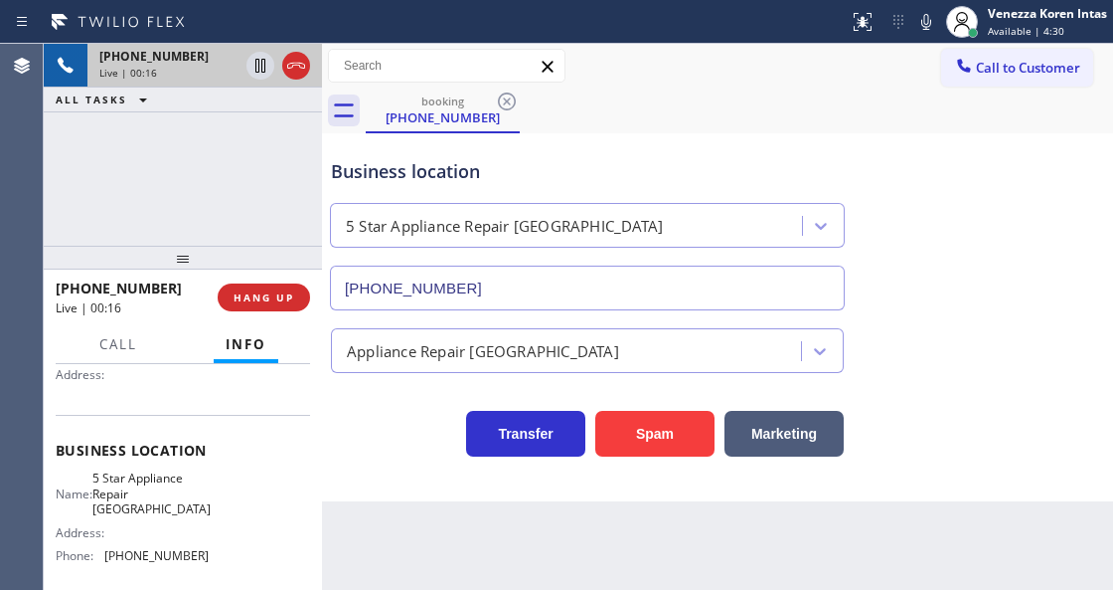
click at [102, 62] on span "+18135642582" at bounding box center [153, 56] width 109 height 17
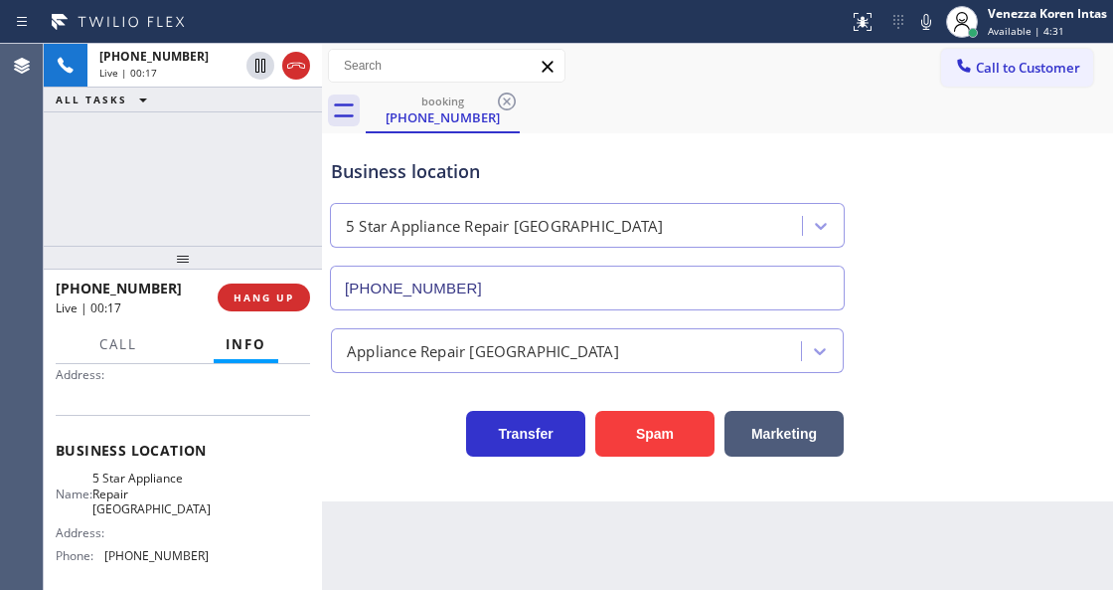
drag, startPoint x: 191, startPoint y: 154, endPoint x: 27, endPoint y: 144, distance: 164.3
click at [189, 154] on div "+18135642582 Live | 00:17 ALL TASKS ALL TASKS ACTIVE TASKS TASKS IN WRAP UP" at bounding box center [183, 145] width 278 height 202
click at [224, 184] on div "+18135642582 Live | 00:17 ALL TASKS ALL TASKS ACTIVE TASKS TASKS IN WRAP UP" at bounding box center [183, 145] width 278 height 202
click at [322, 343] on div at bounding box center [322, 317] width 0 height 546
click at [340, 320] on div "Appliance Repair [GEOGRAPHIC_DATA]" at bounding box center [717, 346] width 781 height 53
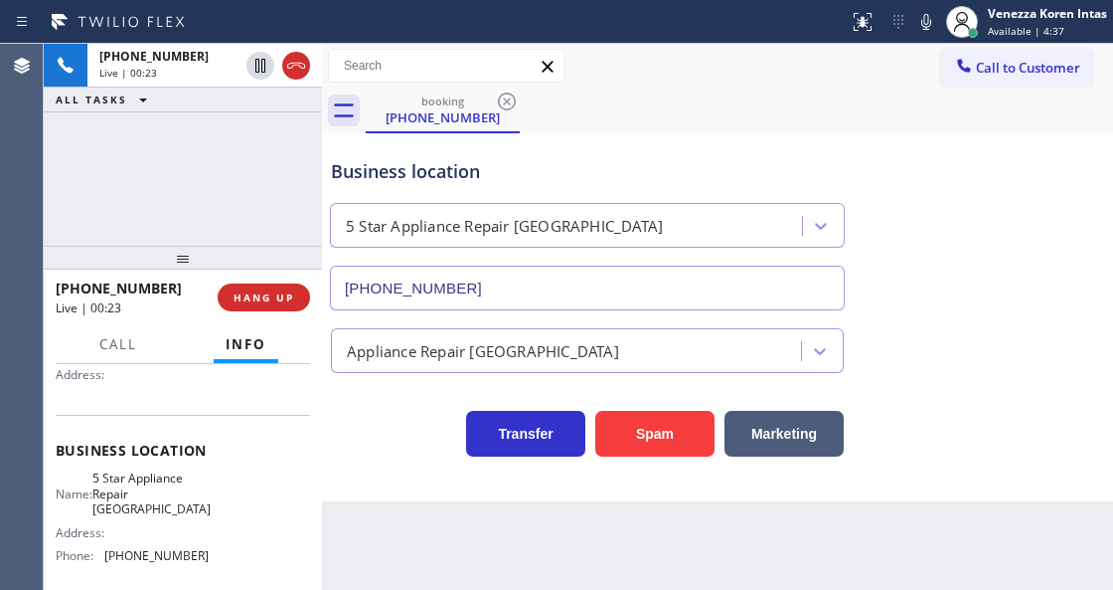
click at [340, 320] on div "Appliance Repair [GEOGRAPHIC_DATA]" at bounding box center [717, 346] width 781 height 53
click at [649, 50] on div "Call to Customer Outbound call Location HVAC Alliance Expert Your caller id pho…" at bounding box center [717, 66] width 791 height 35
click at [250, 290] on span "HANG UP" at bounding box center [264, 297] width 61 height 14
click at [265, 301] on span "HANG UP" at bounding box center [264, 297] width 61 height 14
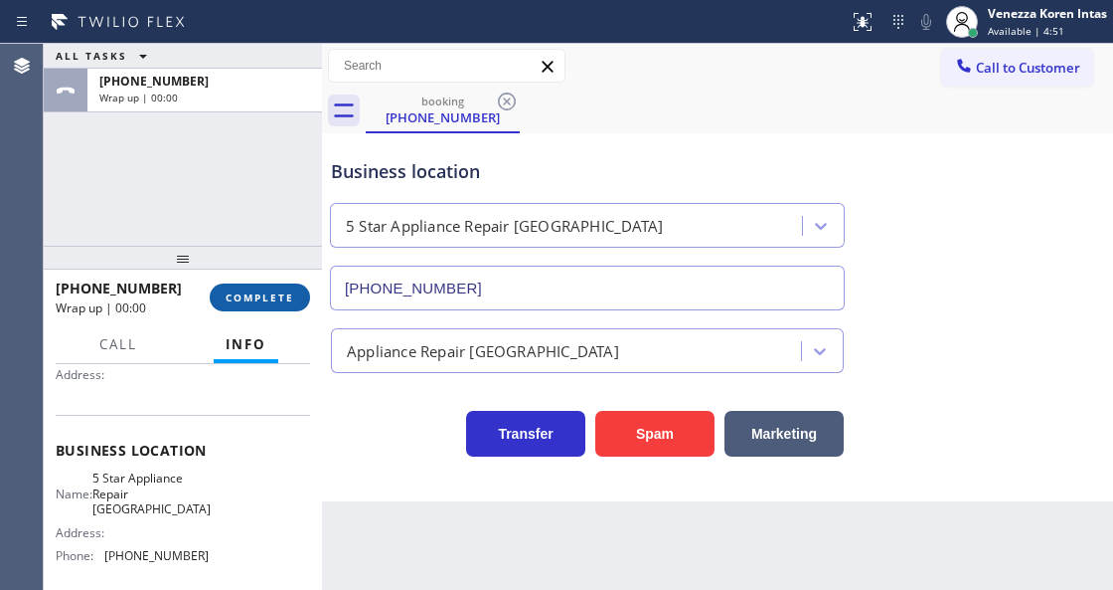
click at [274, 305] on button "COMPLETE" at bounding box center [260, 297] width 100 height 28
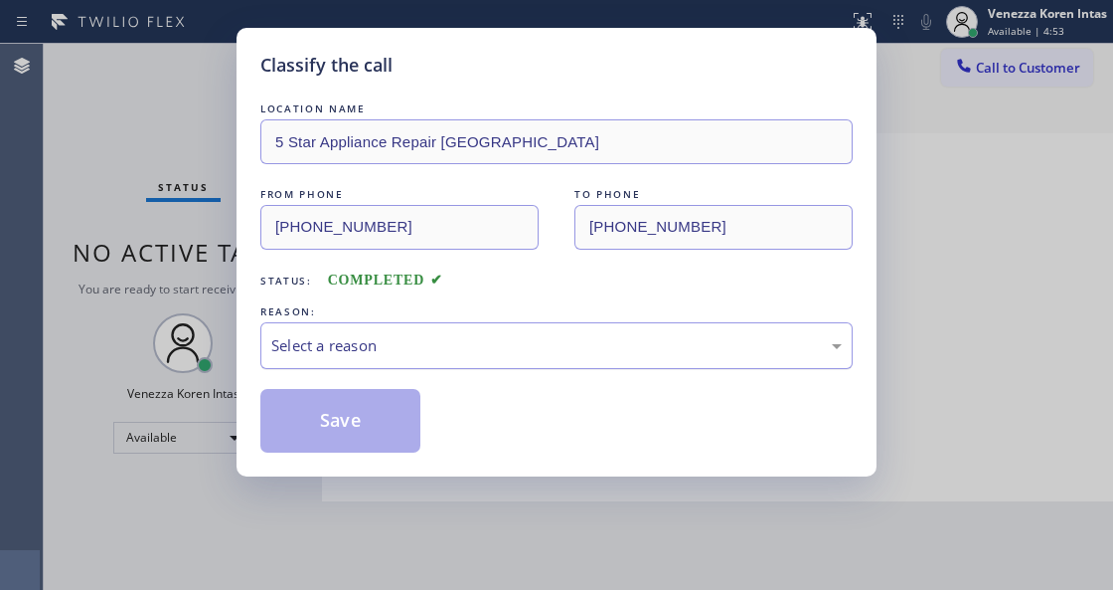
click at [541, 349] on div "Select a reason" at bounding box center [556, 345] width 571 height 23
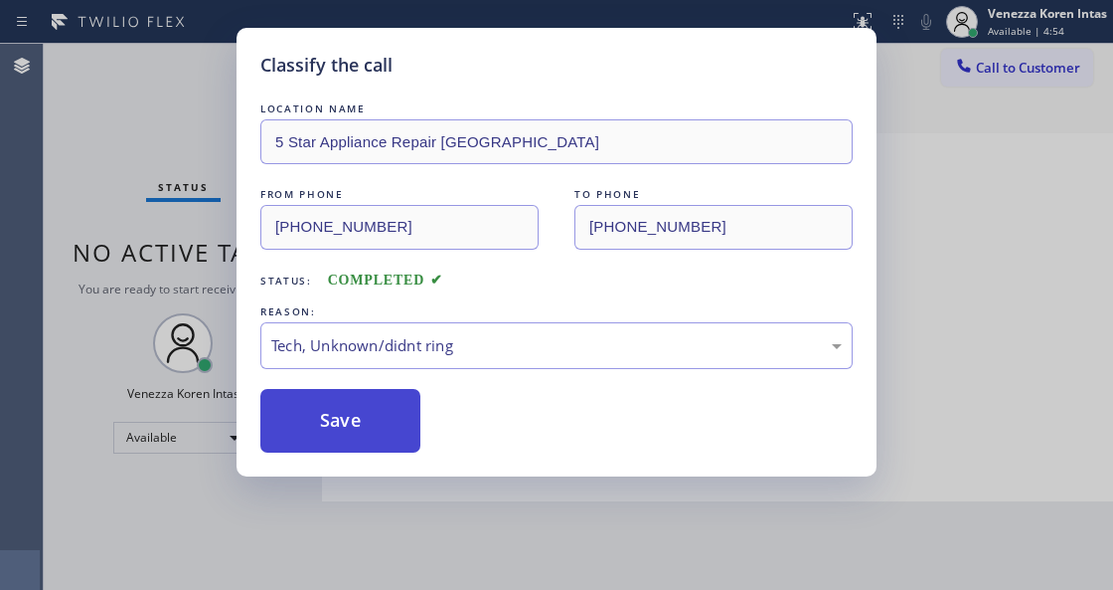
click at [356, 432] on button "Save" at bounding box center [340, 421] width 160 height 64
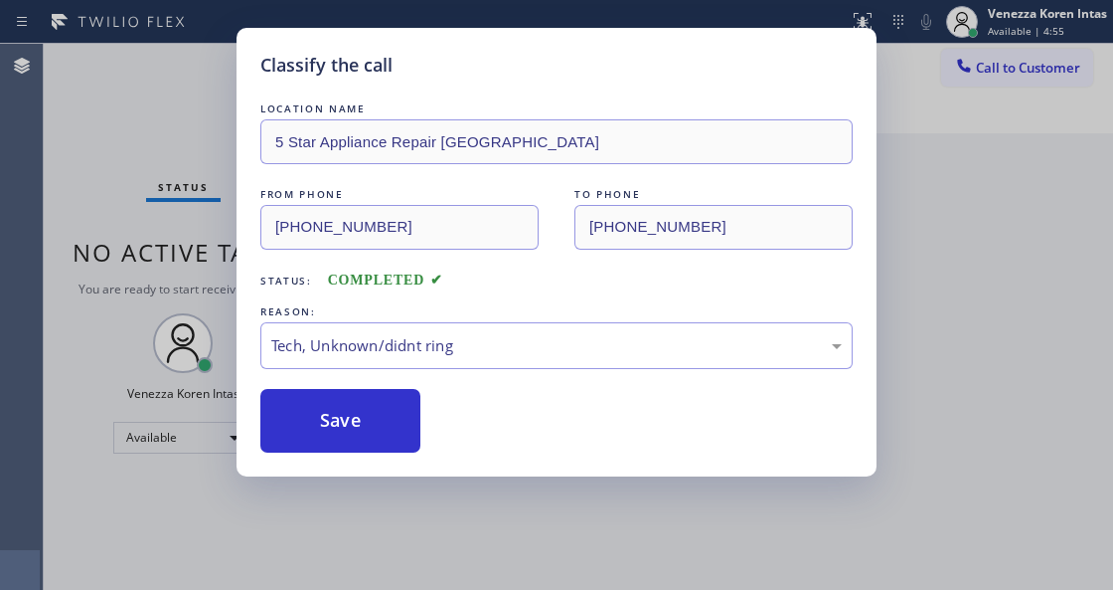
click at [418, 515] on div "Classify the call LOCATION NAME 5 Star Appliance Repair Tampa FROM PHONE (813) …" at bounding box center [556, 295] width 1113 height 590
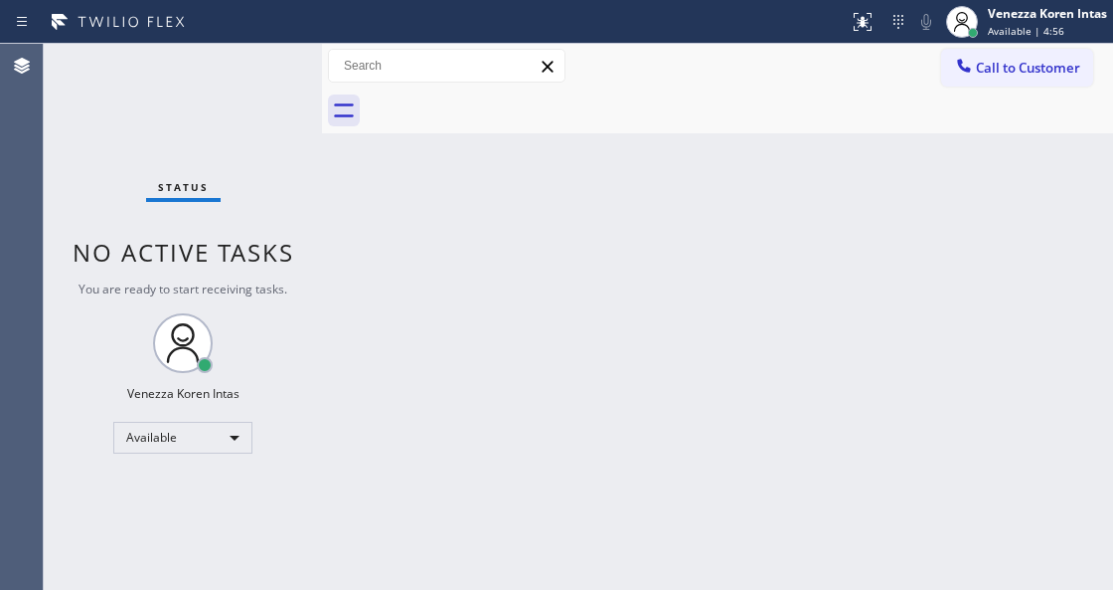
click at [166, 167] on div "Status No active tasks You are ready to start receiving tasks. Venezza Koren In…" at bounding box center [183, 317] width 278 height 546
click at [203, 153] on div "Status No active tasks You are ready to start receiving tasks. Venezza Koren In…" at bounding box center [183, 317] width 278 height 546
drag, startPoint x: 209, startPoint y: 151, endPoint x: 228, endPoint y: 170, distance: 26.7
click at [209, 150] on div "Status No active tasks You are ready to start receiving tasks. Venezza Koren In…" at bounding box center [183, 317] width 278 height 546
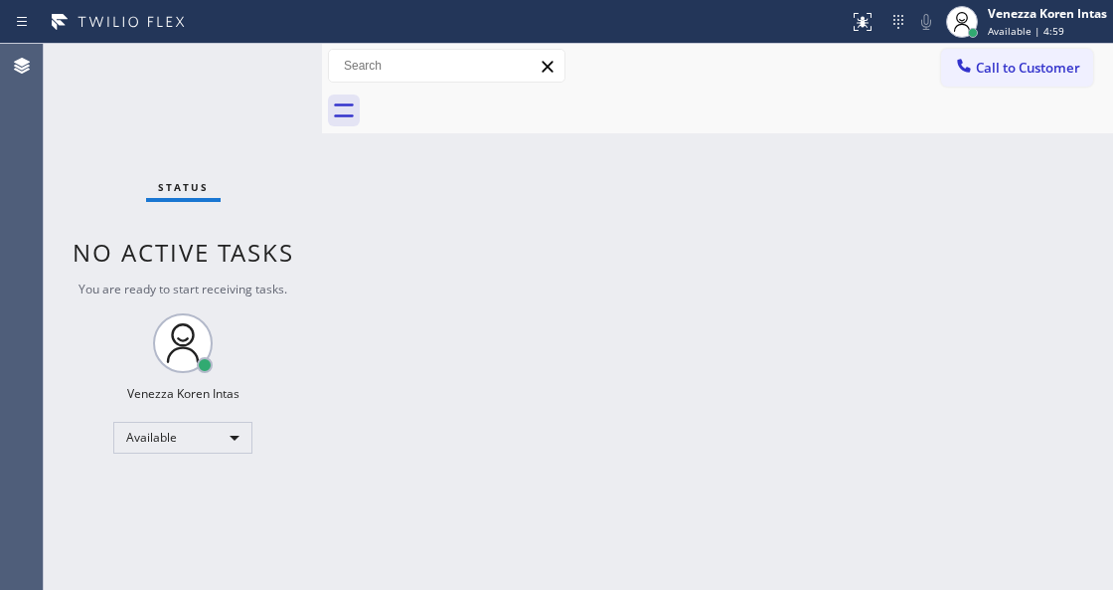
click at [396, 505] on div "Back to Dashboard Change Sender ID Customers Technicians Select a contact Outbo…" at bounding box center [717, 317] width 791 height 546
click at [260, 63] on div "Status No active tasks You are ready to start receiving tasks. Venezza Koren In…" at bounding box center [183, 317] width 278 height 546
click at [260, 62] on div "Status No active tasks You are ready to start receiving tasks. Venezza Koren In…" at bounding box center [183, 317] width 278 height 546
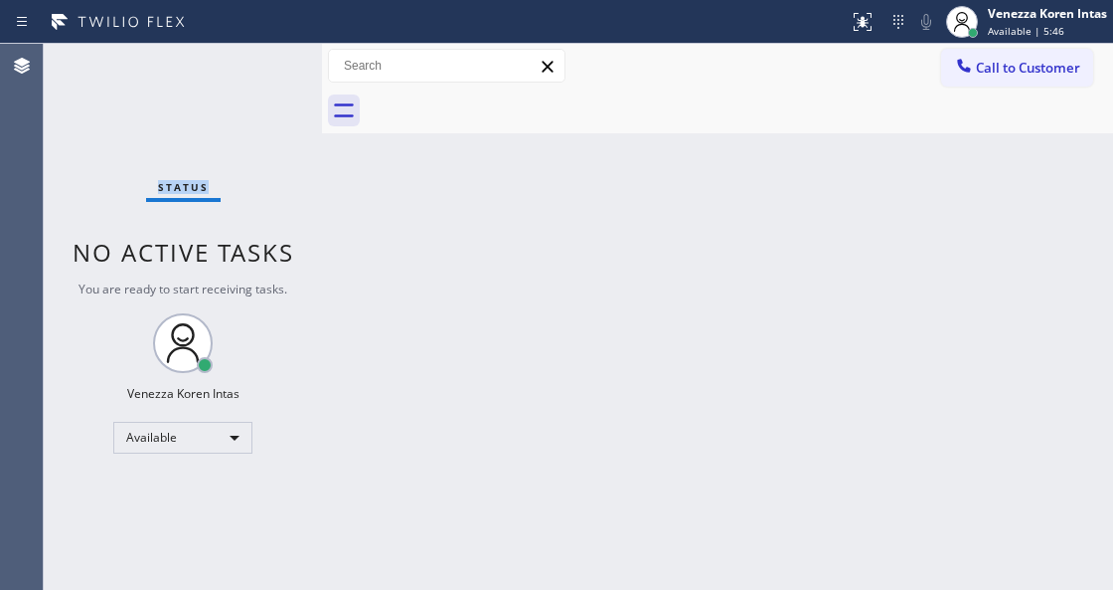
click at [260, 62] on div "Status No active tasks You are ready to start receiving tasks. Venezza Koren In…" at bounding box center [183, 317] width 278 height 546
click at [254, 84] on div "Status No active tasks You are ready to start receiving tasks. Venezza Koren In…" at bounding box center [183, 317] width 278 height 546
click at [293, 76] on div "Status No active tasks You are ready to start receiving tasks. Venezza Koren In…" at bounding box center [183, 317] width 278 height 546
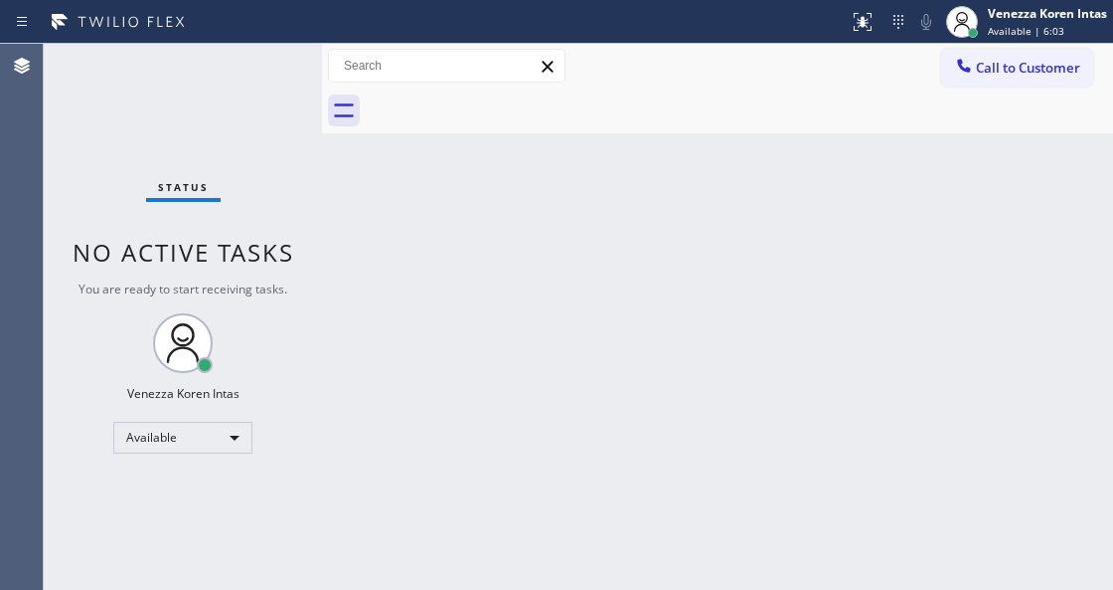
click at [253, 78] on div "Status No active tasks You are ready to start receiving tasks. Venezza Koren In…" at bounding box center [183, 317] width 278 height 546
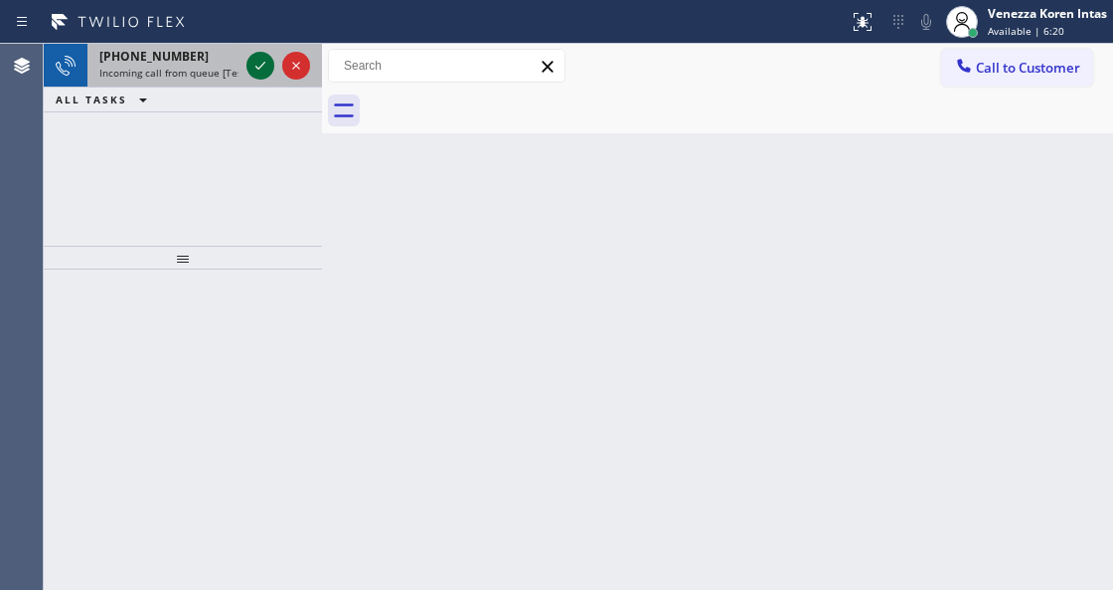
click at [269, 70] on div at bounding box center [279, 66] width 72 height 44
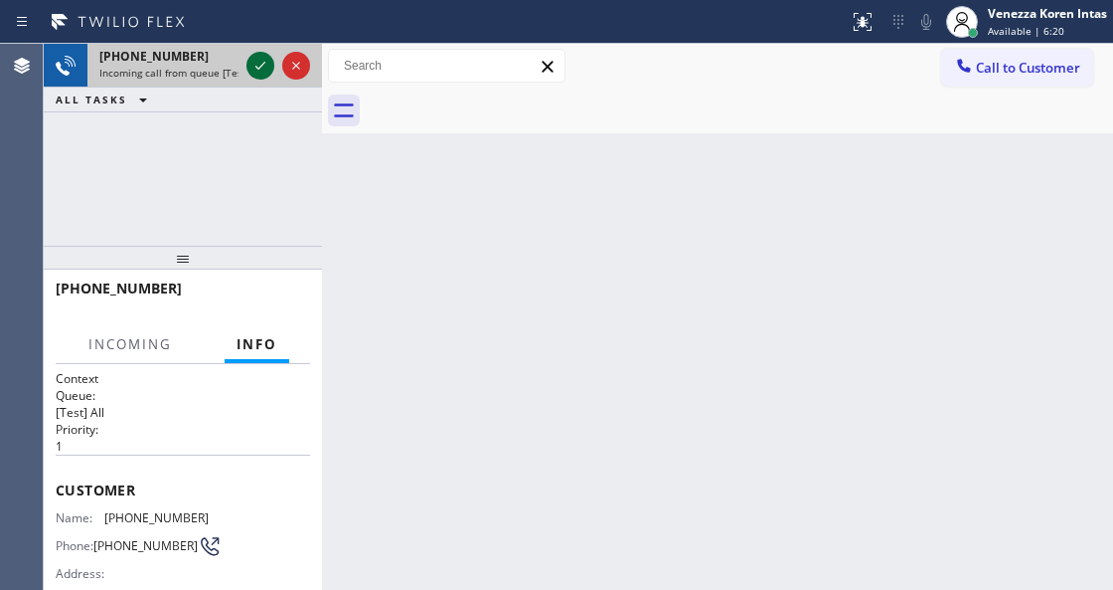
click at [268, 66] on icon at bounding box center [261, 66] width 24 height 24
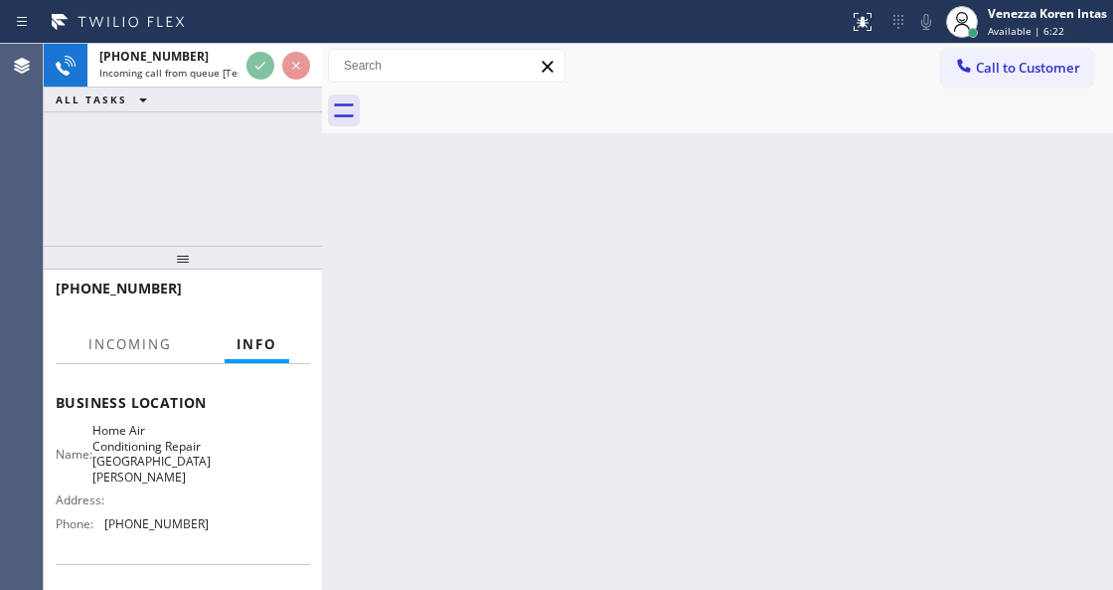
scroll to position [264, 0]
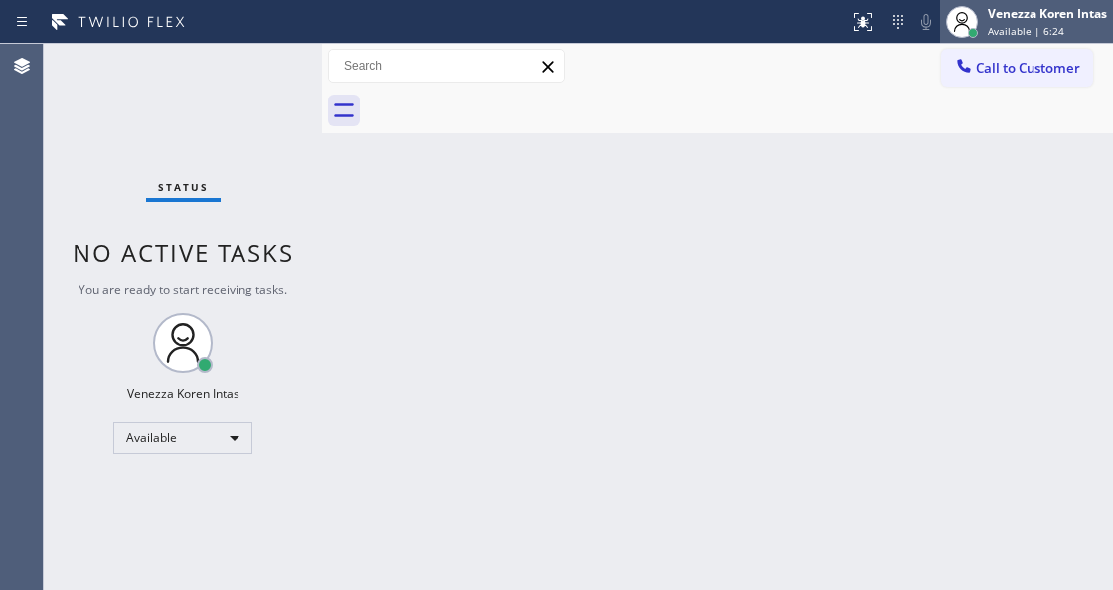
click at [1033, 29] on span "Available | 6:24" at bounding box center [1026, 31] width 77 height 14
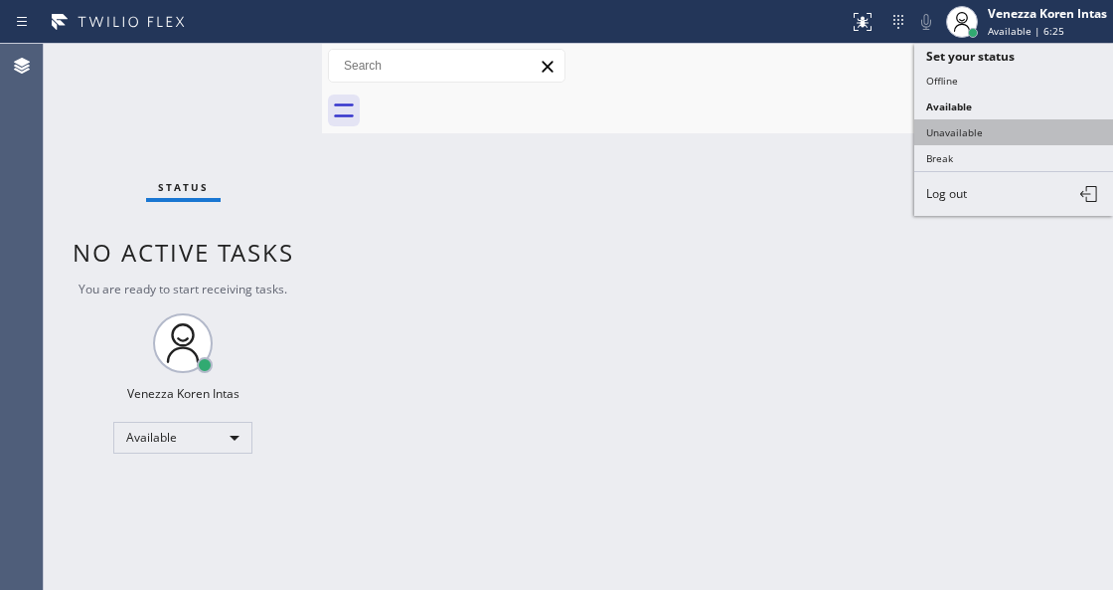
click at [1002, 123] on button "Unavailable" at bounding box center [1014, 132] width 199 height 26
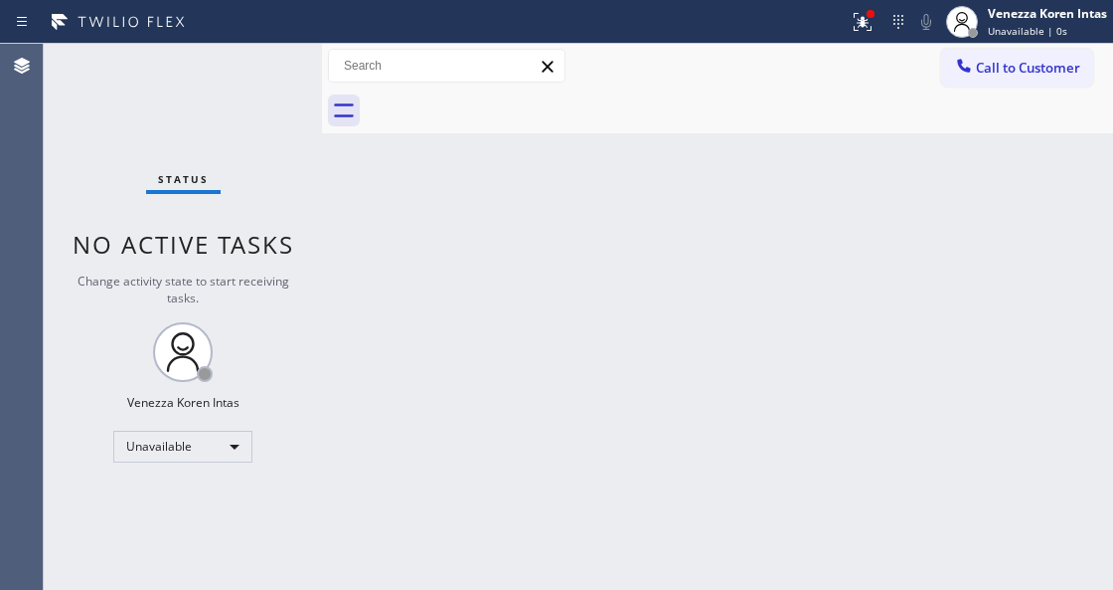
click at [416, 587] on div "Back to Dashboard Change Sender ID Customers Technicians Select a contact Outbo…" at bounding box center [717, 317] width 791 height 546
click at [203, 439] on div "Unavailable" at bounding box center [182, 446] width 139 height 32
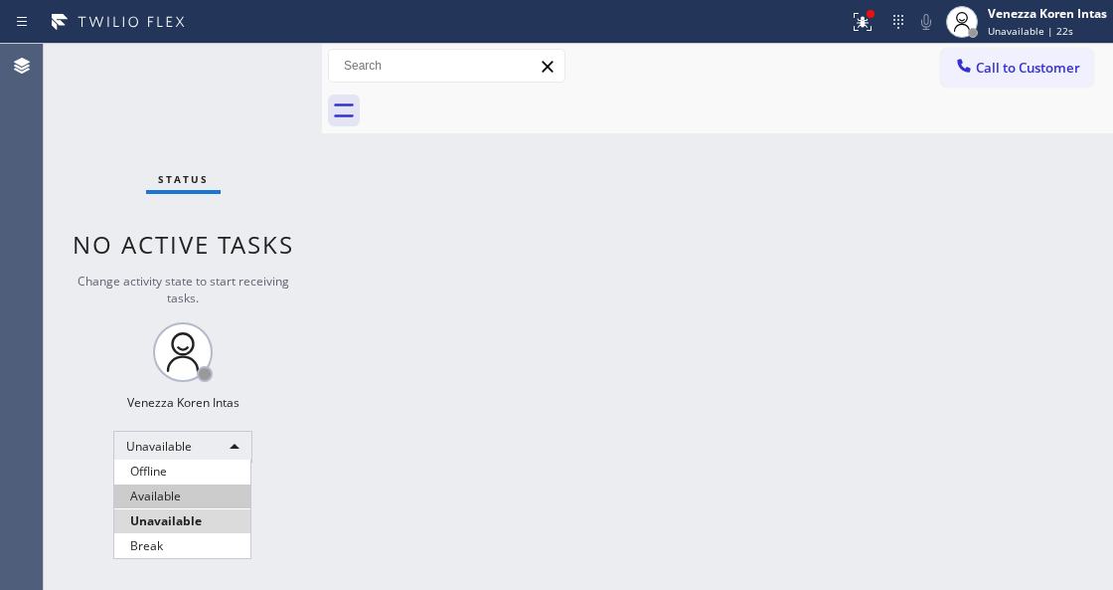
click at [191, 489] on li "Available" at bounding box center [182, 496] width 136 height 24
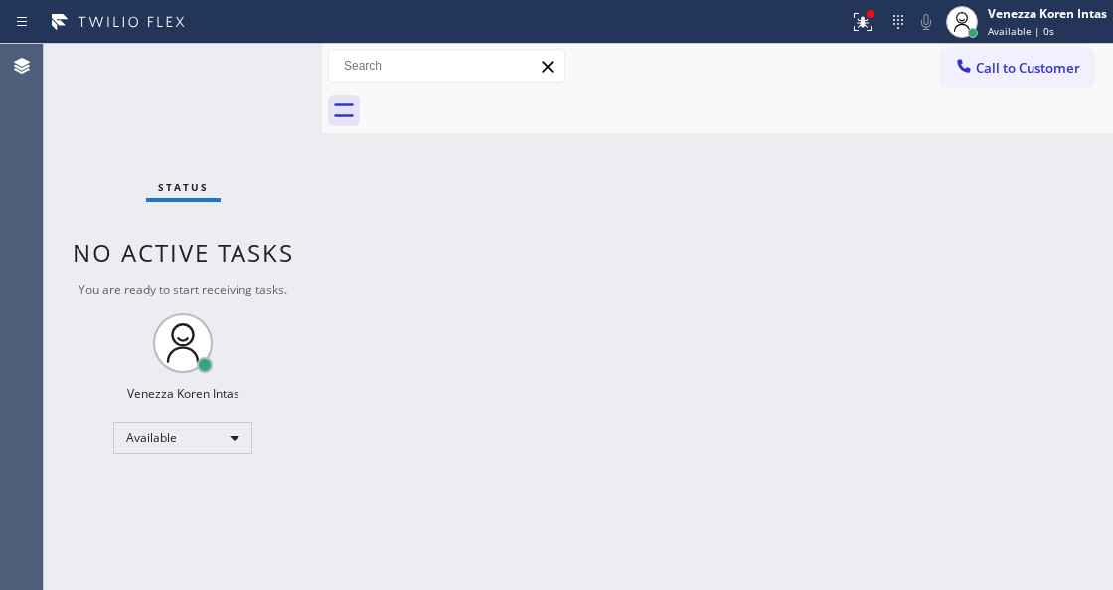
click at [165, 215] on div "Status No active tasks You are ready to start receiving tasks. Venezza Koren In…" at bounding box center [183, 317] width 278 height 546
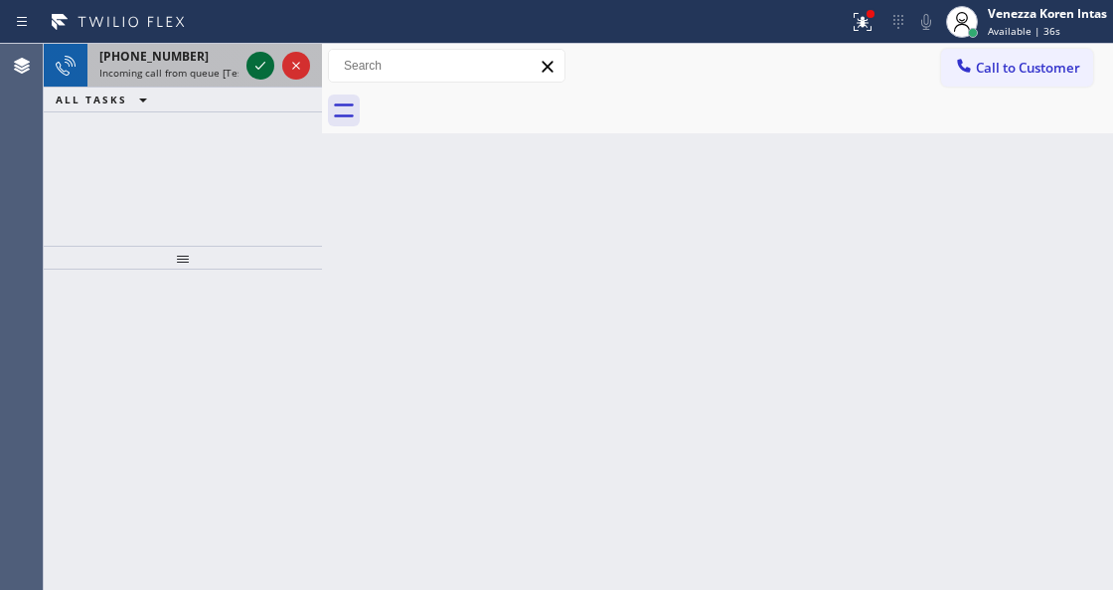
click at [258, 70] on icon at bounding box center [261, 66] width 24 height 24
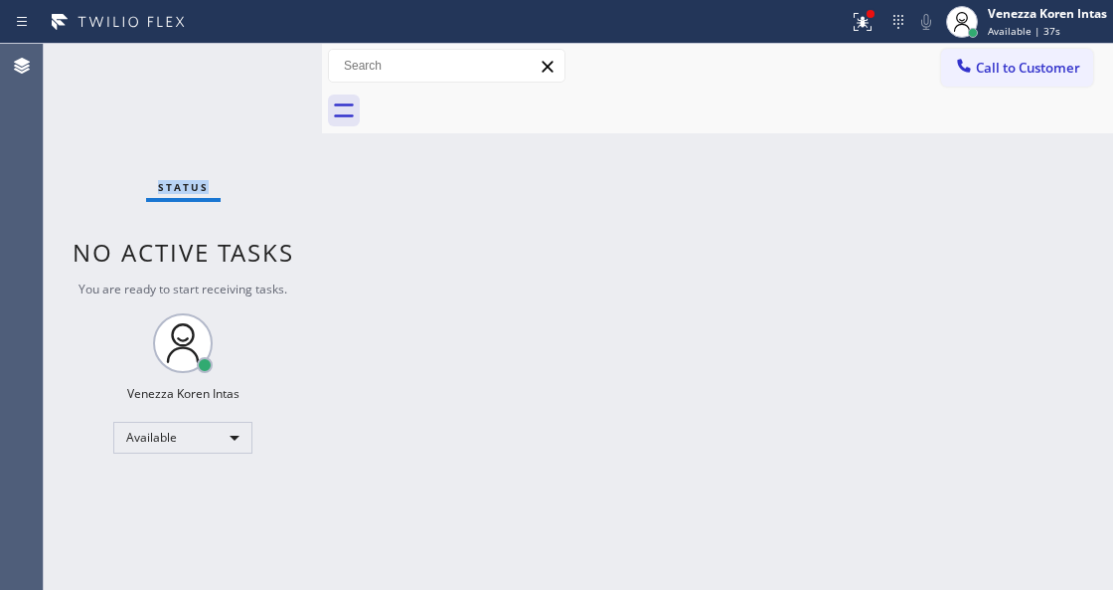
click at [256, 71] on div "Status No active tasks You are ready to start receiving tasks. Venezza Koren In…" at bounding box center [183, 317] width 278 height 546
click at [864, 32] on icon at bounding box center [863, 22] width 24 height 24
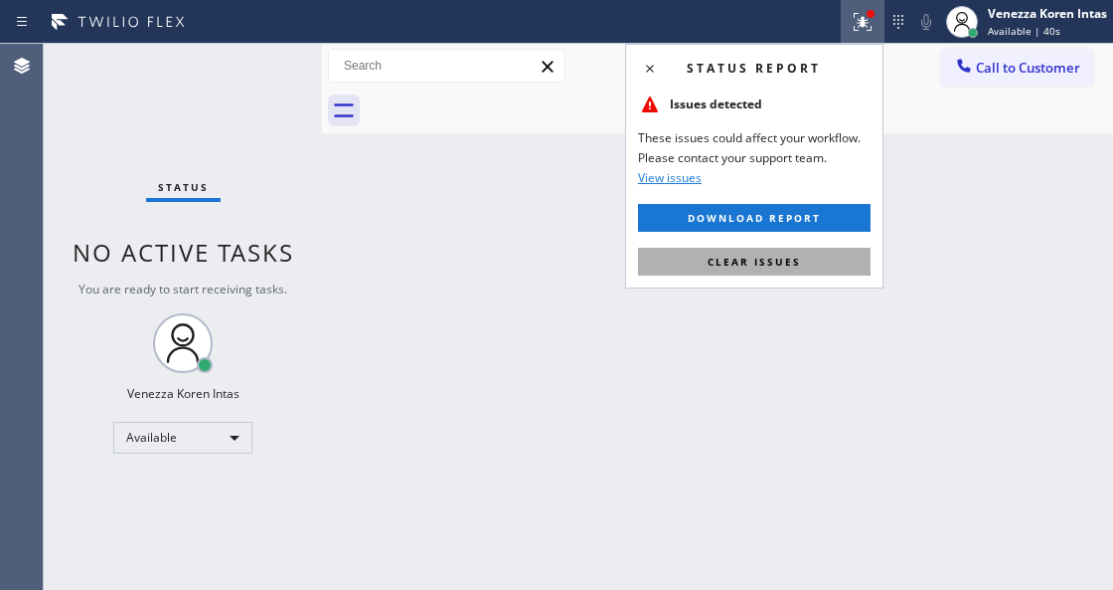
click at [777, 251] on button "Clear issues" at bounding box center [754, 262] width 233 height 28
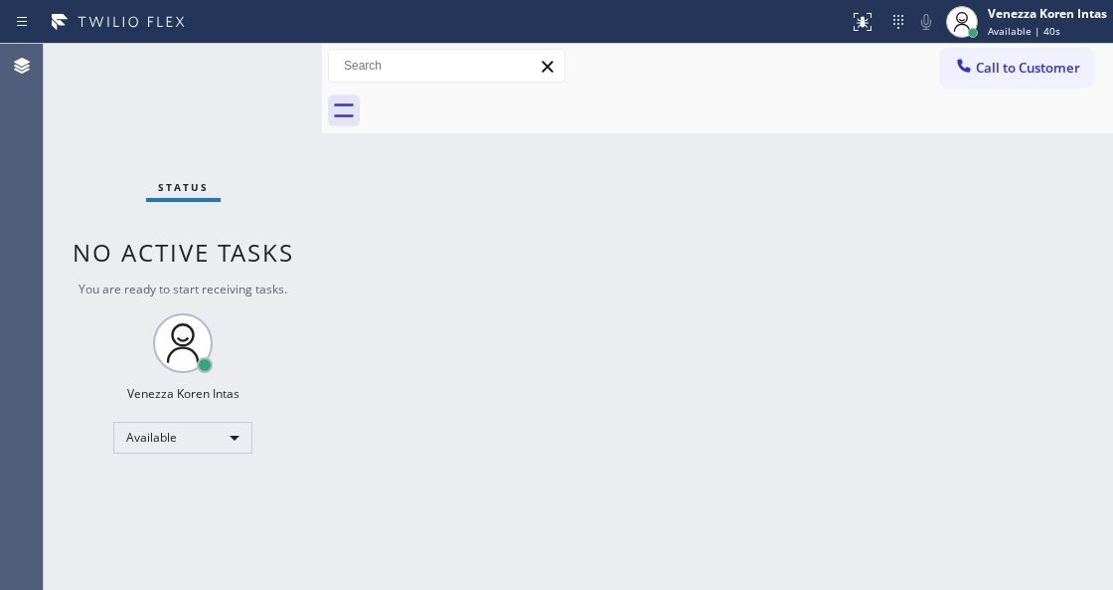
drag, startPoint x: 684, startPoint y: 264, endPoint x: 523, endPoint y: 261, distance: 161.1
click at [672, 264] on div "Back to Dashboard Change Sender ID Customers Technicians Select a contact Outbo…" at bounding box center [717, 317] width 791 height 546
drag, startPoint x: 252, startPoint y: 247, endPoint x: 20, endPoint y: 105, distance: 271.3
click at [251, 247] on span "No active tasks" at bounding box center [184, 252] width 222 height 33
click at [169, 89] on div "Status No active tasks You are ready to start receiving tasks. Venezza Koren In…" at bounding box center [183, 317] width 278 height 546
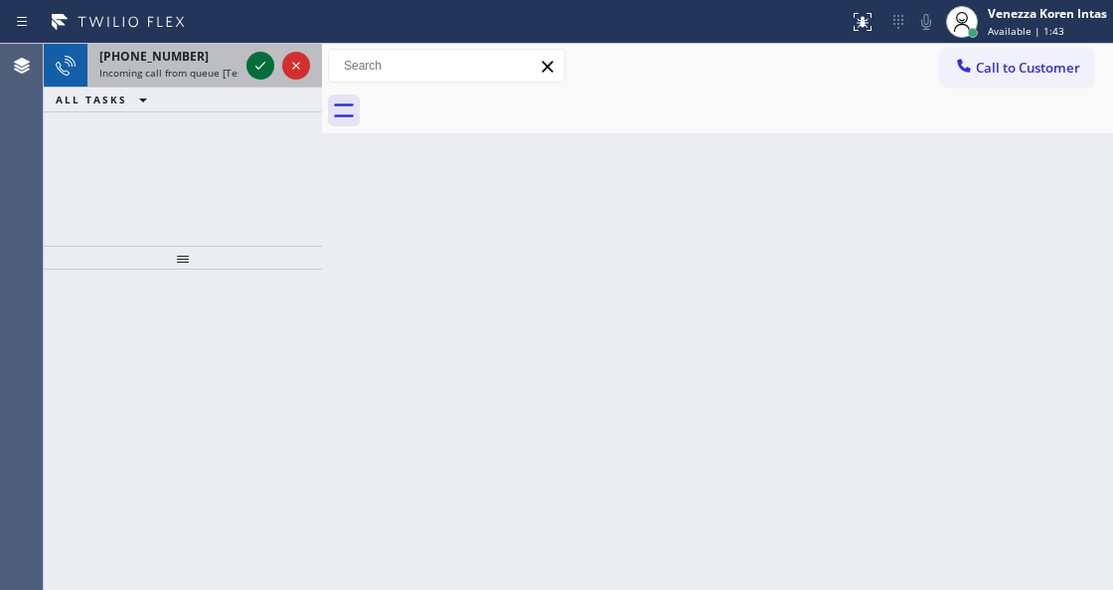
drag, startPoint x: 249, startPoint y: 70, endPoint x: 268, endPoint y: 67, distance: 20.1
click at [251, 70] on icon at bounding box center [261, 66] width 24 height 24
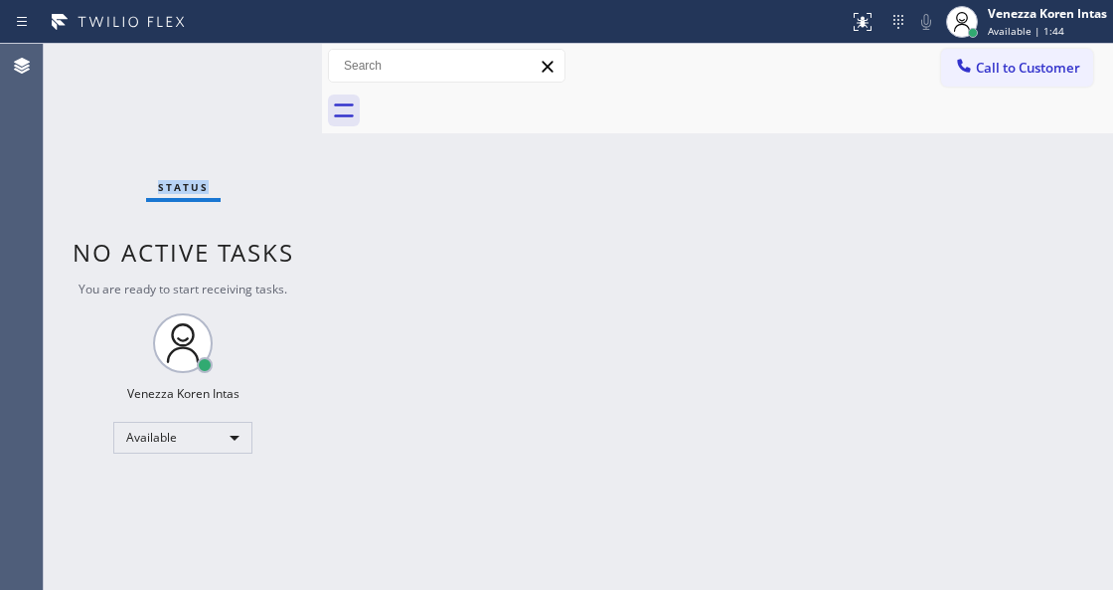
click at [266, 67] on div "Status No active tasks You are ready to start receiving tasks. Venezza Koren In…" at bounding box center [183, 317] width 278 height 546
click at [855, 28] on icon at bounding box center [863, 22] width 24 height 24
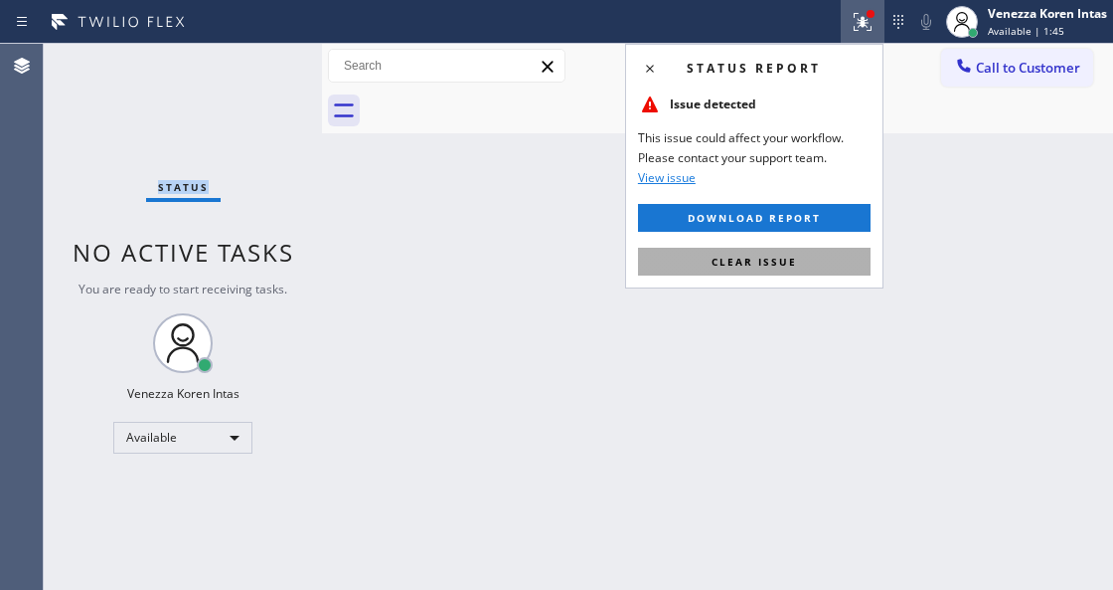
click at [743, 258] on span "Clear issue" at bounding box center [754, 261] width 85 height 14
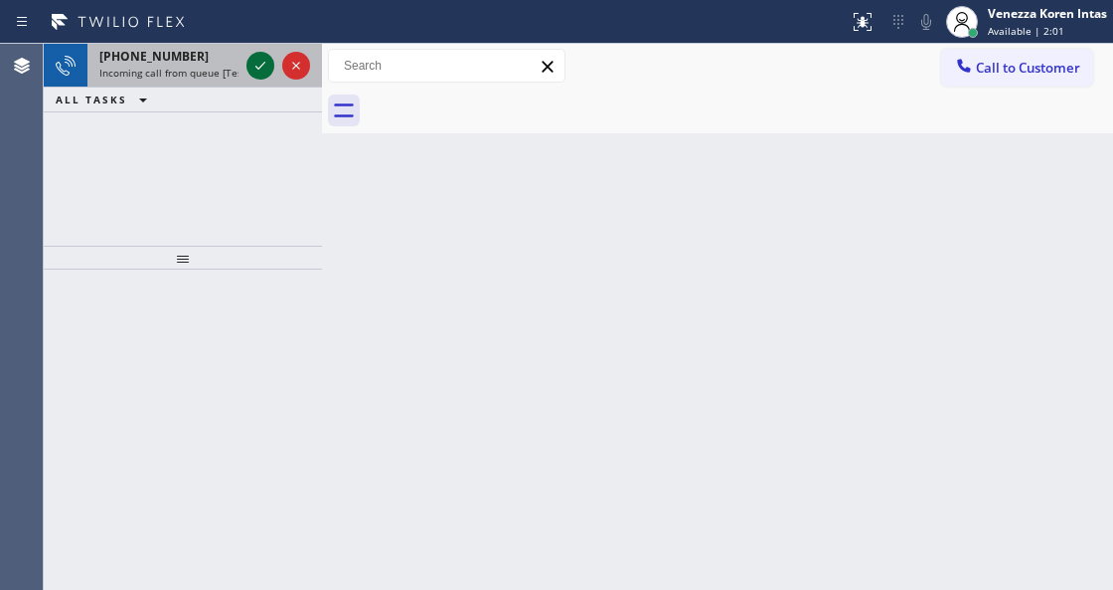
click at [258, 71] on icon at bounding box center [261, 66] width 24 height 24
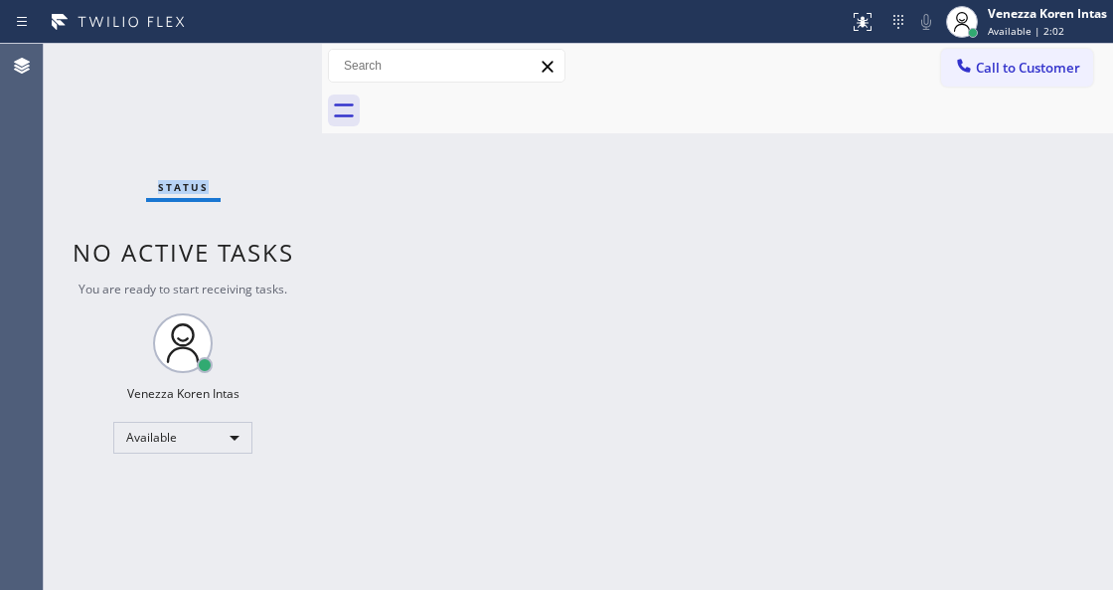
click at [258, 70] on div "Status No active tasks You are ready to start receiving tasks. Venezza Koren In…" at bounding box center [183, 317] width 278 height 546
click at [855, 32] on icon at bounding box center [863, 22] width 24 height 24
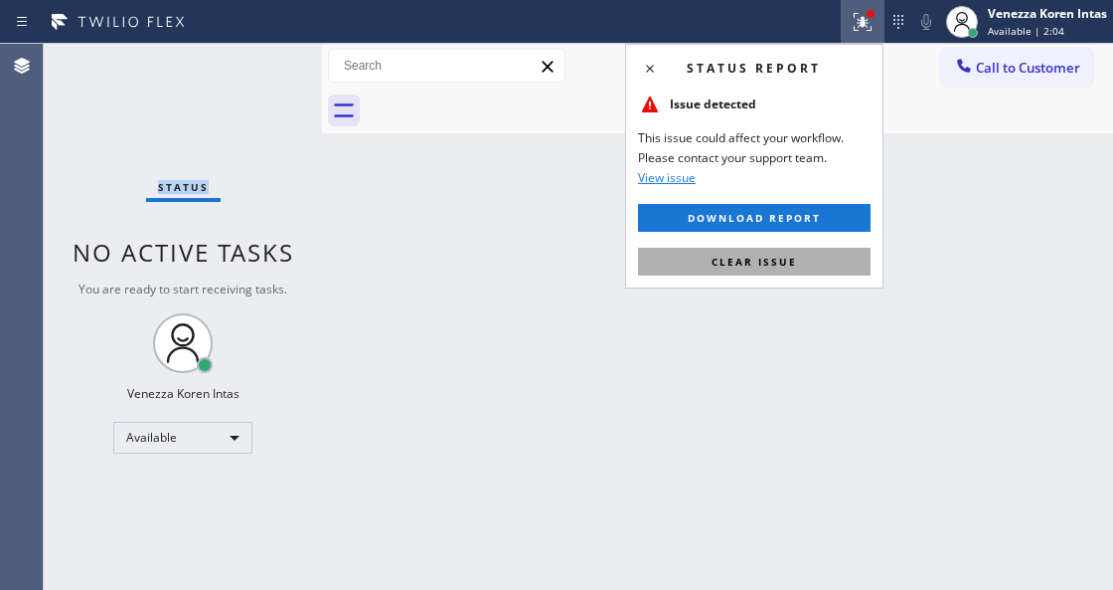
click at [777, 270] on button "Clear issue" at bounding box center [754, 262] width 233 height 28
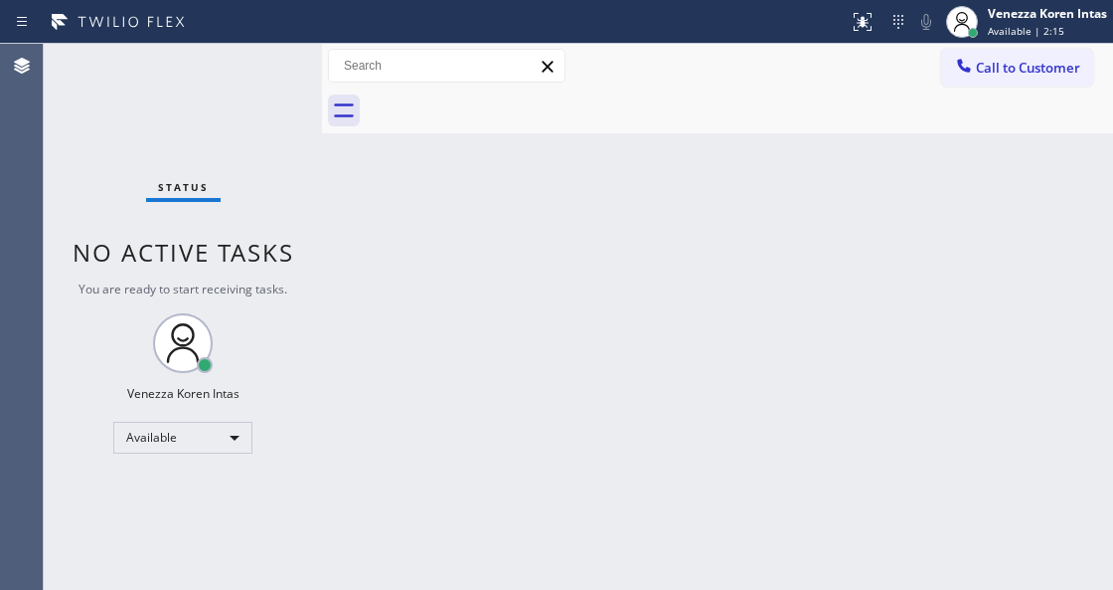
drag, startPoint x: 634, startPoint y: 127, endPoint x: 665, endPoint y: 272, distance: 148.4
click at [634, 131] on div at bounding box center [740, 110] width 748 height 45
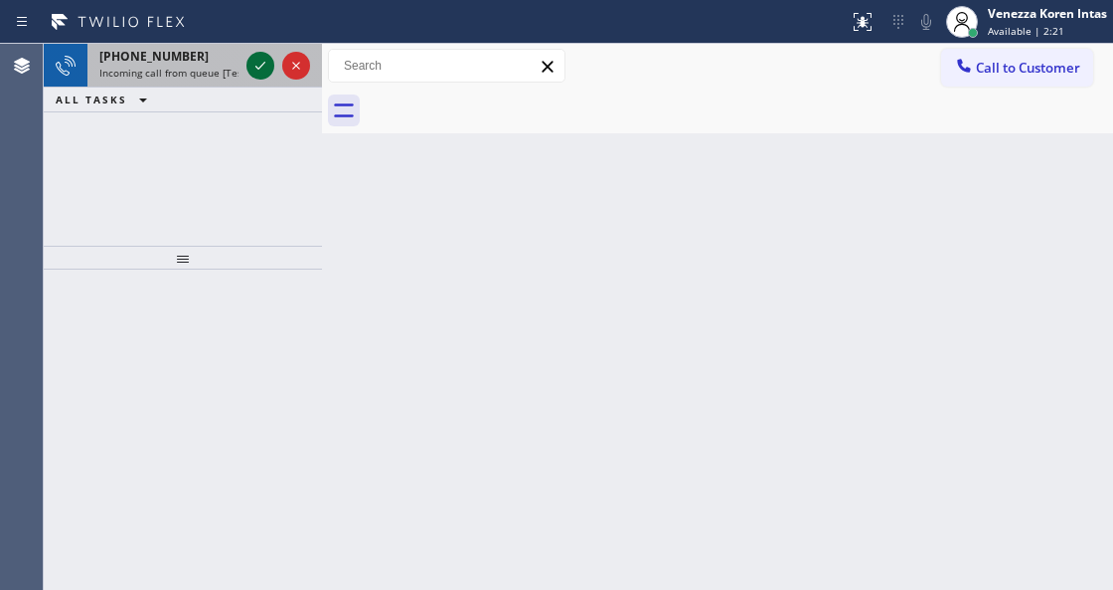
click at [270, 70] on icon at bounding box center [261, 66] width 24 height 24
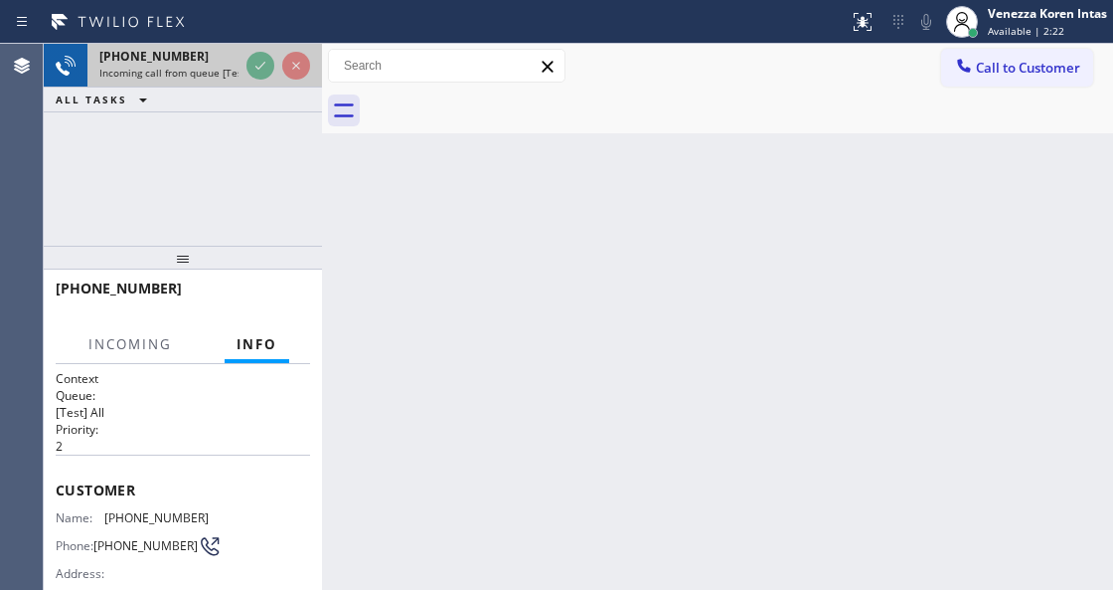
click at [274, 64] on div at bounding box center [279, 66] width 72 height 44
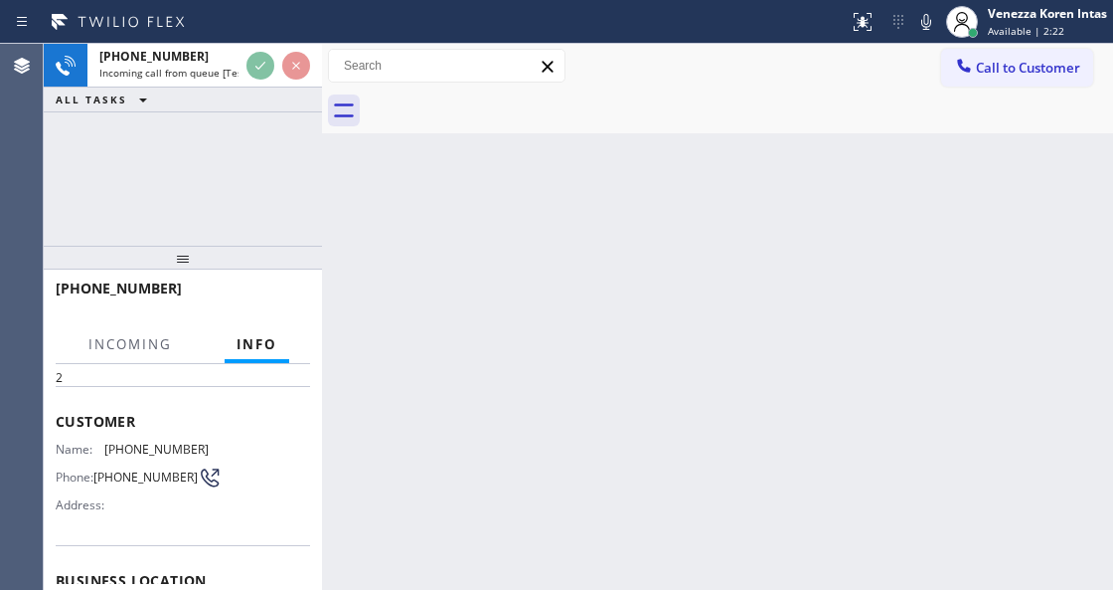
scroll to position [199, 0]
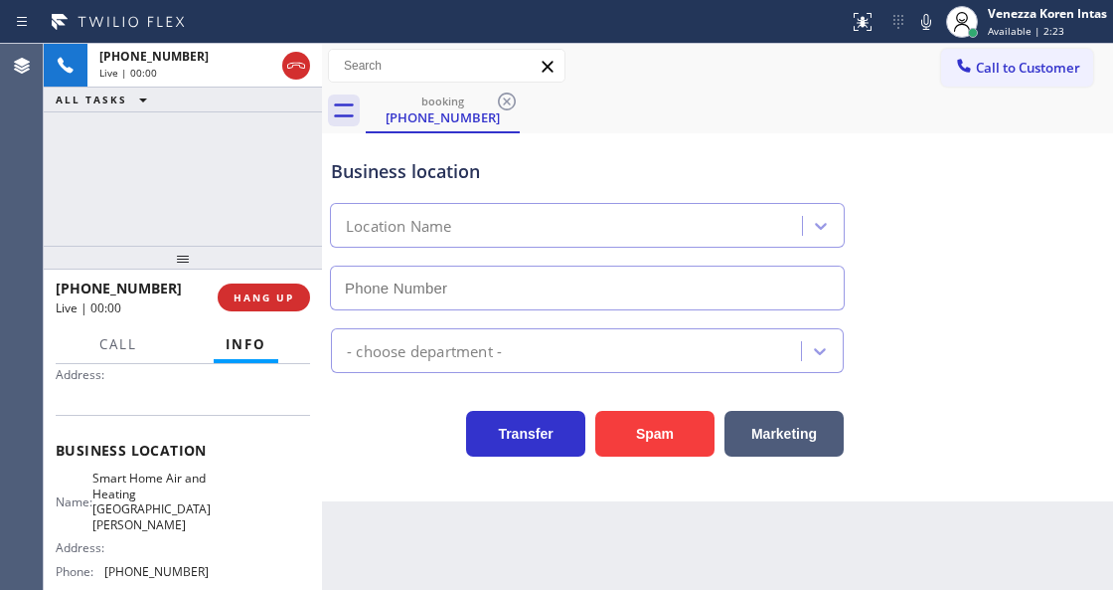
type input "(310) 362-9082"
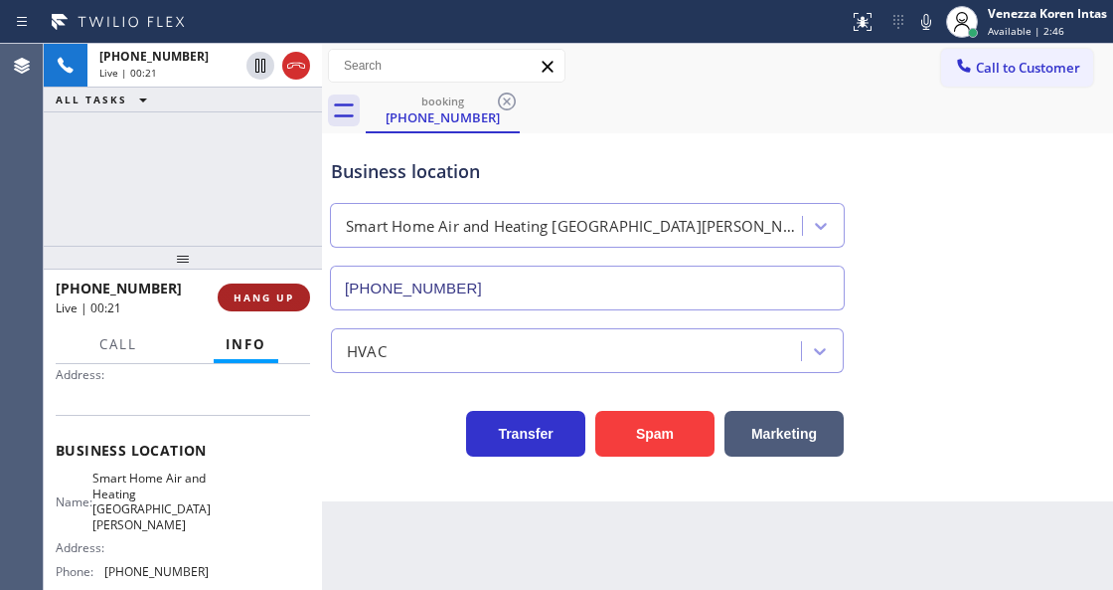
click at [269, 286] on button "HANG UP" at bounding box center [264, 297] width 92 height 28
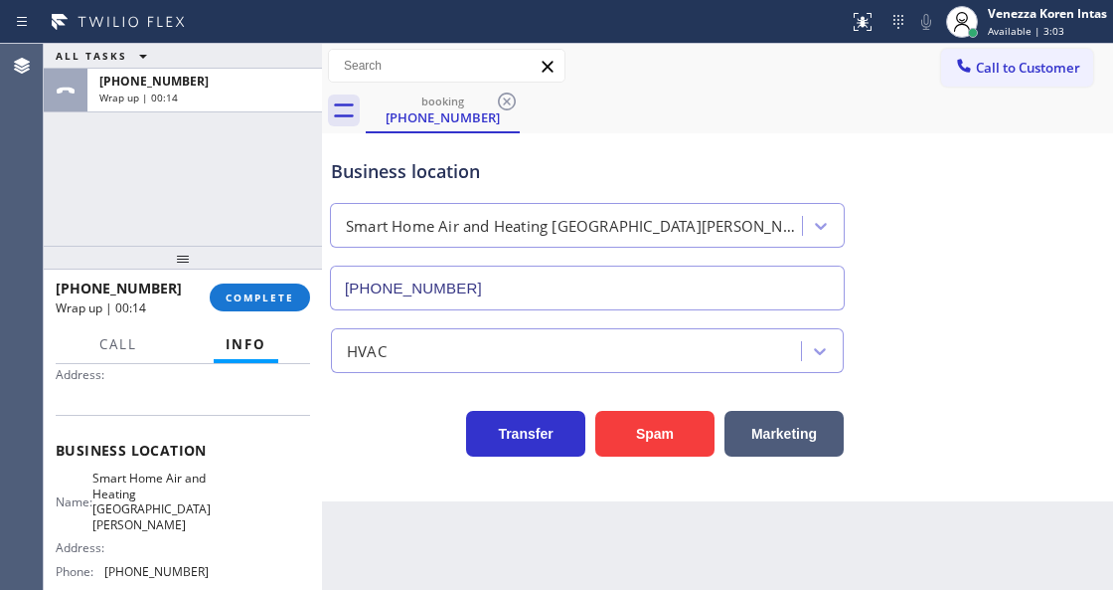
click at [304, 281] on div "+13102791929 Wrap up | 00:14 COMPLETE" at bounding box center [183, 297] width 254 height 52
click at [294, 293] on button "COMPLETE" at bounding box center [260, 297] width 100 height 28
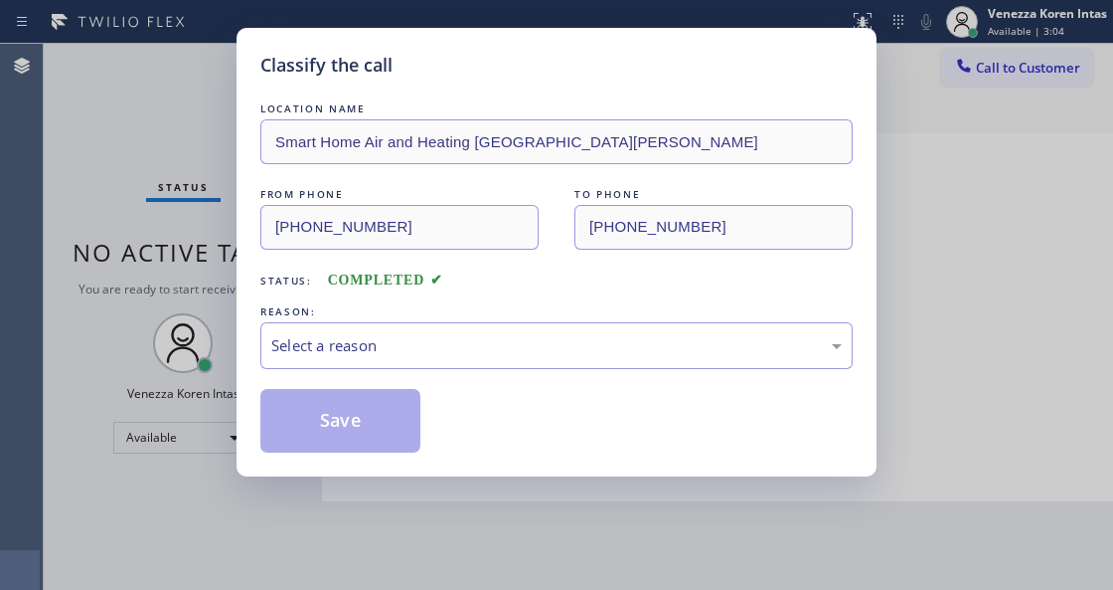
click at [431, 357] on div "Select a reason" at bounding box center [556, 345] width 571 height 23
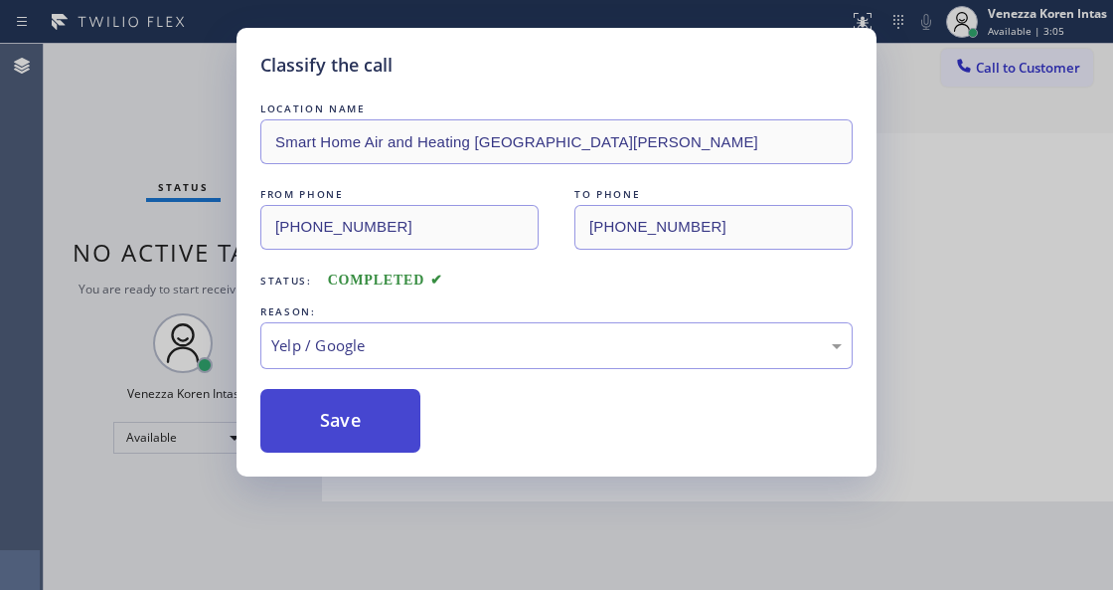
click at [380, 418] on button "Save" at bounding box center [340, 421] width 160 height 64
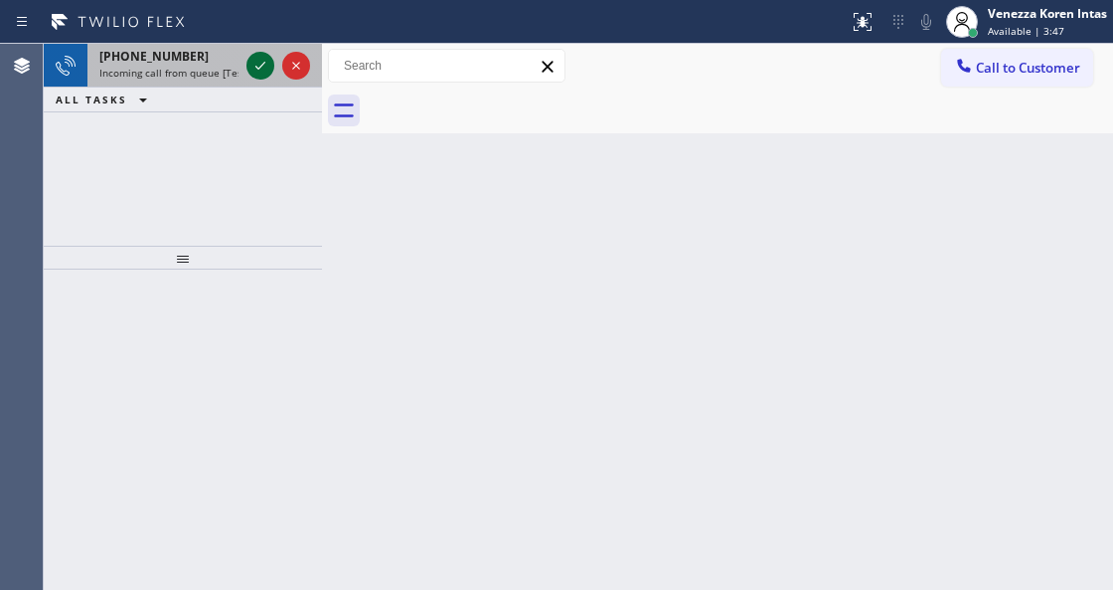
click at [254, 66] on icon at bounding box center [261, 66] width 24 height 24
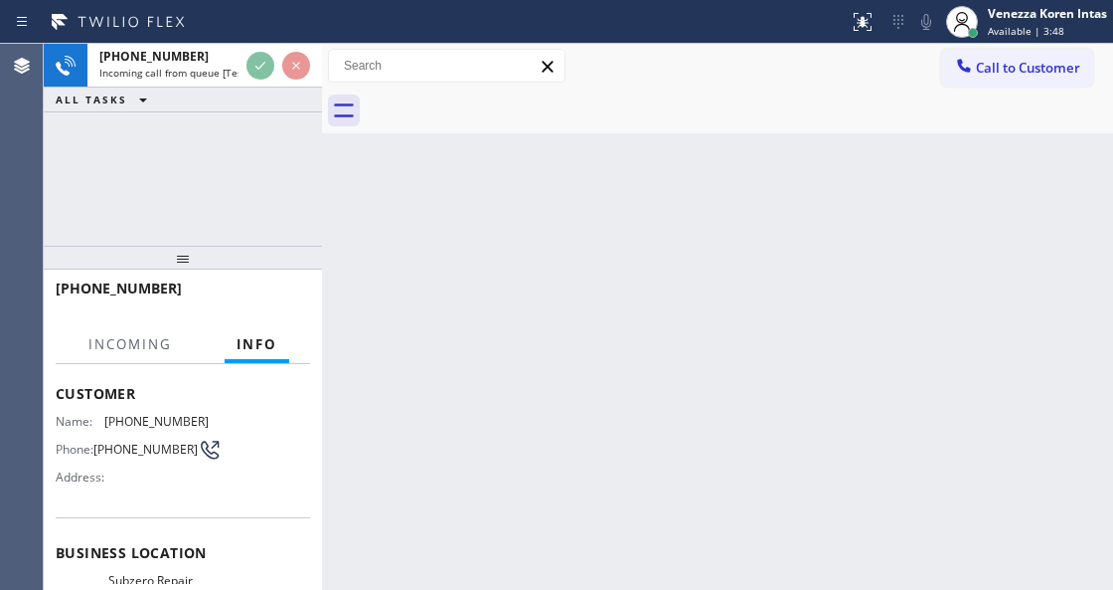
scroll to position [199, 0]
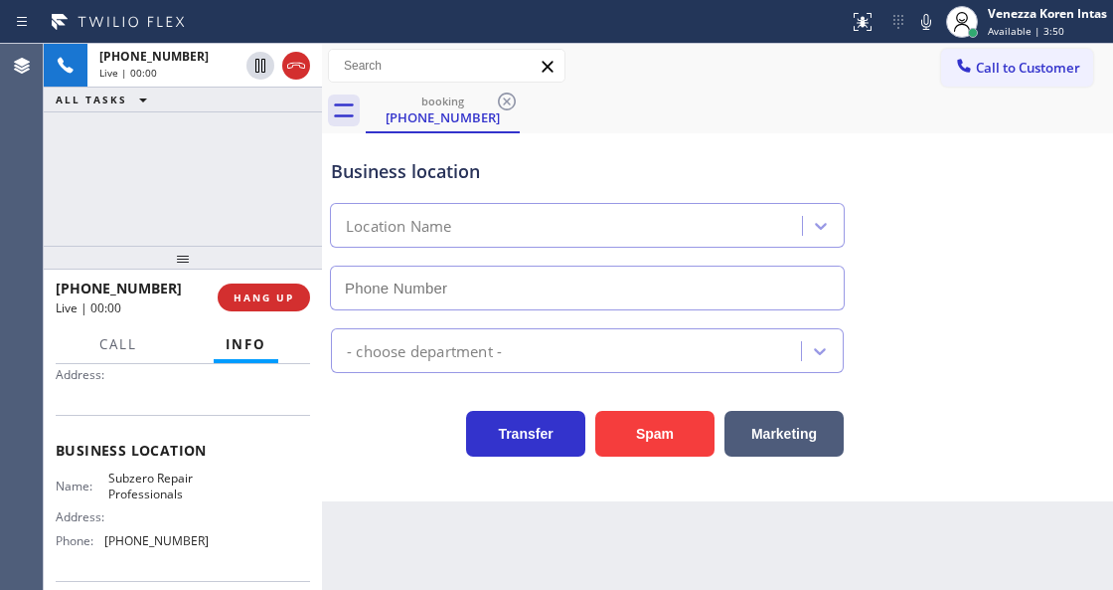
type input "(929) 203-9053"
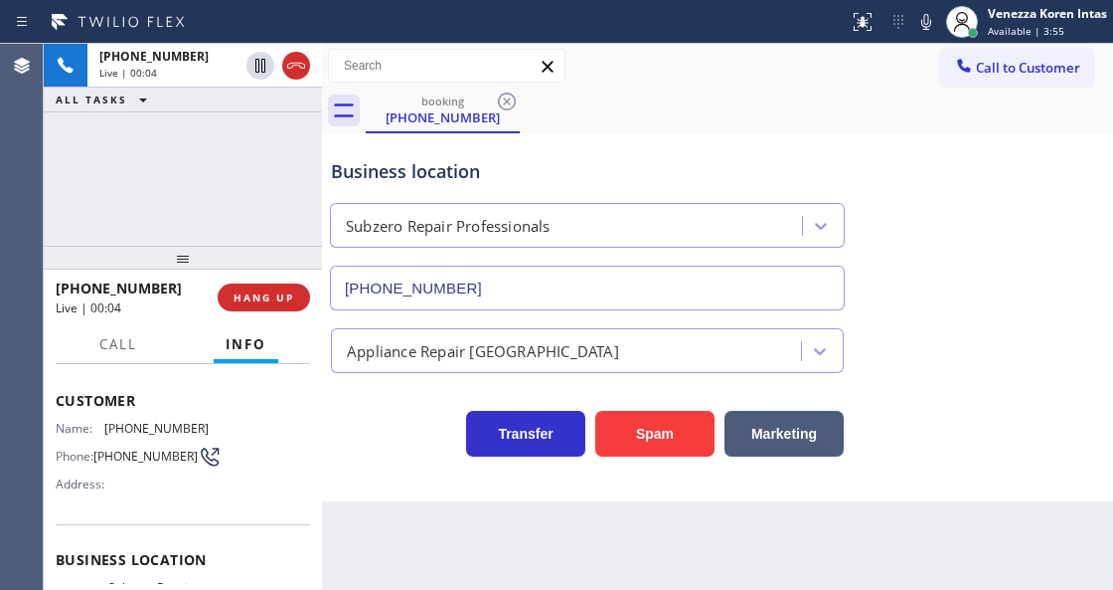
scroll to position [66, 0]
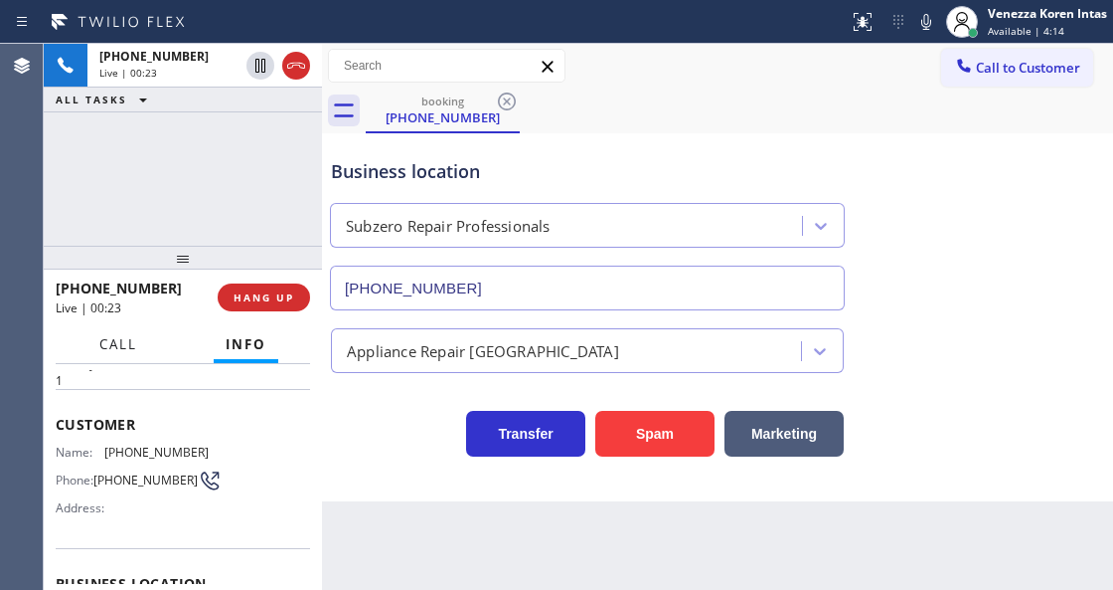
click at [137, 353] on button "Call" at bounding box center [118, 344] width 62 height 39
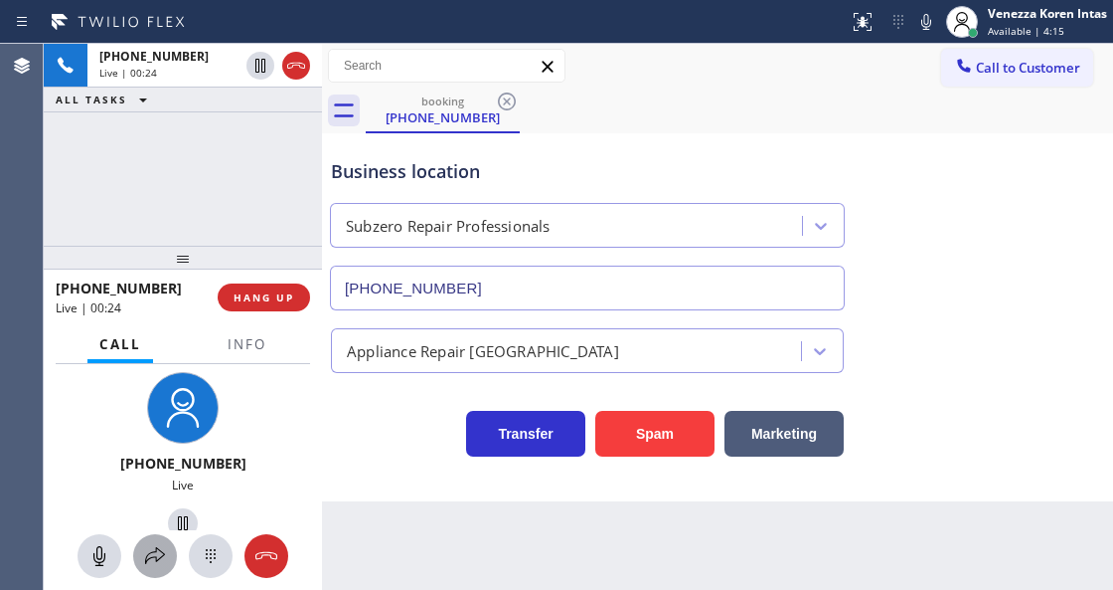
click at [159, 564] on icon at bounding box center [155, 556] width 24 height 24
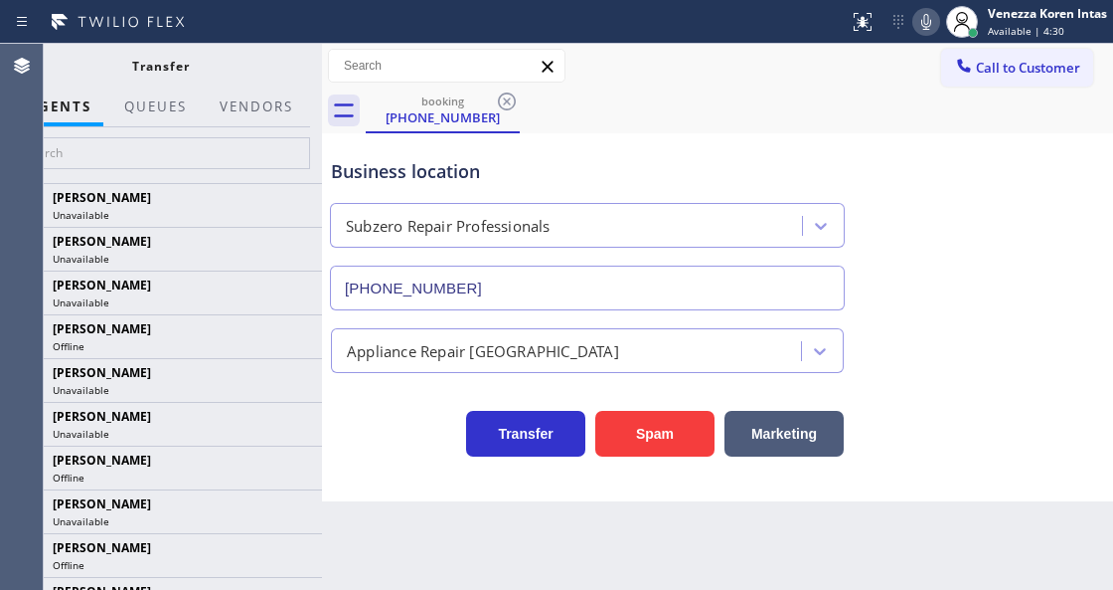
click at [927, 28] on icon at bounding box center [927, 22] width 10 height 16
click at [918, 28] on icon at bounding box center [927, 22] width 24 height 24
click at [255, 152] on input "text" at bounding box center [160, 153] width 299 height 32
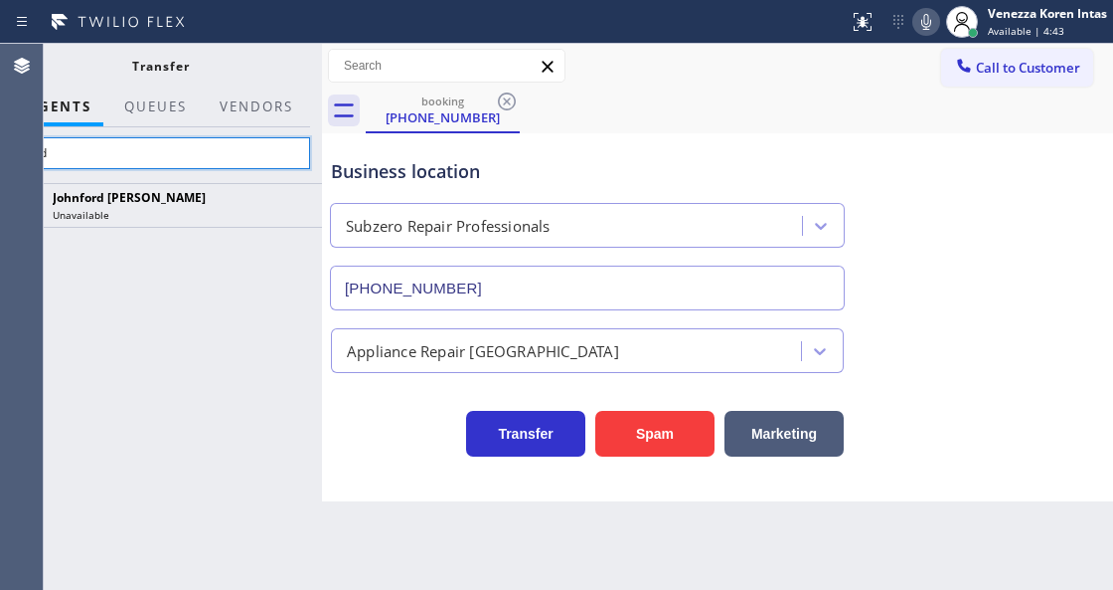
type input "ford"
click at [348, 112] on icon at bounding box center [344, 110] width 32 height 32
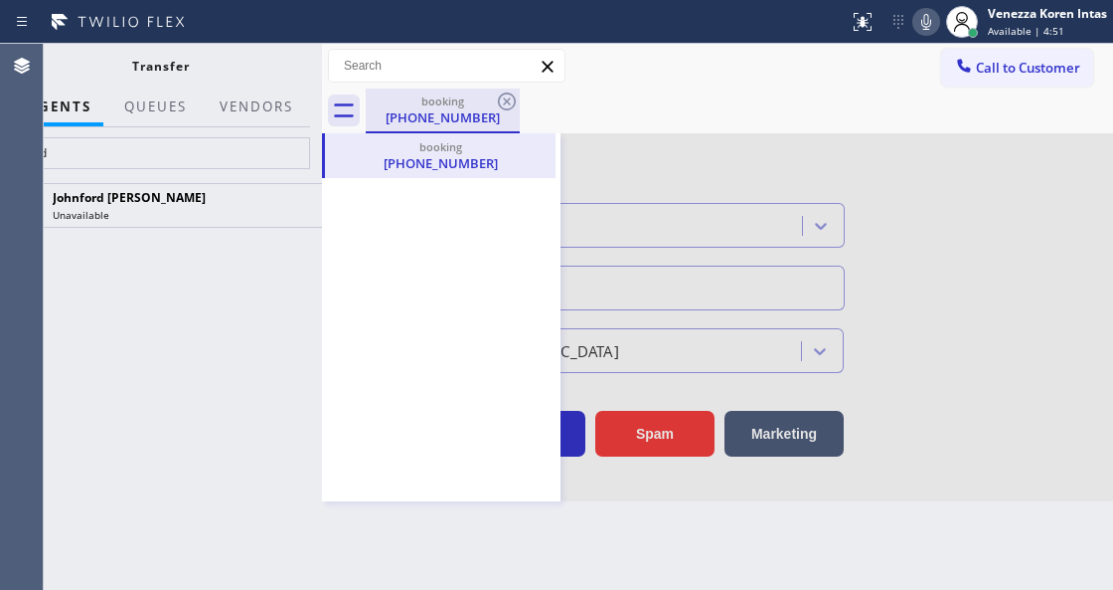
click at [405, 91] on div "booking (631) 543-2026" at bounding box center [443, 109] width 150 height 43
click at [504, 102] on icon at bounding box center [507, 101] width 24 height 24
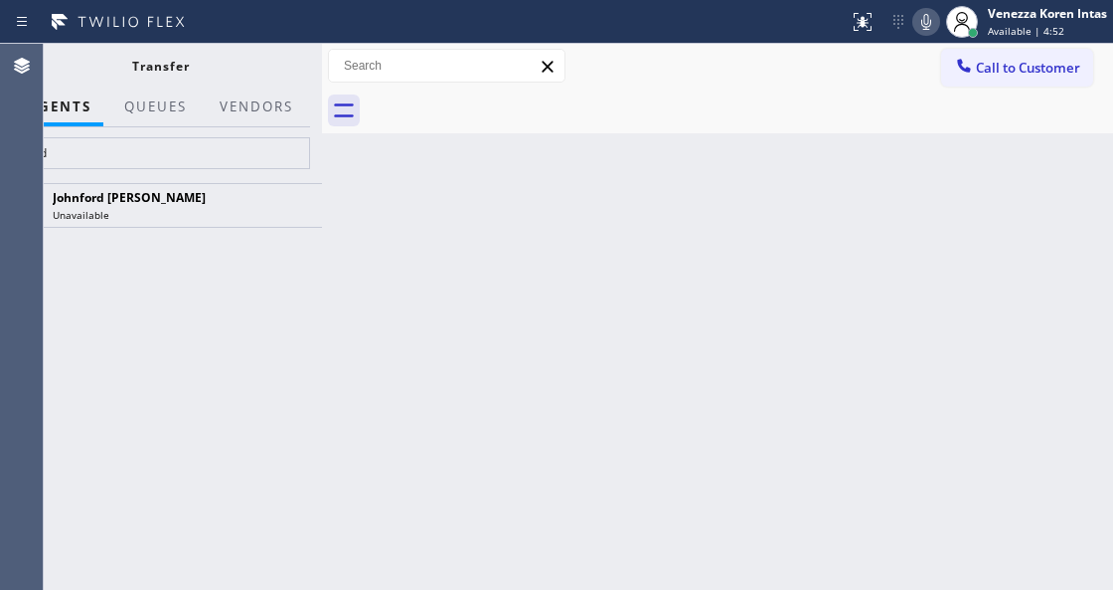
click at [569, 119] on div at bounding box center [740, 110] width 748 height 45
click at [286, 155] on input "ford" at bounding box center [160, 153] width 299 height 32
click at [425, 155] on div "Back to Dashboard Change Sender ID Customers Technicians Select a contact Outbo…" at bounding box center [717, 317] width 791 height 546
drag, startPoint x: 324, startPoint y: 56, endPoint x: 662, endPoint y: 170, distance: 356.8
click at [322, 170] on div at bounding box center [322, 317] width 0 height 546
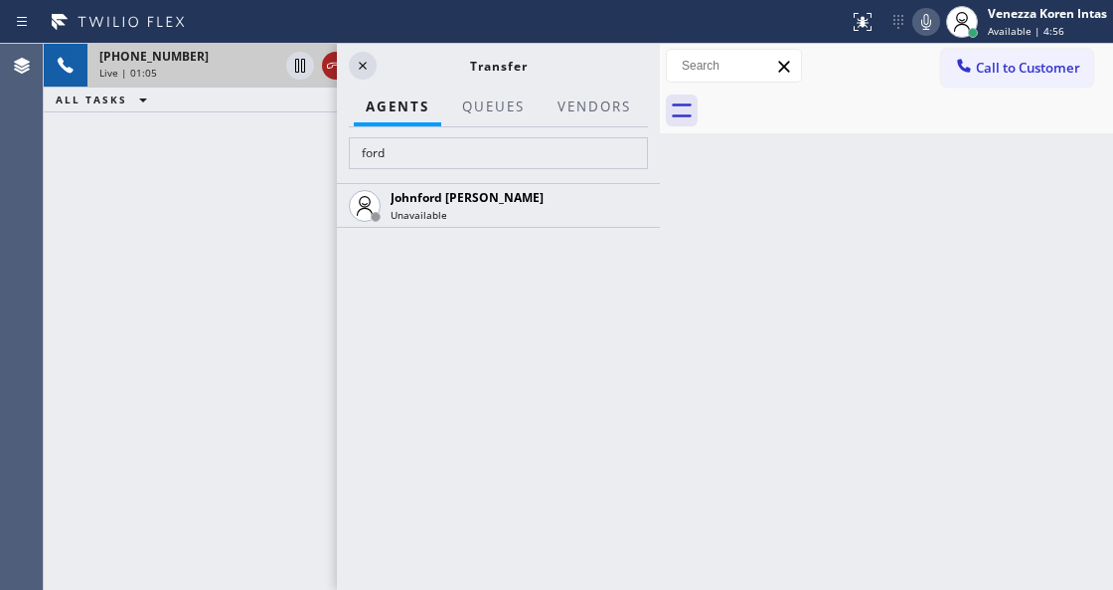
click at [326, 70] on icon at bounding box center [336, 66] width 24 height 24
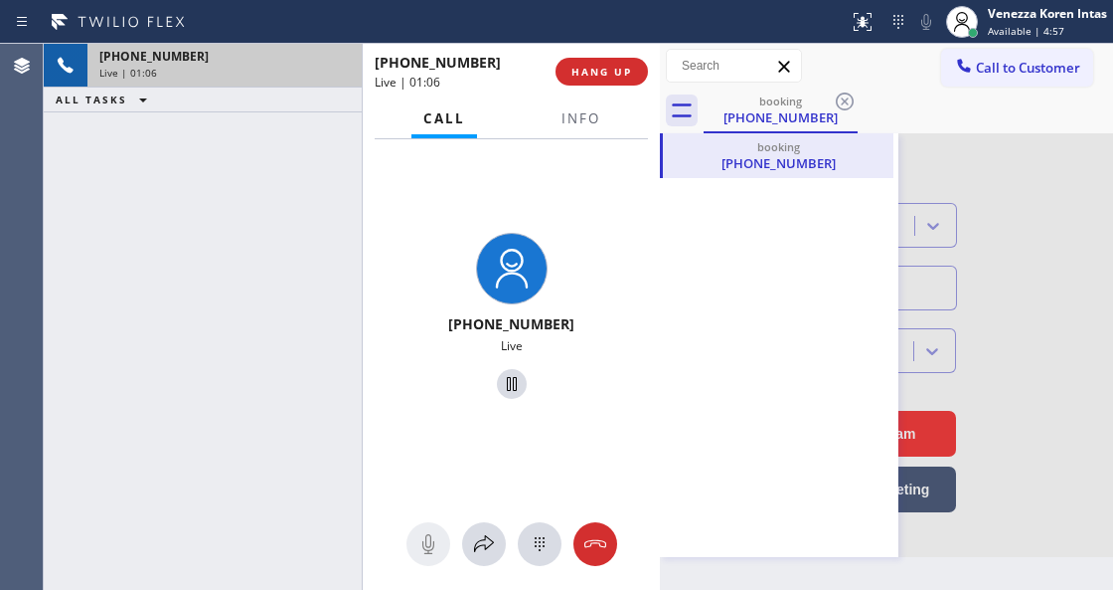
type input "(929) 203-9053"
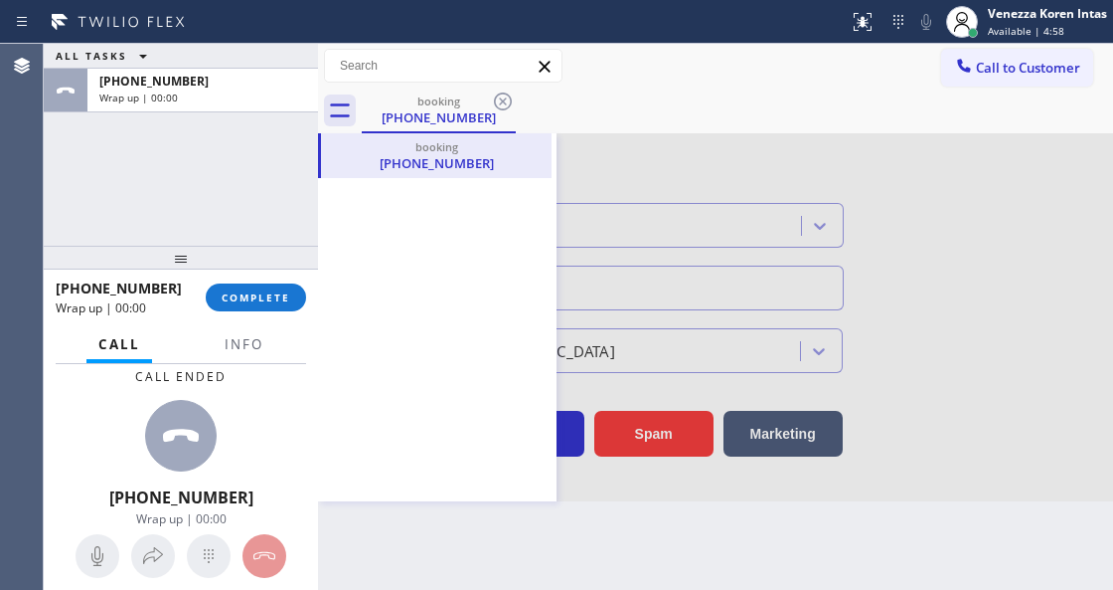
drag, startPoint x: 664, startPoint y: 54, endPoint x: 160, endPoint y: 34, distance: 504.4
click at [160, 34] on div "Status report No issues detected If you experience an issue, please download th…" at bounding box center [556, 295] width 1113 height 590
drag, startPoint x: 323, startPoint y: 65, endPoint x: 268, endPoint y: 56, distance: 55.4
click at [268, 56] on div "ALL TASKS ALL TASKS ACTIVE TASKS TASKS IN WRAP UP +16315432026 Wrap up | 00:00 …" at bounding box center [579, 317] width 1070 height 546
click at [243, 352] on span "Info" at bounding box center [244, 344] width 39 height 18
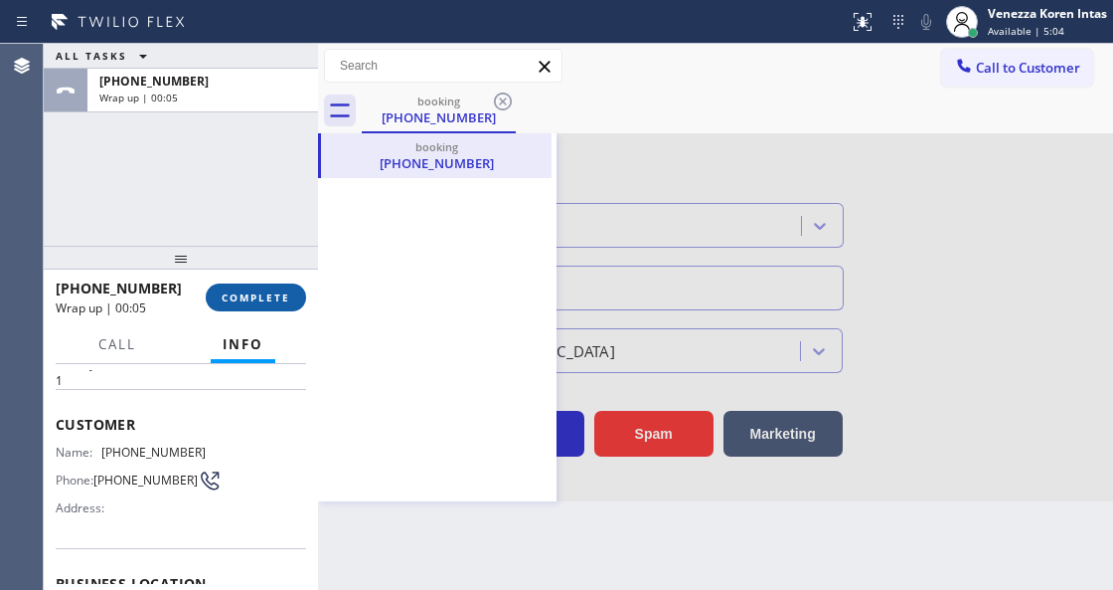
click at [235, 296] on span "COMPLETE" at bounding box center [256, 297] width 69 height 14
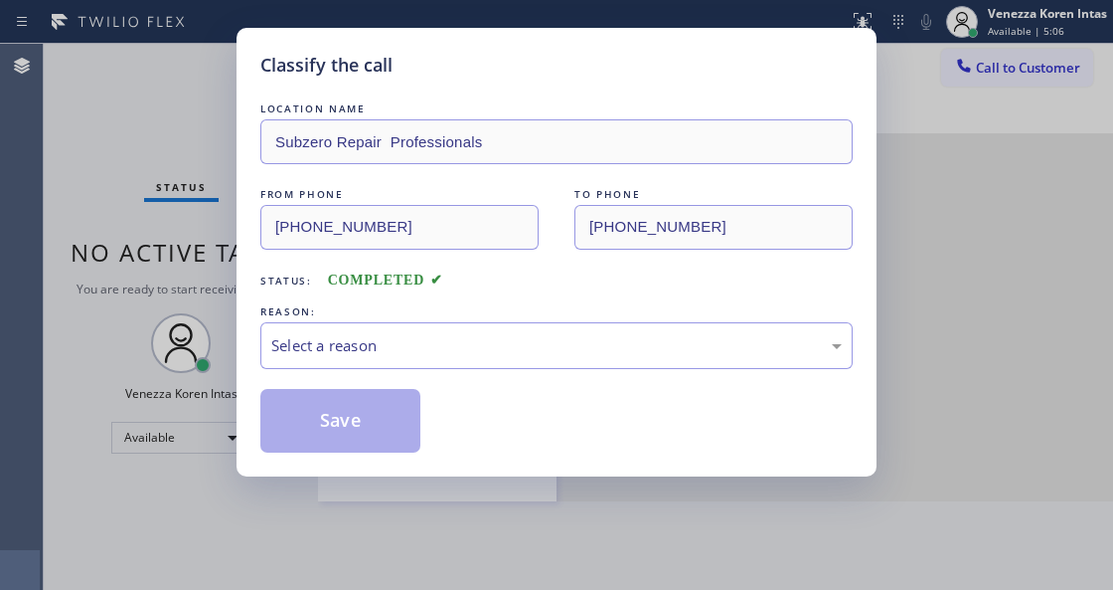
click at [418, 359] on div "Select a reason" at bounding box center [556, 345] width 593 height 47
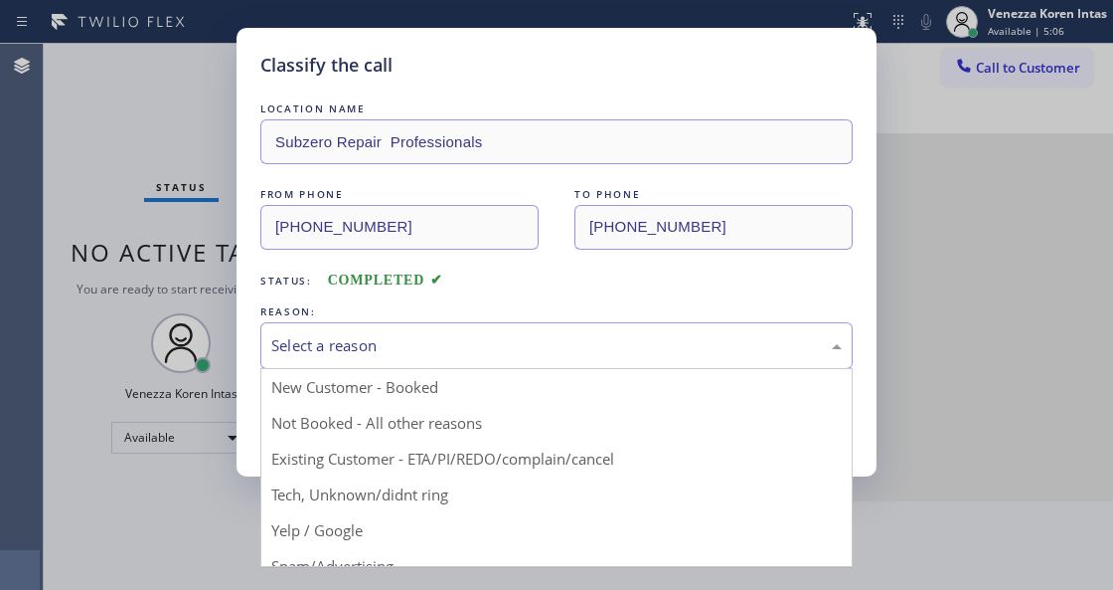
drag, startPoint x: 446, startPoint y: 506, endPoint x: 361, endPoint y: 439, distance: 108.4
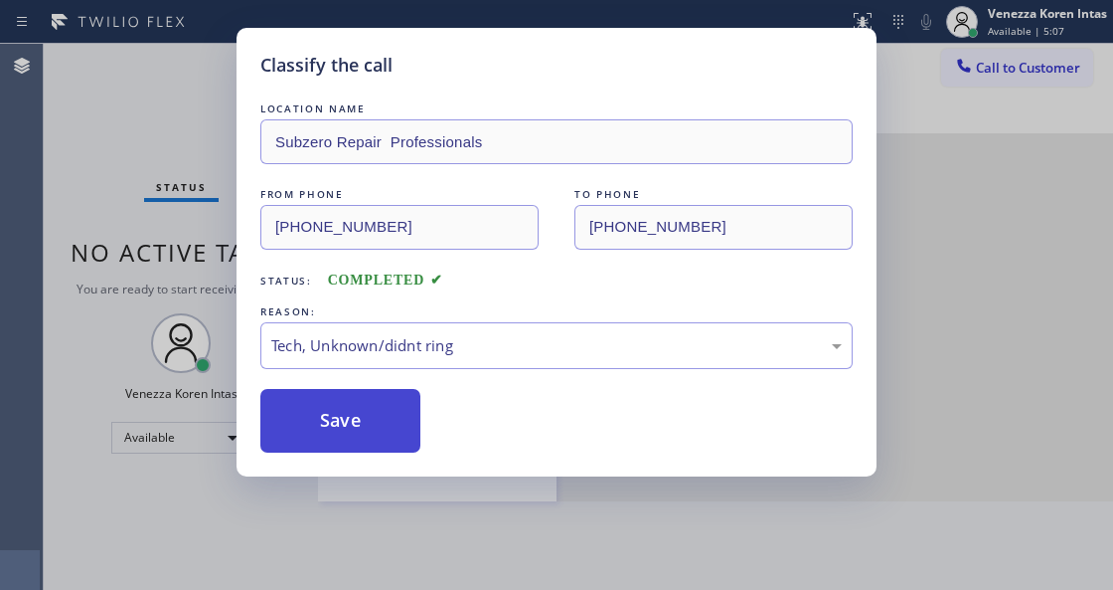
click at [360, 438] on button "Save" at bounding box center [340, 421] width 160 height 64
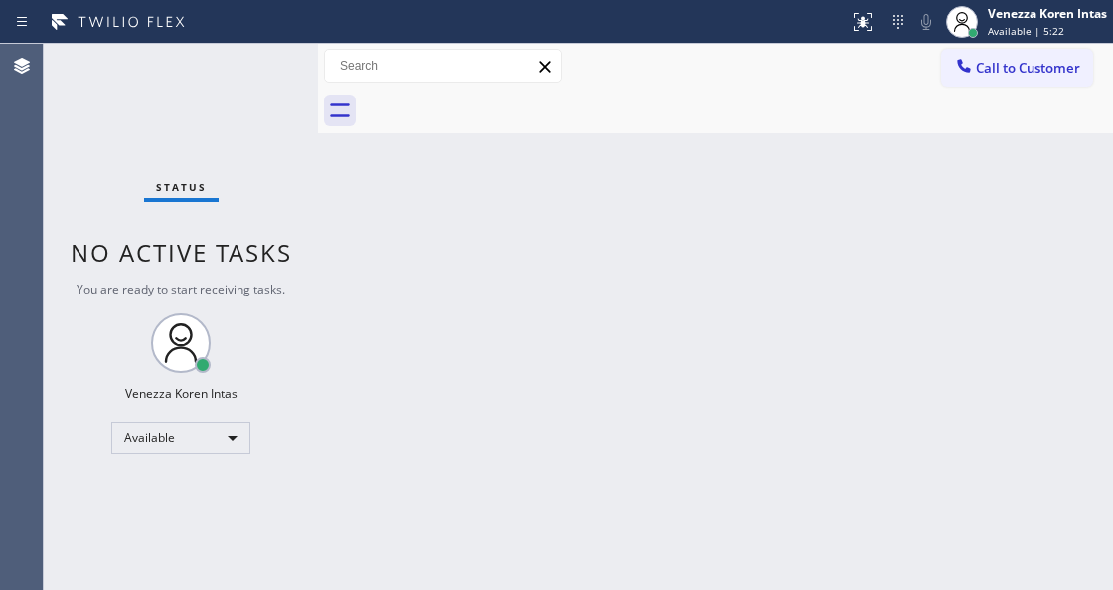
drag, startPoint x: 373, startPoint y: 274, endPoint x: 355, endPoint y: 257, distance: 24.6
click at [371, 274] on div "Back to Dashboard Change Sender ID Customers Technicians Select a contact Outbo…" at bounding box center [715, 317] width 795 height 546
click at [334, 227] on div "Back to Dashboard Change Sender ID Customers Technicians Select a contact Outbo…" at bounding box center [715, 317] width 795 height 546
drag, startPoint x: 152, startPoint y: 103, endPoint x: 26, endPoint y: 157, distance: 137.2
click at [150, 99] on div "Status No active tasks You are ready to start receiving tasks. Venezza Koren In…" at bounding box center [181, 317] width 274 height 546
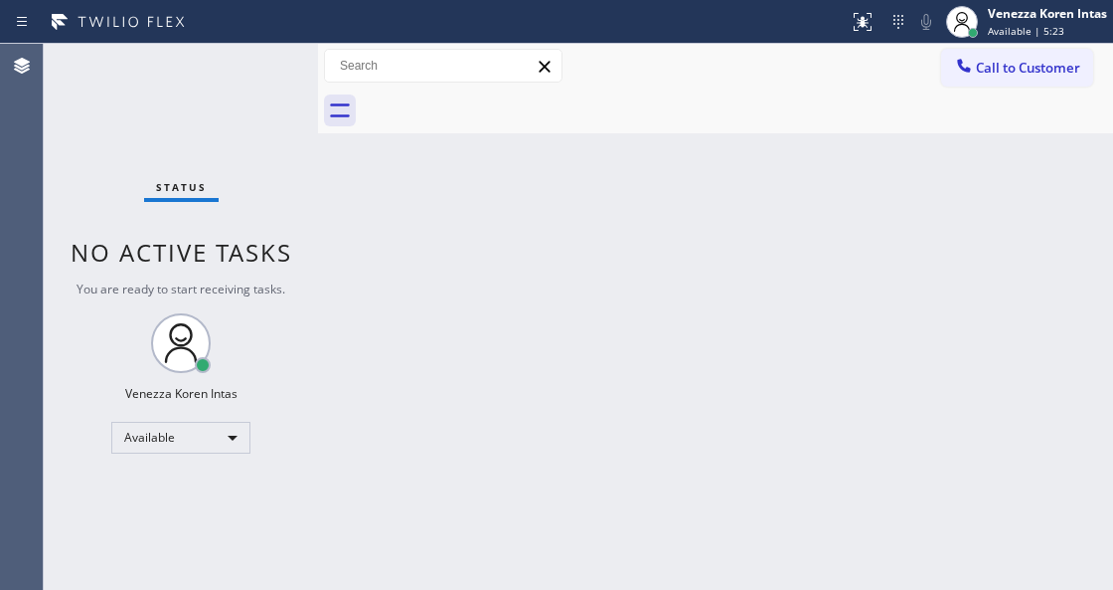
drag, startPoint x: 240, startPoint y: 121, endPoint x: 451, endPoint y: 360, distance: 319.0
click at [240, 121] on div "Status No active tasks You are ready to start receiving tasks. Venezza Koren In…" at bounding box center [181, 317] width 274 height 546
click at [400, 585] on div "Back to Dashboard Change Sender ID Customers Technicians Select a contact Outbo…" at bounding box center [715, 317] width 795 height 546
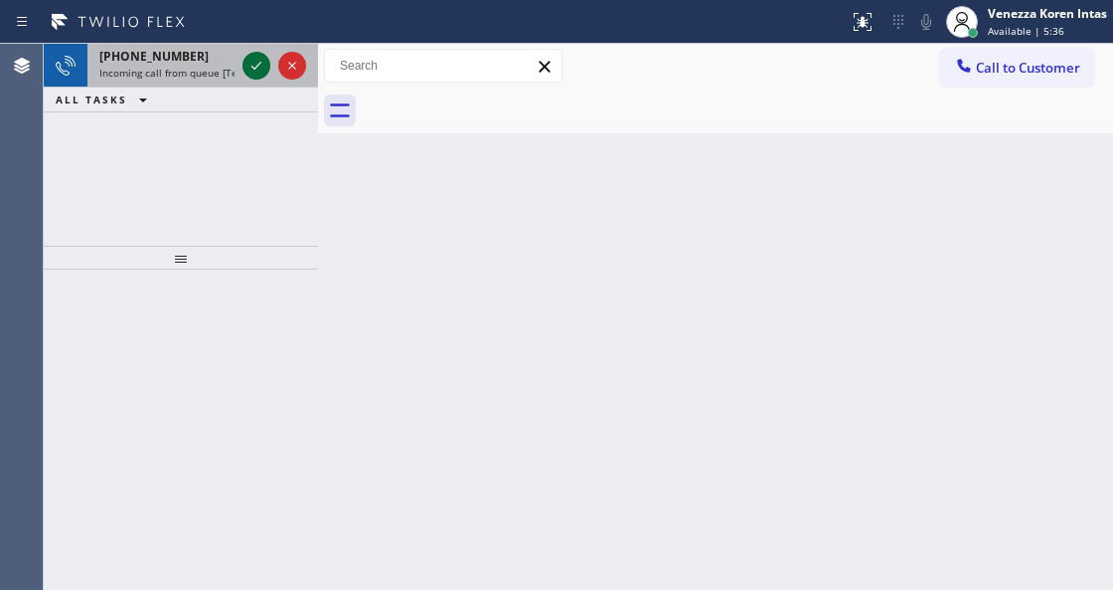
click at [253, 69] on icon at bounding box center [257, 66] width 24 height 24
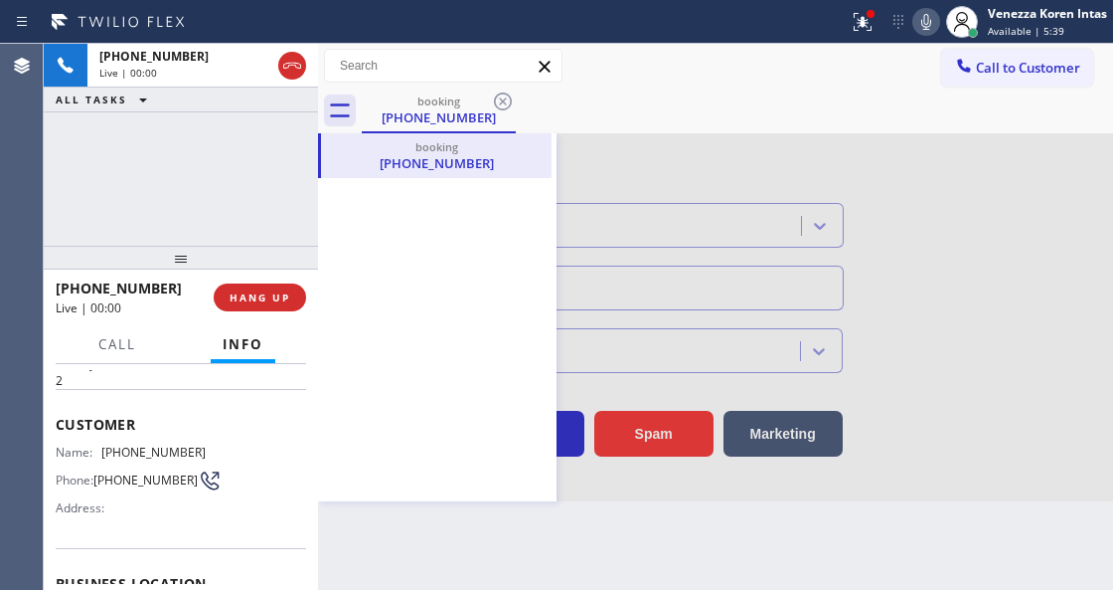
type input "(347) 284-6179"
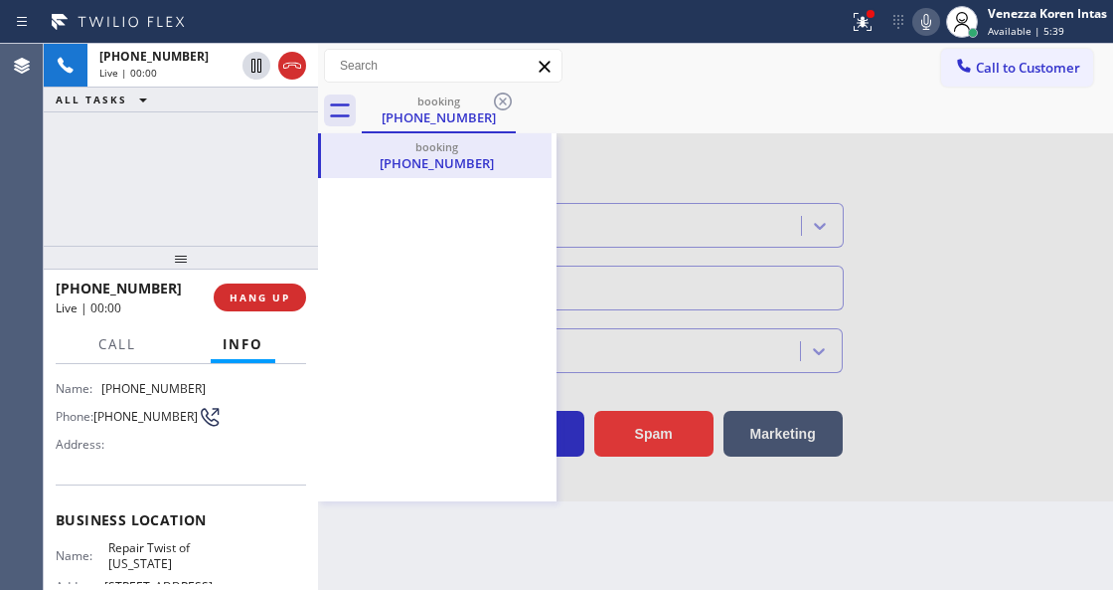
scroll to position [199, 0]
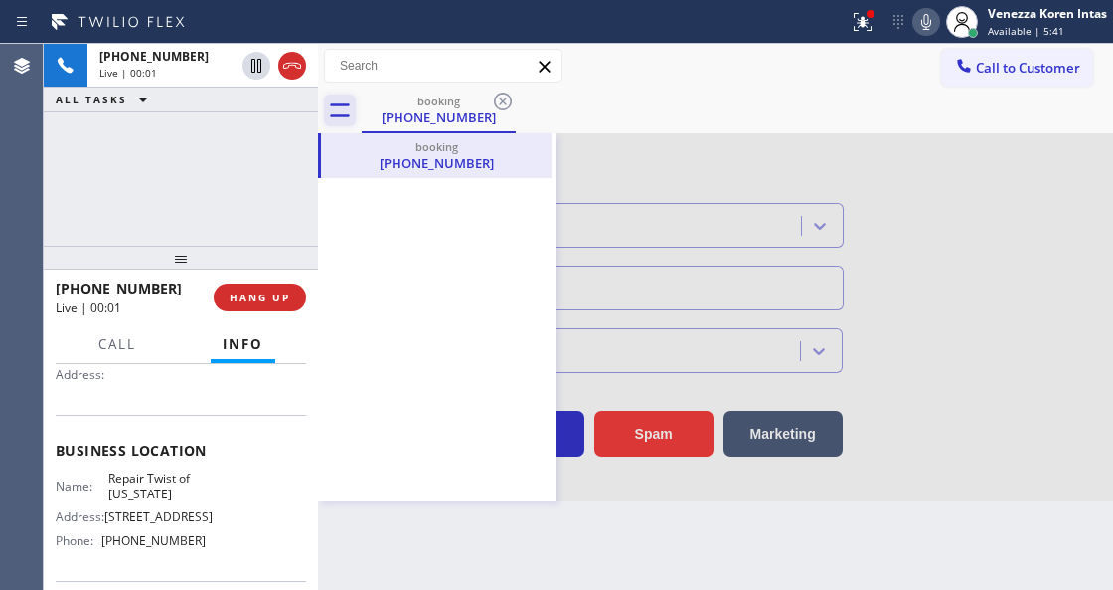
click at [330, 105] on icon at bounding box center [340, 110] width 20 height 14
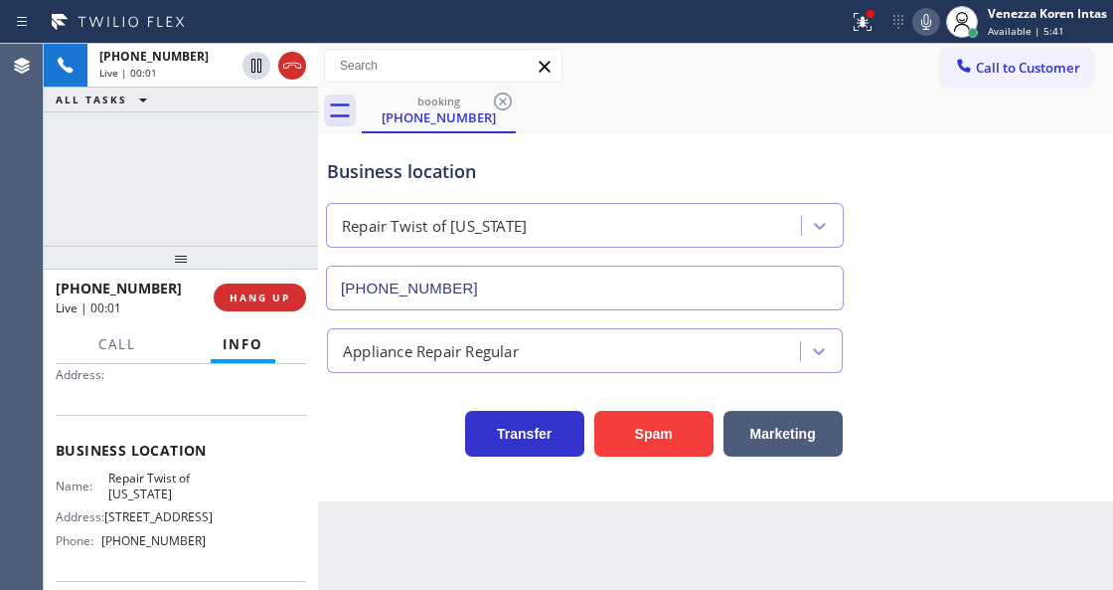
click at [524, 155] on div "Business location Repair Twist of New York (347) 284-6179" at bounding box center [585, 224] width 524 height 172
click at [846, 31] on div at bounding box center [863, 22] width 44 height 24
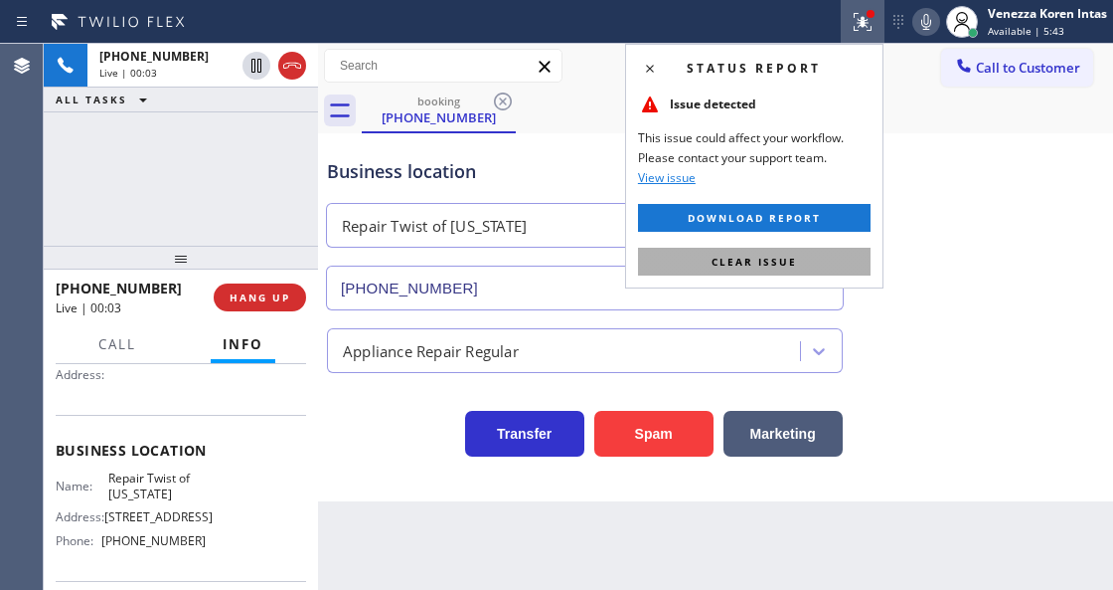
click at [757, 270] on button "Clear issue" at bounding box center [754, 262] width 233 height 28
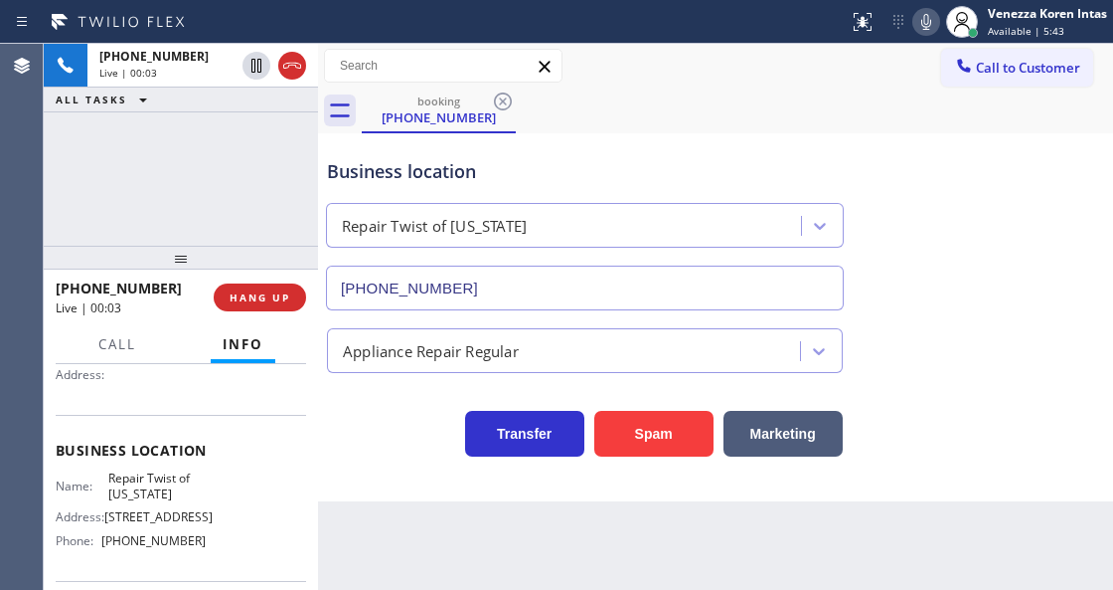
click at [620, 108] on div "booking (347) 869-2415" at bounding box center [738, 110] width 752 height 45
click at [614, 167] on div "Business location" at bounding box center [585, 171] width 516 height 27
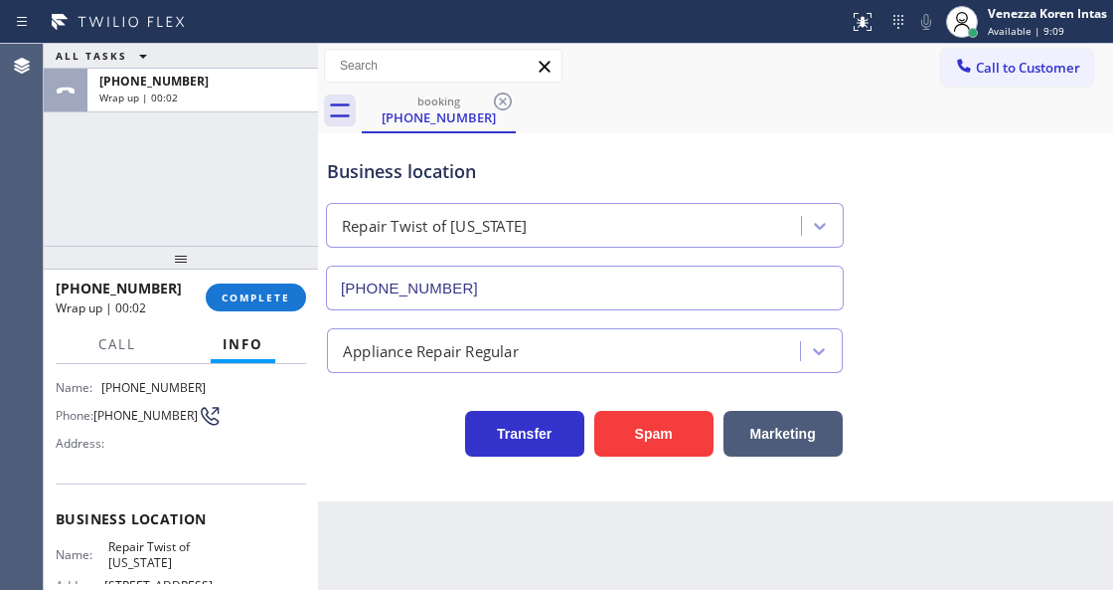
scroll to position [263, 0]
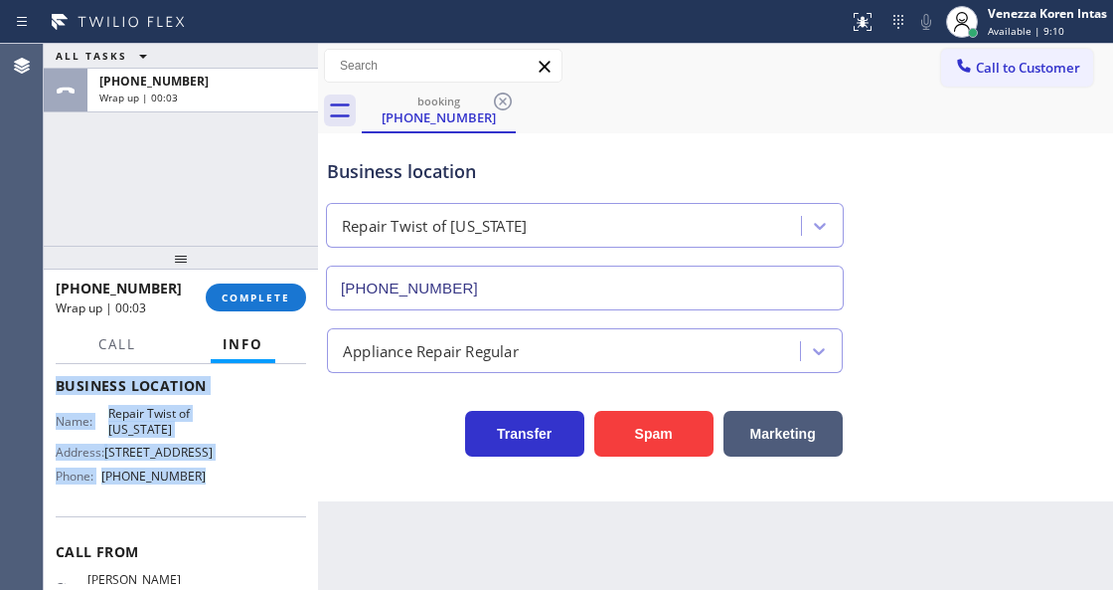
drag, startPoint x: 56, startPoint y: 414, endPoint x: 240, endPoint y: 503, distance: 204.5
click at [240, 503] on div "Context Queue: [Test] All Priority: 2 Customer Name: (347) 869-2415 Phone: (347…" at bounding box center [181, 394] width 251 height 576
copy div "Customer Name: (347) 869-2415 Phone: (347) 869-2415 Address: Business location …"
click at [253, 284] on button "COMPLETE" at bounding box center [256, 297] width 100 height 28
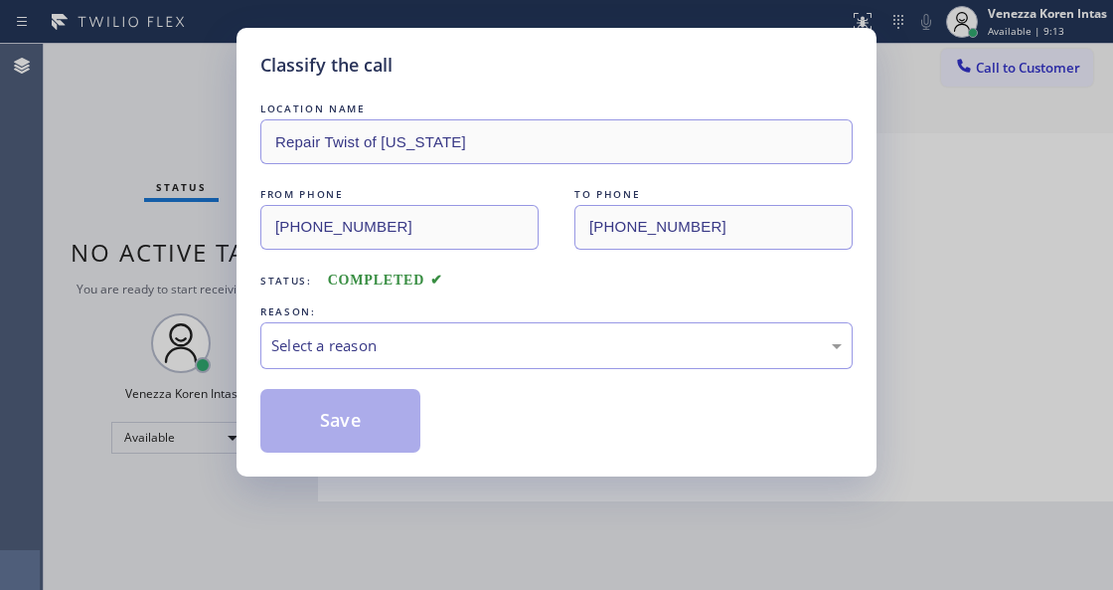
click at [433, 330] on div "Select a reason" at bounding box center [556, 345] width 593 height 47
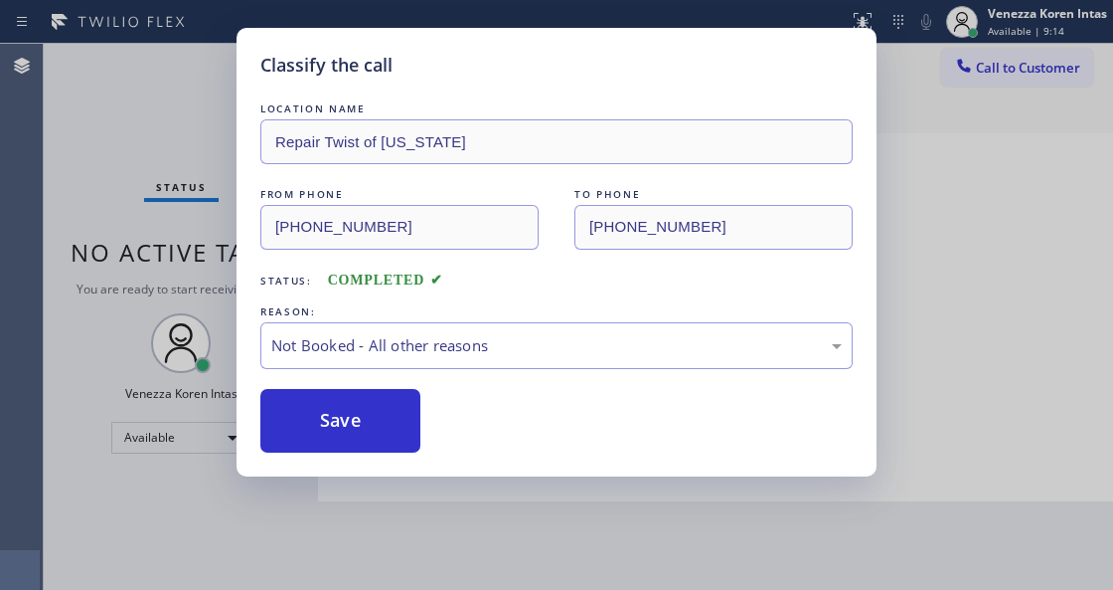
click at [402, 415] on button "Save" at bounding box center [340, 421] width 160 height 64
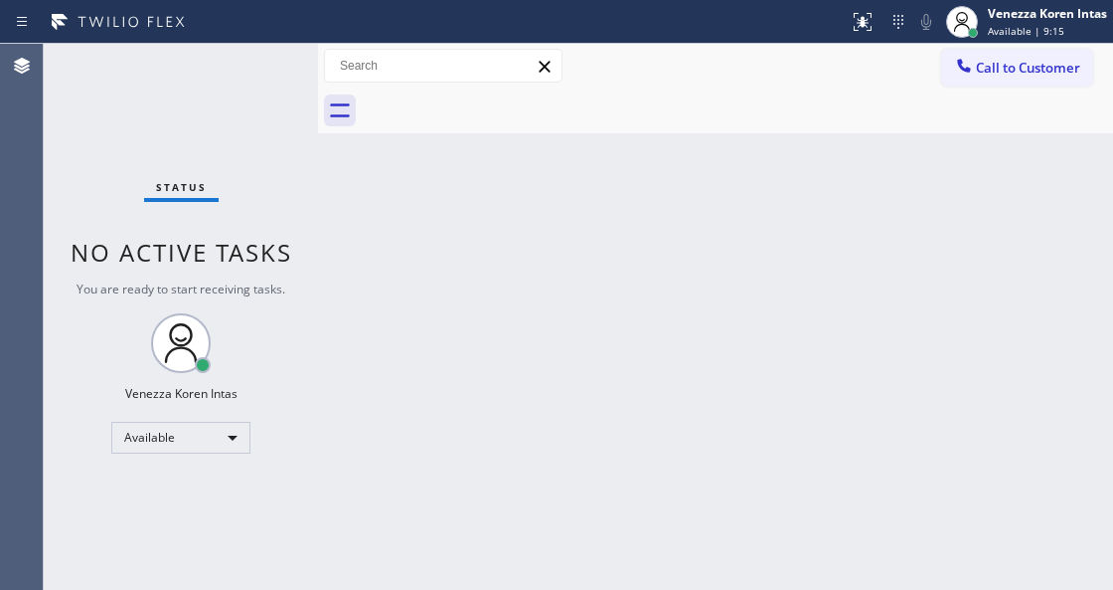
click at [976, 26] on div at bounding box center [962, 22] width 44 height 44
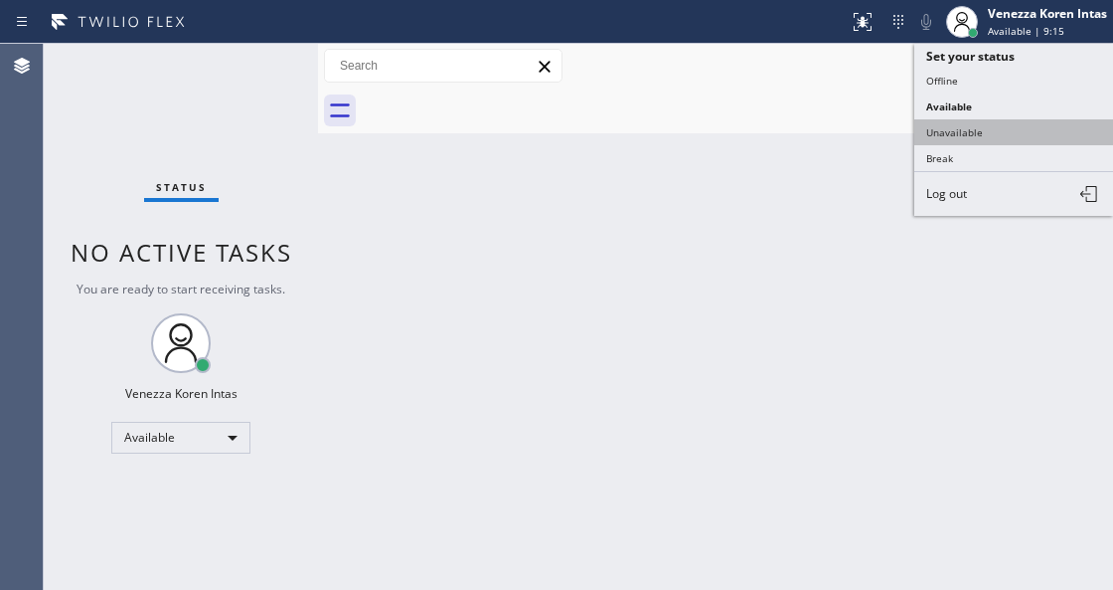
click at [989, 124] on button "Unavailable" at bounding box center [1014, 132] width 199 height 26
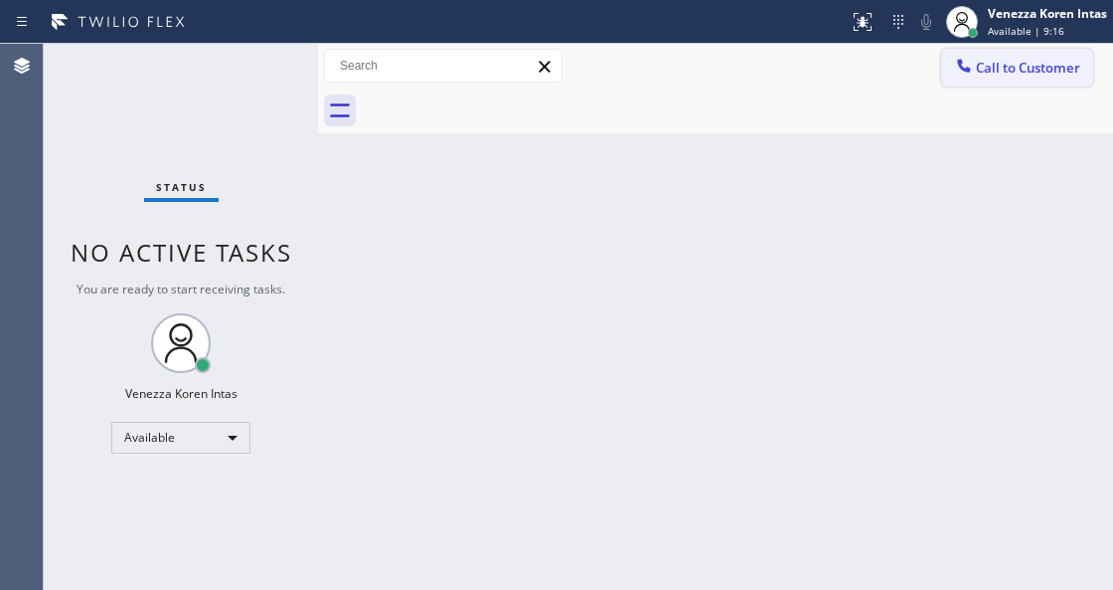
click at [991, 53] on button "Call to Customer" at bounding box center [1017, 68] width 152 height 38
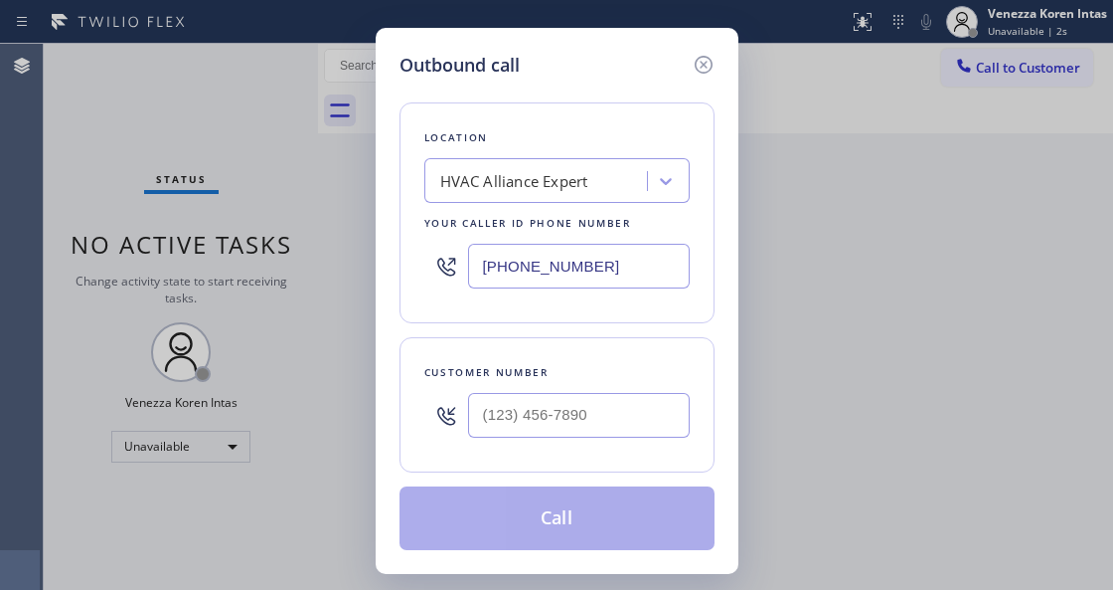
click at [571, 268] on input "(855) 999-4417" at bounding box center [579, 266] width 222 height 45
click at [247, 262] on div "Outbound call Location HVAC Alliance Expert Your caller id phone number (855) 9…" at bounding box center [556, 295] width 1113 height 590
paste input "347) 284-6179"
type input "(347) 284-6179"
type input "(___) ___-____"
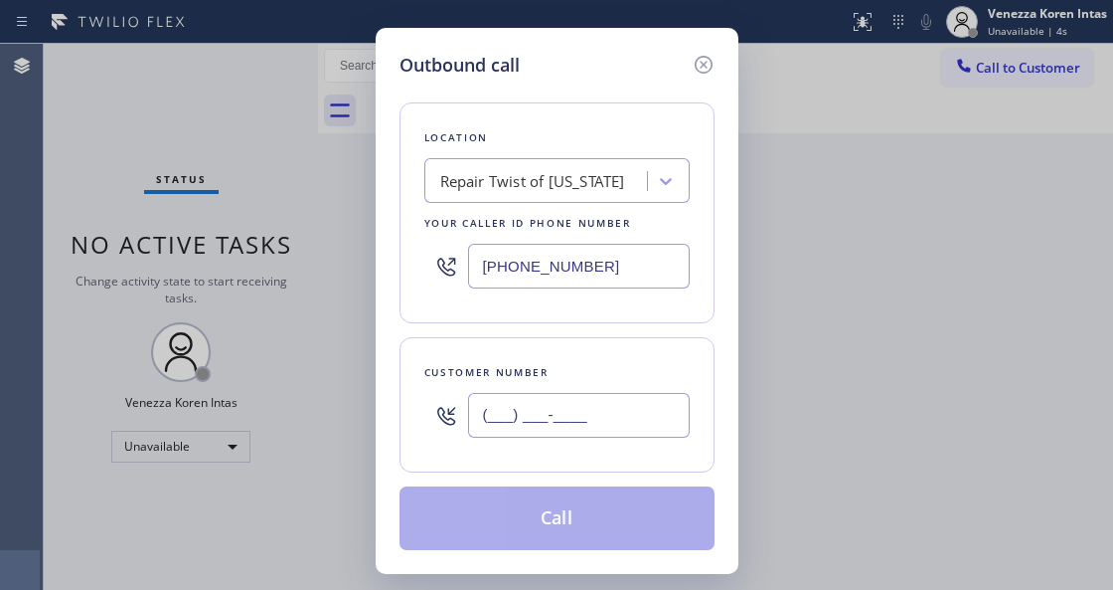
click at [577, 428] on input "(___) ___-____" at bounding box center [579, 415] width 222 height 45
click at [548, 416] on input "(___) ___-____" at bounding box center [579, 415] width 222 height 45
paste input "347) 869-2415"
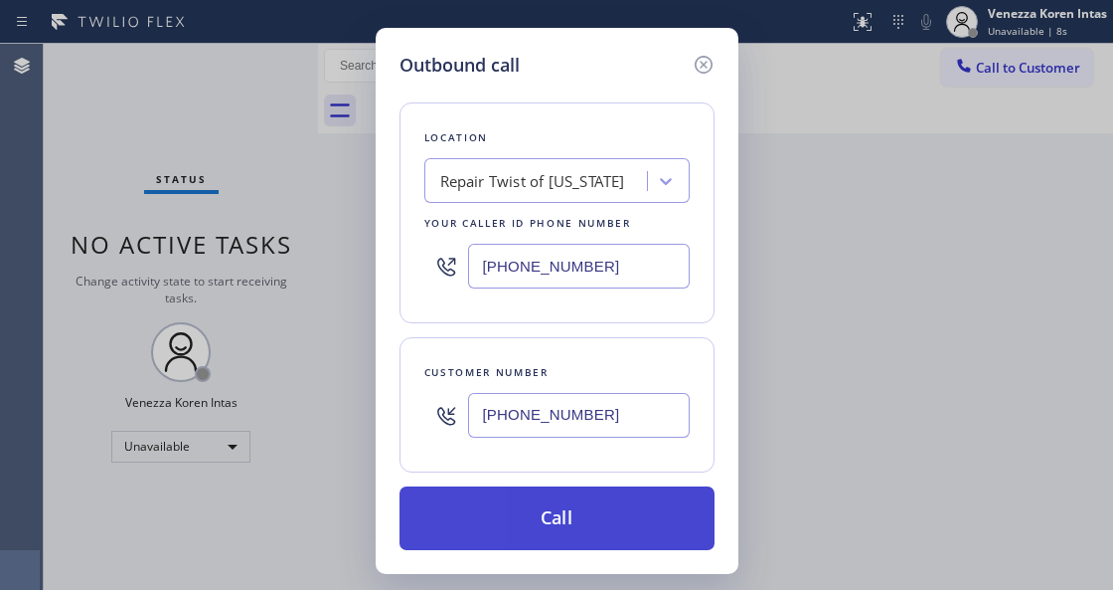
type input "(347) 869-2415"
click at [555, 509] on button "Call" at bounding box center [557, 518] width 315 height 64
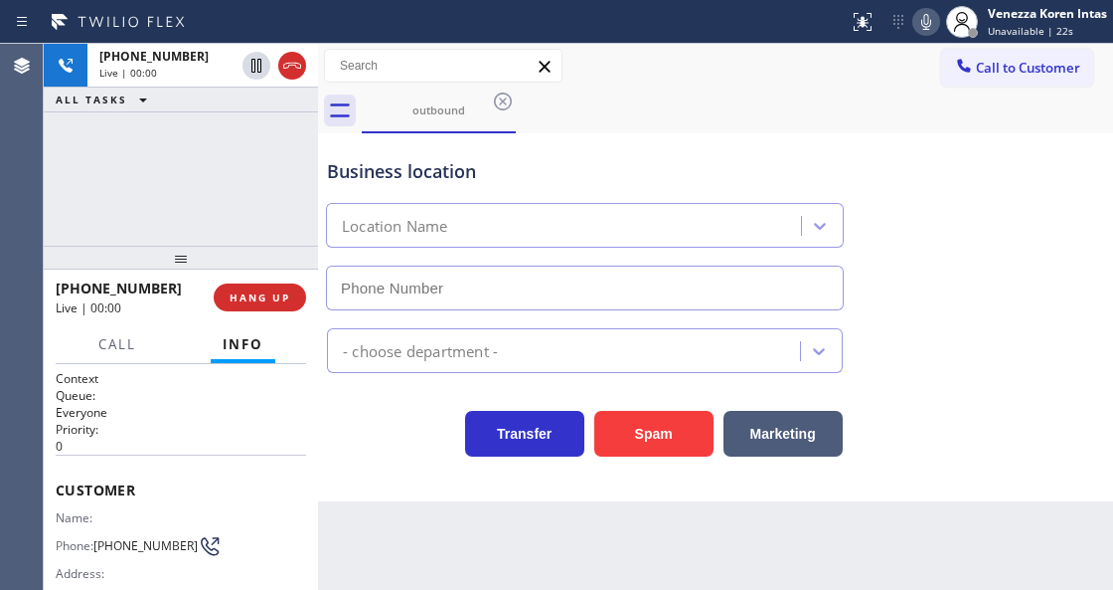
type input "(347) 284-6179"
drag, startPoint x: 137, startPoint y: 553, endPoint x: 95, endPoint y: 532, distance: 46.7
click at [95, 534] on div "Phone: (347) 869-2415" at bounding box center [131, 546] width 150 height 24
copy span "(347) 869-2415"
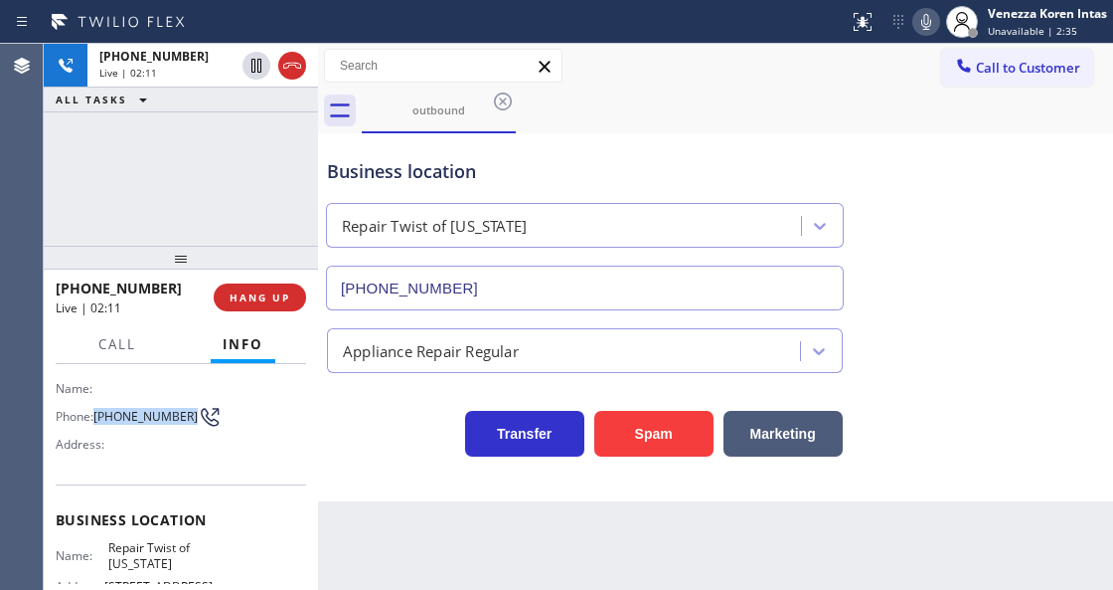
scroll to position [132, 0]
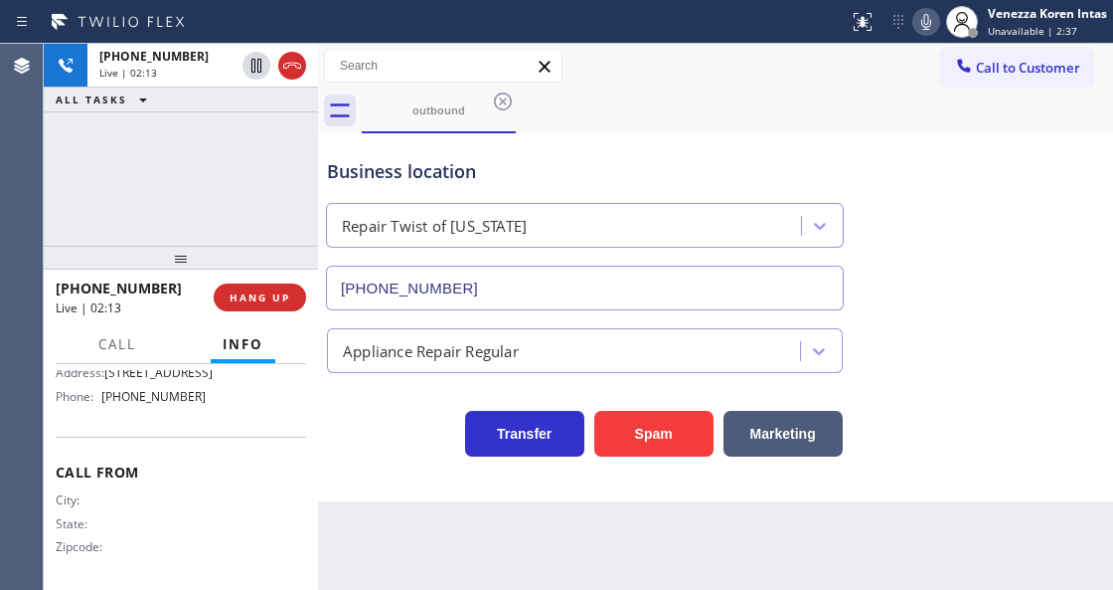
drag, startPoint x: 105, startPoint y: 543, endPoint x: 219, endPoint y: 376, distance: 201.8
click at [219, 376] on div "Name: Repair Twist of New York Address: 895 Grand St Brooklyn, NY 11211, USA Ph…" at bounding box center [181, 368] width 251 height 85
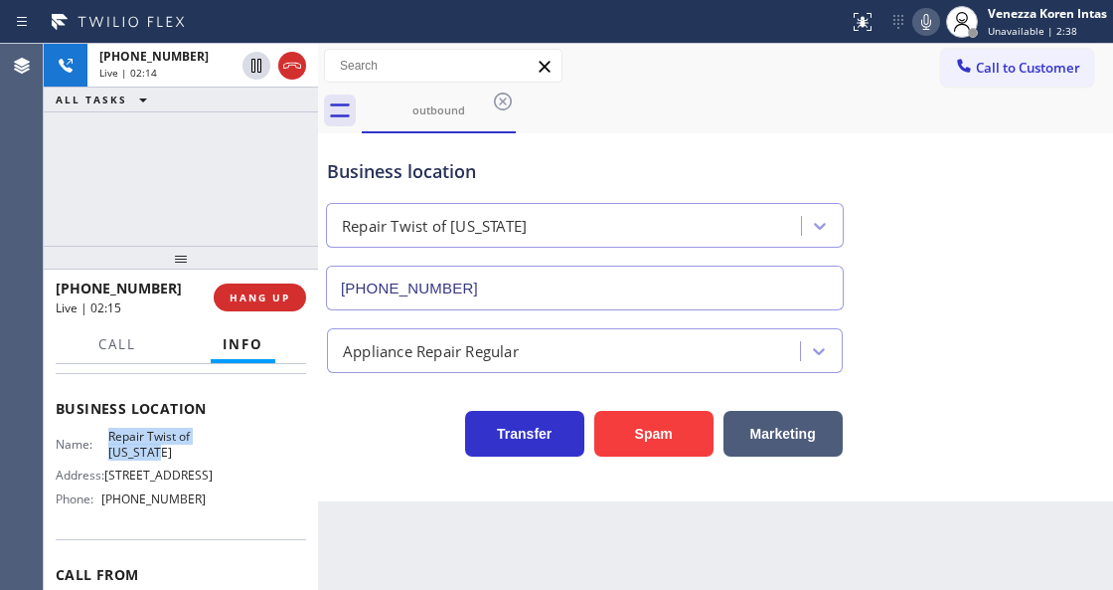
scroll to position [237, 0]
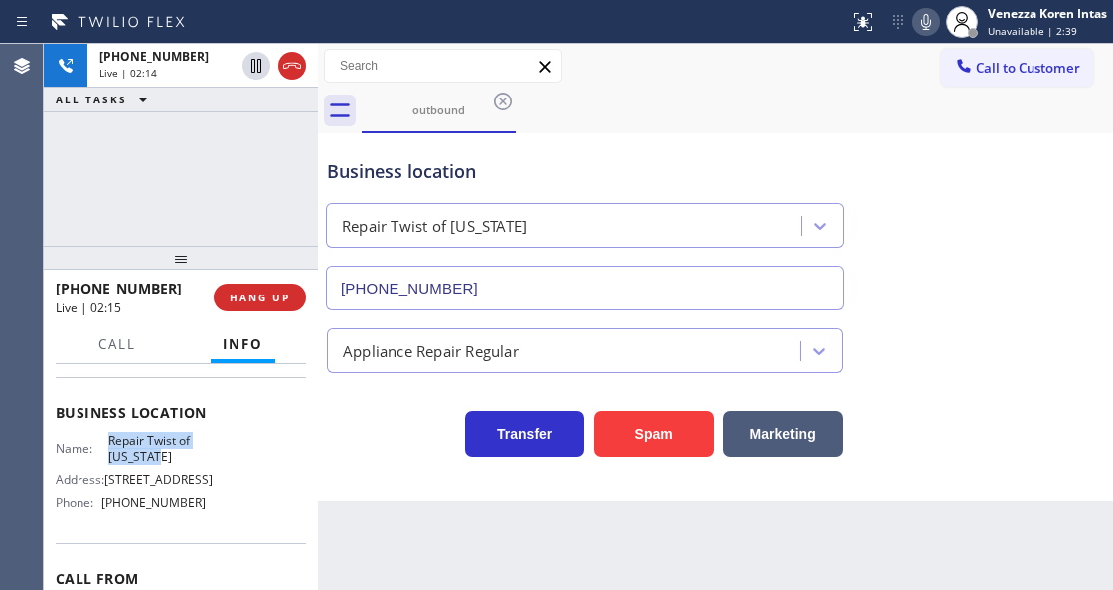
copy span "Repair Twist of New York"
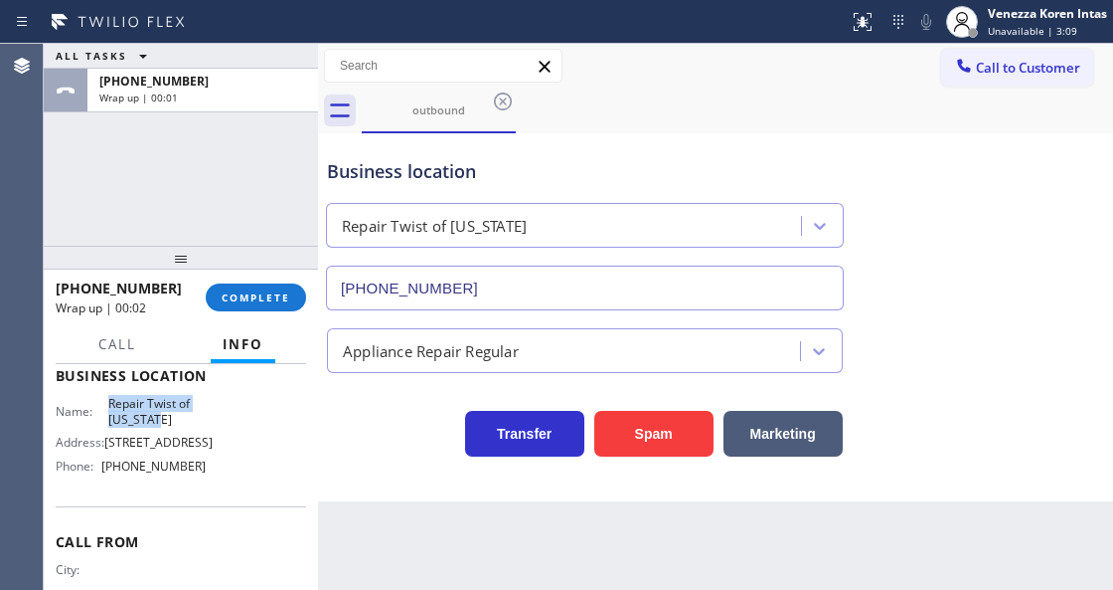
scroll to position [303, 0]
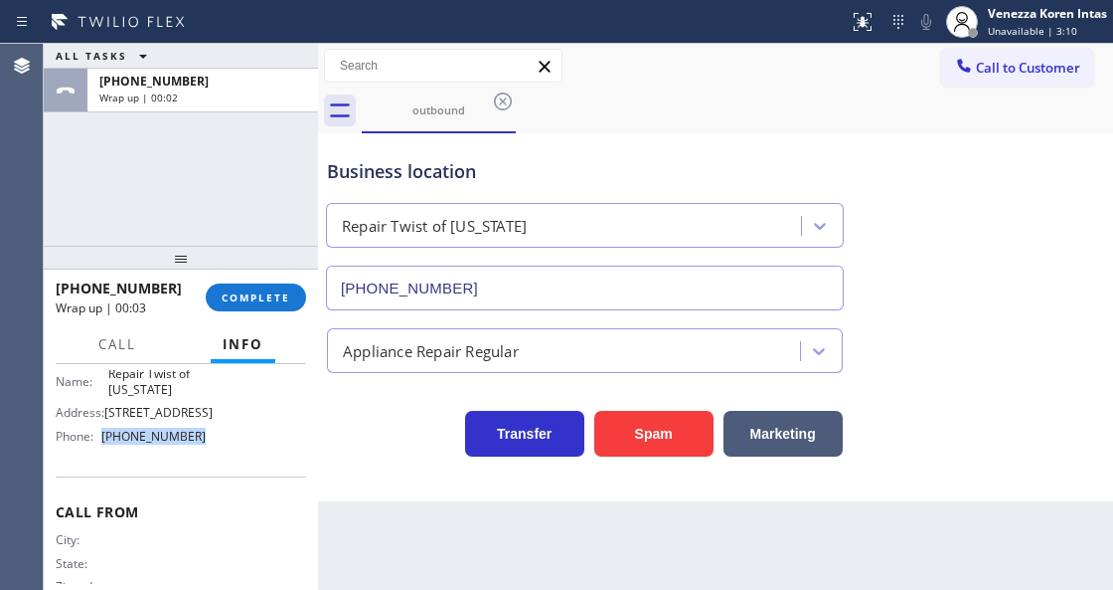
drag, startPoint x: 207, startPoint y: 467, endPoint x: 103, endPoint y: 473, distance: 103.6
click at [103, 451] on div "Name: Repair Twist of New York Address: 895 Grand St Brooklyn, NY 11211, USA Ph…" at bounding box center [181, 408] width 251 height 85
copy div "(347) 284-6179"
click at [257, 280] on div "+13478692415 Wrap up | 00:03 COMPLETE" at bounding box center [181, 297] width 251 height 52
click at [274, 290] on span "COMPLETE" at bounding box center [256, 297] width 69 height 14
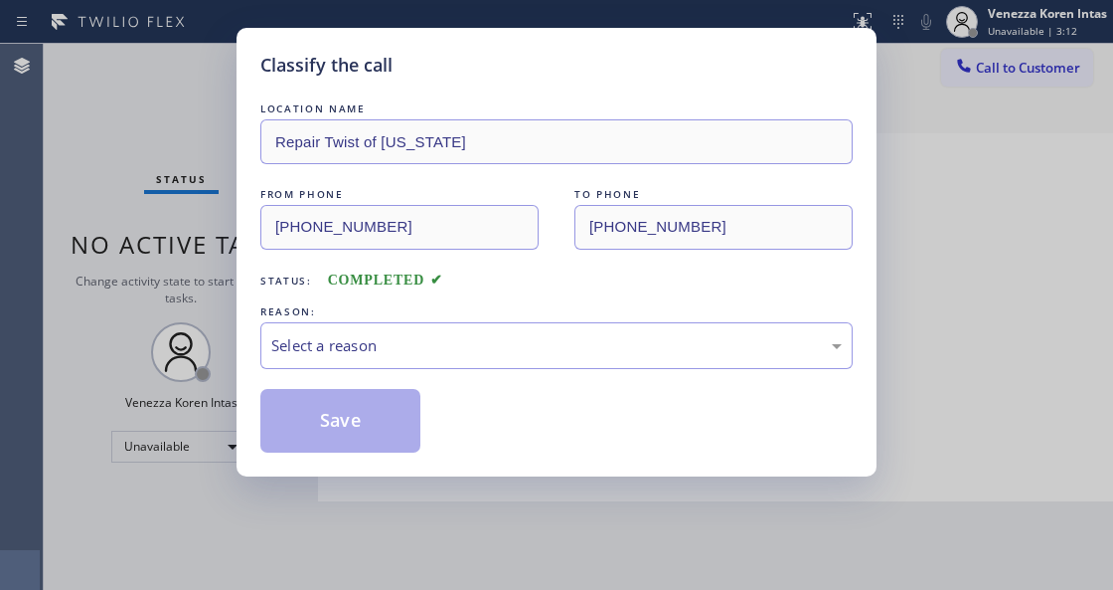
click at [445, 338] on div "Select a reason" at bounding box center [556, 345] width 571 height 23
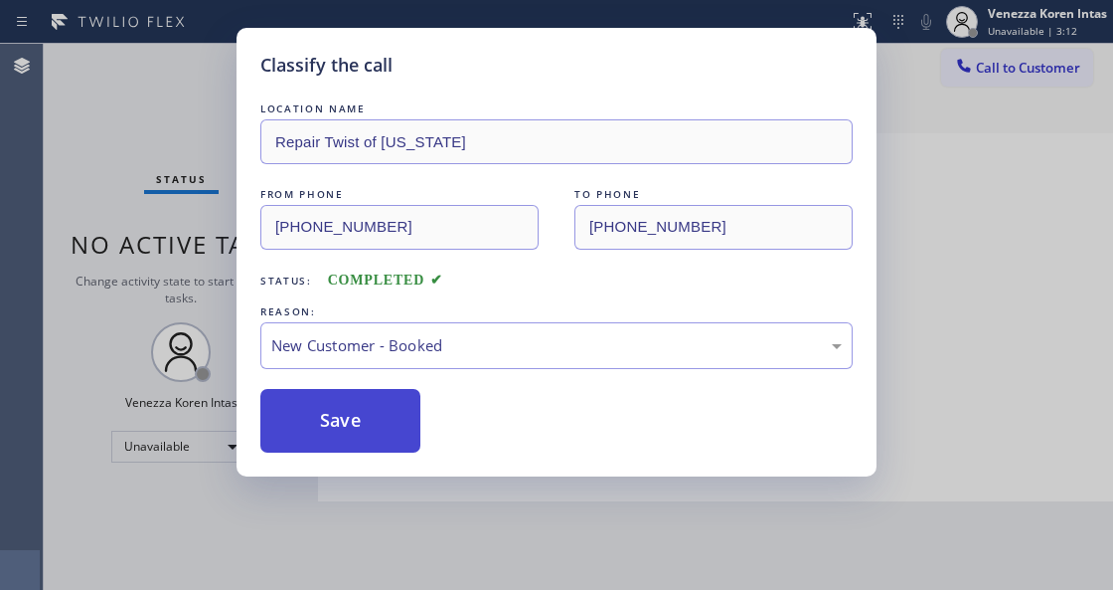
click at [404, 408] on button "Save" at bounding box center [340, 421] width 160 height 64
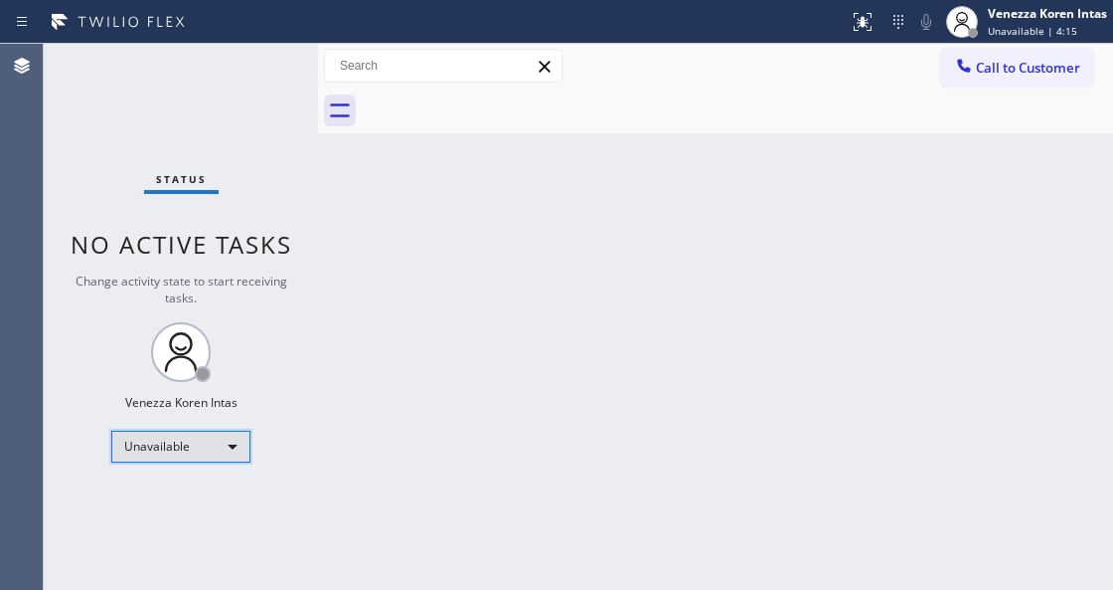
click at [228, 437] on div "Unavailable" at bounding box center [180, 446] width 139 height 32
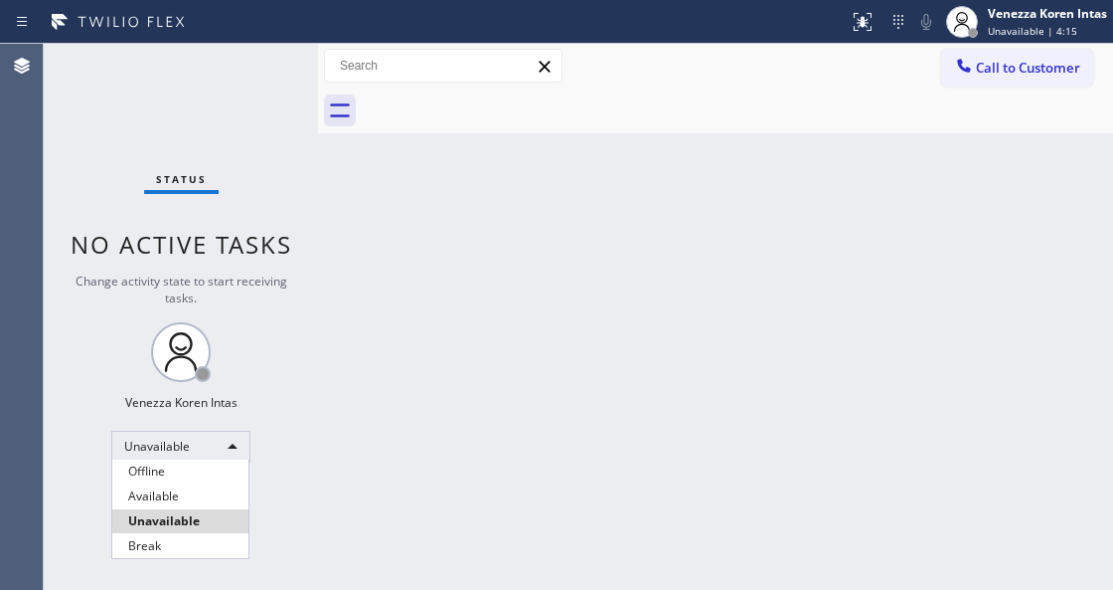
drag, startPoint x: 211, startPoint y: 500, endPoint x: 237, endPoint y: 495, distance: 26.3
click at [210, 499] on li "Available" at bounding box center [180, 496] width 136 height 24
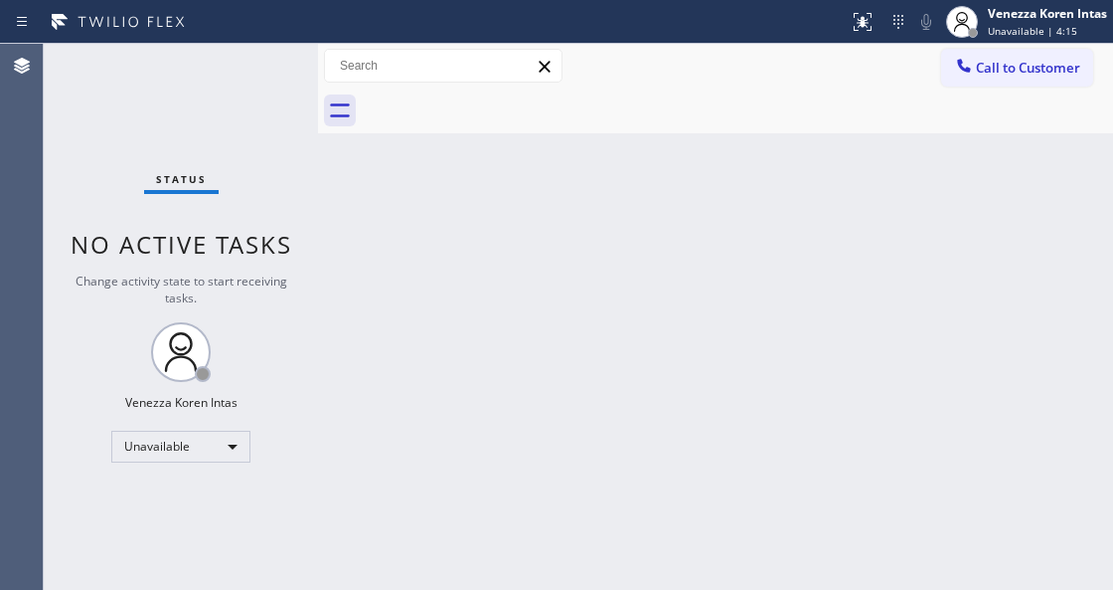
click at [547, 465] on div "Back to Dashboard Change Sender ID Customers Technicians Select a contact Outbo…" at bounding box center [715, 317] width 795 height 546
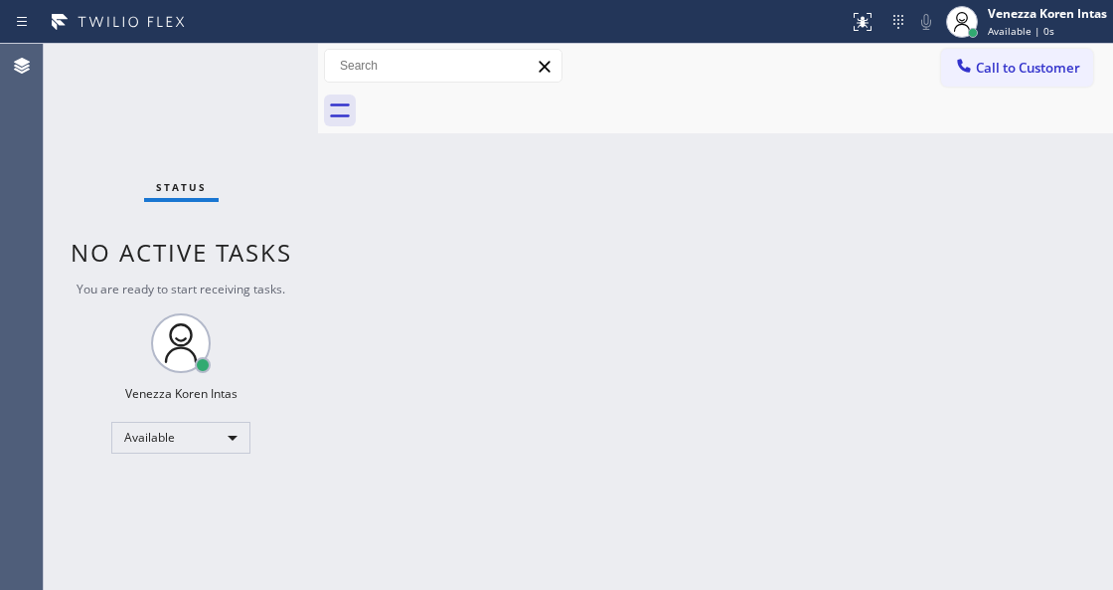
click at [167, 153] on div "Status No active tasks You are ready to start receiving tasks. Venezza Koren In…" at bounding box center [181, 317] width 274 height 546
drag, startPoint x: 614, startPoint y: 238, endPoint x: 505, endPoint y: 446, distance: 235.7
click at [613, 243] on div "Back to Dashboard Change Sender ID Customers Technicians Select a contact Outbo…" at bounding box center [715, 317] width 795 height 546
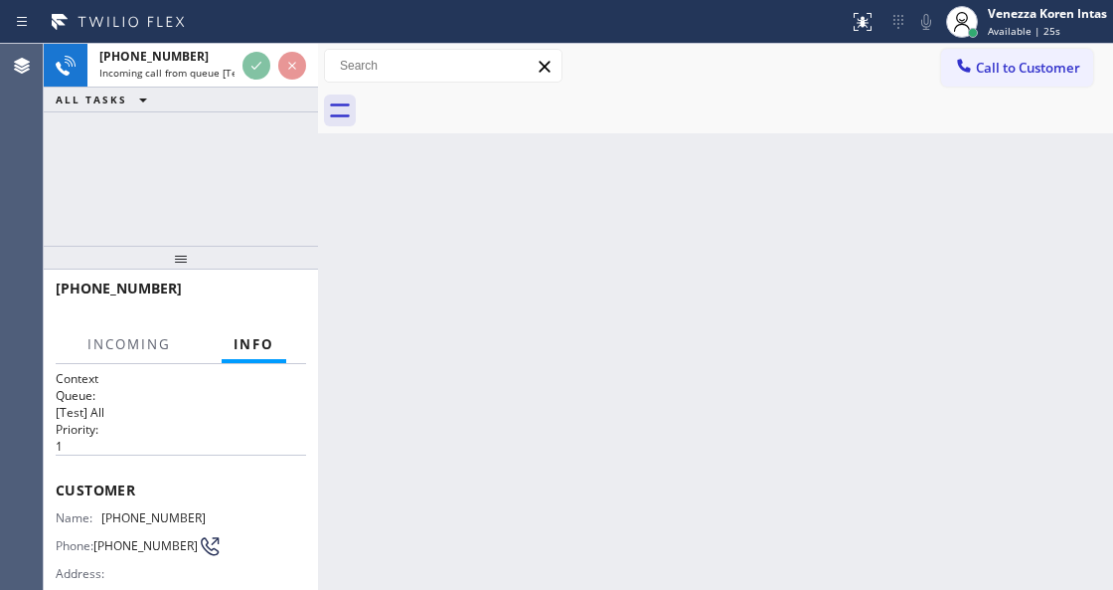
drag, startPoint x: 254, startPoint y: 38, endPoint x: 251, endPoint y: 422, distance: 383.8
click at [254, 38] on div "Status report No issues detected If you experience an issue, please download th…" at bounding box center [556, 22] width 1113 height 44
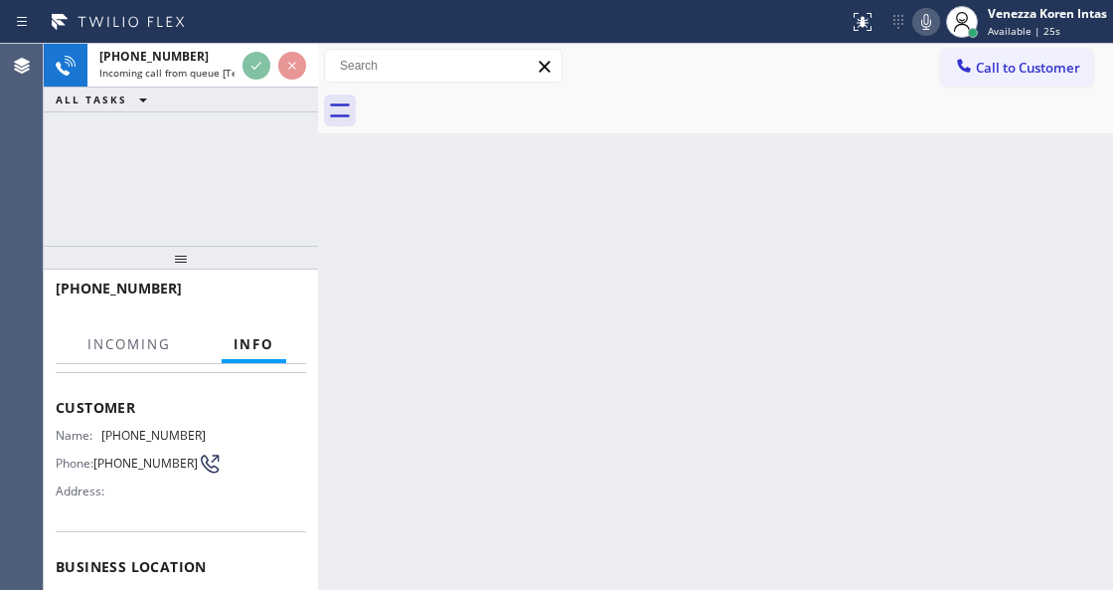
scroll to position [264, 0]
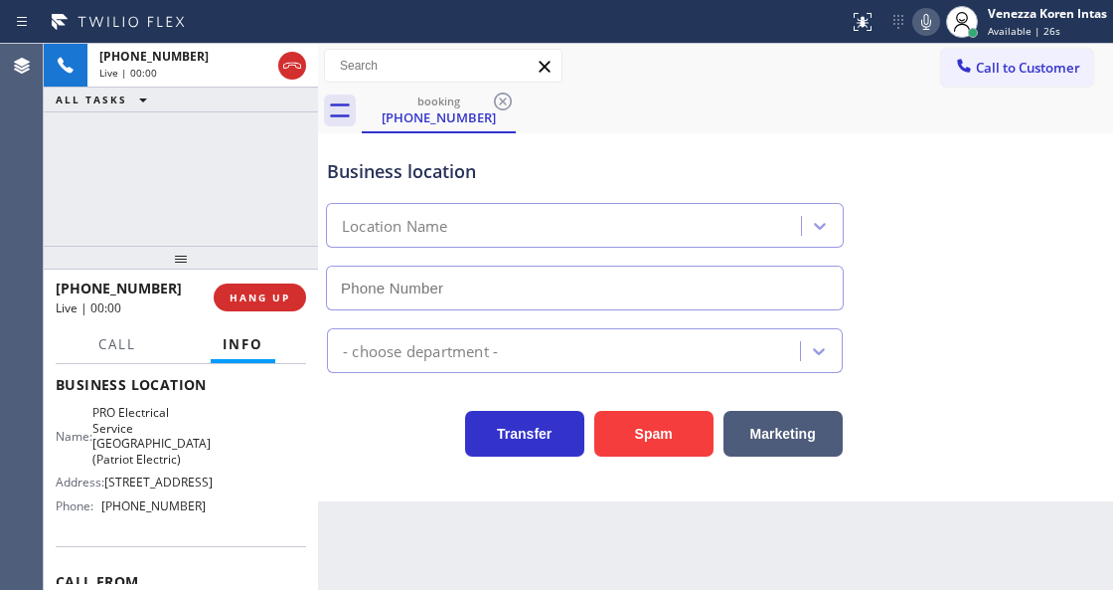
type input "(973) 798-1938"
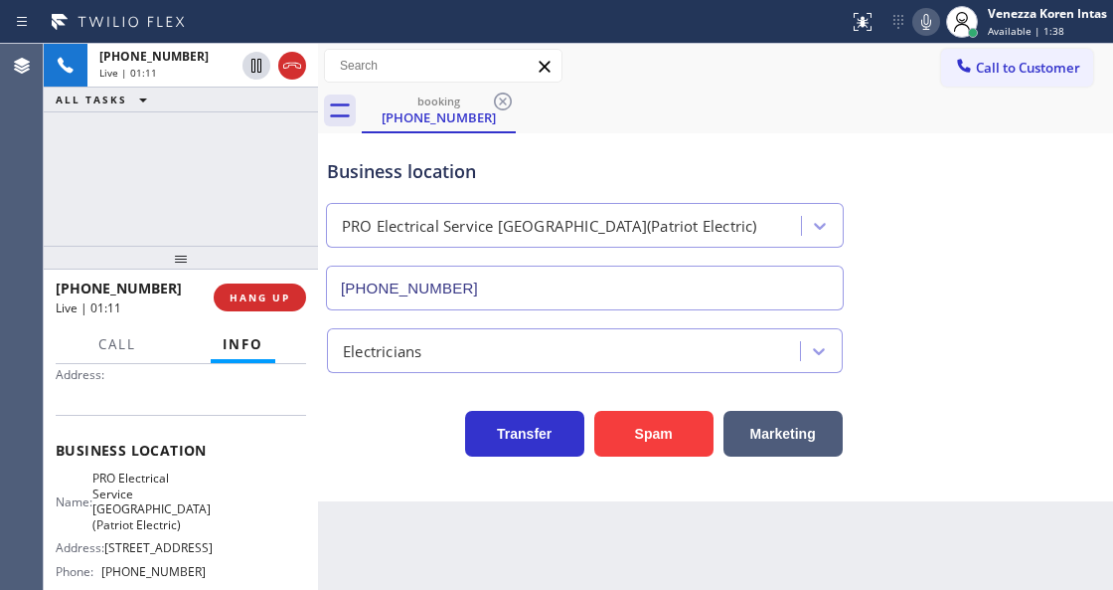
scroll to position [0, 0]
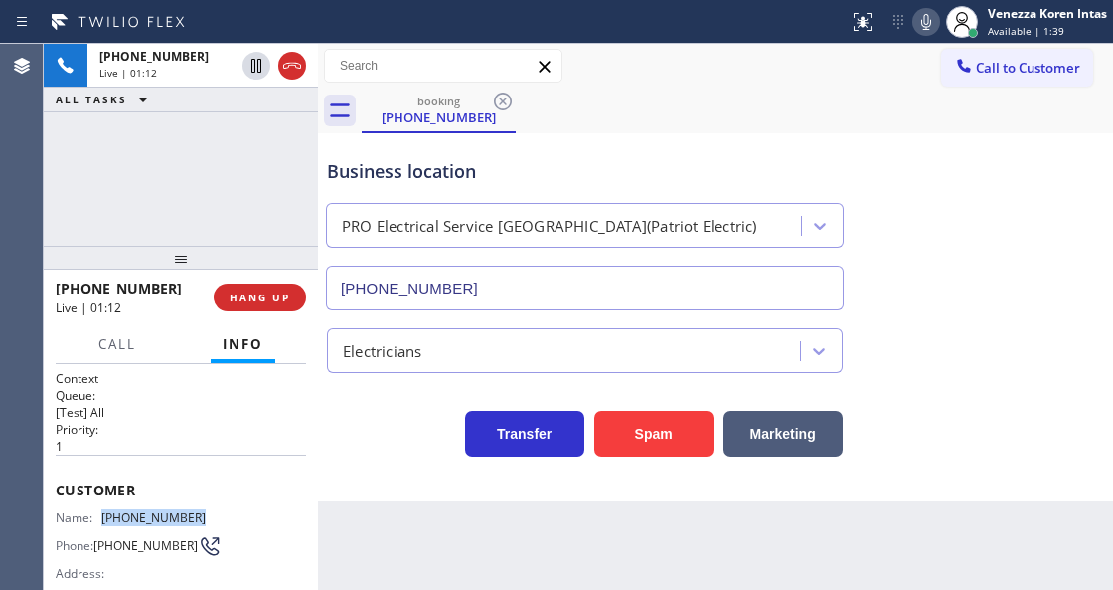
drag, startPoint x: 166, startPoint y: 515, endPoint x: 99, endPoint y: 514, distance: 66.6
click at [99, 514] on div "Name: (917) 708-3519 Phone: (917) 708-3519 Address:" at bounding box center [181, 549] width 251 height 79
copy div "(917) 708-3519"
click at [677, 189] on div "Business location PRO Electrical Service Midland Park(Patriot Electric) (973) 7…" at bounding box center [585, 224] width 524 height 172
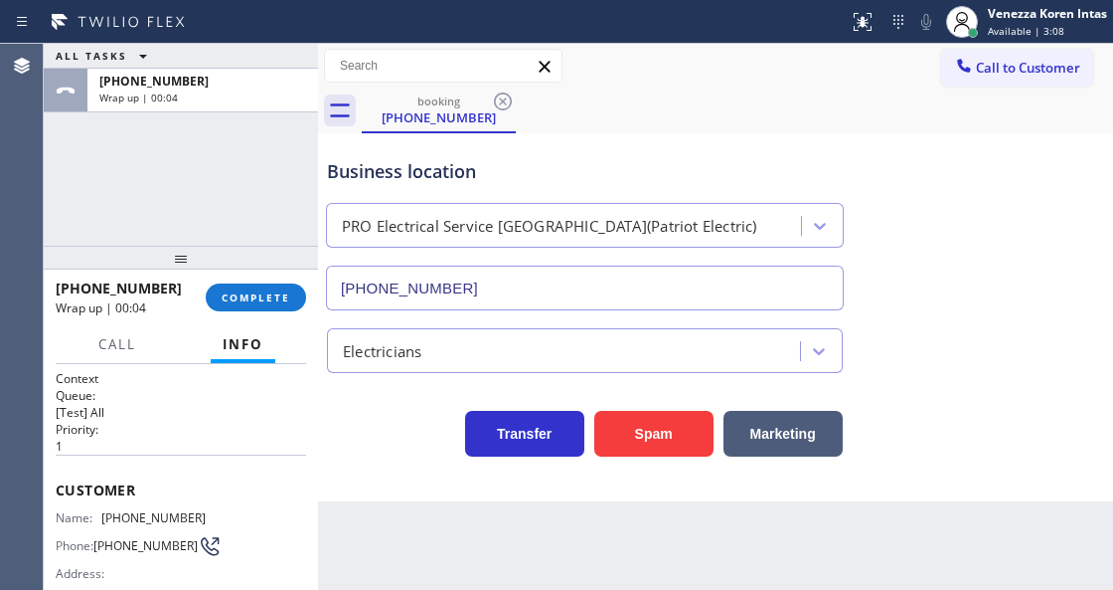
drag, startPoint x: 264, startPoint y: 282, endPoint x: 314, endPoint y: 300, distance: 52.8
click at [264, 282] on div "+19177083519 Wrap up | 00:04 COMPLETE" at bounding box center [181, 297] width 251 height 52
click at [252, 298] on span "COMPLETE" at bounding box center [256, 297] width 69 height 14
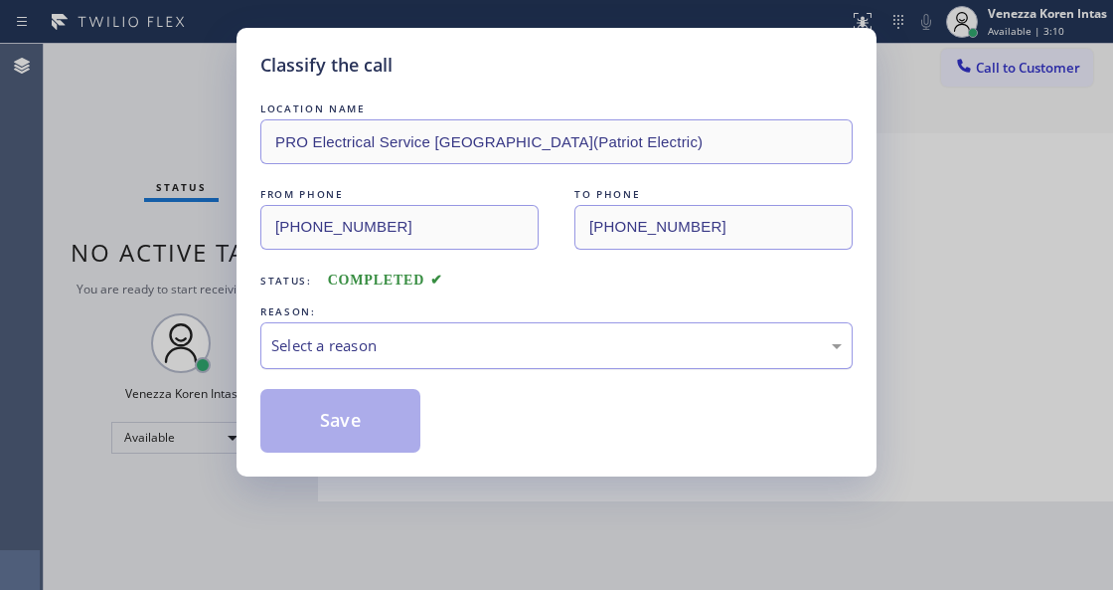
click at [454, 360] on div "Select a reason" at bounding box center [556, 345] width 593 height 47
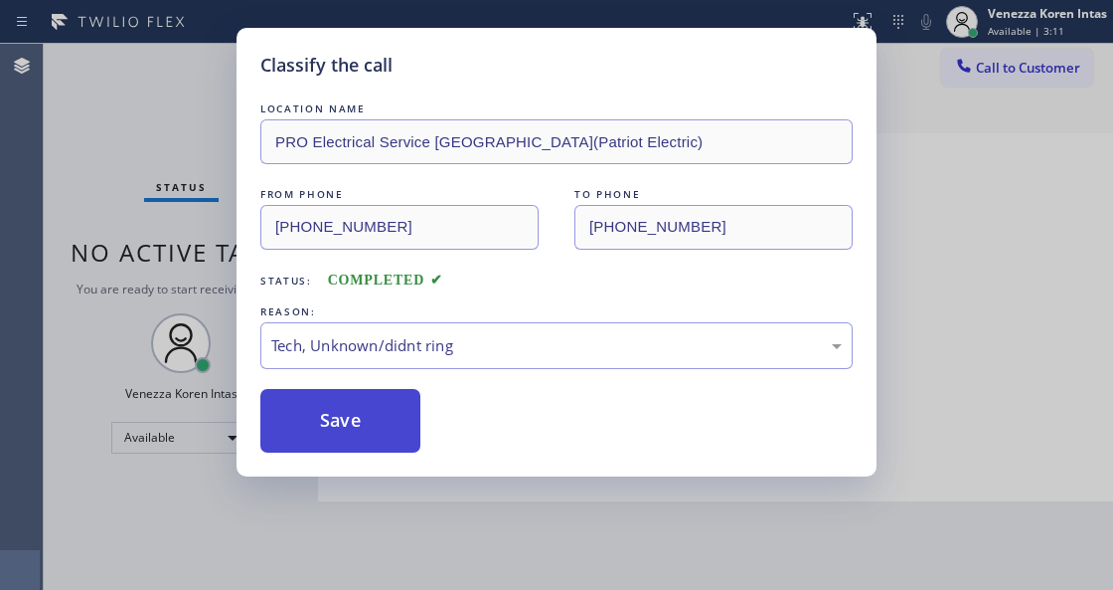
drag, startPoint x: 402, startPoint y: 481, endPoint x: 388, endPoint y: 437, distance: 45.9
click at [400, 480] on div "Classify the call LOCATION NAME PRO Electrical Service Midland Park(Patriot Ele…" at bounding box center [556, 295] width 1113 height 590
click at [388, 437] on button "Save" at bounding box center [340, 421] width 160 height 64
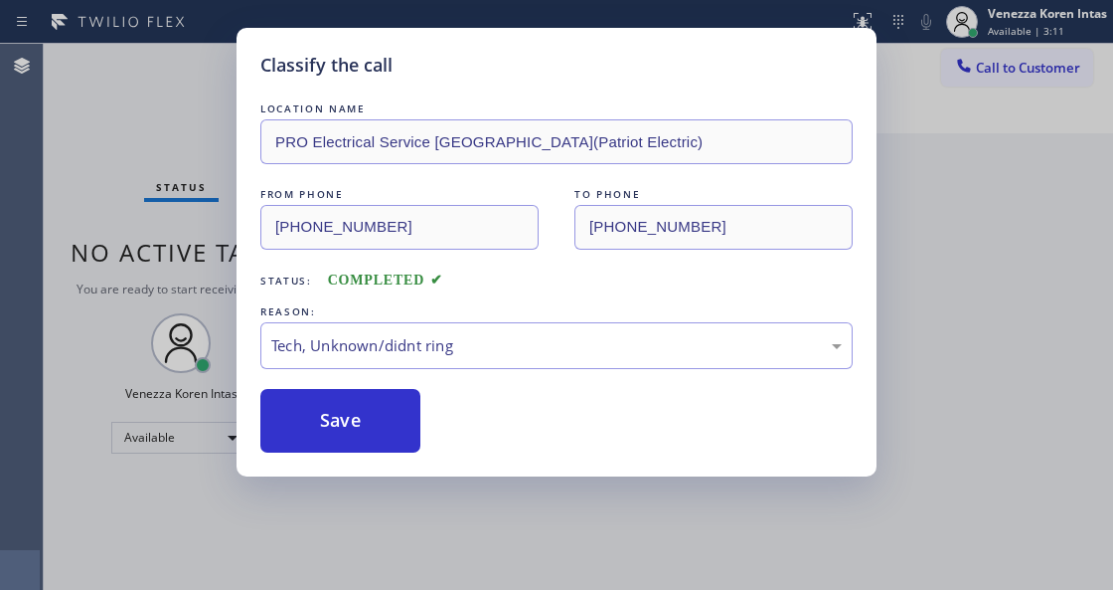
click at [398, 587] on div "Classify the call LOCATION NAME PRO Electrical Service Midland Park(Patriot Ele…" at bounding box center [556, 295] width 1113 height 590
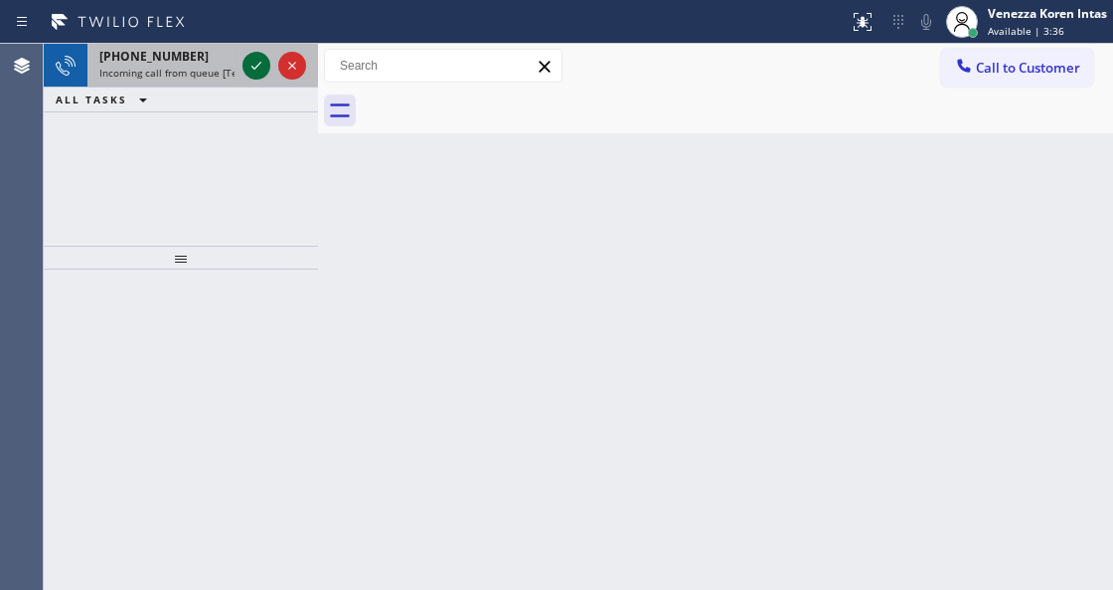
click at [250, 66] on icon at bounding box center [257, 66] width 24 height 24
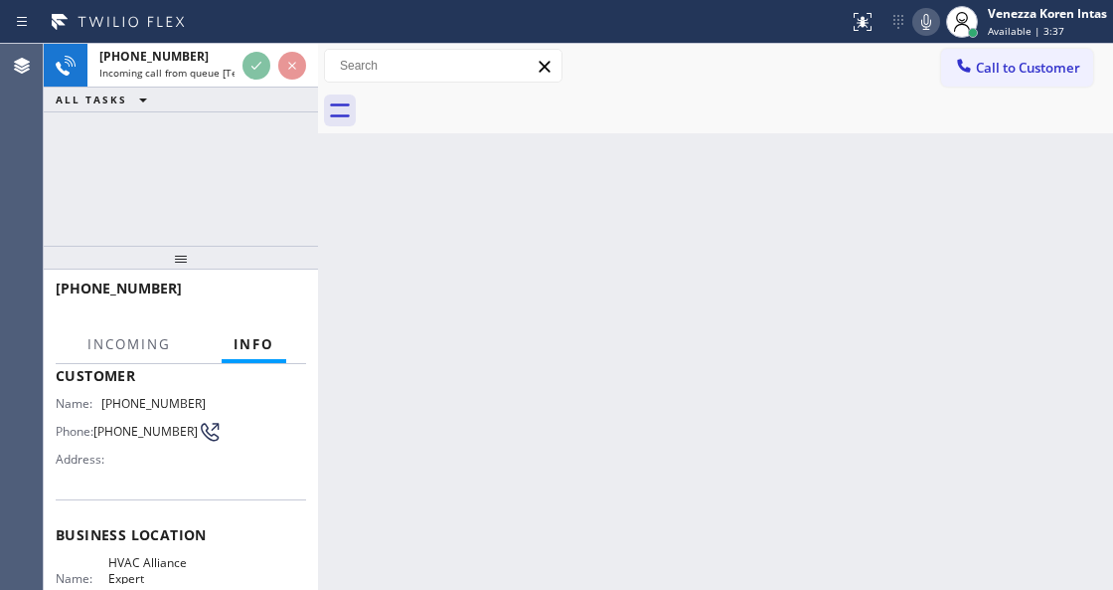
scroll to position [264, 0]
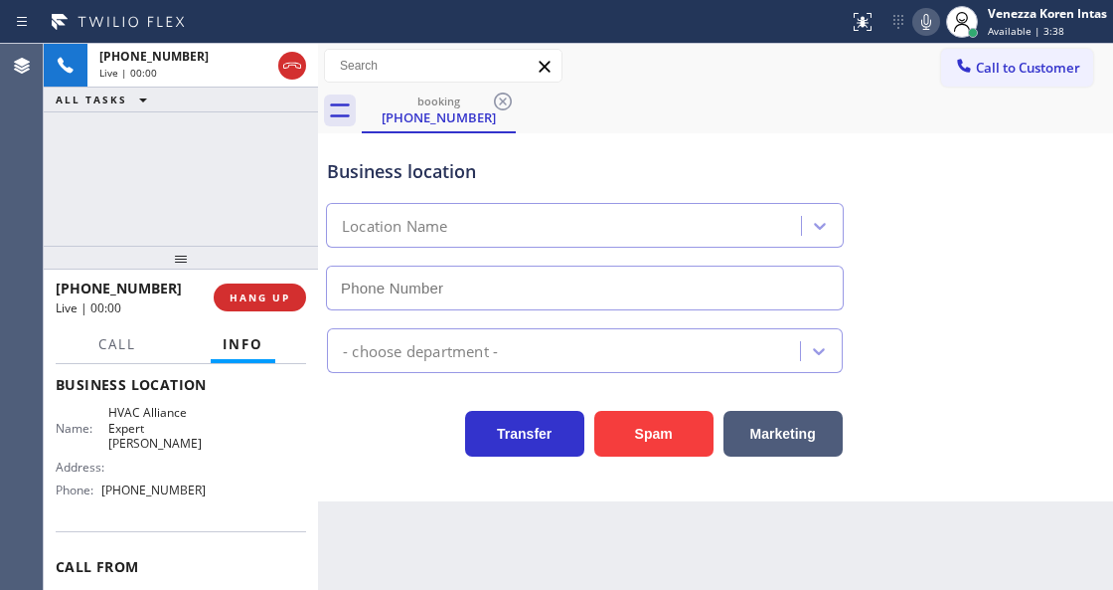
type input "(805) 600-3610"
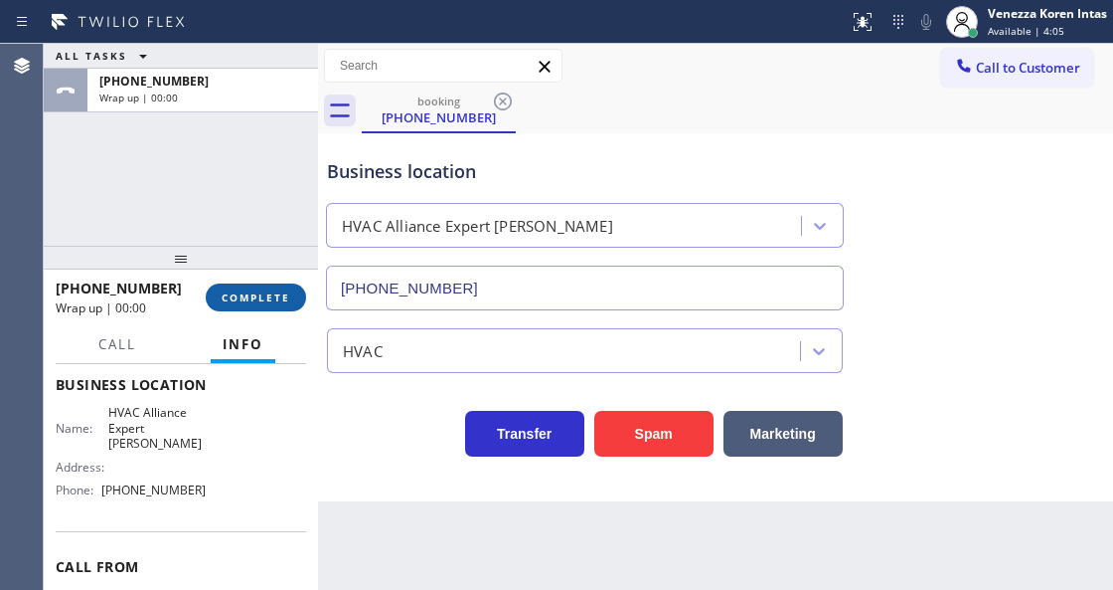
click at [263, 283] on button "COMPLETE" at bounding box center [256, 297] width 100 height 28
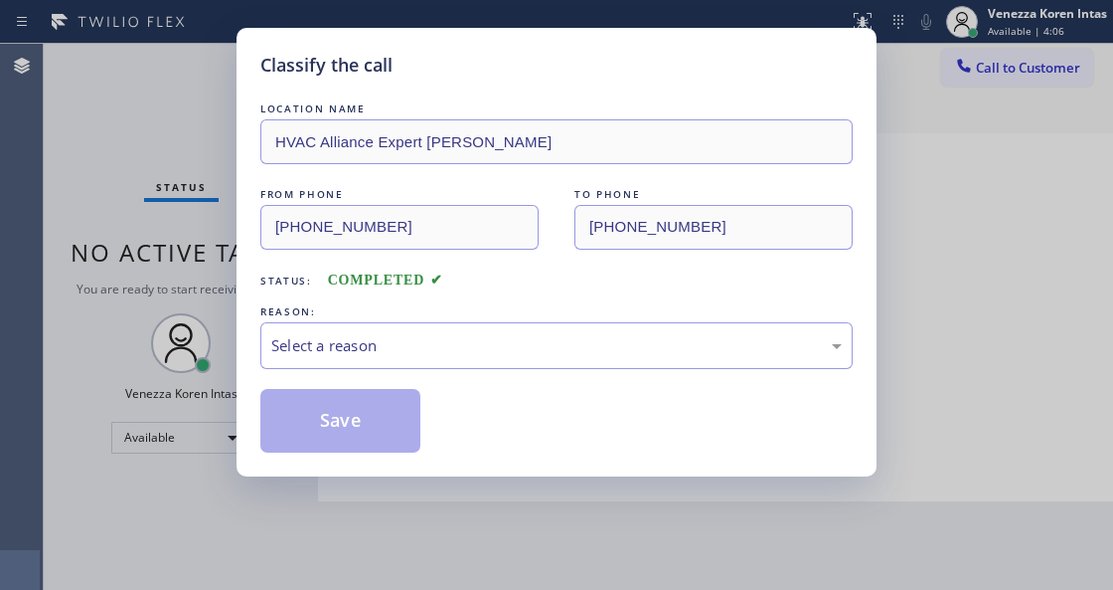
click at [446, 372] on div "LOCATION NAME HVAC Alliance Expert Mira Monte FROM PHONE (805) 752-1854 TO PHON…" at bounding box center [556, 275] width 593 height 354
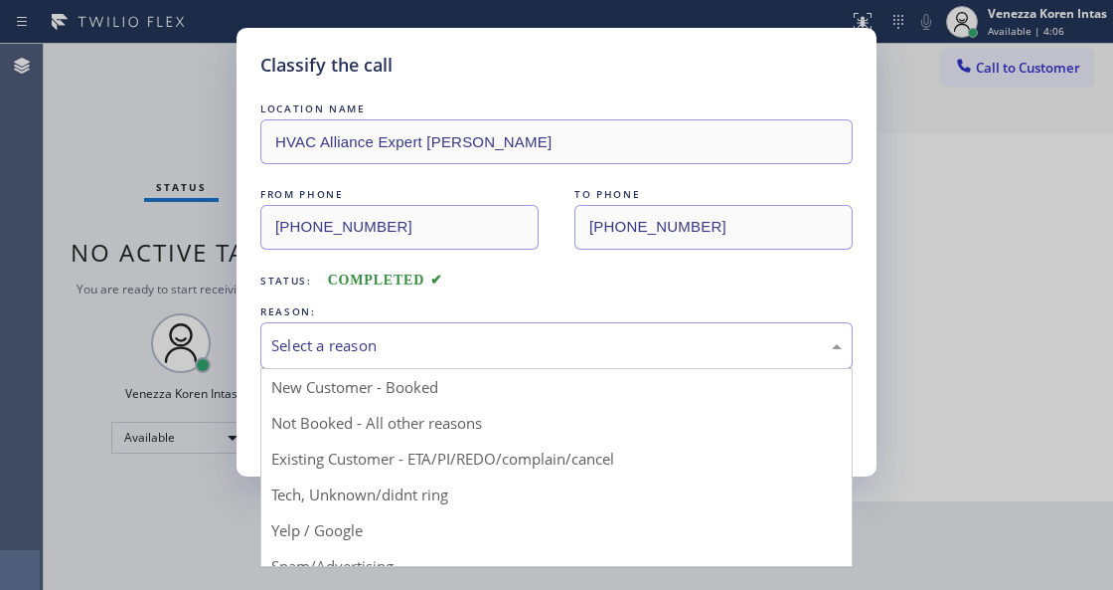
click at [452, 346] on div "Select a reason" at bounding box center [556, 345] width 571 height 23
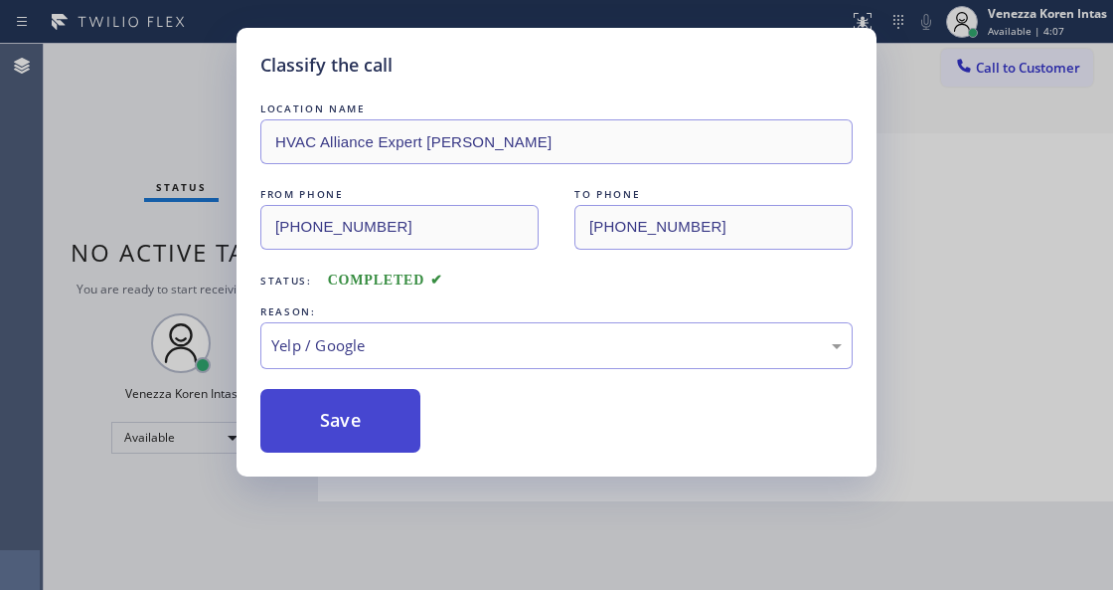
click at [370, 438] on button "Save" at bounding box center [340, 421] width 160 height 64
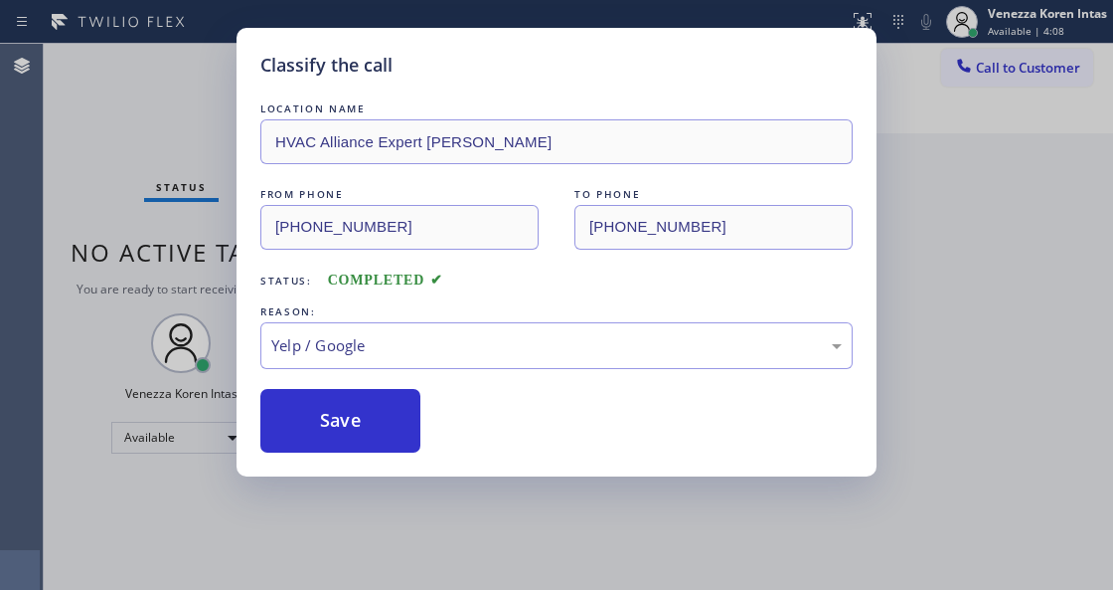
click at [397, 573] on div "Classify the call LOCATION NAME HVAC Alliance Expert Mira Monte FROM PHONE (805…" at bounding box center [556, 295] width 1113 height 590
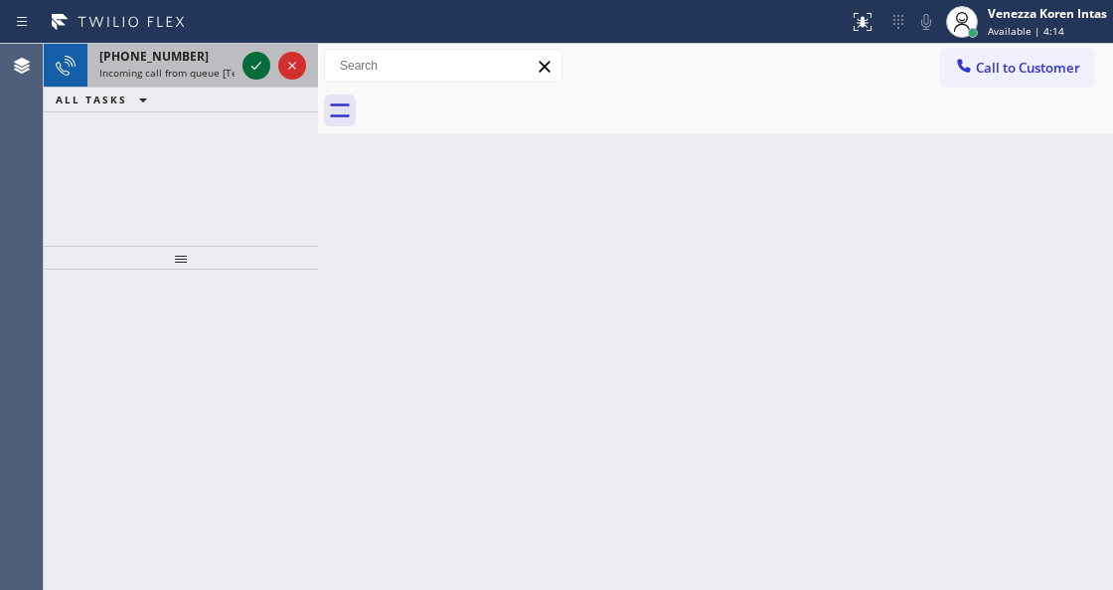
click at [250, 67] on icon at bounding box center [257, 66] width 24 height 24
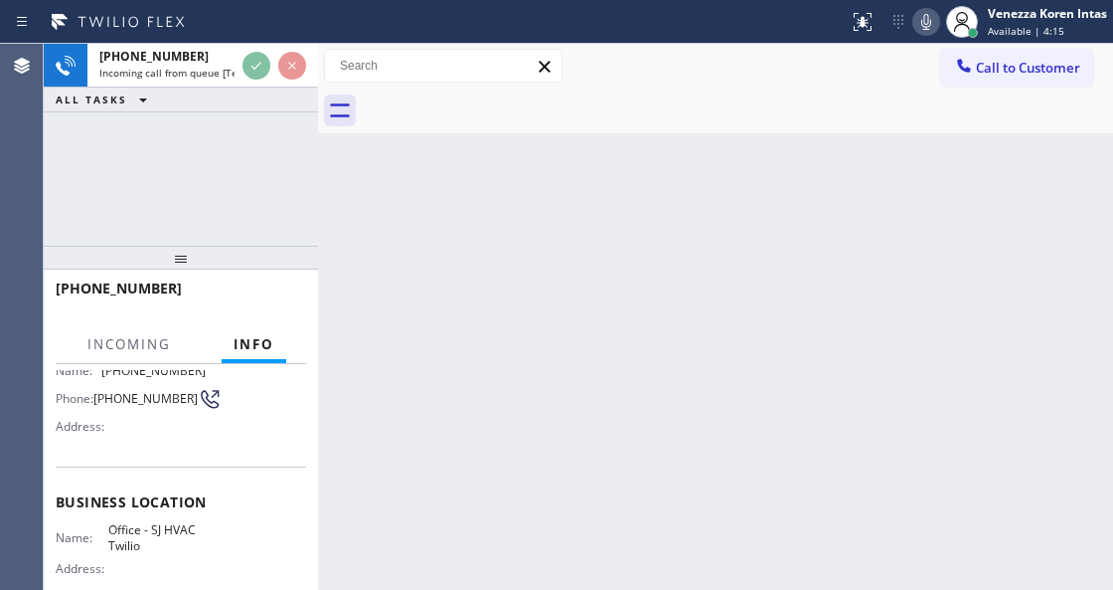
scroll to position [264, 0]
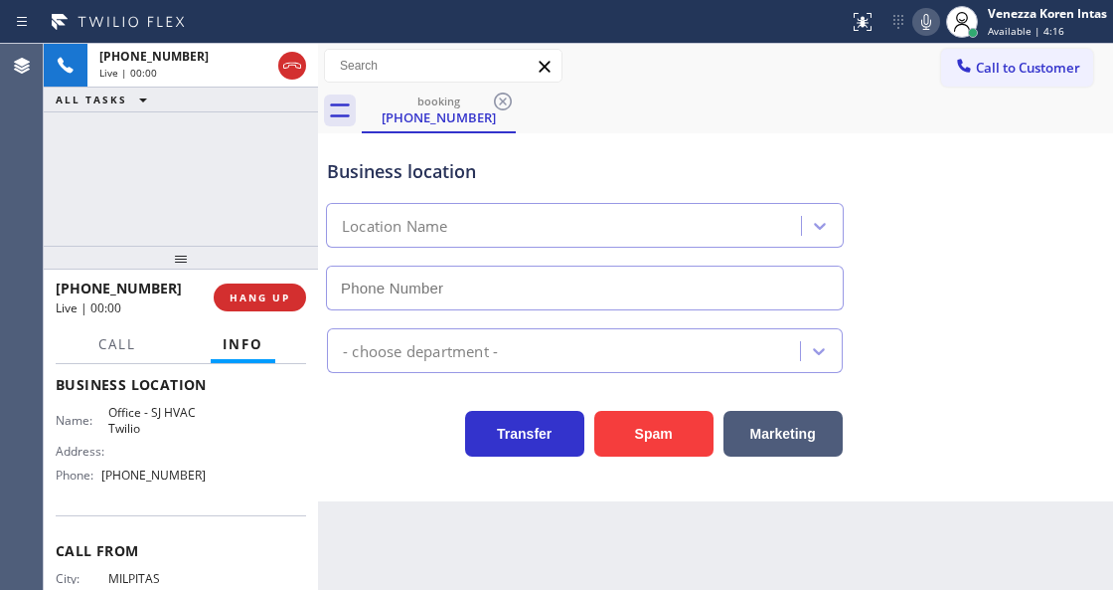
type input "(408) 912-1040"
click at [433, 526] on div "Back to Dashboard Change Sender ID Customers Technicians Select a contact Outbo…" at bounding box center [715, 317] width 795 height 546
click at [924, 22] on icon at bounding box center [927, 22] width 10 height 16
click at [923, 21] on icon at bounding box center [927, 22] width 24 height 24
click at [318, 187] on div at bounding box center [318, 317] width 0 height 546
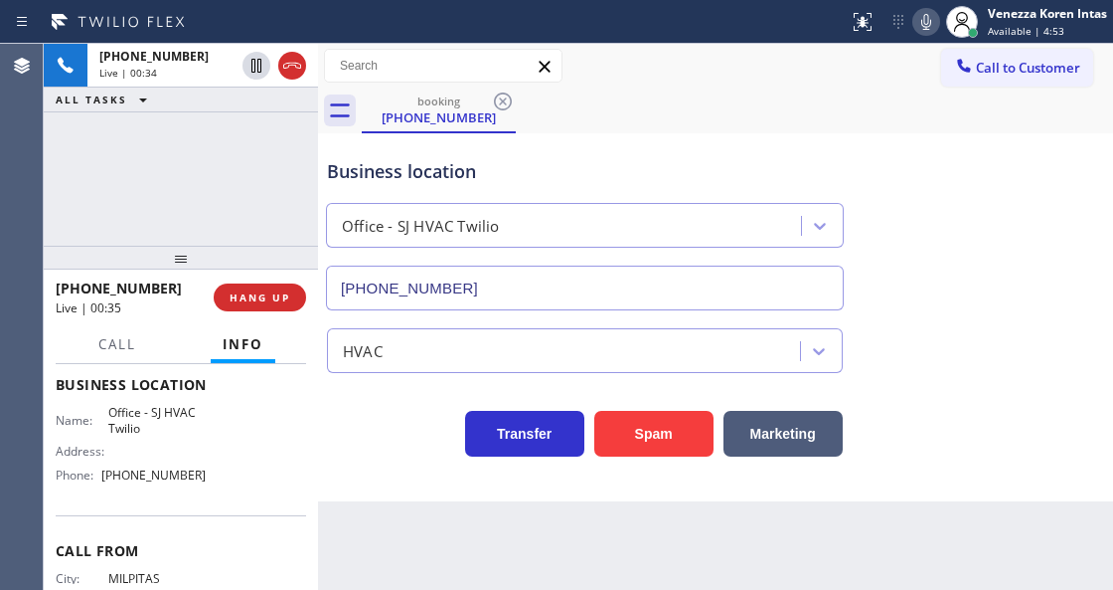
drag, startPoint x: 292, startPoint y: 71, endPoint x: 292, endPoint y: 243, distance: 172.0
click at [292, 71] on icon at bounding box center [292, 66] width 24 height 24
click at [268, 300] on span "HANG UP" at bounding box center [260, 297] width 61 height 14
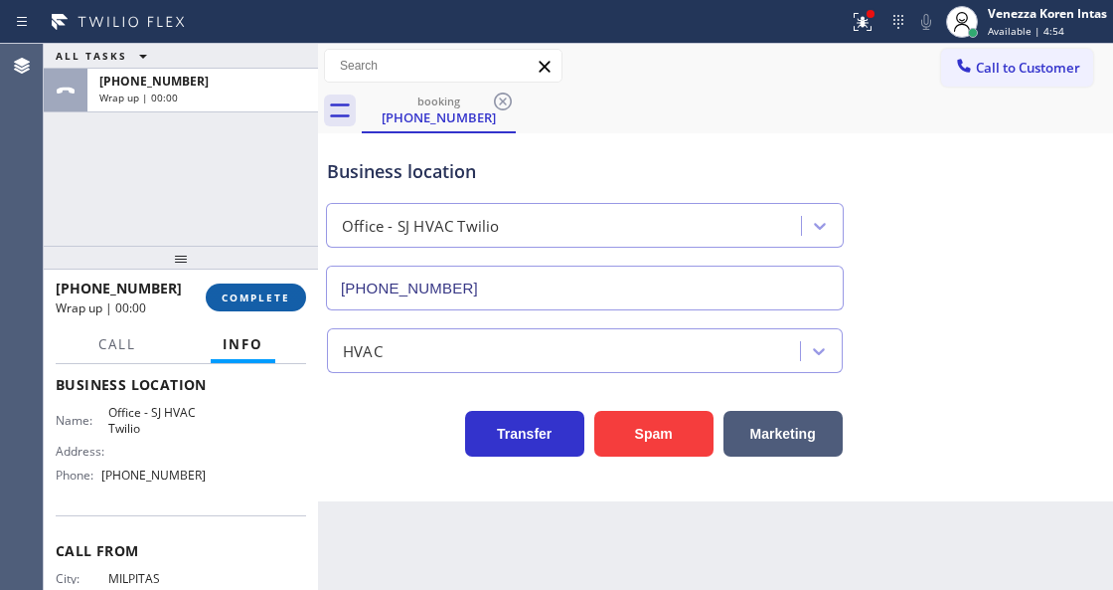
click at [263, 295] on span "COMPLETE" at bounding box center [256, 297] width 69 height 14
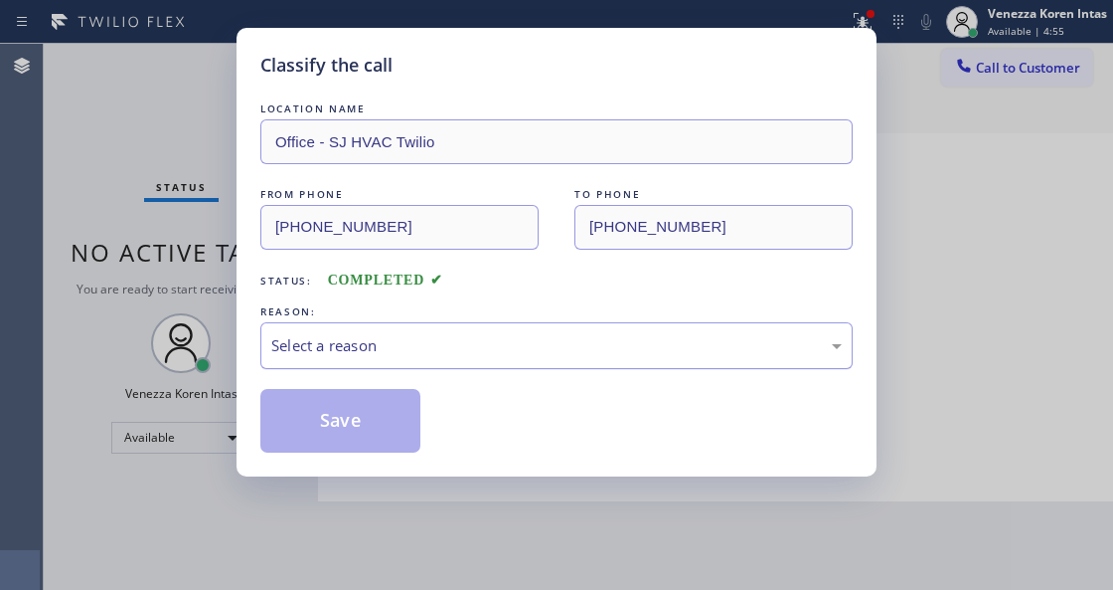
drag, startPoint x: 529, startPoint y: 348, endPoint x: 525, endPoint y: 358, distance: 10.7
click at [529, 349] on div "Select a reason" at bounding box center [556, 345] width 571 height 23
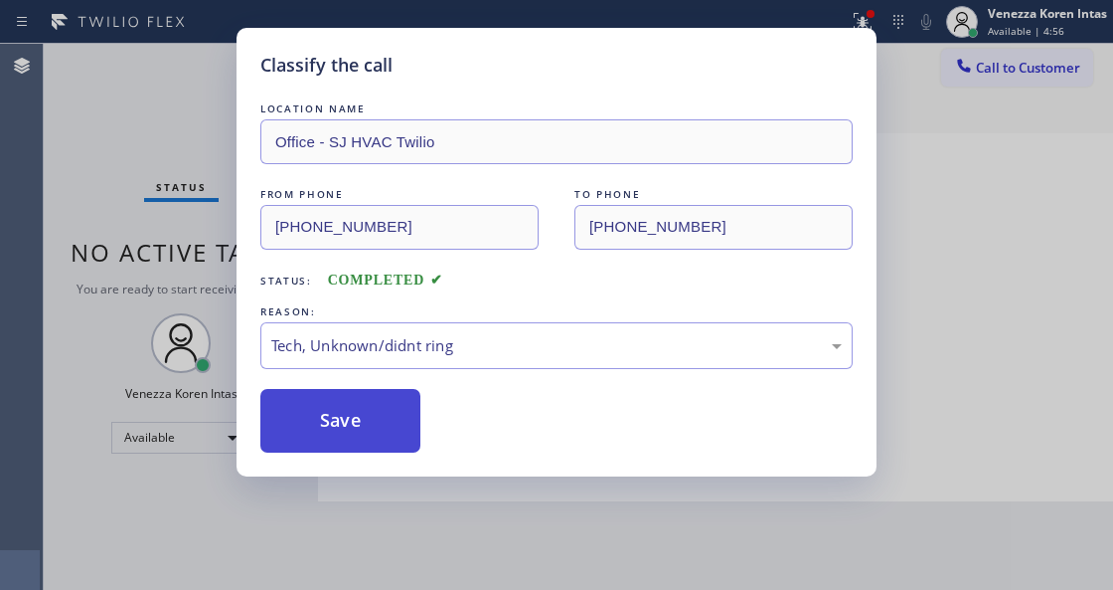
click at [416, 404] on div "Save" at bounding box center [556, 421] width 593 height 64
click at [402, 412] on button "Save" at bounding box center [340, 421] width 160 height 64
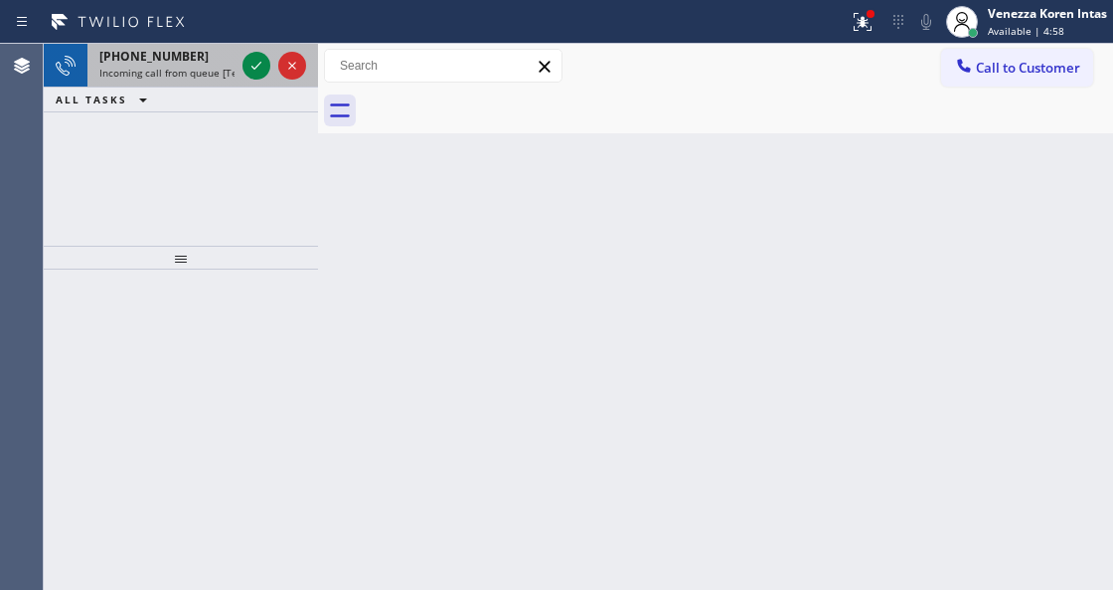
drag, startPoint x: 215, startPoint y: 78, endPoint x: 262, endPoint y: 82, distance: 47.9
click at [218, 77] on span "Incoming call from queue [Test] All" at bounding box center [181, 73] width 165 height 14
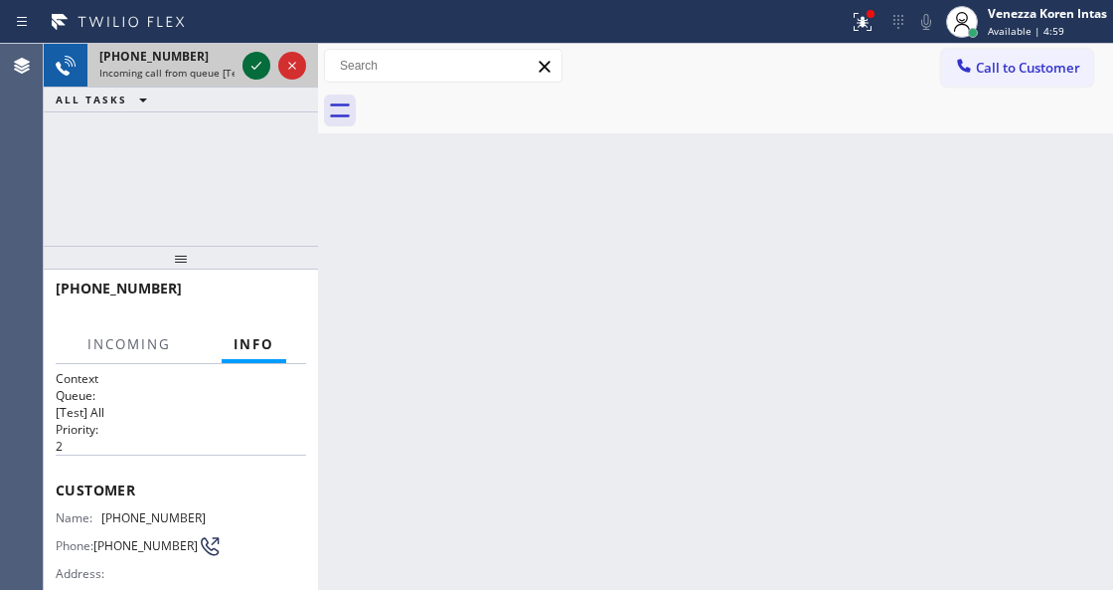
click at [254, 69] on icon at bounding box center [257, 66] width 10 height 8
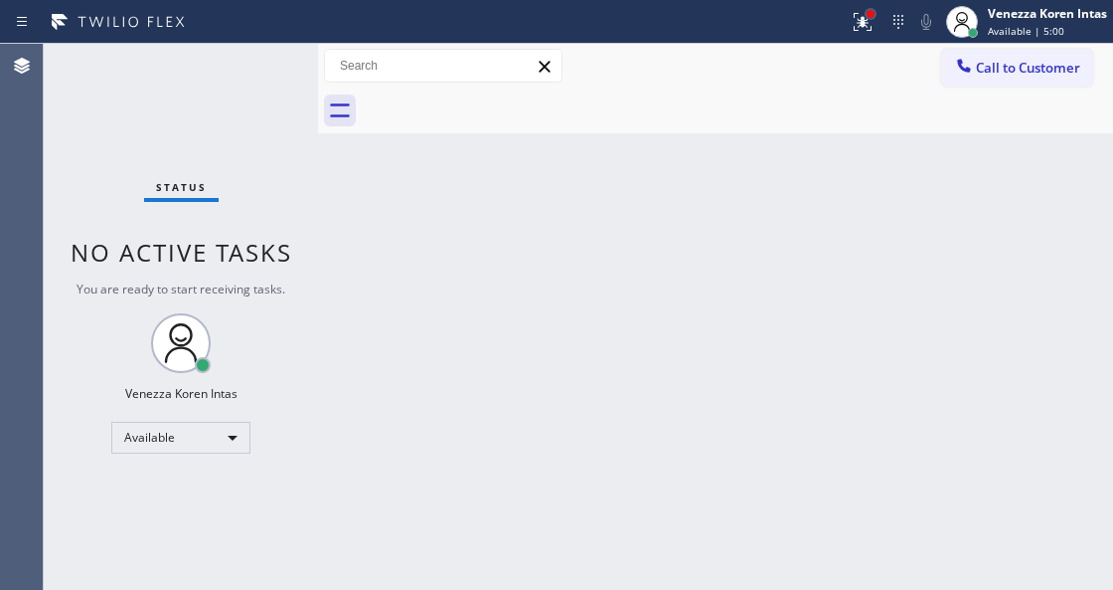
click at [867, 16] on div at bounding box center [871, 14] width 8 height 8
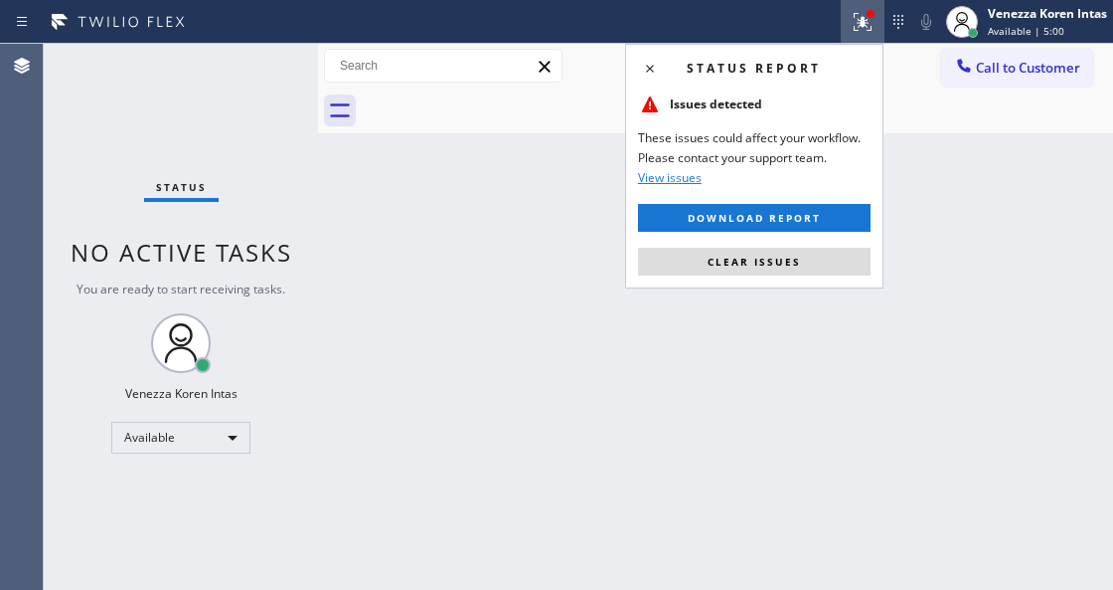
click at [827, 239] on div "Status report Issues detected These issues could affect your workflow. Please c…" at bounding box center [754, 166] width 258 height 245
click at [831, 255] on button "Clear issues" at bounding box center [754, 262] width 233 height 28
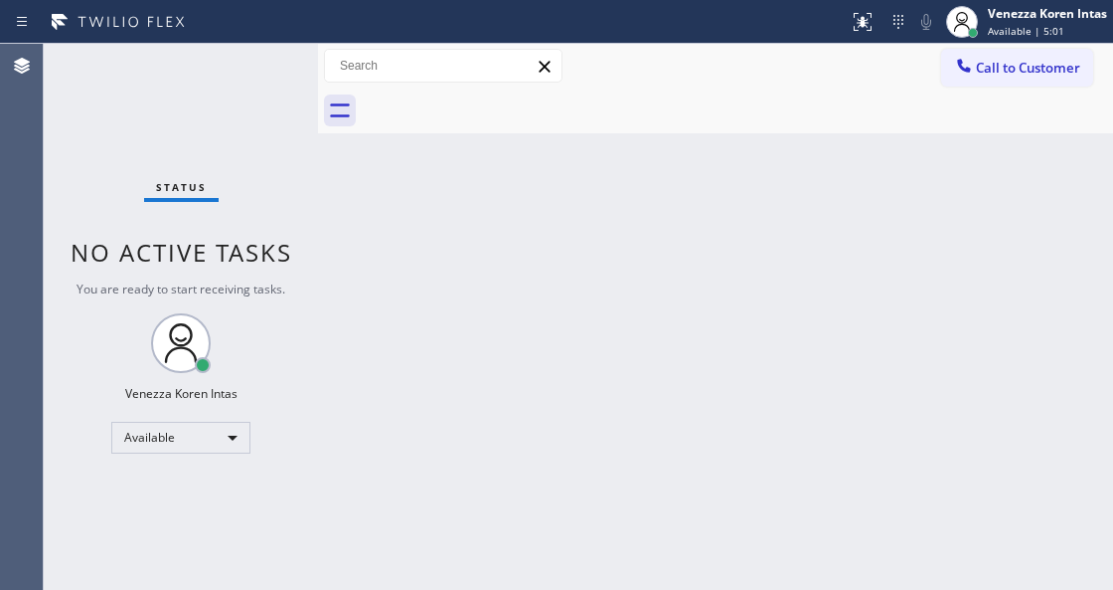
drag, startPoint x: 879, startPoint y: 258, endPoint x: 807, endPoint y: 28, distance: 241.5
click at [877, 243] on div "Back to Dashboard Change Sender ID Customers Technicians Select a contact Outbo…" at bounding box center [715, 317] width 795 height 546
click at [264, 111] on div "Status No active tasks You are ready to start receiving tasks. Venezza Koren In…" at bounding box center [181, 317] width 274 height 546
click at [345, 401] on div "Back to Dashboard Change Sender ID Customers Technicians Select a contact Outbo…" at bounding box center [715, 317] width 795 height 546
drag, startPoint x: 380, startPoint y: 357, endPoint x: 654, endPoint y: 263, distance: 289.9
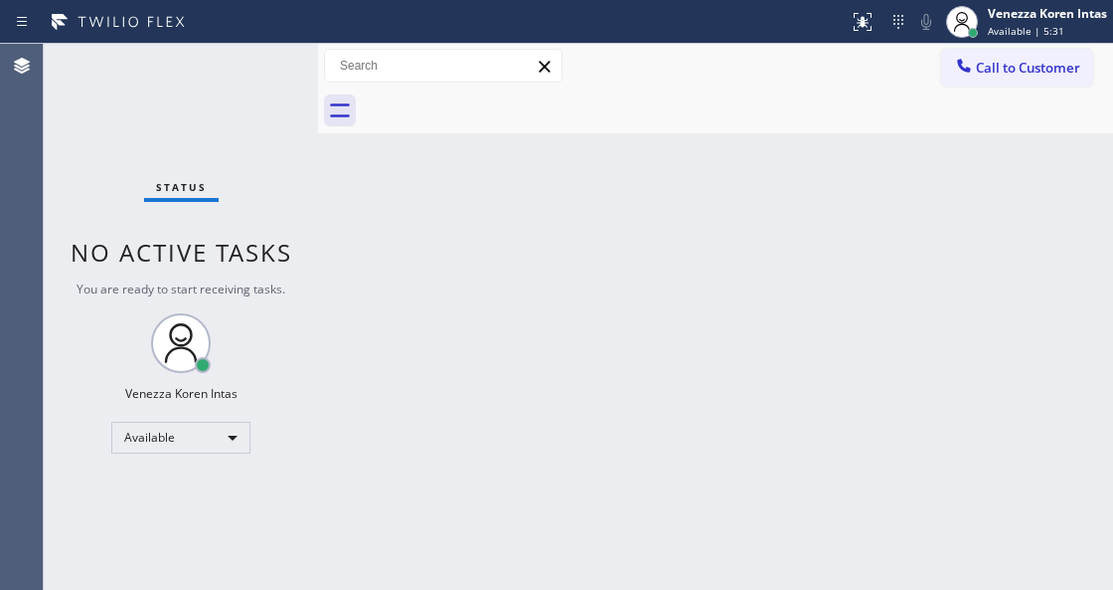
click at [405, 344] on div "Back to Dashboard Change Sender ID Customers Technicians Select a contact Outbo…" at bounding box center [715, 317] width 795 height 546
drag, startPoint x: 654, startPoint y: 263, endPoint x: 672, endPoint y: 214, distance: 52.8
click at [655, 263] on div "Back to Dashboard Change Sender ID Customers Technicians Select a contact Outbo…" at bounding box center [715, 317] width 795 height 546
drag, startPoint x: 672, startPoint y: 214, endPoint x: 704, endPoint y: 10, distance: 206.3
click at [681, 182] on div "Back to Dashboard Change Sender ID Customers Technicians Select a contact Outbo…" at bounding box center [715, 317] width 795 height 546
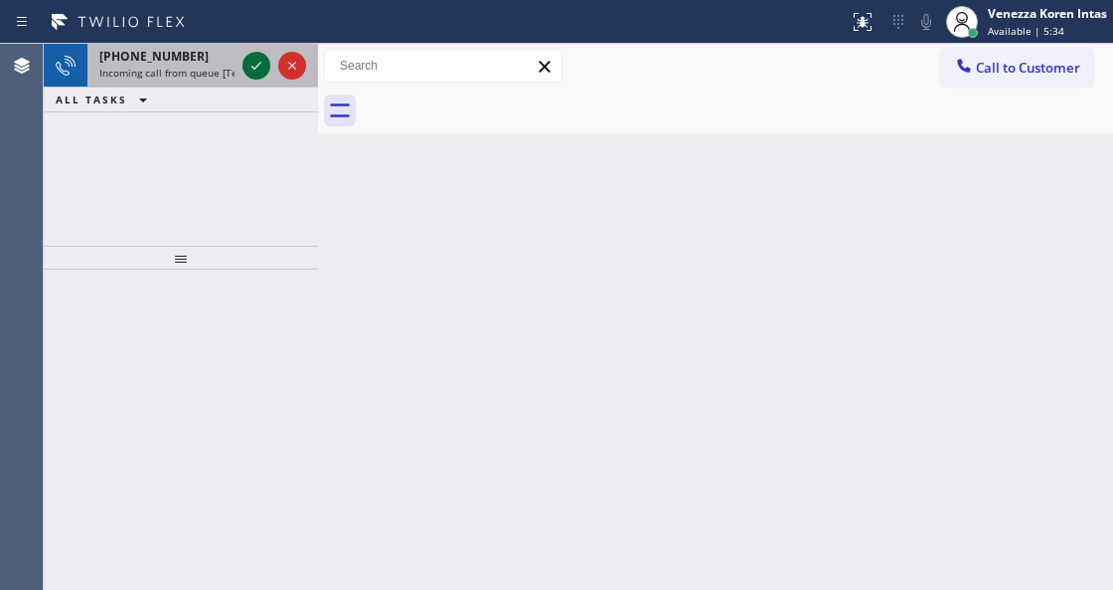
click at [263, 61] on icon at bounding box center [257, 66] width 24 height 24
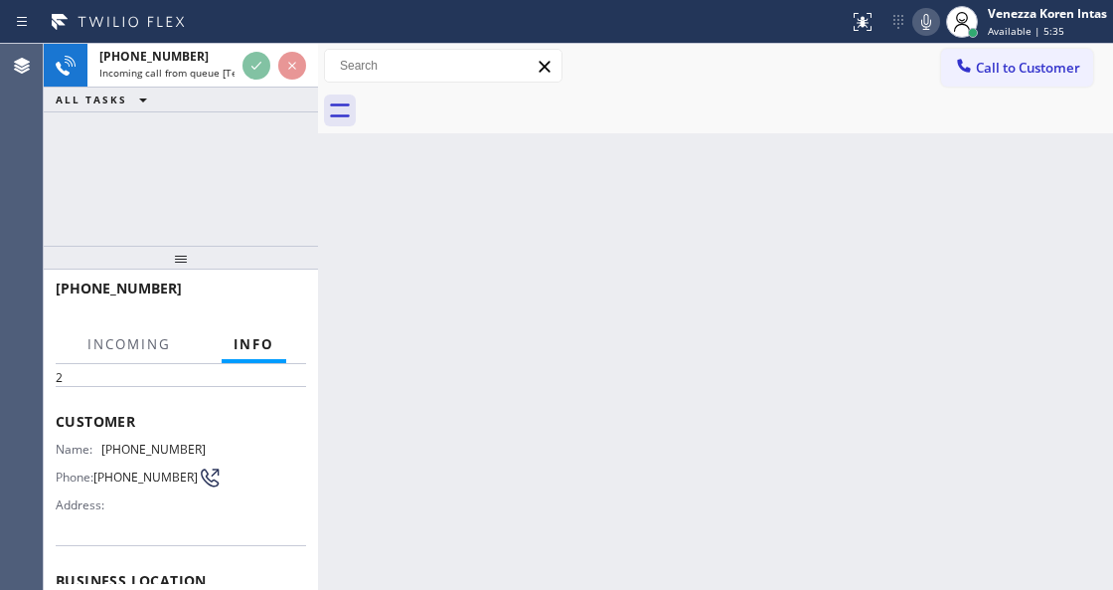
scroll to position [199, 0]
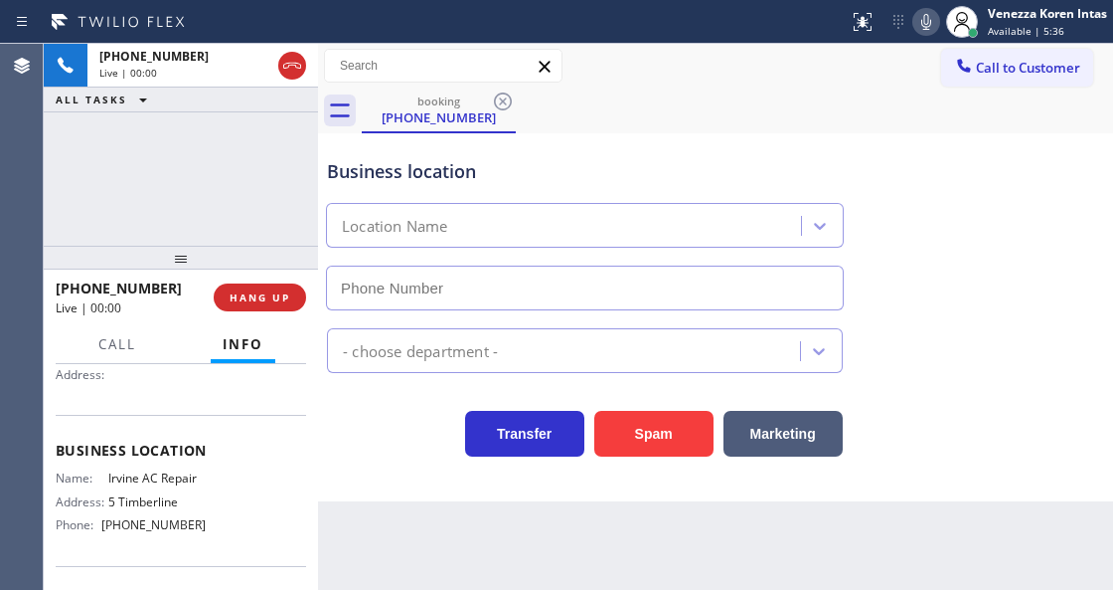
type input "(949) 353-6929"
click at [637, 151] on div "Business location Irvine AC Repair (949) 353-6929" at bounding box center [585, 224] width 524 height 172
click at [573, 177] on div "Business location" at bounding box center [585, 171] width 516 height 27
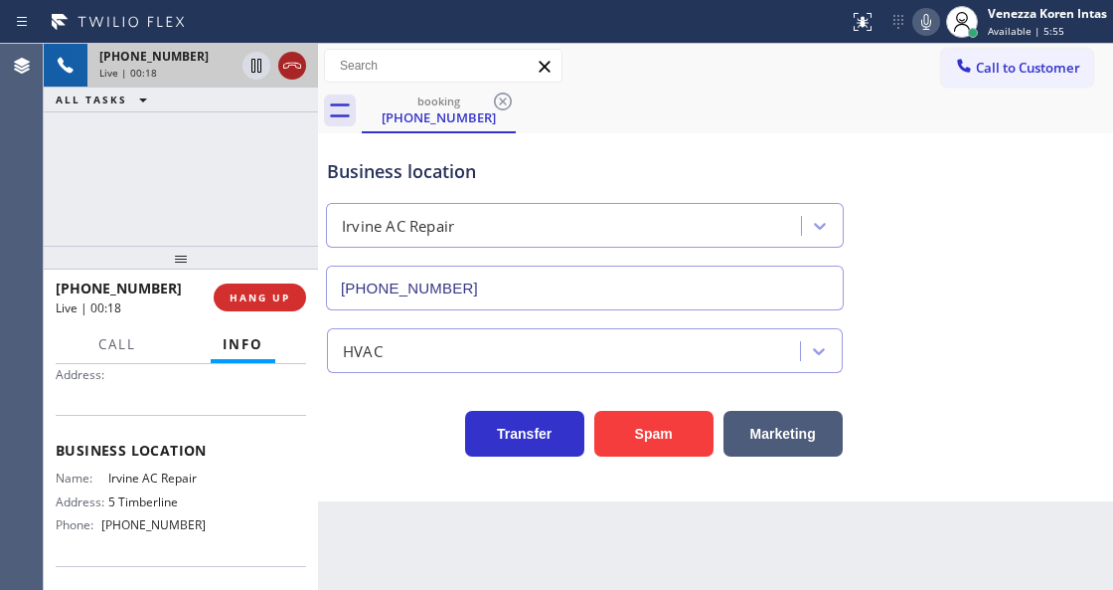
click at [298, 64] on icon at bounding box center [292, 66] width 24 height 24
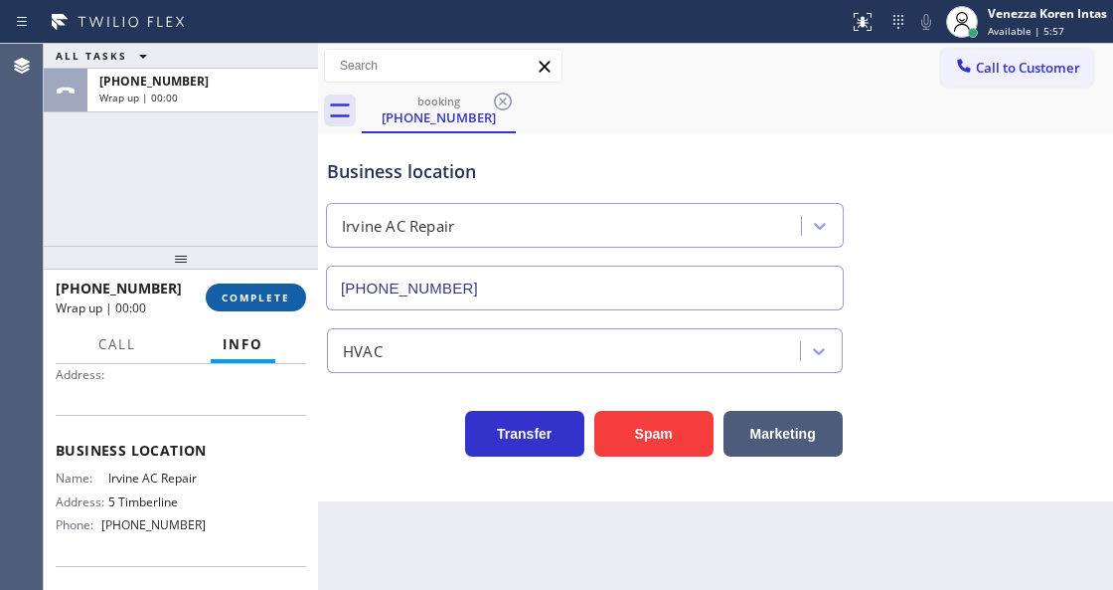
click at [283, 292] on span "COMPLETE" at bounding box center [256, 297] width 69 height 14
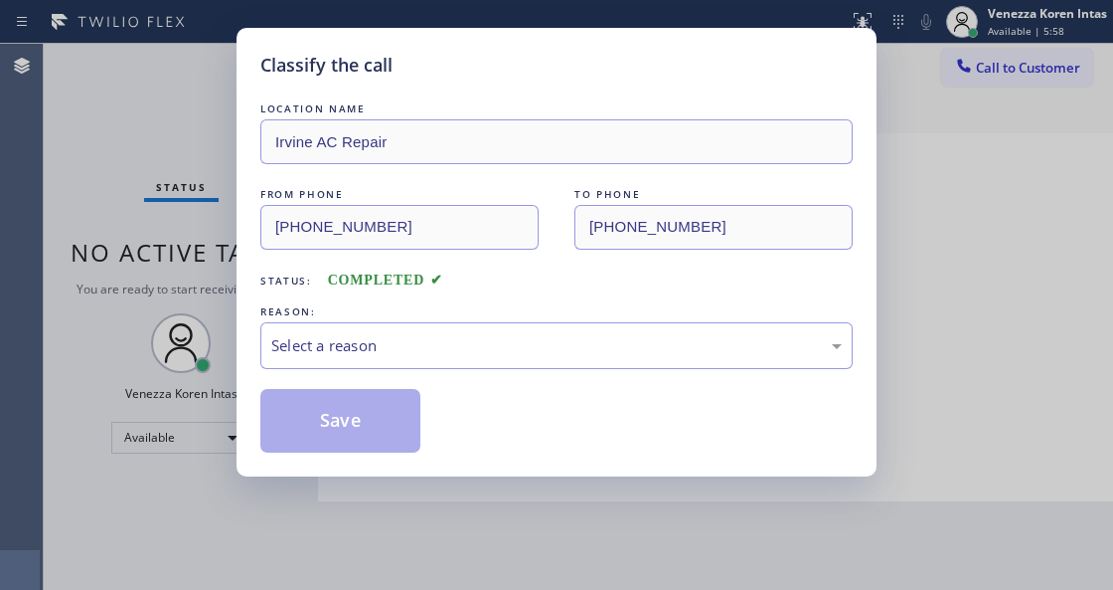
click at [485, 326] on div "Select a reason" at bounding box center [556, 345] width 593 height 47
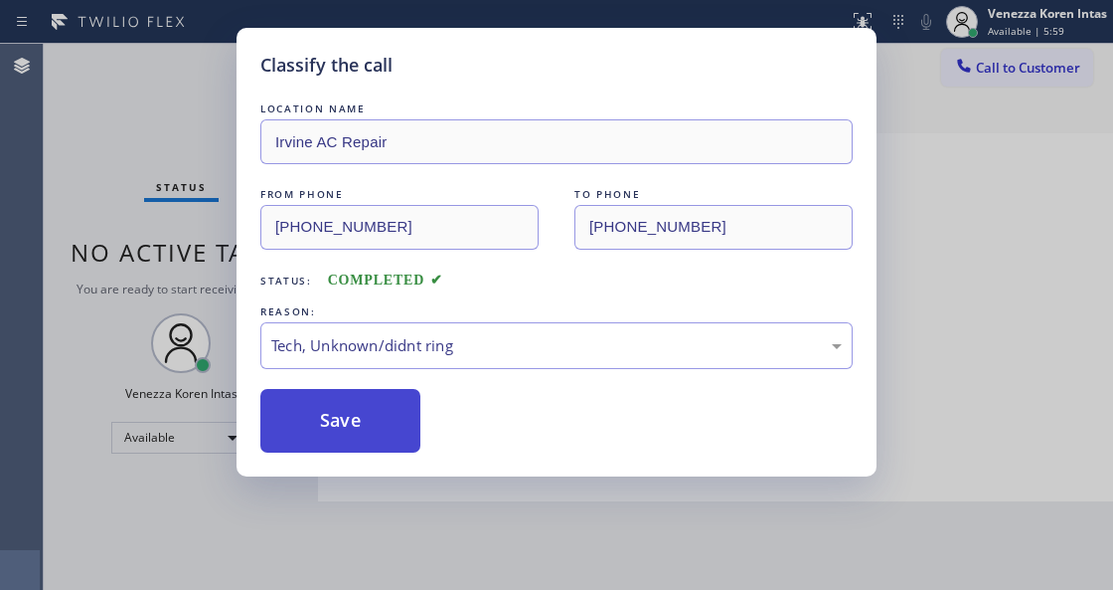
click at [388, 410] on button "Save" at bounding box center [340, 421] width 160 height 64
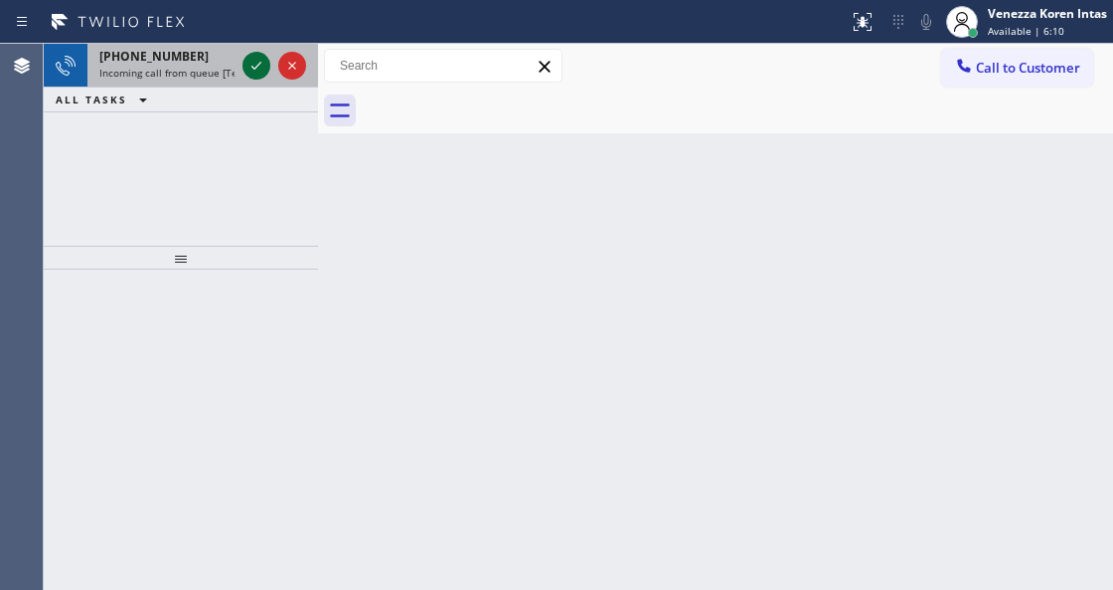
click at [250, 71] on icon at bounding box center [257, 66] width 24 height 24
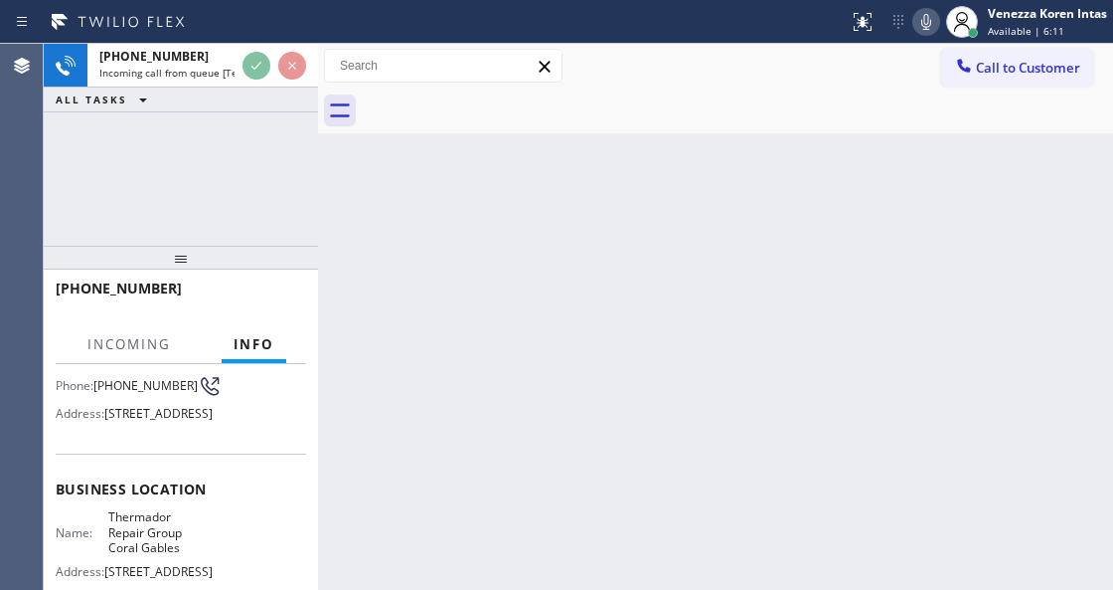
scroll to position [264, 0]
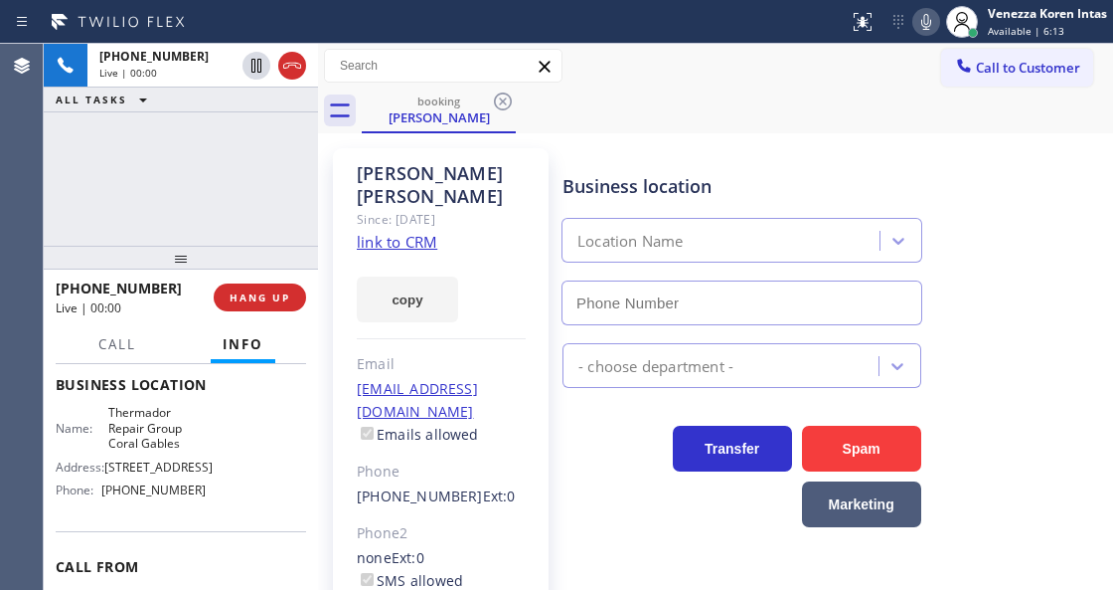
type input "(786) 661-1617"
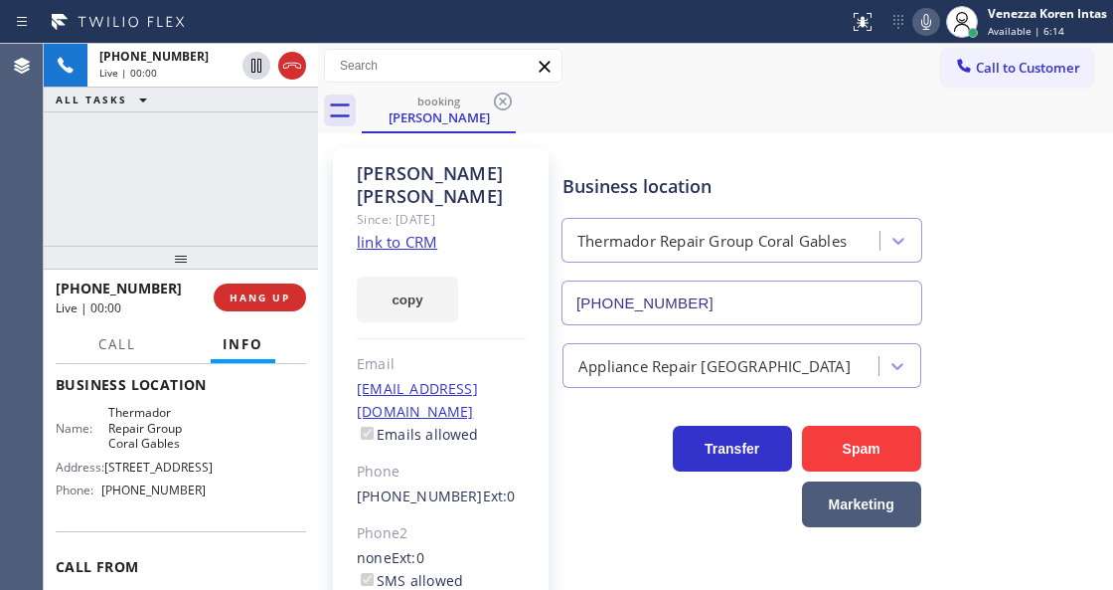
click at [422, 232] on link "link to CRM" at bounding box center [397, 242] width 81 height 20
click at [927, 17] on icon at bounding box center [927, 22] width 24 height 24
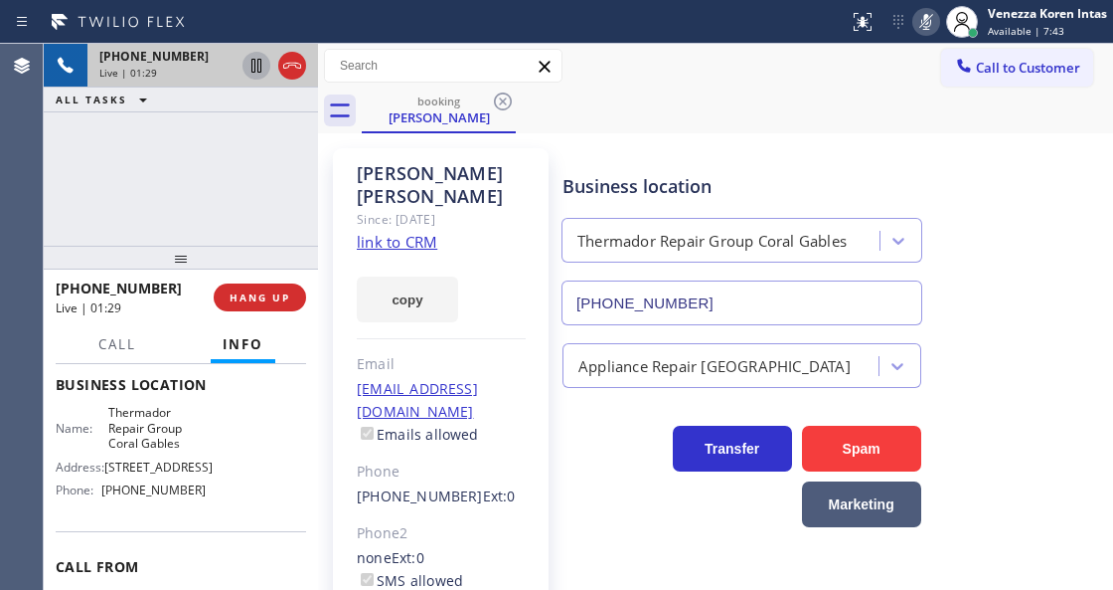
click at [266, 65] on icon at bounding box center [257, 66] width 24 height 24
click at [931, 20] on icon at bounding box center [927, 22] width 24 height 24
click at [248, 69] on icon at bounding box center [257, 66] width 24 height 24
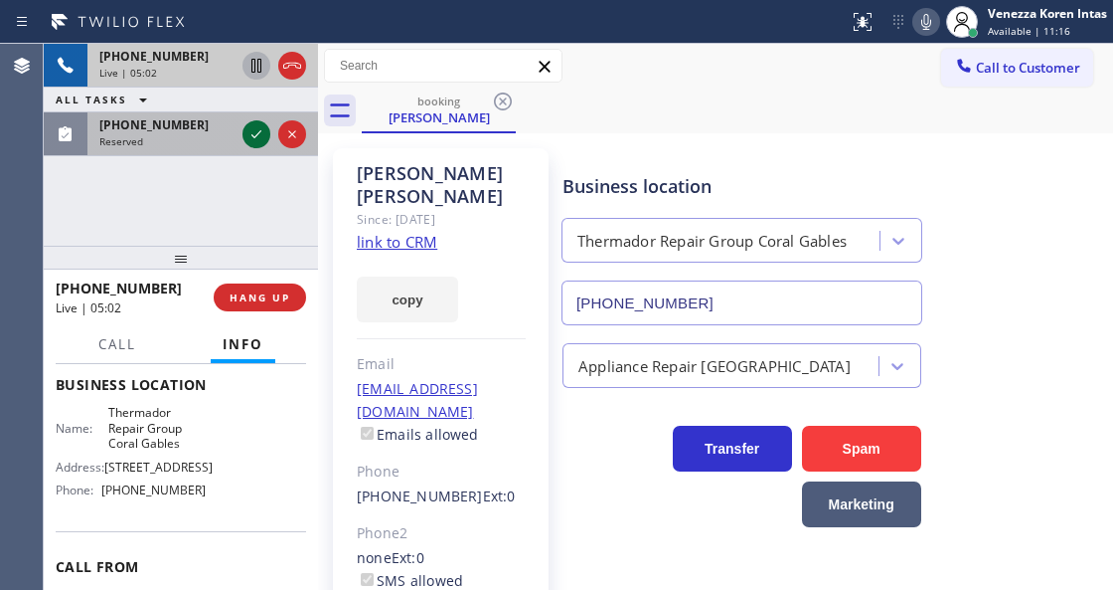
click at [254, 134] on icon at bounding box center [257, 134] width 24 height 24
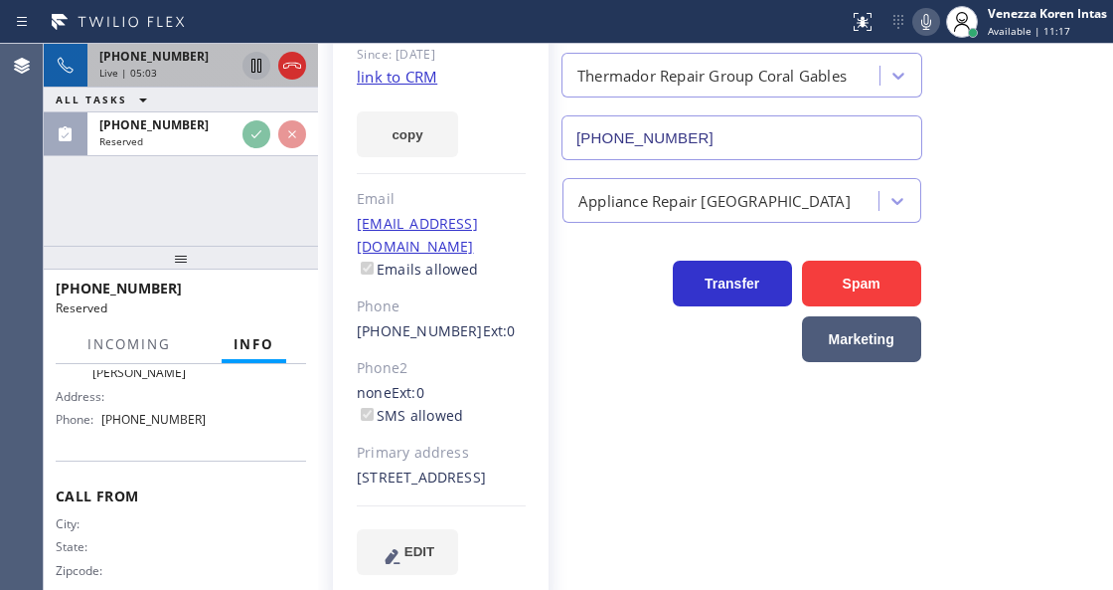
scroll to position [409, 0]
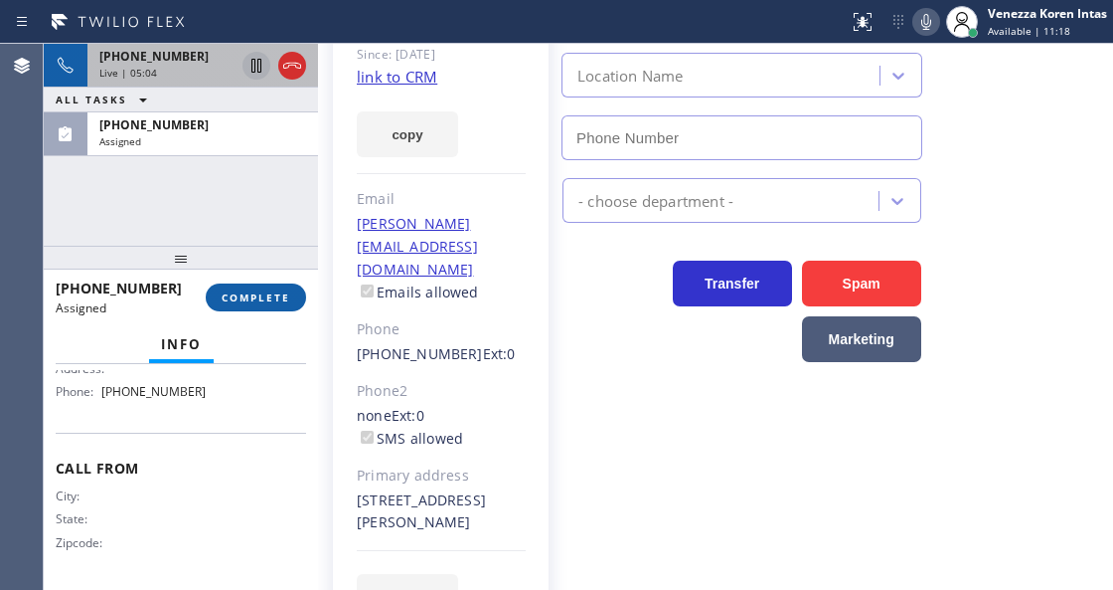
click at [284, 298] on span "COMPLETE" at bounding box center [256, 297] width 69 height 14
type input "(408) 638-6856"
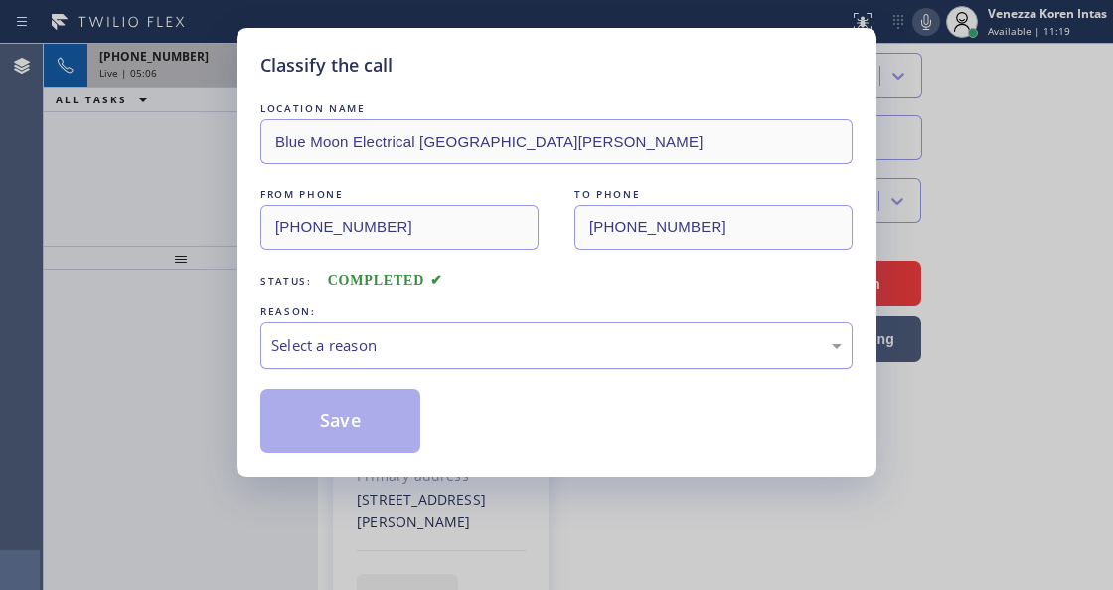
click at [408, 363] on div "Select a reason" at bounding box center [556, 345] width 593 height 47
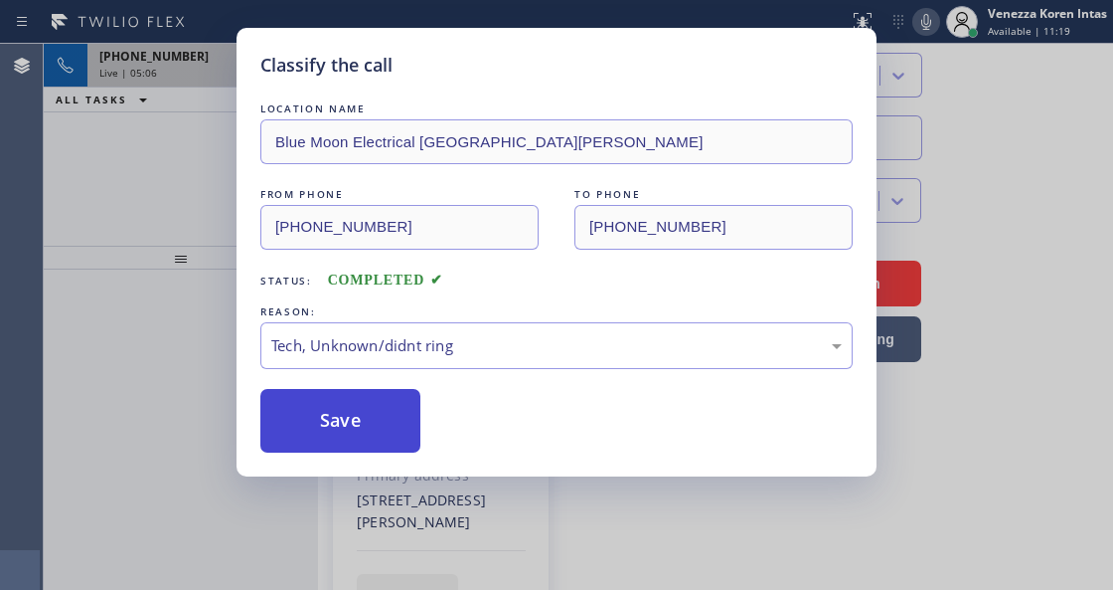
click at [396, 429] on button "Save" at bounding box center [340, 421] width 160 height 64
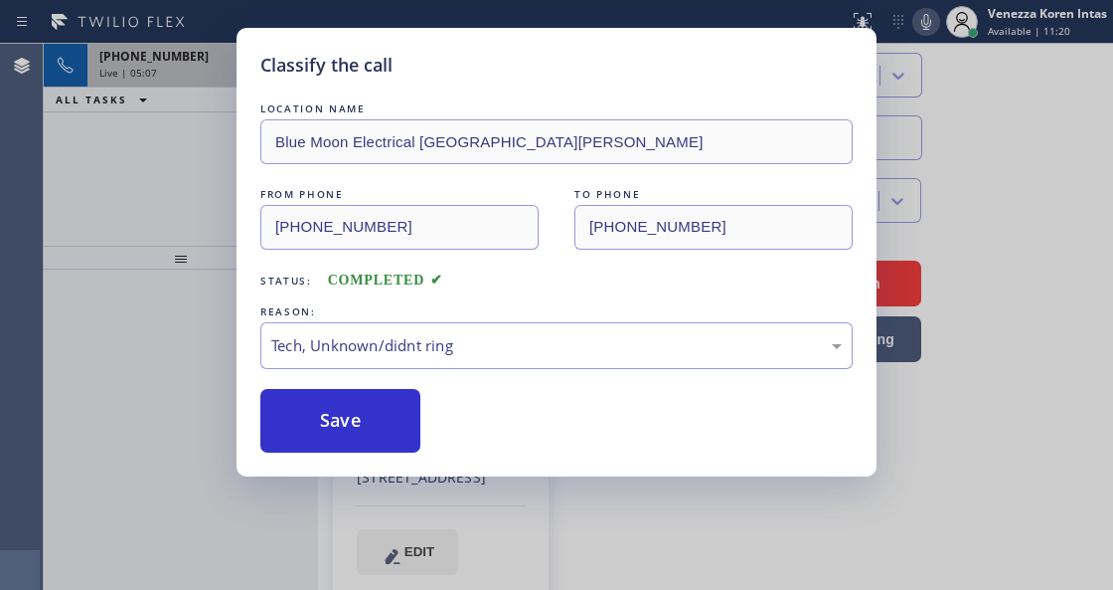
click at [207, 239] on div "Classify the call LOCATION NAME Blue Moon Electrical San Jose FROM PHONE (408) …" at bounding box center [556, 295] width 1113 height 590
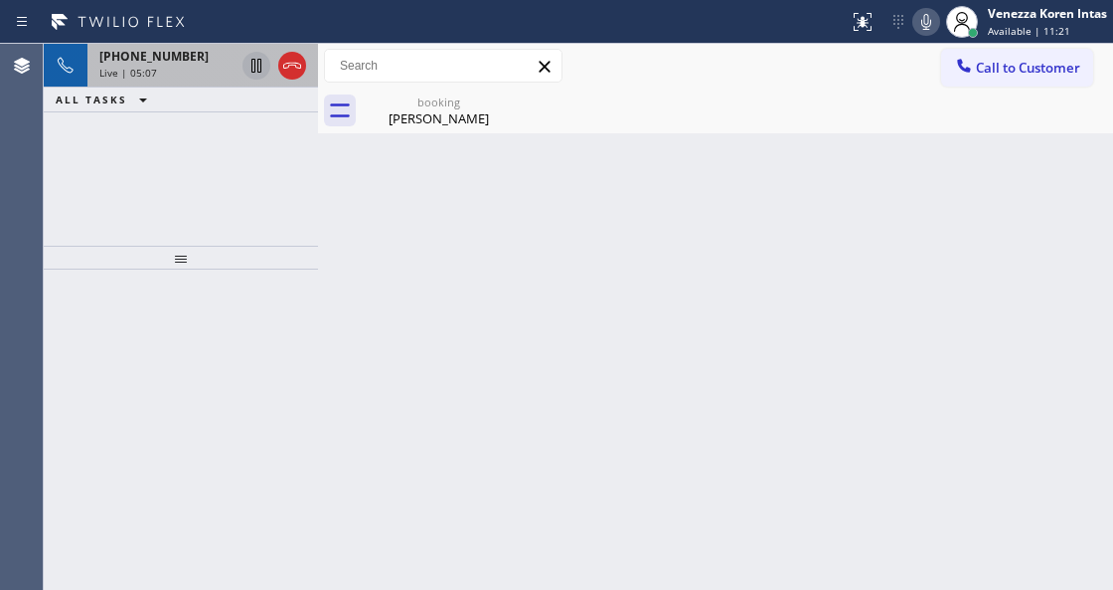
click at [171, 66] on div "Live | 05:07" at bounding box center [166, 73] width 135 height 14
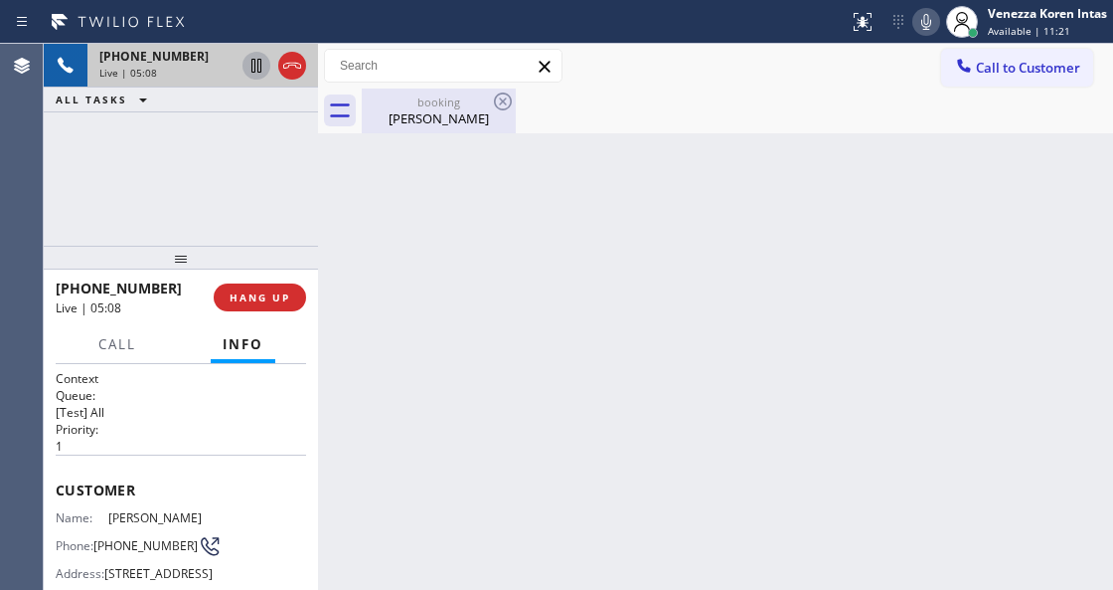
click at [396, 109] on div "Veronica Arata" at bounding box center [439, 118] width 150 height 18
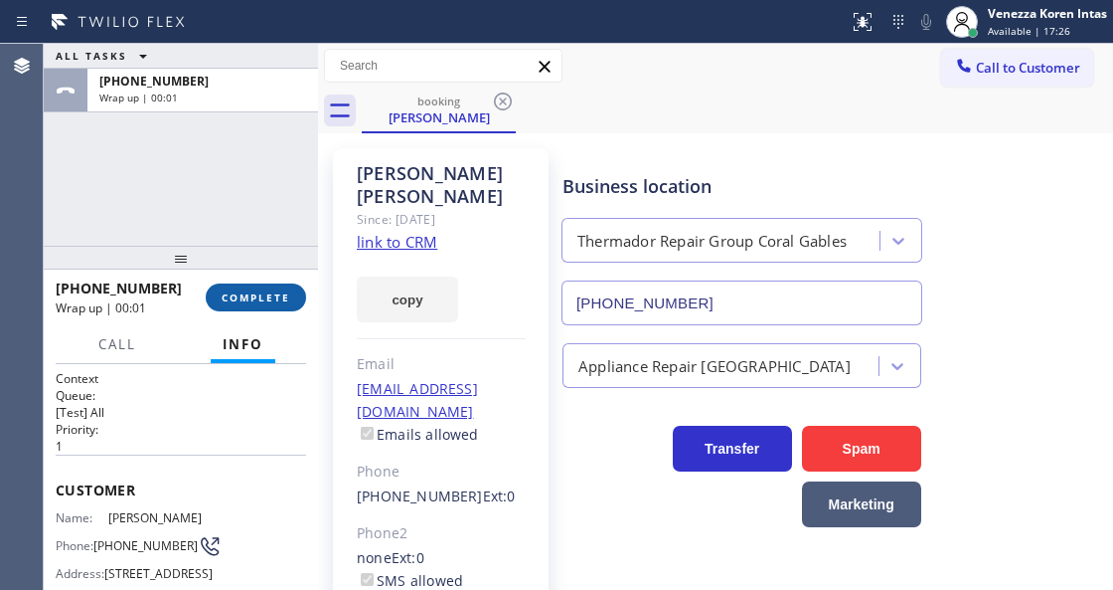
click at [276, 298] on span "COMPLETE" at bounding box center [256, 297] width 69 height 14
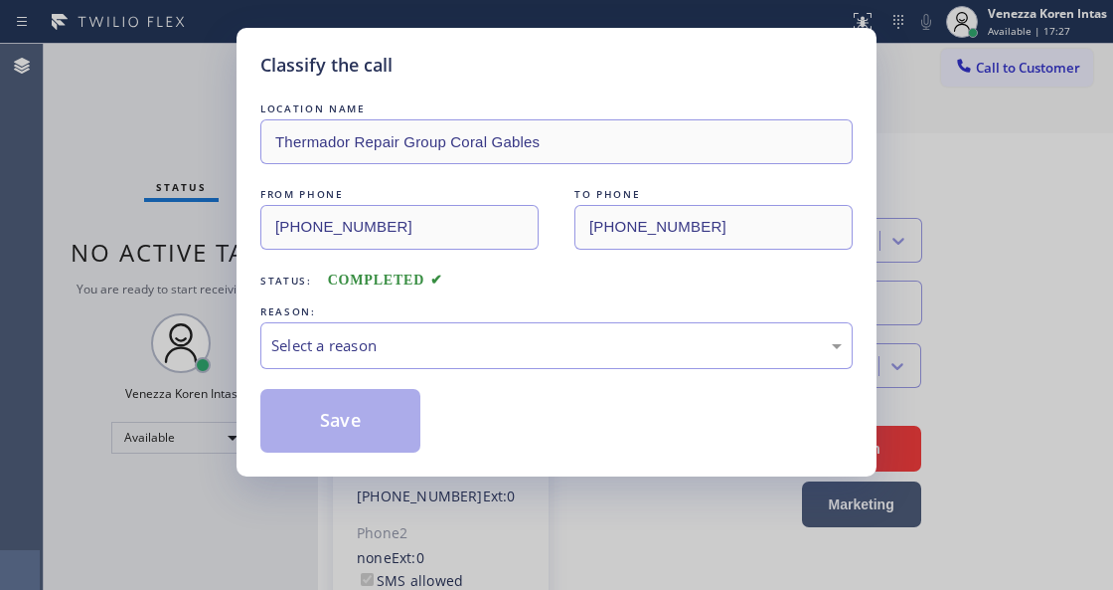
click at [443, 339] on div "Select a reason" at bounding box center [556, 345] width 571 height 23
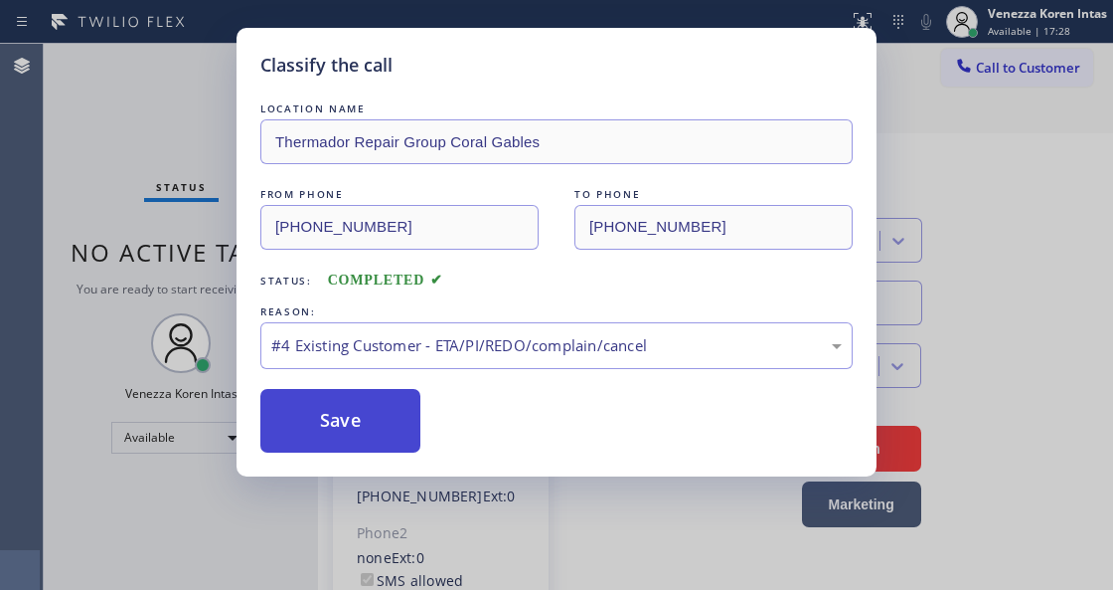
click at [380, 427] on button "Save" at bounding box center [340, 421] width 160 height 64
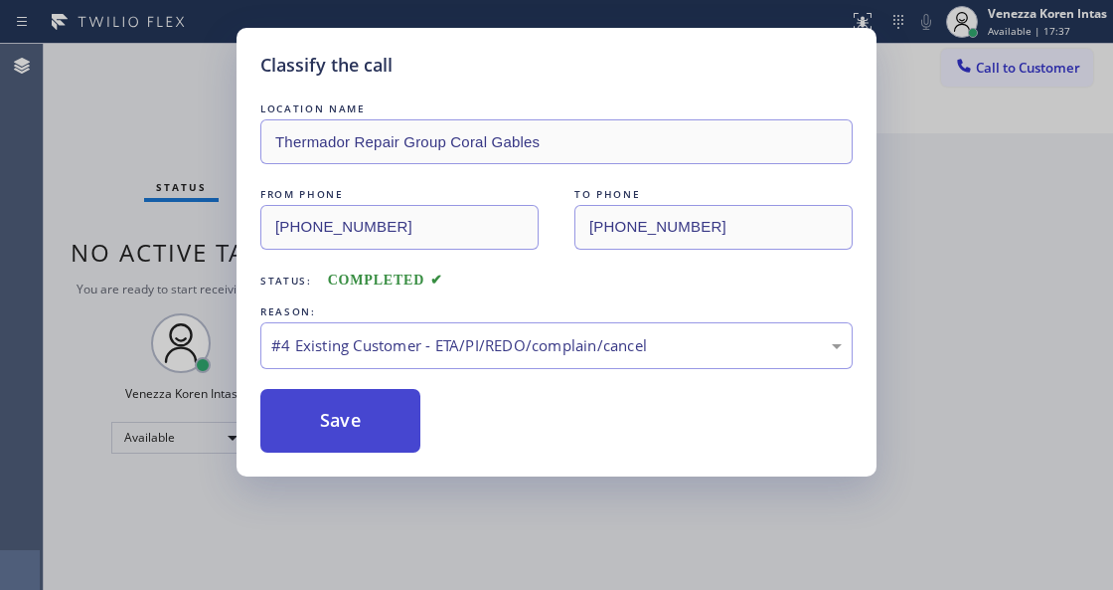
click at [380, 431] on button "Save" at bounding box center [340, 421] width 160 height 64
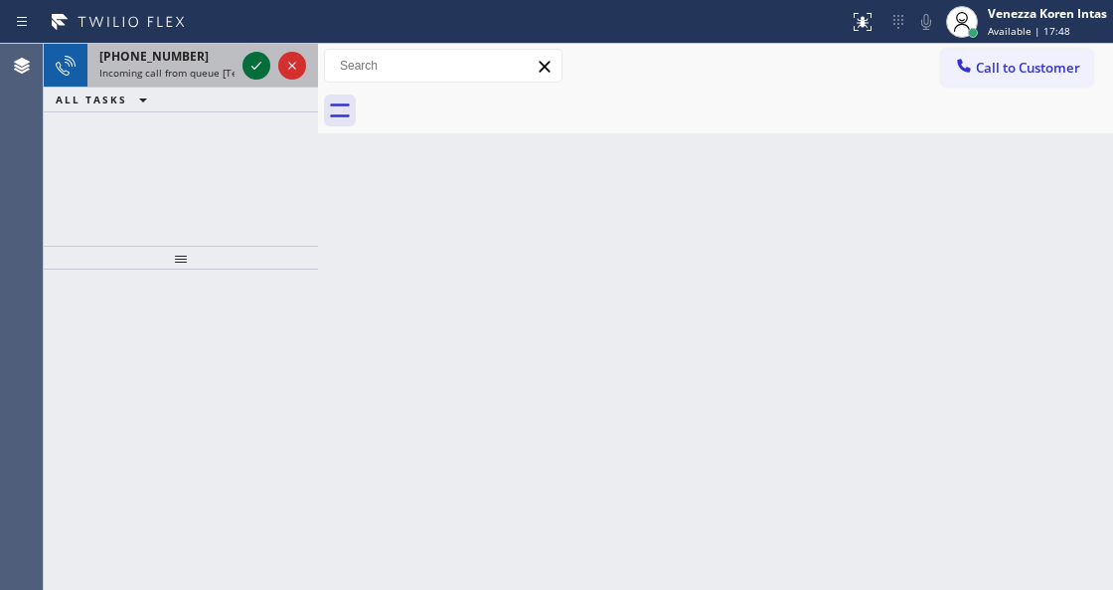
click at [259, 62] on icon at bounding box center [257, 66] width 24 height 24
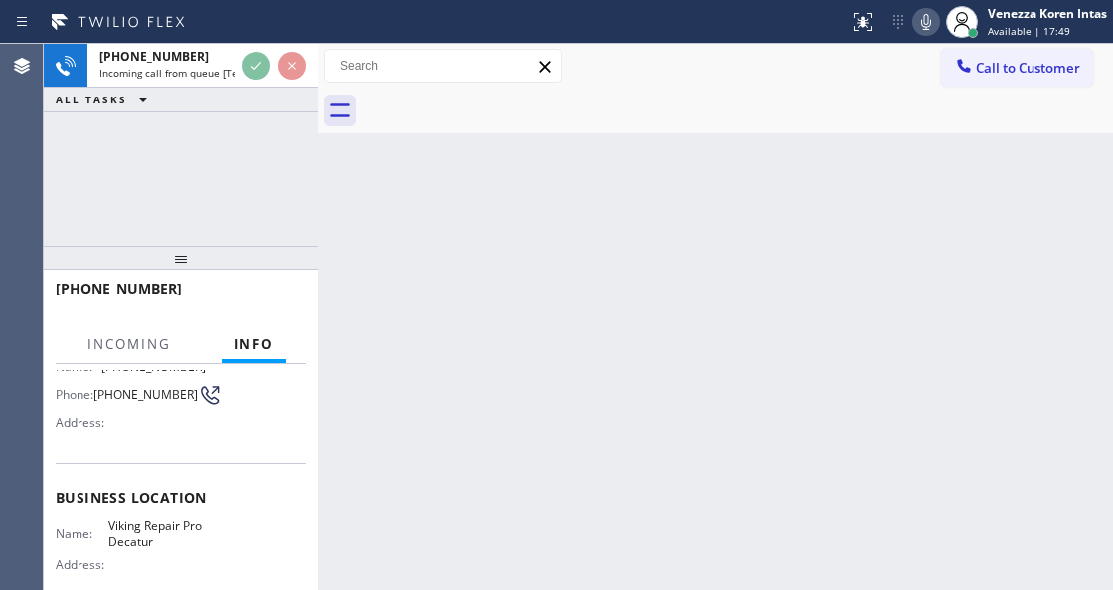
scroll to position [199, 0]
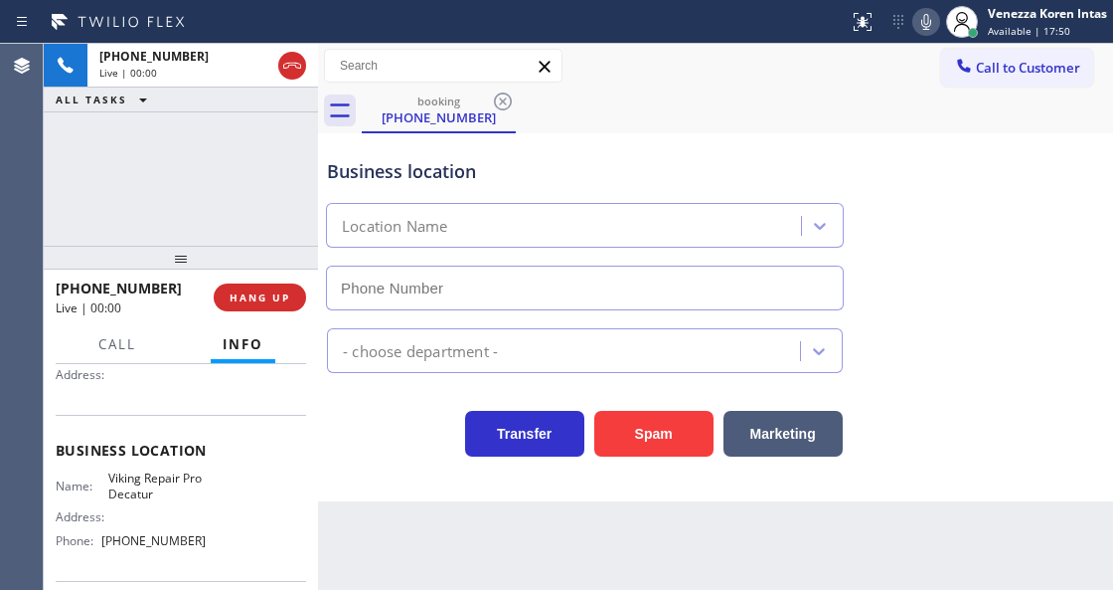
type input "(678) 855-8895"
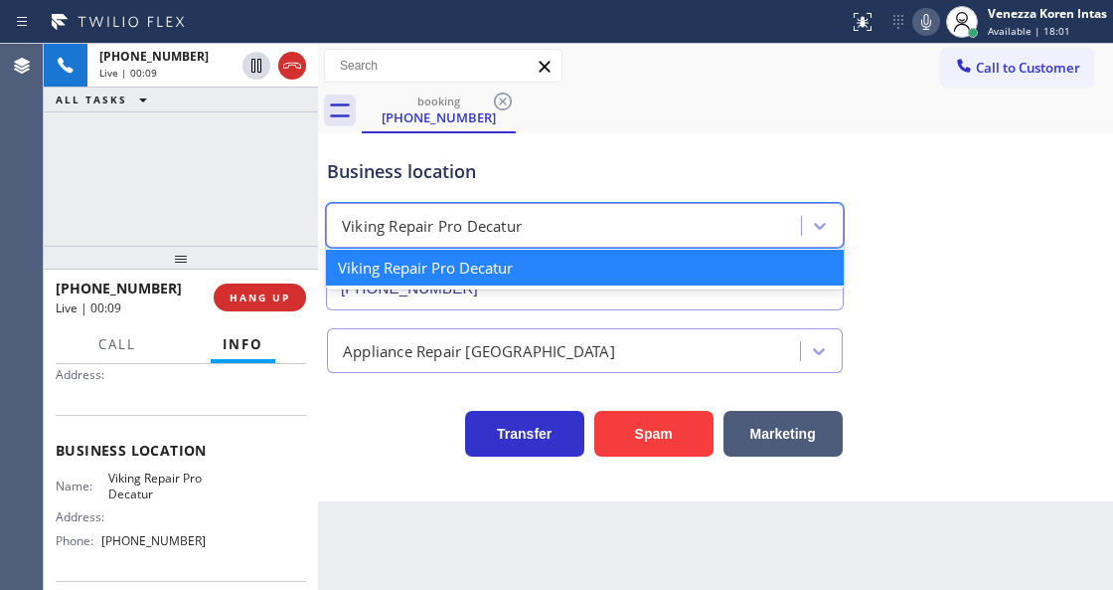
click at [513, 235] on div "Viking Repair Pro Decatur" at bounding box center [432, 226] width 180 height 23
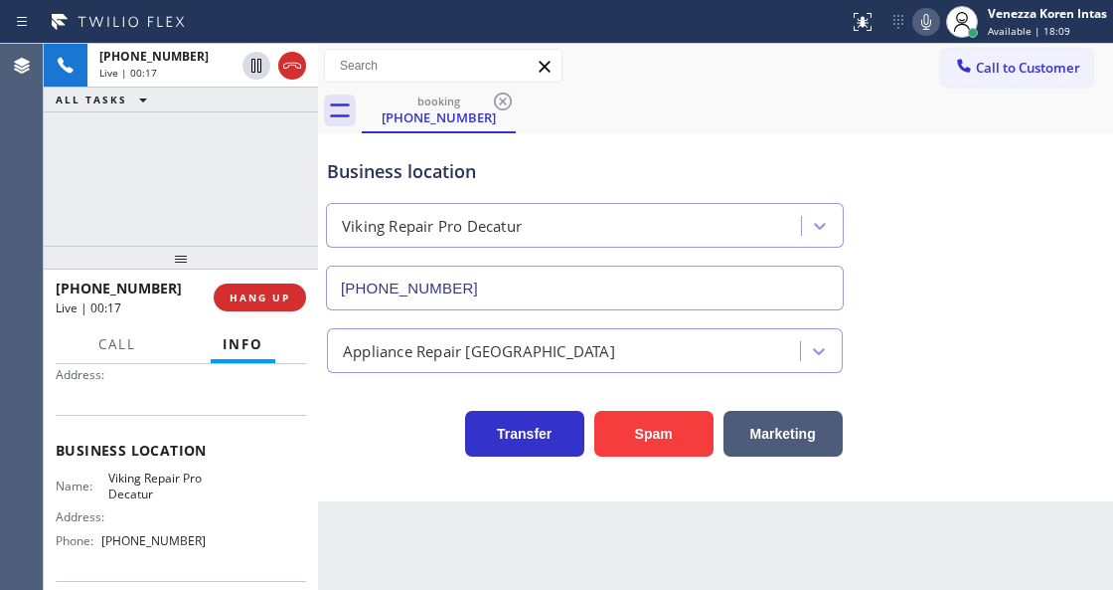
click at [256, 300] on span "HANG UP" at bounding box center [260, 297] width 61 height 14
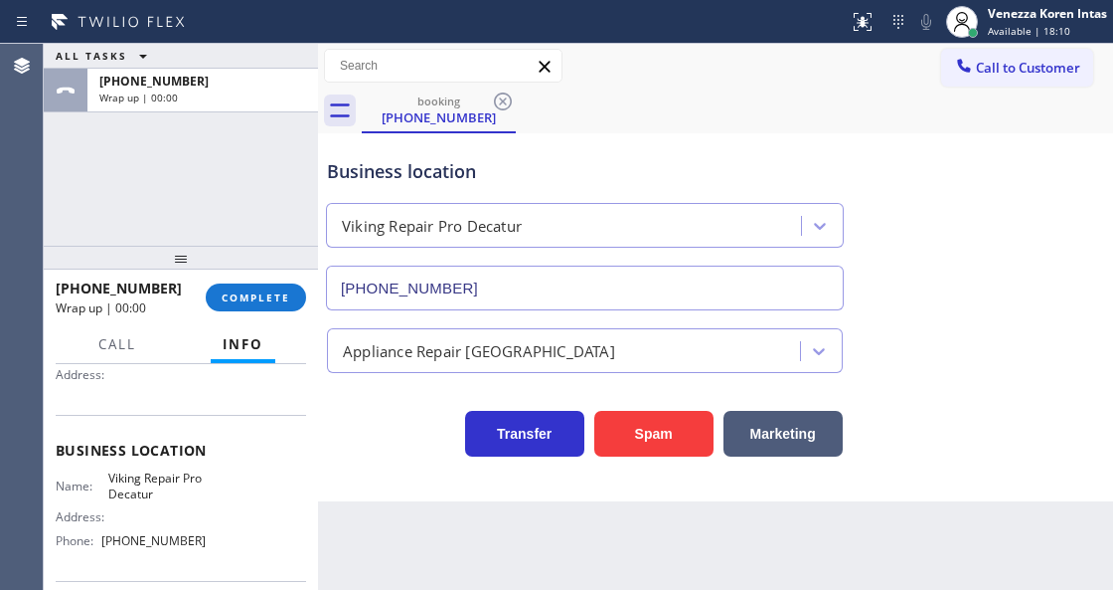
click at [285, 304] on button "COMPLETE" at bounding box center [256, 297] width 100 height 28
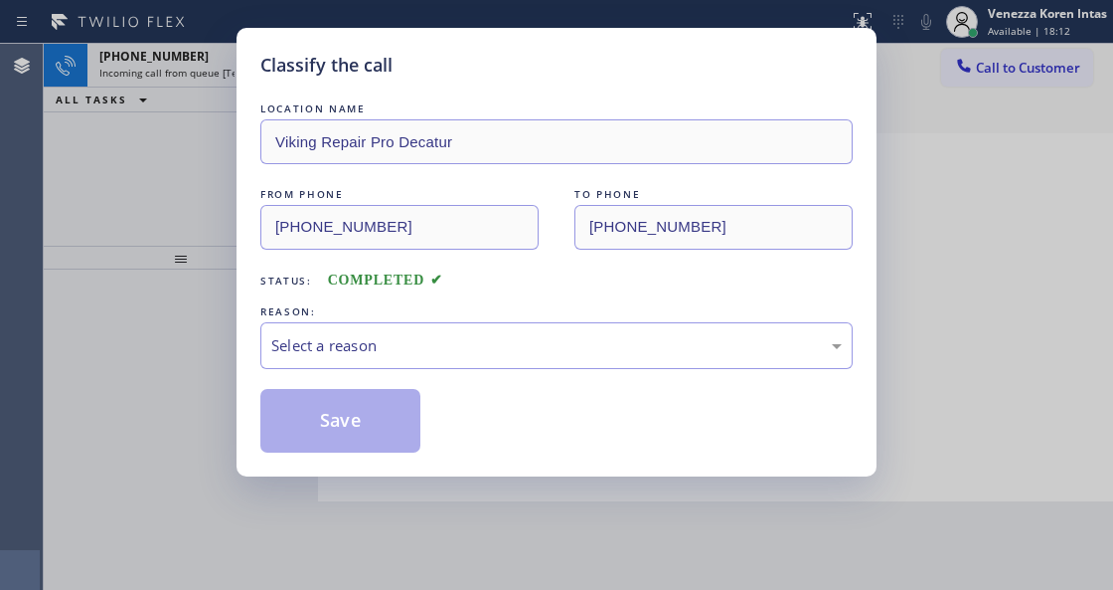
click at [433, 345] on div "Select a reason" at bounding box center [556, 345] width 571 height 23
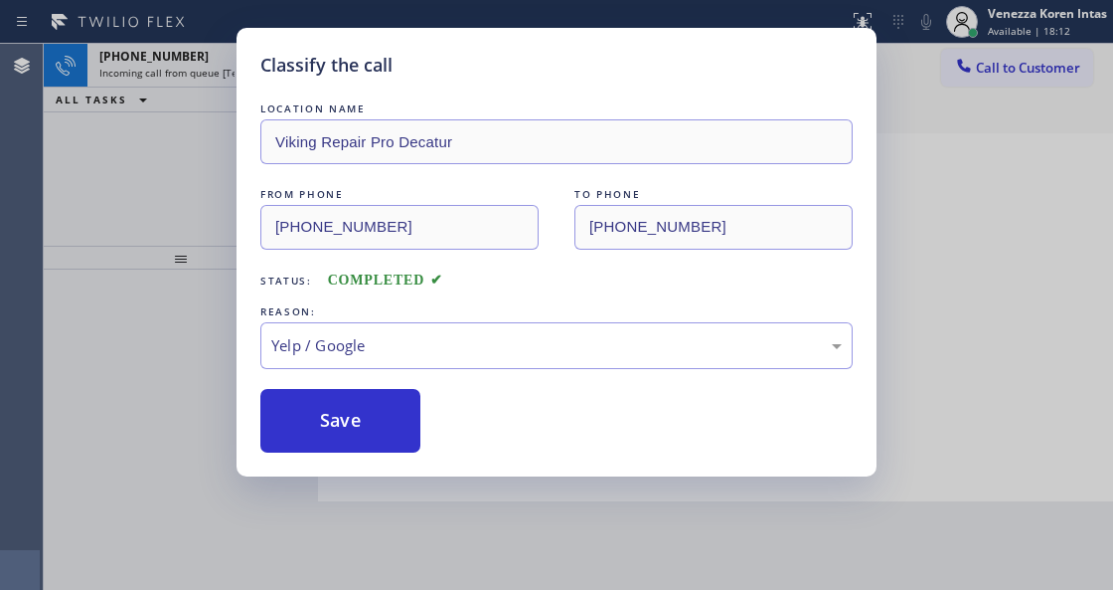
drag, startPoint x: 376, startPoint y: 448, endPoint x: 394, endPoint y: 533, distance: 86.4
click at [374, 447] on button "Save" at bounding box center [340, 421] width 160 height 64
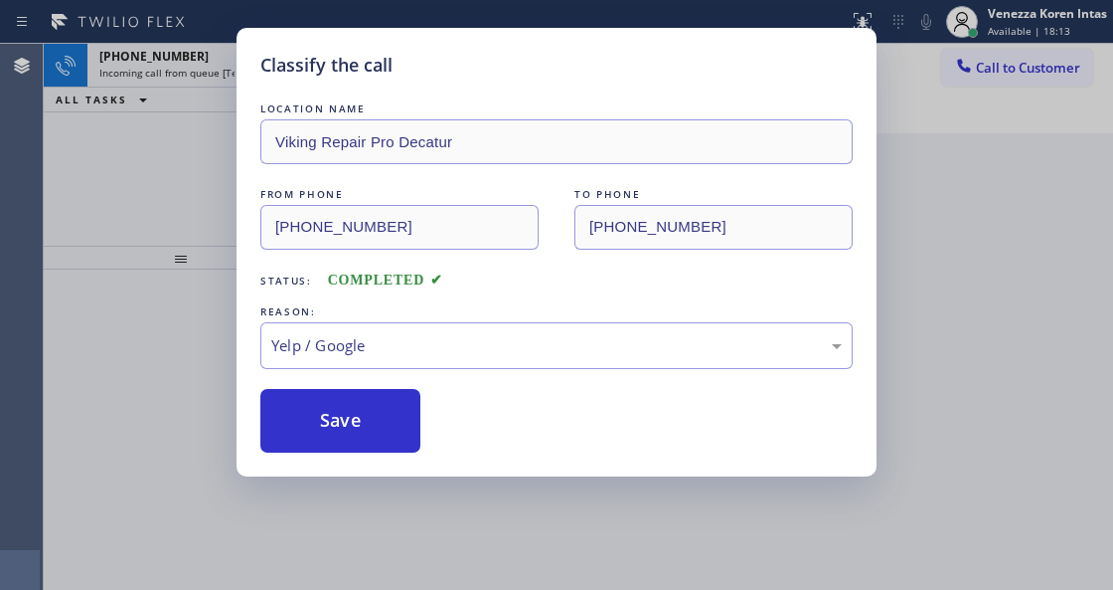
click at [391, 579] on div "Classify the call LOCATION NAME Viking Repair Pro Decatur FROM PHONE (210) 946-…" at bounding box center [556, 295] width 1113 height 590
drag, startPoint x: 404, startPoint y: 589, endPoint x: 420, endPoint y: 586, distance: 16.2
click at [404, 589] on html "Status report No issues detected If you experience an issue, please download th…" at bounding box center [556, 295] width 1113 height 590
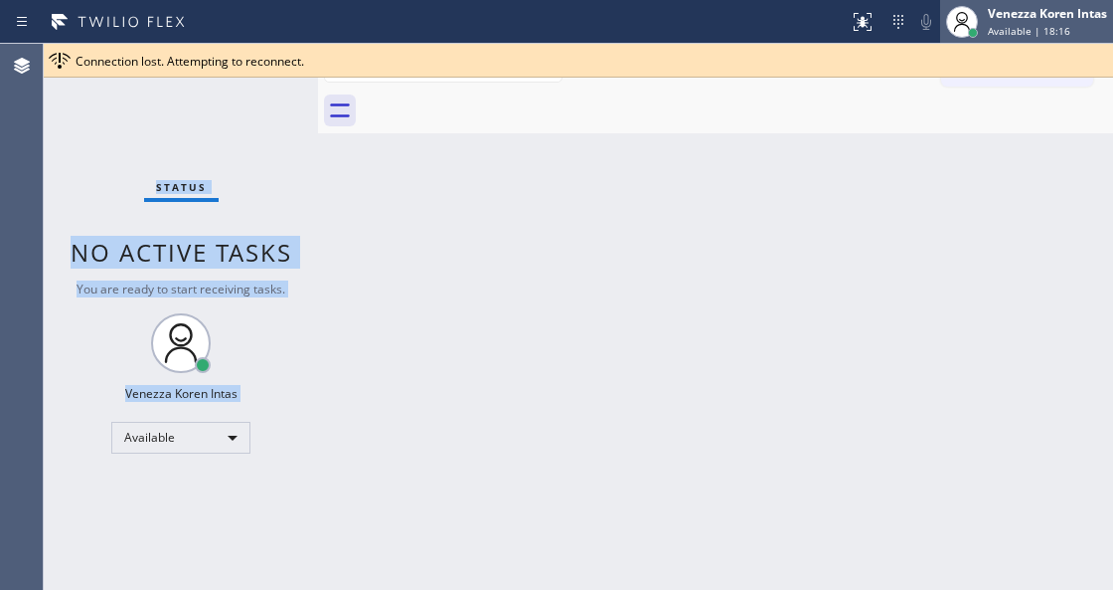
click at [1017, 18] on div "Venezza Koren Intas" at bounding box center [1047, 13] width 119 height 17
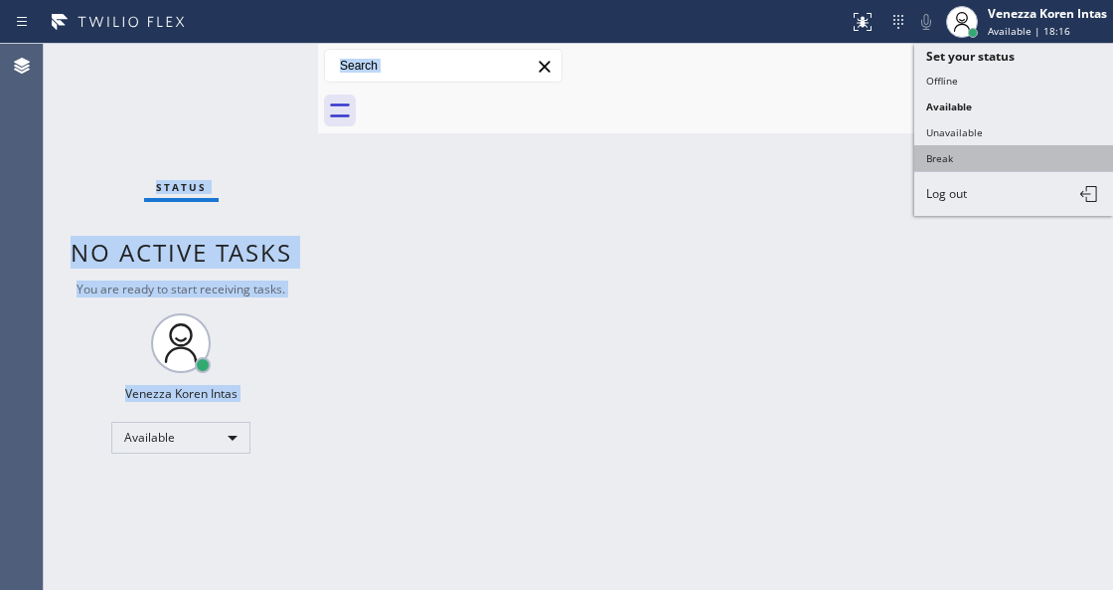
click at [992, 150] on button "Break" at bounding box center [1014, 158] width 199 height 26
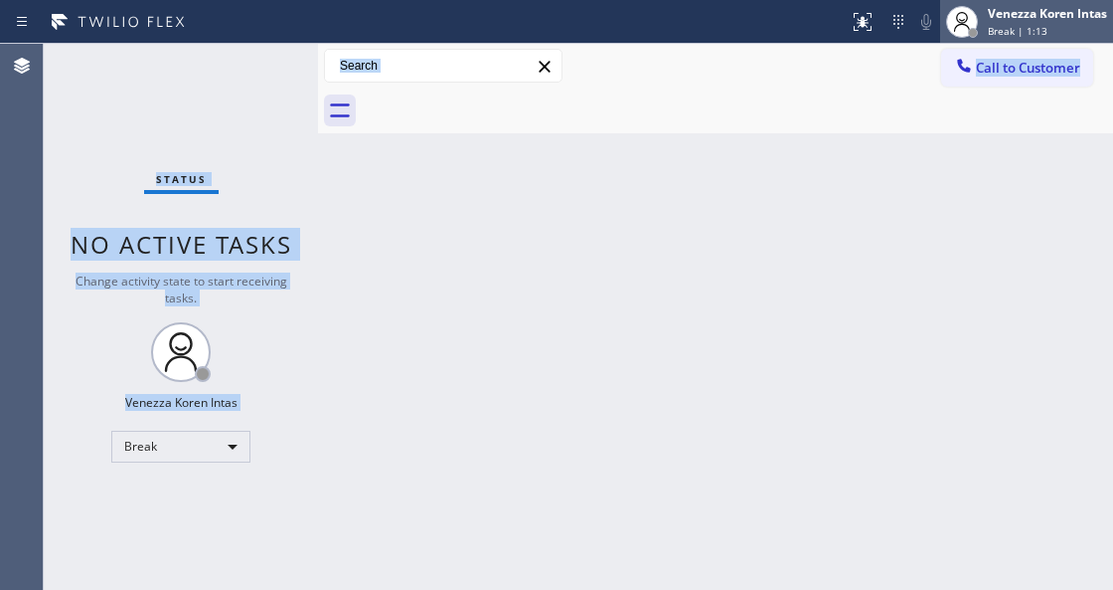
click at [1021, 28] on span "Break | 1:13" at bounding box center [1018, 31] width 60 height 14
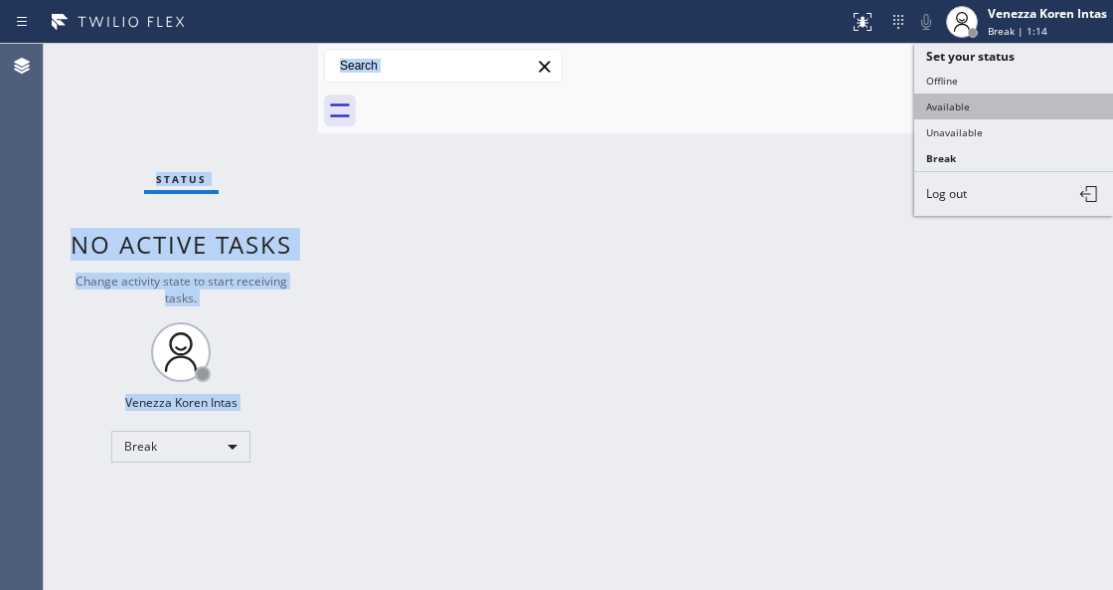
click at [944, 103] on button "Available" at bounding box center [1014, 106] width 199 height 26
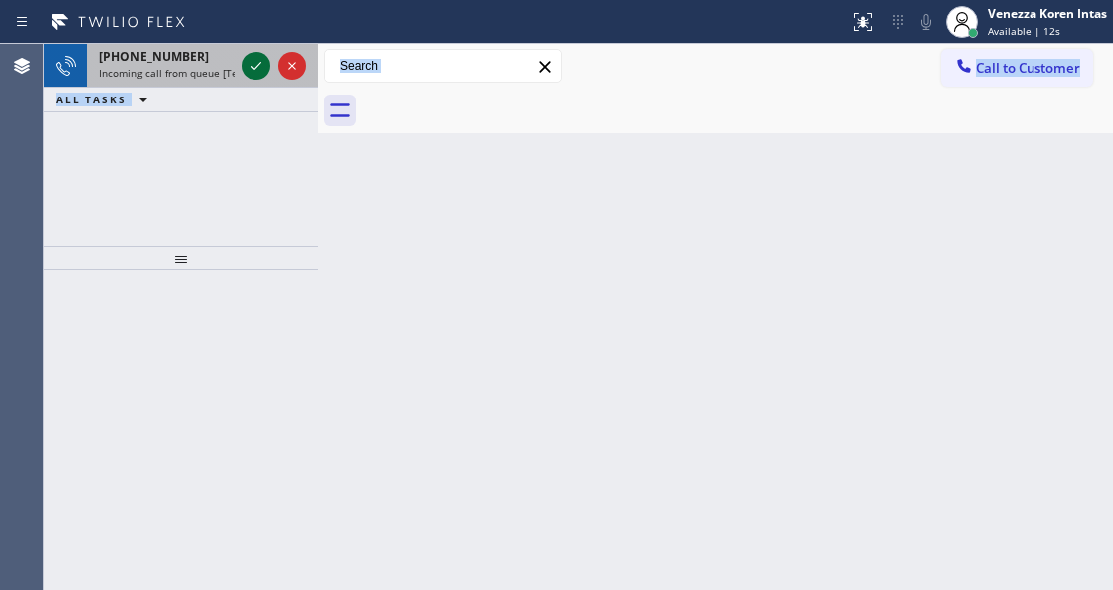
click at [255, 74] on icon at bounding box center [257, 66] width 24 height 24
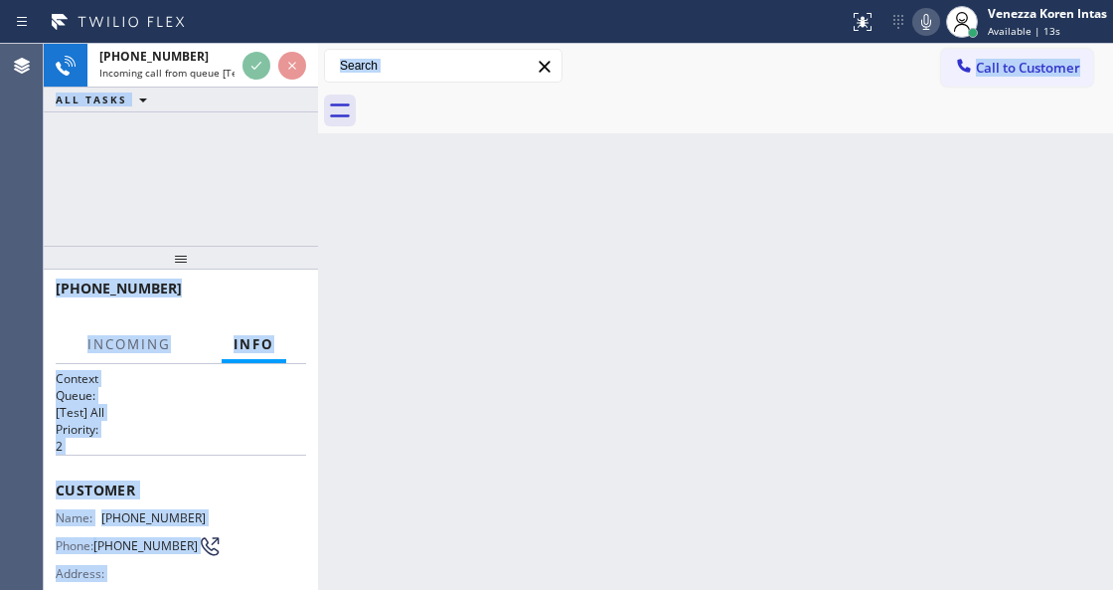
click at [524, 492] on div "Back to Dashboard Change Sender ID Customers Technicians Select a contact Outbo…" at bounding box center [715, 317] width 795 height 546
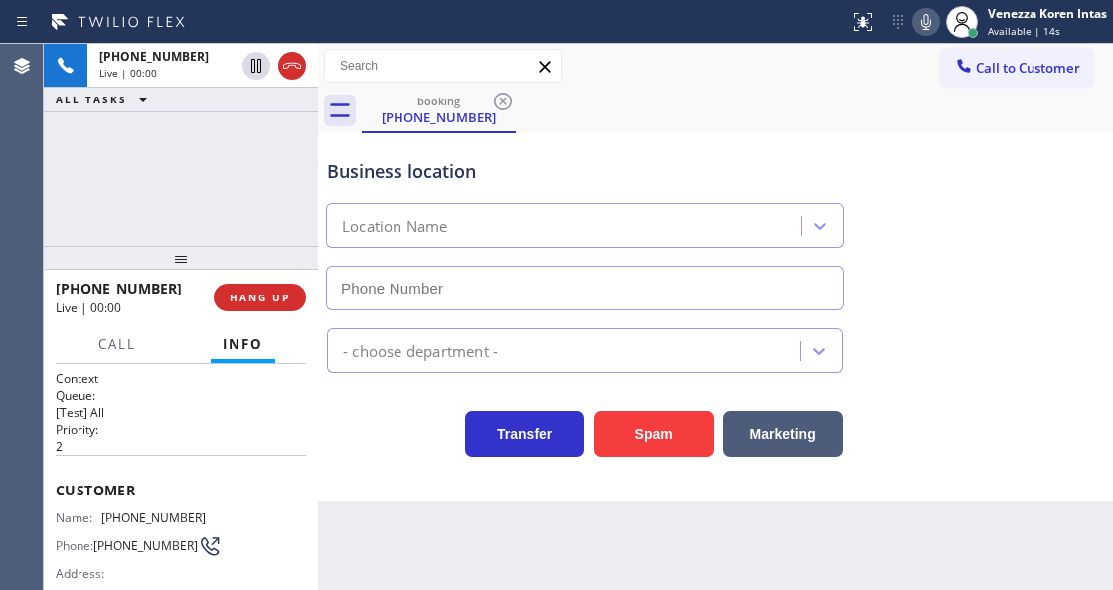
scroll to position [264, 0]
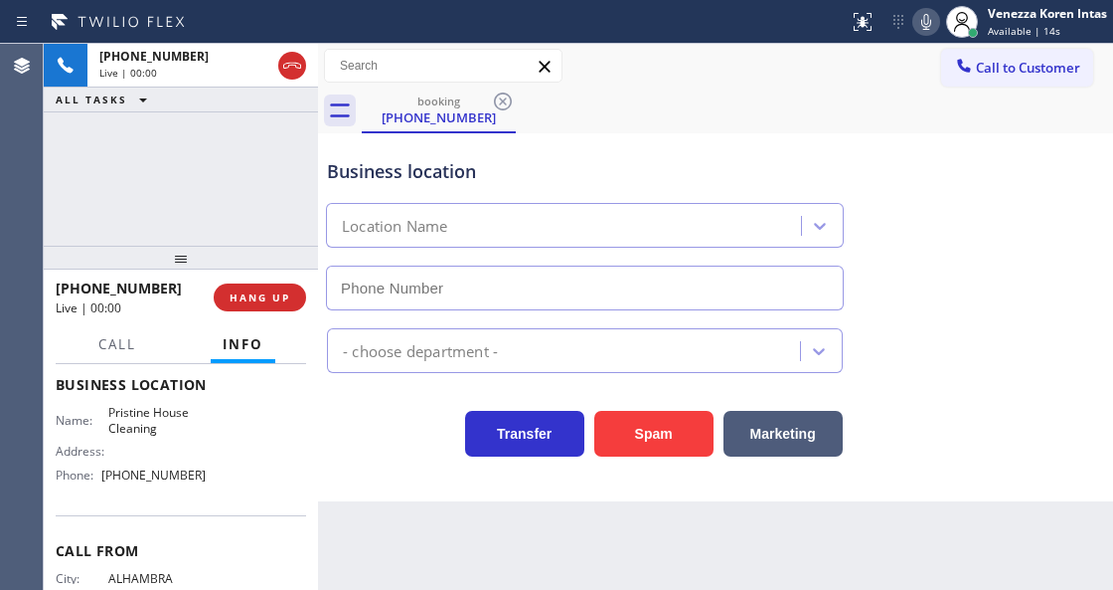
type input "(626) 548-3326"
click at [246, 267] on div at bounding box center [181, 258] width 274 height 24
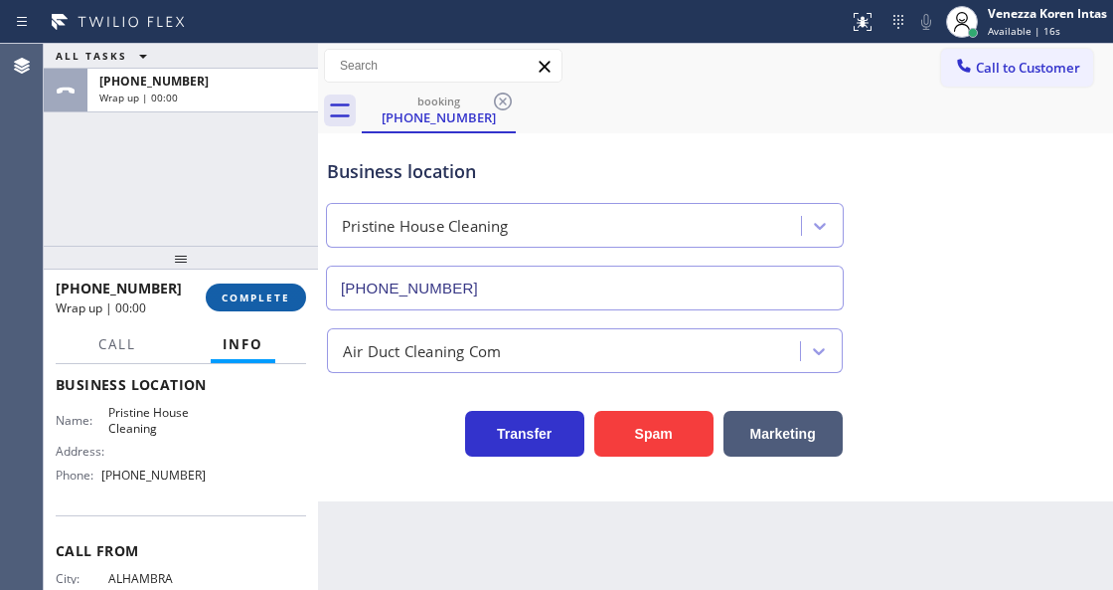
click at [260, 298] on span "COMPLETE" at bounding box center [256, 297] width 69 height 14
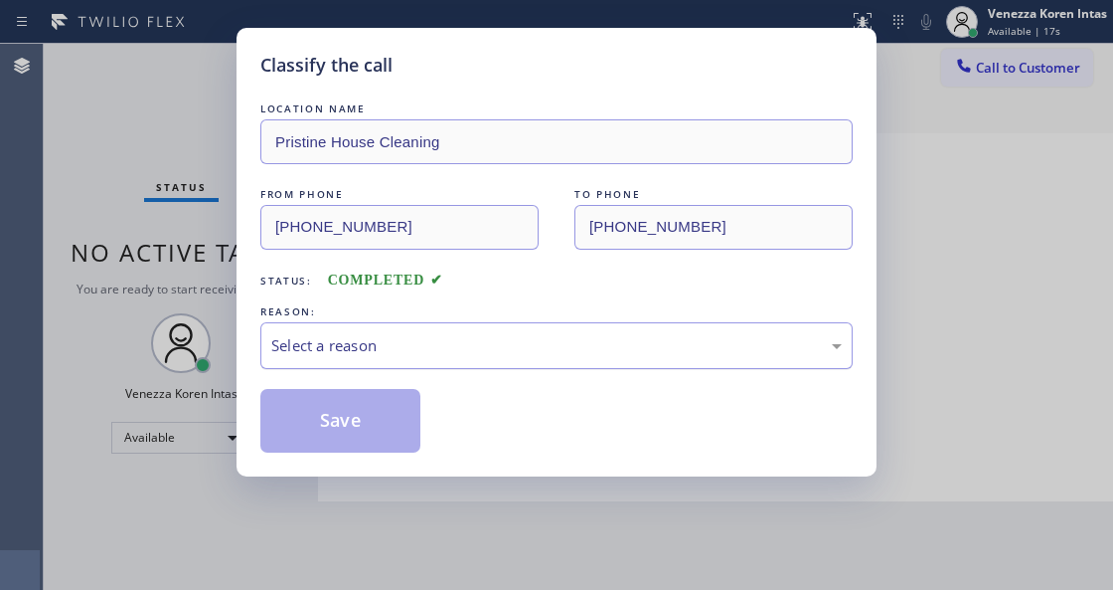
click at [416, 336] on div "Select a reason" at bounding box center [556, 345] width 571 height 23
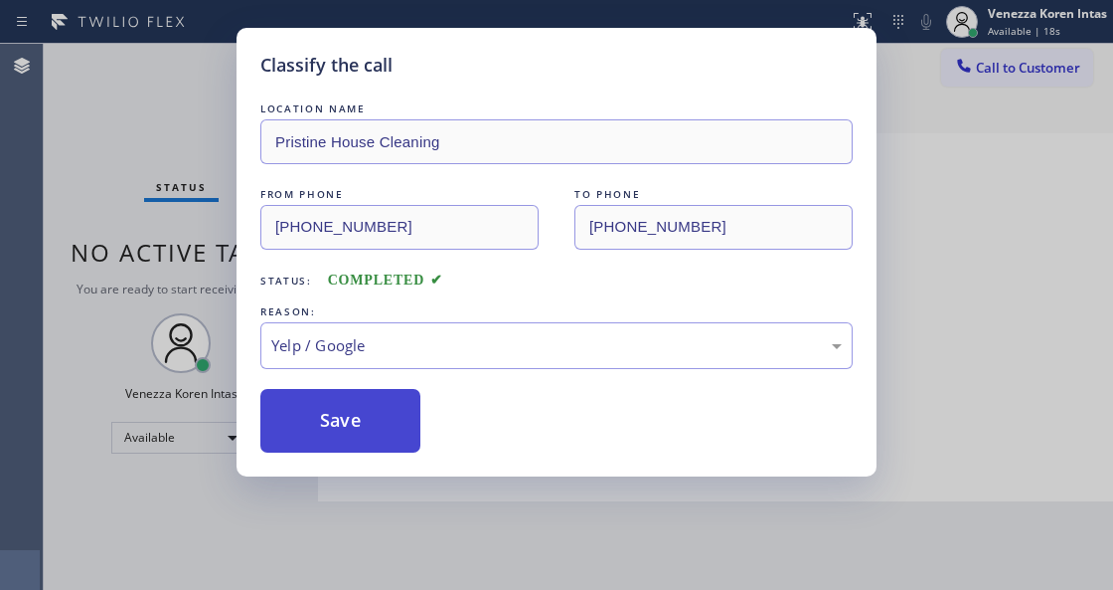
click at [378, 430] on button "Save" at bounding box center [340, 421] width 160 height 64
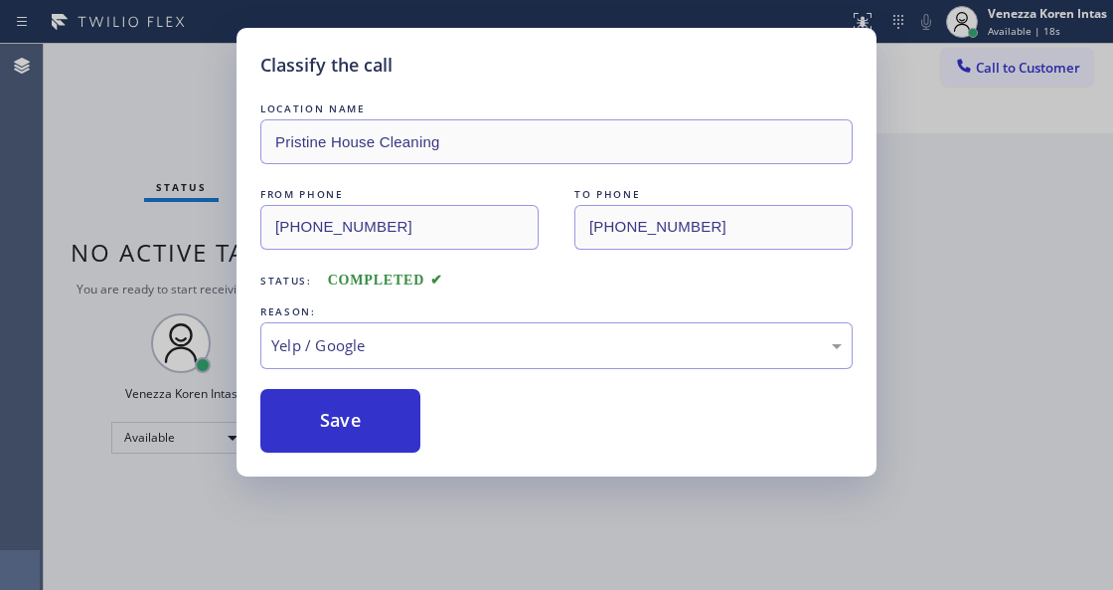
click at [366, 579] on div "Classify the call LOCATION NAME Pristine House Cleaning FROM PHONE (626) 233-99…" at bounding box center [556, 295] width 1113 height 590
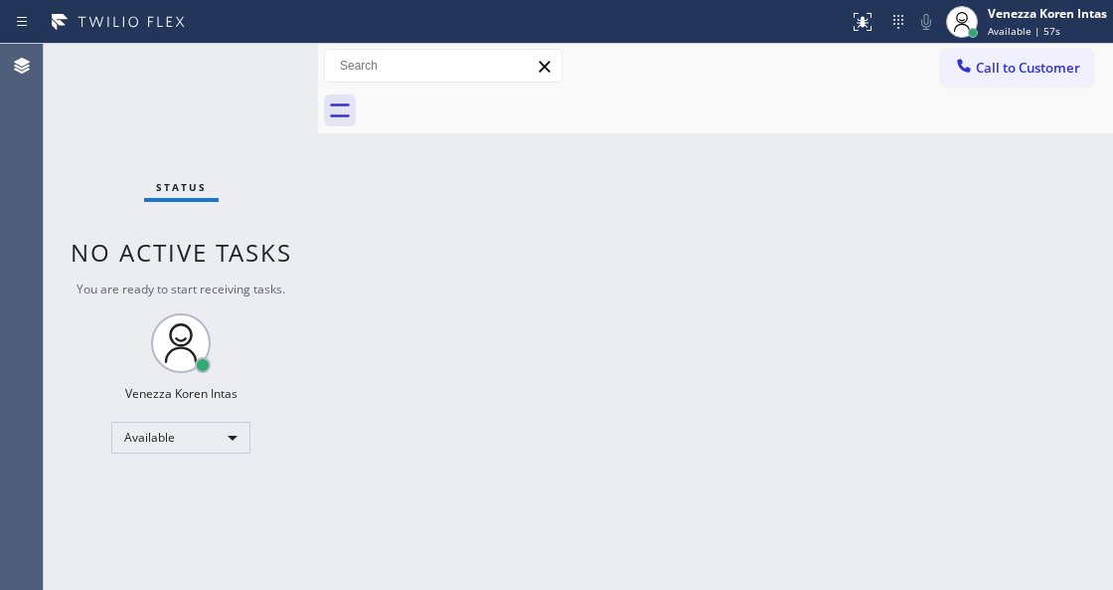
click at [350, 279] on div "Back to Dashboard Change Sender ID Customers Technicians Select a contact Outbo…" at bounding box center [715, 317] width 795 height 546
click at [669, 424] on div "Back to Dashboard Change Sender ID Customers Technicians Select a contact Outbo…" at bounding box center [715, 317] width 795 height 546
drag, startPoint x: 672, startPoint y: 194, endPoint x: 650, endPoint y: 396, distance: 203.0
click at [670, 202] on div "Back to Dashboard Change Sender ID Customers Technicians Select a contact Outbo…" at bounding box center [715, 317] width 795 height 546
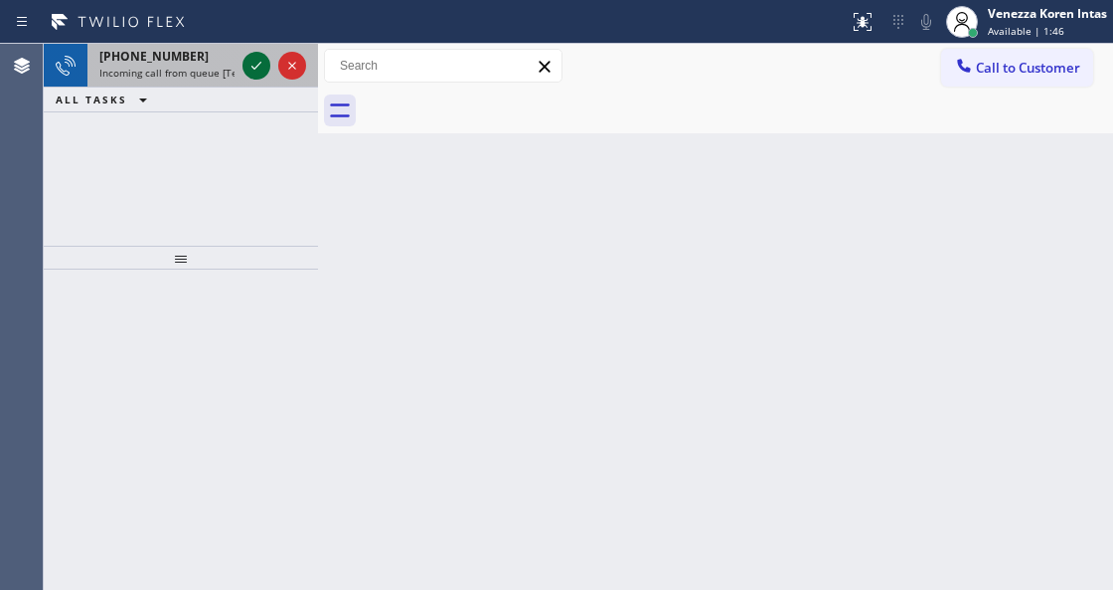
click at [260, 66] on icon at bounding box center [257, 66] width 24 height 24
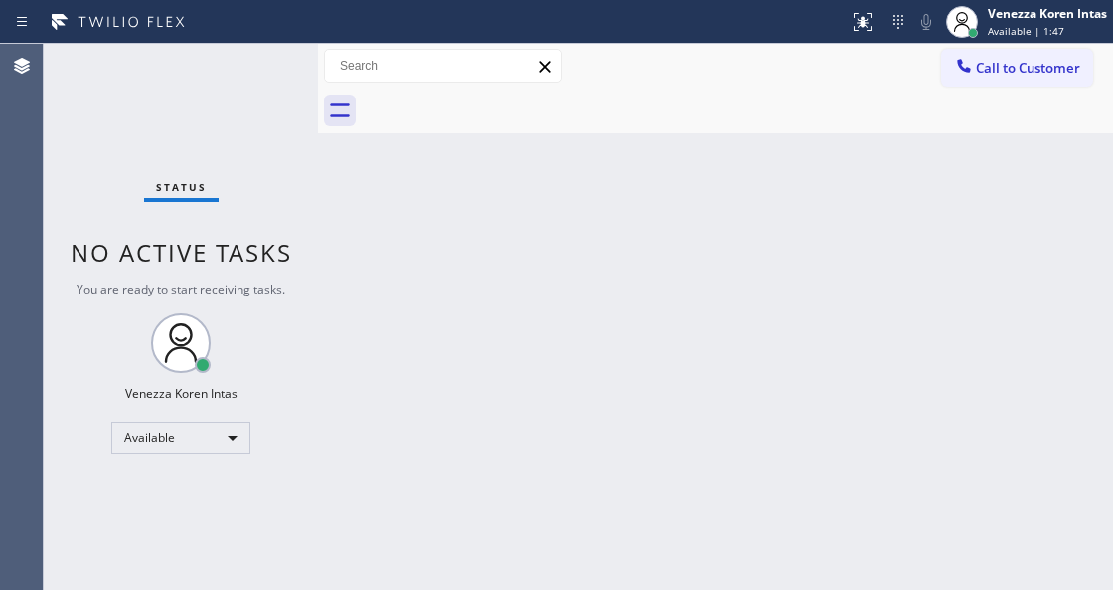
click at [260, 66] on div "Status No active tasks You are ready to start receiving tasks. Venezza Koren In…" at bounding box center [181, 317] width 274 height 546
click at [869, 47] on div "Call to Customer Outbound call Location Repair Twist of New York Your caller id…" at bounding box center [715, 66] width 795 height 45
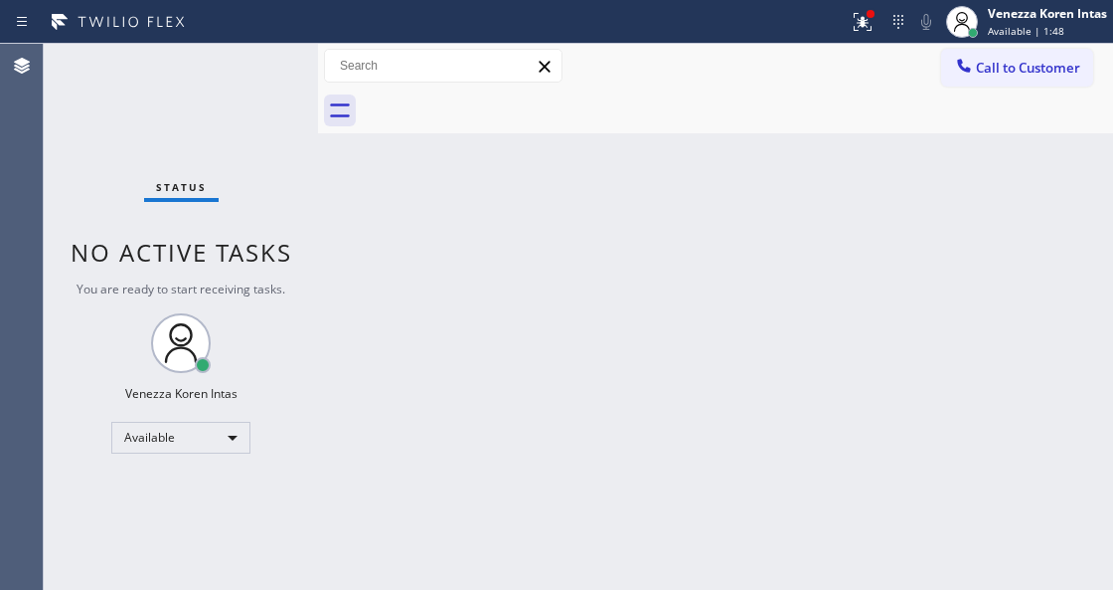
click at [858, 39] on button at bounding box center [863, 22] width 44 height 44
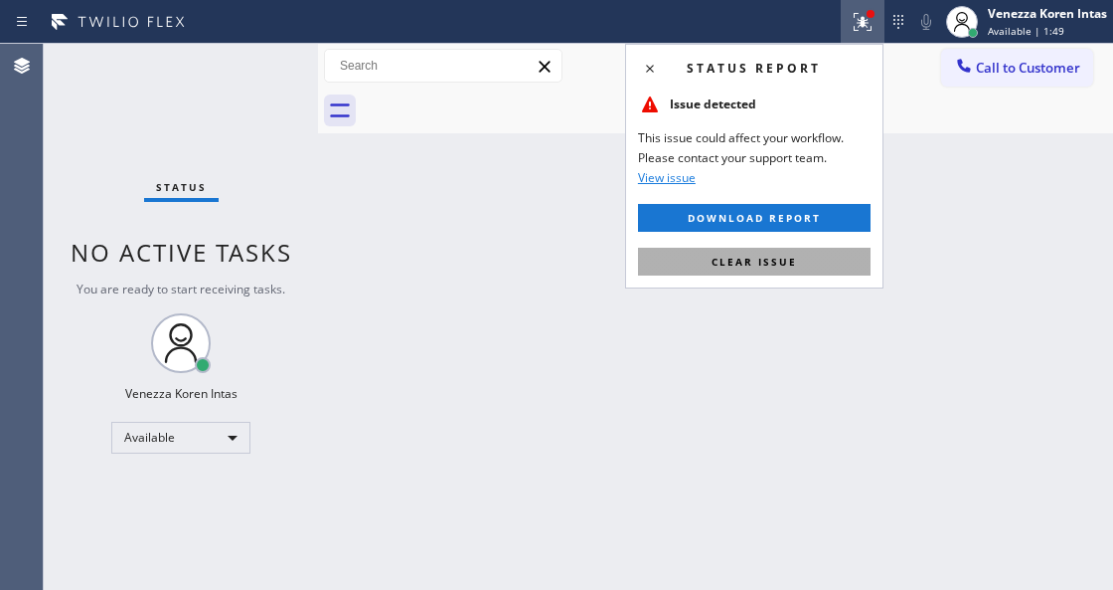
click at [861, 257] on button "Clear issue" at bounding box center [754, 262] width 233 height 28
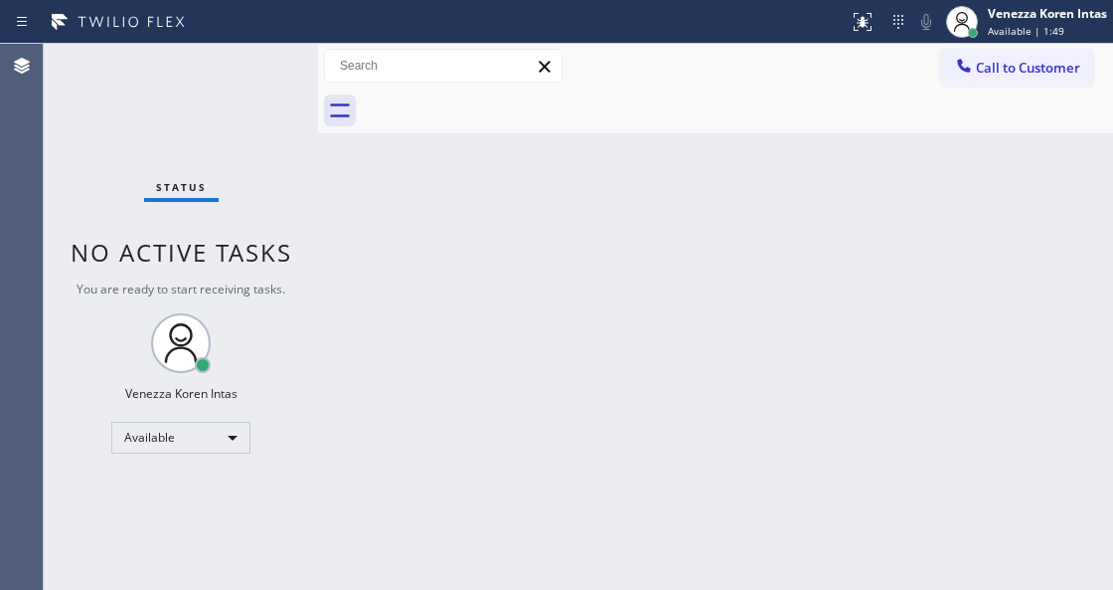
drag, startPoint x: 962, startPoint y: 290, endPoint x: 389, endPoint y: 417, distance: 587.3
click at [958, 290] on div "Back to Dashboard Change Sender ID Customers Technicians Select a contact Outbo…" at bounding box center [715, 317] width 795 height 546
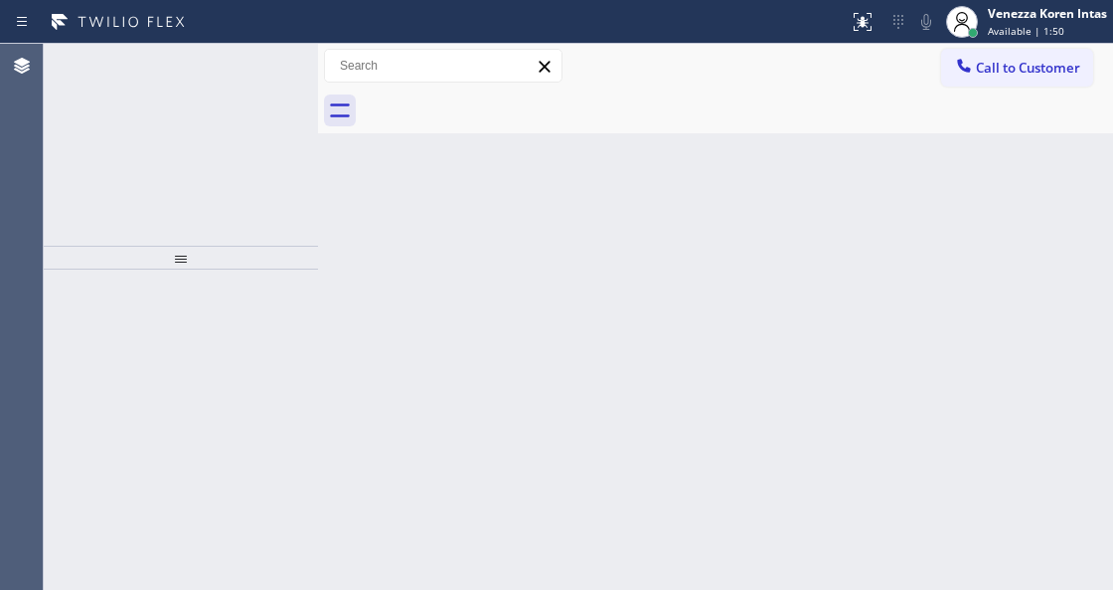
click at [208, 121] on div "+17738228685 Incoming call from queue [Test] All ALL TASKS ALL TASKS ACTIVE TAS…" at bounding box center [181, 145] width 274 height 202
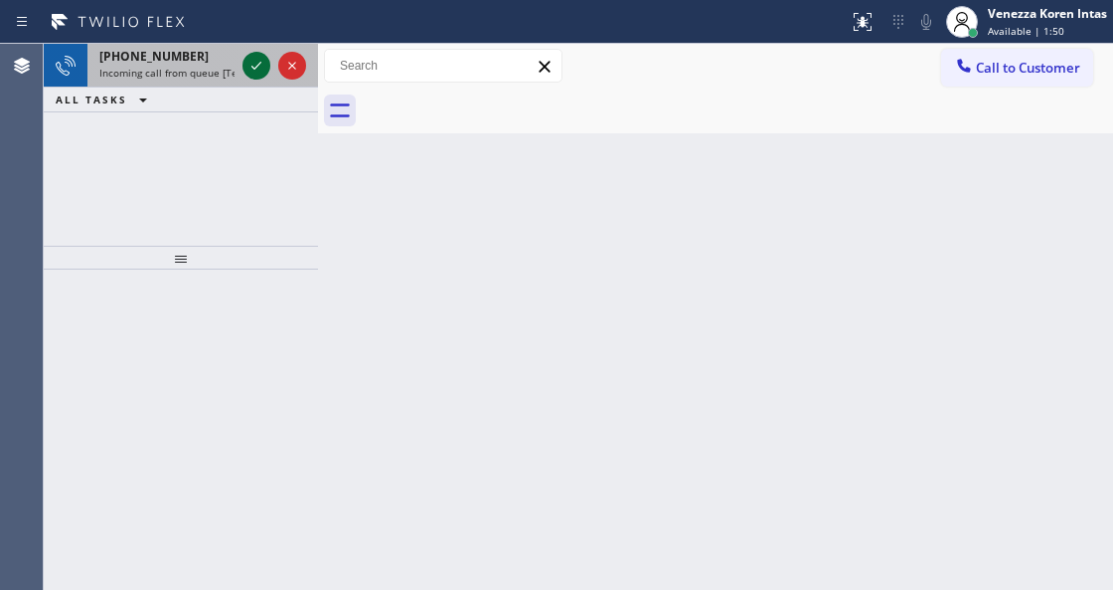
click at [260, 65] on icon at bounding box center [257, 66] width 24 height 24
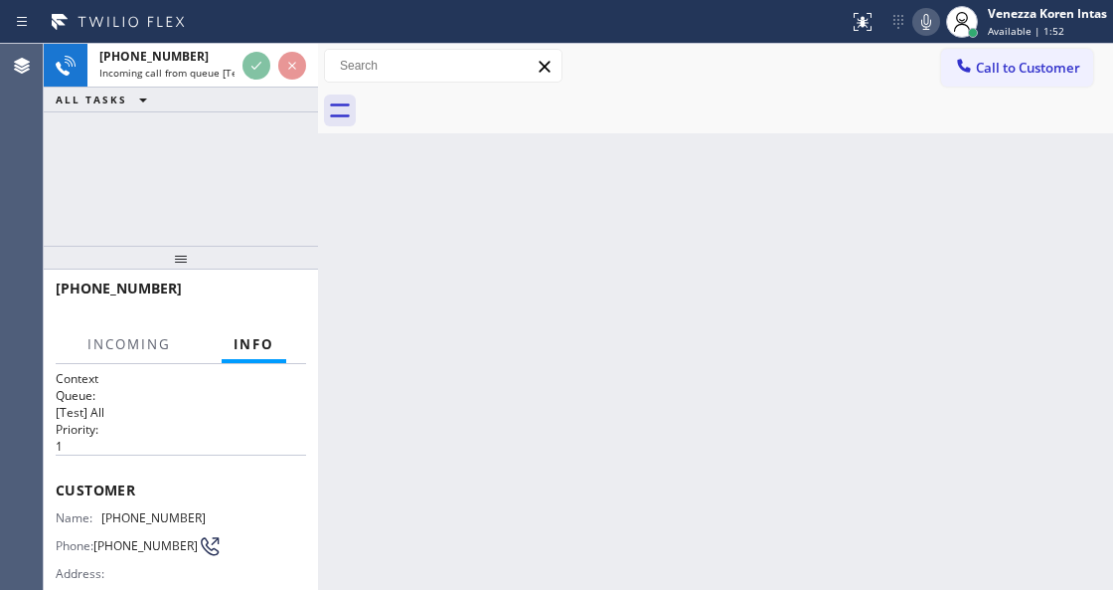
scroll to position [264, 0]
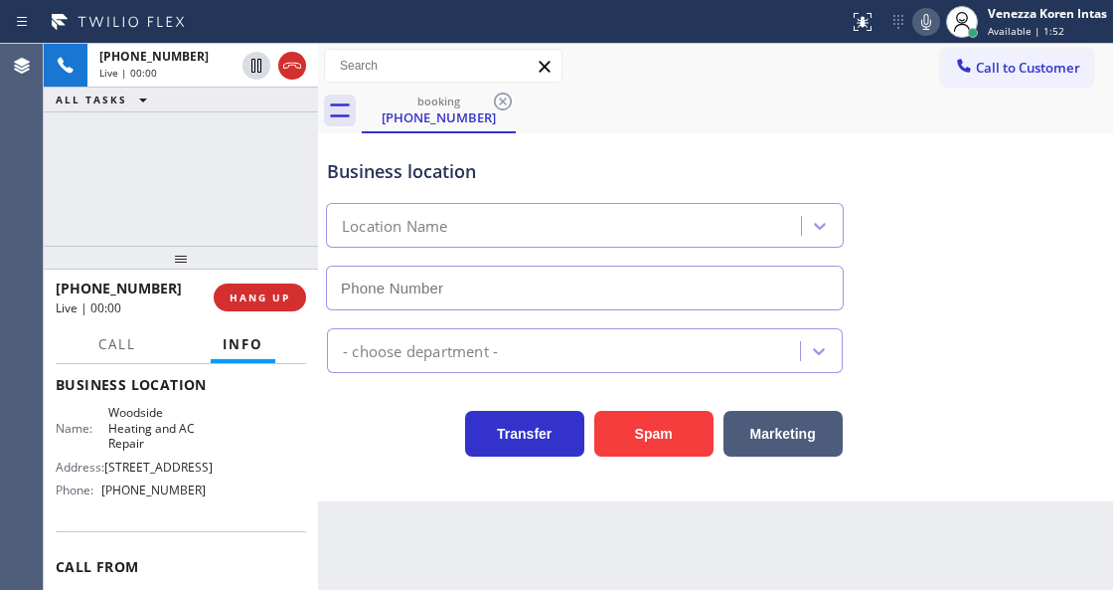
type input "(628) 800-0340"
click at [618, 571] on div "Back to Dashboard Change Sender ID Customers Technicians Select a contact Outbo…" at bounding box center [715, 317] width 795 height 546
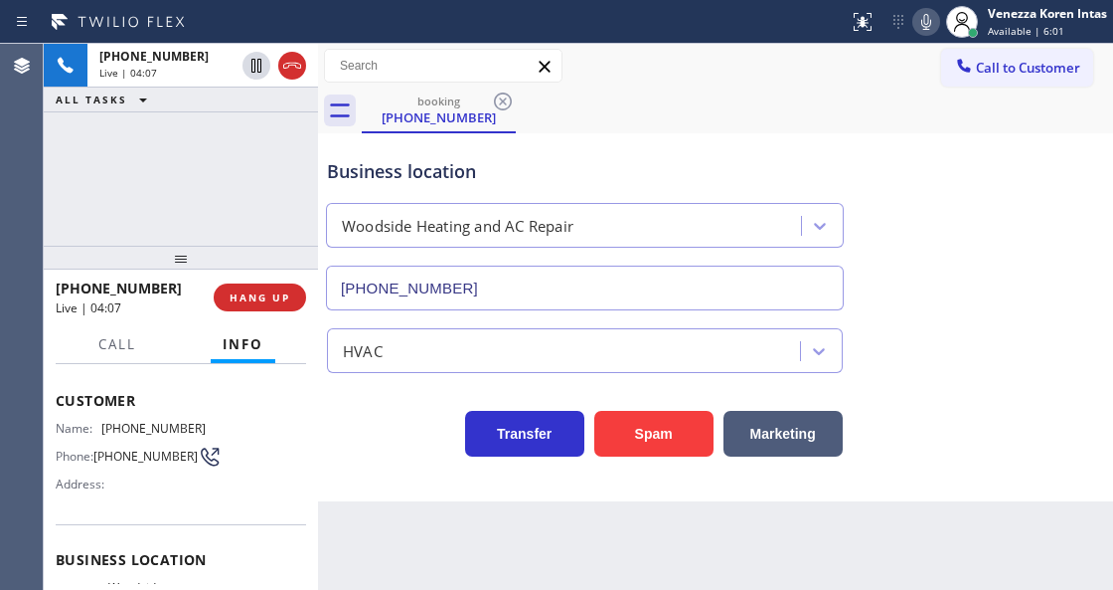
scroll to position [66, 0]
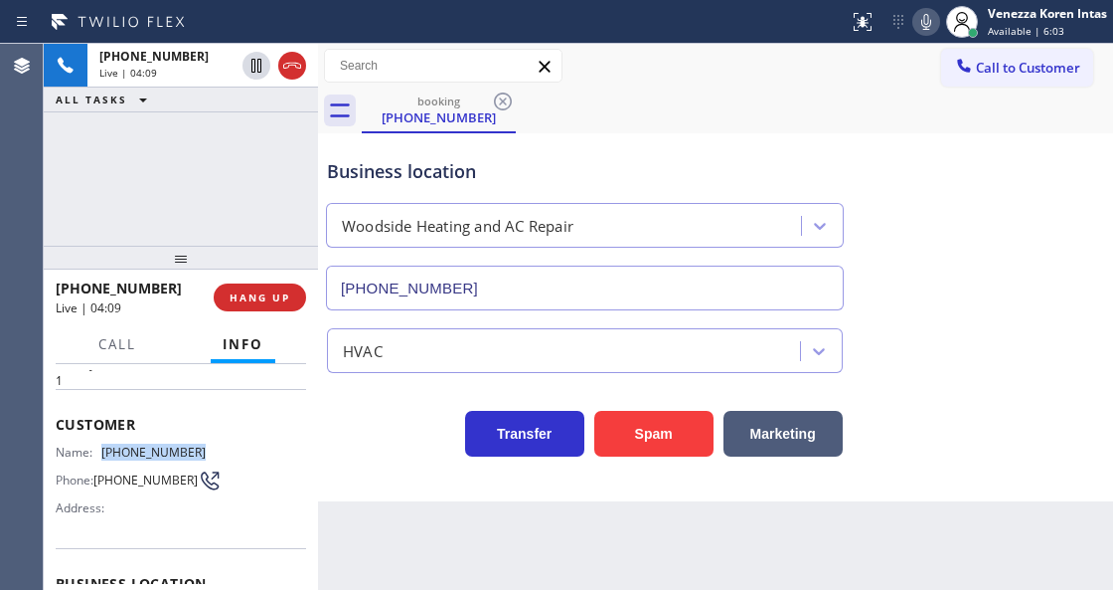
drag, startPoint x: 230, startPoint y: 441, endPoint x: 107, endPoint y: 447, distance: 122.4
click at [107, 447] on div "Name: (773) 822-8685 Phone: (773) 822-8685 Address:" at bounding box center [181, 483] width 251 height 79
copy span "(773) 822-8685"
click at [887, 127] on div "booking (773) 822-8685" at bounding box center [738, 110] width 752 height 45
click at [922, 24] on icon at bounding box center [927, 22] width 10 height 16
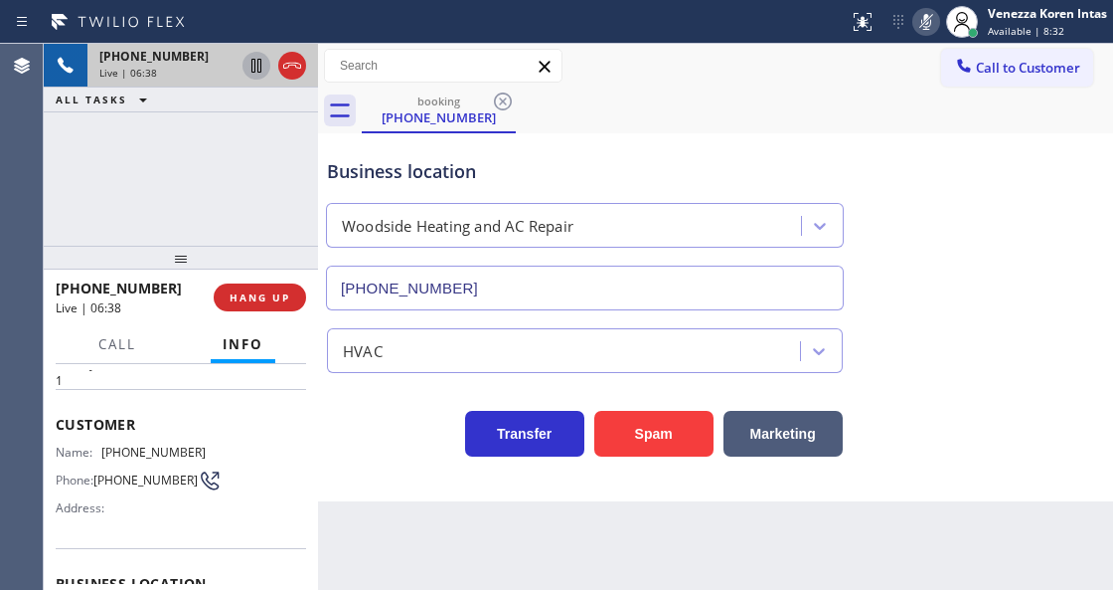
click at [258, 64] on icon at bounding box center [257, 66] width 24 height 24
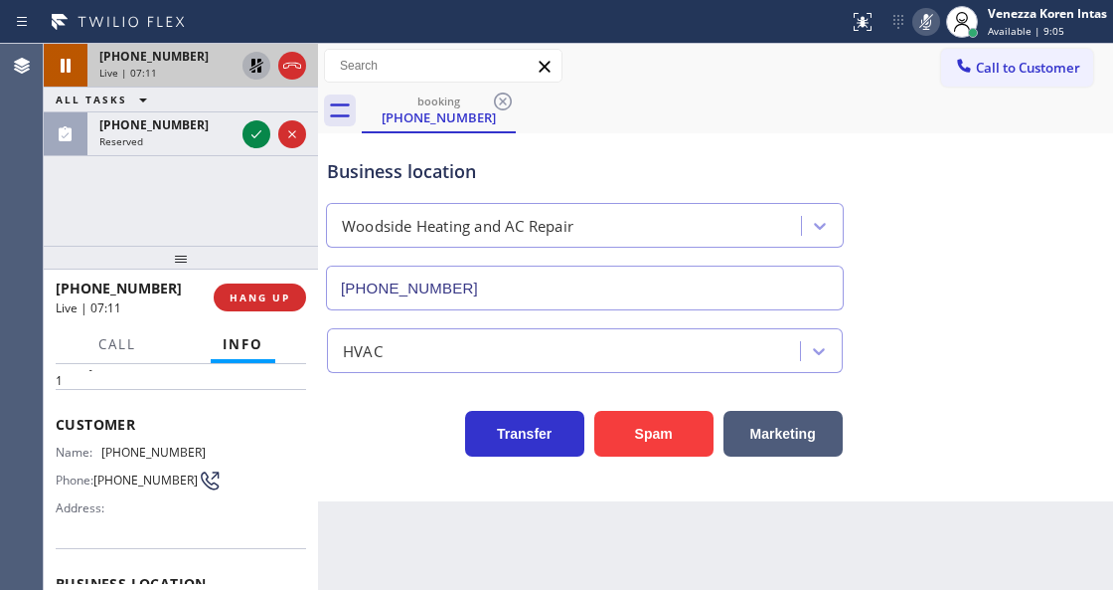
click at [253, 133] on icon at bounding box center [257, 134] width 24 height 24
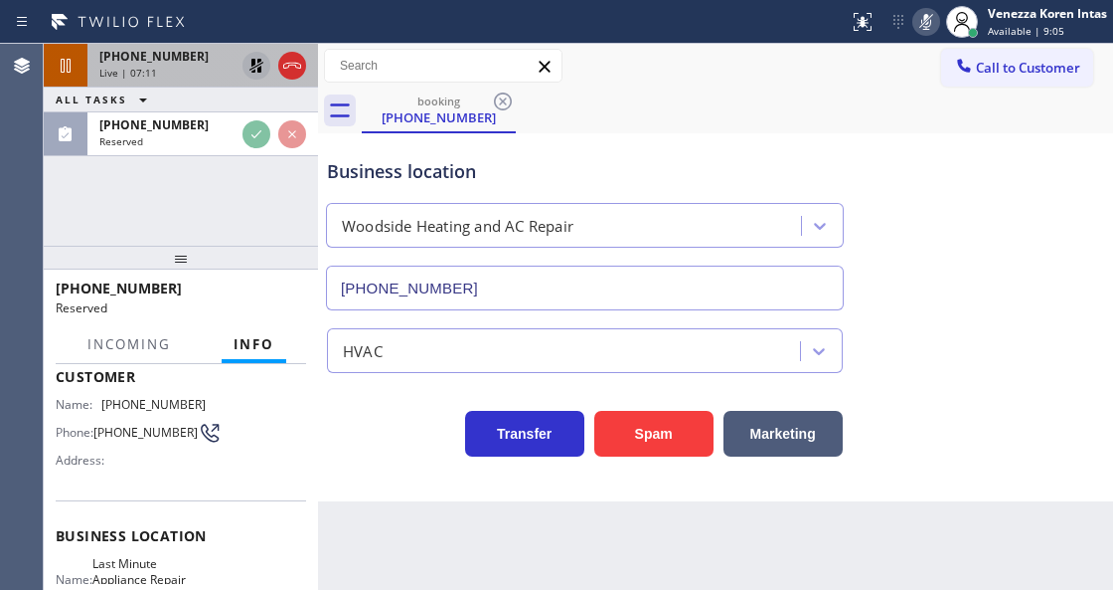
scroll to position [249, 0]
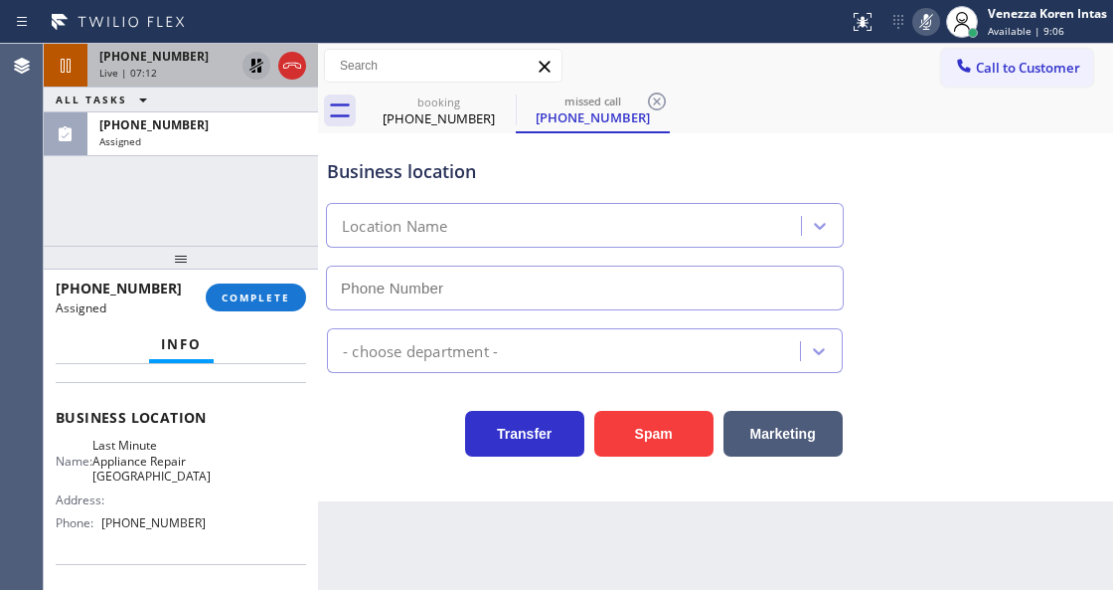
type input "(253) 528-3121"
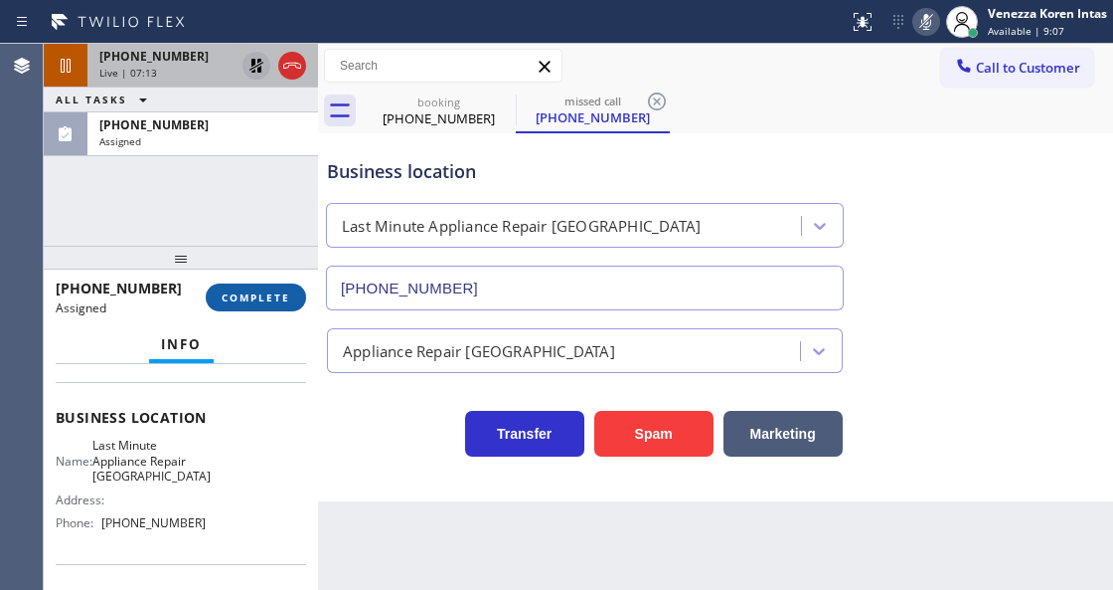
click at [288, 289] on button "COMPLETE" at bounding box center [256, 297] width 100 height 28
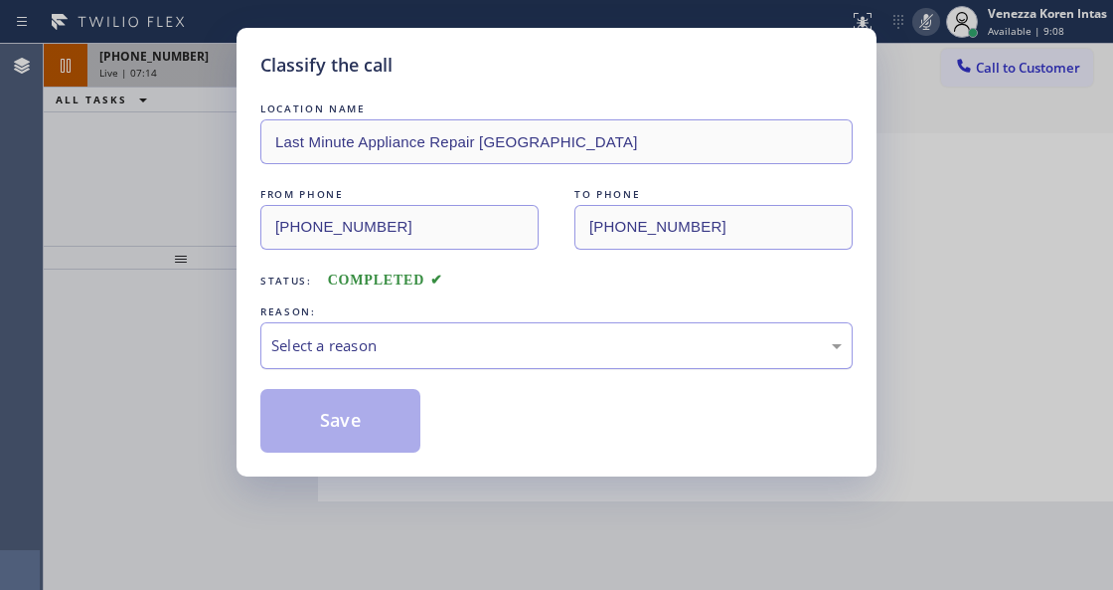
click at [537, 342] on div "Select a reason" at bounding box center [556, 345] width 571 height 23
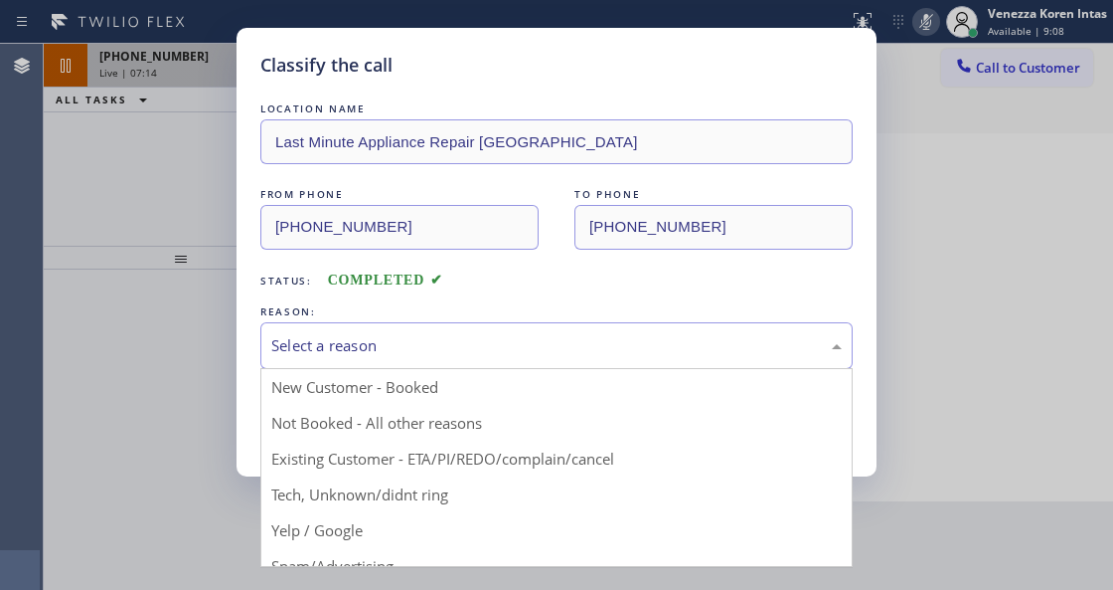
drag, startPoint x: 412, startPoint y: 492, endPoint x: 392, endPoint y: 475, distance: 26.1
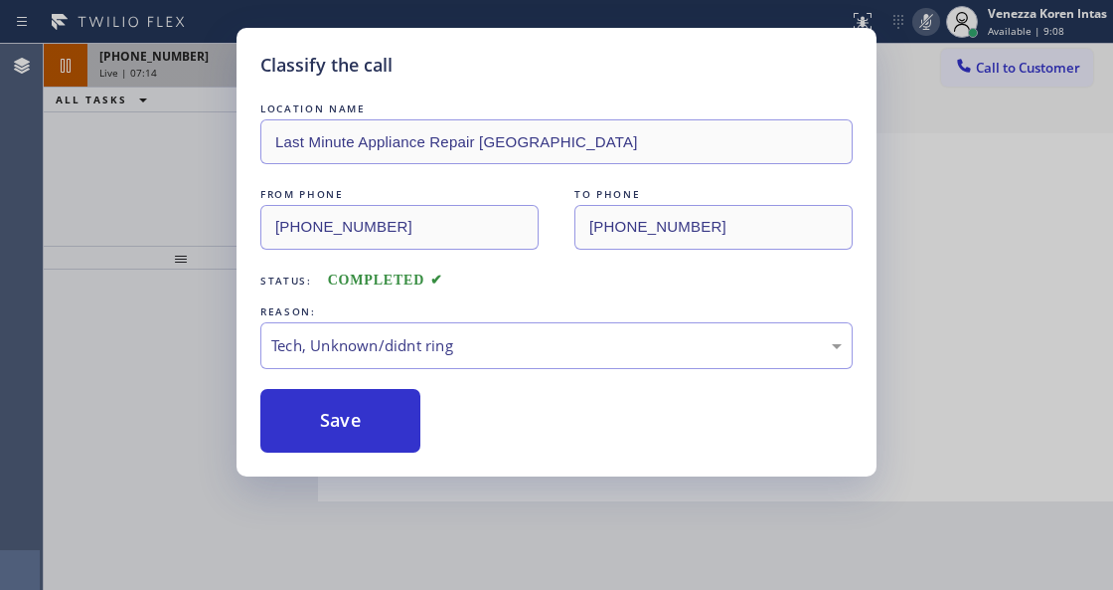
click at [371, 455] on div "Classify the call LOCATION NAME Last Minute Appliance Repair Tacoma FROM PHONE …" at bounding box center [557, 252] width 640 height 448
click at [390, 405] on button "Save" at bounding box center [340, 421] width 160 height 64
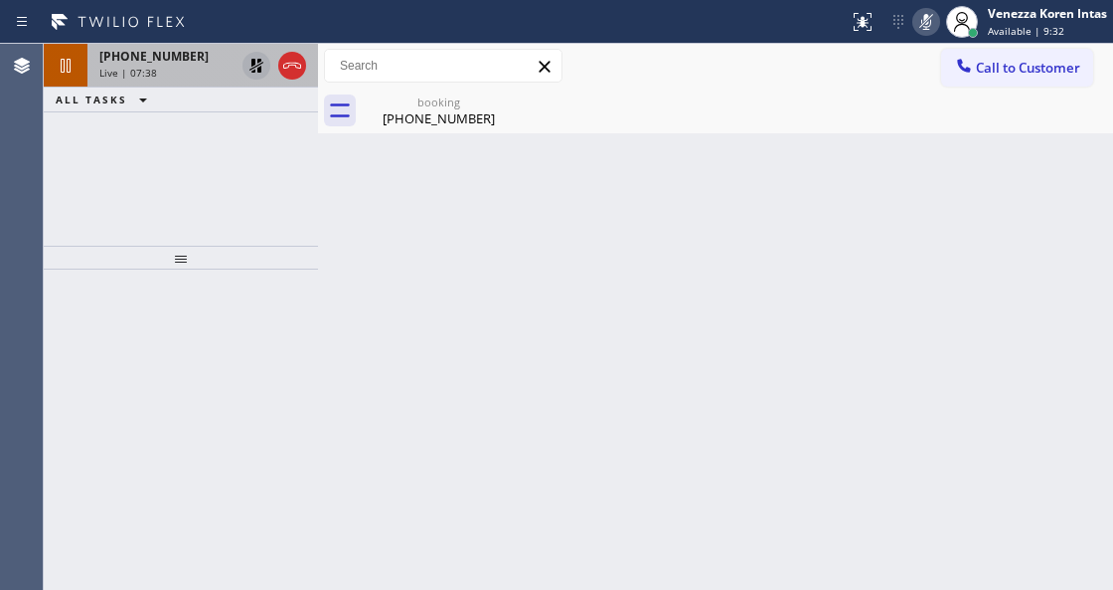
click at [416, 125] on div "(773) 822-8685" at bounding box center [439, 118] width 150 height 18
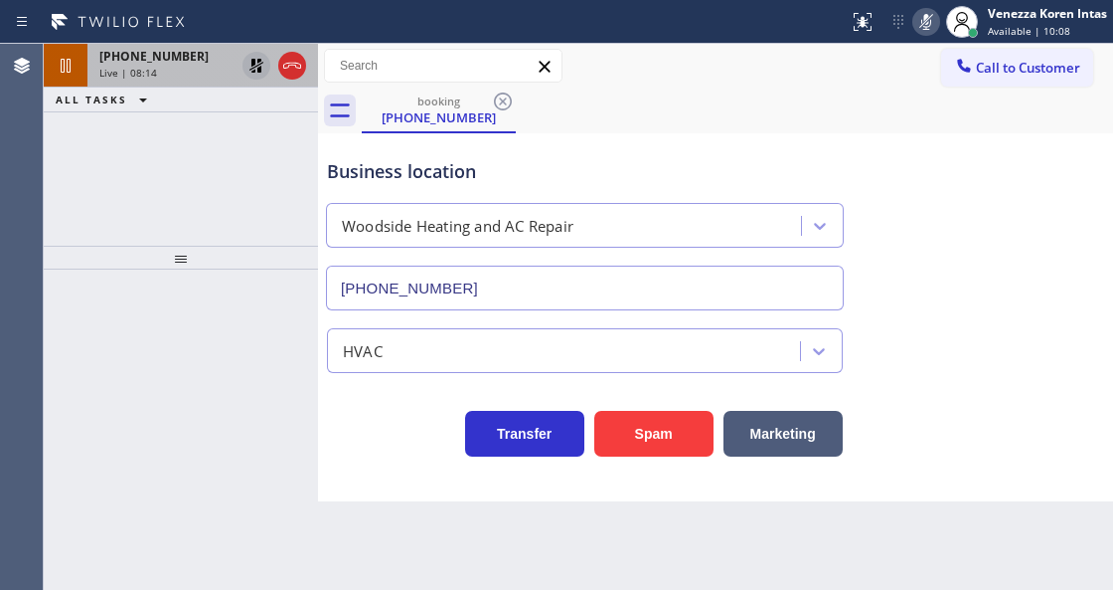
click at [170, 74] on div "Live | 08:14" at bounding box center [166, 73] width 135 height 14
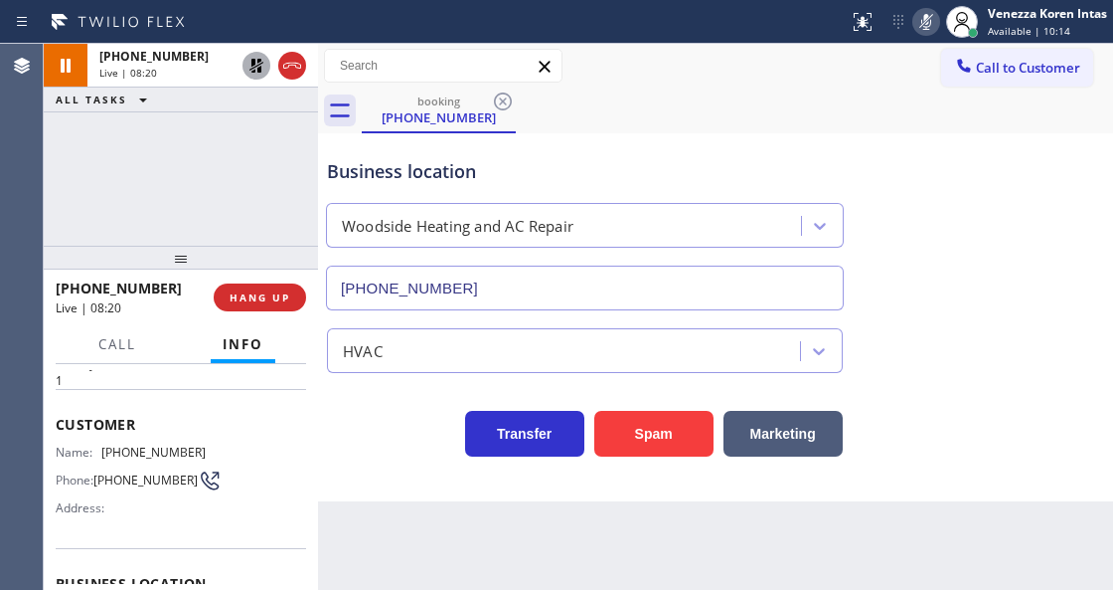
scroll to position [264, 0]
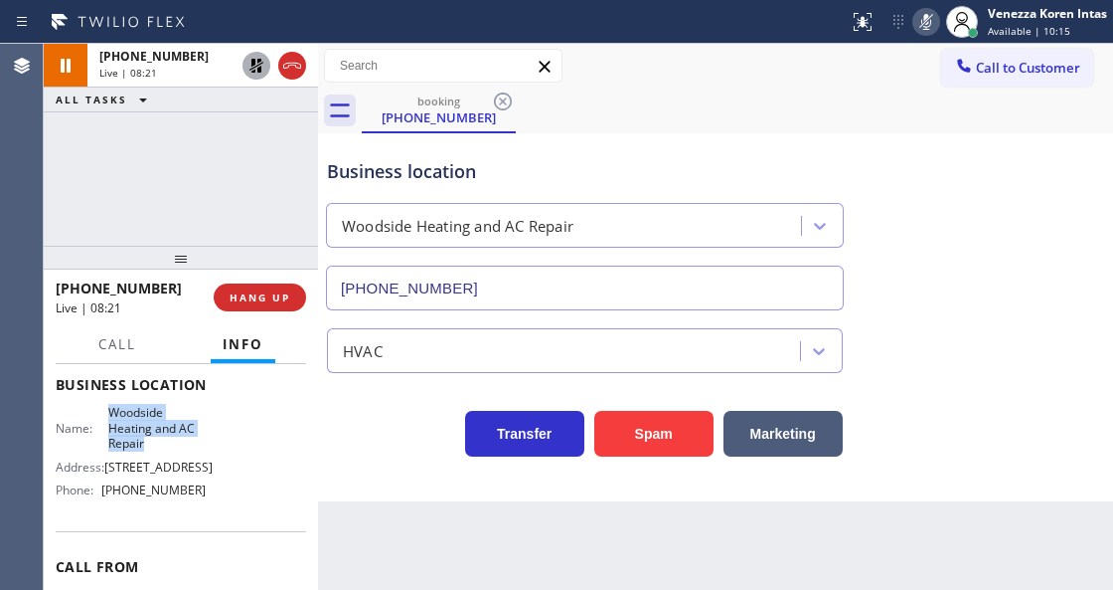
drag, startPoint x: 109, startPoint y: 410, endPoint x: 147, endPoint y: 439, distance: 48.1
click at [147, 439] on span "Woodside Heating and AC Repair" at bounding box center [157, 428] width 98 height 46
copy span "Woodside Heating and AC Repair"
click at [95, 95] on span "ALL TASKS" at bounding box center [92, 99] width 72 height 14
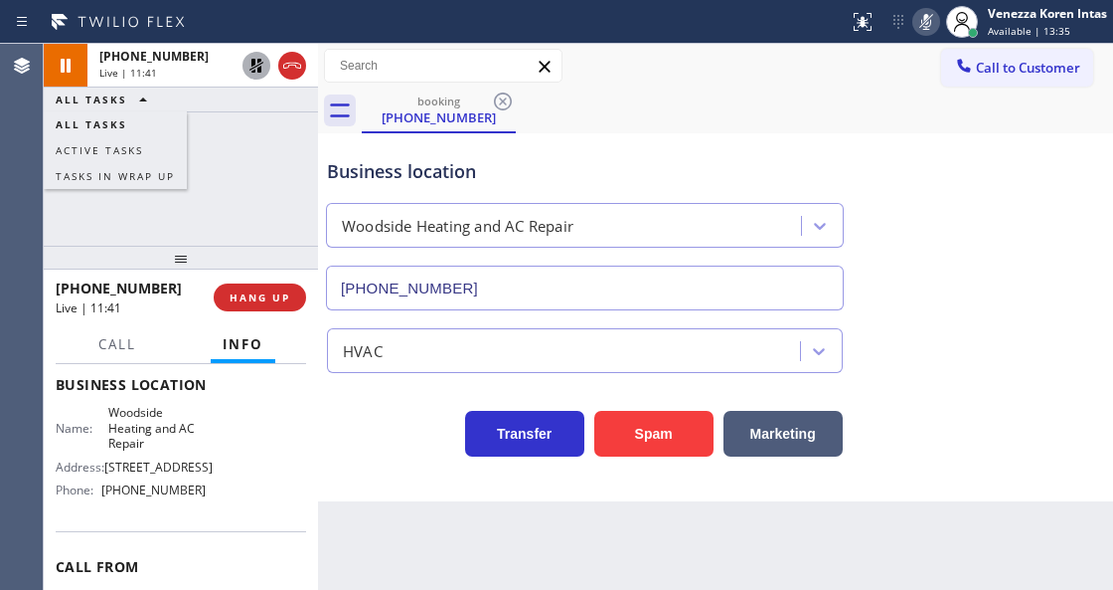
click at [235, 117] on div "+17738228685 Live | 11:41 ALL TASKS ALL TASKS ACTIVE TASKS TASKS IN WRAP UP" at bounding box center [181, 145] width 274 height 202
click at [252, 161] on div "+17738228685 Live | 11:41 ALL TASKS ALL TASKS ACTIVE TASKS TASKS IN WRAP UP" at bounding box center [181, 145] width 274 height 202
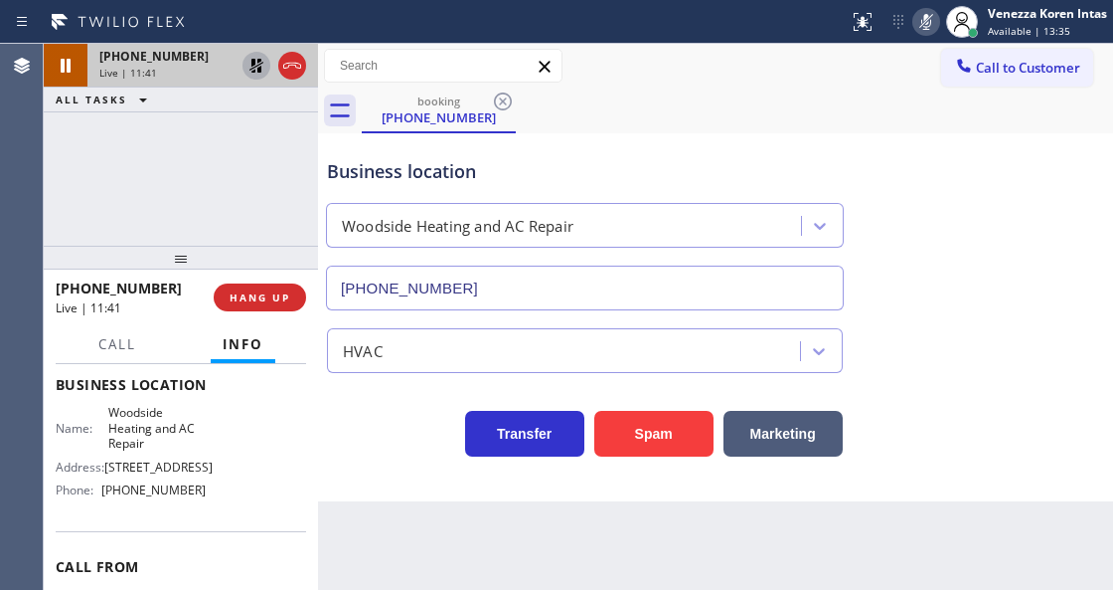
click at [165, 67] on div "Live | 11:41" at bounding box center [166, 73] width 135 height 14
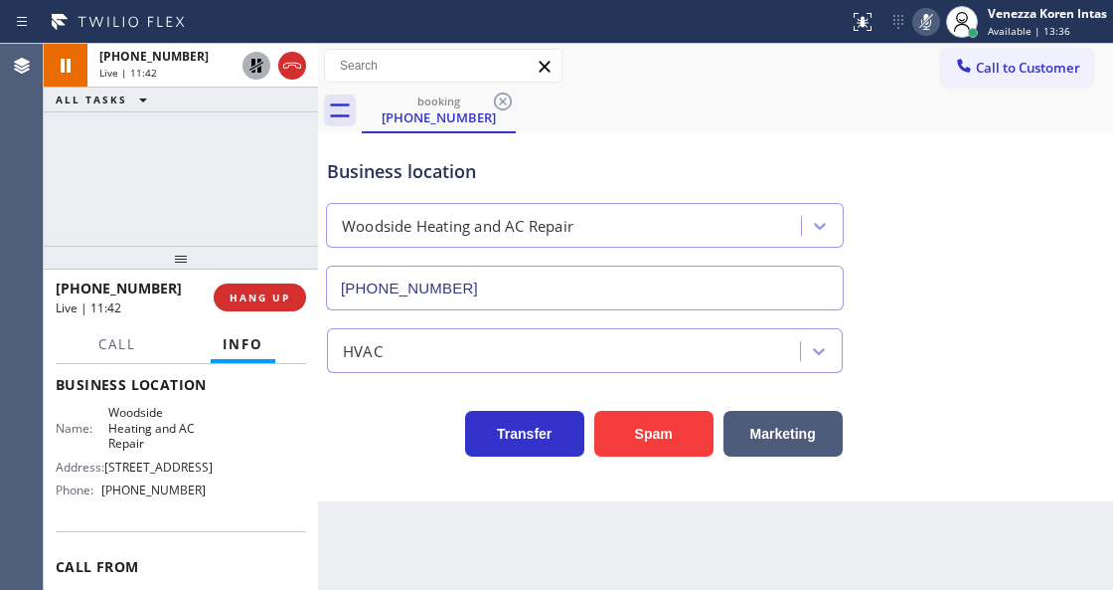
click at [709, 93] on div "booking (773) 822-8685" at bounding box center [738, 110] width 752 height 45
click at [915, 29] on icon at bounding box center [927, 22] width 24 height 24
click at [252, 60] on icon at bounding box center [257, 66] width 14 height 14
drag, startPoint x: 215, startPoint y: 510, endPoint x: 99, endPoint y: 501, distance: 115.7
click at [99, 501] on div "Name: Woodside Heating and AC Repair Address: 2950 Woodside Rd Phone: (628) 800…" at bounding box center [181, 455] width 251 height 100
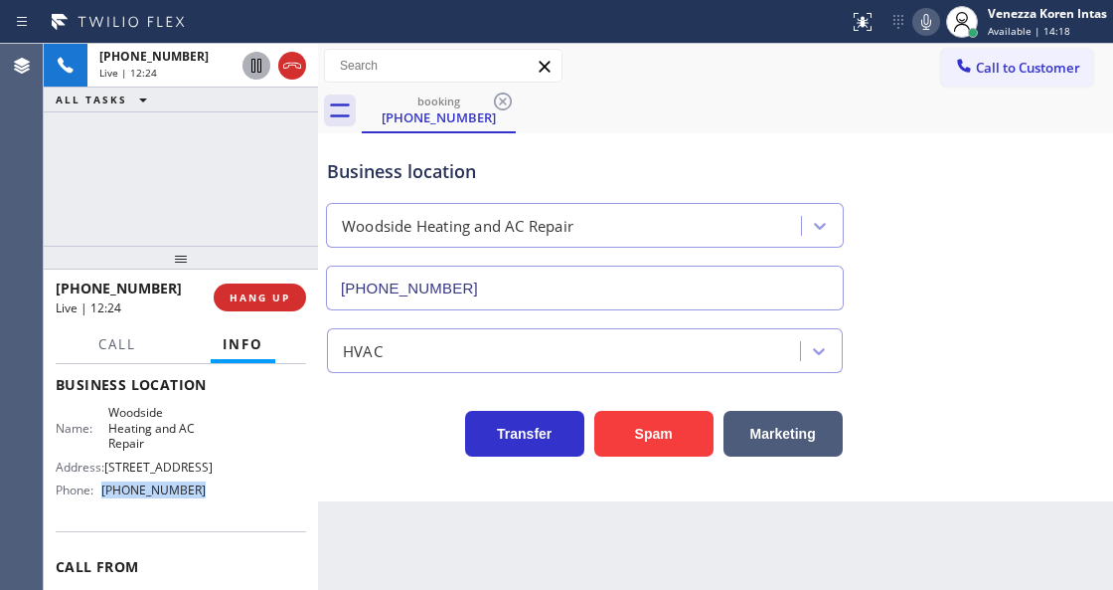
copy div "(628) 800-0340"
click at [229, 294] on button "HANG UP" at bounding box center [260, 297] width 92 height 28
click at [230, 294] on span "HANG UP" at bounding box center [260, 297] width 61 height 14
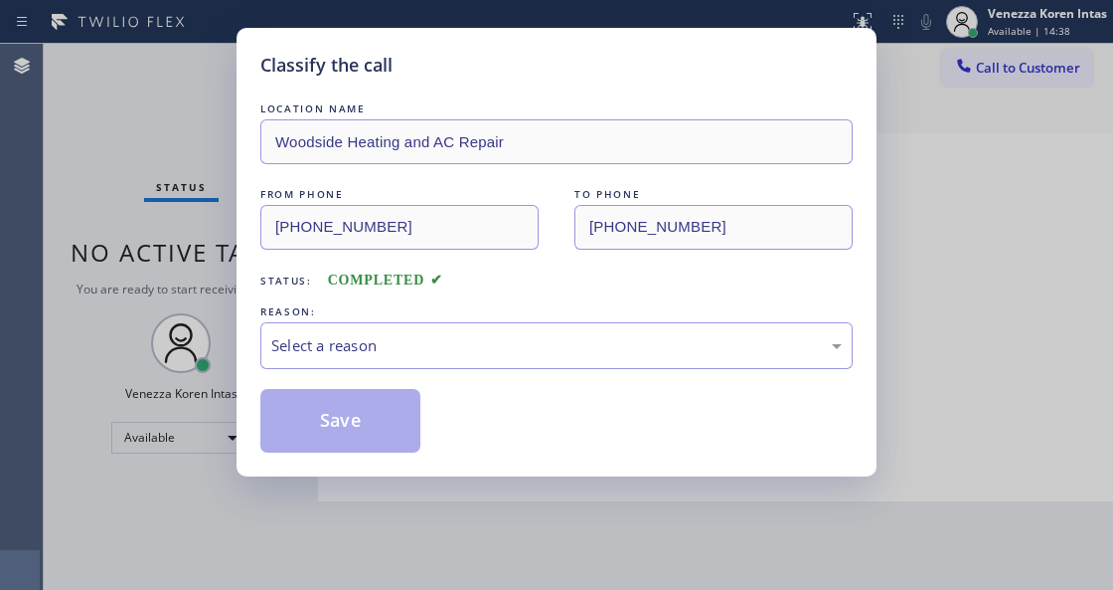
click at [487, 355] on div "Select a reason" at bounding box center [556, 345] width 571 height 23
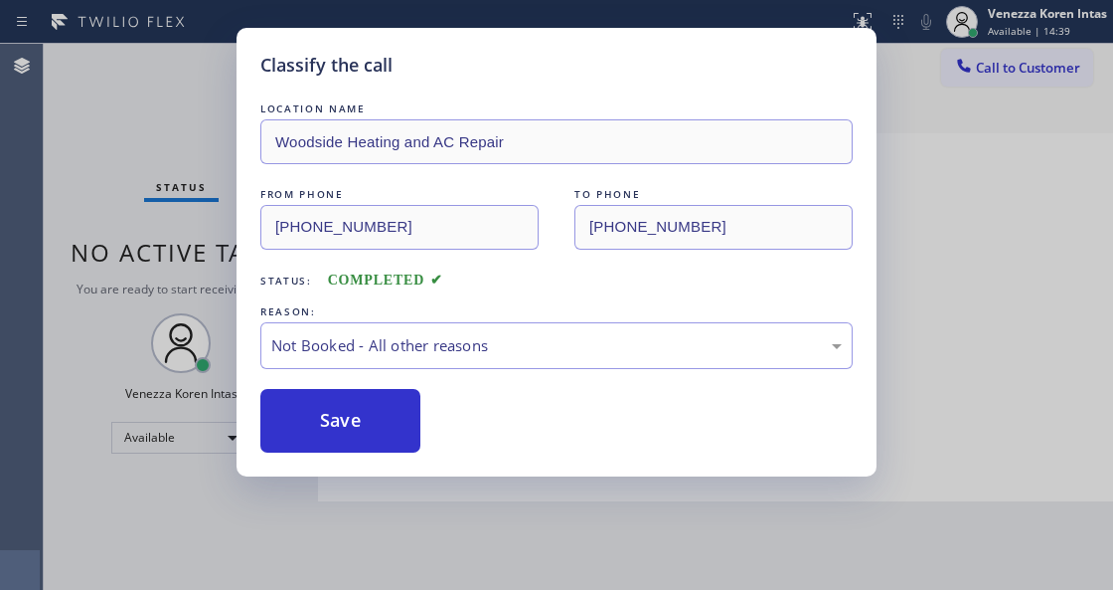
click at [374, 440] on button "Save" at bounding box center [340, 421] width 160 height 64
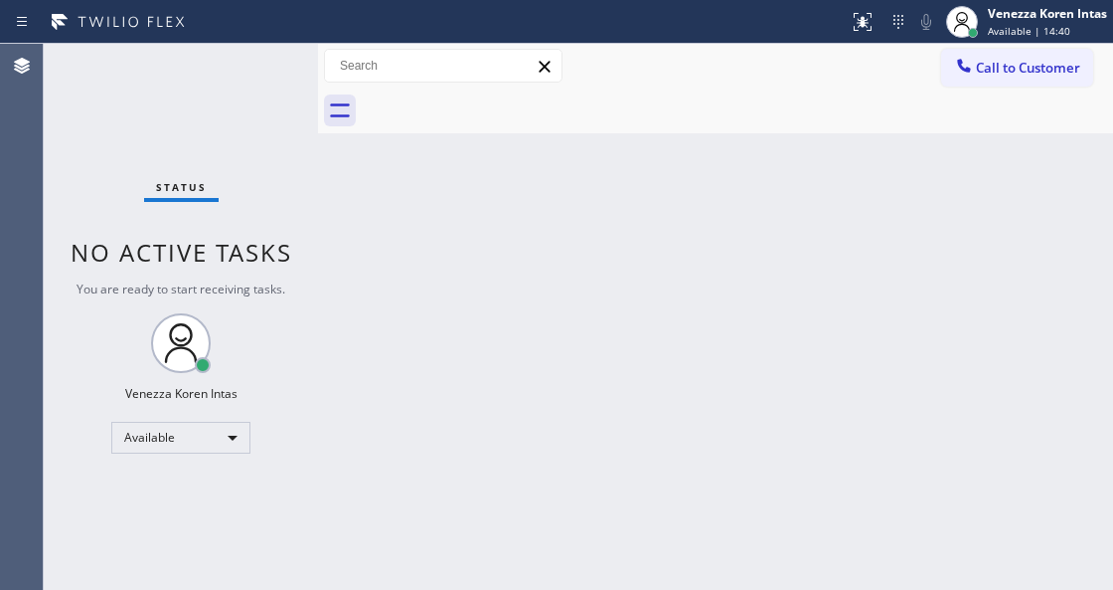
click at [999, 28] on span "Available | 14:40" at bounding box center [1029, 31] width 83 height 14
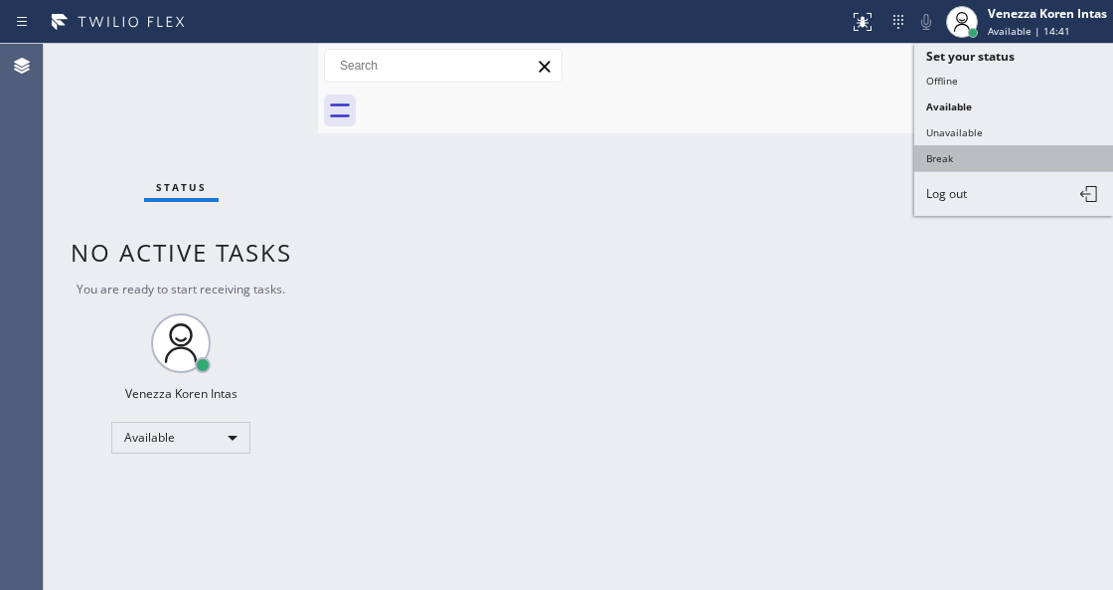
click at [977, 152] on button "Break" at bounding box center [1014, 158] width 199 height 26
